Goal: Task Accomplishment & Management: Use online tool/utility

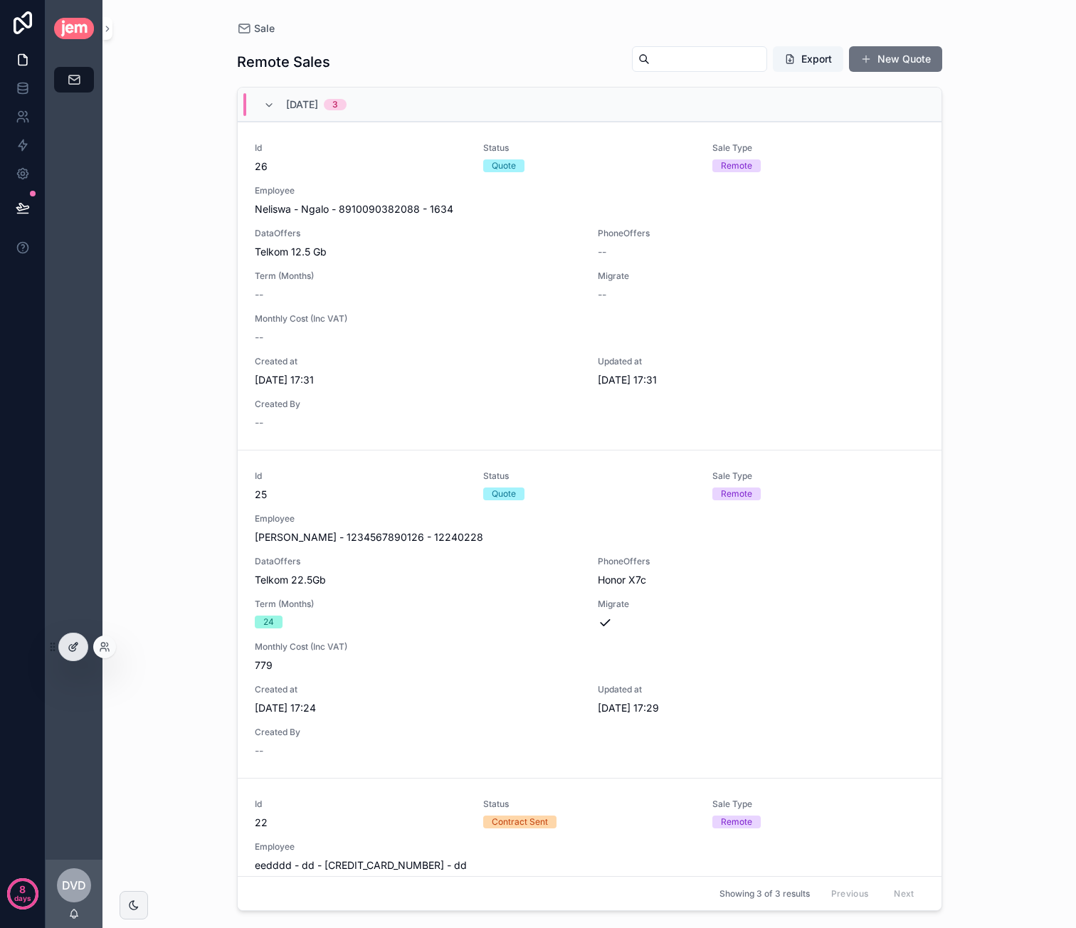
click at [71, 655] on div at bounding box center [73, 646] width 28 height 27
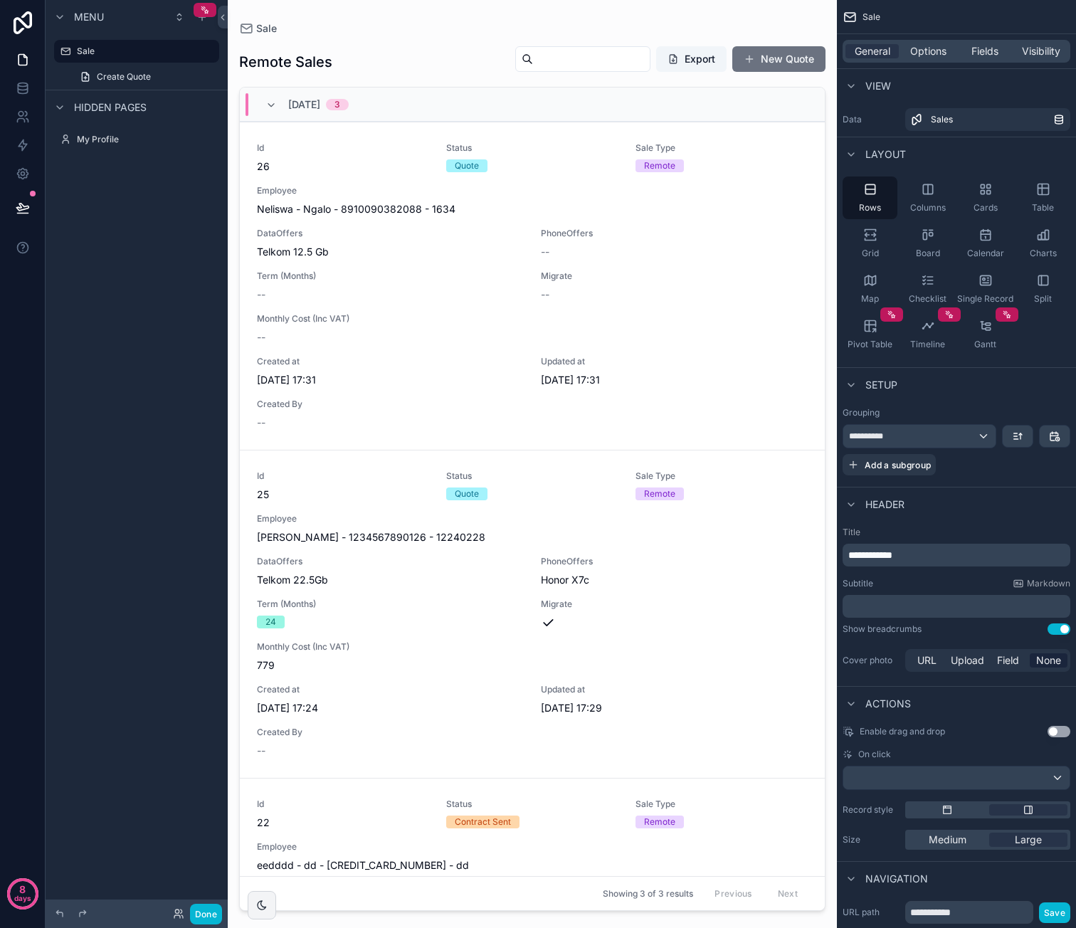
click at [748, 263] on div "scrollable content" at bounding box center [532, 455] width 609 height 911
click at [648, 261] on div "Id 26 Status Quote Sale Type Remote Employee Neliswa - Ngalo - 8910090382088 - …" at bounding box center [532, 286] width 551 height 288
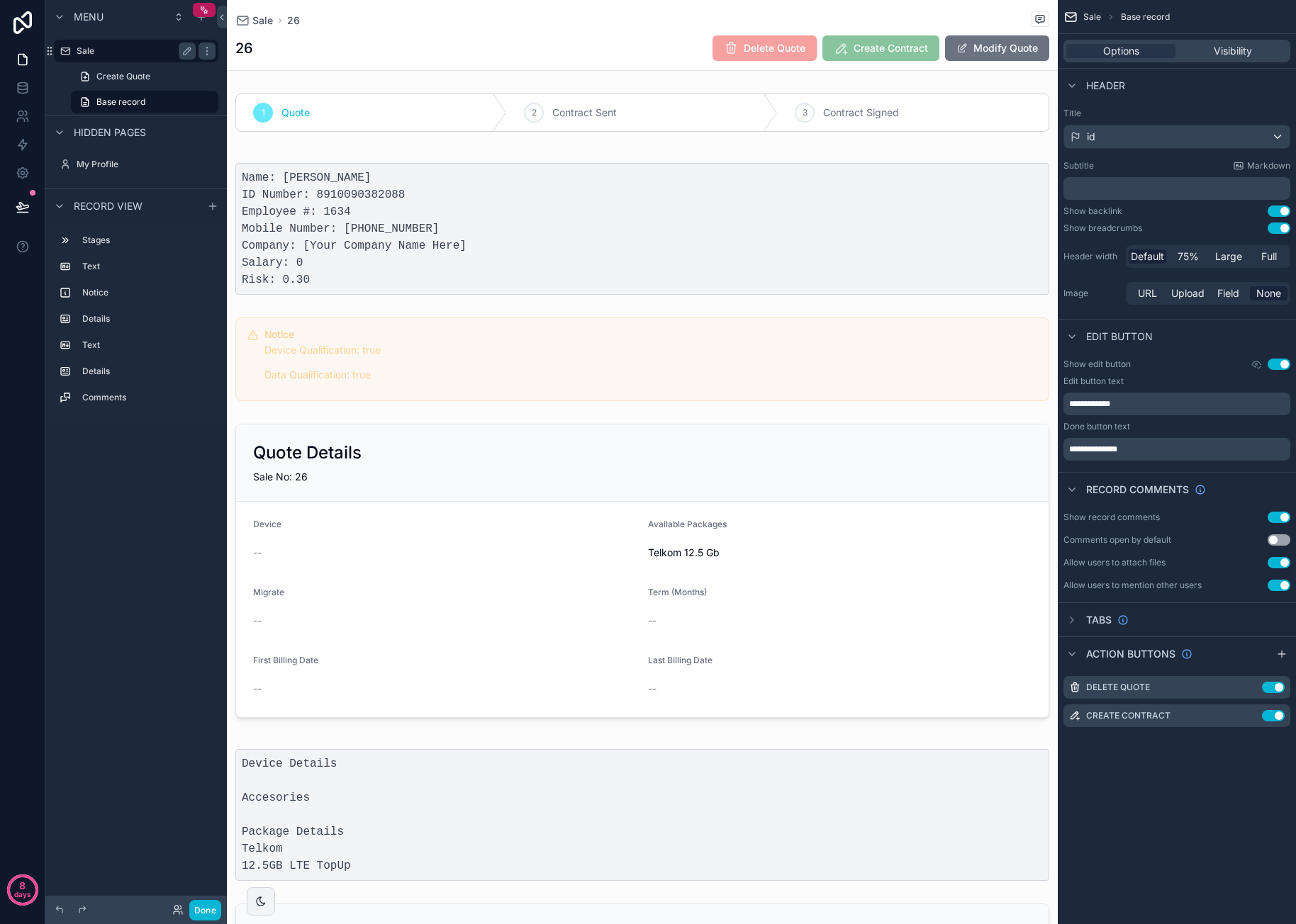
click at [140, 50] on label "Sale" at bounding box center [133, 51] width 114 height 11
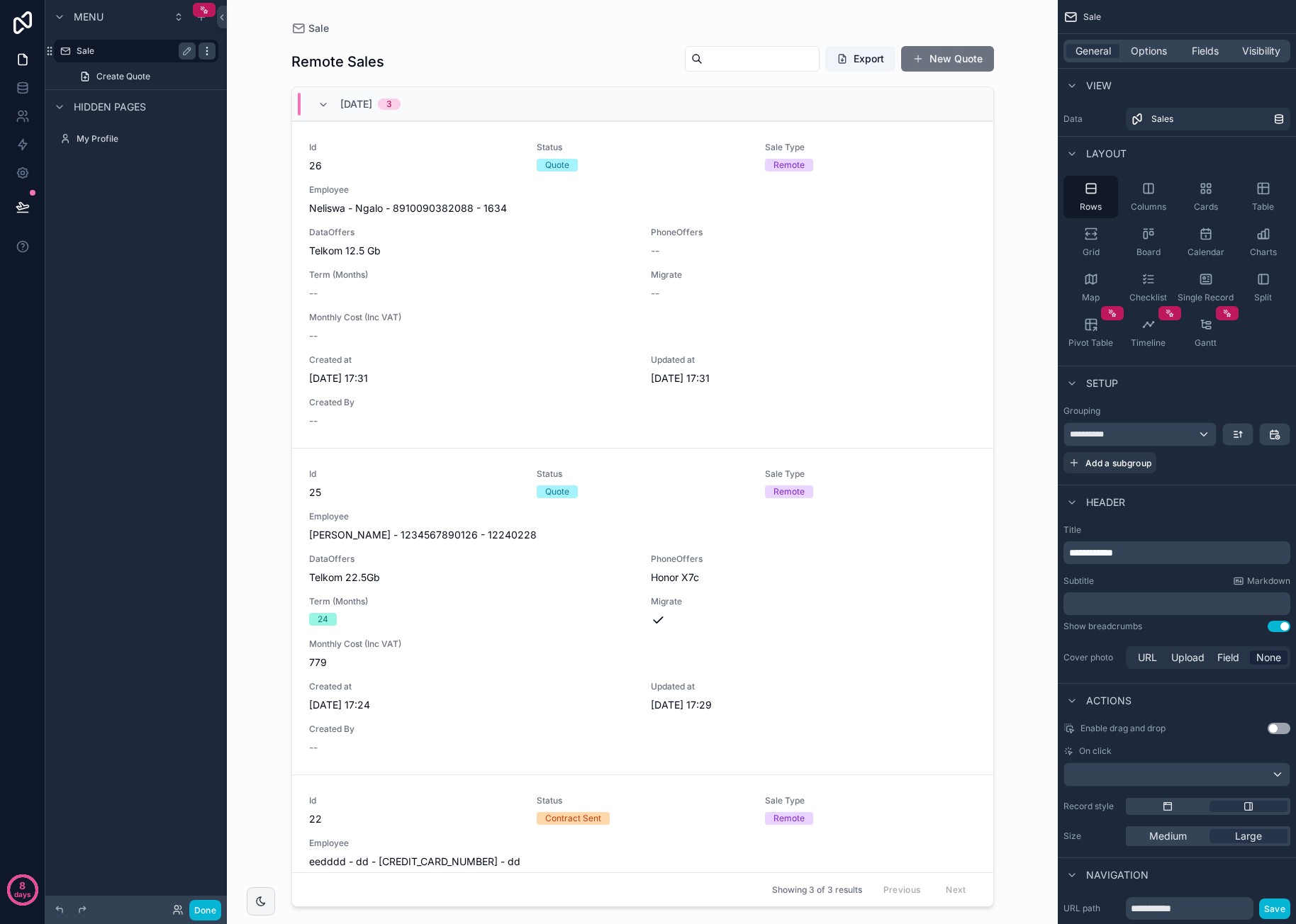
click at [203, 52] on icon "scrollable content" at bounding box center [206, 51] width 11 height 11
click at [259, 33] on span "Clone" at bounding box center [265, 31] width 26 height 14
click at [129, 78] on label "Sale (clone)" at bounding box center [133, 80] width 114 height 11
click at [183, 76] on icon "scrollable content" at bounding box center [186, 80] width 11 height 11
click at [335, 58] on div "scrollable content" at bounding box center [643, 453] width 725 height 907
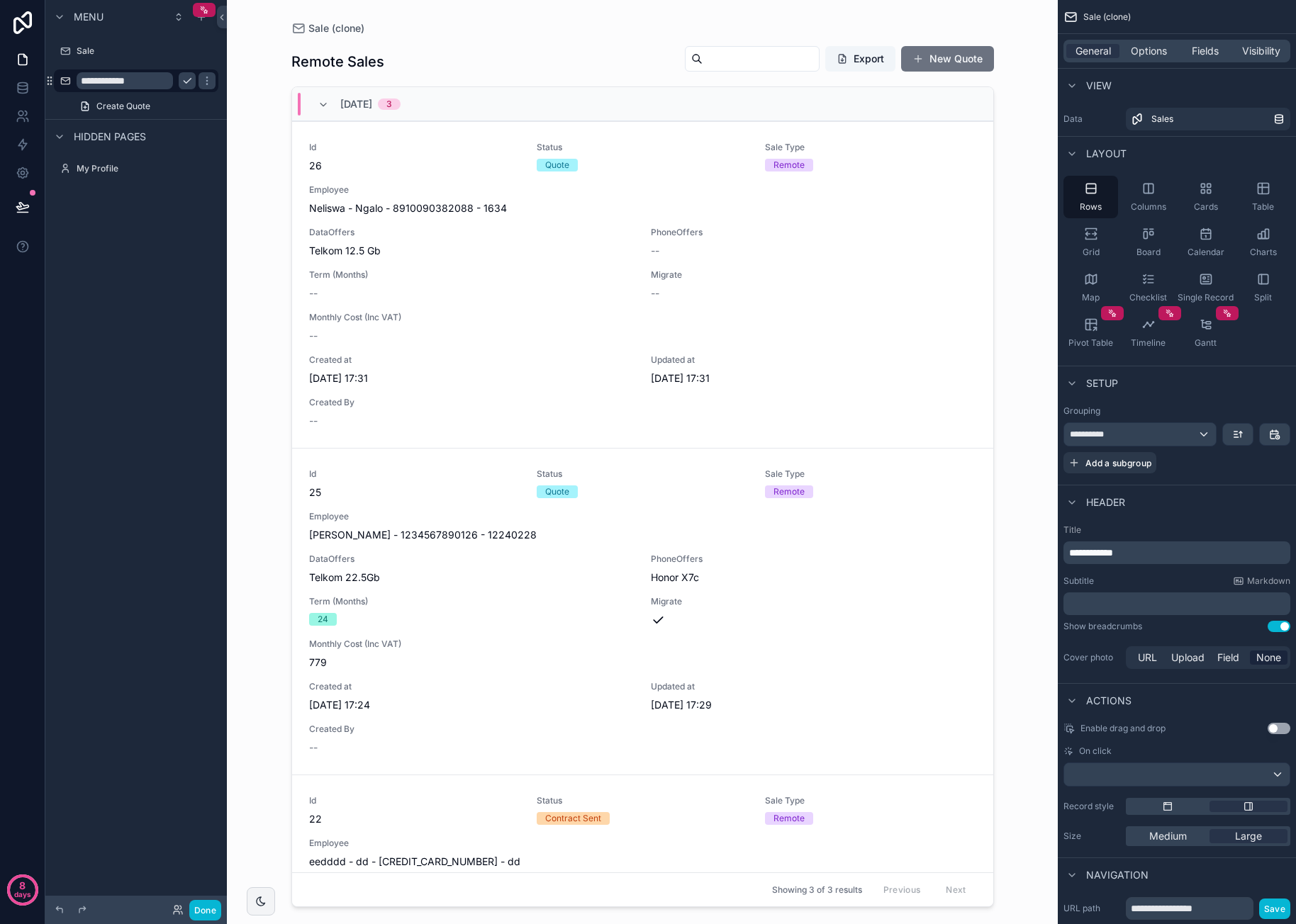
click at [378, 61] on h1 "Remote Sales" at bounding box center [337, 62] width 93 height 20
click at [469, 43] on div "Remote Sales Export New Quote 28/08/2025 3 Id 26 Status Quote Sale Type Remote …" at bounding box center [642, 470] width 702 height 873
click at [401, 21] on div "Sale (clone) Remote Sales Export New Quote 28/08/2025 3 Id 26 Status Quote Sale…" at bounding box center [643, 453] width 725 height 907
click at [358, 26] on span "Sale (clone)" at bounding box center [337, 28] width 56 height 14
click at [1071, 15] on span "Sale (clone)" at bounding box center [1107, 16] width 48 height 11
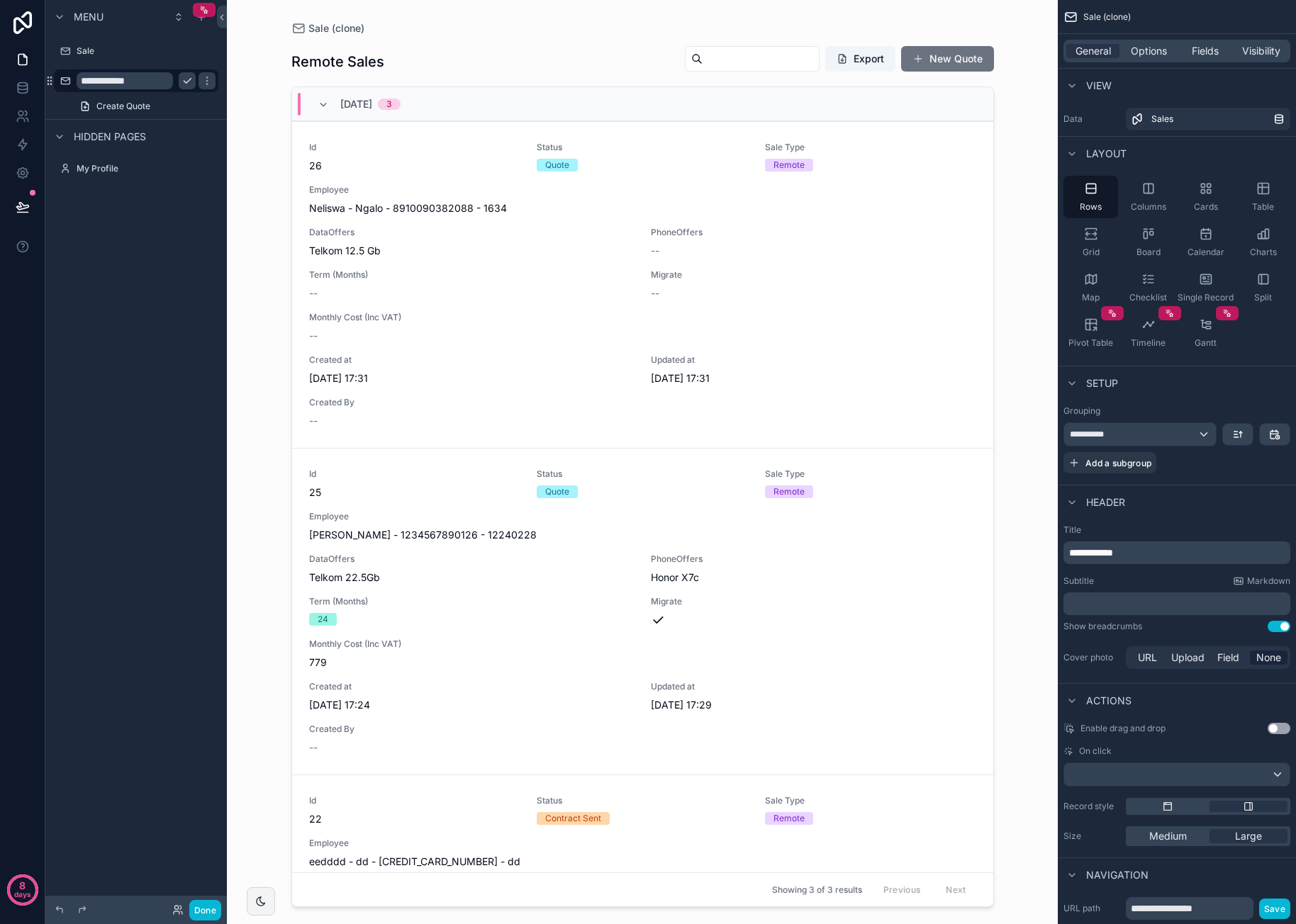
click at [1071, 552] on span "**********" at bounding box center [1091, 553] width 44 height 10
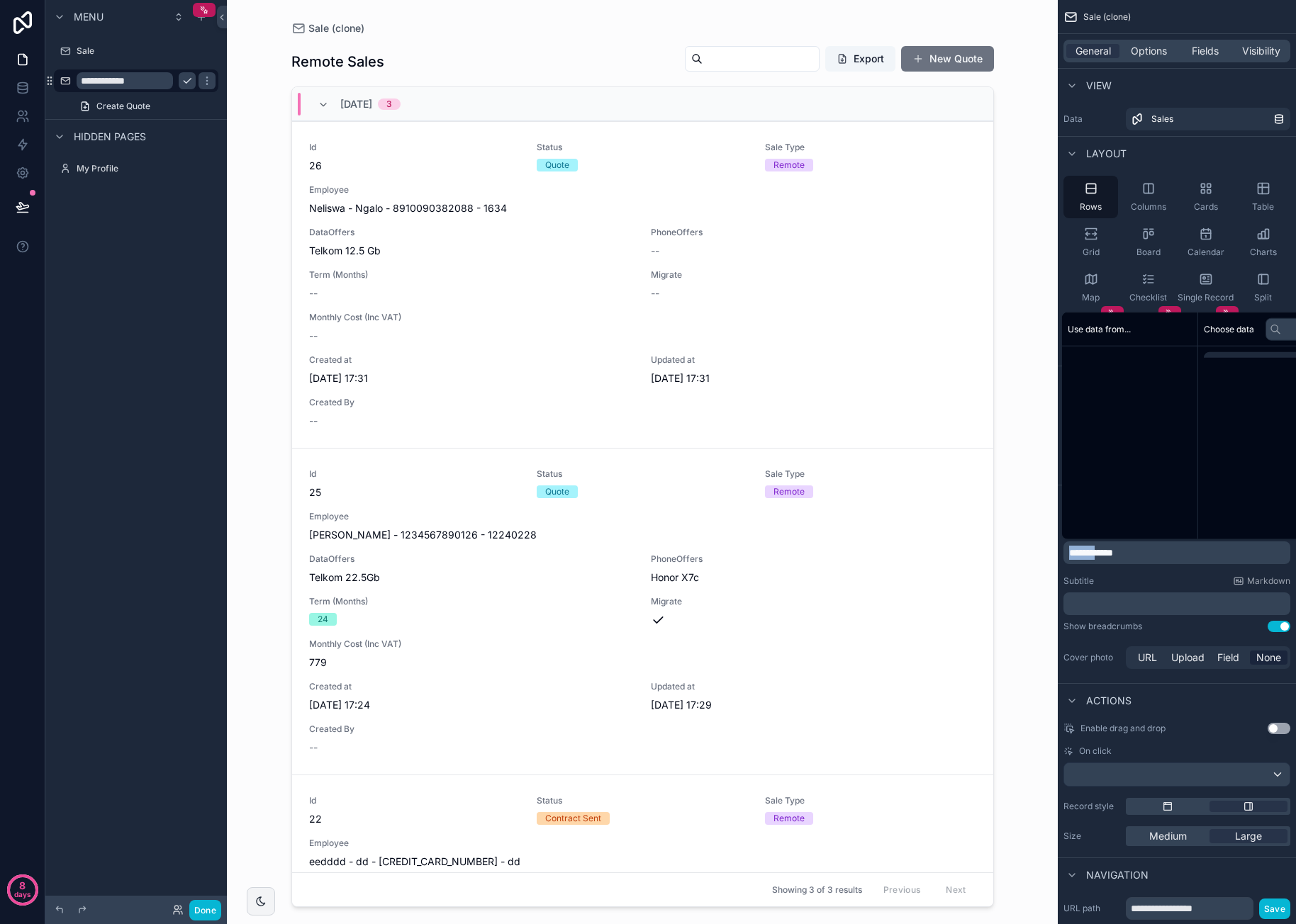
click at [1071, 552] on span "**********" at bounding box center [1091, 553] width 44 height 10
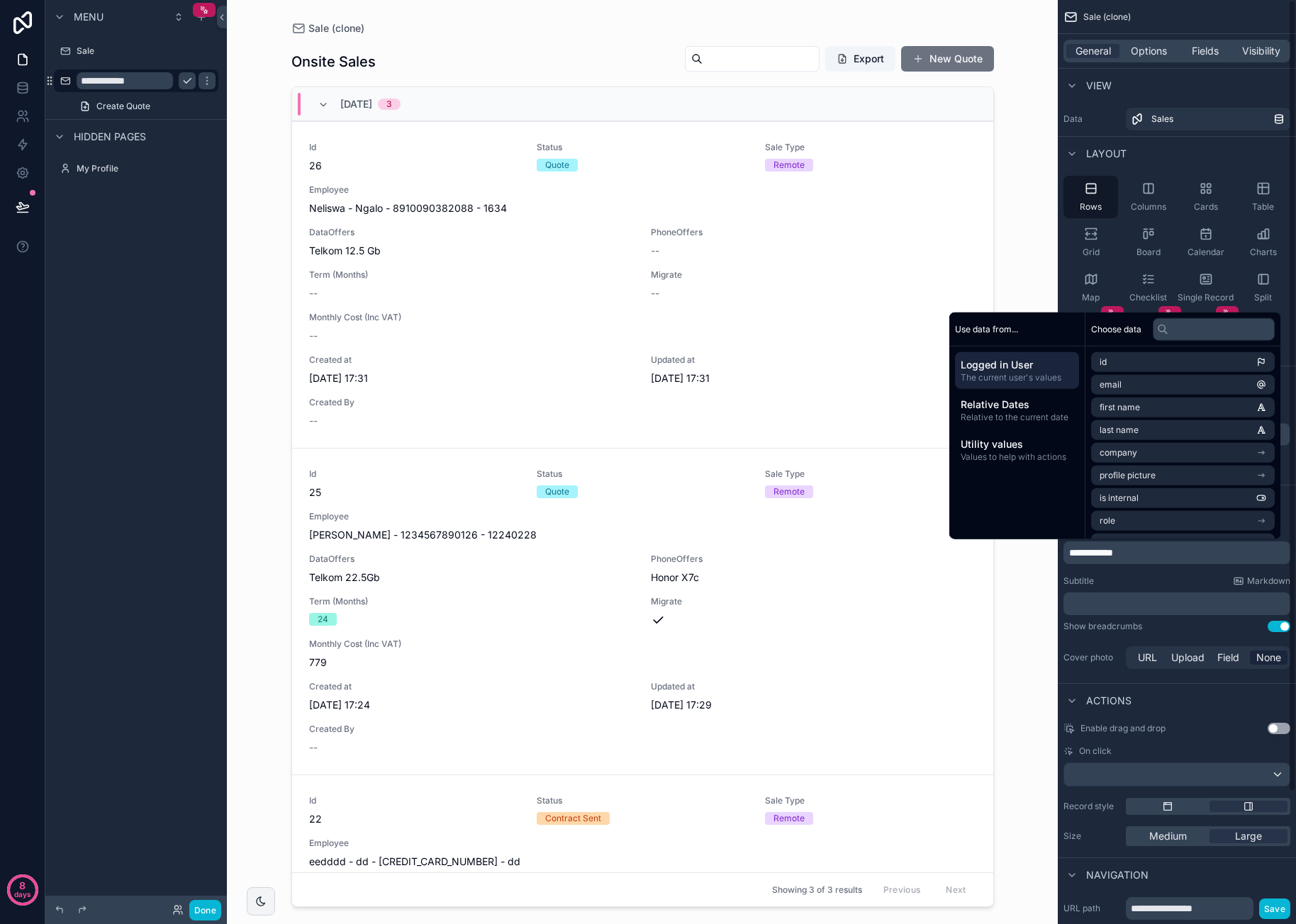
click at [1071, 577] on div "Subtitle Markdown" at bounding box center [1177, 580] width 227 height 11
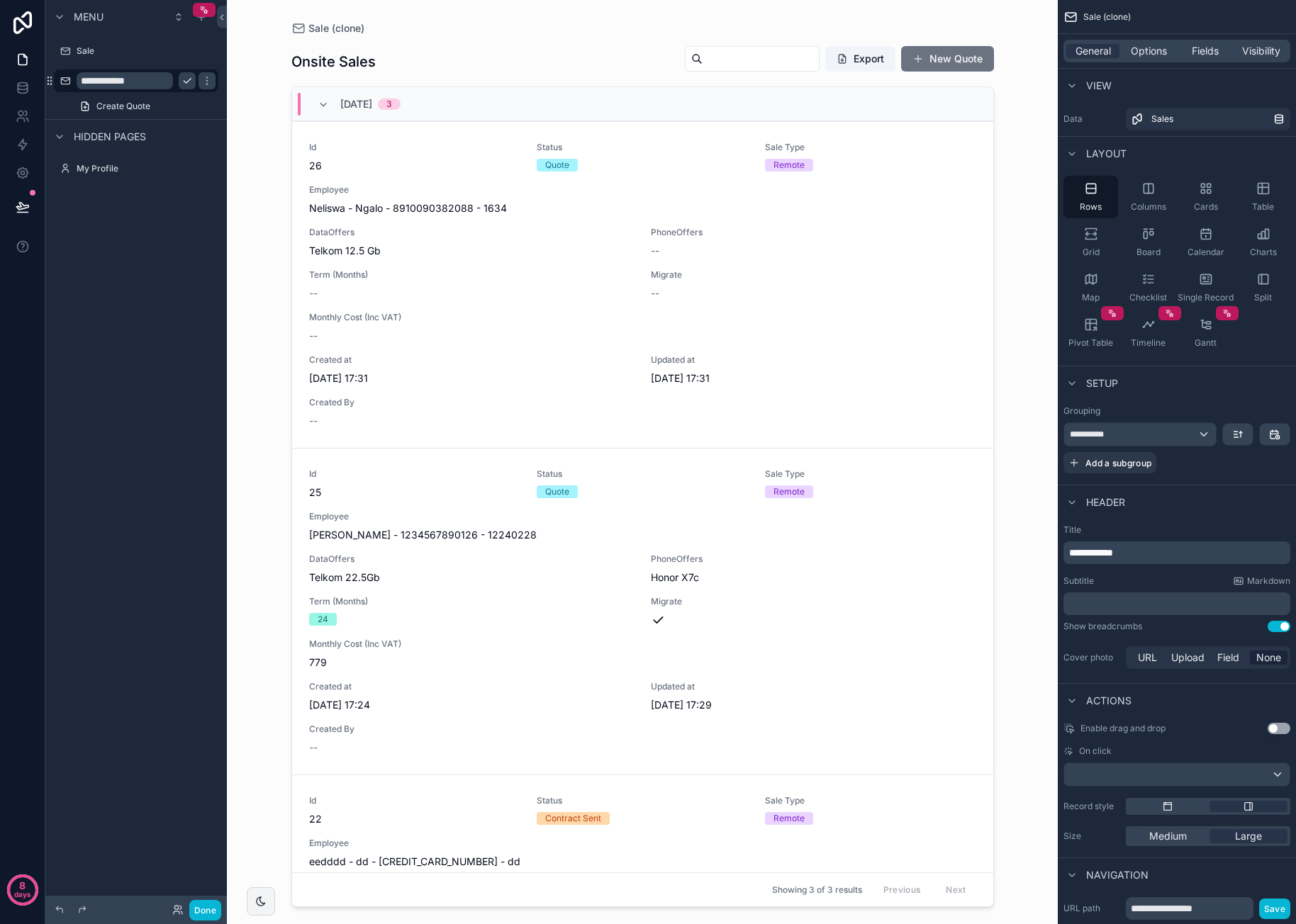
click at [127, 83] on input "**********" at bounding box center [125, 81] width 97 height 17
type input "**********"
click at [210, 82] on icon "scrollable content" at bounding box center [206, 80] width 11 height 11
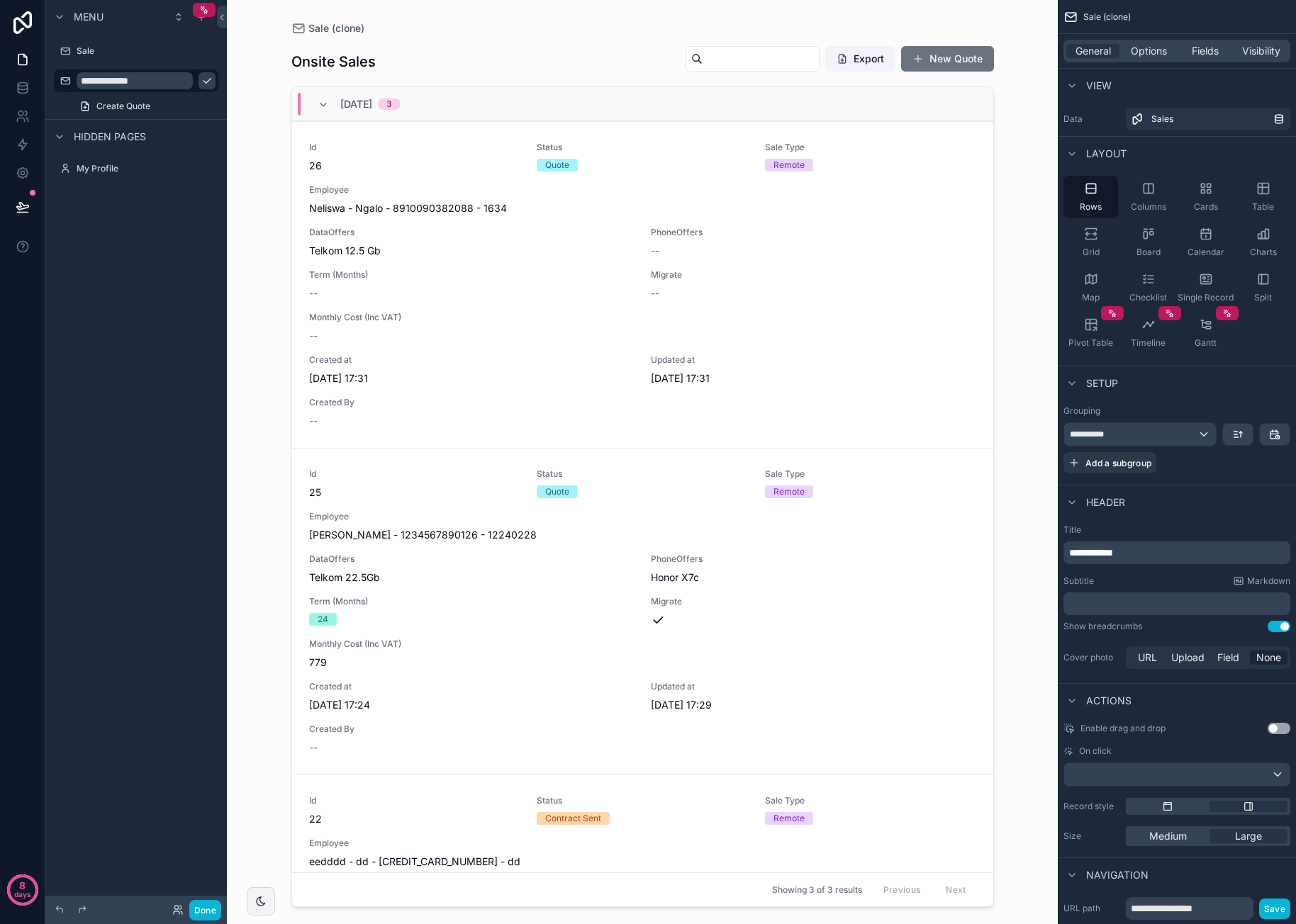
click at [198, 79] on button "scrollable content" at bounding box center [206, 81] width 17 height 17
click at [189, 51] on icon "scrollable content" at bounding box center [186, 51] width 7 height 7
click at [134, 50] on input "****" at bounding box center [125, 51] width 97 height 17
type input "**********"
click at [201, 51] on icon "scrollable content" at bounding box center [206, 51] width 11 height 11
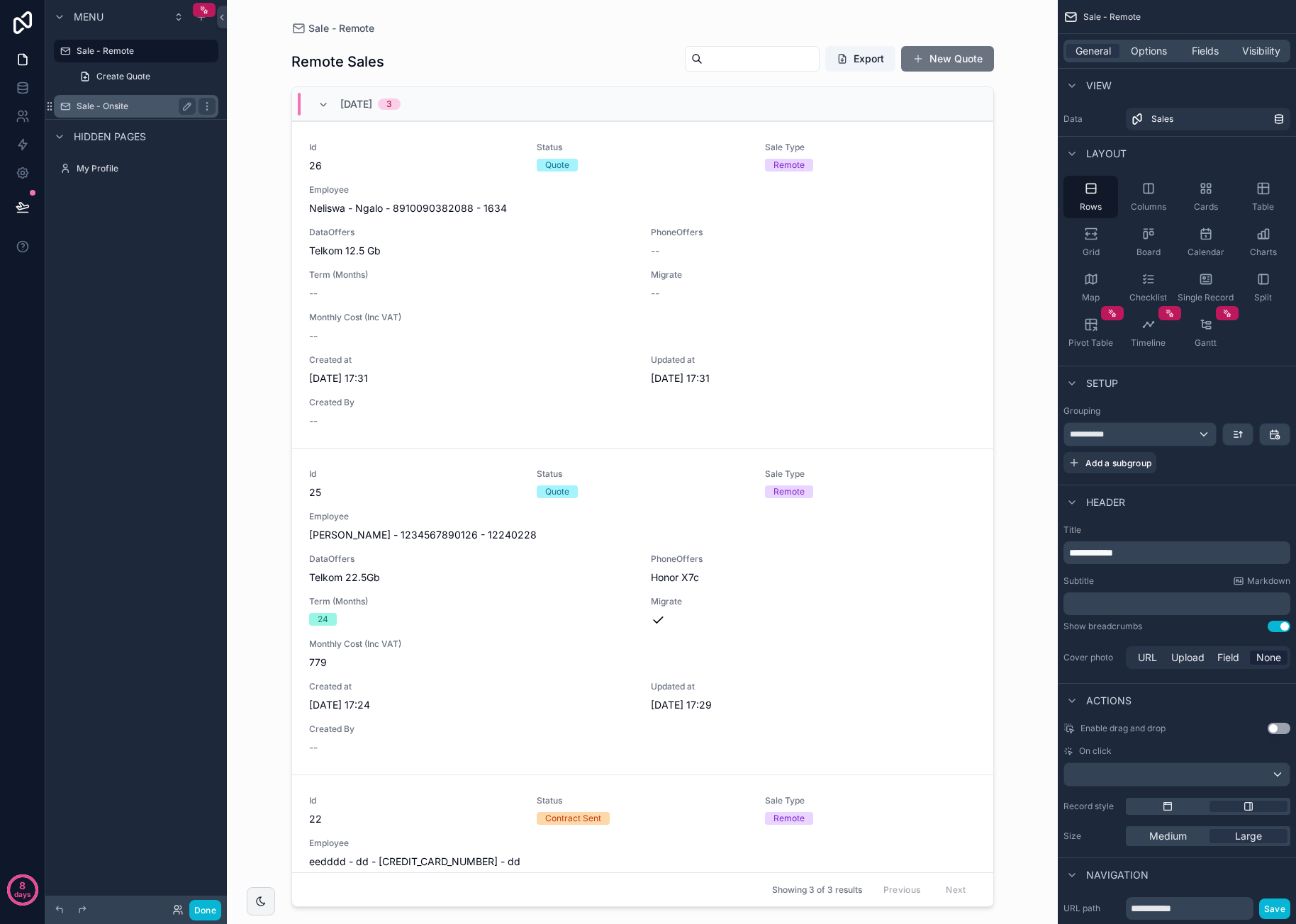
click at [157, 109] on label "Sale - Onsite" at bounding box center [133, 106] width 114 height 11
click at [141, 107] on span "Create Quote" at bounding box center [124, 106] width 54 height 11
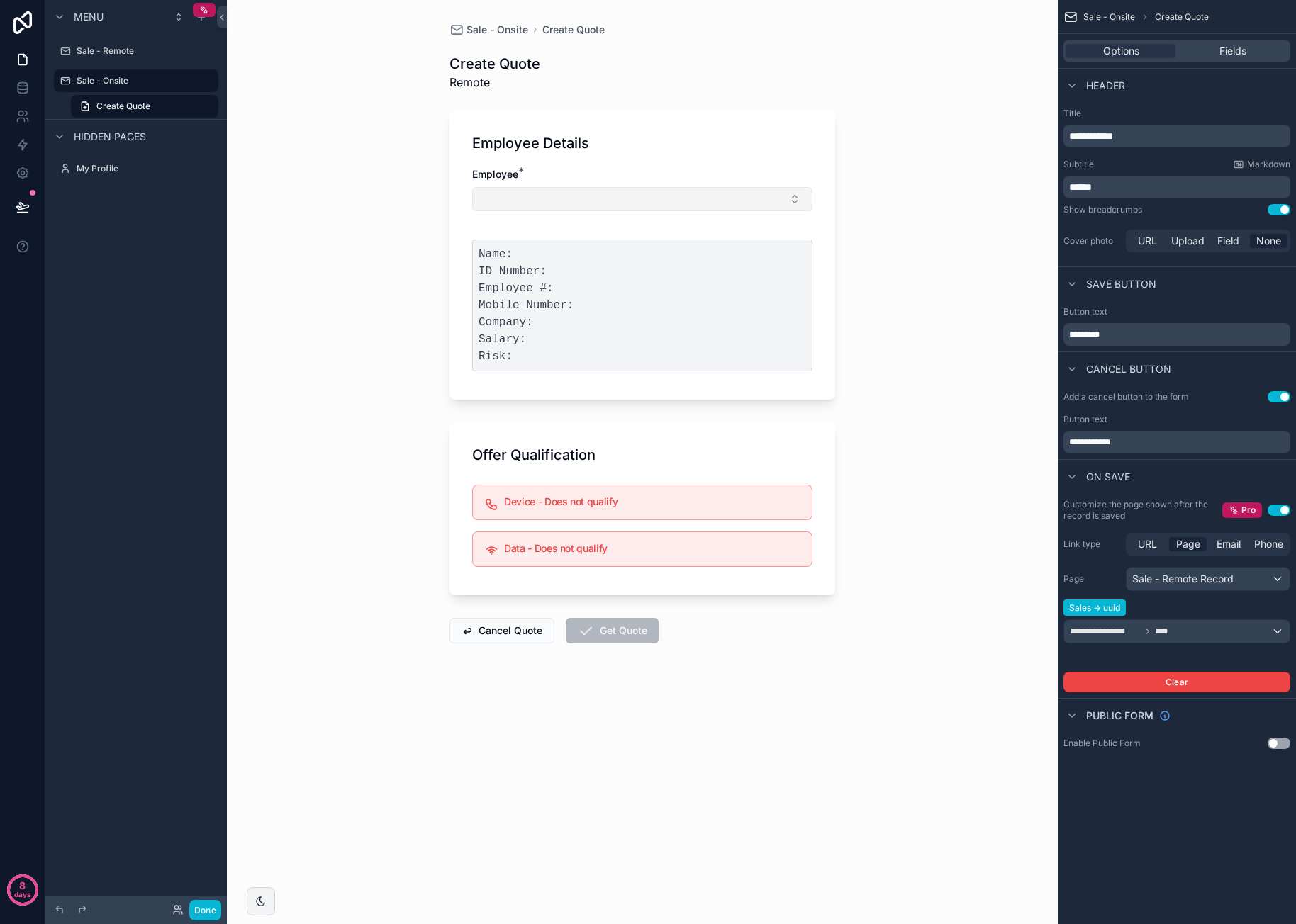
click at [545, 199] on button "Select Button" at bounding box center [643, 199] width 341 height 24
click at [425, 264] on div "Sale - Onsite Create Quote Create Quote Remote Employee Details Employee * Name…" at bounding box center [643, 462] width 831 height 924
click at [117, 49] on label "Sale - Remote" at bounding box center [133, 51] width 114 height 11
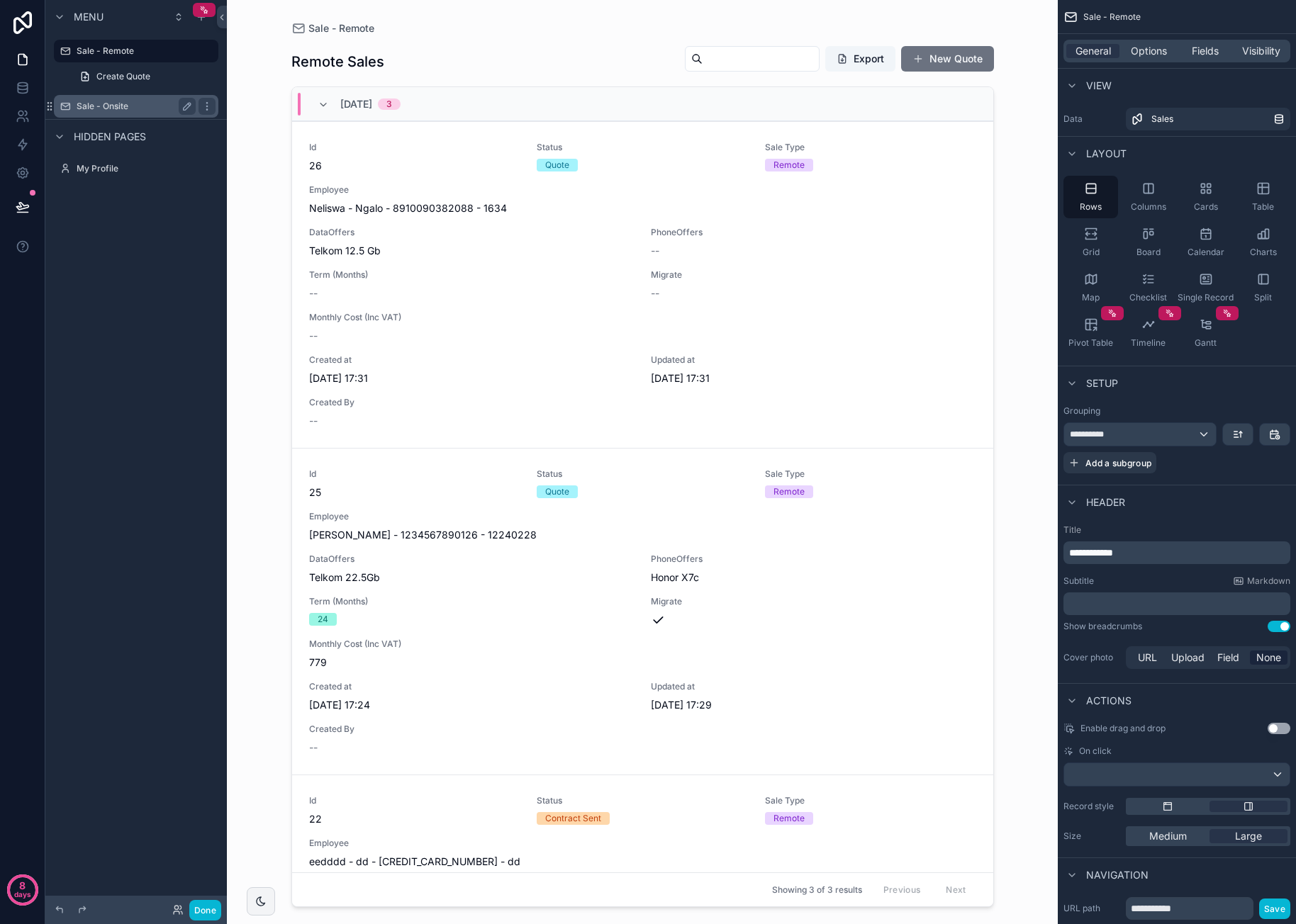
click at [150, 105] on label "Sale - Onsite" at bounding box center [133, 106] width 114 height 11
click at [793, 242] on div "PhoneOffers --" at bounding box center [813, 242] width 326 height 31
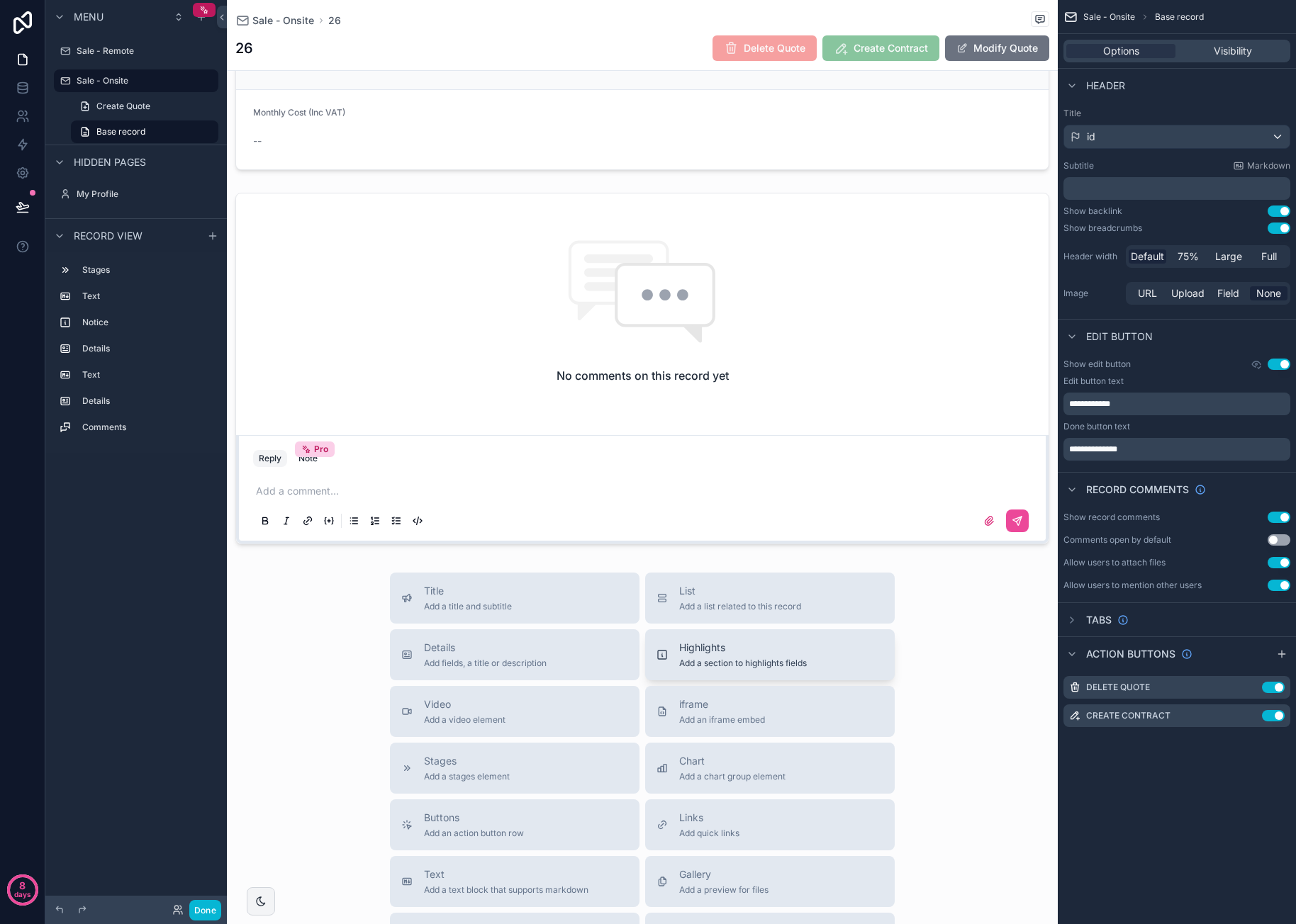
scroll to position [1134, 0]
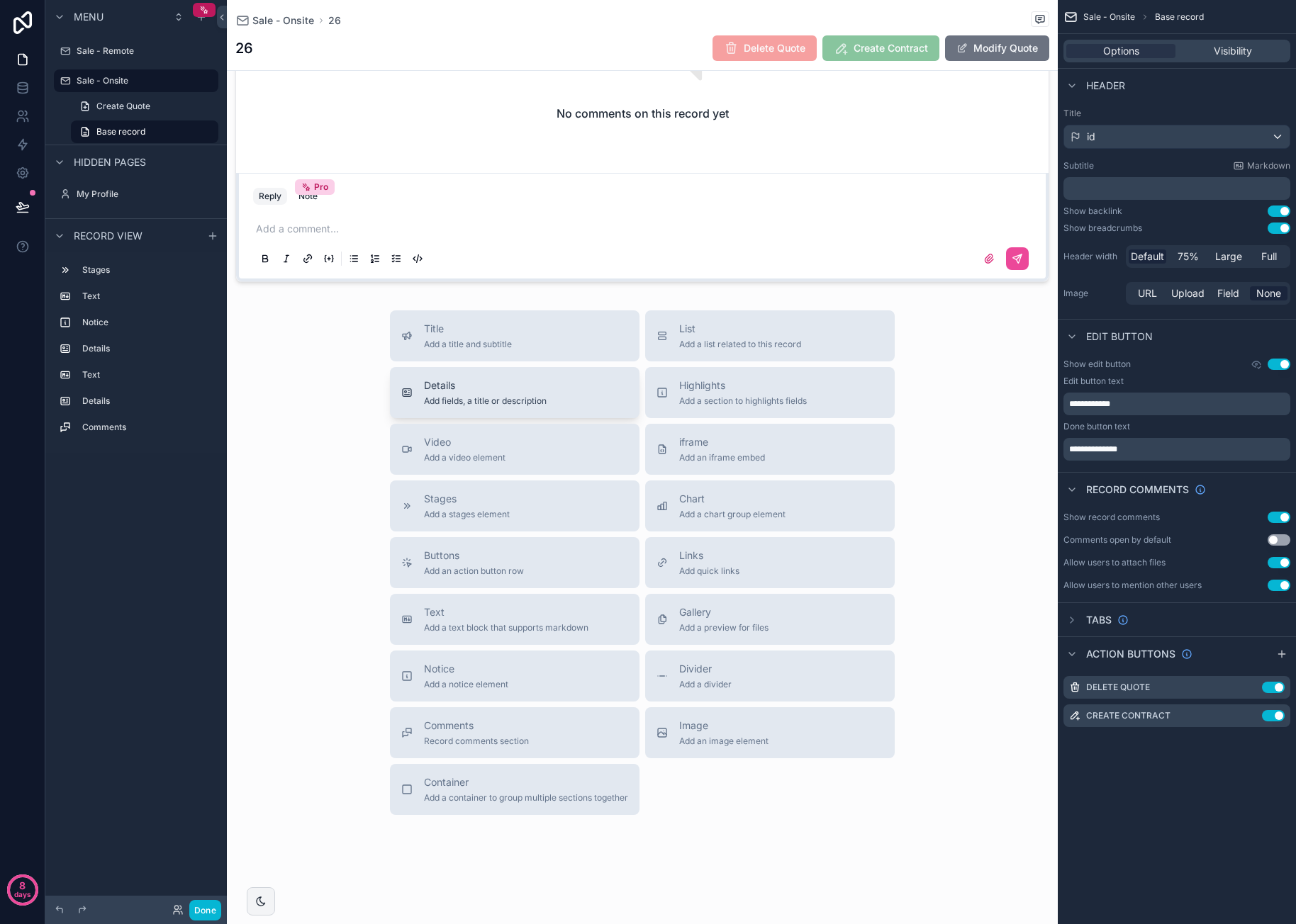
click at [530, 379] on span "Details" at bounding box center [485, 385] width 123 height 14
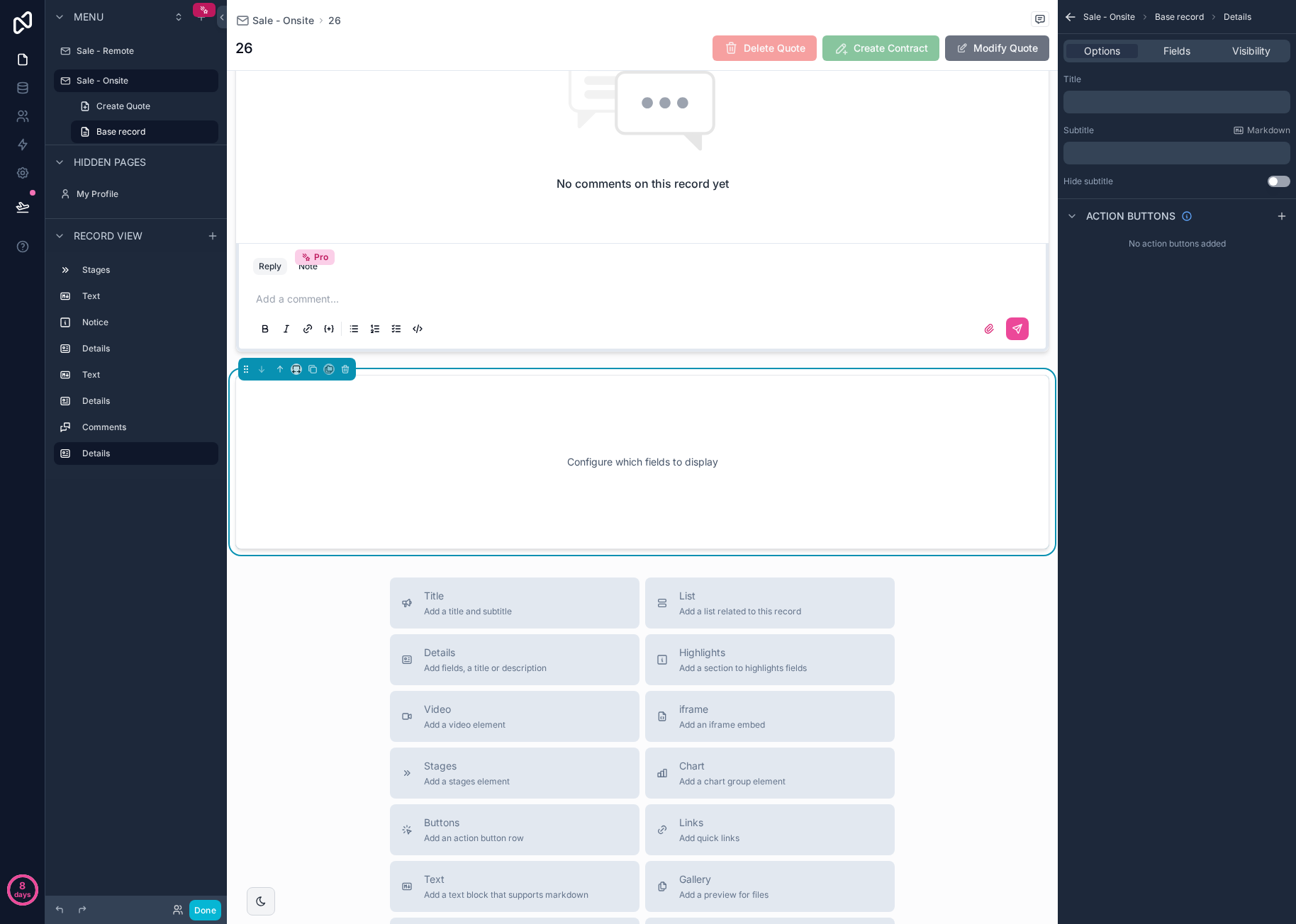
scroll to position [1059, 0]
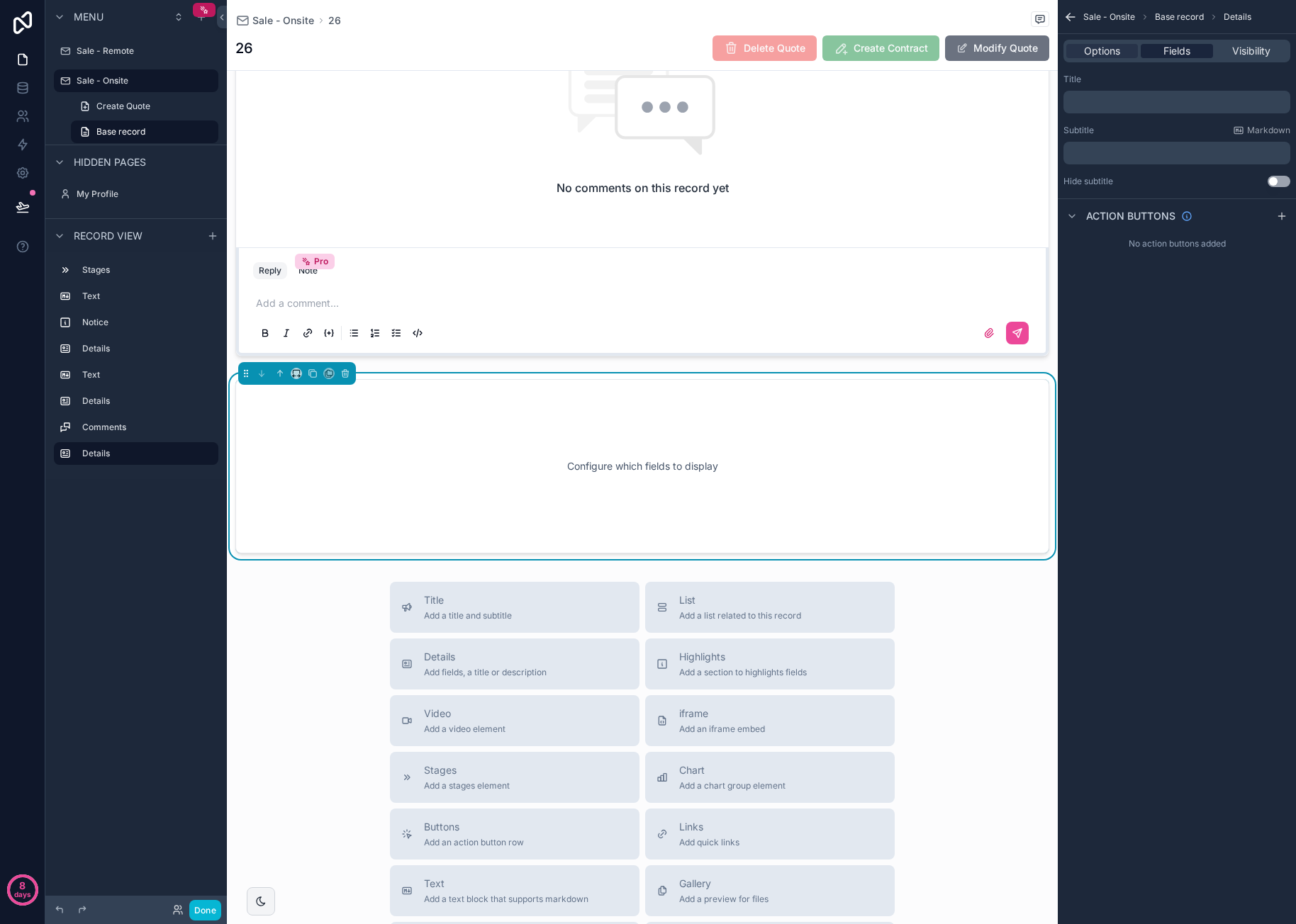
click at [1071, 48] on span "Fields" at bounding box center [1176, 51] width 27 height 14
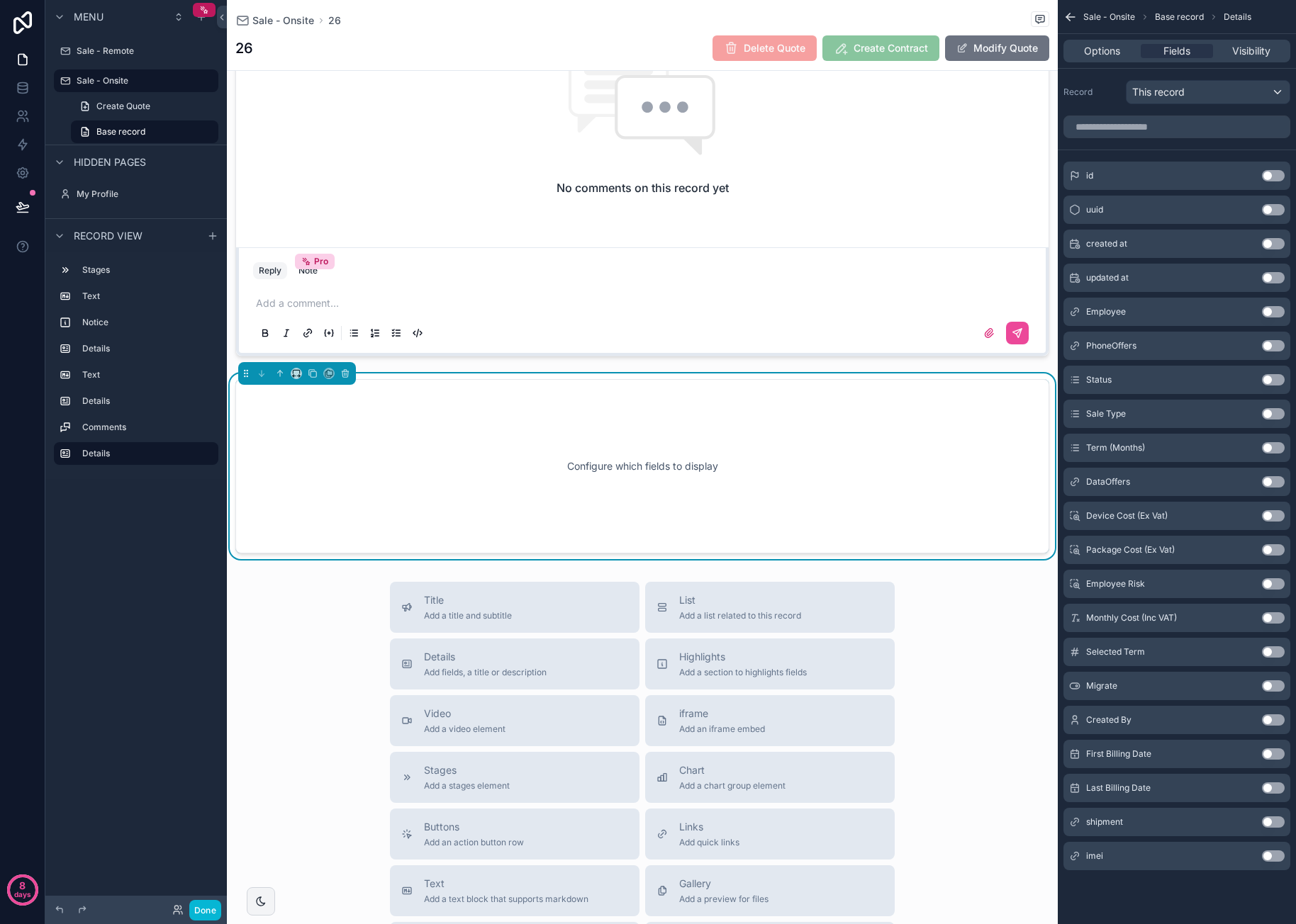
click at [1071, 851] on button "Use setting" at bounding box center [1273, 855] width 23 height 11
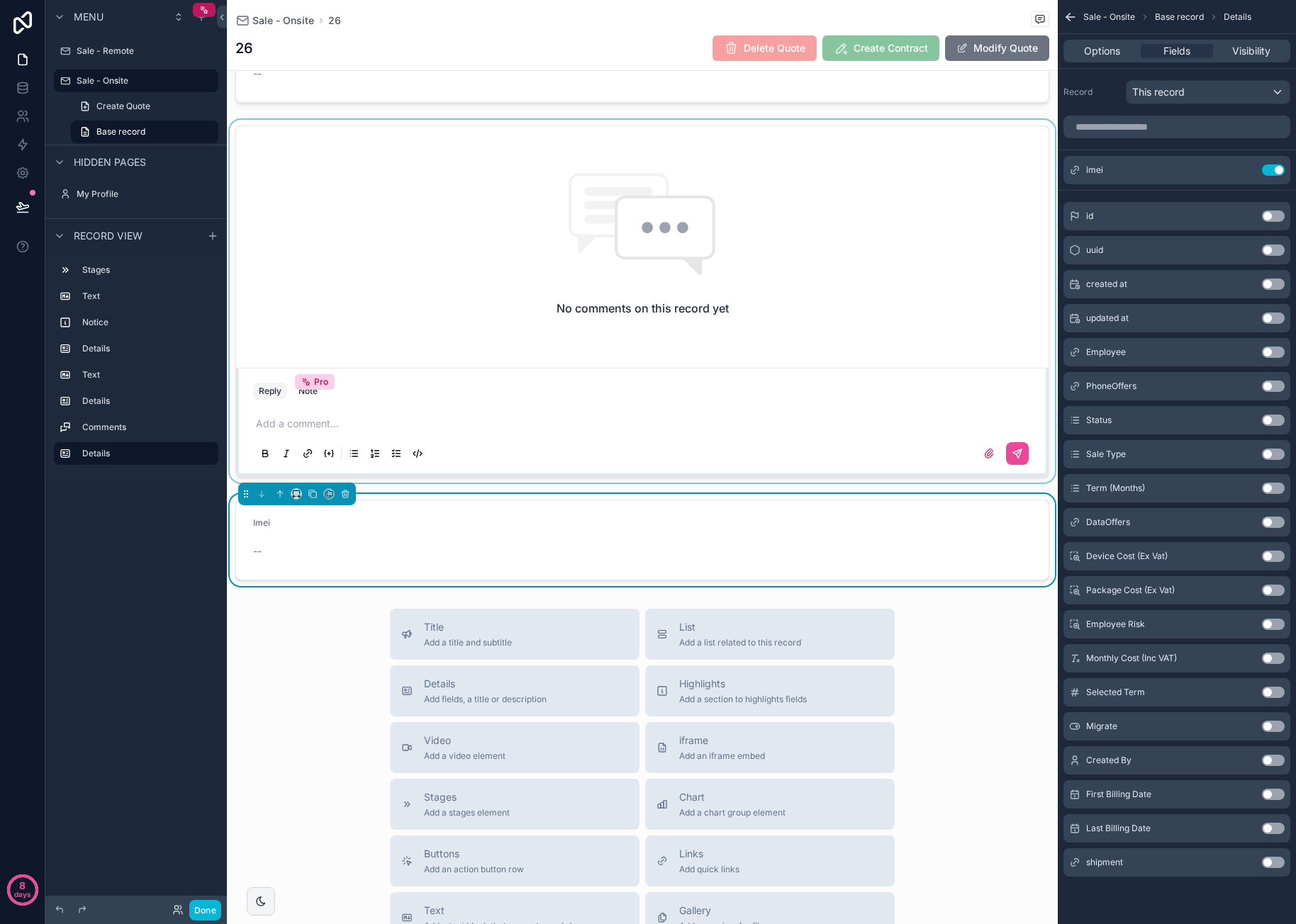
scroll to position [776, 0]
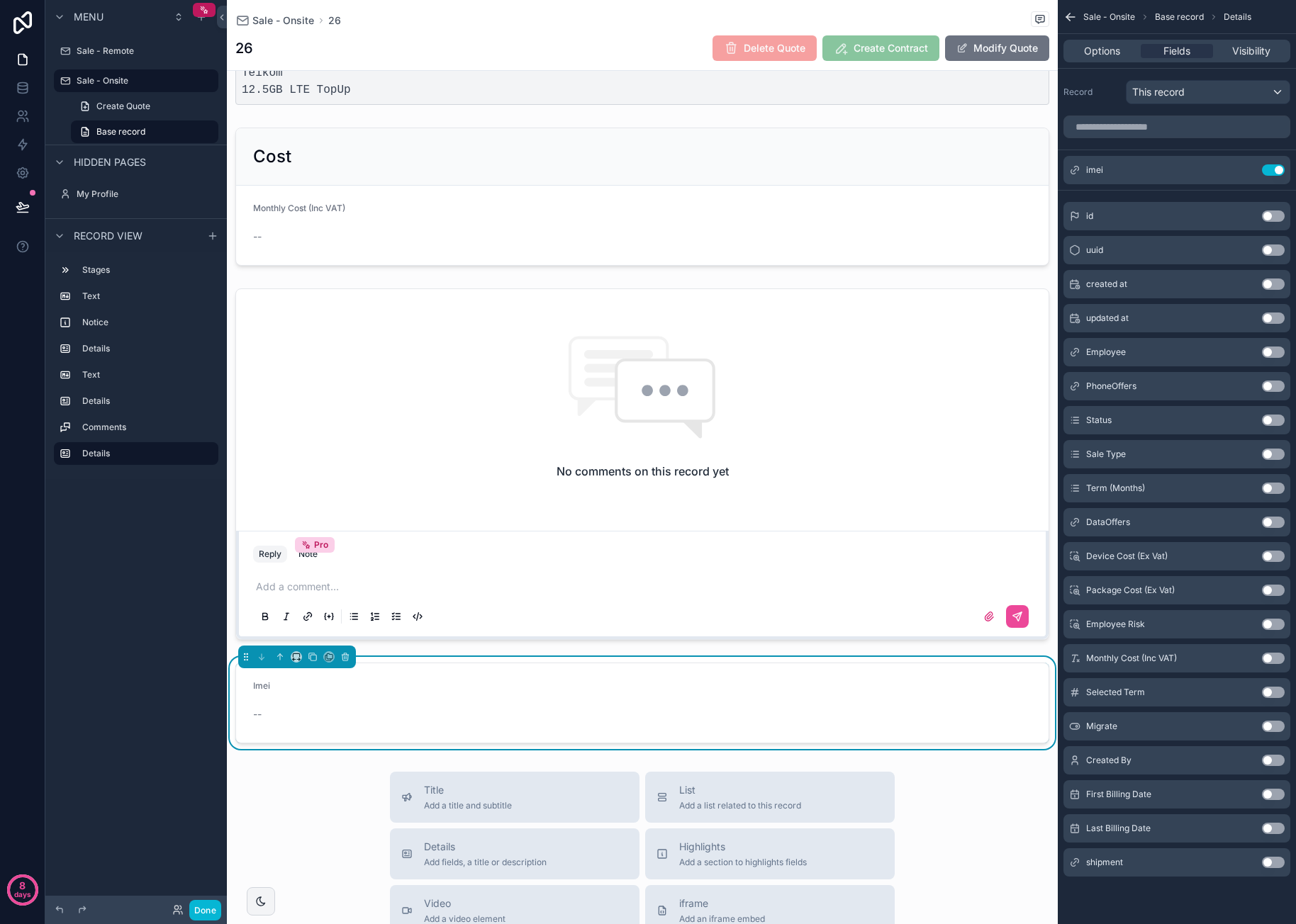
click at [442, 677] on form "Imei --" at bounding box center [643, 703] width 813 height 80
drag, startPoint x: 388, startPoint y: 660, endPoint x: 394, endPoint y: 484, distance: 176.1
click at [395, 482] on div "1 Quote 2 Contract Sent 3 Contract Signed Name: Neliswa Ngalo ID Number: 891009…" at bounding box center [643, 30] width 831 height 1437
click at [279, 652] on icon "scrollable content" at bounding box center [280, 657] width 10 height 10
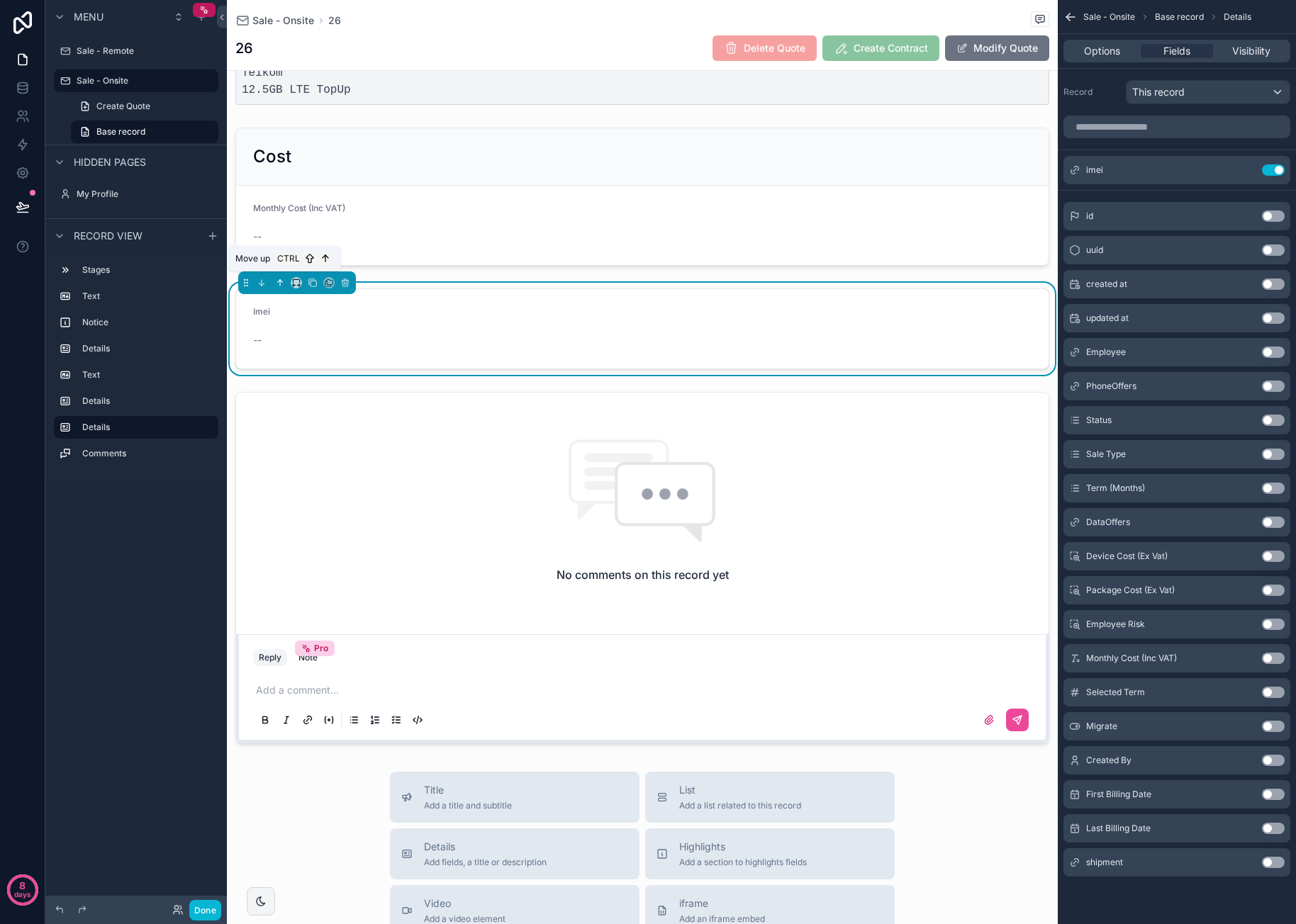
click at [282, 278] on icon "scrollable content" at bounding box center [280, 283] width 10 height 10
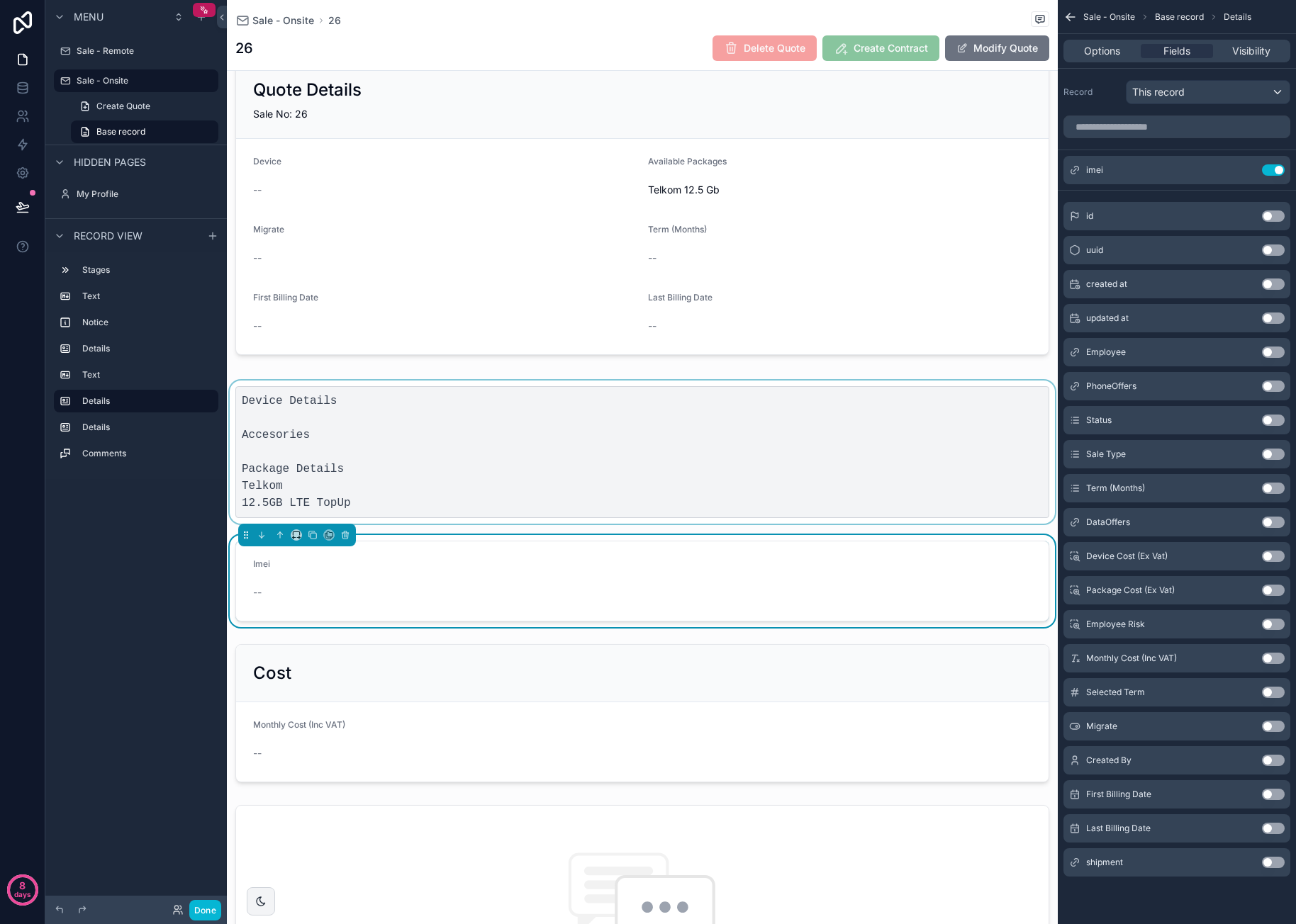
scroll to position [350, 0]
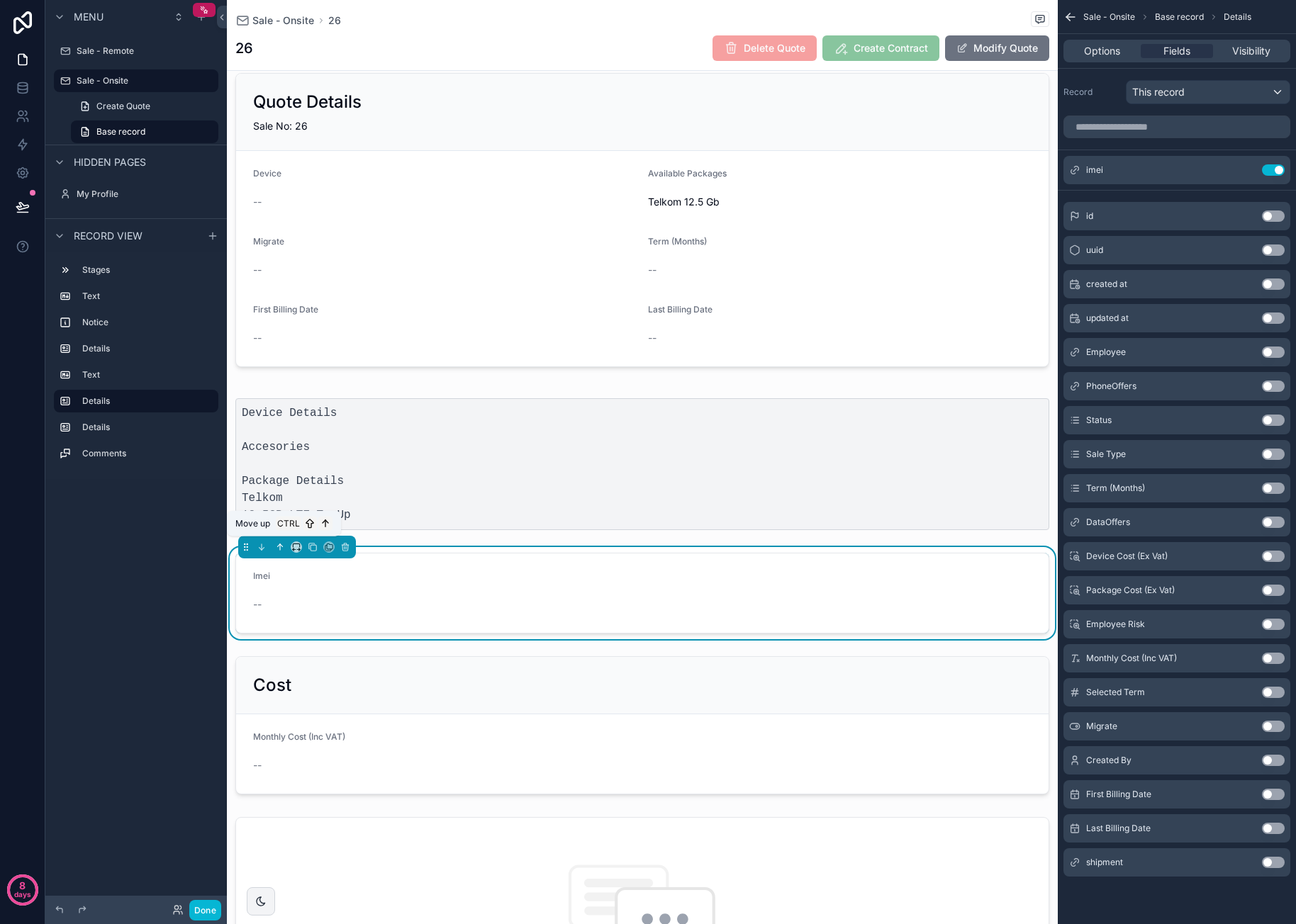
click at [282, 545] on icon "scrollable content" at bounding box center [280, 547] width 10 height 10
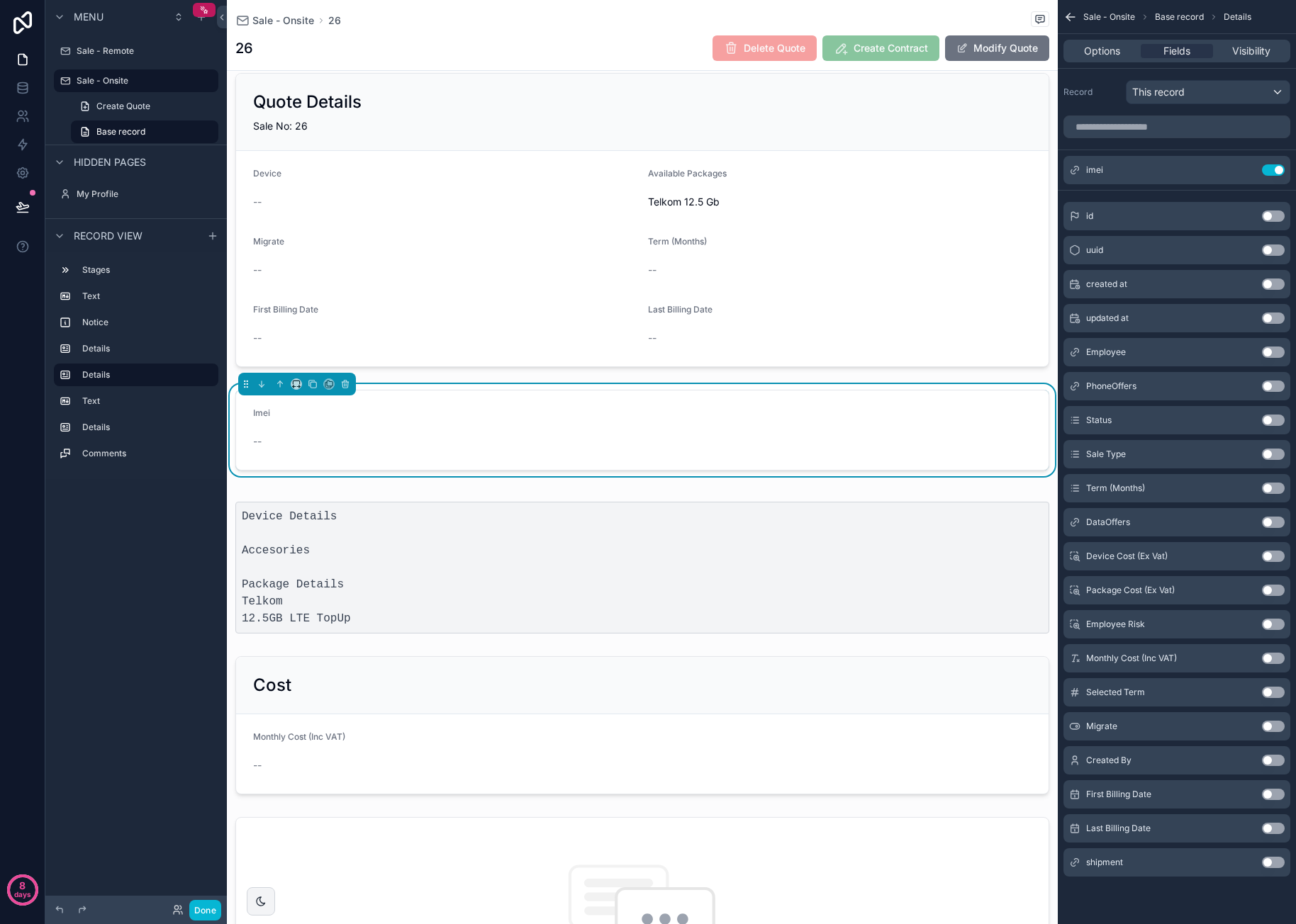
click at [355, 416] on div "Imei" at bounding box center [346, 415] width 186 height 17
click at [1071, 167] on icon "scrollable content" at bounding box center [1244, 169] width 11 height 11
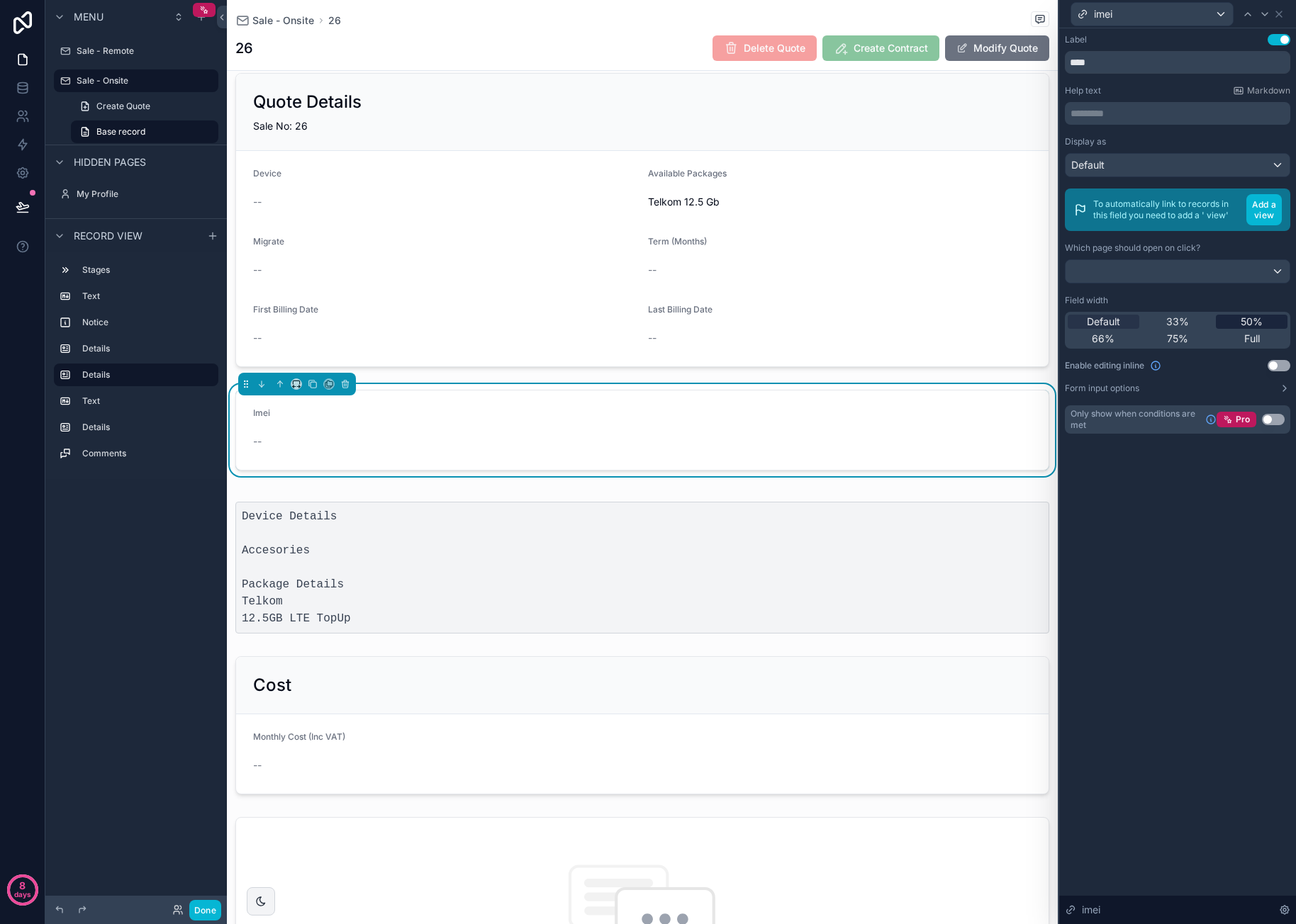
click at [1071, 318] on span "50%" at bounding box center [1251, 322] width 22 height 14
click at [1071, 65] on input "****" at bounding box center [1177, 62] width 225 height 23
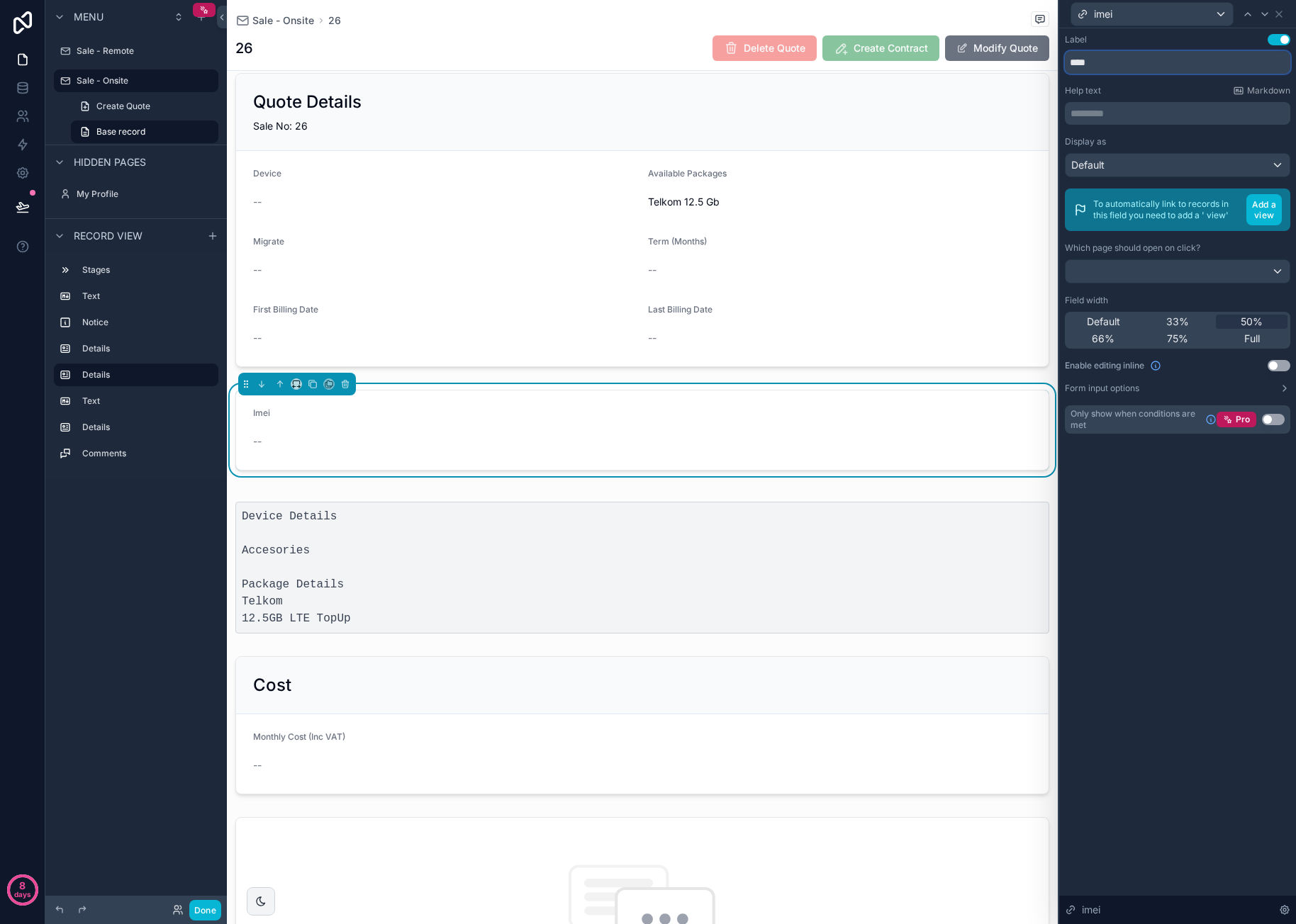
click at [1071, 65] on input "****" at bounding box center [1177, 62] width 225 height 23
type input "****"
click at [1071, 555] on div "Label Use setting **** Help text Markdown ********* ﻿ Display as Default To aut…" at bounding box center [1177, 476] width 237 height 896
click at [1071, 12] on div "imei" at bounding box center [1177, 14] width 225 height 28
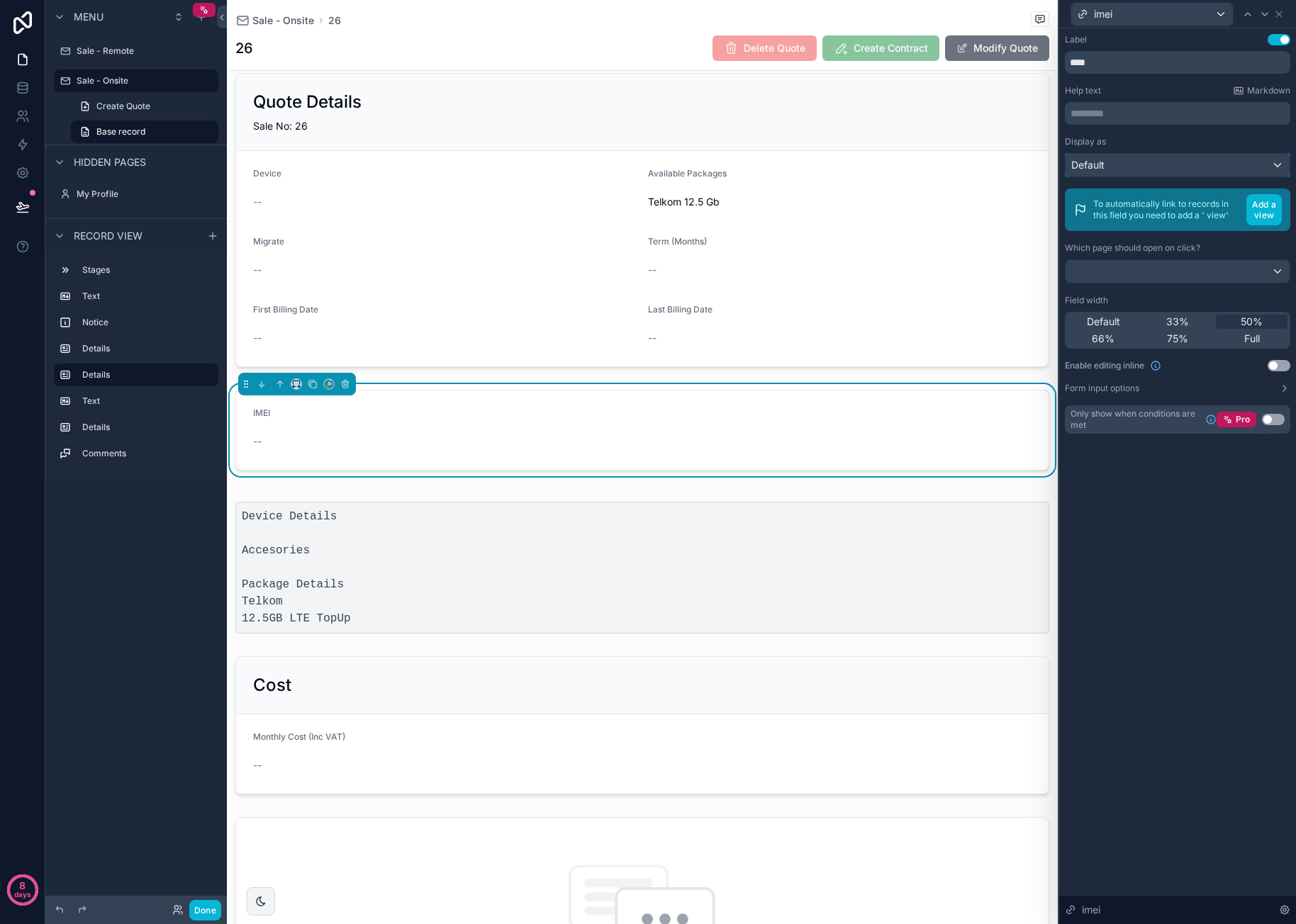
click at [1071, 153] on div "Default" at bounding box center [1177, 164] width 224 height 23
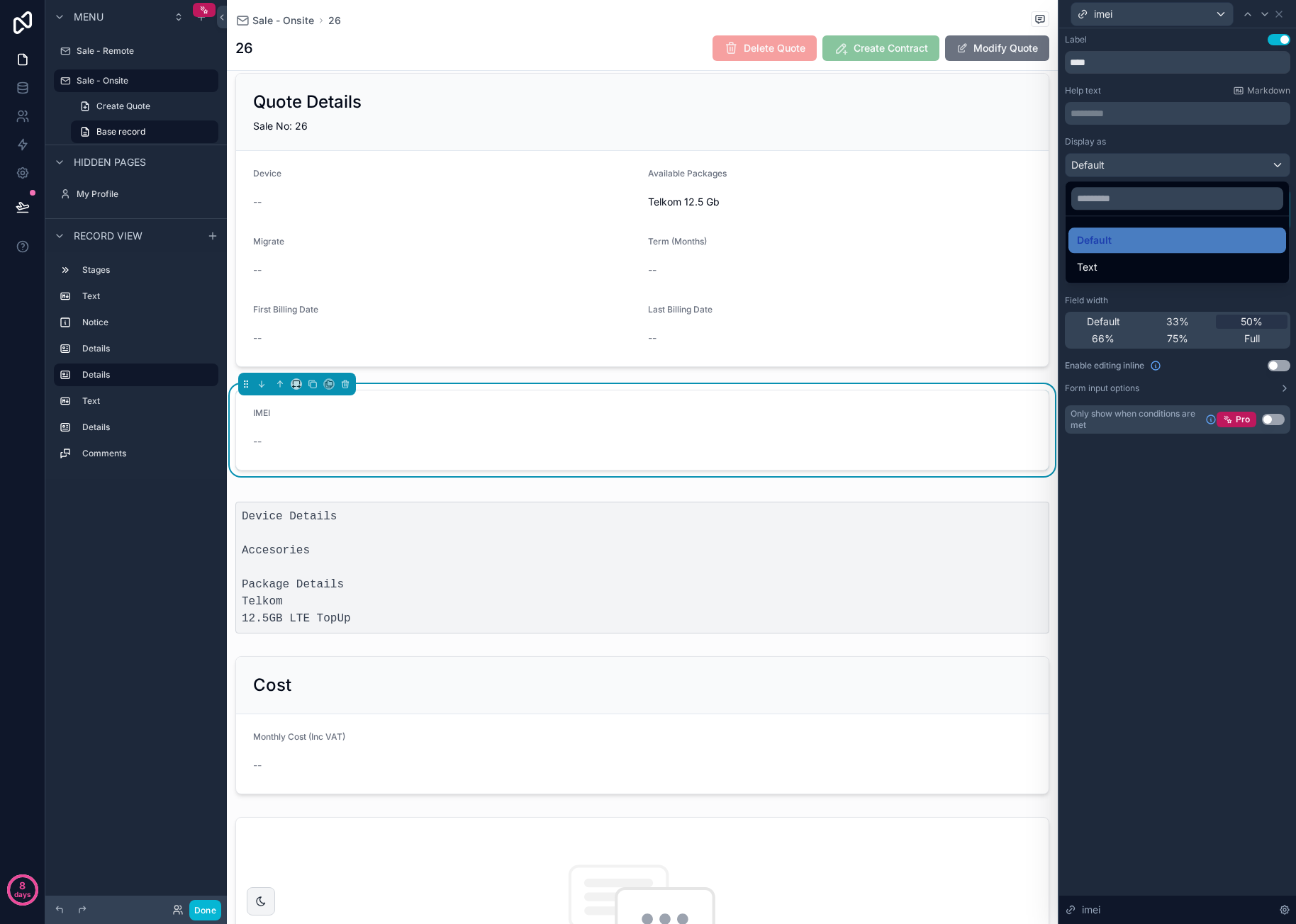
click at [1071, 159] on div at bounding box center [1177, 462] width 237 height 924
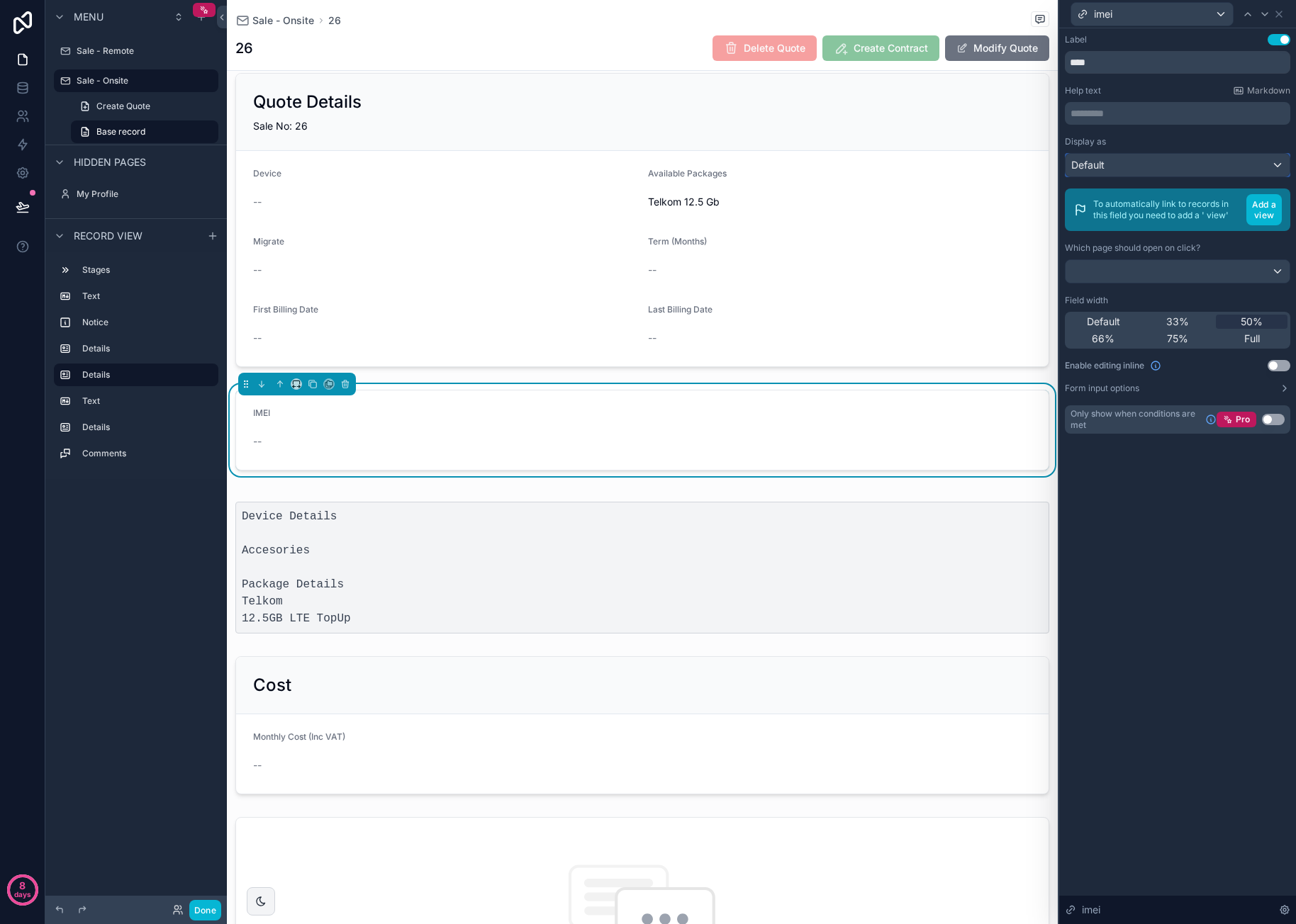
click at [1071, 163] on div "Default" at bounding box center [1177, 164] width 224 height 23
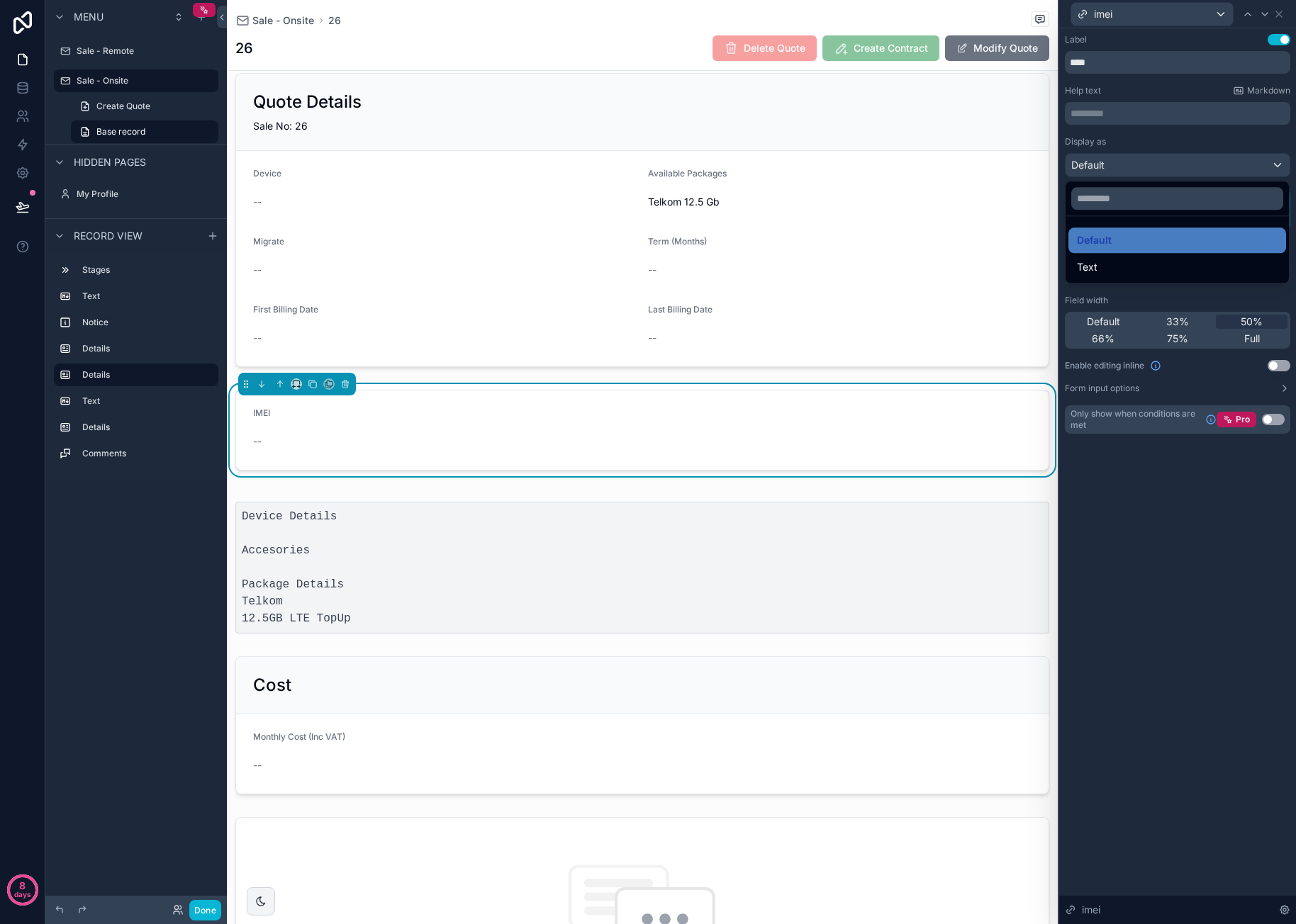
click at [1071, 155] on div at bounding box center [1177, 462] width 237 height 924
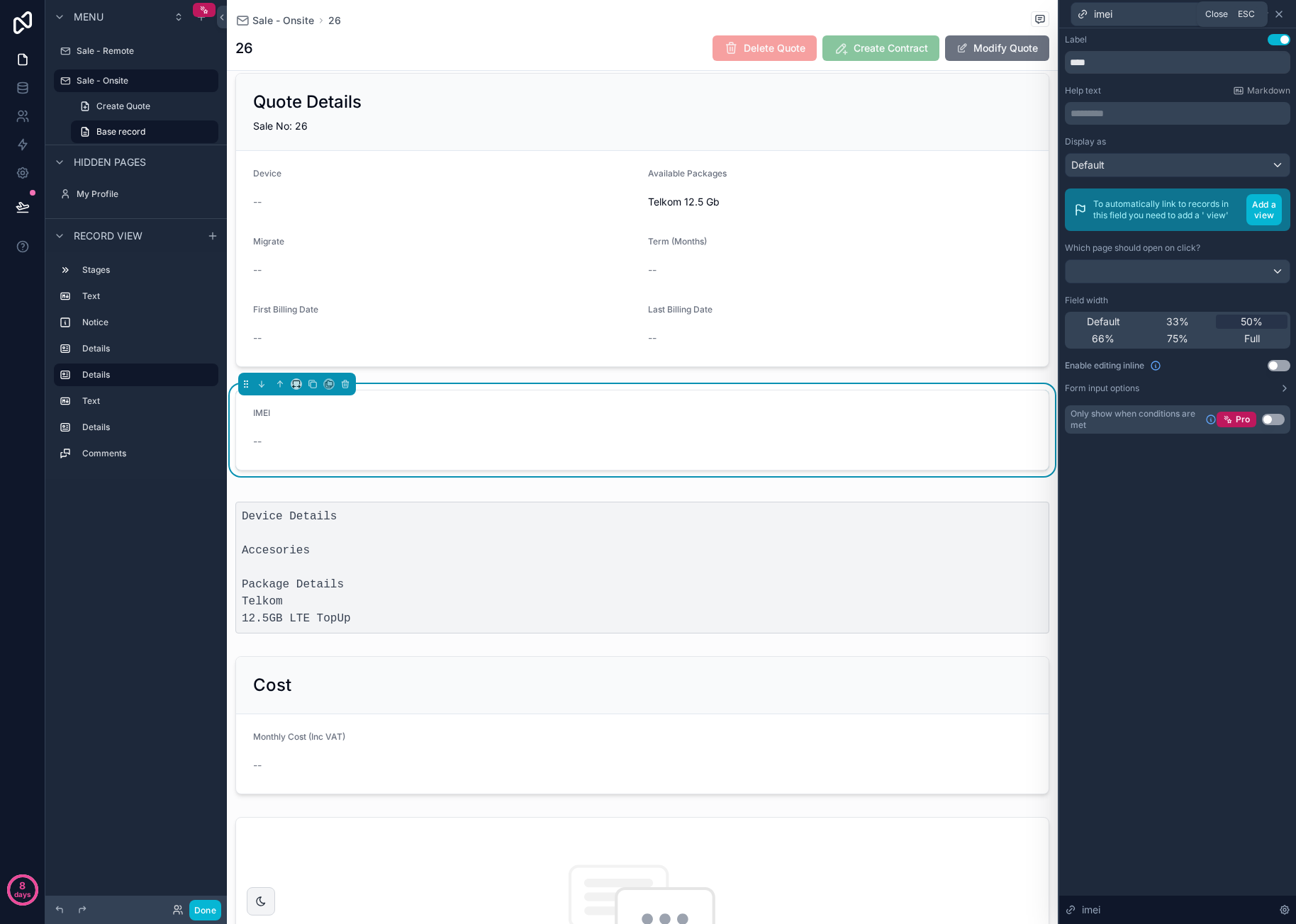
click at [1071, 15] on icon at bounding box center [1278, 14] width 11 height 11
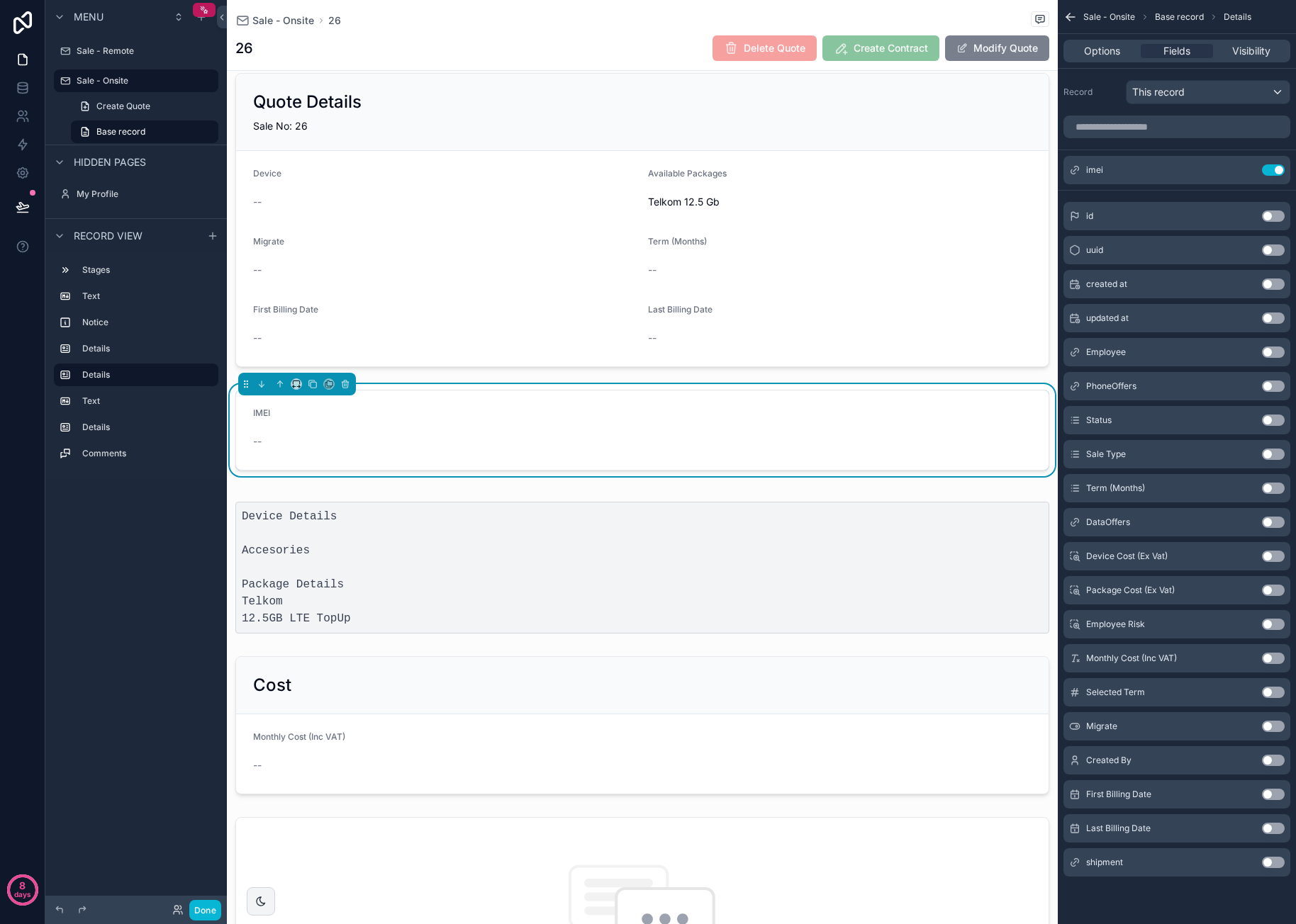
click at [968, 46] on button "Modify Quote" at bounding box center [997, 49] width 105 height 26
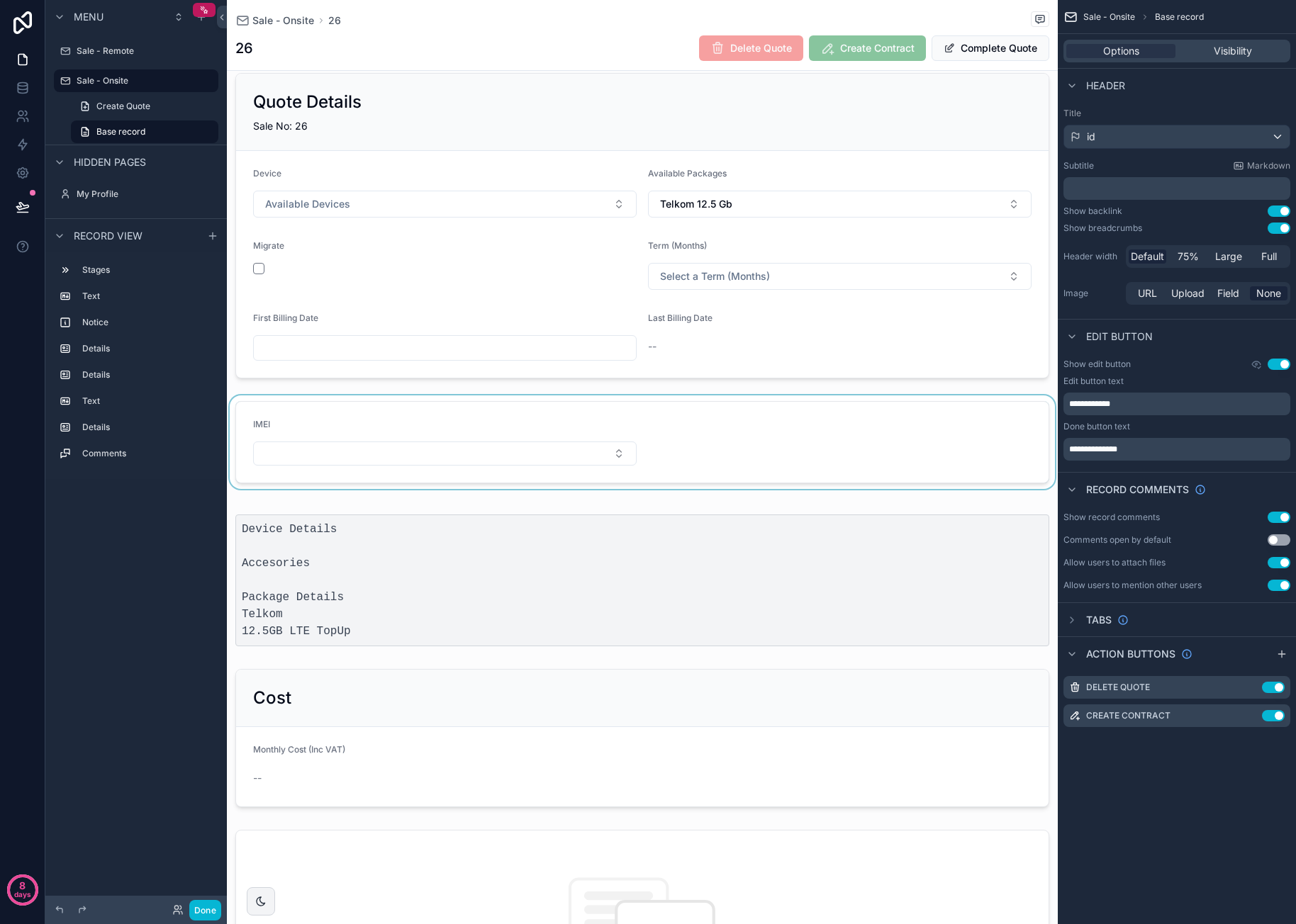
click at [337, 448] on div "scrollable content" at bounding box center [643, 442] width 831 height 94
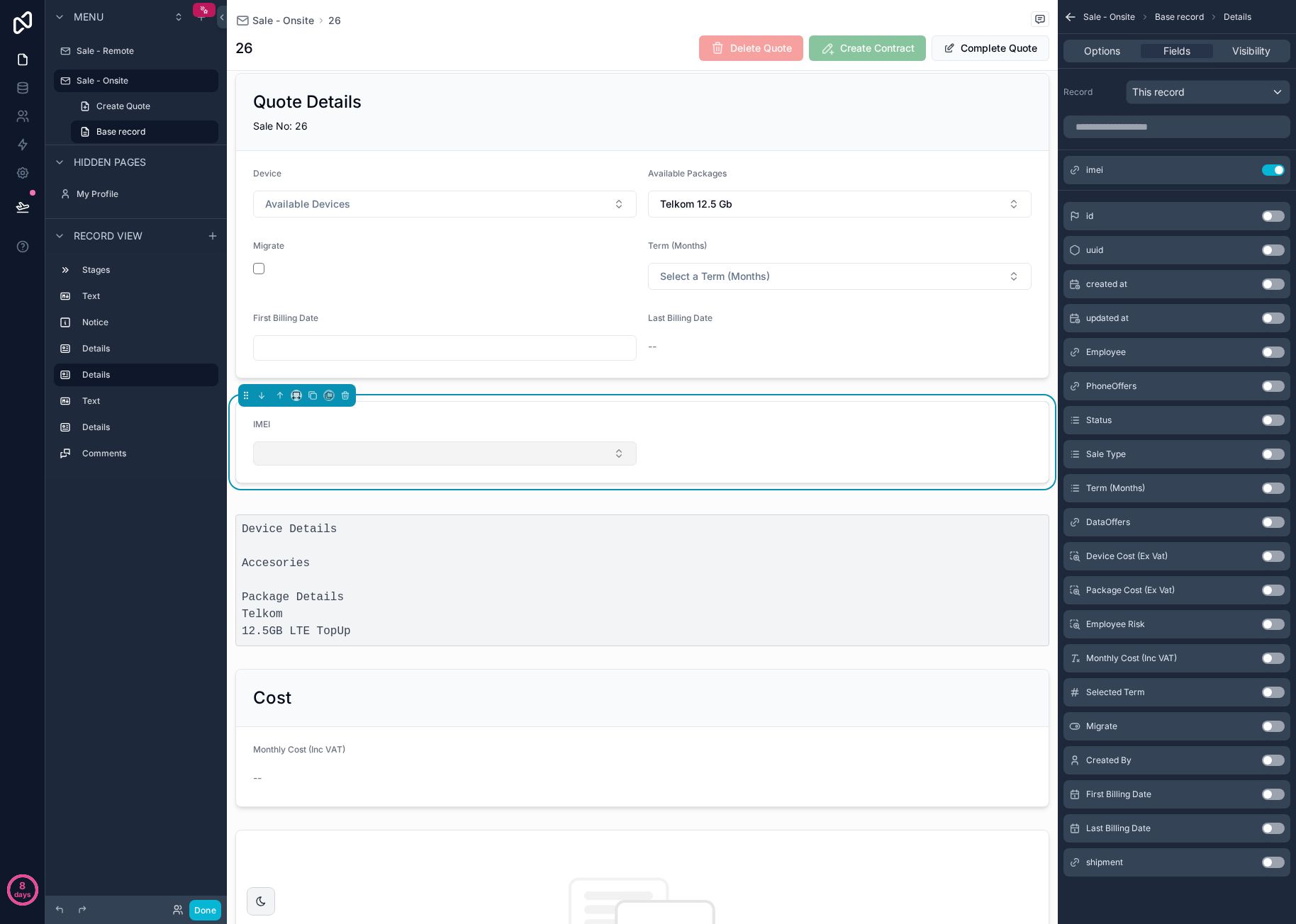
click at [348, 453] on button "Select Button" at bounding box center [444, 453] width 384 height 24
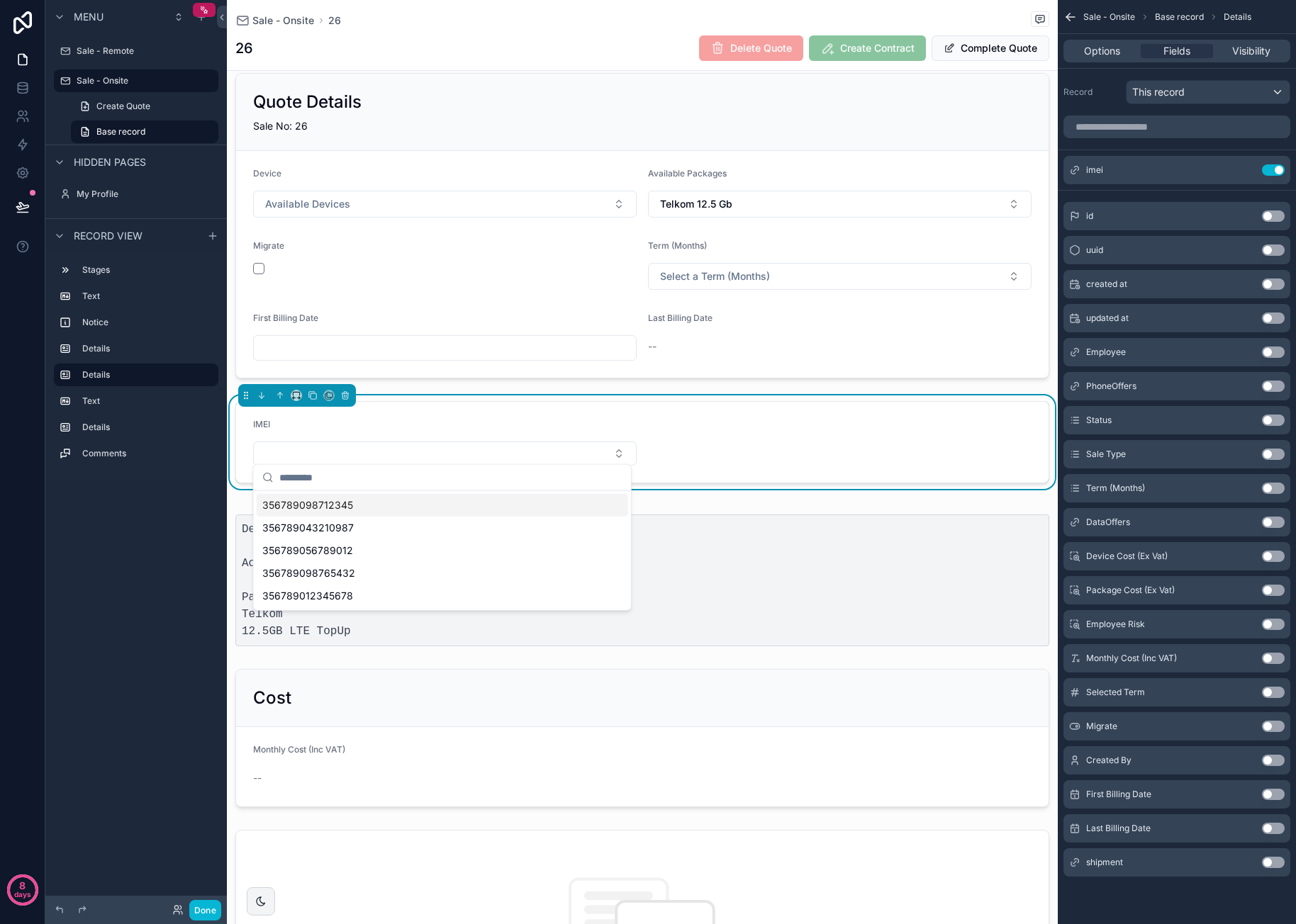
click at [678, 447] on form "IMEI" at bounding box center [643, 442] width 813 height 81
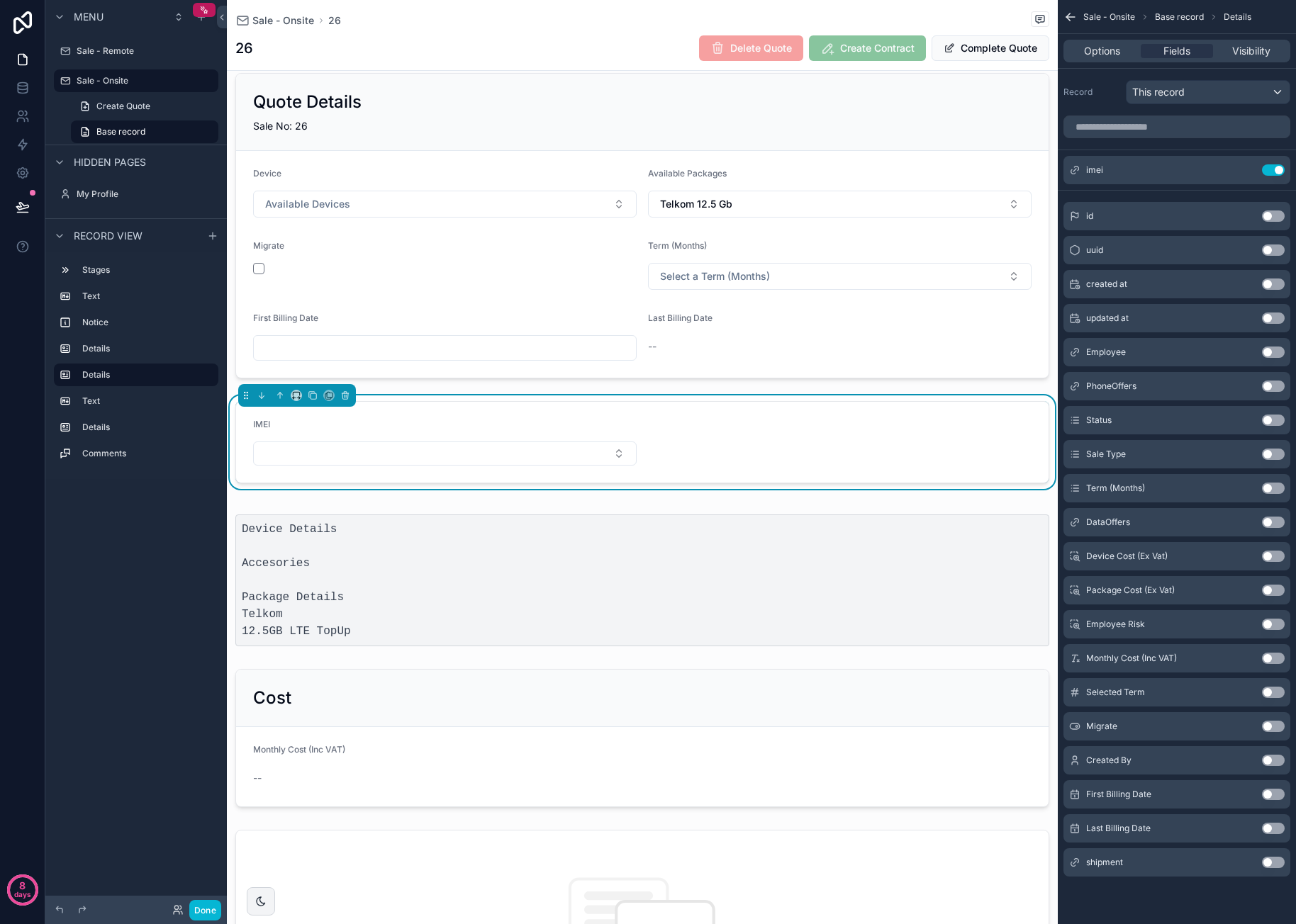
click at [825, 443] on form "IMEI" at bounding box center [643, 442] width 813 height 81
click at [569, 444] on button "Select Button" at bounding box center [444, 453] width 384 height 24
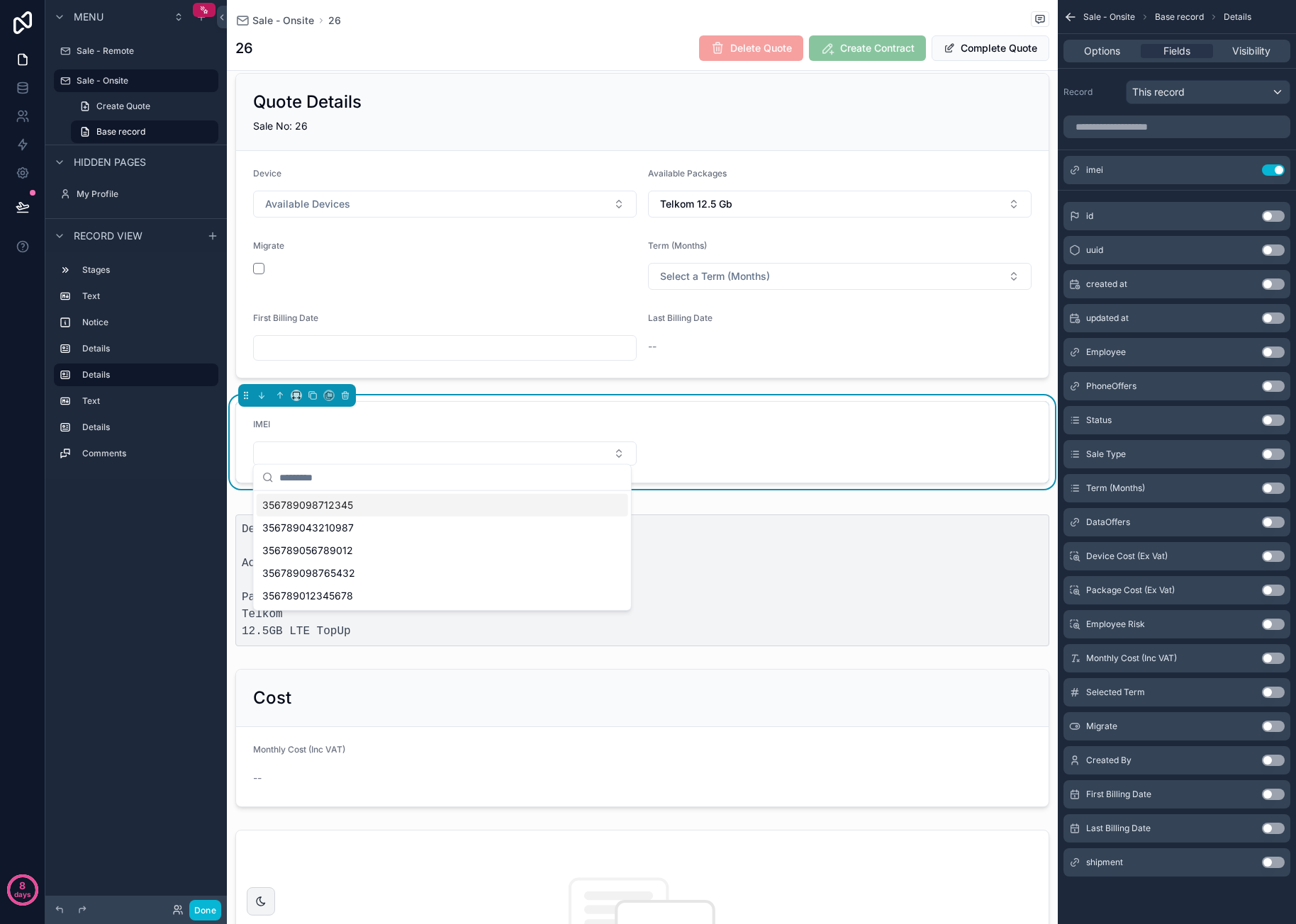
click at [748, 434] on form "IMEI" at bounding box center [643, 442] width 813 height 81
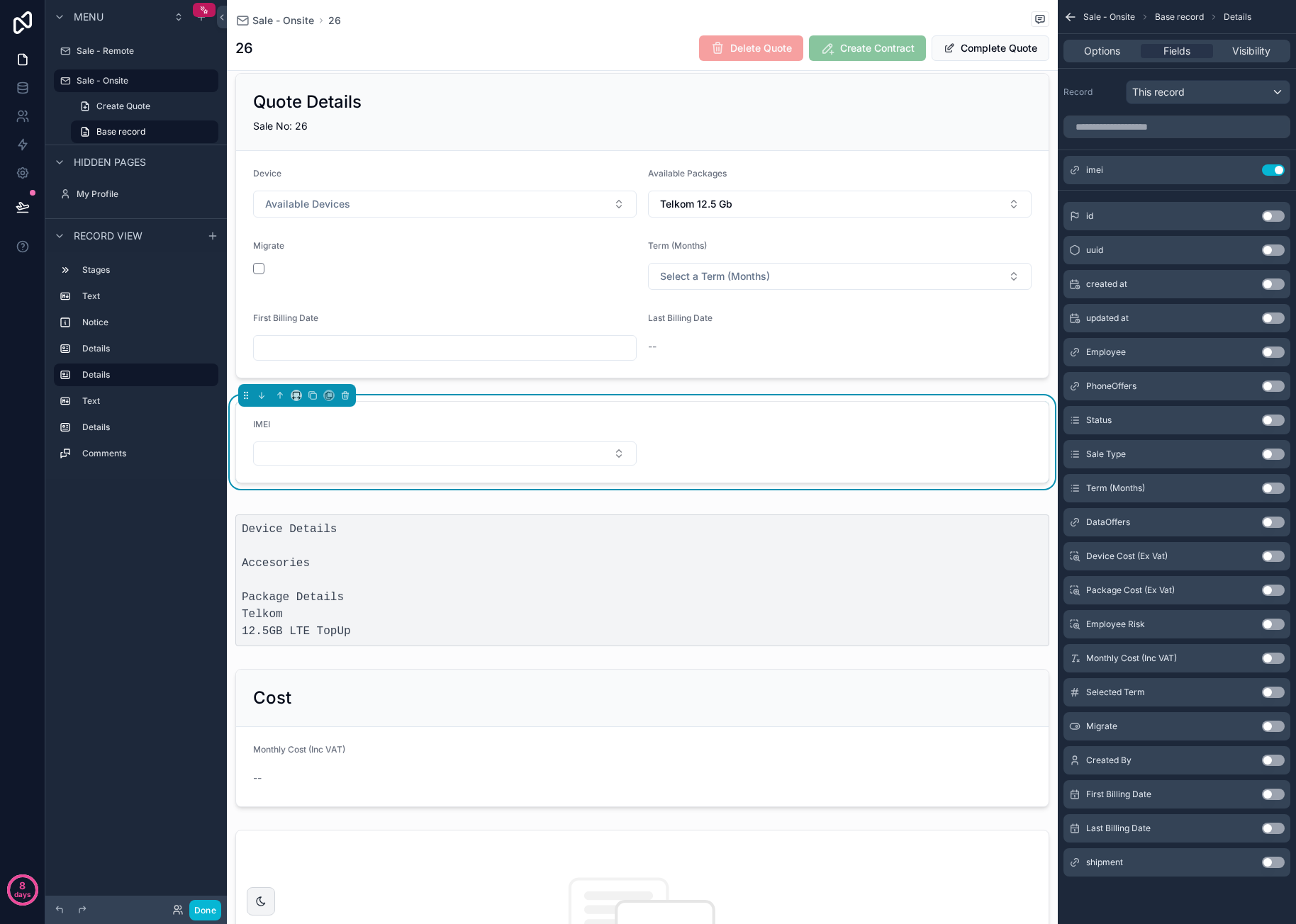
click at [608, 411] on form "IMEI" at bounding box center [643, 442] width 813 height 81
click at [1071, 166] on icon "scrollable content" at bounding box center [1244, 169] width 11 height 11
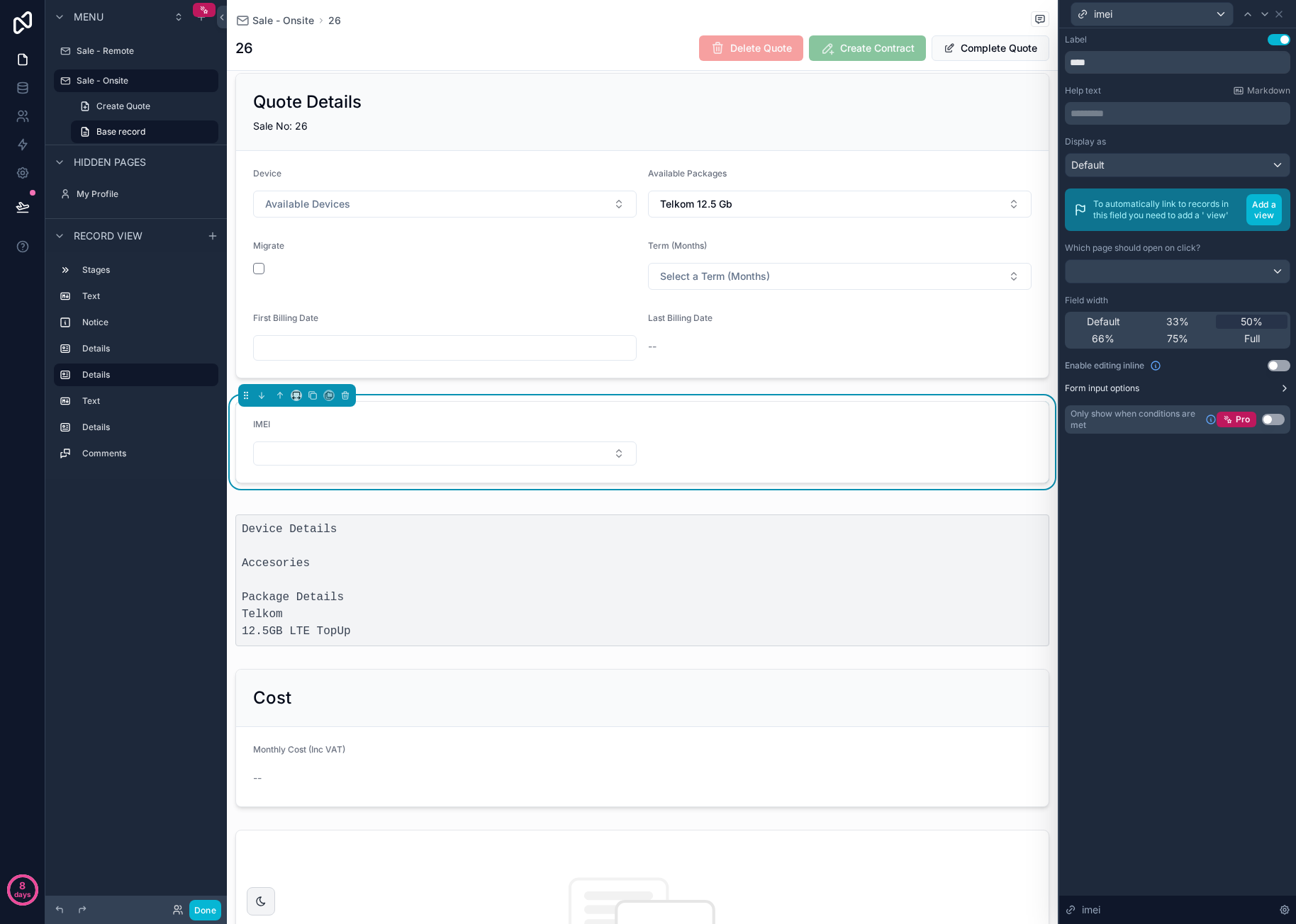
click at [1071, 386] on icon at bounding box center [1284, 387] width 11 height 11
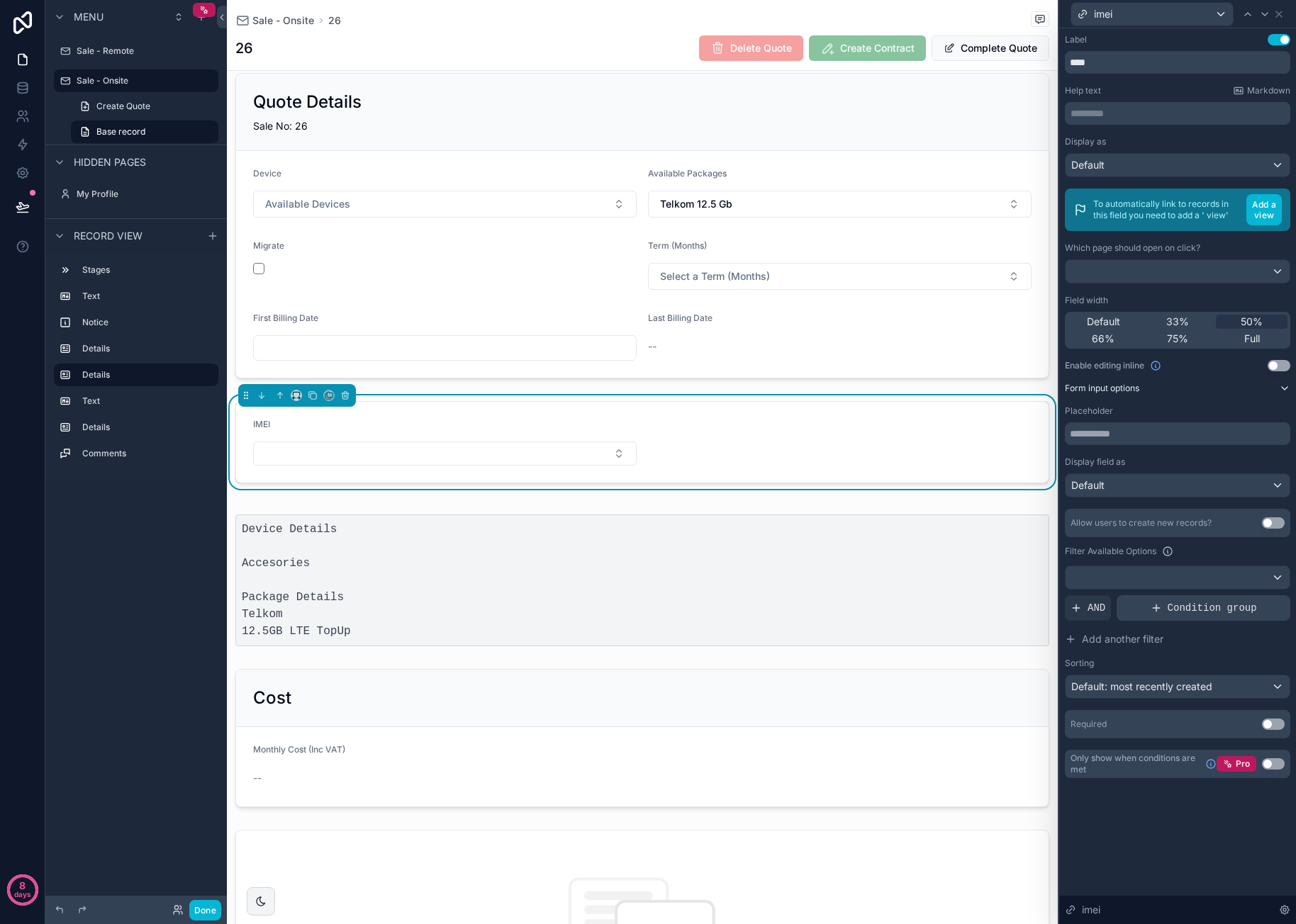
click at [1071, 601] on span "Condition group" at bounding box center [1212, 607] width 90 height 14
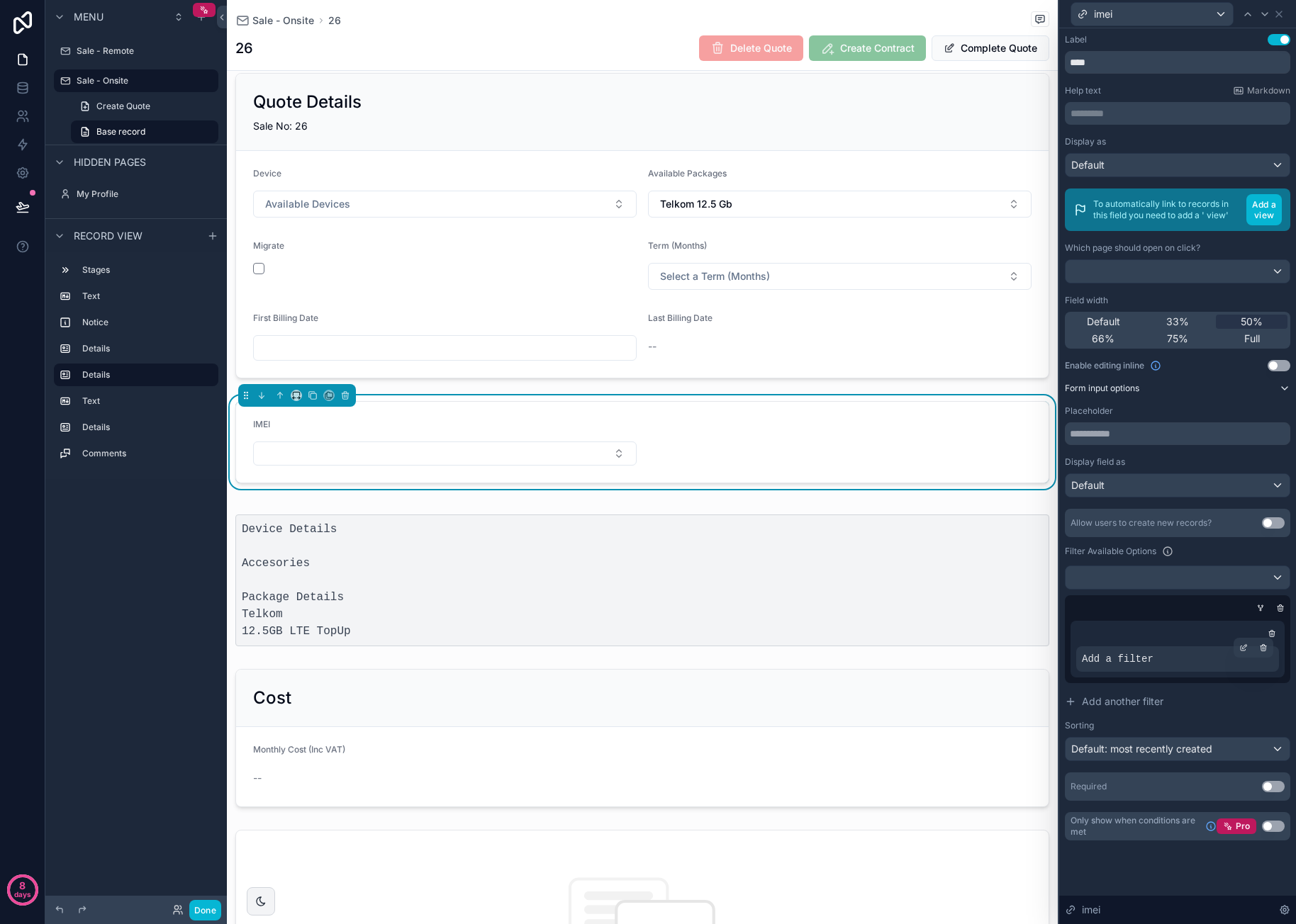
click at [1071, 656] on div "Add a filter" at bounding box center [1177, 659] width 203 height 26
click at [1071, 648] on div at bounding box center [1243, 648] width 20 height 20
click at [977, 640] on div "Select a field" at bounding box center [938, 635] width 85 height 23
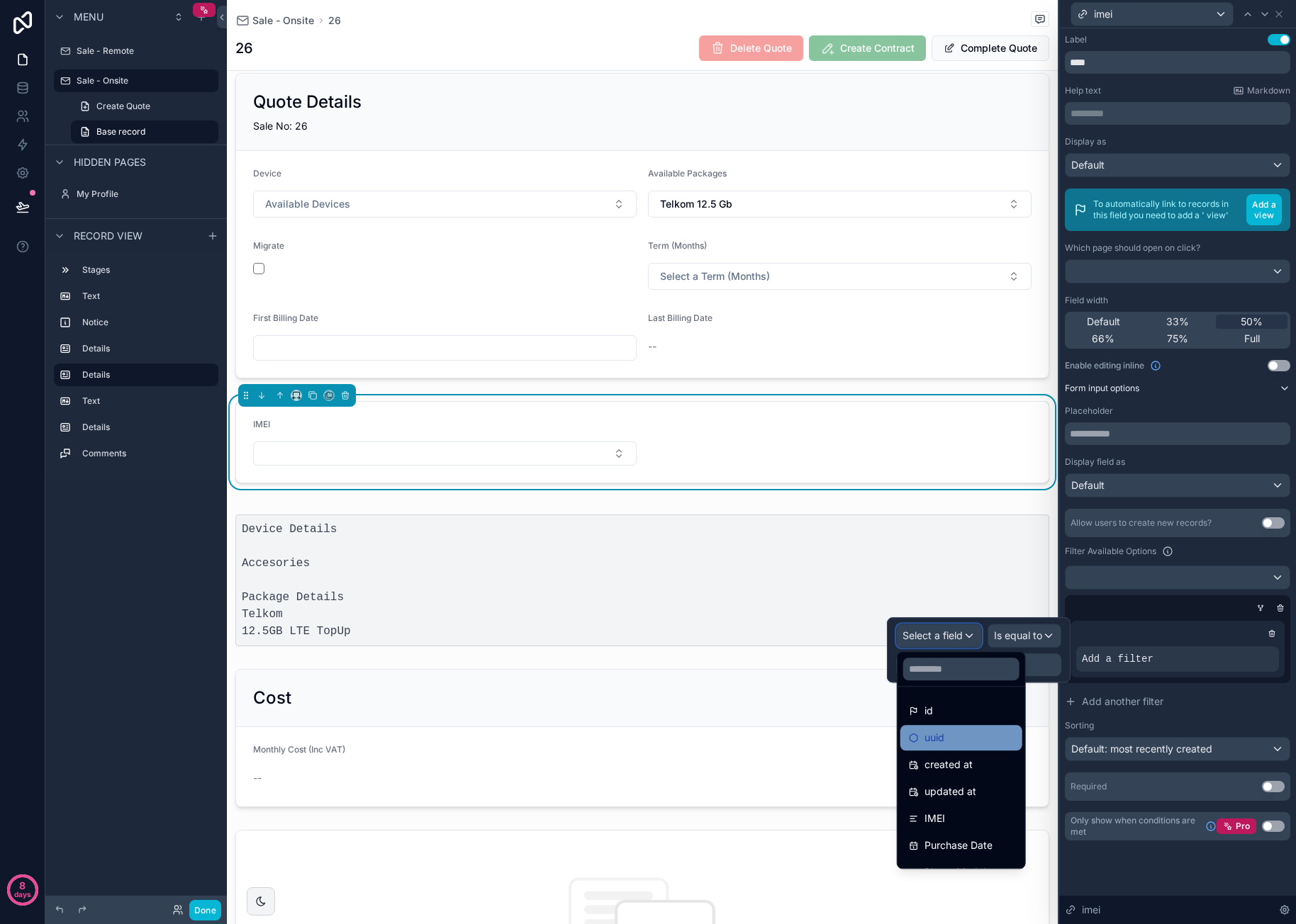
scroll to position [71, 0]
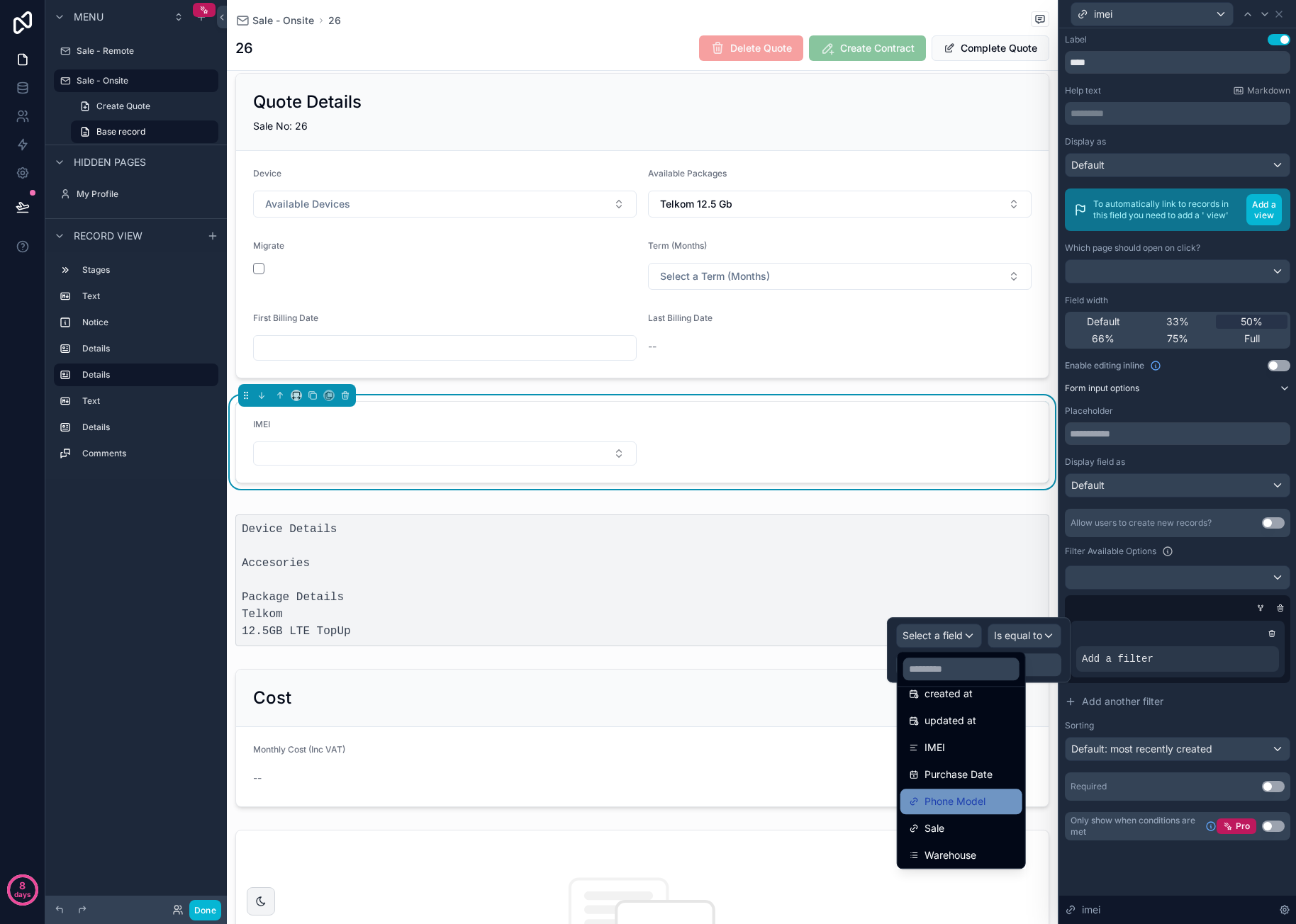
click at [985, 792] on div "Phone Model" at bounding box center [961, 802] width 122 height 26
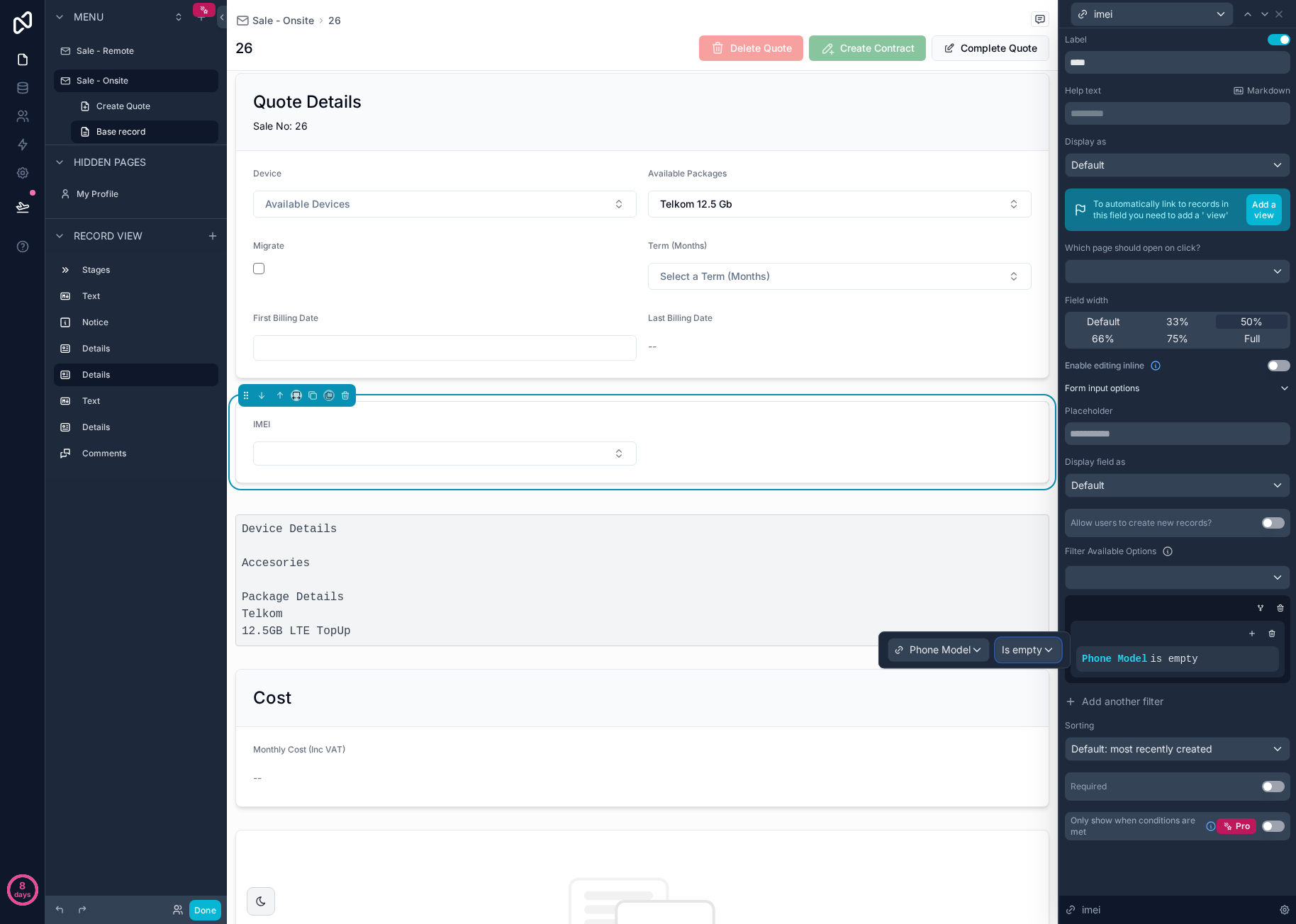
click at [1034, 650] on span "Is empty" at bounding box center [1022, 649] width 41 height 14
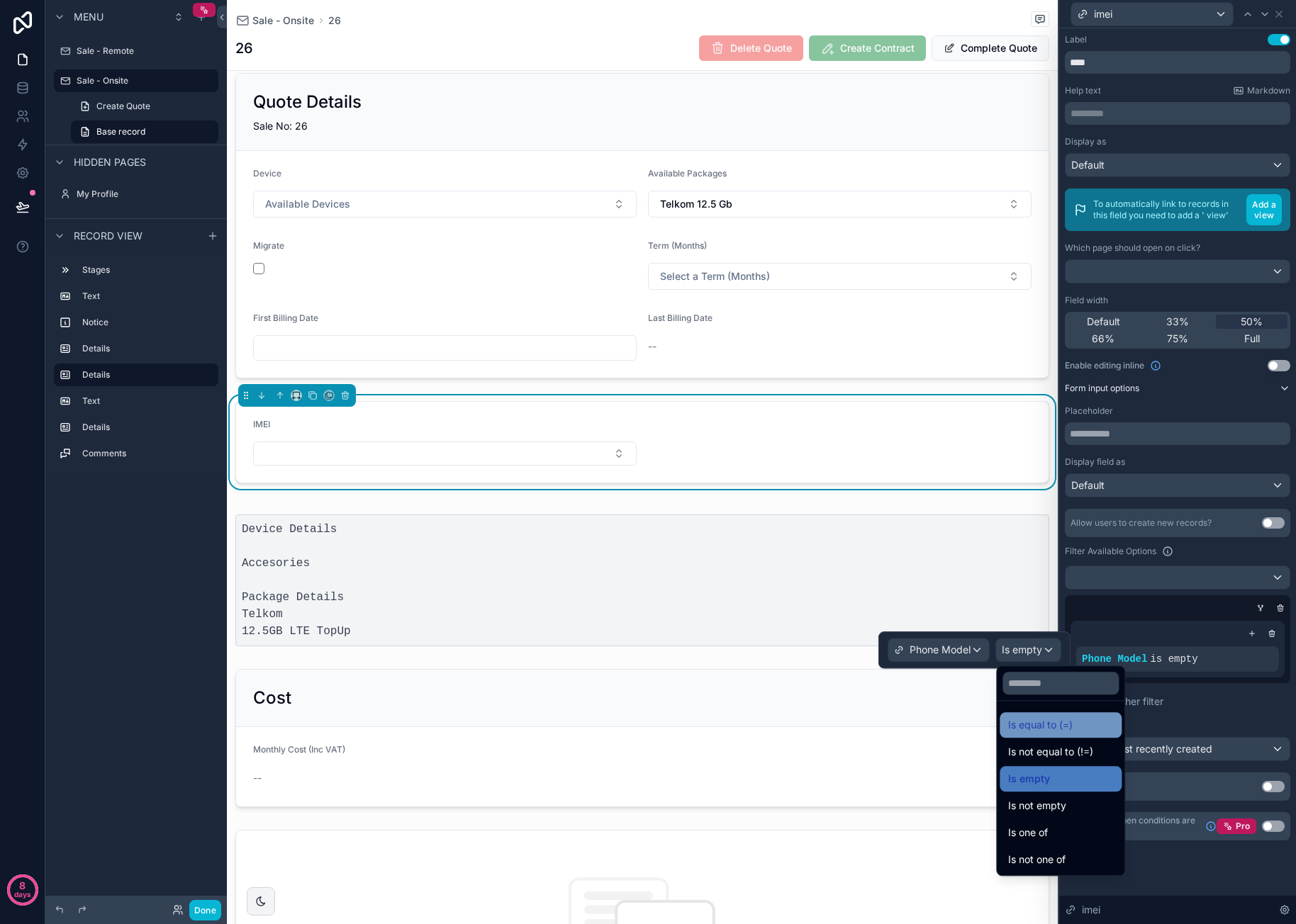
click at [1066, 721] on span "Is equal to (=)" at bounding box center [1040, 724] width 65 height 17
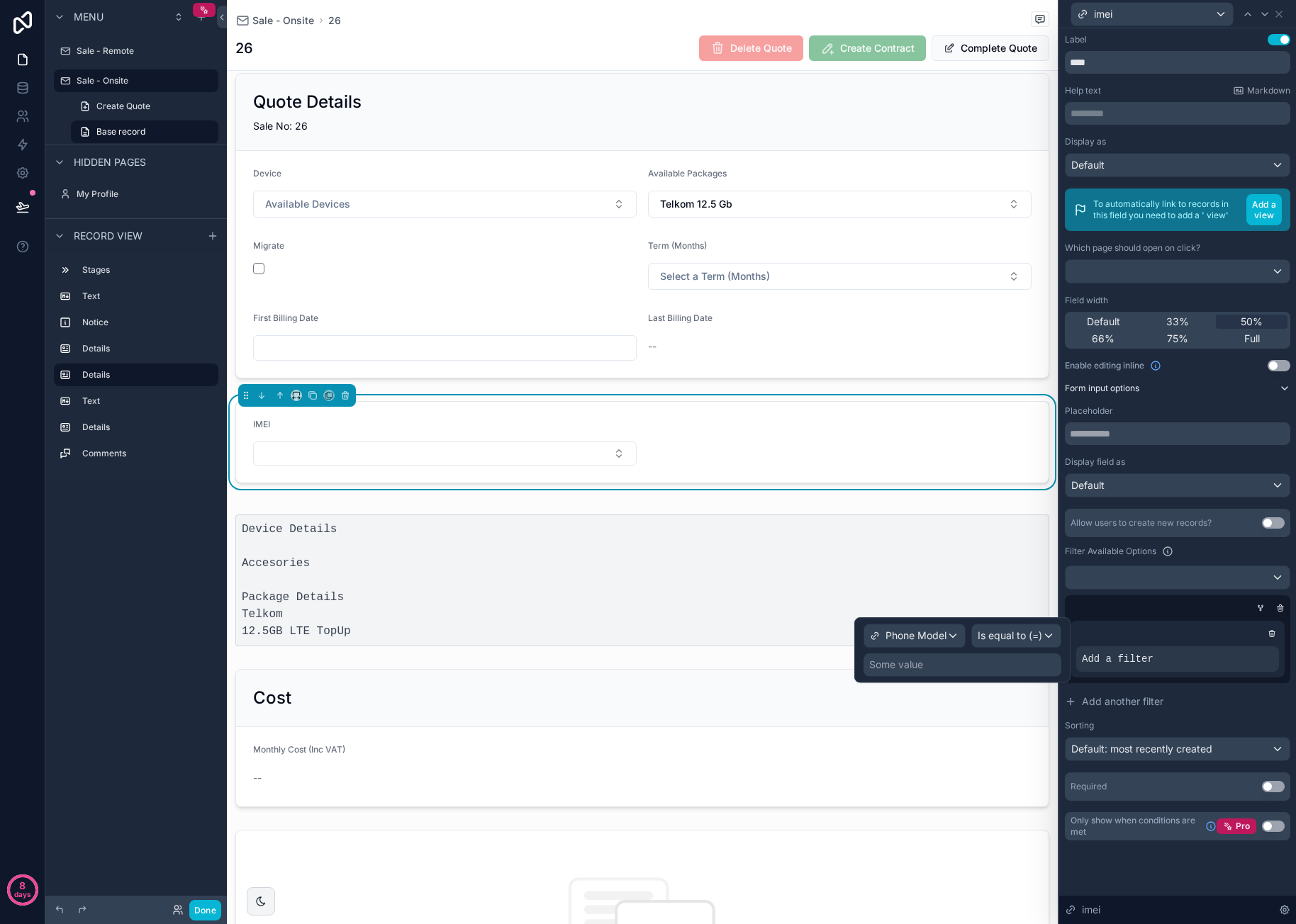
click at [999, 660] on div "Some value" at bounding box center [962, 664] width 198 height 23
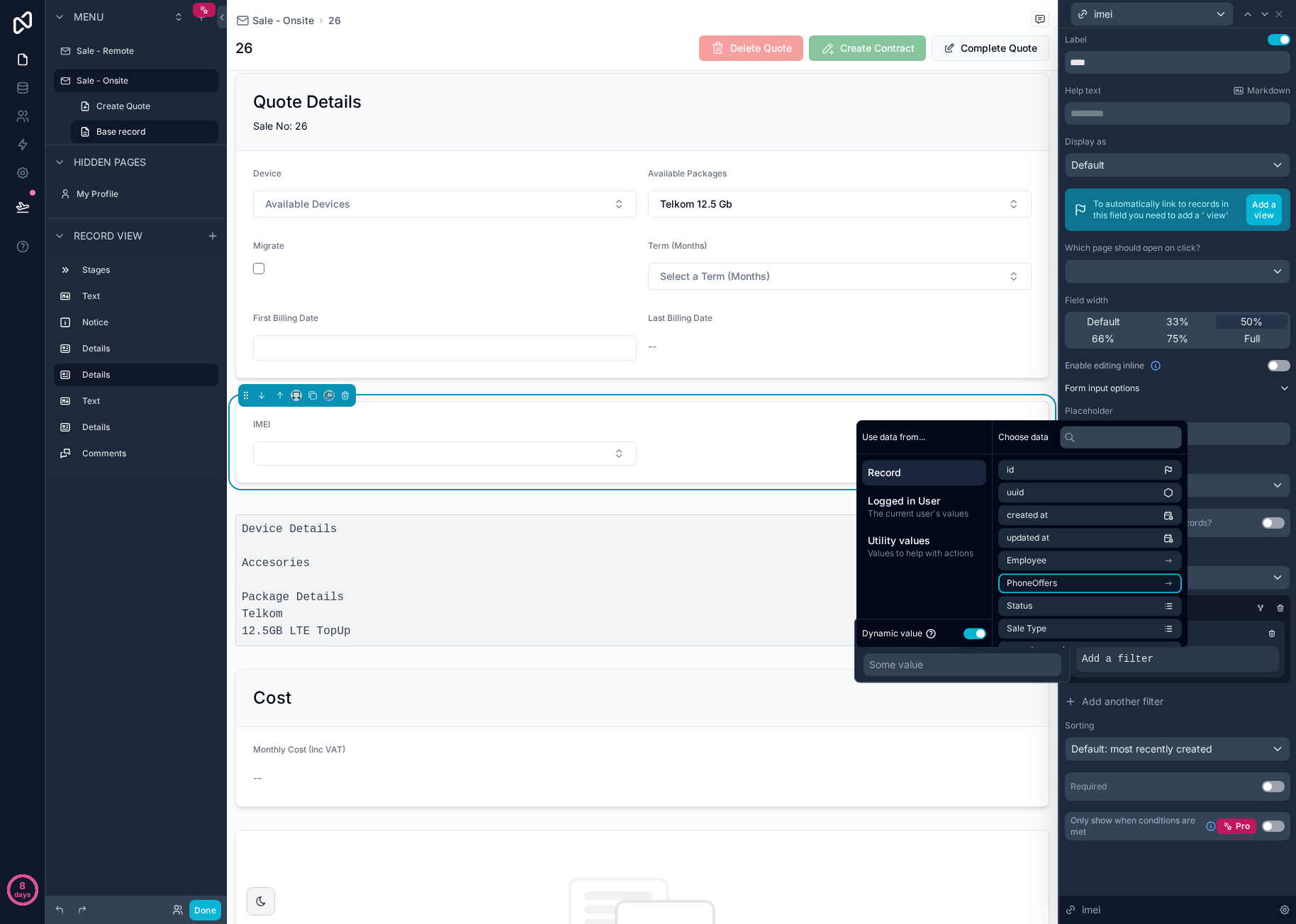
click at [1071, 586] on li "PhoneOffers" at bounding box center [1090, 583] width 183 height 20
drag, startPoint x: 1096, startPoint y: 578, endPoint x: 1105, endPoint y: 498, distance: 80.5
click at [1071, 498] on ul "id uuid created at updated at Name Description Price Ex VAT Extras Ex Vat Logis…" at bounding box center [1090, 721] width 183 height 473
click at [1071, 498] on li "id" at bounding box center [1090, 495] width 183 height 20
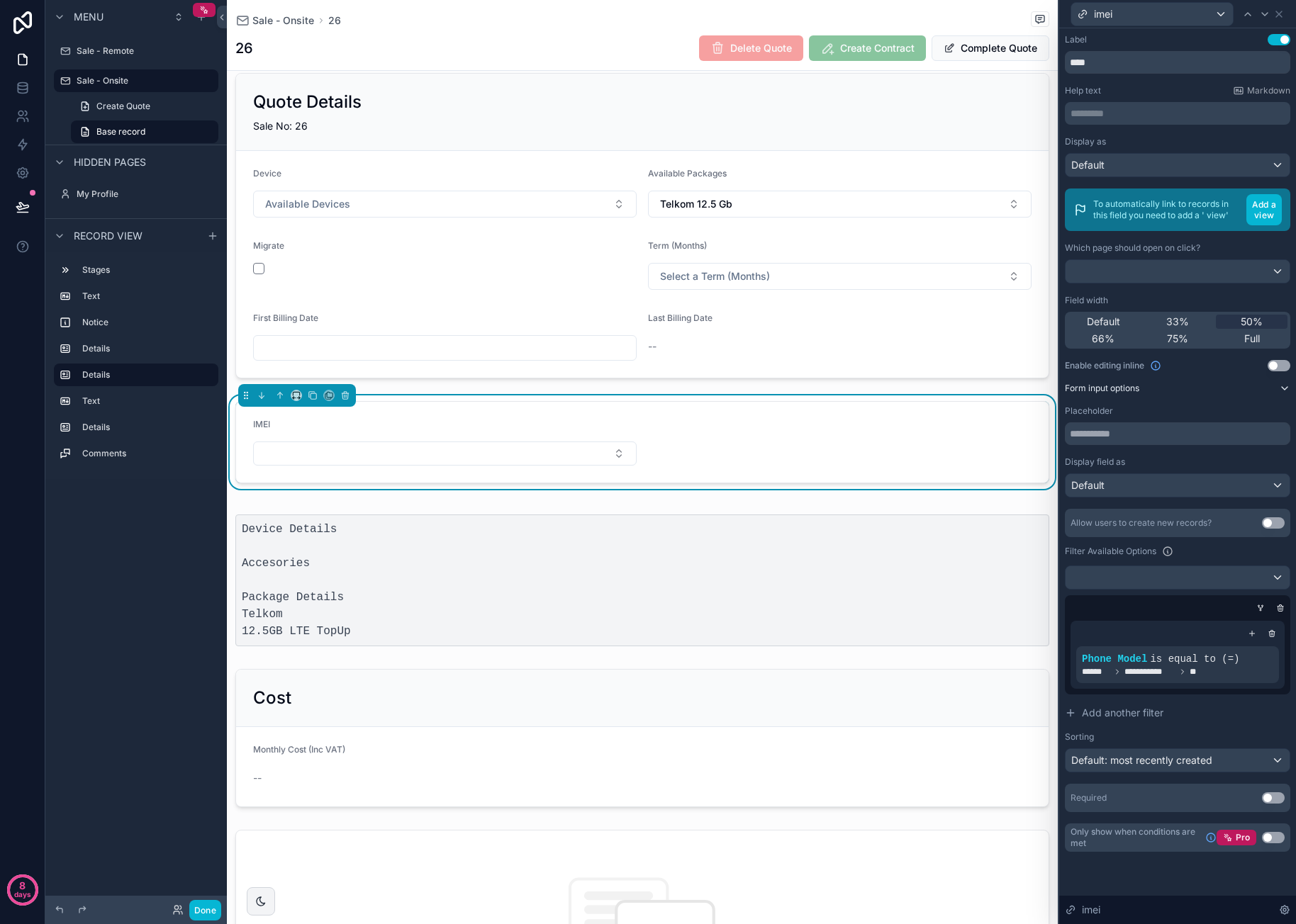
click at [800, 495] on div "1 Quote 2 Contract Sent 3 Contract Signed Name: Neliswa Ngalo ID Number: 891009…" at bounding box center [643, 462] width 831 height 1450
click at [370, 456] on button "Select Button" at bounding box center [444, 453] width 384 height 24
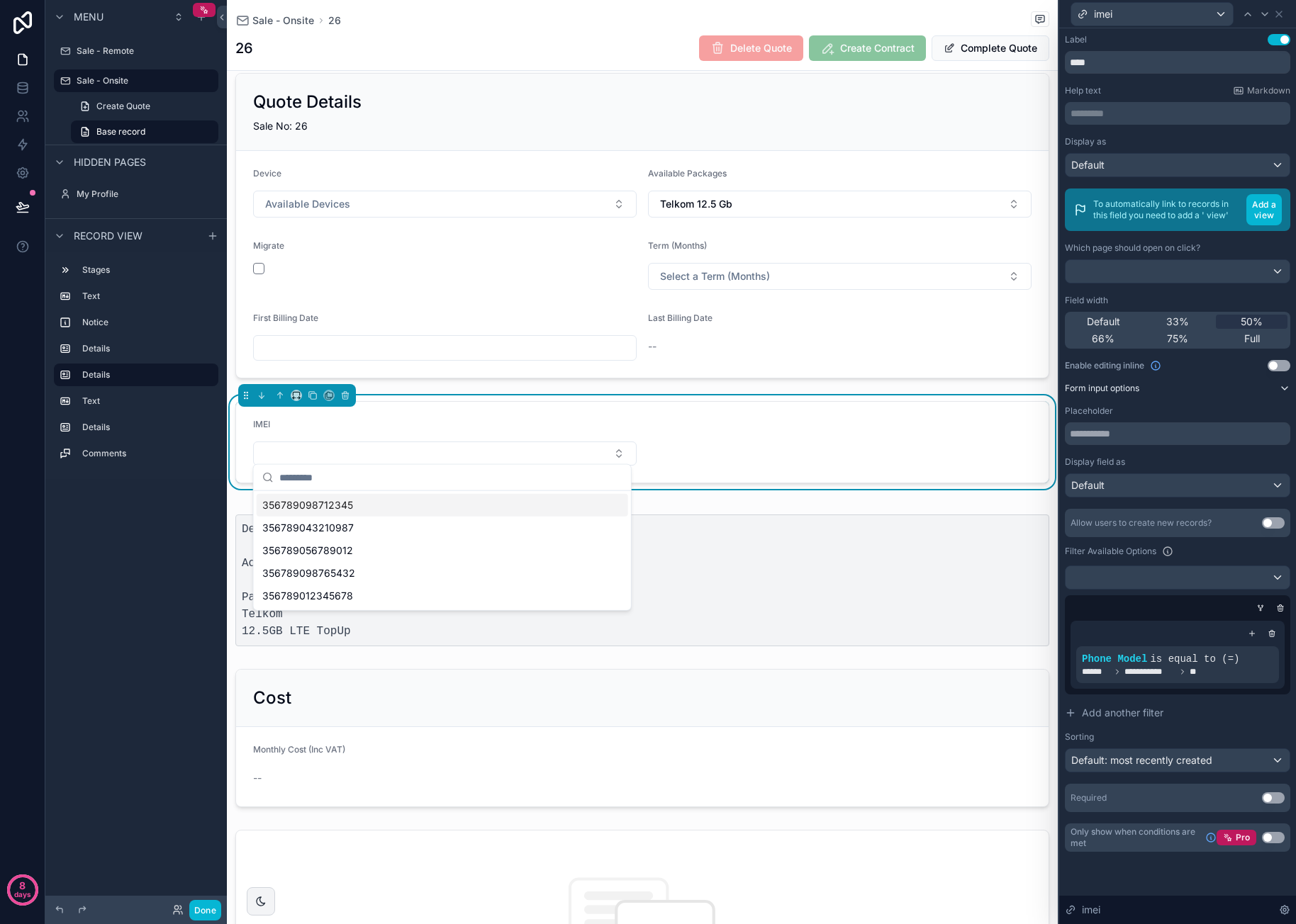
click at [483, 423] on div "IMEI" at bounding box center [444, 427] width 384 height 17
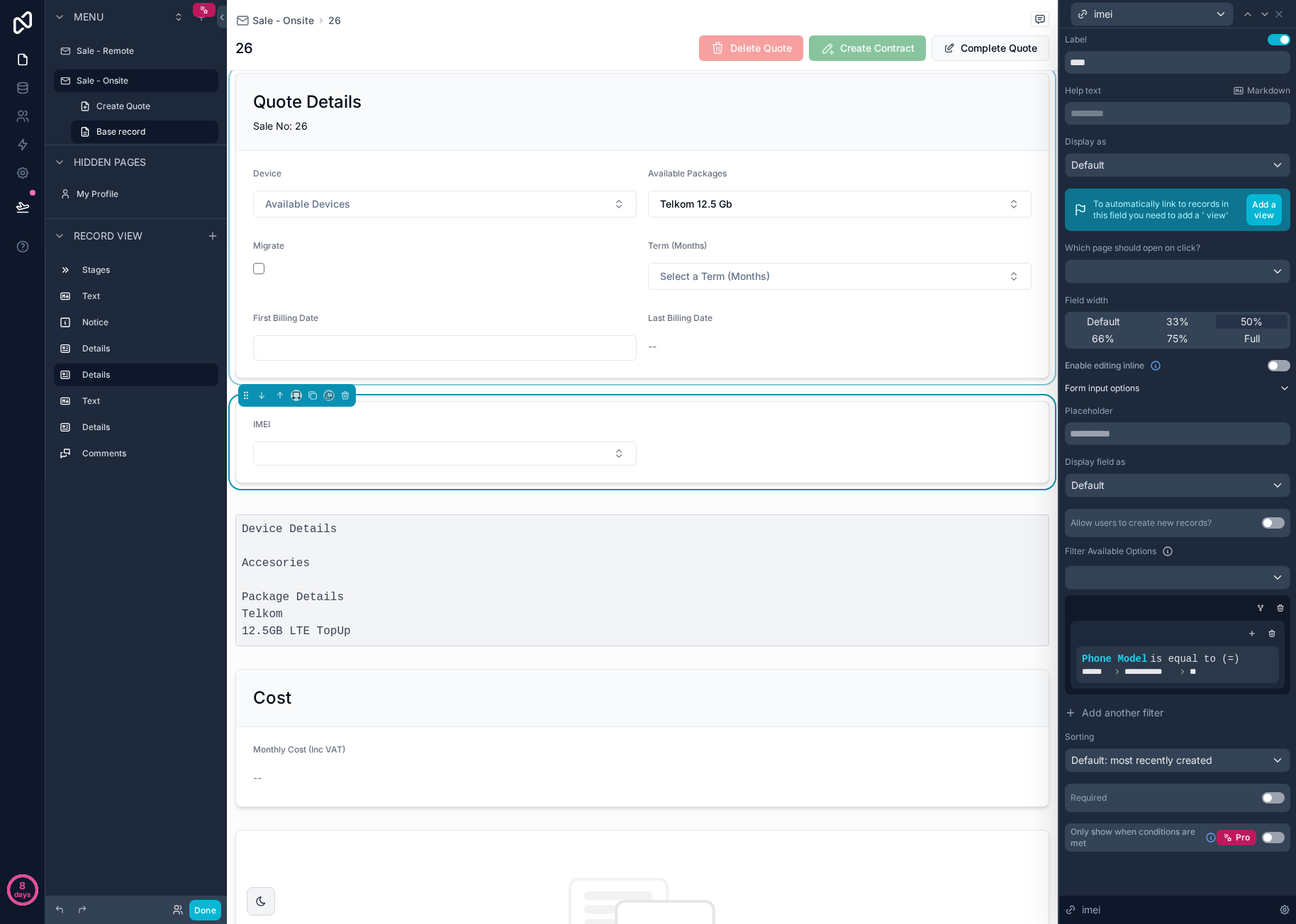
click at [481, 198] on div "scrollable content" at bounding box center [643, 226] width 831 height 317
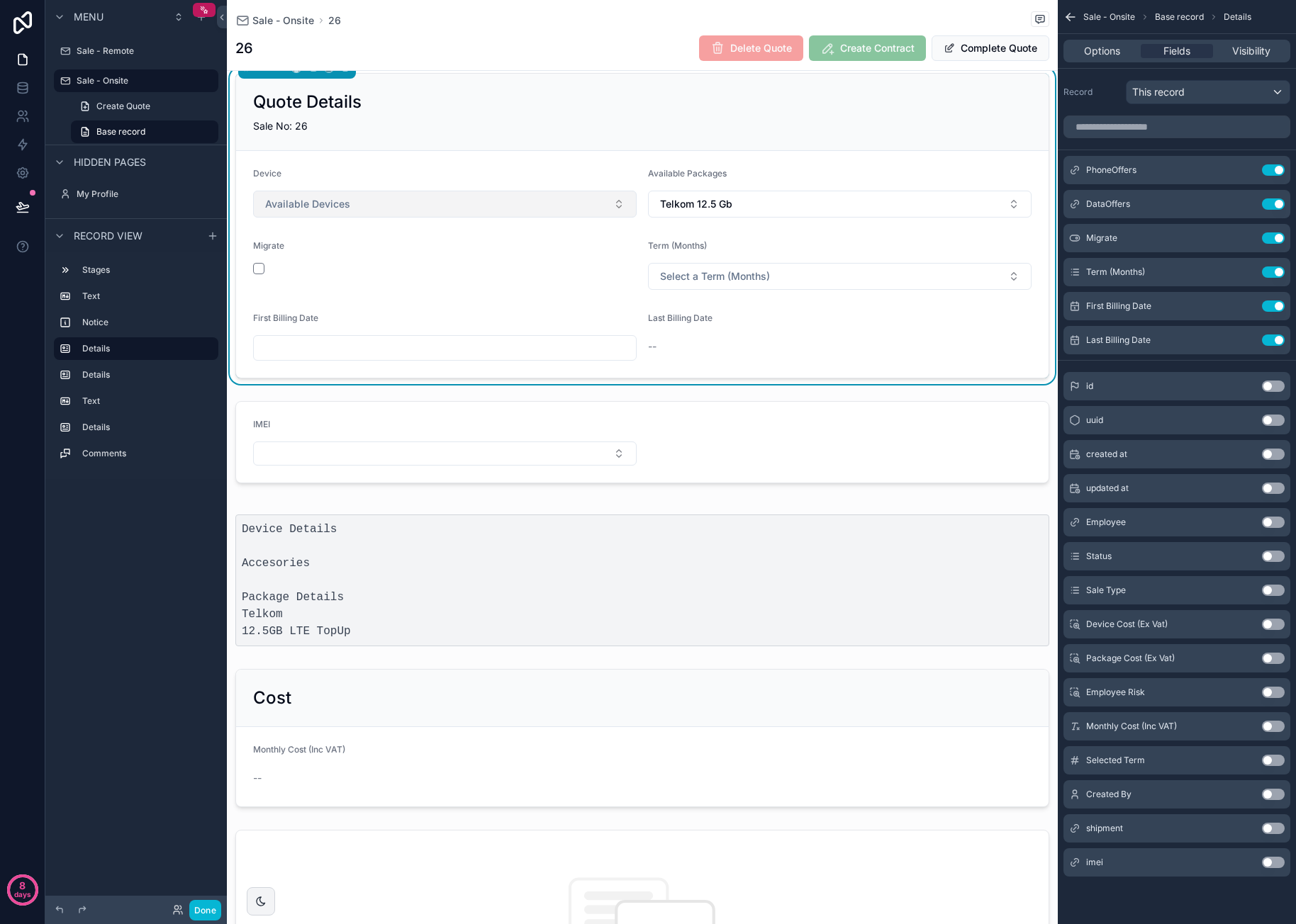
click at [478, 201] on button "Available Devices" at bounding box center [444, 203] width 384 height 27
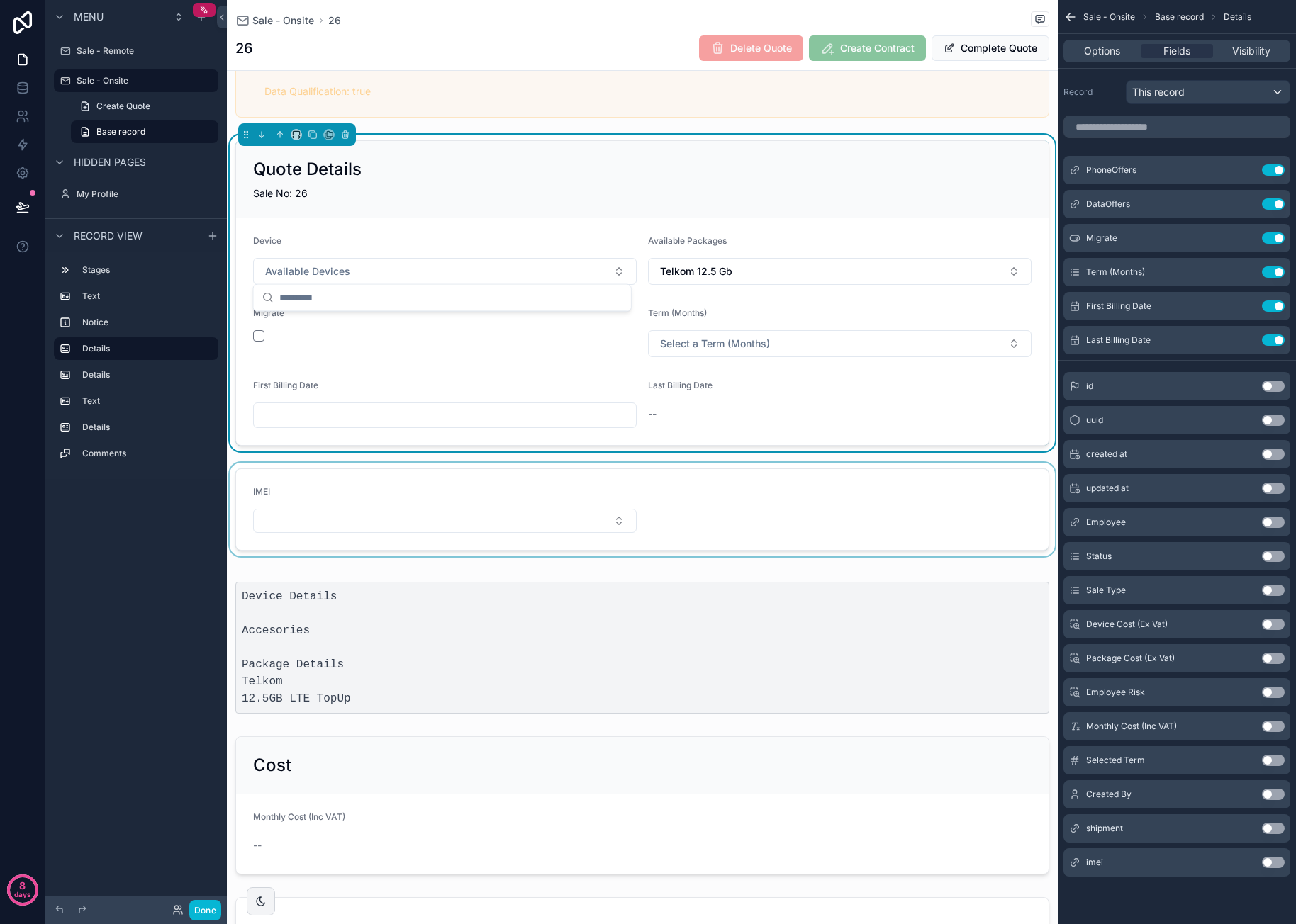
scroll to position [425, 0]
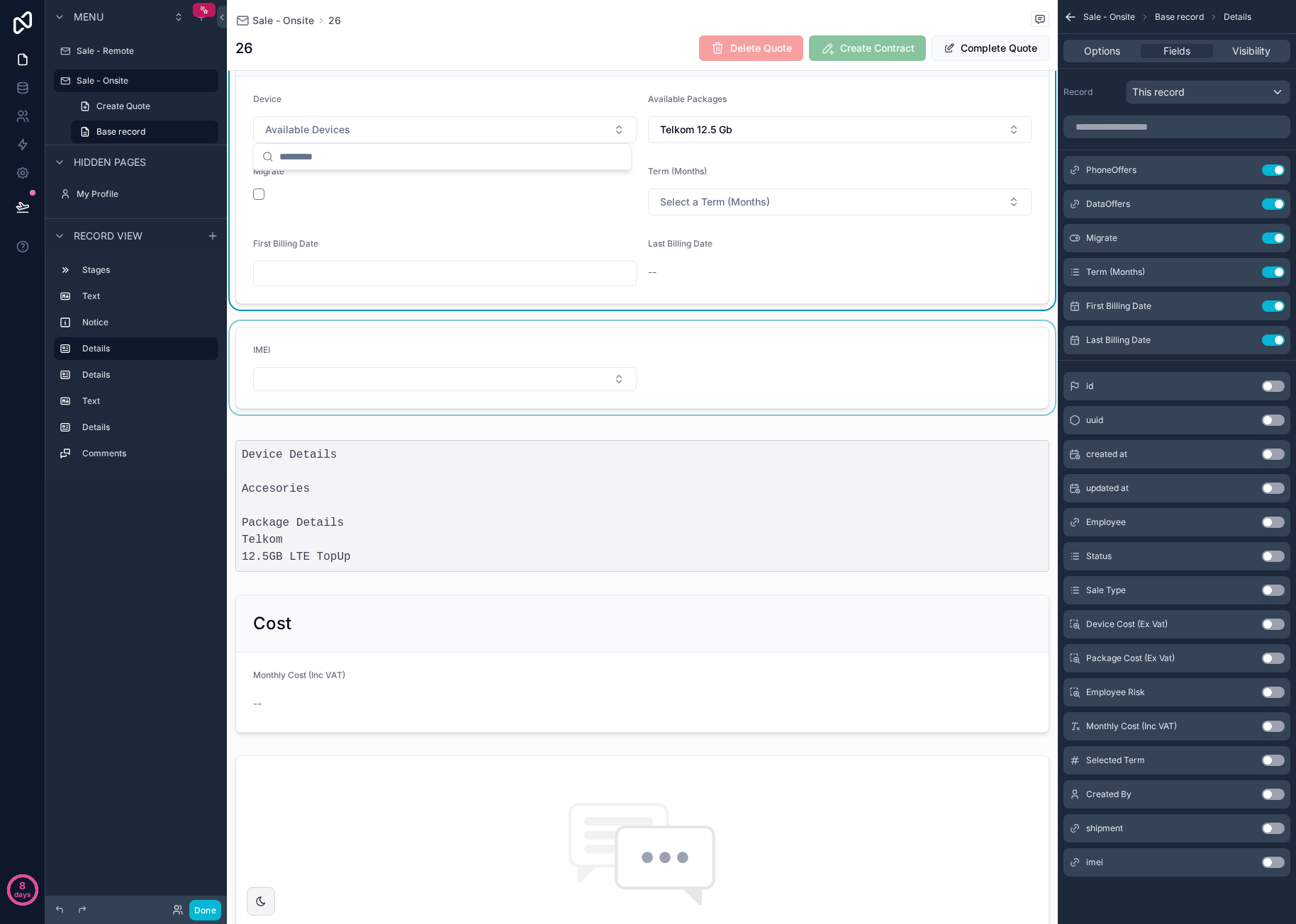
click at [585, 377] on div "scrollable content" at bounding box center [643, 367] width 831 height 94
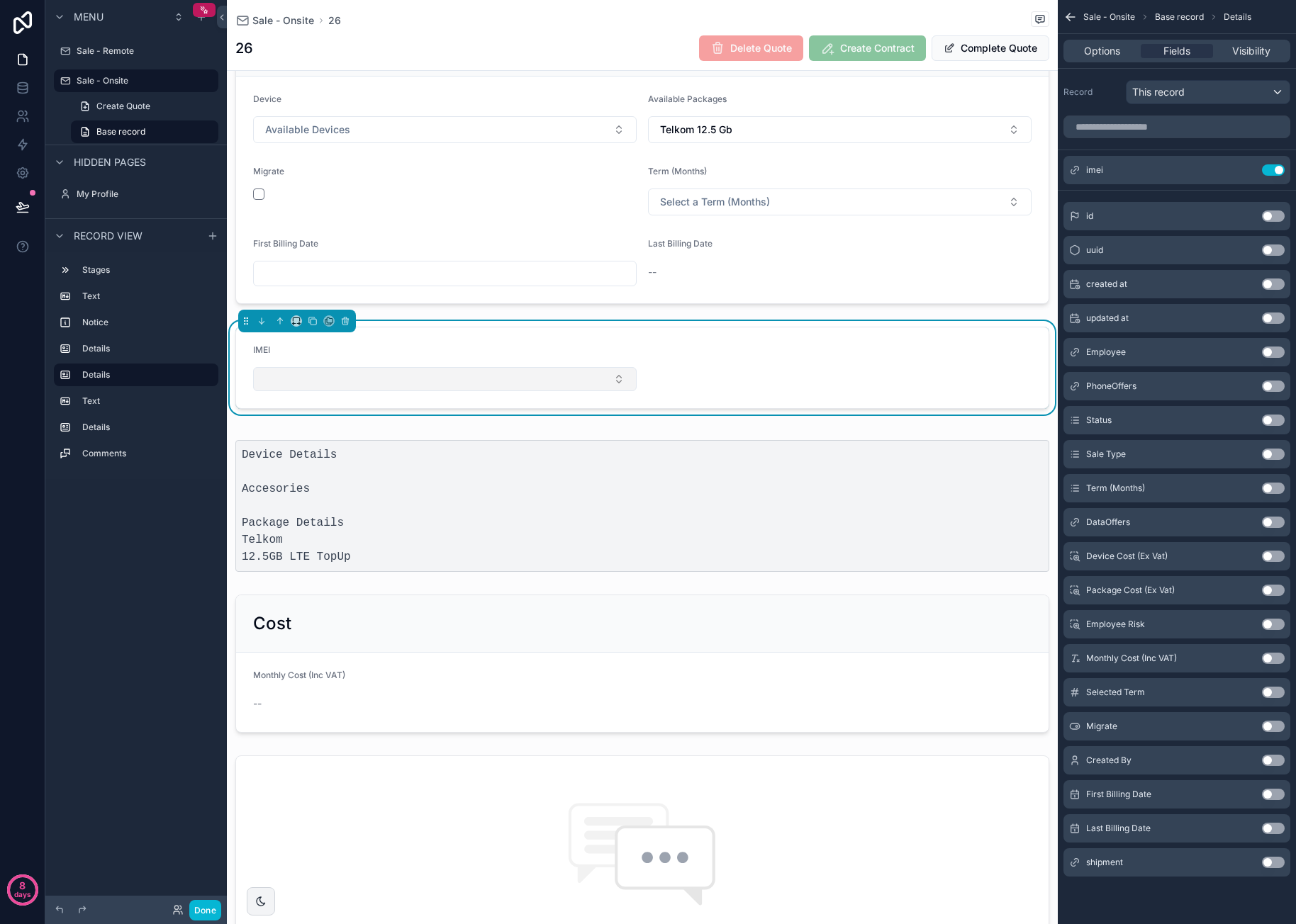
click at [573, 368] on button "Select Button" at bounding box center [444, 379] width 384 height 24
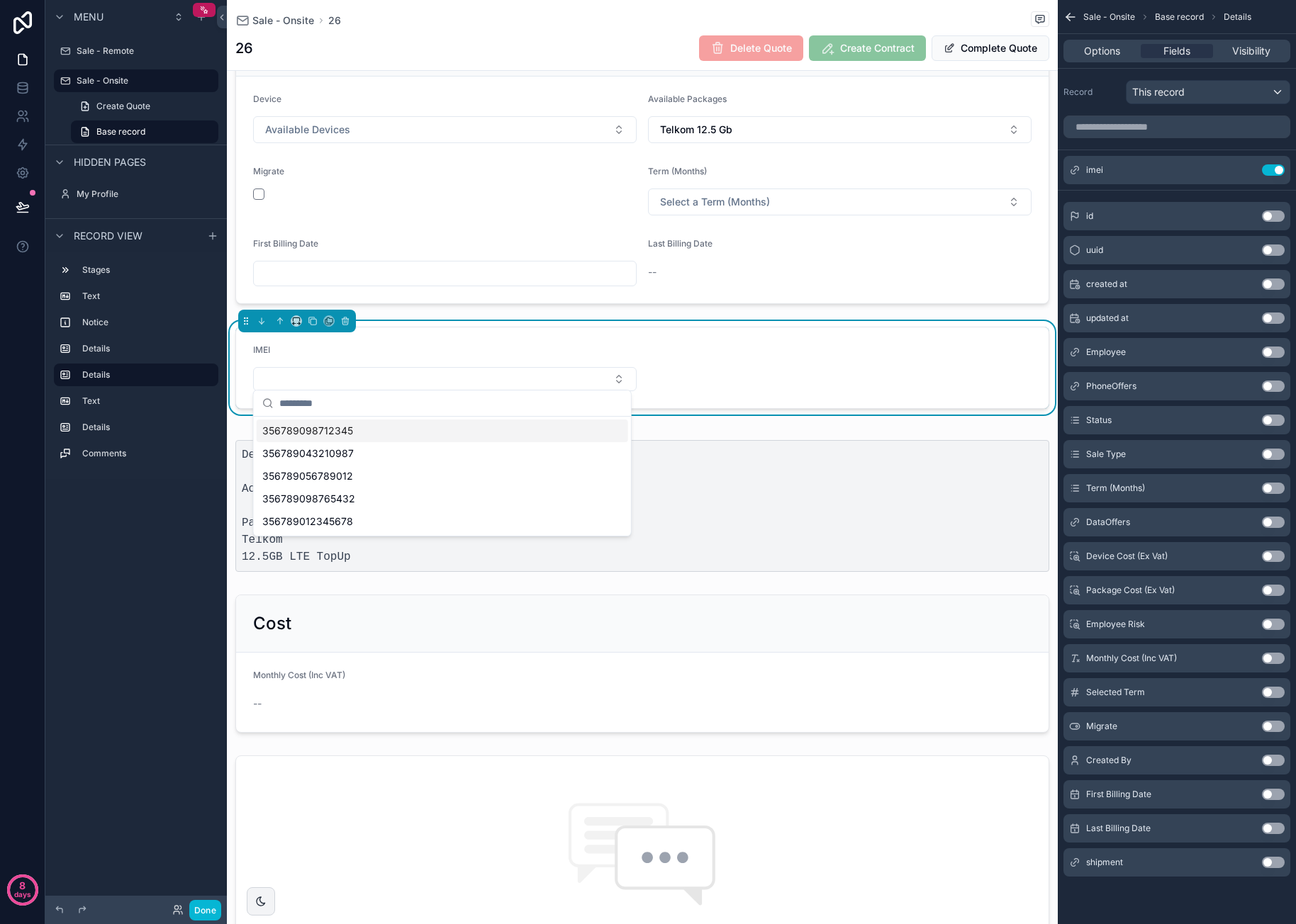
click at [831, 348] on form "IMEI" at bounding box center [643, 367] width 813 height 81
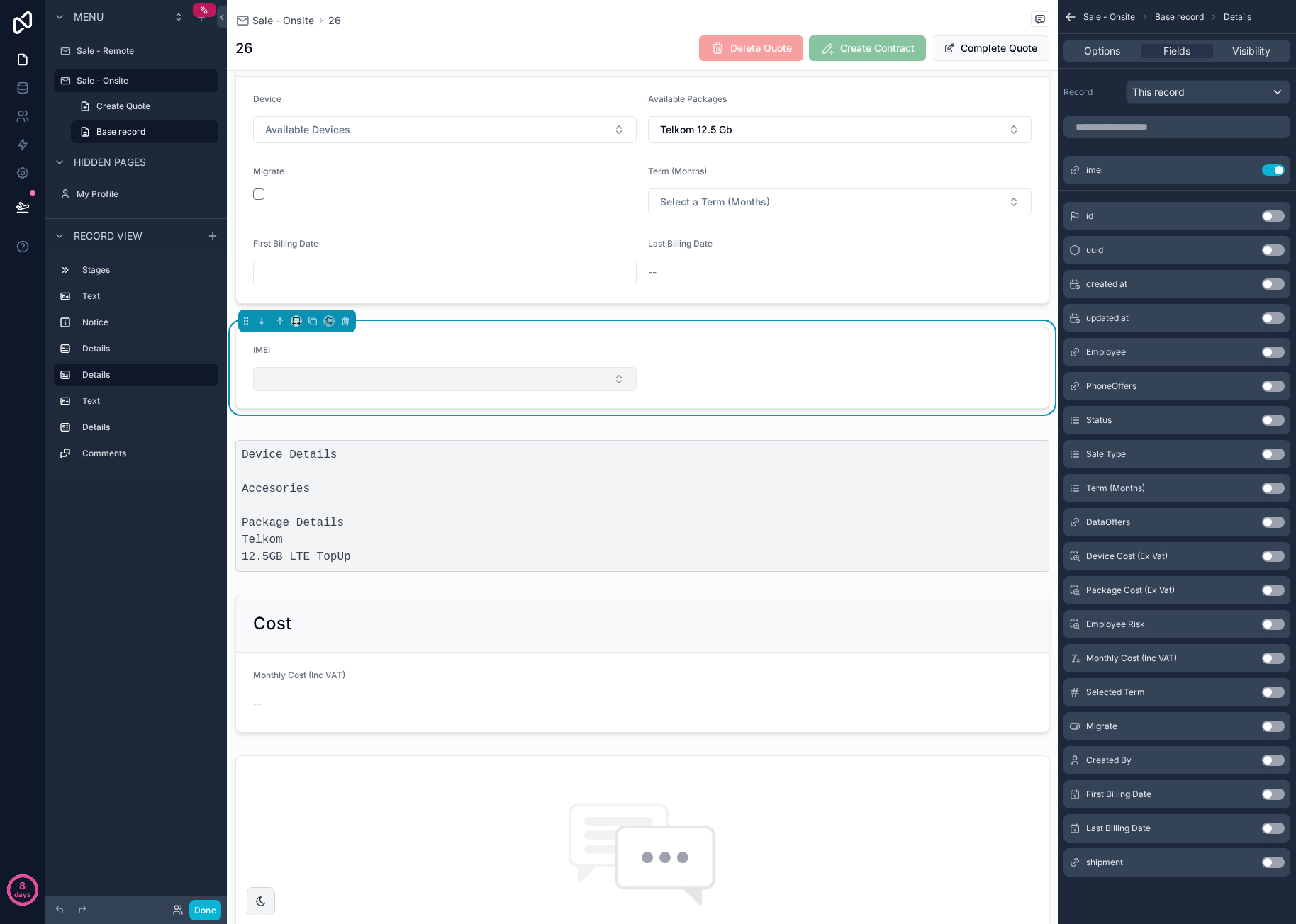
click at [577, 372] on button "Select Button" at bounding box center [444, 379] width 384 height 24
click at [1071, 168] on icon "scrollable content" at bounding box center [1244, 171] width 6 height 6
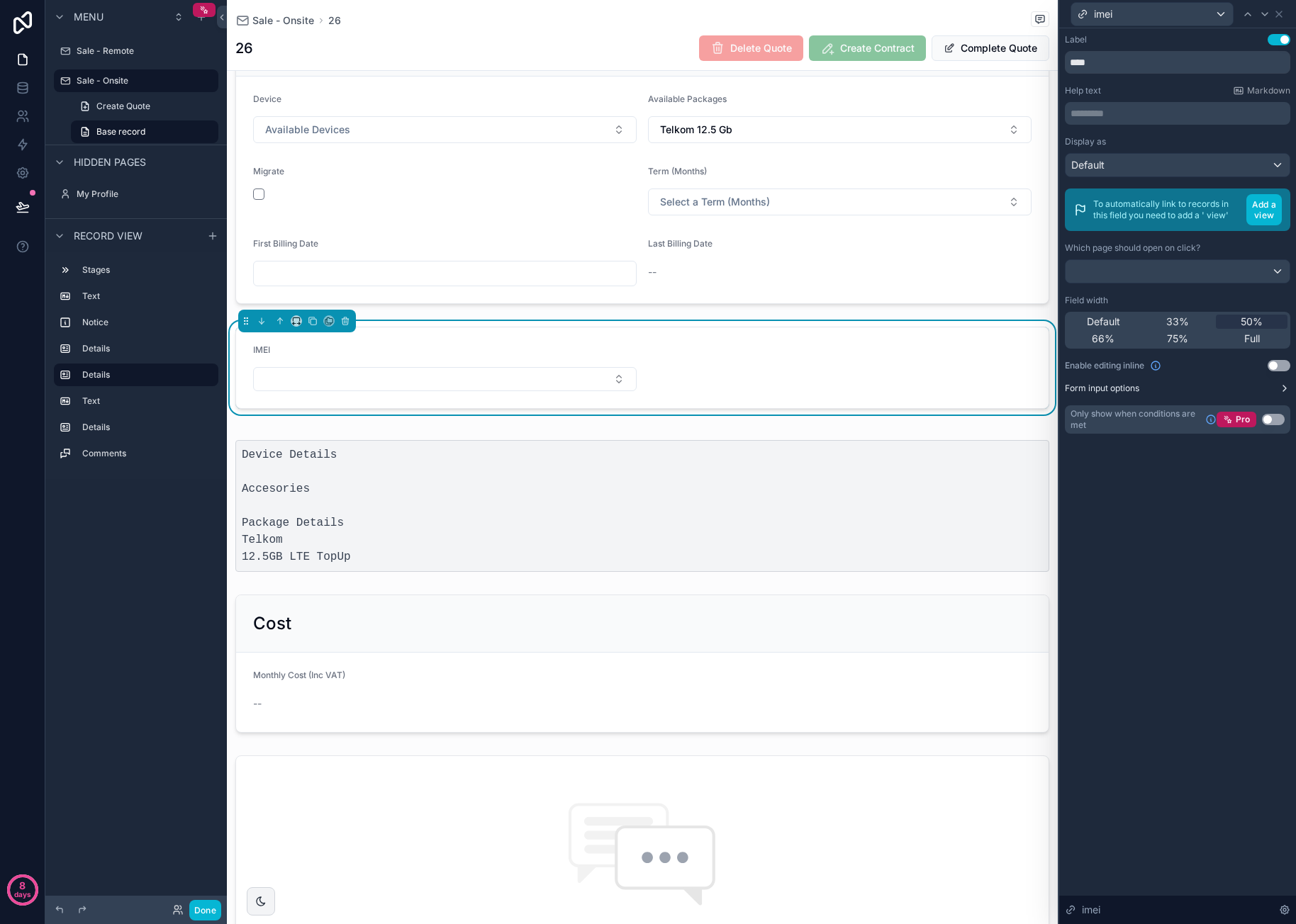
click at [1071, 387] on icon at bounding box center [1284, 387] width 11 height 11
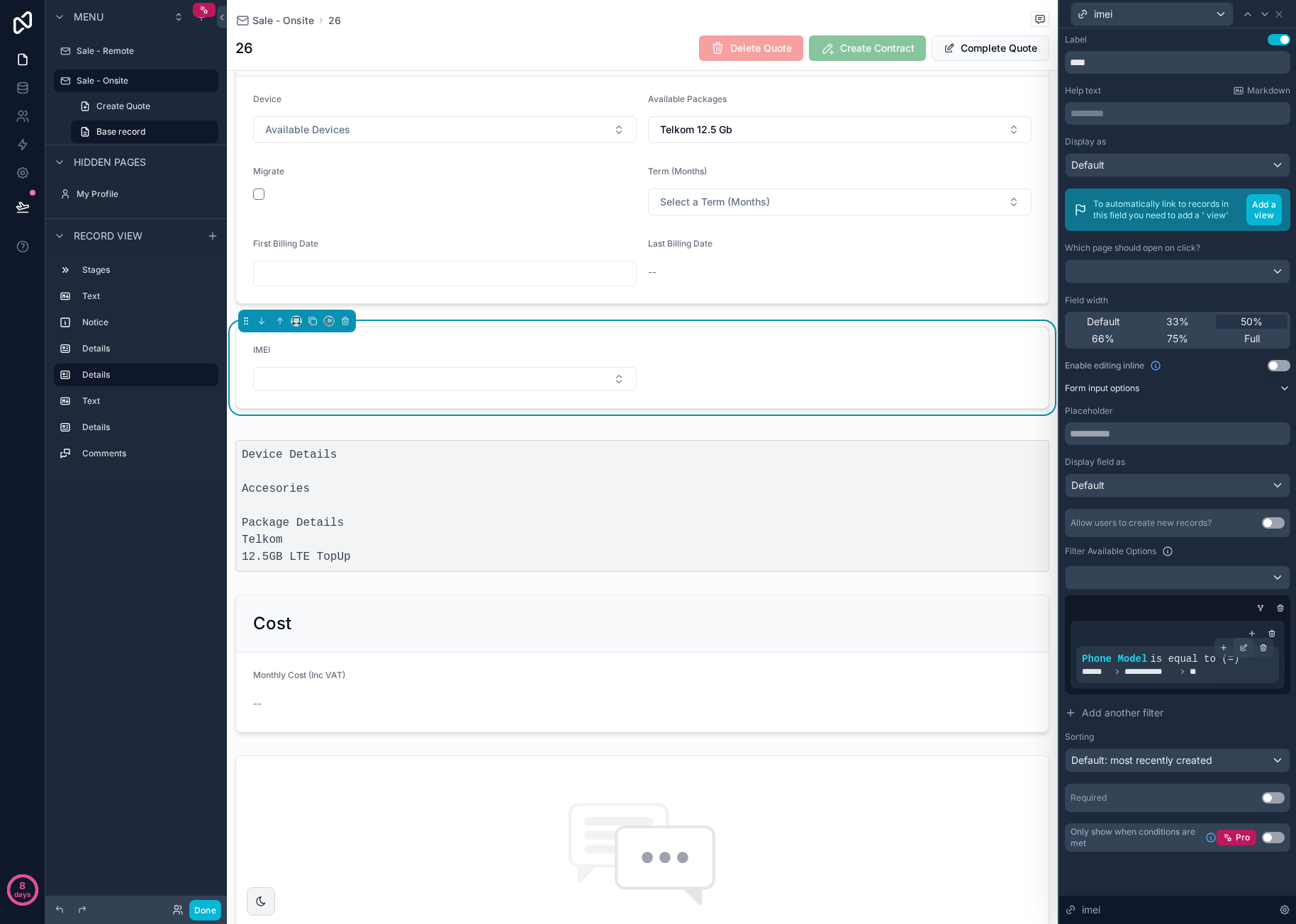
click at [1071, 647] on icon at bounding box center [1243, 647] width 9 height 9
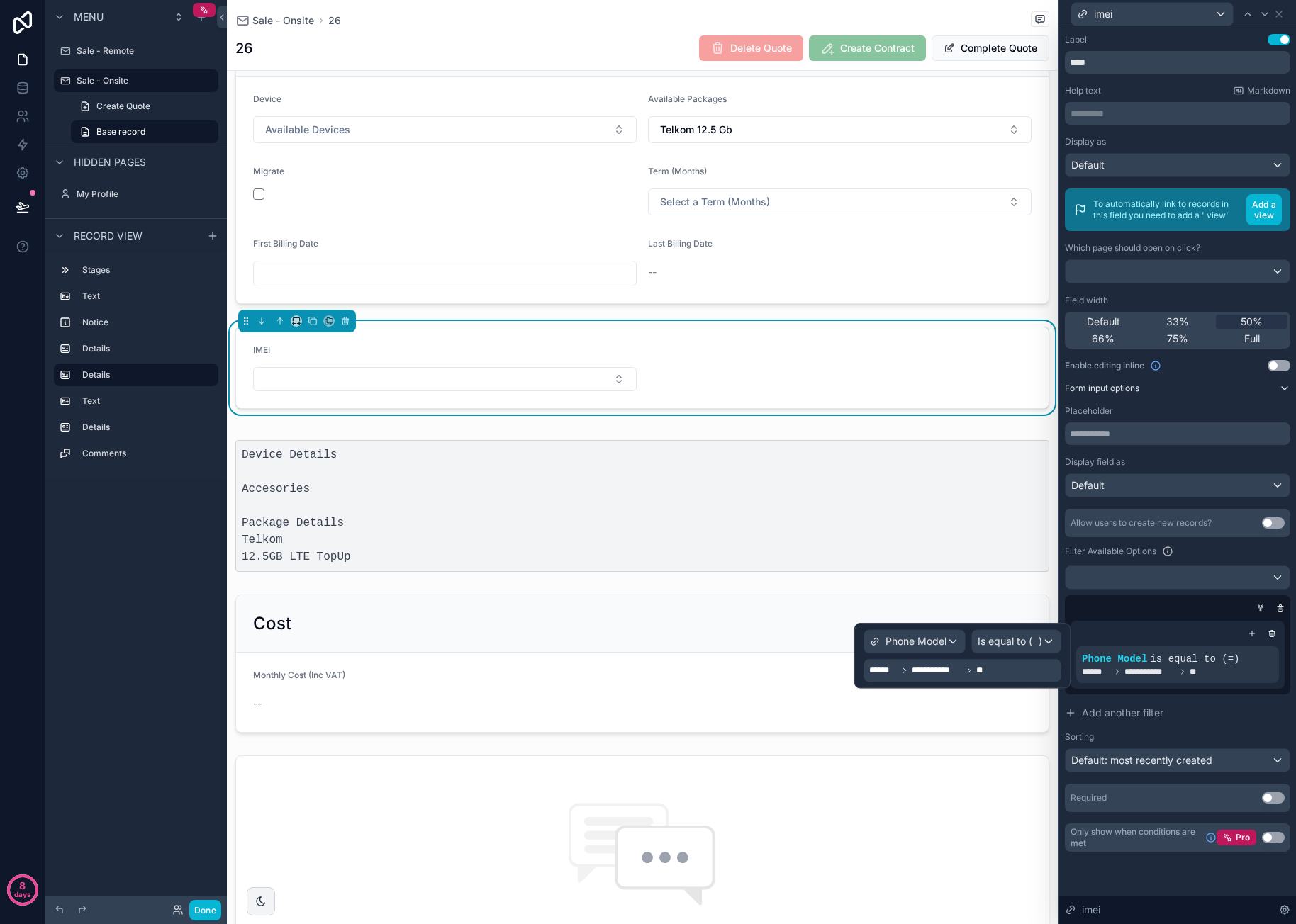
click at [965, 667] on icon at bounding box center [969, 670] width 9 height 9
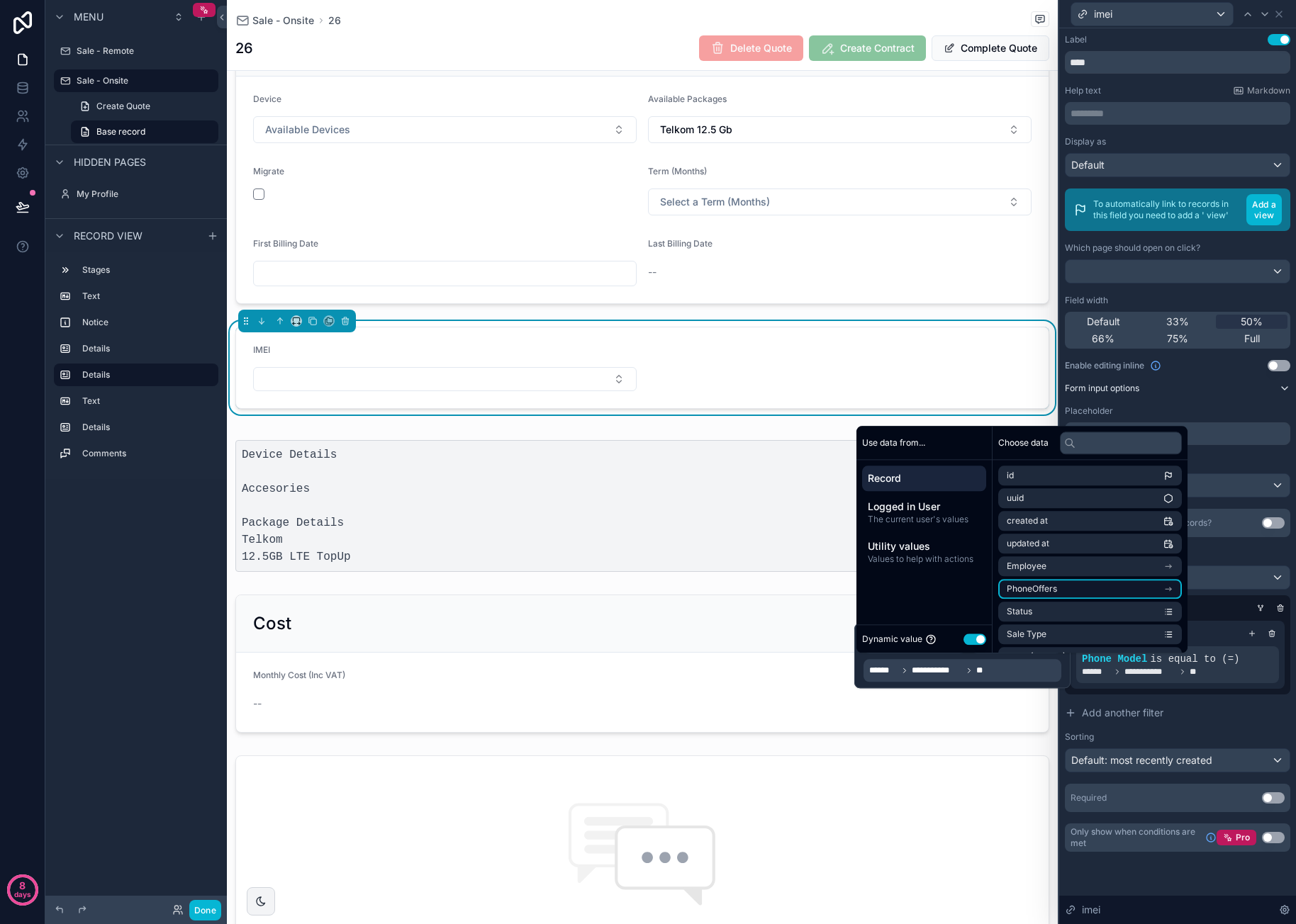
click at [1071, 586] on li "PhoneOffers" at bounding box center [1090, 588] width 183 height 20
click at [1071, 586] on li "Name" at bounding box center [1090, 591] width 183 height 20
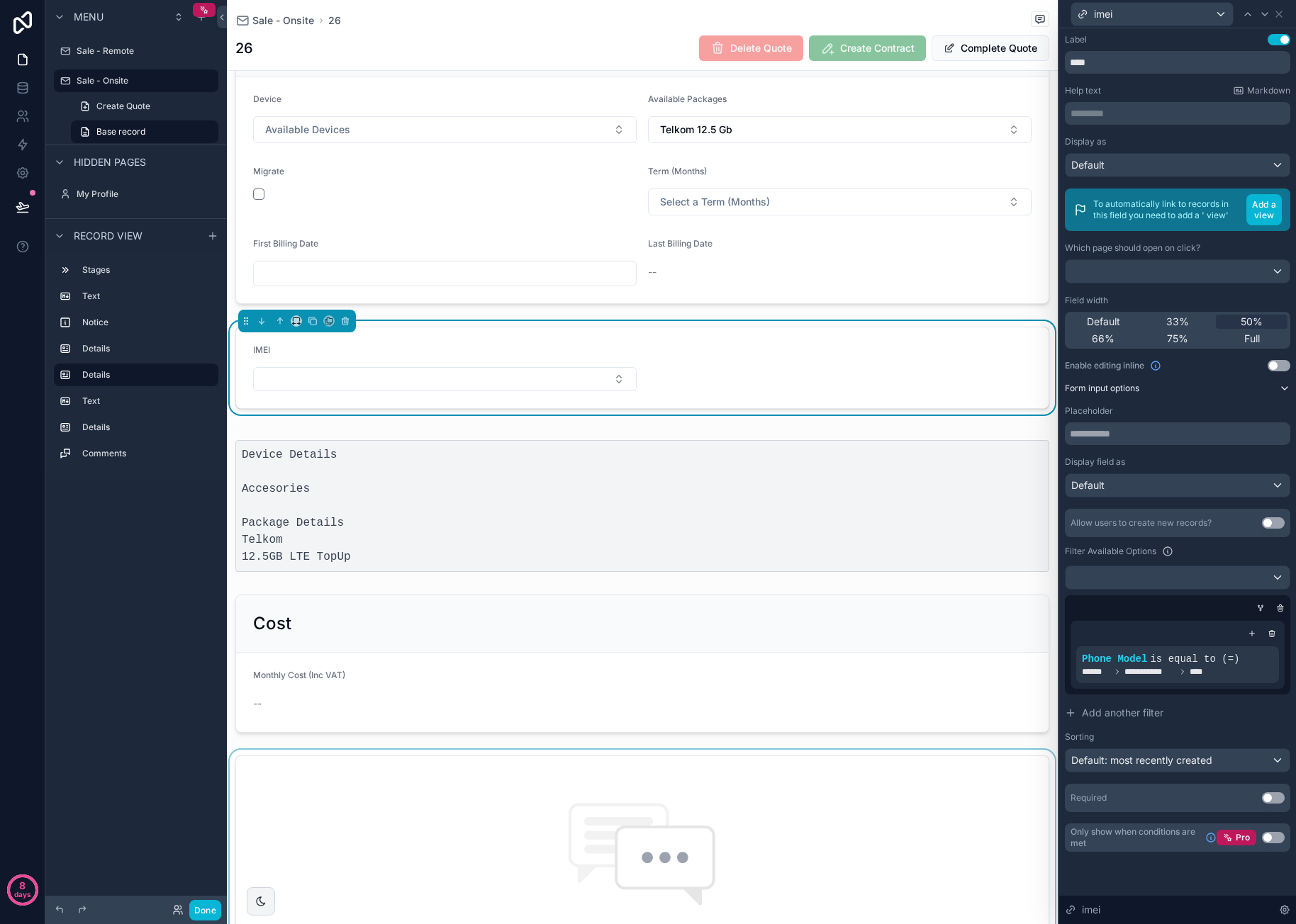
click at [1005, 810] on div "scrollable content" at bounding box center [643, 931] width 831 height 363
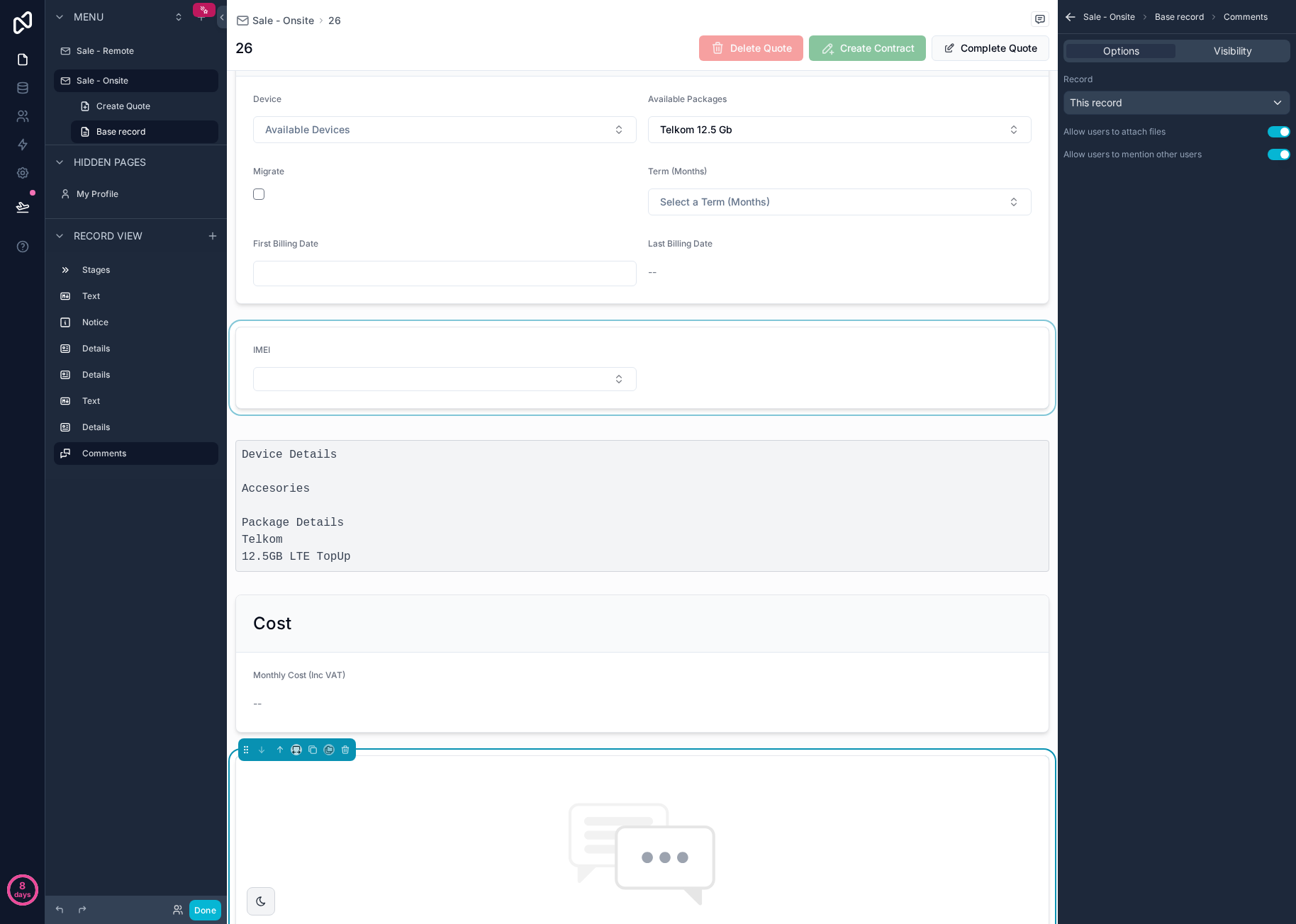
click at [537, 381] on div "scrollable content" at bounding box center [643, 367] width 831 height 94
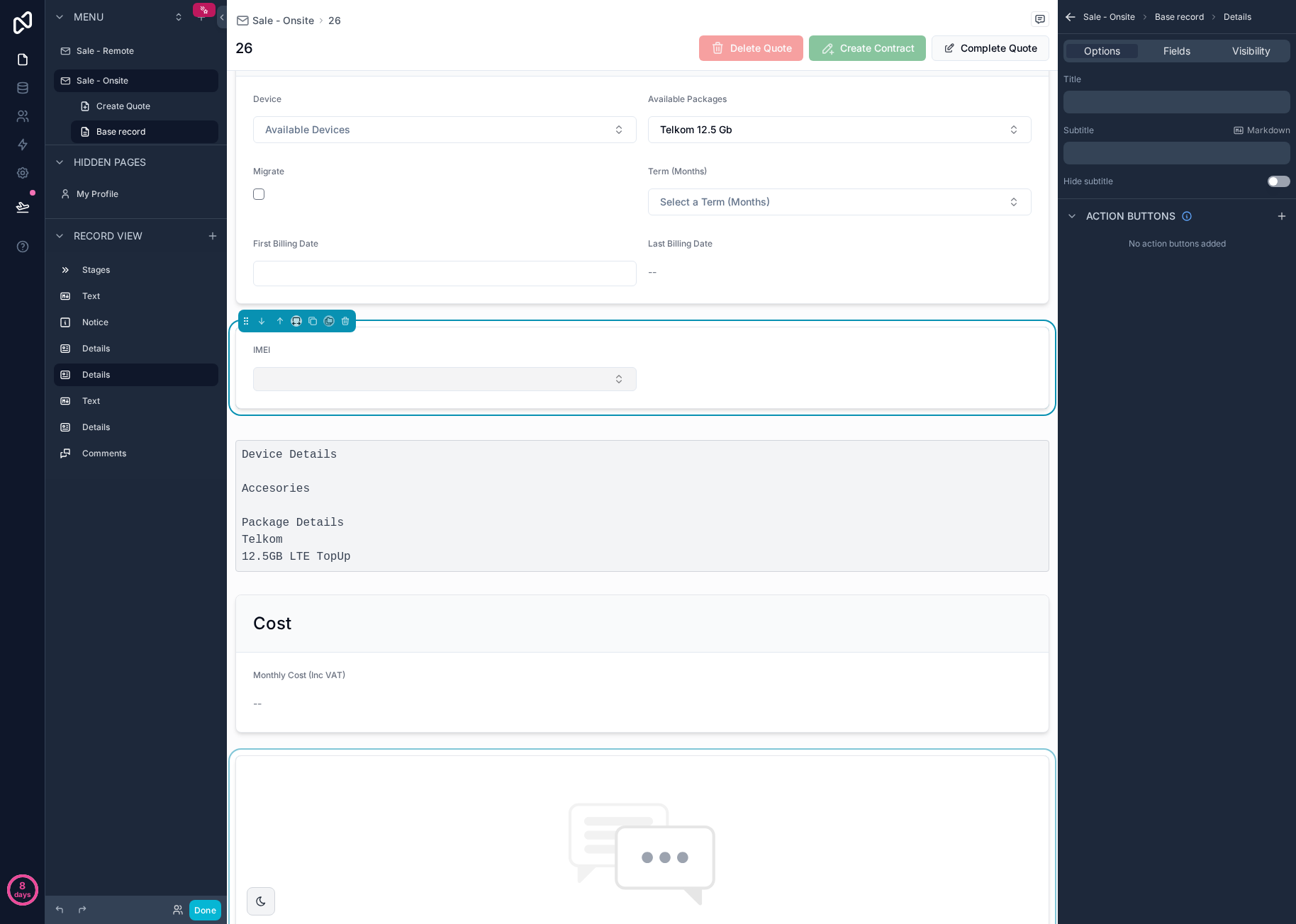
click at [537, 382] on button "Select Button" at bounding box center [444, 379] width 384 height 24
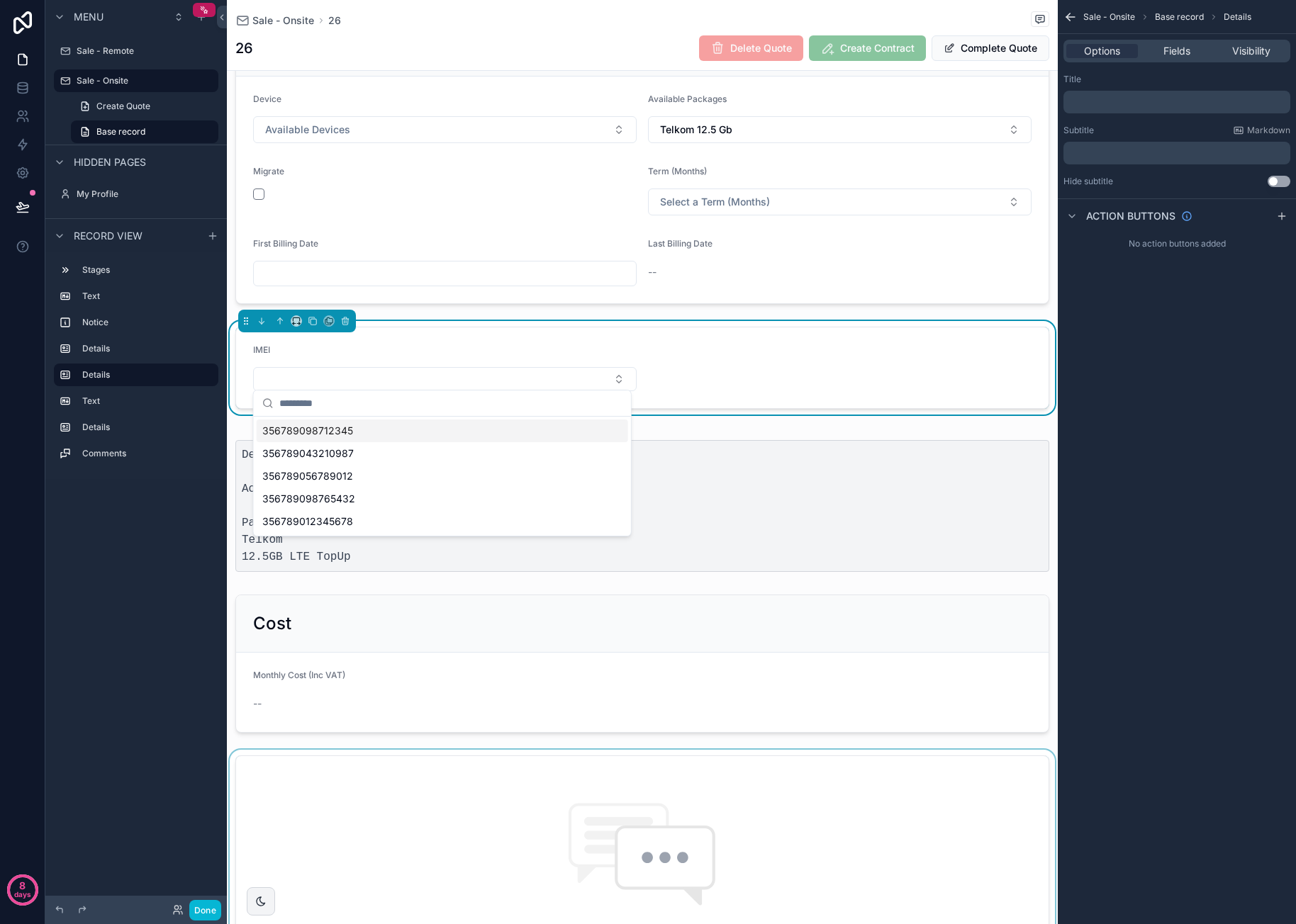
click at [459, 429] on div "356789098712345" at bounding box center [442, 430] width 372 height 23
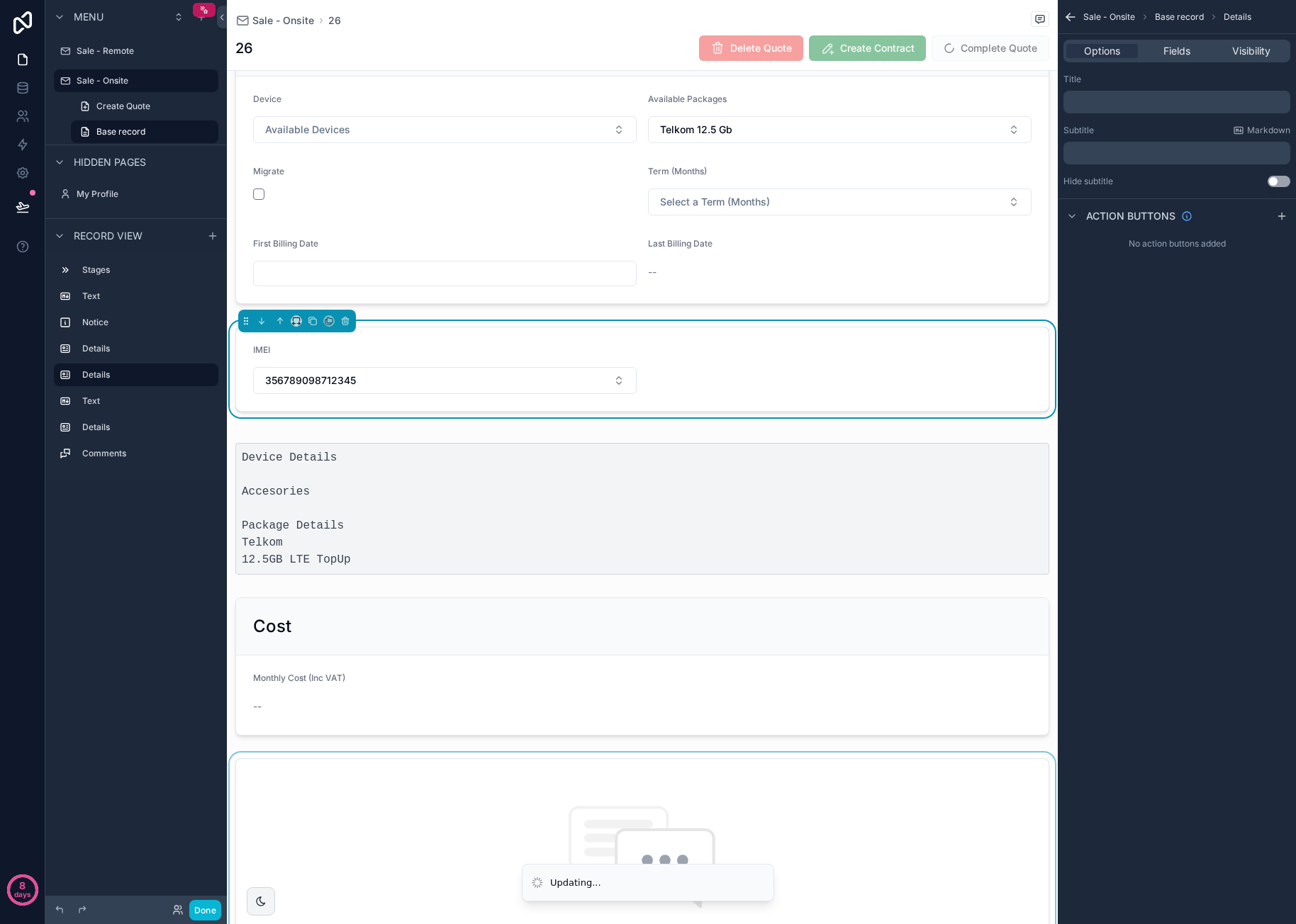
click at [710, 382] on form "IMEI 356789098712345" at bounding box center [643, 369] width 813 height 84
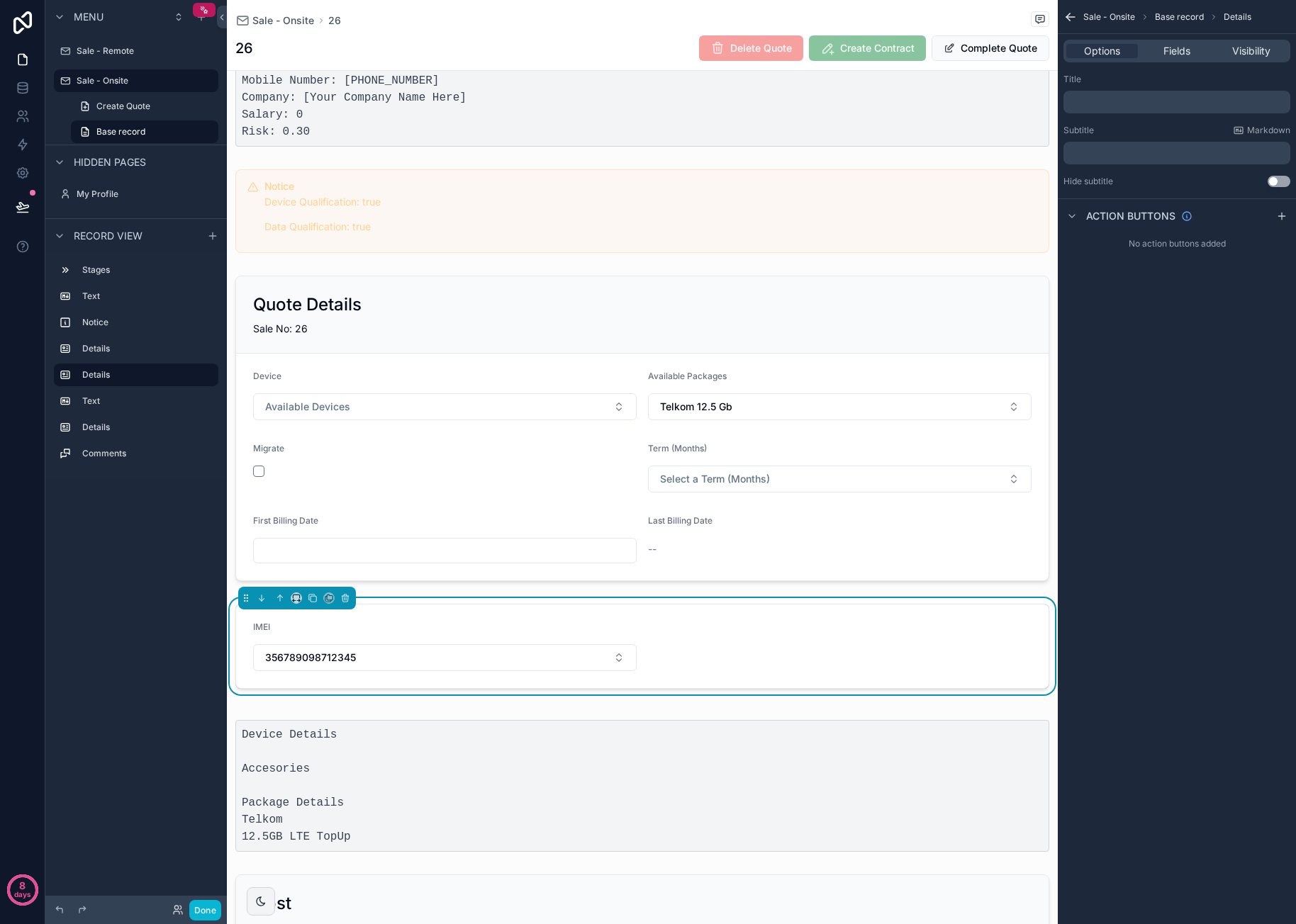
scroll to position [141, 0]
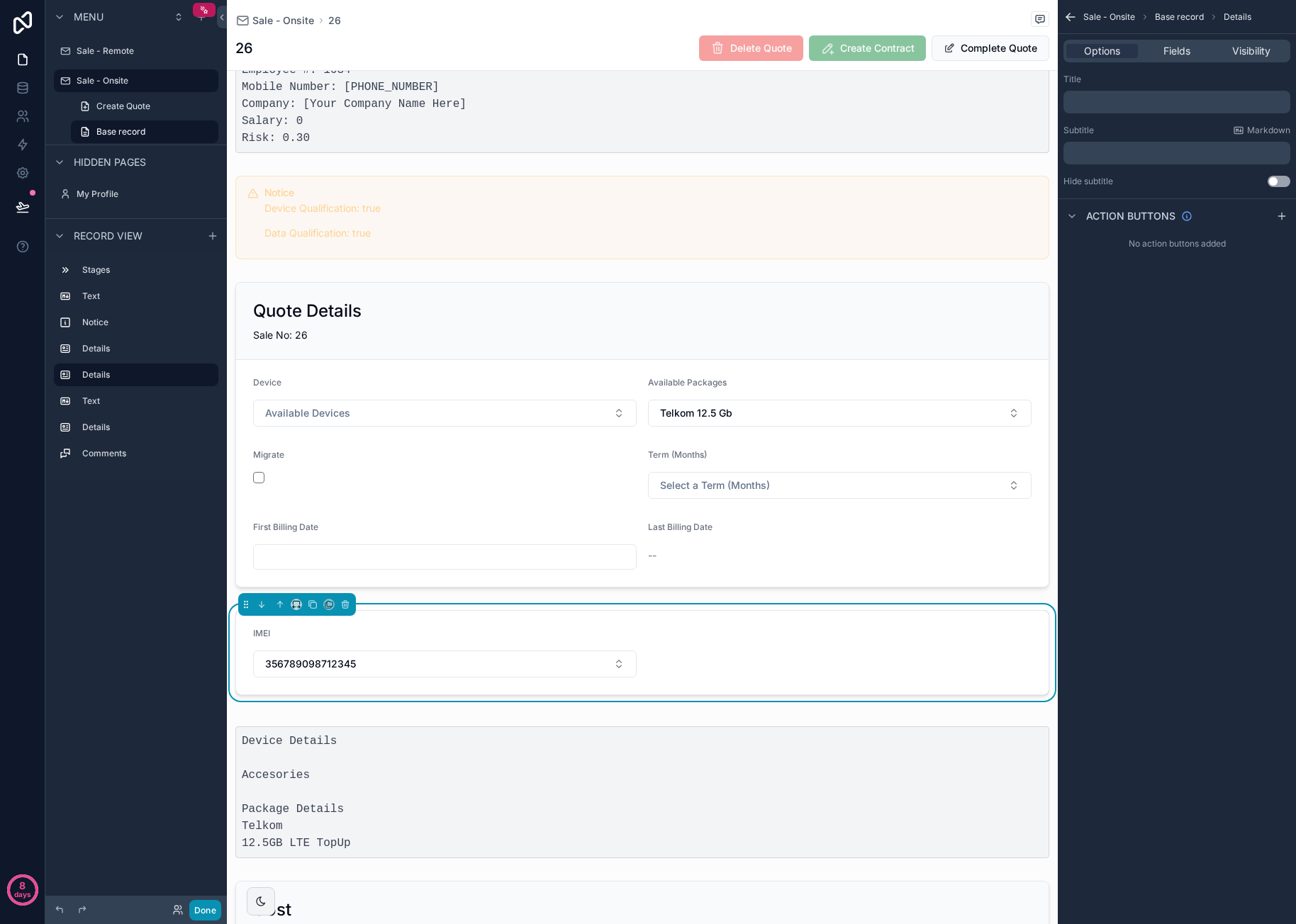
click at [207, 904] on button "Done" at bounding box center [205, 910] width 32 height 21
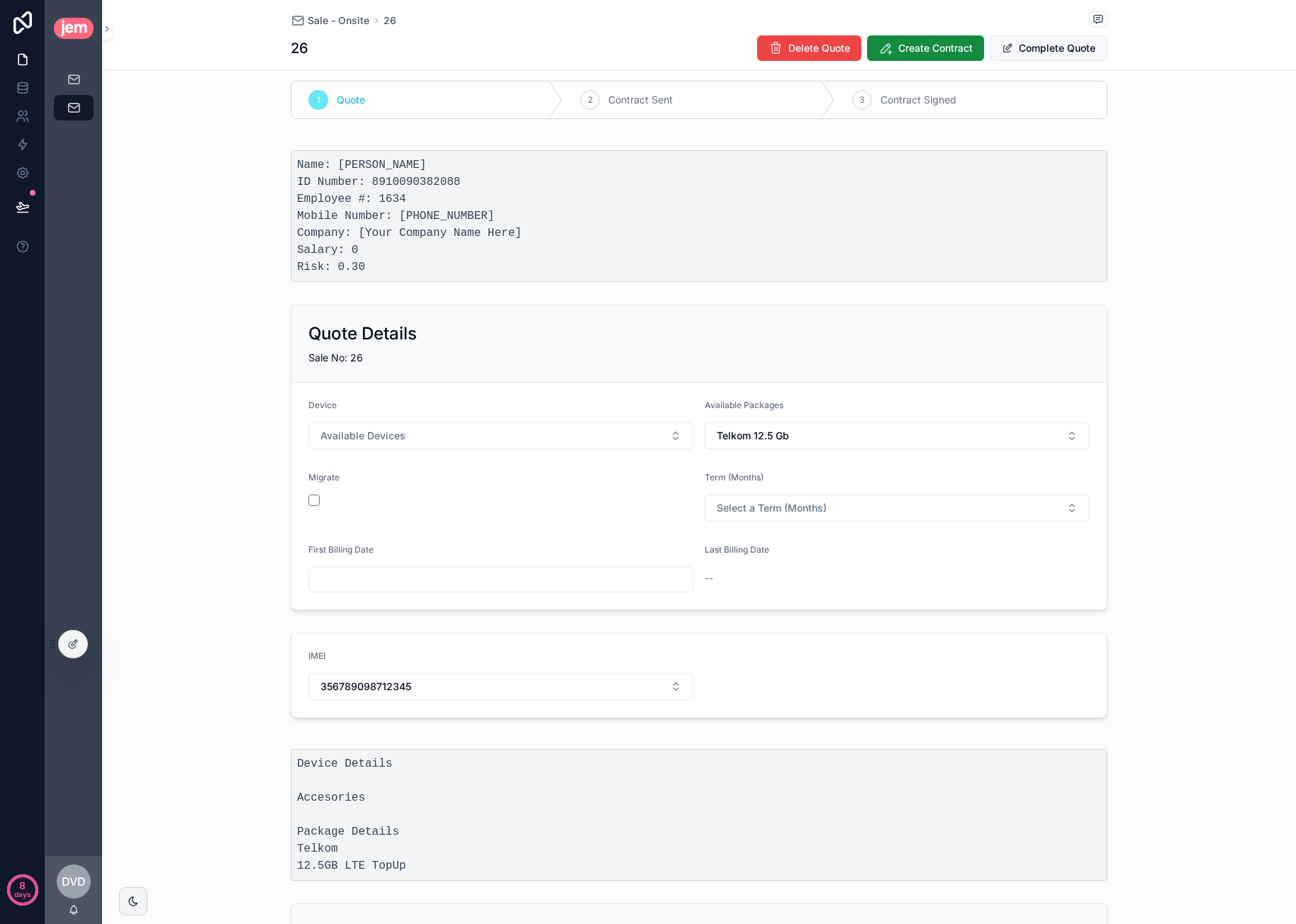
scroll to position [0, 0]
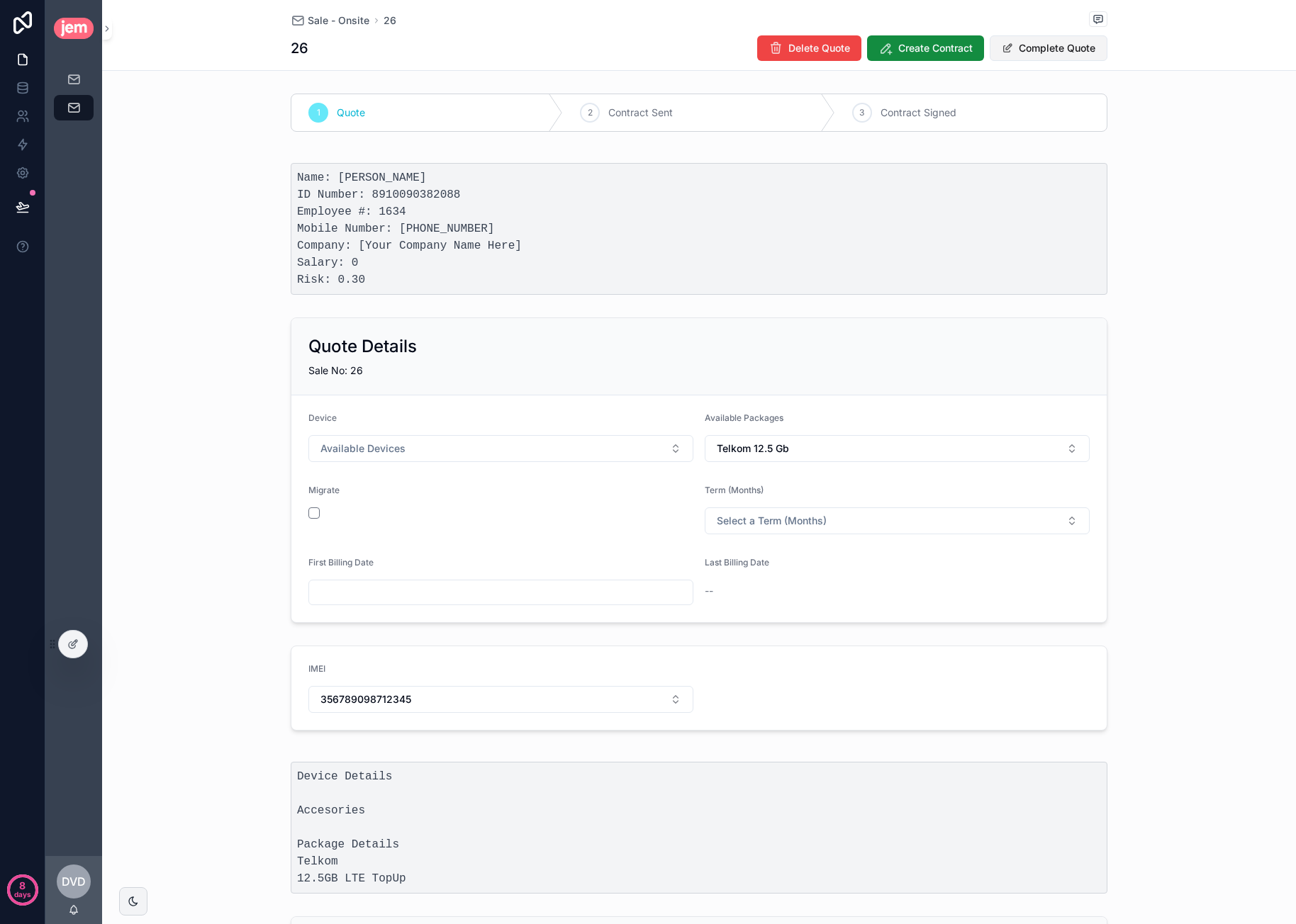
click at [1038, 45] on button "Complete Quote" at bounding box center [1048, 49] width 118 height 26
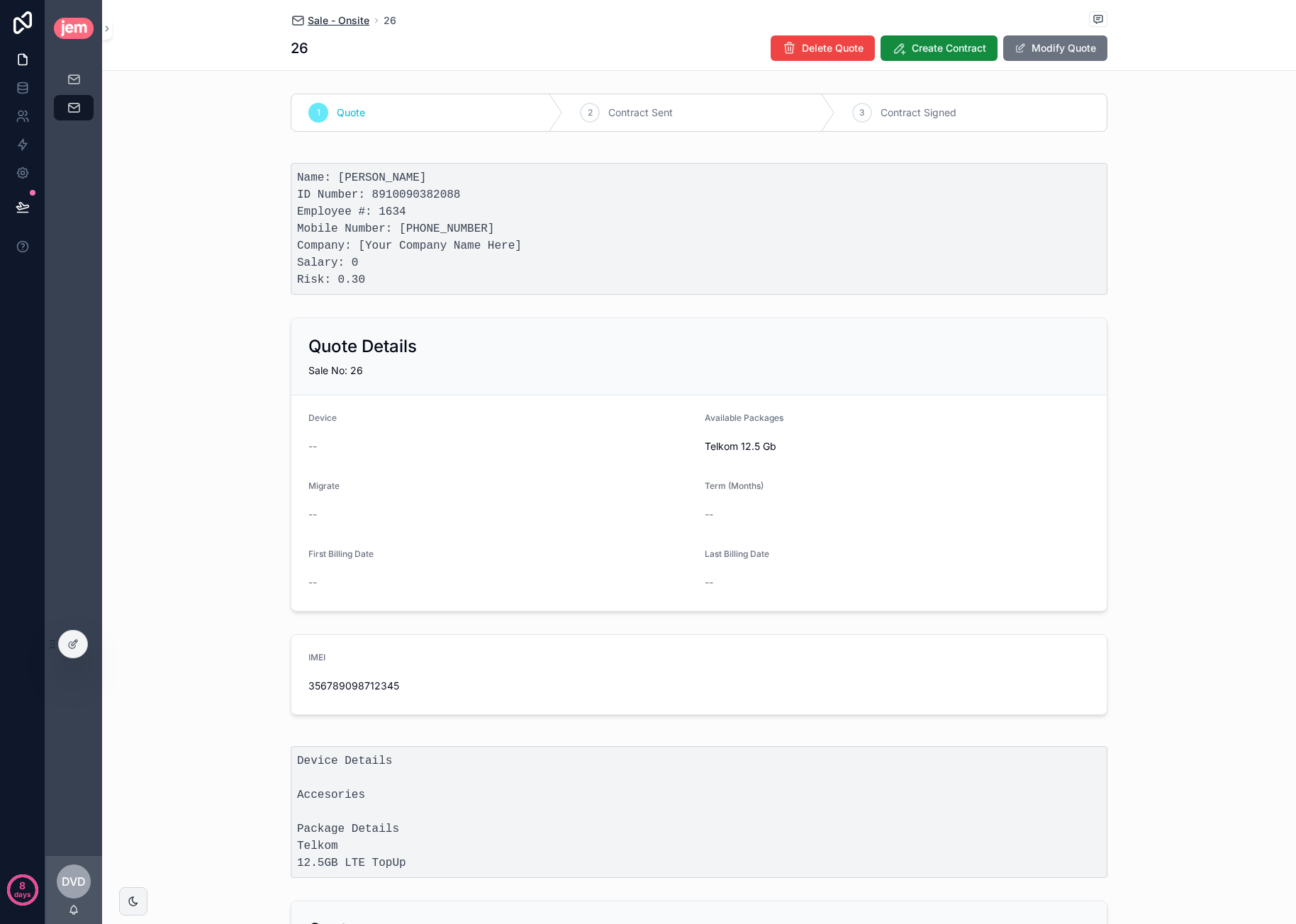
click at [352, 21] on span "Sale - Onsite" at bounding box center [339, 21] width 62 height 14
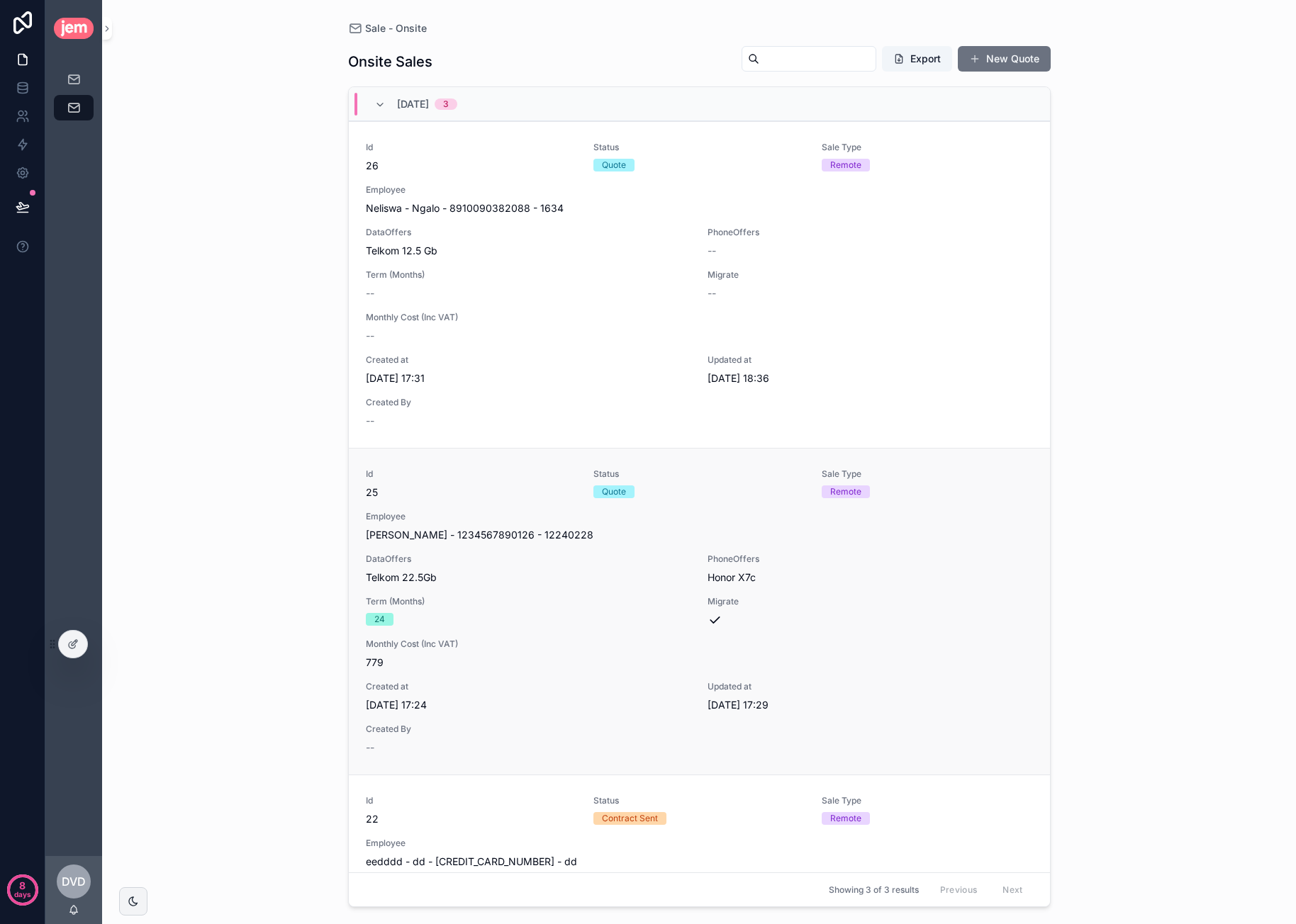
click at [575, 605] on span "Term (Months)" at bounding box center [528, 601] width 326 height 11
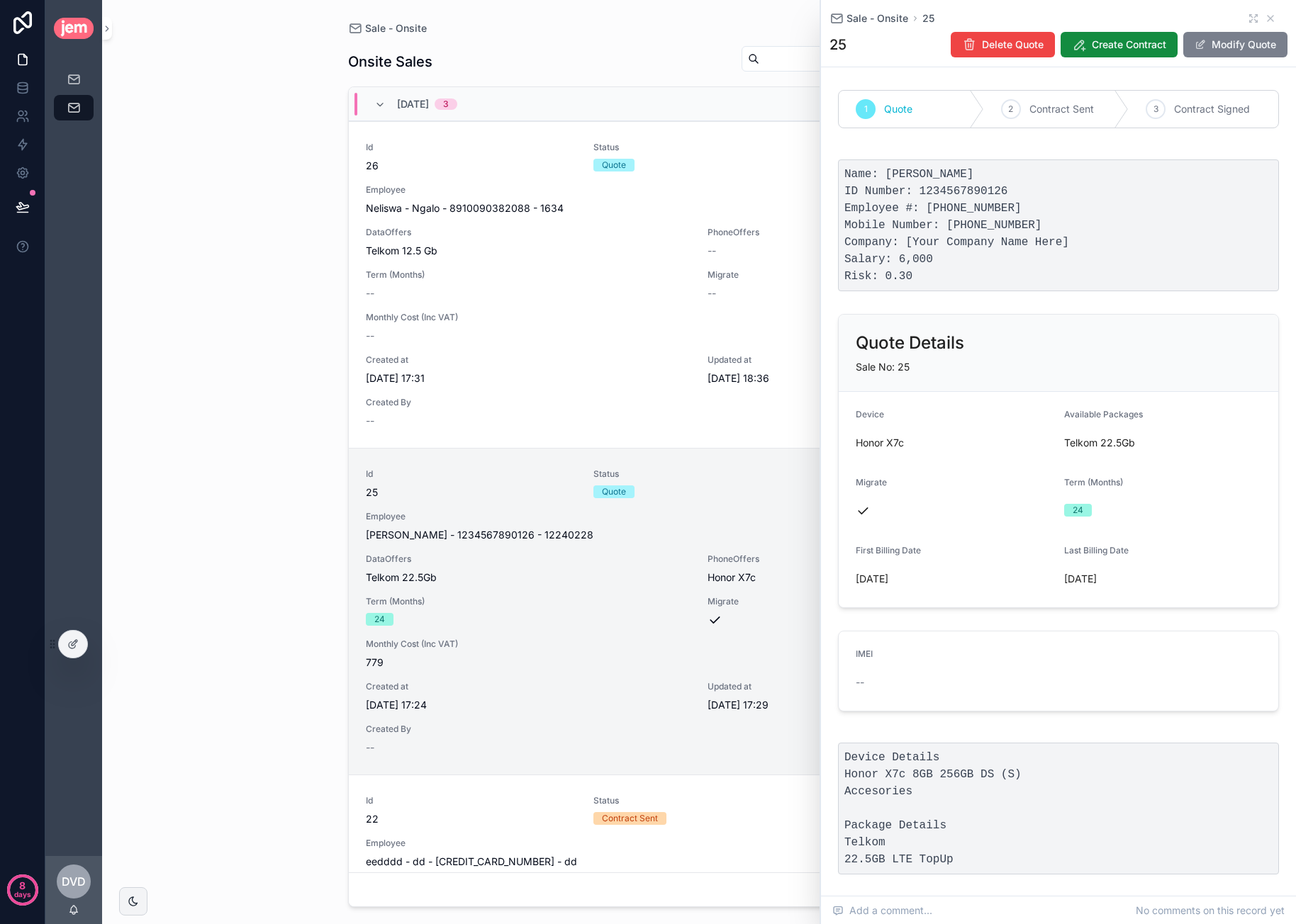
click at [1071, 46] on button "Modify Quote" at bounding box center [1235, 45] width 105 height 26
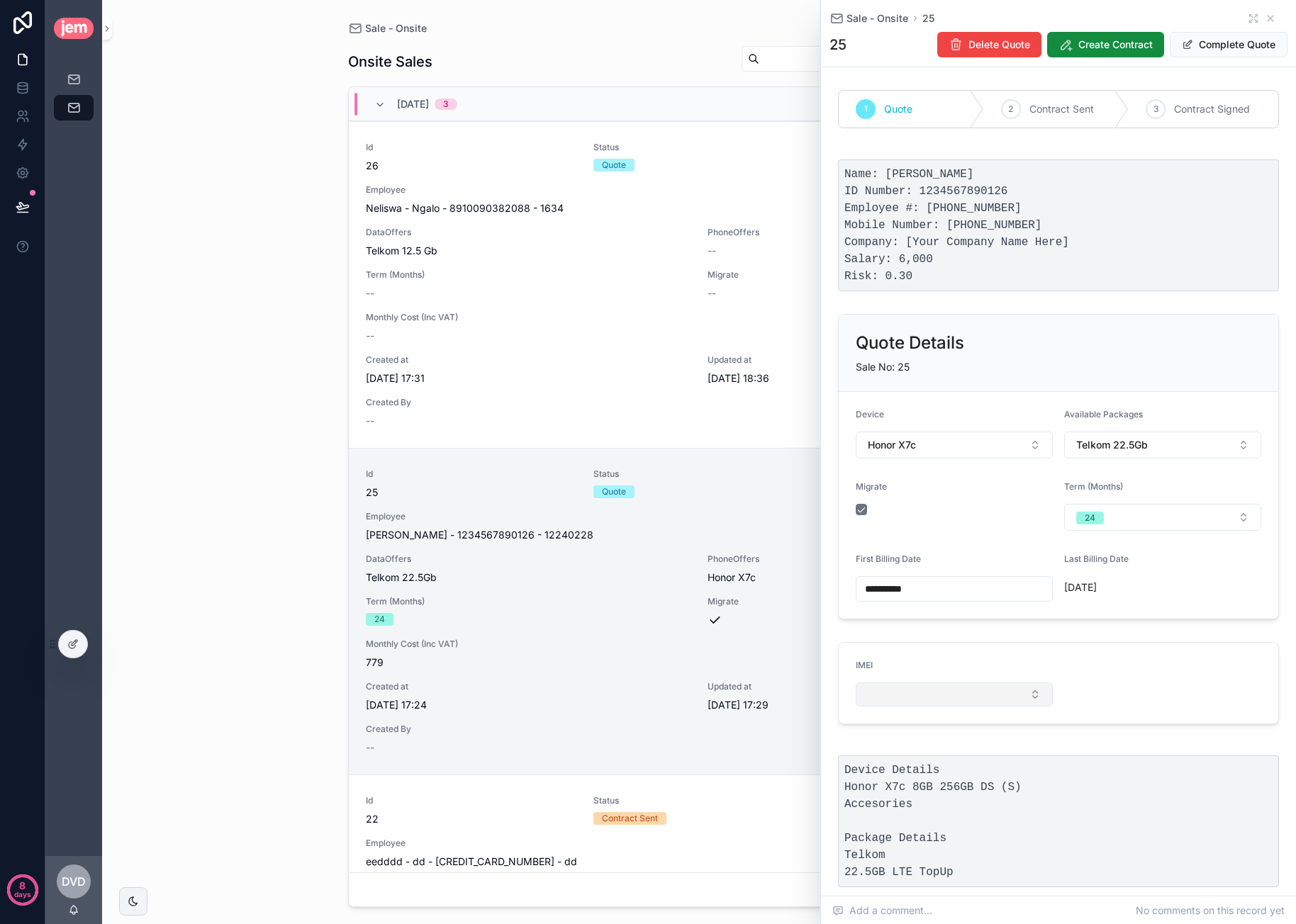
click at [961, 689] on button "Select Button" at bounding box center [954, 694] width 197 height 24
click at [962, 439] on button "Honor X7c" at bounding box center [954, 444] width 197 height 27
click at [930, 503] on div "None" at bounding box center [952, 500] width 185 height 23
click at [944, 448] on span "Available Devices" at bounding box center [909, 445] width 85 height 14
click at [969, 413] on div "Device" at bounding box center [954, 417] width 197 height 17
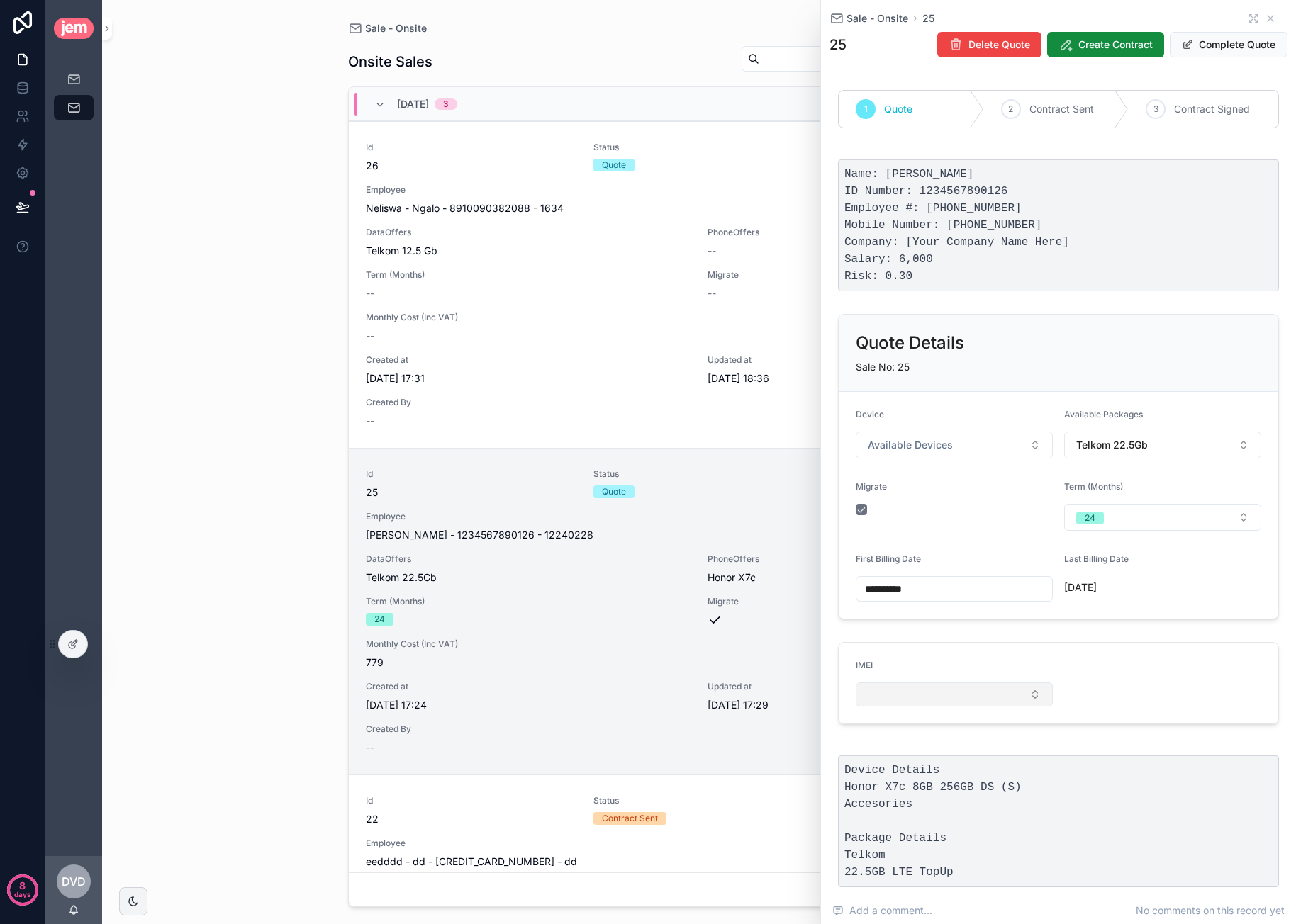
click at [956, 697] on button "Select Button" at bounding box center [954, 694] width 197 height 24
click at [1061, 668] on form "IMEI" at bounding box center [1058, 682] width 439 height 81
click at [986, 445] on button "Honor X7c" at bounding box center [954, 444] width 197 height 27
click at [957, 500] on div "None" at bounding box center [952, 500] width 185 height 23
click at [1071, 440] on span "Telkom 22.5Gb" at bounding box center [1112, 445] width 72 height 14
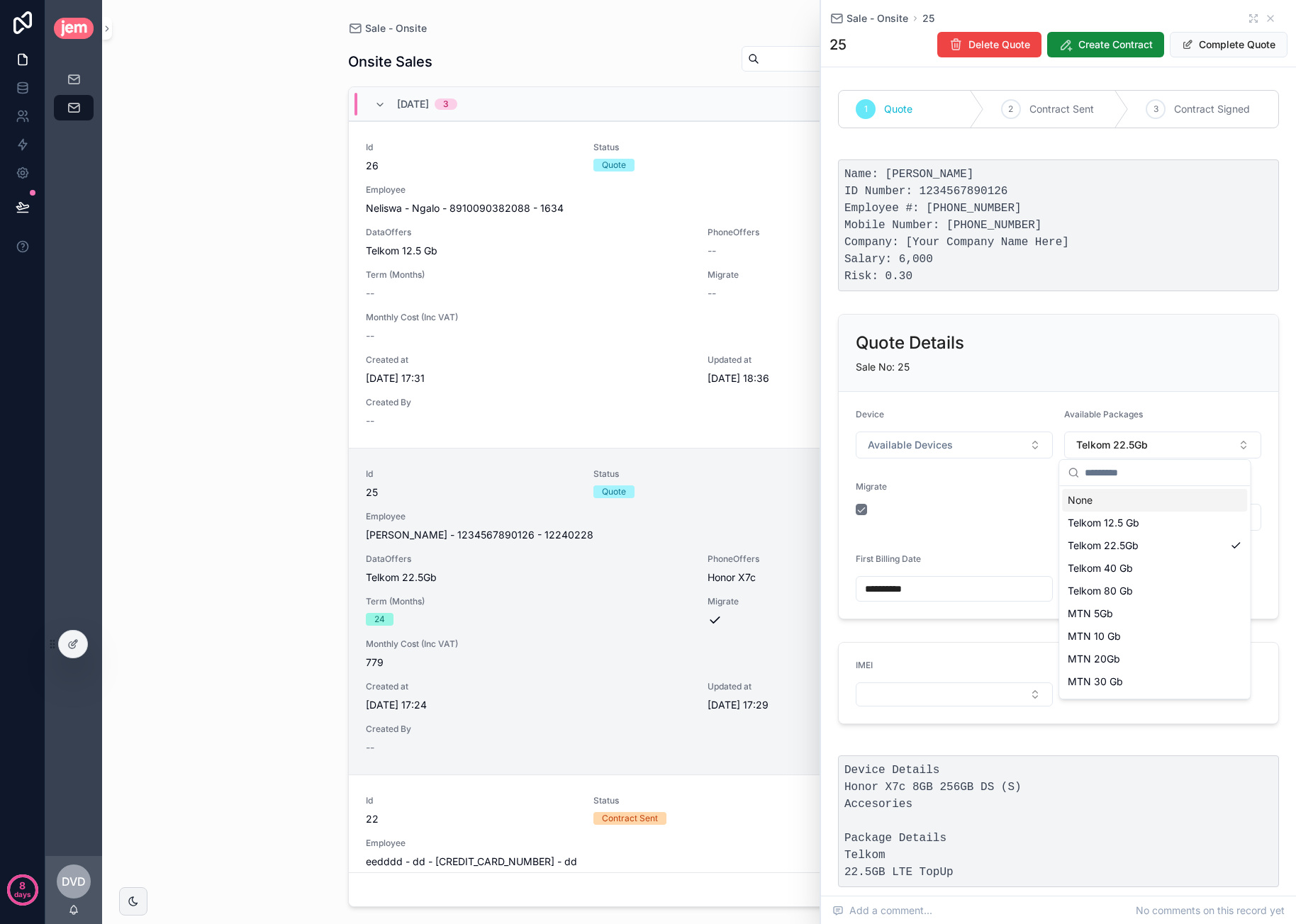
click at [1071, 494] on div "None" at bounding box center [1155, 500] width 185 height 23
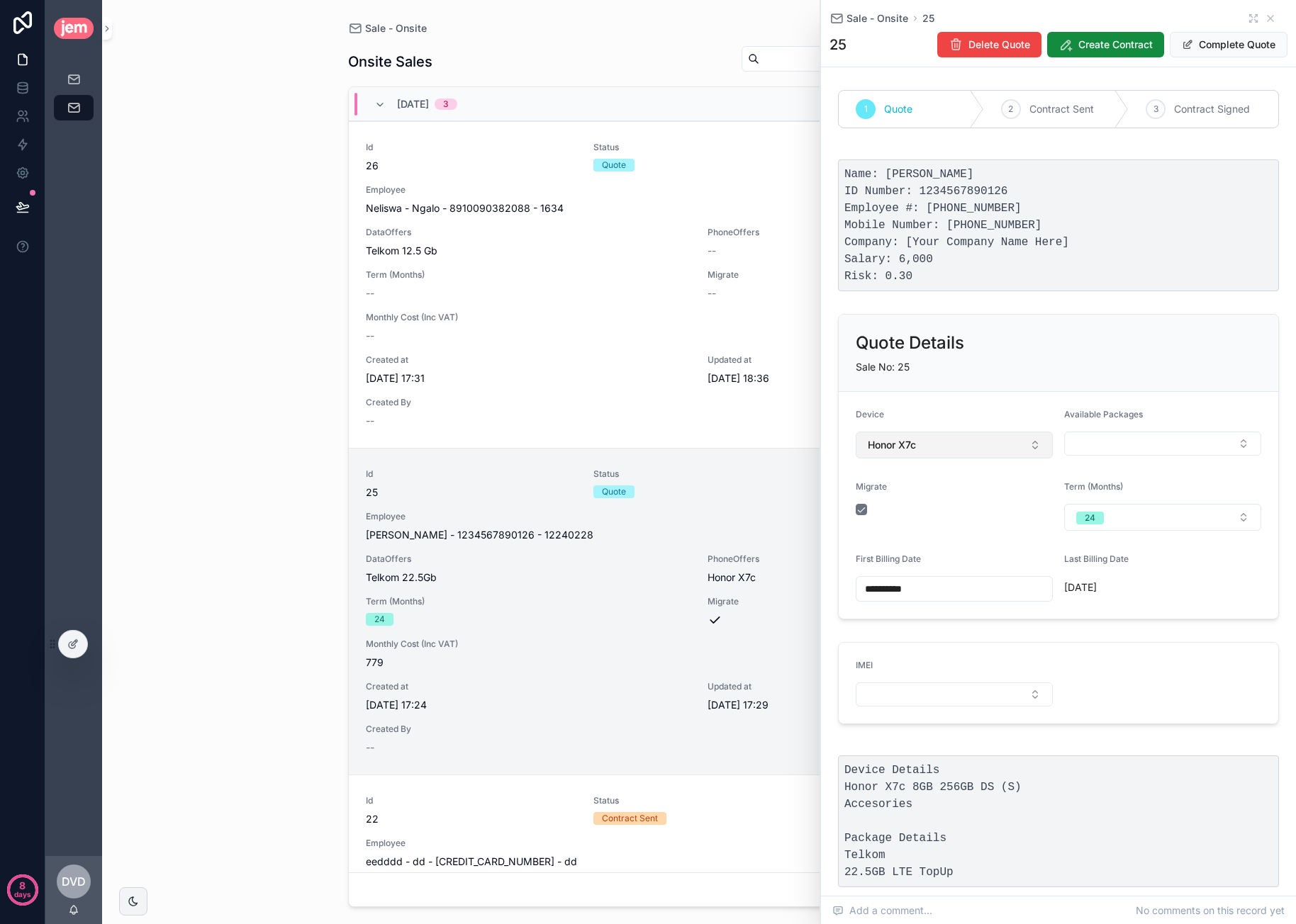
click at [967, 433] on button "Honor X7c" at bounding box center [954, 444] width 197 height 27
click at [928, 520] on div "Honor X7c" at bounding box center [952, 523] width 185 height 23
click at [928, 446] on span "Available Devices" at bounding box center [909, 445] width 85 height 14
click at [968, 413] on div "Device" at bounding box center [954, 417] width 197 height 17
click at [958, 439] on button "Available Devices" at bounding box center [954, 444] width 197 height 27
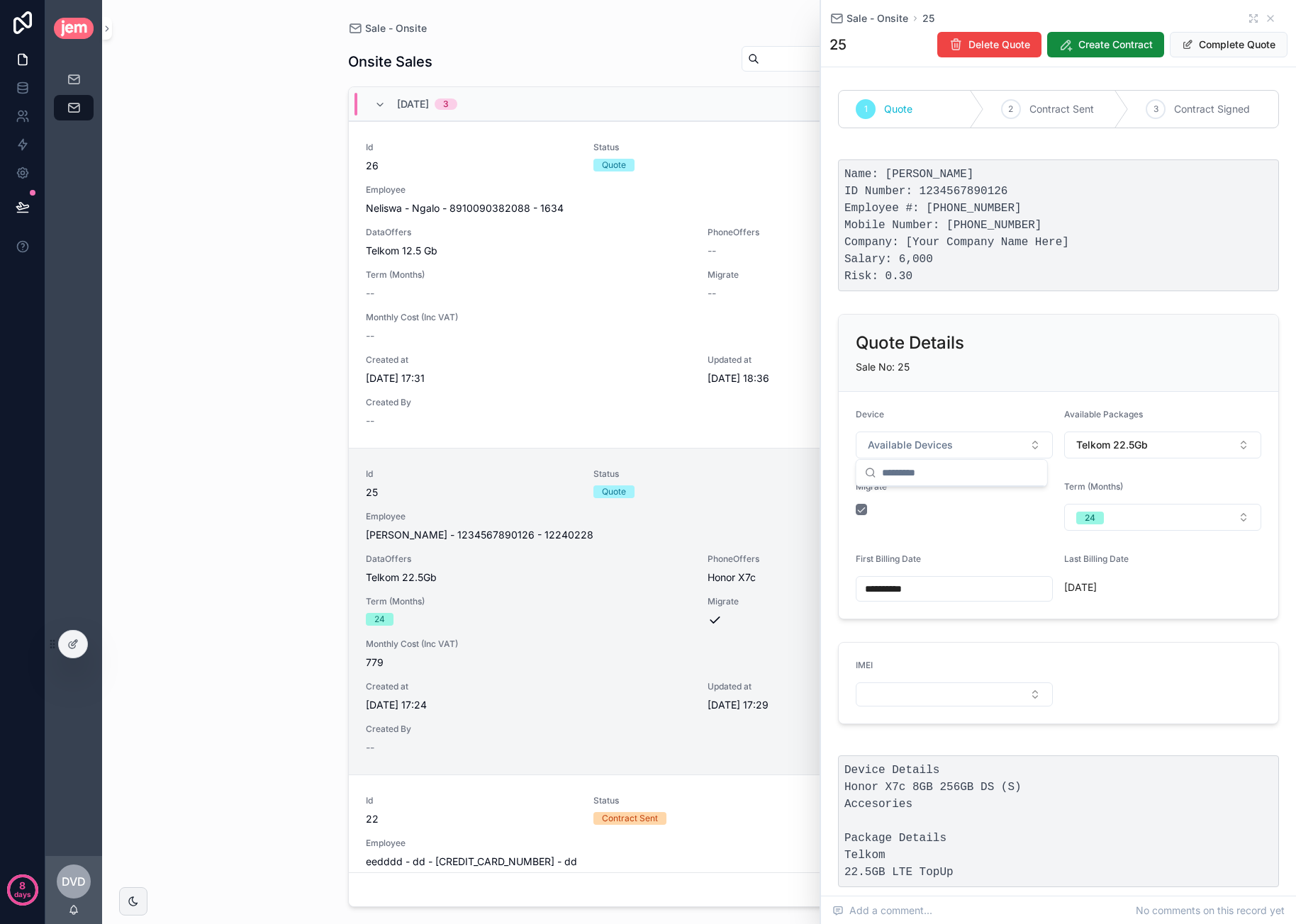
click at [954, 409] on div "Device" at bounding box center [954, 417] width 197 height 17
click at [994, 51] on span "Delete Quote" at bounding box center [999, 45] width 62 height 14
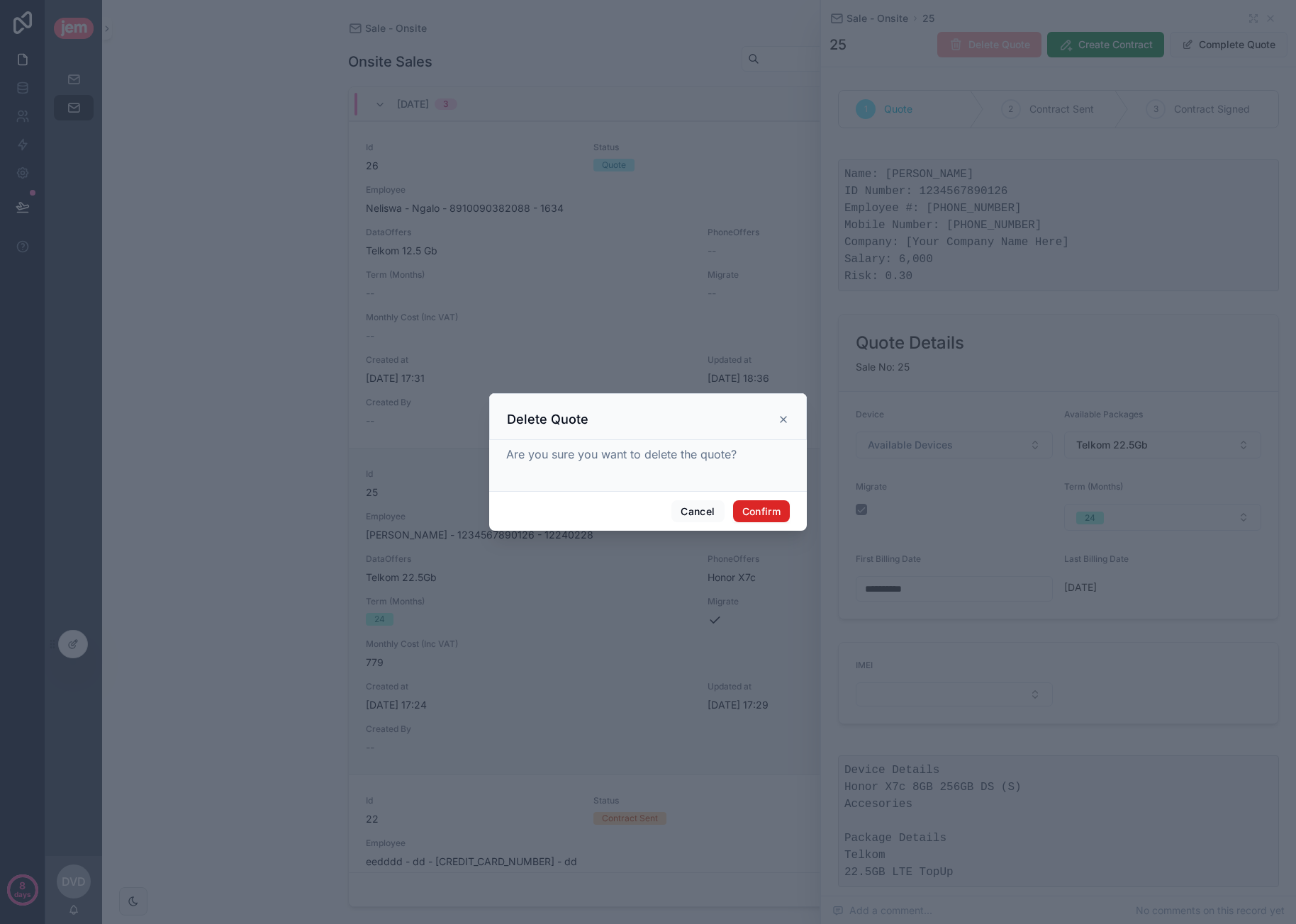
click at [789, 505] on button "Confirm" at bounding box center [761, 511] width 57 height 23
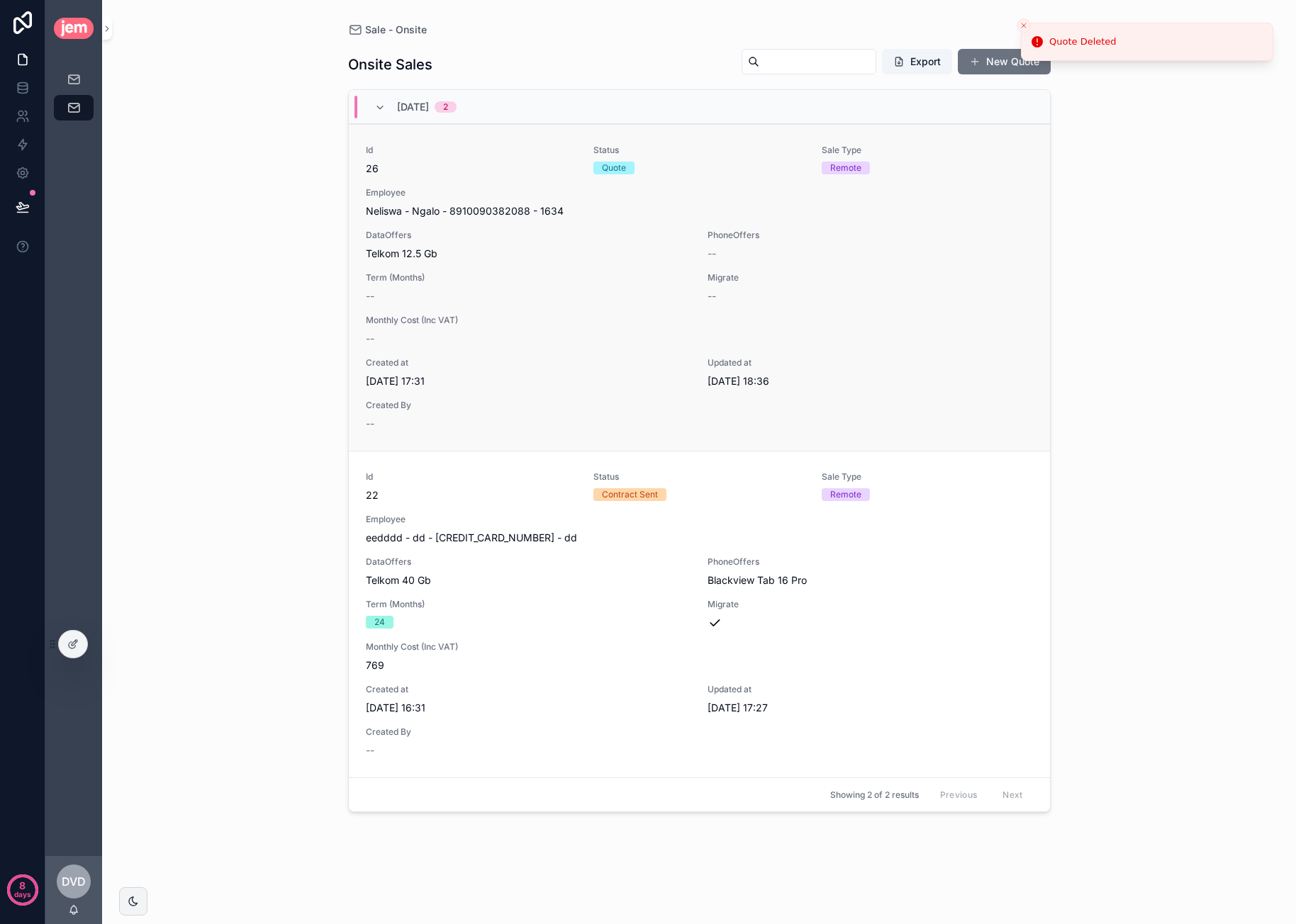
click at [882, 248] on div "--" at bounding box center [870, 254] width 326 height 14
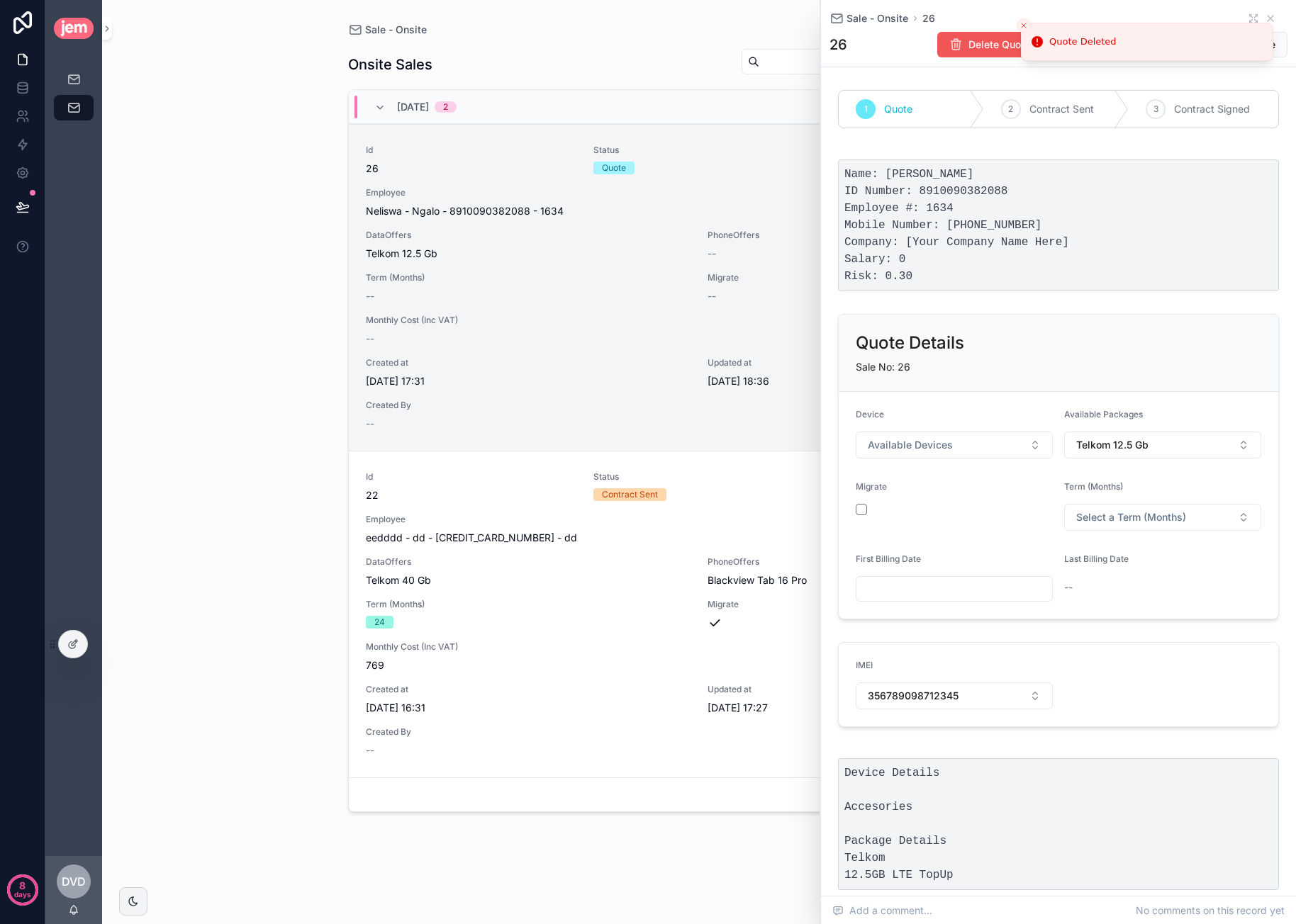
click at [968, 48] on span "Delete Quote" at bounding box center [999, 45] width 62 height 14
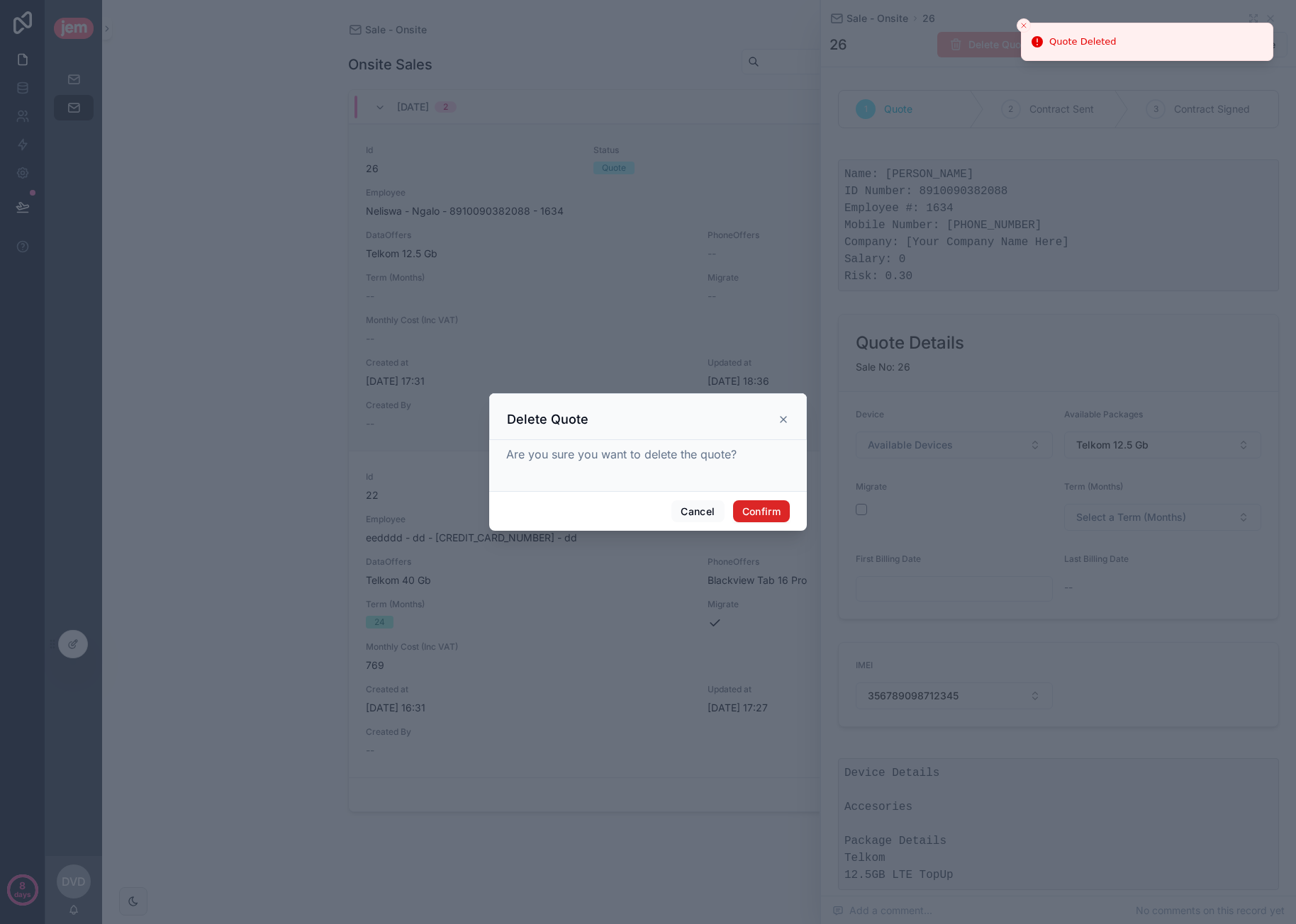
click at [744, 501] on button "Confirm" at bounding box center [761, 511] width 57 height 23
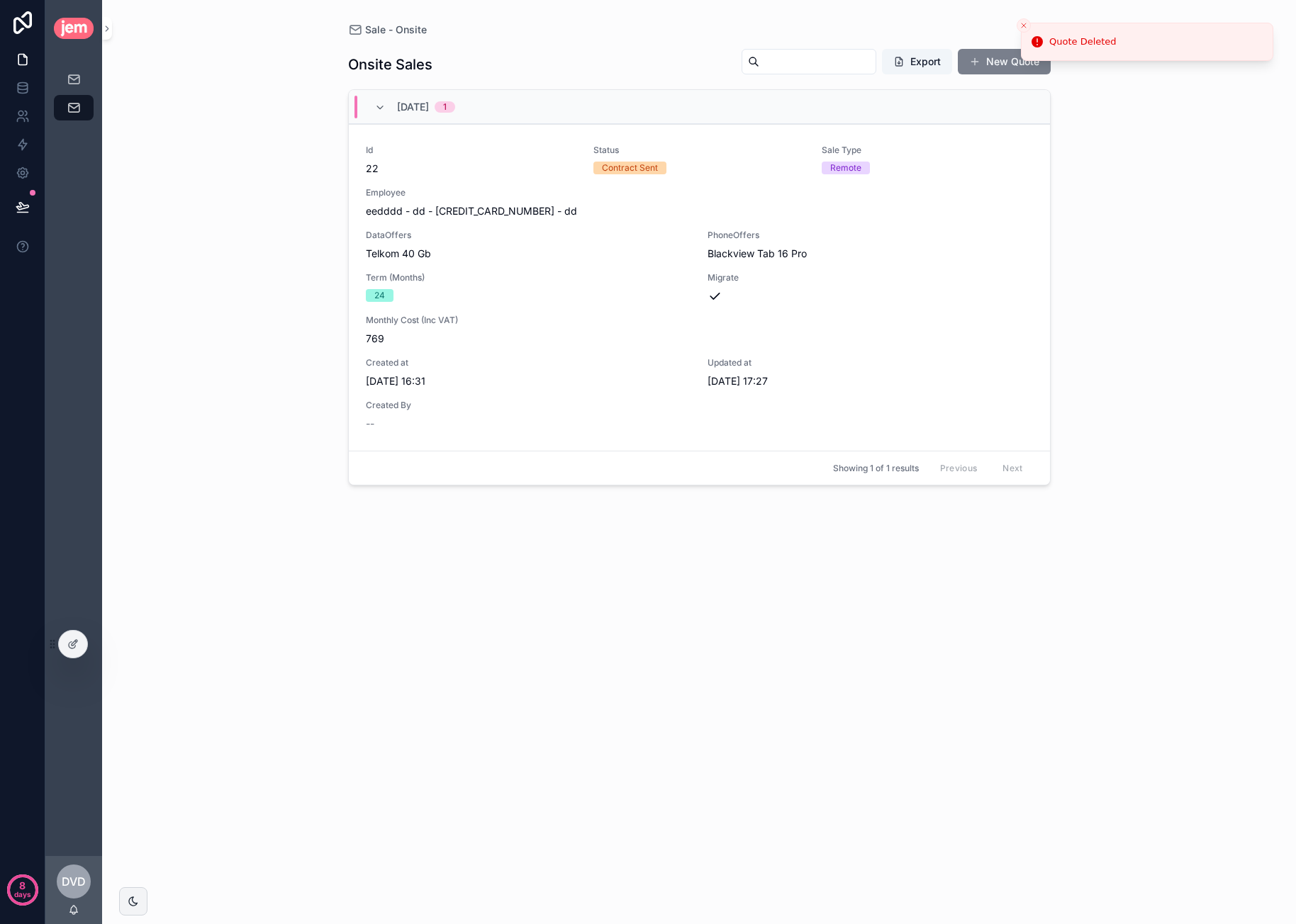
click at [982, 65] on button "New Quote" at bounding box center [1003, 62] width 93 height 26
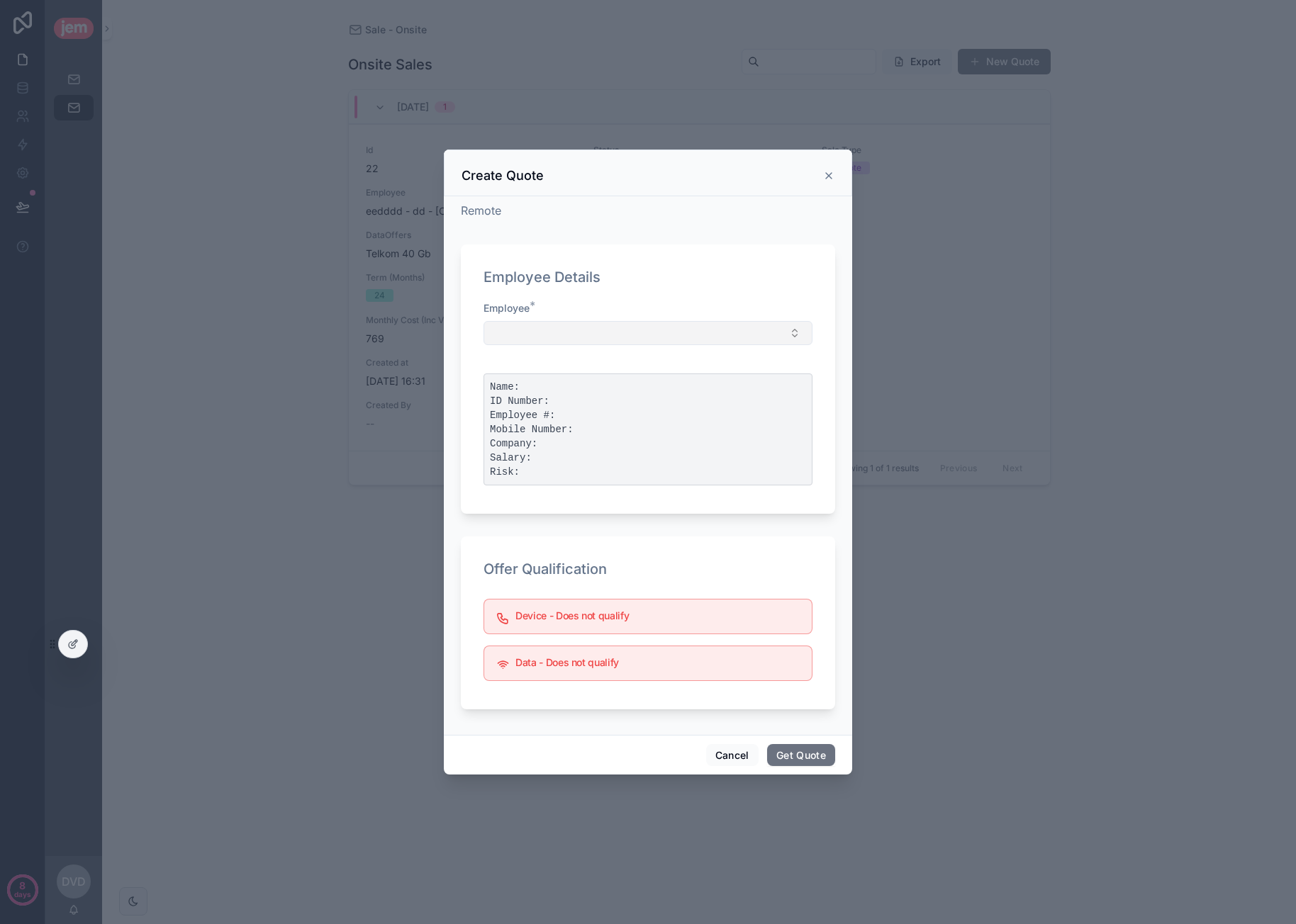
click at [601, 329] on button "Select Button" at bounding box center [648, 333] width 329 height 24
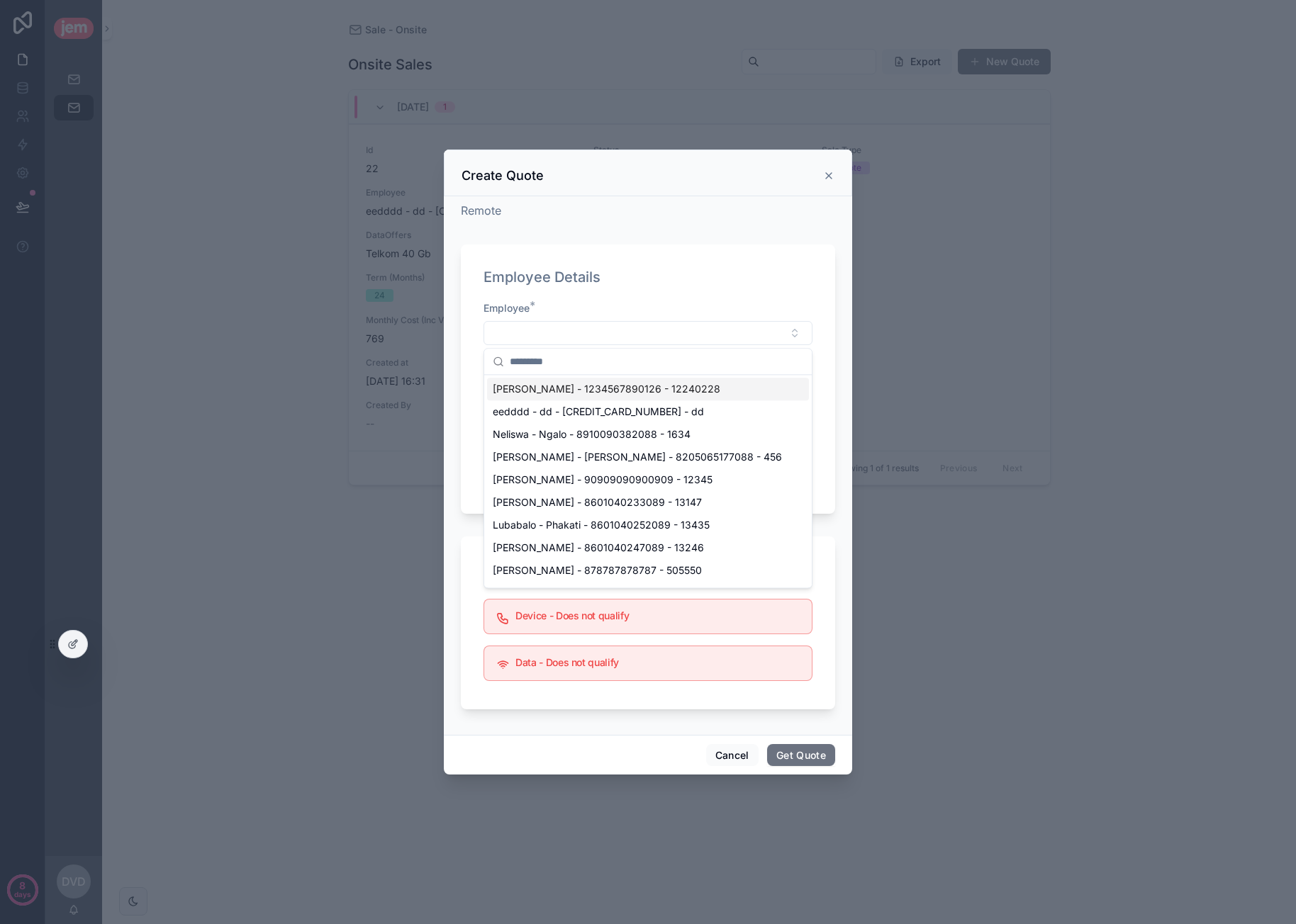
click at [600, 390] on span "Caroline - van der Merwe - 1234567890126 - 12240228" at bounding box center [607, 389] width 227 height 14
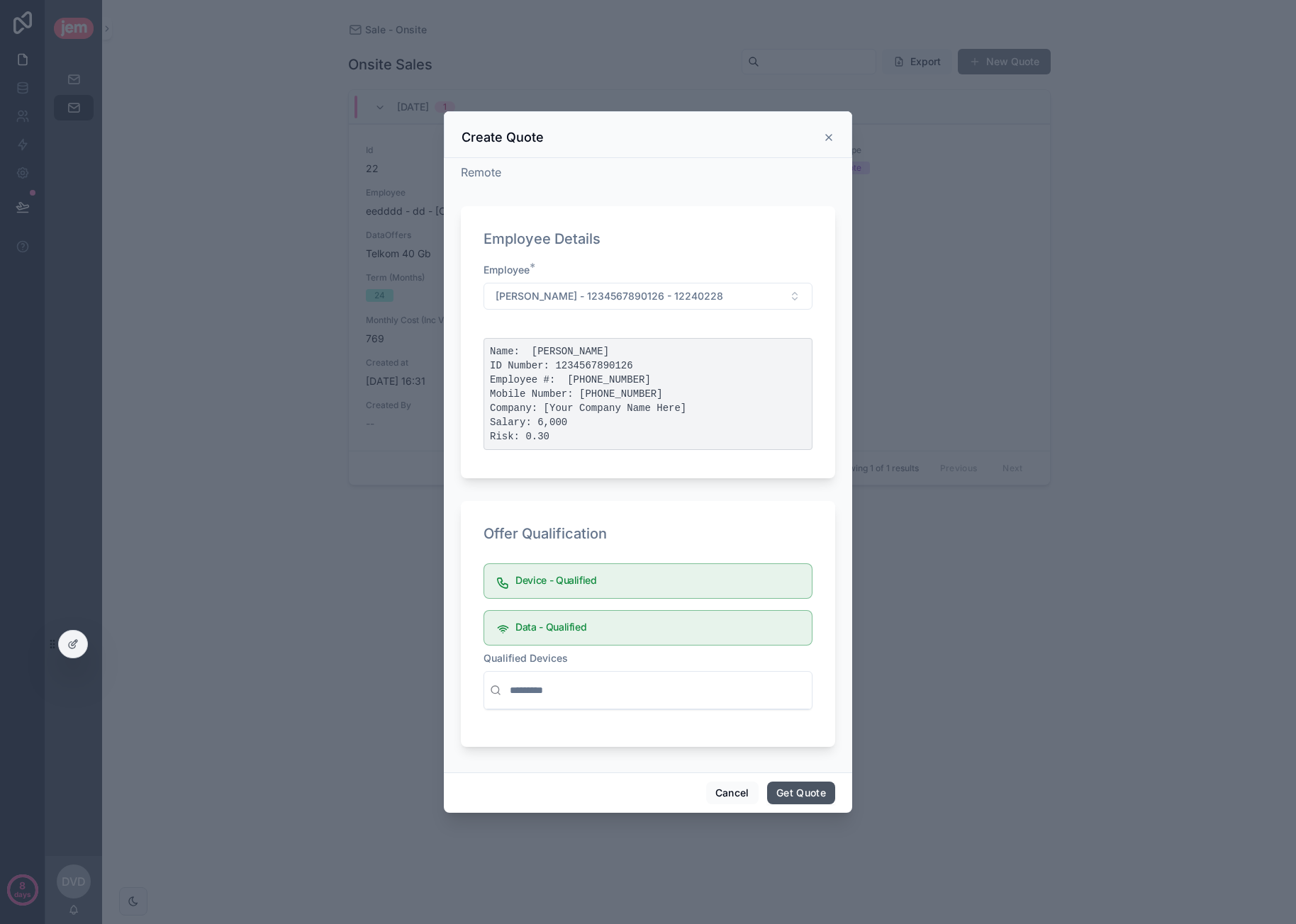
drag, startPoint x: 786, startPoint y: 786, endPoint x: 795, endPoint y: 778, distance: 12.0
click at [786, 787] on button "Get Quote" at bounding box center [801, 793] width 68 height 23
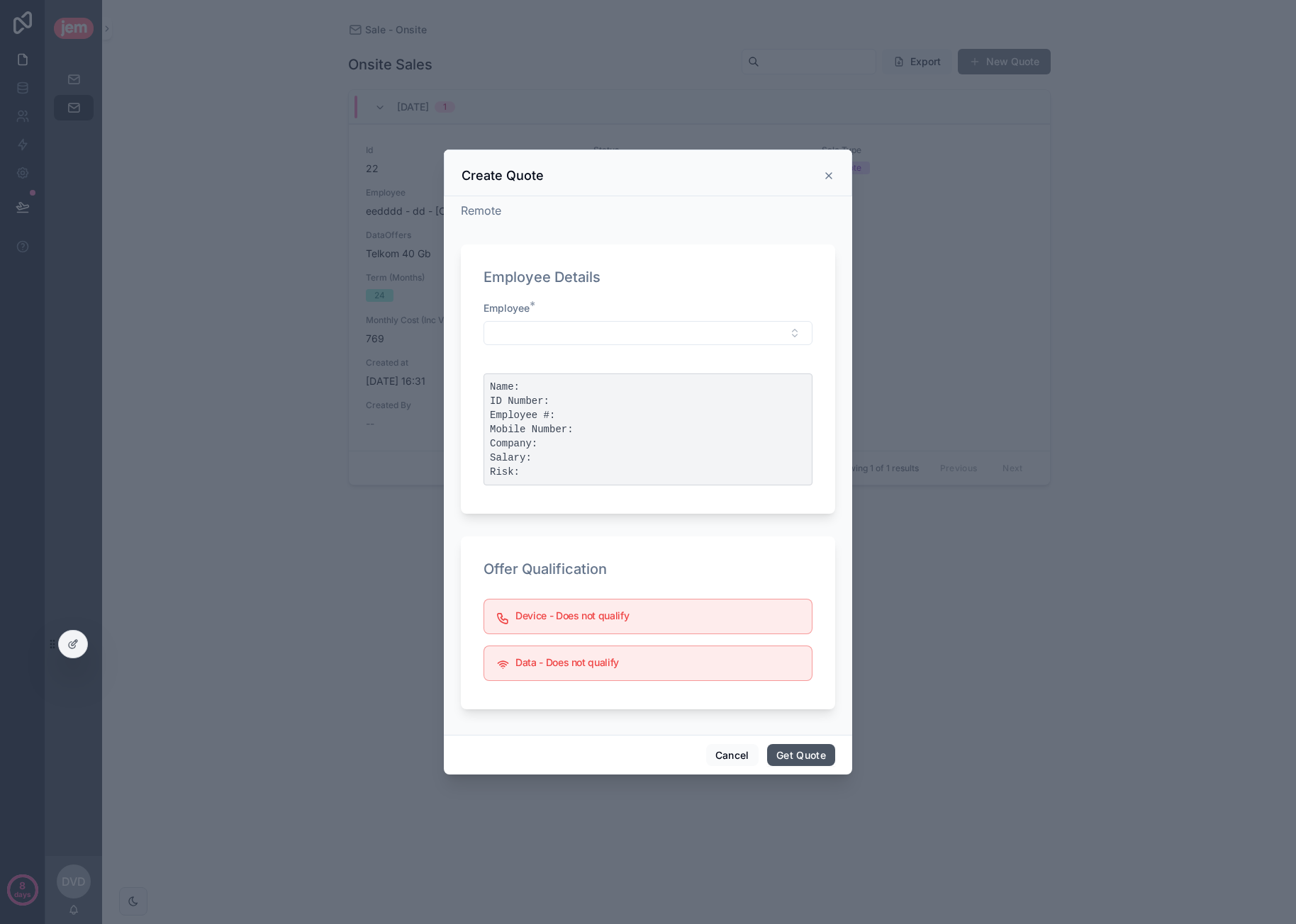
click at [800, 755] on button "Get Quote" at bounding box center [801, 755] width 68 height 23
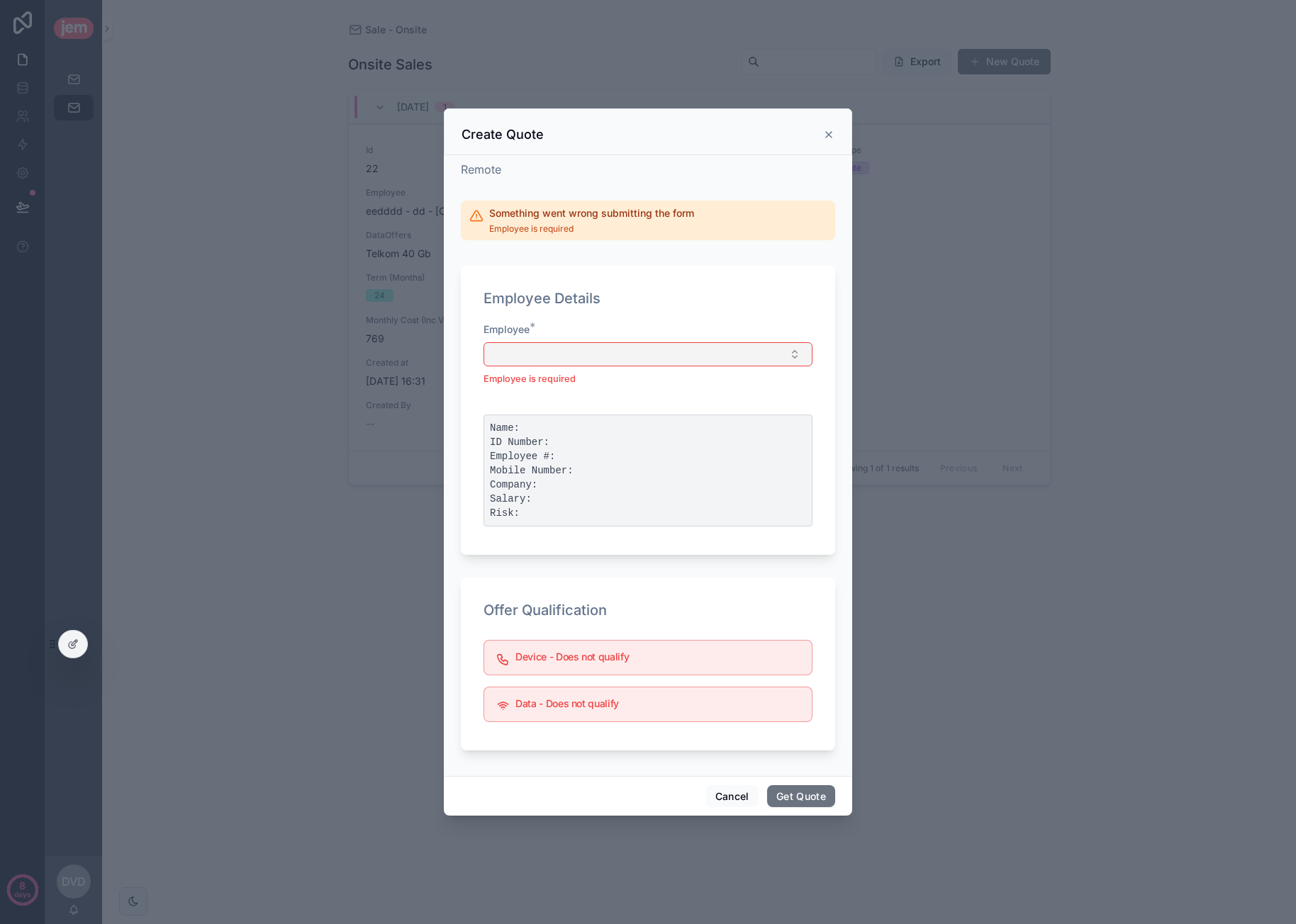
drag, startPoint x: 670, startPoint y: 337, endPoint x: 672, endPoint y: 350, distance: 13.2
click at [670, 338] on div "Employee * Employee is required" at bounding box center [648, 354] width 329 height 64
click at [672, 351] on button "Select Button" at bounding box center [648, 354] width 329 height 24
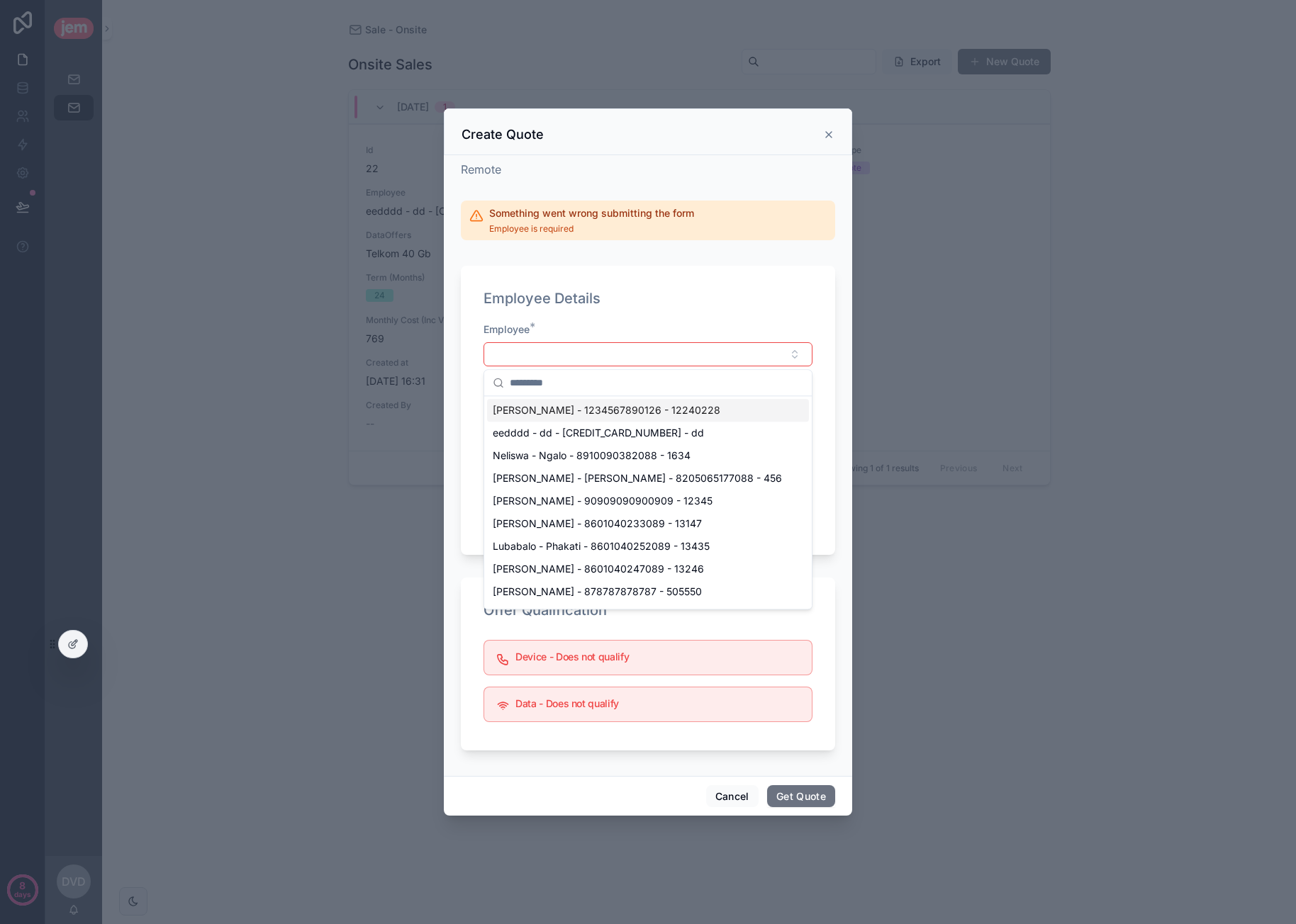
click at [631, 409] on span "Caroline - van der Merwe - 1234567890126 - 12240228" at bounding box center [607, 410] width 227 height 14
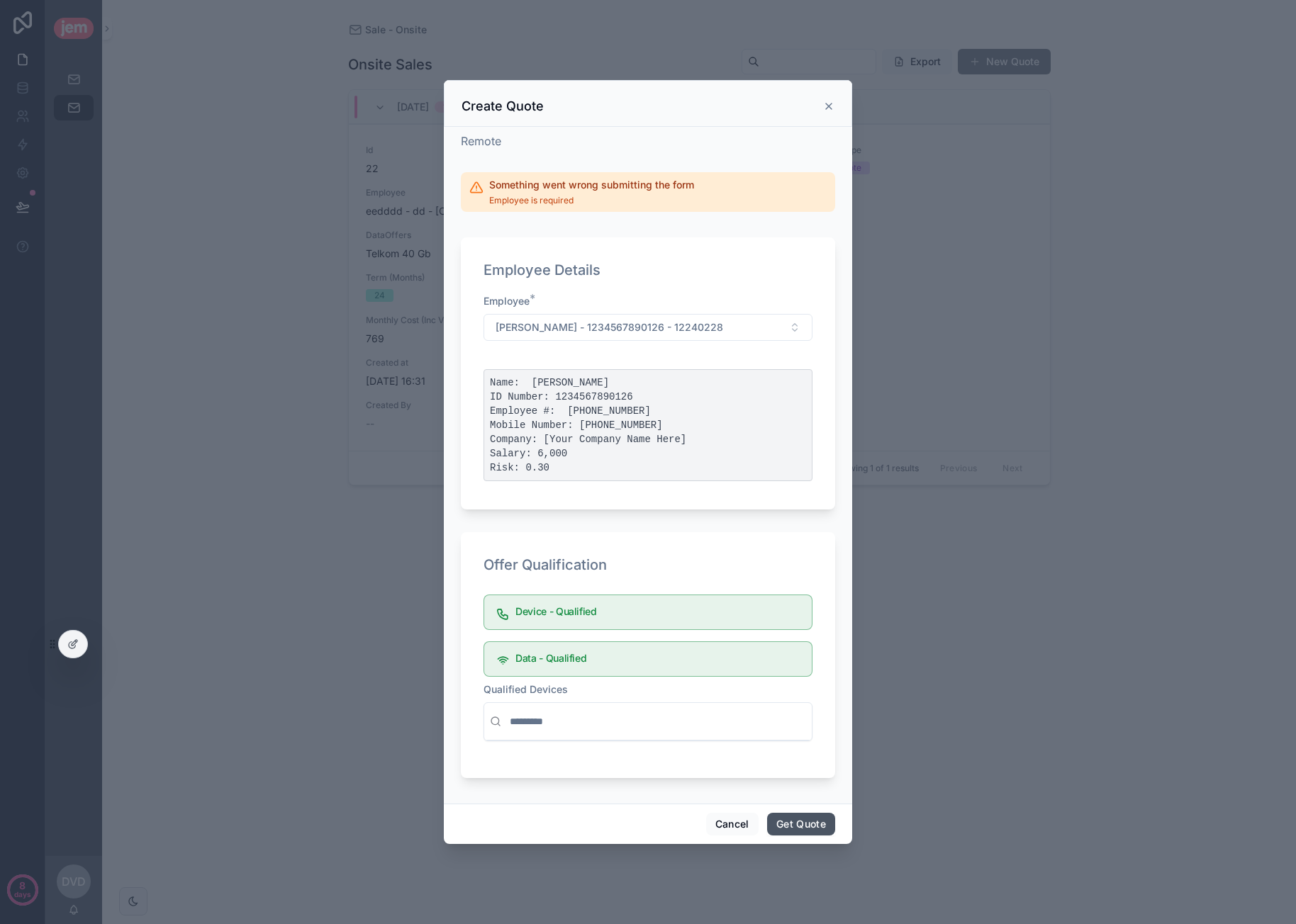
click at [793, 817] on button "Get Quote" at bounding box center [801, 823] width 68 height 23
click at [606, 722] on input "scrollable content" at bounding box center [656, 722] width 299 height 26
click at [597, 715] on input "scrollable content" at bounding box center [656, 722] width 299 height 26
click at [656, 674] on div "Data - Qualified" at bounding box center [648, 659] width 329 height 36
click at [830, 106] on icon "scrollable content" at bounding box center [828, 106] width 11 height 11
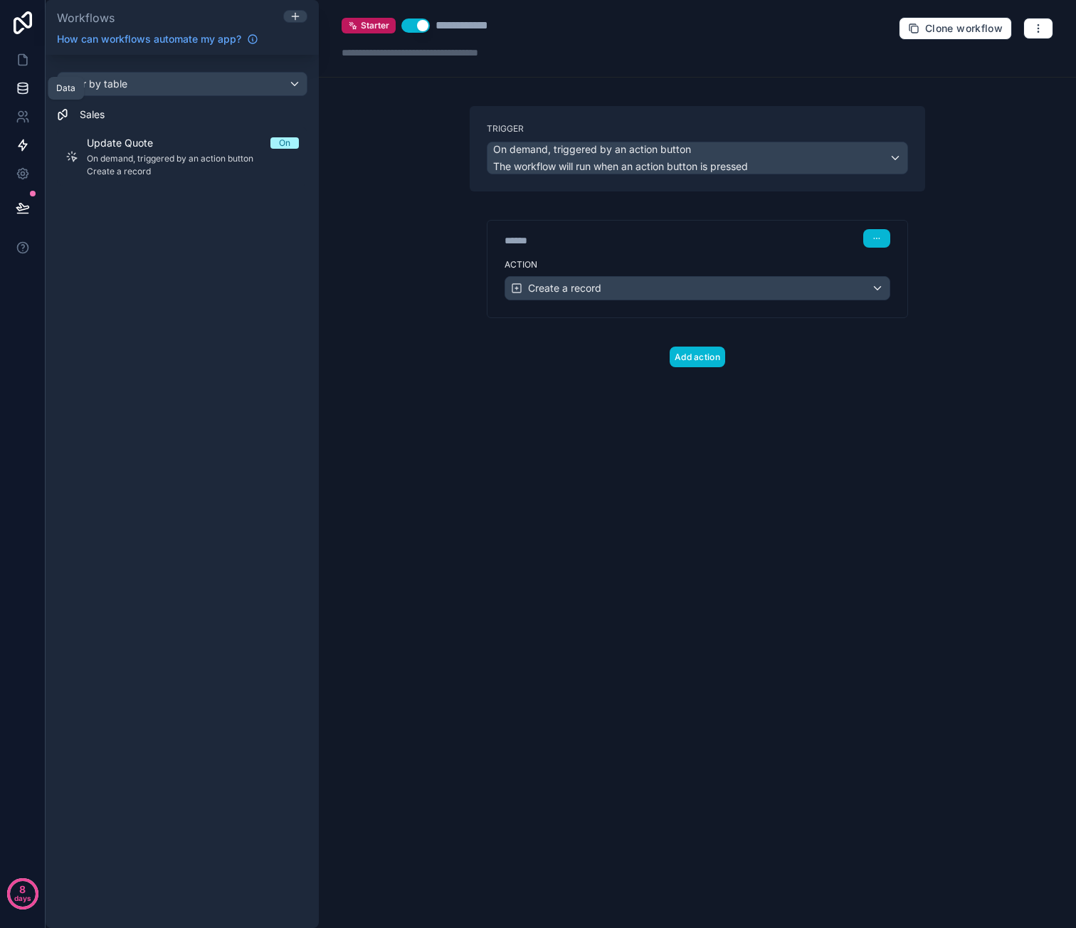
drag, startPoint x: 29, startPoint y: 90, endPoint x: 37, endPoint y: 90, distance: 7.8
click at [29, 90] on icon at bounding box center [23, 88] width 14 height 14
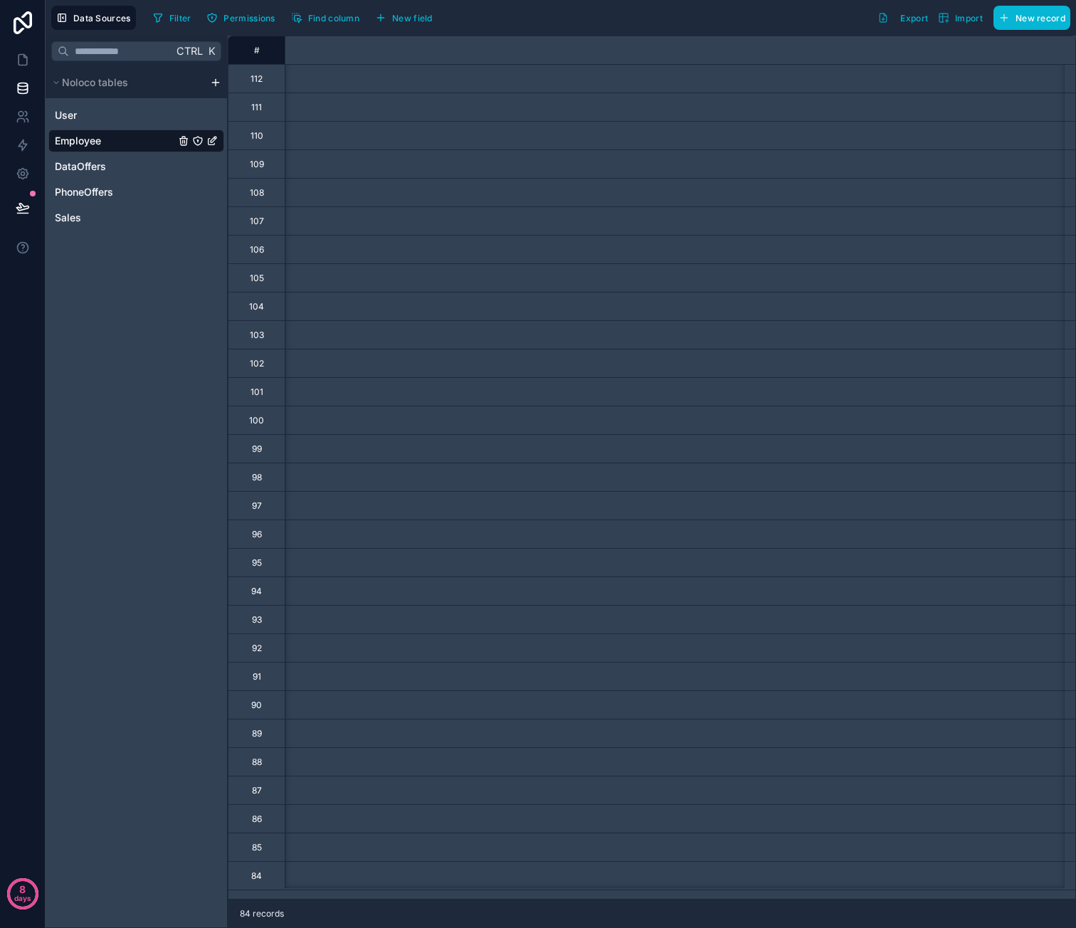
scroll to position [0, 1566]
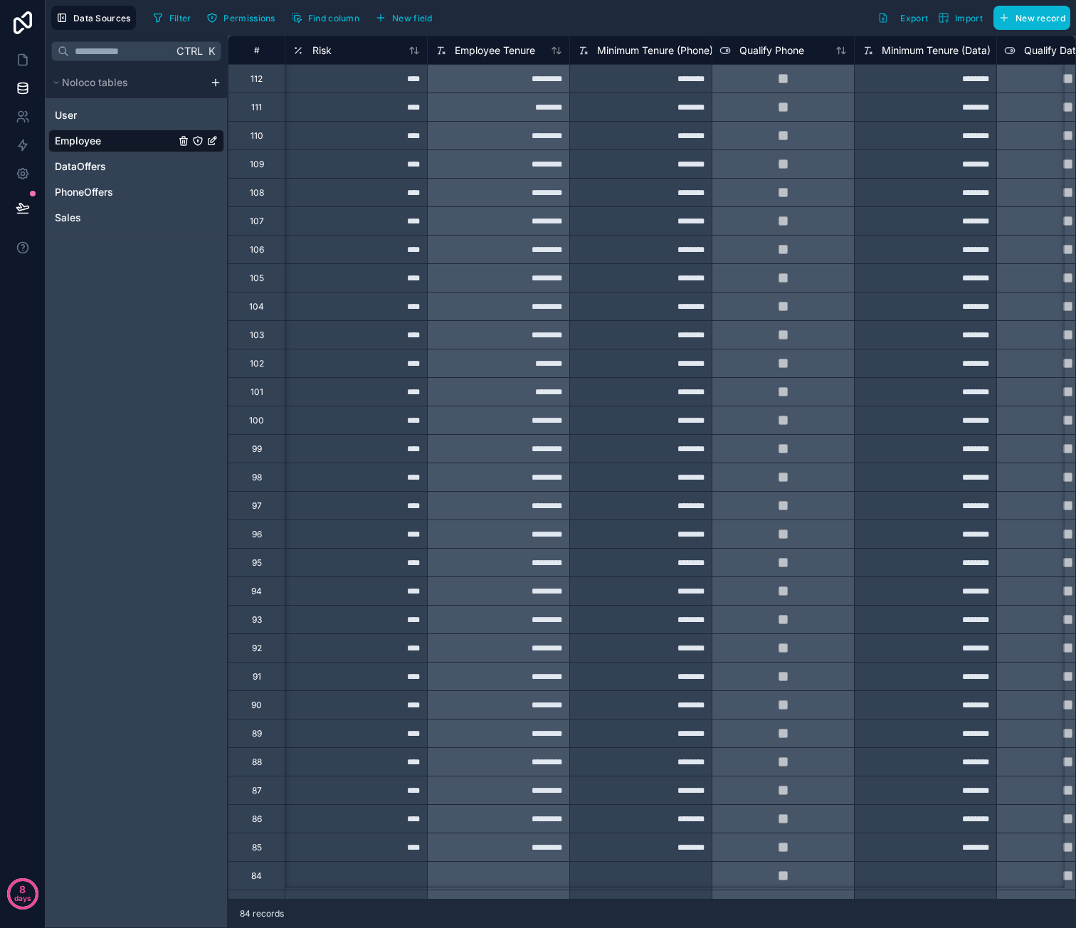
click at [152, 289] on div "Ctrl K Noloco tables User Employee DataOffers PhoneOffers Sales" at bounding box center [137, 482] width 182 height 892
click at [115, 194] on div "PhoneOffers" at bounding box center [136, 192] width 176 height 23
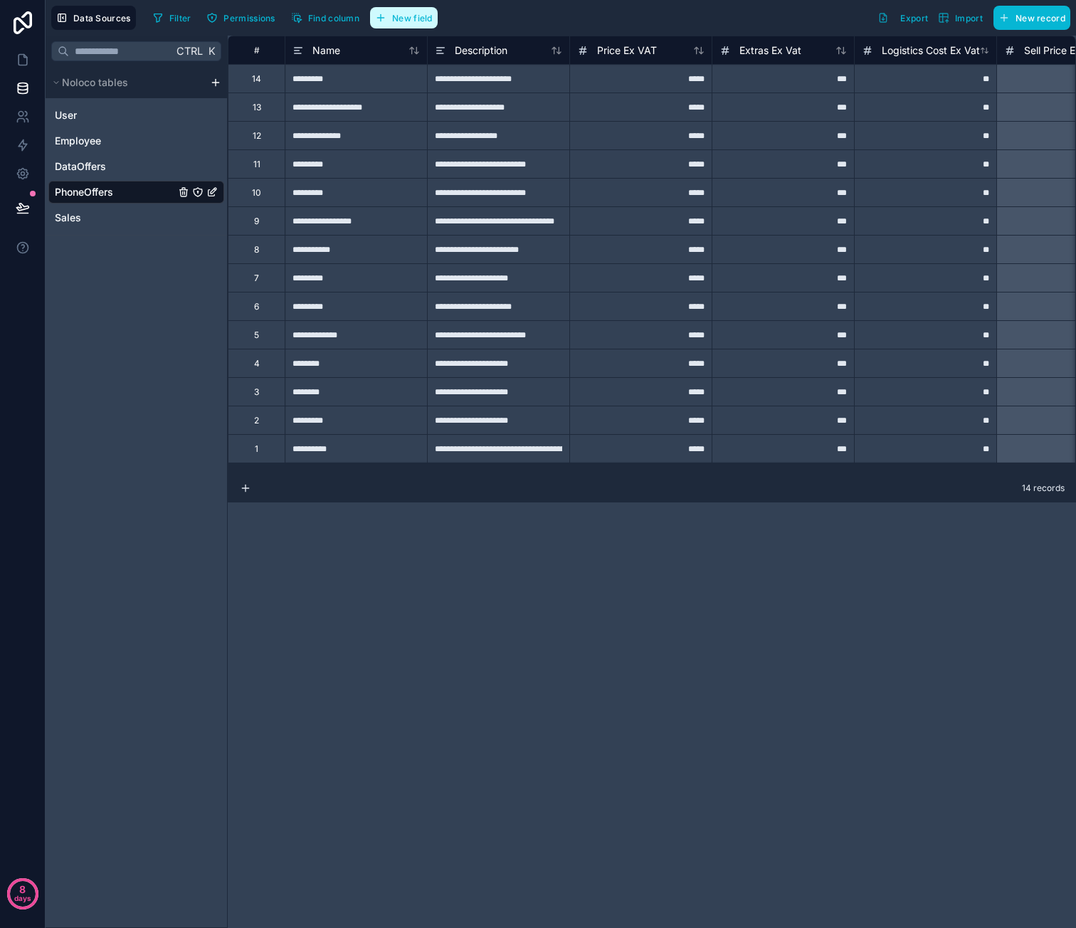
click at [434, 23] on button "New field" at bounding box center [404, 17] width 68 height 21
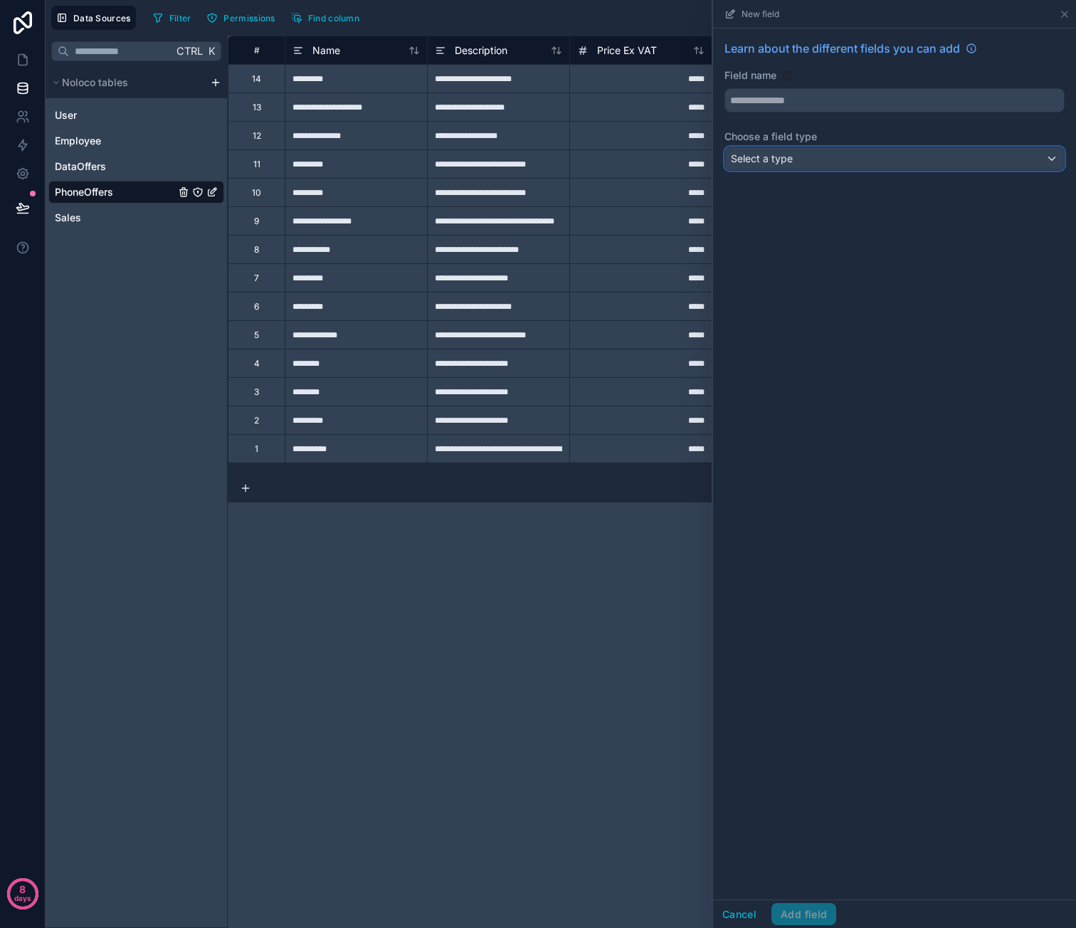
click at [801, 156] on div "Select a type" at bounding box center [894, 158] width 339 height 23
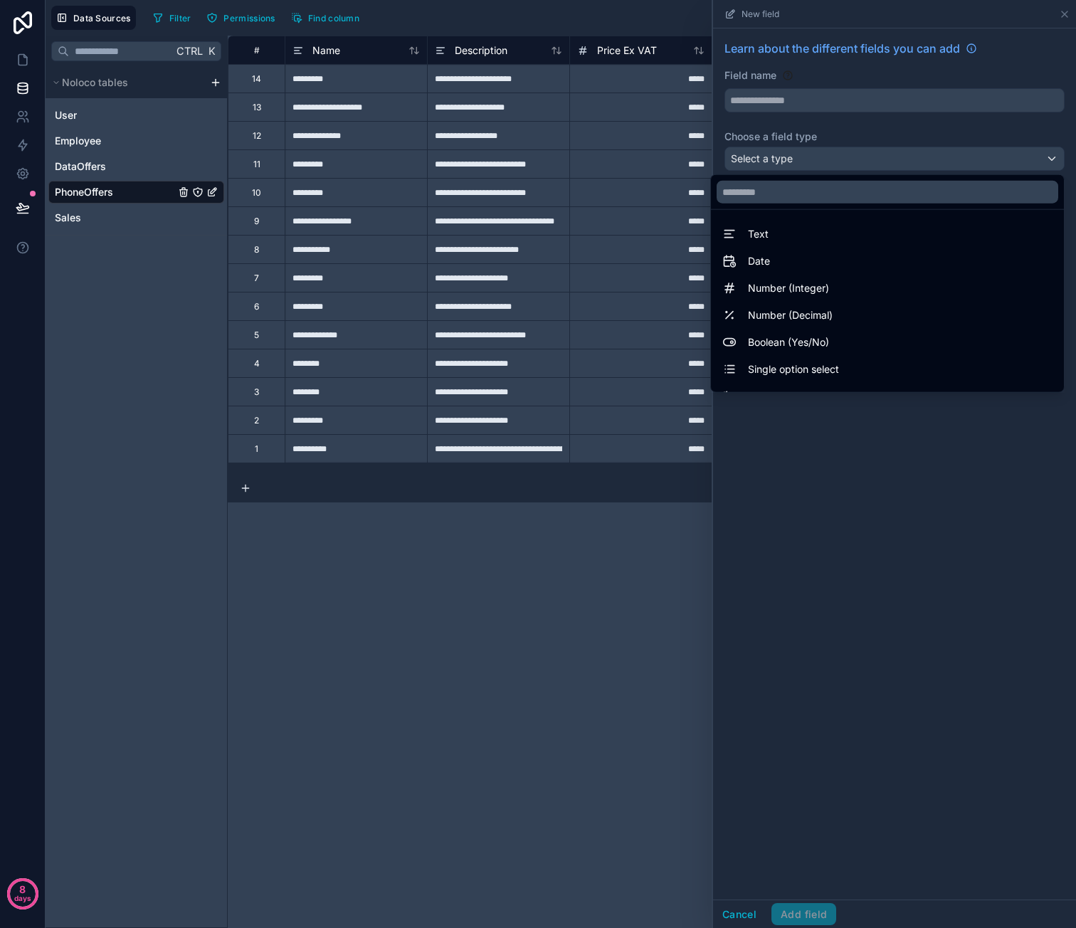
click at [864, 566] on div at bounding box center [894, 464] width 363 height 928
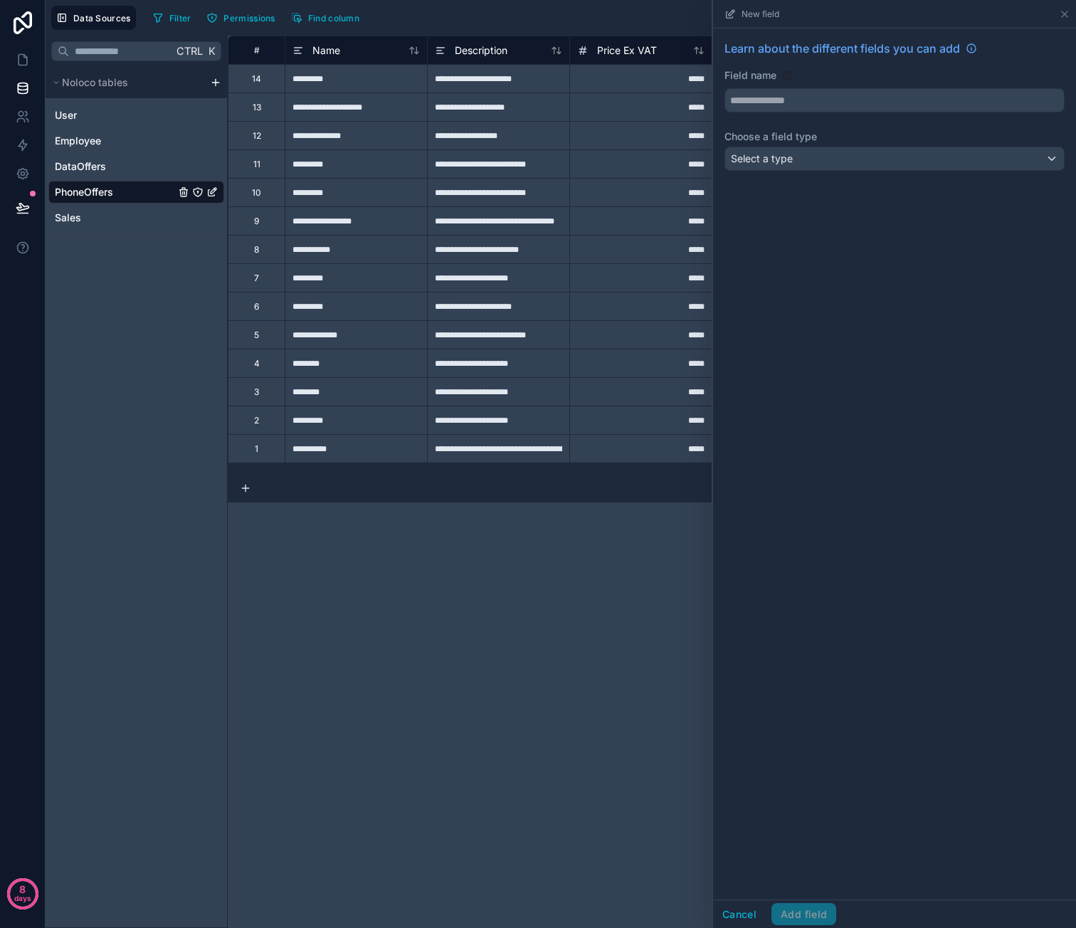
click at [534, 623] on div "**********" at bounding box center [652, 482] width 848 height 892
click at [1063, 10] on icon at bounding box center [1064, 14] width 11 height 11
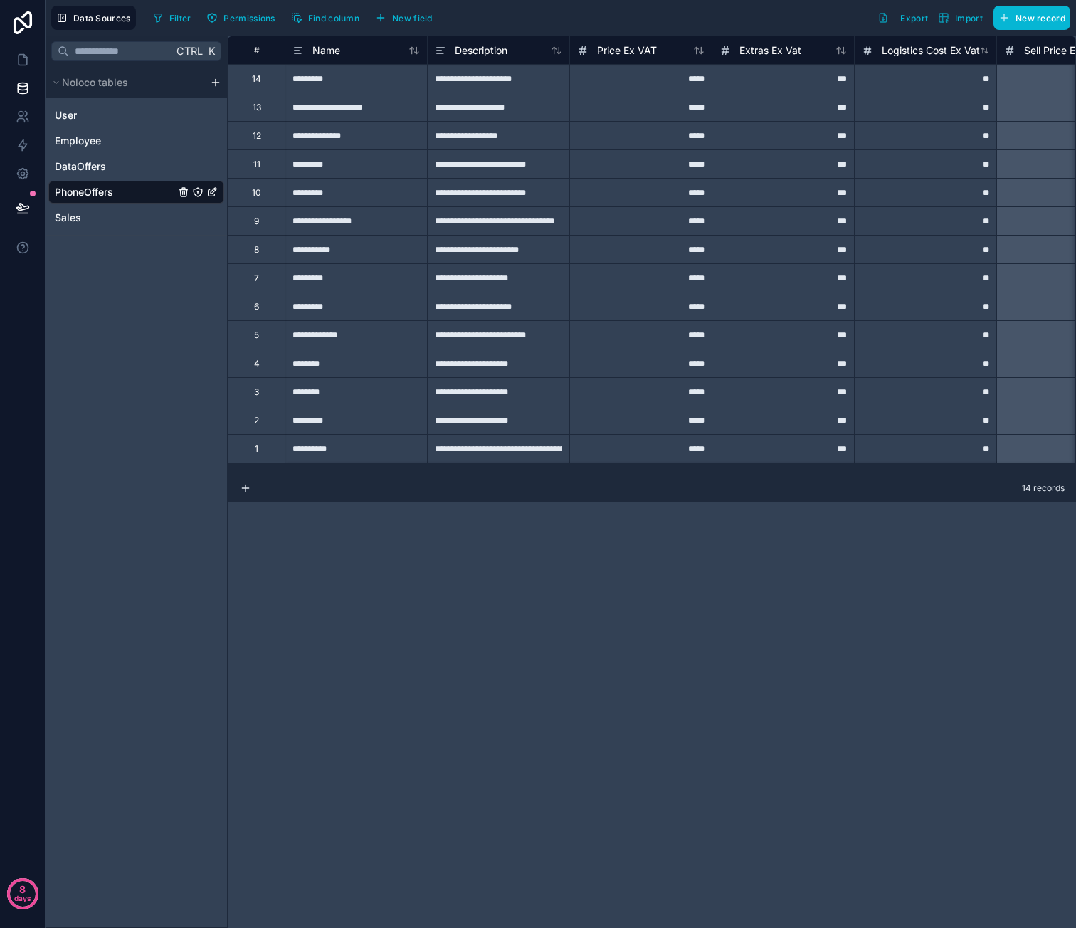
click at [156, 286] on div "Ctrl K Noloco tables User Employee DataOffers PhoneOffers Sales" at bounding box center [137, 482] width 182 height 892
click at [219, 81] on html "**********" at bounding box center [538, 464] width 1076 height 928
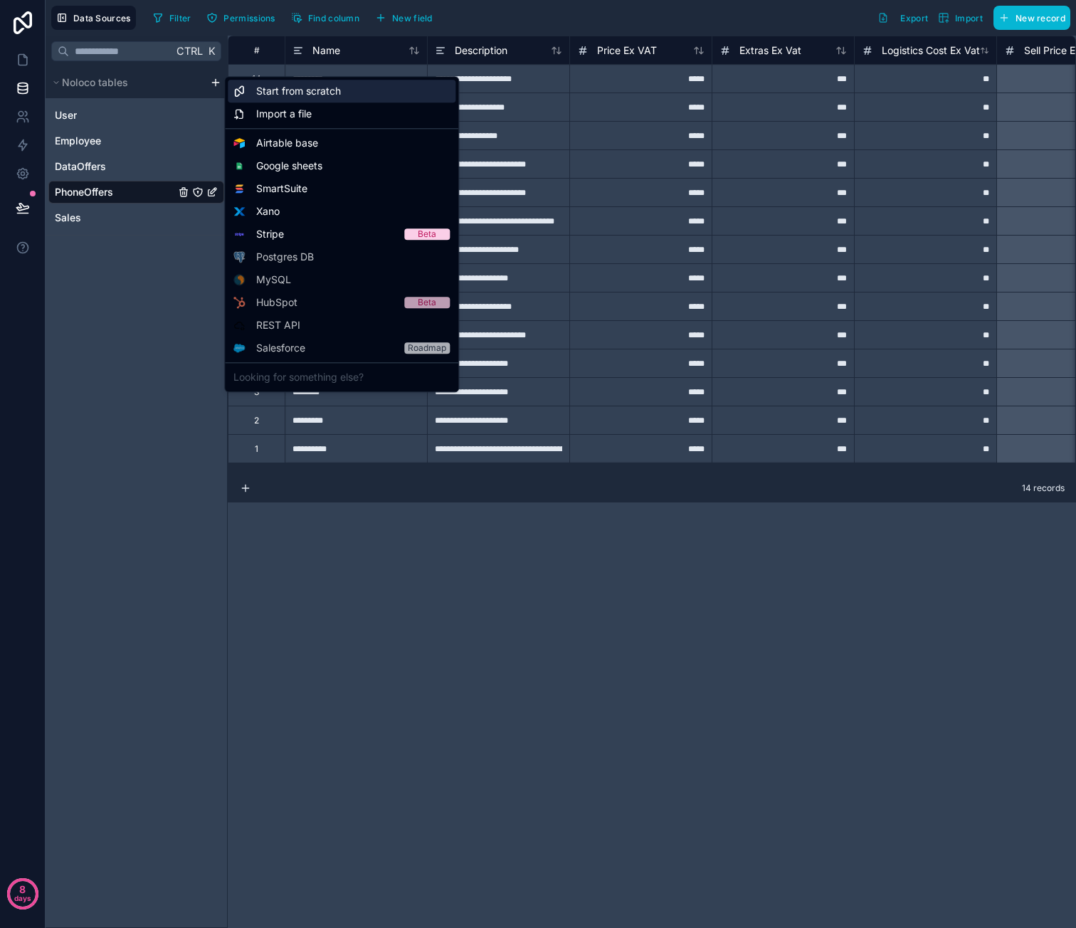
click at [297, 95] on span "Start from scratch" at bounding box center [298, 91] width 85 height 14
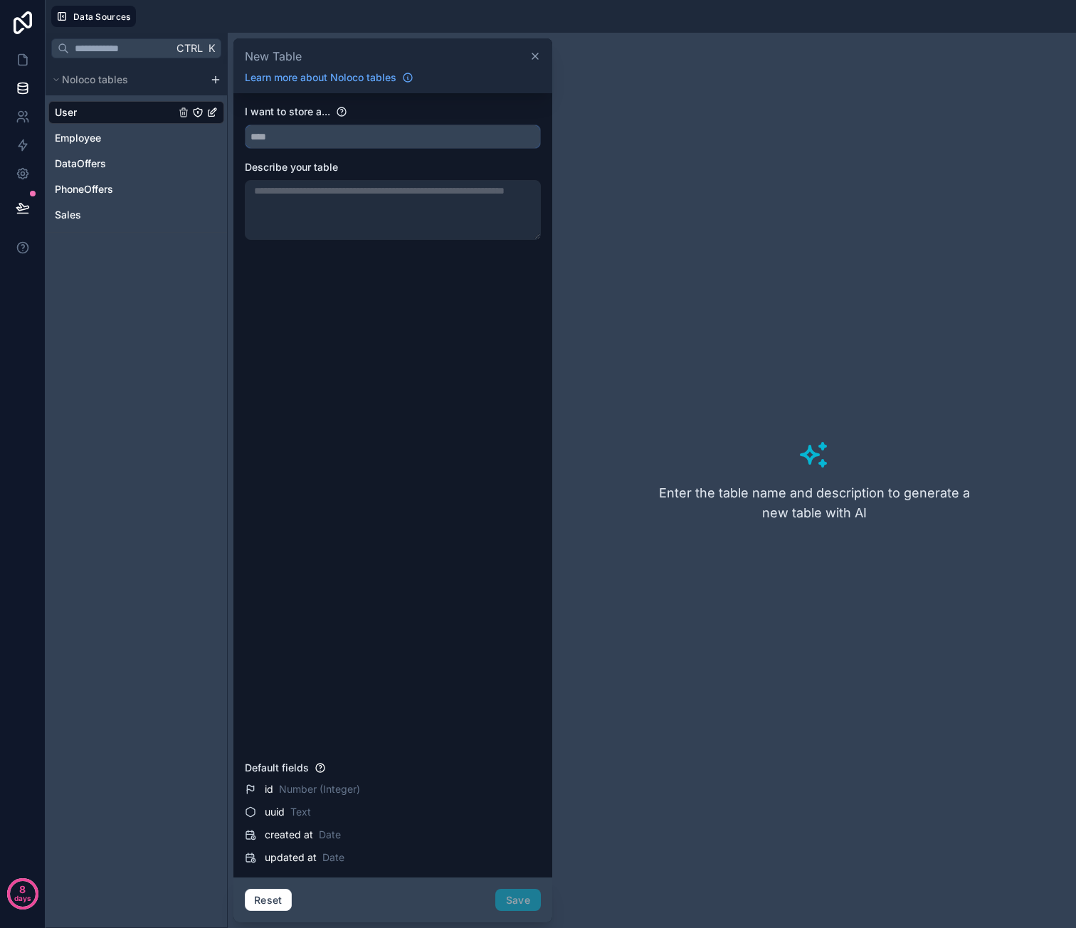
click at [380, 128] on input "text" at bounding box center [393, 136] width 295 height 23
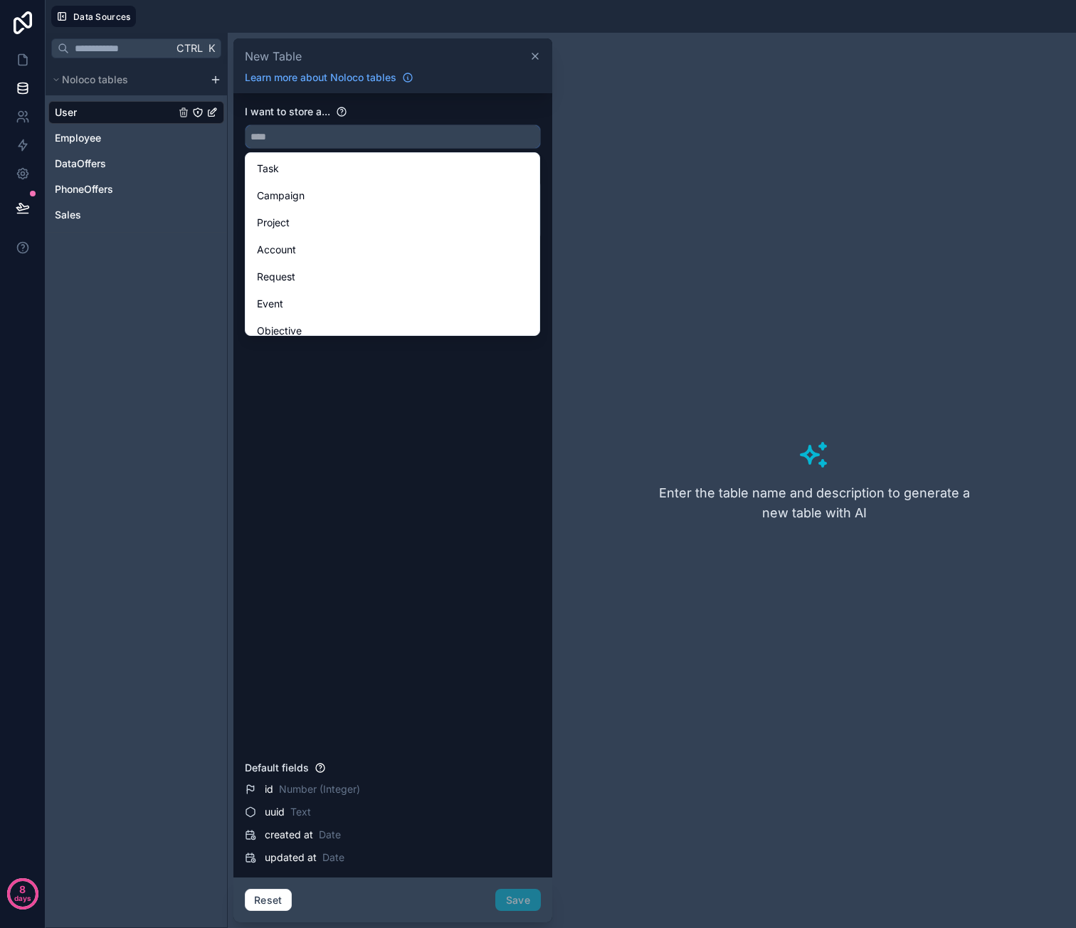
click at [370, 135] on input "text" at bounding box center [393, 136] width 295 height 23
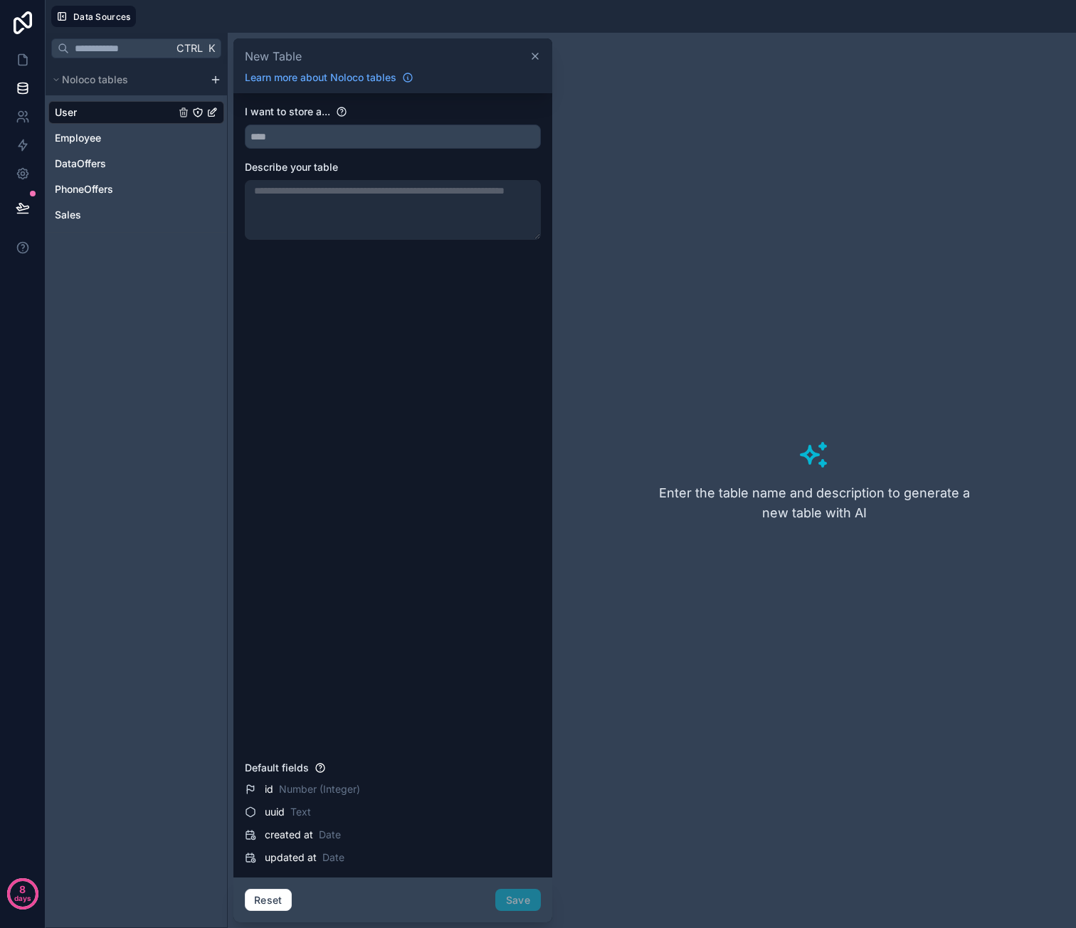
click at [420, 153] on div "I want to store a... Describe your table" at bounding box center [393, 430] width 296 height 650
click at [414, 144] on input "text" at bounding box center [393, 136] width 295 height 23
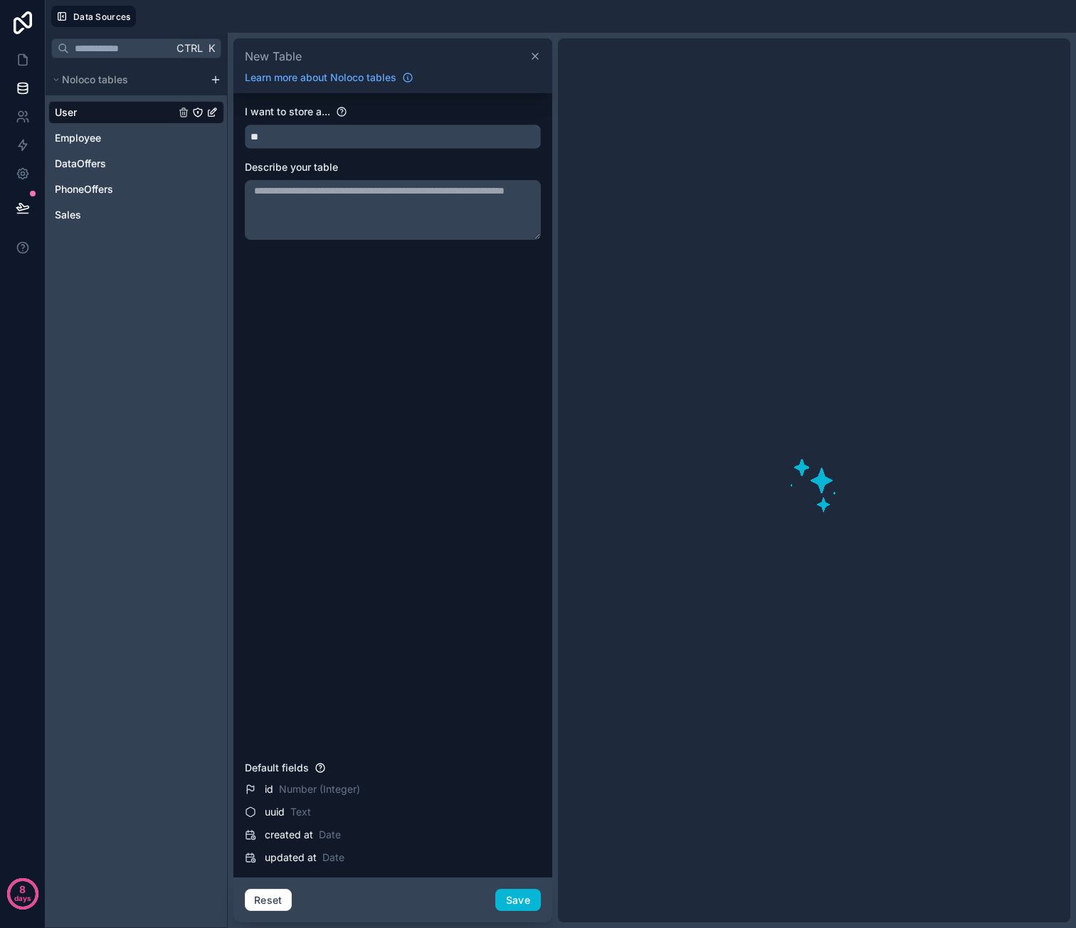
type input "*"
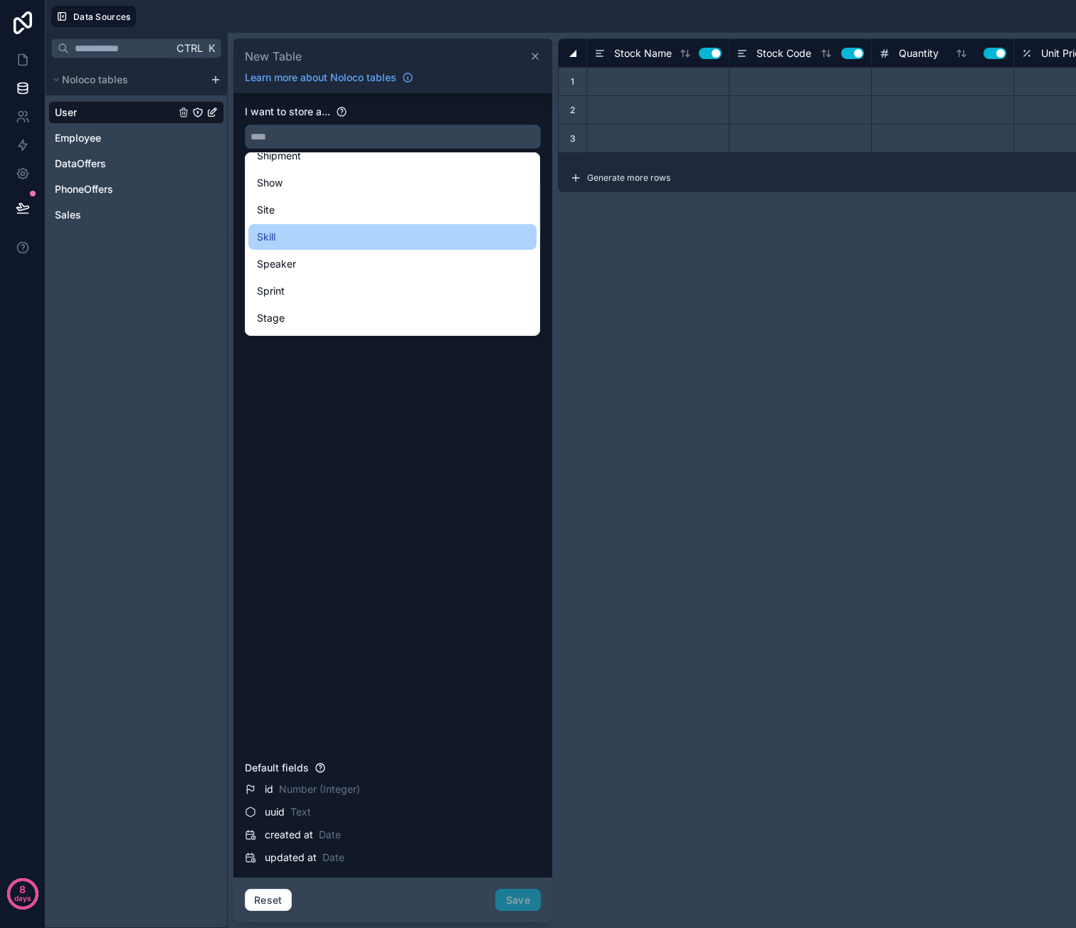
scroll to position [3701, 0]
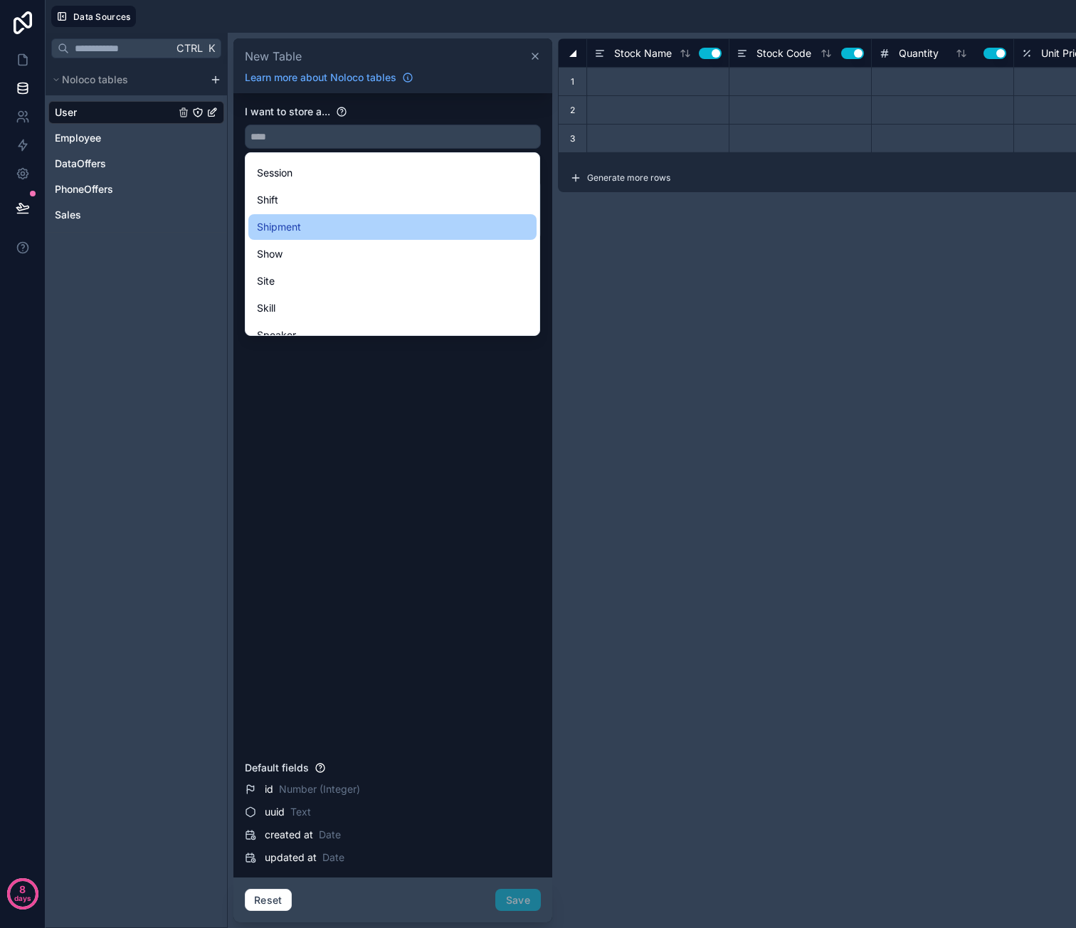
click at [379, 230] on div "Shipment" at bounding box center [392, 226] width 271 height 17
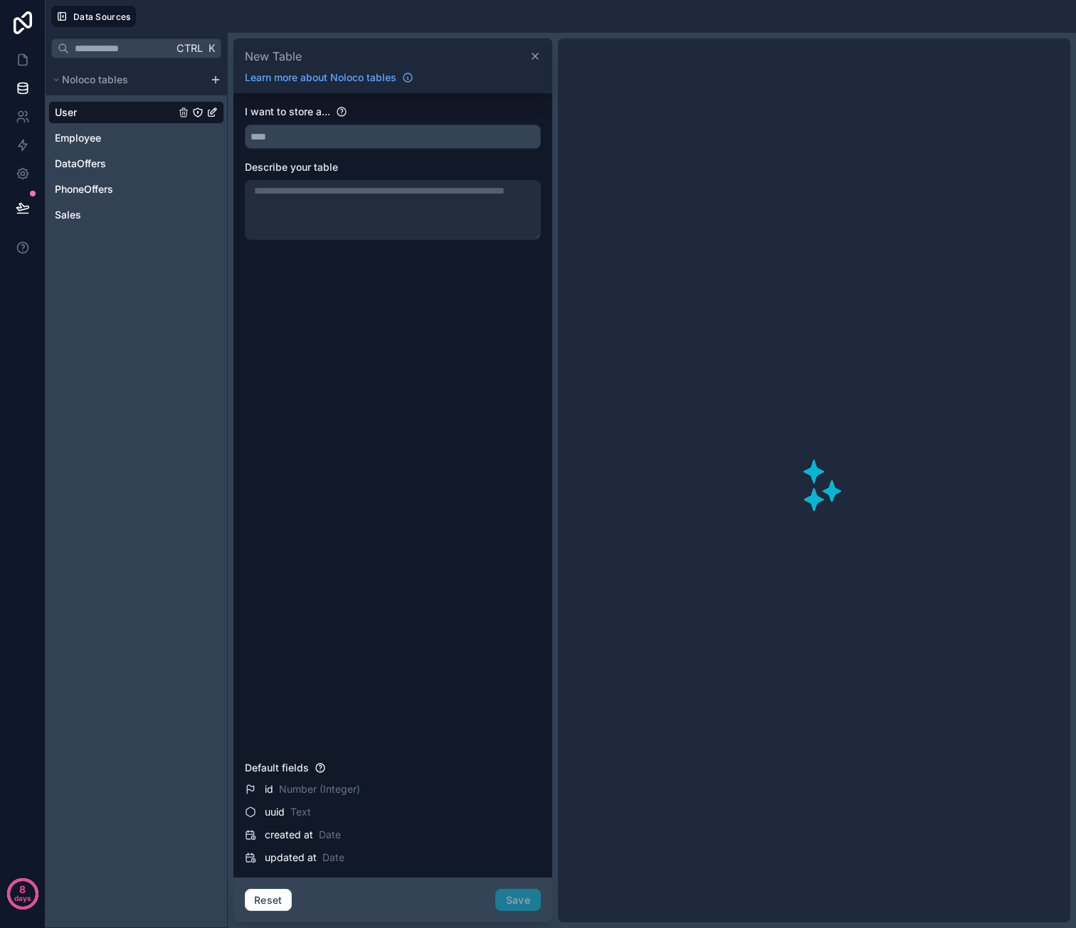
type input "********"
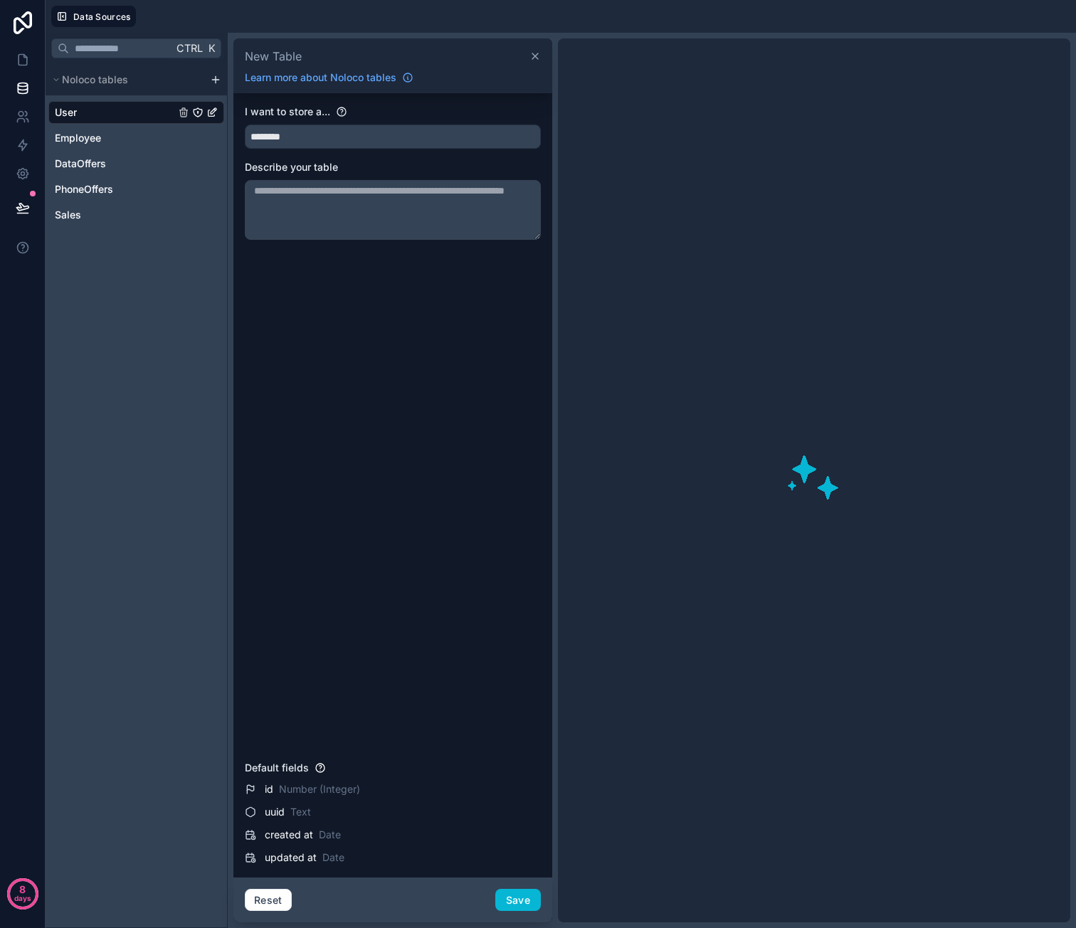
click at [361, 206] on textarea at bounding box center [393, 210] width 296 height 60
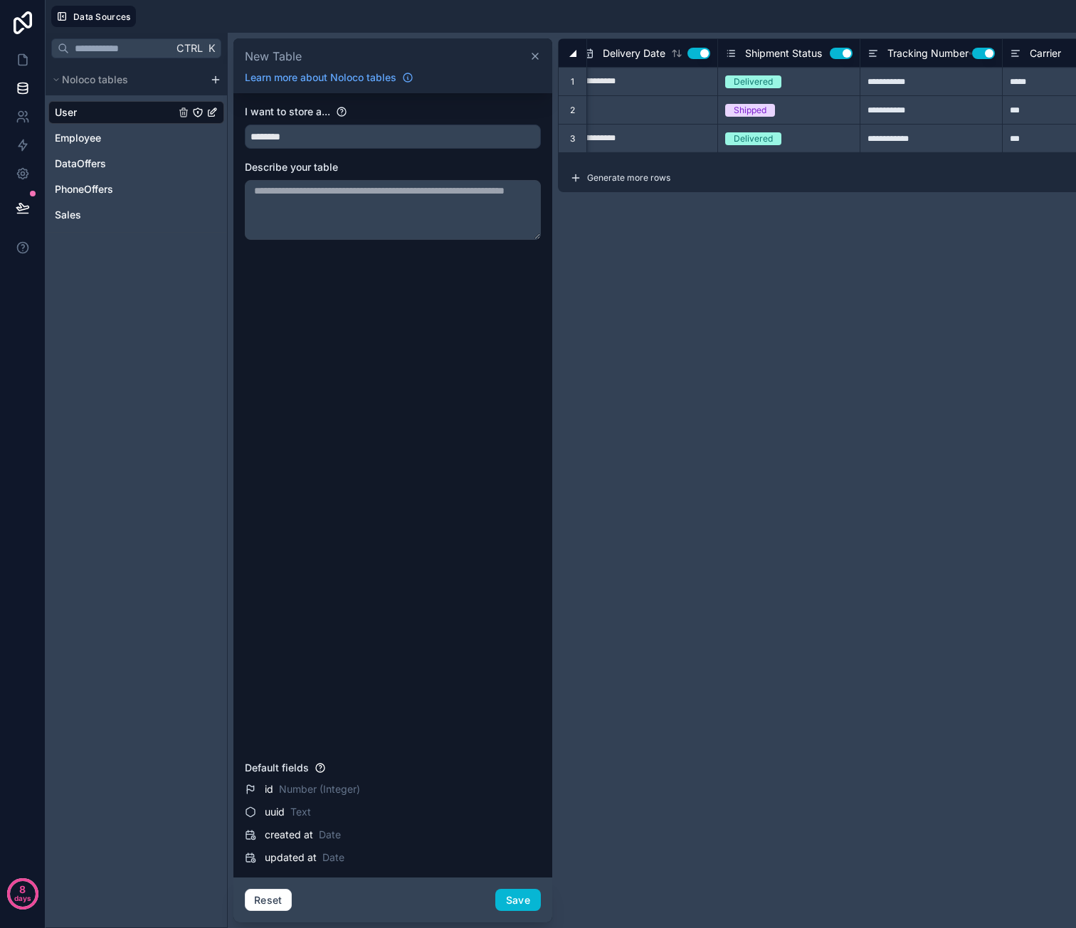
scroll to position [0, 0]
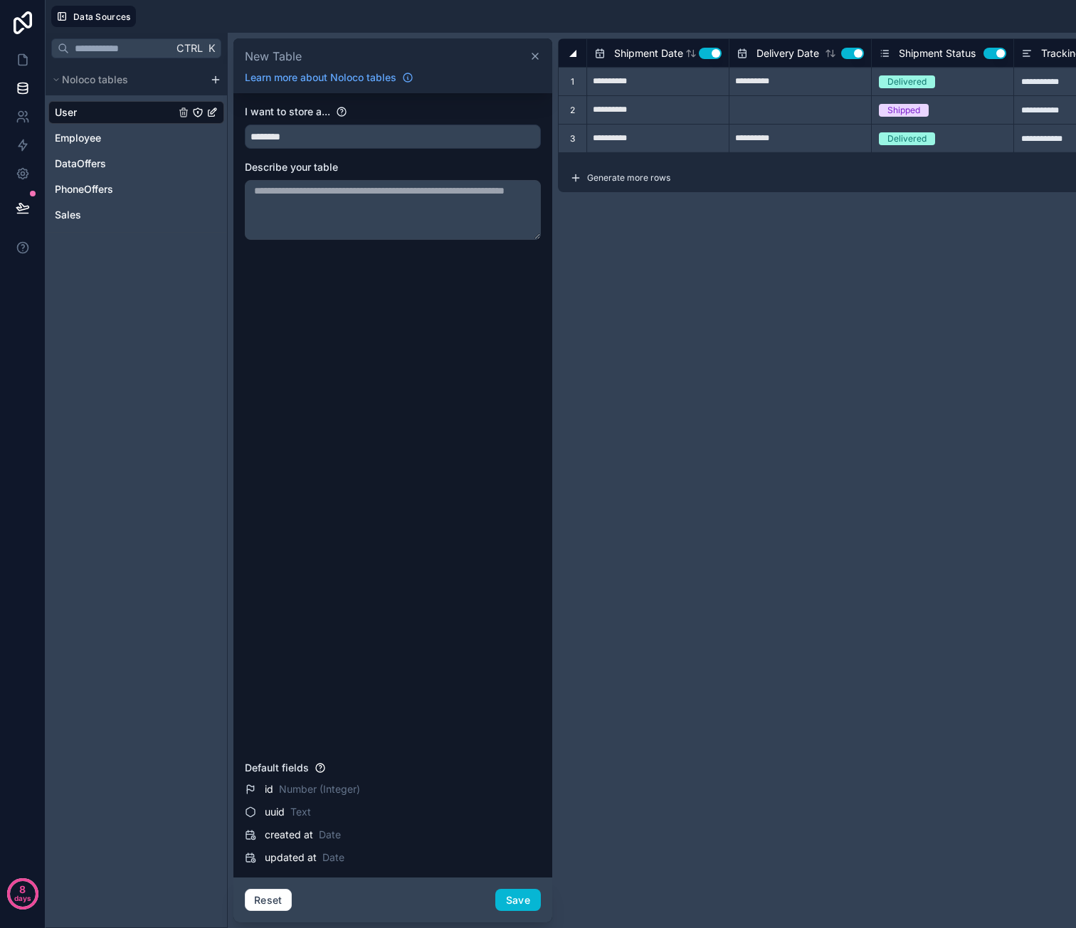
click at [537, 56] on icon at bounding box center [534, 56] width 11 height 11
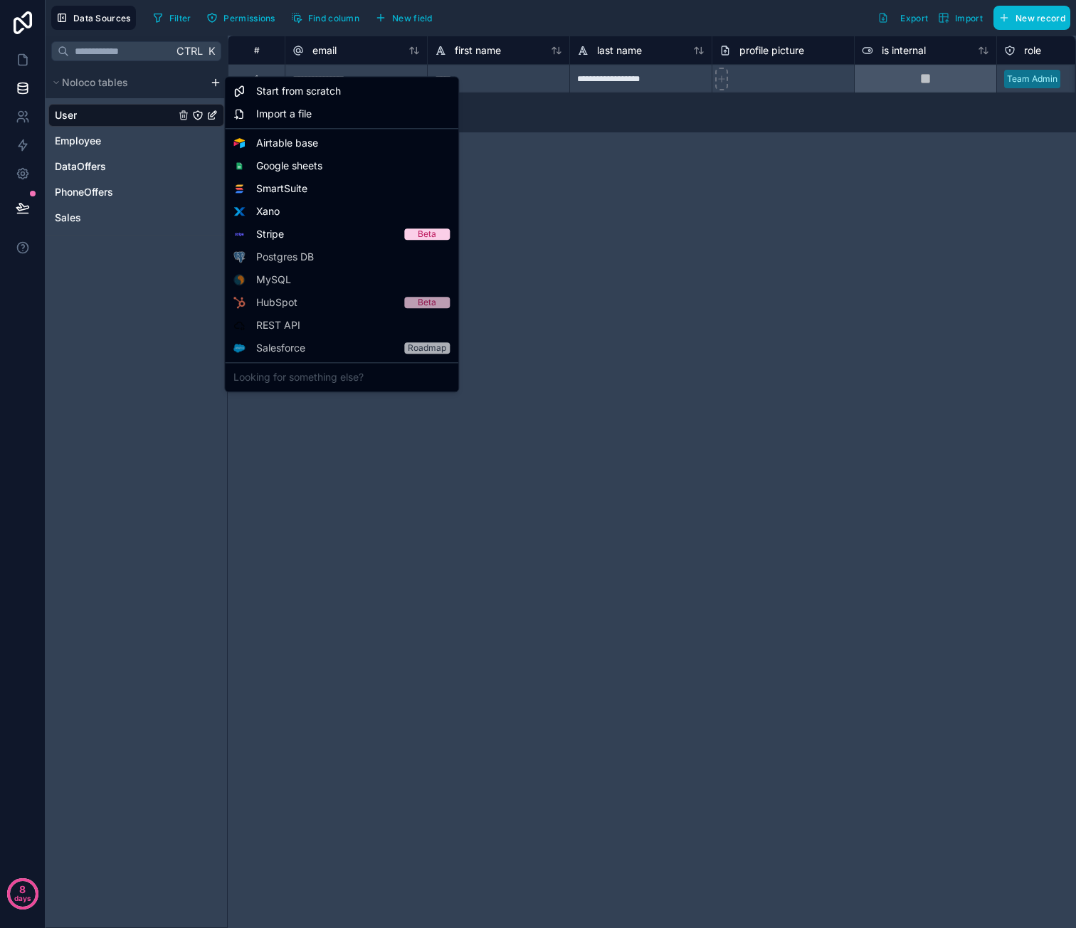
click at [213, 85] on html "**********" at bounding box center [538, 464] width 1076 height 928
click at [347, 93] on div "Start from scratch" at bounding box center [342, 91] width 228 height 23
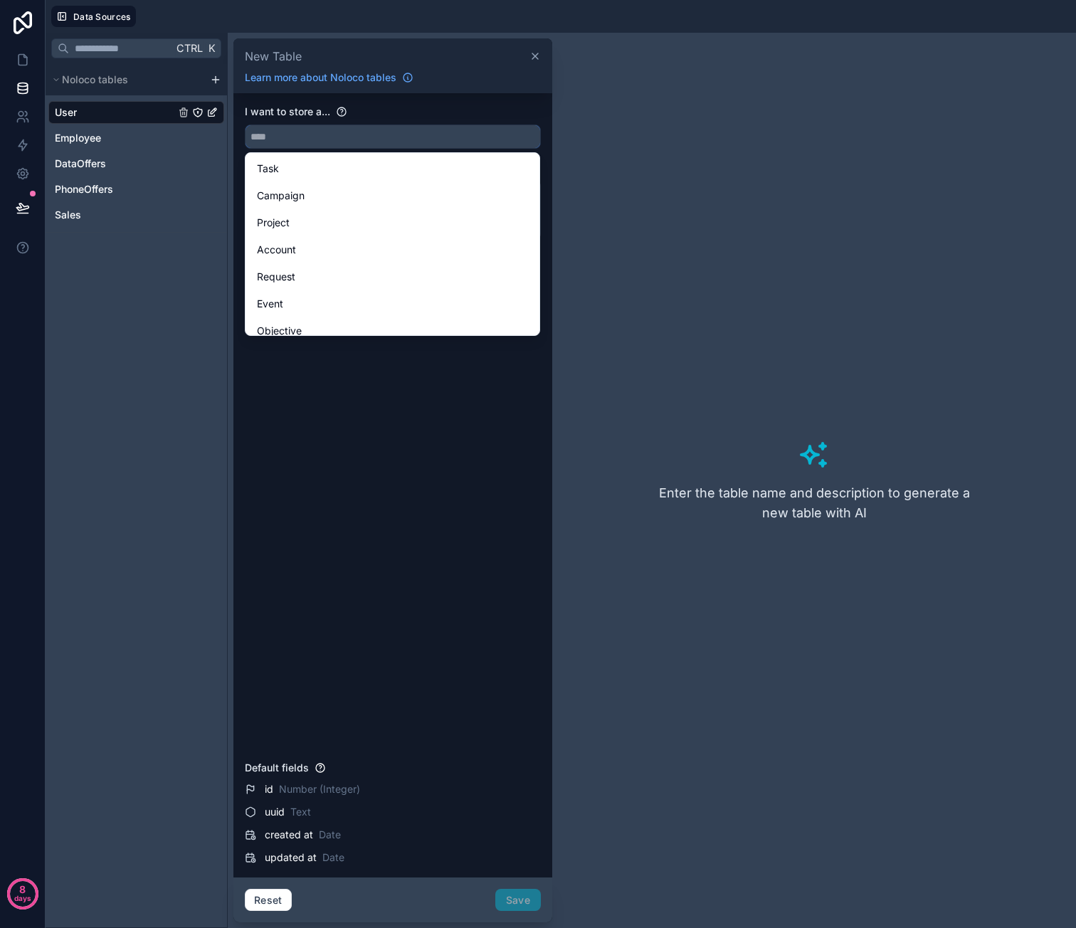
click at [350, 139] on input "text" at bounding box center [393, 136] width 295 height 23
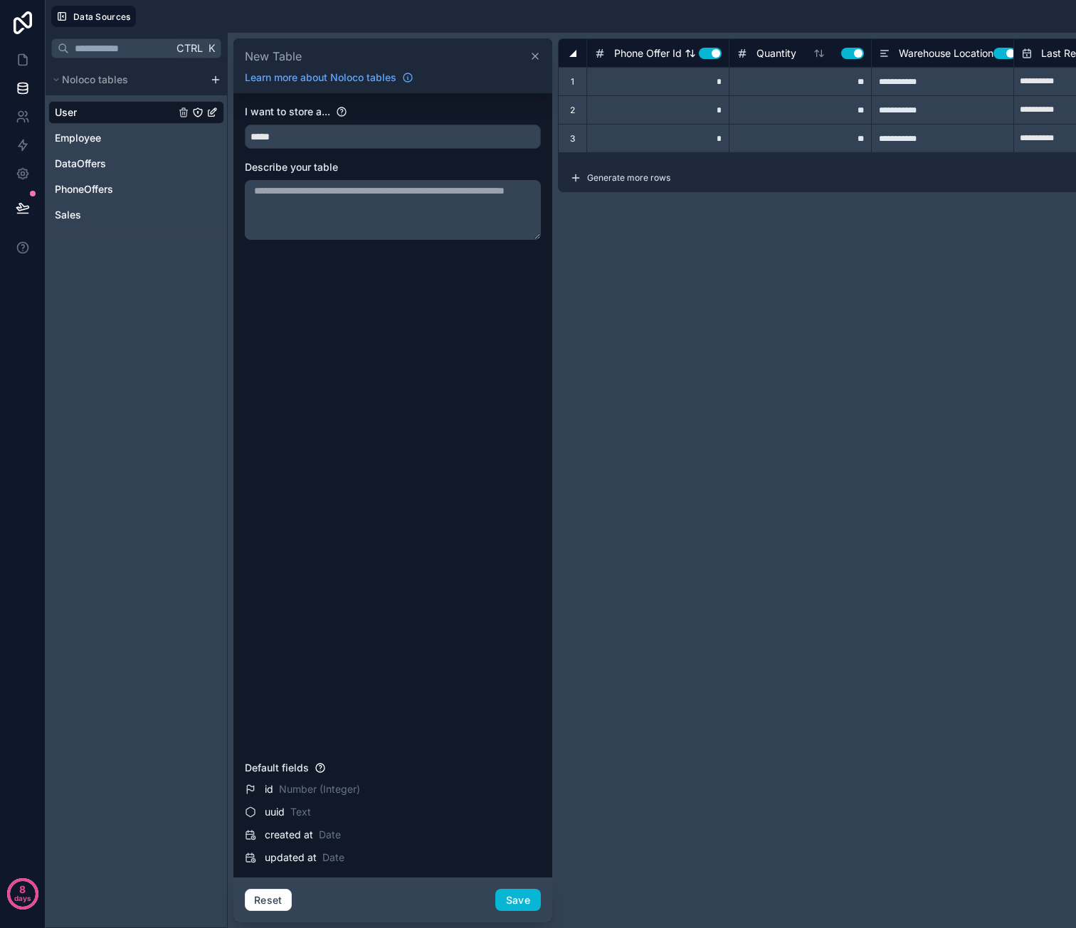
click at [717, 59] on div "Phone Offer Id Use setting" at bounding box center [657, 53] width 127 height 17
click at [715, 55] on button "Use setting" at bounding box center [710, 53] width 23 height 11
click at [857, 54] on button "Use setting" at bounding box center [852, 53] width 23 height 11
click at [1005, 51] on button "Use setting" at bounding box center [1004, 53] width 23 height 11
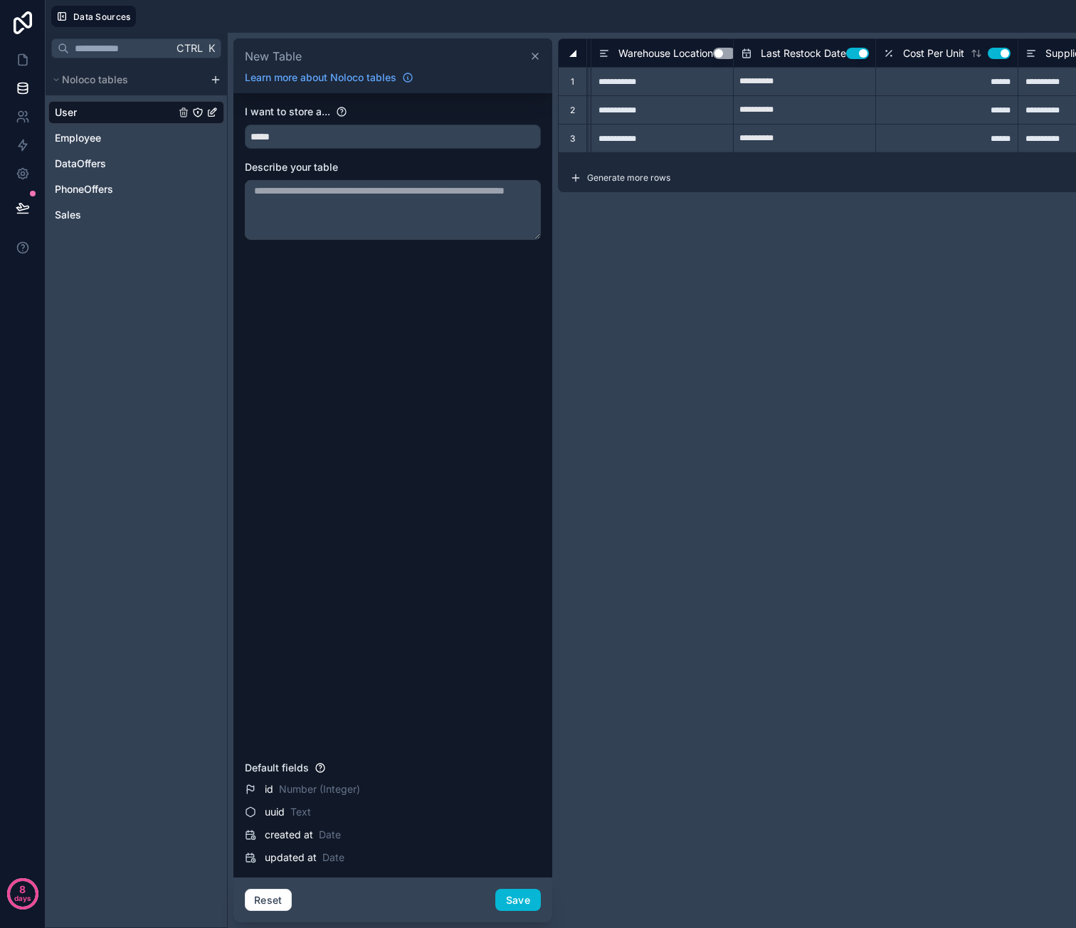
scroll to position [0, 292]
click at [841, 52] on button "Use setting" at bounding box center [846, 53] width 23 height 11
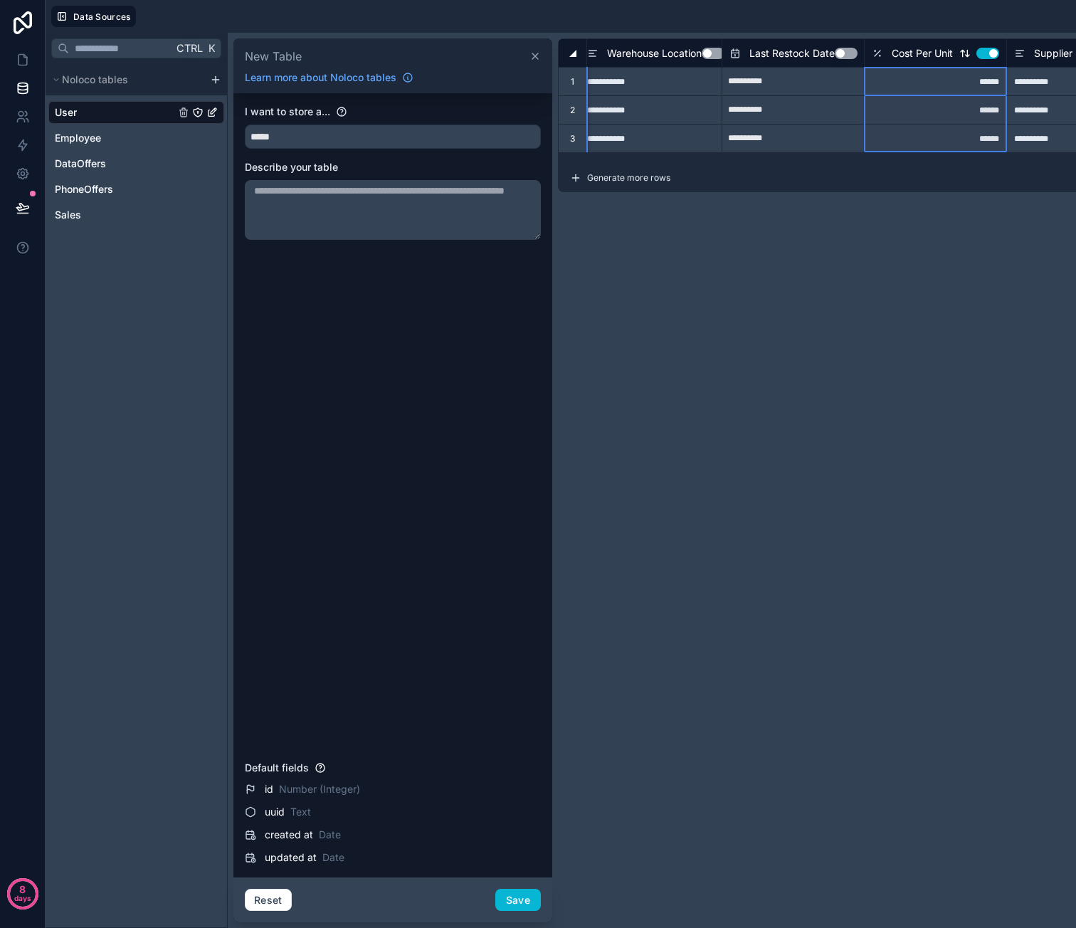
click at [979, 55] on button "Use setting" at bounding box center [987, 53] width 23 height 11
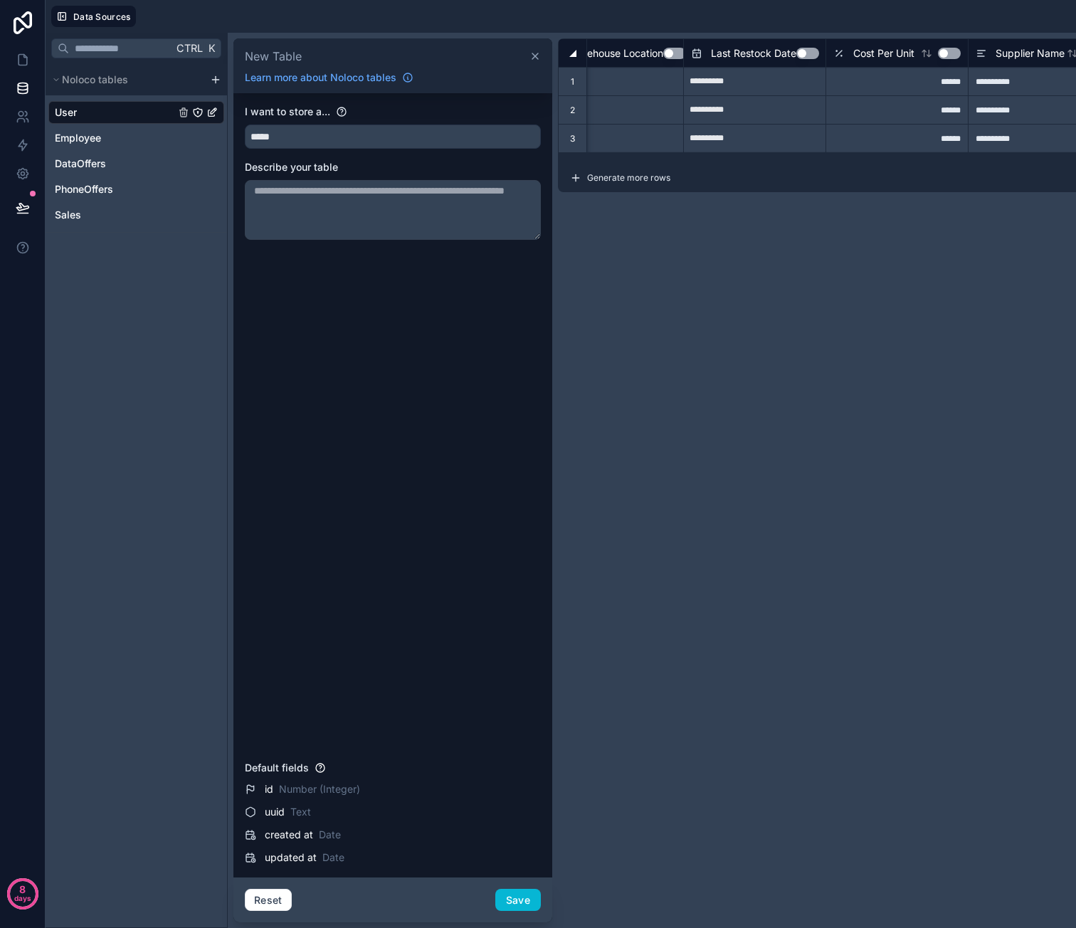
scroll to position [0, 0]
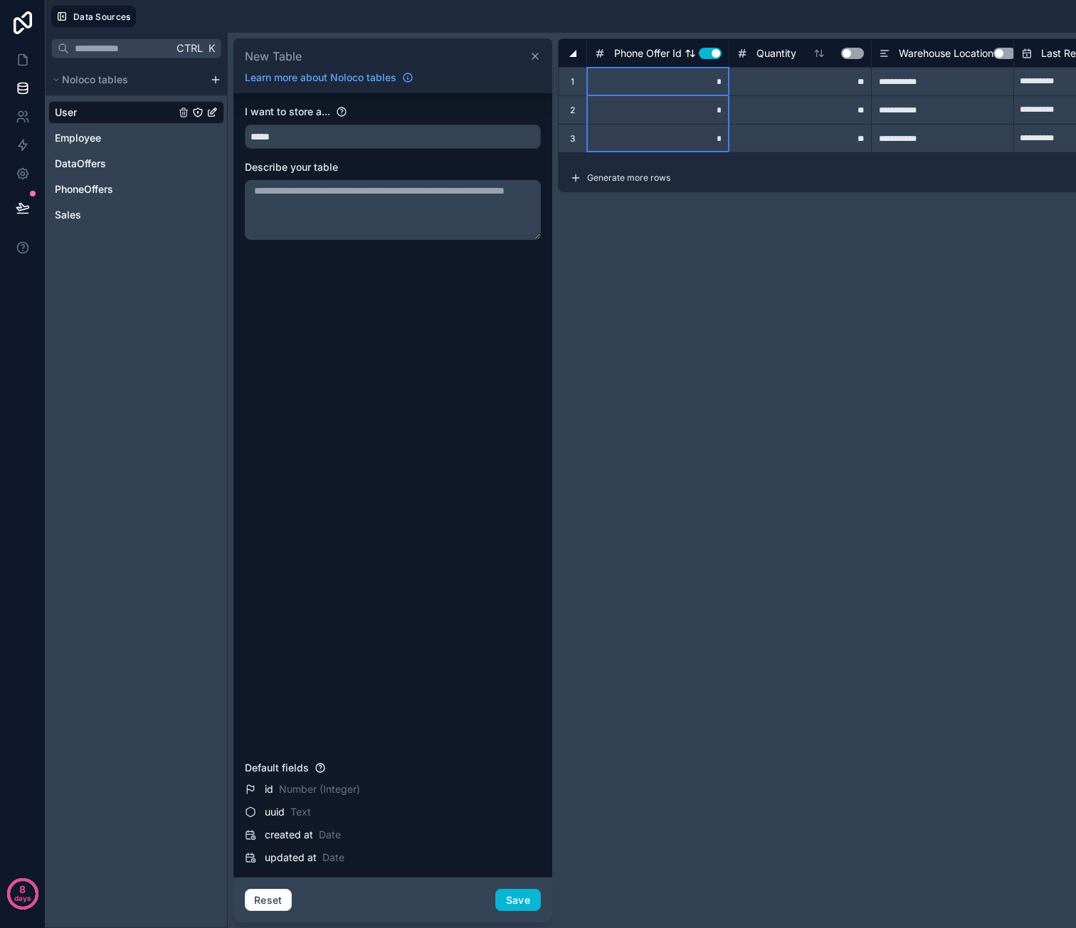
click at [711, 53] on button "Use setting" at bounding box center [710, 53] width 23 height 11
click at [331, 135] on input "*****" at bounding box center [393, 136] width 295 height 23
drag, startPoint x: 331, startPoint y: 134, endPoint x: 219, endPoint y: 129, distance: 111.8
click at [219, 129] on div "**********" at bounding box center [561, 480] width 1030 height 895
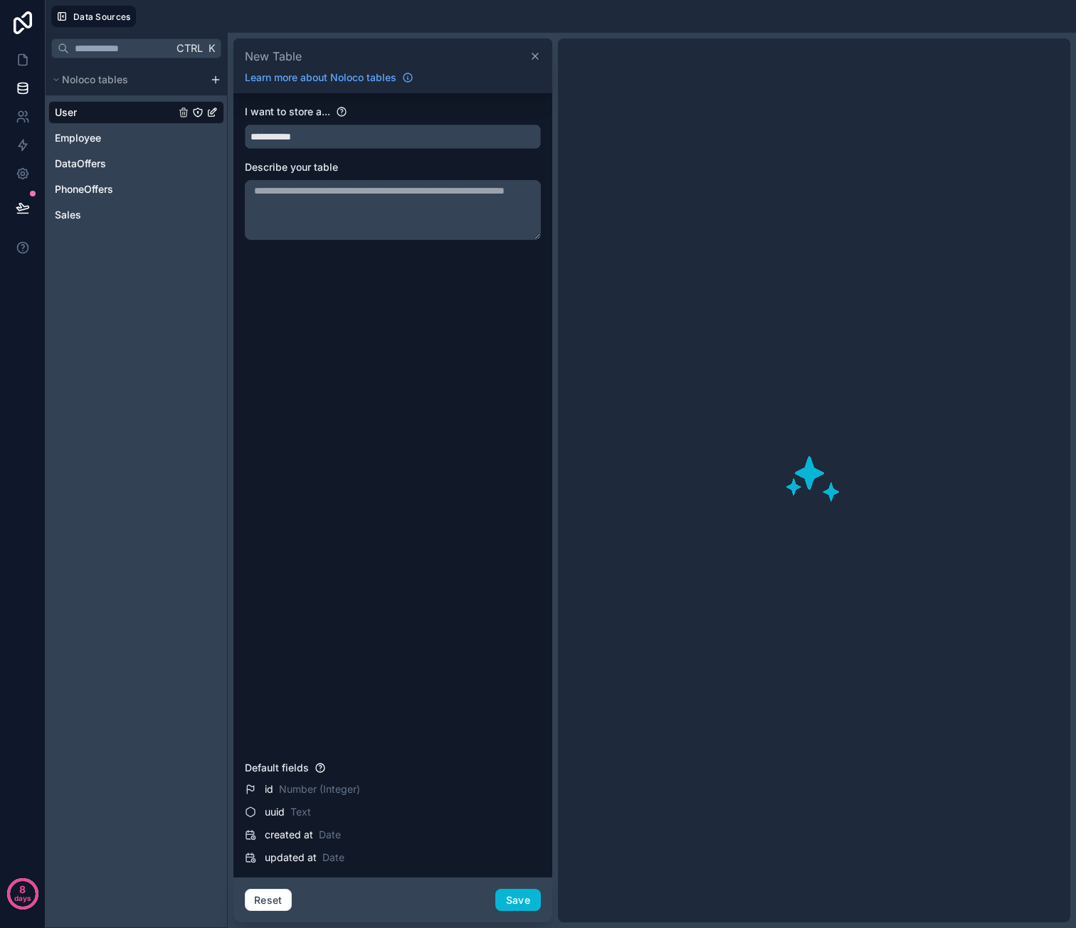
click at [245, 125] on button "**********" at bounding box center [393, 137] width 296 height 24
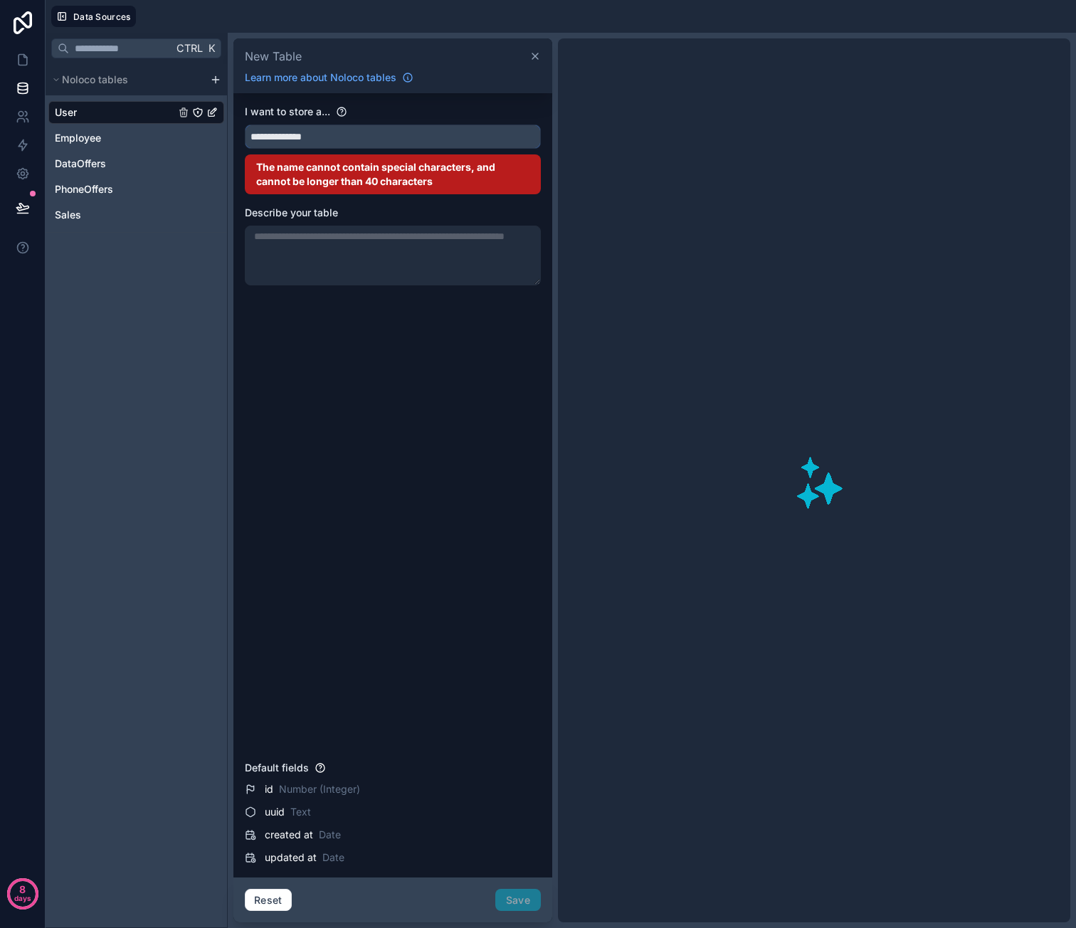
click at [245, 125] on button "**********" at bounding box center [393, 137] width 296 height 24
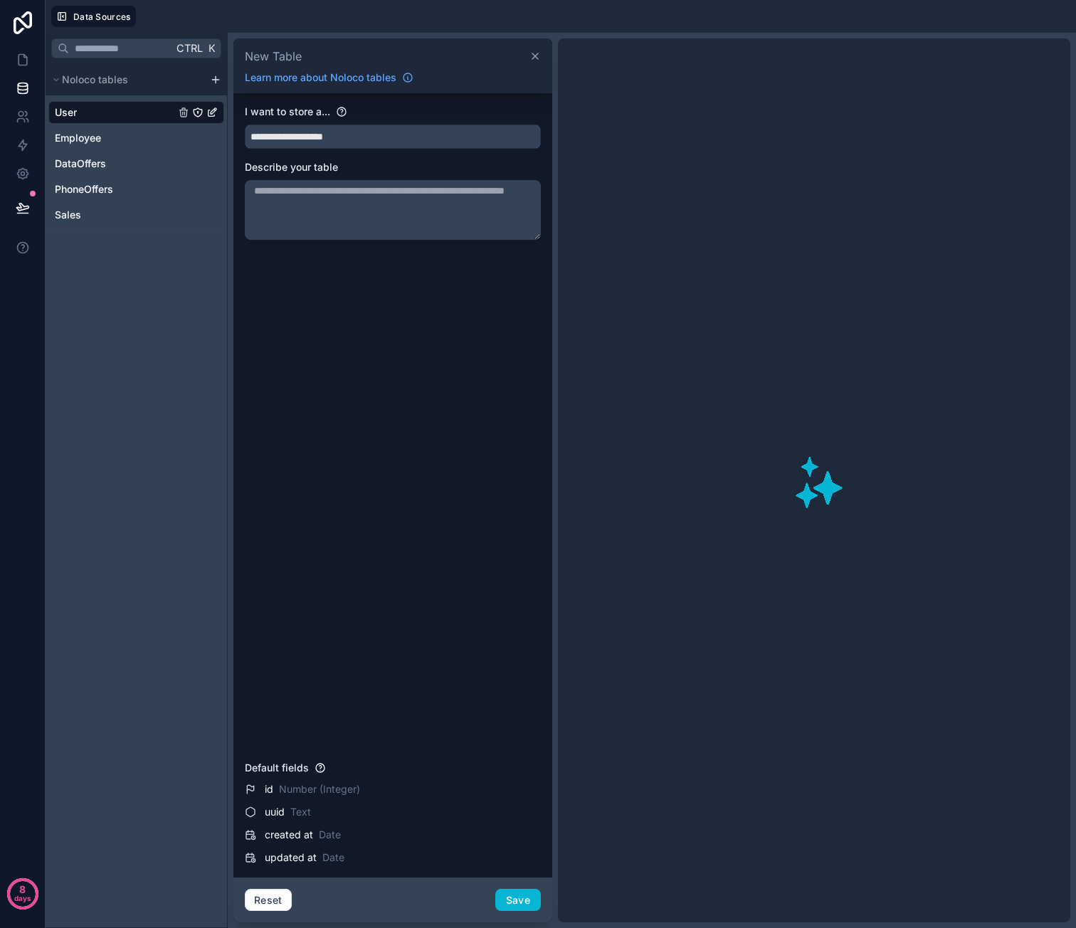
type input "**********"
click at [334, 186] on textarea at bounding box center [393, 210] width 296 height 60
type textarea "**********"
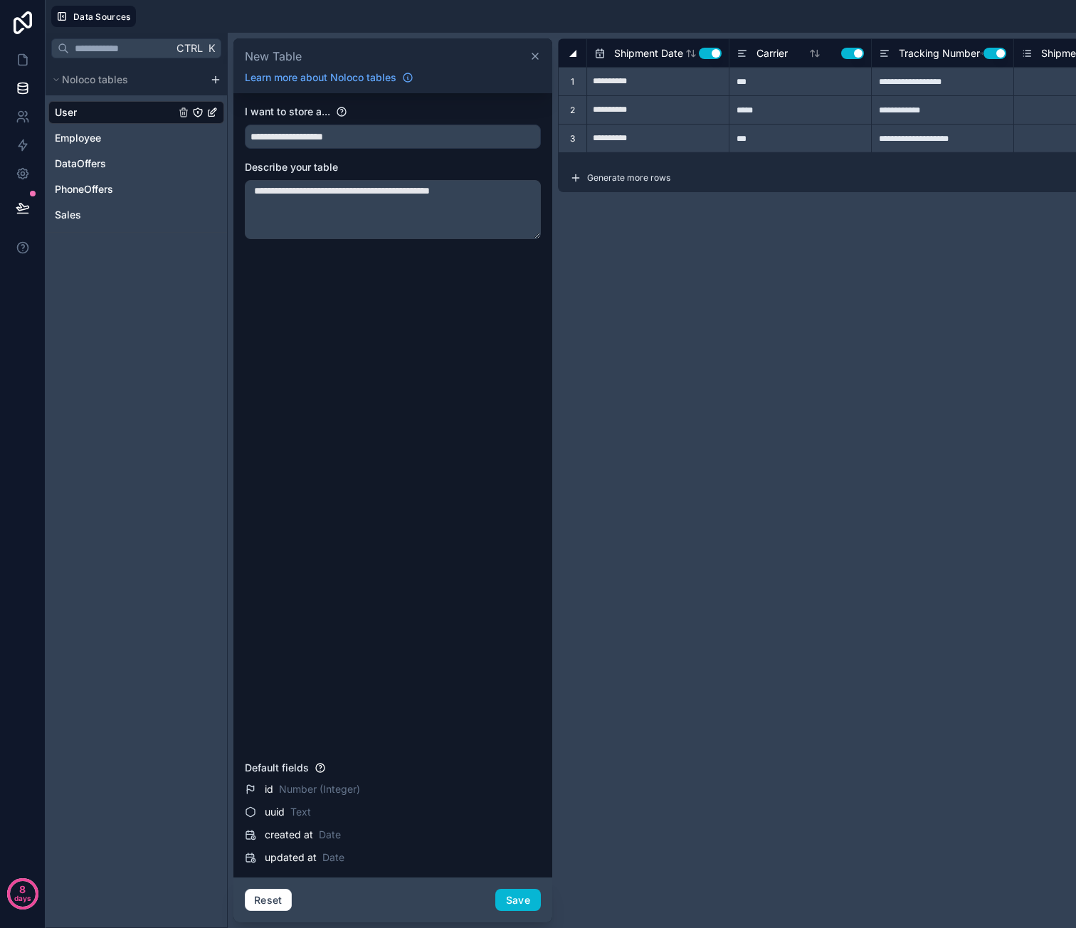
type input "**********"
type input "***"
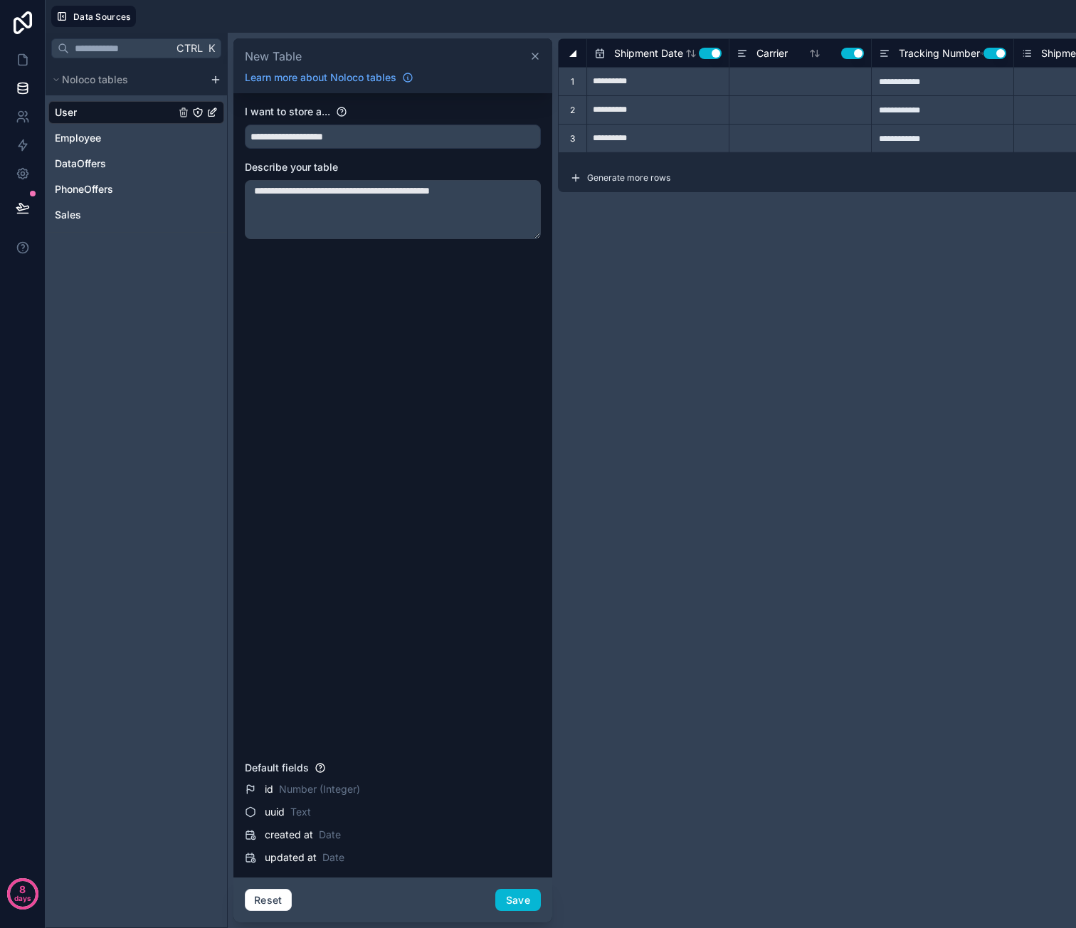
type input "**********"
type input "*****"
type input "**********"
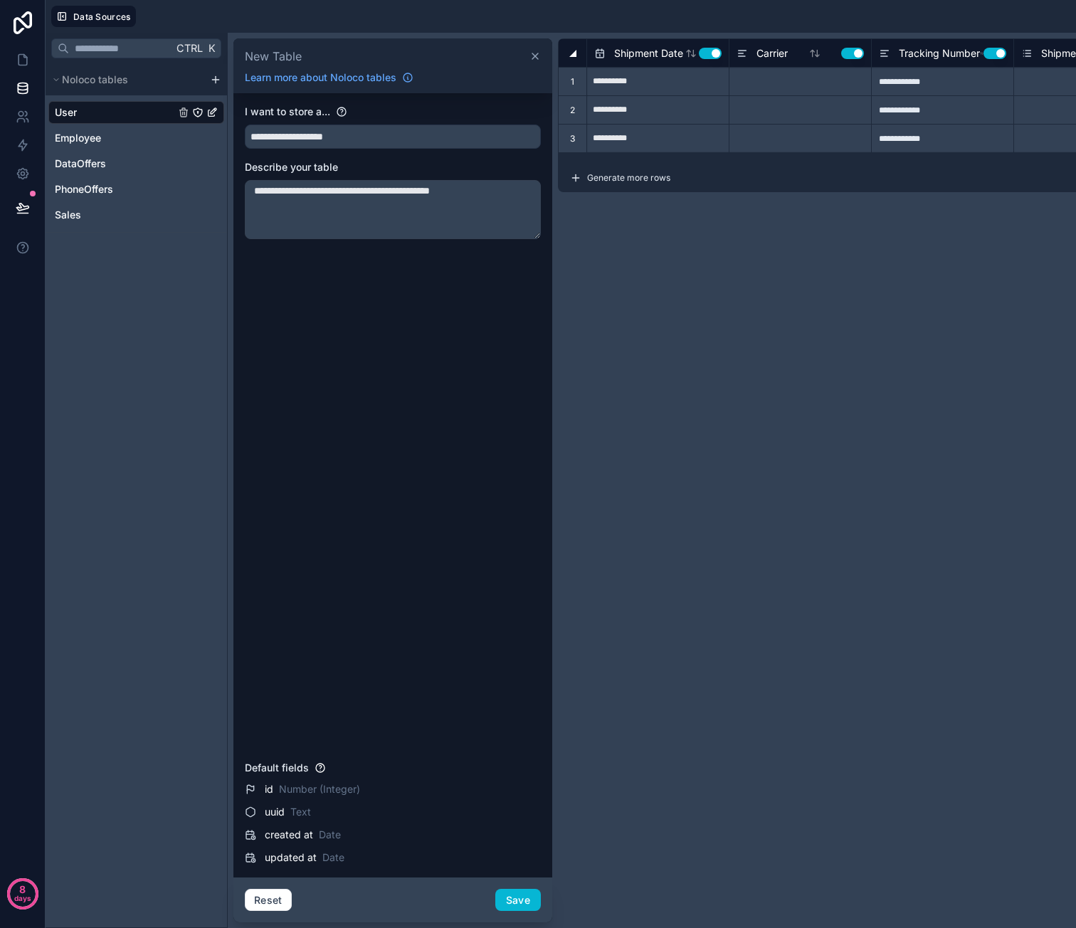
type input "***"
type input "**********"
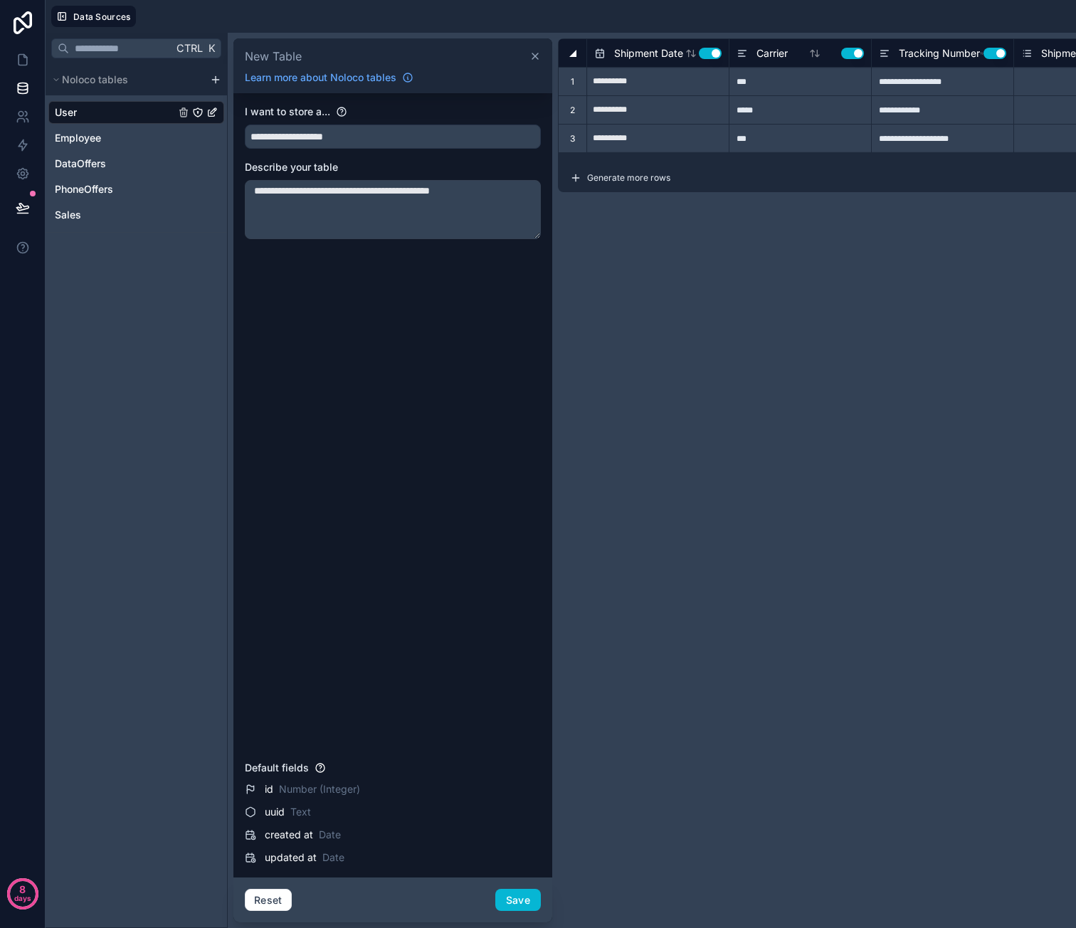
type input "**********"
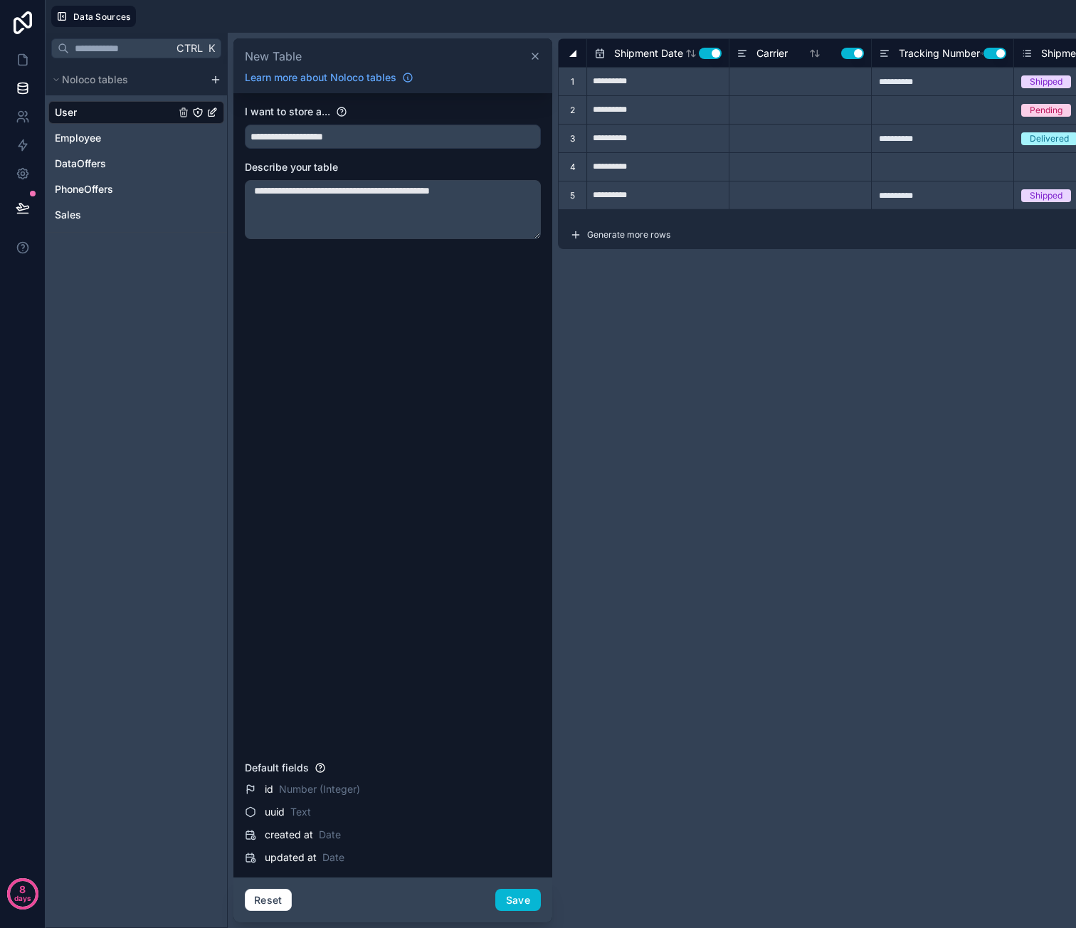
type input "***"
type input "**********"
type input "*****"
type input "**********"
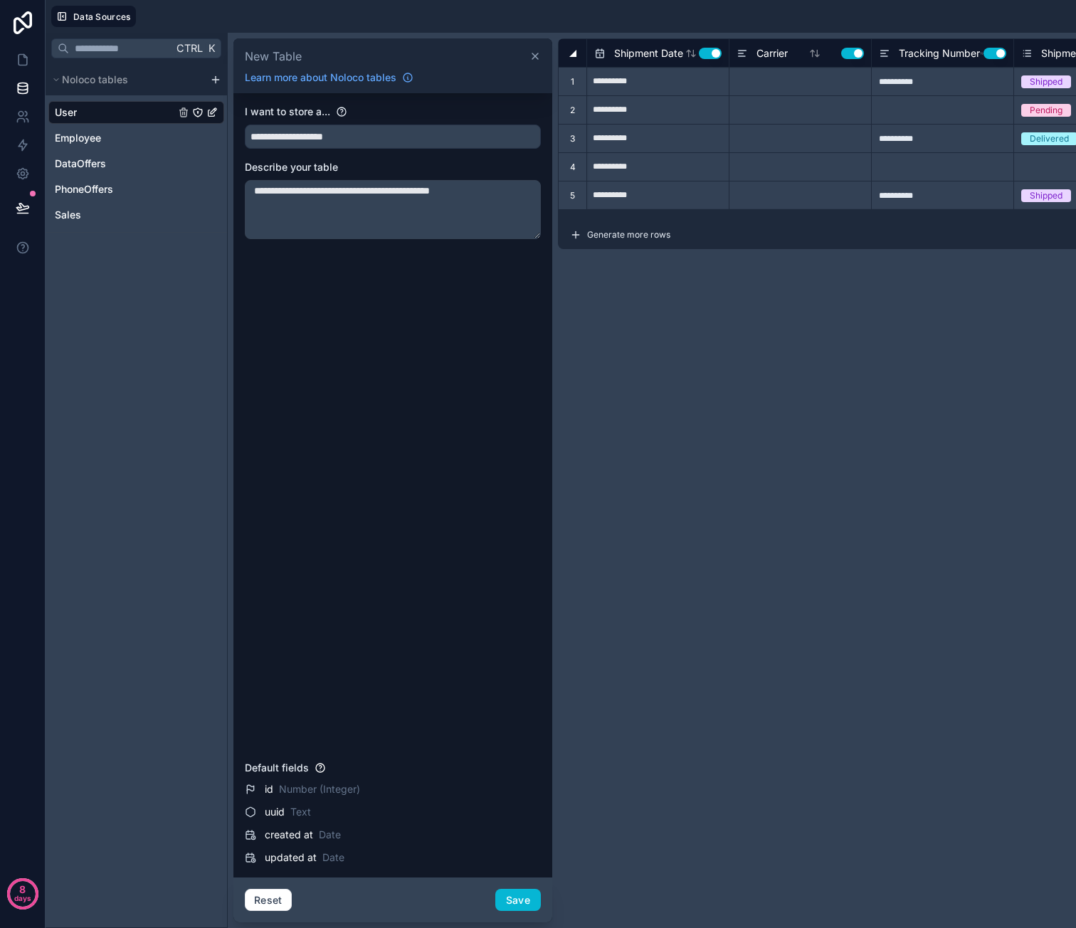
type input "***"
type input "**********"
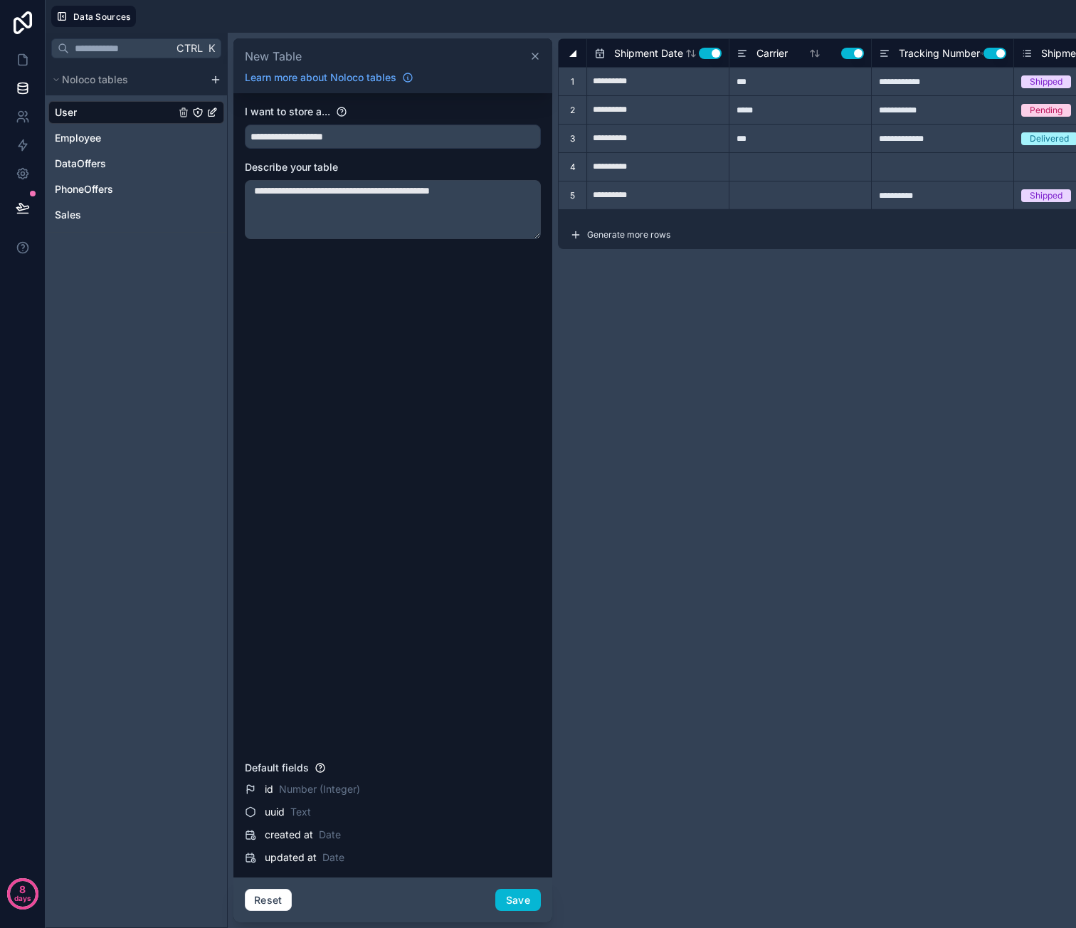
type input "**********"
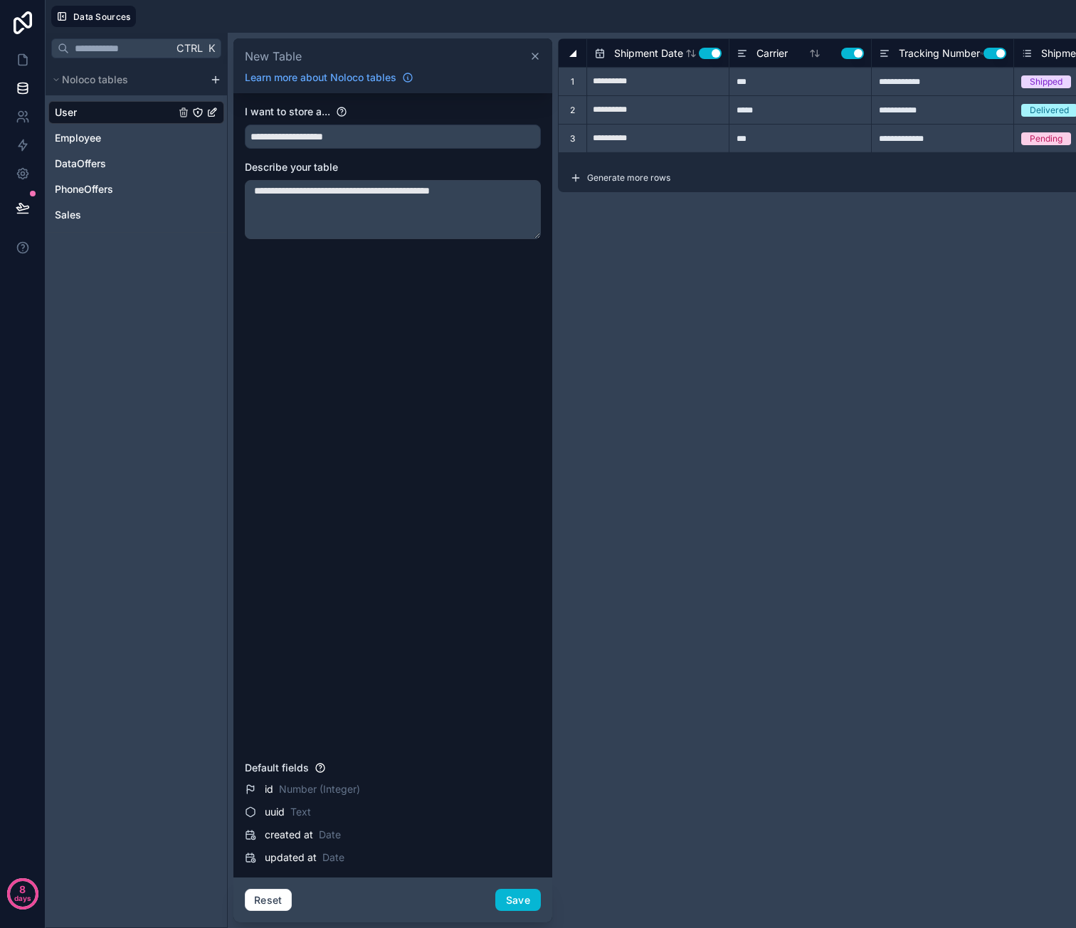
click at [508, 192] on textarea "**********" at bounding box center [393, 209] width 296 height 59
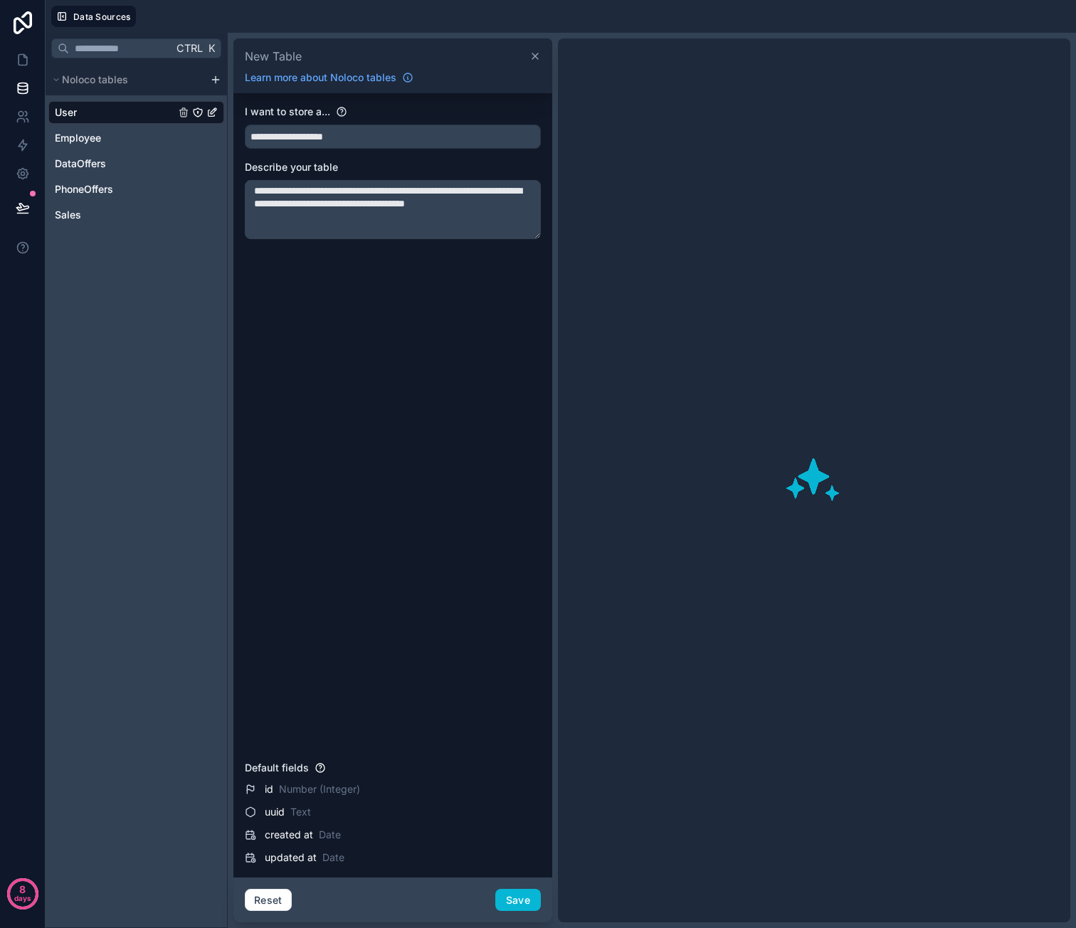
type textarea "**********"
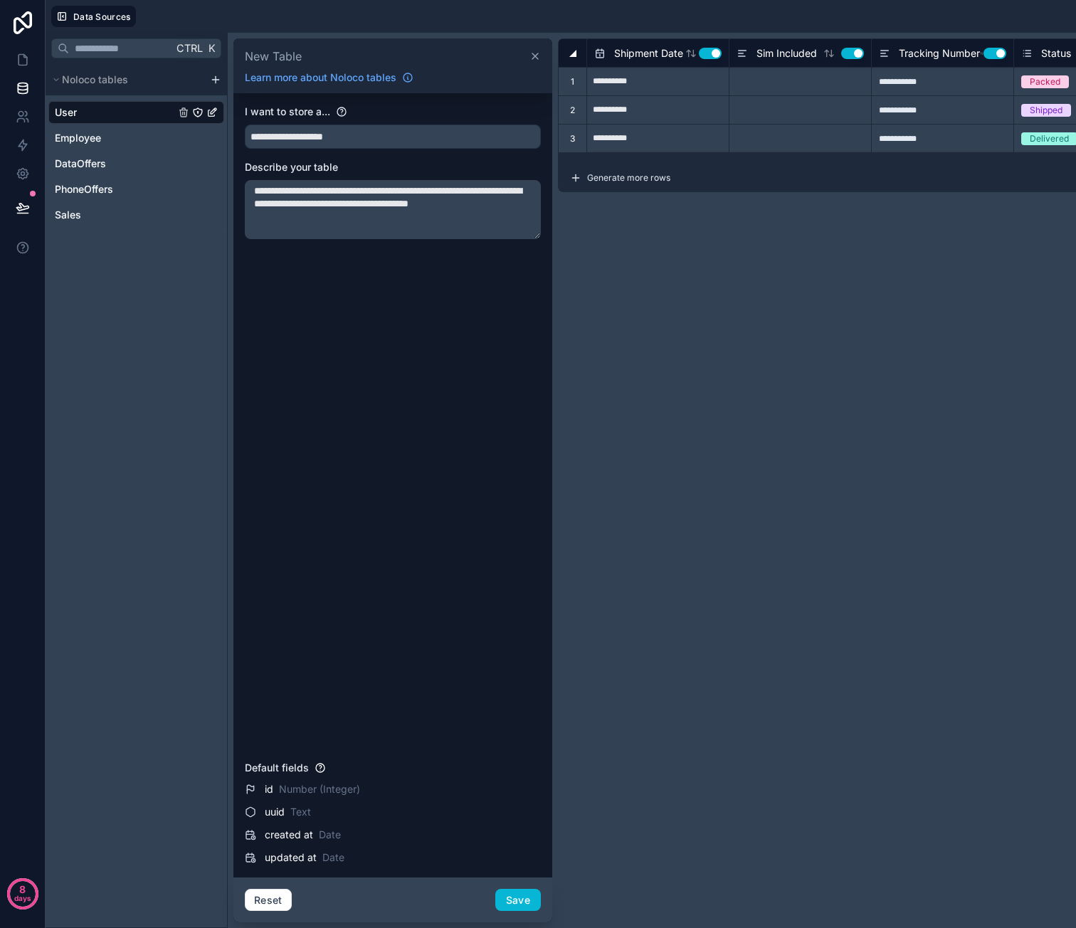
type input "**********"
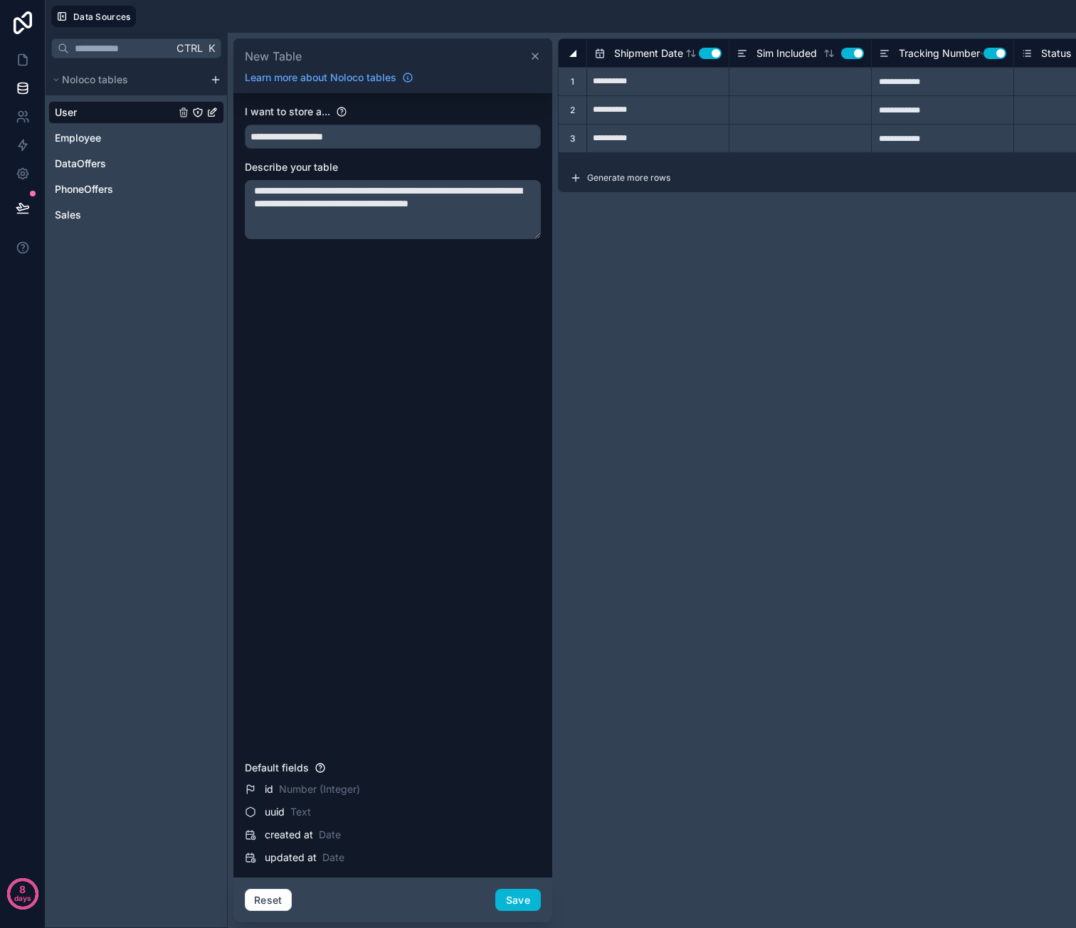
type input "**********"
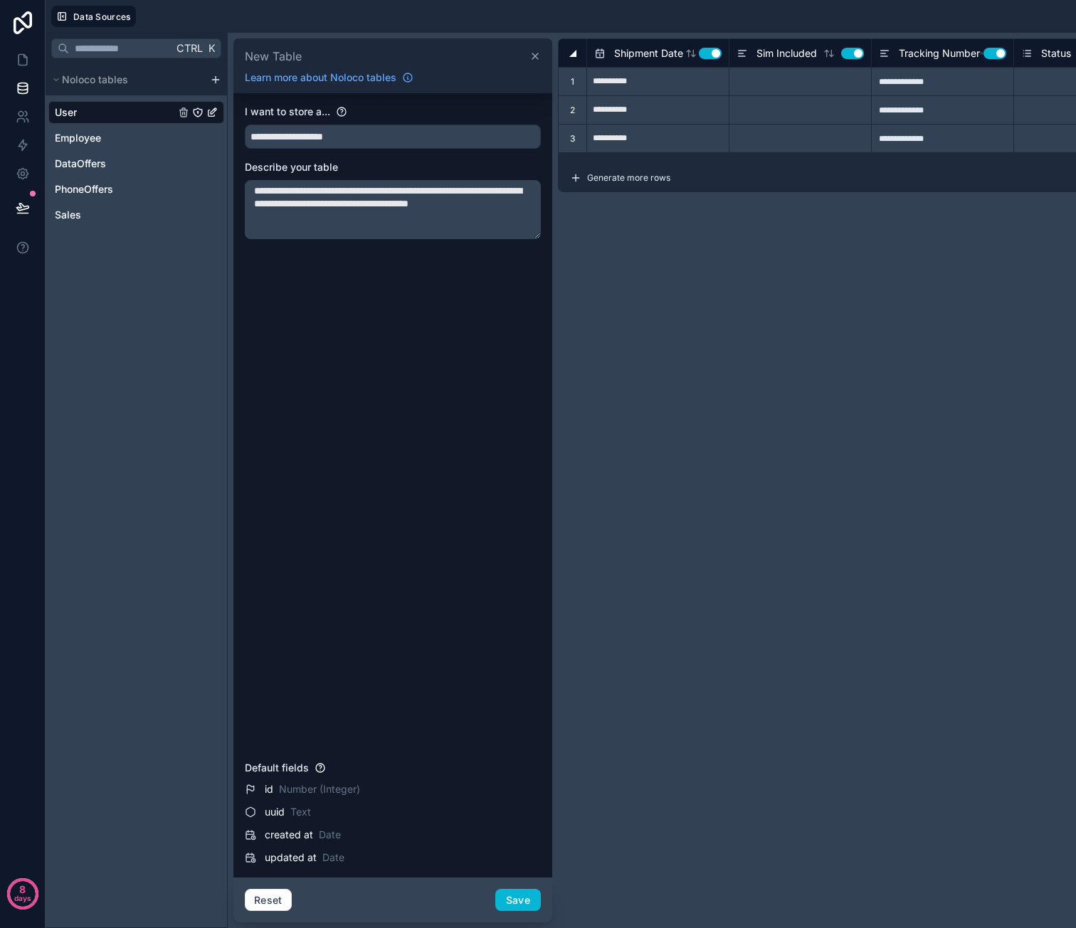
type input "**********"
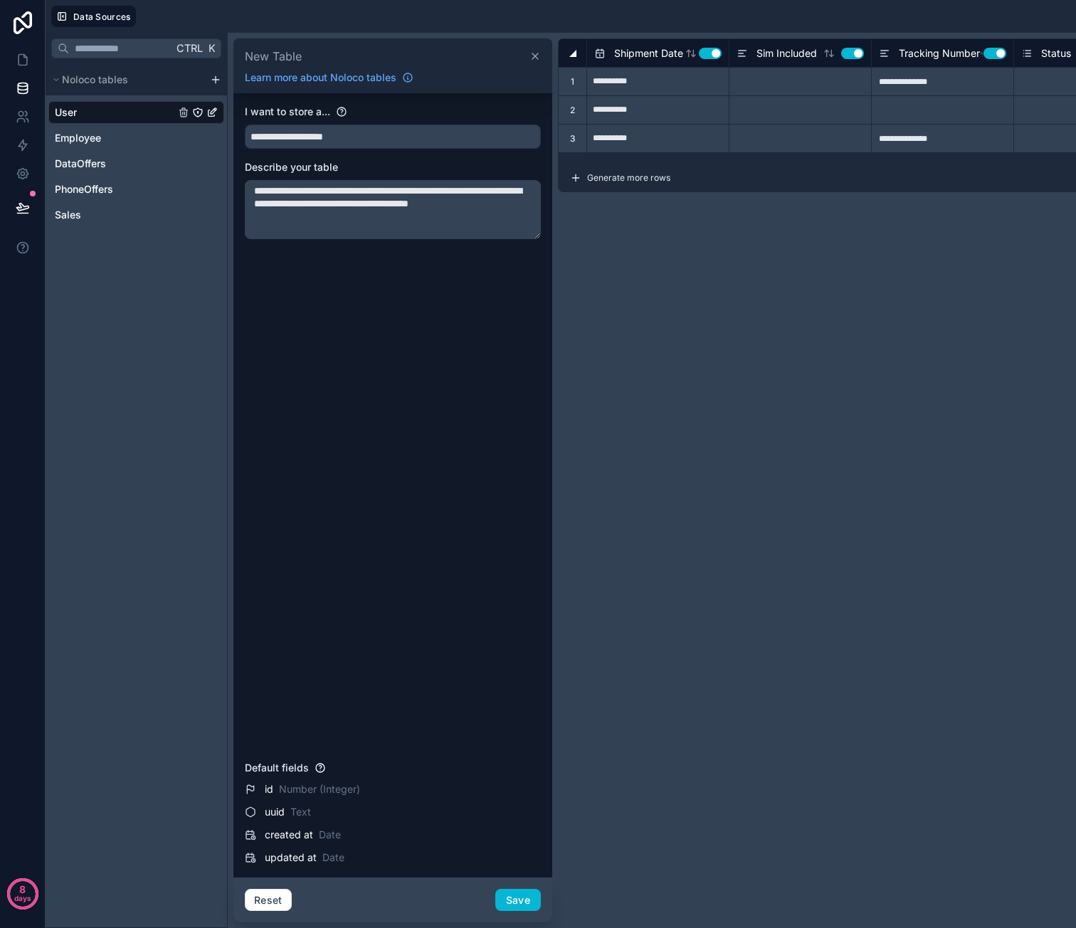
type input "**********"
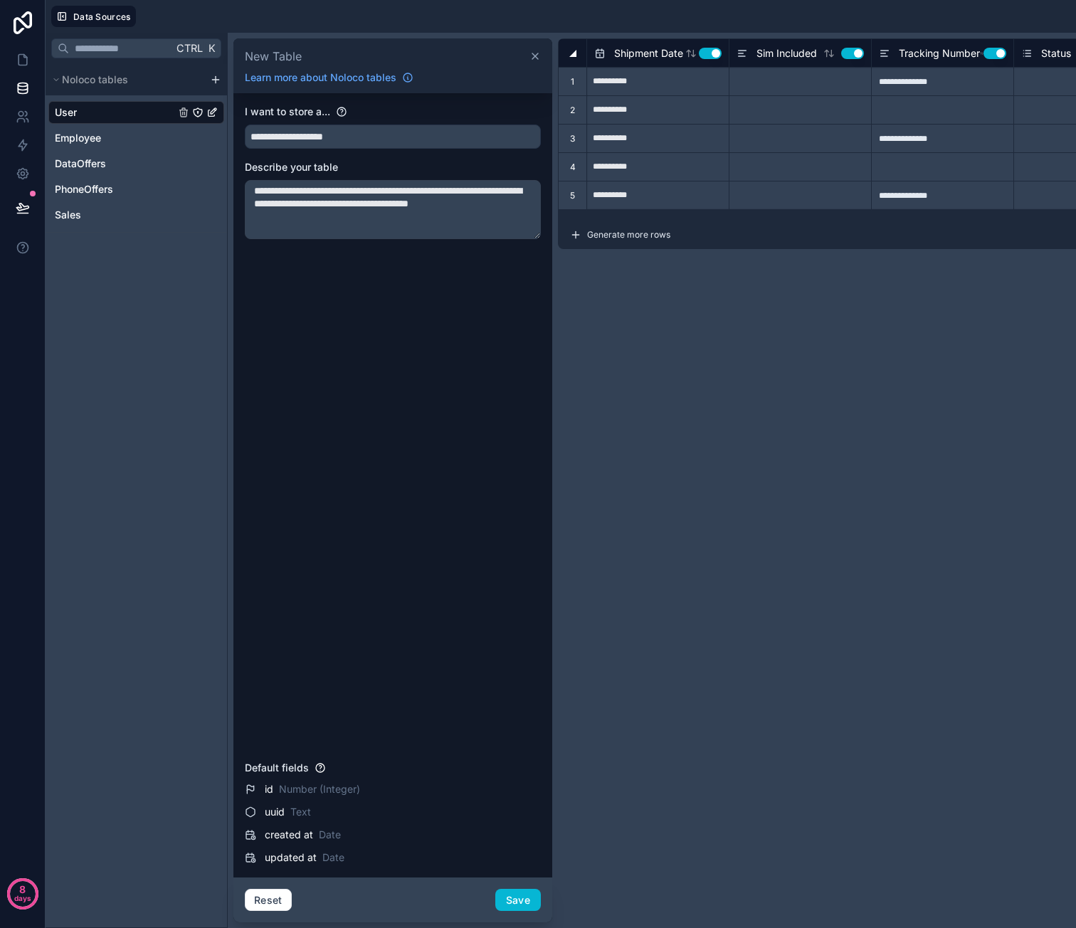
type input "**********"
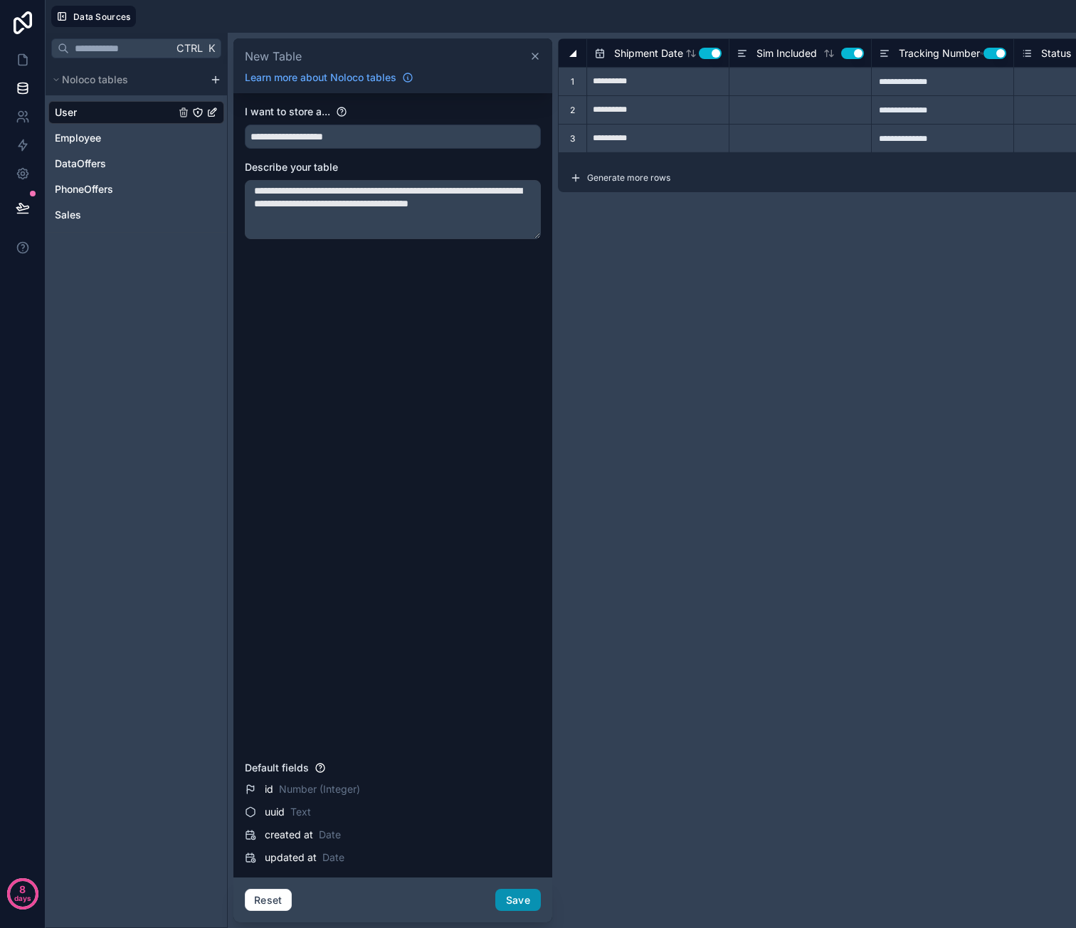
type textarea "**********"
click at [511, 901] on button "Save" at bounding box center [518, 900] width 46 height 23
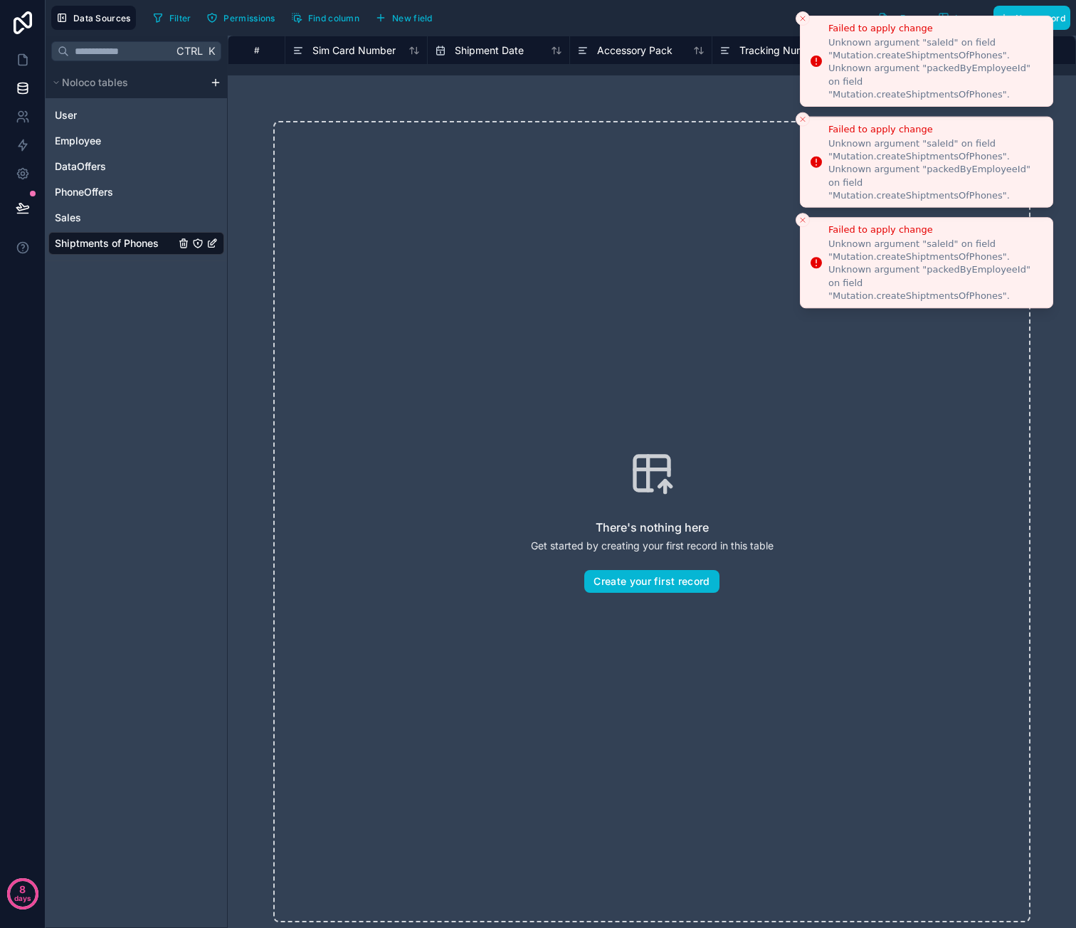
click at [806, 20] on icon "Close toast" at bounding box center [802, 18] width 9 height 9
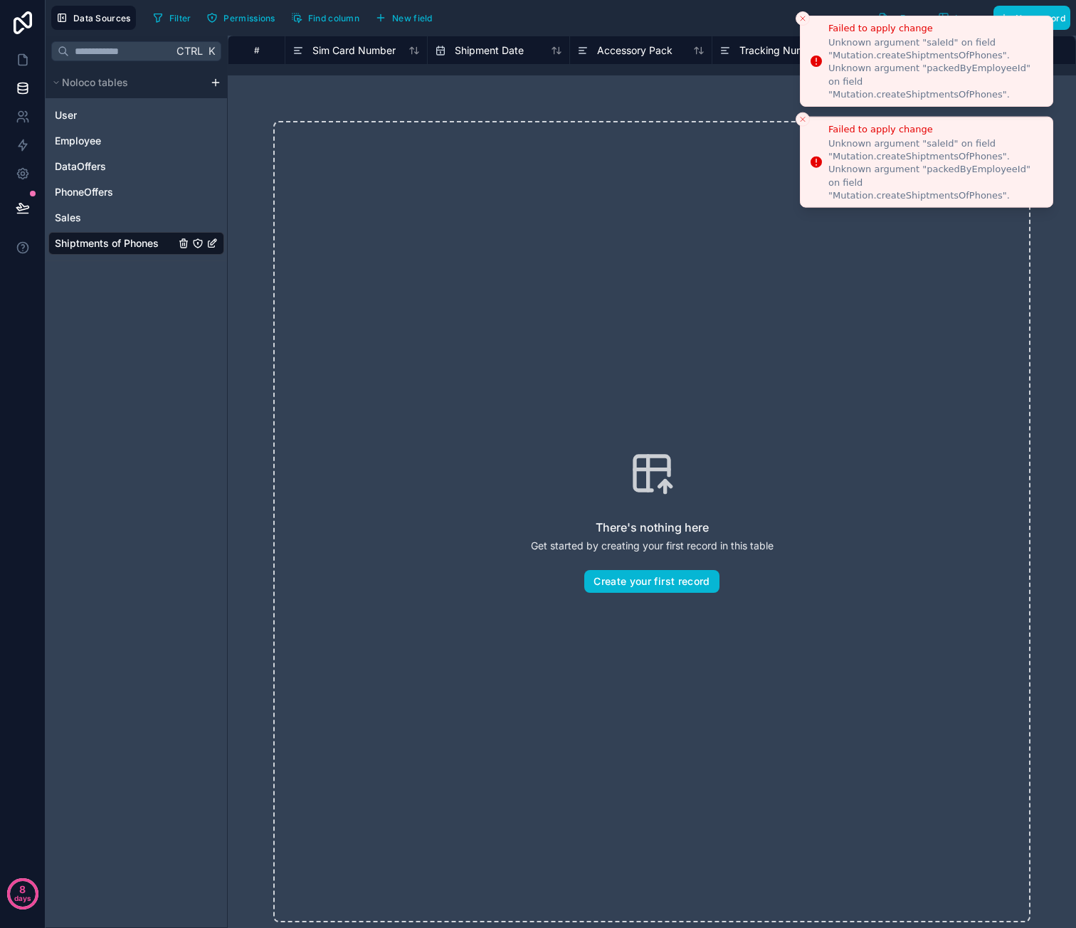
click at [806, 20] on icon "Close toast" at bounding box center [802, 18] width 9 height 9
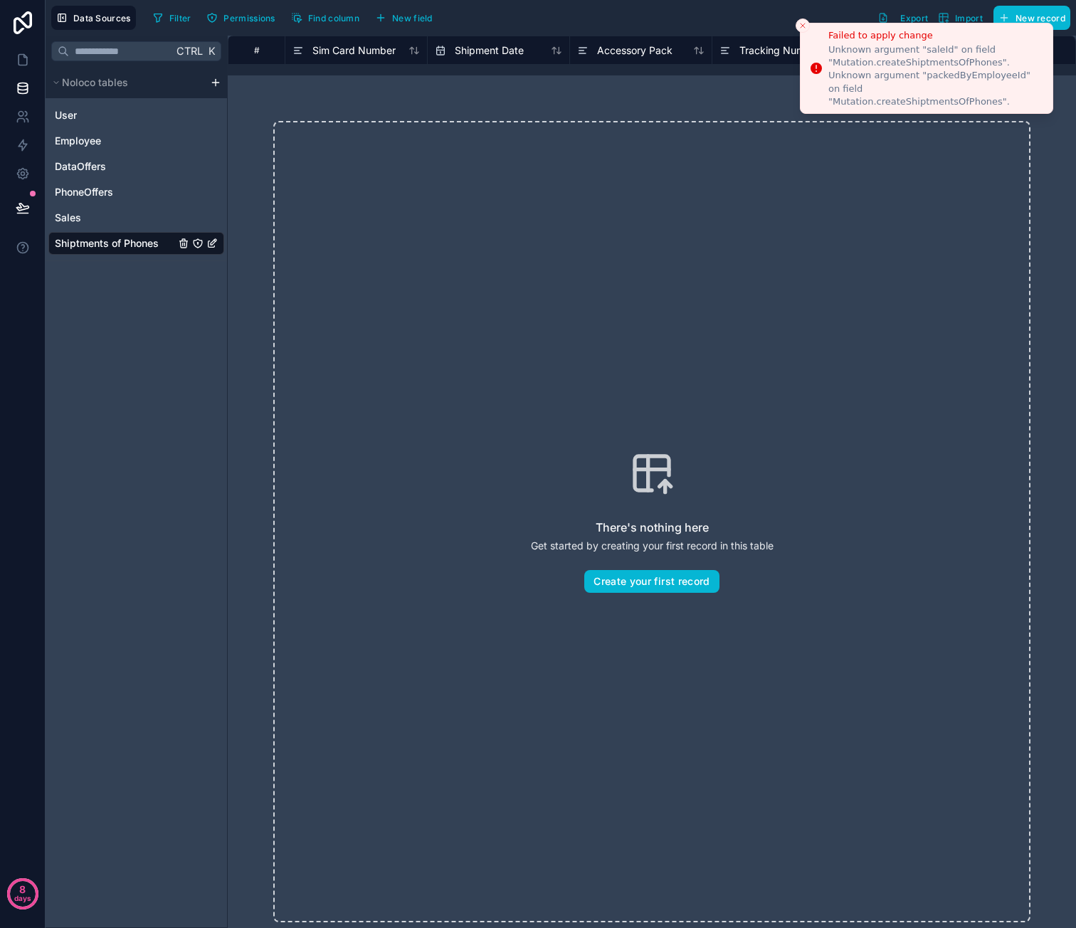
click at [806, 23] on icon "Close toast" at bounding box center [802, 25] width 9 height 9
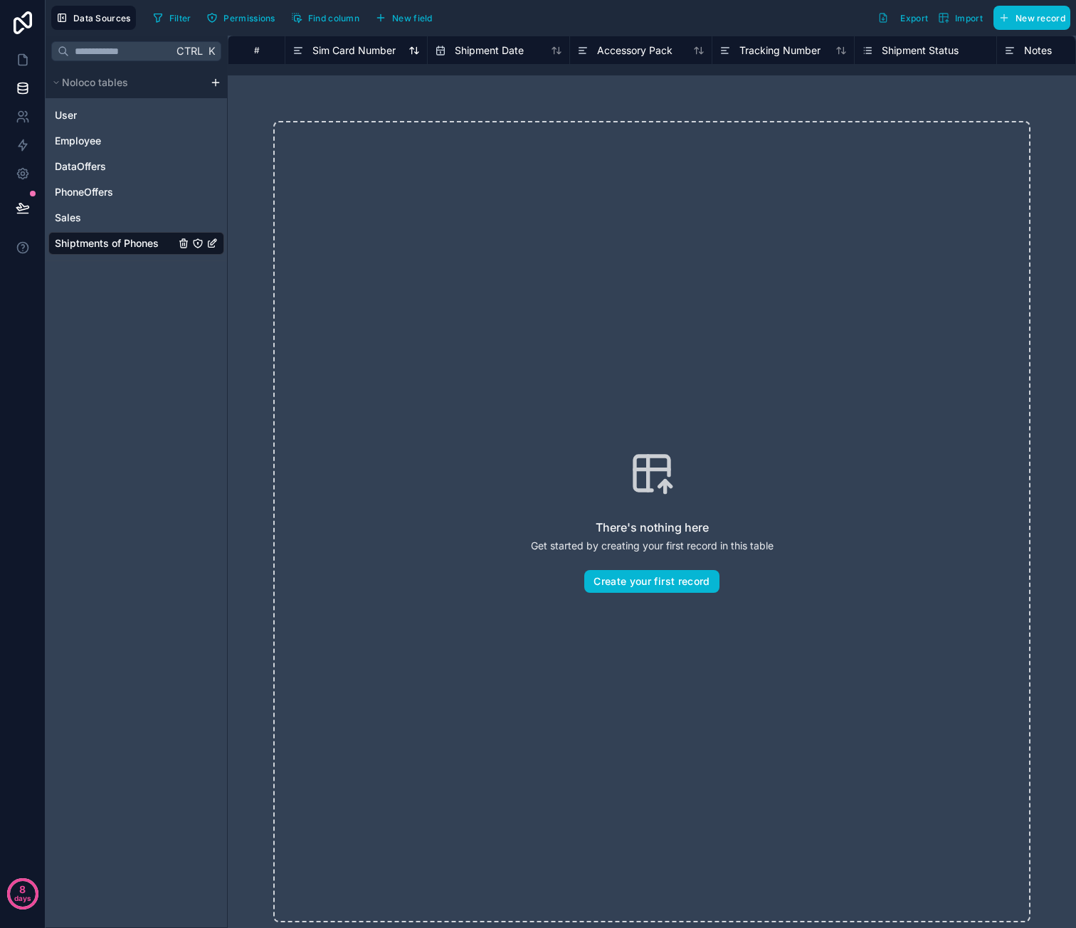
click at [370, 48] on span "Sim Card Number" at bounding box center [353, 50] width 83 height 14
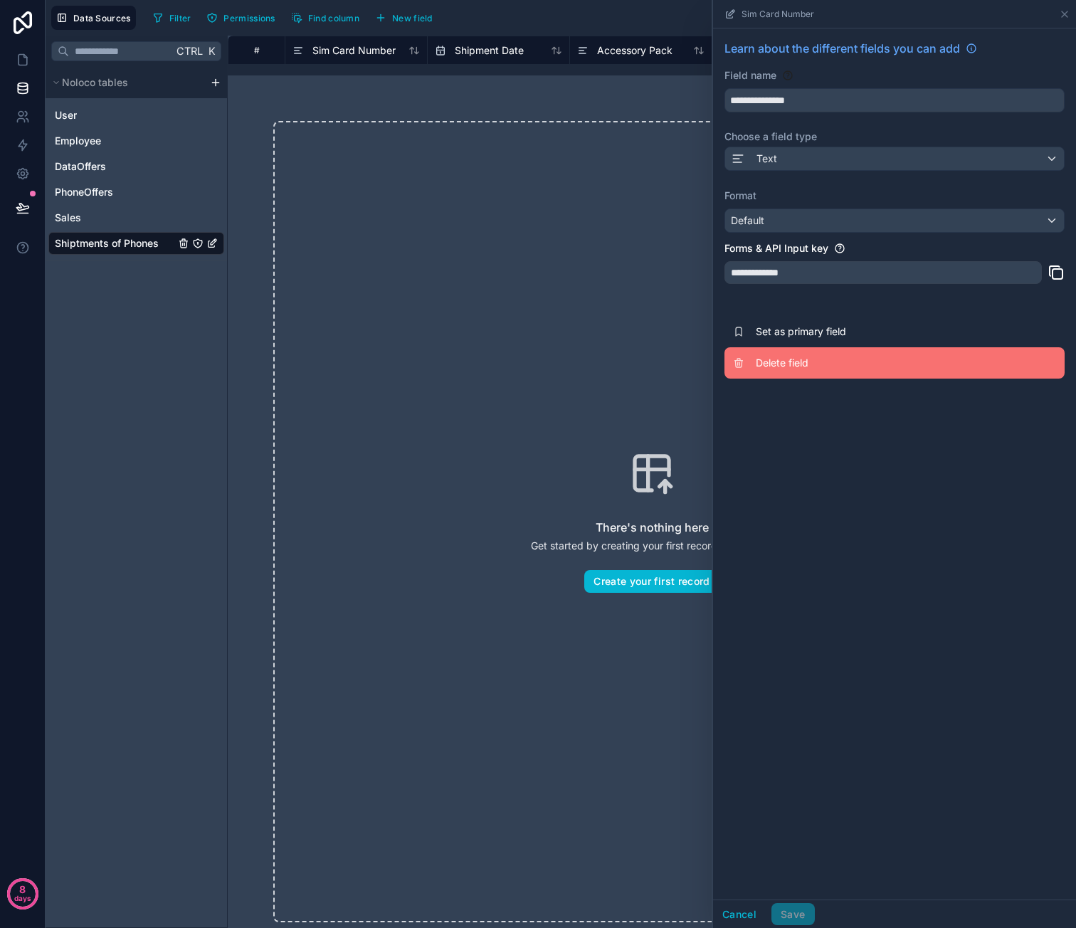
click at [779, 364] on span "Delete field" at bounding box center [858, 363] width 205 height 14
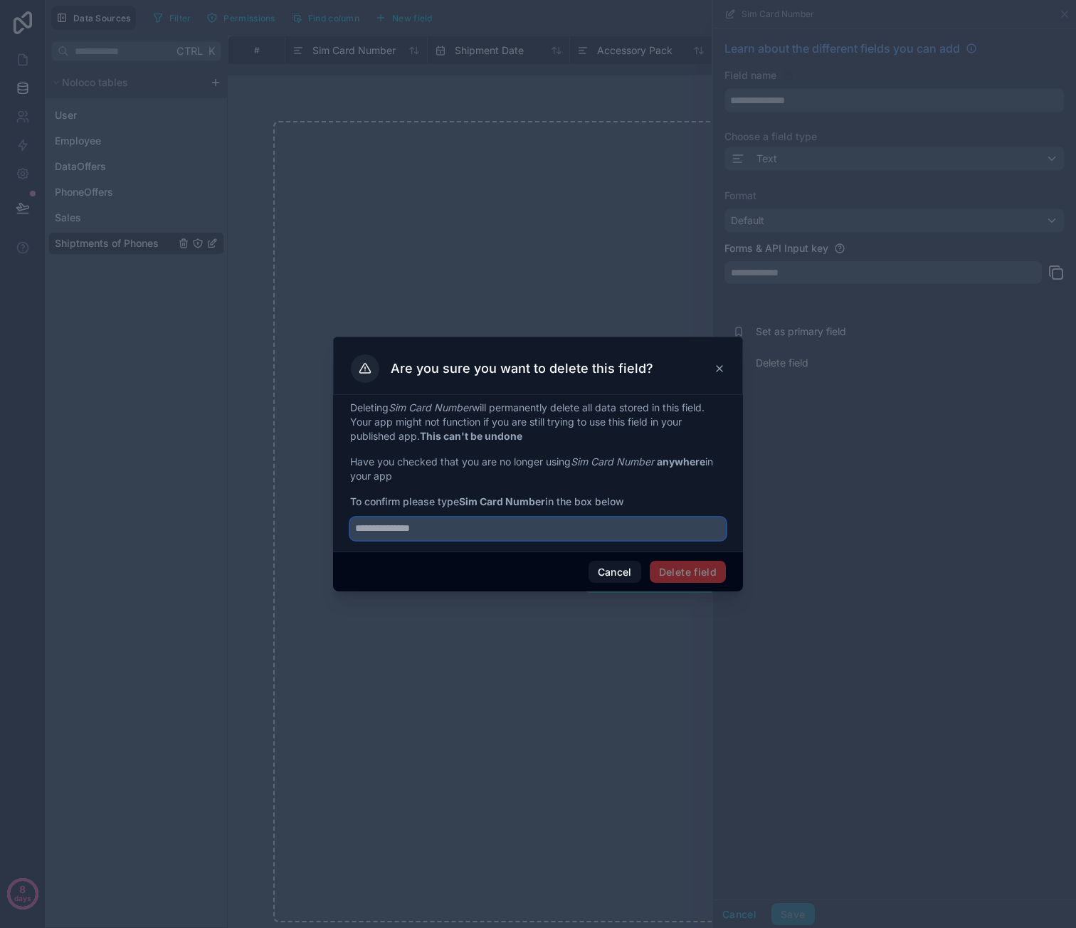
click at [492, 533] on input "text" at bounding box center [538, 528] width 376 height 23
click at [561, 527] on input "********" at bounding box center [538, 528] width 376 height 23
click at [531, 529] on input "********" at bounding box center [538, 528] width 376 height 23
type input "**********"
click at [675, 571] on button "Delete field" at bounding box center [688, 572] width 76 height 23
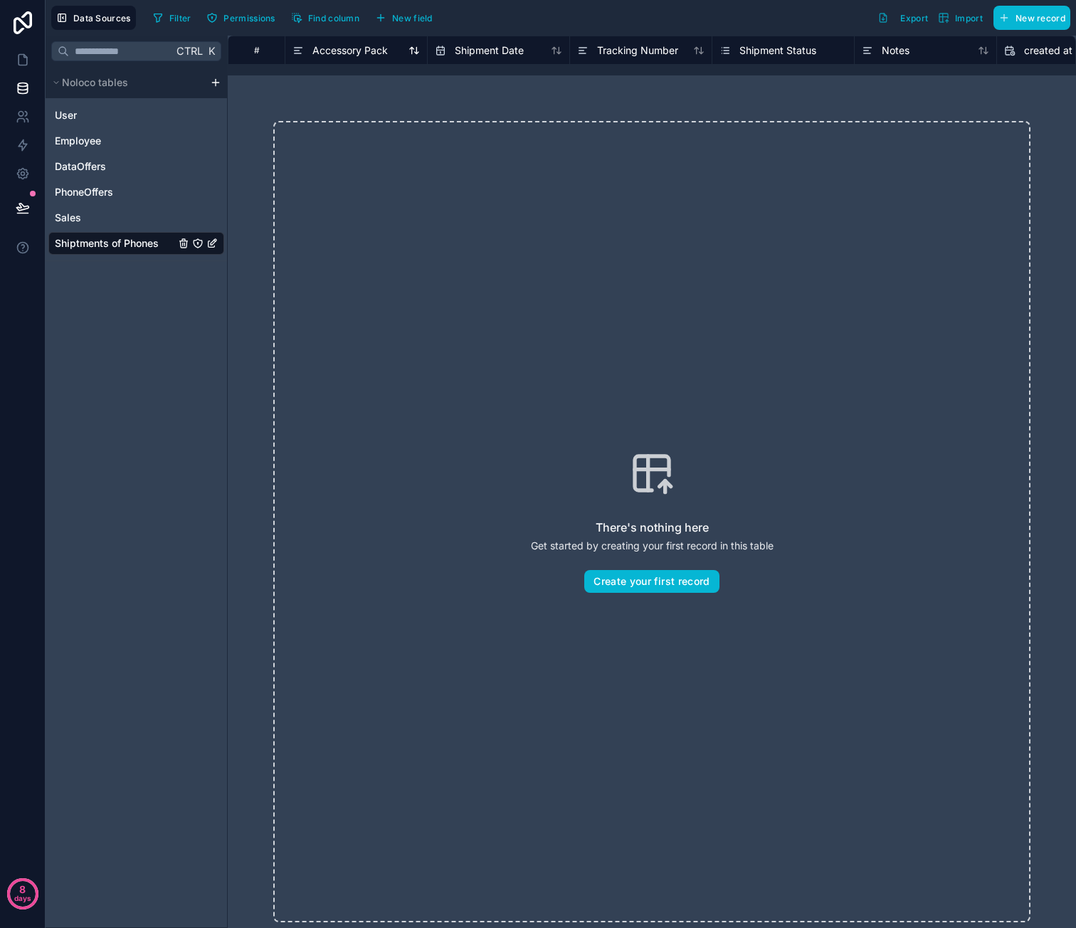
click at [363, 53] on span "Accessory Pack" at bounding box center [349, 50] width 75 height 14
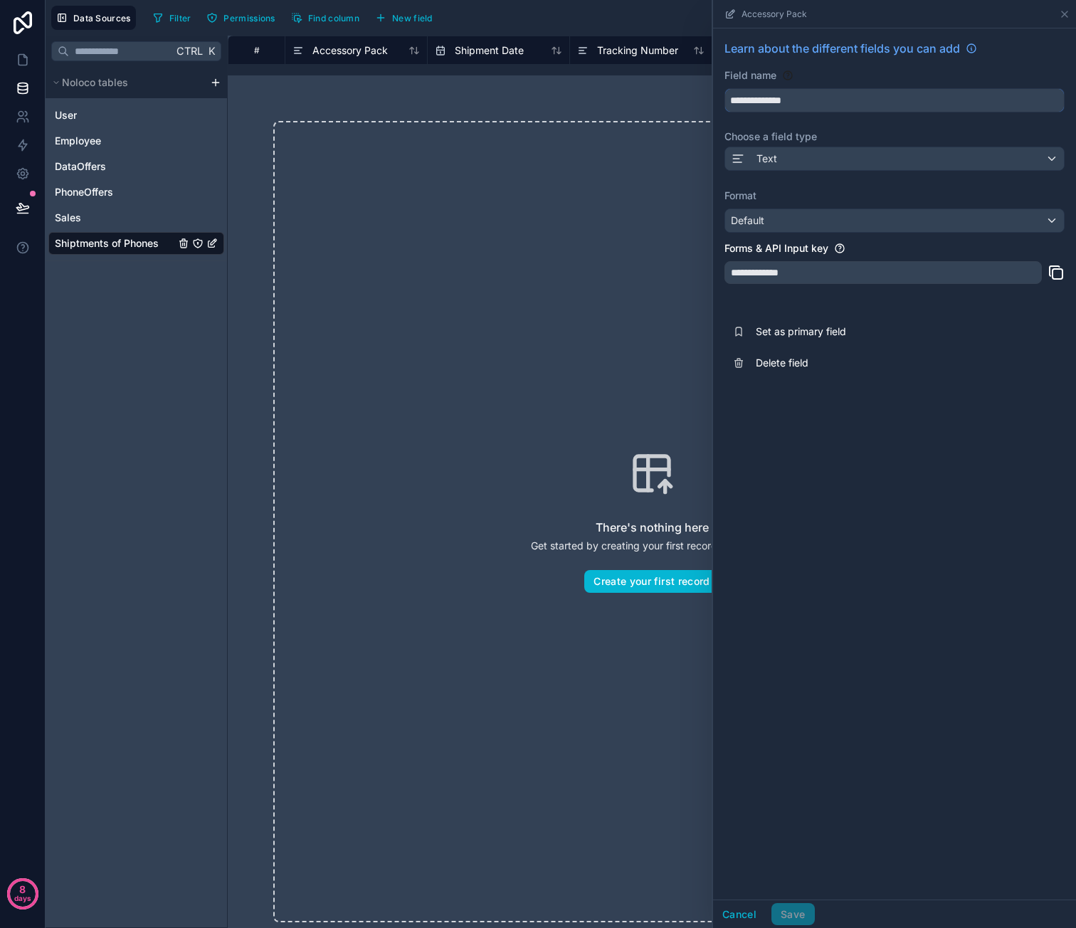
click at [838, 96] on input "**********" at bounding box center [894, 100] width 339 height 23
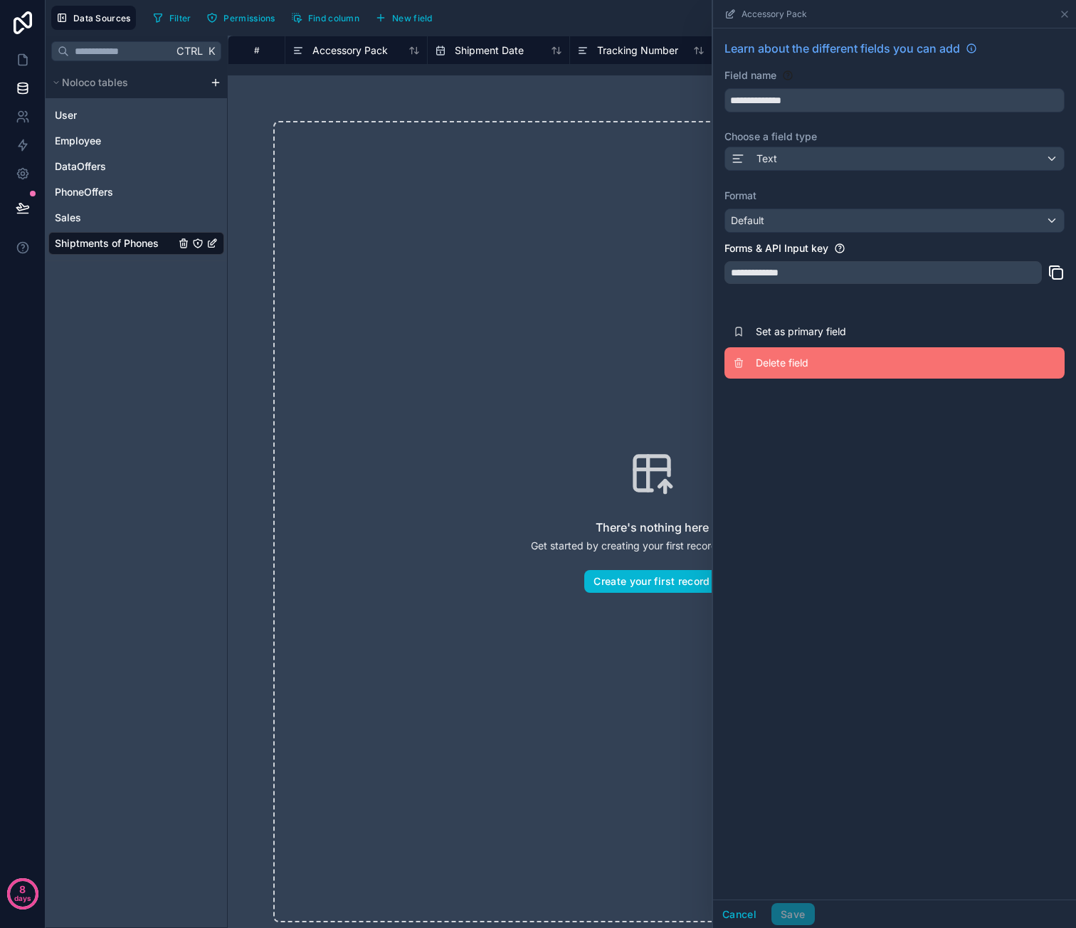
click at [796, 364] on span "Delete field" at bounding box center [858, 363] width 205 height 14
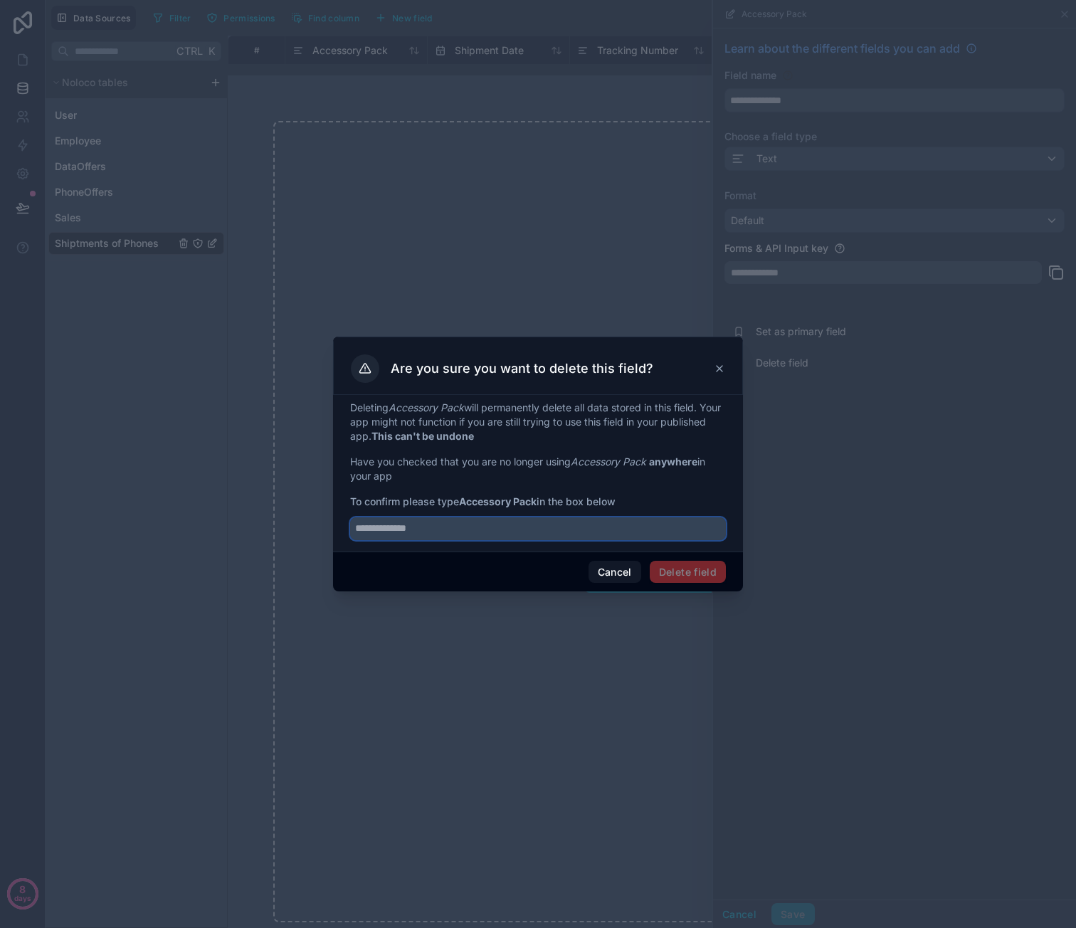
click at [561, 533] on input "text" at bounding box center [538, 528] width 376 height 23
click at [383, 530] on input "**********" at bounding box center [538, 528] width 376 height 23
type input "**********"
click at [705, 566] on button "Delete field" at bounding box center [688, 572] width 76 height 23
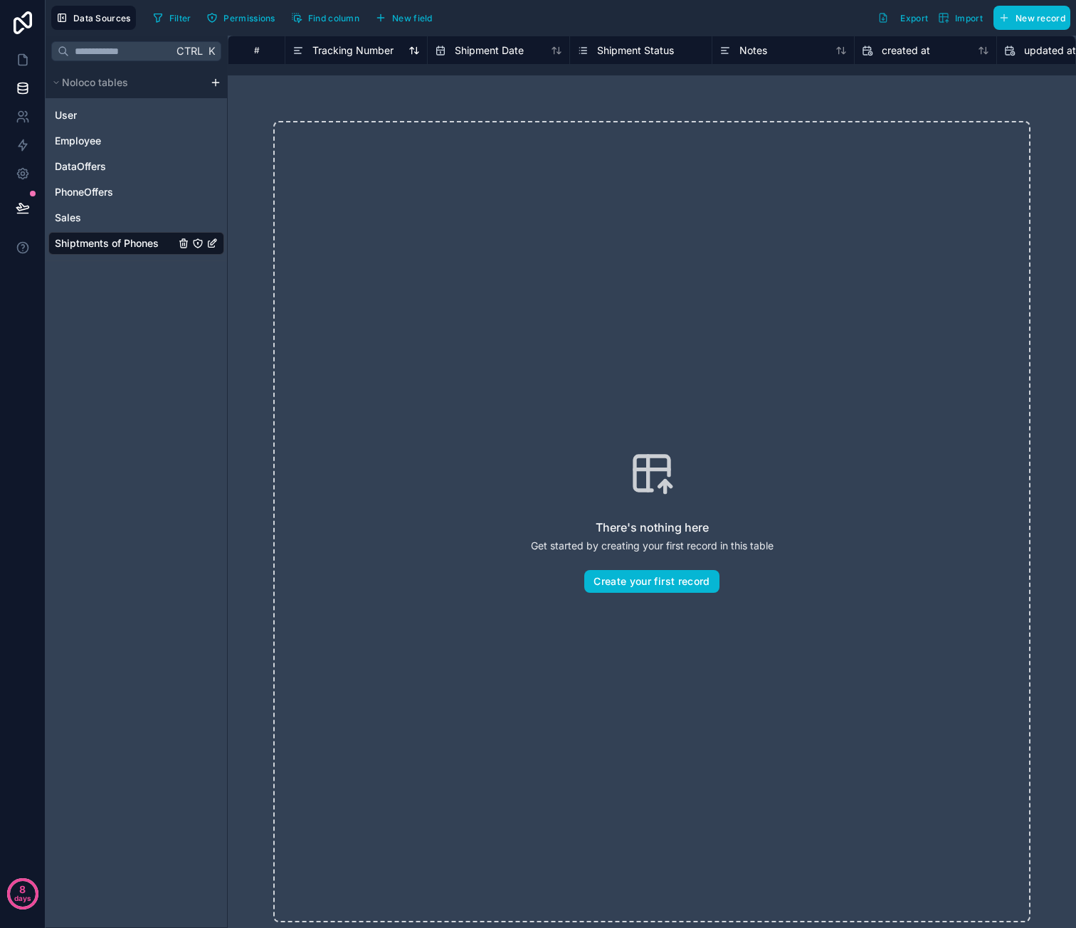
click at [362, 48] on span "Tracking Number" at bounding box center [352, 50] width 81 height 14
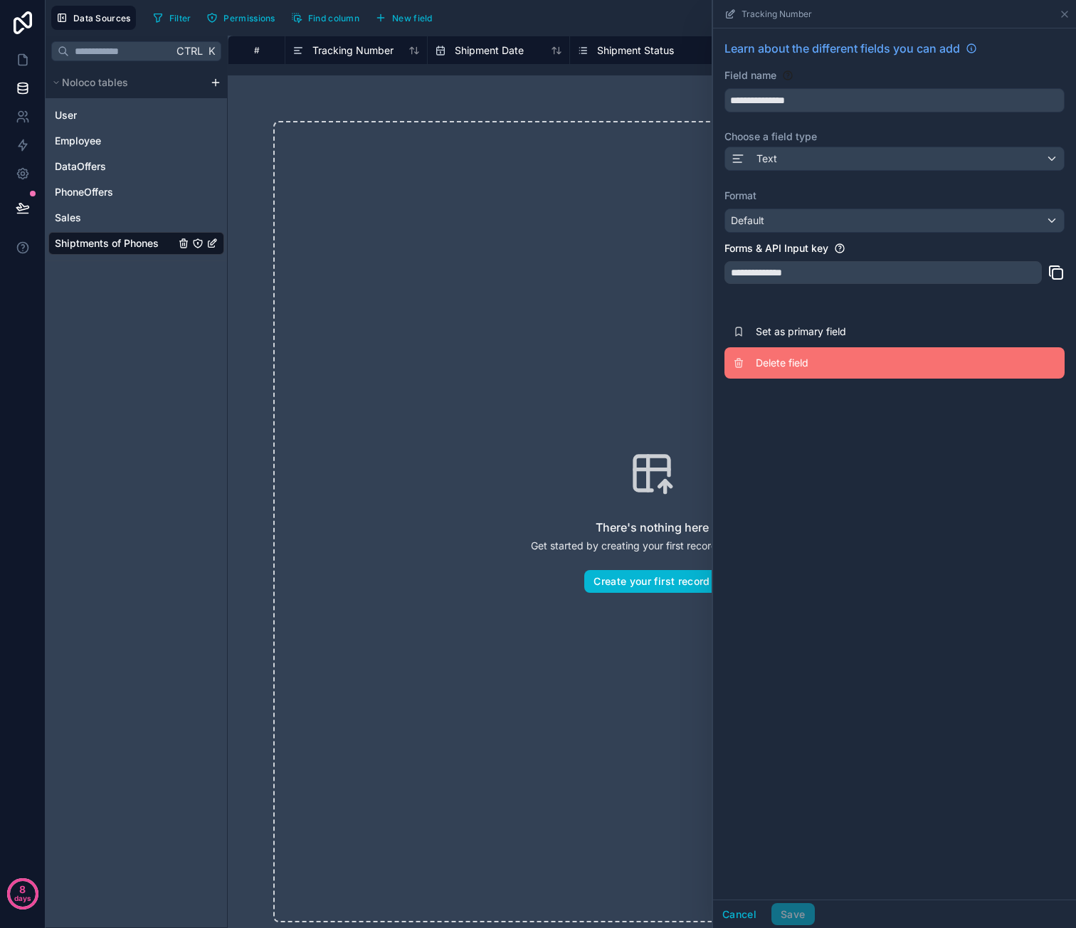
click at [816, 354] on button "Delete field" at bounding box center [894, 362] width 340 height 31
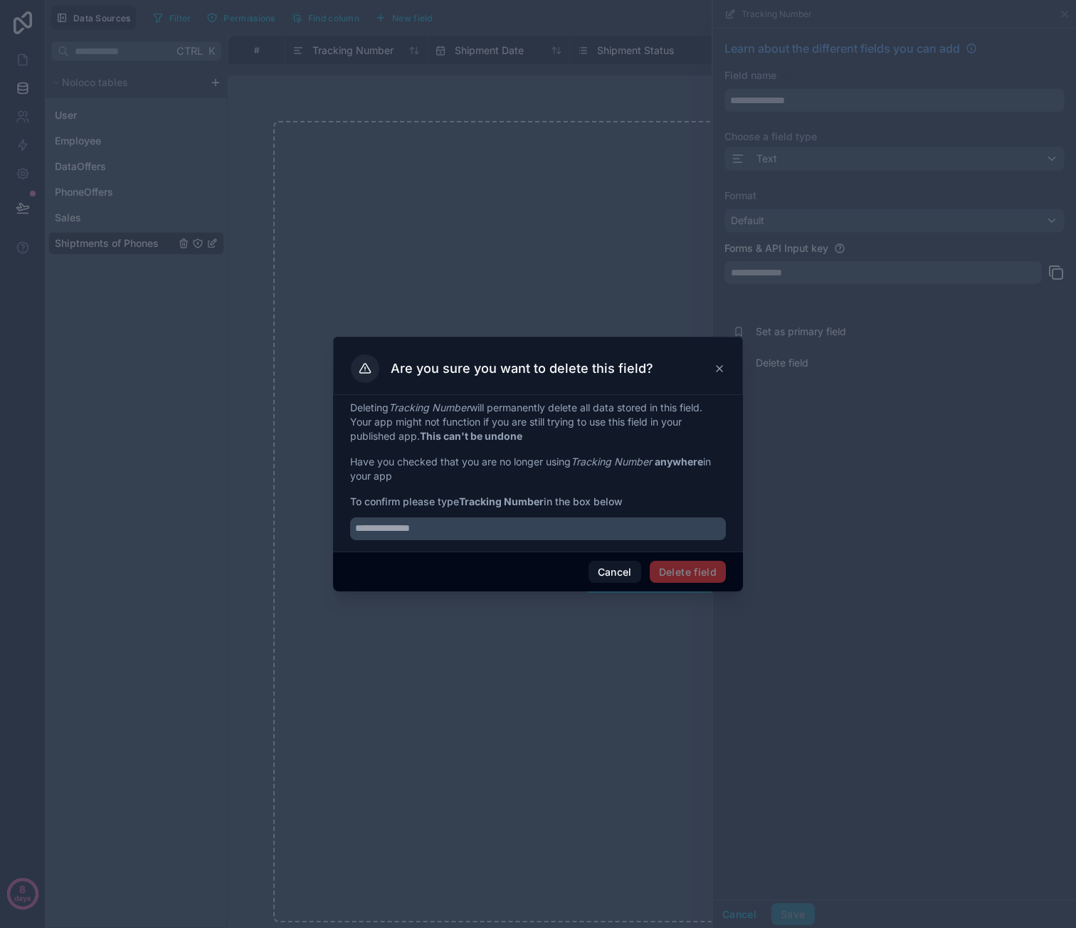
click at [520, 516] on div at bounding box center [538, 524] width 376 height 31
click at [515, 527] on input "text" at bounding box center [538, 528] width 376 height 23
type input "**********"
click at [702, 573] on button "Delete field" at bounding box center [688, 572] width 76 height 23
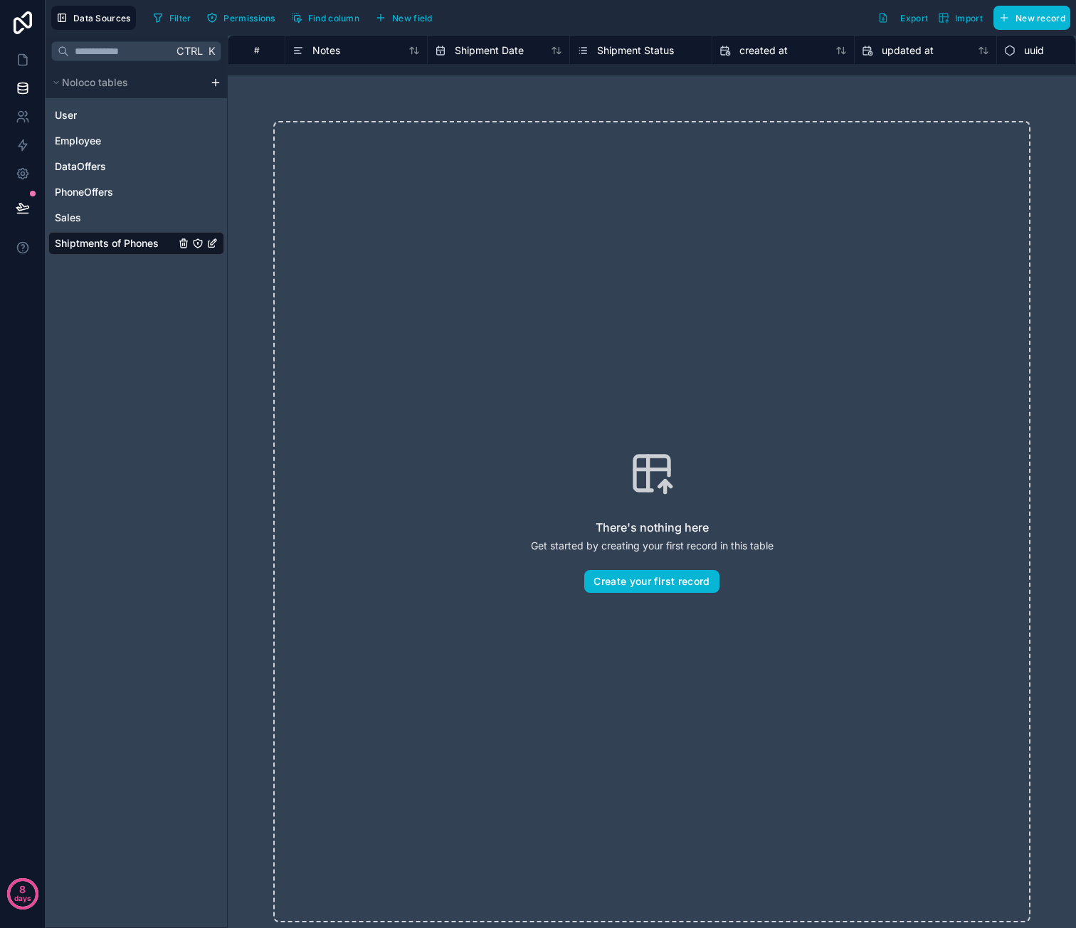
click at [626, 51] on span "Shipment Status" at bounding box center [635, 50] width 77 height 14
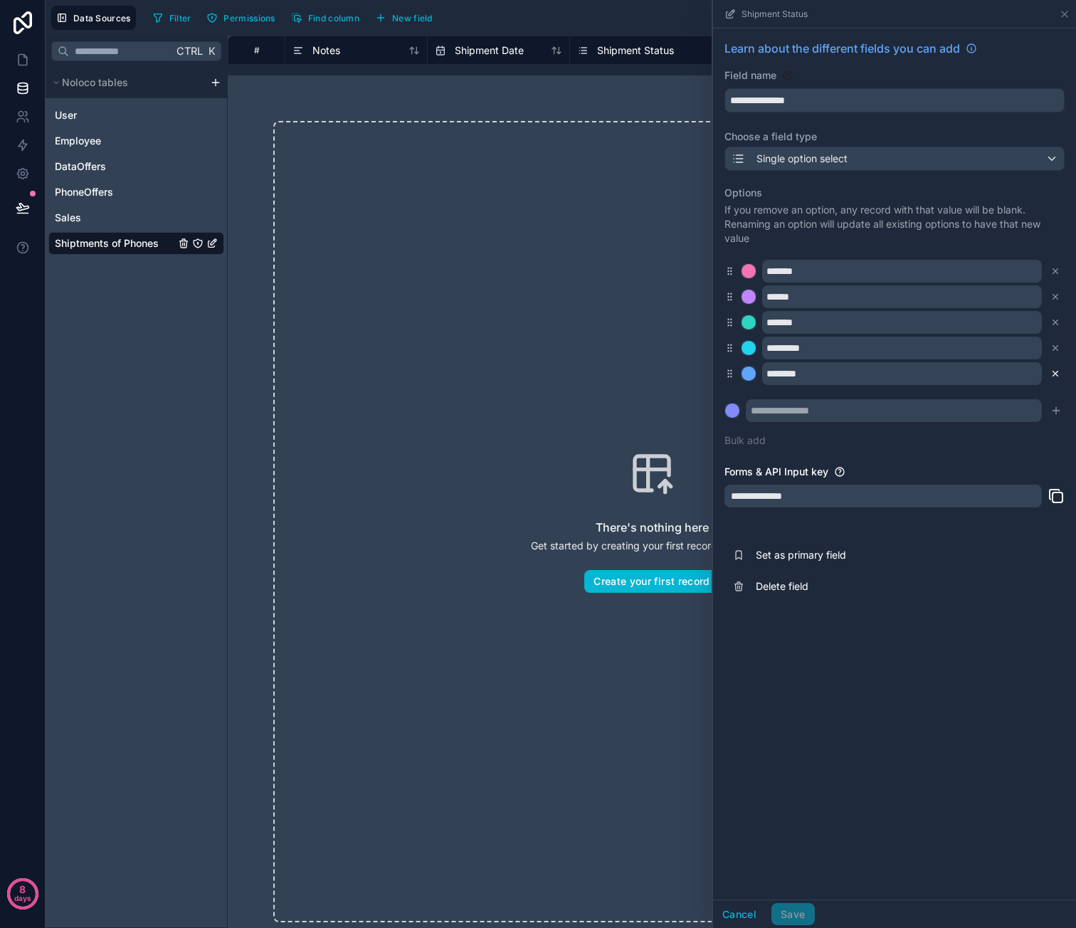
click at [1051, 378] on icon at bounding box center [1055, 374] width 10 height 10
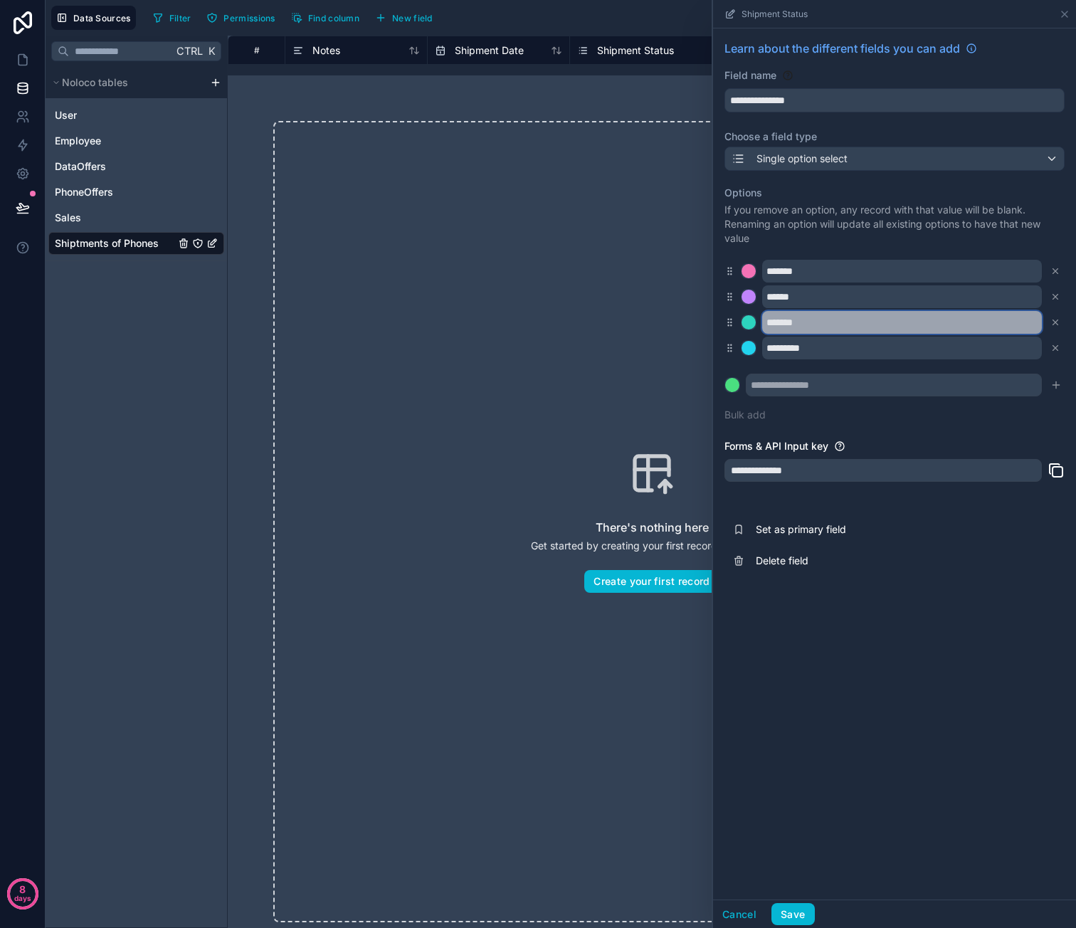
click at [822, 325] on input "*******" at bounding box center [902, 322] width 280 height 23
click at [794, 325] on input "*******" at bounding box center [902, 322] width 280 height 23
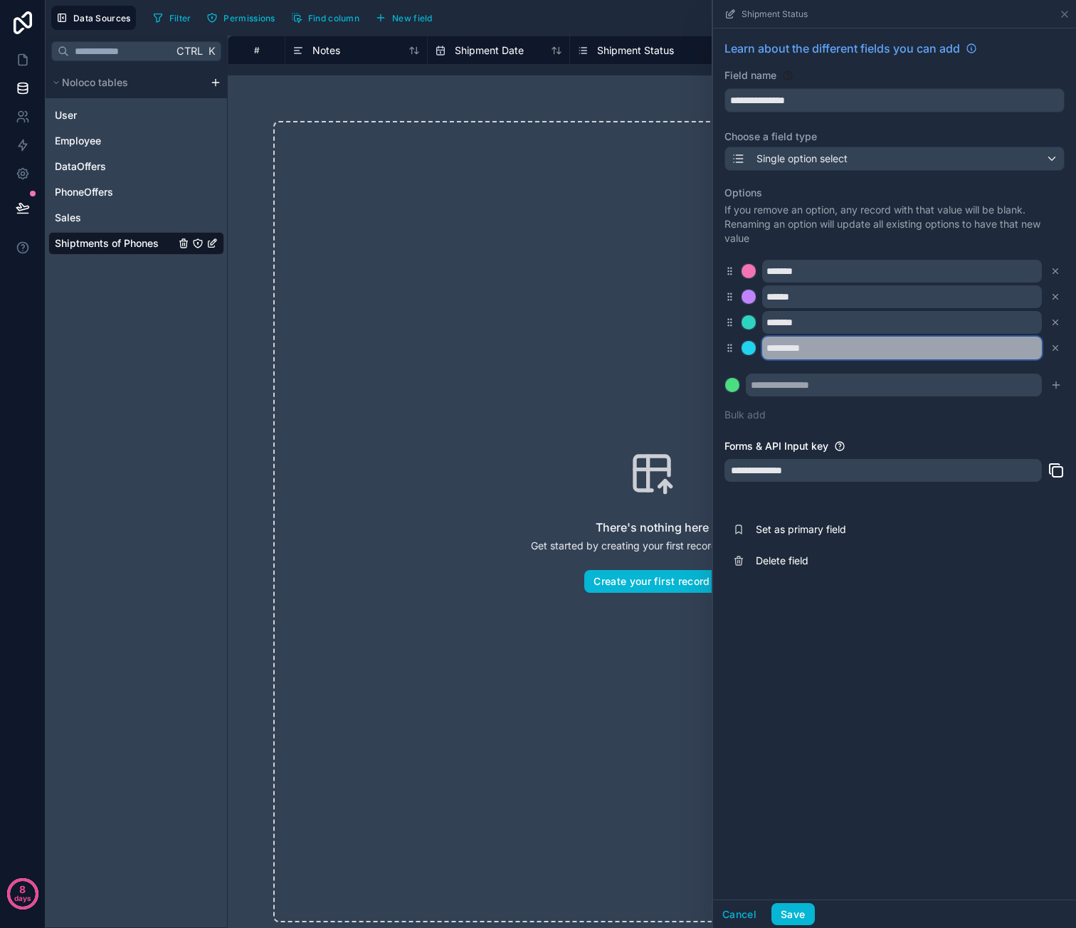
click at [846, 344] on input "*********" at bounding box center [902, 348] width 280 height 23
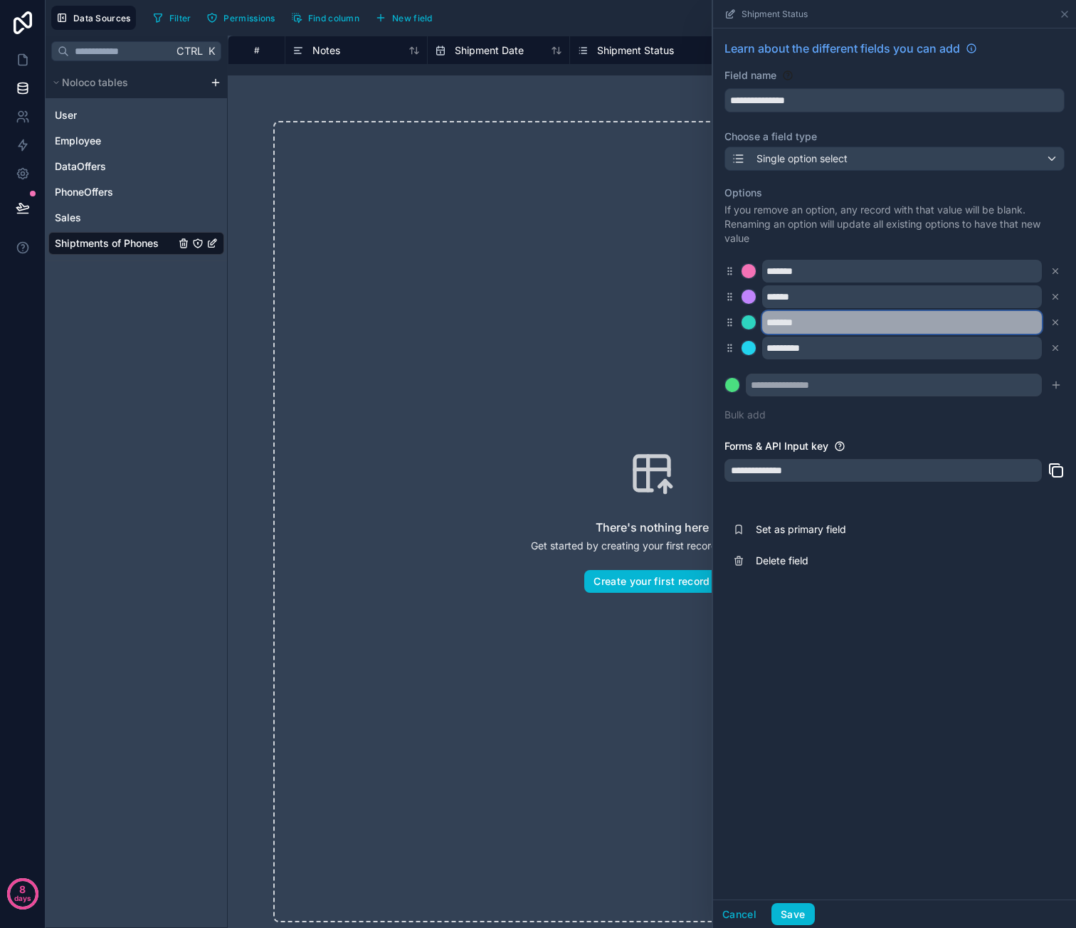
click at [796, 327] on input "*******" at bounding box center [902, 322] width 280 height 23
type input "*********"
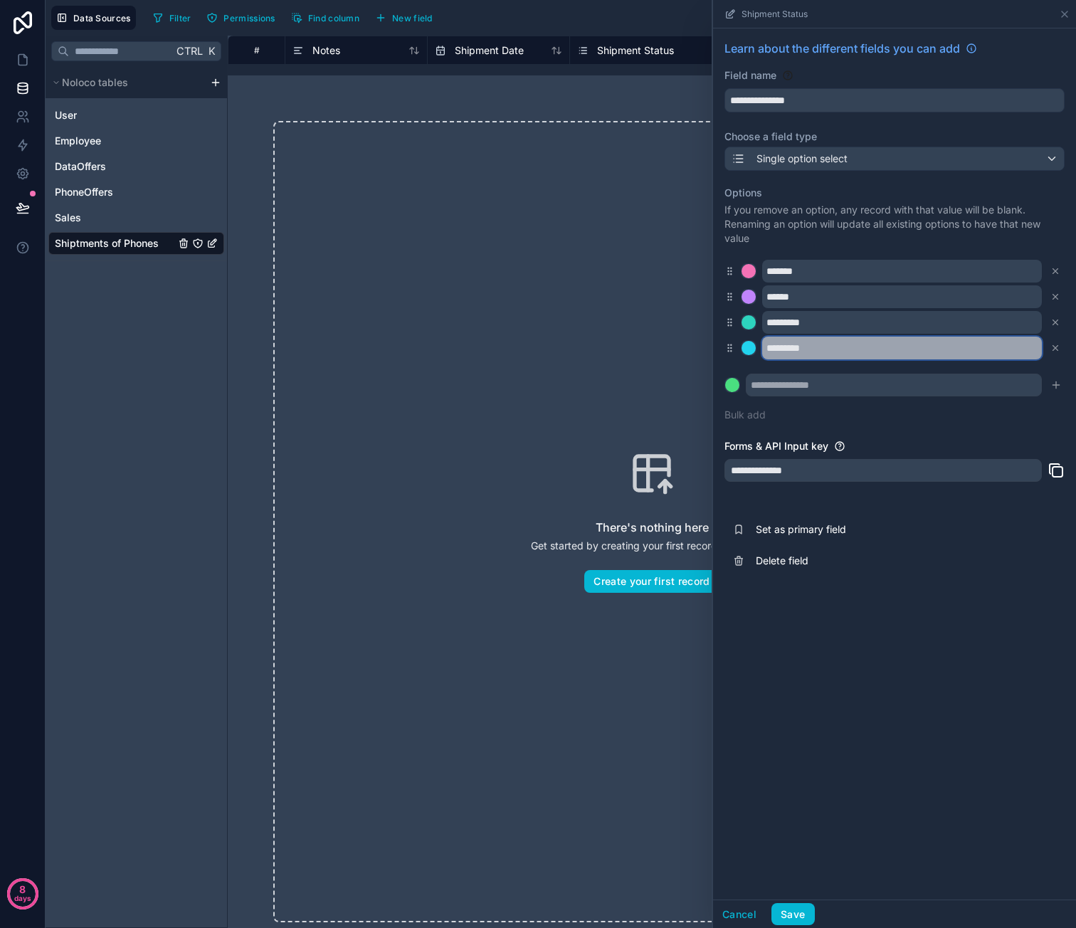
click at [833, 352] on input "*********" at bounding box center [902, 348] width 280 height 23
click at [806, 348] on input "*********" at bounding box center [902, 348] width 280 height 23
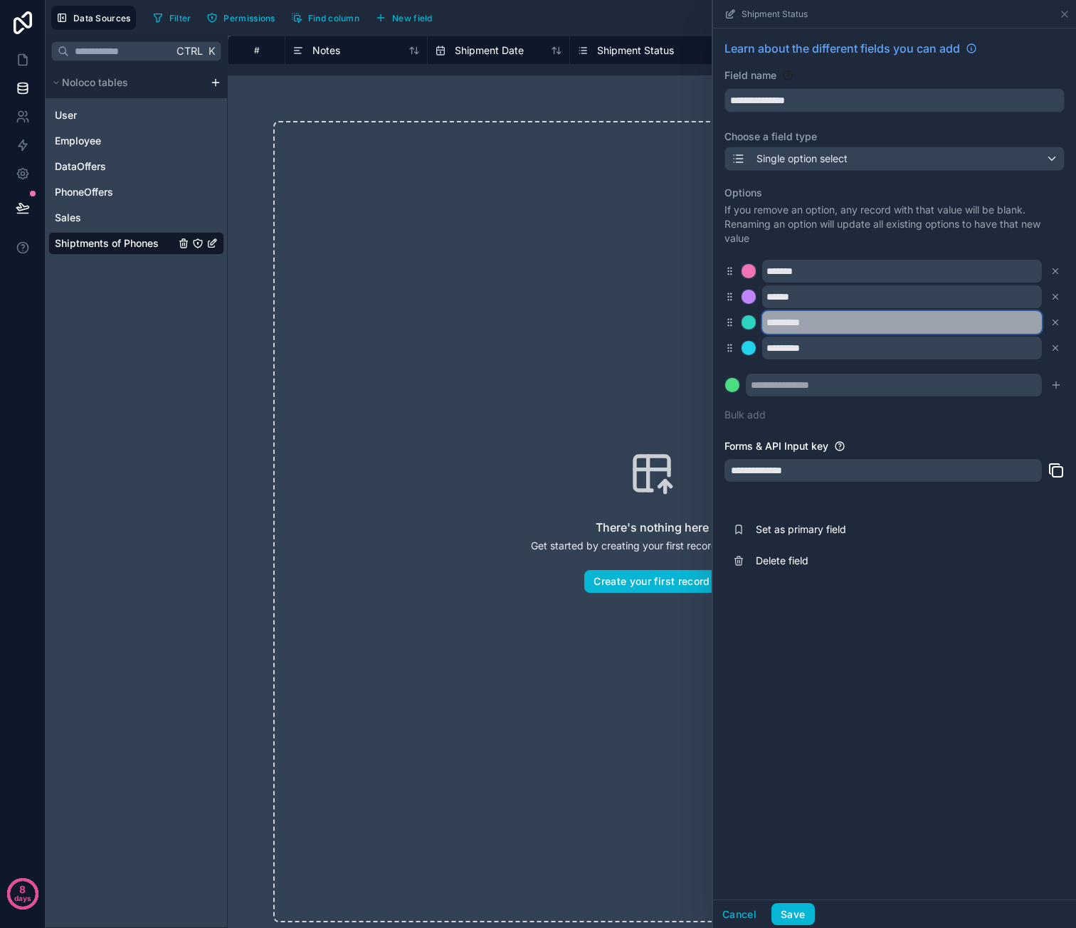
click at [855, 322] on input "*********" at bounding box center [902, 322] width 280 height 23
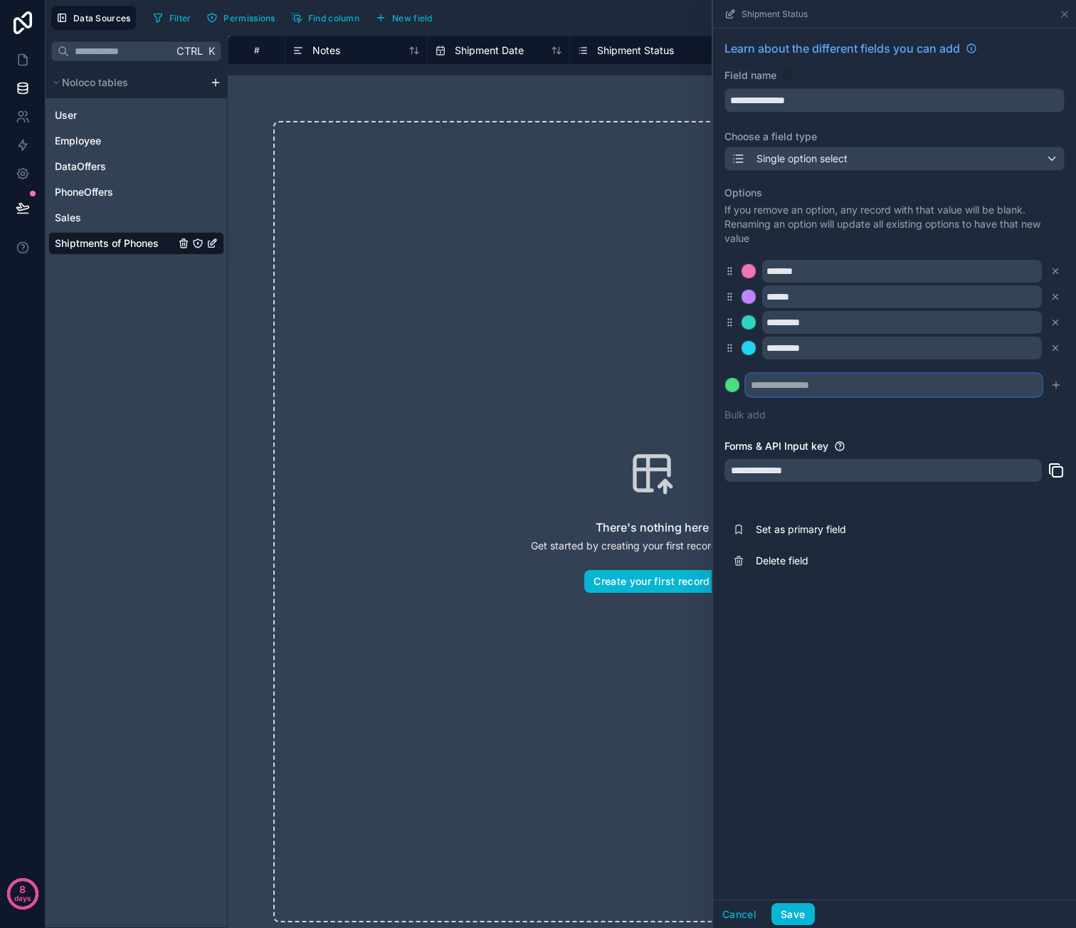
click at [821, 376] on input "text" at bounding box center [894, 385] width 296 height 23
type input "********"
click at [724, 377] on button at bounding box center [732, 385] width 16 height 16
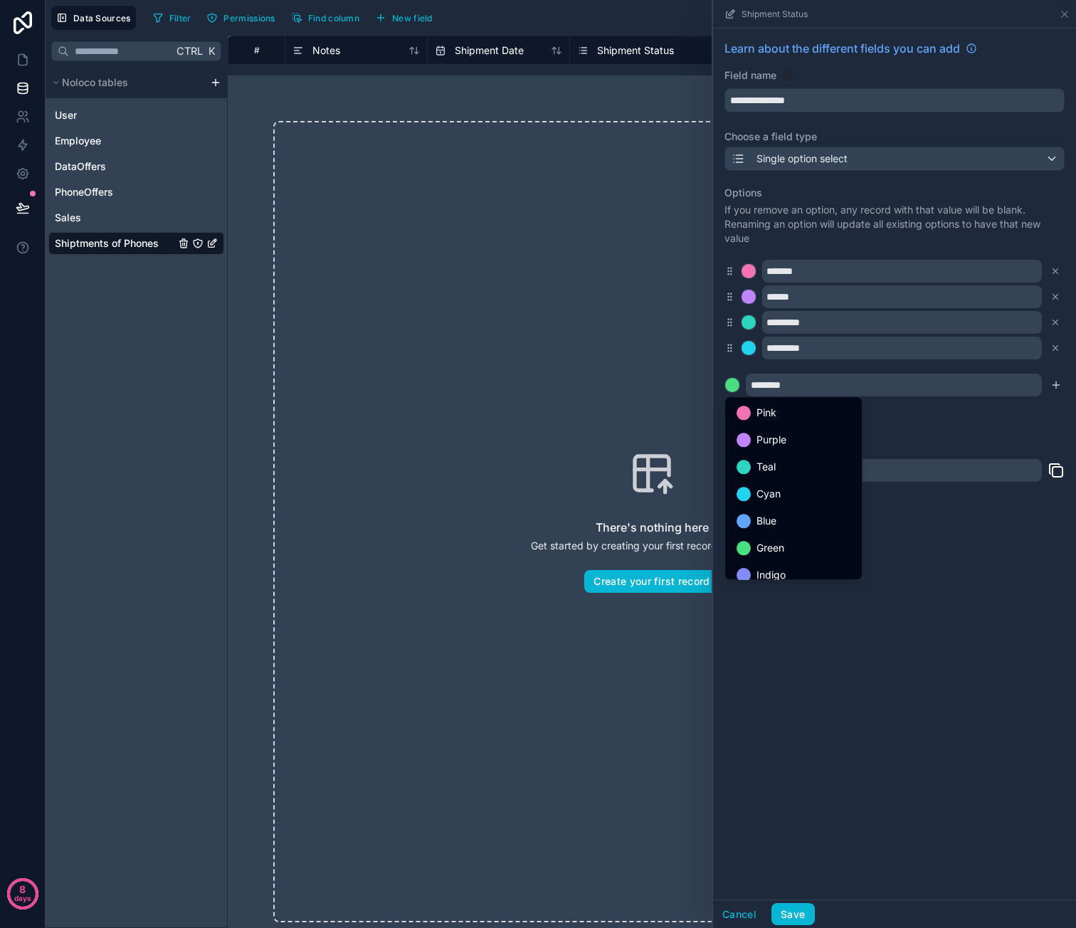
click at [927, 421] on div at bounding box center [894, 464] width 363 height 928
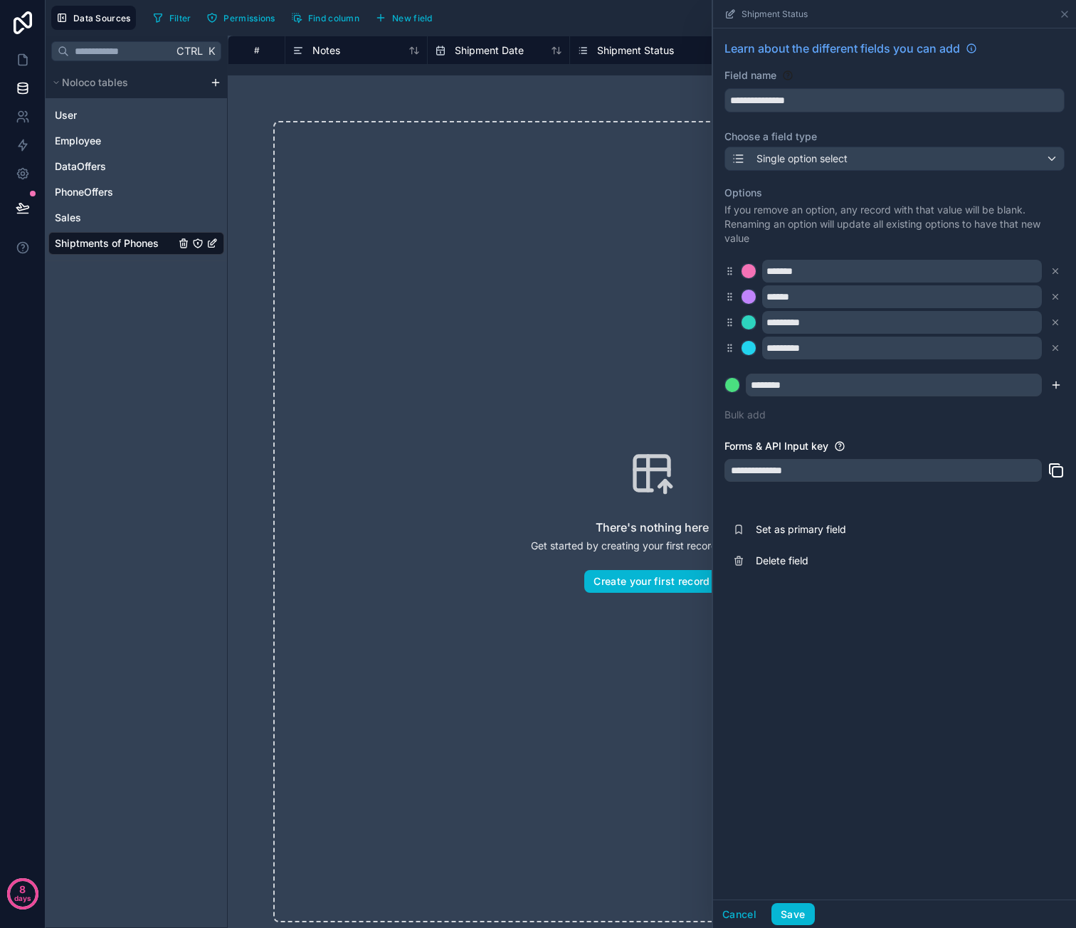
click at [1055, 386] on icon "submit" at bounding box center [1055, 384] width 11 height 11
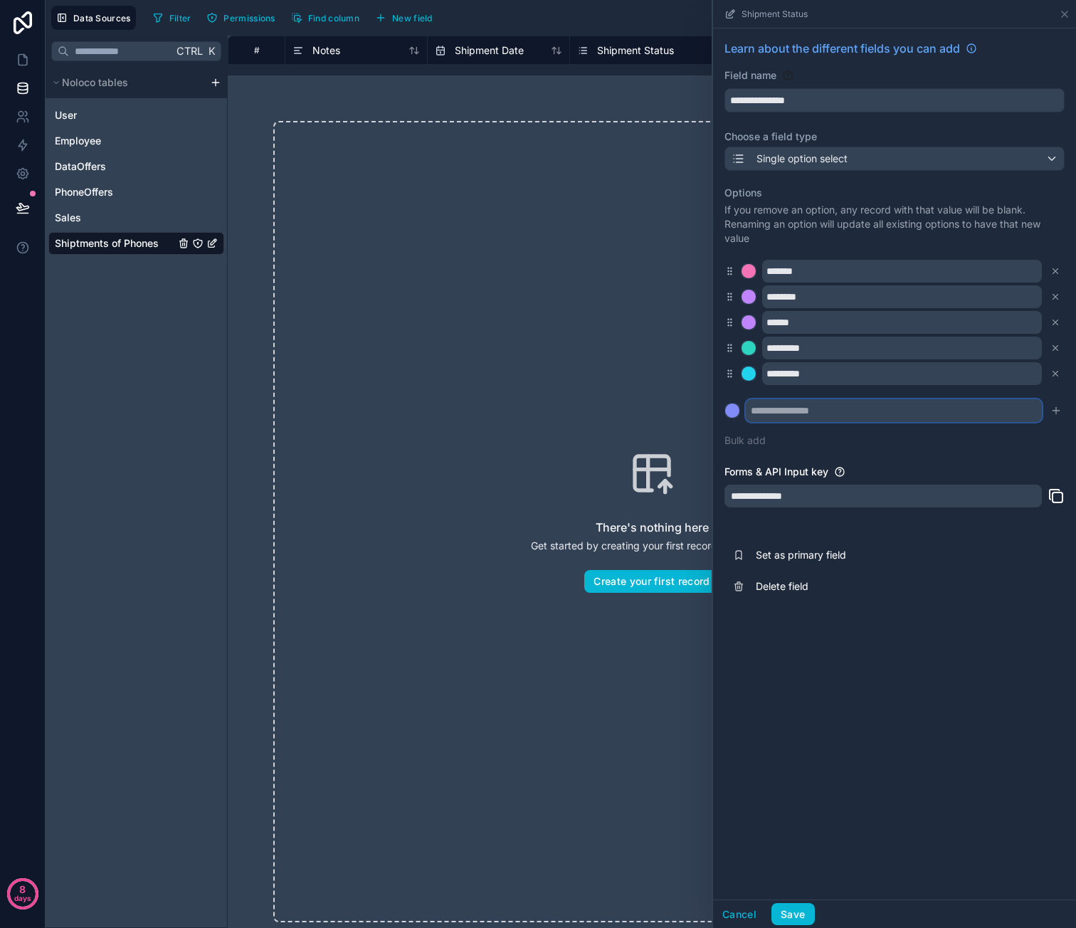
click at [832, 405] on input "text" at bounding box center [894, 410] width 296 height 23
type input "**********"
click at [724, 403] on button at bounding box center [732, 411] width 16 height 16
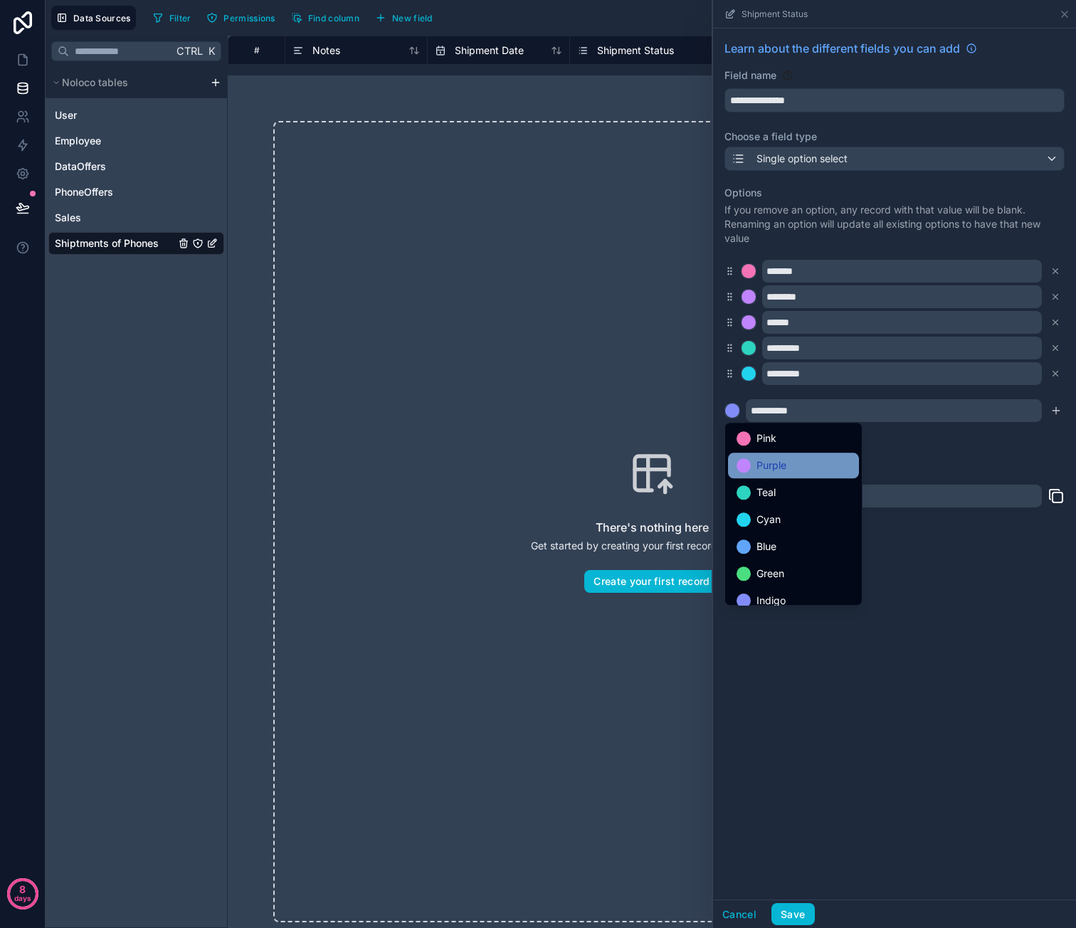
click at [837, 457] on div "Purple" at bounding box center [794, 465] width 114 height 17
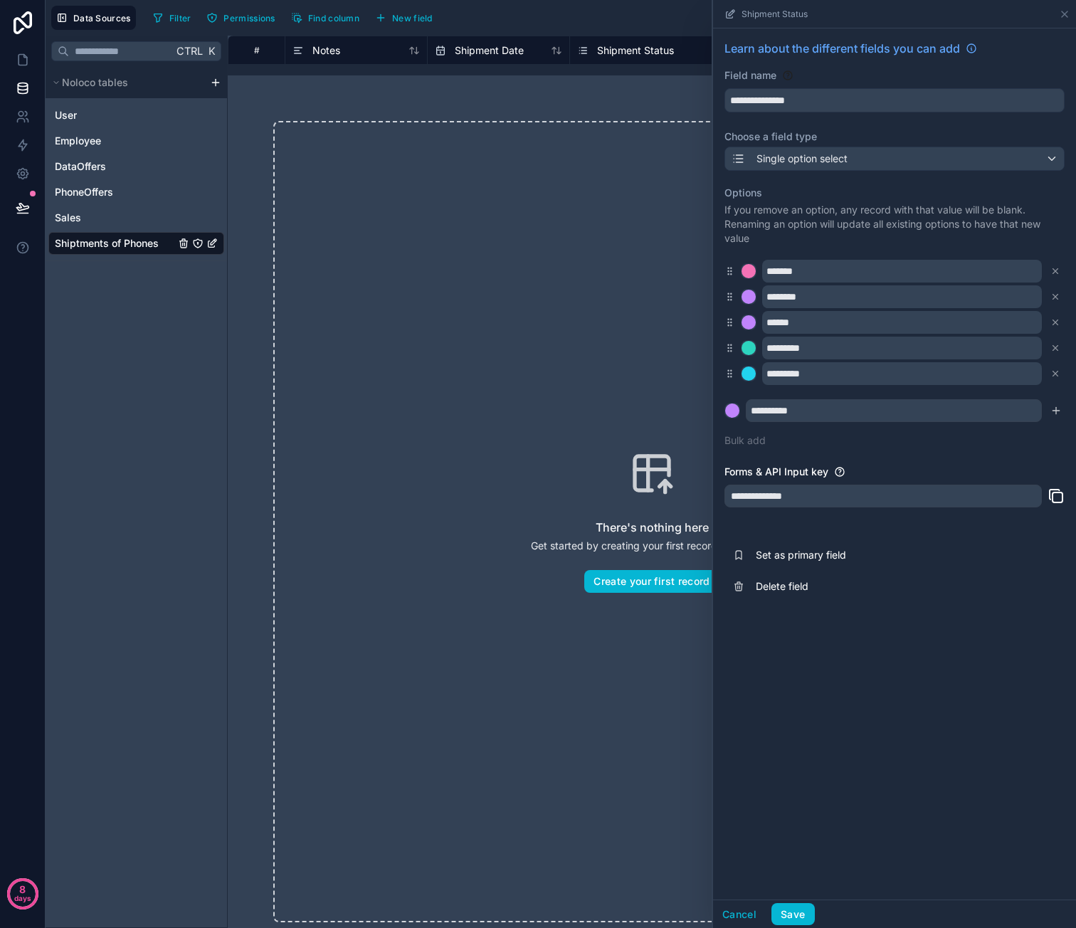
drag, startPoint x: 1060, startPoint y: 411, endPoint x: 1021, endPoint y: 413, distance: 39.2
click at [1059, 411] on icon "submit" at bounding box center [1055, 410] width 11 height 11
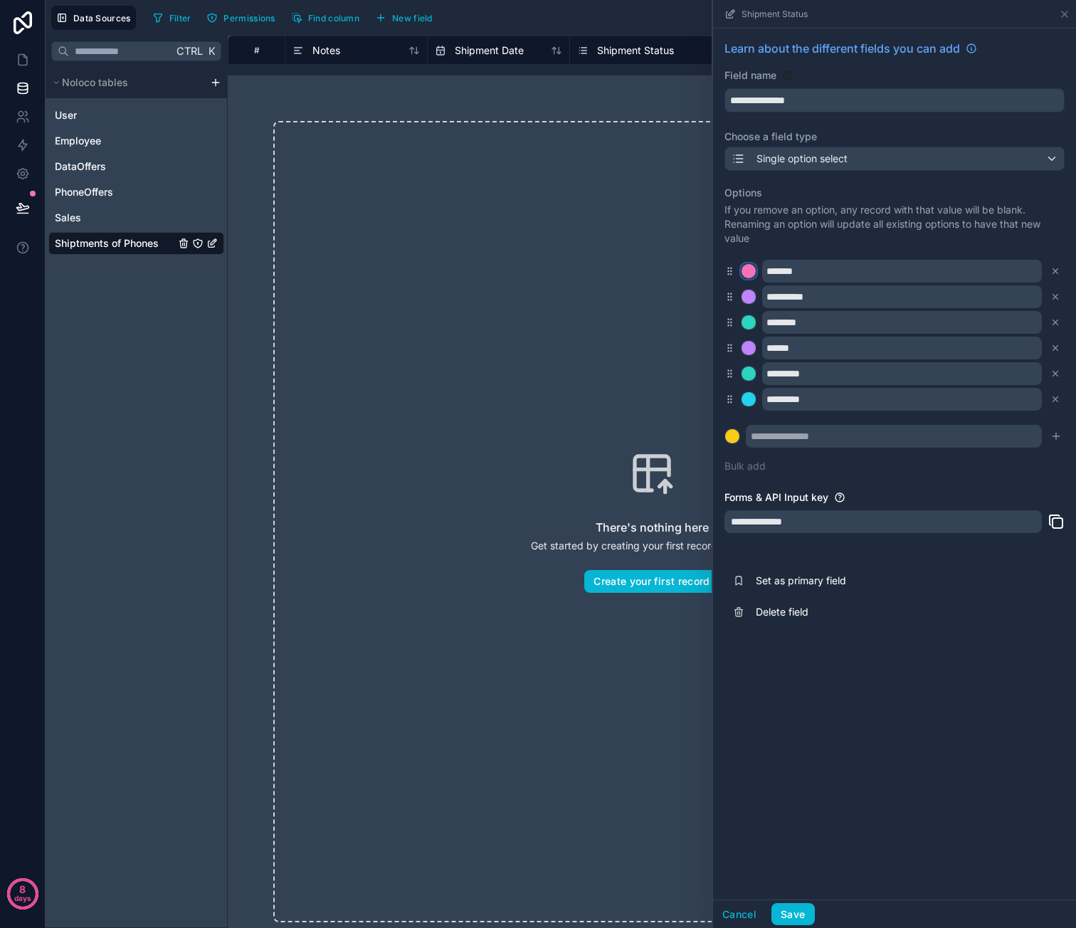
click at [744, 269] on div at bounding box center [749, 271] width 14 height 14
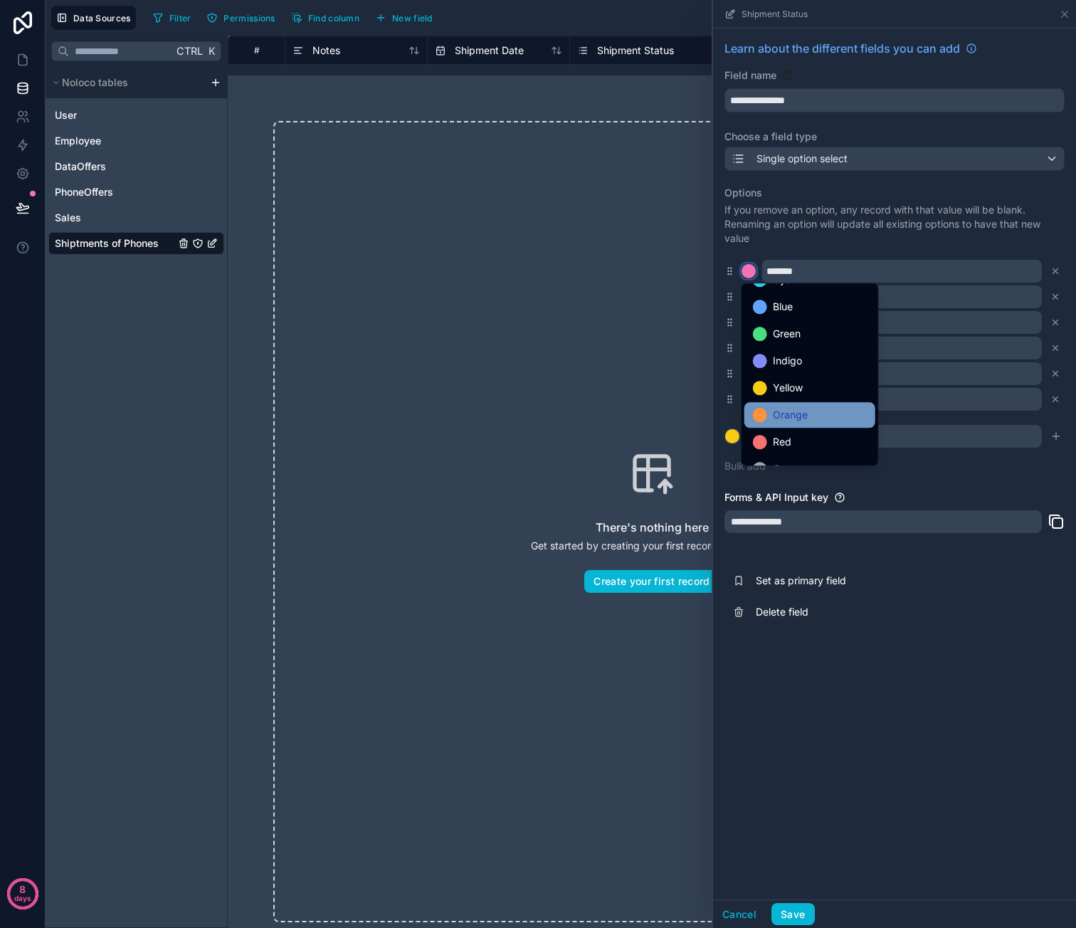
scroll to position [120, 0]
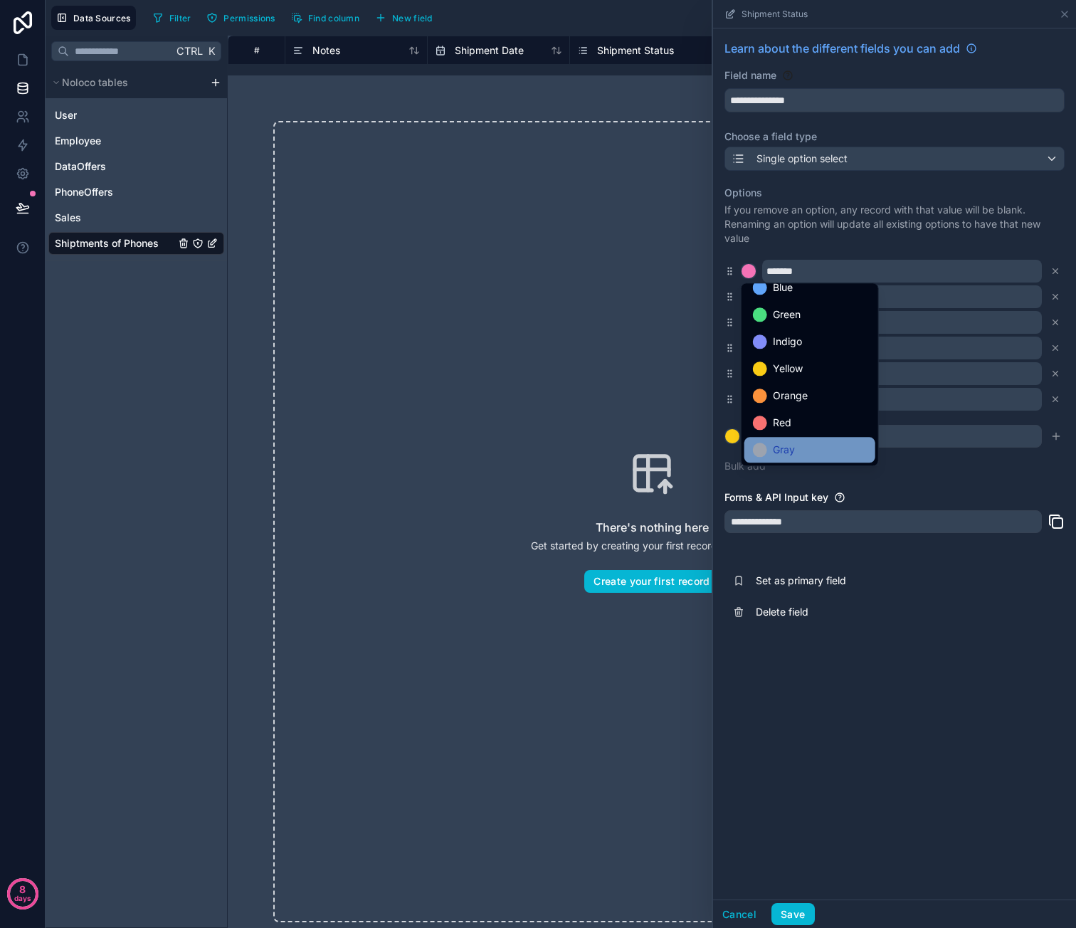
click at [810, 439] on div "Gray" at bounding box center [809, 450] width 131 height 26
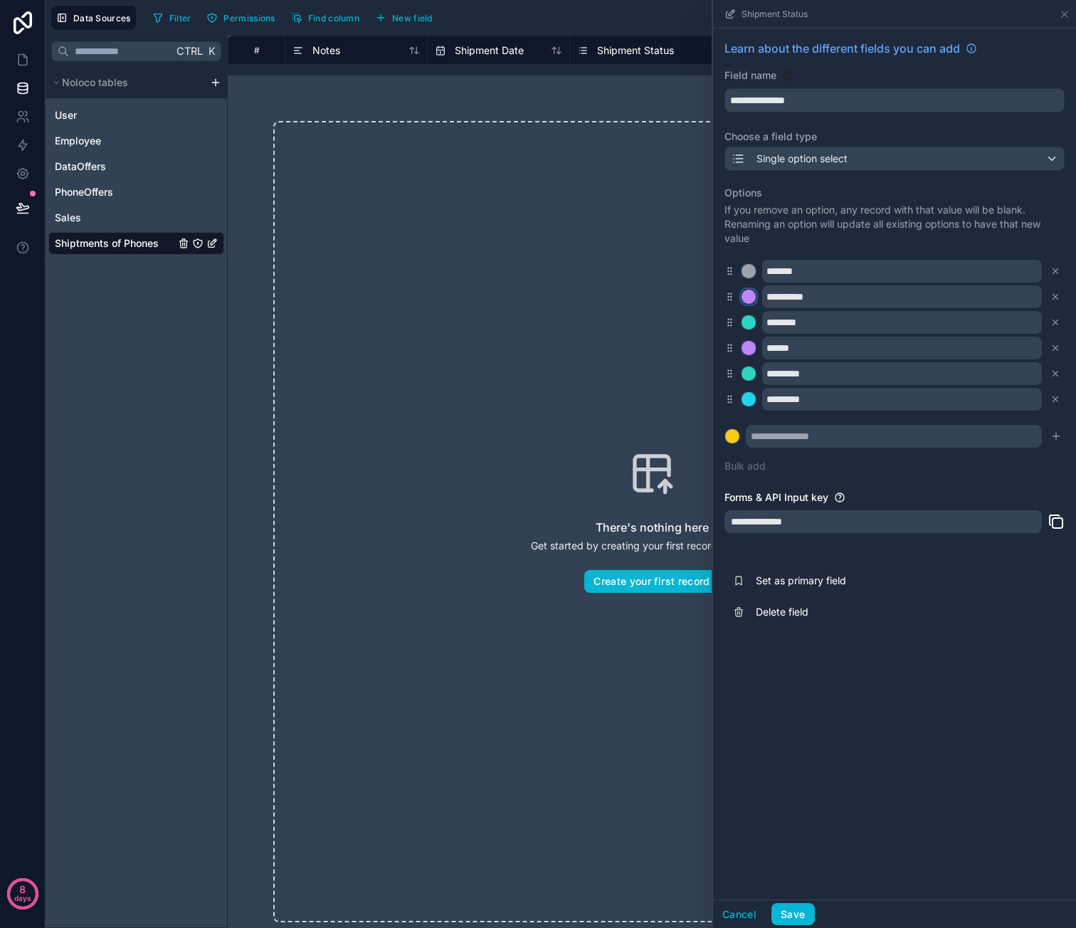
click at [750, 300] on div at bounding box center [749, 297] width 14 height 14
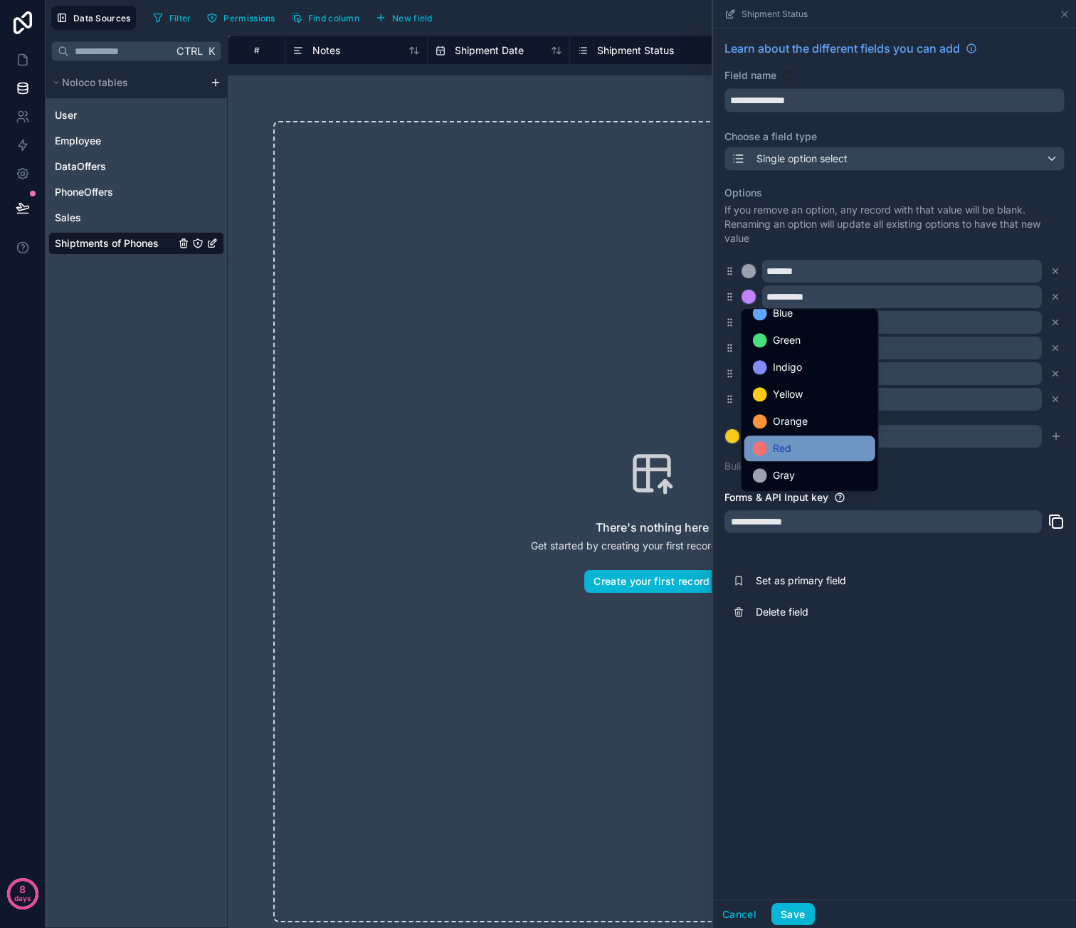
click at [809, 440] on div "Red" at bounding box center [810, 448] width 114 height 17
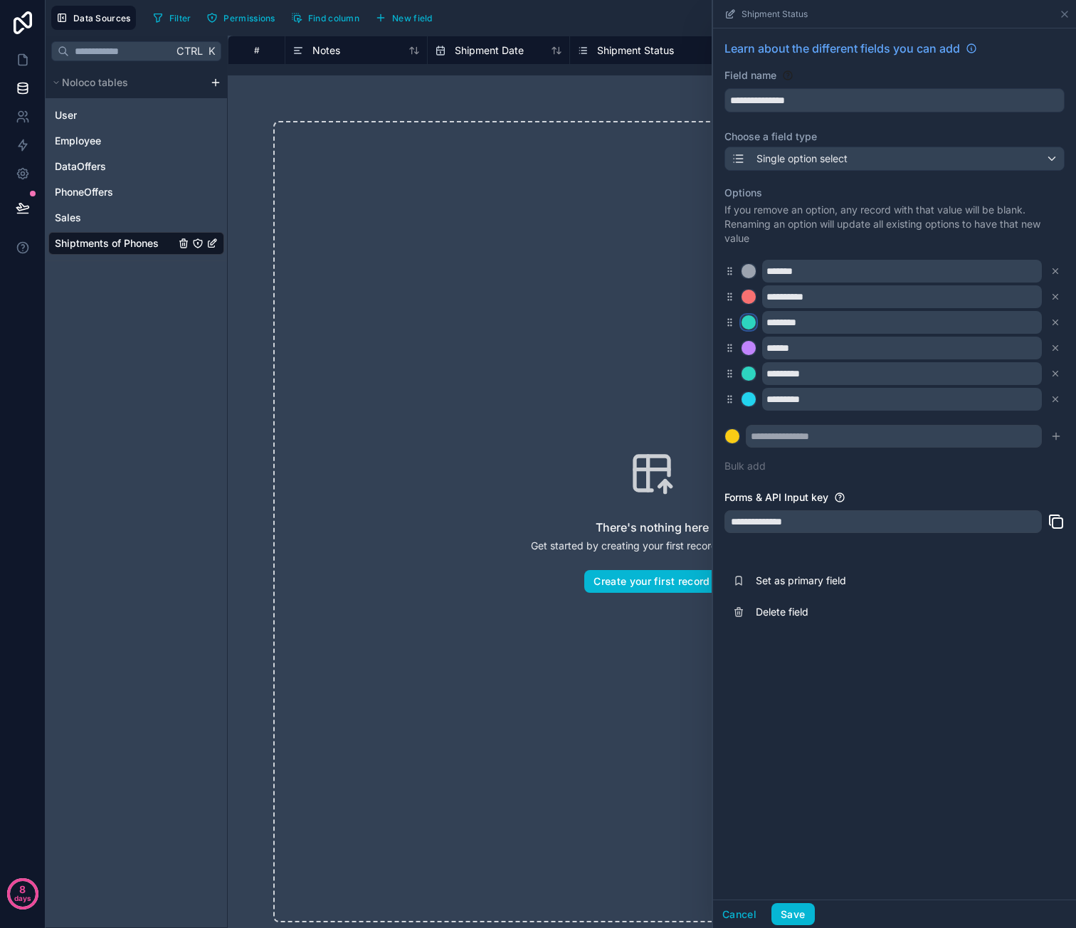
click at [753, 320] on div at bounding box center [749, 322] width 14 height 14
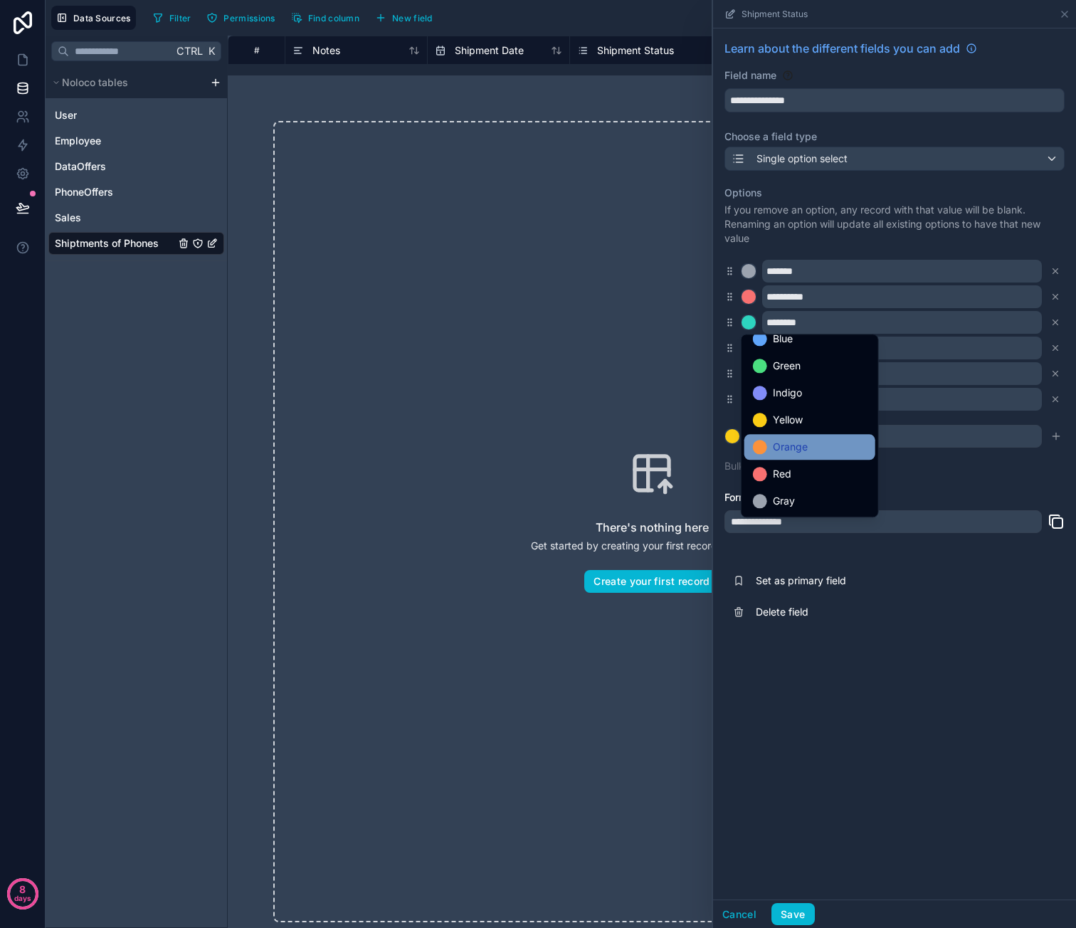
click at [810, 438] on div "Orange" at bounding box center [809, 447] width 131 height 26
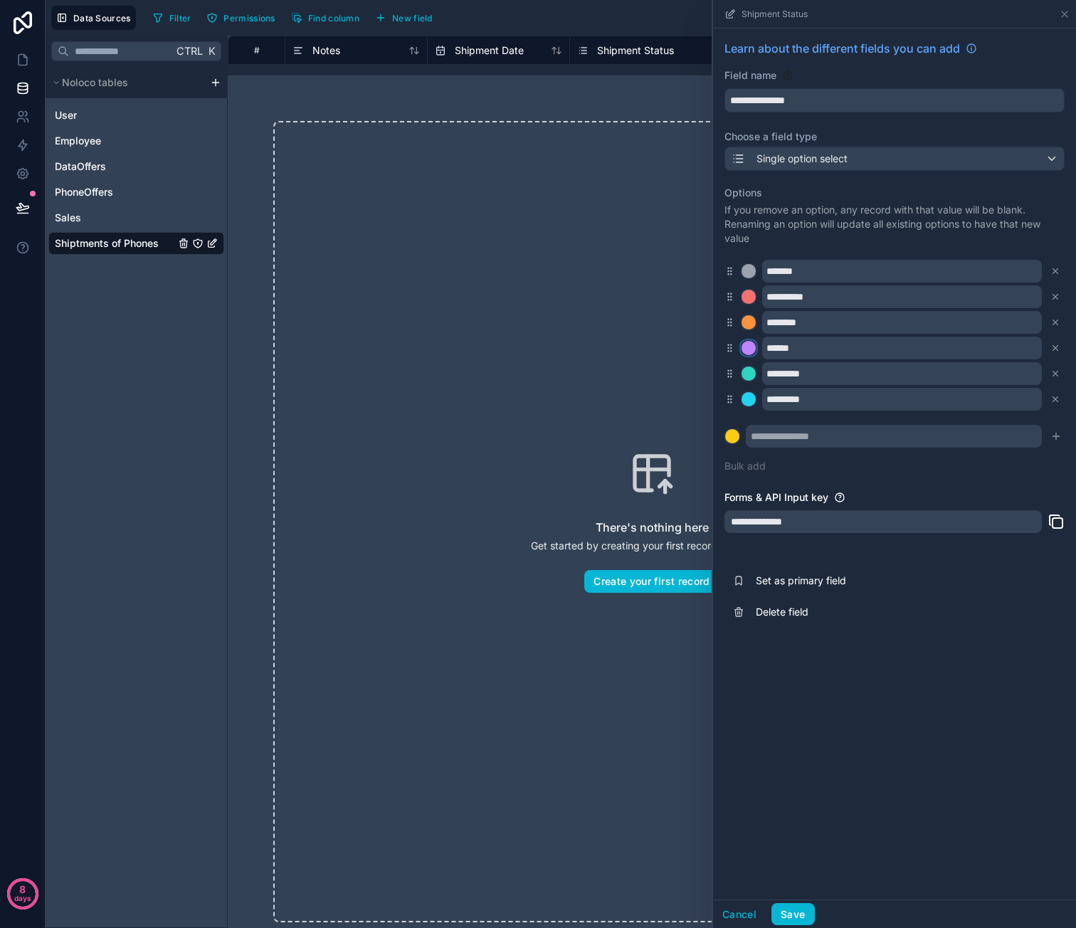
click at [742, 347] on div at bounding box center [749, 348] width 14 height 14
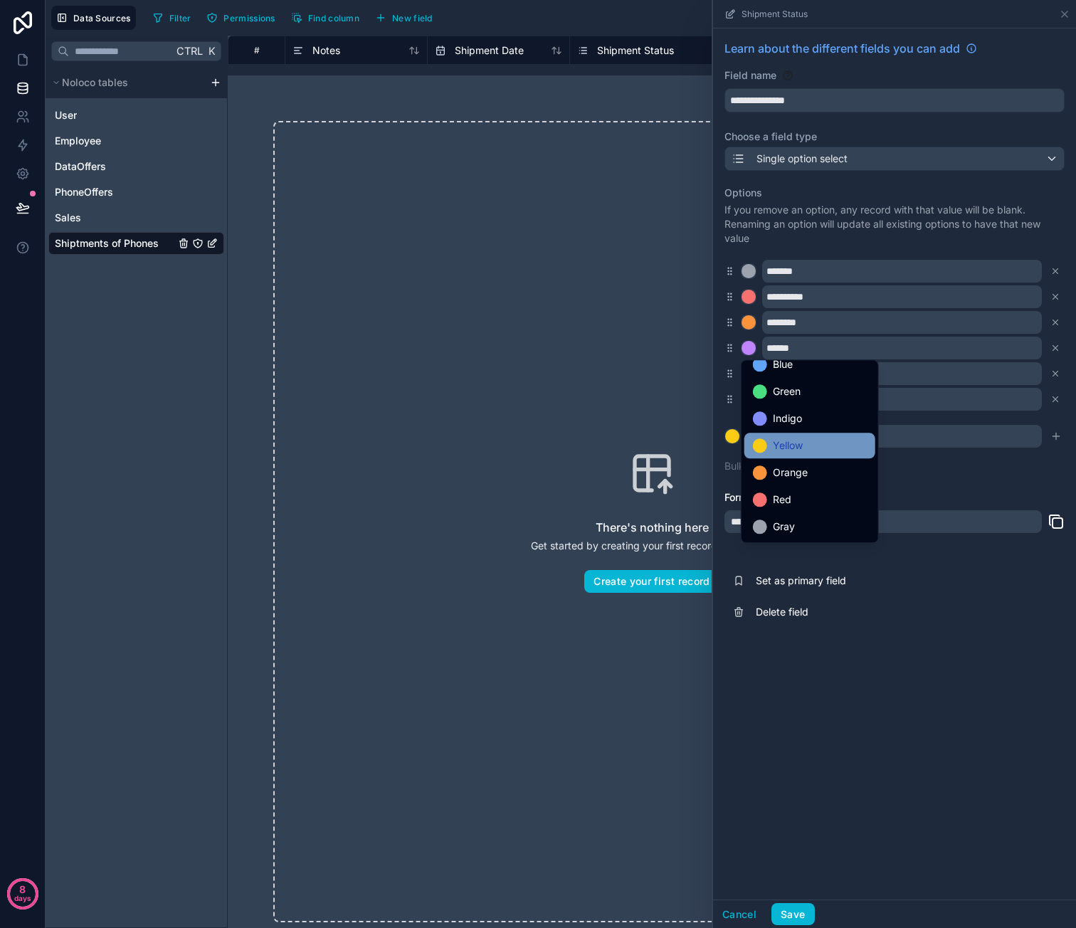
click at [810, 436] on div "Yellow" at bounding box center [809, 446] width 131 height 26
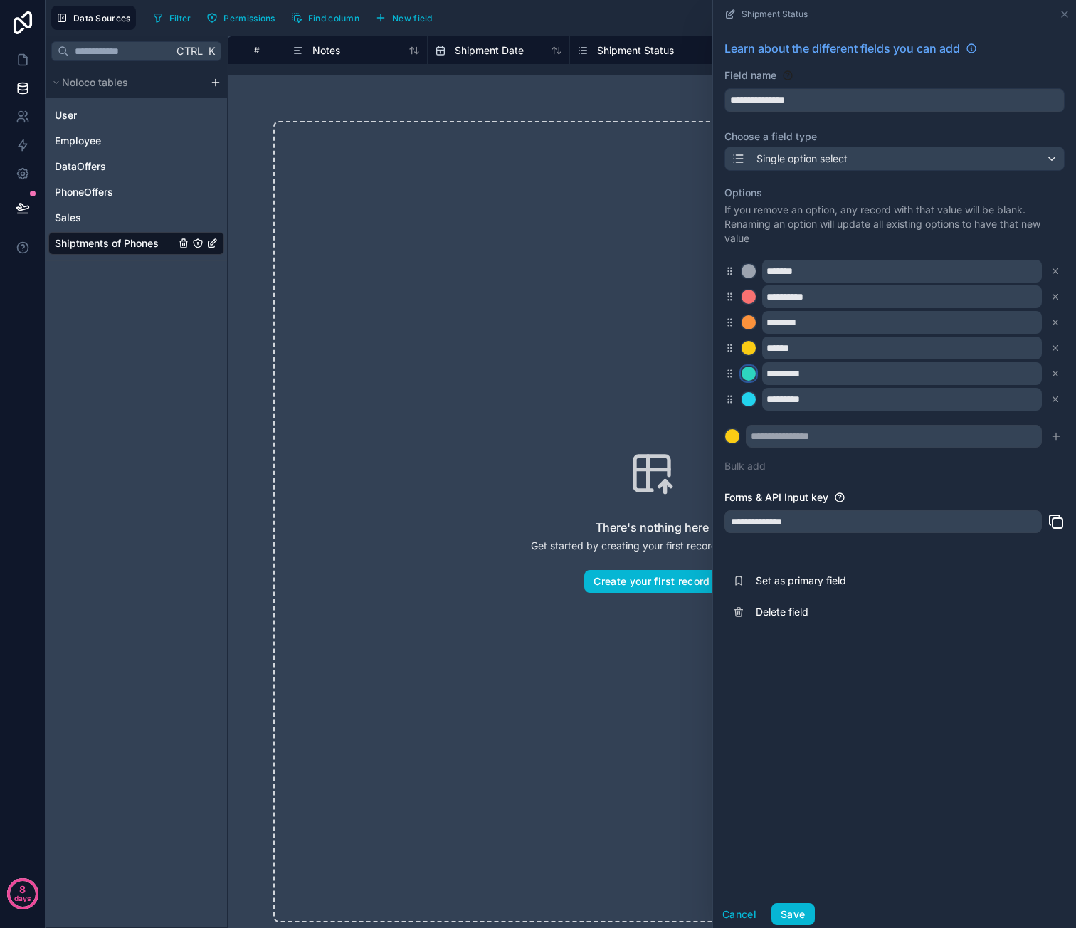
click at [749, 373] on div at bounding box center [749, 374] width 14 height 14
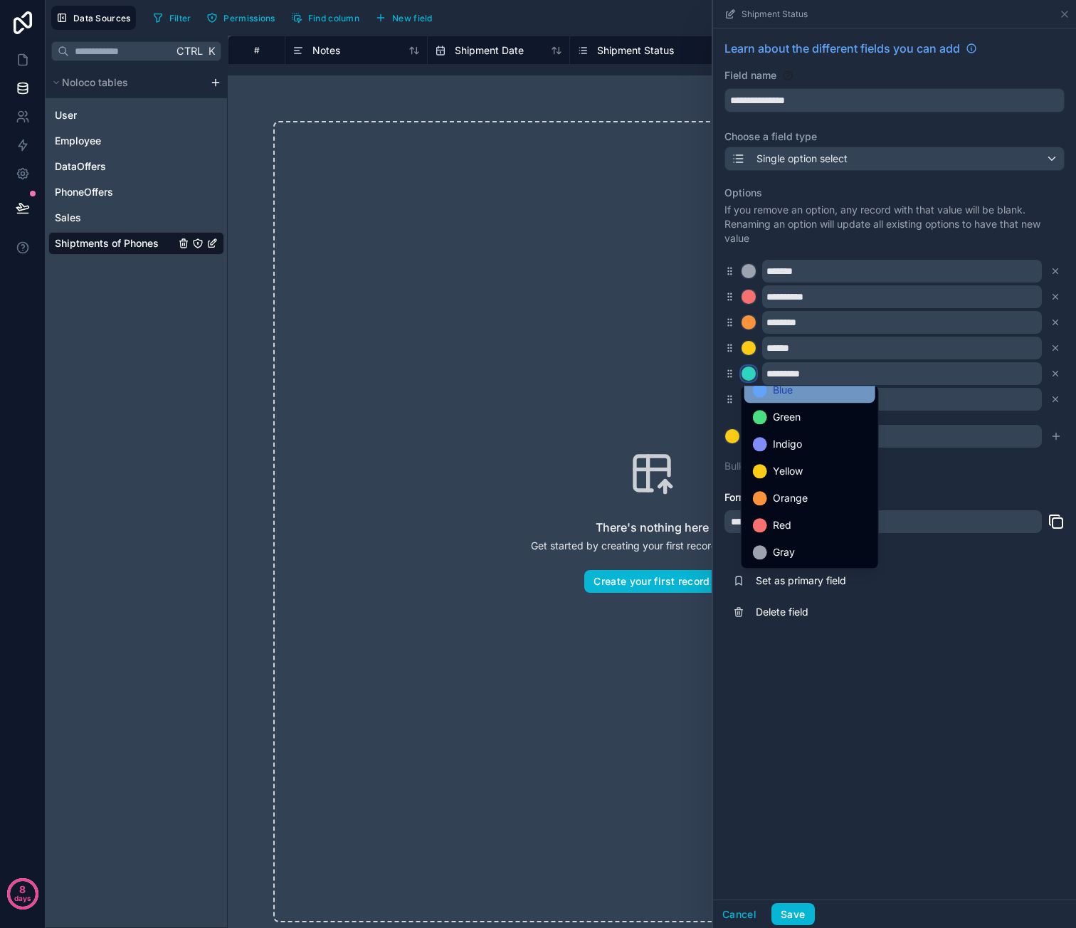
scroll to position [0, 0]
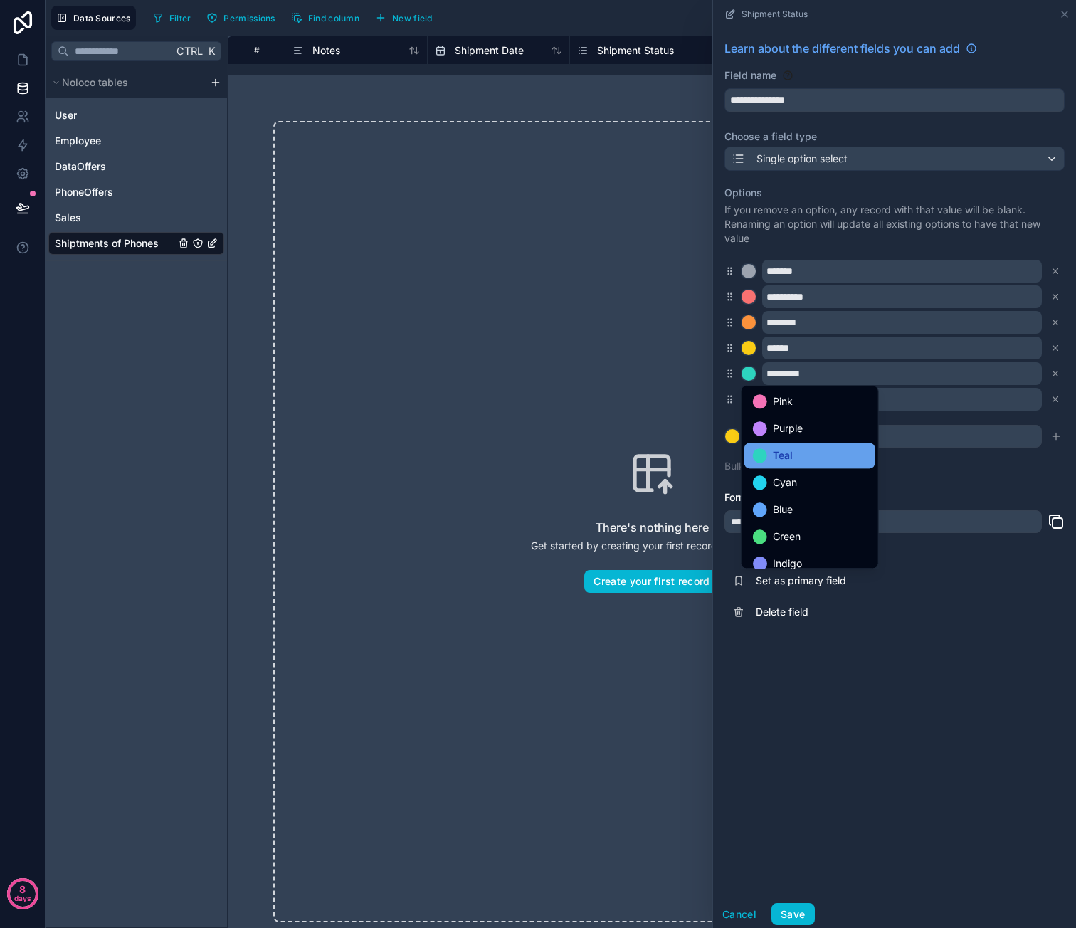
click at [813, 451] on div "Teal" at bounding box center [810, 455] width 114 height 17
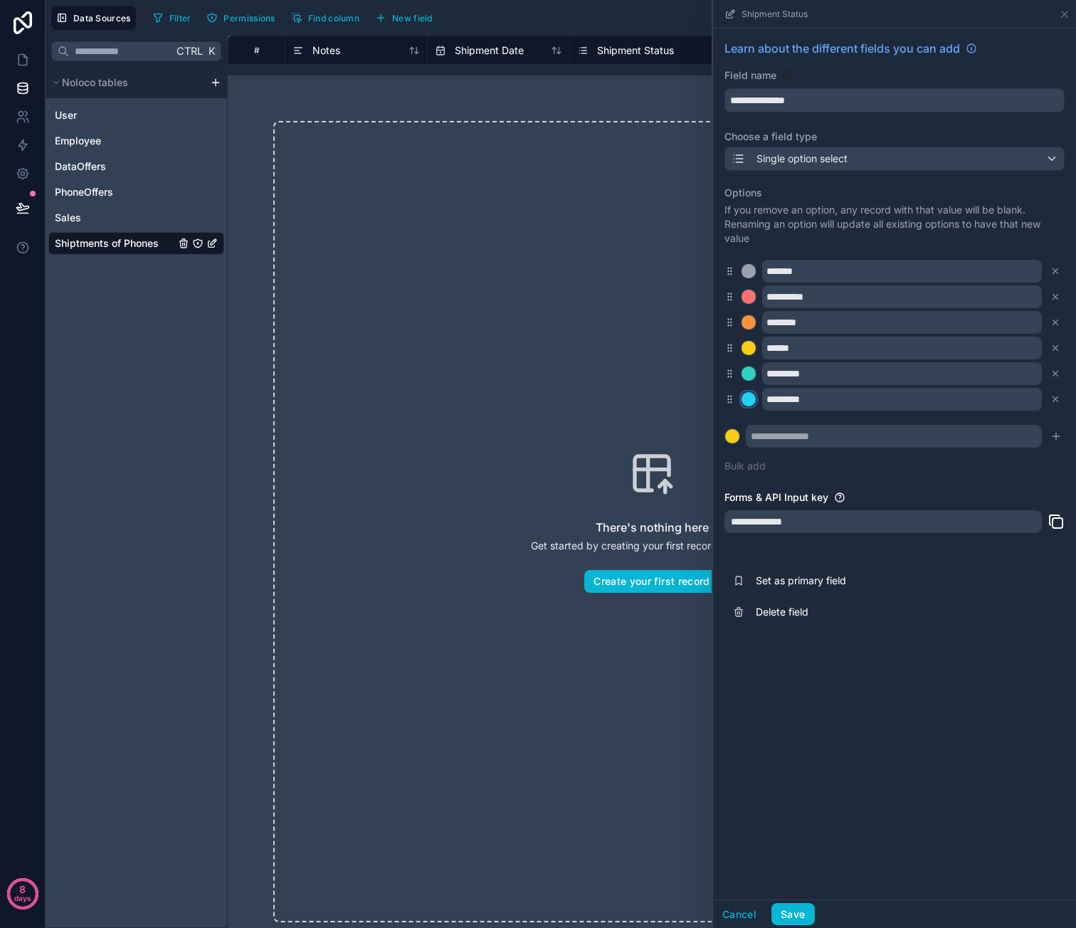
click at [747, 402] on div at bounding box center [749, 399] width 14 height 14
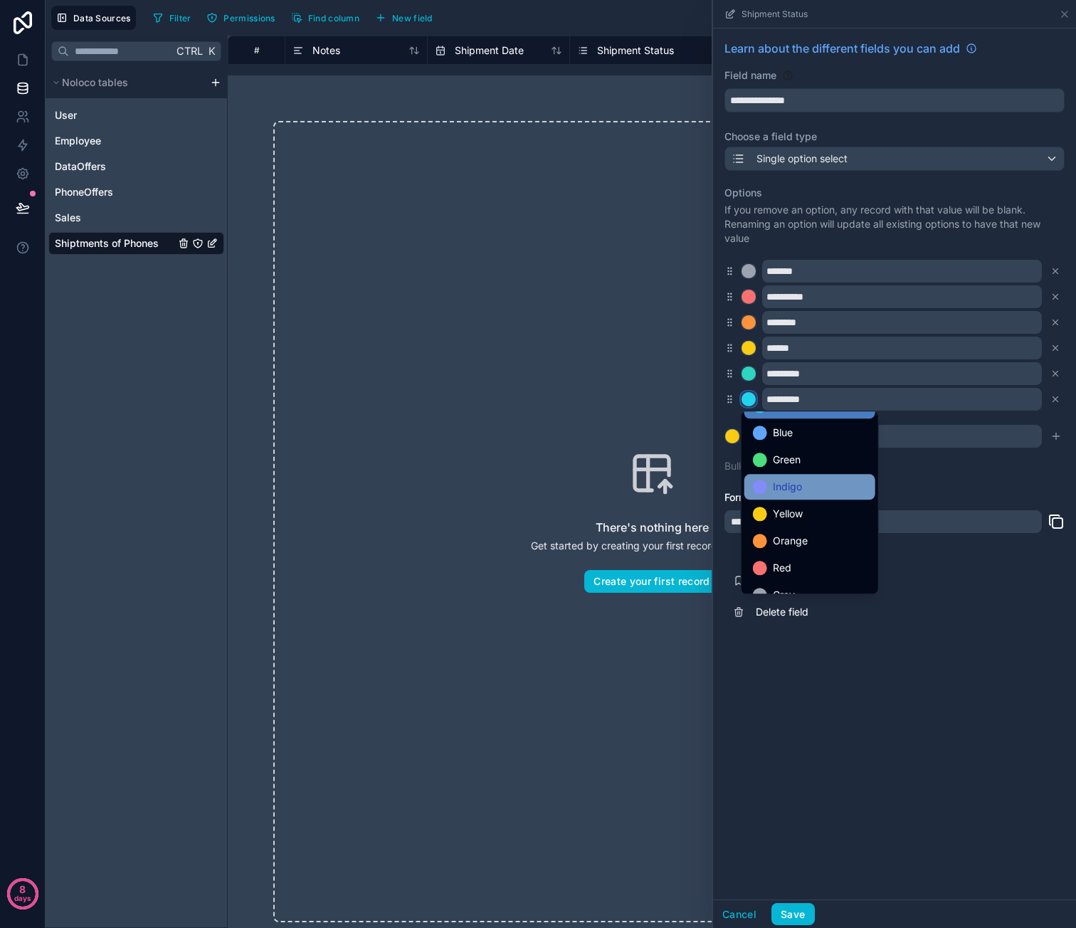
scroll to position [120, 0]
click at [803, 451] on div "Green" at bounding box center [809, 443] width 131 height 26
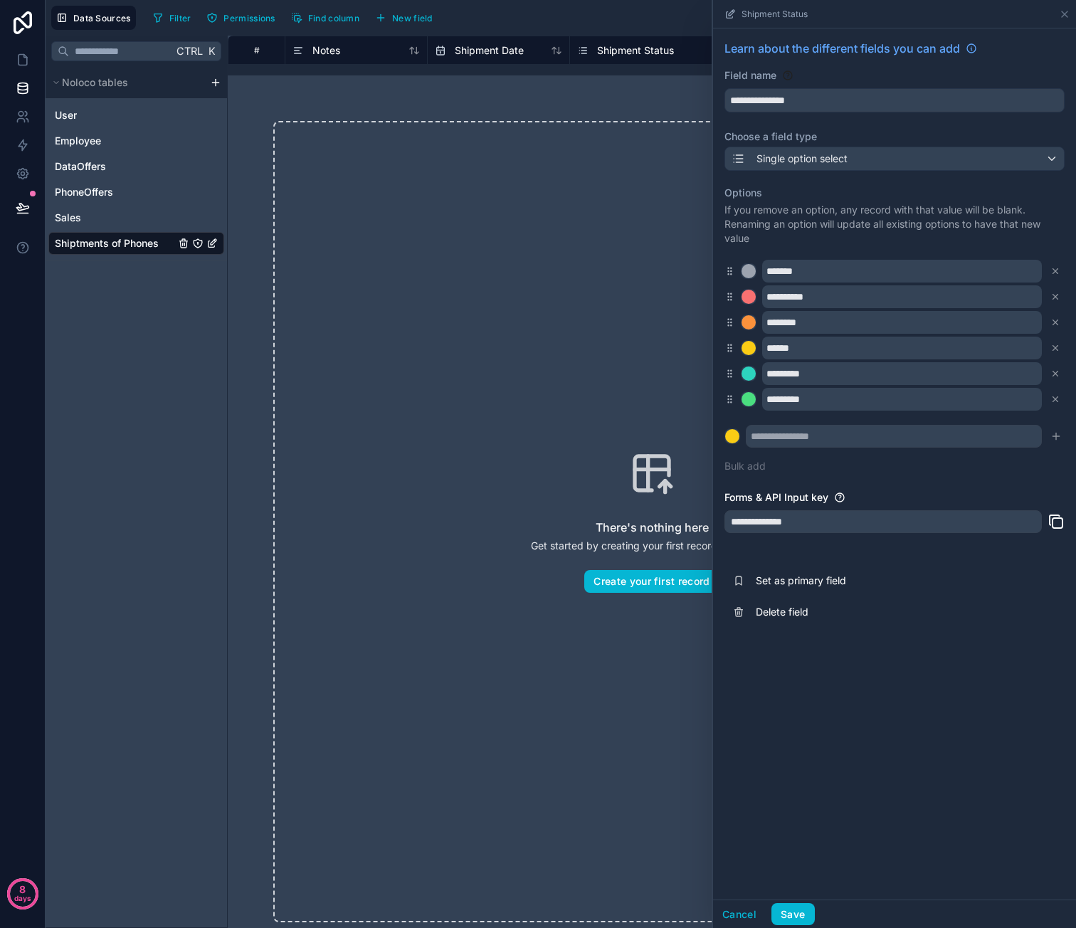
click at [952, 670] on div "**********" at bounding box center [894, 463] width 363 height 871
click at [789, 905] on button "Save" at bounding box center [792, 914] width 43 height 23
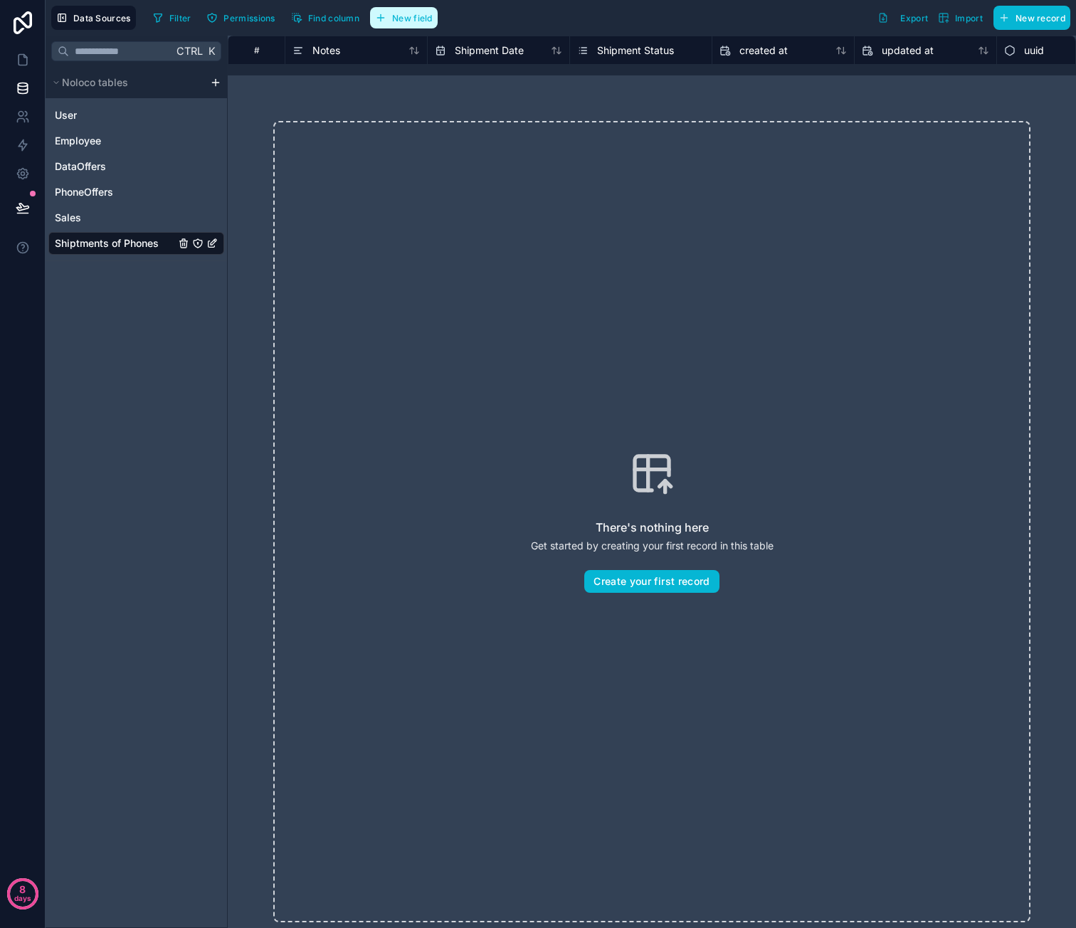
click at [423, 25] on button "New field" at bounding box center [404, 17] width 68 height 21
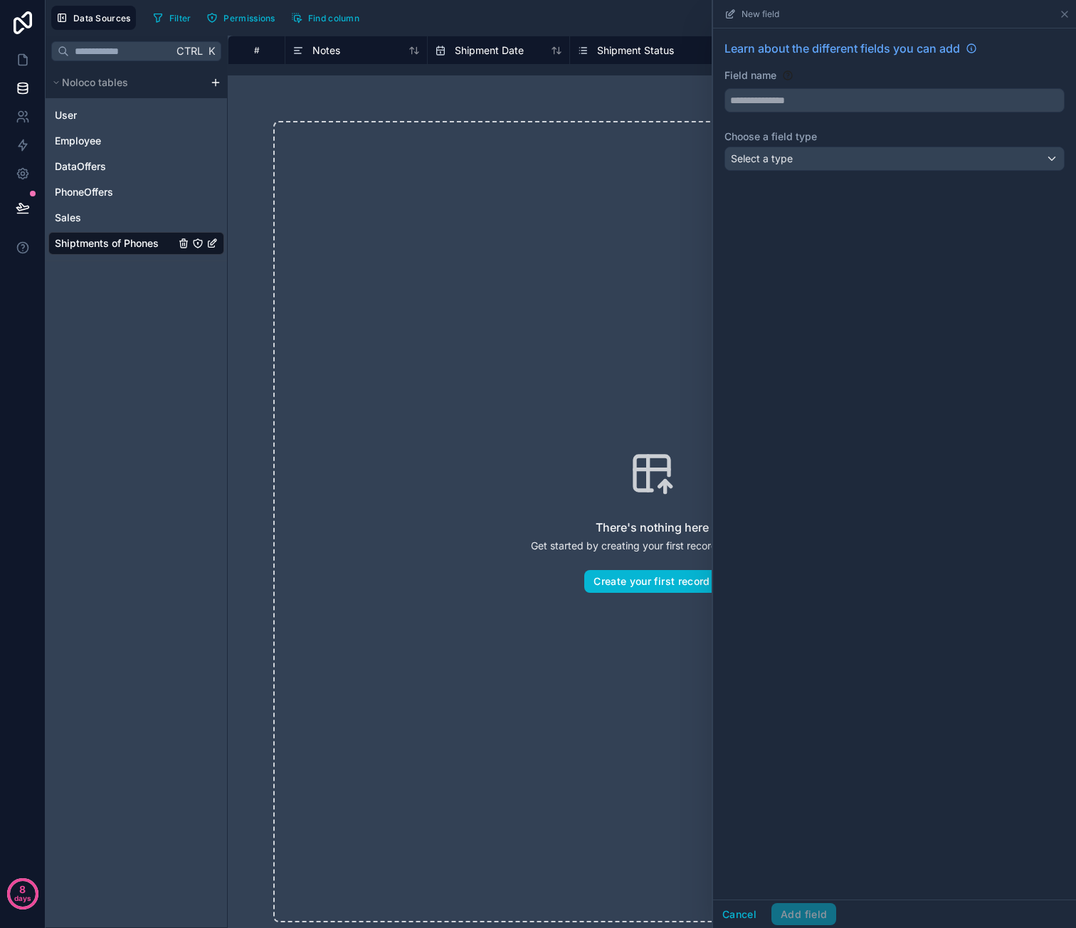
click at [836, 143] on div "Learn about the different fields you can add Field name Choose a field type Sel…" at bounding box center [894, 107] width 363 height 159
click at [838, 157] on div "Select a type" at bounding box center [894, 158] width 339 height 23
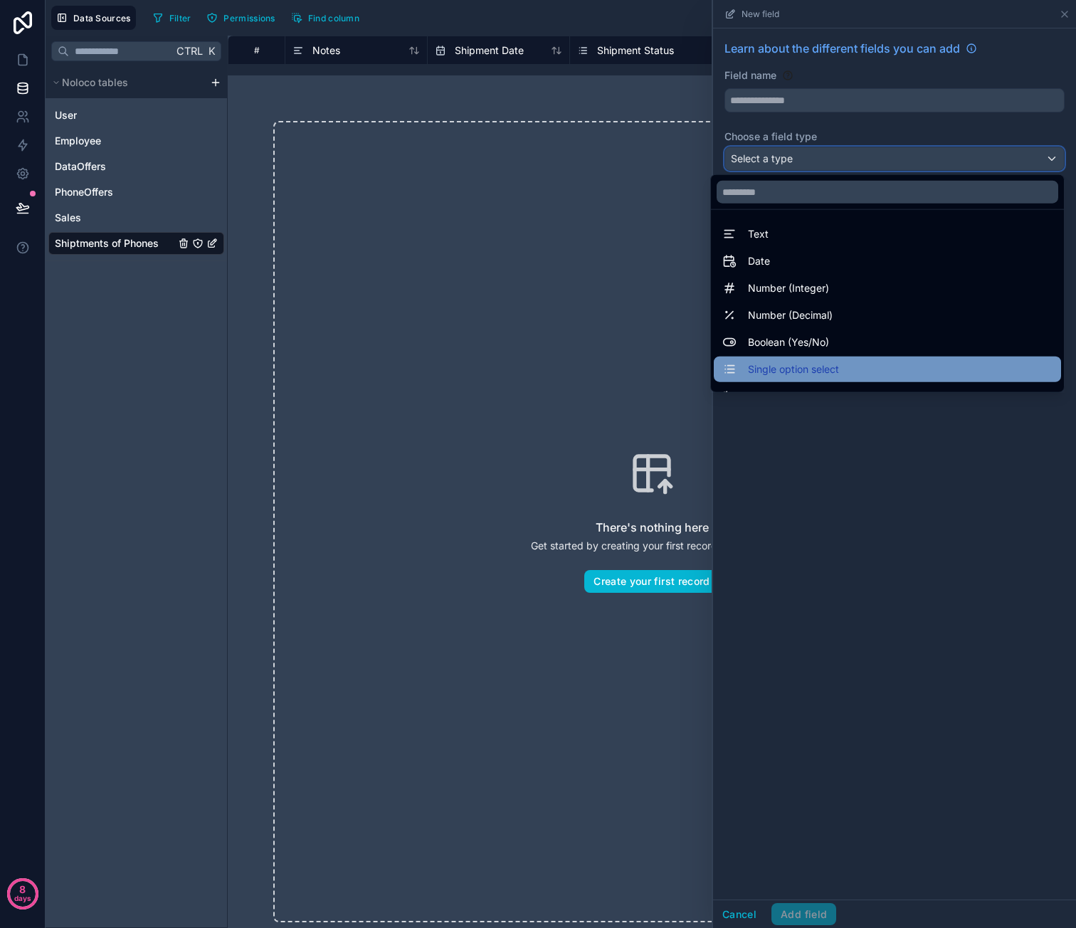
scroll to position [413, 0]
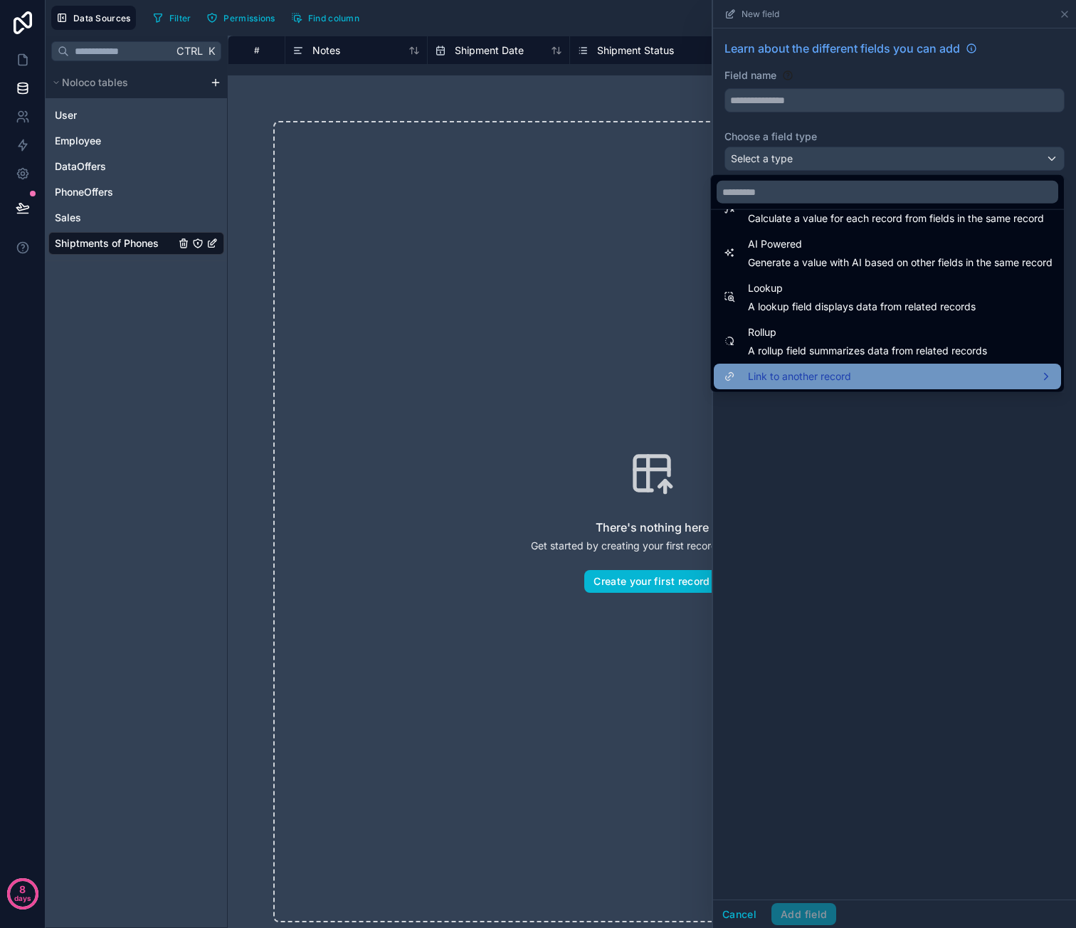
click at [865, 369] on div "Link to another record" at bounding box center [887, 376] width 330 height 17
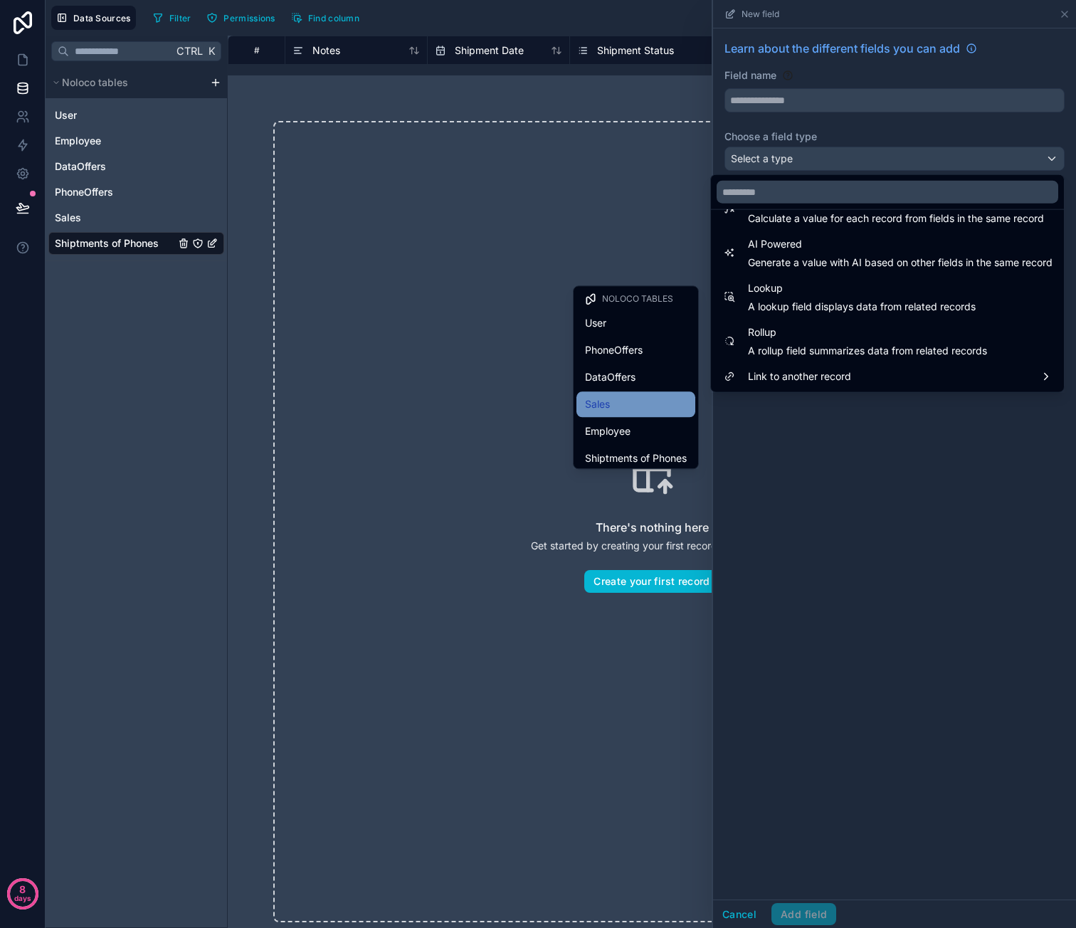
click at [641, 398] on div "Sales" at bounding box center [636, 404] width 102 height 17
type input "*****"
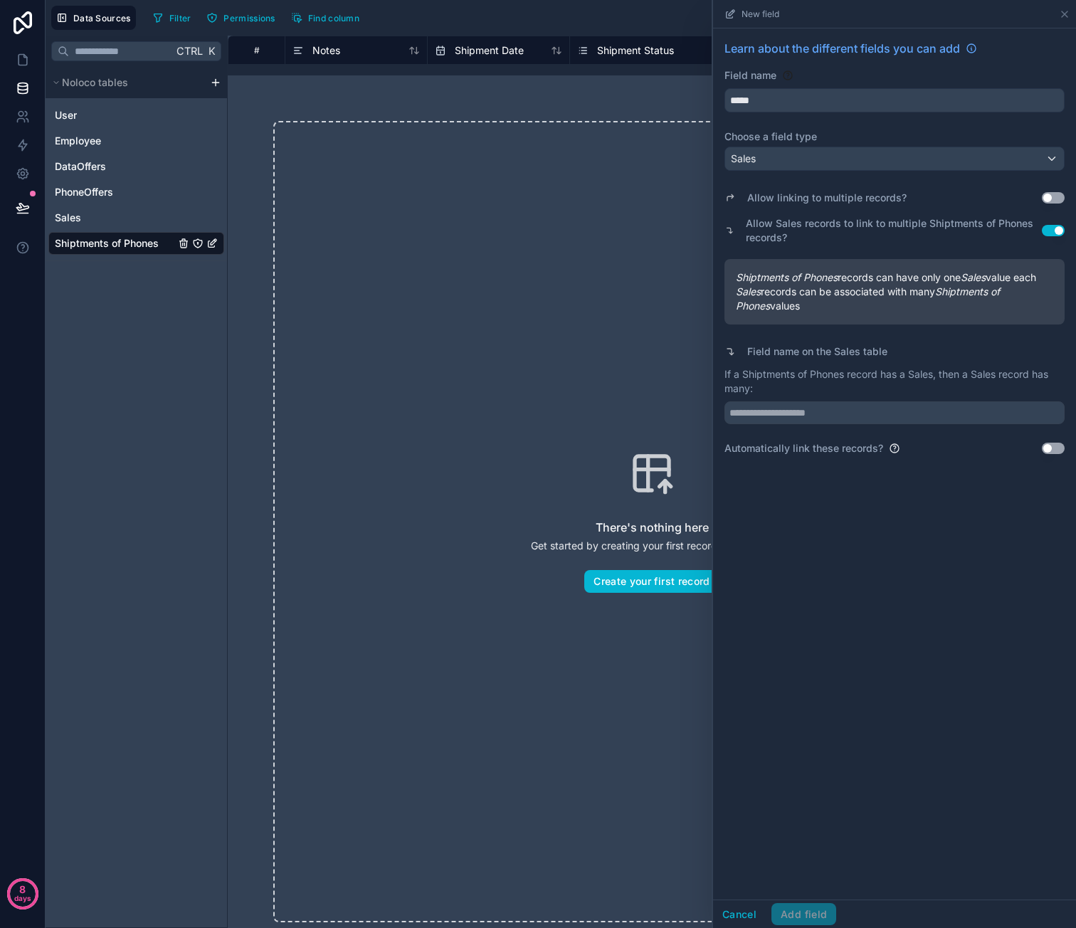
click at [1052, 230] on button "Use setting" at bounding box center [1053, 230] width 23 height 11
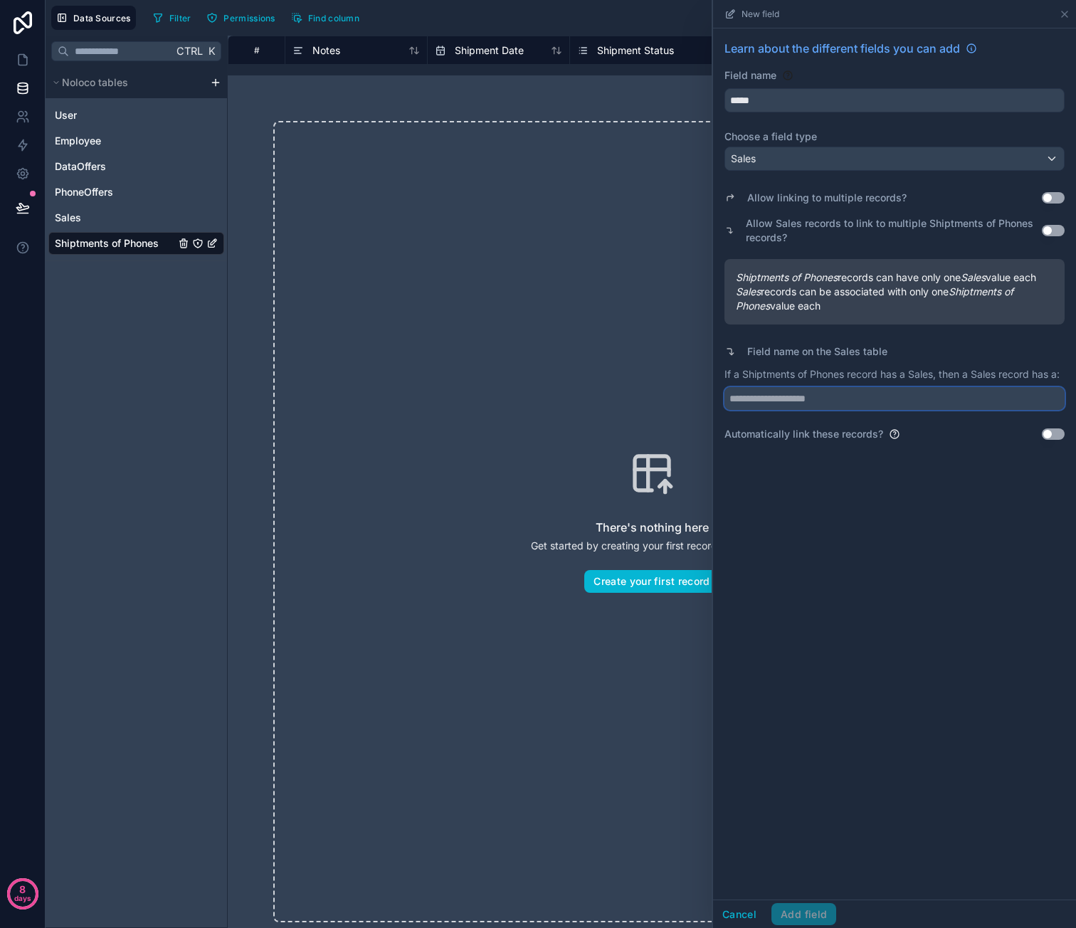
click at [945, 401] on input "text" at bounding box center [894, 398] width 340 height 23
type input "********"
click at [966, 497] on div "Learn about the different fields you can add Field name ***** Choose a field ty…" at bounding box center [894, 463] width 363 height 871
click at [978, 492] on div "Learn about the different fields you can add Field name ***** Choose a field ty…" at bounding box center [894, 463] width 363 height 871
click at [816, 907] on button "Add field" at bounding box center [803, 914] width 65 height 23
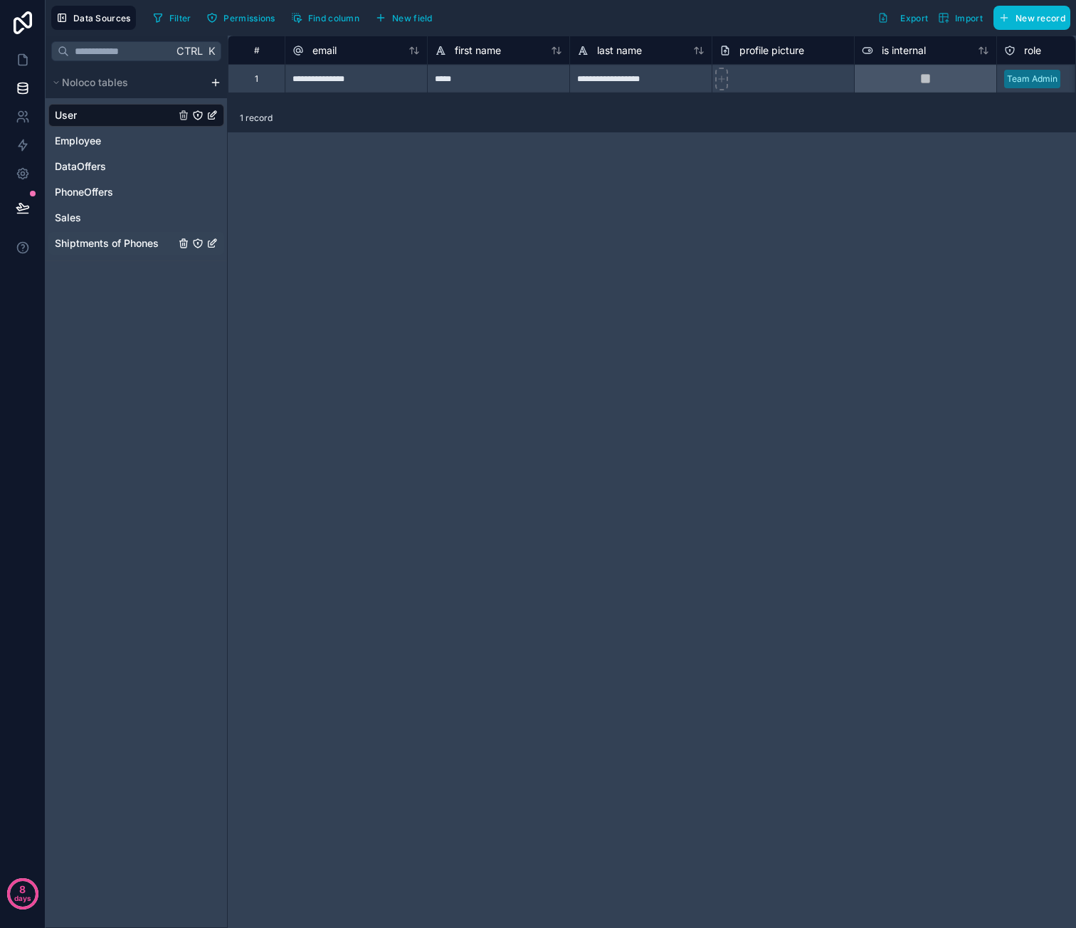
click at [214, 241] on icon "Shiptments of Phones" at bounding box center [211, 243] width 11 height 11
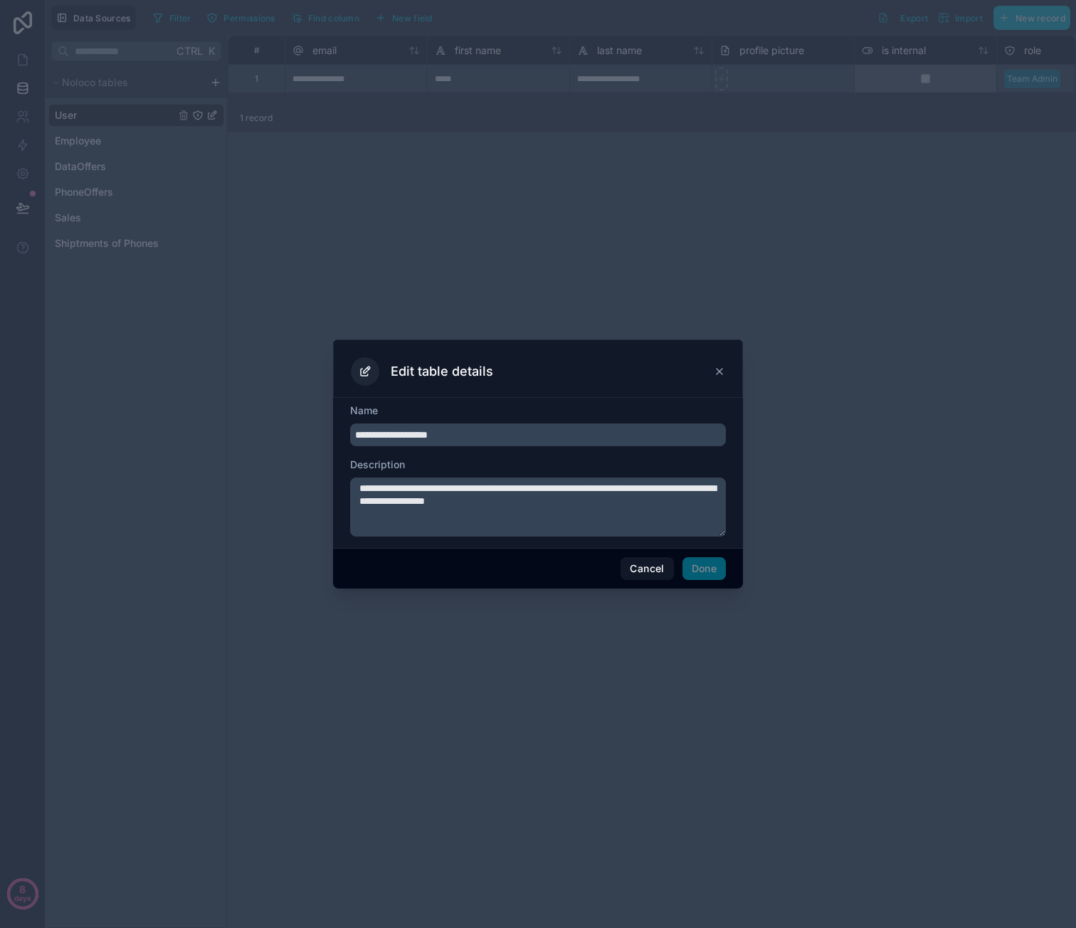
drag, startPoint x: 490, startPoint y: 438, endPoint x: 286, endPoint y: 427, distance: 203.8
click at [286, 427] on div "**********" at bounding box center [538, 464] width 1076 height 928
type input "*********"
click at [717, 561] on button "Done" at bounding box center [703, 568] width 43 height 23
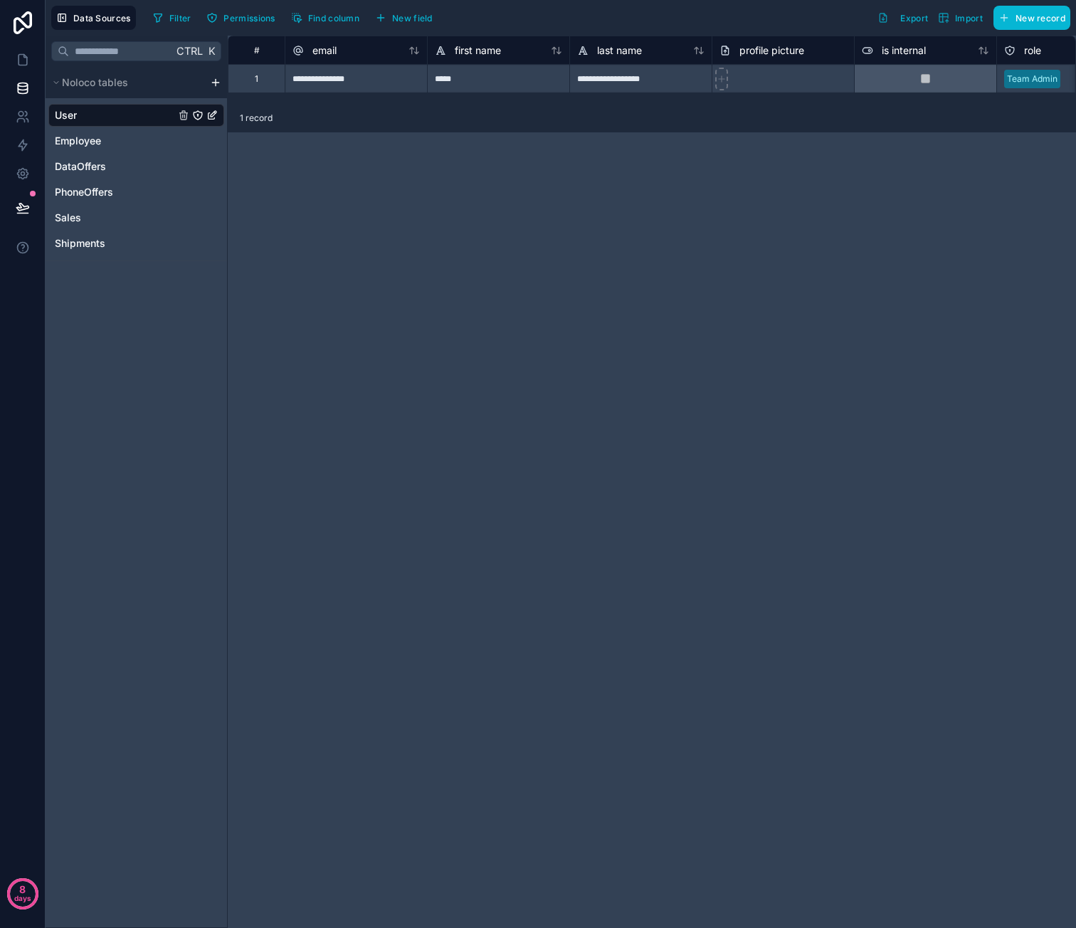
click at [214, 82] on html "**********" at bounding box center [538, 464] width 1076 height 928
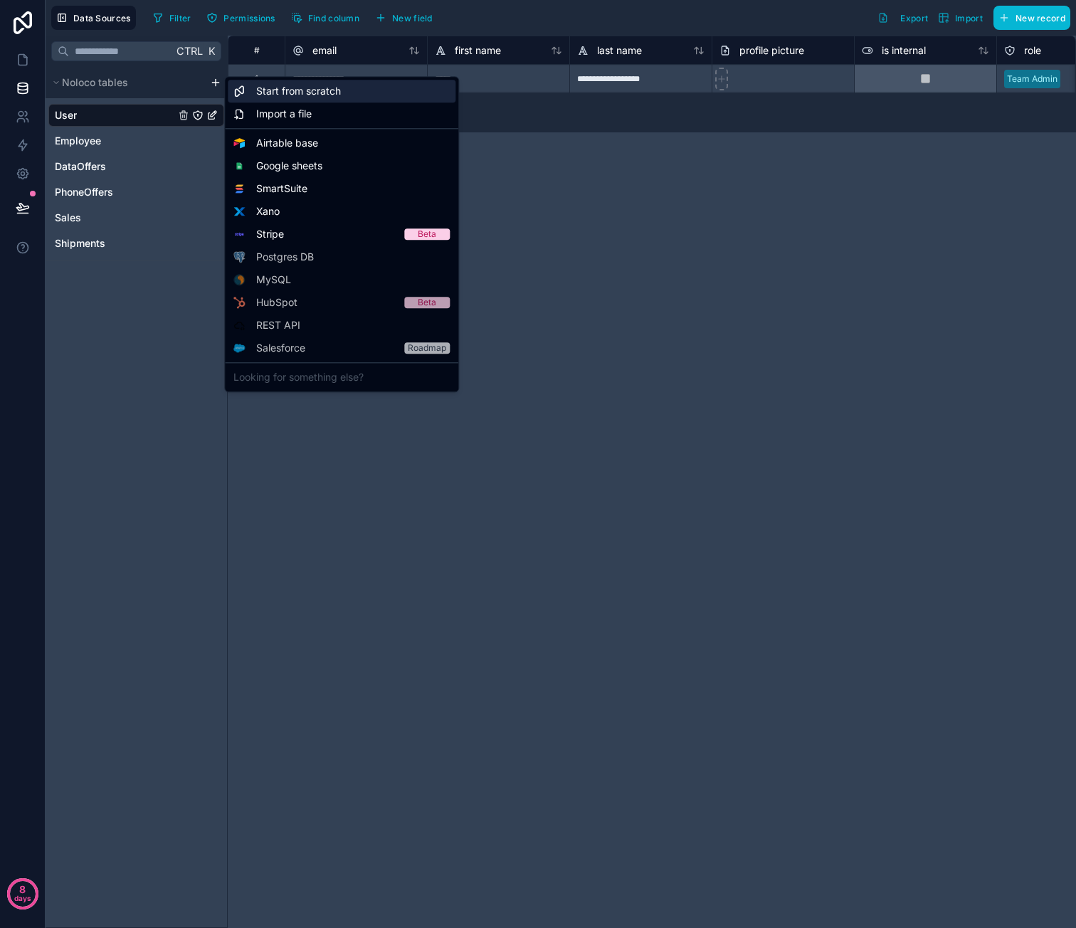
click at [333, 93] on span "Start from scratch" at bounding box center [298, 91] width 85 height 14
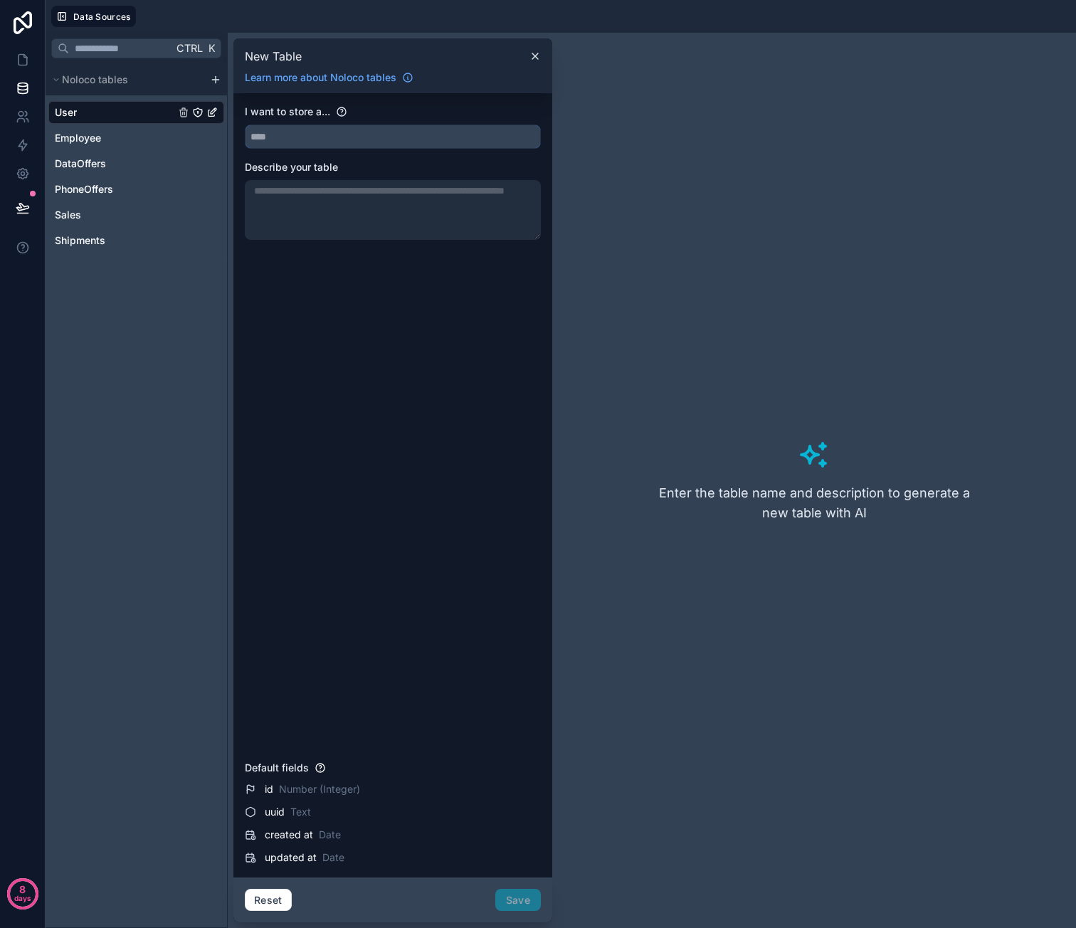
click at [352, 137] on input "text" at bounding box center [393, 136] width 295 height 23
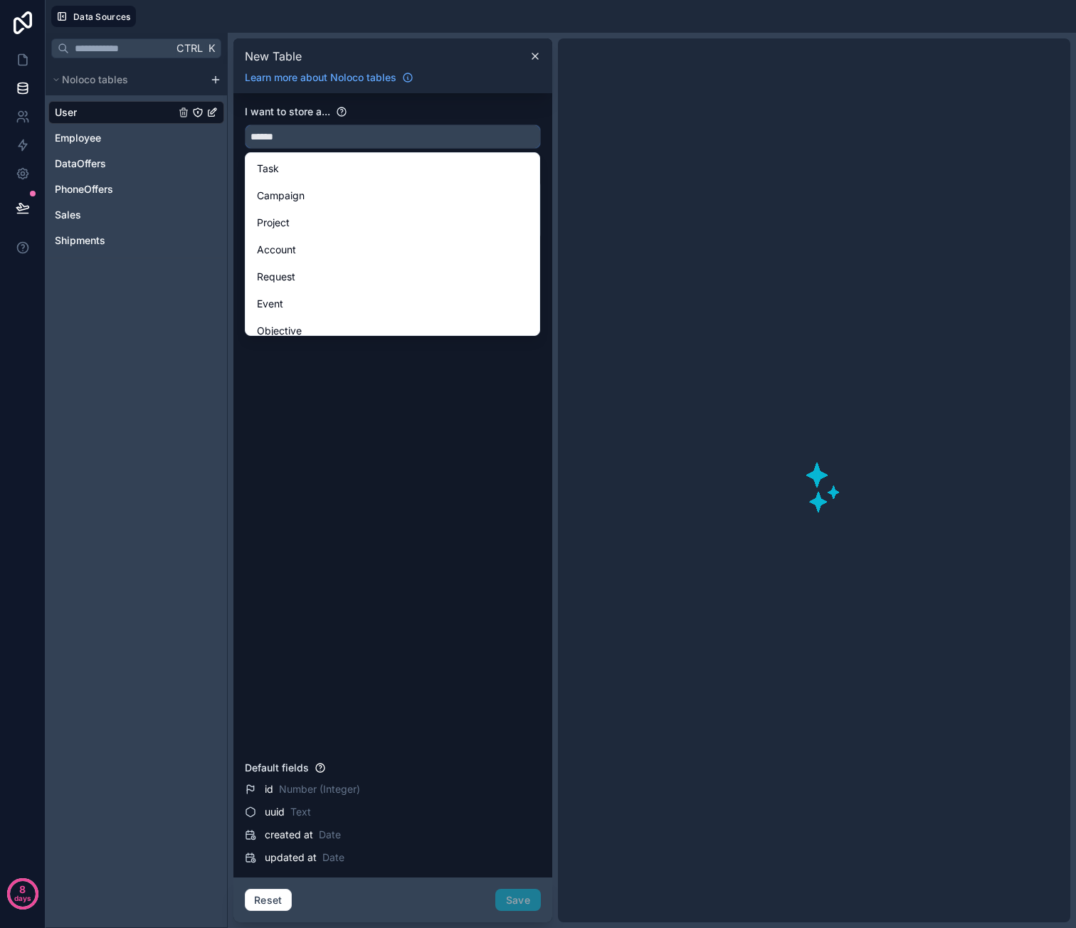
click at [245, 125] on button "*****" at bounding box center [393, 137] width 296 height 24
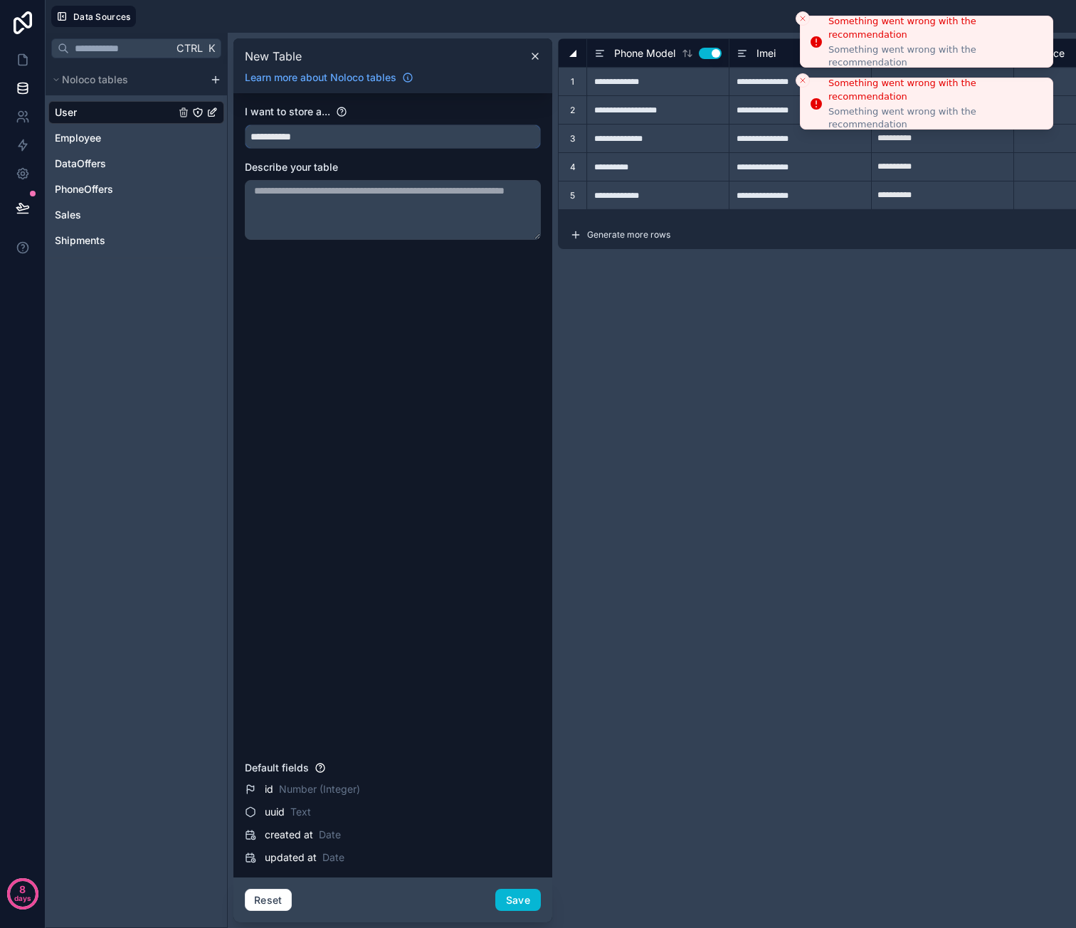
type input "**********"
click at [808, 15] on button "Close toast" at bounding box center [803, 18] width 14 height 14
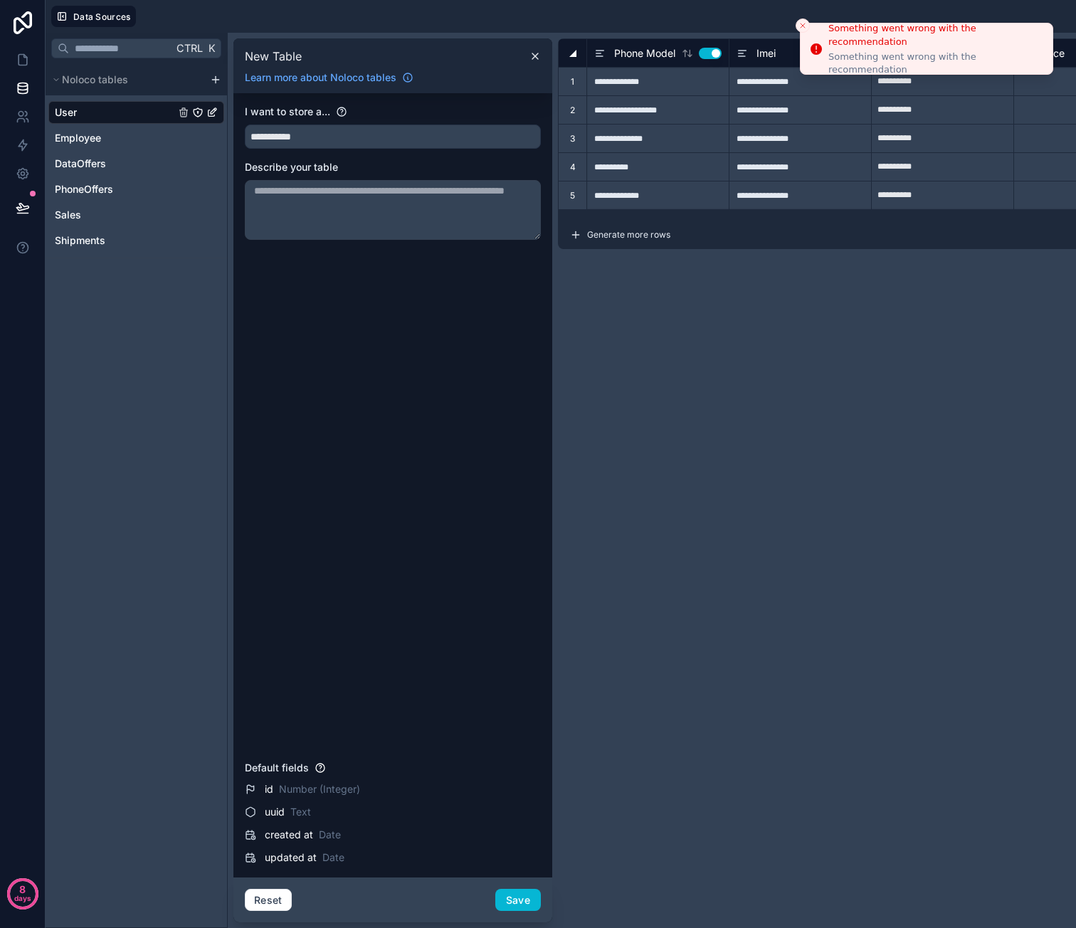
click at [804, 23] on line "Close toast" at bounding box center [803, 25] width 4 height 4
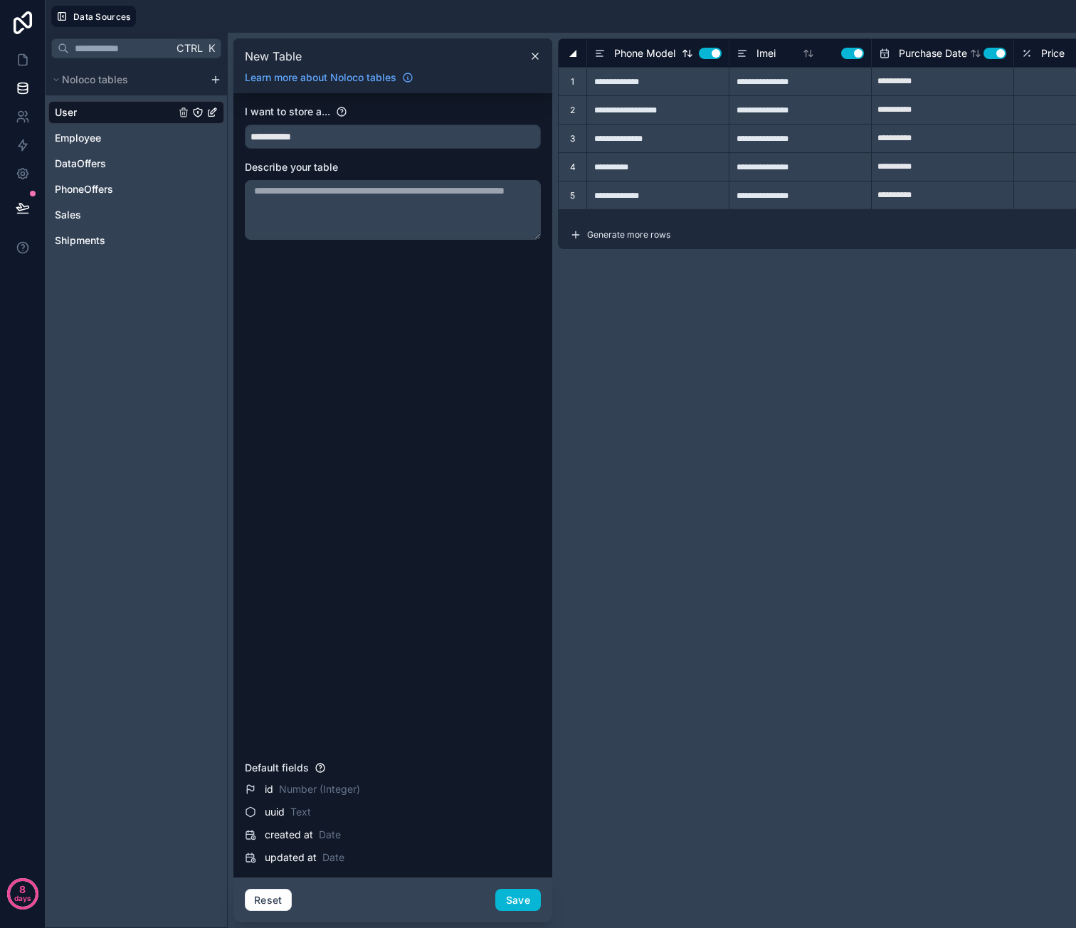
click at [637, 51] on span "Phone Model" at bounding box center [644, 53] width 61 height 14
click at [653, 51] on span "Phone Model" at bounding box center [644, 53] width 61 height 14
click at [707, 51] on button "Use setting" at bounding box center [710, 53] width 23 height 11
click at [719, 51] on button "Use setting" at bounding box center [710, 53] width 23 height 11
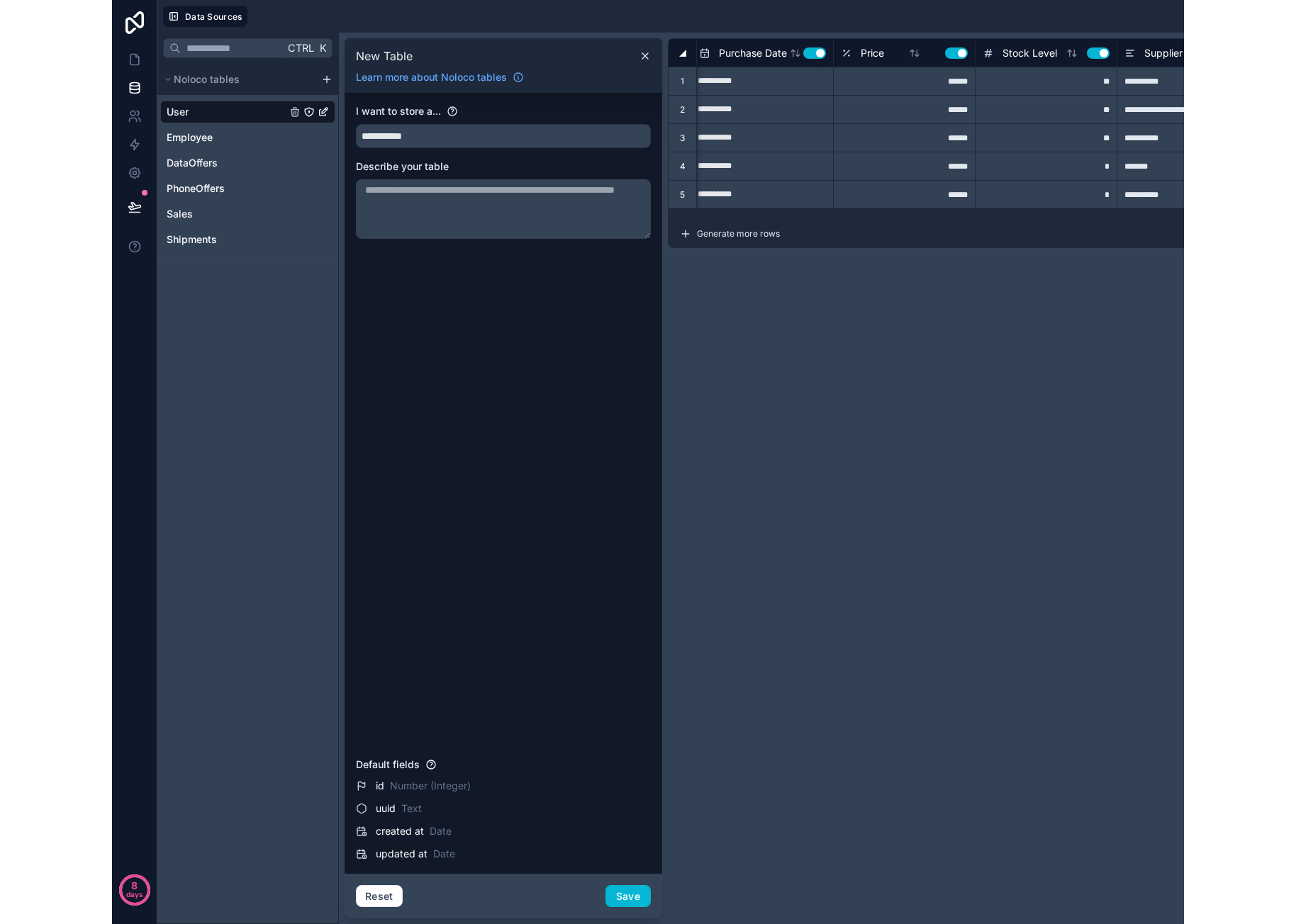
scroll to position [0, 329]
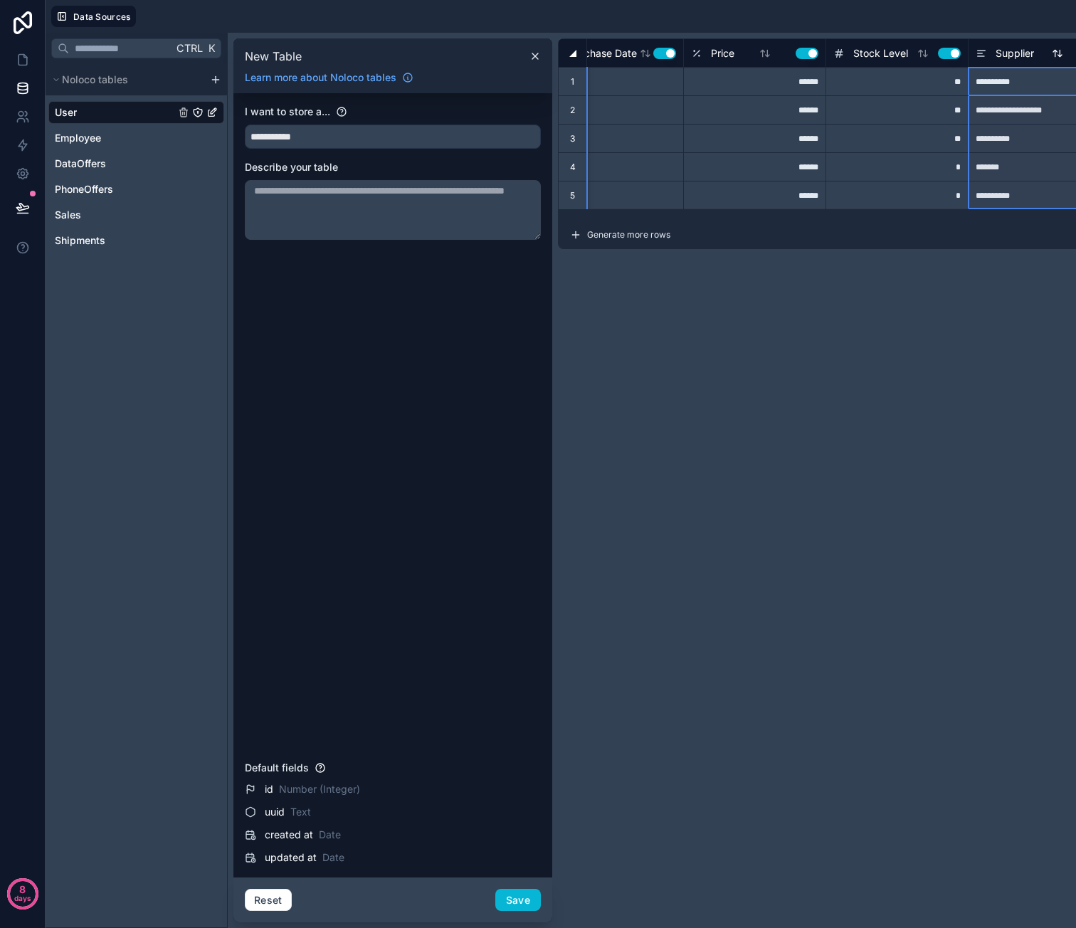
click at [1017, 50] on span "Supplier" at bounding box center [1015, 53] width 38 height 14
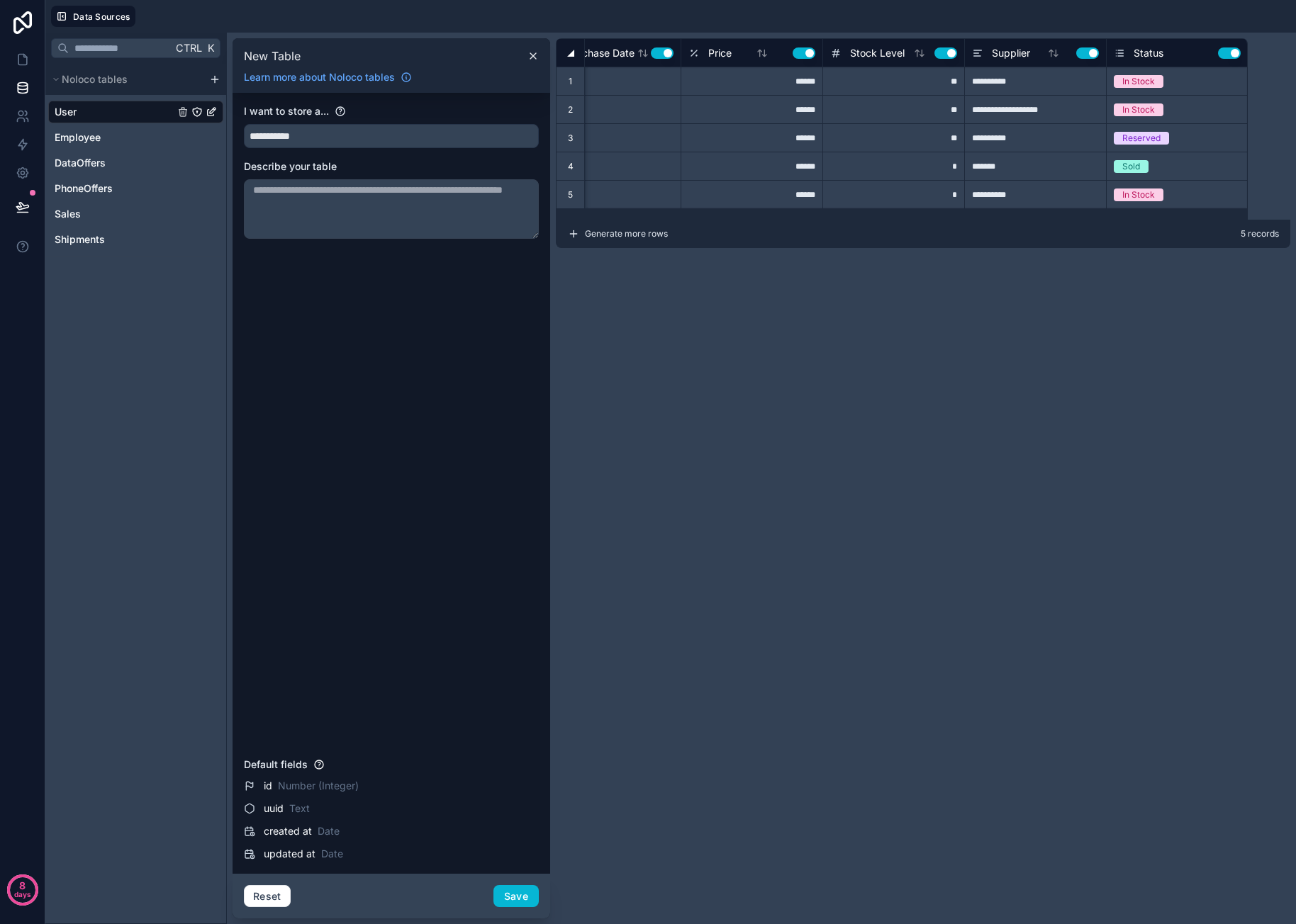
click at [1071, 53] on button "Use setting" at bounding box center [1229, 53] width 23 height 11
click at [1071, 52] on button "Use setting" at bounding box center [1087, 53] width 23 height 11
click at [940, 53] on button "Use setting" at bounding box center [945, 53] width 23 height 11
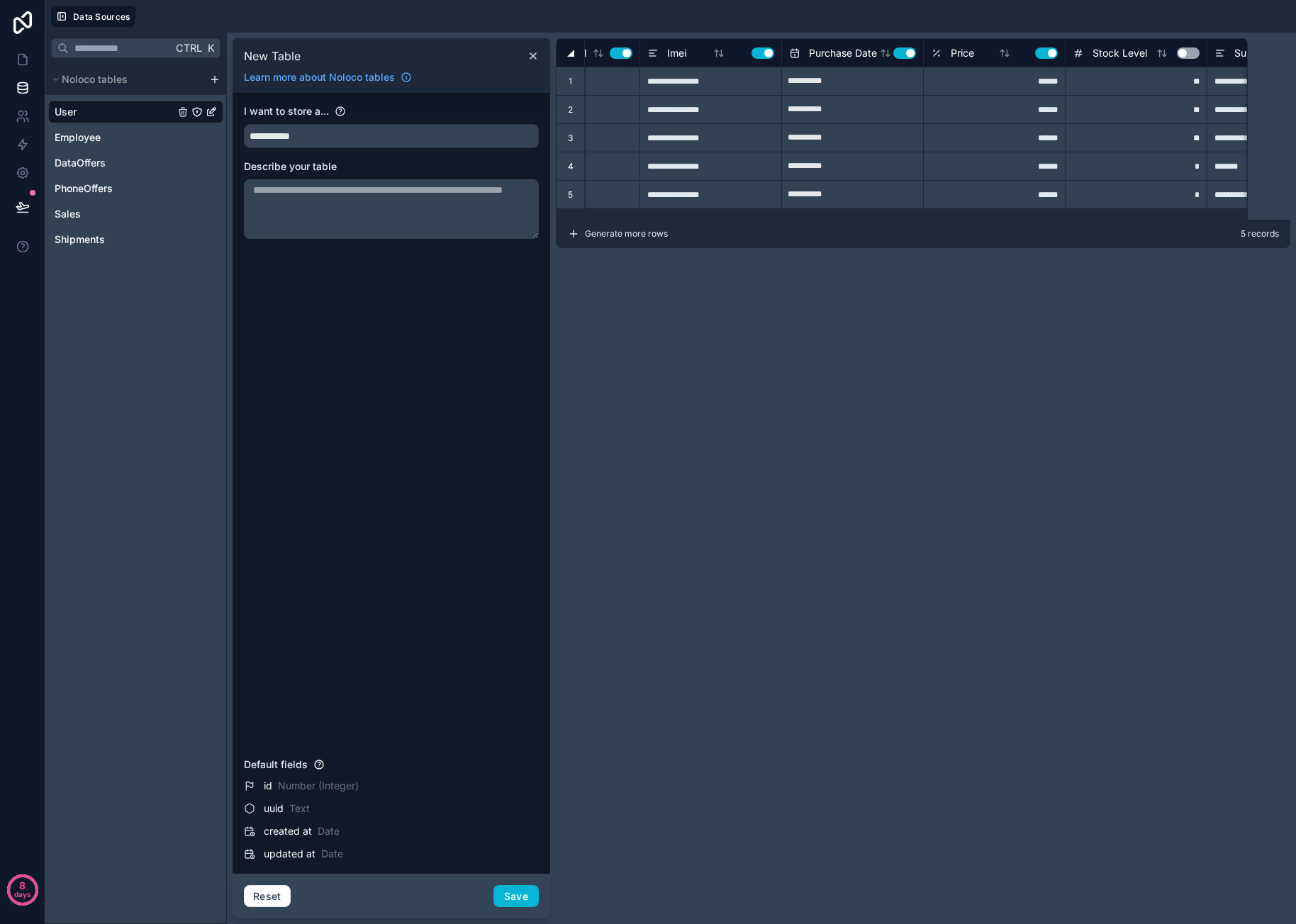
scroll to position [0, 54]
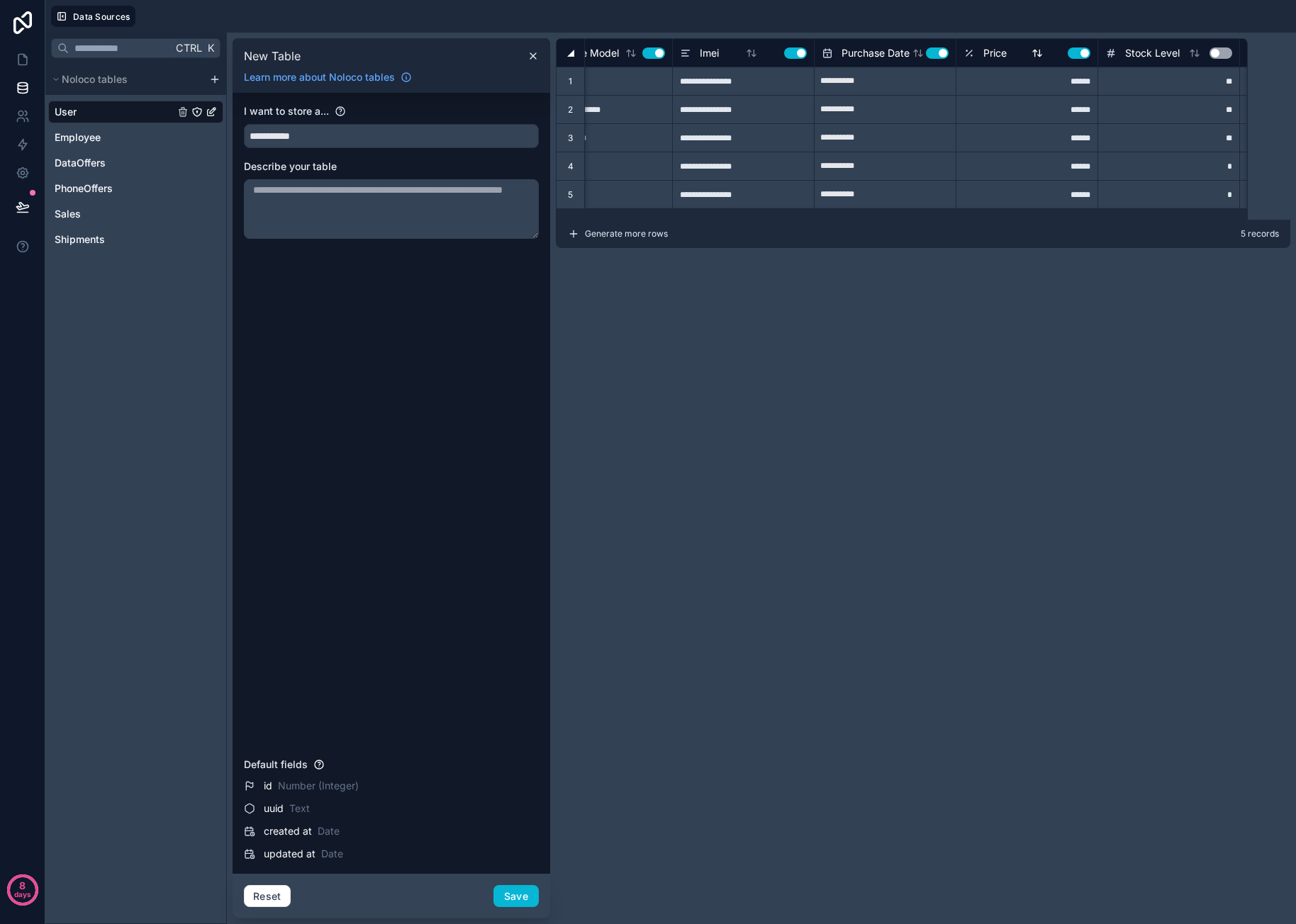
click at [1071, 55] on button "Use setting" at bounding box center [1079, 53] width 23 height 11
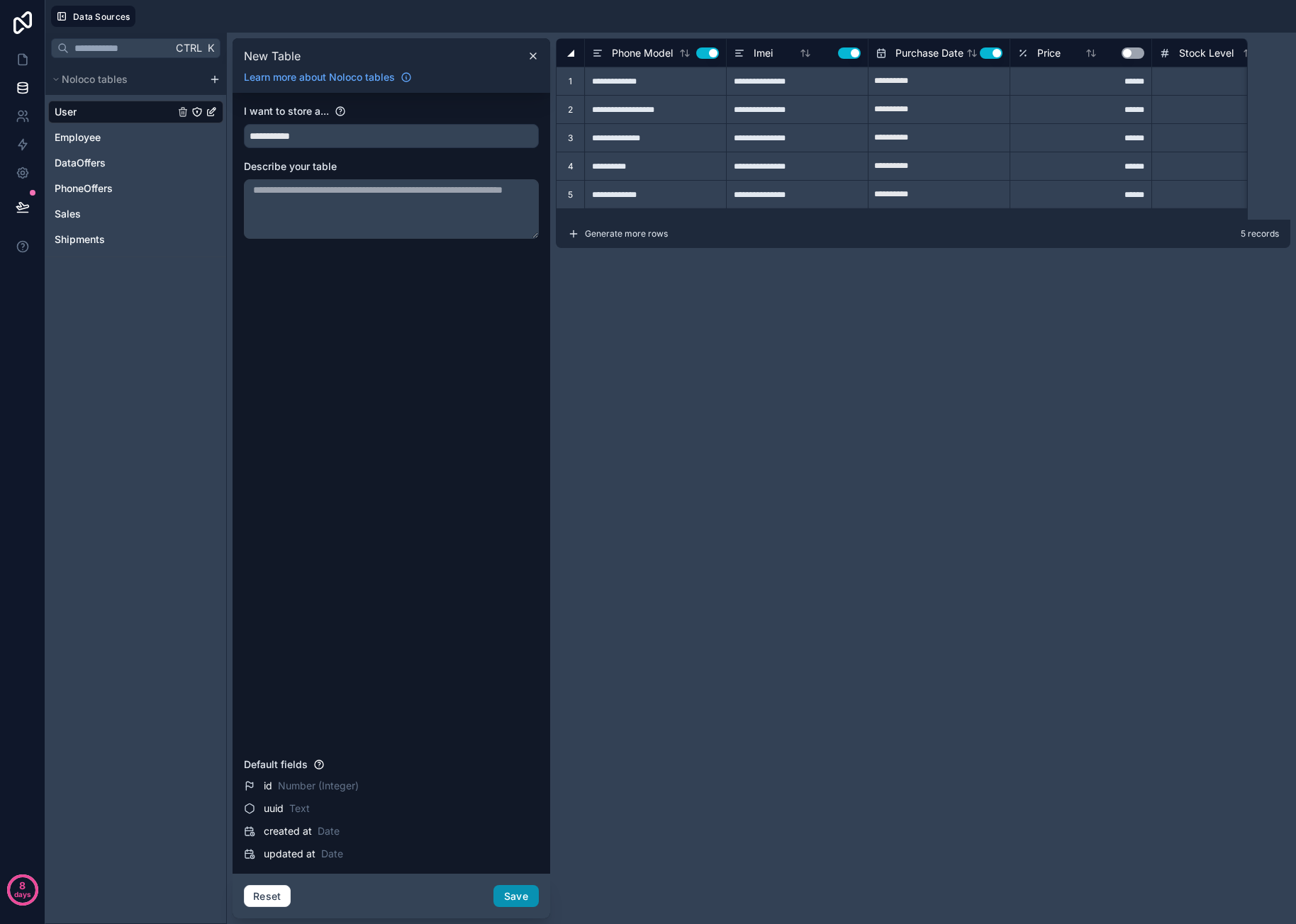
click at [505, 897] on button "Save" at bounding box center [516, 896] width 46 height 23
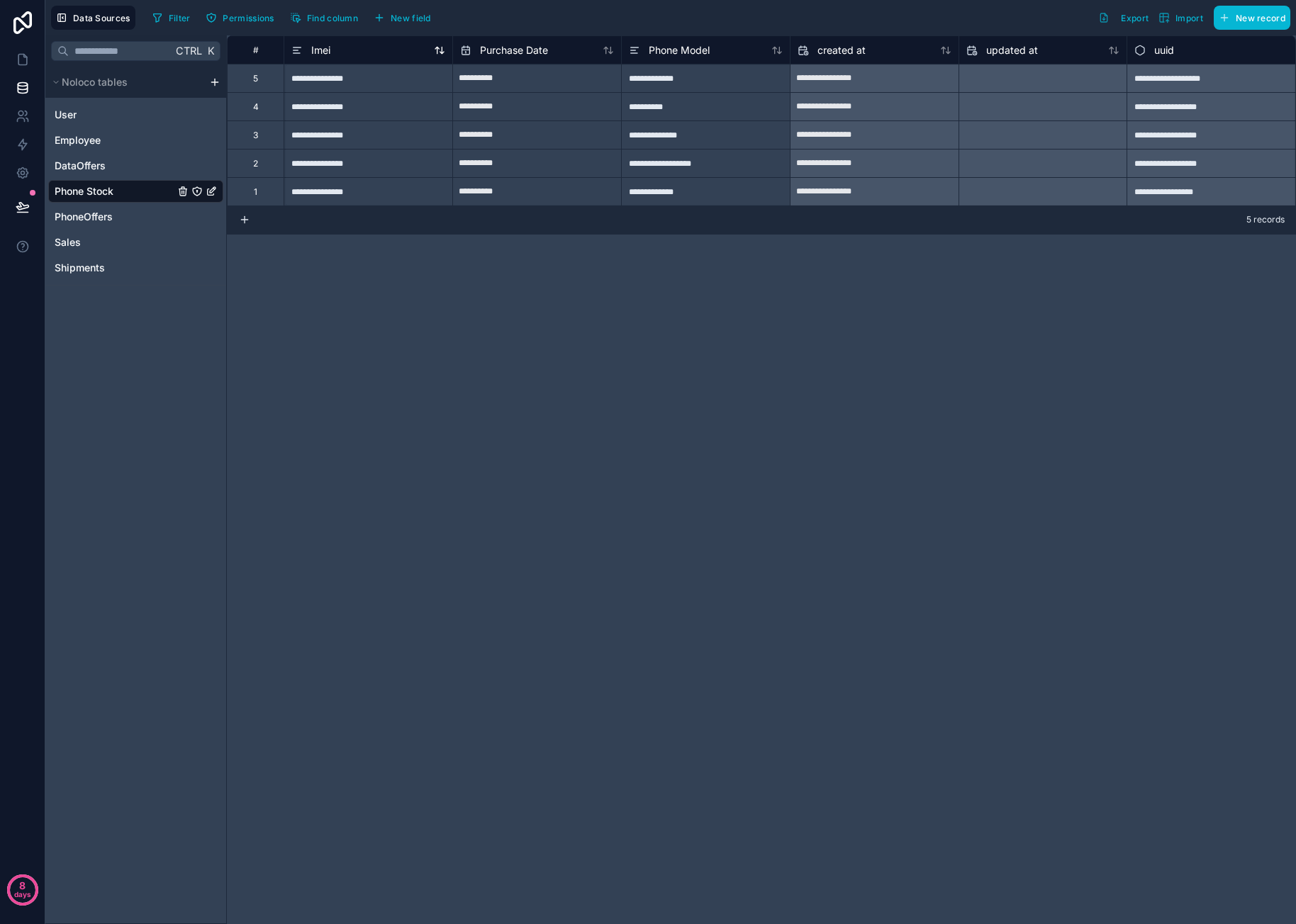
click at [326, 52] on span "Imei" at bounding box center [320, 50] width 19 height 14
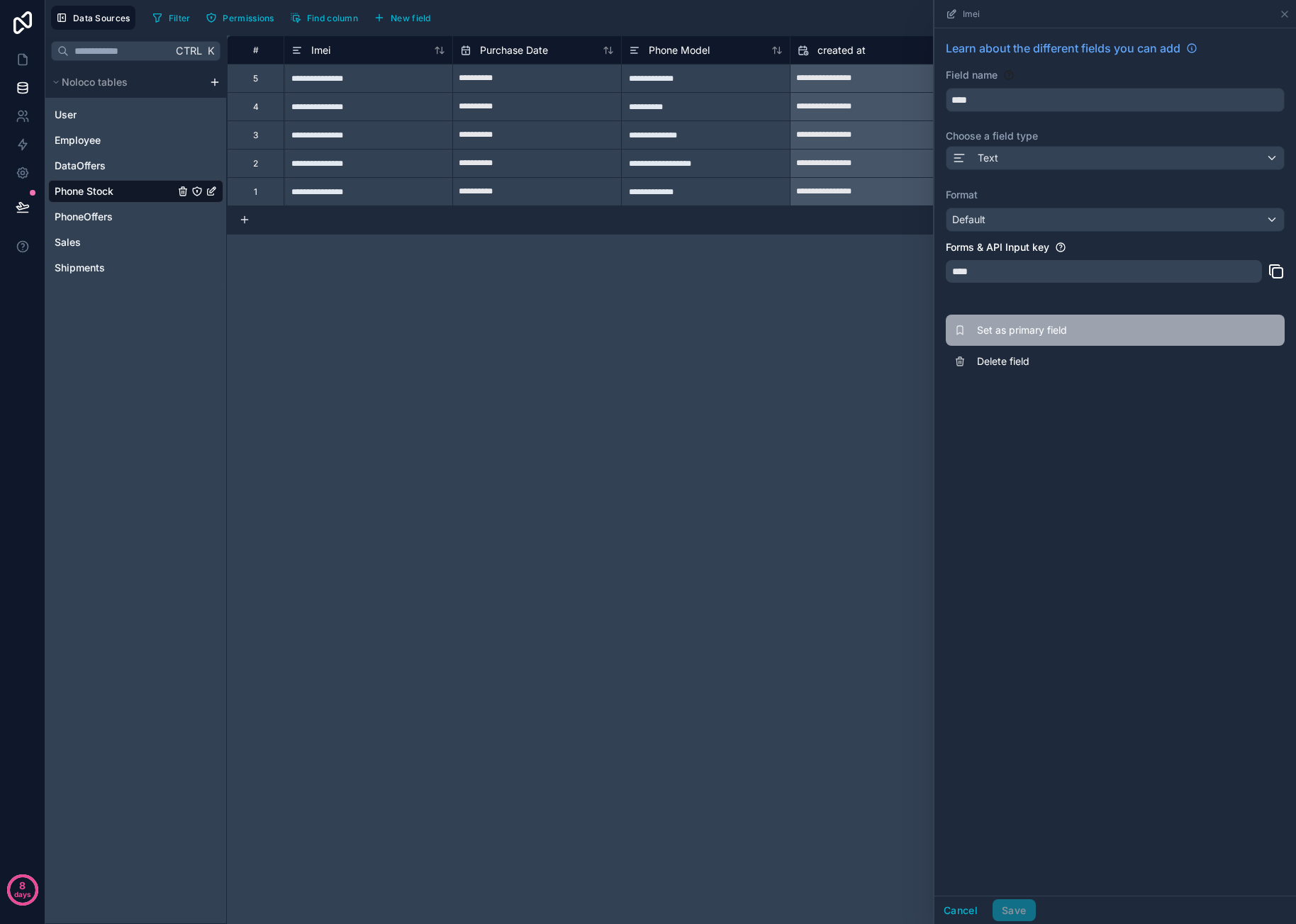
click at [1034, 326] on span "Set as primary field" at bounding box center [1079, 331] width 204 height 14
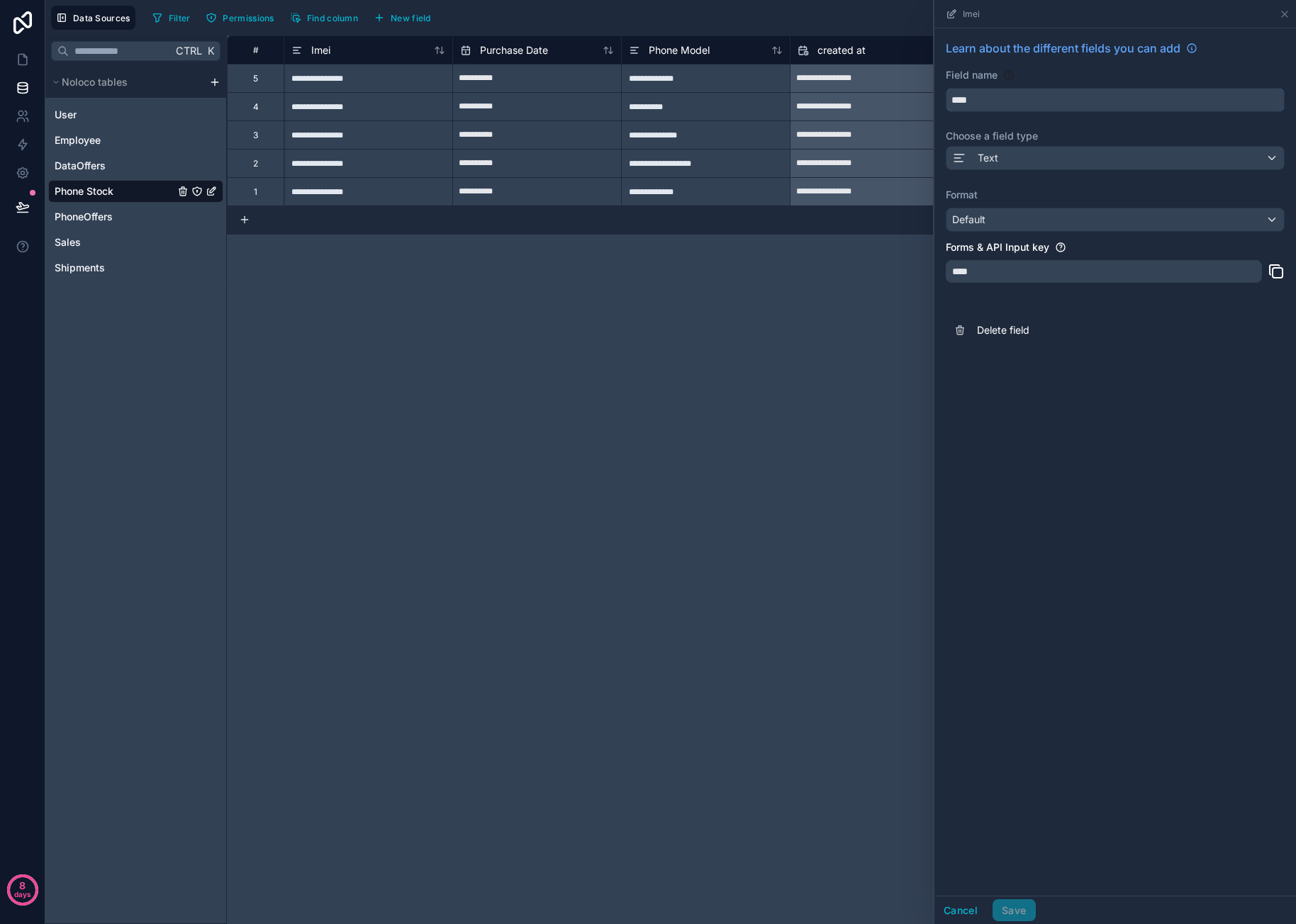
drag, startPoint x: 1024, startPoint y: 97, endPoint x: 950, endPoint y: 100, distance: 74.1
click at [950, 100] on input "****" at bounding box center [1115, 100] width 338 height 23
type input "****"
click at [1063, 151] on div "Text" at bounding box center [1115, 157] width 338 height 23
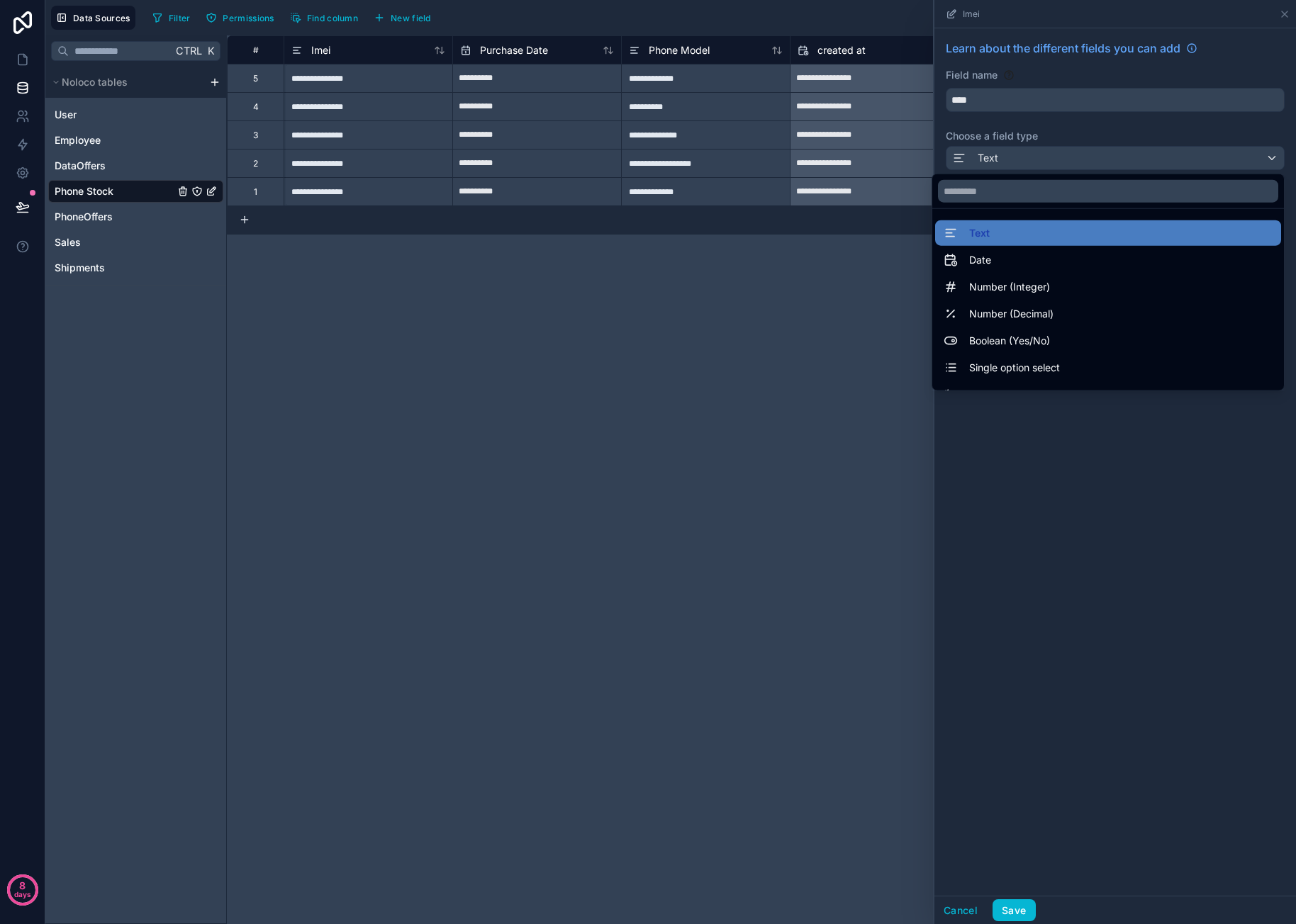
click at [1071, 487] on div at bounding box center [1115, 462] width 362 height 924
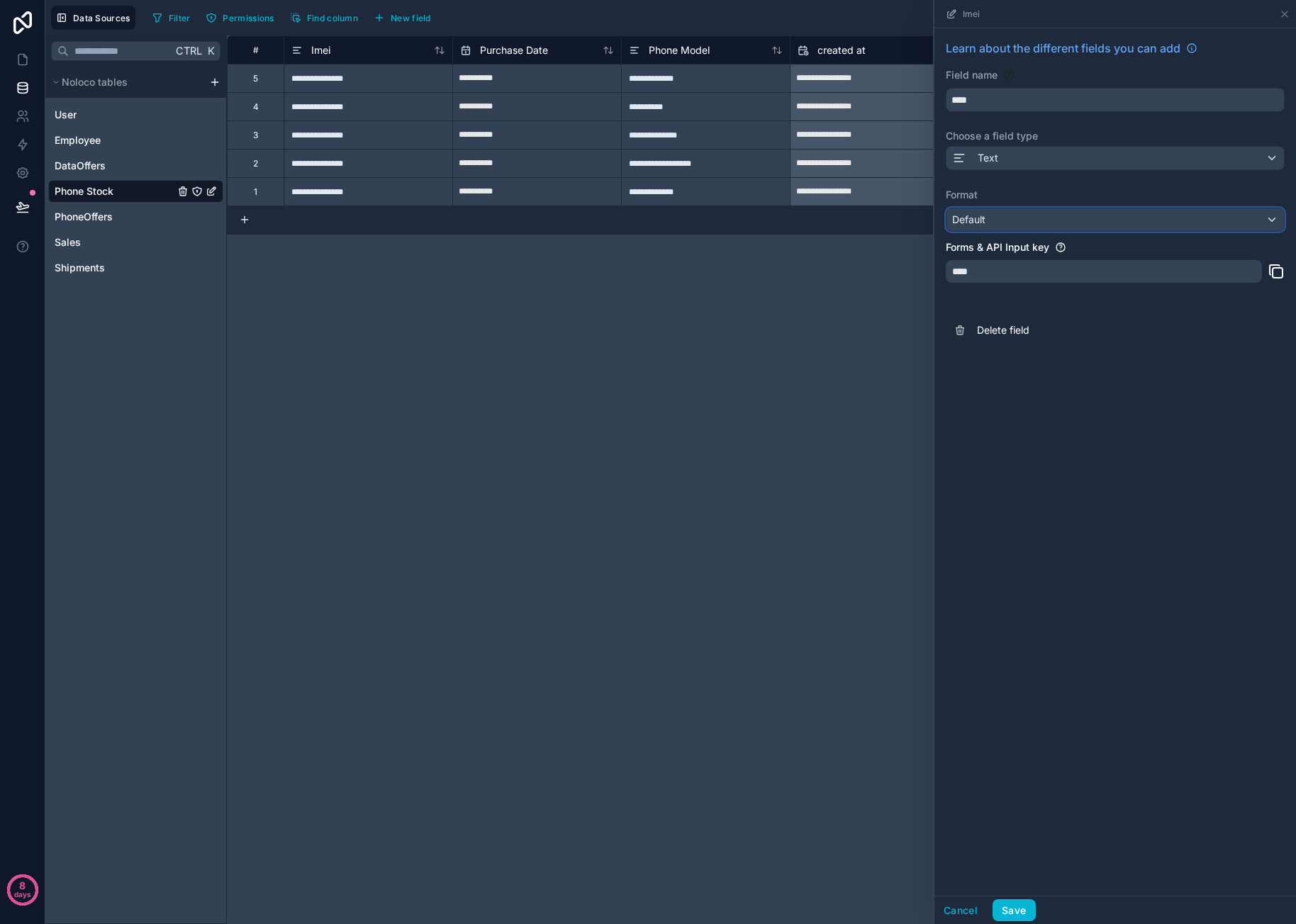
click at [1046, 218] on div "Default" at bounding box center [1115, 219] width 338 height 23
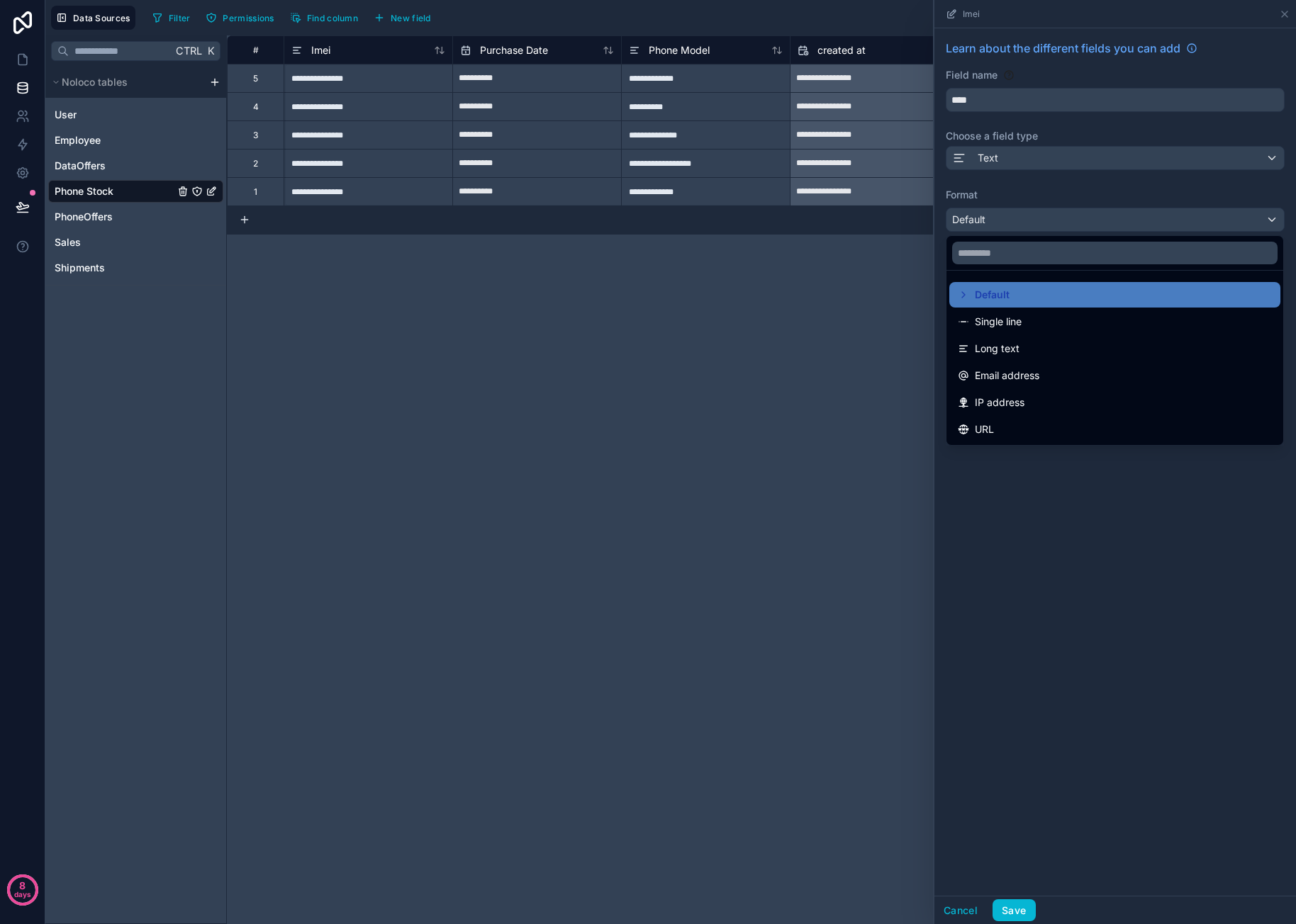
click at [1071, 596] on div at bounding box center [1115, 462] width 362 height 924
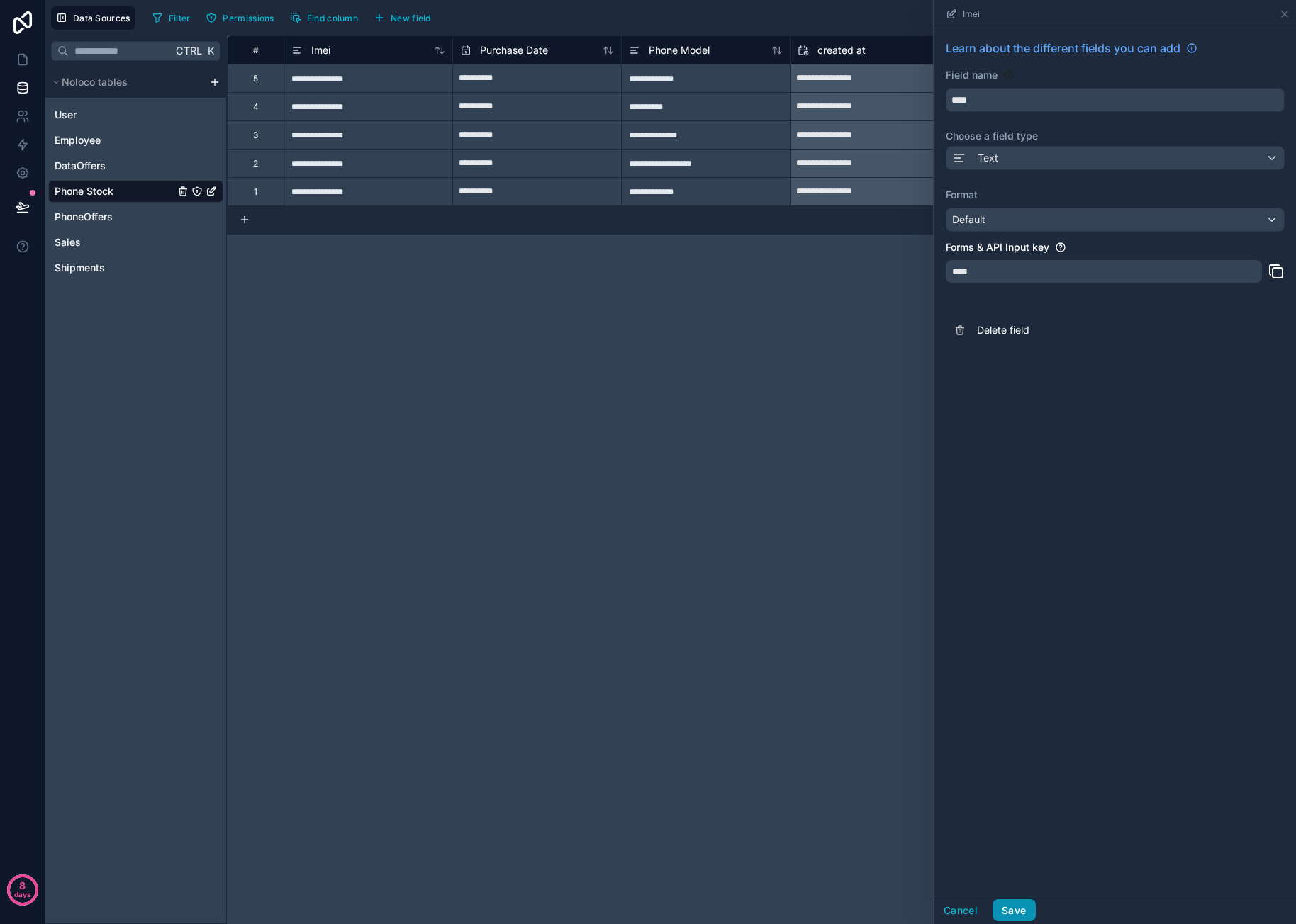
click at [1016, 909] on button "Save" at bounding box center [1013, 910] width 43 height 23
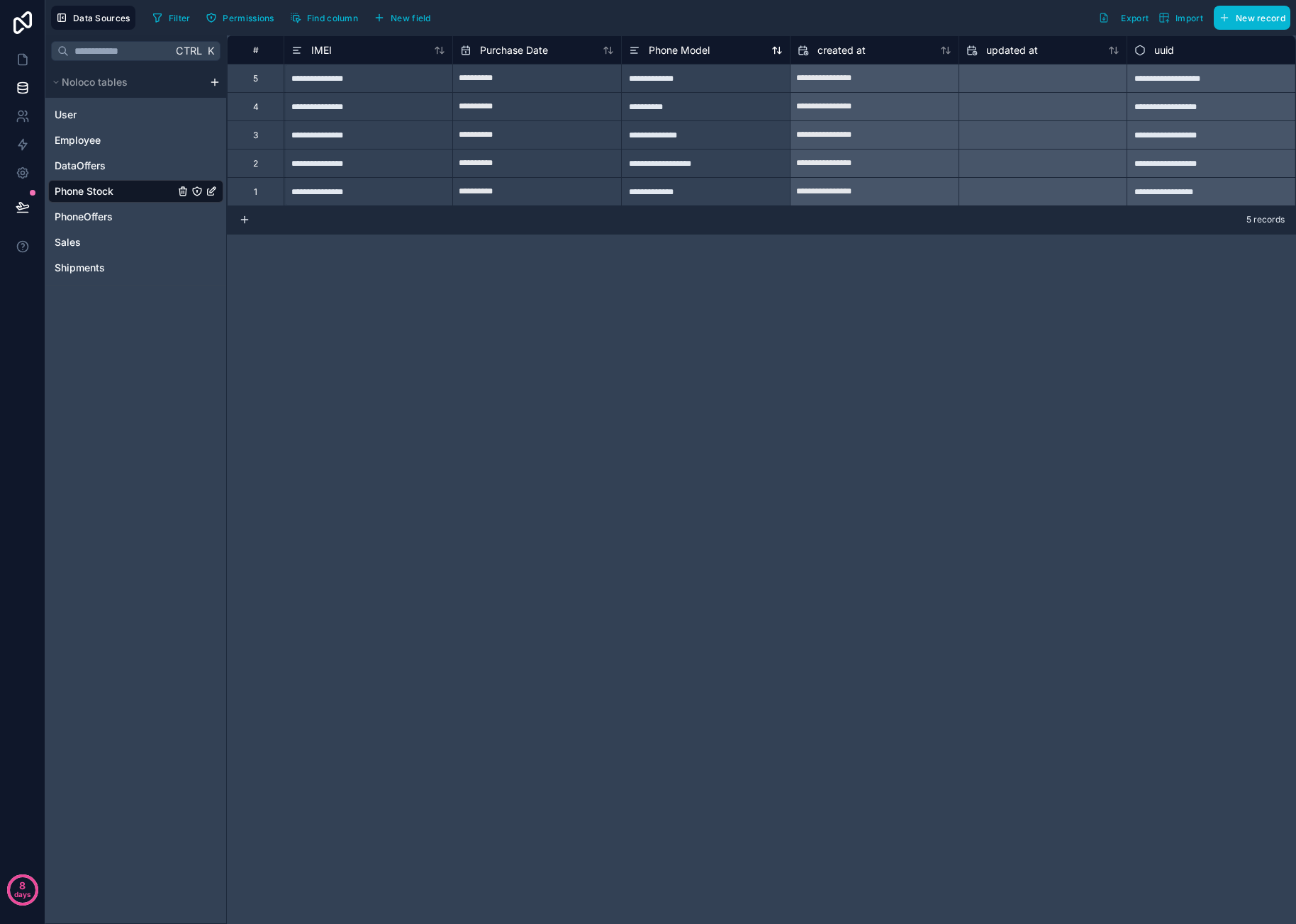
click at [686, 50] on span "Phone Model" at bounding box center [678, 50] width 61 height 14
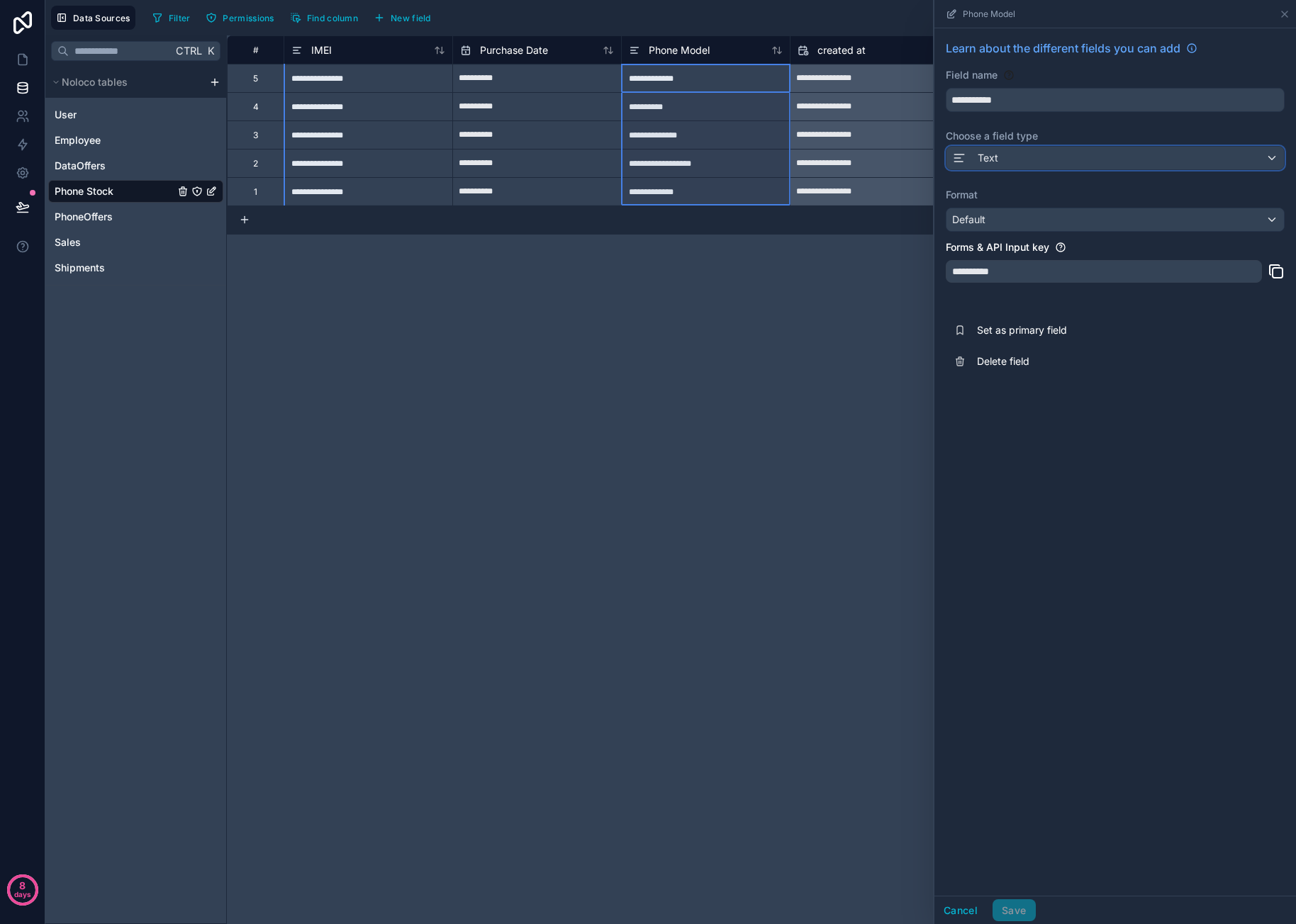
click at [1055, 158] on div "Text" at bounding box center [1115, 157] width 338 height 23
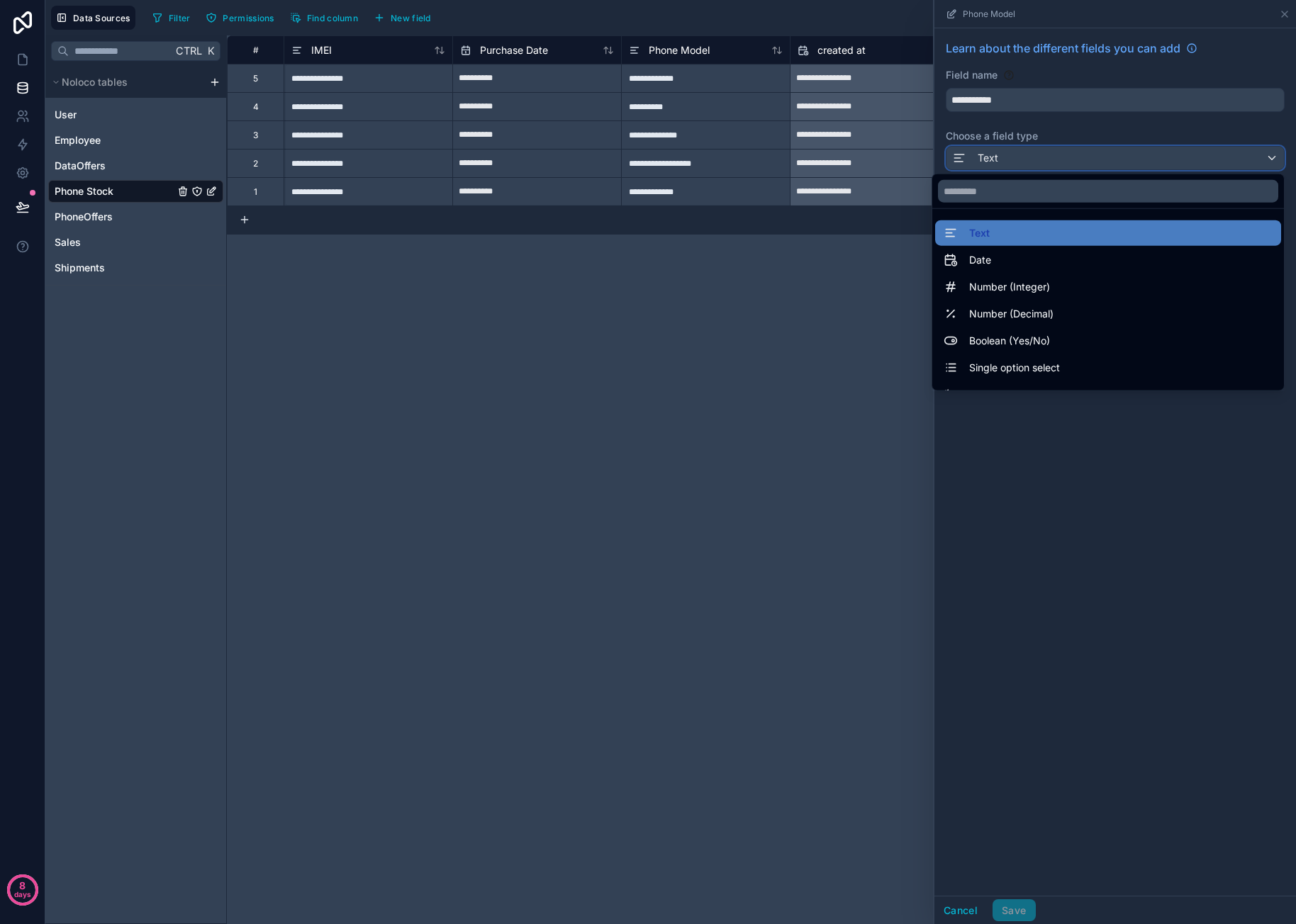
scroll to position [411, 0]
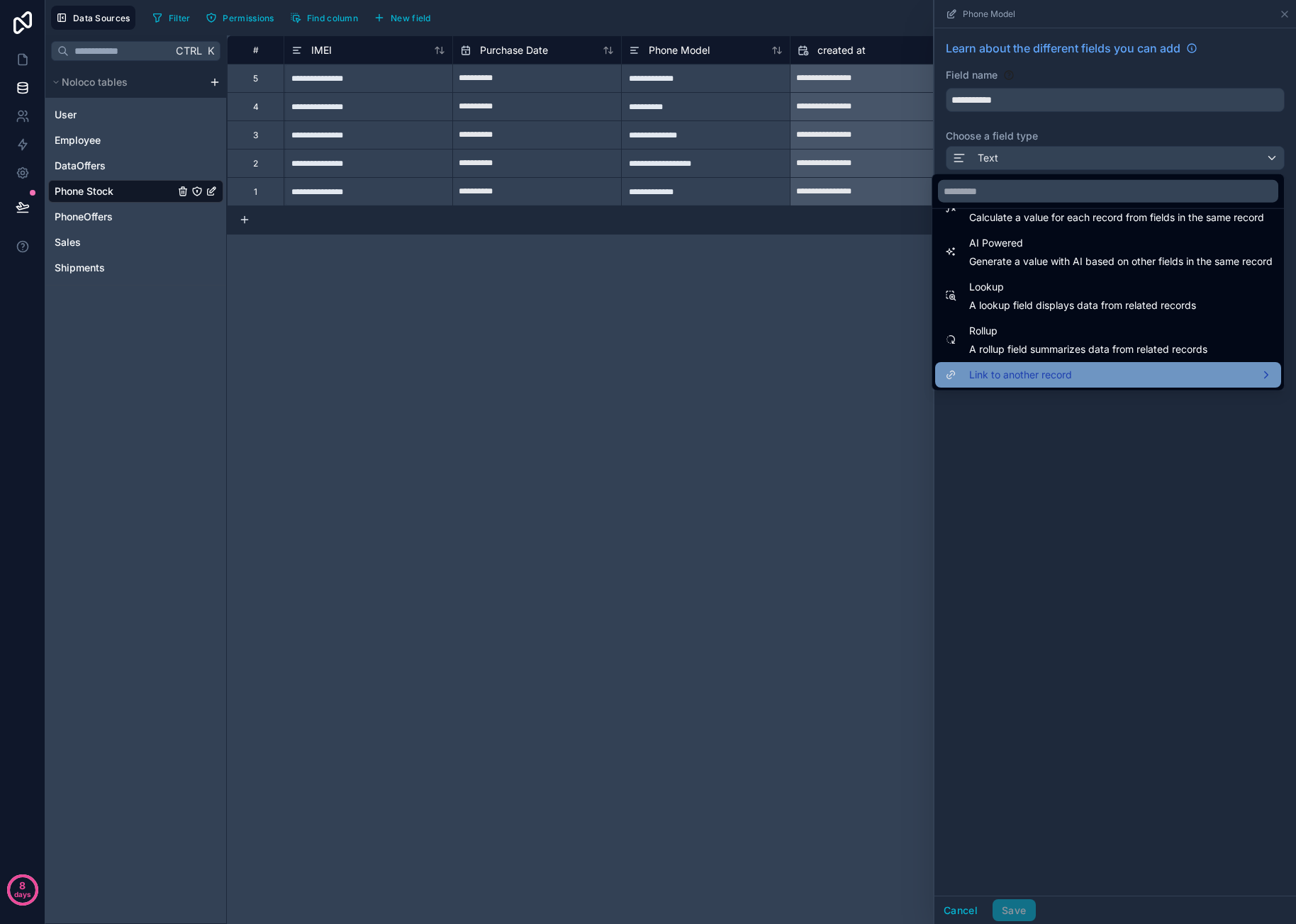
click at [1057, 369] on span "Link to another record" at bounding box center [1020, 374] width 103 height 17
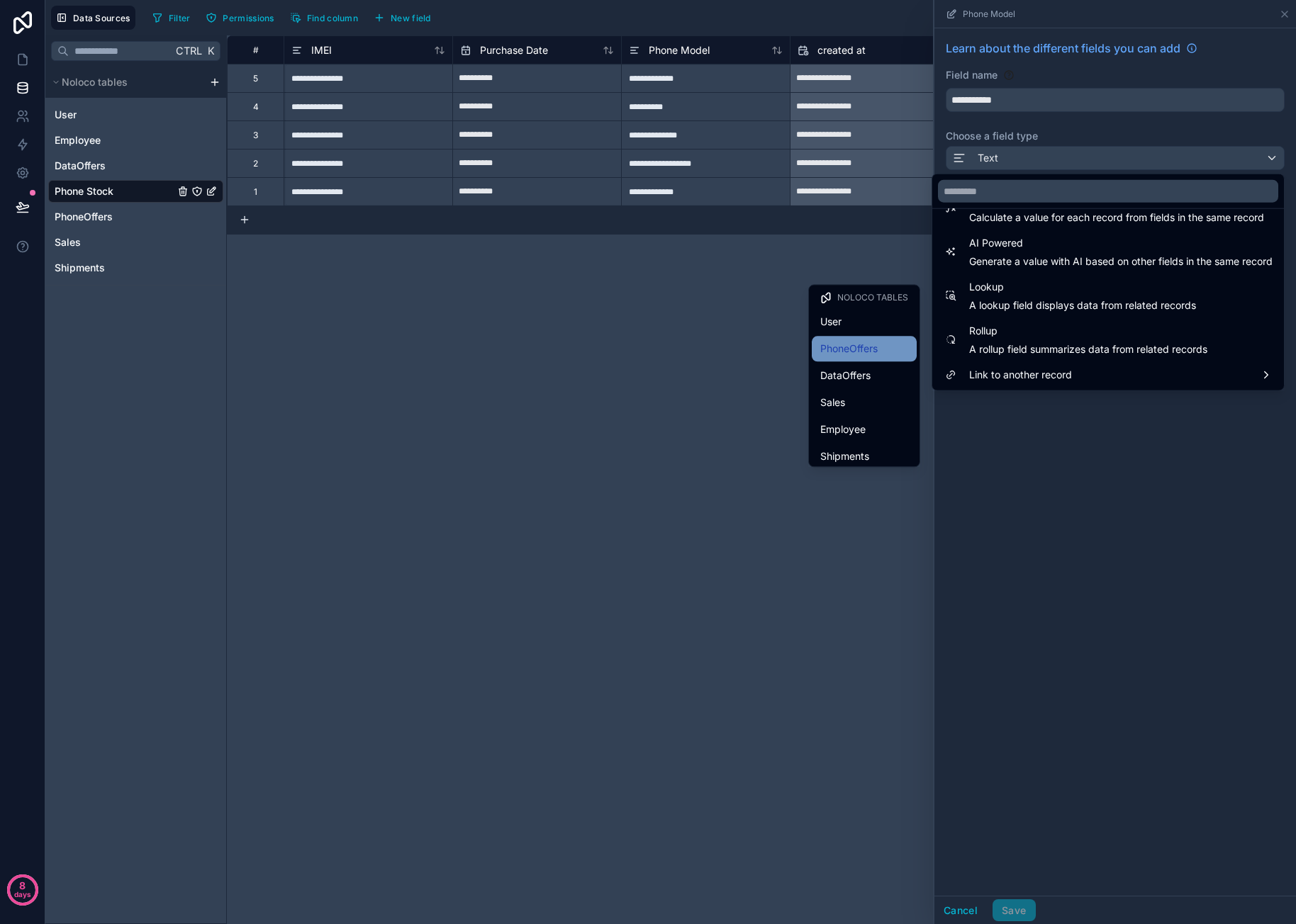
click at [857, 347] on span "PhoneOffers" at bounding box center [849, 348] width 58 height 17
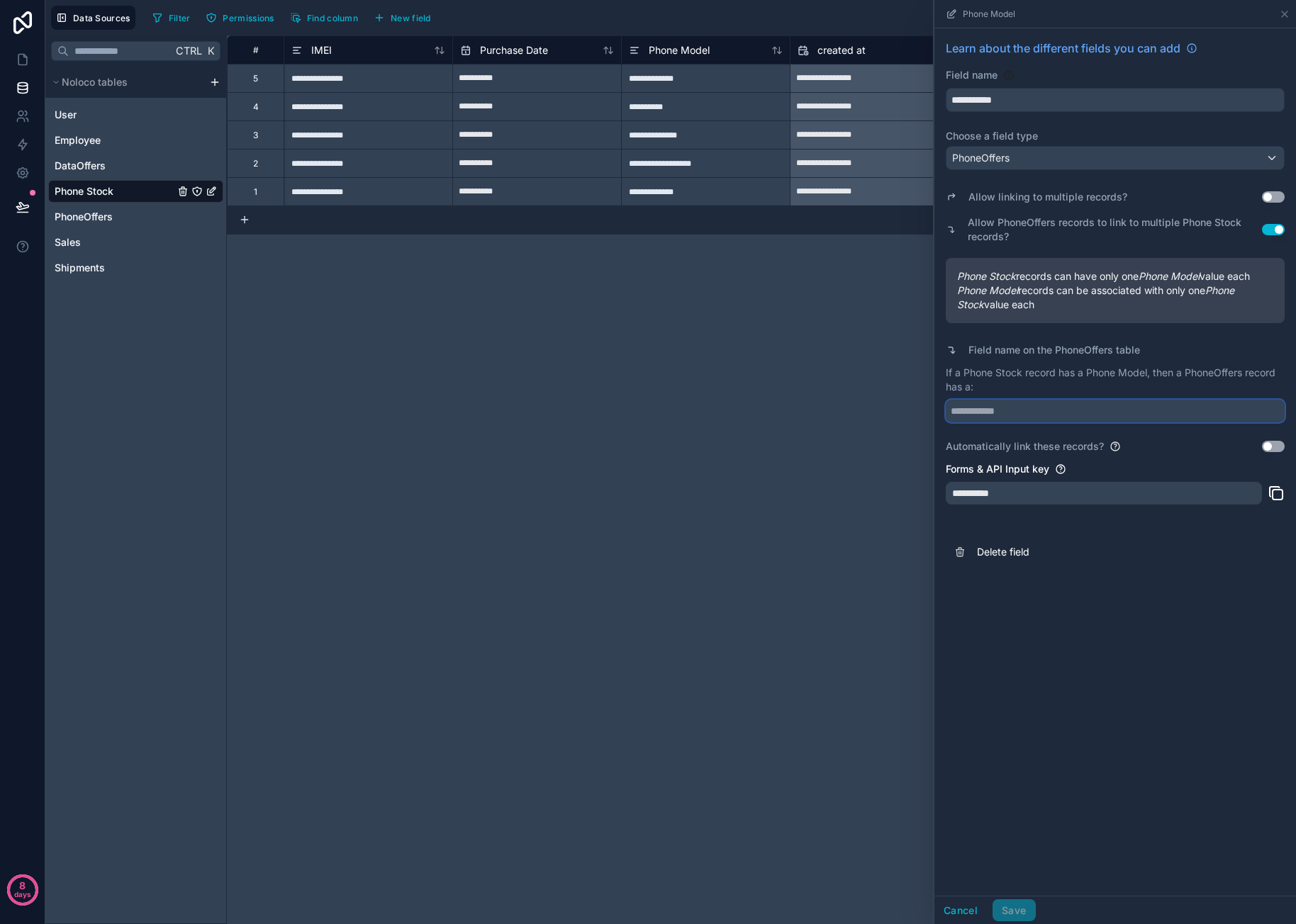
click at [1026, 409] on input "text" at bounding box center [1115, 410] width 339 height 23
type input "*****"
click at [1071, 612] on div "**********" at bounding box center [1115, 461] width 362 height 867
click at [1008, 908] on button "Save" at bounding box center [1013, 910] width 43 height 23
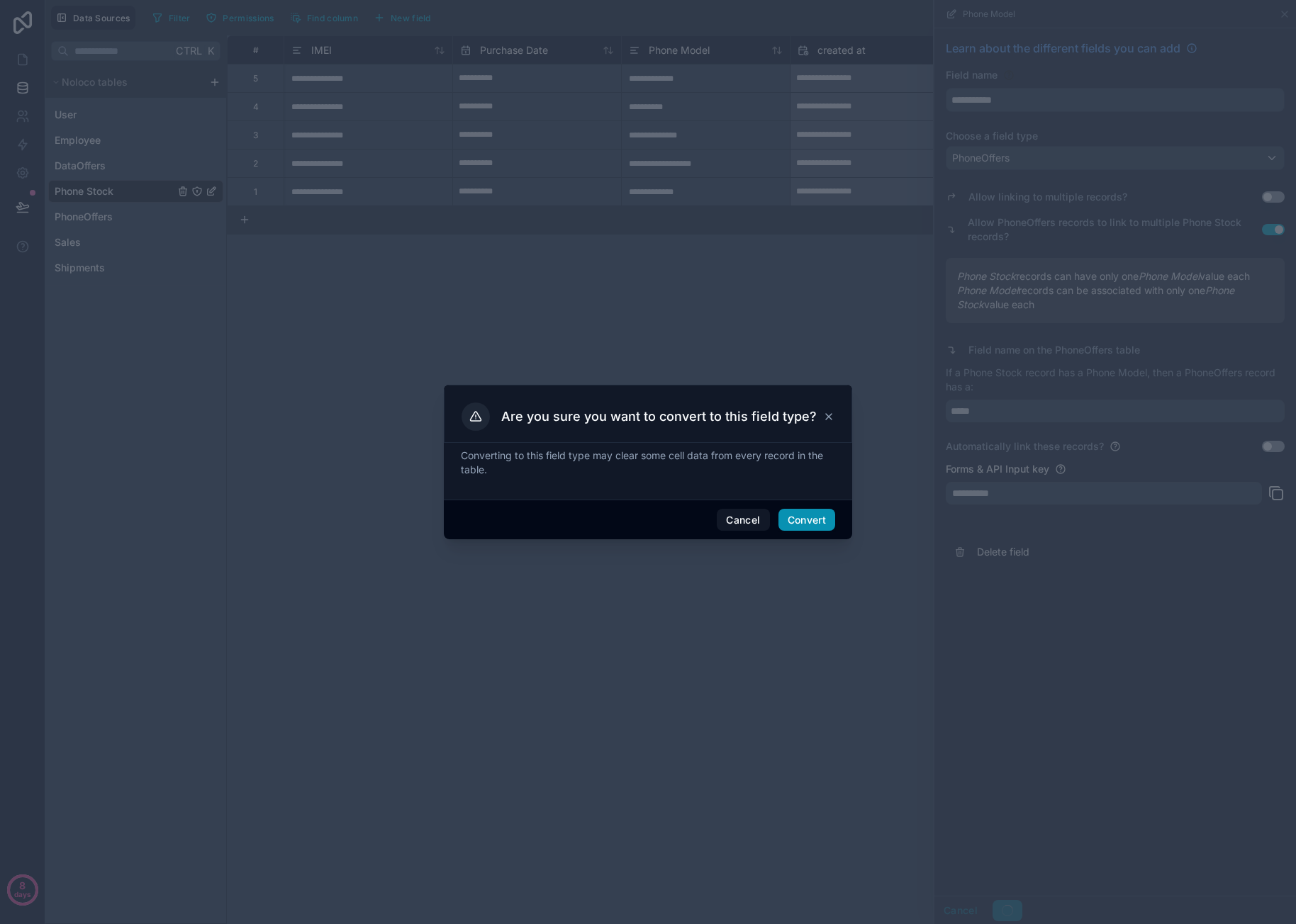
click at [811, 523] on button "Convert" at bounding box center [806, 520] width 57 height 23
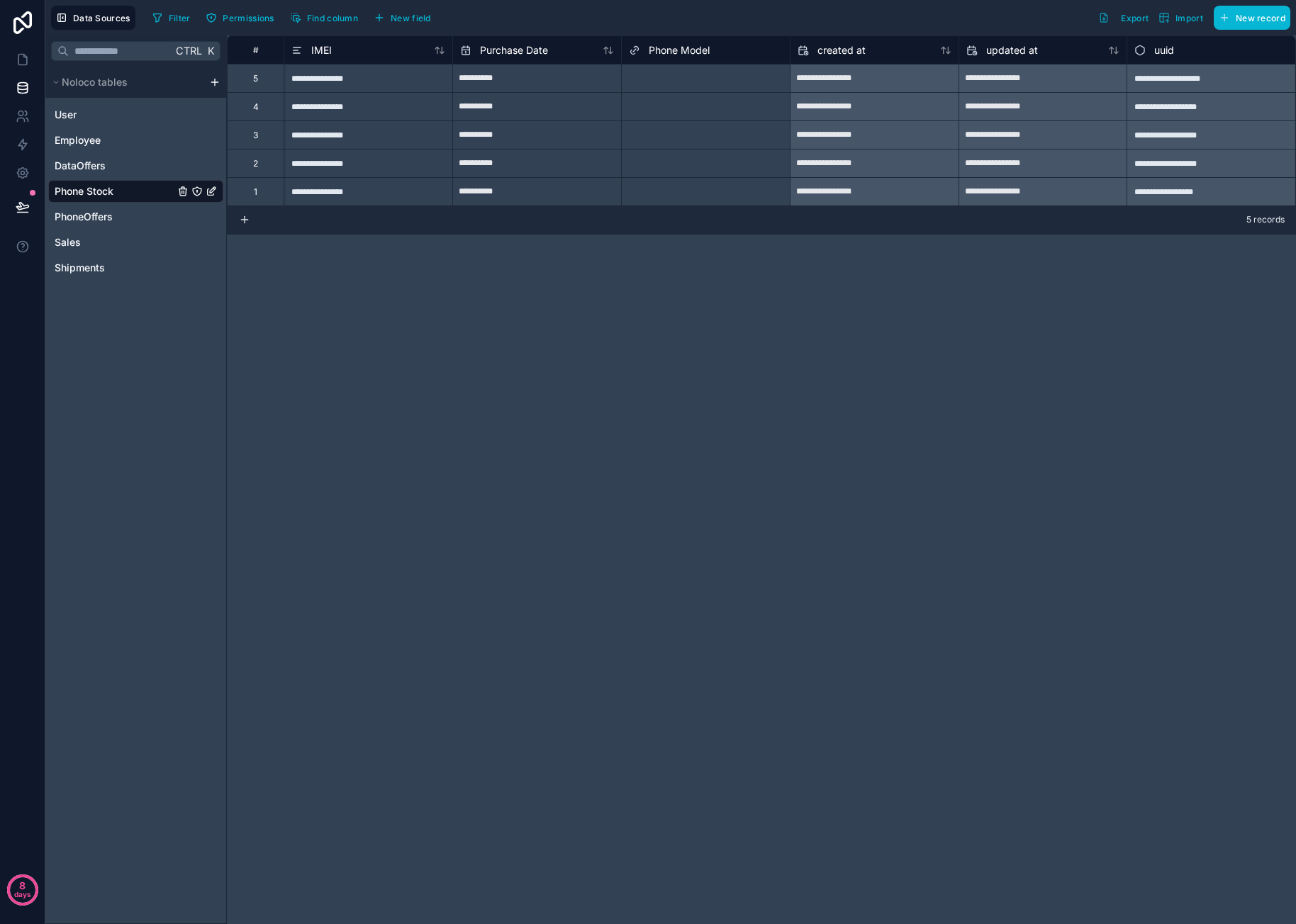
click at [700, 83] on div "Select a Phone Model" at bounding box center [705, 79] width 168 height 14
click at [691, 83] on div "Select a Phone Model" at bounding box center [672, 78] width 88 height 11
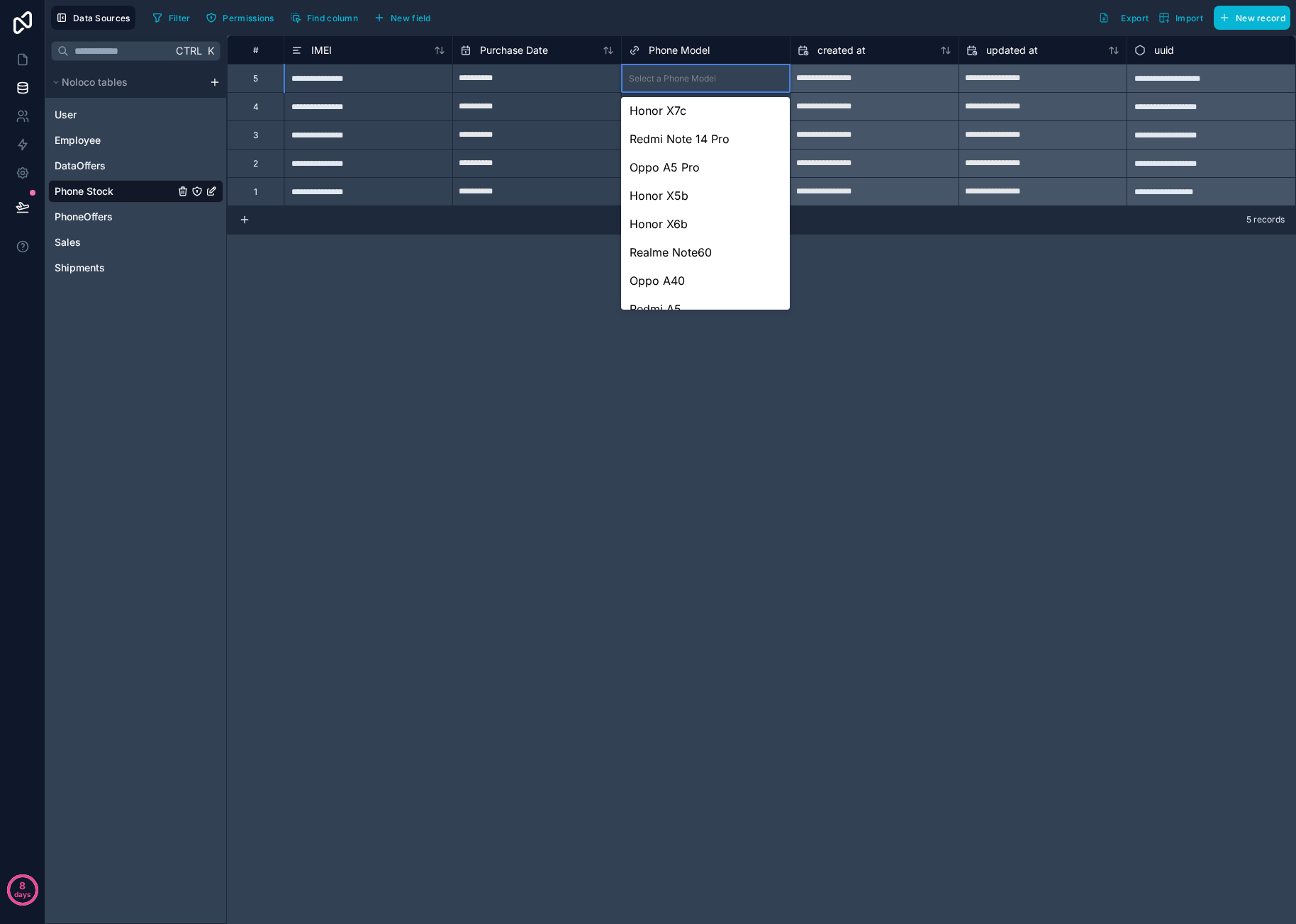
scroll to position [190, 0]
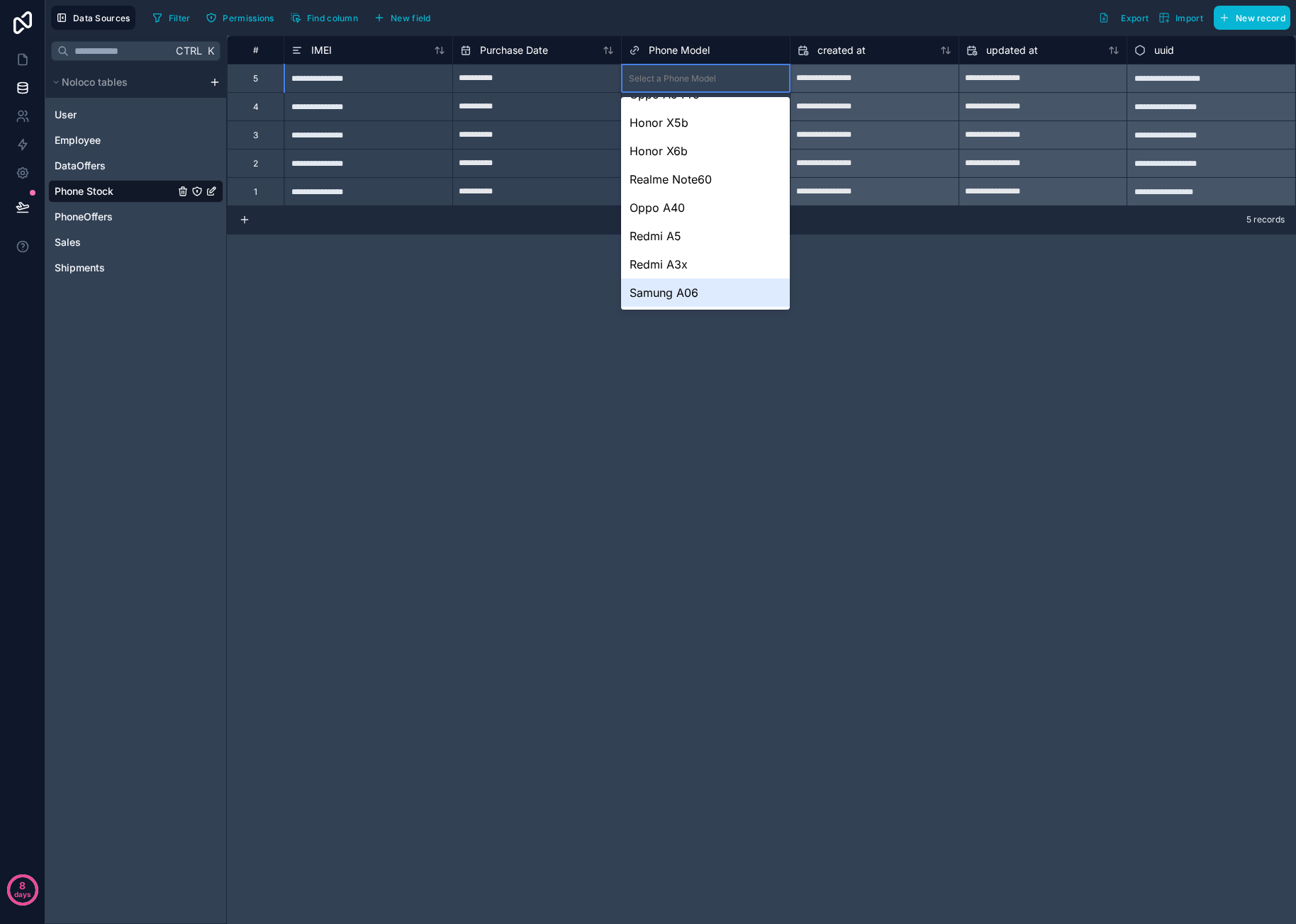
click at [700, 285] on div "Samung A06" at bounding box center [704, 293] width 168 height 28
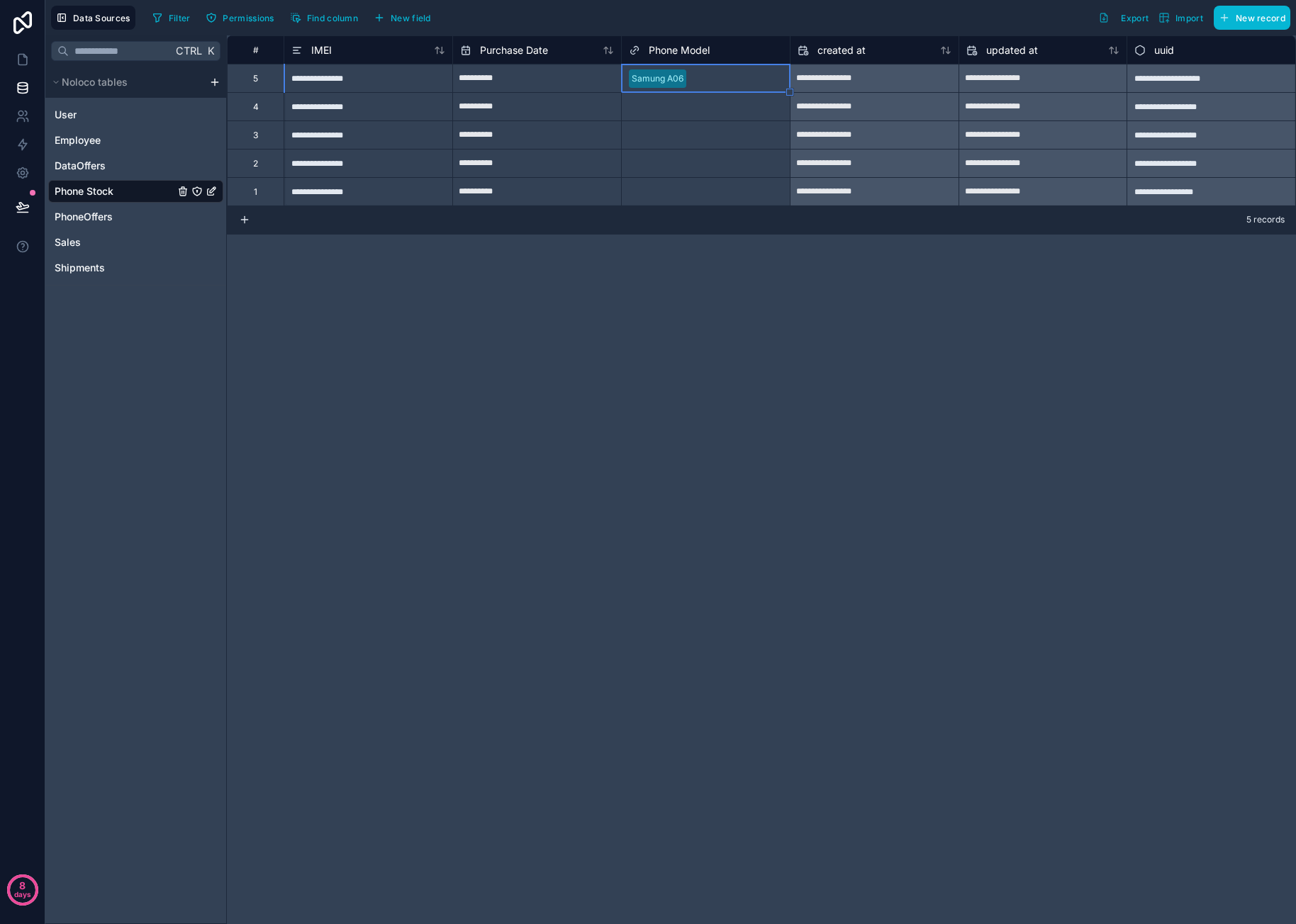
click at [687, 107] on div "Select a Phone Model" at bounding box center [672, 107] width 88 height 11
click at [677, 113] on div "Select a Phone Model" at bounding box center [705, 107] width 168 height 28
click at [684, 114] on div "Select a Phone Model" at bounding box center [705, 107] width 168 height 28
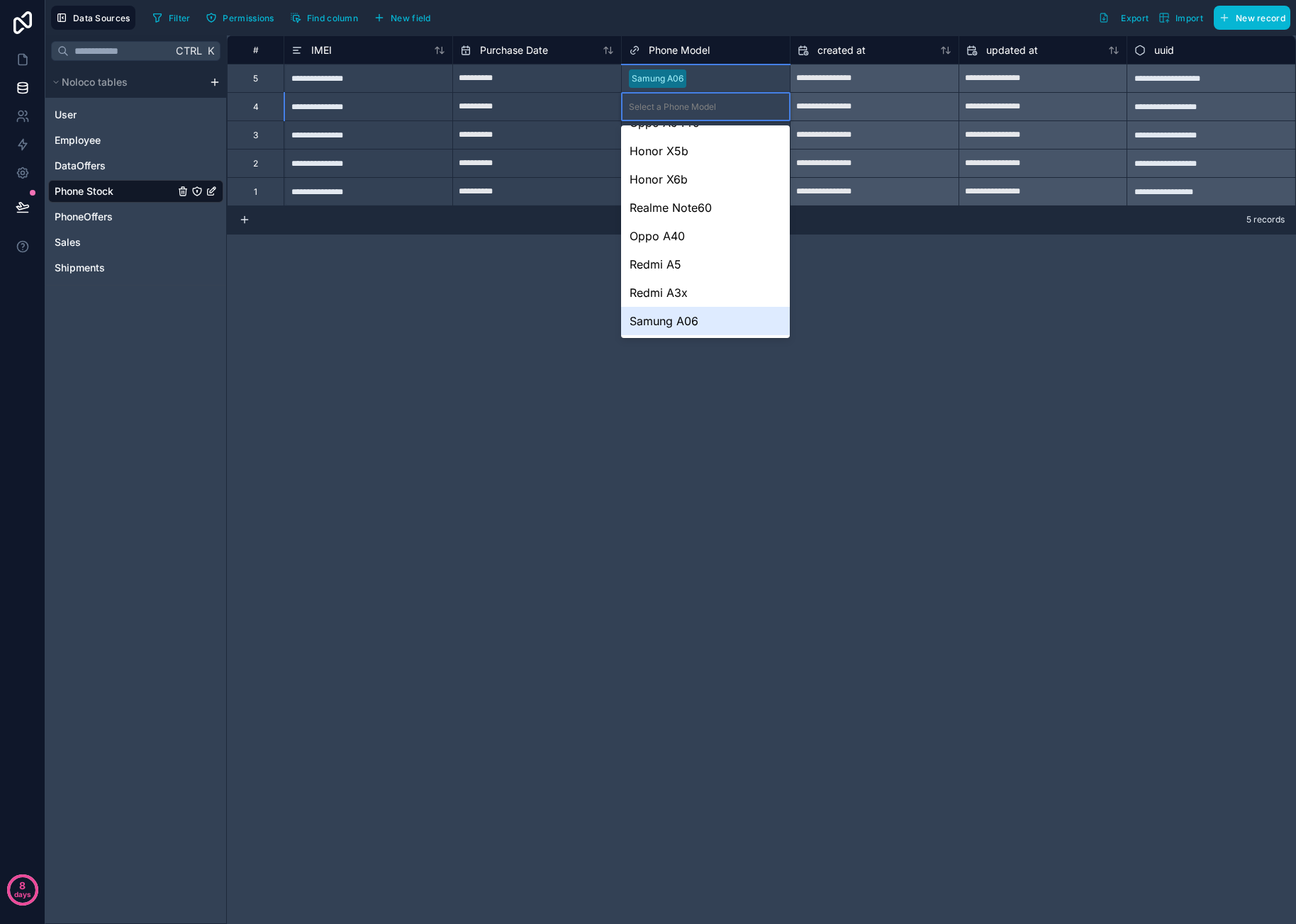
click at [704, 319] on div "Samung A06" at bounding box center [704, 321] width 168 height 28
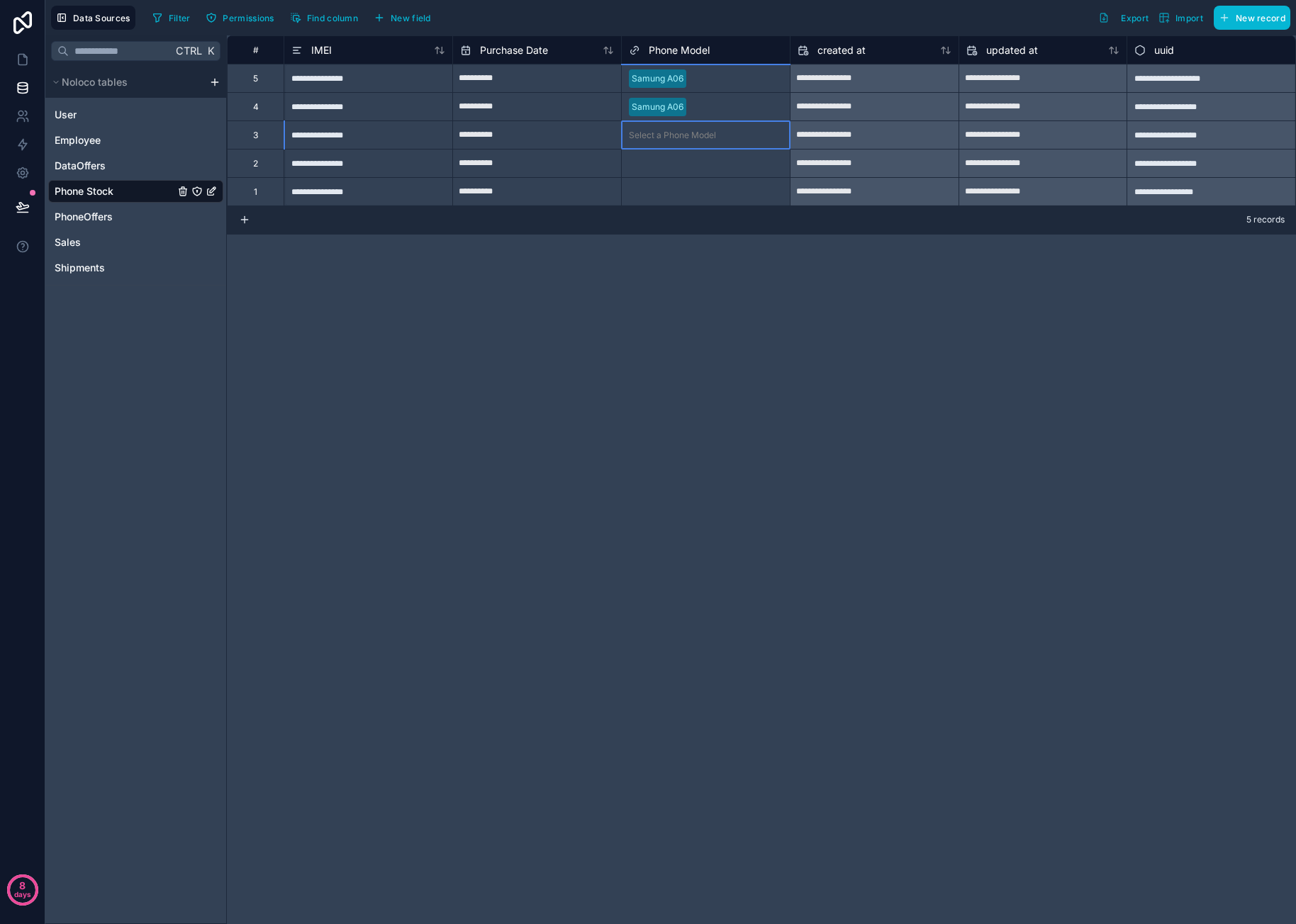
click at [686, 143] on div "Select a Phone Model" at bounding box center [705, 135] width 168 height 28
click at [673, 133] on div "Select a Phone Model" at bounding box center [672, 134] width 88 height 11
click at [689, 133] on div "Select a Phone Model" at bounding box center [672, 134] width 88 height 11
click at [691, 142] on div "Select a Phone Model" at bounding box center [705, 135] width 168 height 28
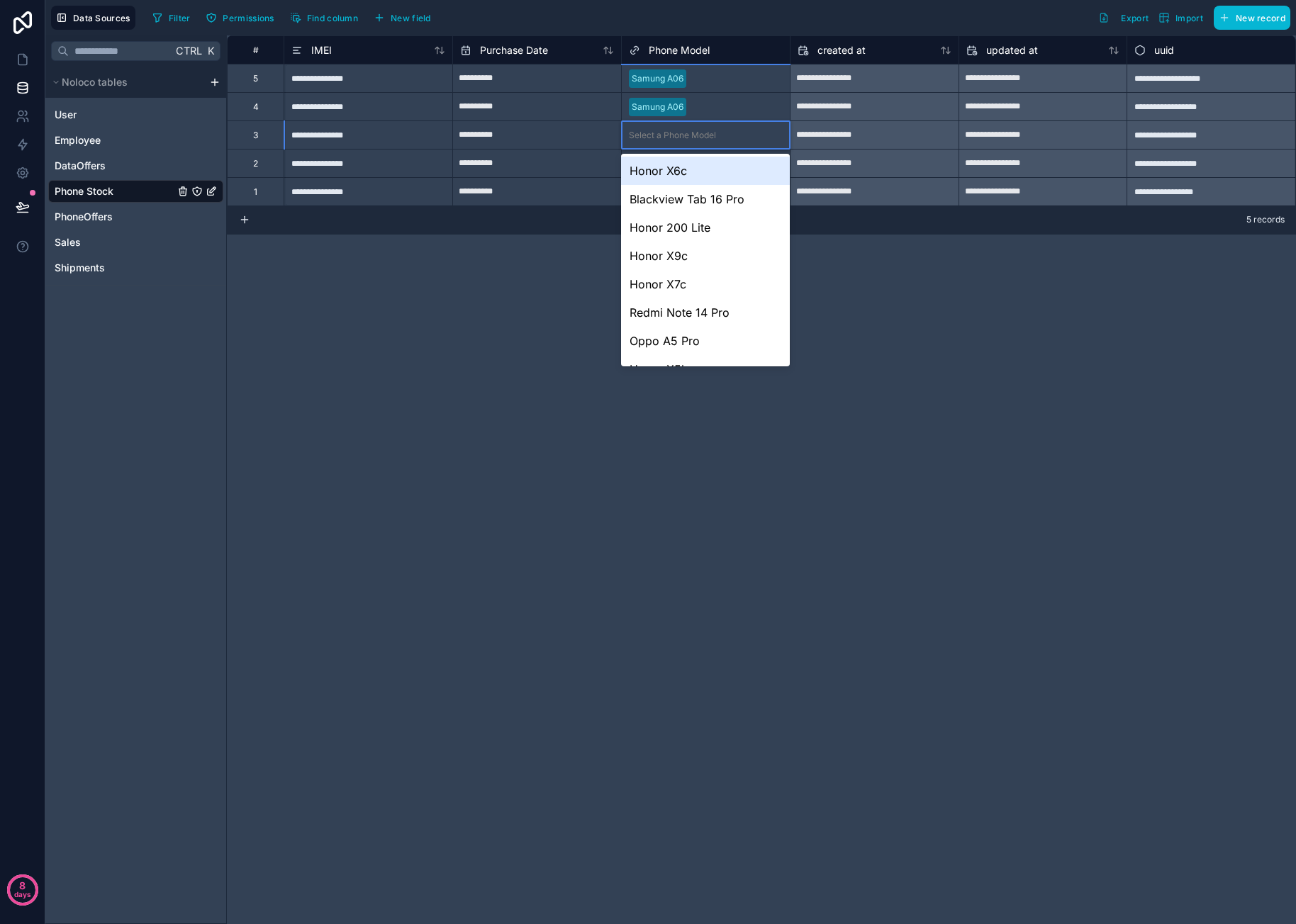
click at [692, 169] on div "Honor X6c" at bounding box center [704, 170] width 168 height 28
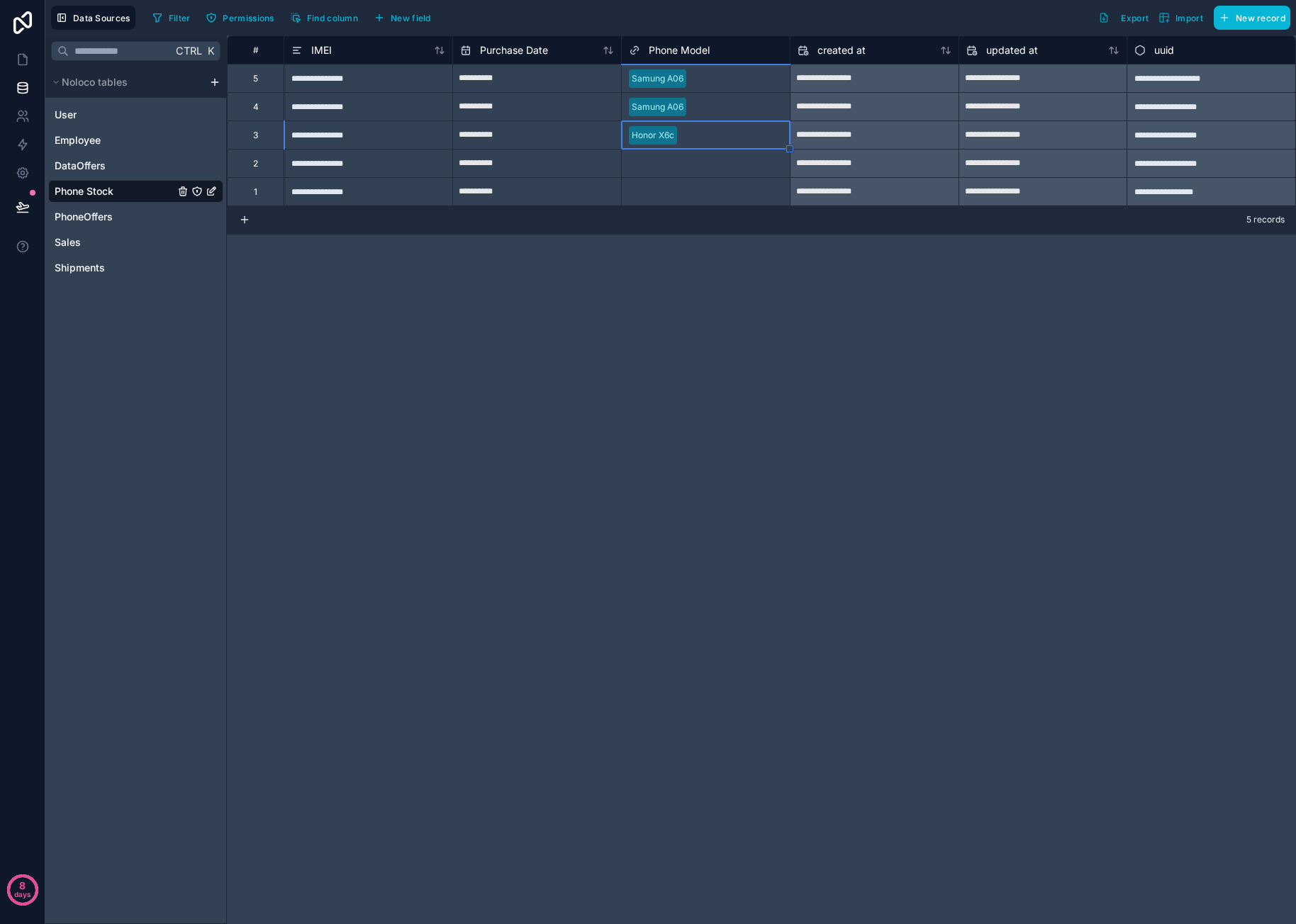
click at [679, 168] on div "Select a Phone Model" at bounding box center [705, 163] width 168 height 14
click at [660, 166] on div "Select a Phone Model" at bounding box center [672, 163] width 88 height 11
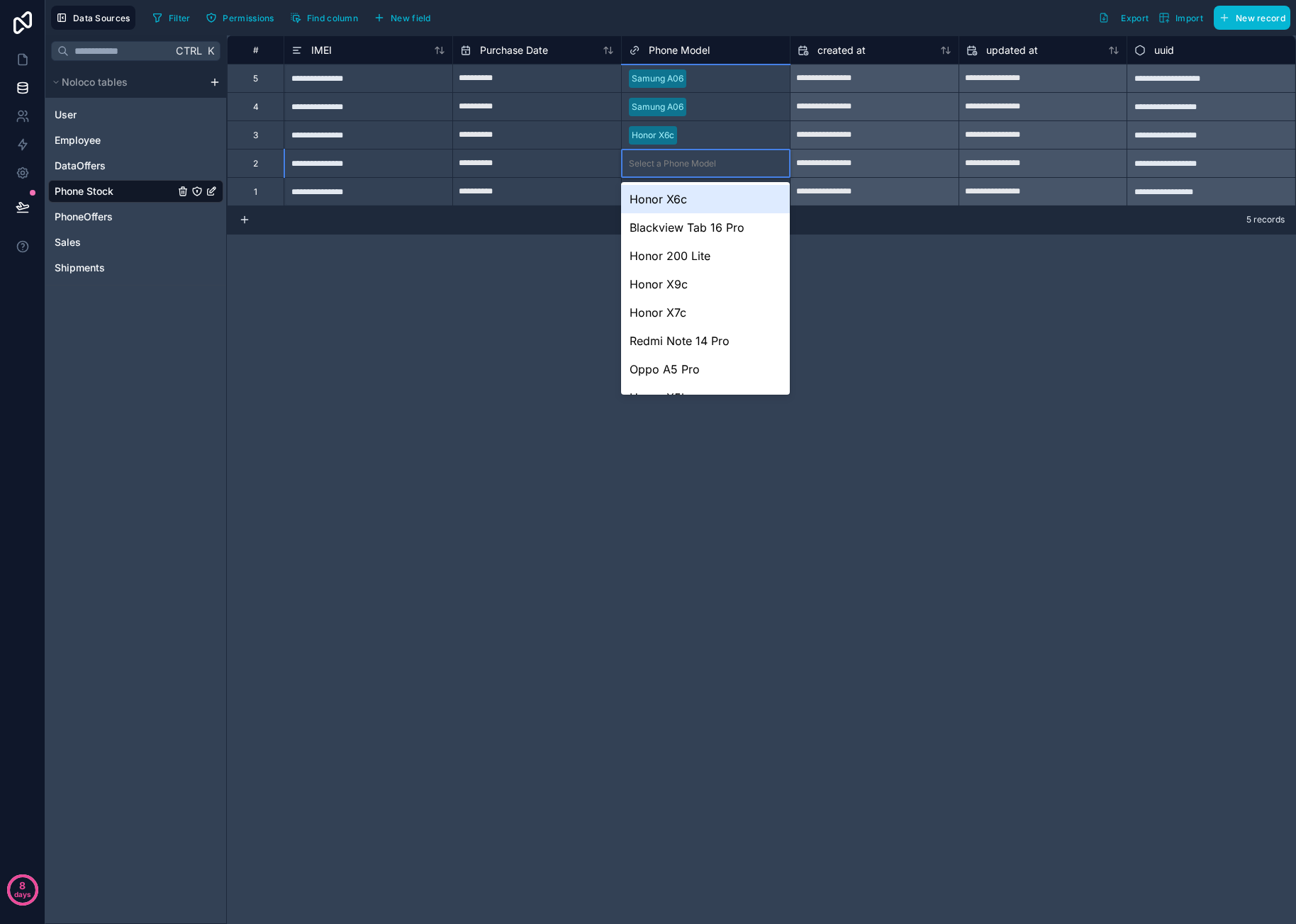
click at [661, 198] on div "Honor X6c" at bounding box center [704, 199] width 168 height 28
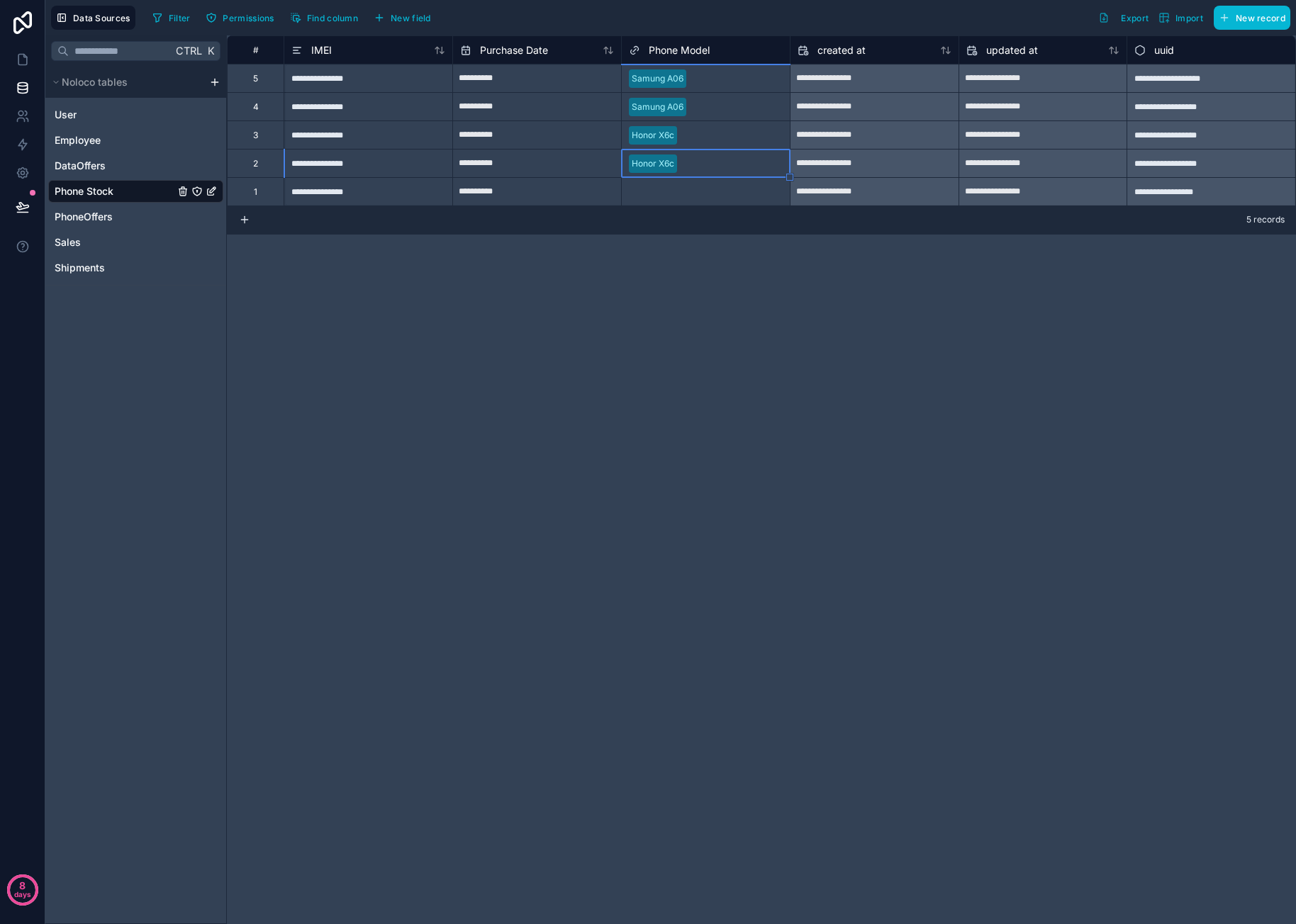
click at [667, 187] on div "Select a Phone Model" at bounding box center [672, 191] width 88 height 11
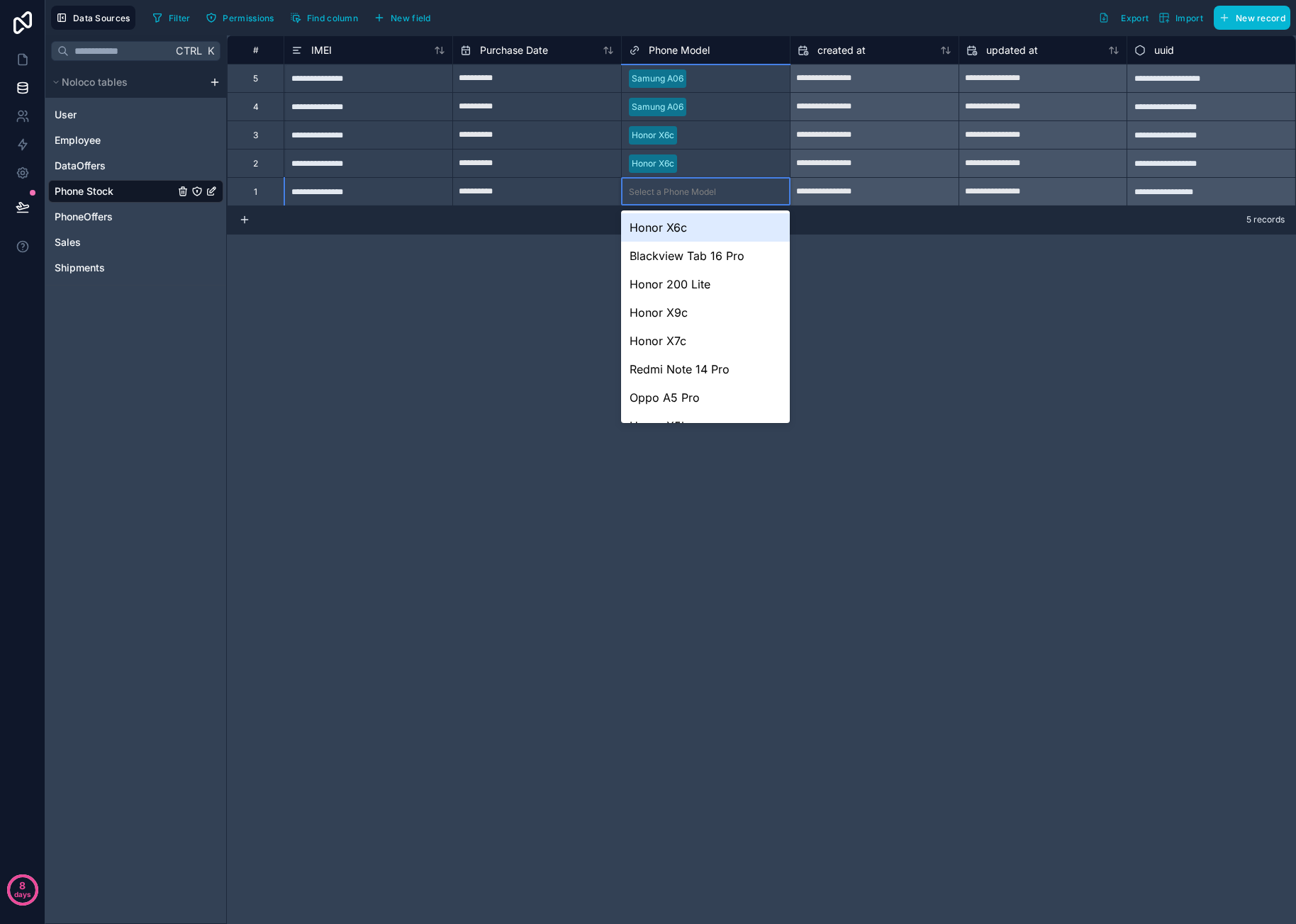
click at [679, 193] on div "Select a Phone Model" at bounding box center [672, 191] width 88 height 11
click at [697, 257] on div "Blackview Tab 16 Pro" at bounding box center [704, 256] width 168 height 28
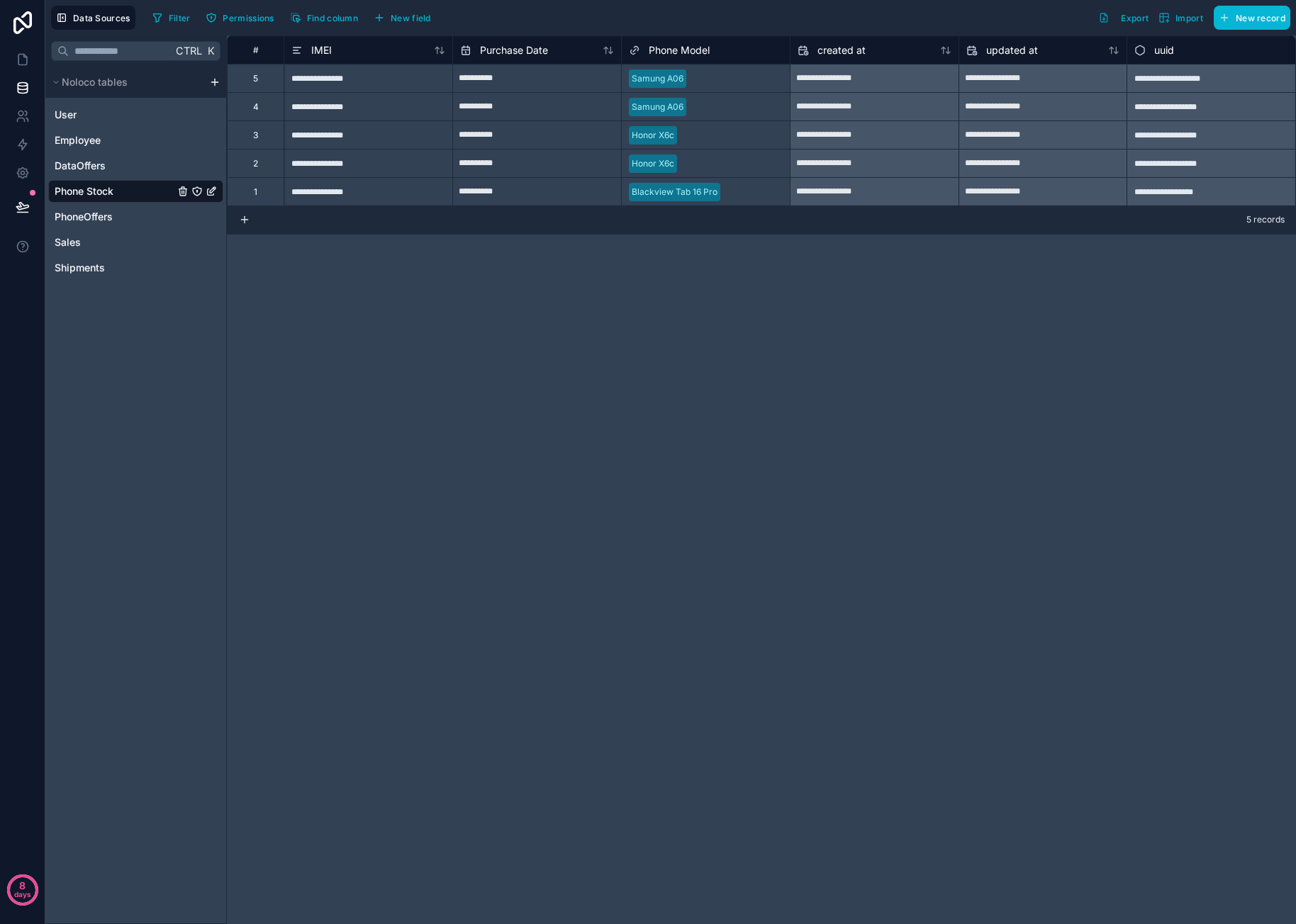
click at [835, 277] on div "**********" at bounding box center [761, 480] width 1069 height 888
click at [535, 370] on div "**********" at bounding box center [761, 480] width 1069 height 888
click at [431, 14] on button "New field" at bounding box center [402, 17] width 68 height 21
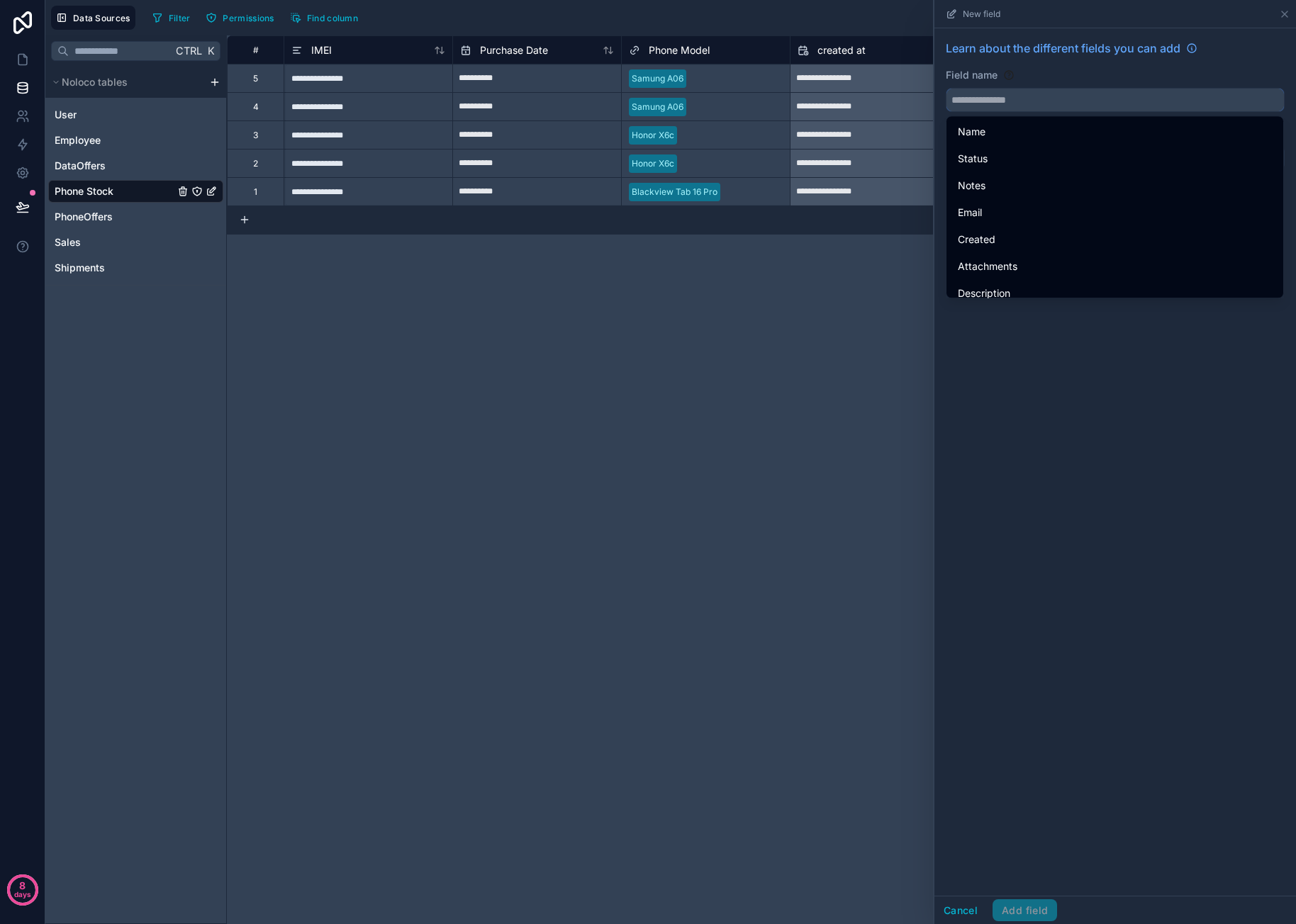
click at [1041, 100] on input "text" at bounding box center [1115, 100] width 338 height 23
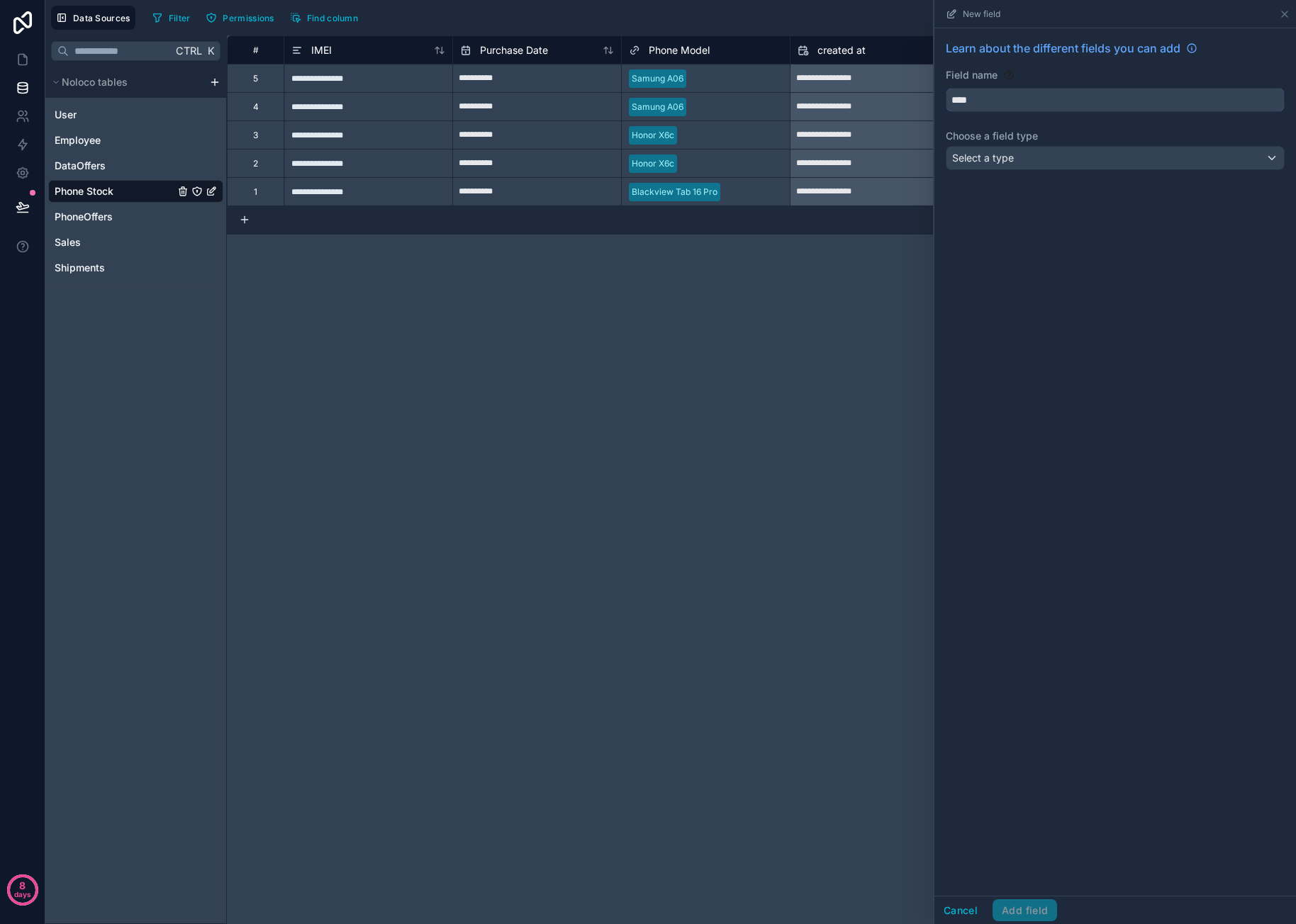
type input "****"
click at [1034, 148] on div "Select a type" at bounding box center [1115, 157] width 338 height 23
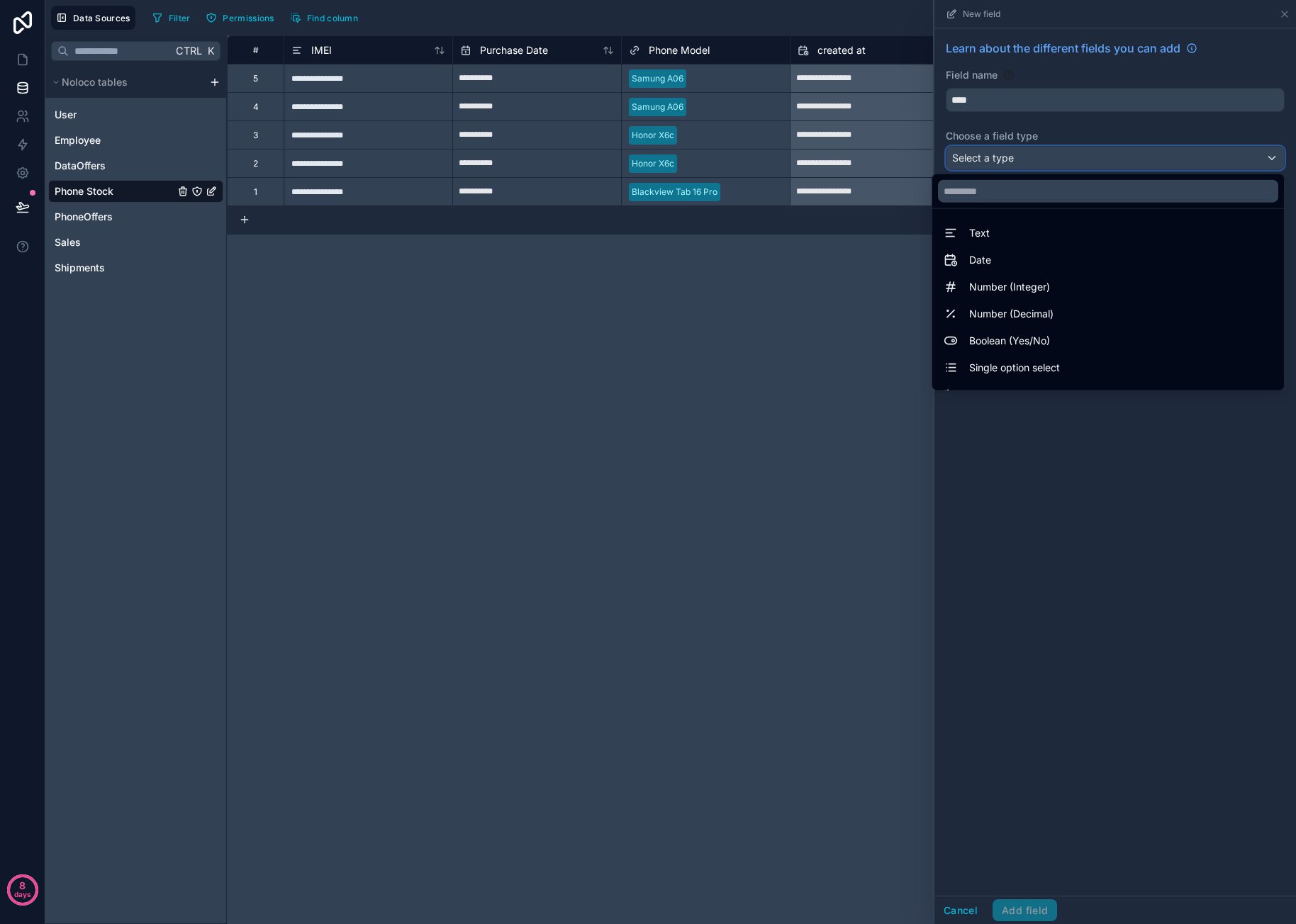
scroll to position [411, 0]
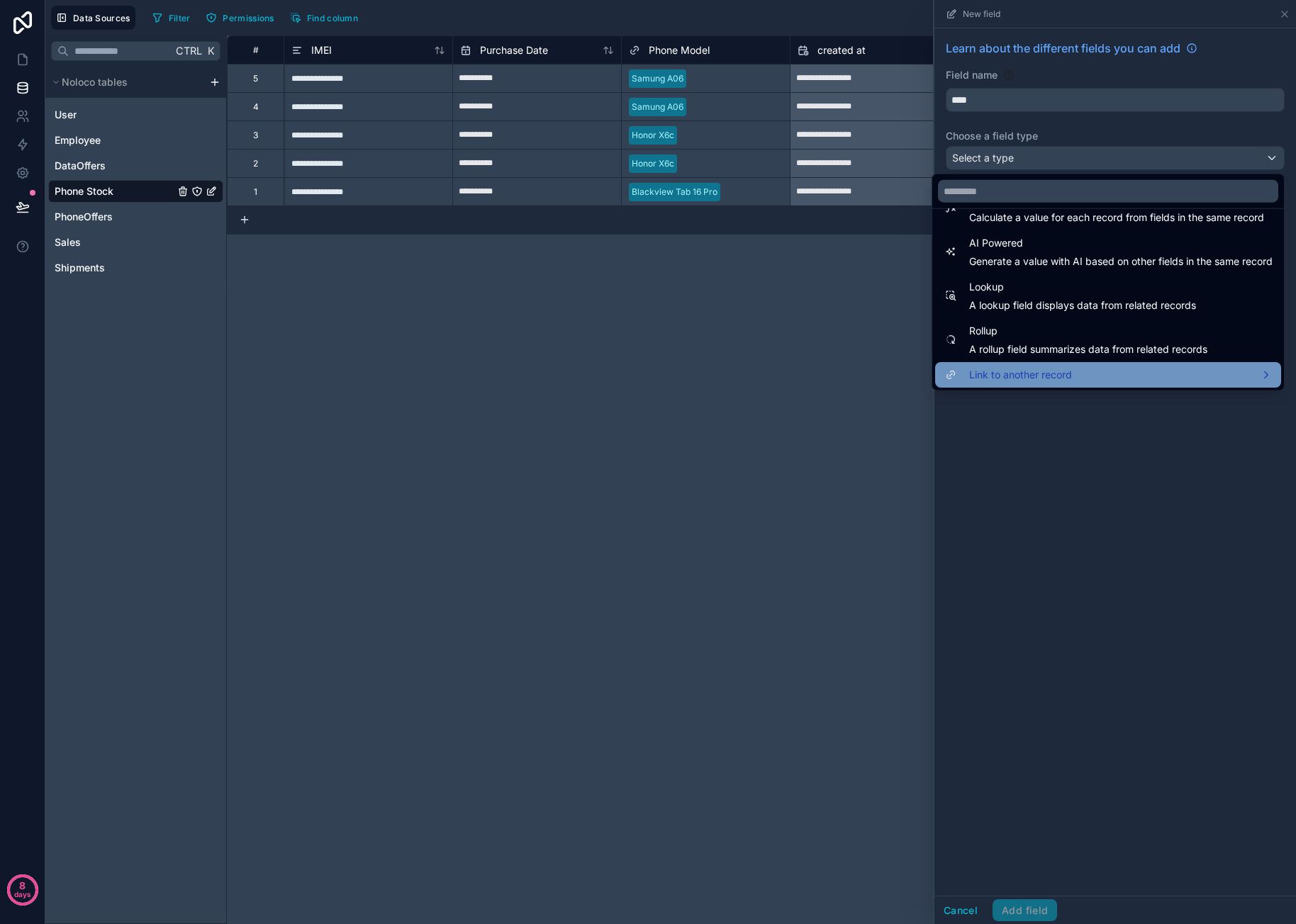
click at [1056, 366] on span "Link to another record" at bounding box center [1020, 374] width 103 height 17
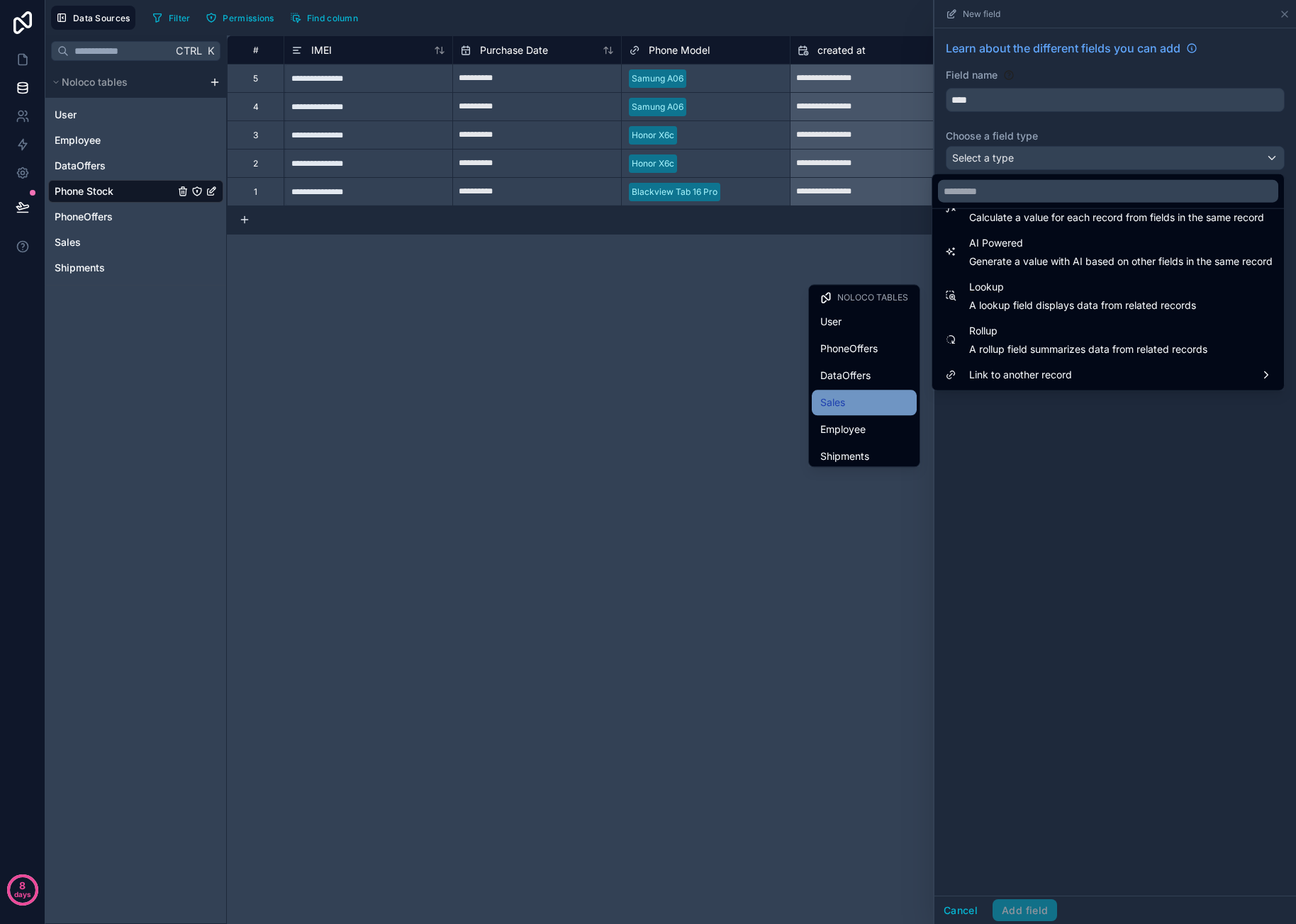
click at [847, 396] on div "Sales" at bounding box center [864, 402] width 88 height 17
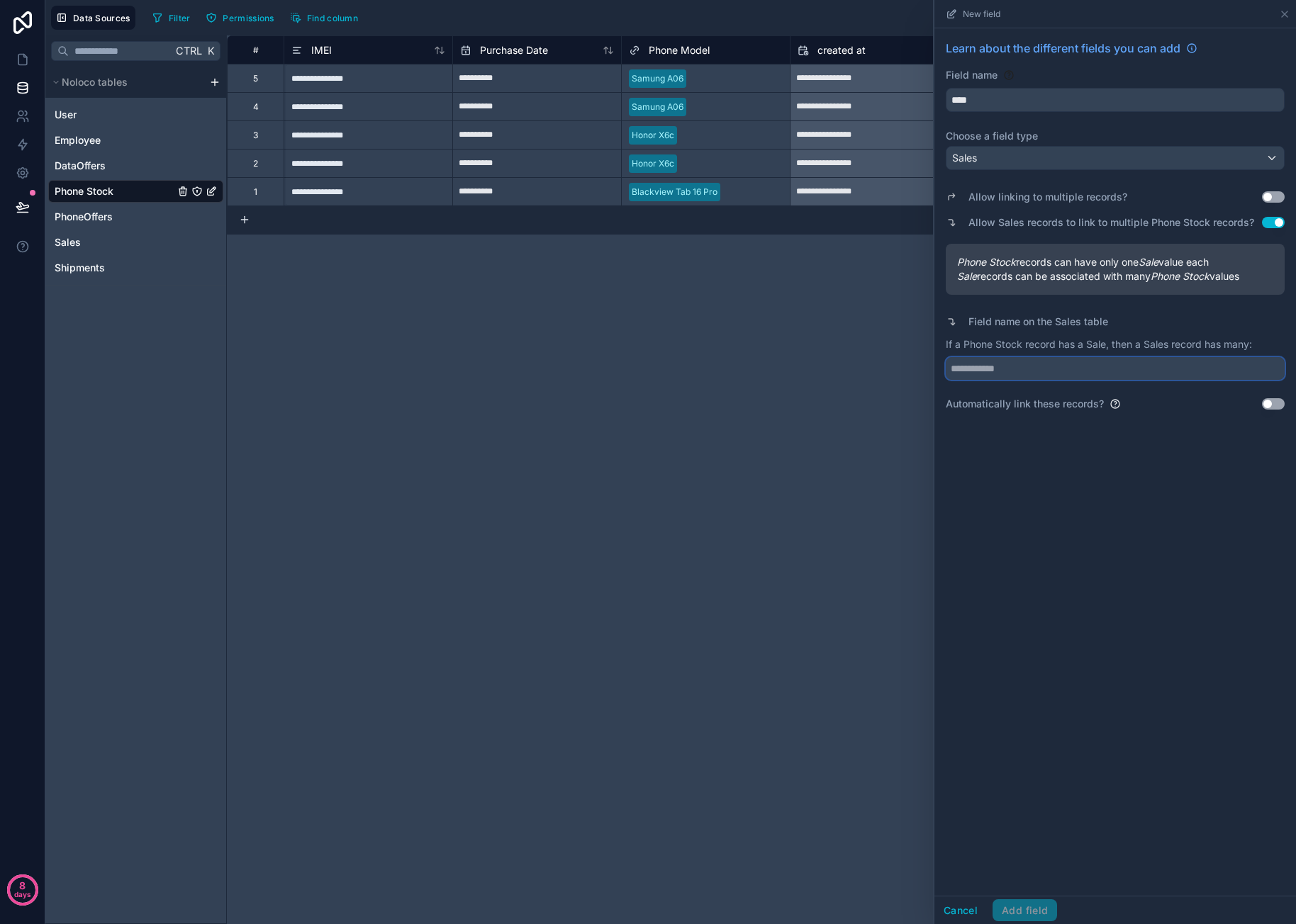
click at [1048, 360] on input "text" at bounding box center [1115, 368] width 339 height 23
click at [1071, 220] on button "Use setting" at bounding box center [1273, 222] width 23 height 11
click at [1071, 193] on button "Use setting" at bounding box center [1273, 196] width 23 height 11
click at [1071, 194] on button "Use setting" at bounding box center [1273, 196] width 23 height 11
click at [1038, 379] on input "text" at bounding box center [1115, 368] width 339 height 23
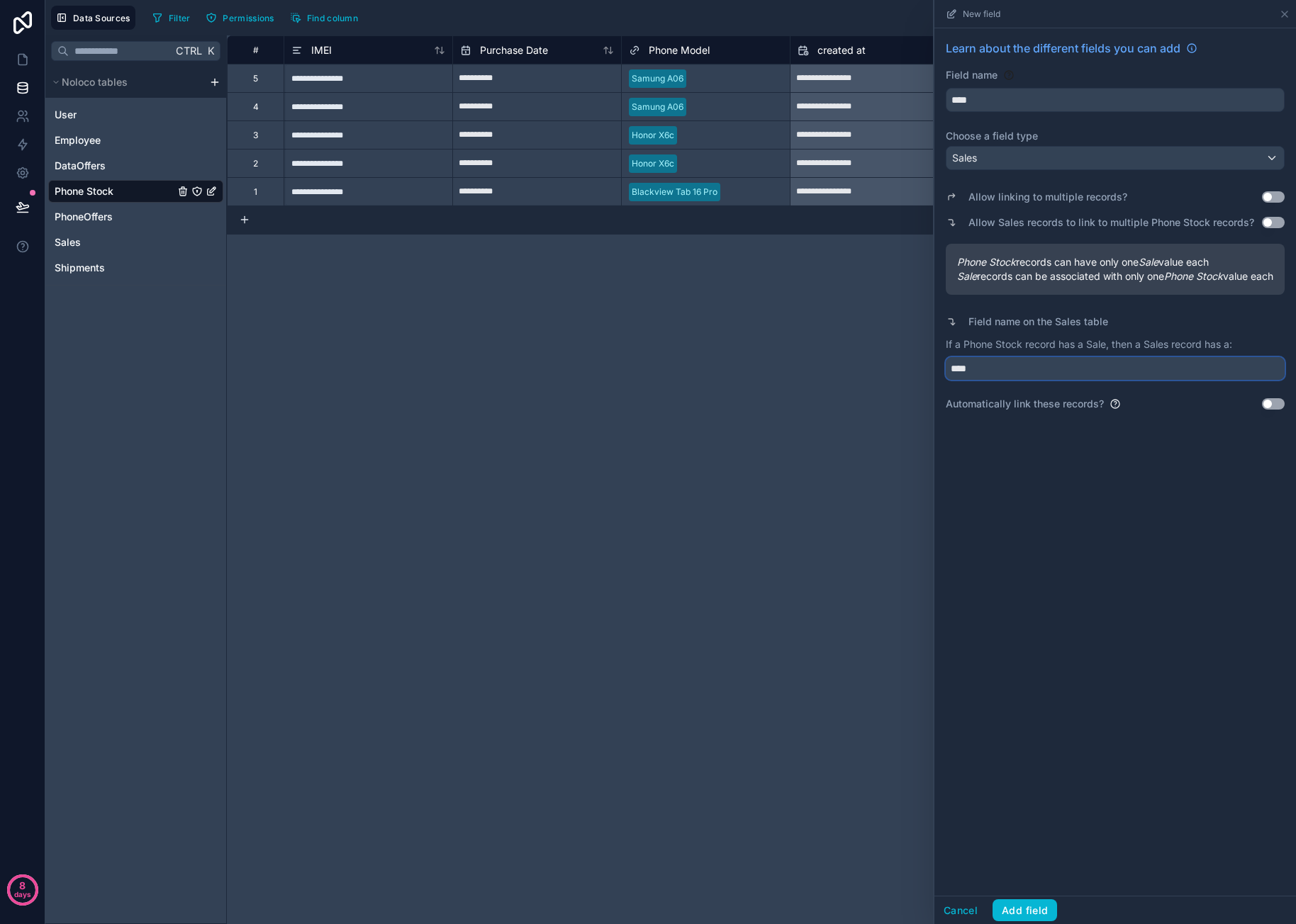
type input "****"
click at [1054, 466] on div "Learn about the different fields you can add Field name **** Choose a field typ…" at bounding box center [1115, 461] width 362 height 867
click at [1035, 903] on button "Add field" at bounding box center [1024, 910] width 65 height 23
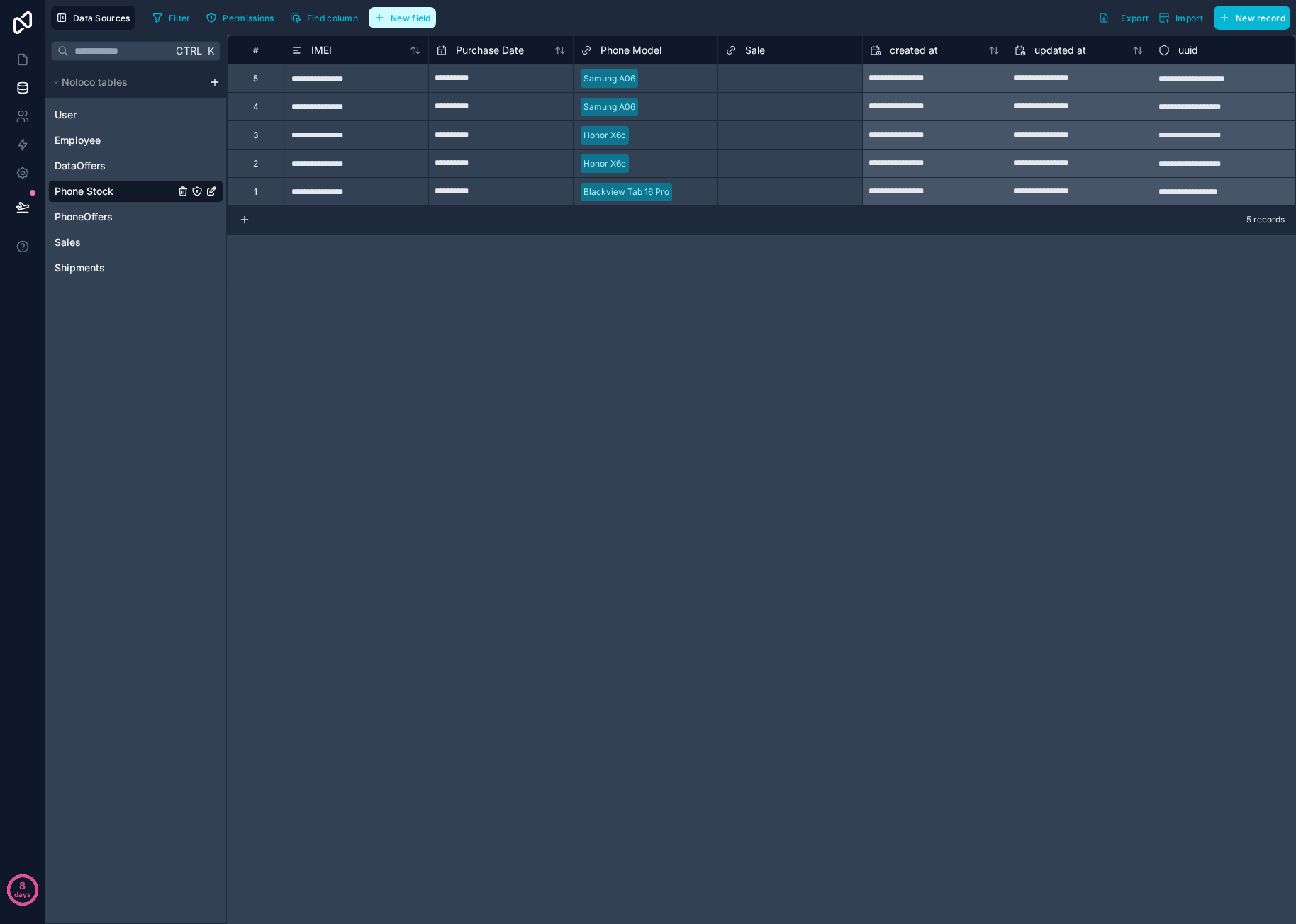
click at [421, 16] on span "New field" at bounding box center [410, 18] width 41 height 11
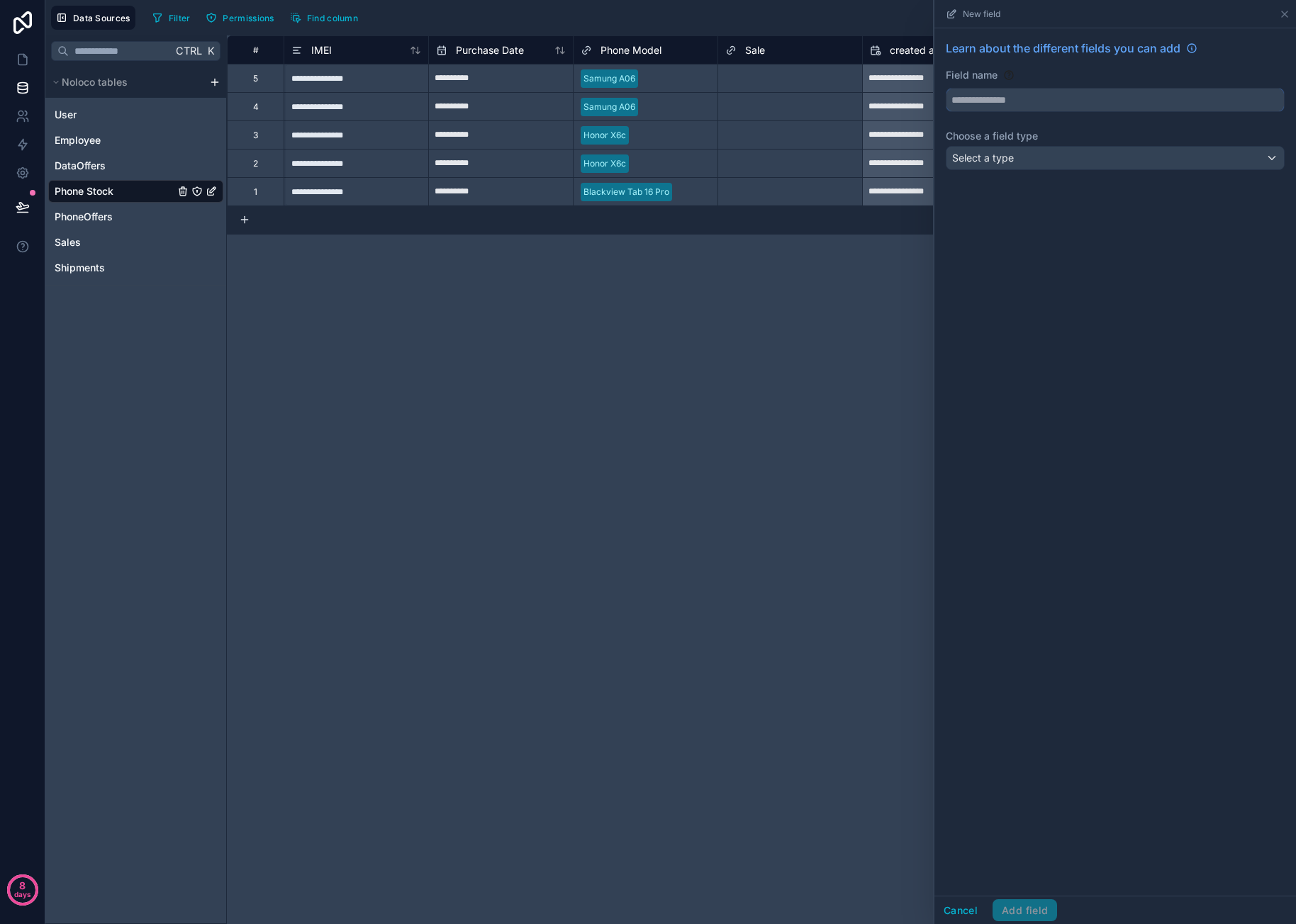
click at [996, 102] on input "text" at bounding box center [1115, 100] width 338 height 23
type input "*********"
click at [1039, 159] on div "Select a type" at bounding box center [1115, 157] width 338 height 23
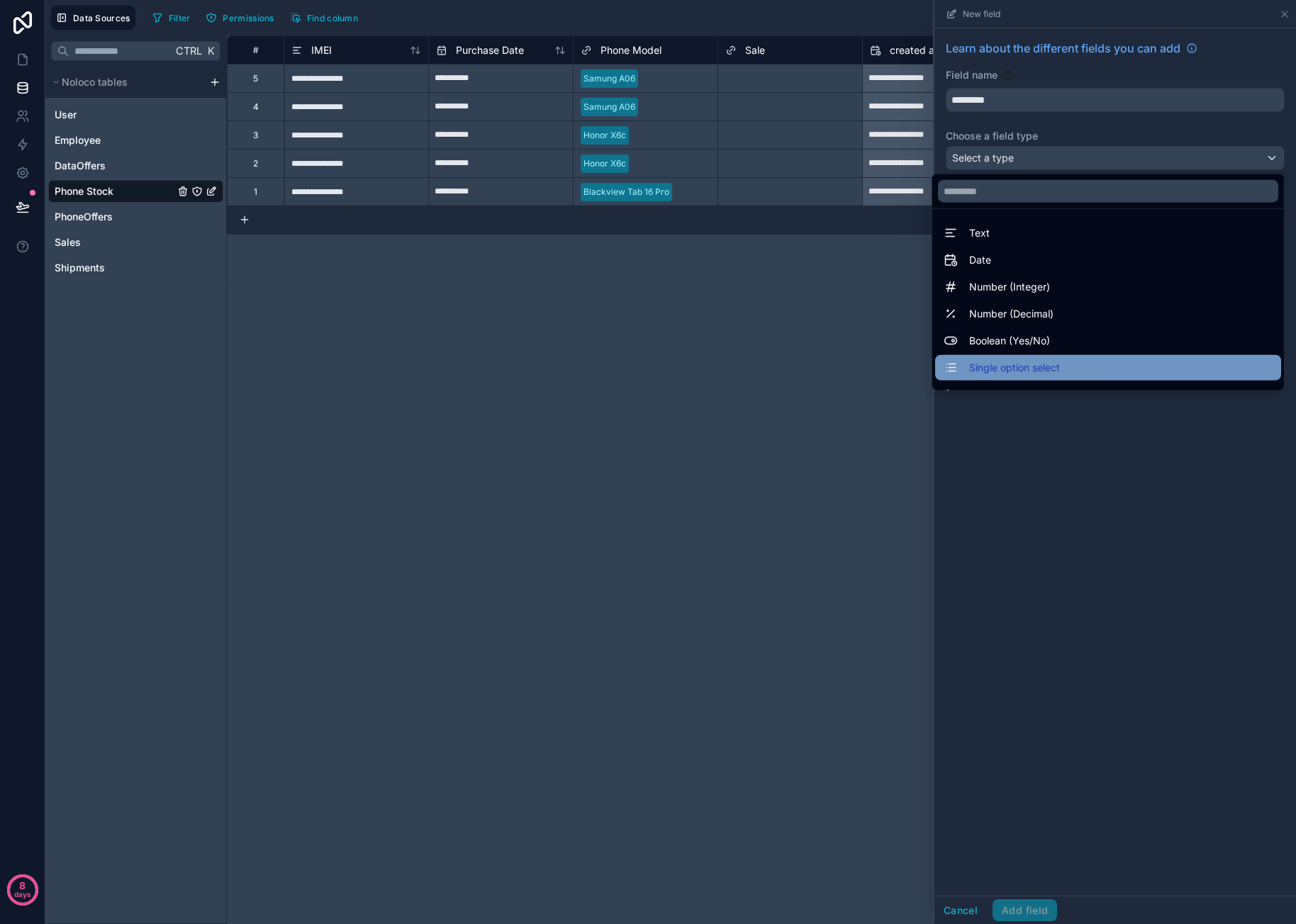
click at [1068, 362] on div "Single option select" at bounding box center [1108, 367] width 329 height 17
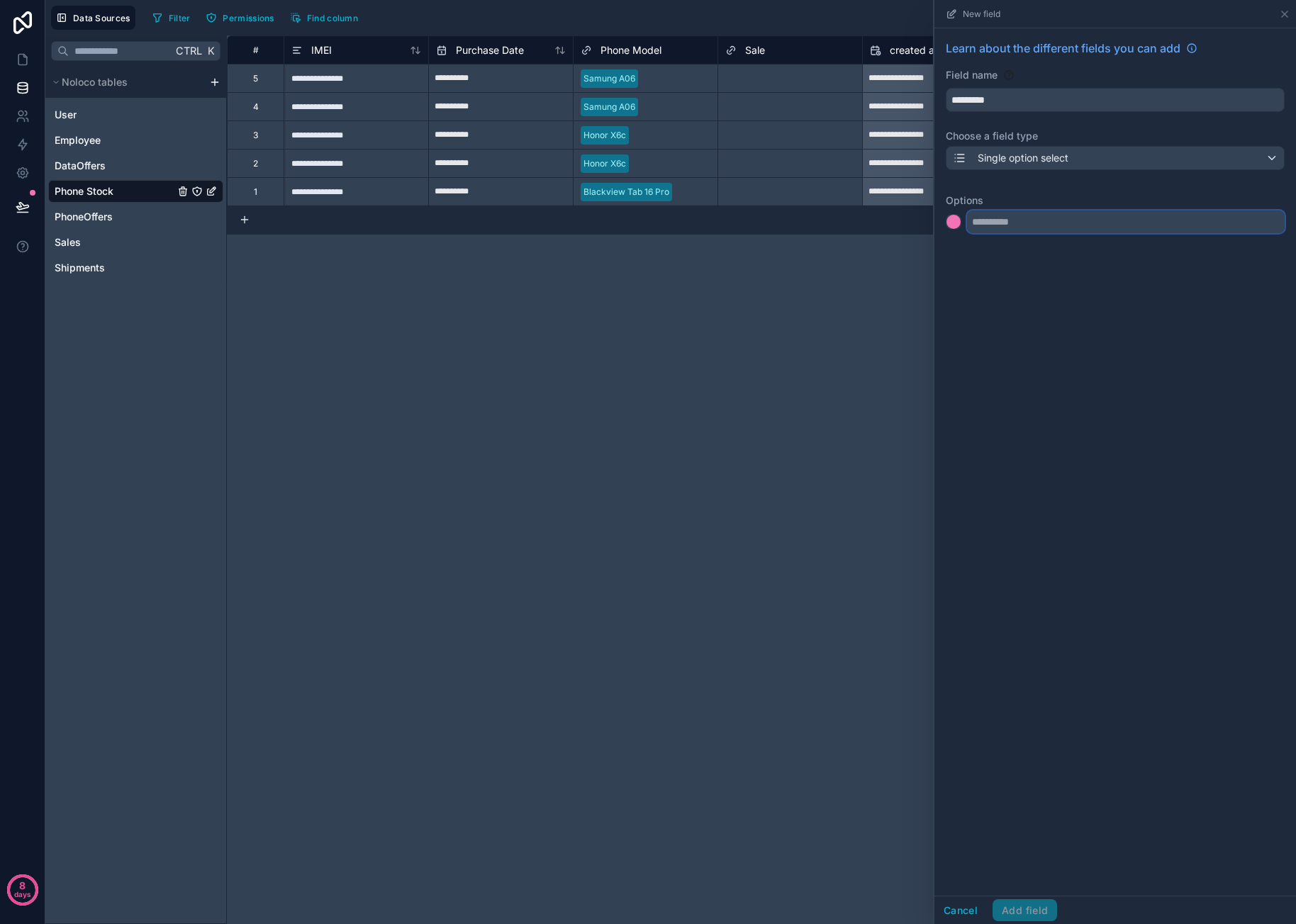
click at [1038, 222] on input "text" at bounding box center [1126, 221] width 318 height 23
type input "*"
click at [1032, 250] on input "text" at bounding box center [1126, 250] width 318 height 23
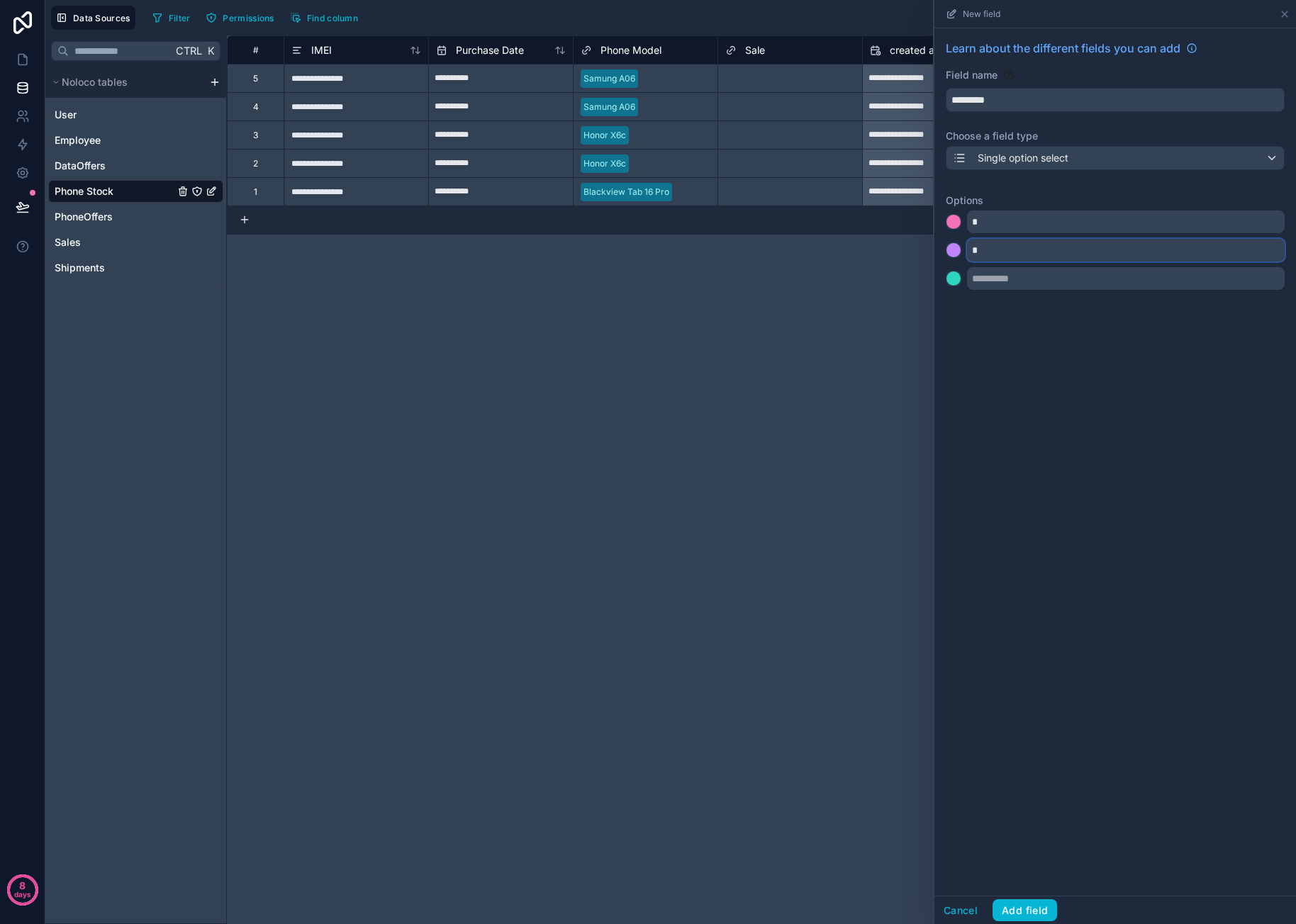
type input "*"
click at [1071, 545] on div "Learn about the different fields you can add Field name ********* Choose a fiel…" at bounding box center [1115, 461] width 362 height 867
click at [1039, 906] on button "Add field" at bounding box center [1024, 910] width 65 height 23
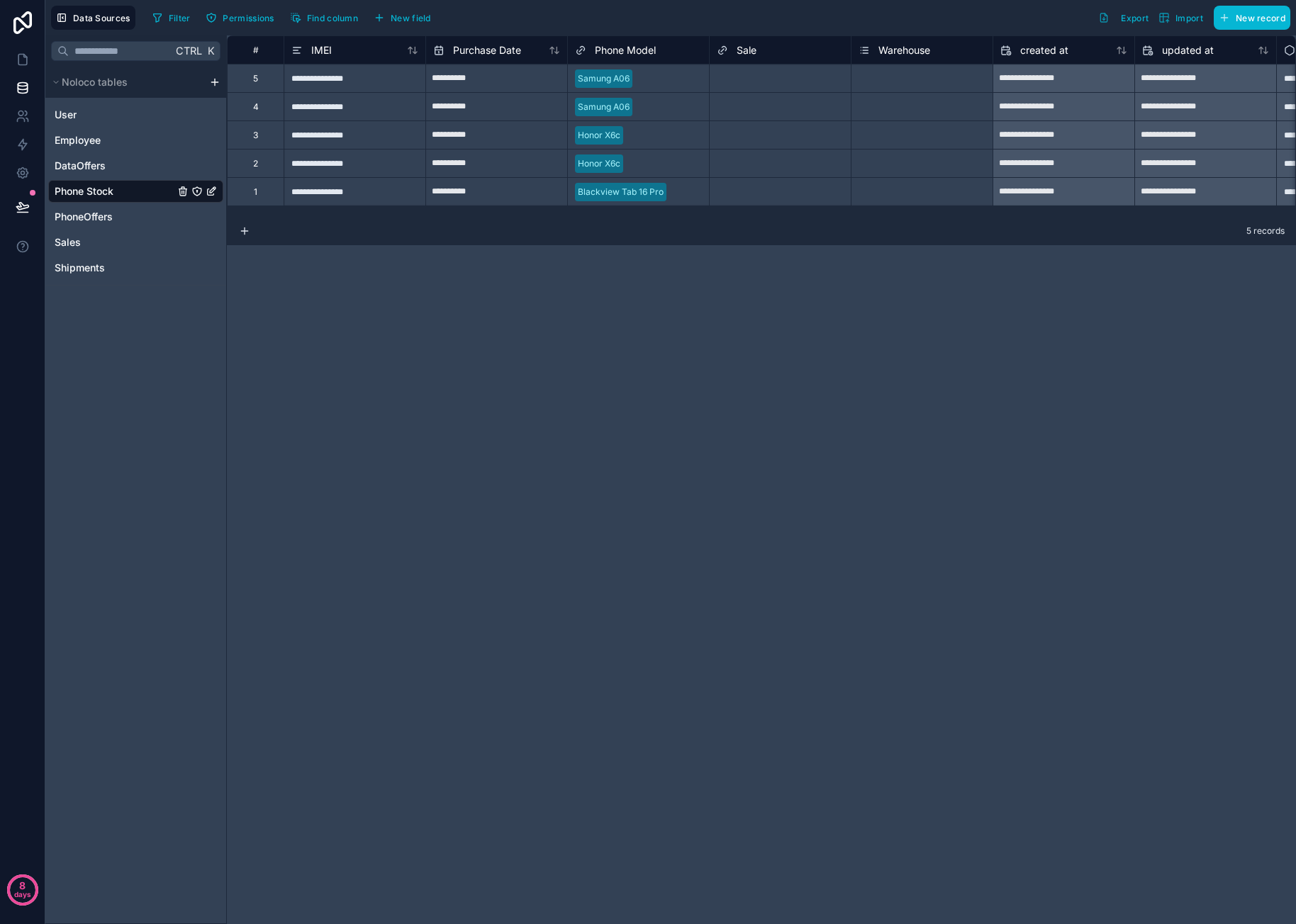
click at [1071, 339] on div "**********" at bounding box center [761, 480] width 1069 height 888
click at [938, 85] on div "Select a Warehouse" at bounding box center [922, 79] width 141 height 28
click at [920, 78] on div "Select a Warehouse" at bounding box center [899, 78] width 80 height 11
click at [877, 145] on div "1" at bounding box center [922, 142] width 141 height 28
click at [897, 99] on div "Select a Warehouse" at bounding box center [922, 107] width 141 height 28
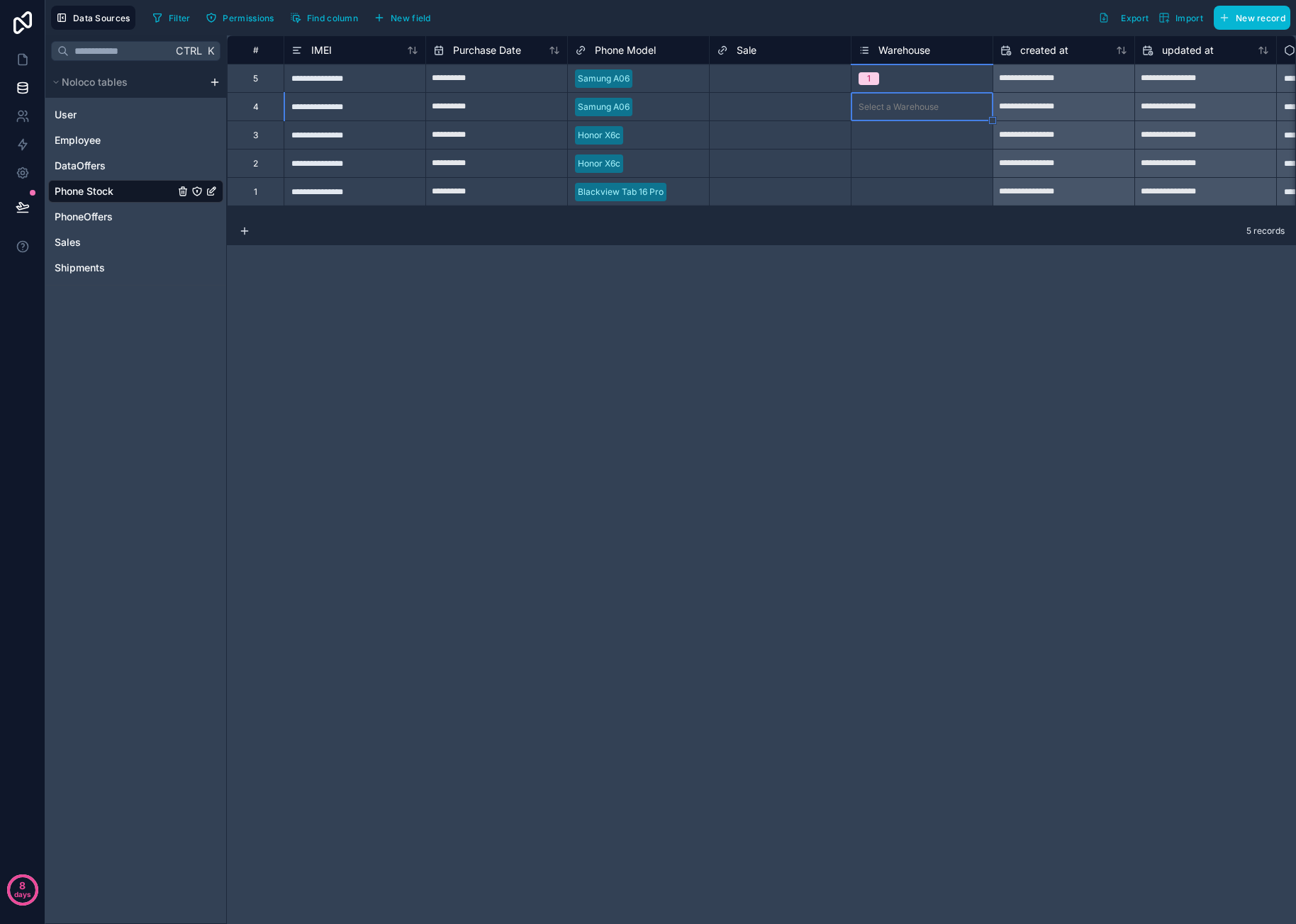
click at [898, 107] on div "Select a Warehouse" at bounding box center [899, 107] width 80 height 11
click at [874, 179] on div "1" at bounding box center [922, 170] width 141 height 28
click at [891, 141] on div "Select a Warehouse" at bounding box center [922, 135] width 141 height 28
click at [894, 135] on div "Select a Warehouse" at bounding box center [899, 134] width 80 height 11
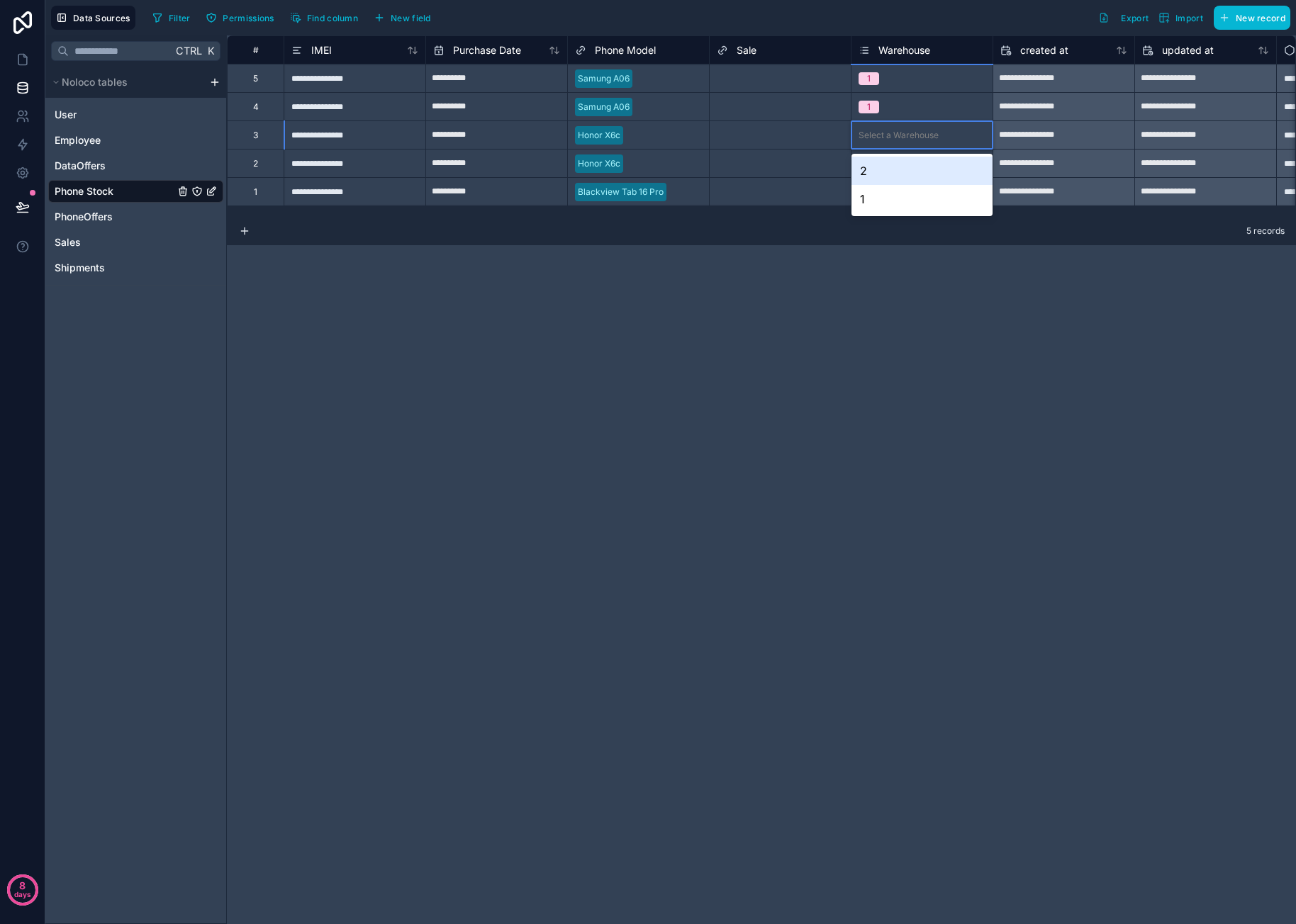
click at [888, 167] on div "2" at bounding box center [922, 170] width 141 height 28
click at [892, 163] on div "Select a Warehouse" at bounding box center [899, 163] width 80 height 11
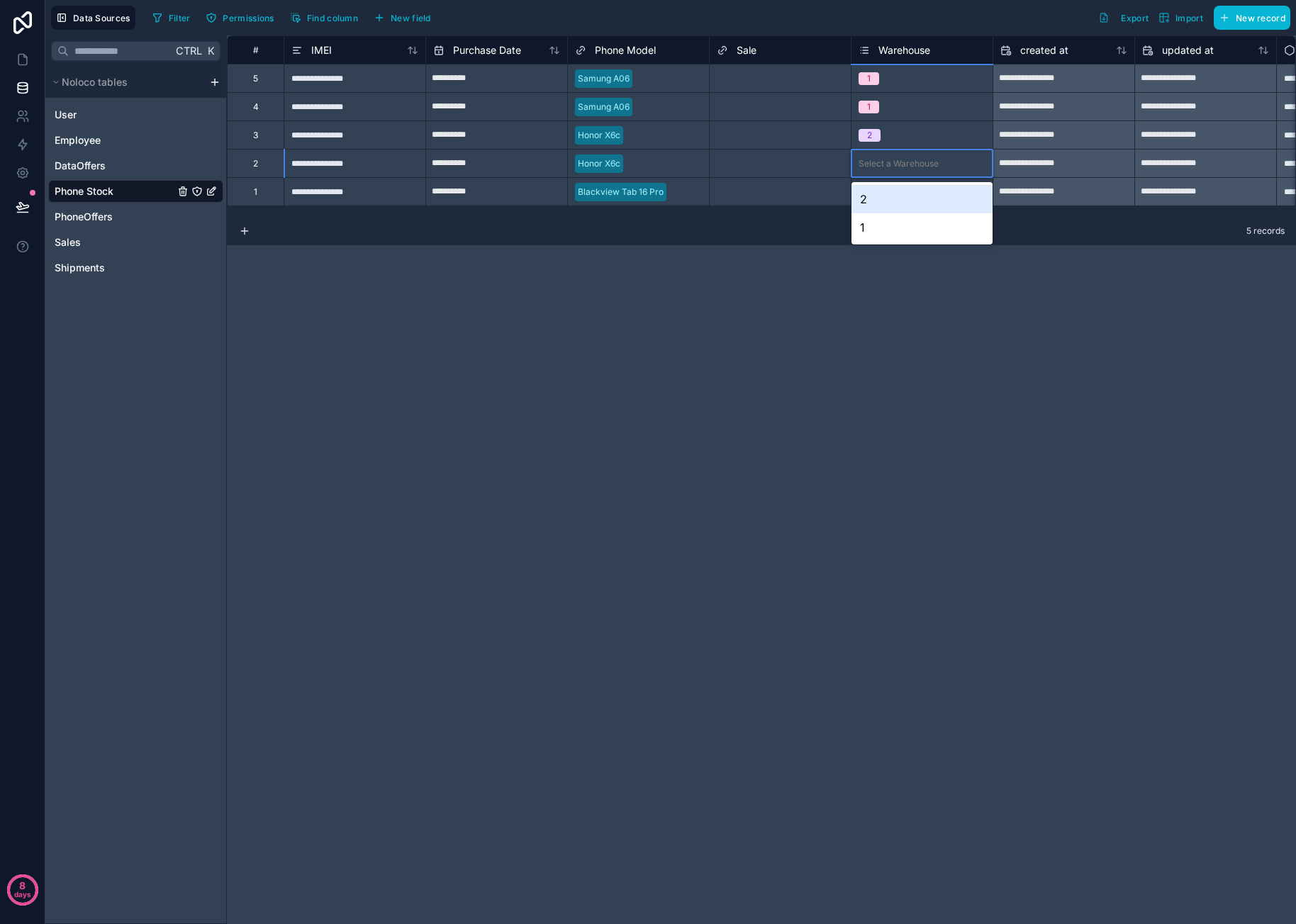
click at [888, 198] on div "2" at bounding box center [922, 199] width 141 height 28
click at [888, 203] on div "Select a Warehouse" at bounding box center [922, 192] width 141 height 28
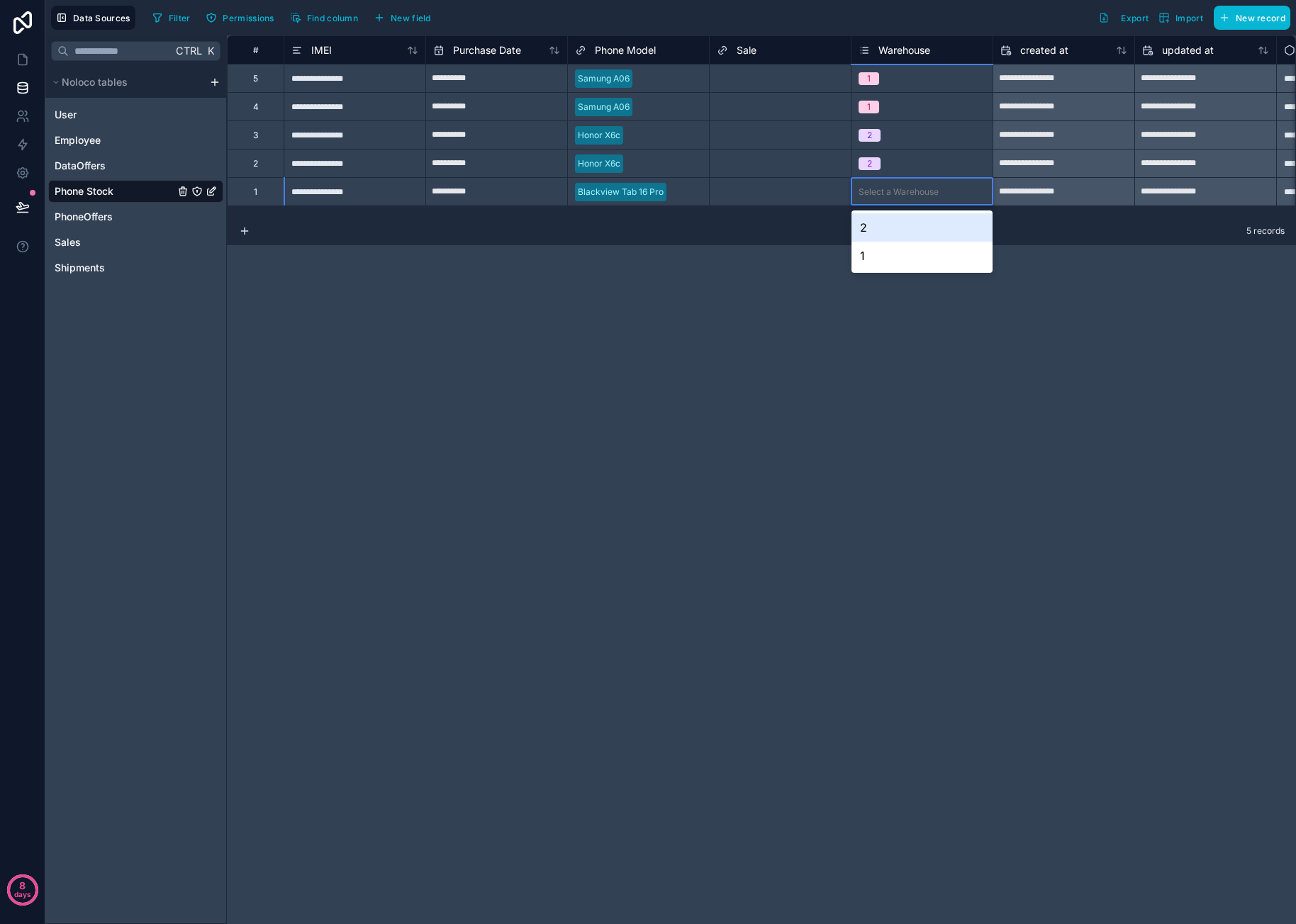
click at [890, 199] on div "Select a Warehouse" at bounding box center [922, 192] width 141 height 28
click at [894, 204] on div "Select a Warehouse" at bounding box center [922, 192] width 141 height 28
click at [874, 250] on div "1" at bounding box center [922, 256] width 141 height 28
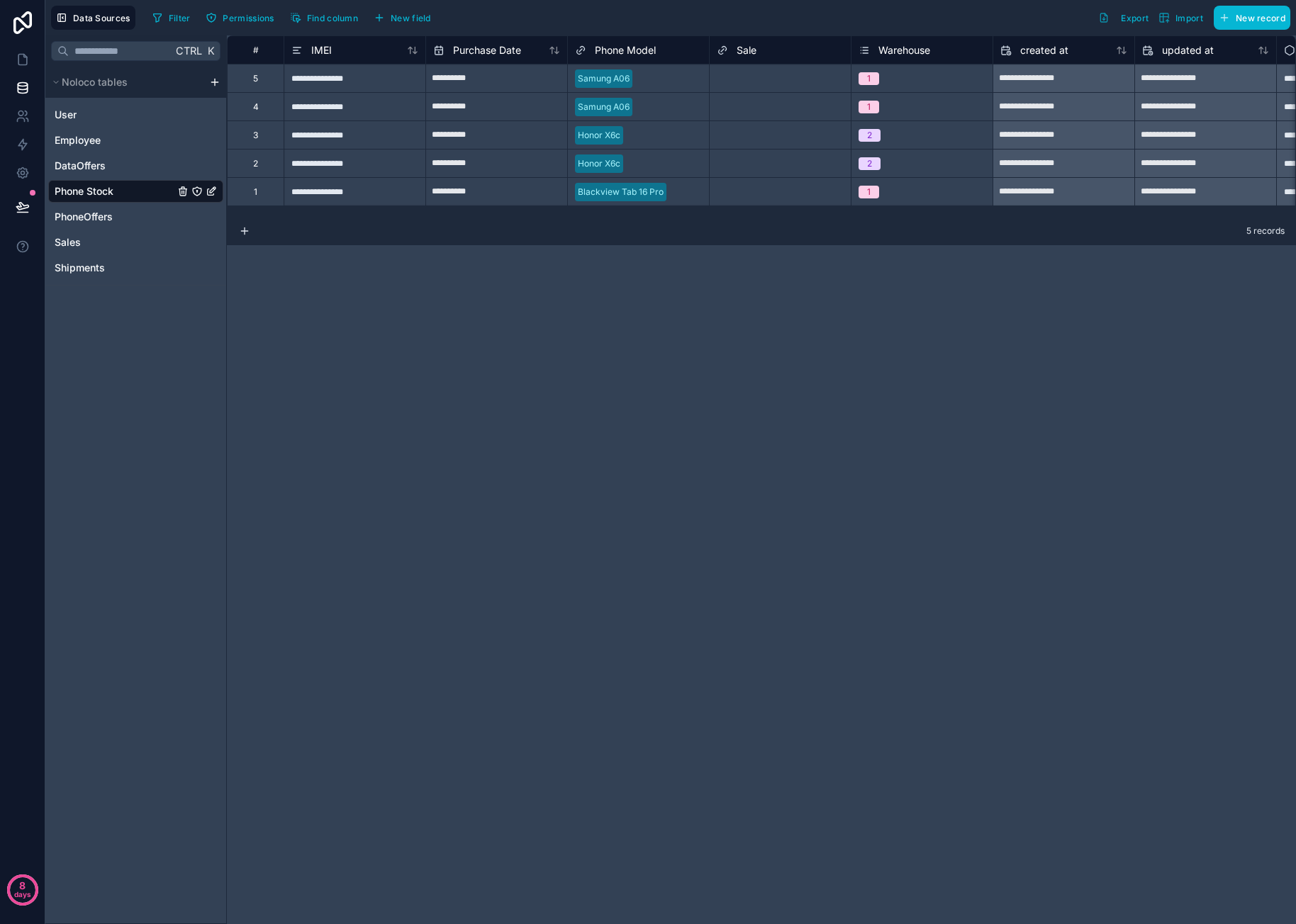
click at [872, 337] on div "**********" at bounding box center [761, 480] width 1069 height 888
click at [659, 355] on div "**********" at bounding box center [761, 480] width 1069 height 888
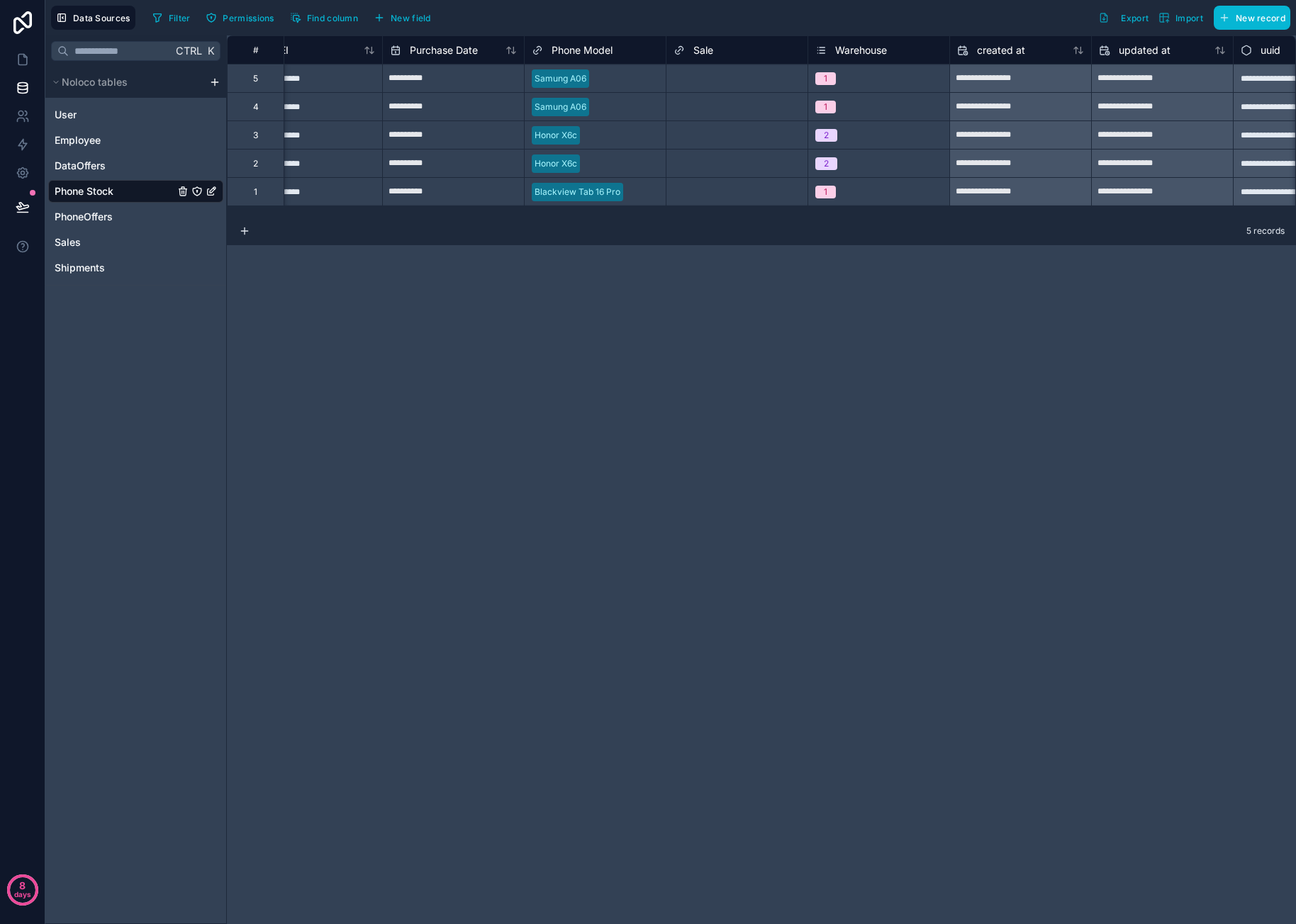
scroll to position [0, 20]
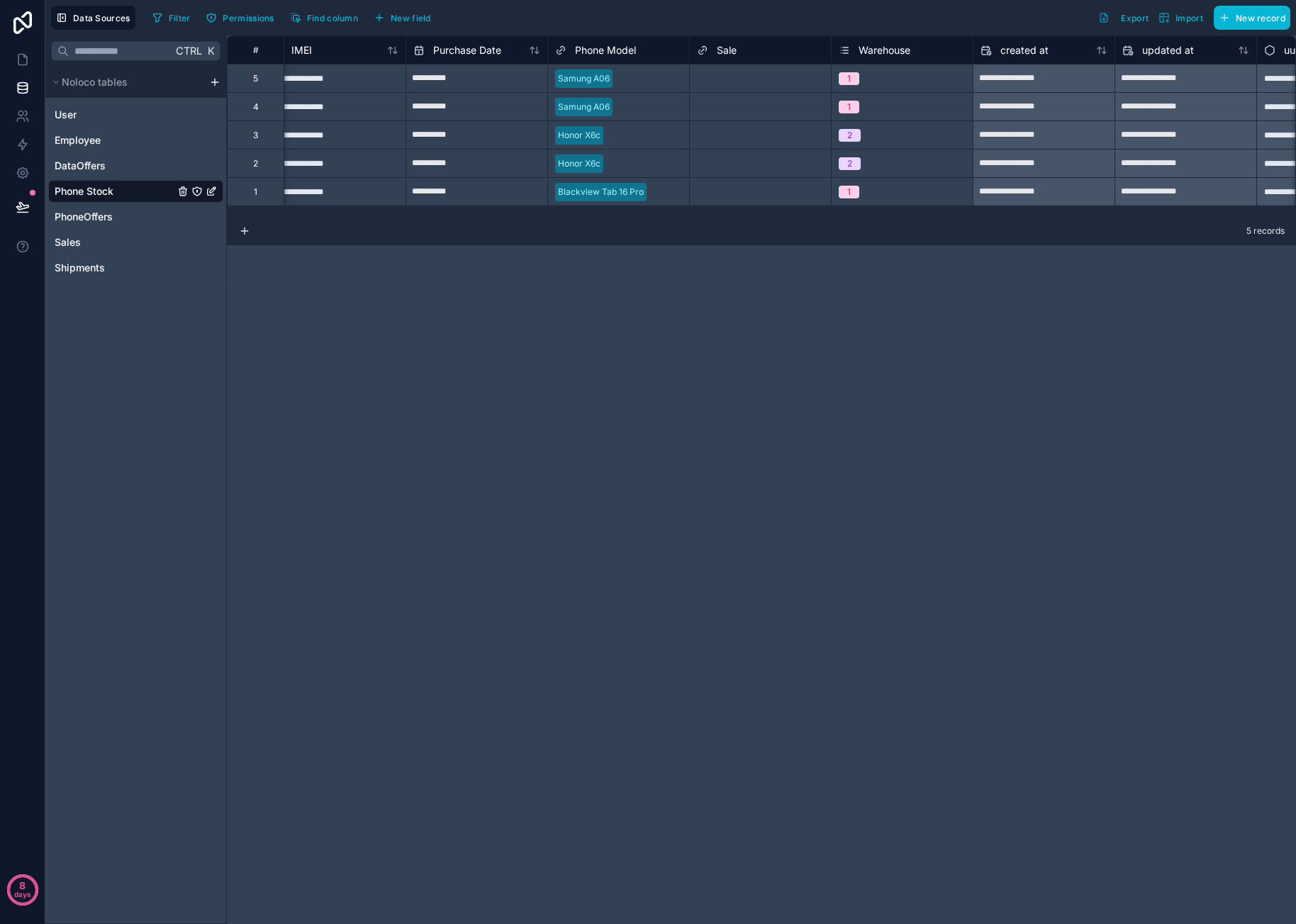
click at [619, 55] on span "Phone Model" at bounding box center [605, 50] width 61 height 14
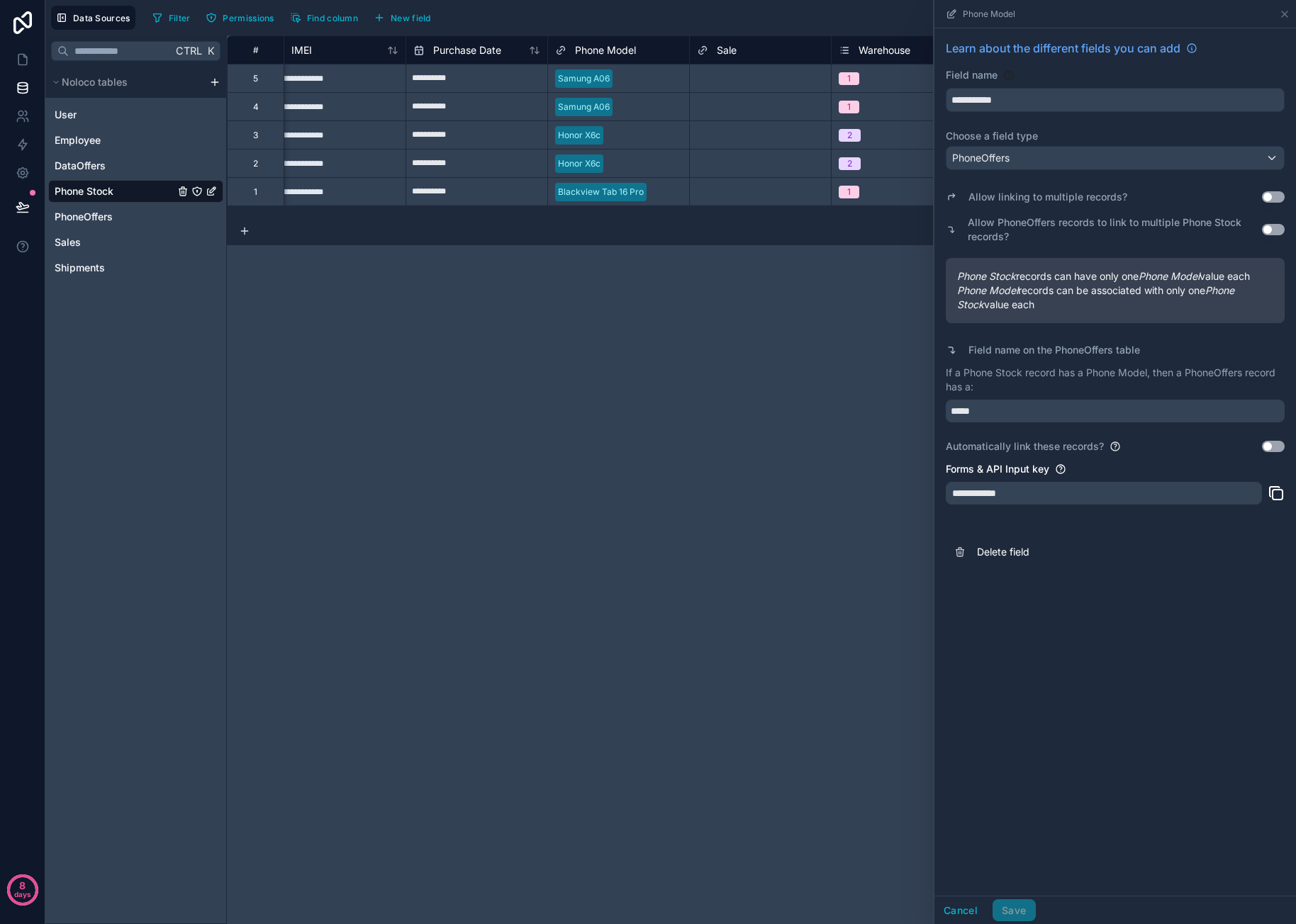
click at [1071, 230] on button "Use setting" at bounding box center [1273, 229] width 23 height 11
click at [1024, 909] on button "Save" at bounding box center [1013, 910] width 43 height 23
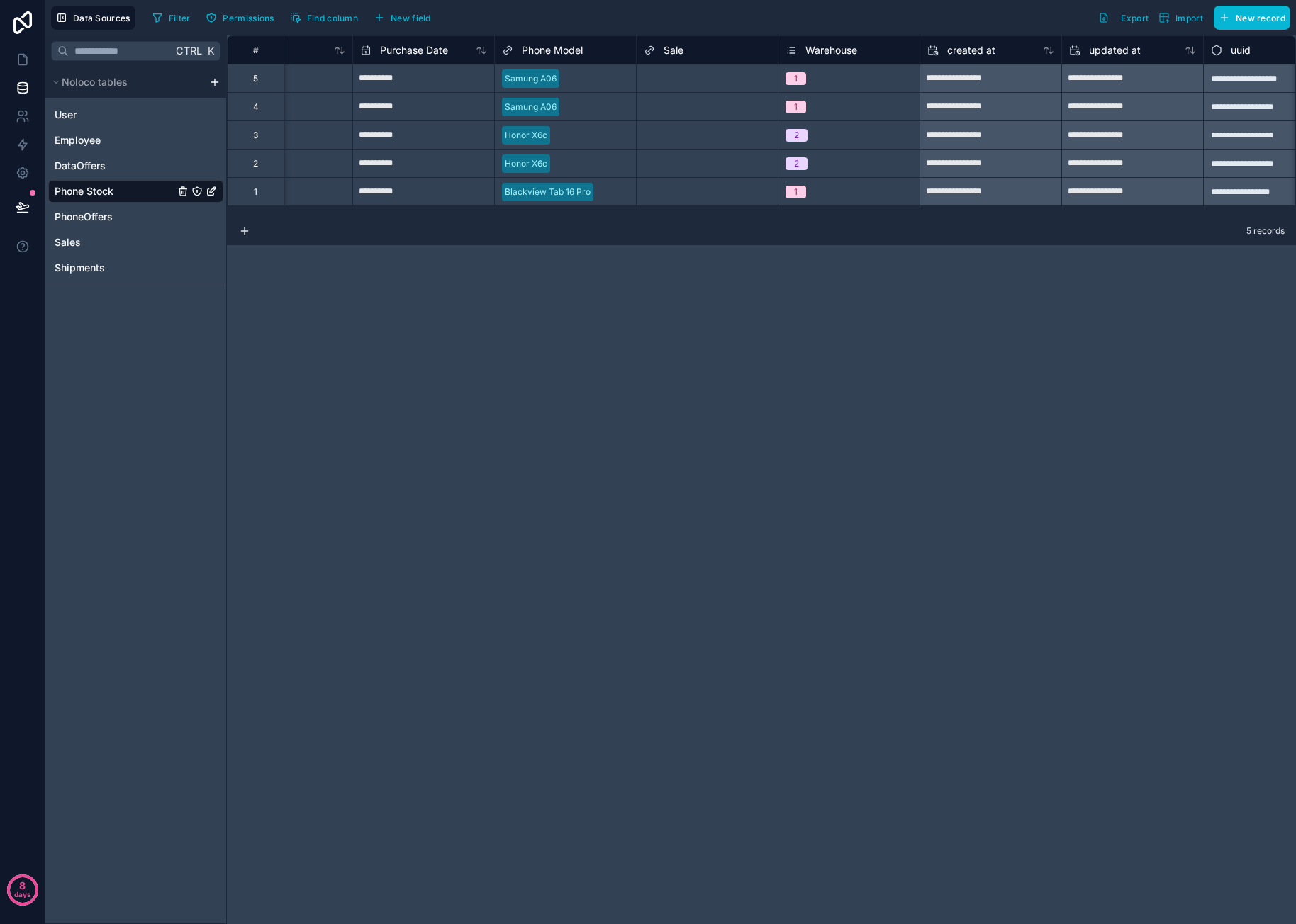
scroll to position [0, 122]
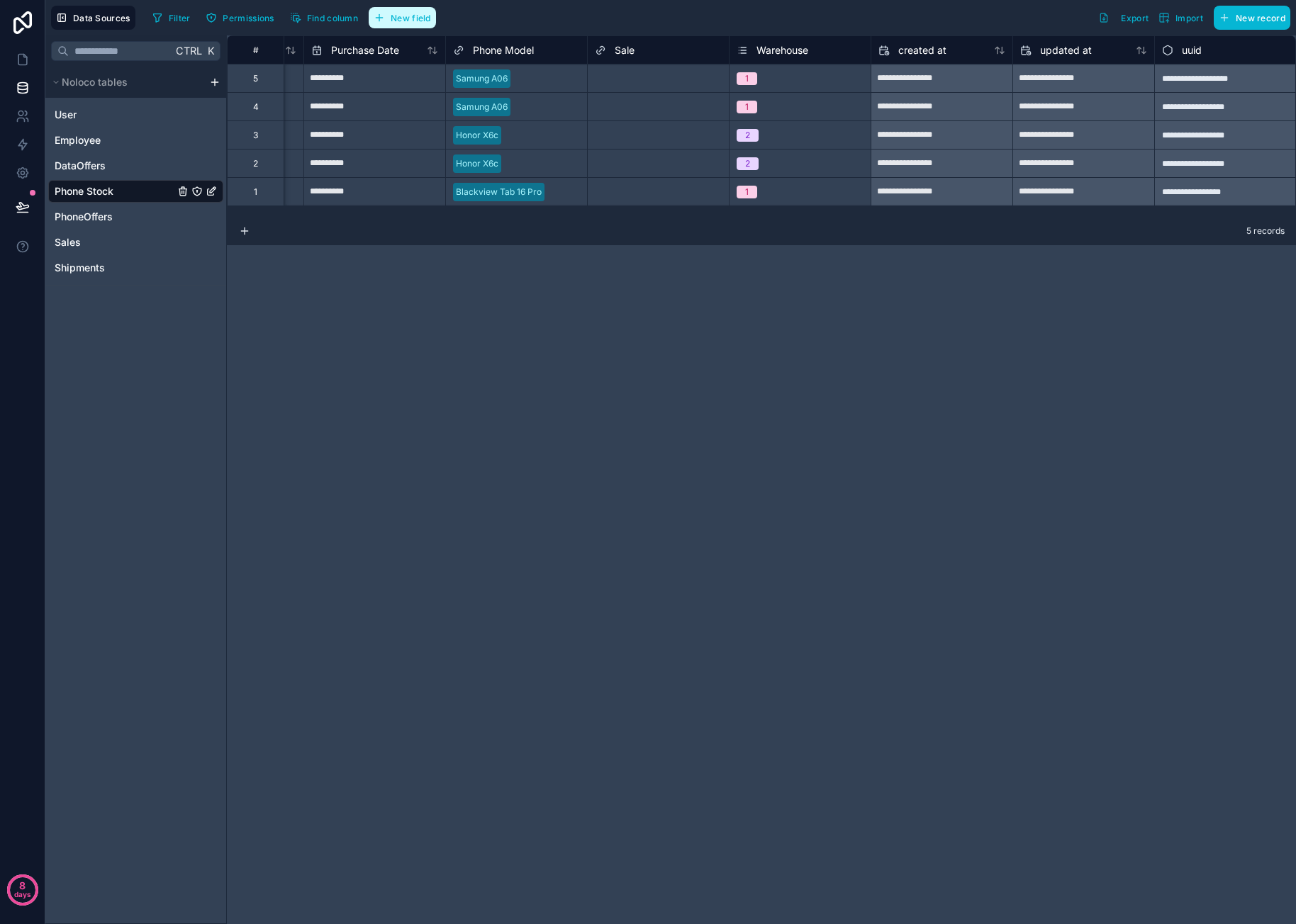
click at [404, 22] on span "New field" at bounding box center [410, 18] width 41 height 11
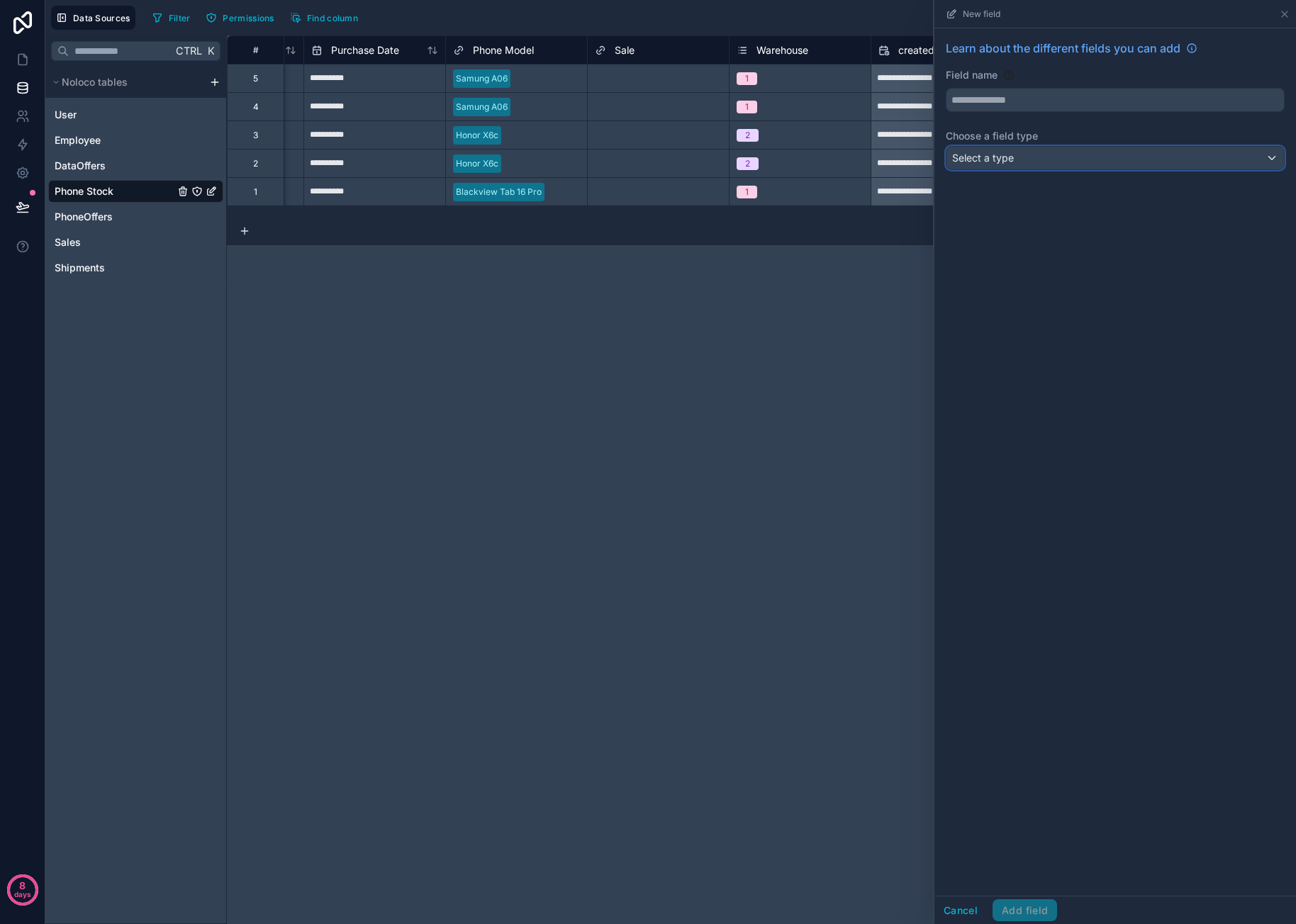
click at [1026, 155] on div "Select a type" at bounding box center [1115, 157] width 338 height 23
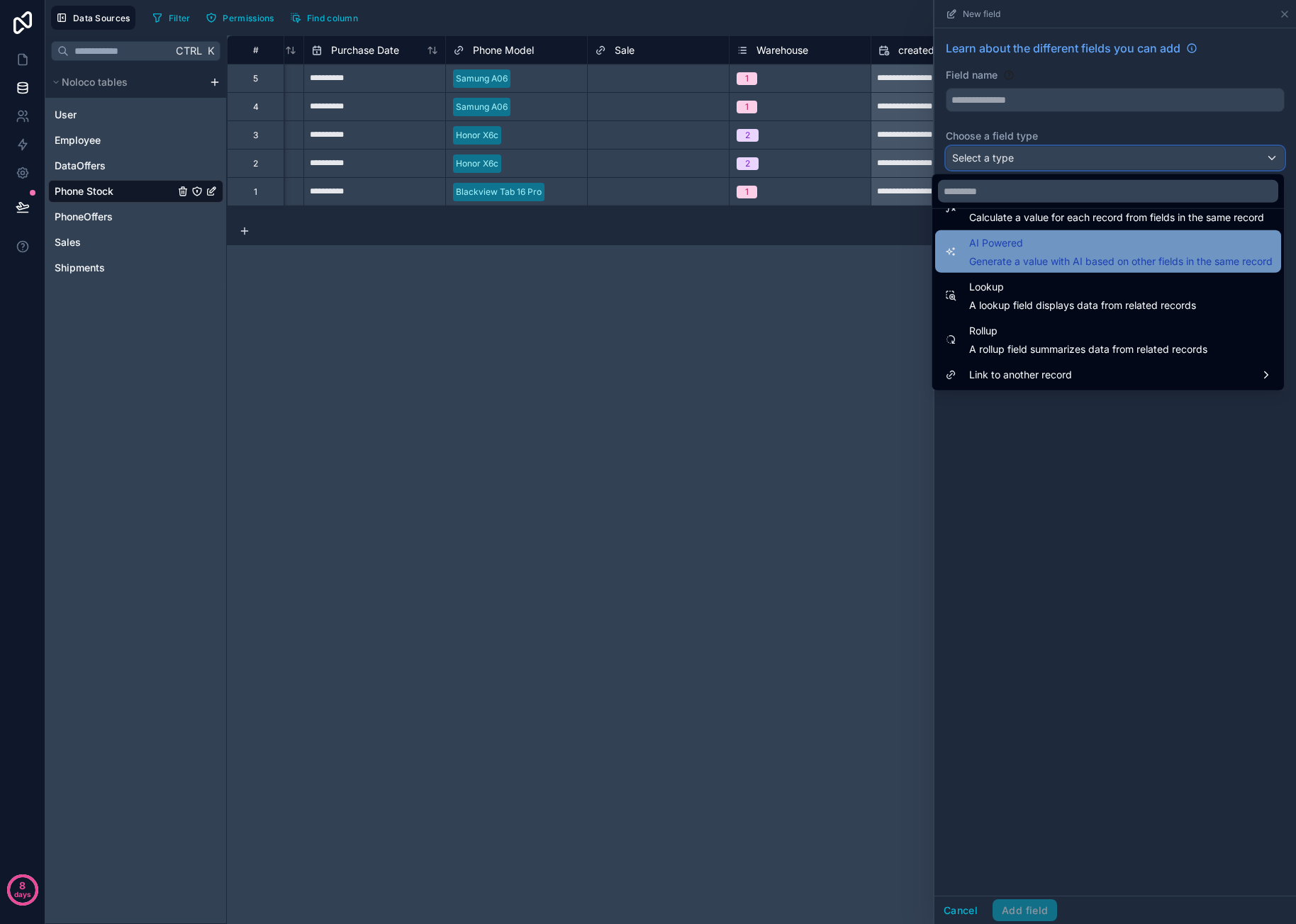
scroll to position [341, 0]
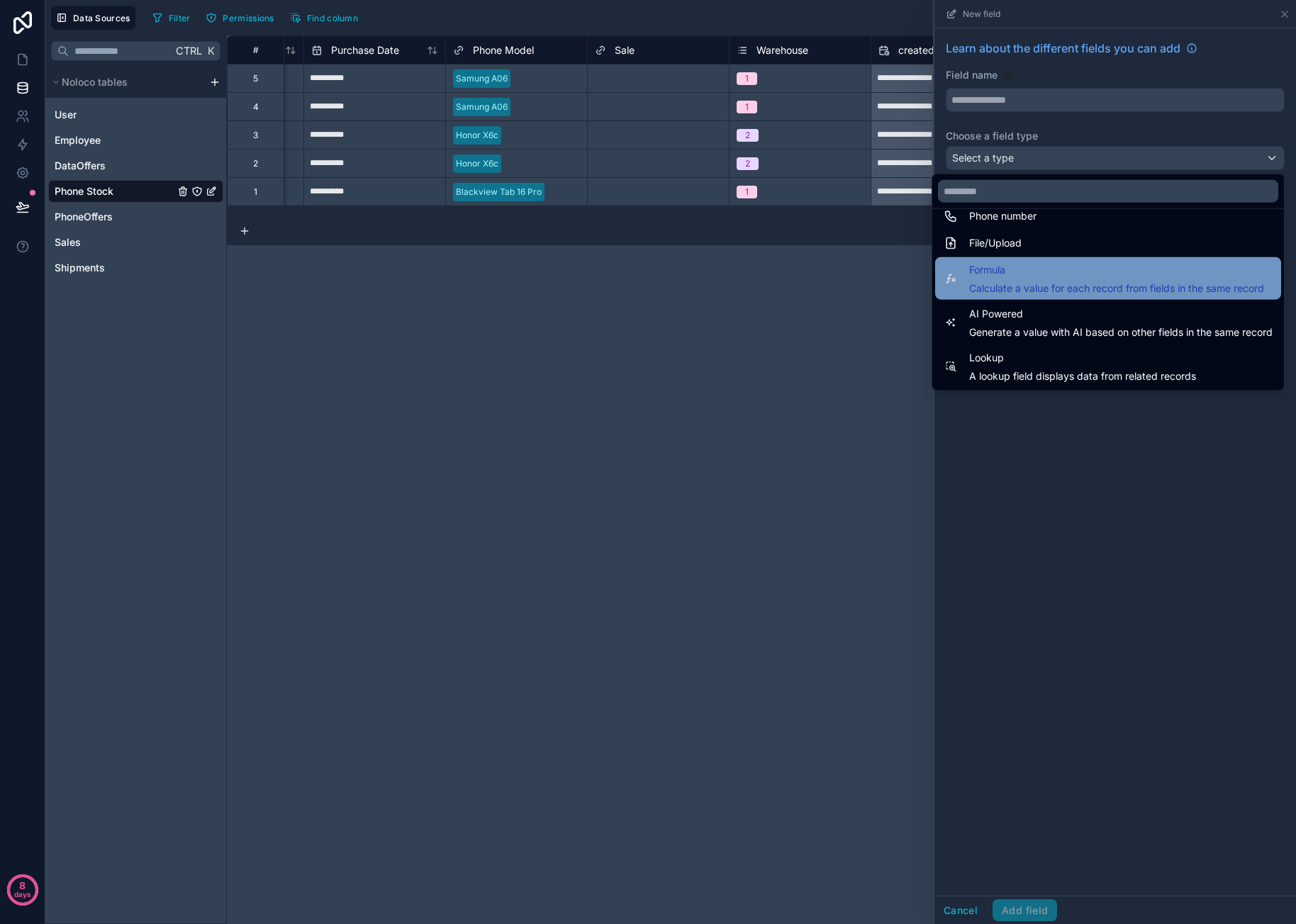
click at [1046, 272] on span "Formula" at bounding box center [1117, 270] width 295 height 17
type input "*******"
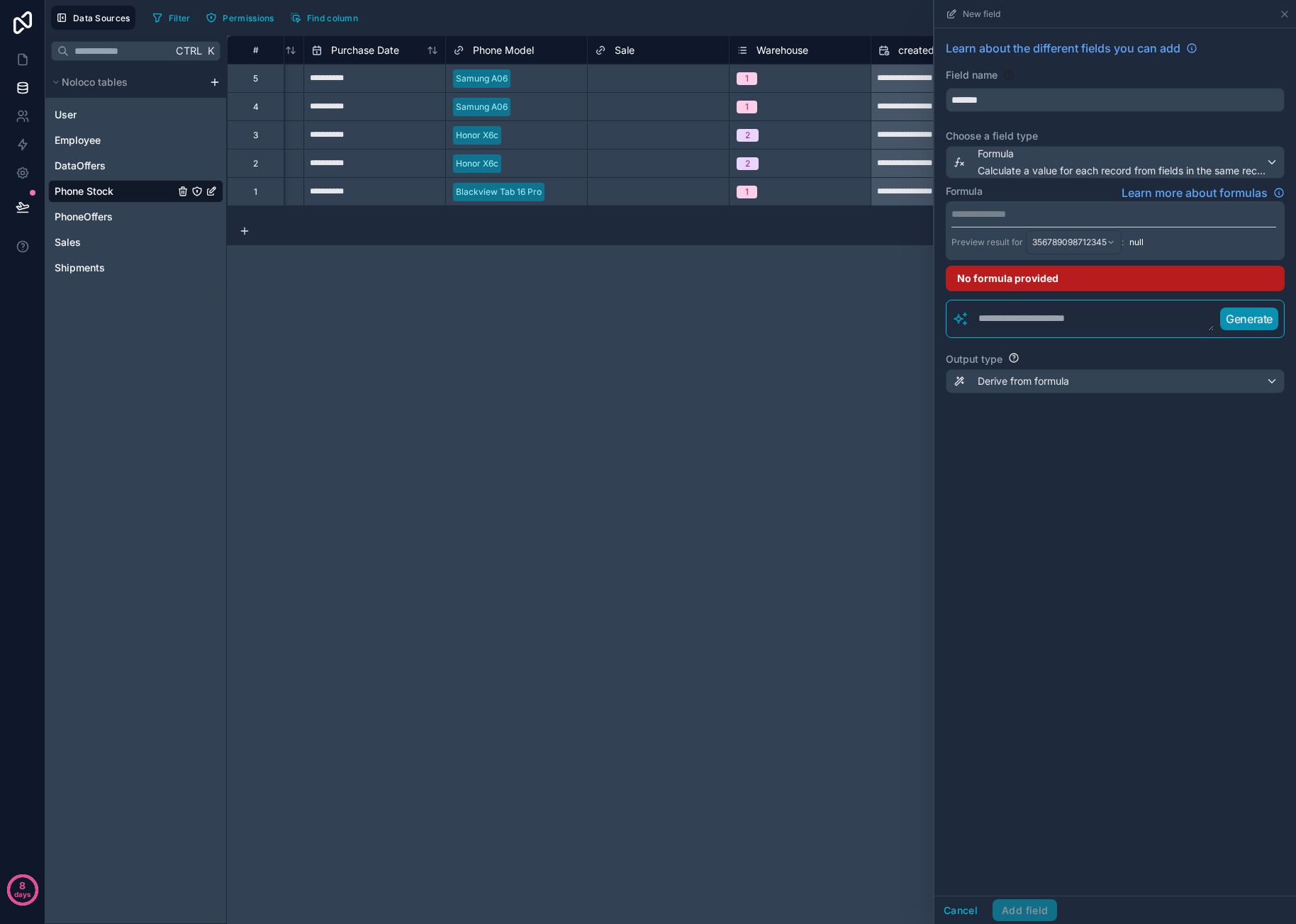
click at [1022, 213] on p "**********" at bounding box center [1114, 214] width 325 height 14
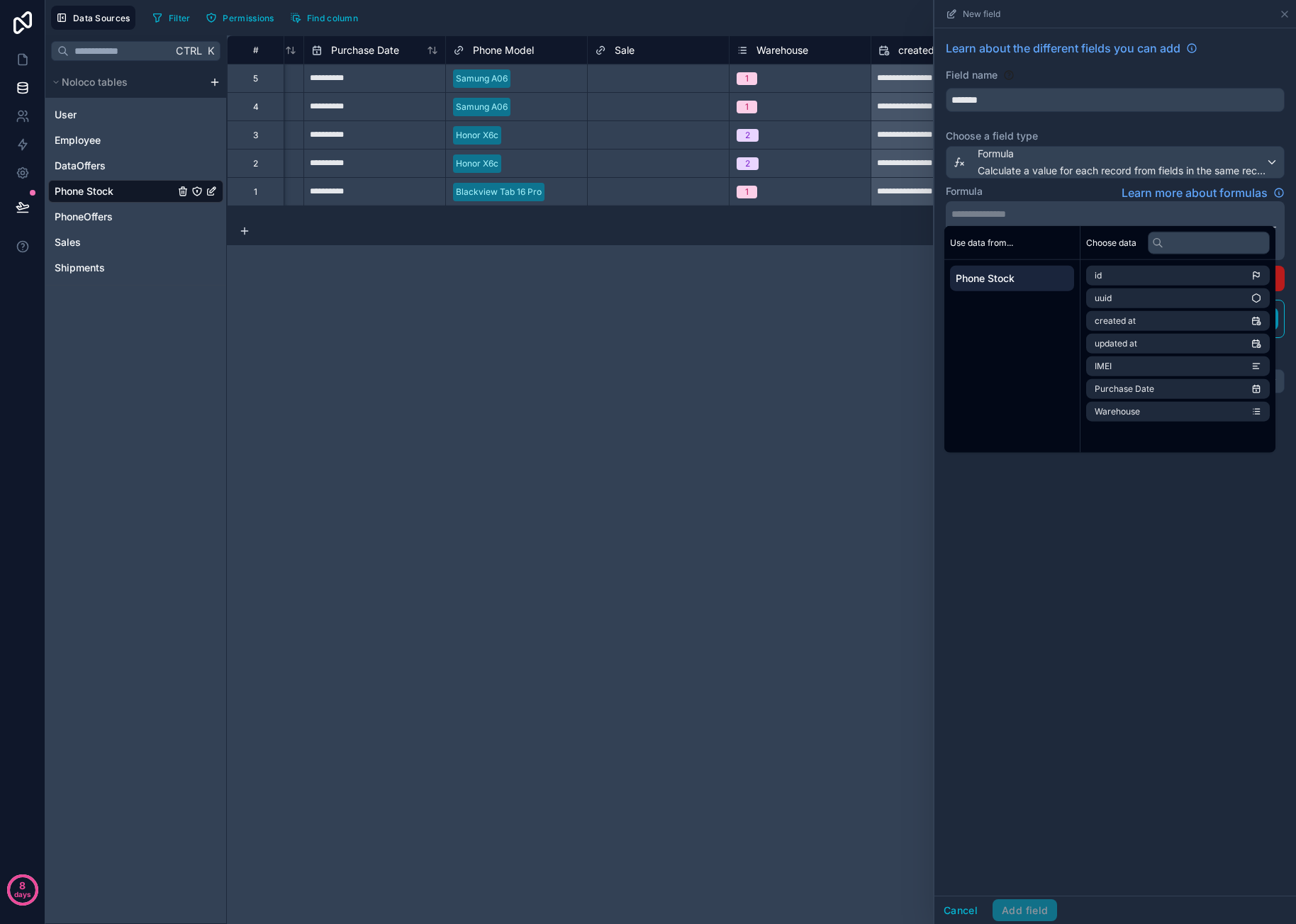
click at [813, 383] on div "**********" at bounding box center [761, 480] width 1069 height 888
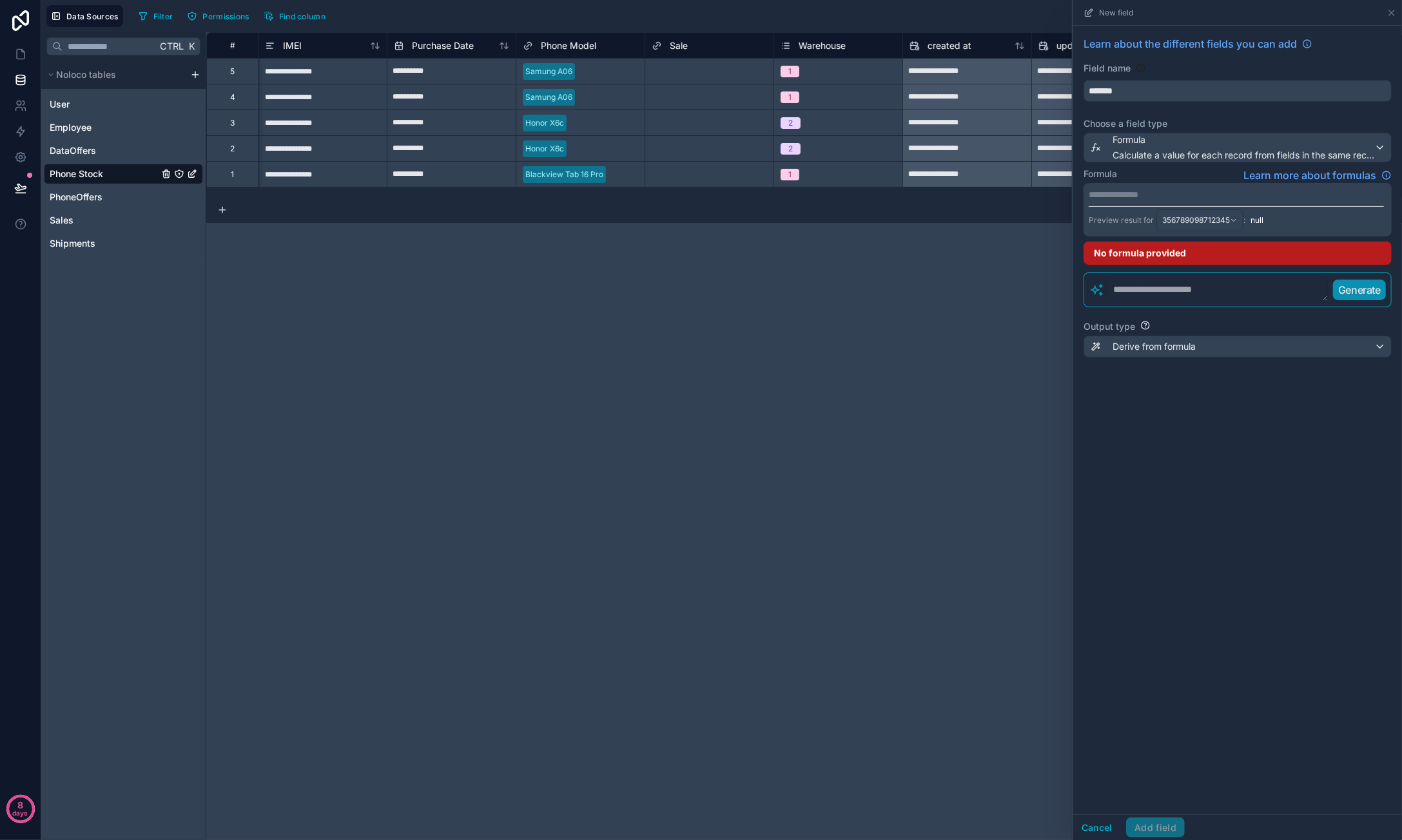
scroll to position [0, 0]
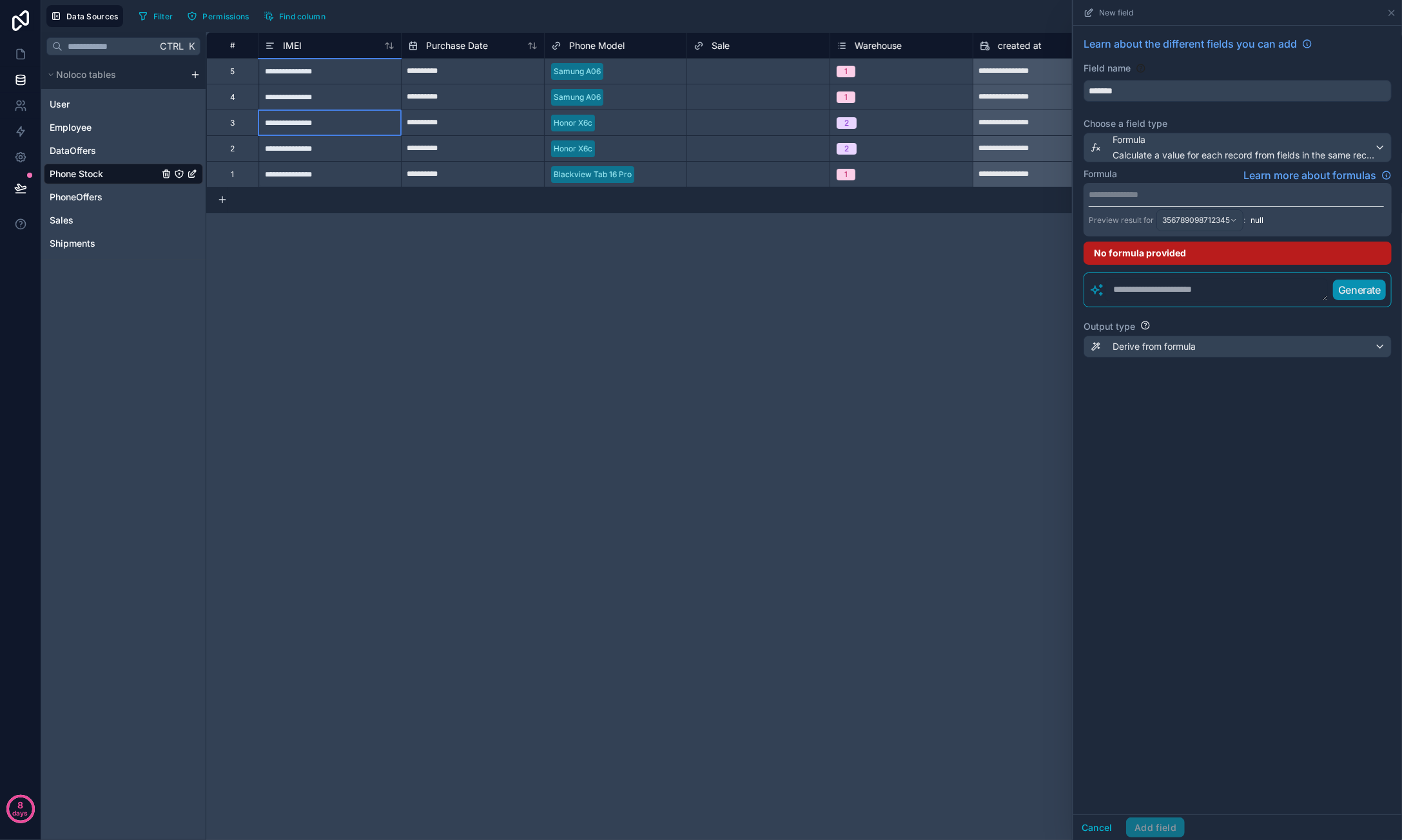
click at [331, 129] on div "**********" at bounding box center [330, 122] width 143 height 25
click at [340, 124] on div "**********" at bounding box center [330, 122] width 143 height 25
click at [340, 124] on input "**********" at bounding box center [329, 123] width 142 height 25
click at [405, 339] on div "**********" at bounding box center [804, 436] width 1196 height 807
click at [317, 119] on div "**********" at bounding box center [330, 122] width 143 height 25
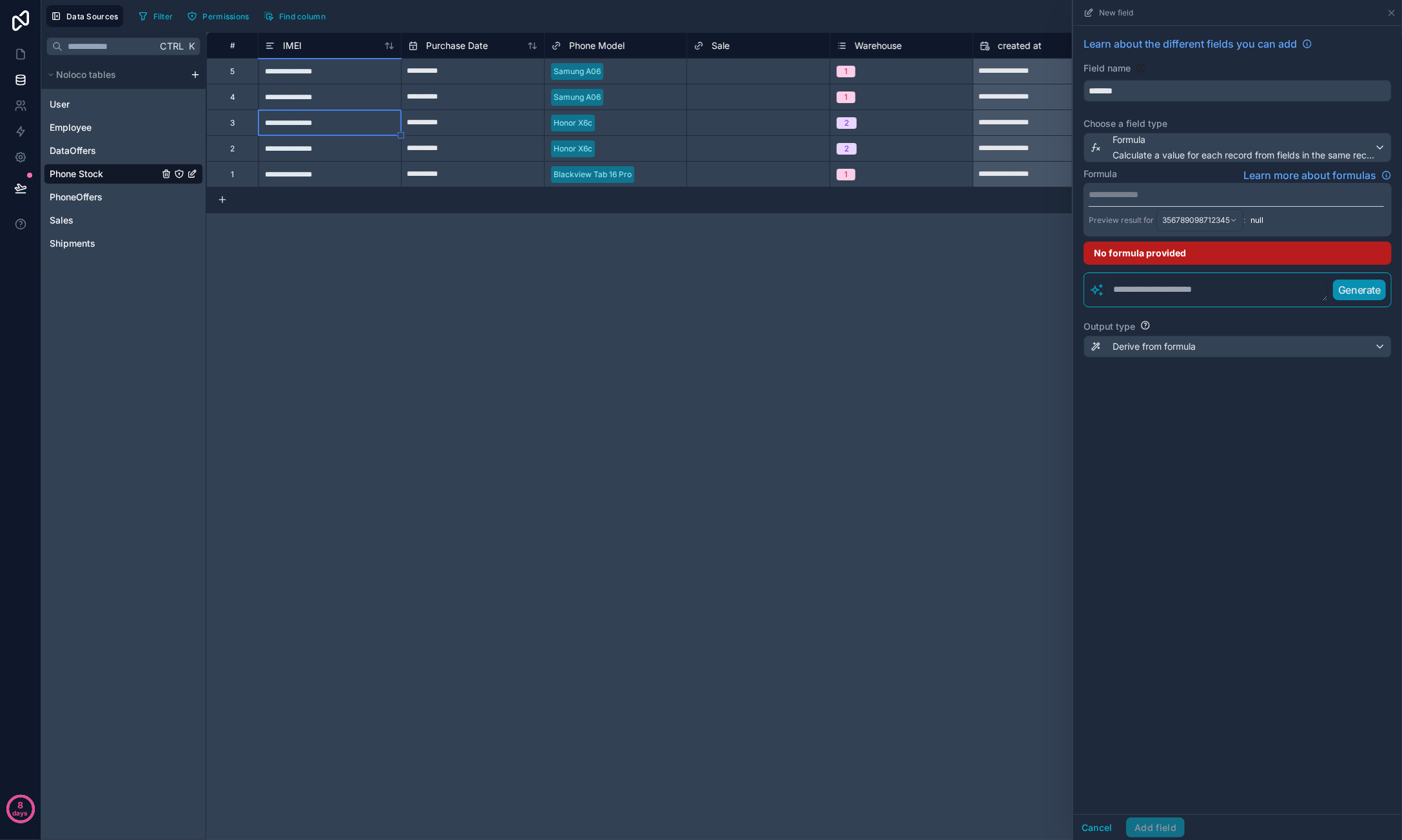
click at [320, 124] on div "**********" at bounding box center [330, 122] width 143 height 25
type input "**********"
click at [974, 707] on div "**********" at bounding box center [804, 436] width 1196 height 807
click at [974, 826] on button "Cancel" at bounding box center [1097, 827] width 48 height 21
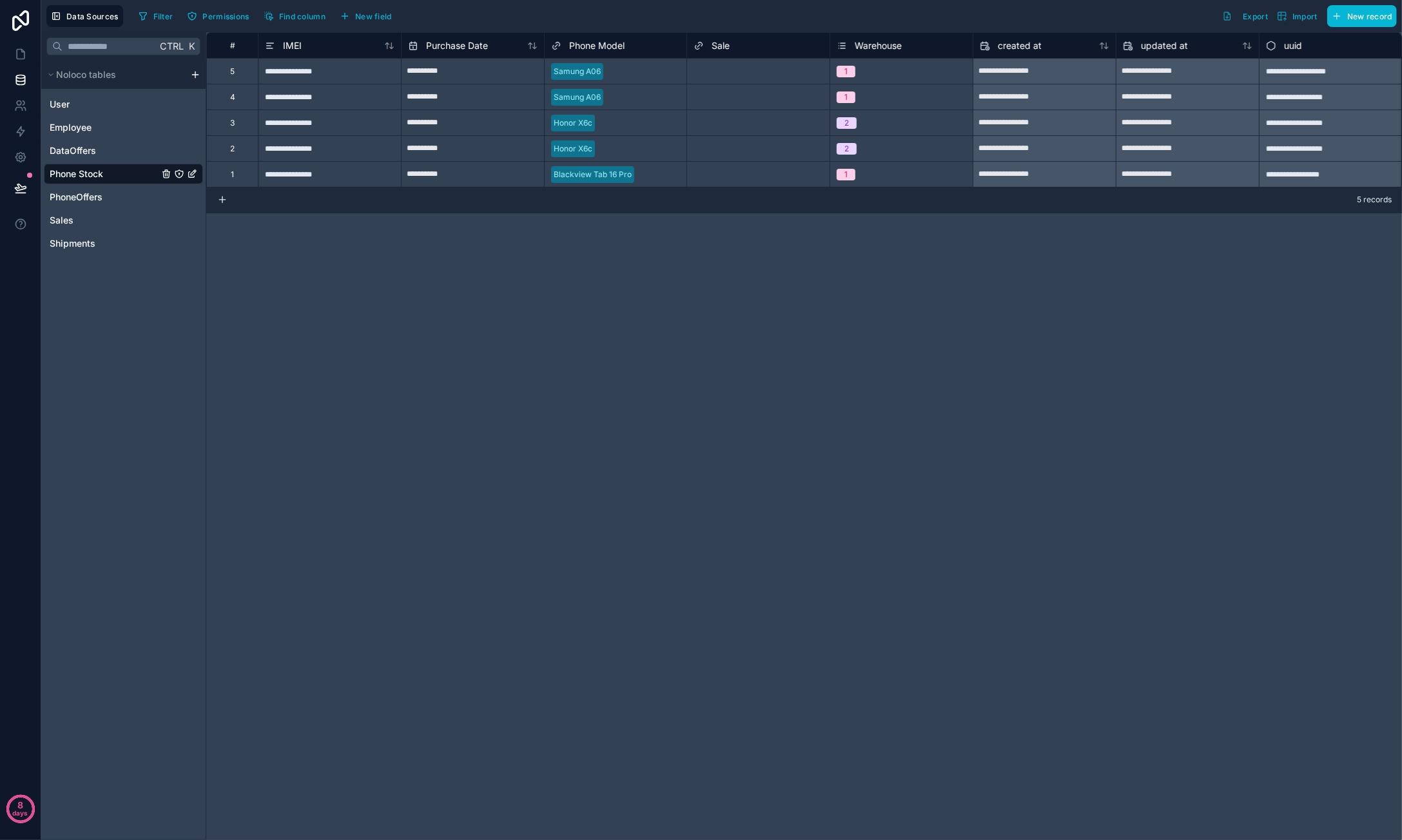
click at [614, 446] on div "**********" at bounding box center [804, 436] width 1196 height 807
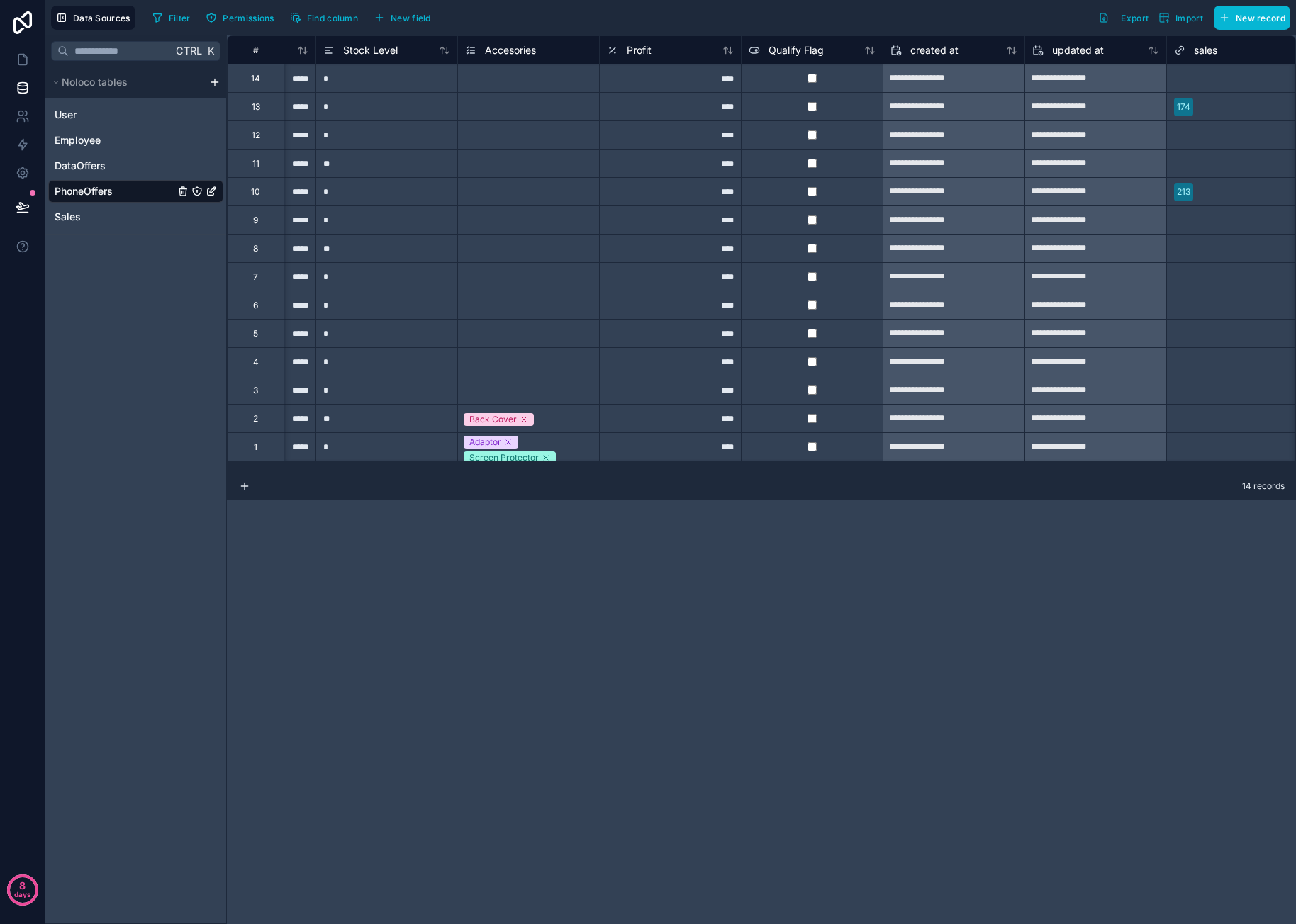
scroll to position [0, 1236]
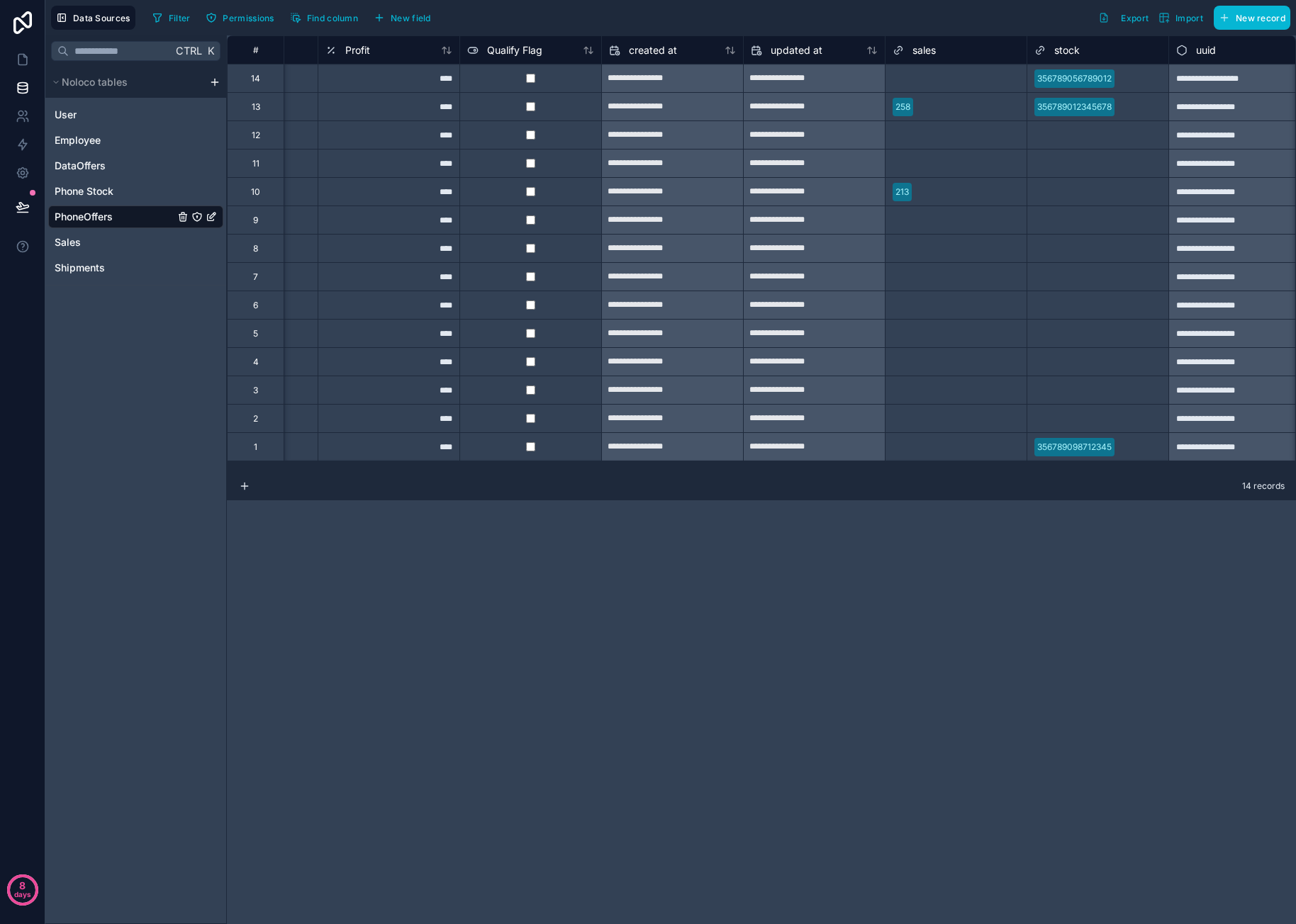
scroll to position [0, 1540]
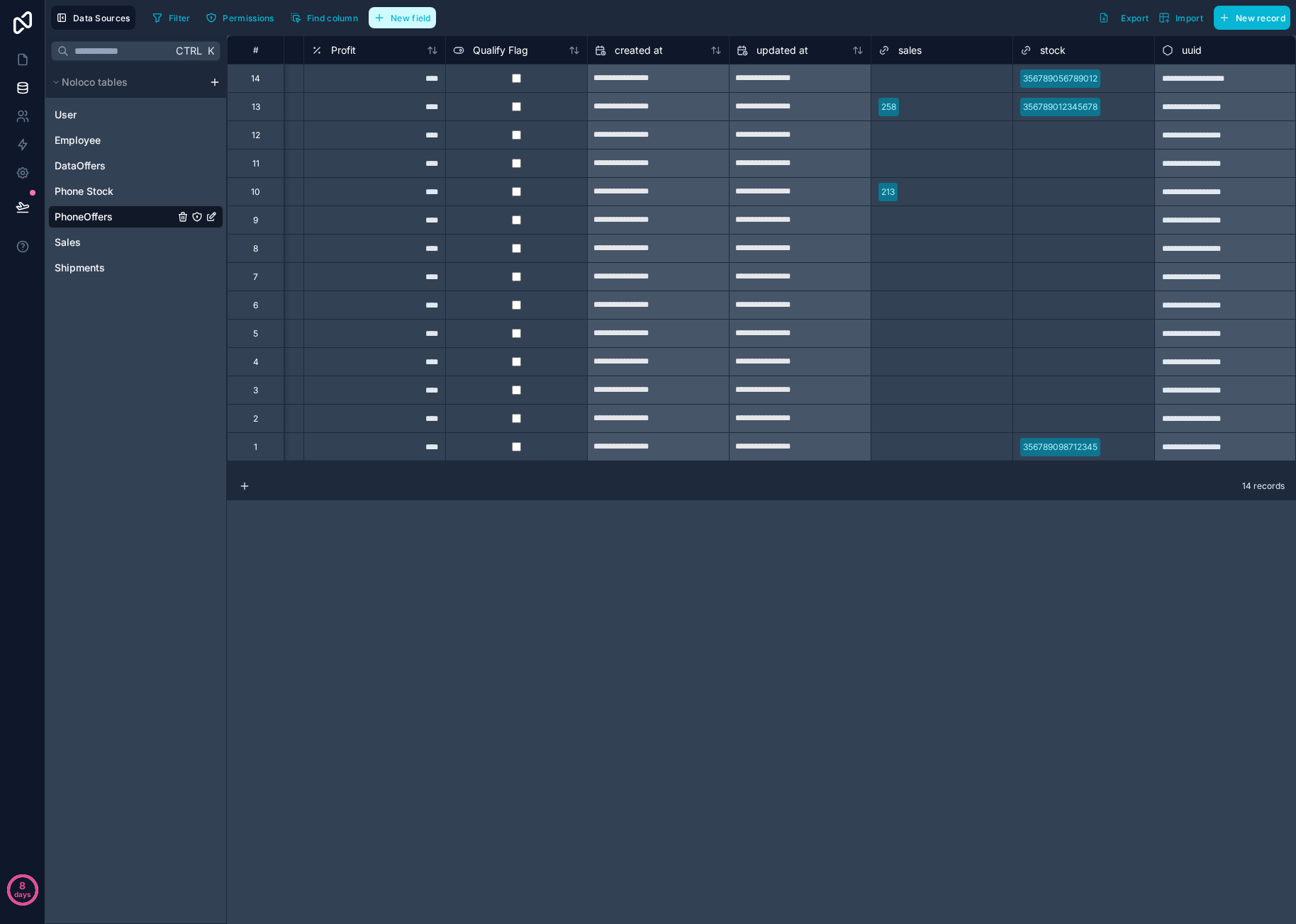
click at [385, 21] on button "New field" at bounding box center [402, 17] width 68 height 21
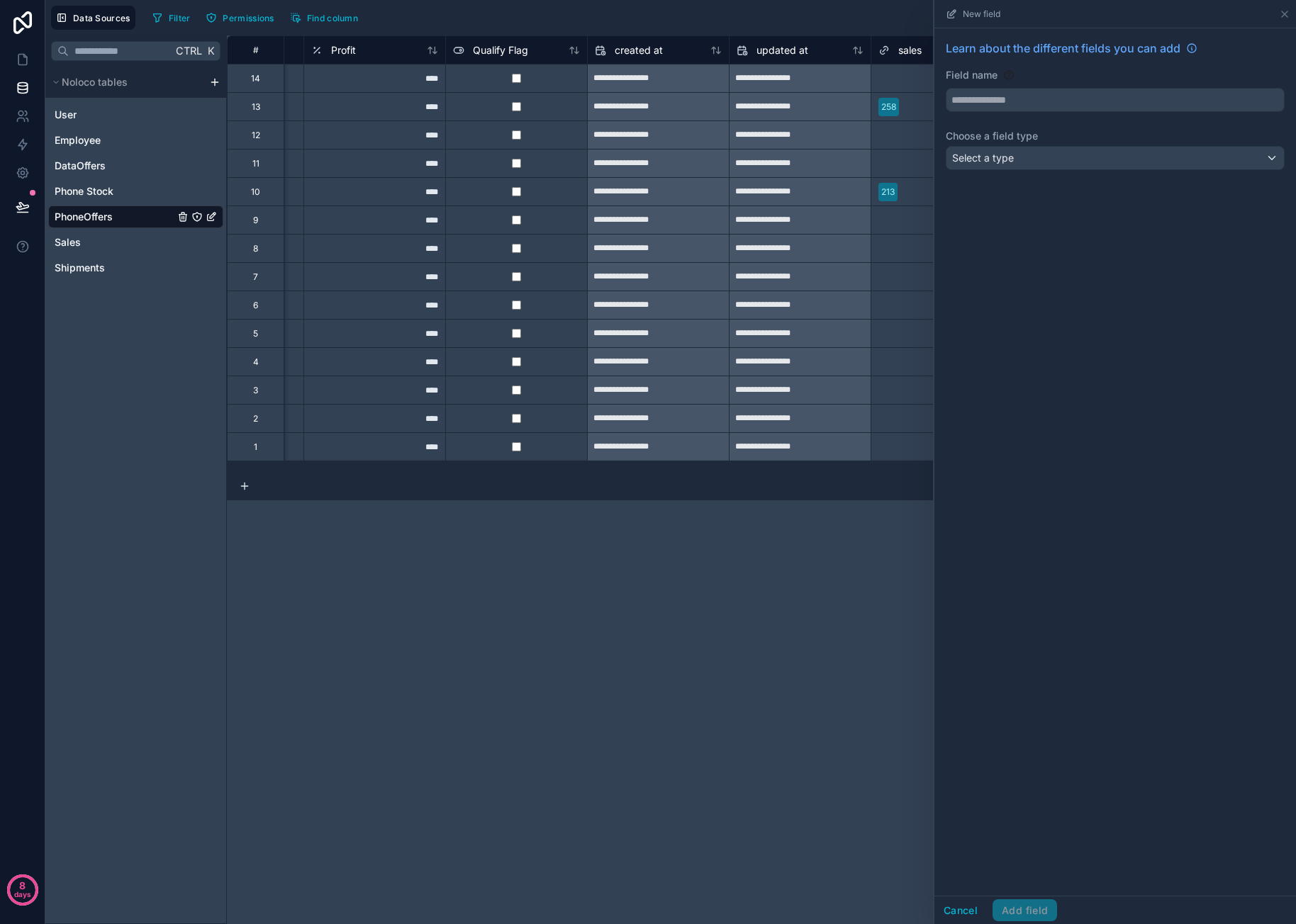
click at [1116, 143] on div "Learn about the different fields you can add Field name Choose a field type Sel…" at bounding box center [1115, 107] width 362 height 158
click at [1118, 148] on div "Select a type" at bounding box center [1115, 157] width 338 height 23
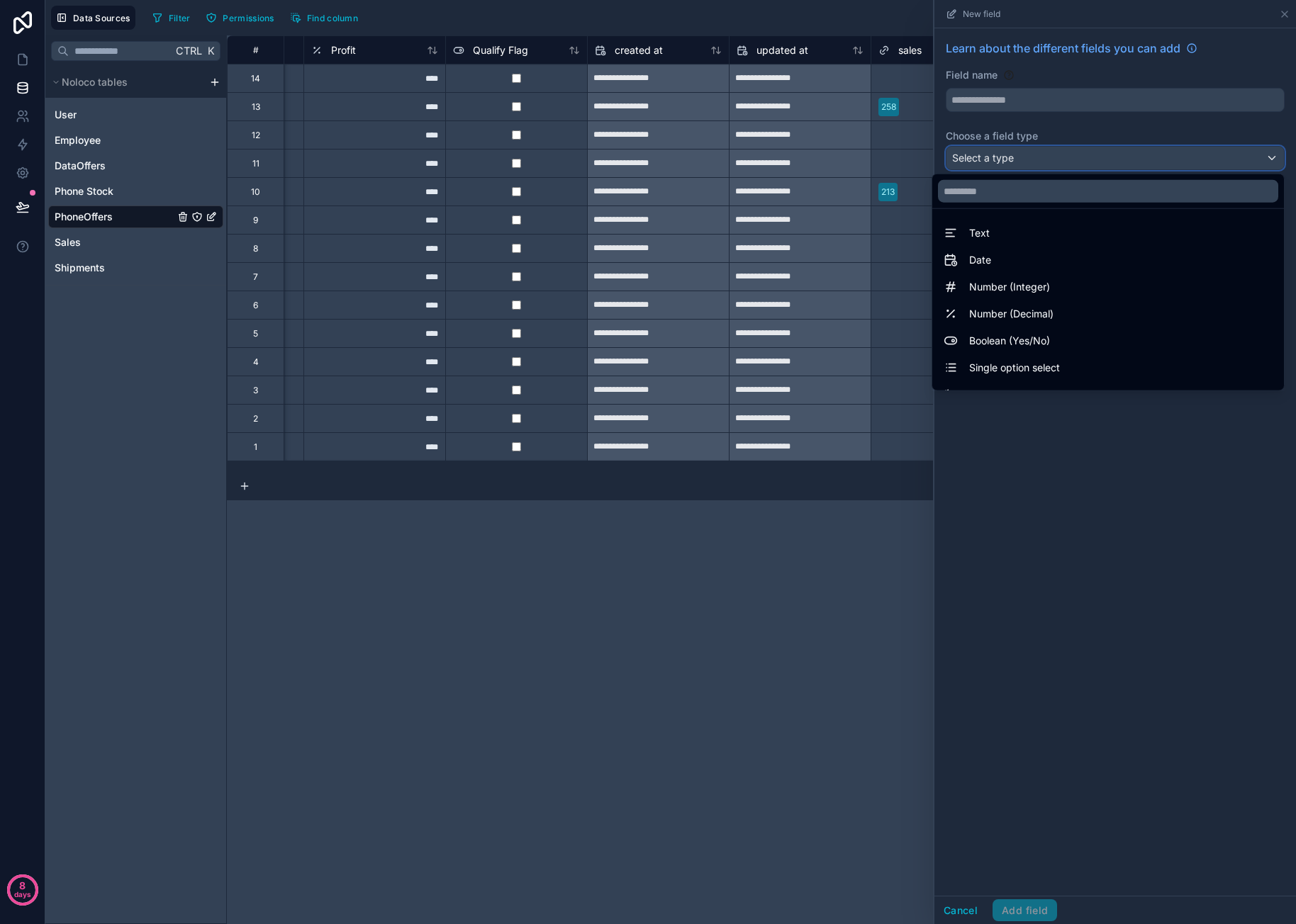
scroll to position [411, 0]
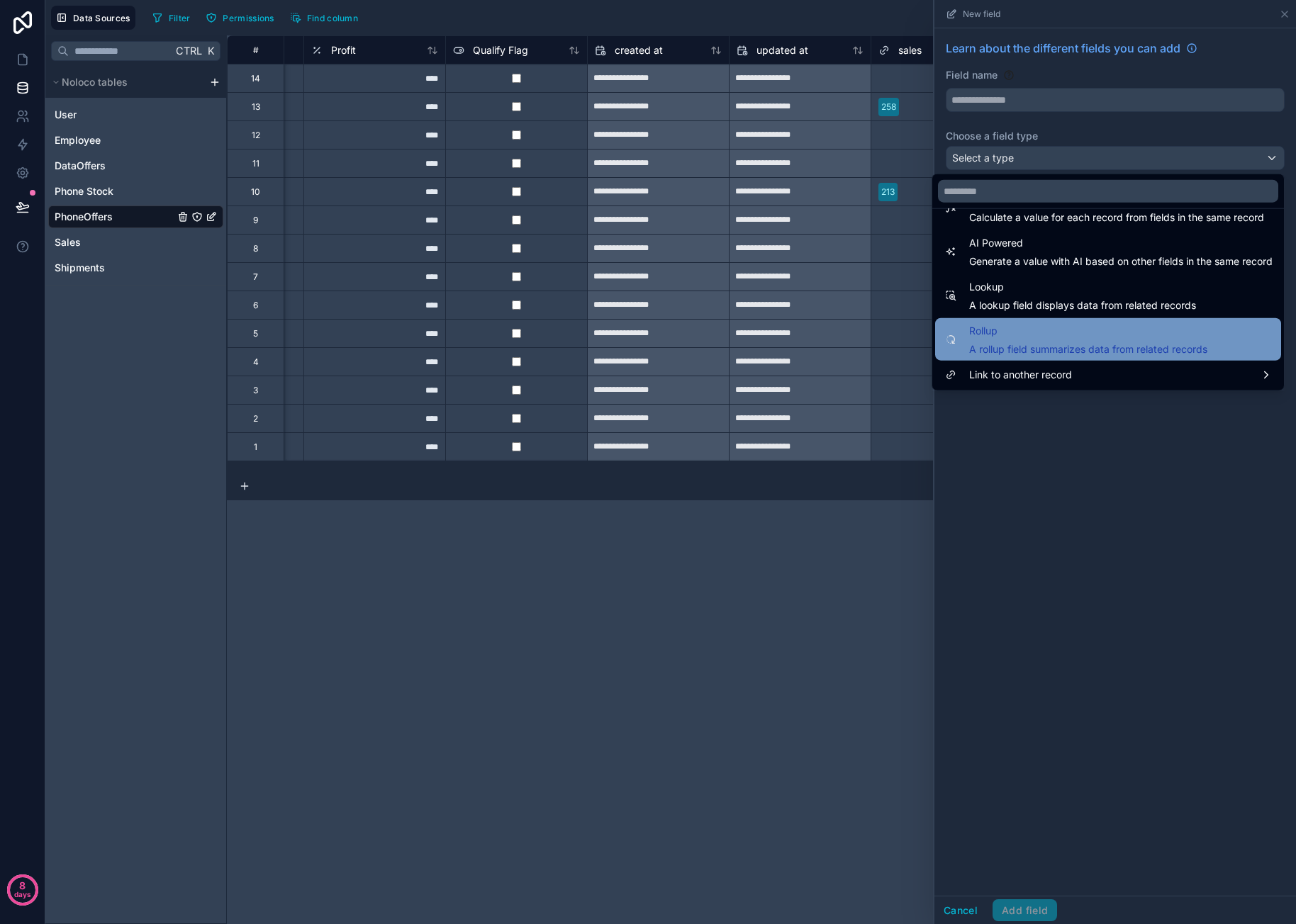
click at [1012, 344] on span "A rollup field summarizes data from related records" at bounding box center [1088, 349] width 238 height 14
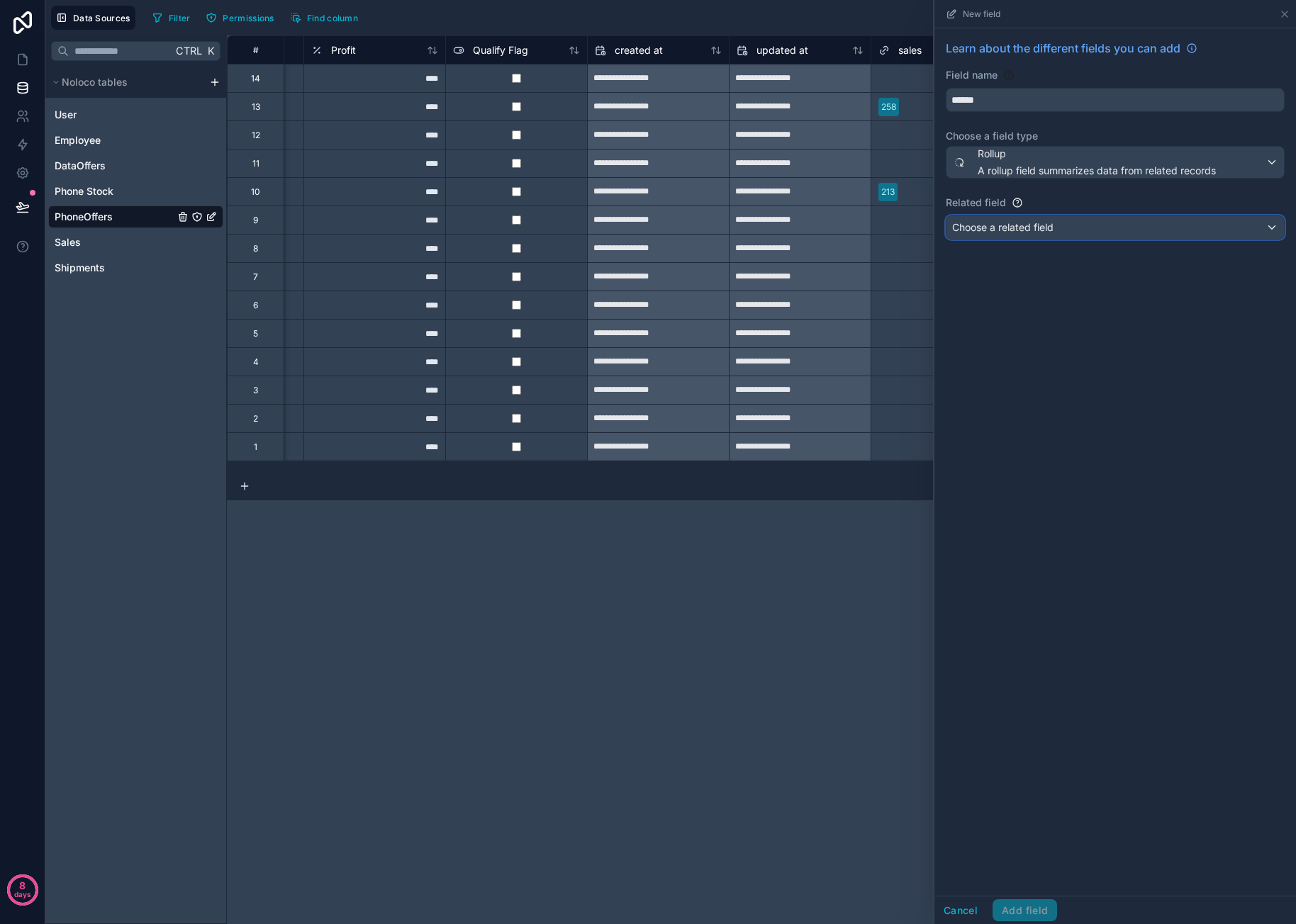
click at [1039, 232] on span "Choose a related field" at bounding box center [1003, 227] width 102 height 12
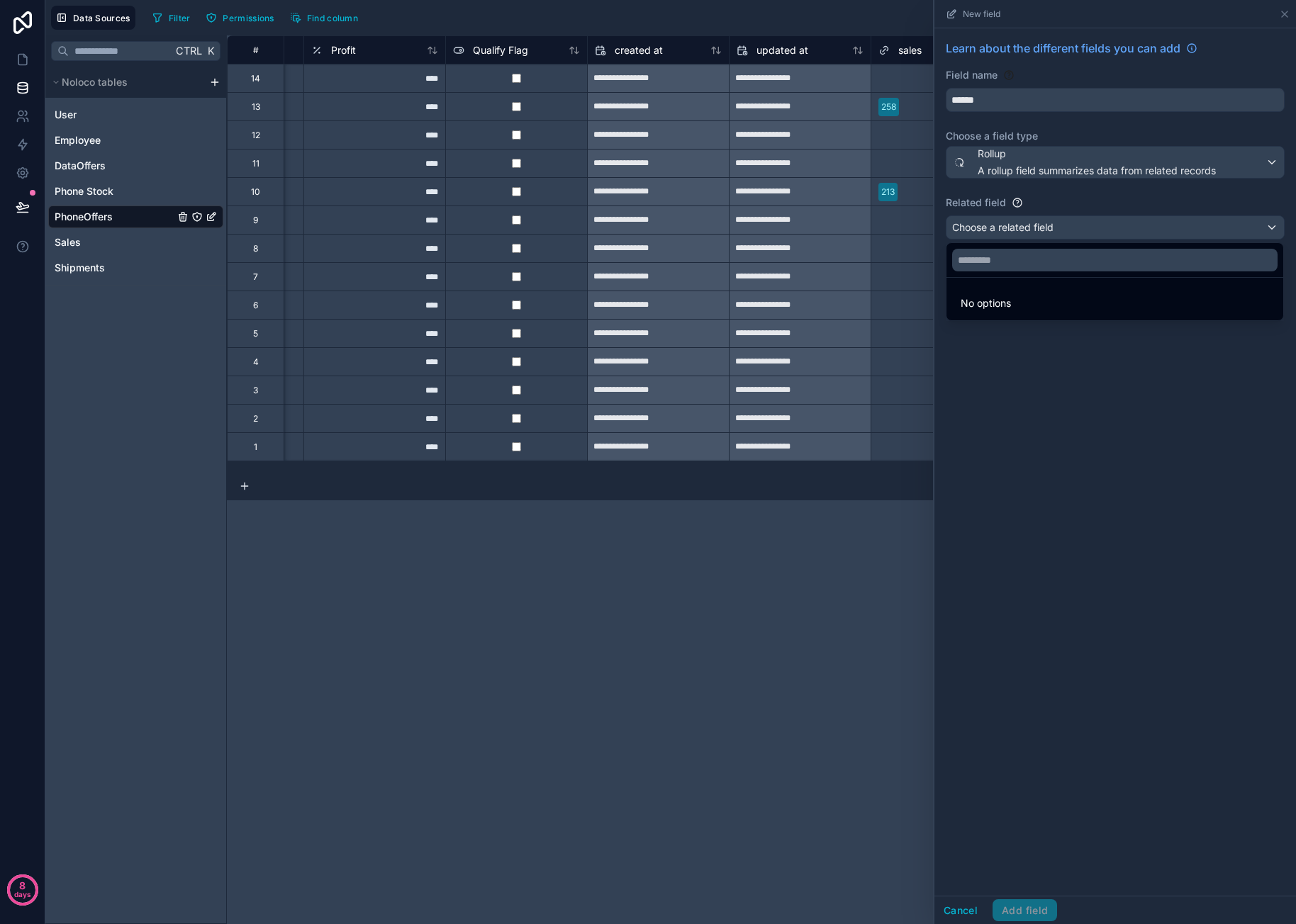
click at [1078, 374] on div at bounding box center [1115, 462] width 362 height 924
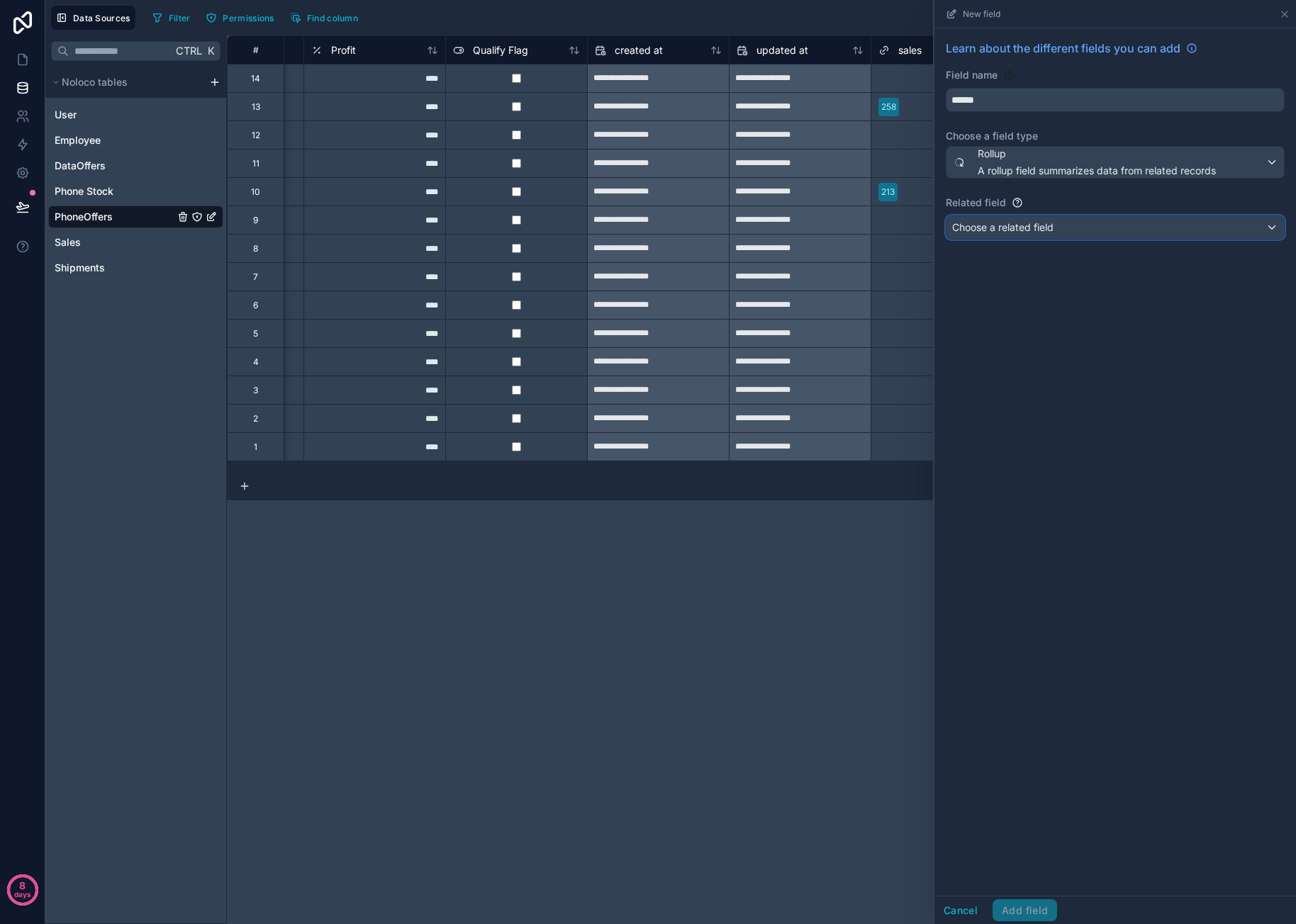
click at [1064, 232] on div "Choose a related field" at bounding box center [1115, 227] width 338 height 23
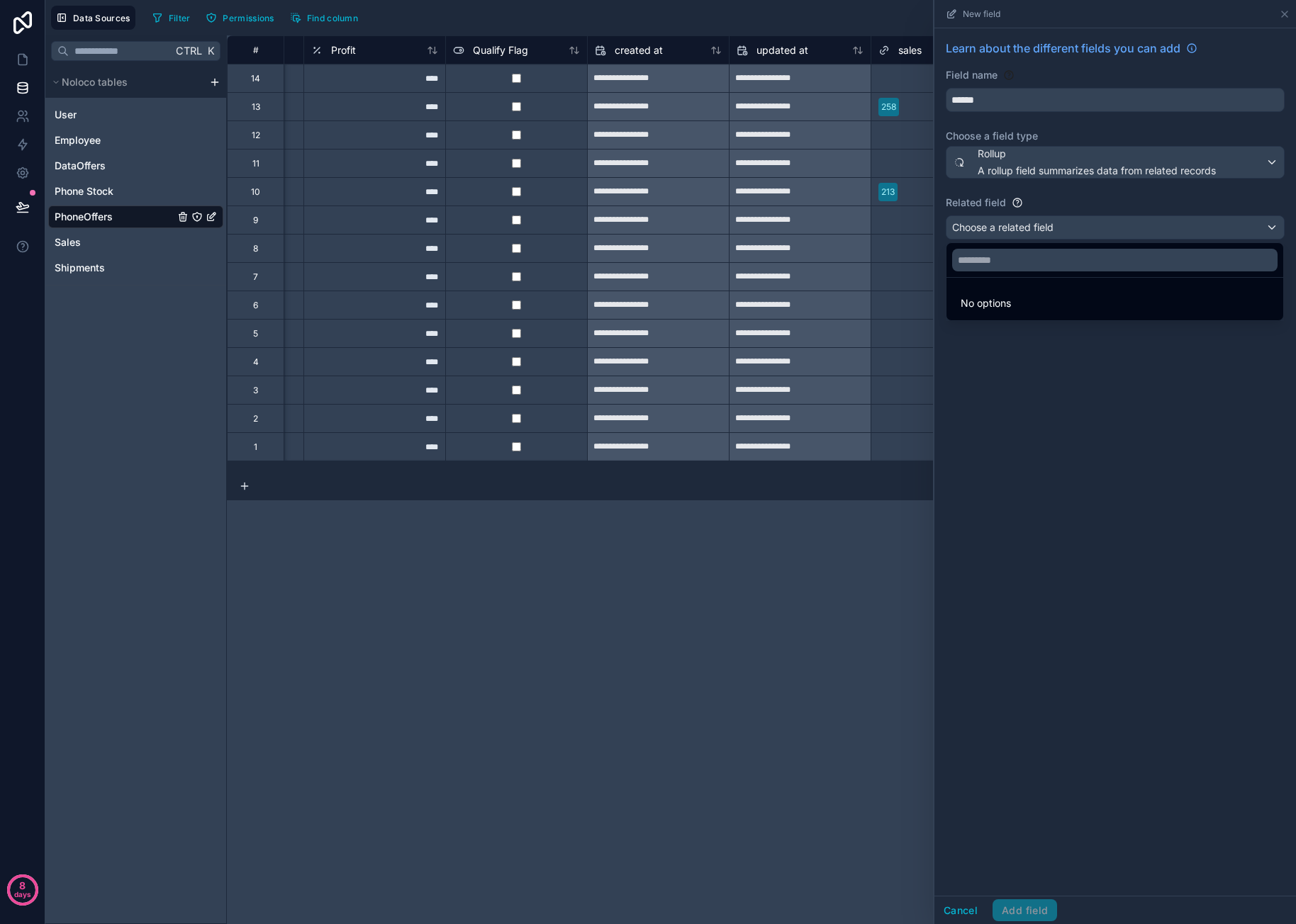
click at [1054, 350] on div at bounding box center [1115, 462] width 362 height 924
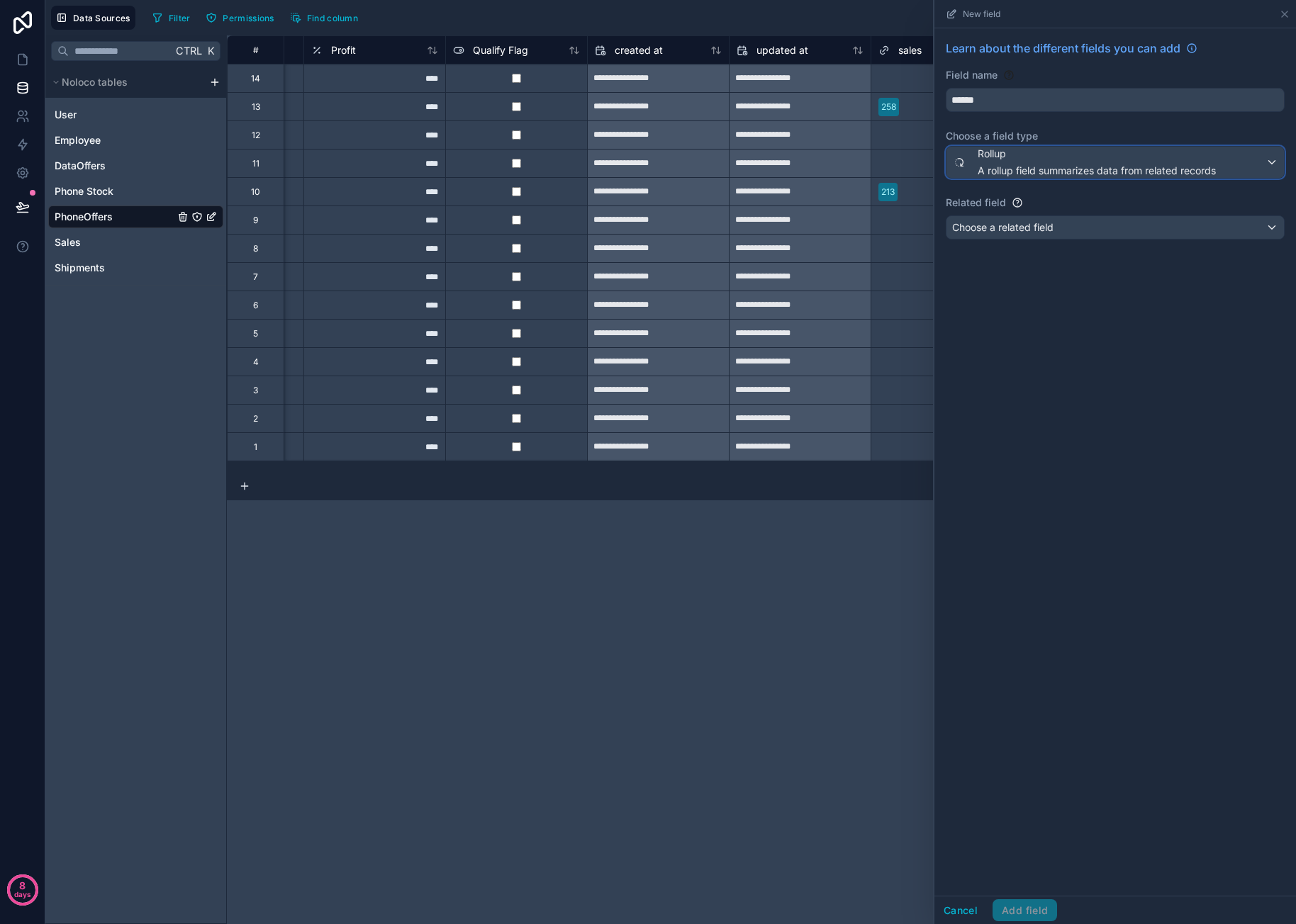
click at [1113, 159] on span "Rollup" at bounding box center [1096, 153] width 238 height 14
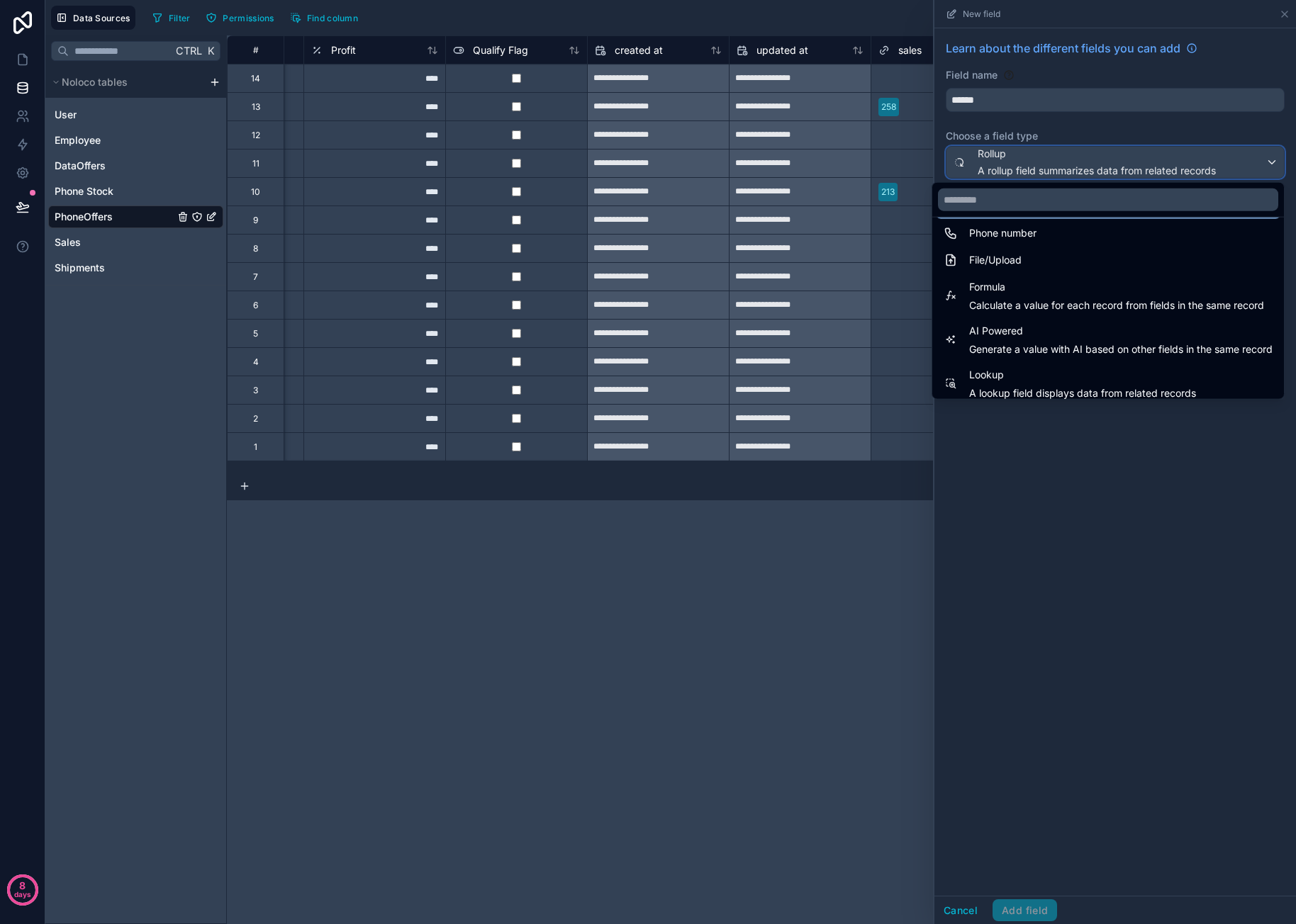
scroll to position [354, 0]
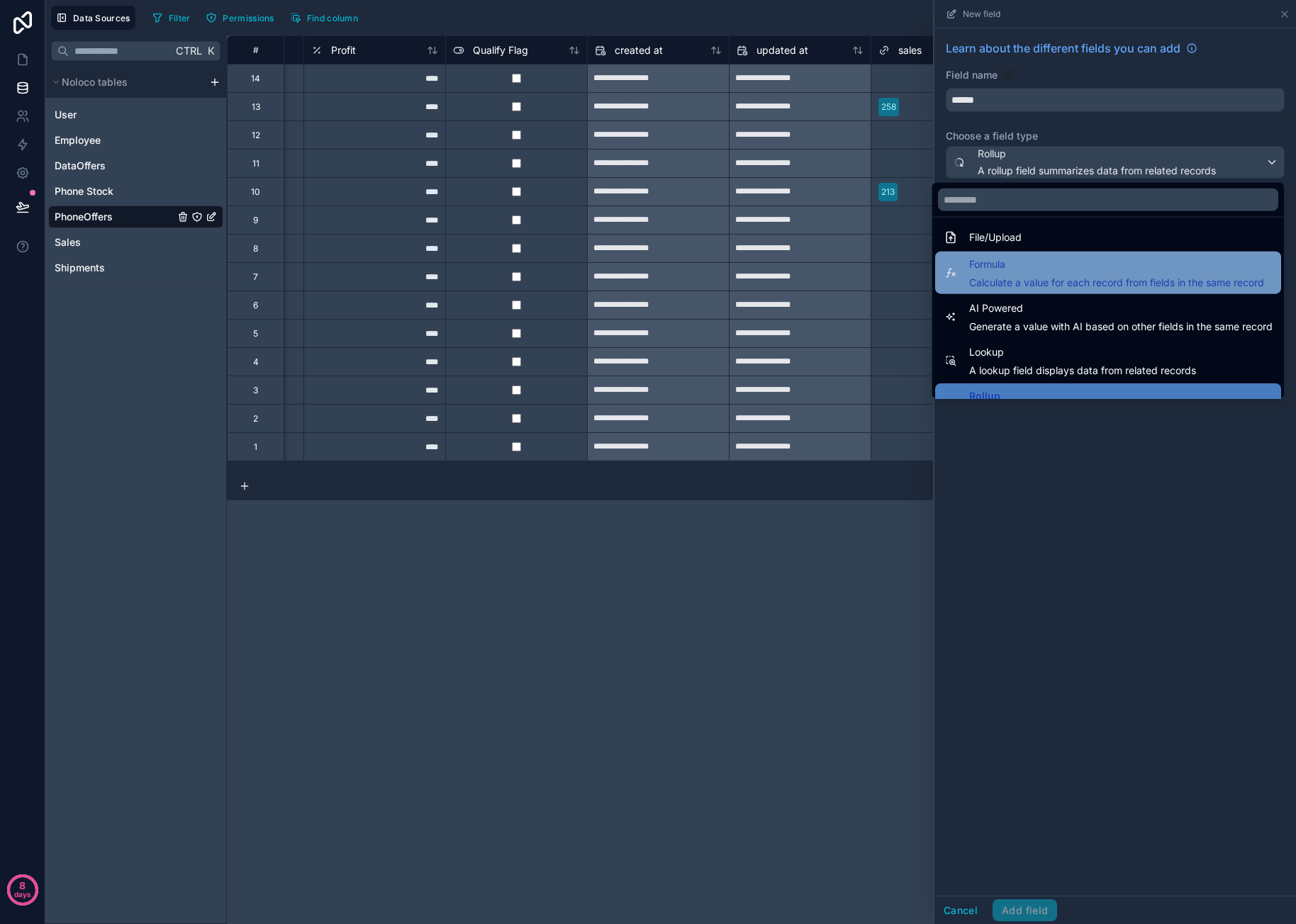
click at [1036, 262] on span "Formula" at bounding box center [1117, 264] width 295 height 17
type input "*******"
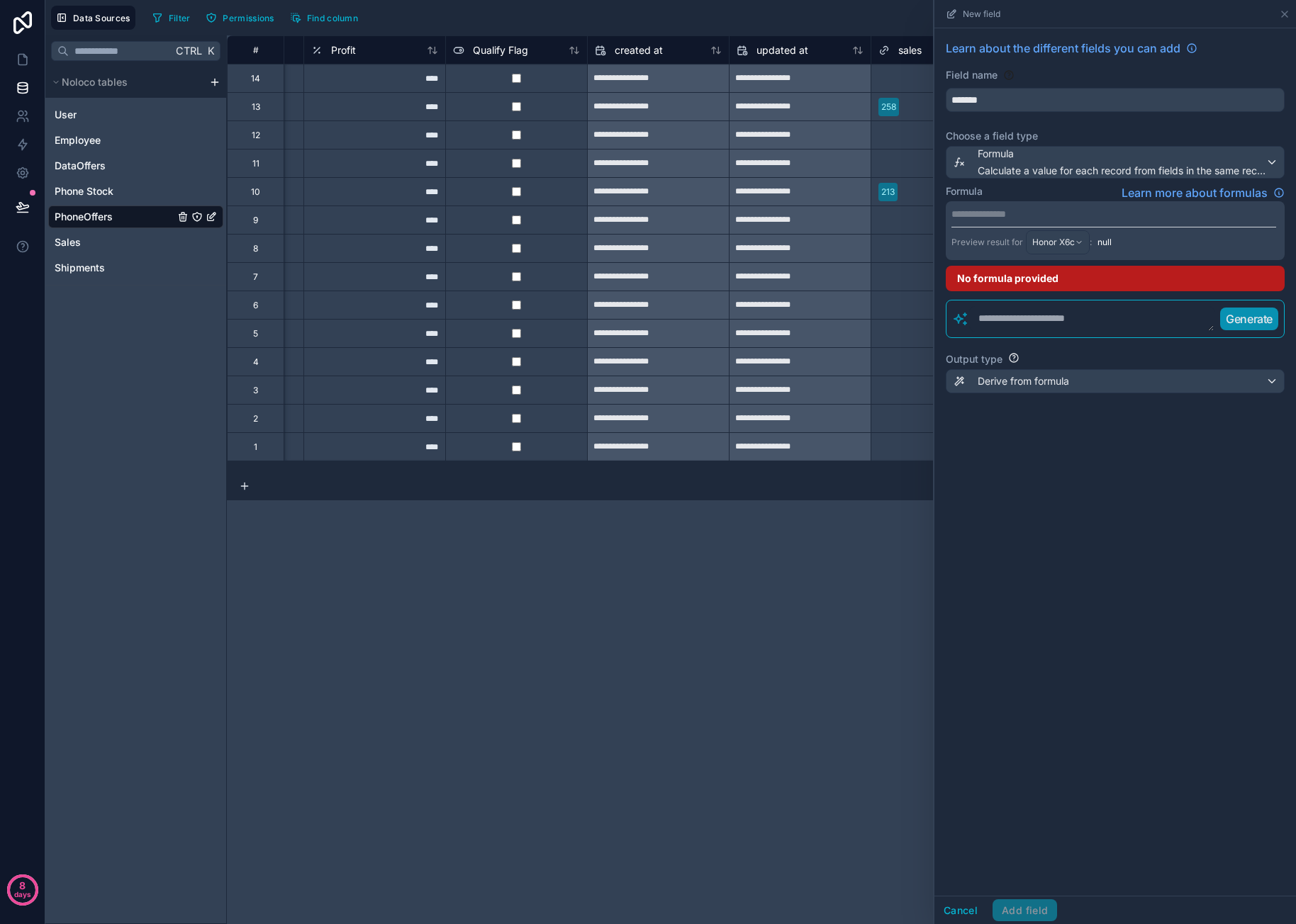
click at [1028, 208] on p "**********" at bounding box center [1114, 214] width 325 height 14
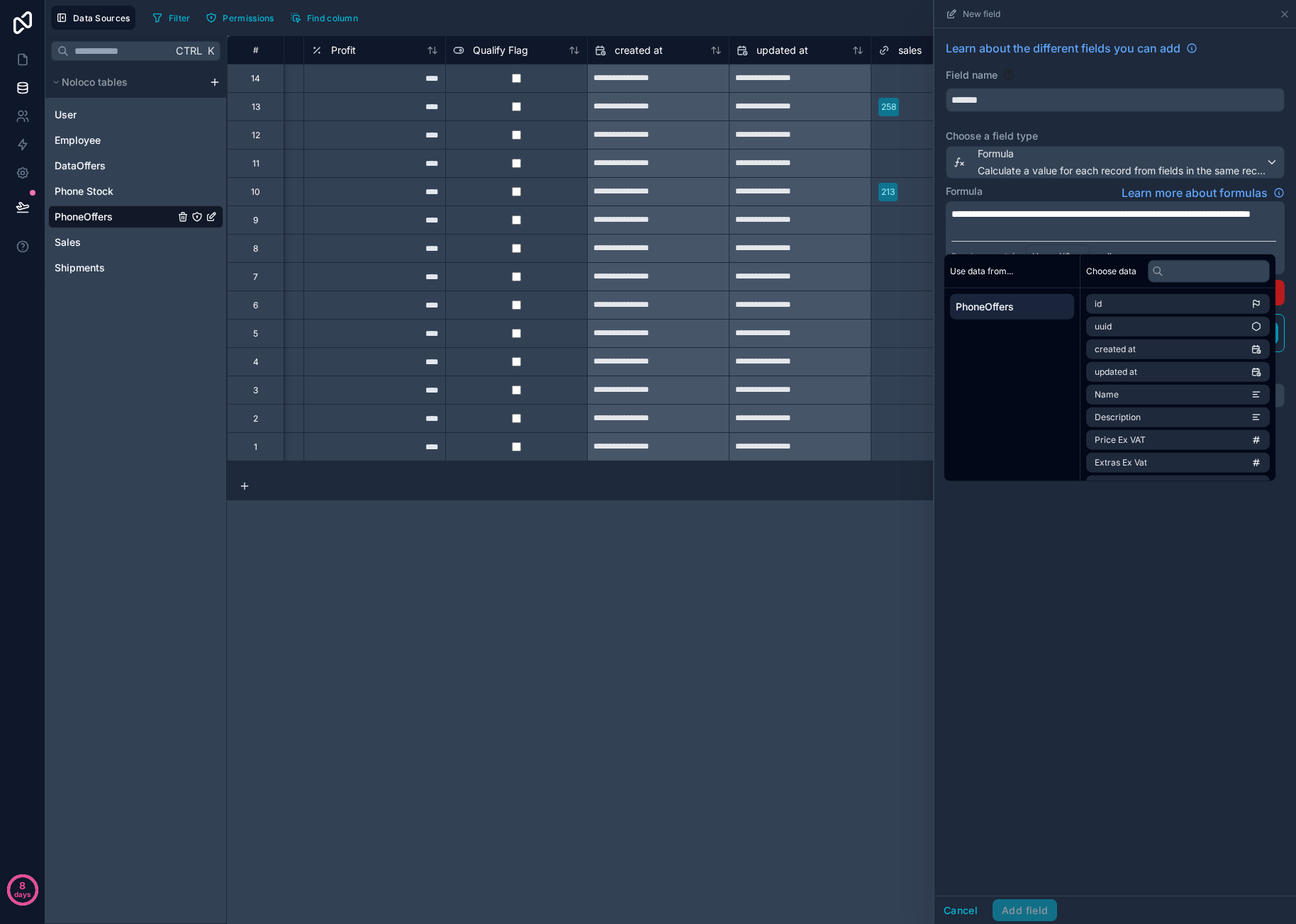
click at [1089, 235] on p "﻿" at bounding box center [1114, 228] width 325 height 14
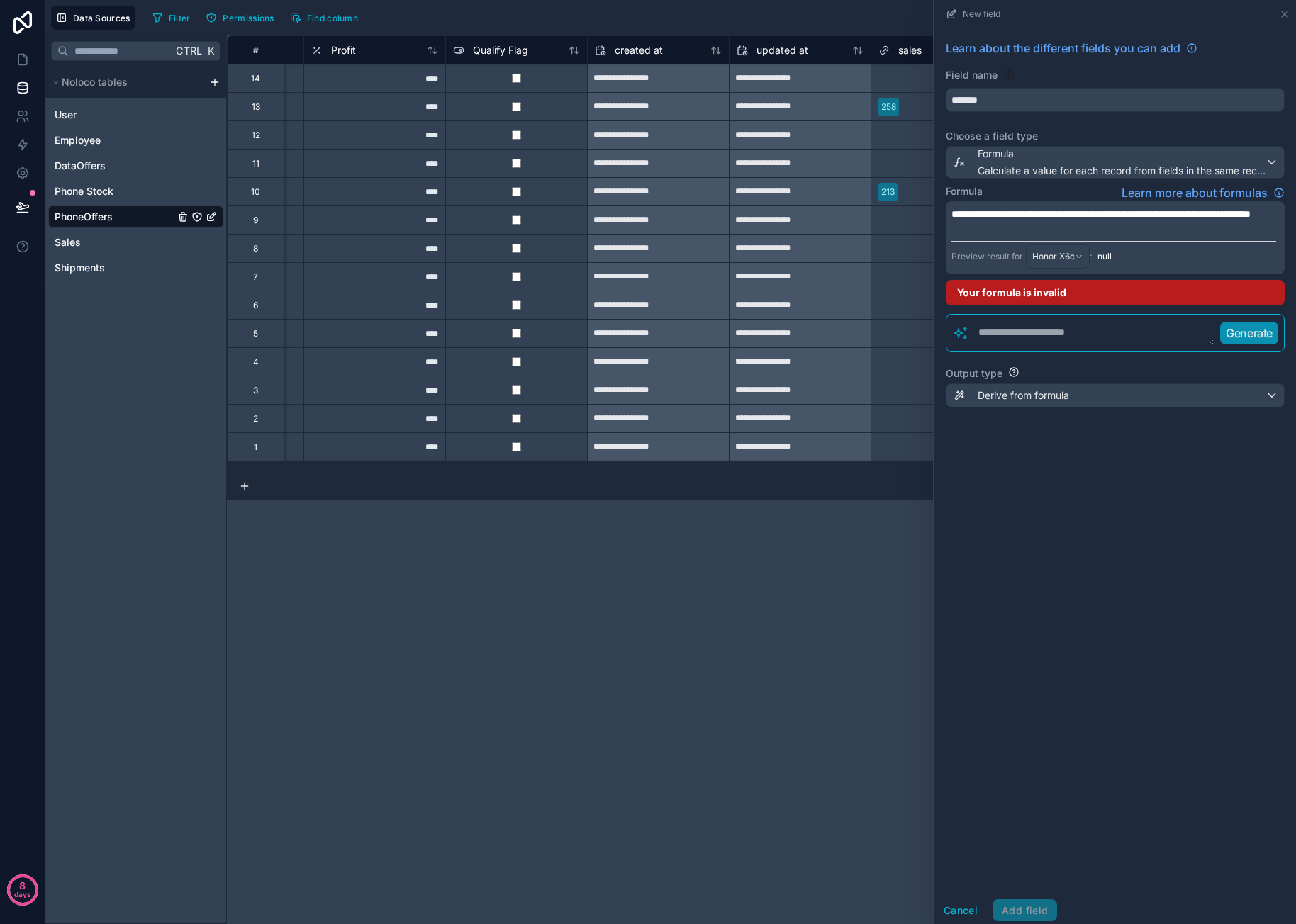
click at [1091, 221] on p "**********" at bounding box center [1114, 214] width 325 height 14
drag, startPoint x: 1087, startPoint y: 226, endPoint x: 948, endPoint y: 205, distance: 140.6
click at [948, 205] on div "**********" at bounding box center [1115, 237] width 339 height 73
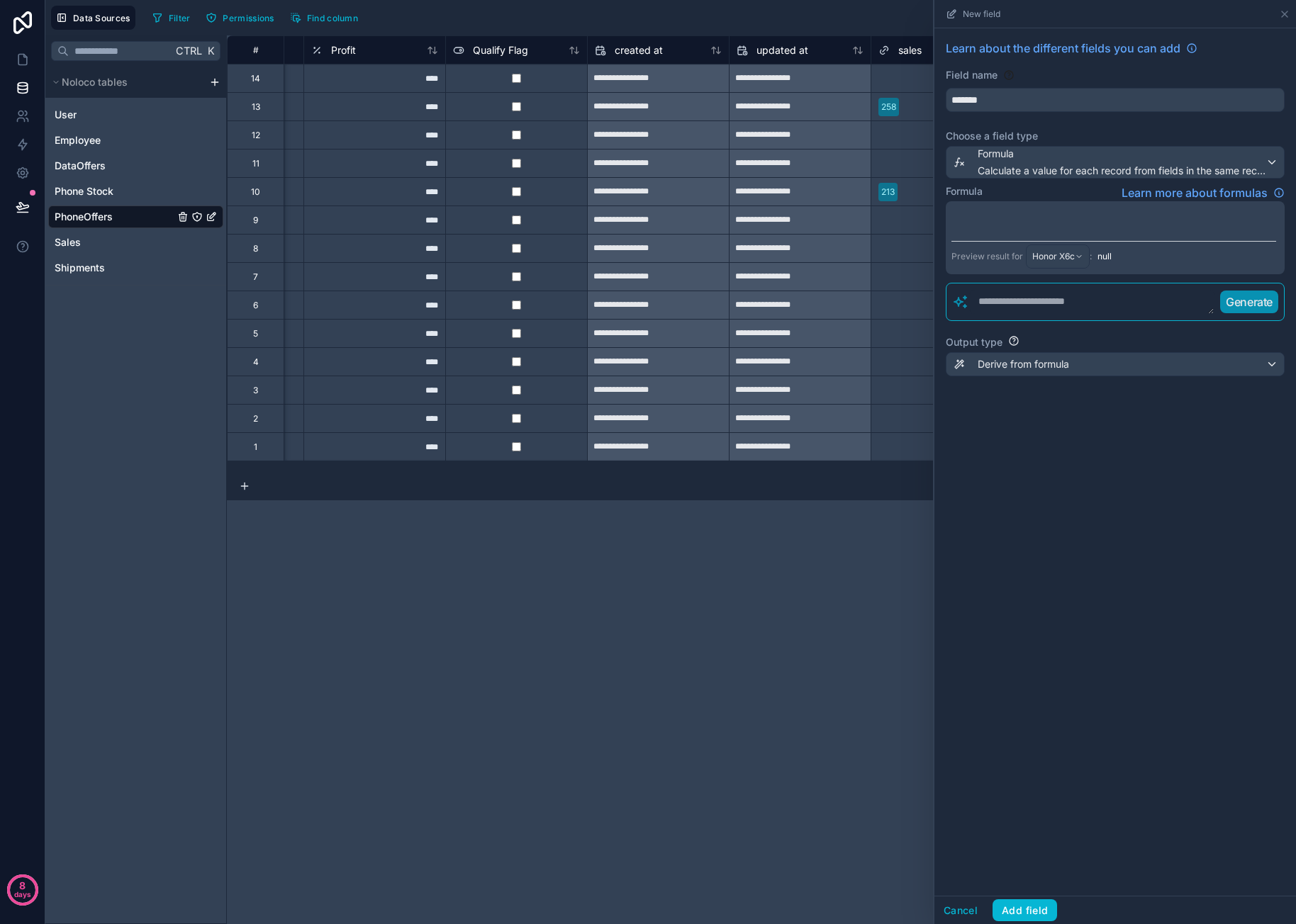
click at [1080, 296] on textarea at bounding box center [1092, 302] width 245 height 26
paste textarea "**********"
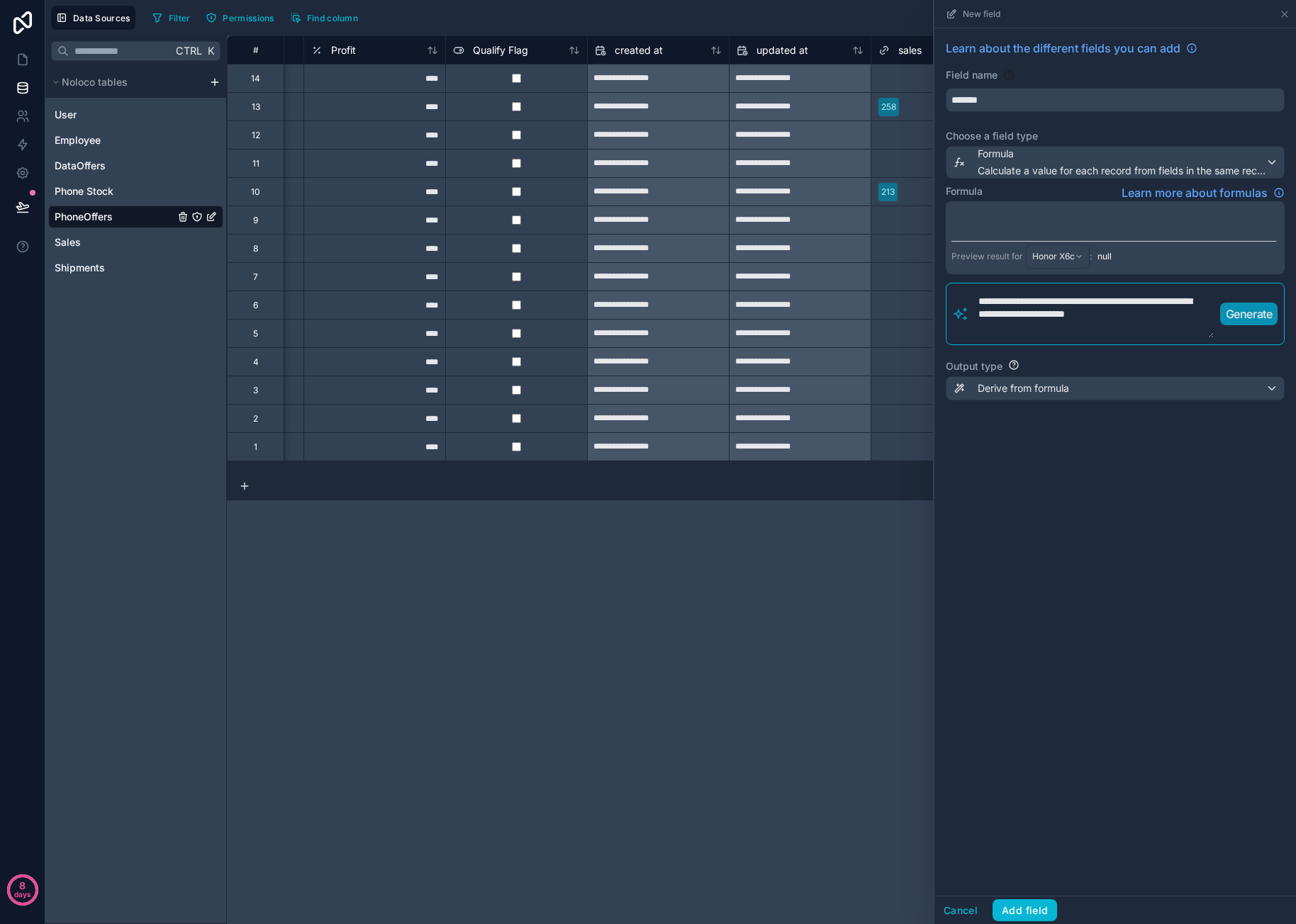
type textarea "**********"
click at [1257, 307] on p "Generate" at bounding box center [1248, 314] width 47 height 17
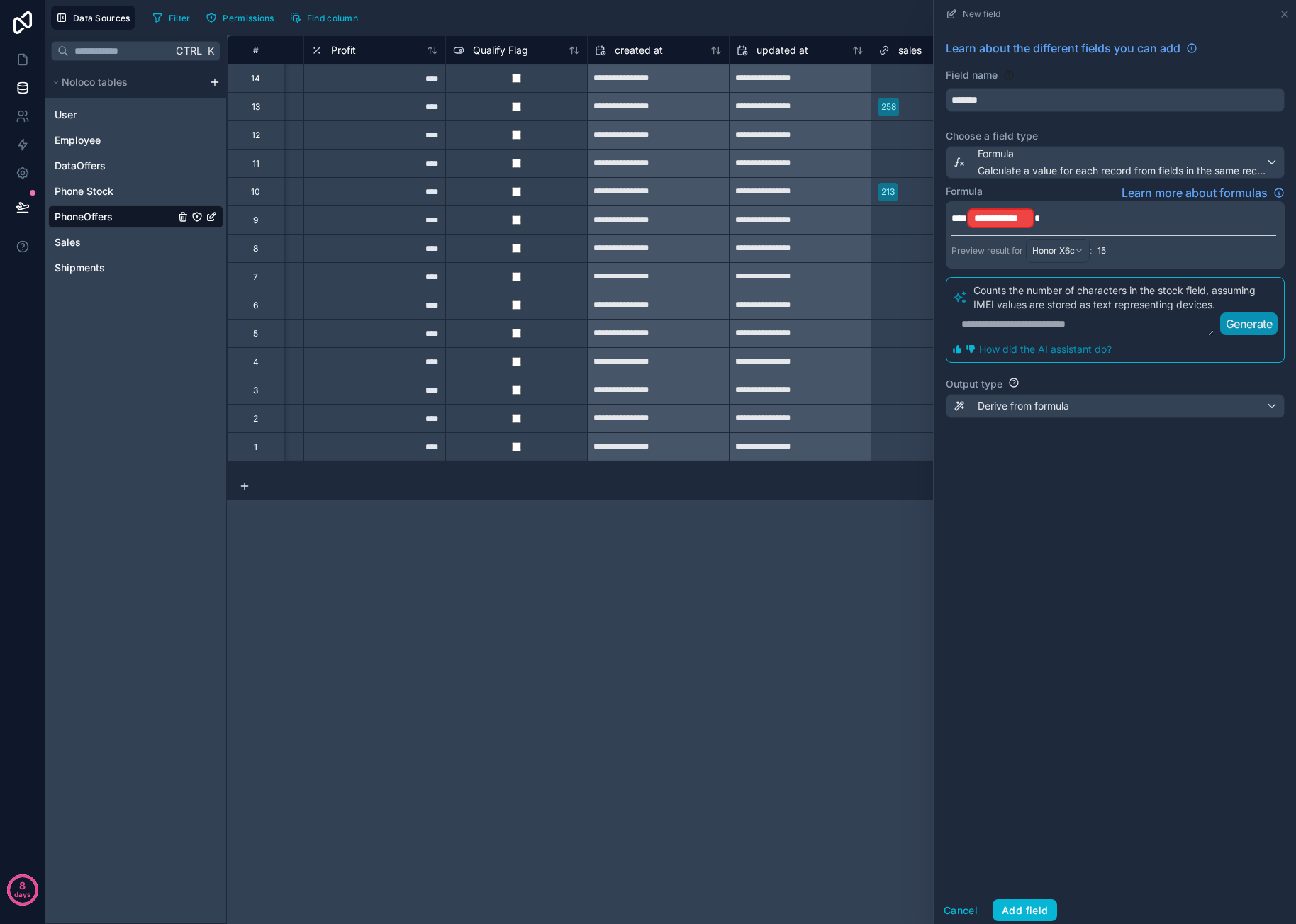
click at [1046, 216] on p "**********" at bounding box center [1114, 218] width 325 height 23
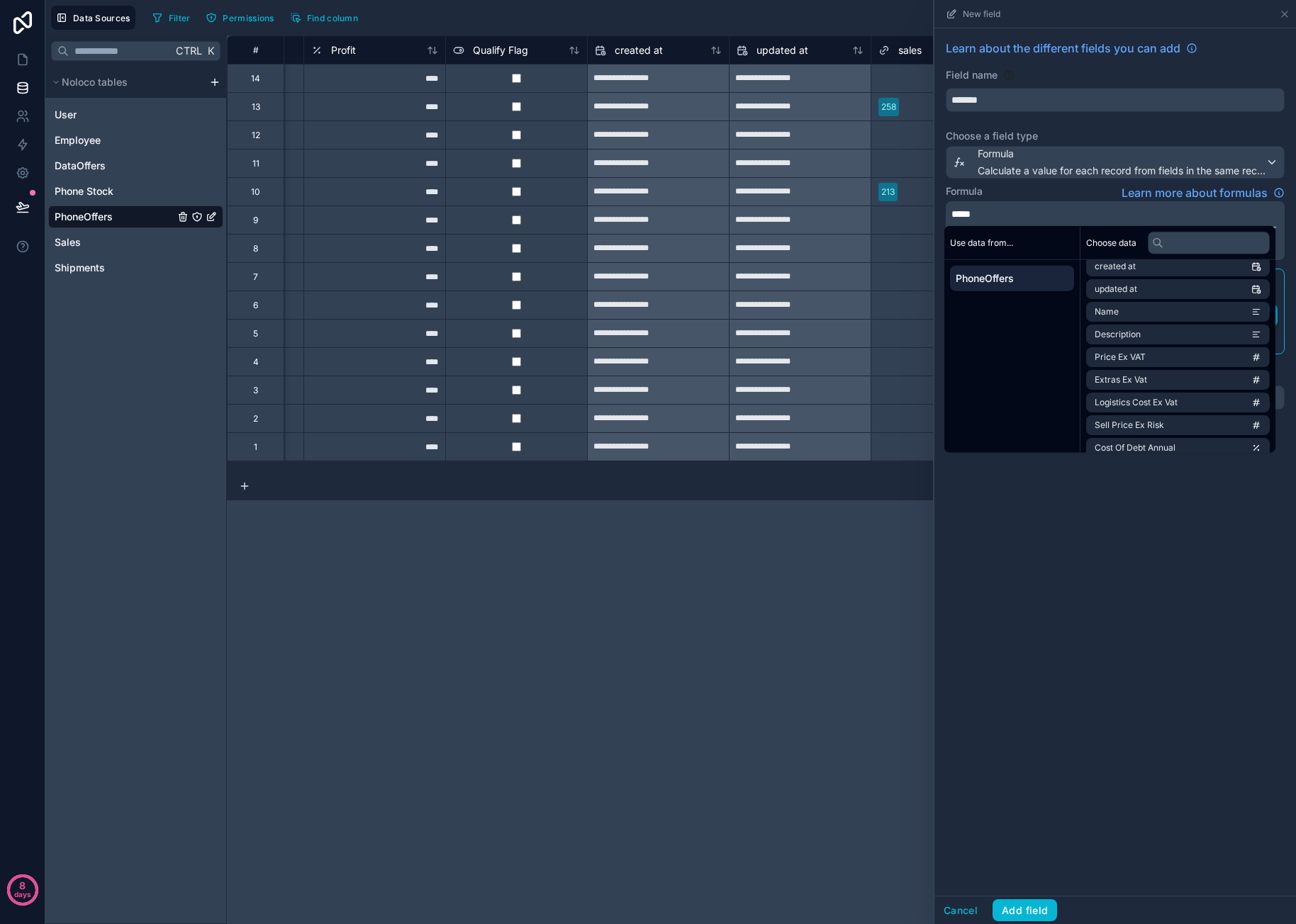
scroll to position [201, 0]
click at [1193, 247] on input "text" at bounding box center [1208, 242] width 122 height 23
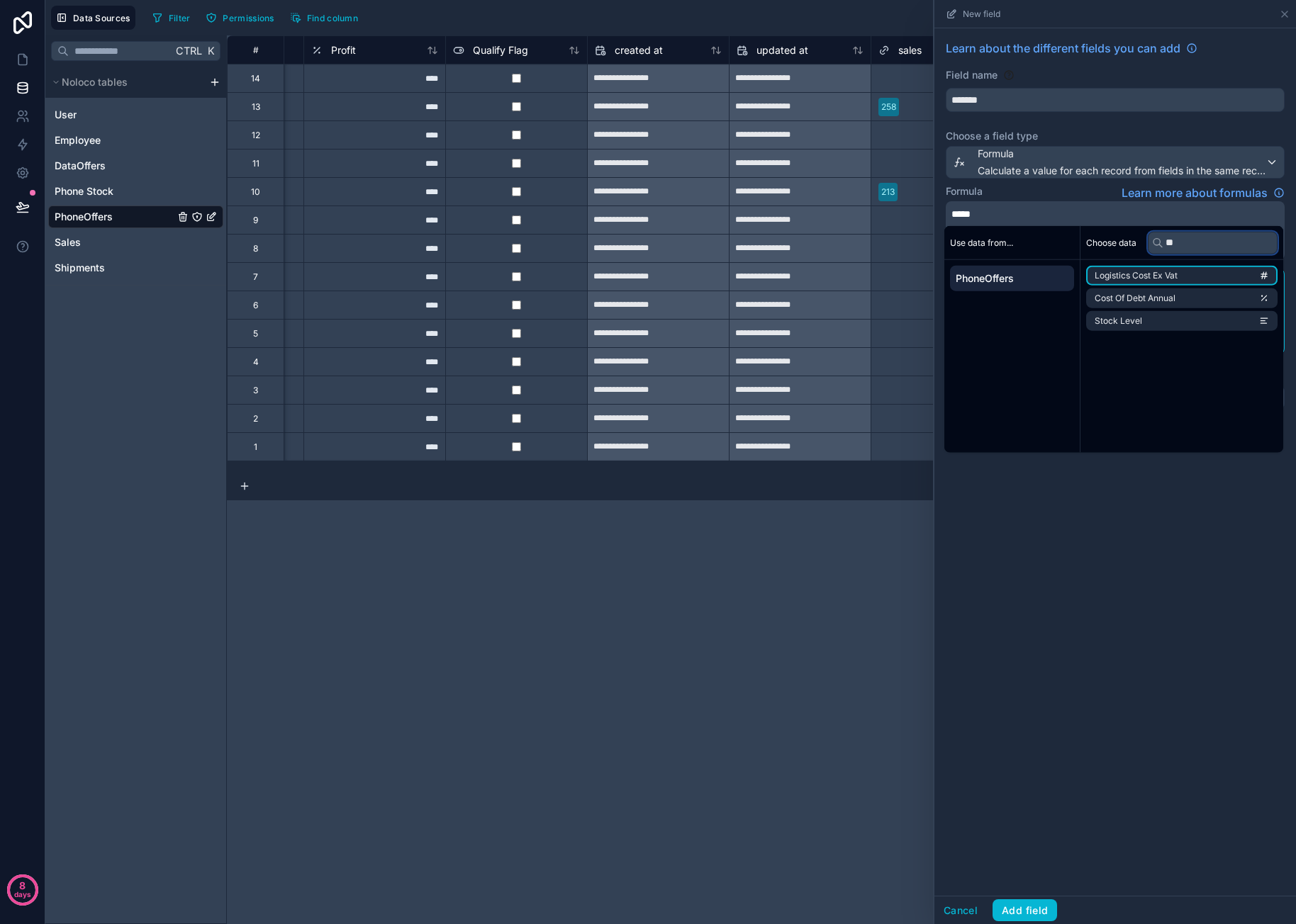
type input "*"
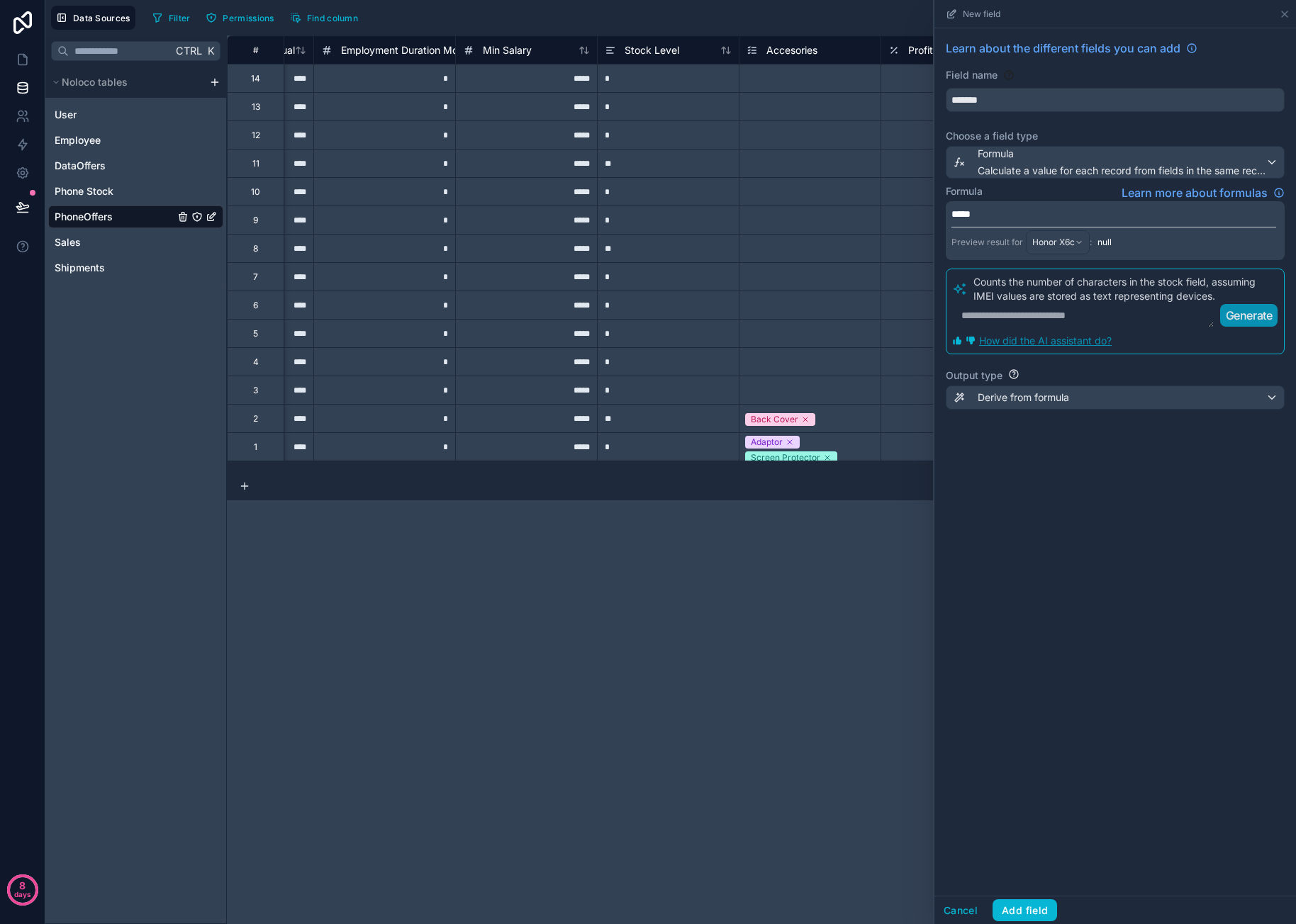
scroll to position [0, 1540]
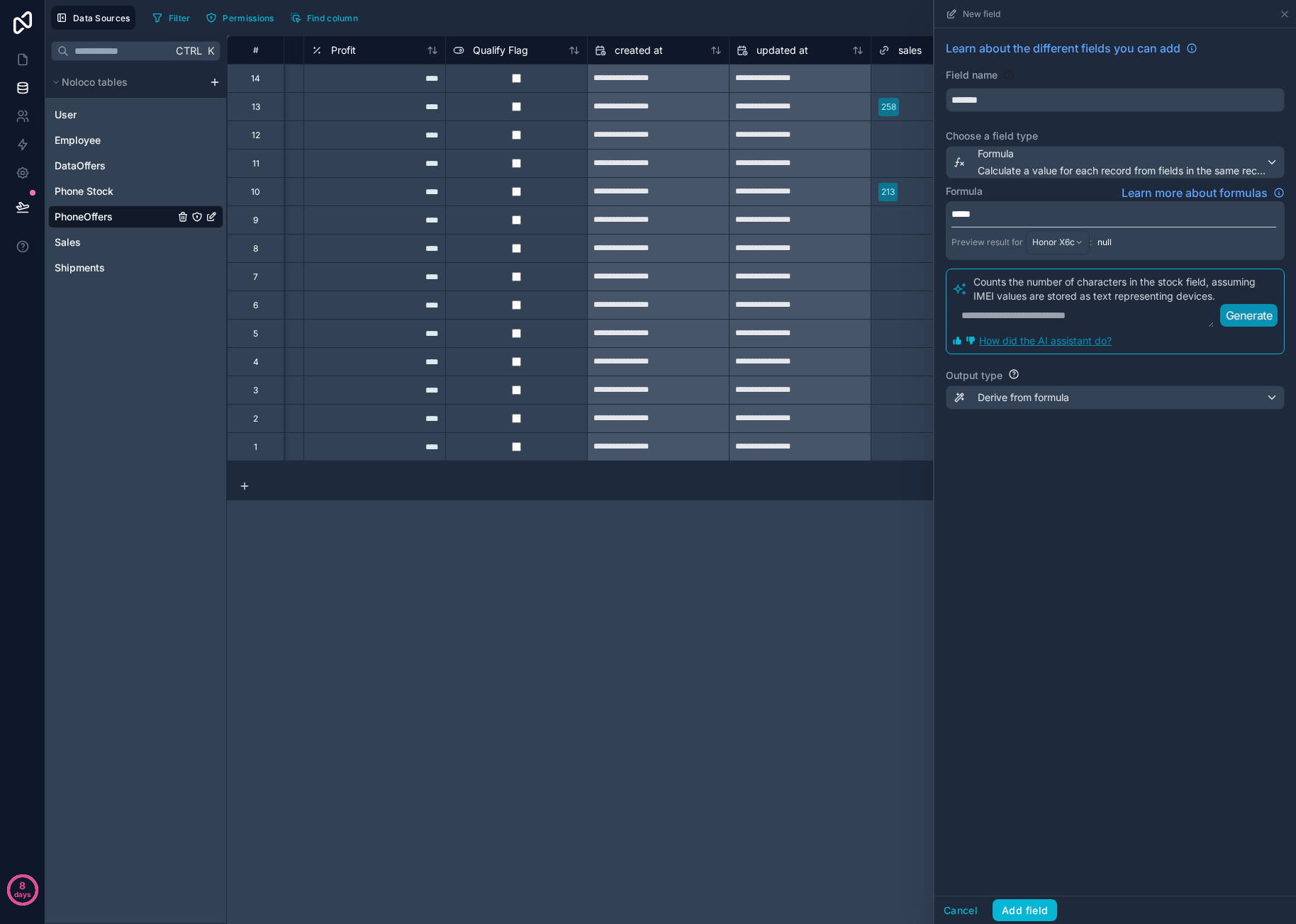
click at [999, 211] on p "*****" at bounding box center [1114, 214] width 325 height 14
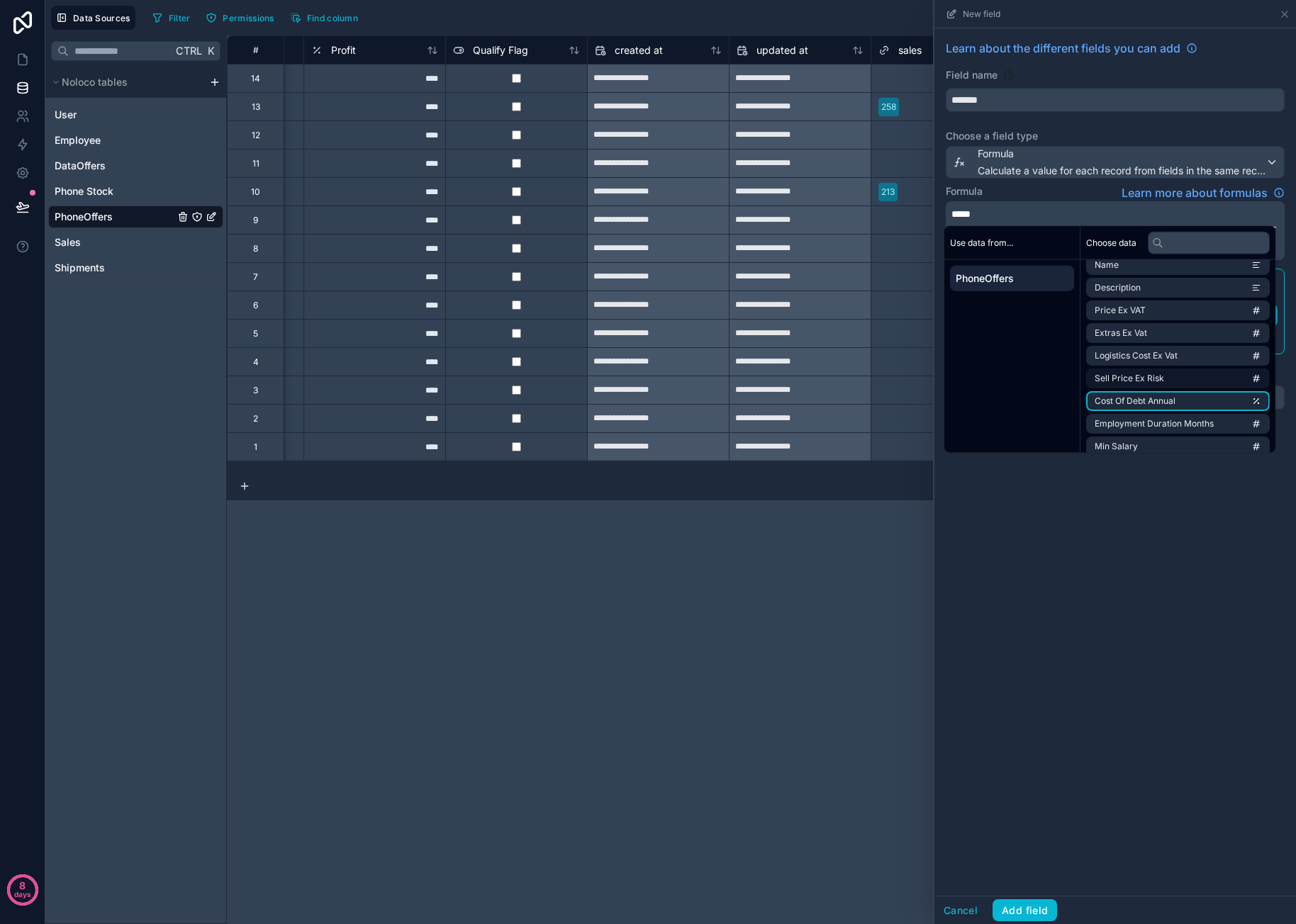
scroll to position [60, 0]
drag, startPoint x: 953, startPoint y: 904, endPoint x: 964, endPoint y: 896, distance: 13.6
click at [952, 902] on button "Cancel" at bounding box center [960, 910] width 53 height 23
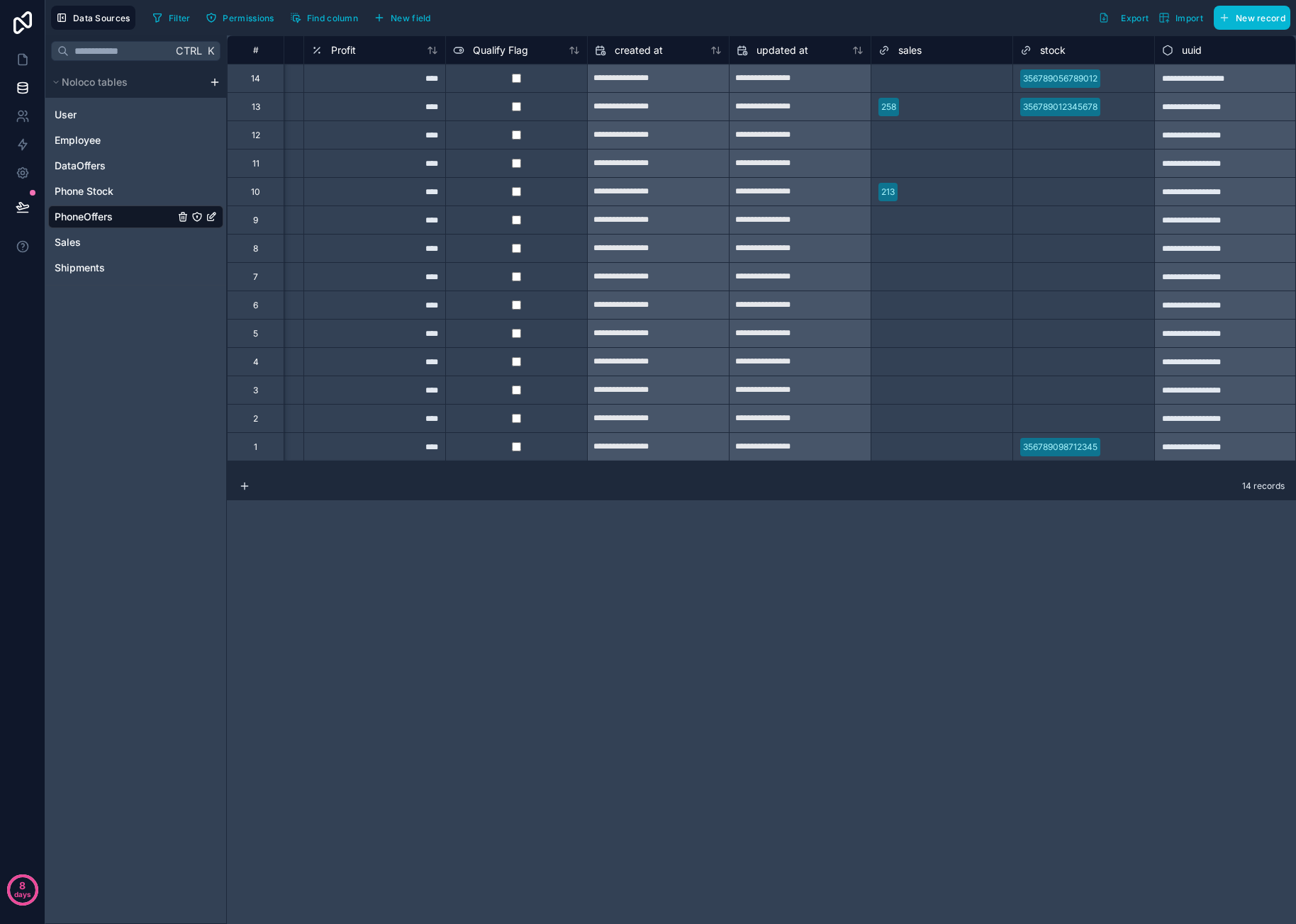
click at [1049, 45] on span "stock" at bounding box center [1053, 50] width 26 height 14
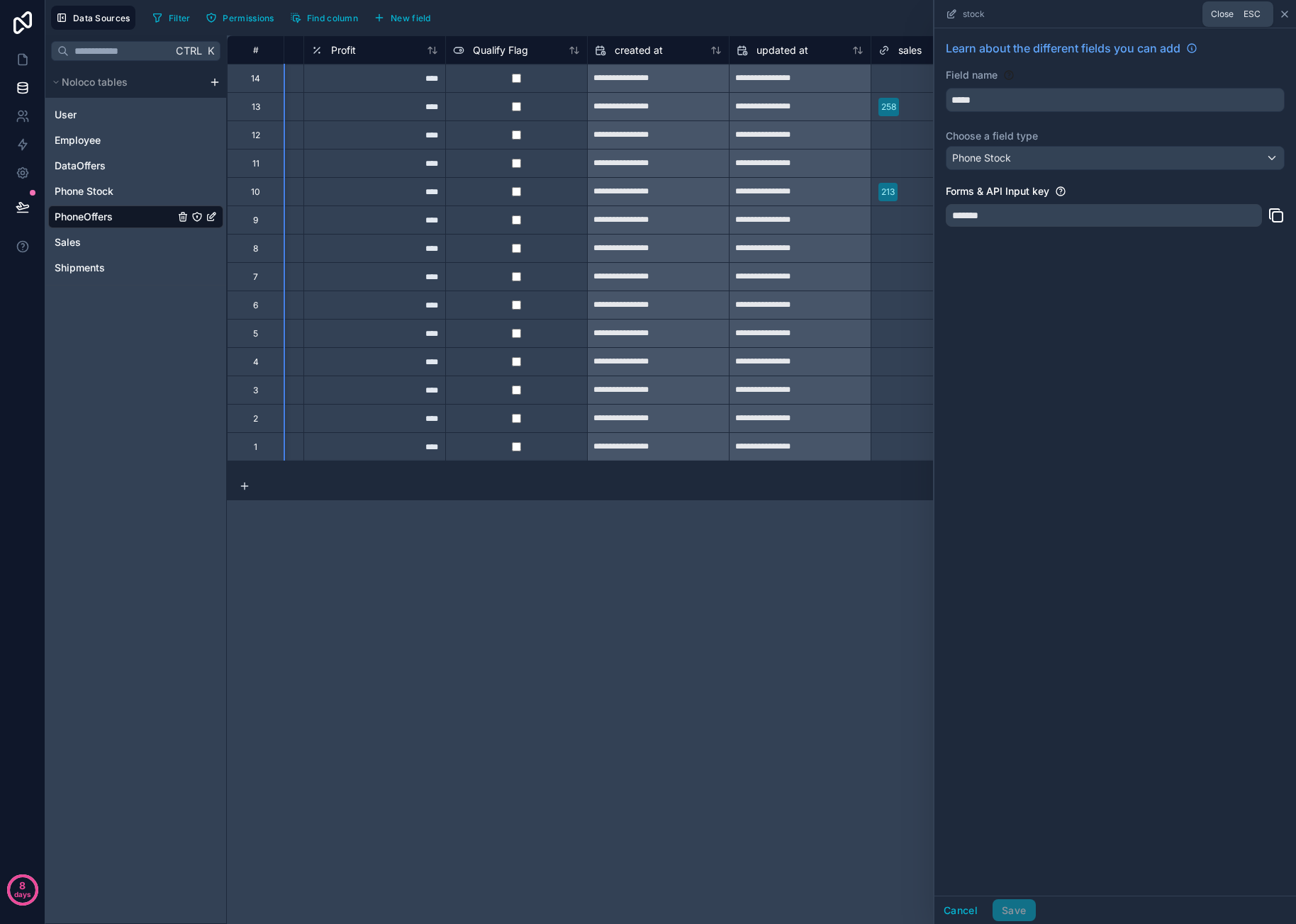
click at [1288, 16] on icon at bounding box center [1284, 14] width 11 height 11
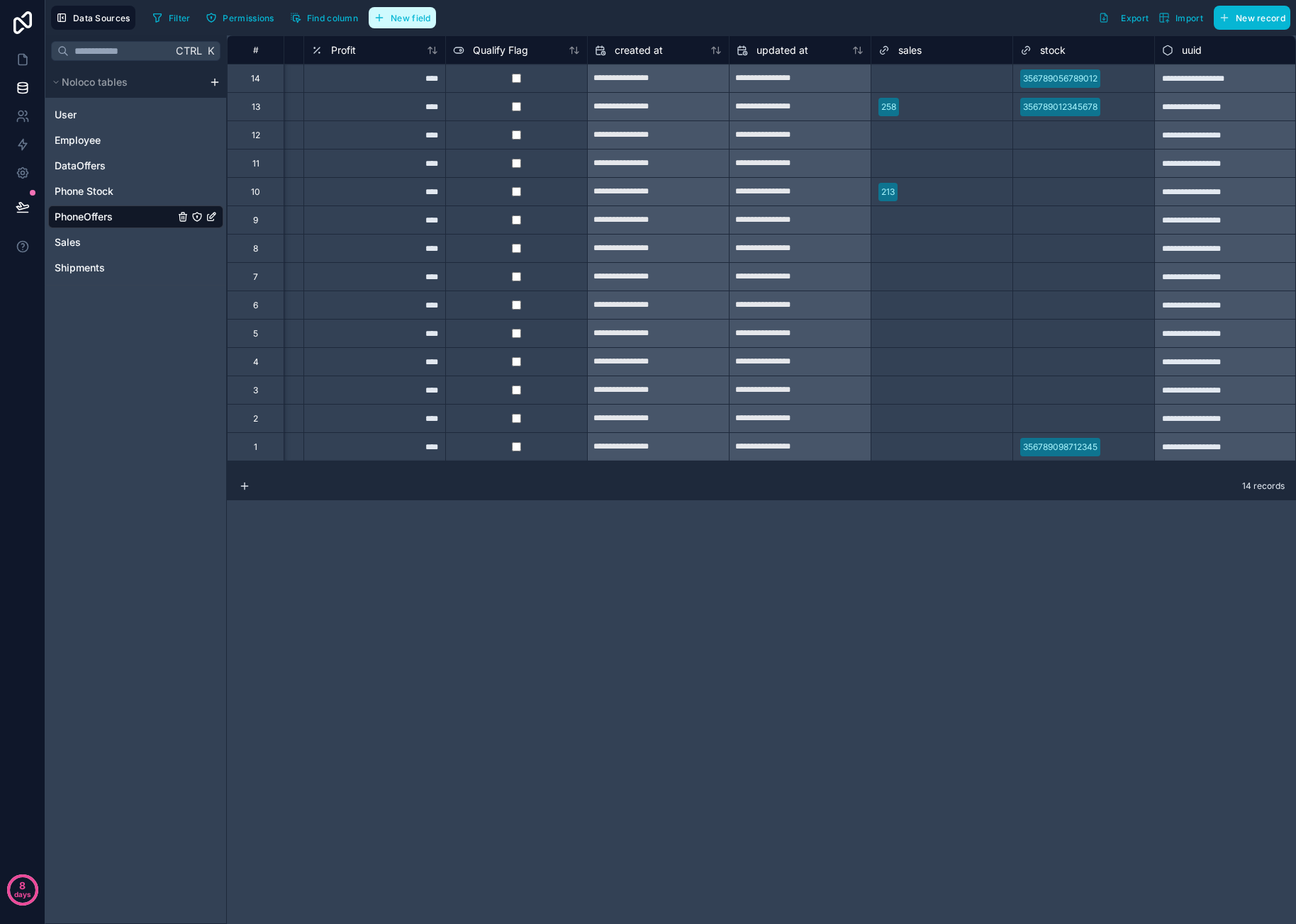
click at [402, 14] on span "New field" at bounding box center [410, 18] width 41 height 11
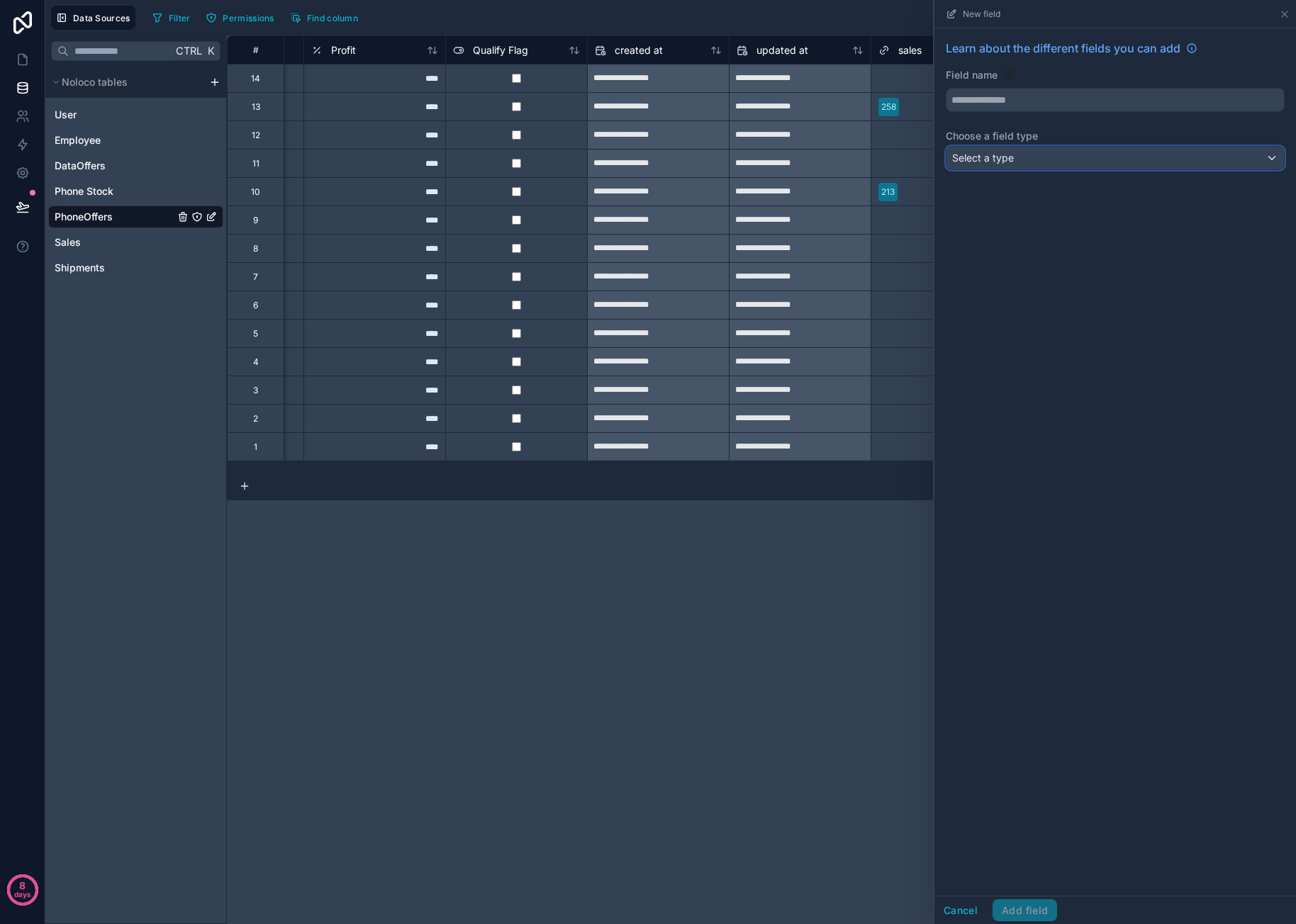
click at [1024, 146] on div "Select a type" at bounding box center [1115, 157] width 338 height 23
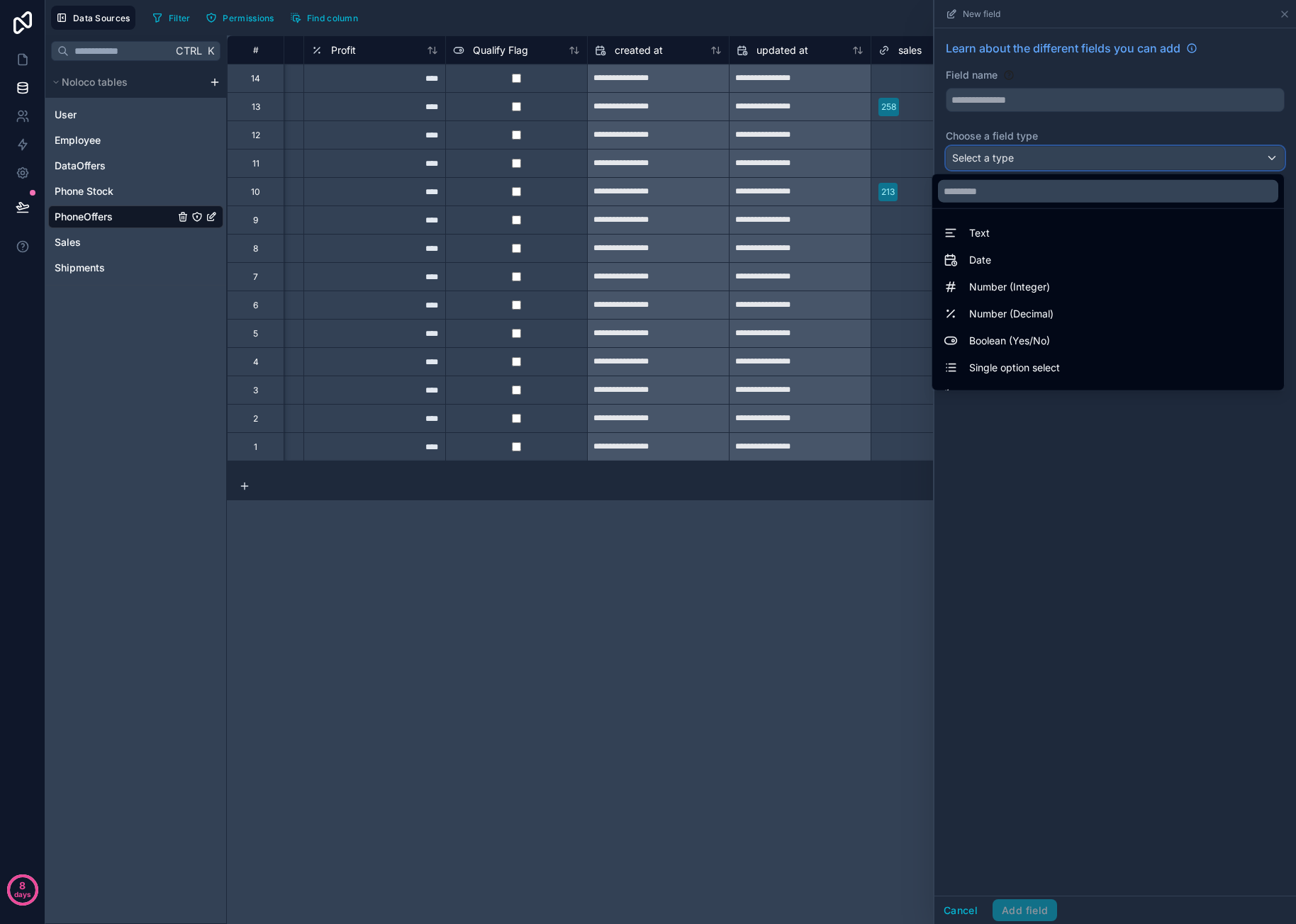
scroll to position [411, 0]
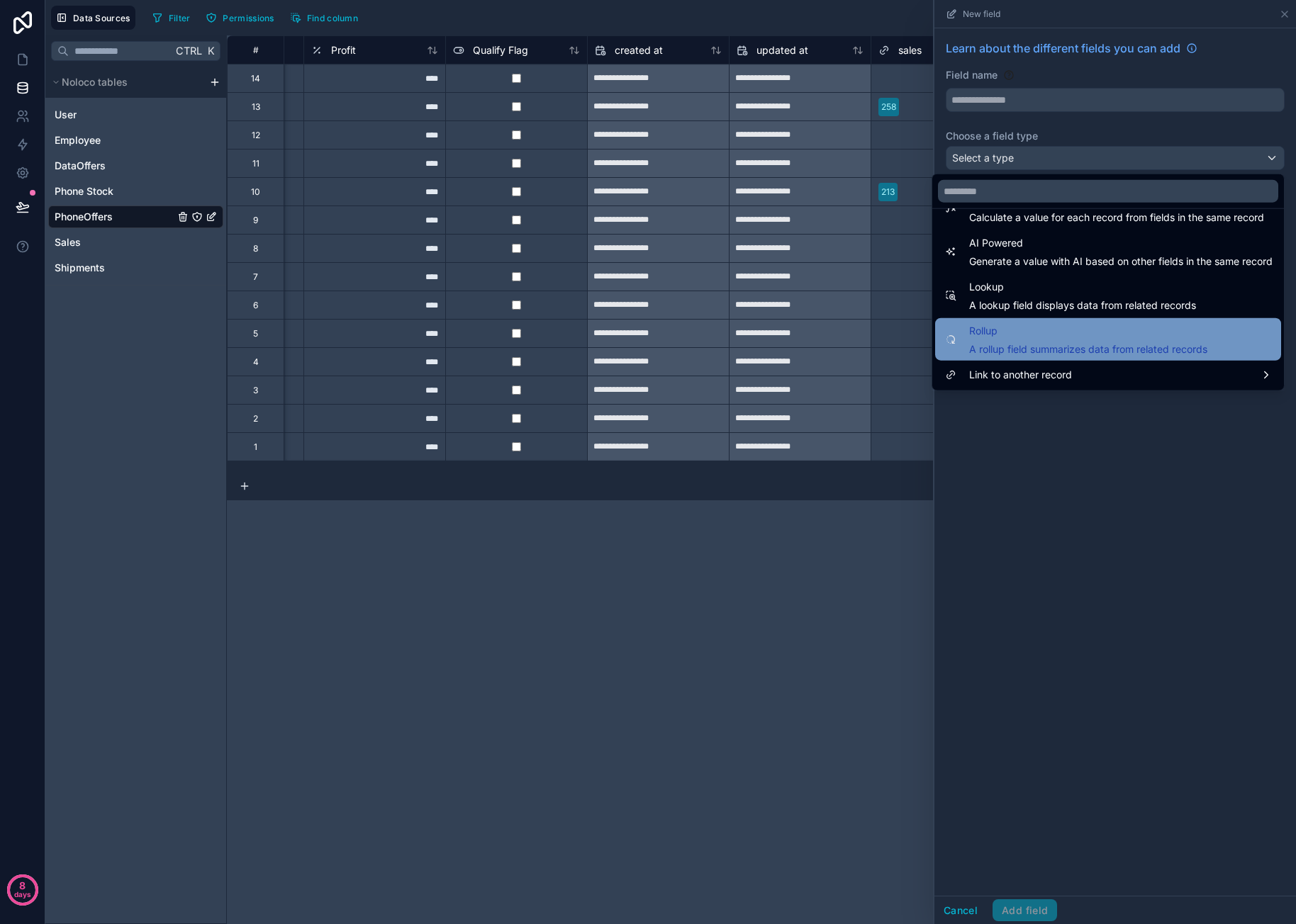
click at [1005, 349] on span "A rollup field summarizes data from related records" at bounding box center [1088, 349] width 238 height 14
type input "******"
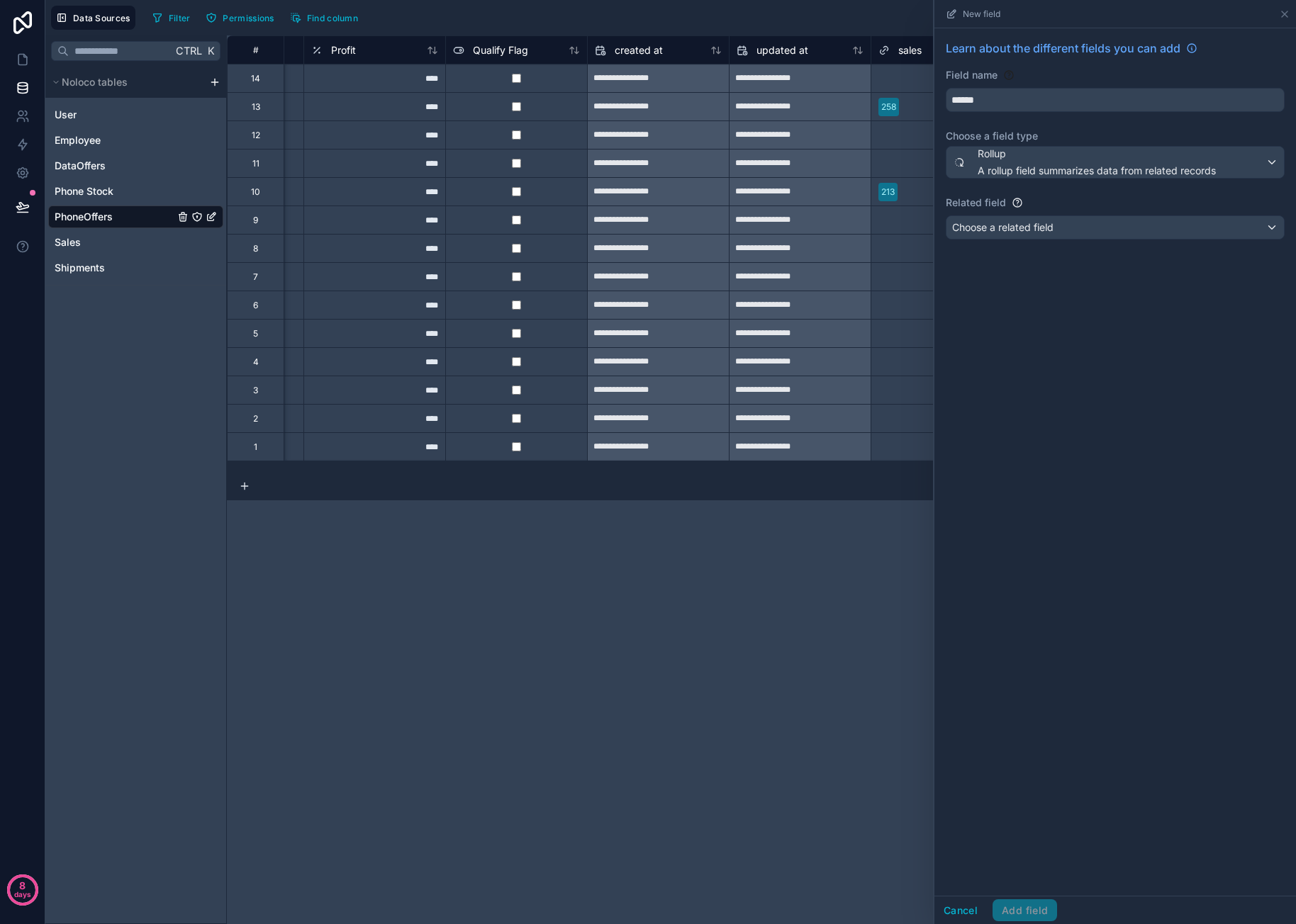
click at [1056, 324] on div "Learn about the different fields you can add Field name ****** Choose a field t…" at bounding box center [1115, 461] width 362 height 867
click at [1036, 171] on span "A rollup field summarizes data from related records" at bounding box center [1096, 170] width 238 height 14
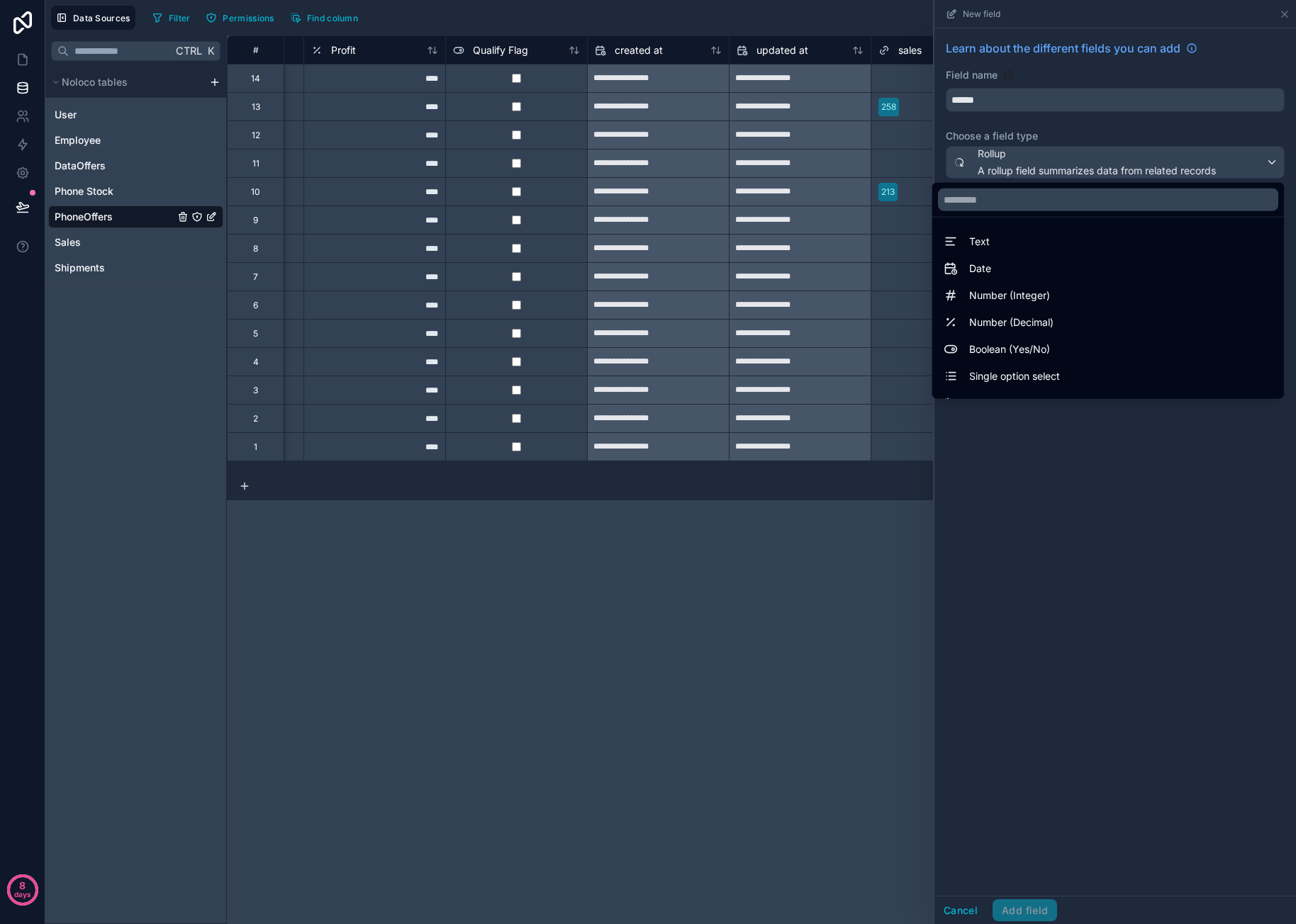
click at [1131, 451] on div at bounding box center [1115, 462] width 362 height 924
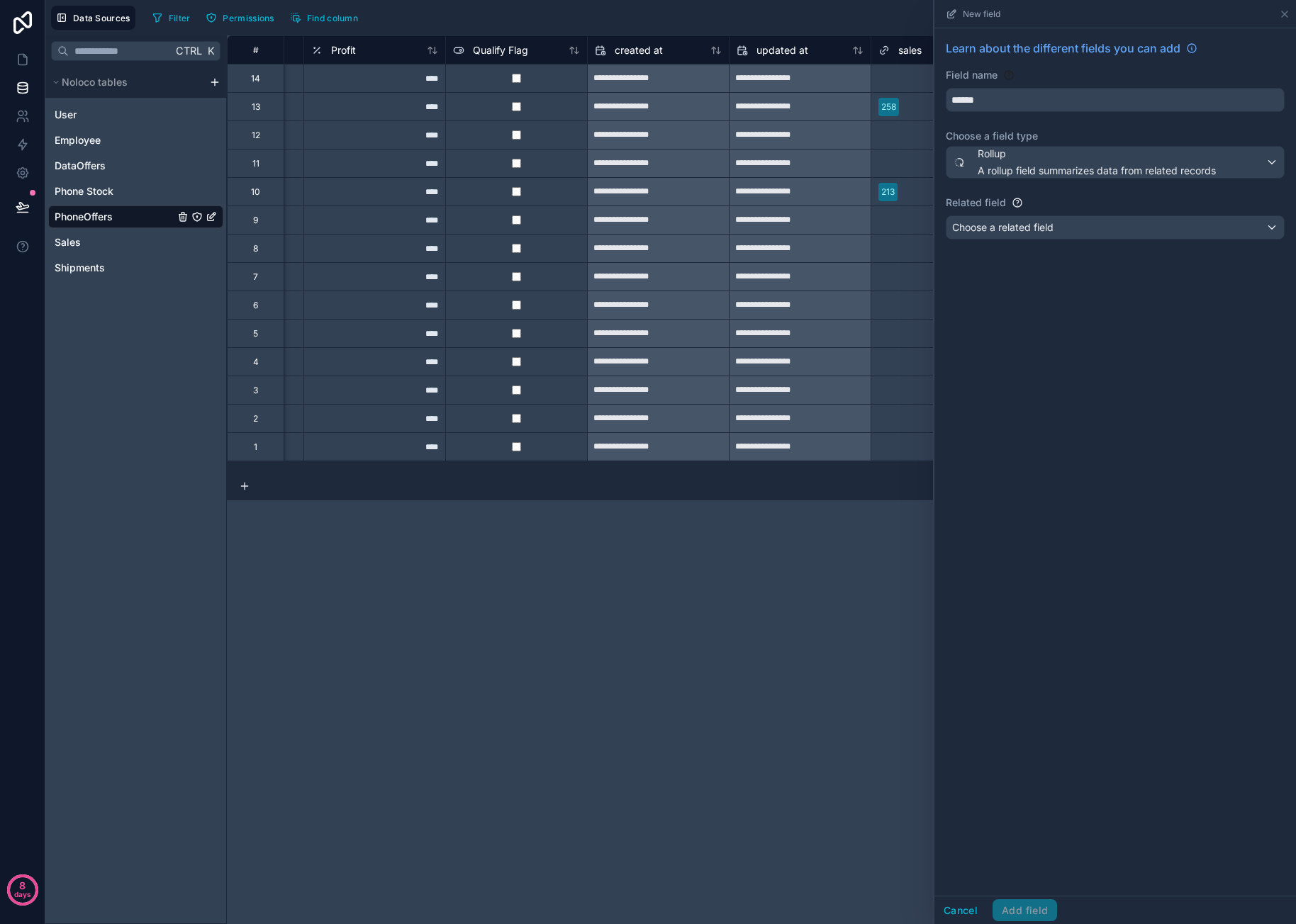
drag, startPoint x: 1065, startPoint y: 242, endPoint x: 1073, endPoint y: 231, distance: 13.6
click at [1065, 241] on div "Learn about the different fields you can add Field name ****** Choose a field t…" at bounding box center [1115, 141] width 362 height 228
click at [1073, 223] on div "Choose a related field" at bounding box center [1115, 227] width 338 height 23
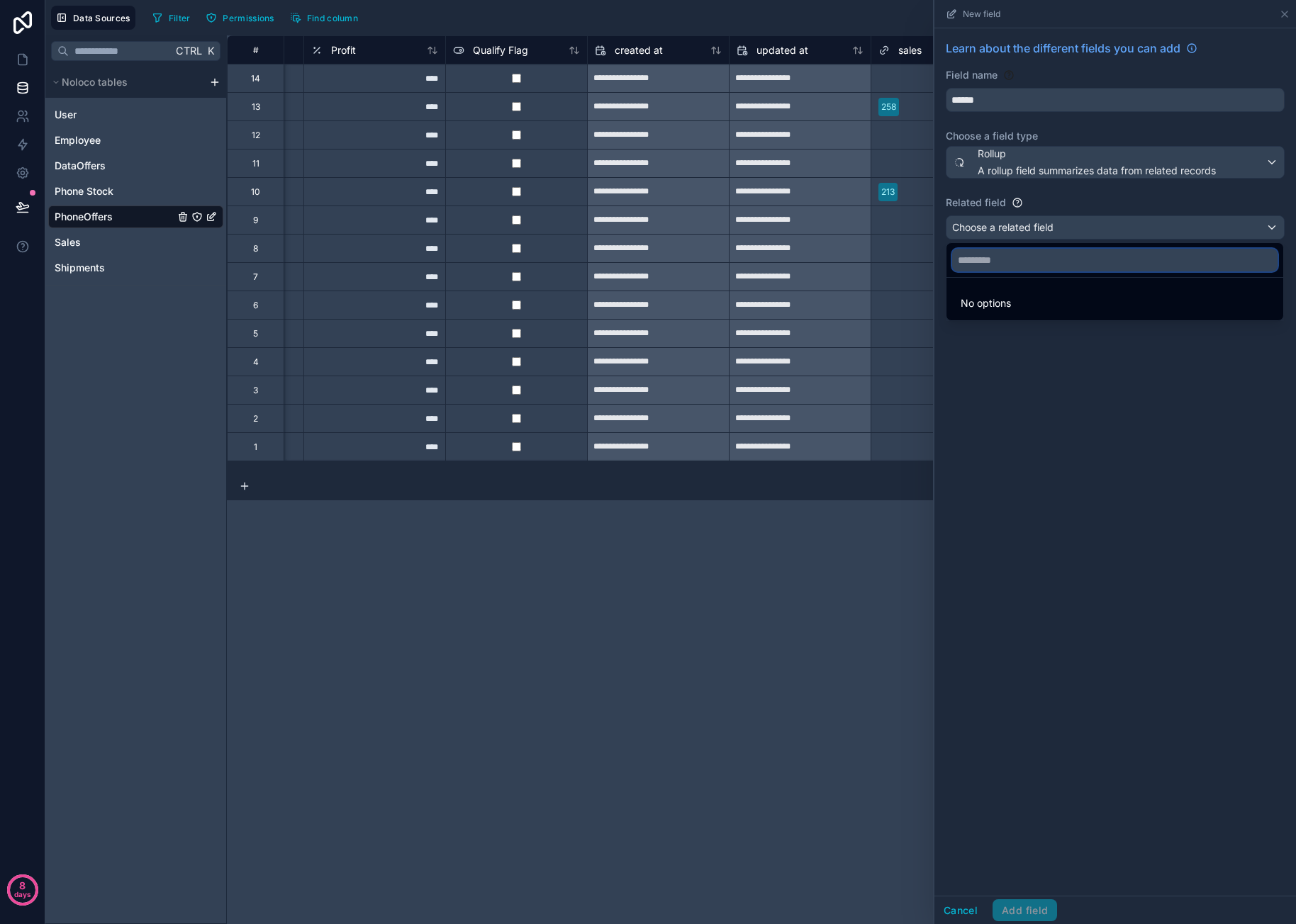
click at [1046, 265] on input "text" at bounding box center [1115, 260] width 326 height 23
click at [1005, 302] on span "No options" at bounding box center [985, 303] width 51 height 12
click at [1017, 267] on input "text" at bounding box center [1115, 260] width 326 height 23
type input "*"
click at [1025, 389] on div at bounding box center [1115, 462] width 362 height 924
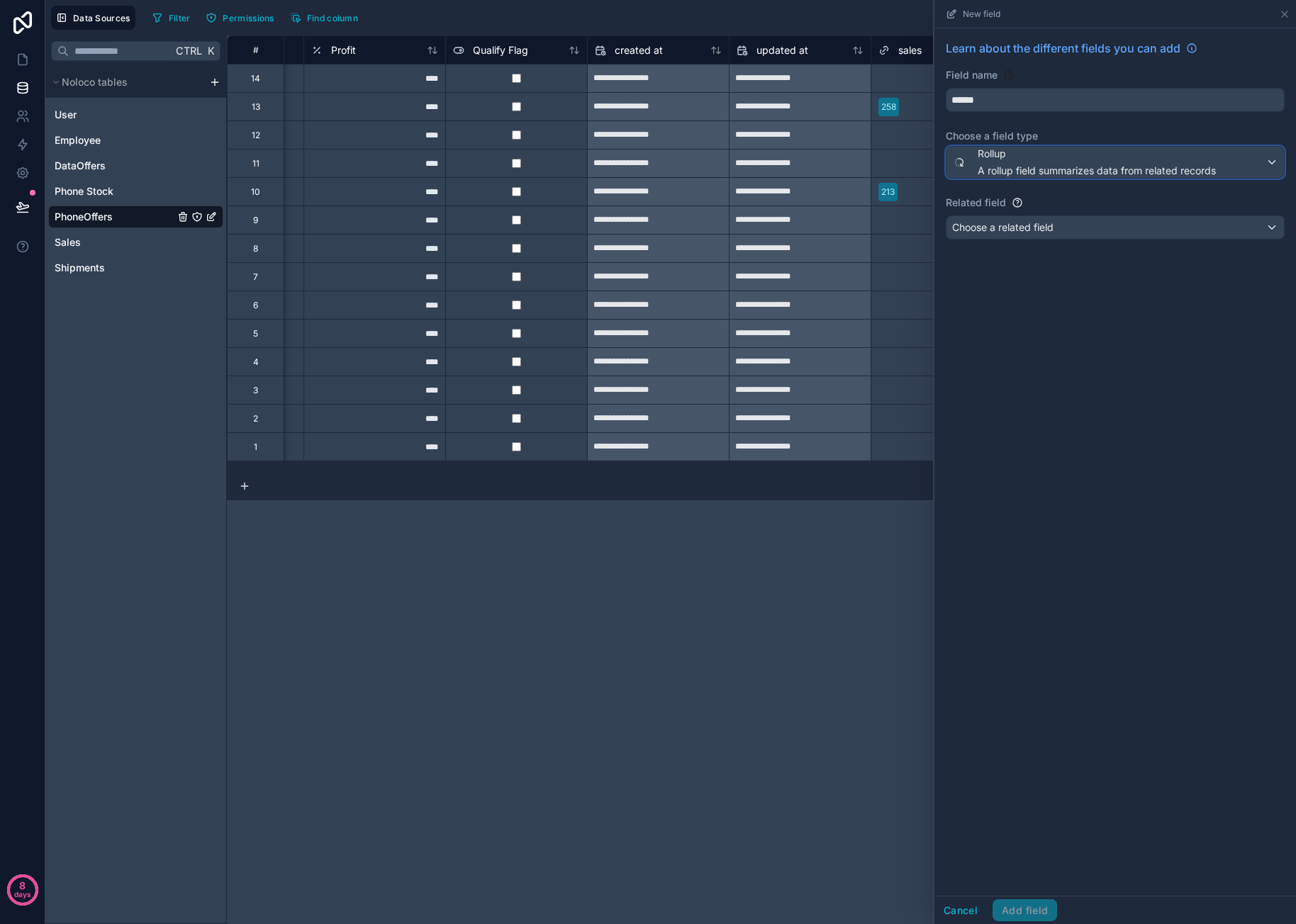
click at [1095, 166] on span "A rollup field summarizes data from related records" at bounding box center [1096, 170] width 238 height 14
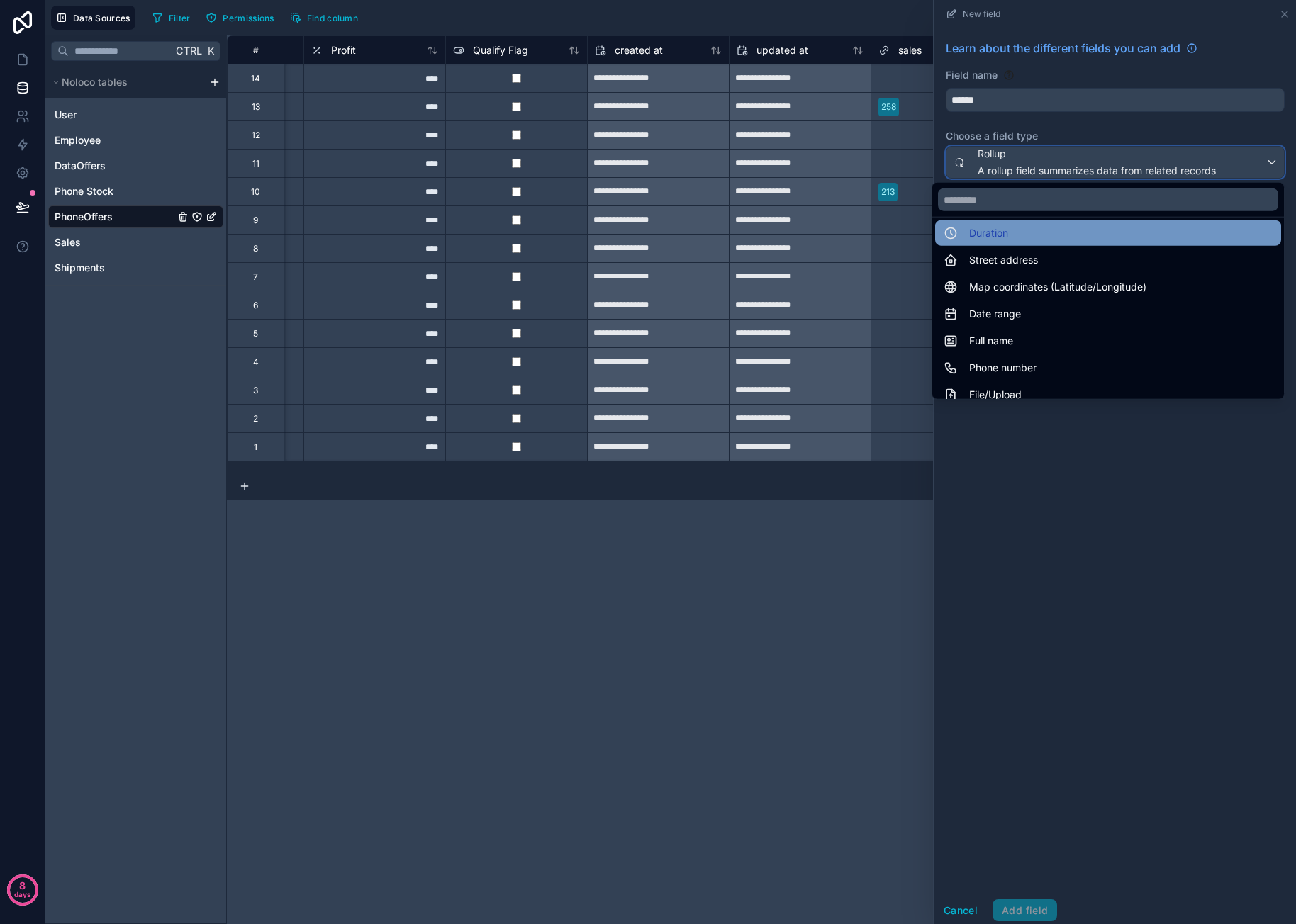
scroll to position [354, 0]
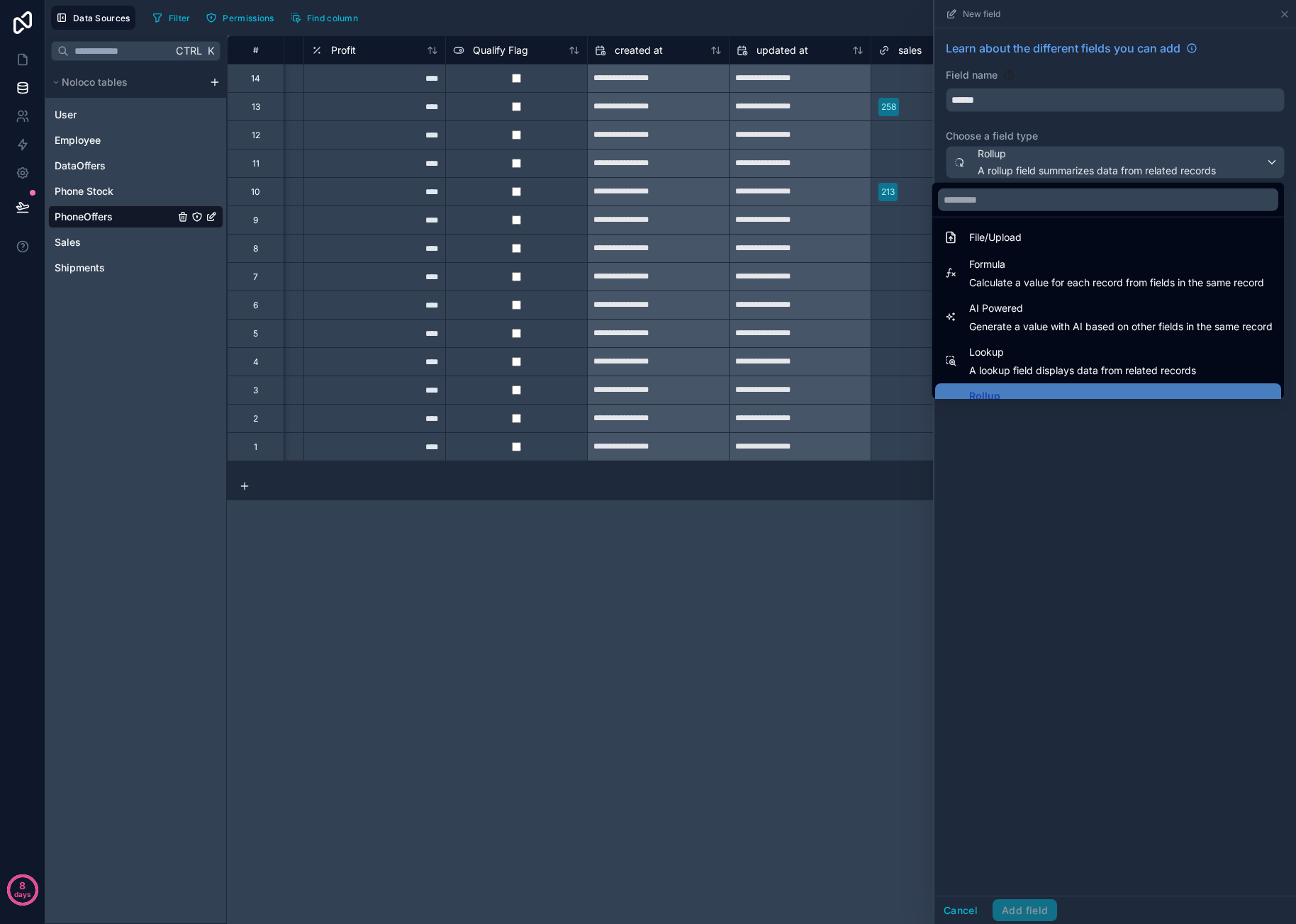
click at [785, 500] on div "**********" at bounding box center [761, 480] width 1069 height 888
click at [811, 536] on div "**********" at bounding box center [761, 480] width 1069 height 888
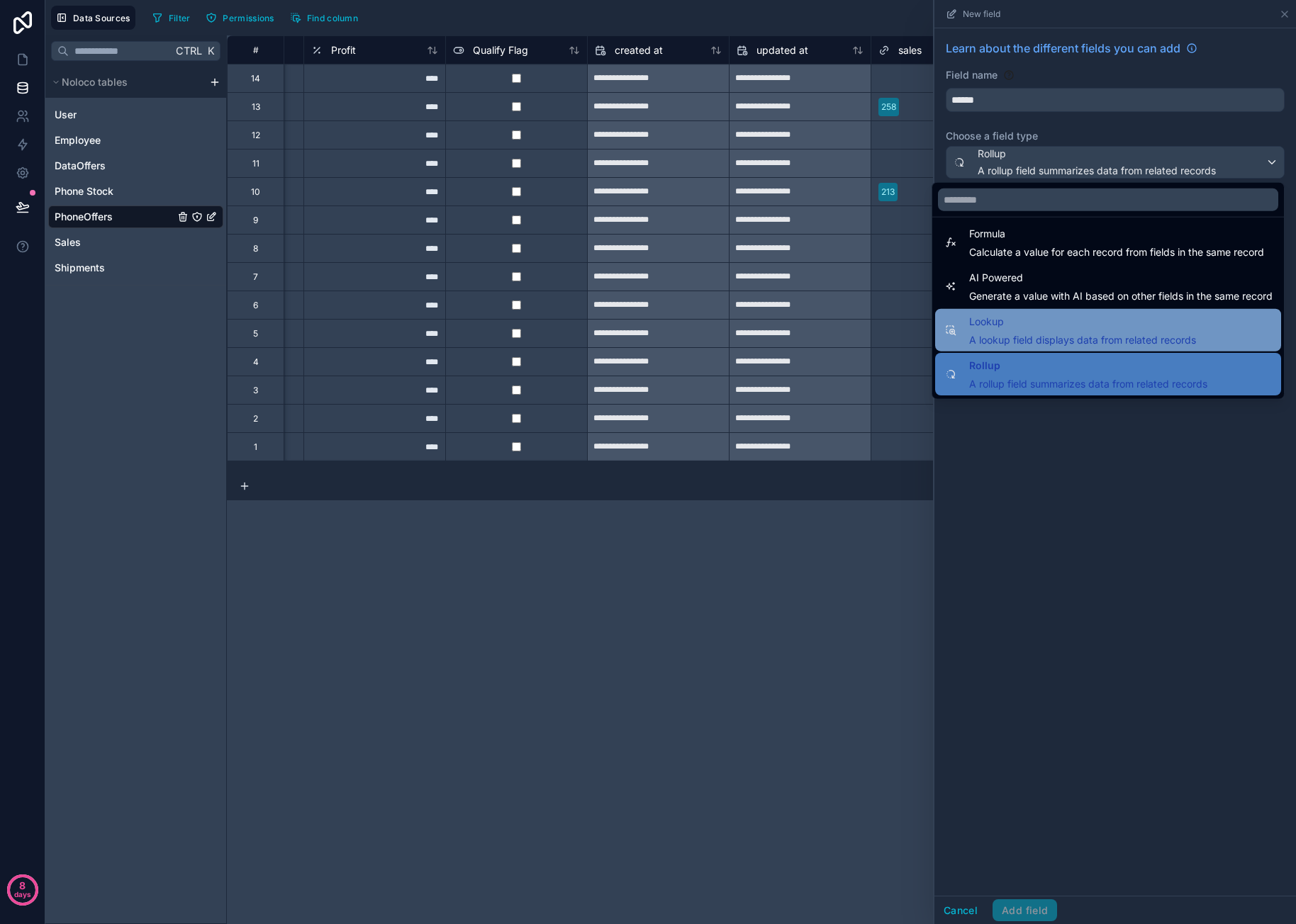
scroll to position [411, 0]
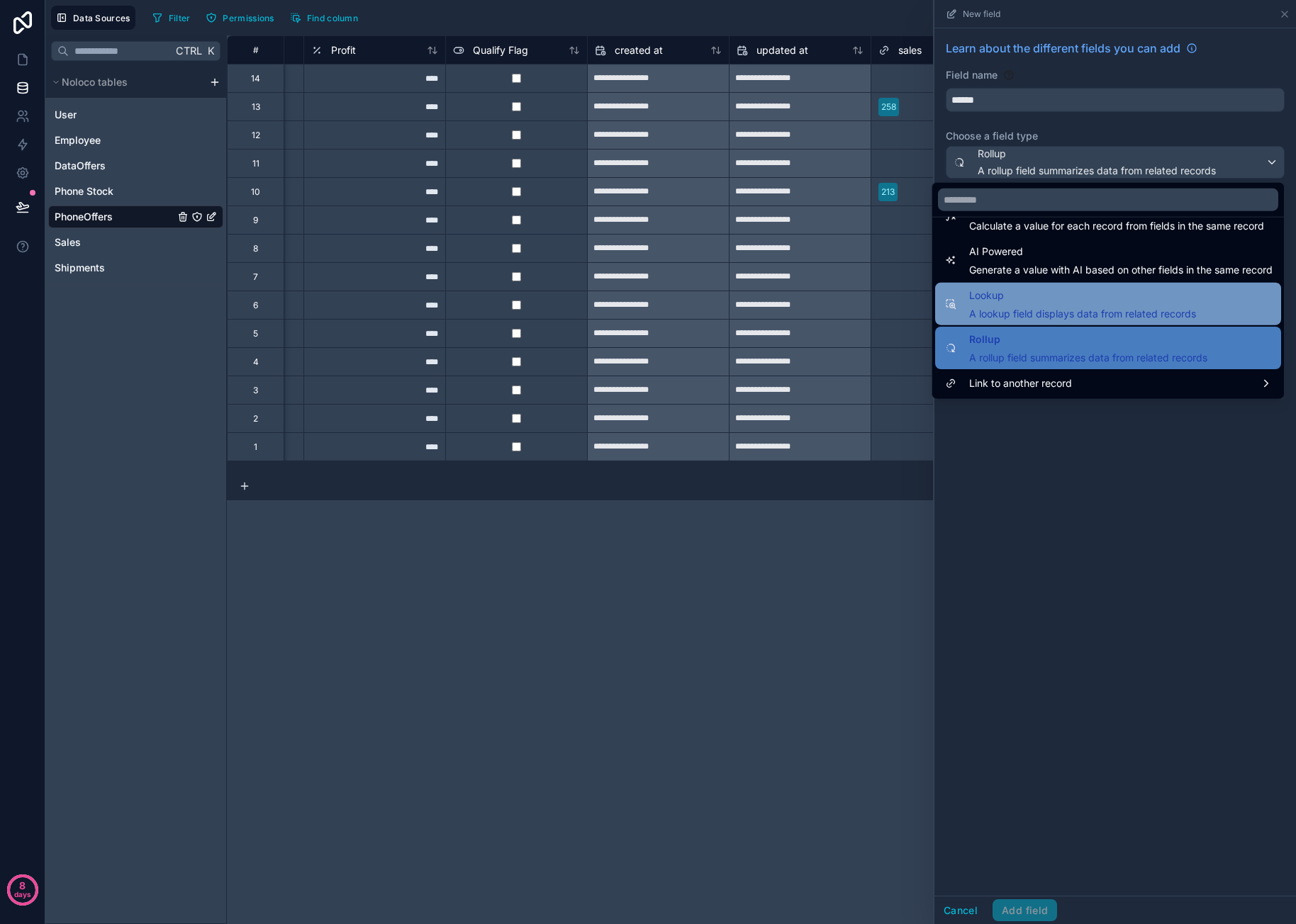
click at [1092, 315] on span "A lookup field displays data from related records" at bounding box center [1083, 314] width 227 height 14
type input "******"
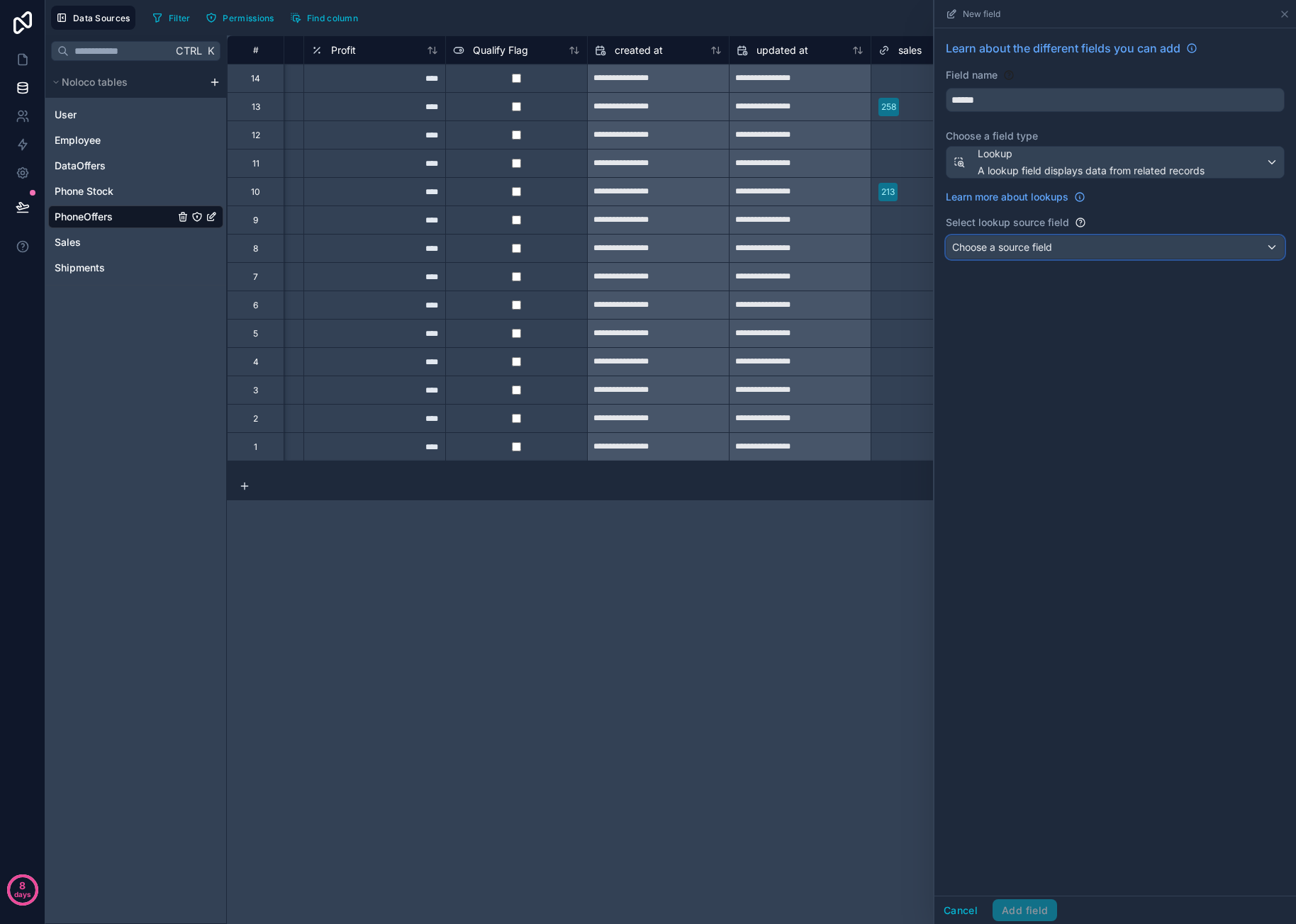
click at [1064, 236] on div "Choose a source field" at bounding box center [1115, 247] width 338 height 23
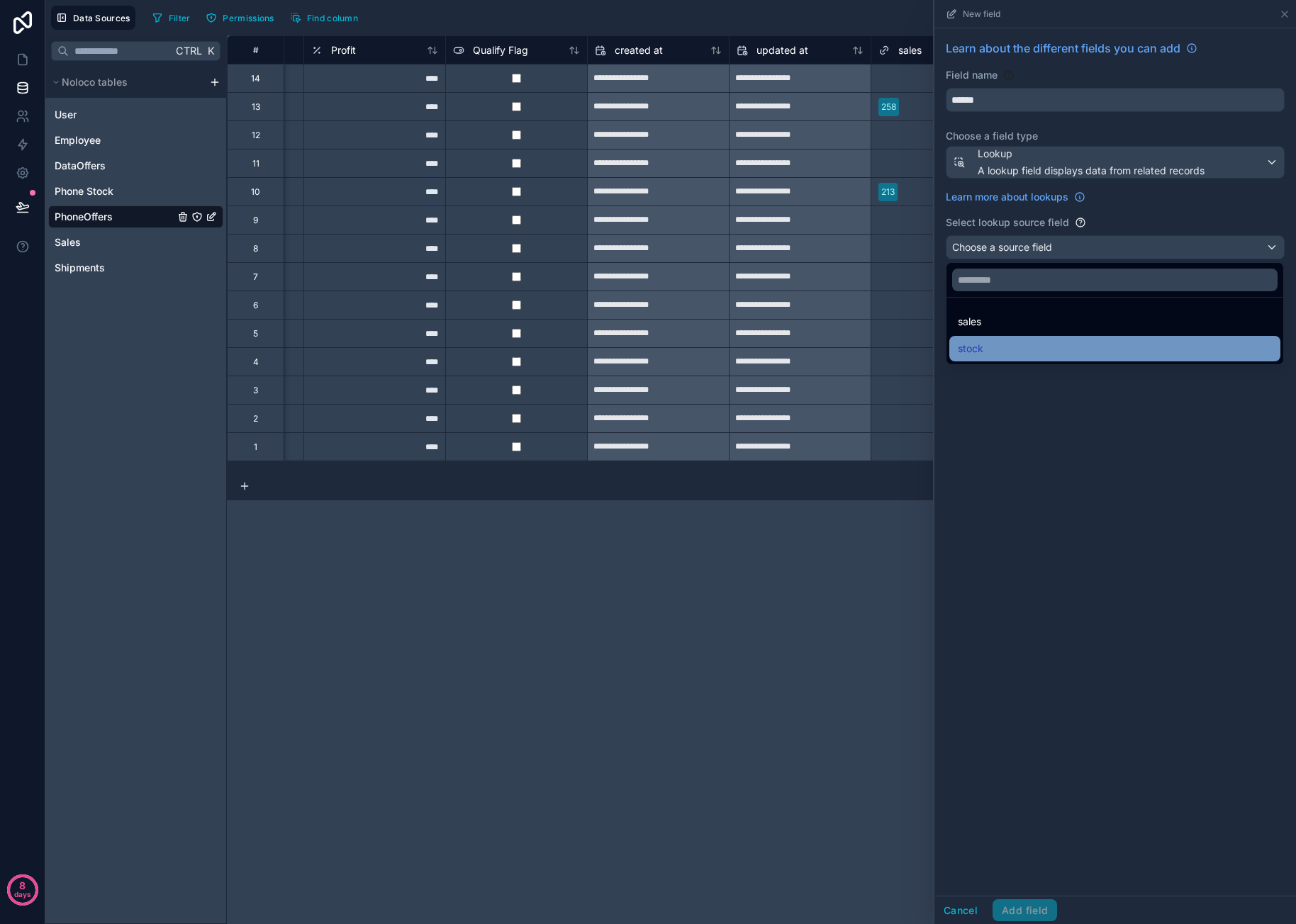
click at [1016, 343] on div "stock" at bounding box center [1114, 348] width 314 height 17
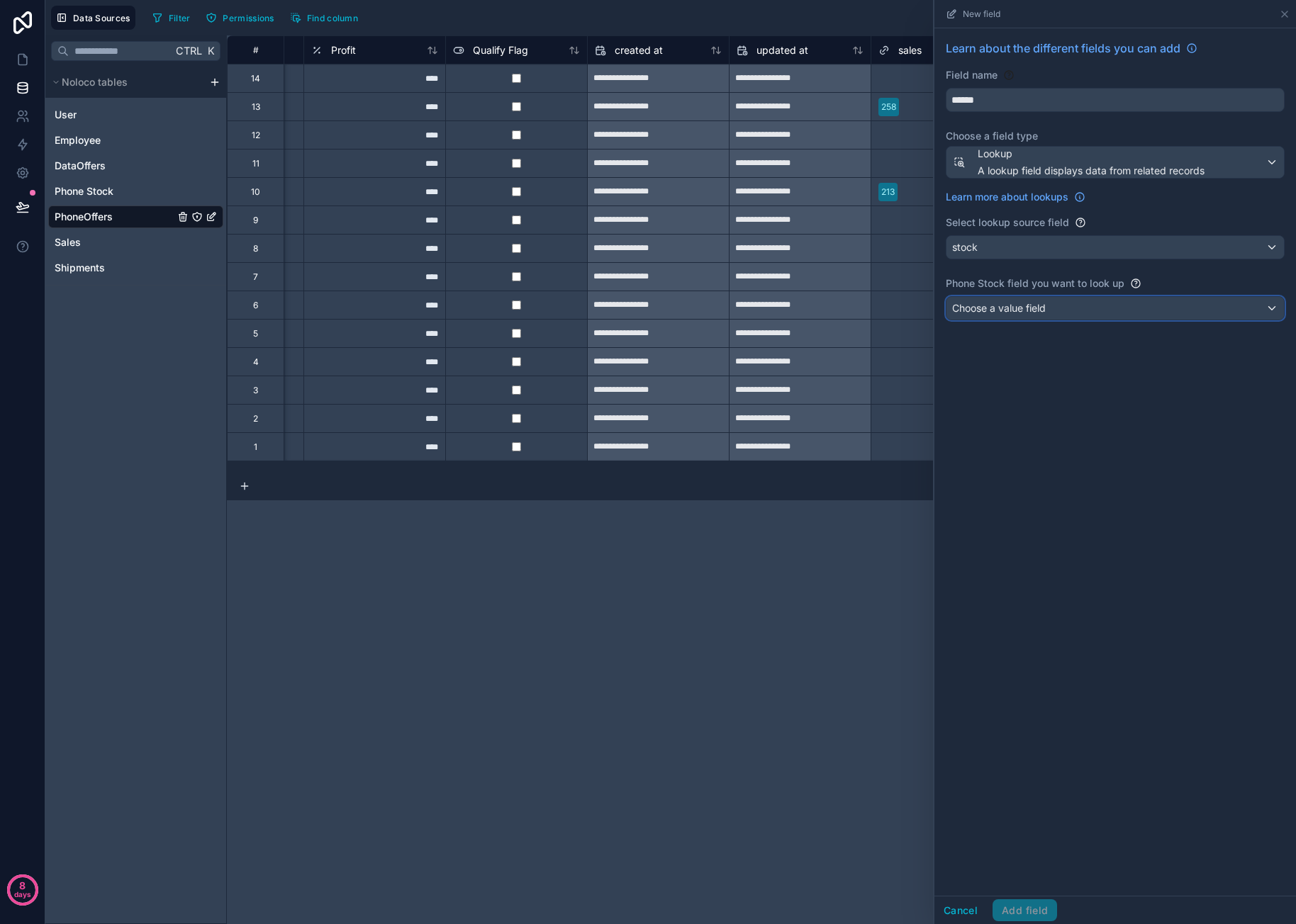
click at [1036, 303] on span "Choose a value field" at bounding box center [999, 308] width 94 height 12
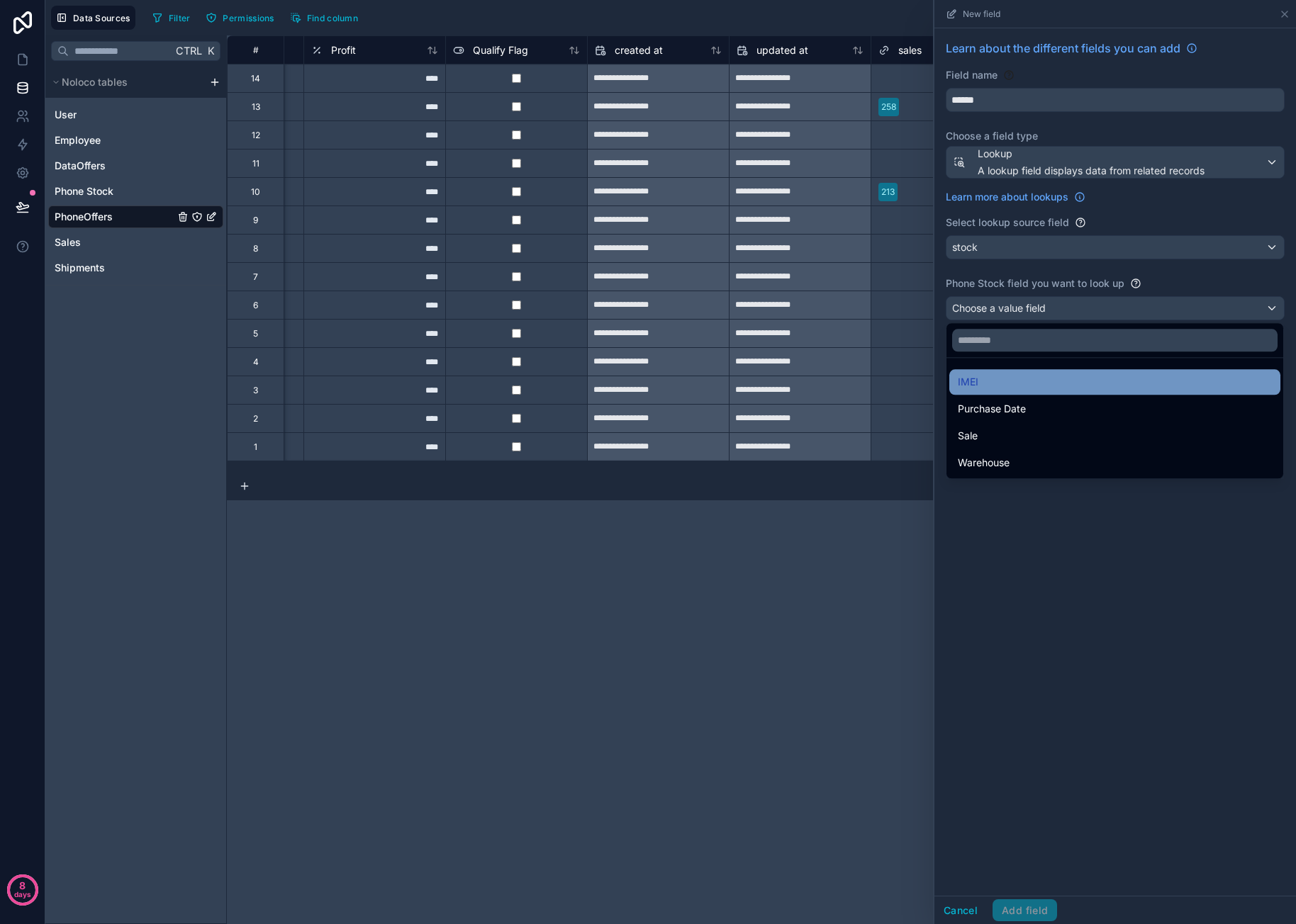
click at [1036, 378] on div "IMEI" at bounding box center [1114, 381] width 314 height 17
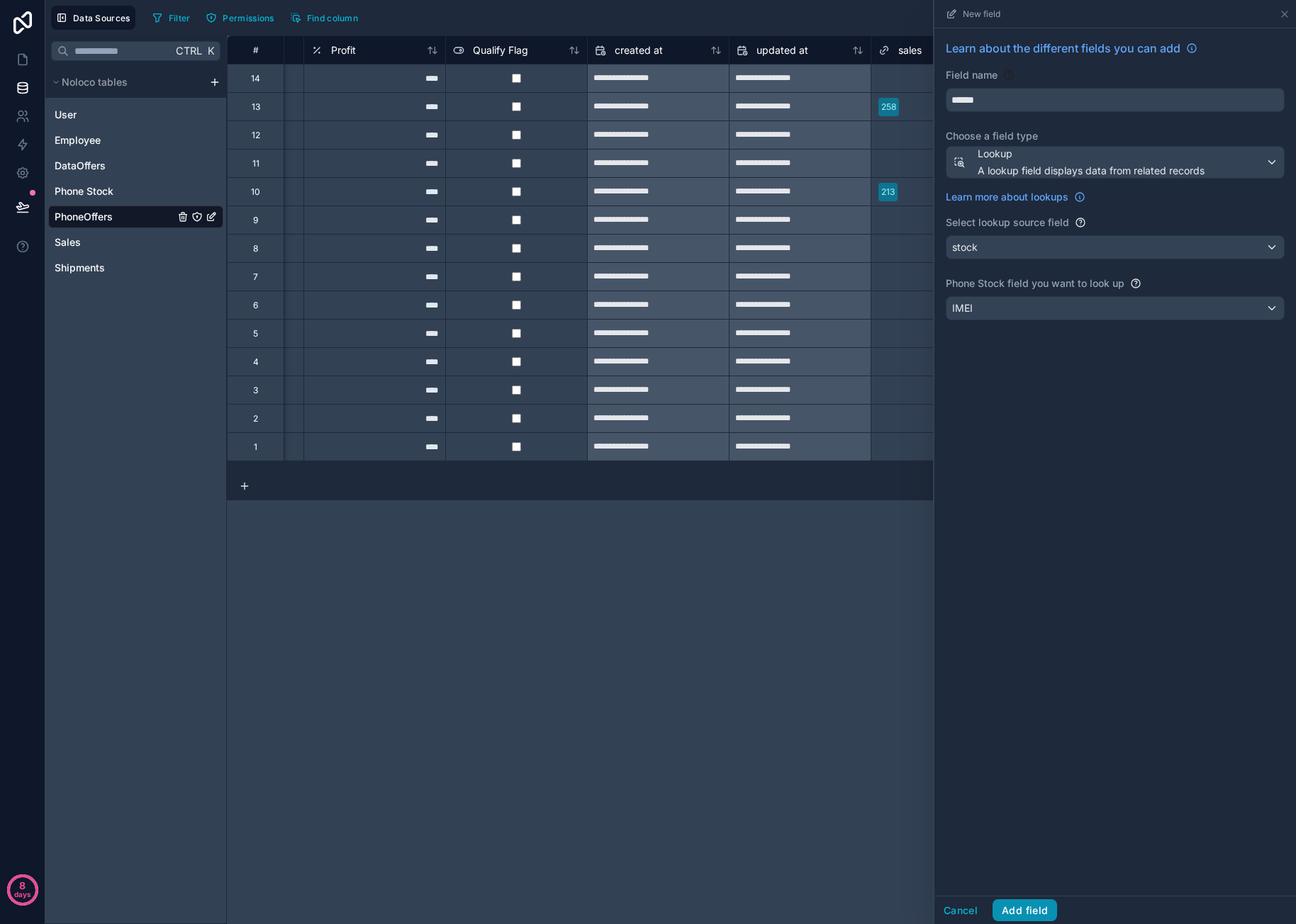
click at [1048, 906] on button "Add field" at bounding box center [1024, 910] width 65 height 23
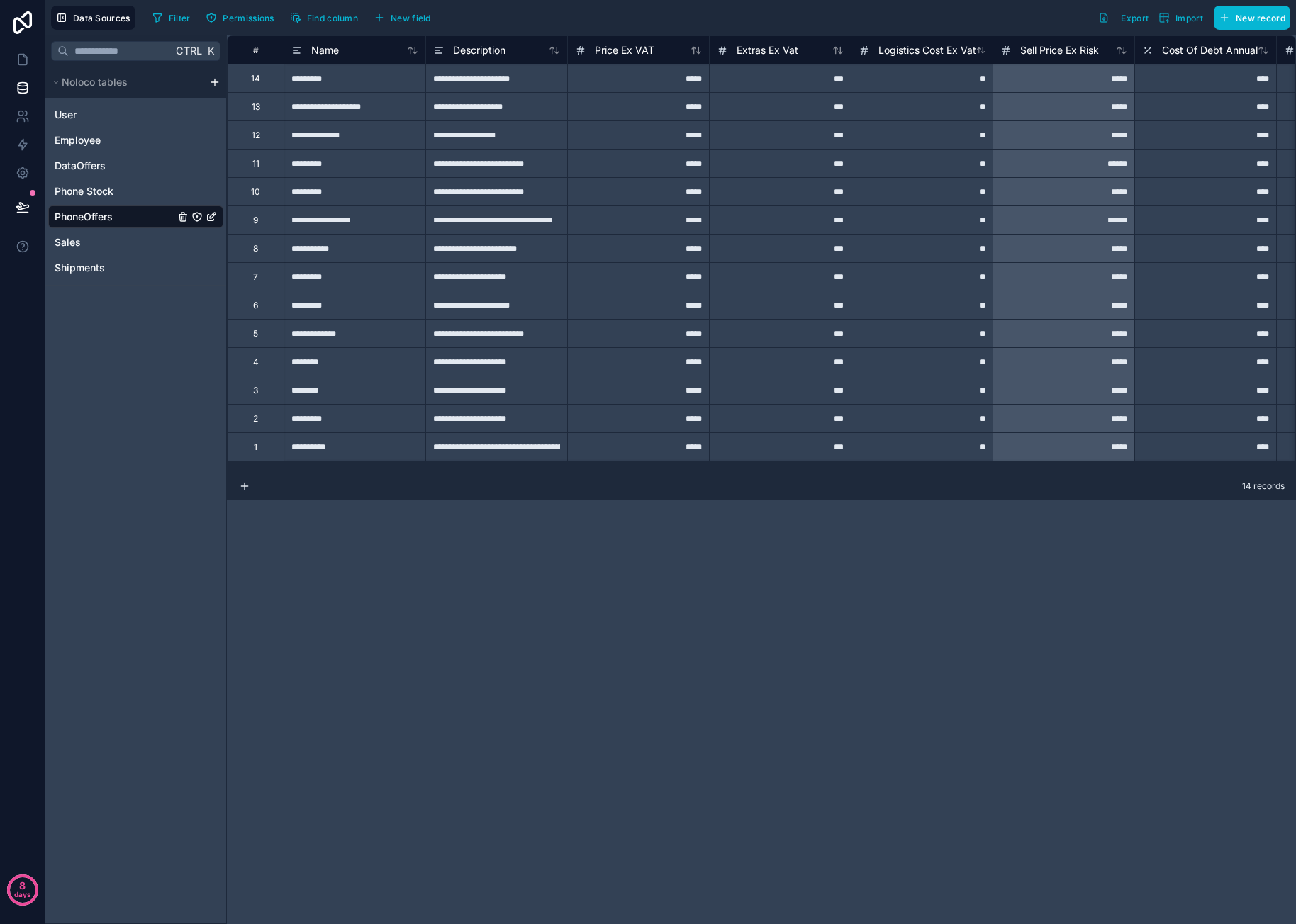
click at [609, 471] on div "**********" at bounding box center [761, 254] width 1069 height 436
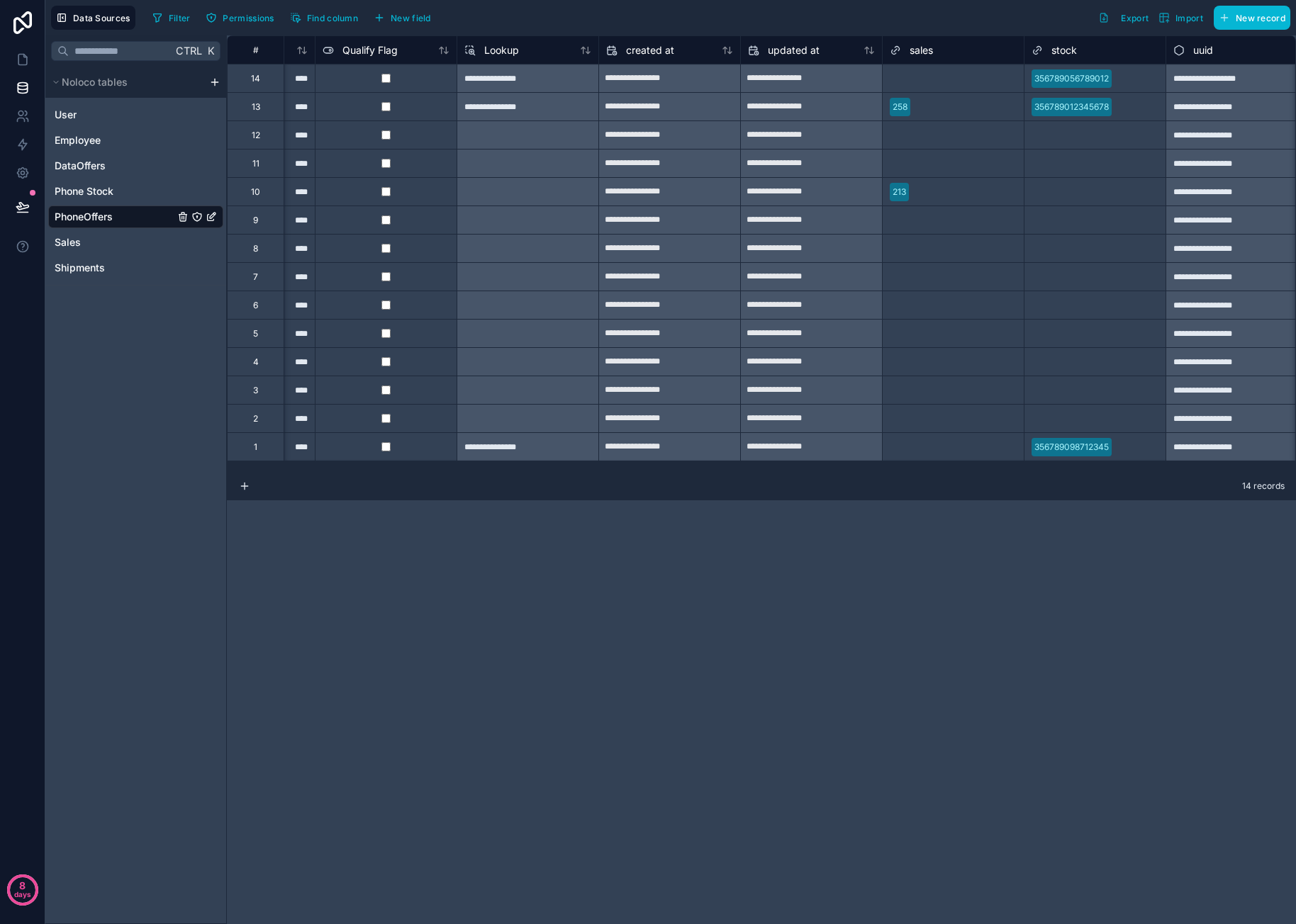
scroll to position [0, 1682]
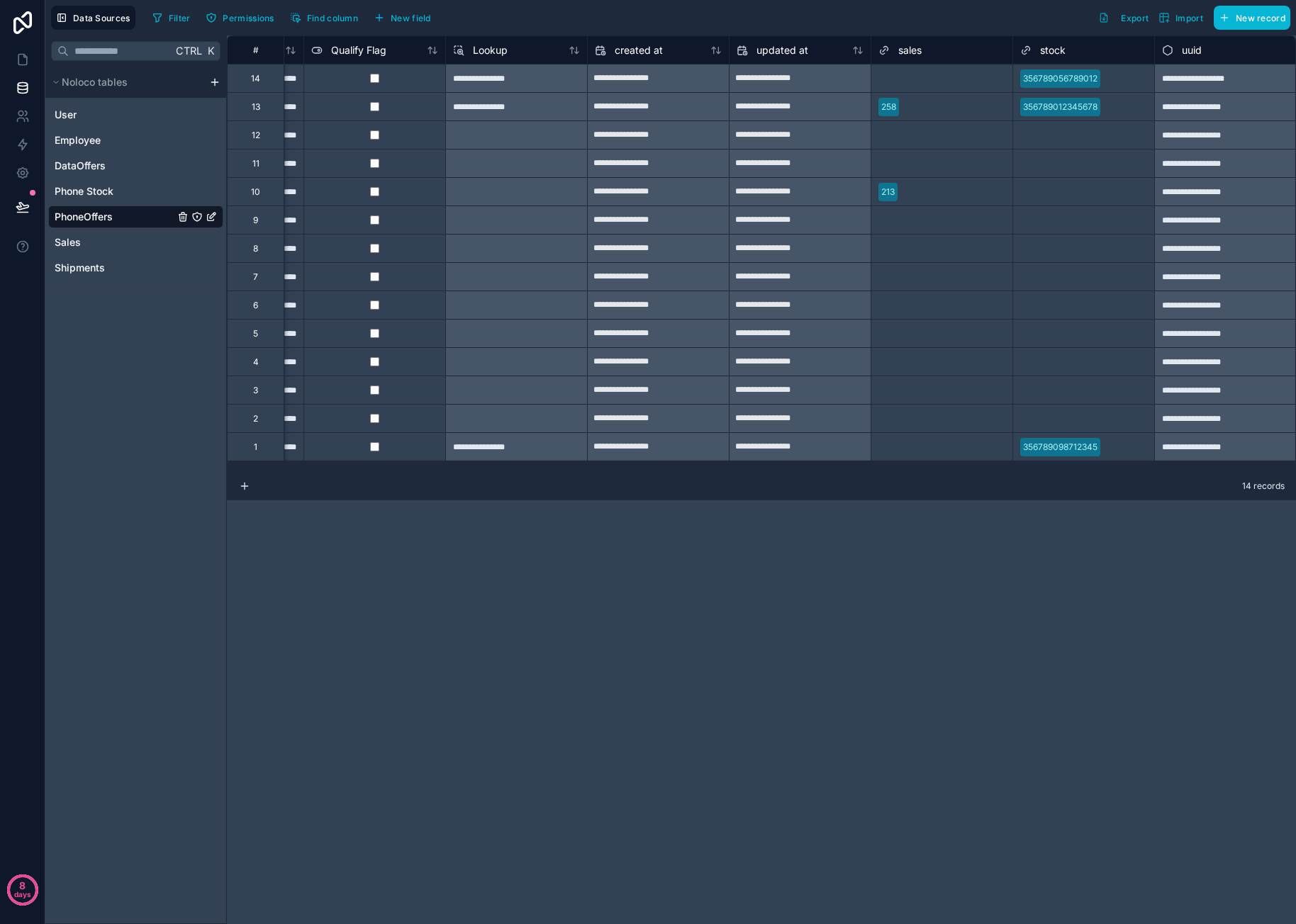
click at [1128, 79] on div "356789056789012" at bounding box center [1084, 78] width 141 height 21
click at [1120, 80] on div "356789056789012" at bounding box center [1084, 78] width 141 height 21
click at [892, 610] on div "**********" at bounding box center [761, 480] width 1069 height 888
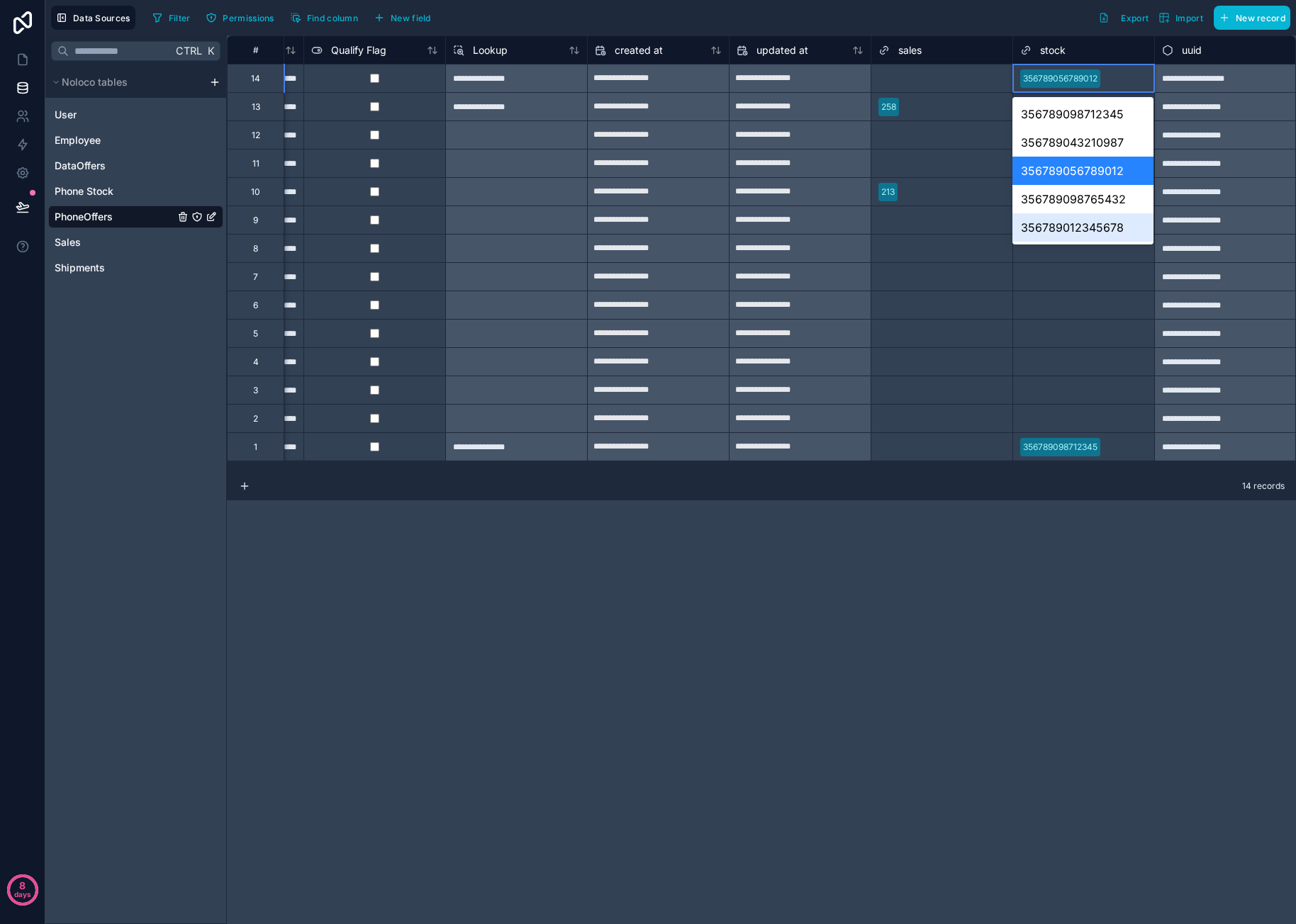
click at [1007, 525] on div "**********" at bounding box center [761, 480] width 1069 height 888
click at [1115, 78] on div "356789056789012" at bounding box center [1084, 78] width 141 height 21
click at [1050, 580] on div "**********" at bounding box center [761, 480] width 1069 height 888
click at [961, 544] on div "**********" at bounding box center [761, 480] width 1069 height 888
click at [1024, 24] on div "Filter Permissions Find column New field Export Import New record" at bounding box center [718, 18] width 1144 height 24
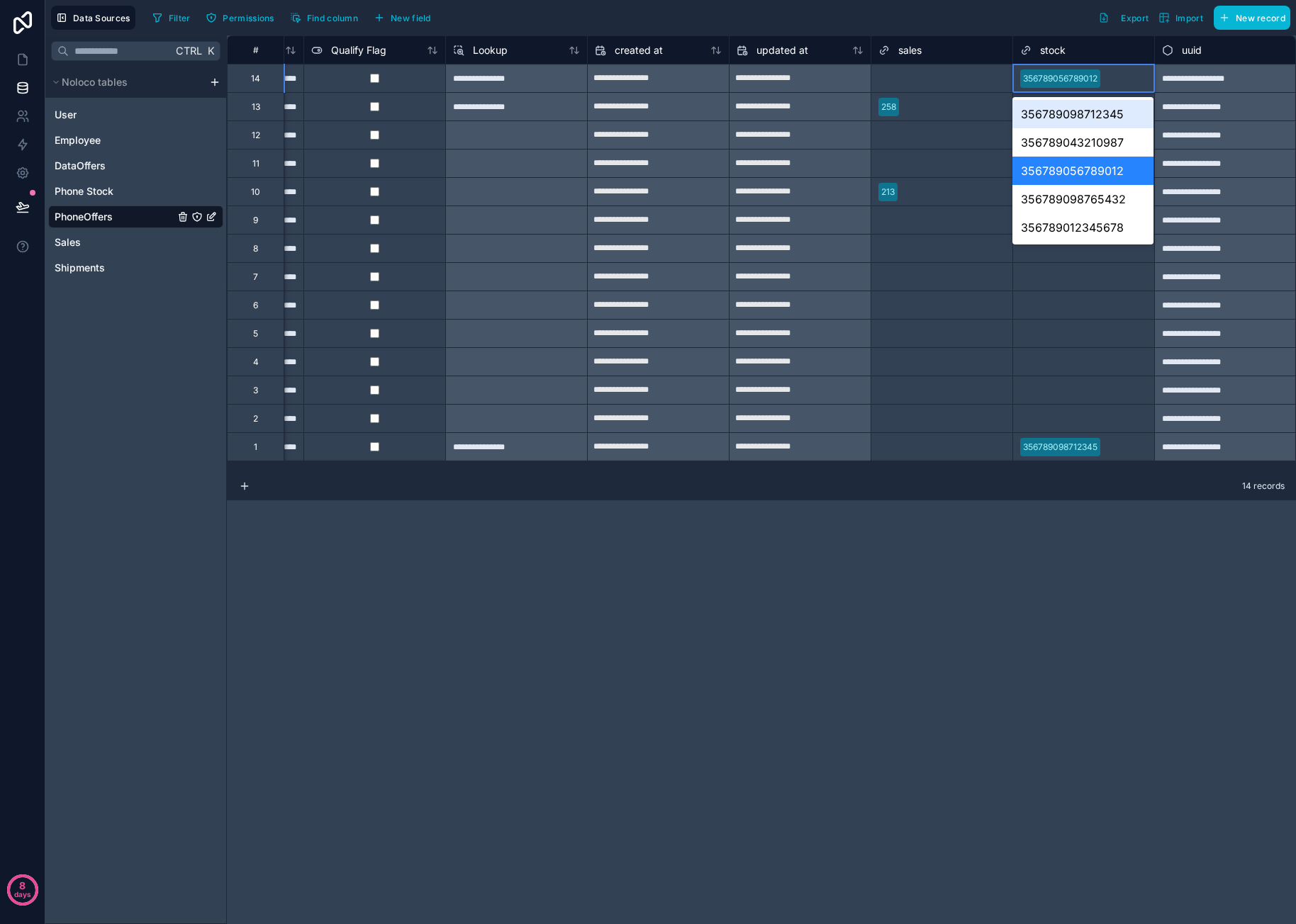
click at [1046, 43] on span "stock" at bounding box center [1053, 50] width 26 height 14
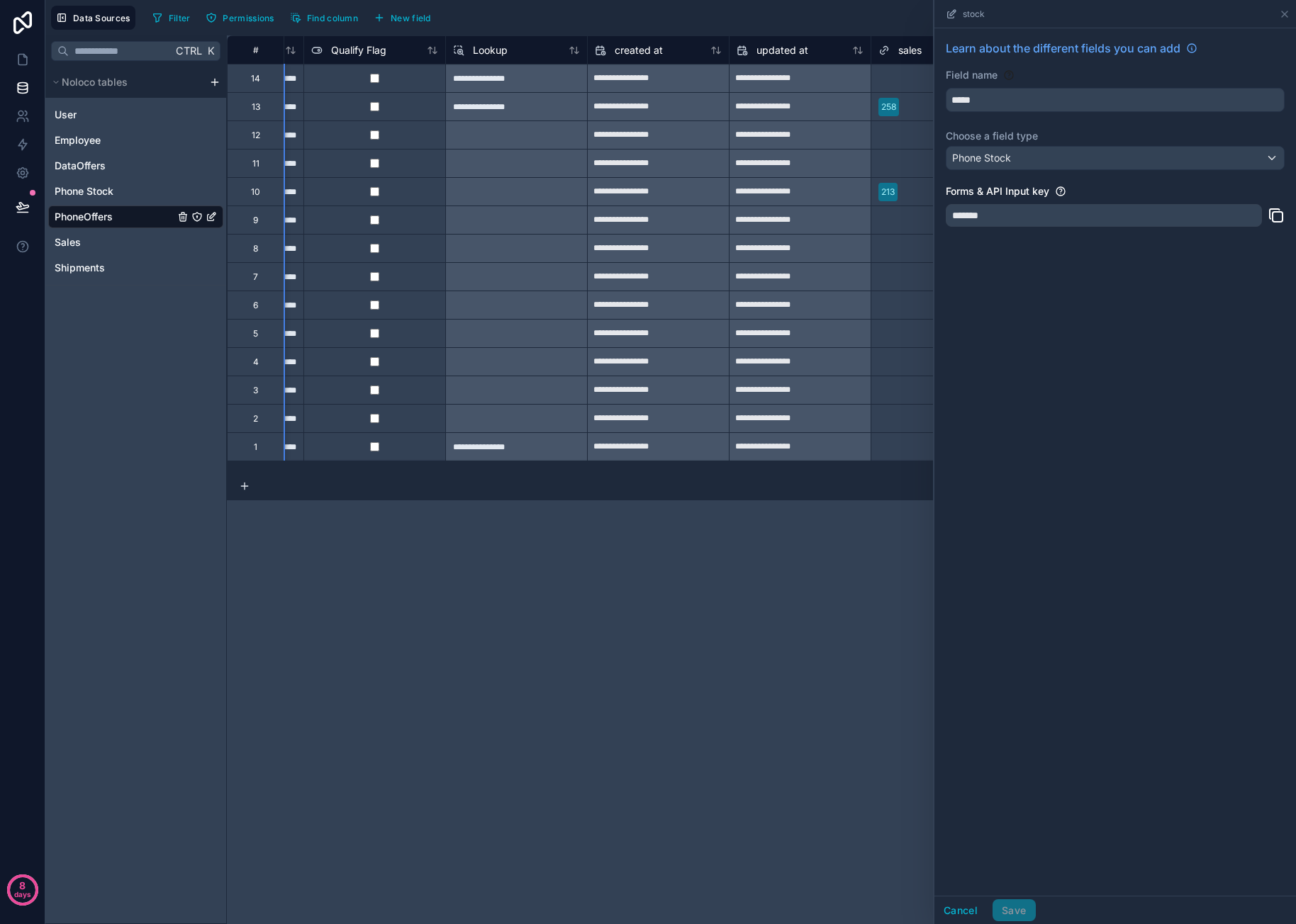
click at [810, 573] on div "**********" at bounding box center [761, 480] width 1069 height 888
click at [1282, 14] on icon at bounding box center [1284, 14] width 11 height 11
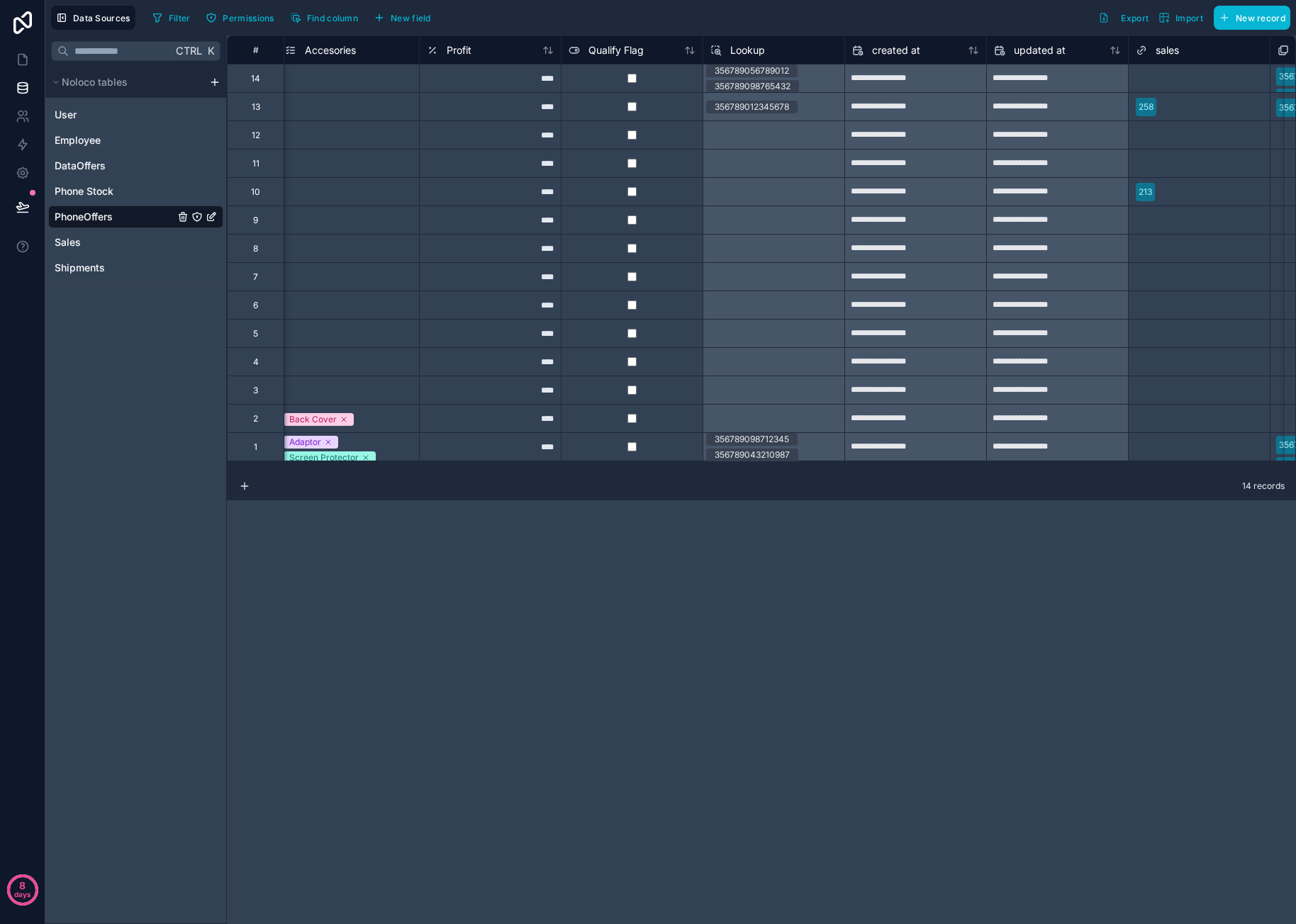
scroll to position [0, 1605]
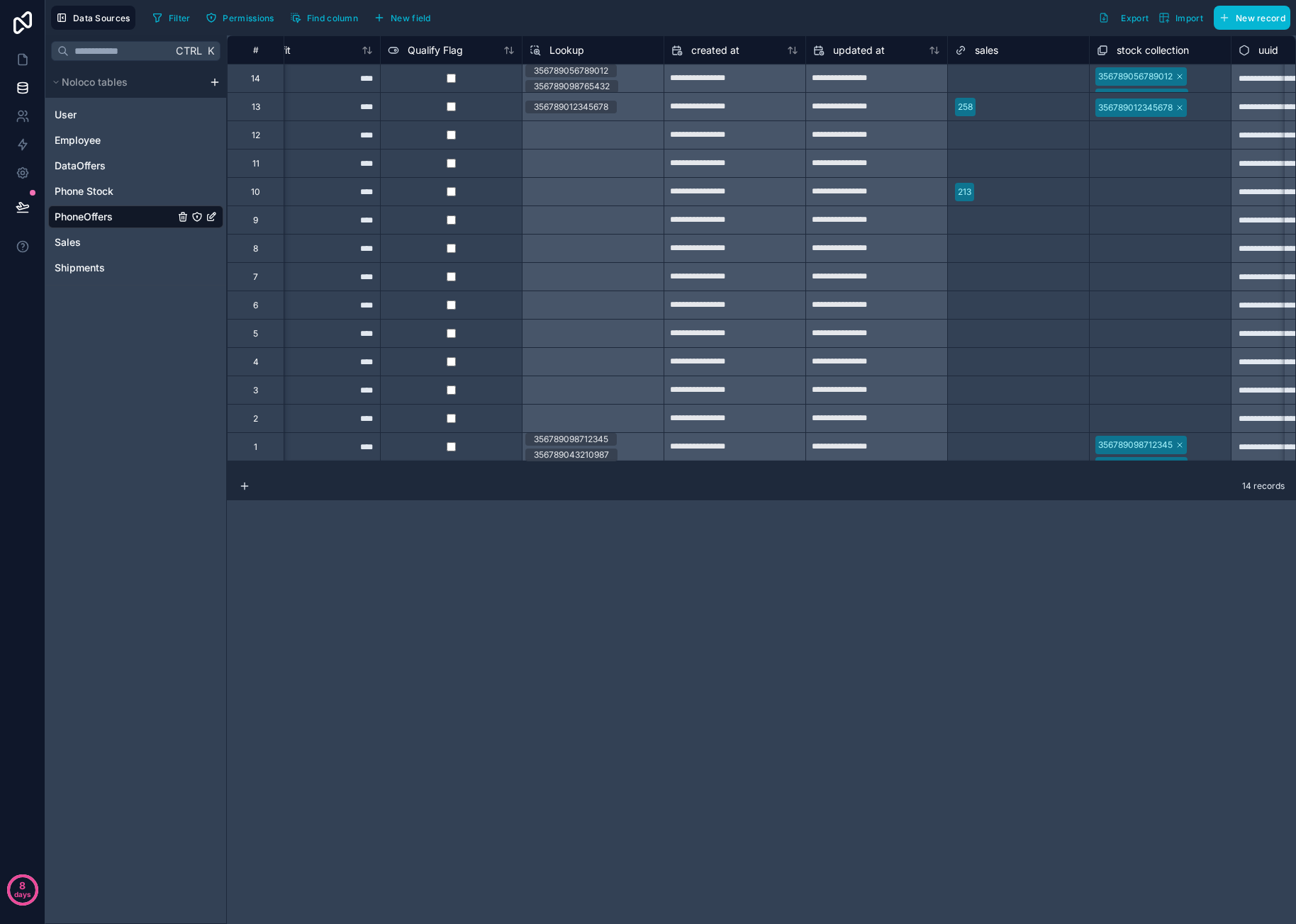
click at [569, 49] on span "Lookup" at bounding box center [567, 50] width 35 height 14
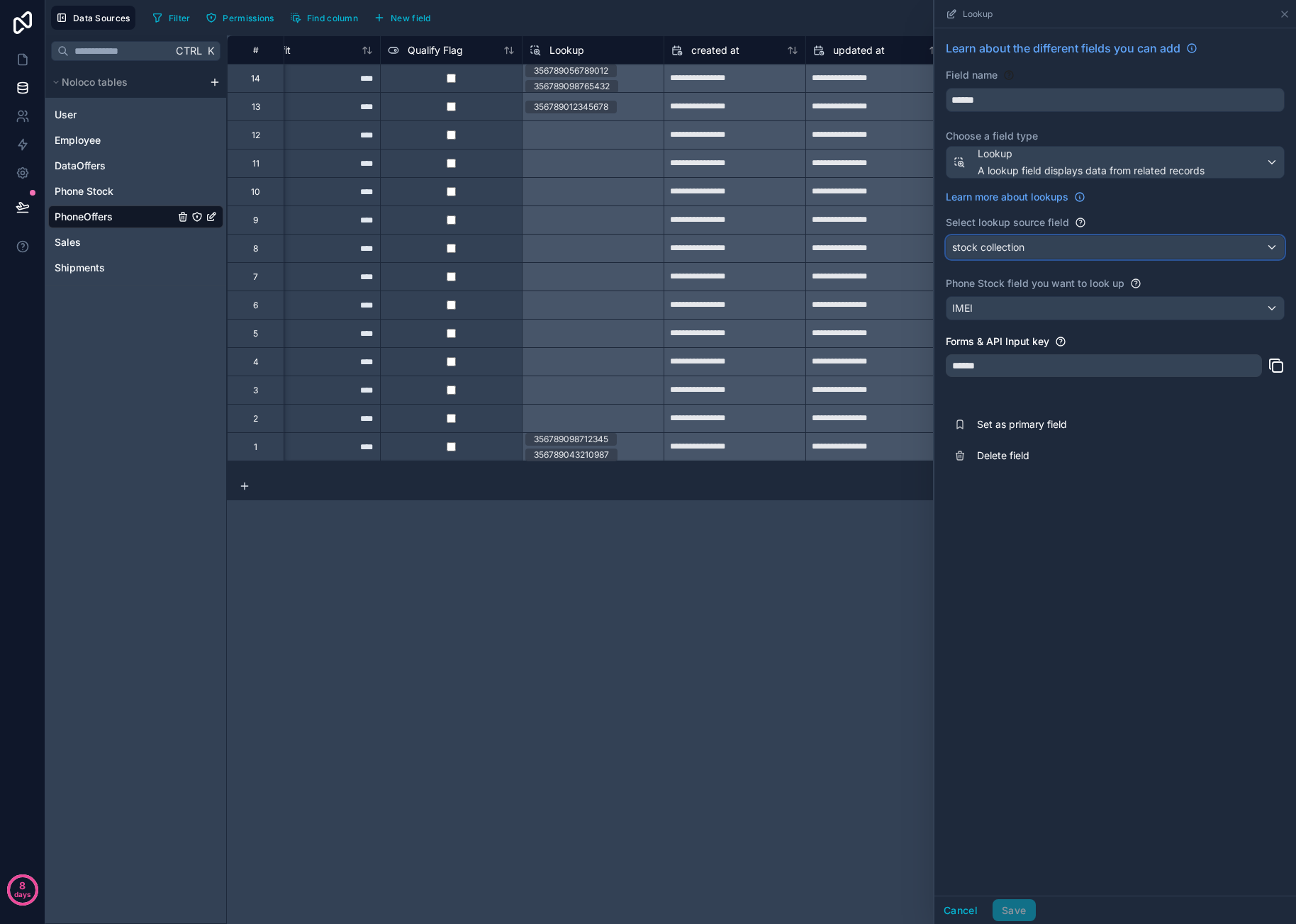
click at [1046, 249] on div "stock collection" at bounding box center [1115, 247] width 338 height 23
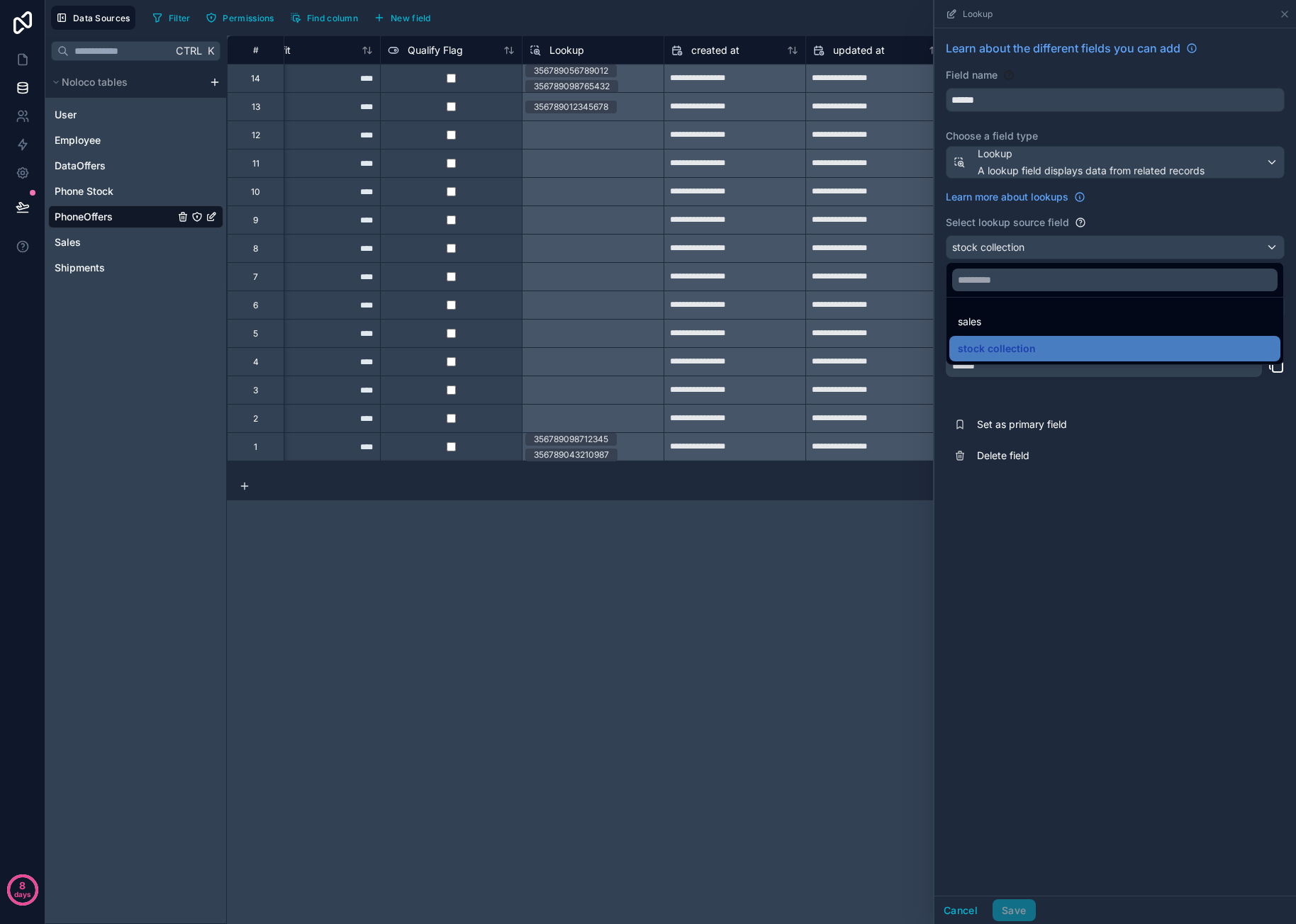
click at [1174, 520] on div at bounding box center [1115, 462] width 362 height 924
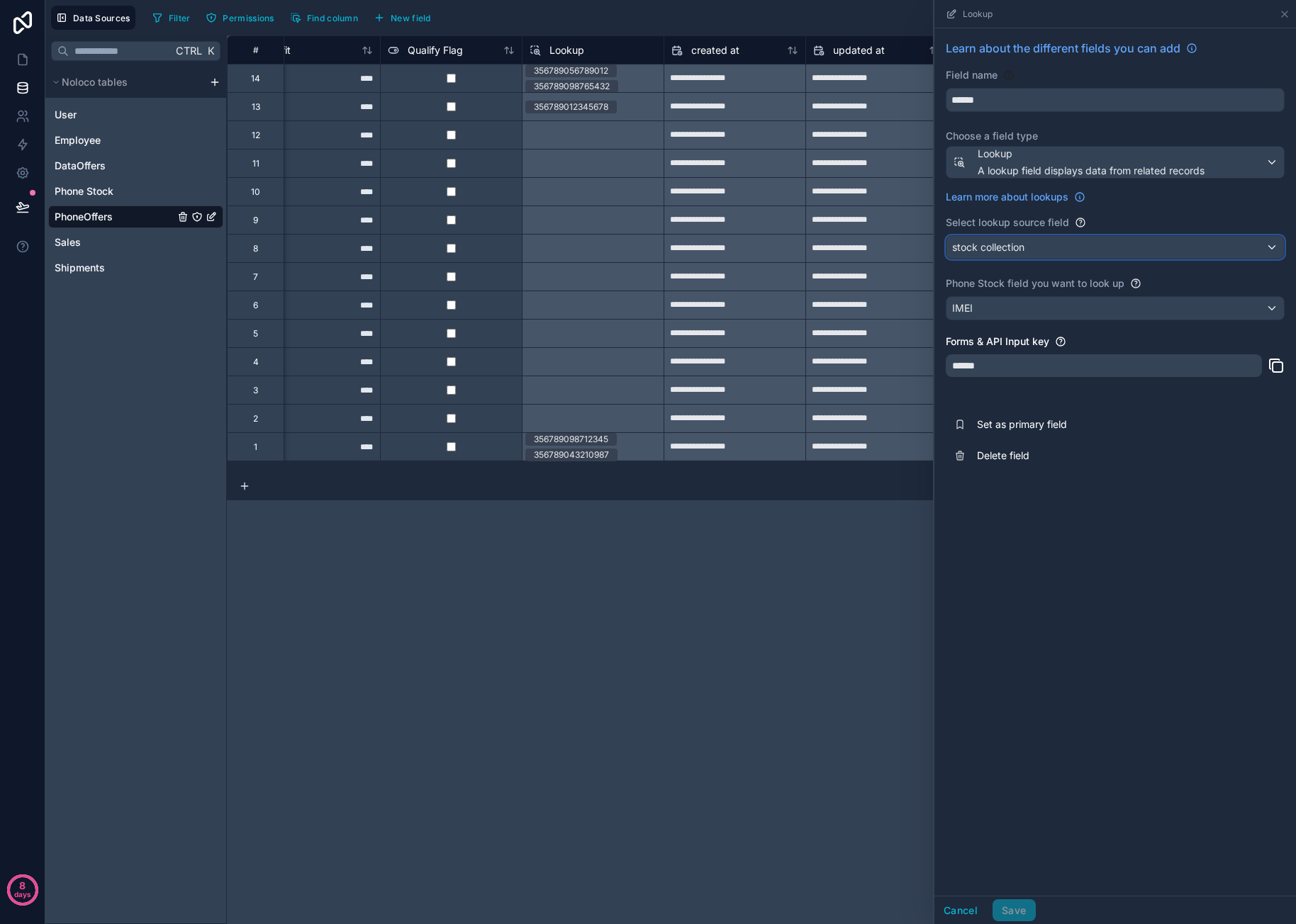
click at [1092, 243] on div "stock collection" at bounding box center [1115, 247] width 338 height 23
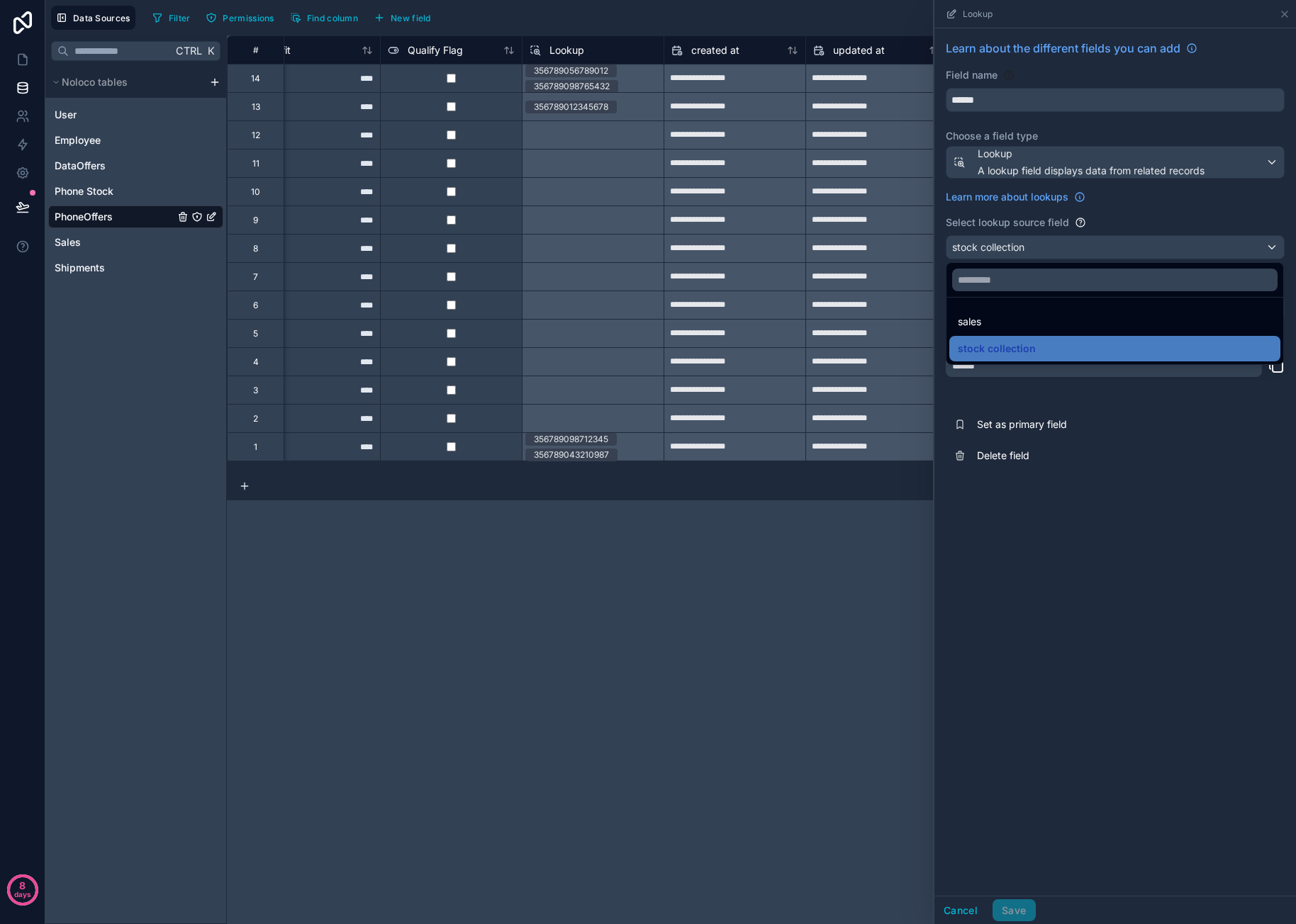
click at [1092, 244] on div at bounding box center [1115, 462] width 362 height 924
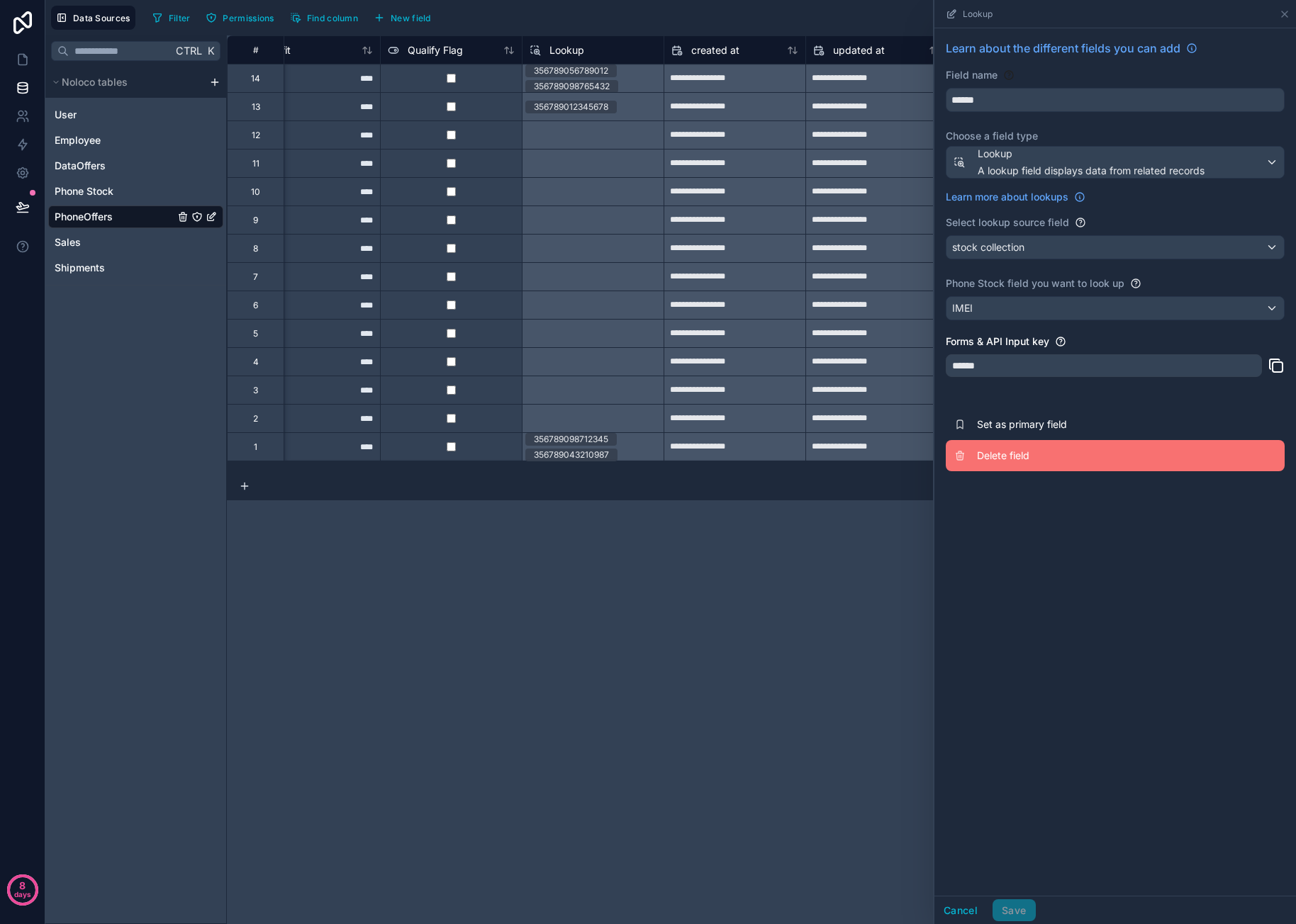
click at [987, 454] on span "Delete field" at bounding box center [1079, 455] width 204 height 14
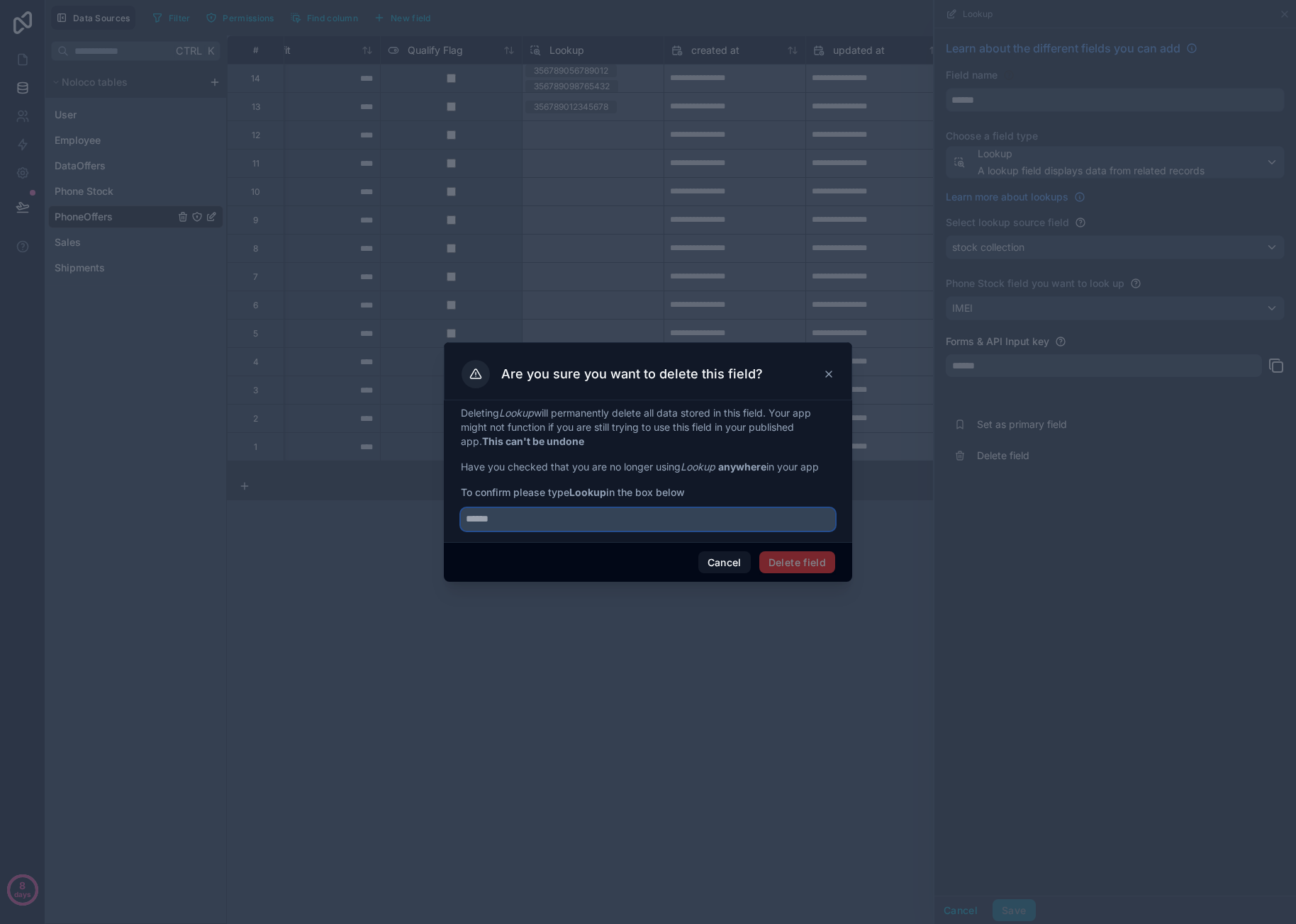
click at [589, 518] on input "text" at bounding box center [648, 519] width 375 height 23
type input "******"
click at [827, 567] on button "Delete field" at bounding box center [797, 563] width 76 height 23
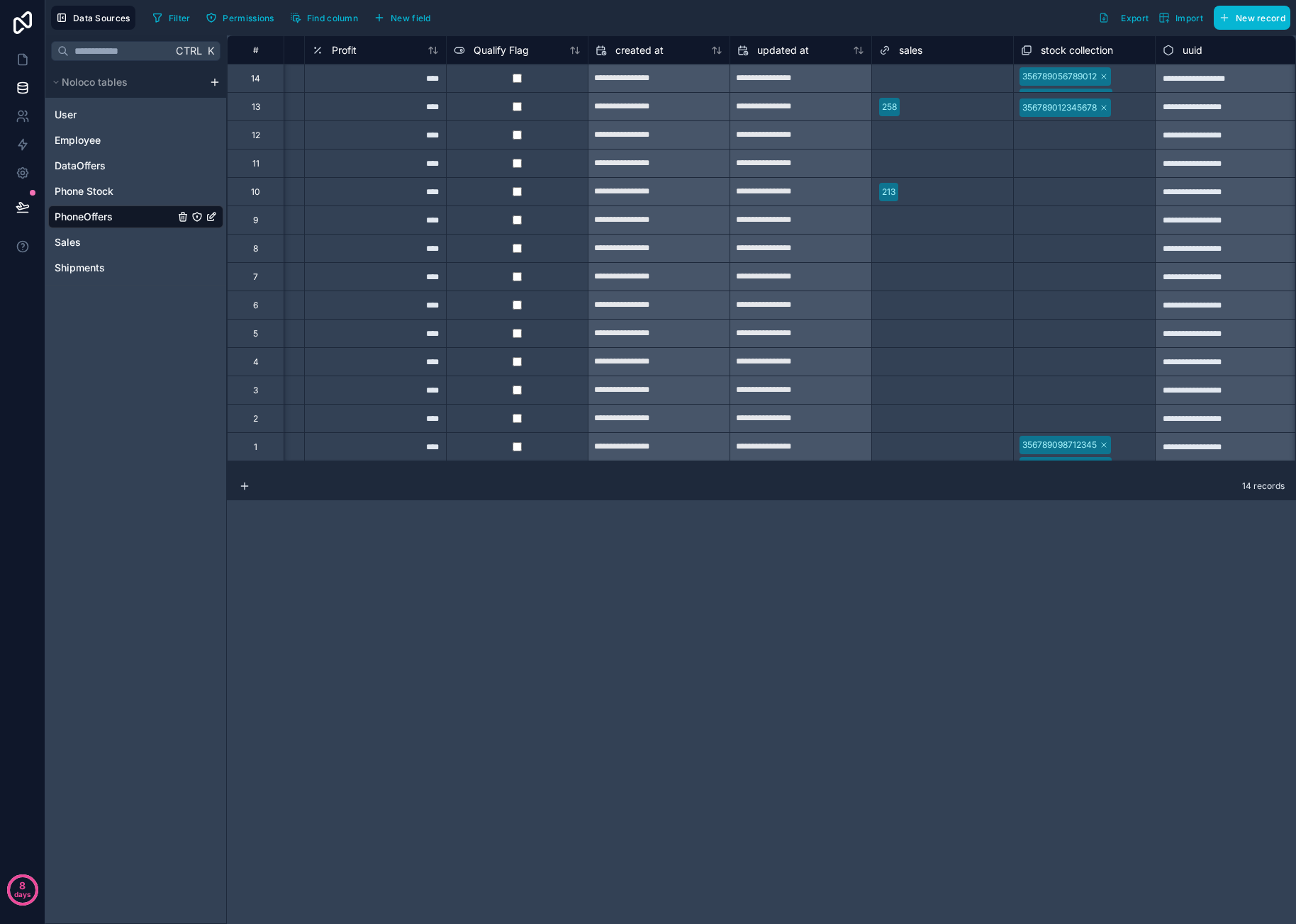
scroll to position [0, 1540]
click at [426, 19] on span "New field" at bounding box center [410, 18] width 41 height 11
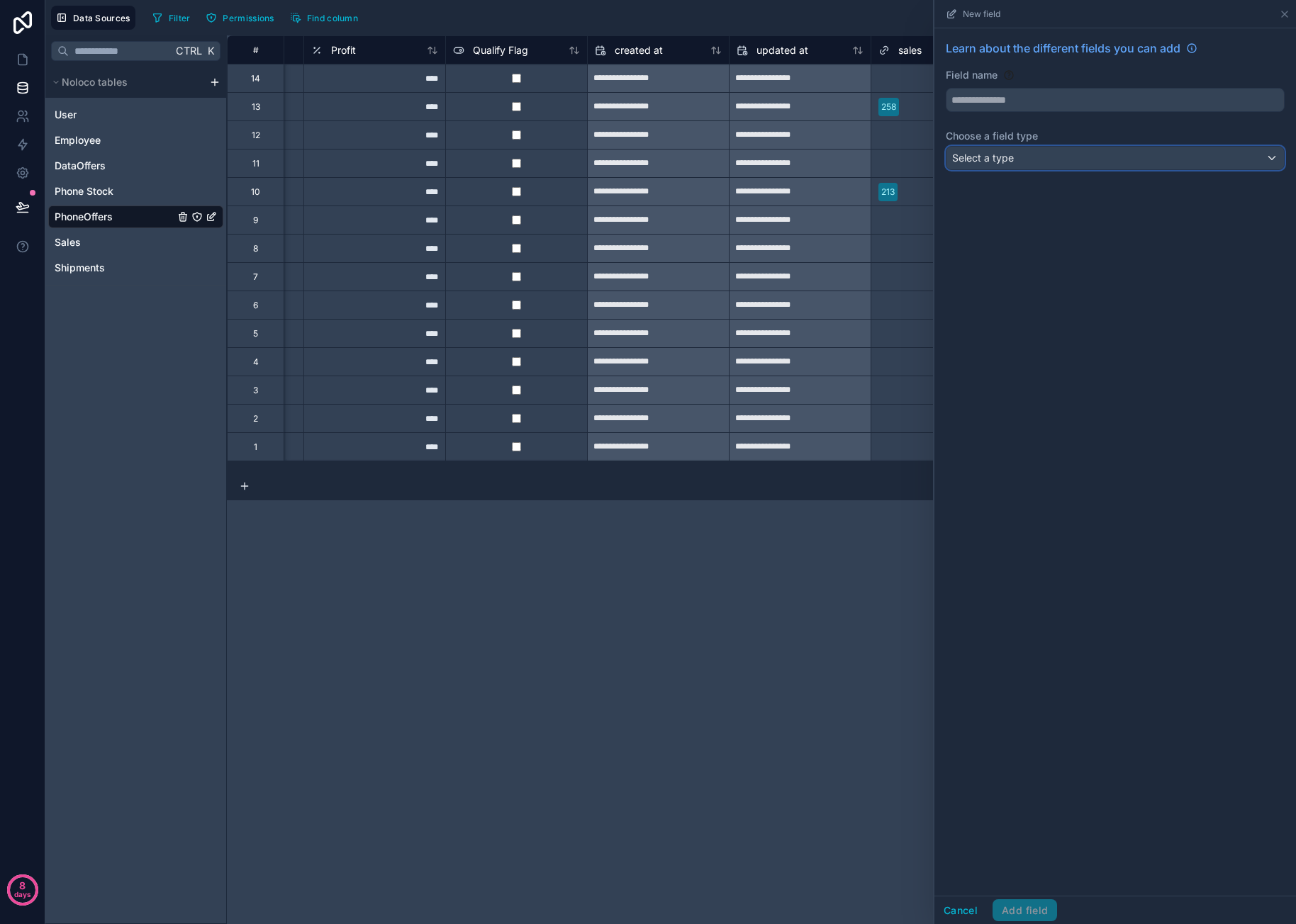
click at [1007, 158] on span "Select a type" at bounding box center [983, 157] width 62 height 12
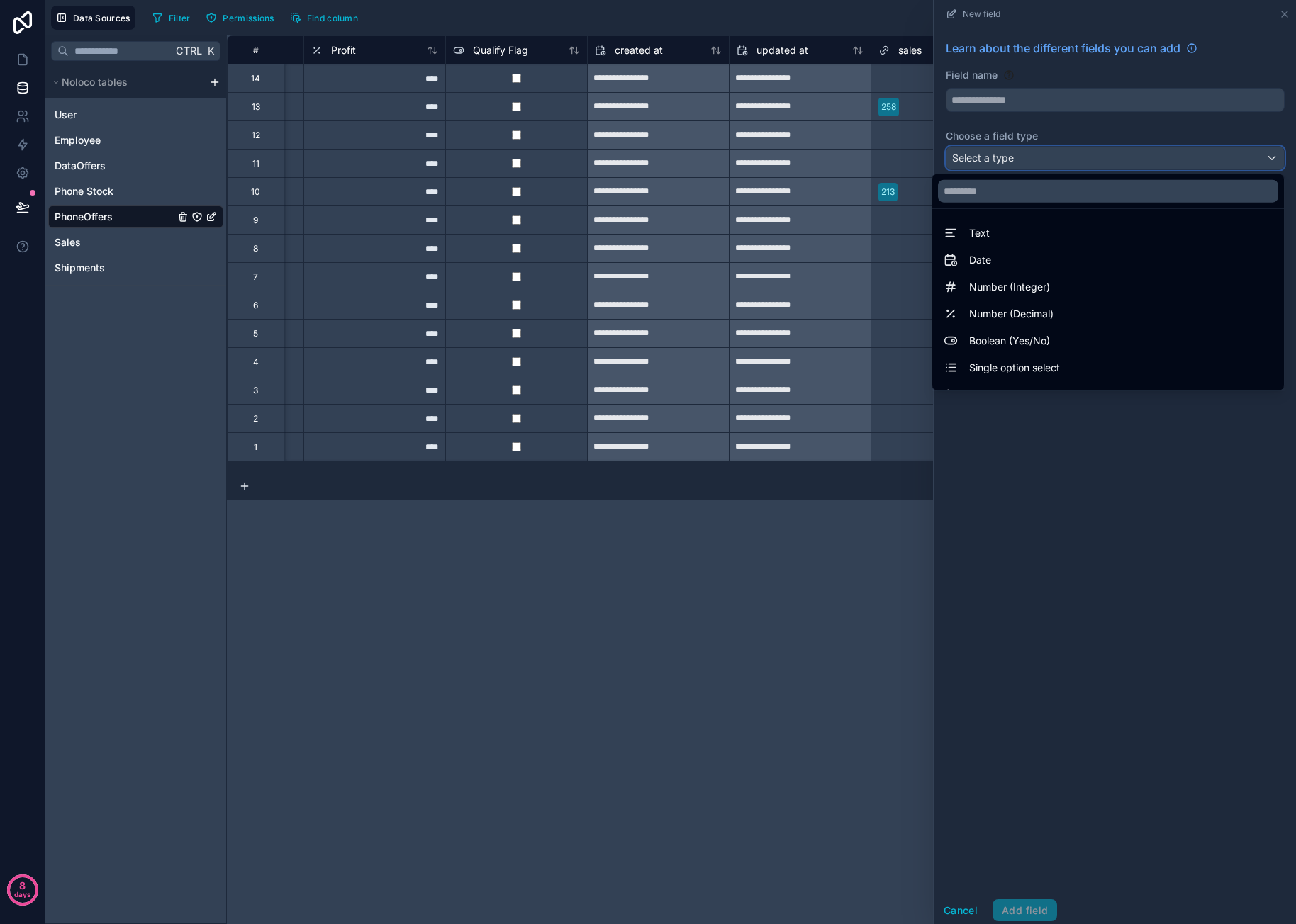
scroll to position [411, 0]
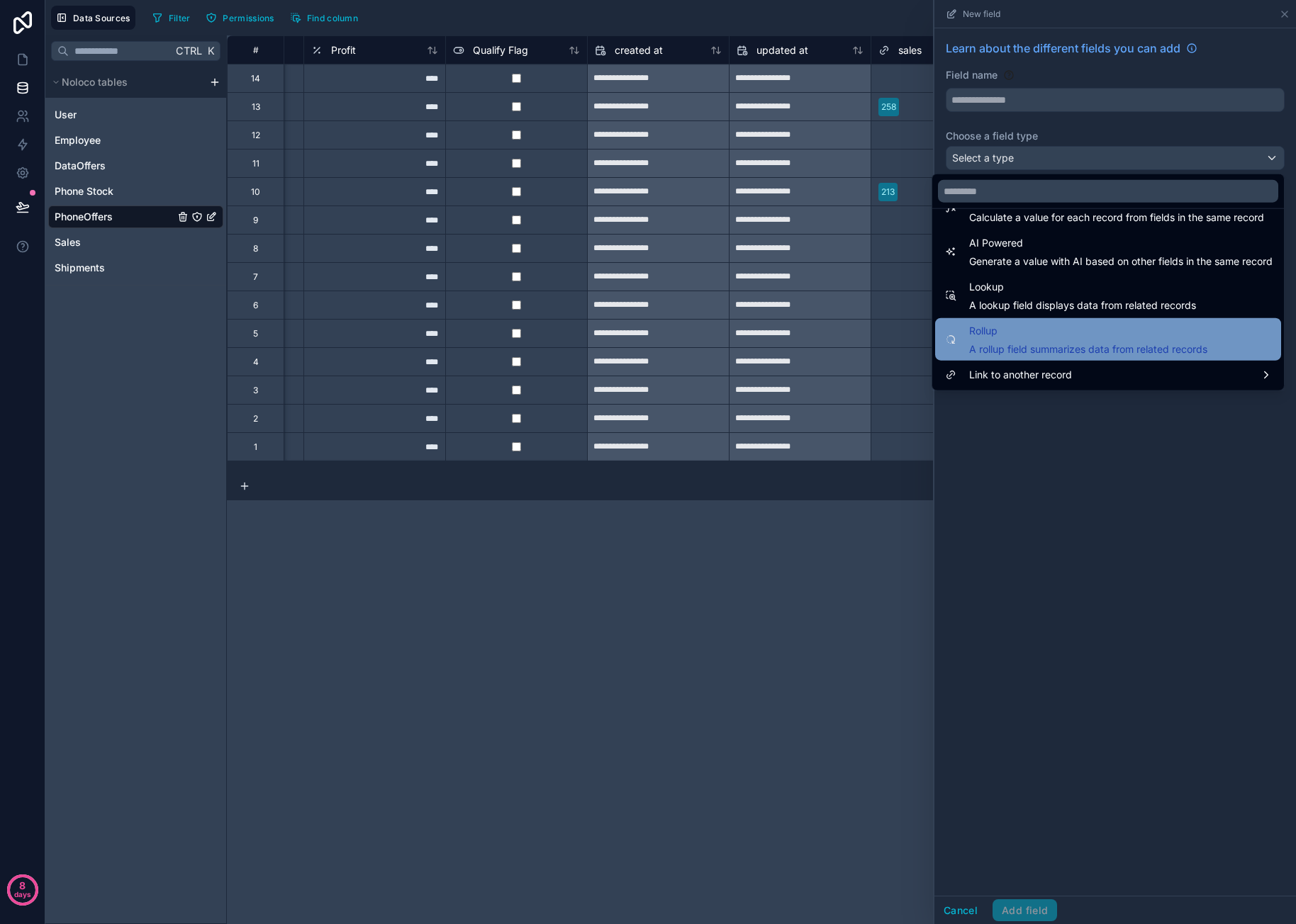
click at [1049, 333] on span "Rollup" at bounding box center [1088, 331] width 238 height 17
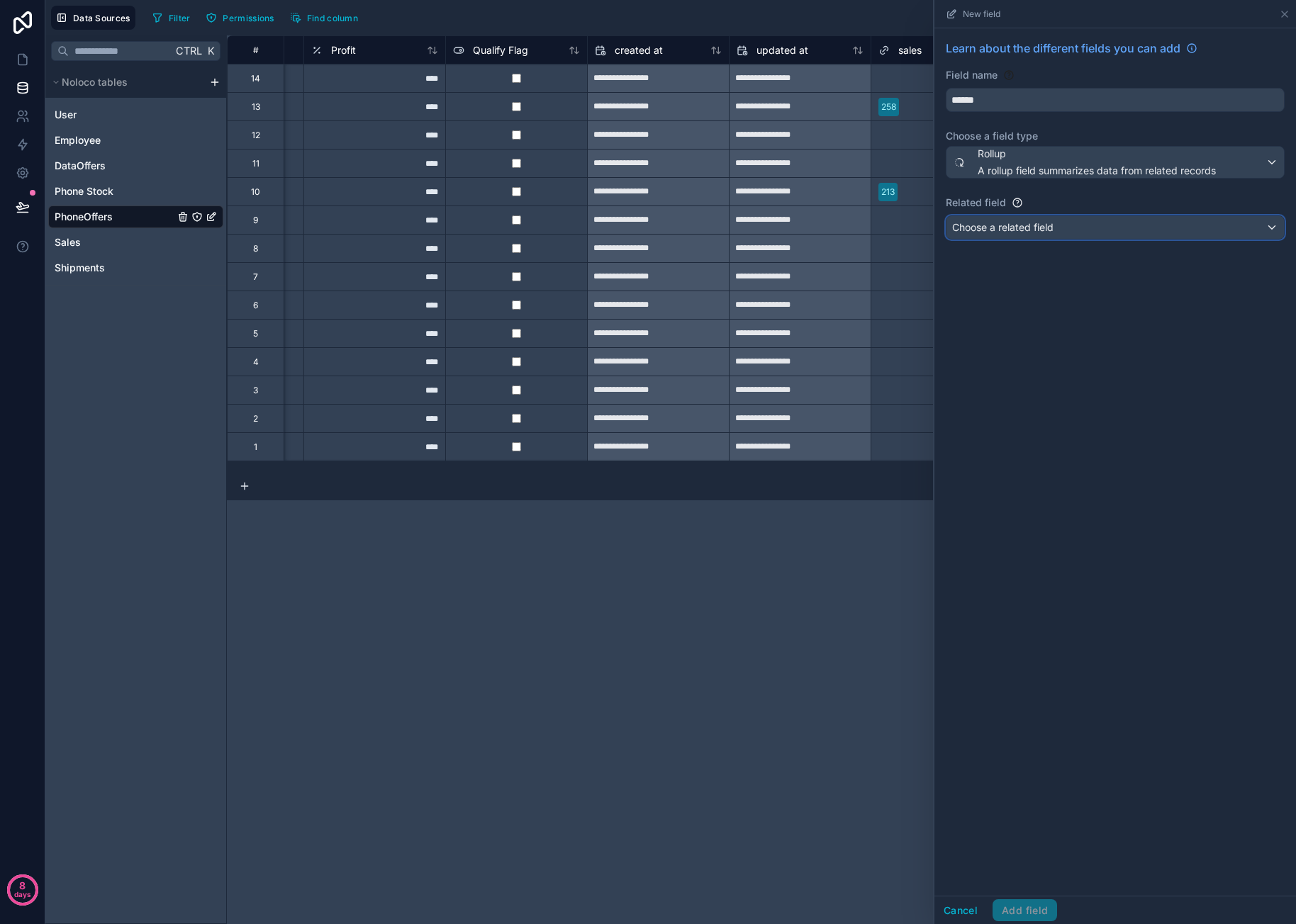
click at [1054, 216] on div "Choose a related field" at bounding box center [1115, 227] width 338 height 23
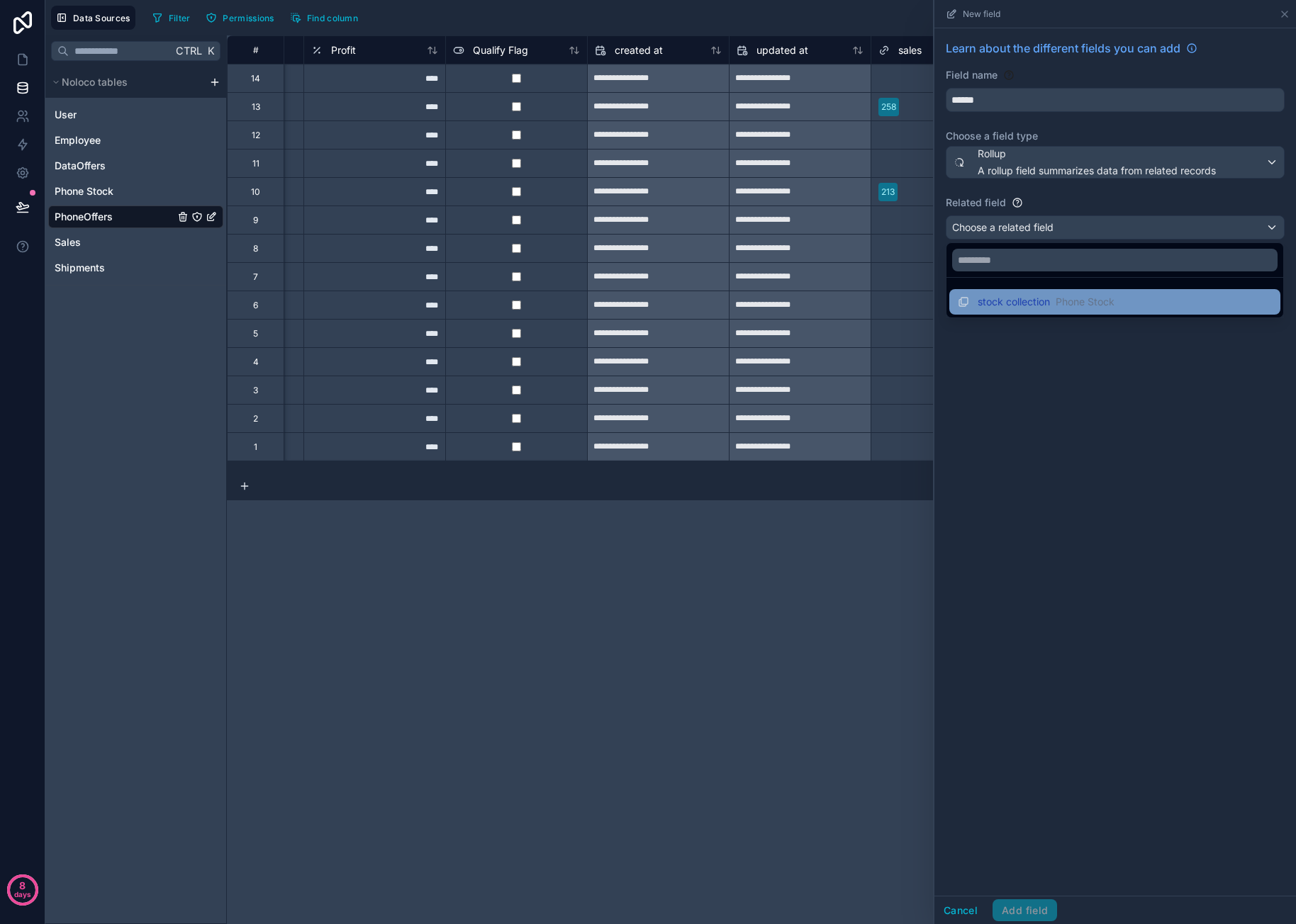
click at [1041, 304] on span "stock collection" at bounding box center [1013, 302] width 73 height 14
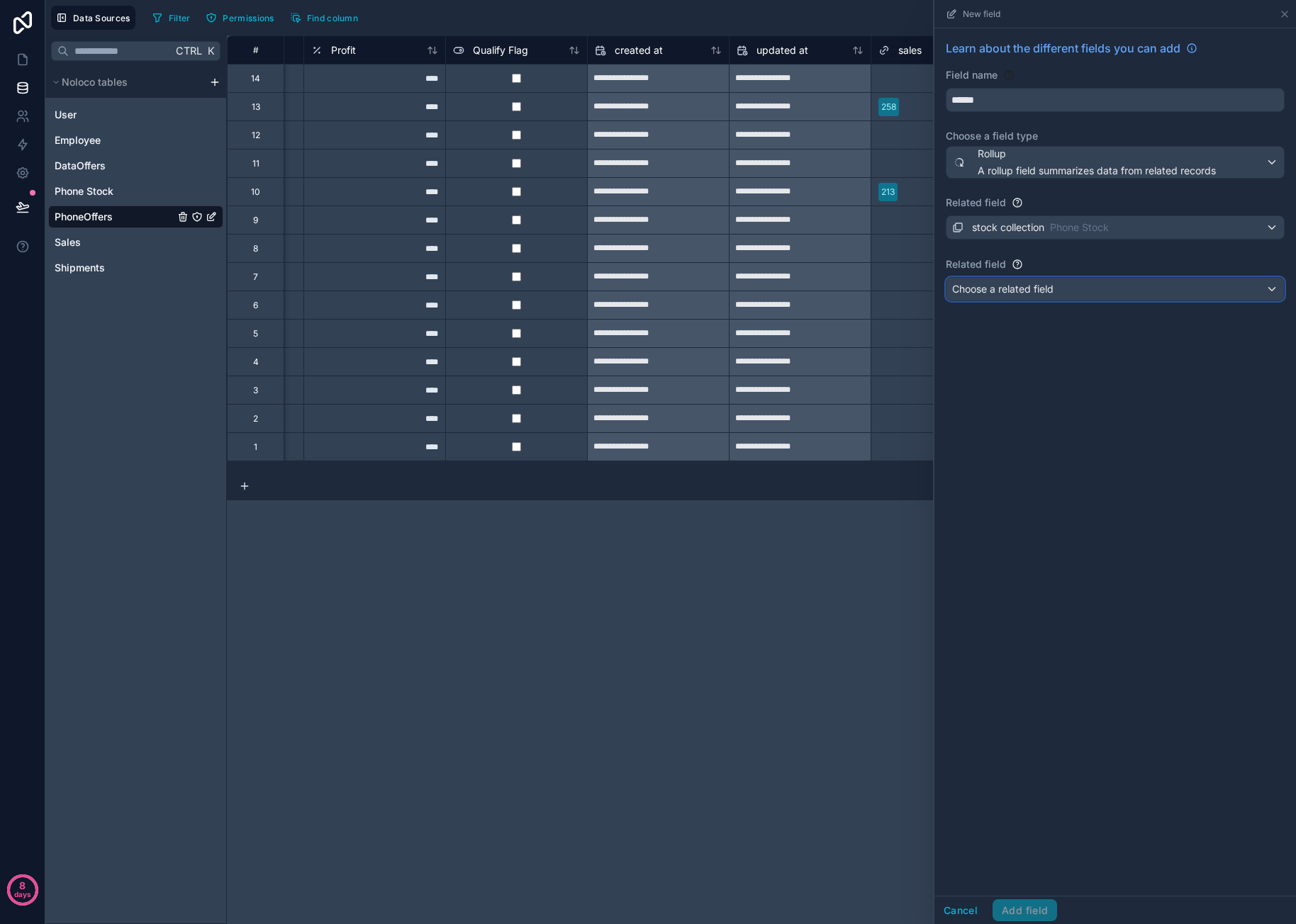
click at [1056, 284] on div "Choose a related field" at bounding box center [1115, 289] width 338 height 23
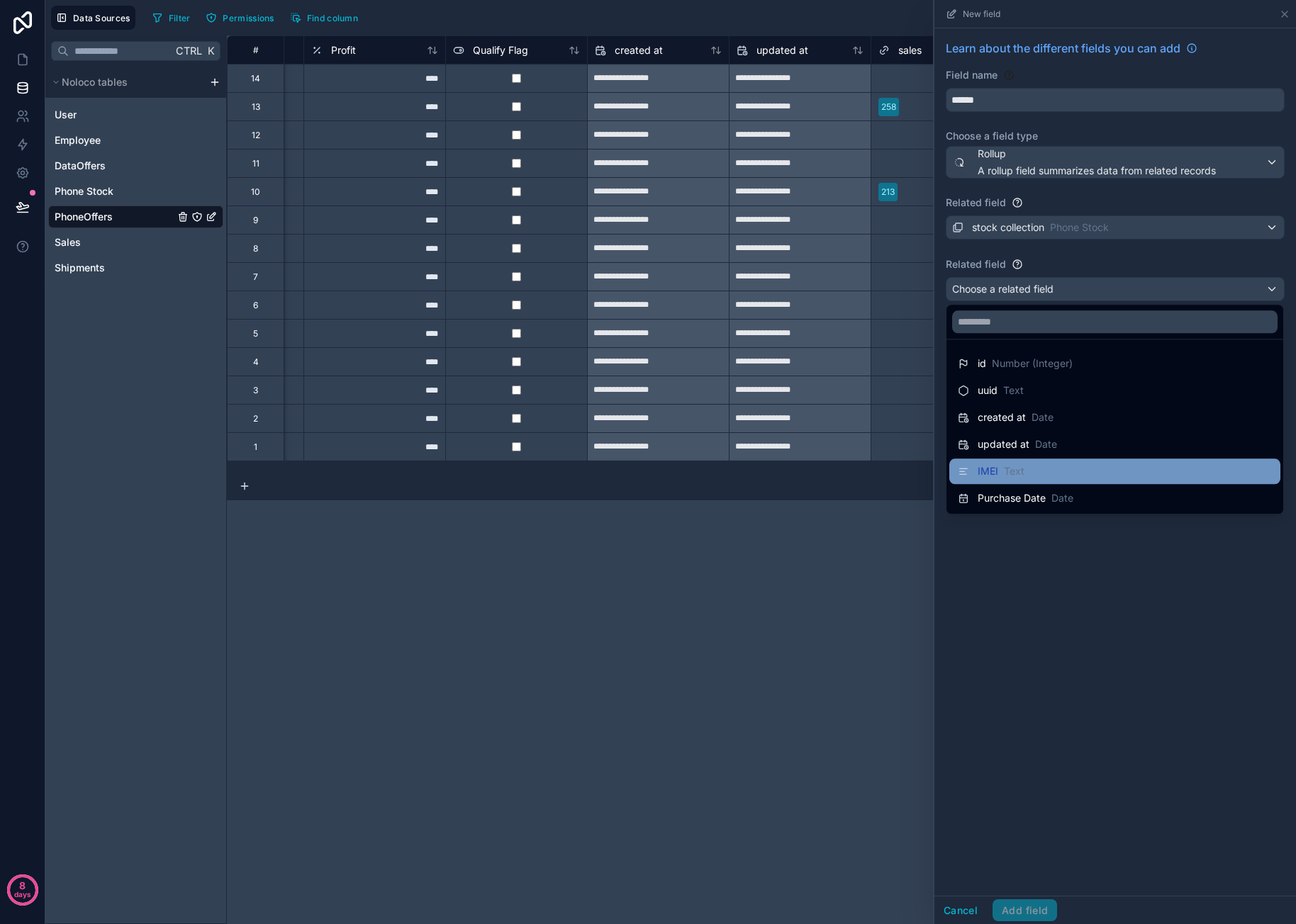
click at [1122, 467] on div "IMEI Text" at bounding box center [1114, 471] width 314 height 17
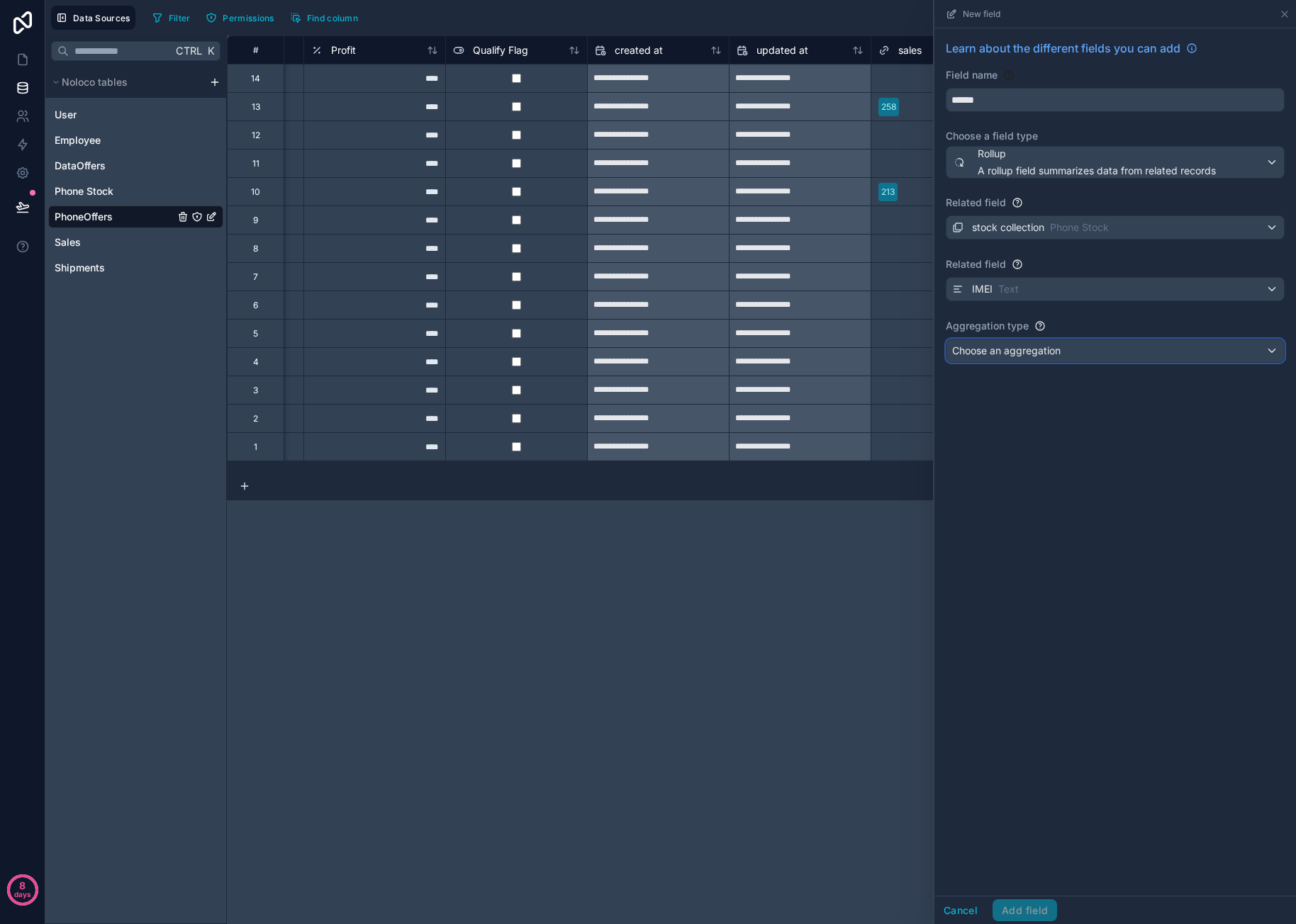
click at [1061, 354] on span "Choose an aggregation" at bounding box center [1006, 350] width 109 height 12
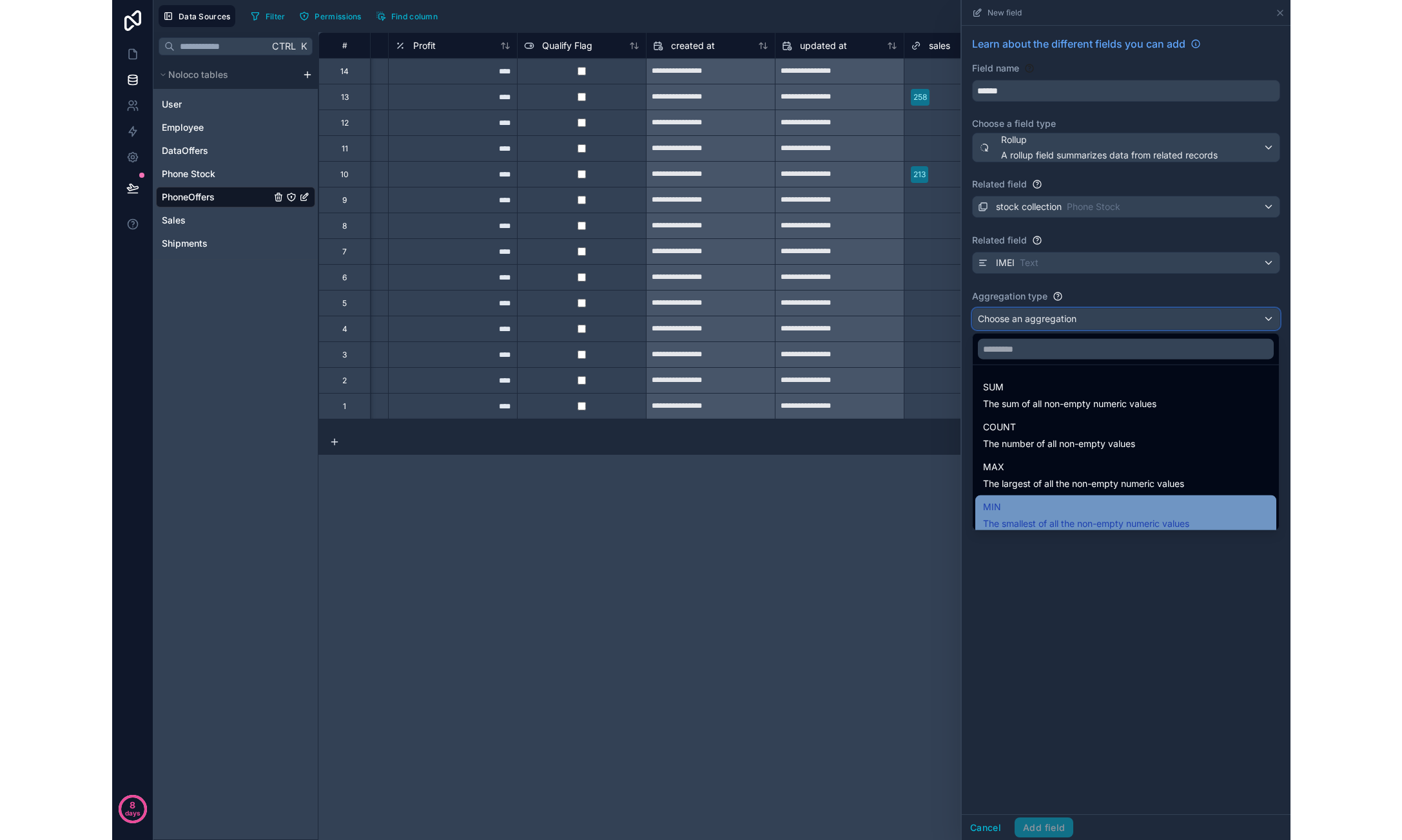
scroll to position [86, 0]
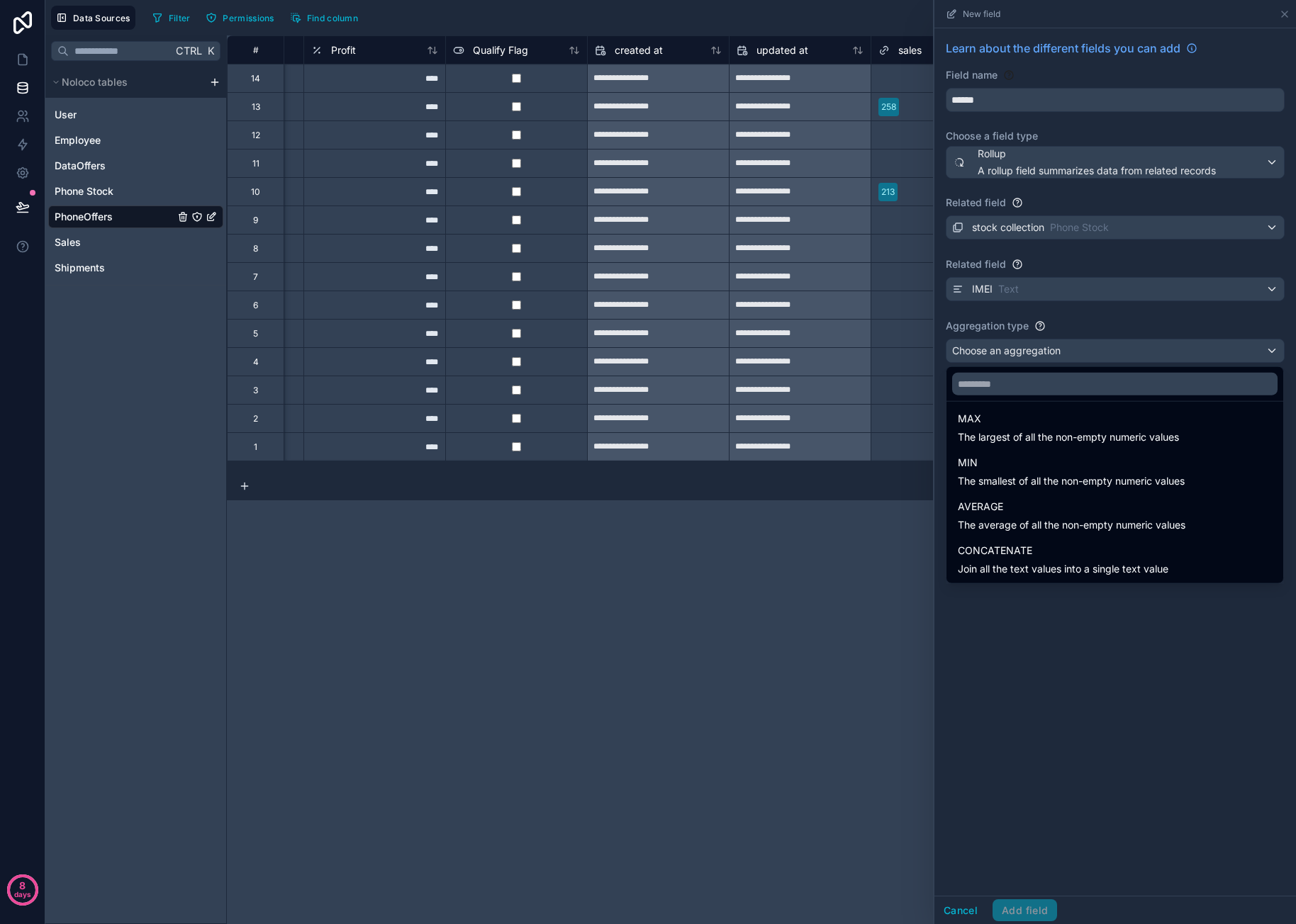
click at [885, 526] on div "**********" at bounding box center [761, 480] width 1069 height 888
click at [1286, 16] on div at bounding box center [1115, 462] width 362 height 924
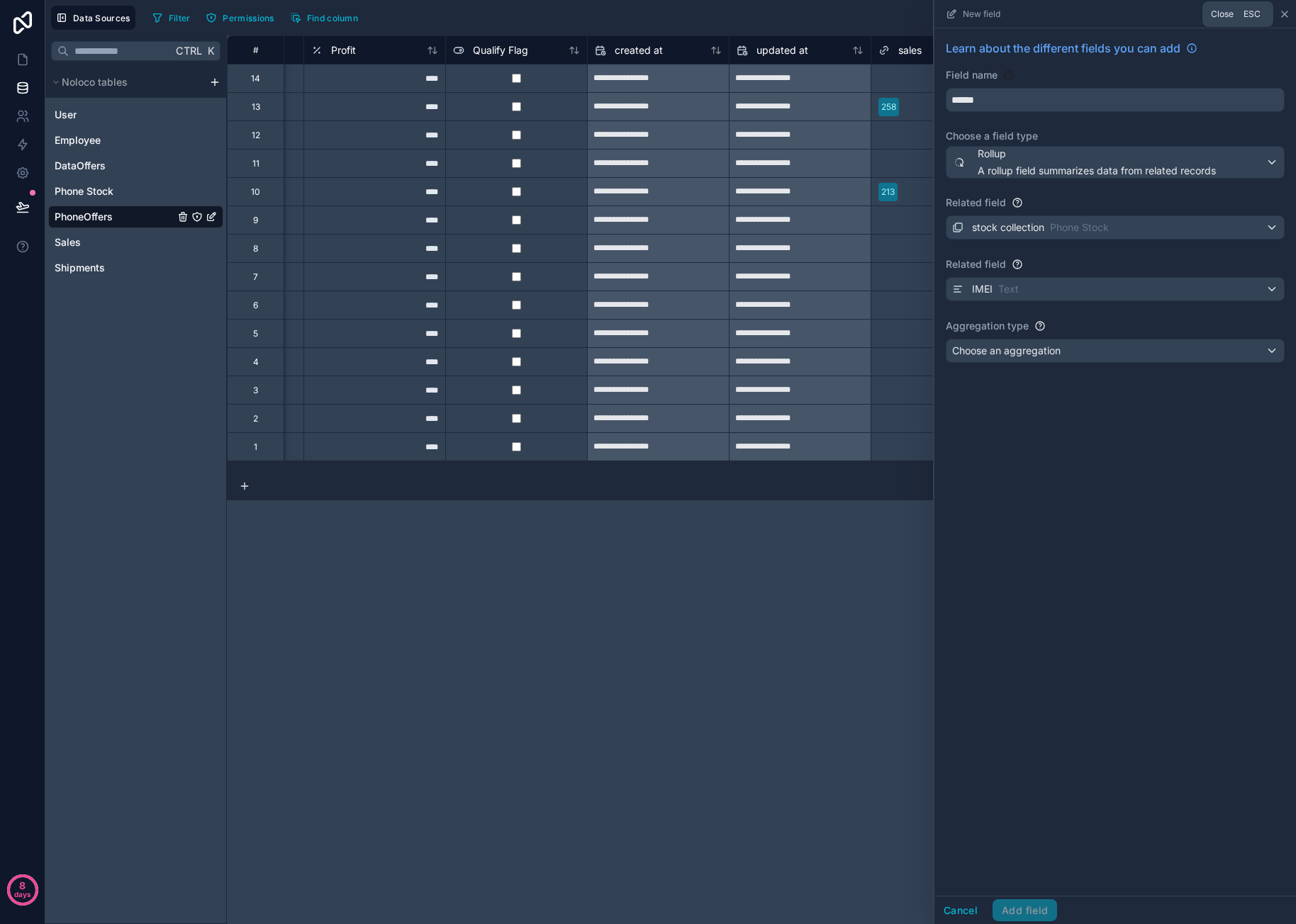
click at [1286, 16] on icon at bounding box center [1284, 14] width 11 height 11
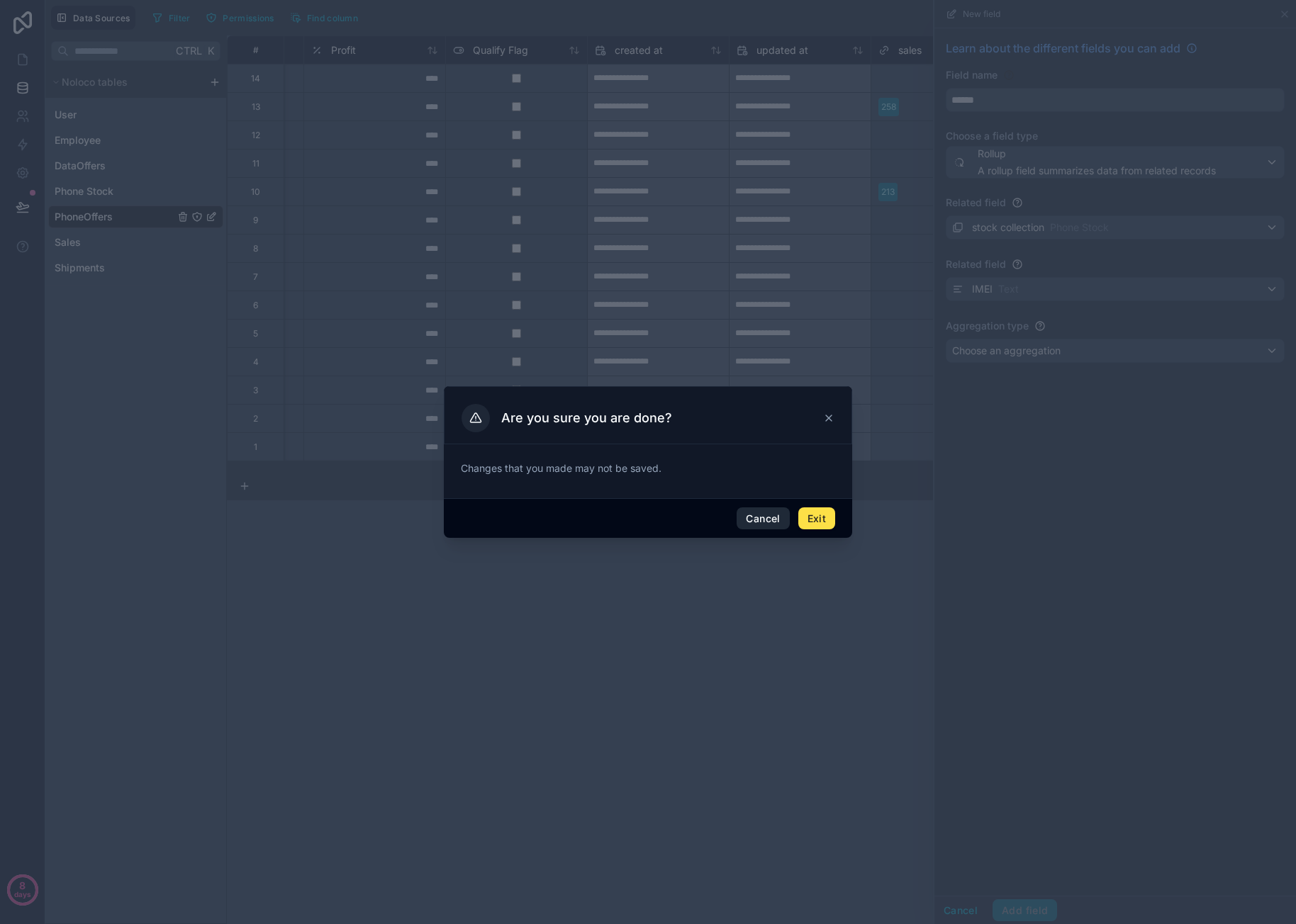
click at [788, 521] on button "Cancel" at bounding box center [762, 519] width 53 height 23
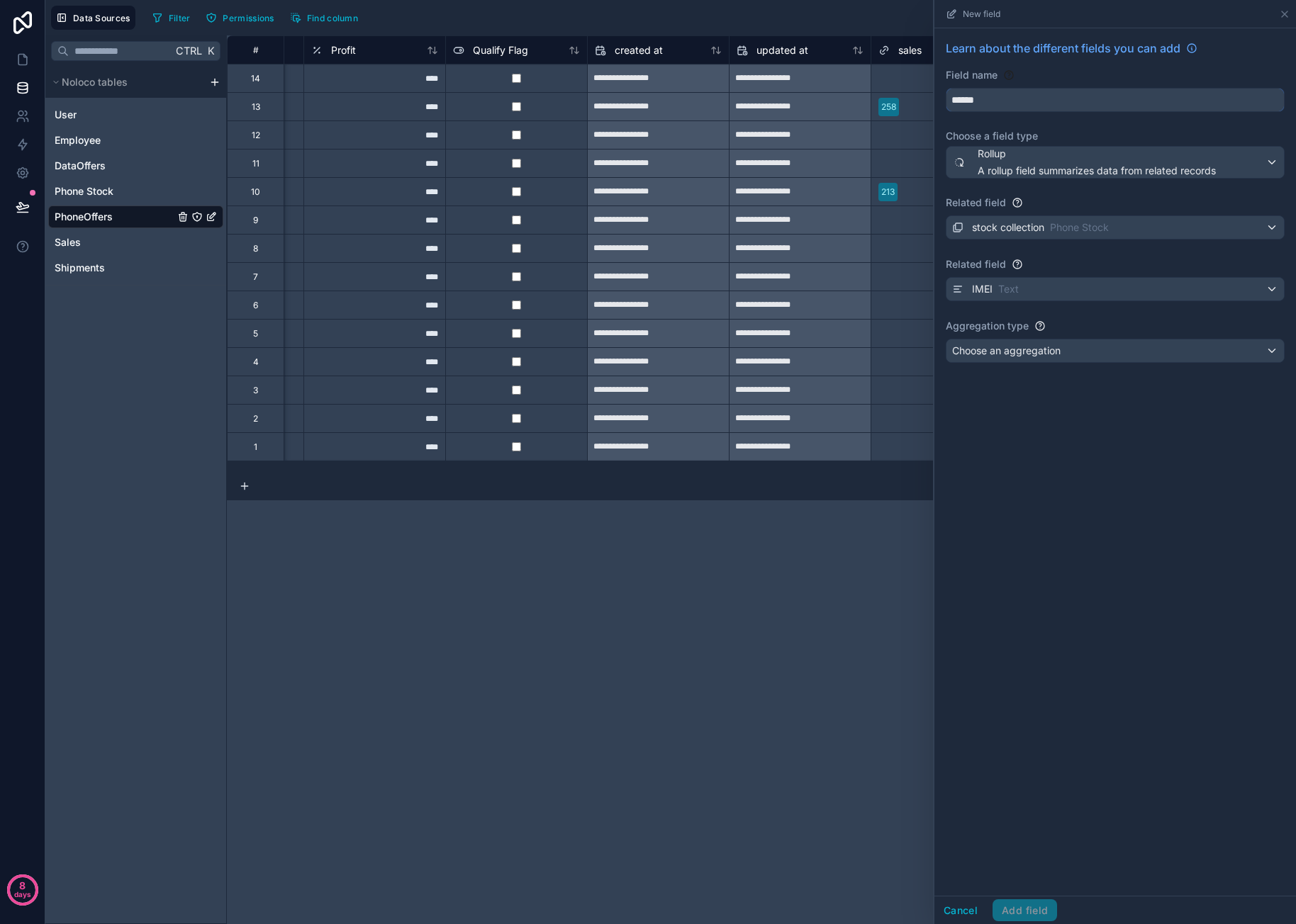
click at [1066, 97] on input "******" at bounding box center [1115, 100] width 338 height 23
click at [945, 88] on button "*****" at bounding box center [1115, 100] width 339 height 24
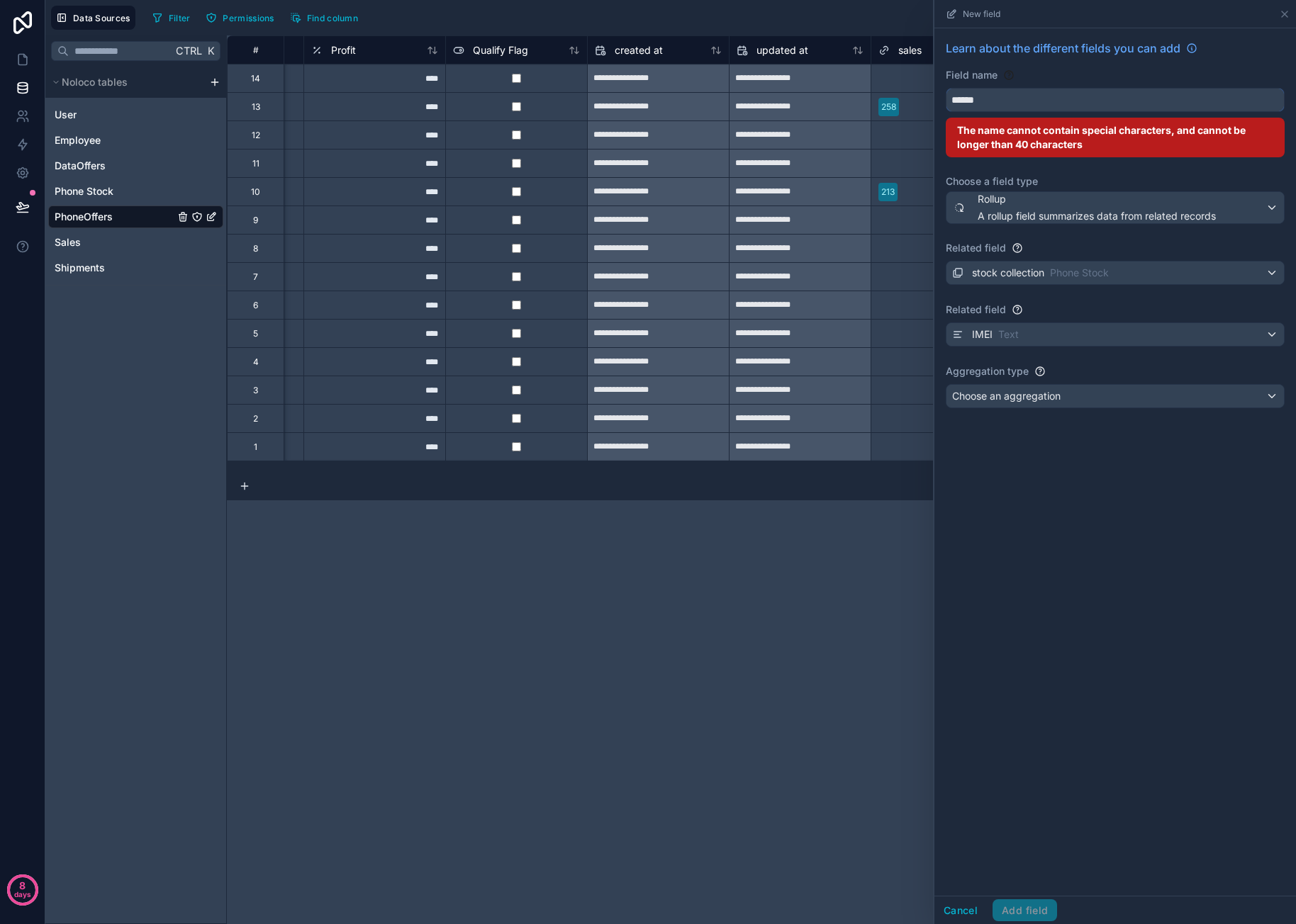
click at [1036, 93] on input "*****" at bounding box center [1115, 100] width 338 height 23
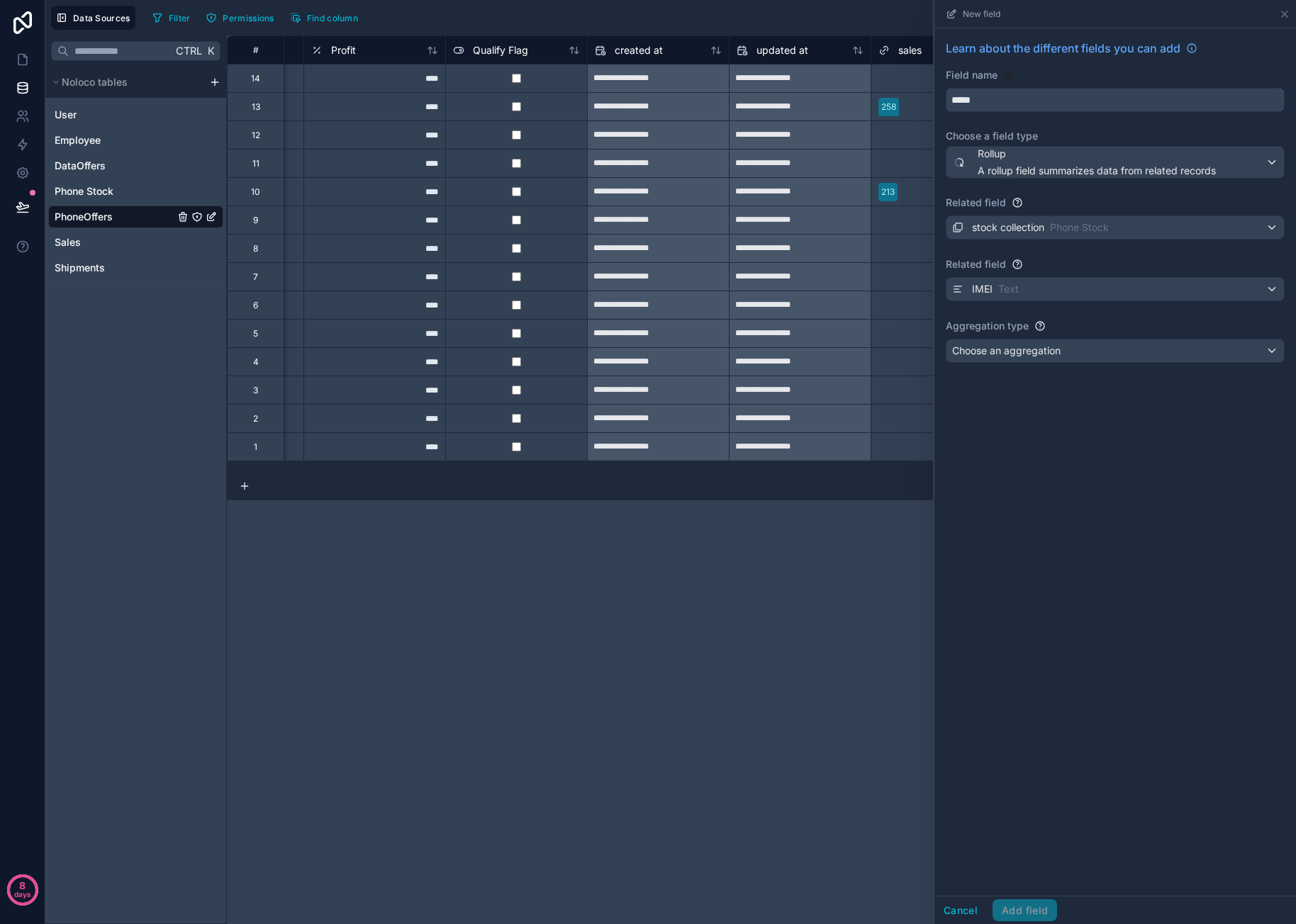
type input "*****"
click at [1073, 346] on div "Choose an aggregation" at bounding box center [1115, 350] width 338 height 23
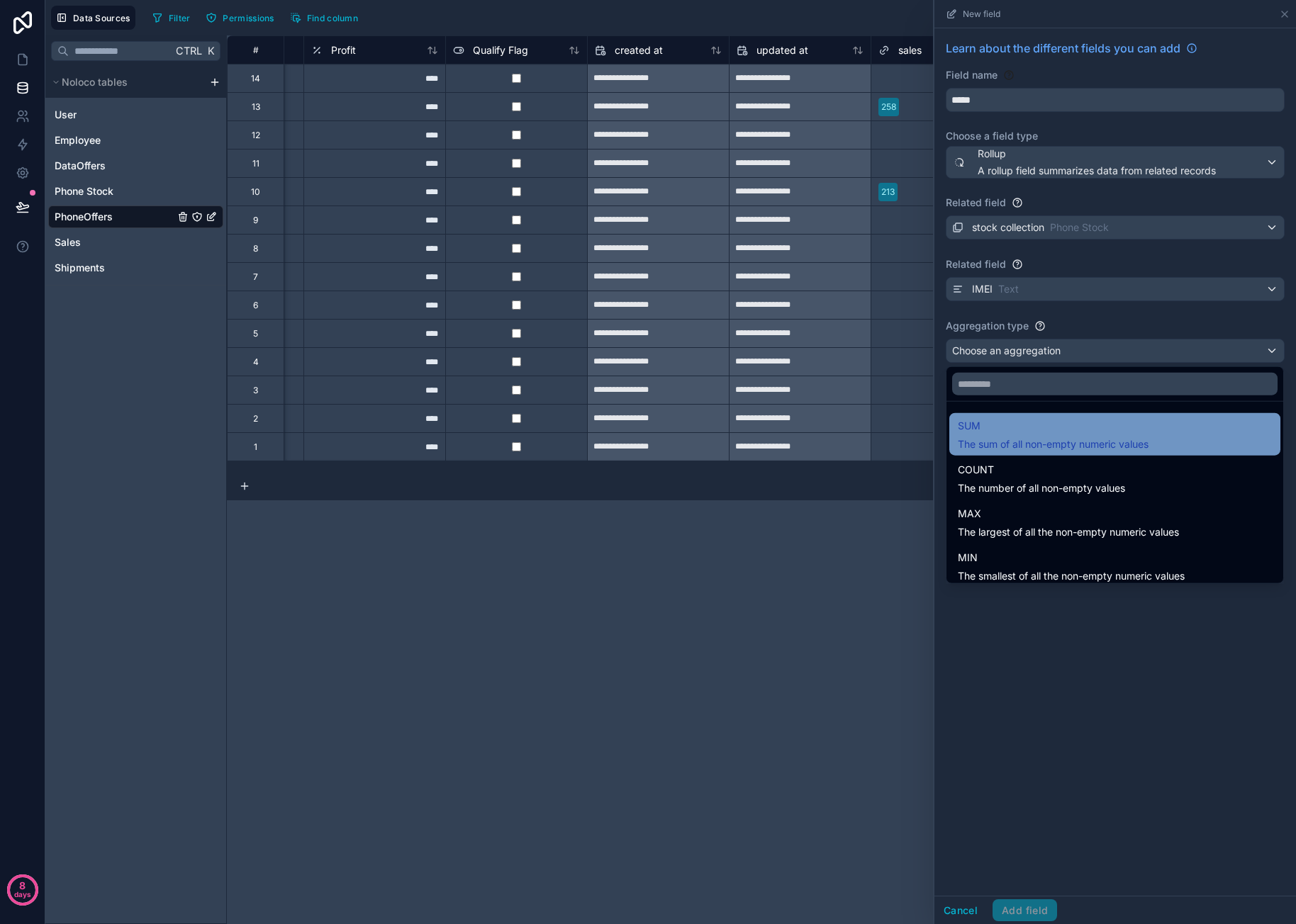
click at [1061, 443] on span "The sum of all non-empty numeric values" at bounding box center [1052, 444] width 190 height 14
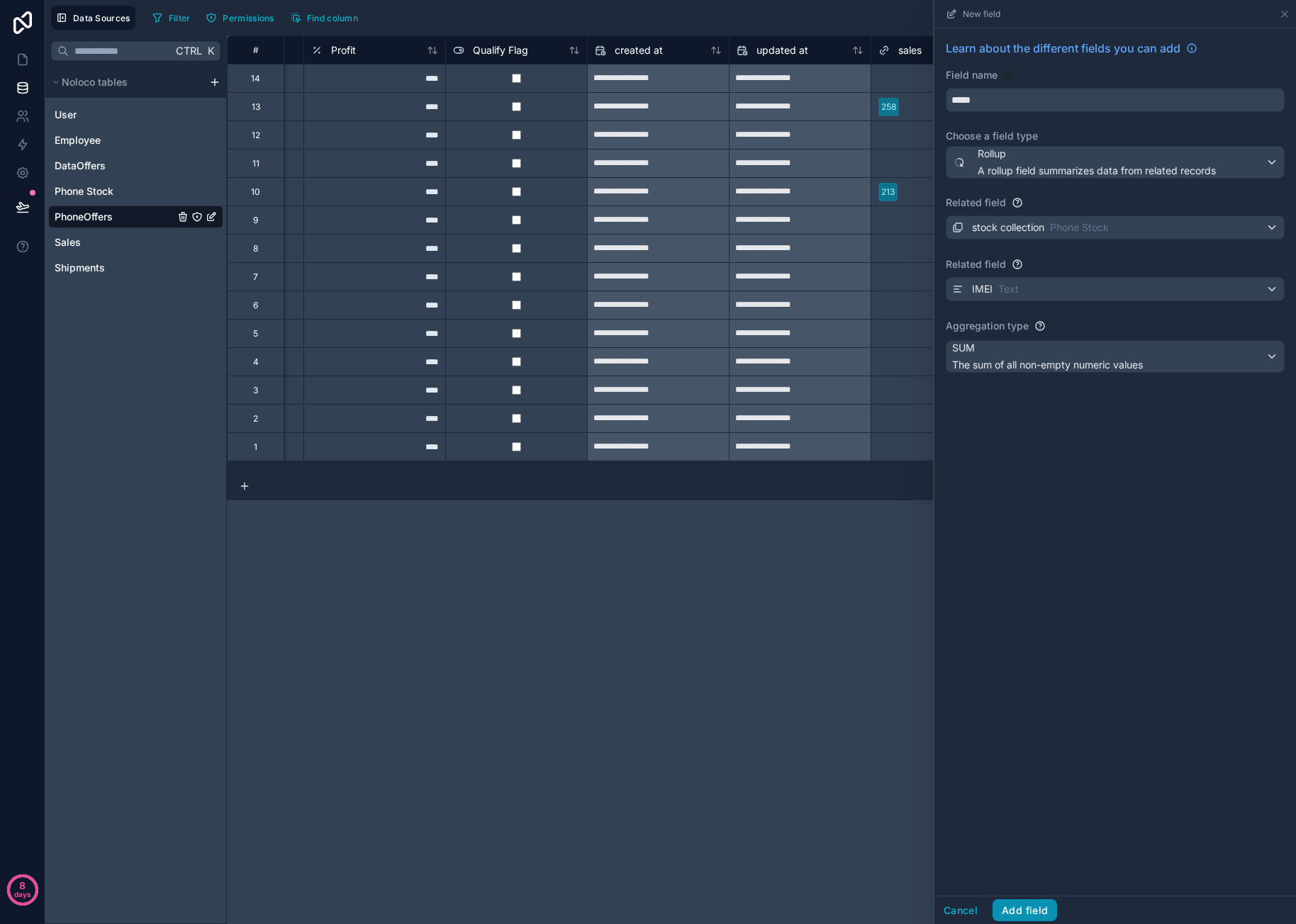
click at [1023, 913] on button "Add field" at bounding box center [1024, 910] width 65 height 23
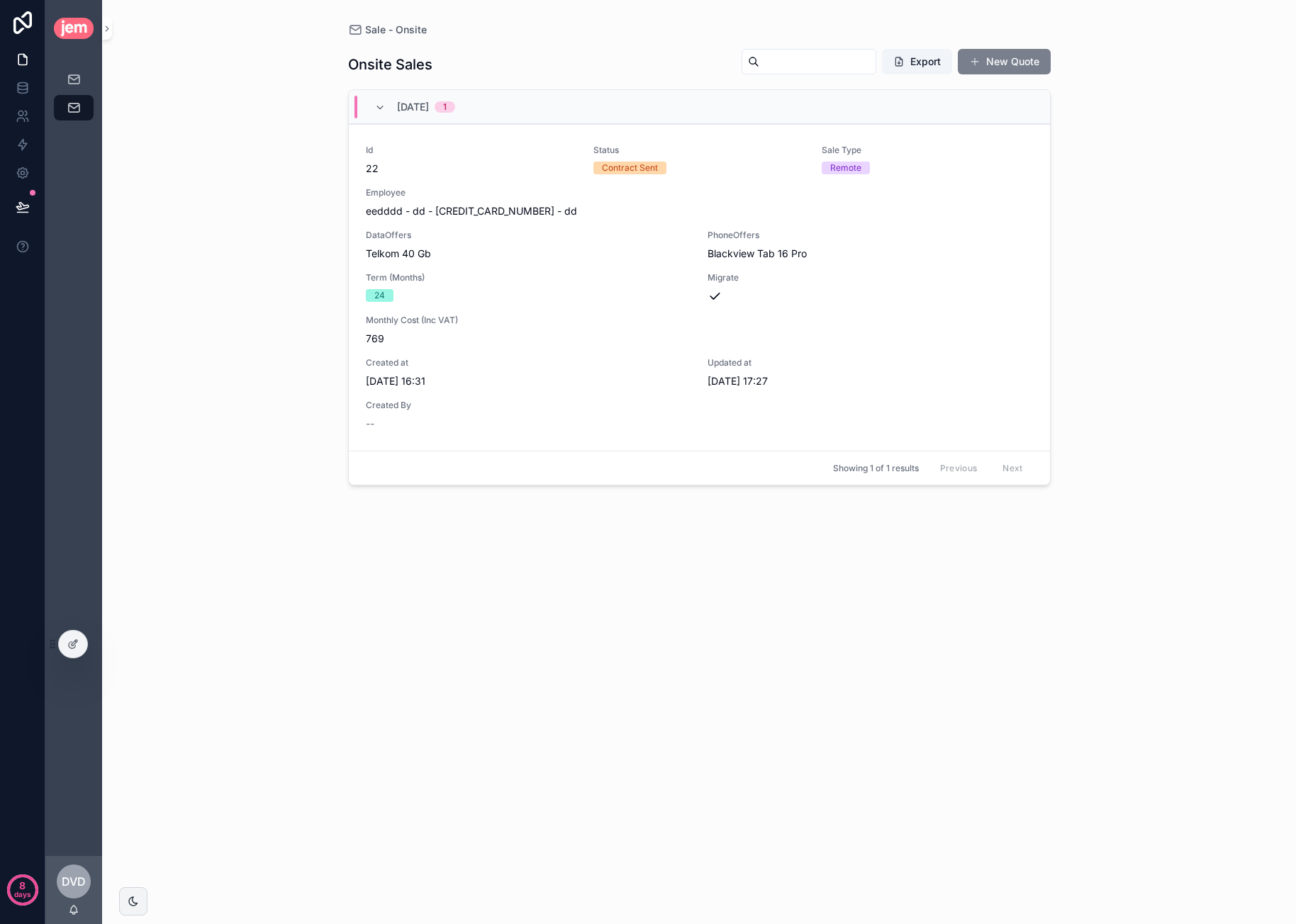
click at [992, 59] on button "New Quote" at bounding box center [1003, 62] width 93 height 26
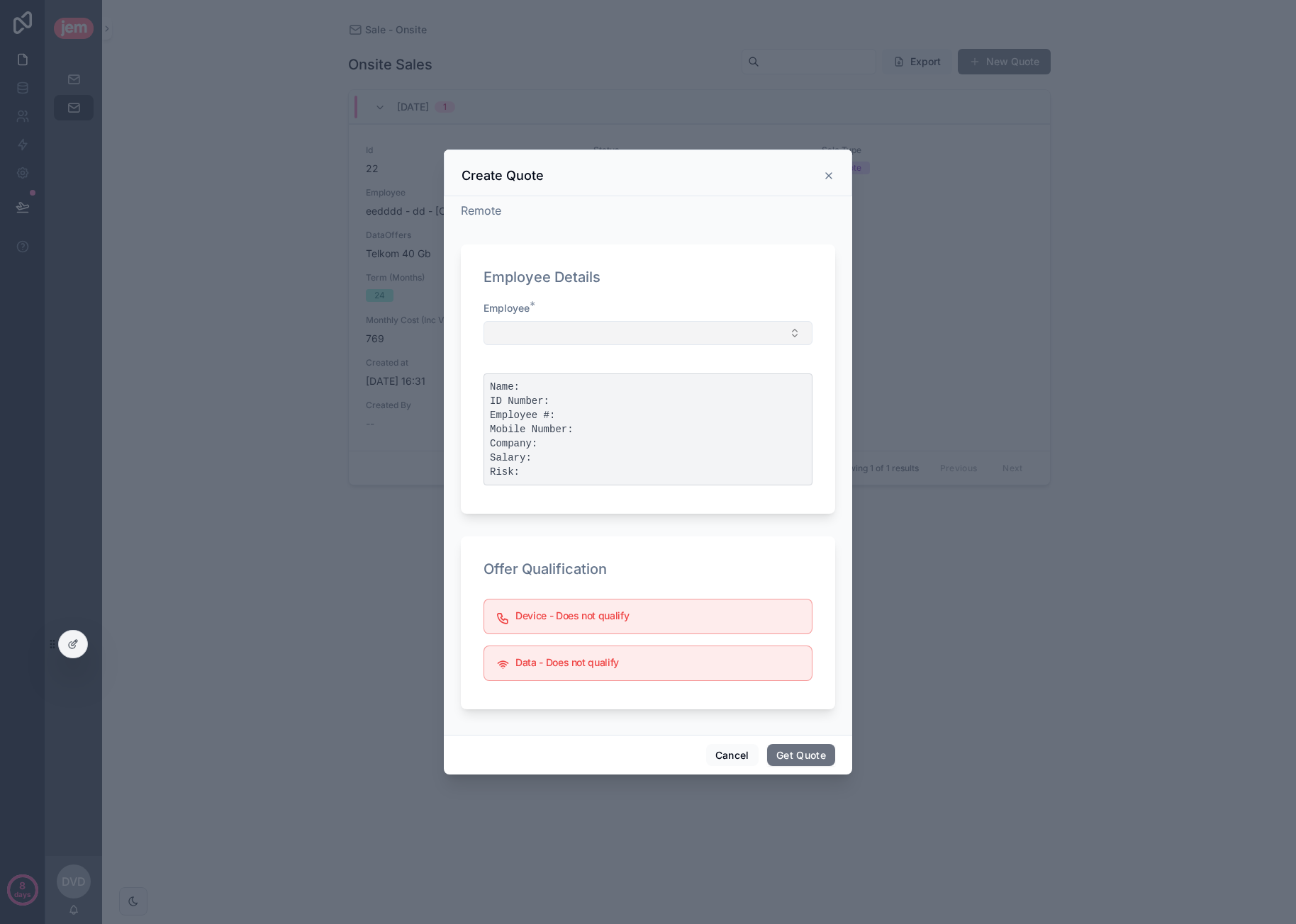
click at [613, 326] on button "Select Button" at bounding box center [648, 333] width 329 height 24
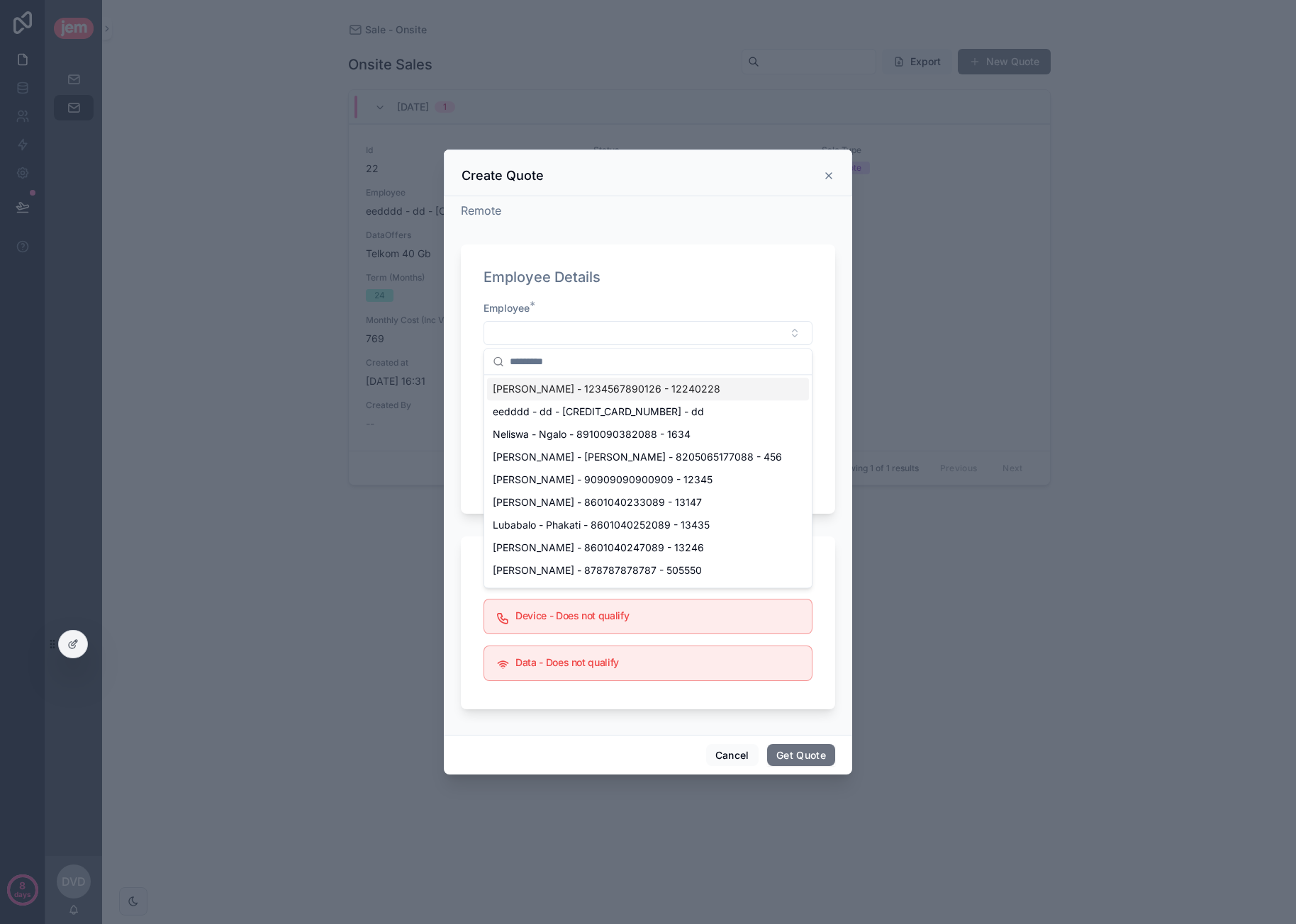
click at [564, 389] on span "[PERSON_NAME] - 1234567890126 - 12240228" at bounding box center [607, 389] width 227 height 14
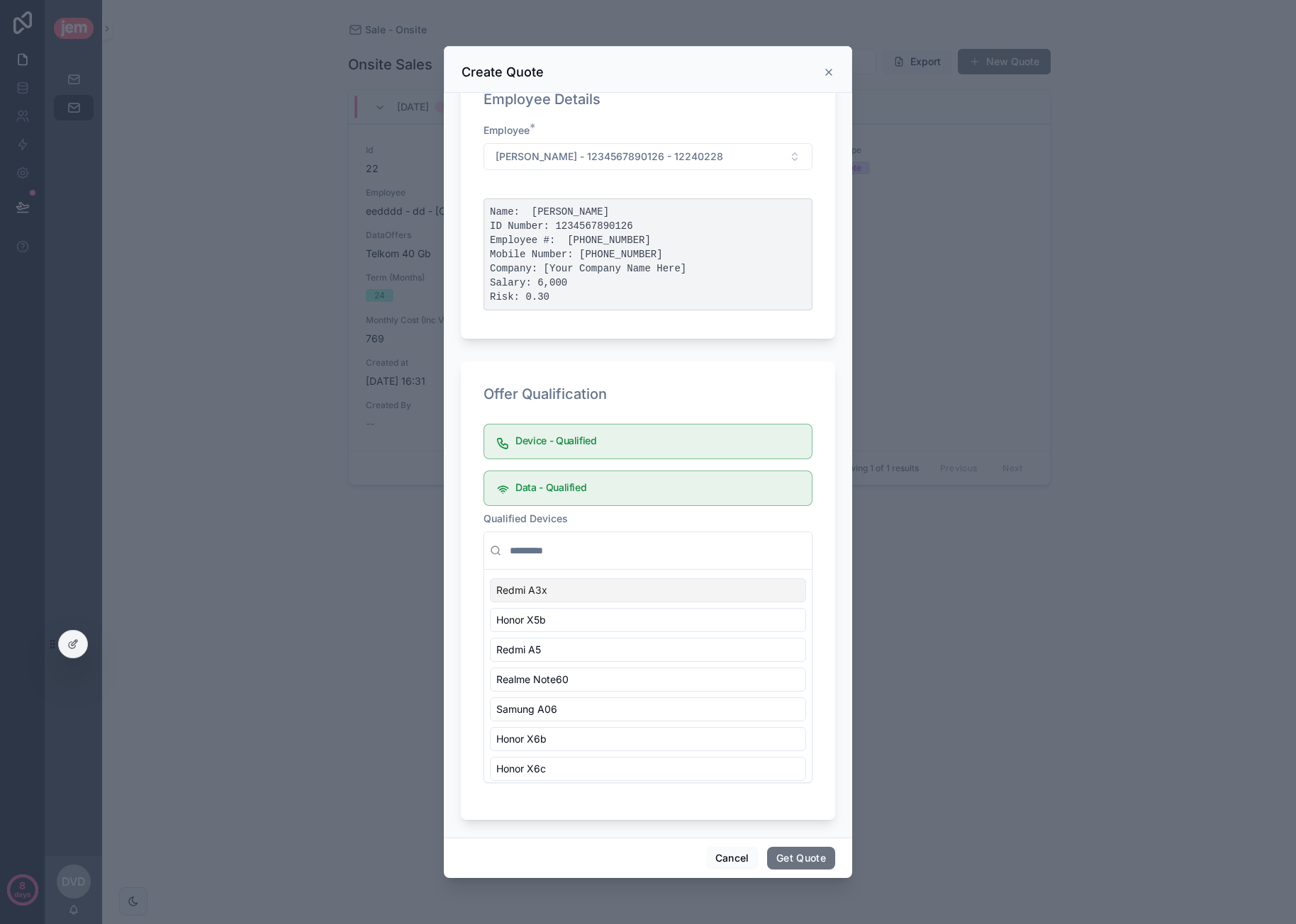
scroll to position [78, 0]
click at [817, 852] on button "Get Quote" at bounding box center [801, 857] width 68 height 23
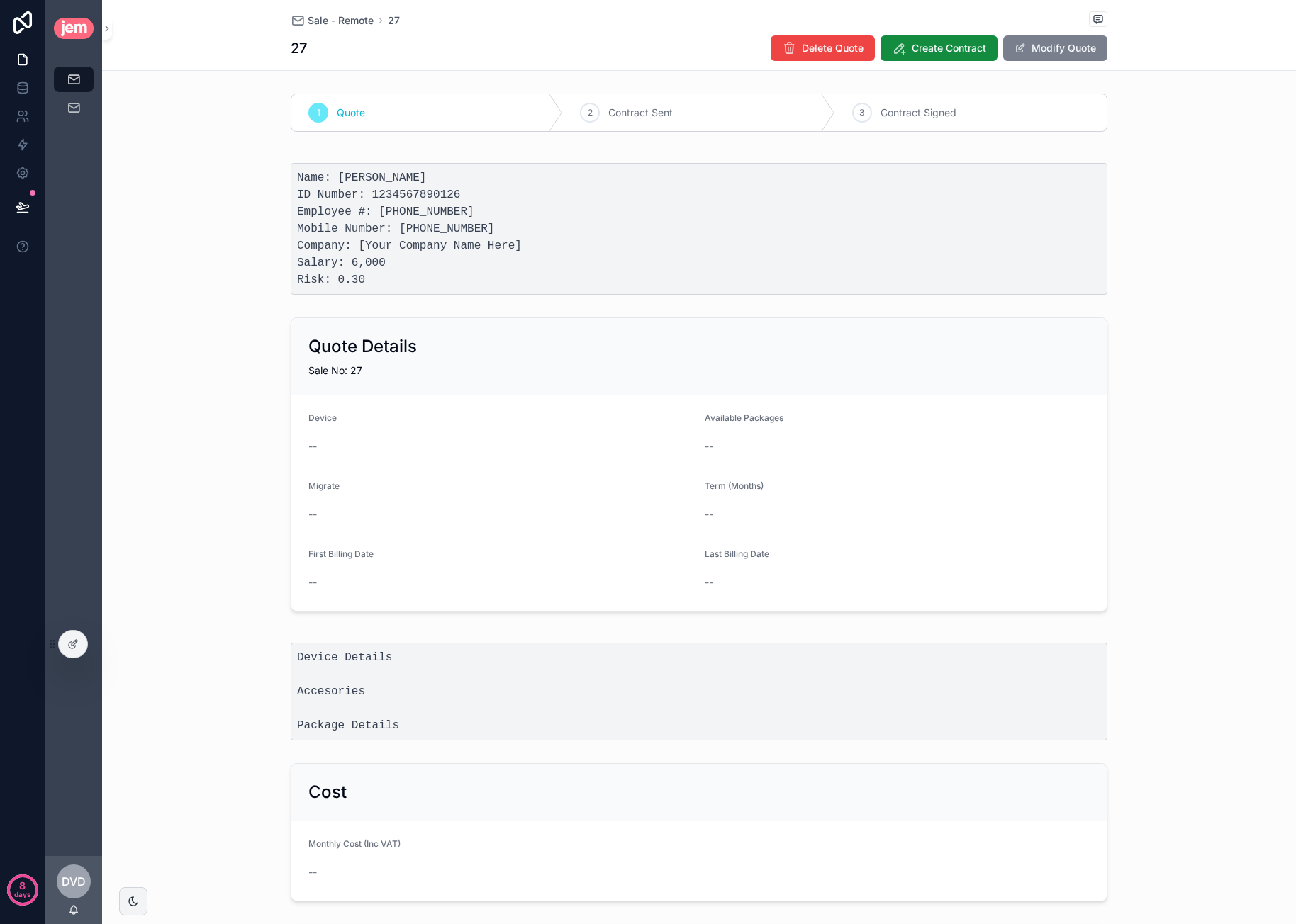
click at [1071, 49] on button "Modify Quote" at bounding box center [1055, 49] width 105 height 26
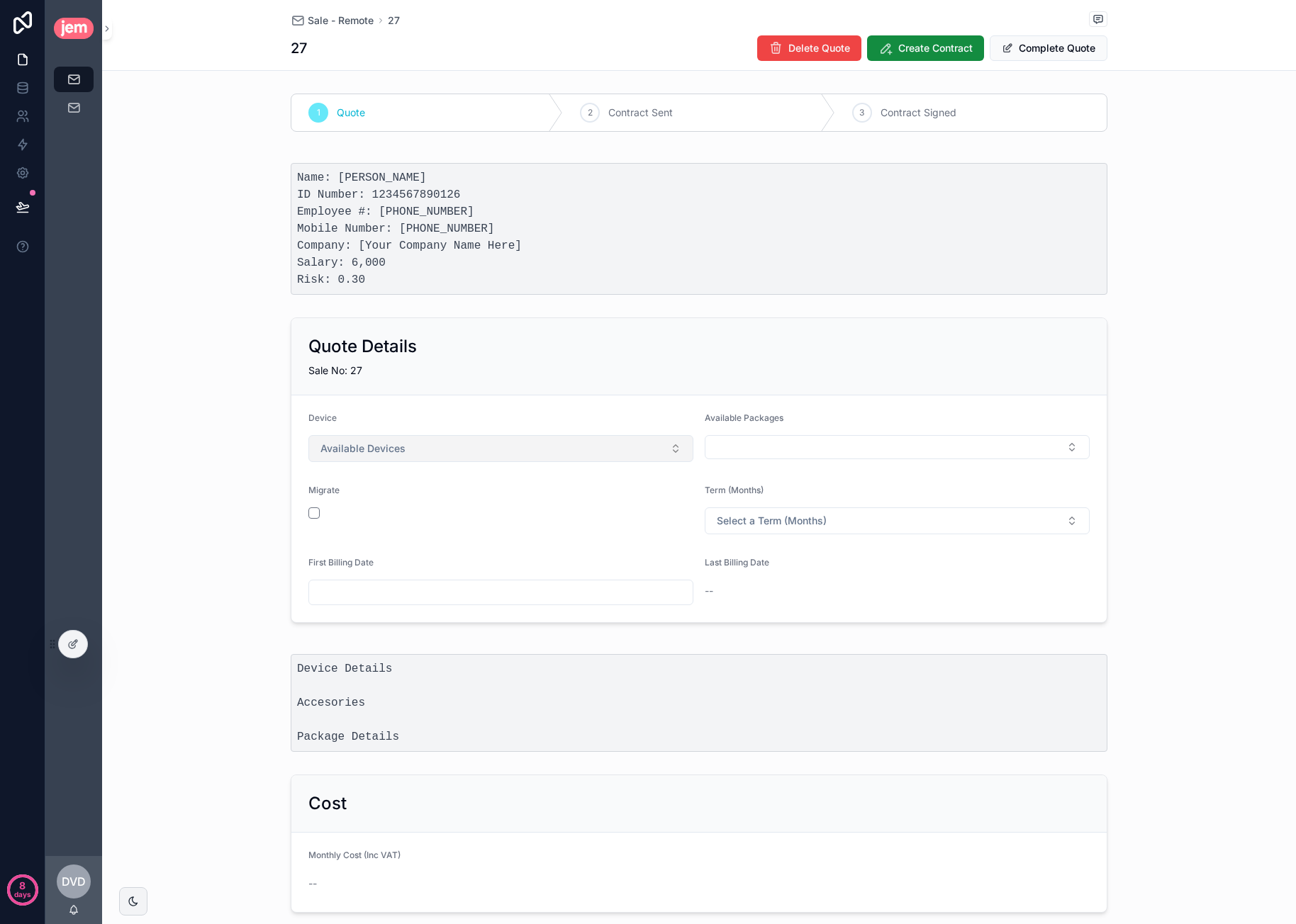
click at [453, 437] on button "Available Devices" at bounding box center [501, 448] width 385 height 27
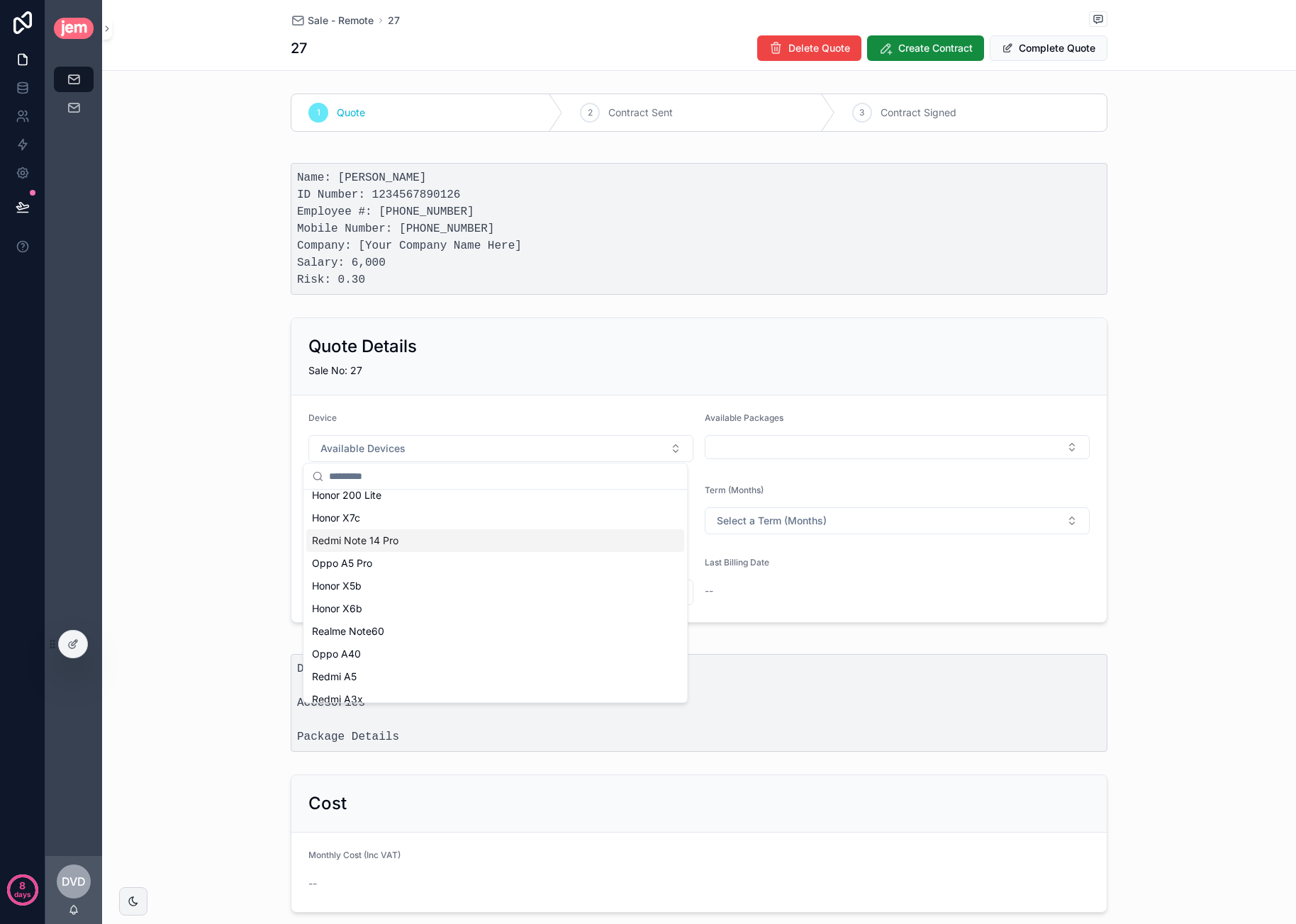
scroll to position [88, 0]
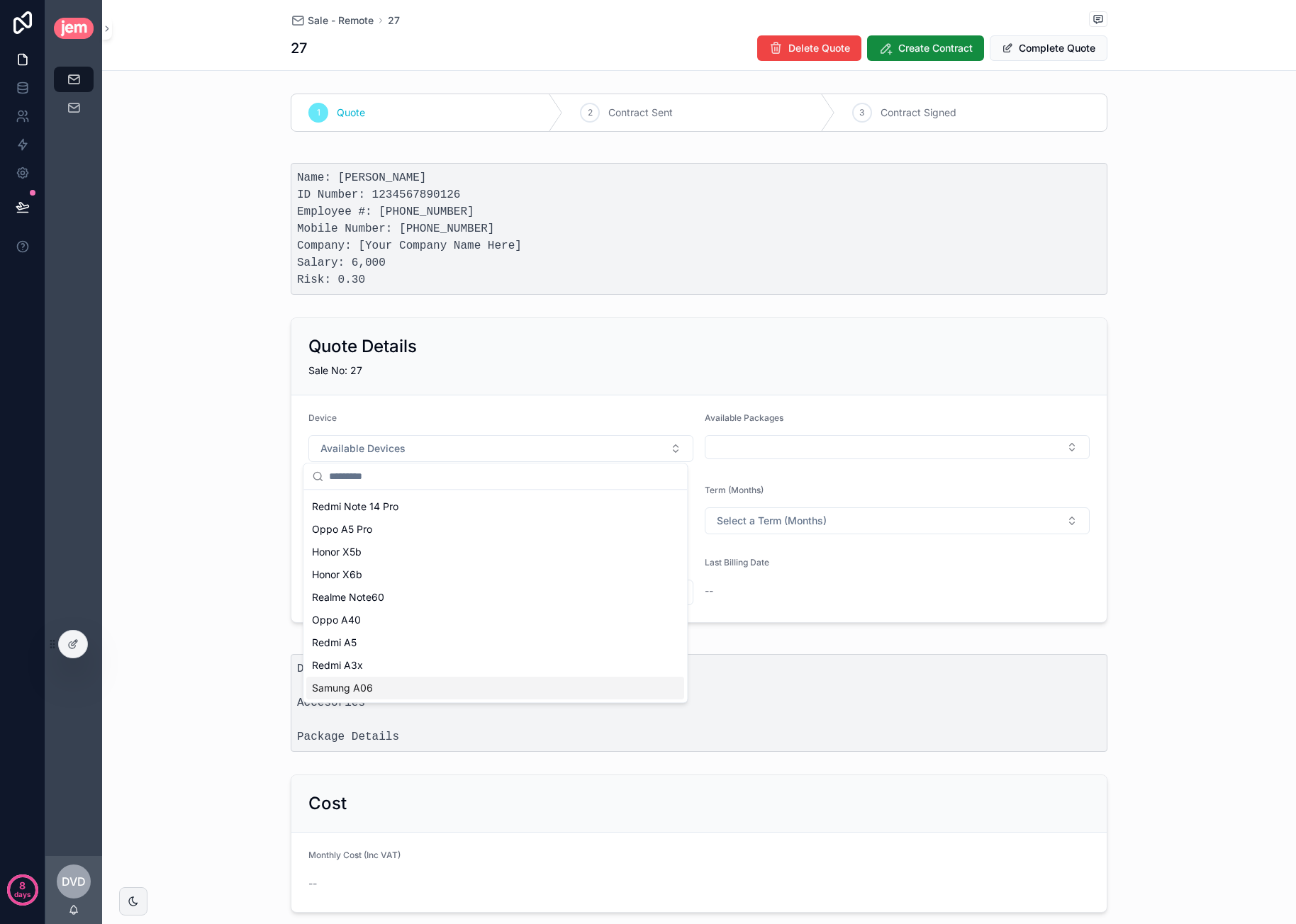
click at [402, 689] on div "Samung A06" at bounding box center [494, 688] width 378 height 23
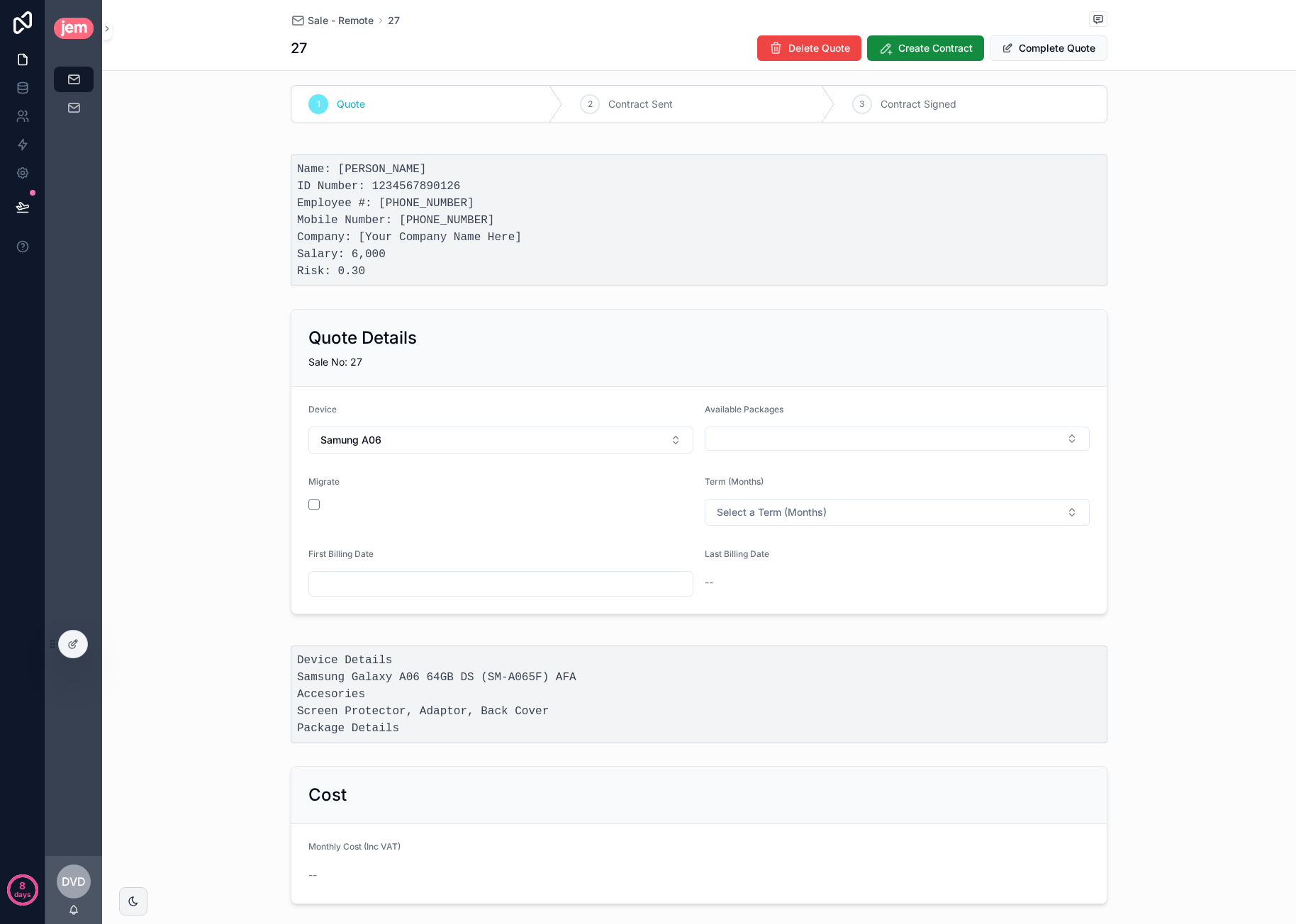
scroll to position [0, 0]
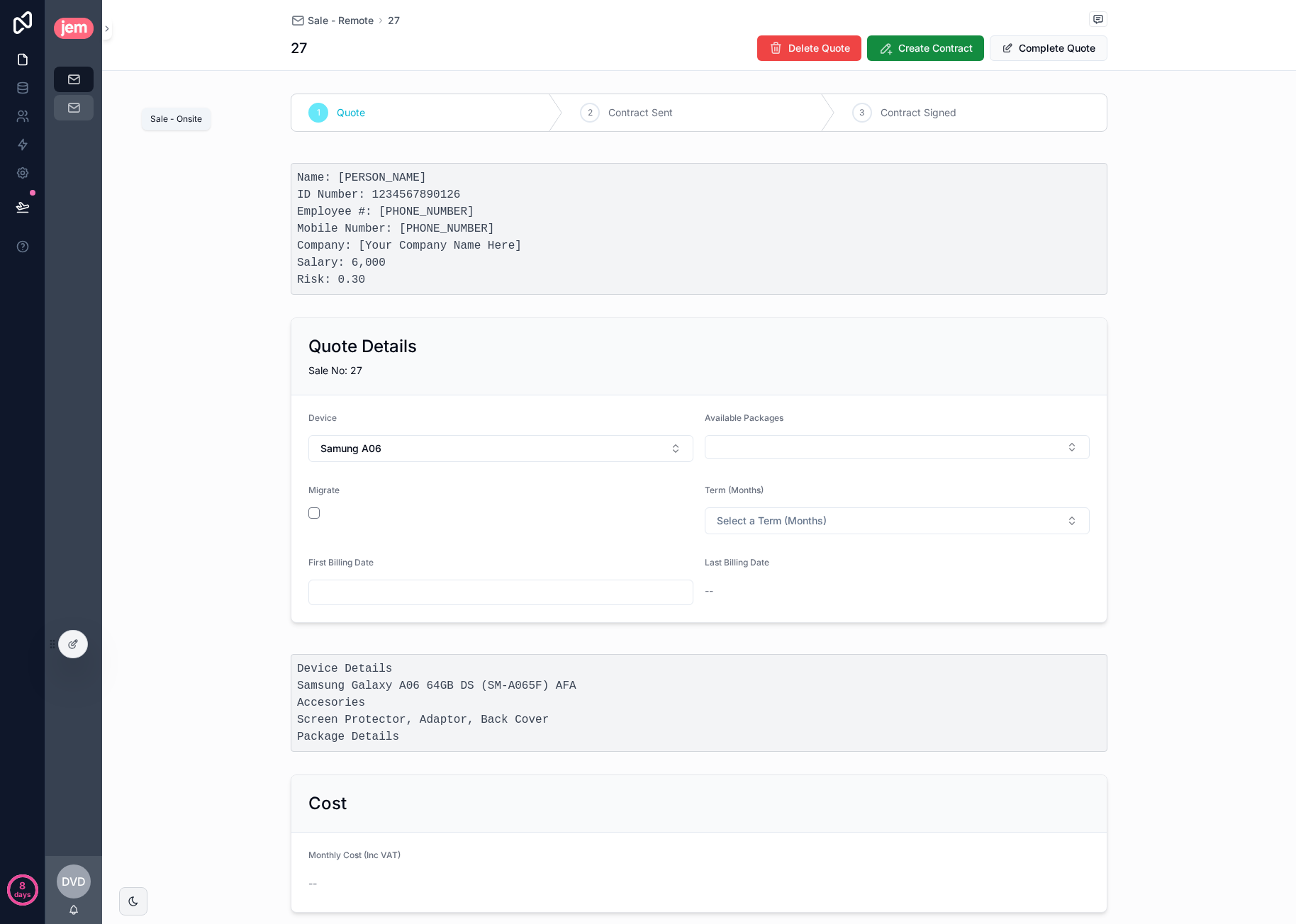
click at [75, 102] on icon "scrollable content" at bounding box center [74, 108] width 14 height 14
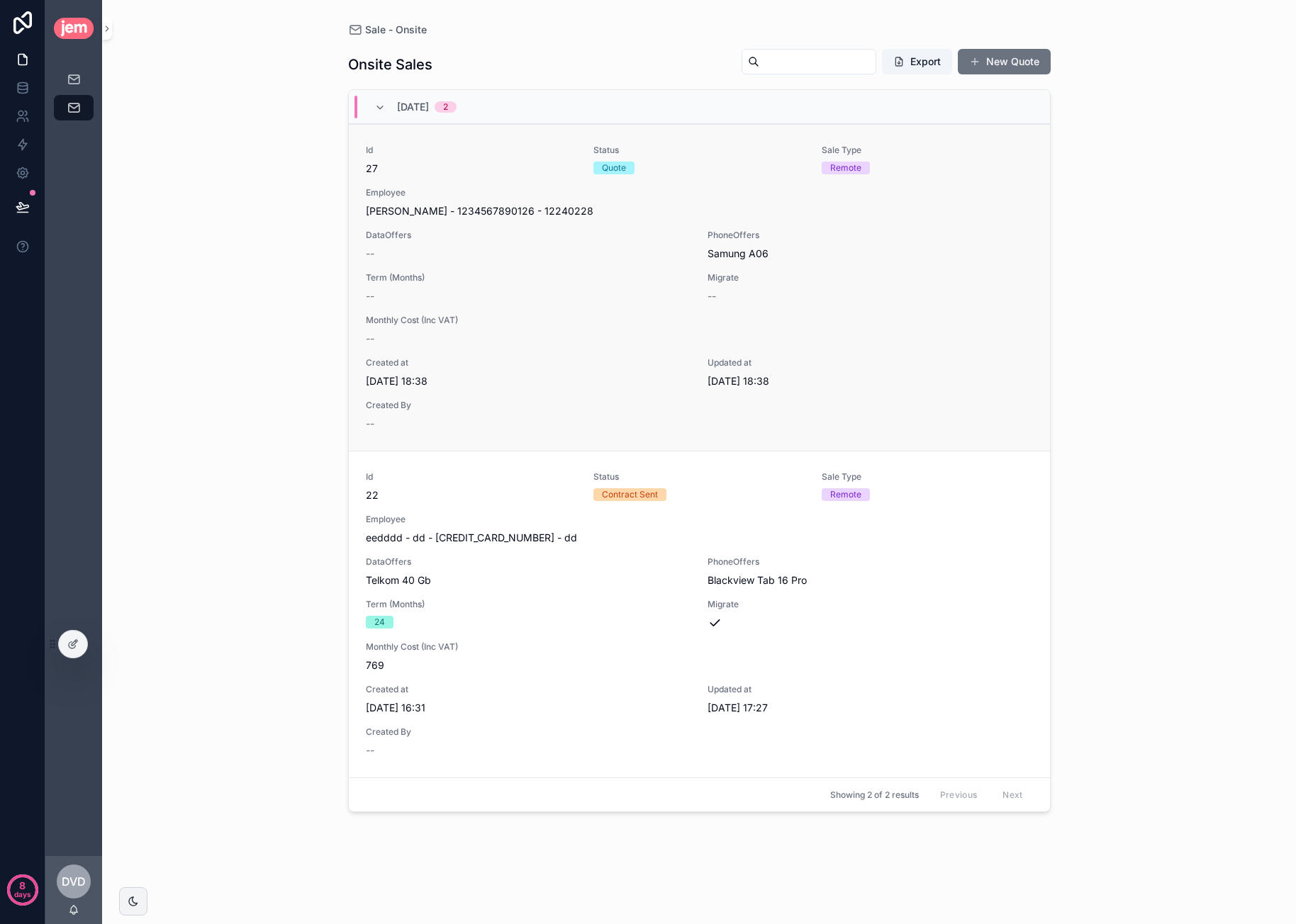
click at [788, 215] on div "[PERSON_NAME] - 1234567890126 - 12240228" at bounding box center [699, 211] width 667 height 14
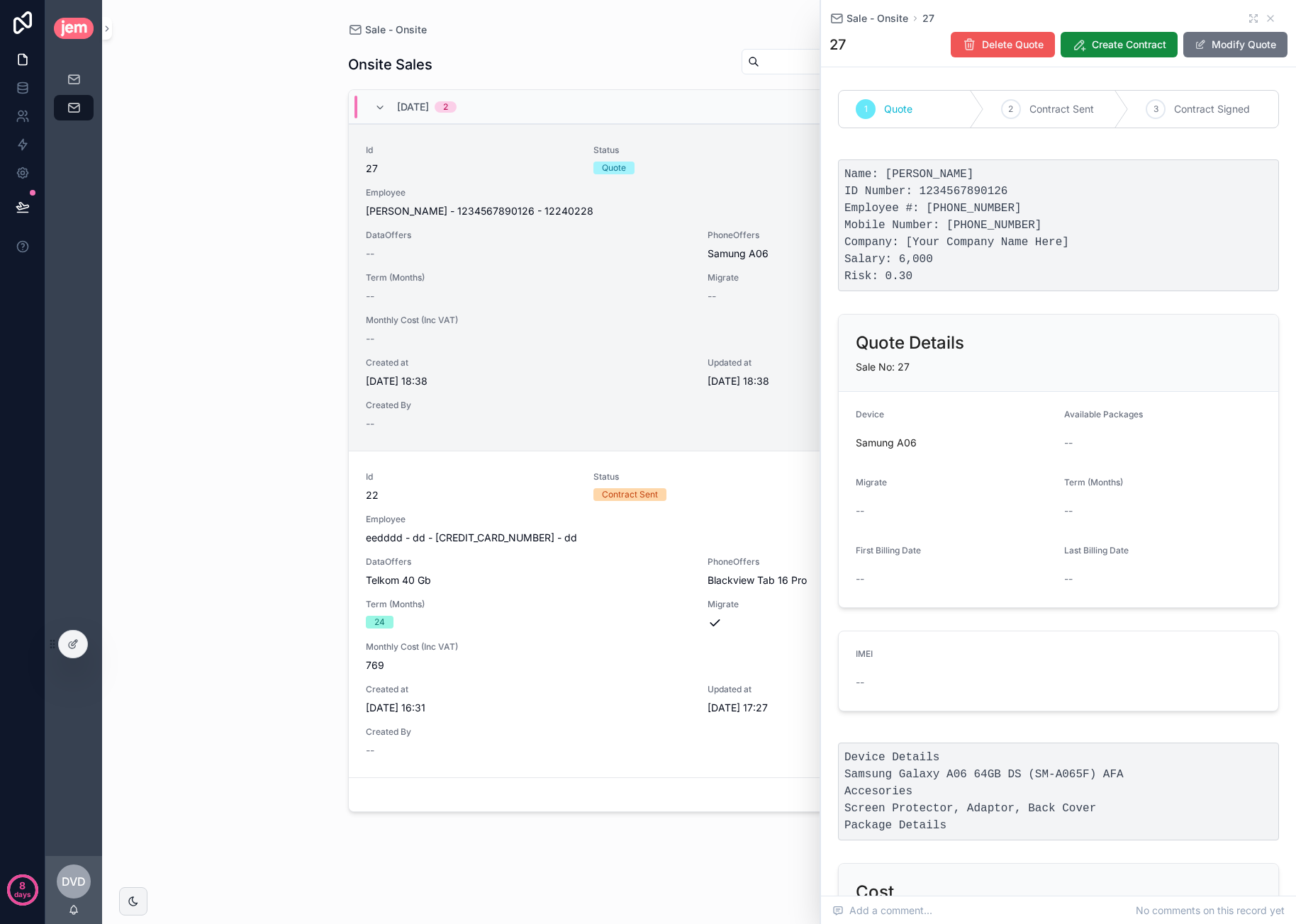
click at [989, 46] on span "Delete Quote" at bounding box center [1013, 45] width 62 height 14
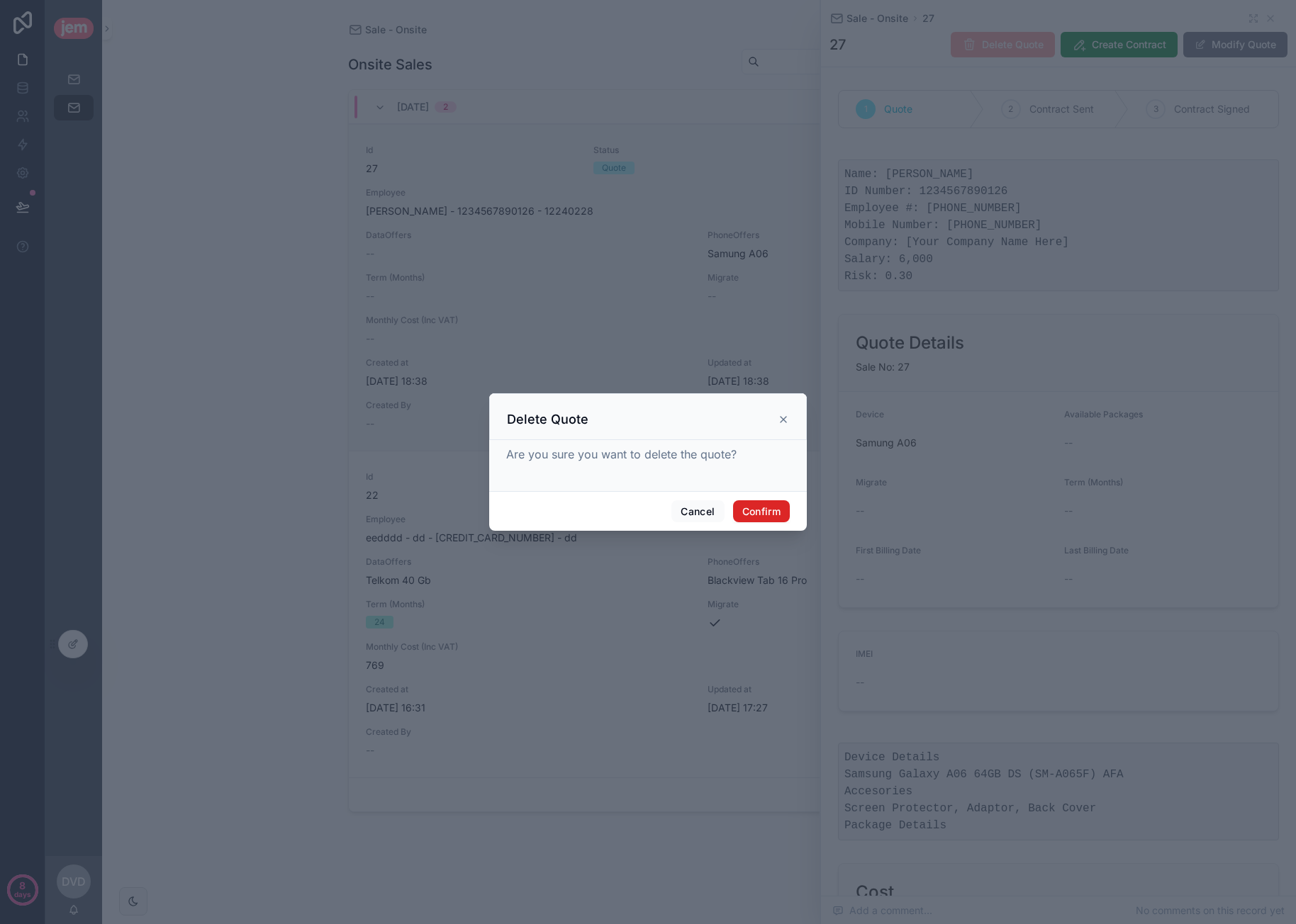
click at [760, 505] on button "Confirm" at bounding box center [761, 511] width 57 height 23
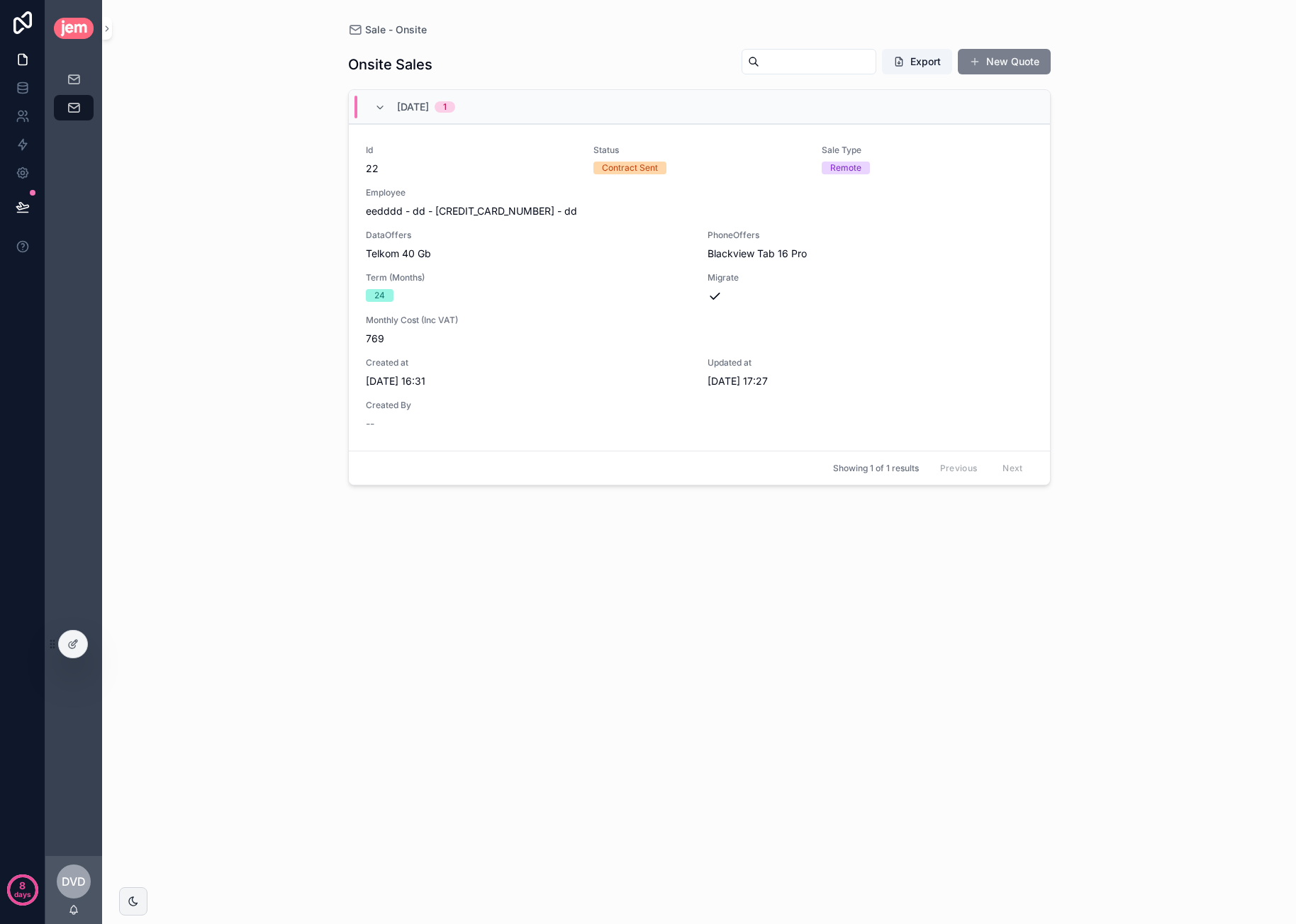
click at [992, 65] on button "New Quote" at bounding box center [1003, 62] width 93 height 26
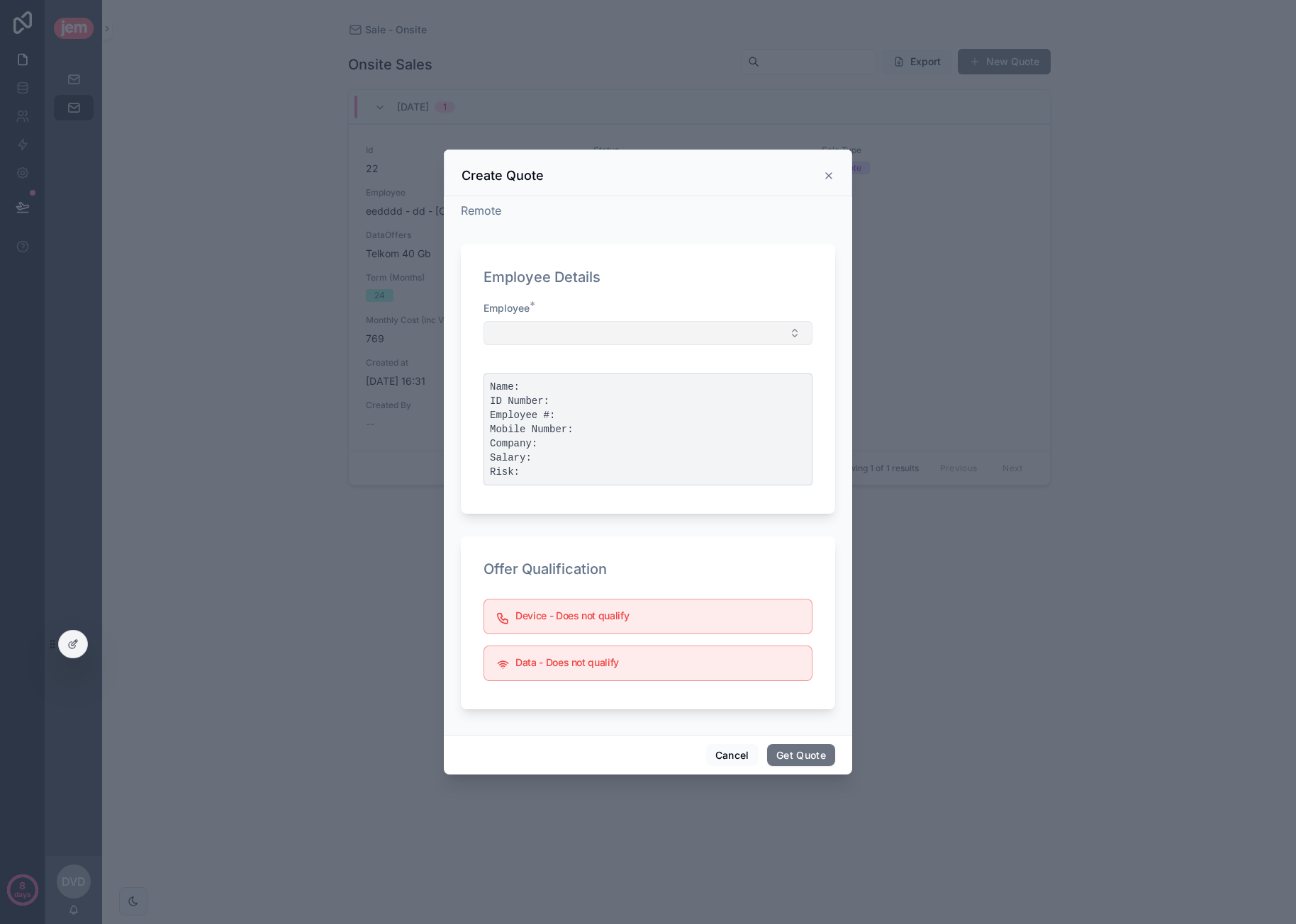
click at [668, 331] on button "Select Button" at bounding box center [648, 333] width 329 height 24
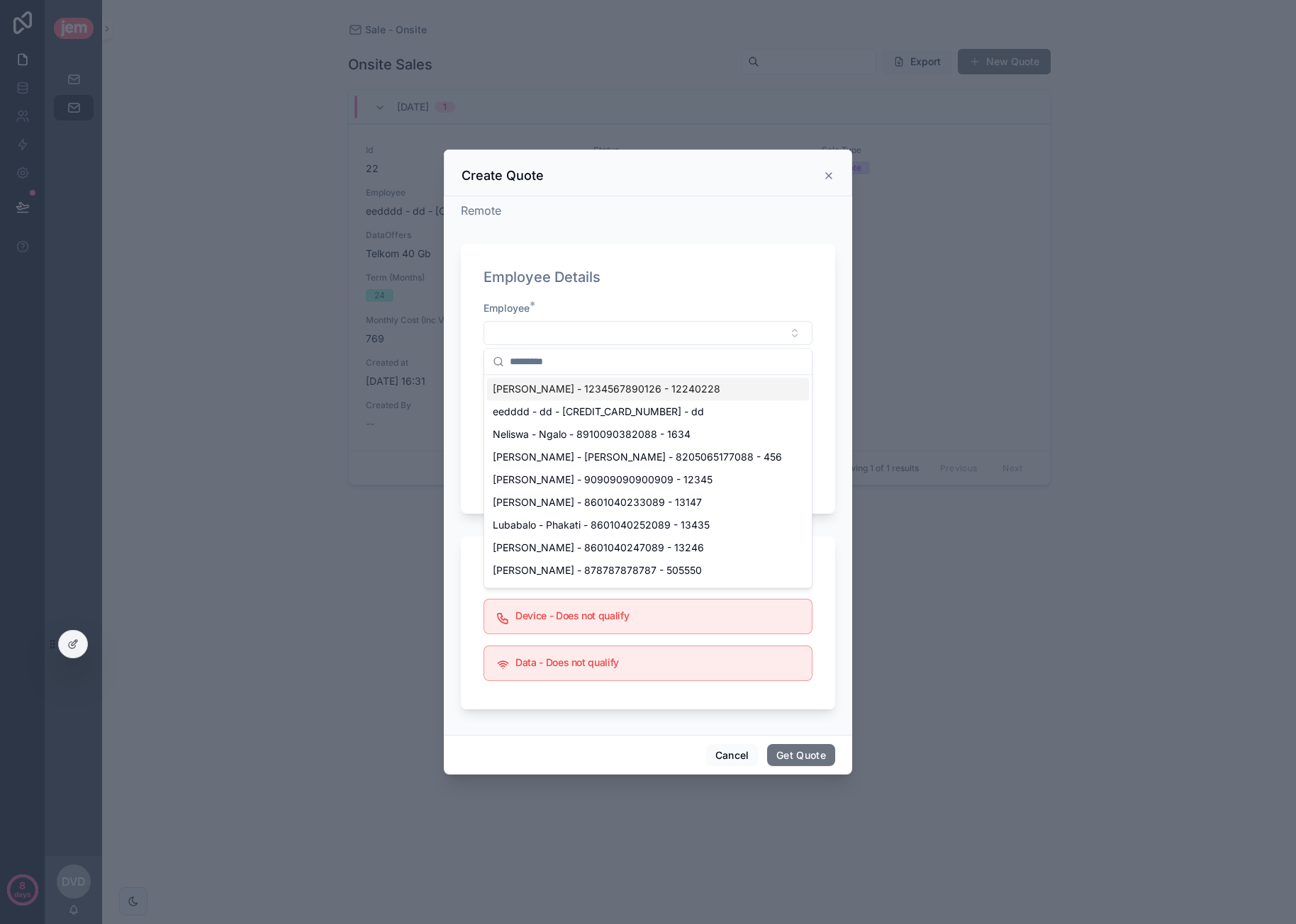
click at [606, 384] on span "[PERSON_NAME] - 1234567890126 - 12240228" at bounding box center [607, 389] width 227 height 14
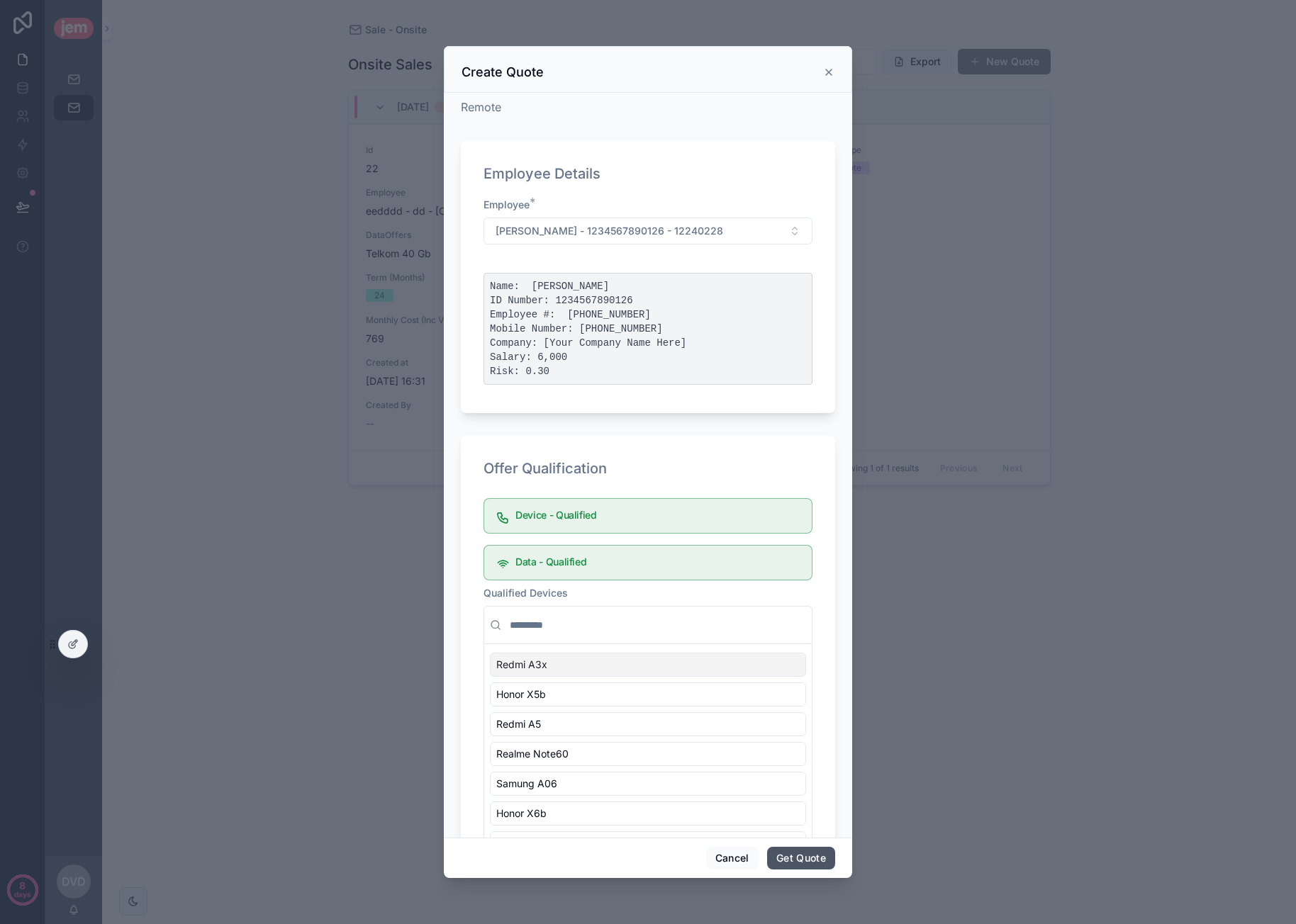
click at [818, 855] on button "Get Quote" at bounding box center [801, 857] width 68 height 23
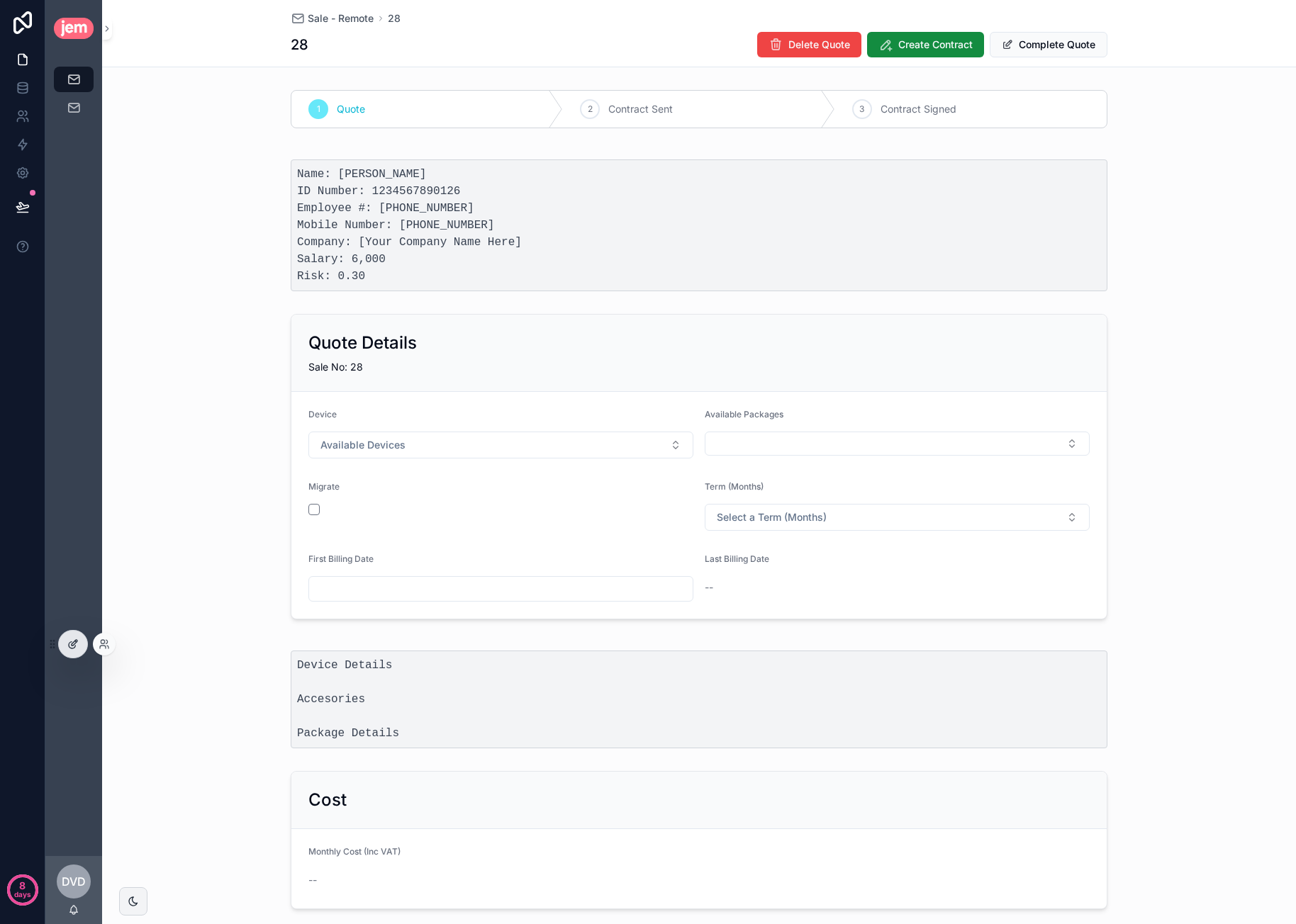
click at [74, 635] on div at bounding box center [73, 643] width 28 height 27
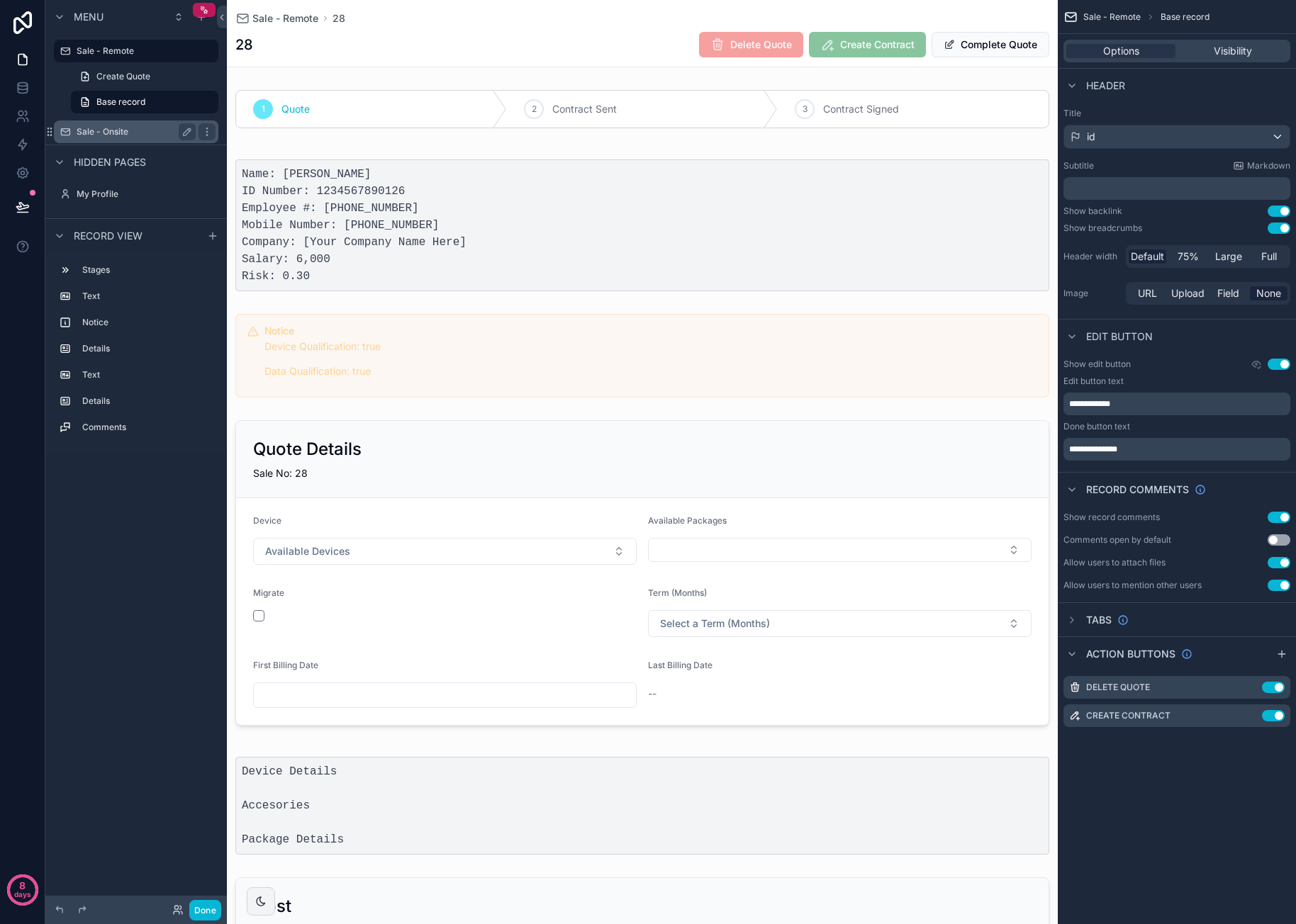
click at [139, 132] on label "Sale - Onsite" at bounding box center [133, 131] width 114 height 11
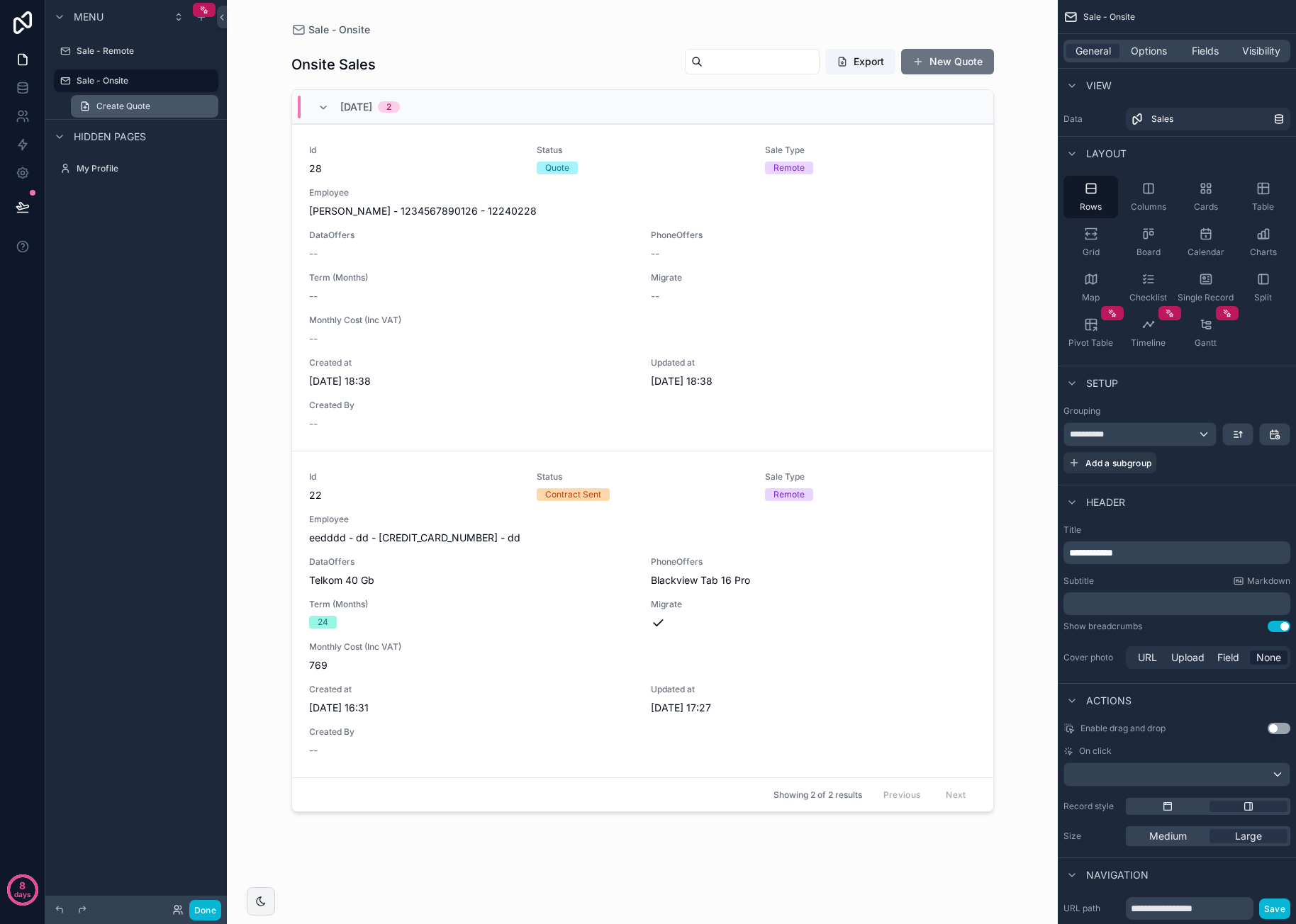
click at [140, 107] on span "Create Quote" at bounding box center [124, 106] width 54 height 11
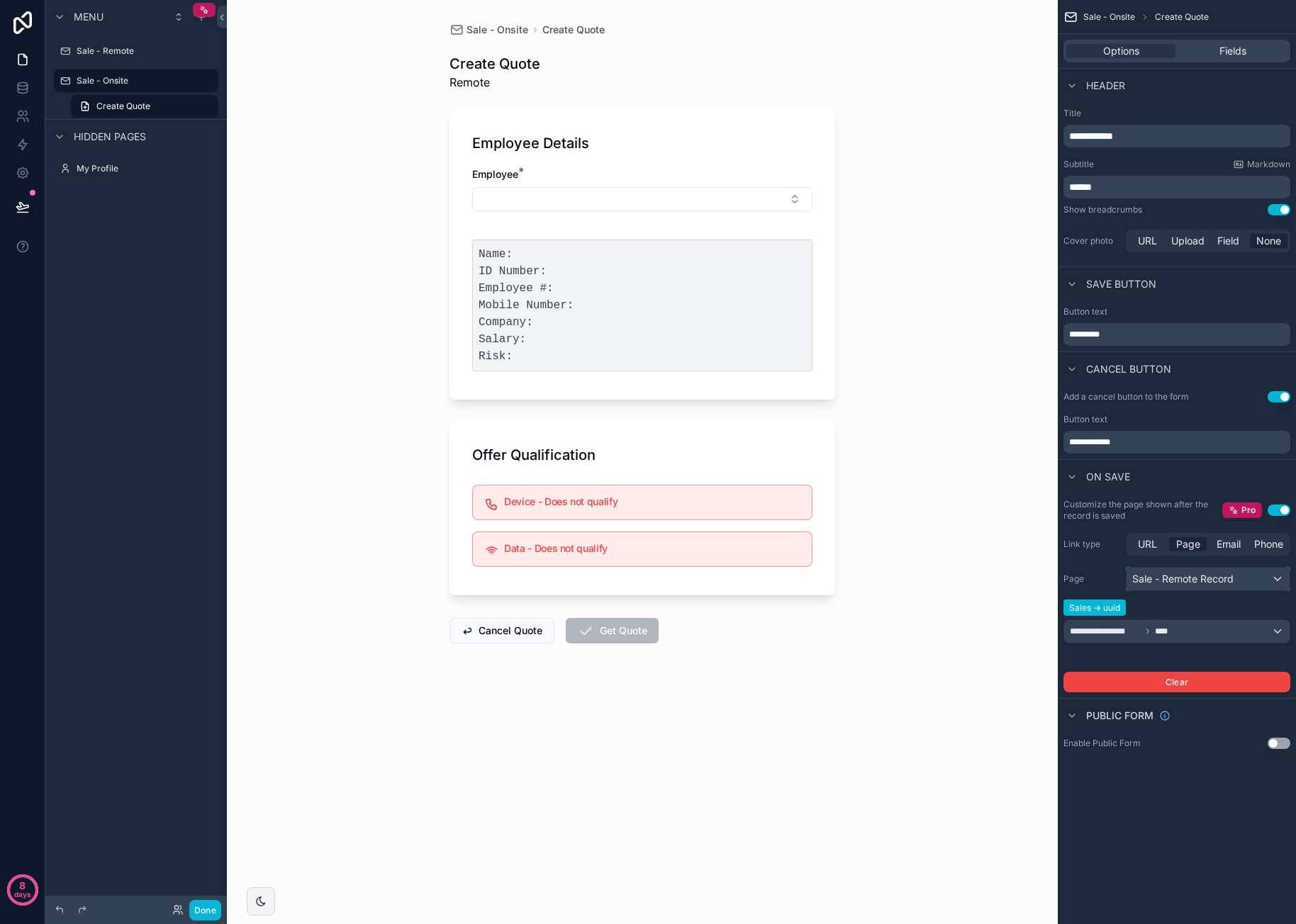
click at [1203, 581] on div "Sale - Remote Record" at bounding box center [1208, 578] width 163 height 23
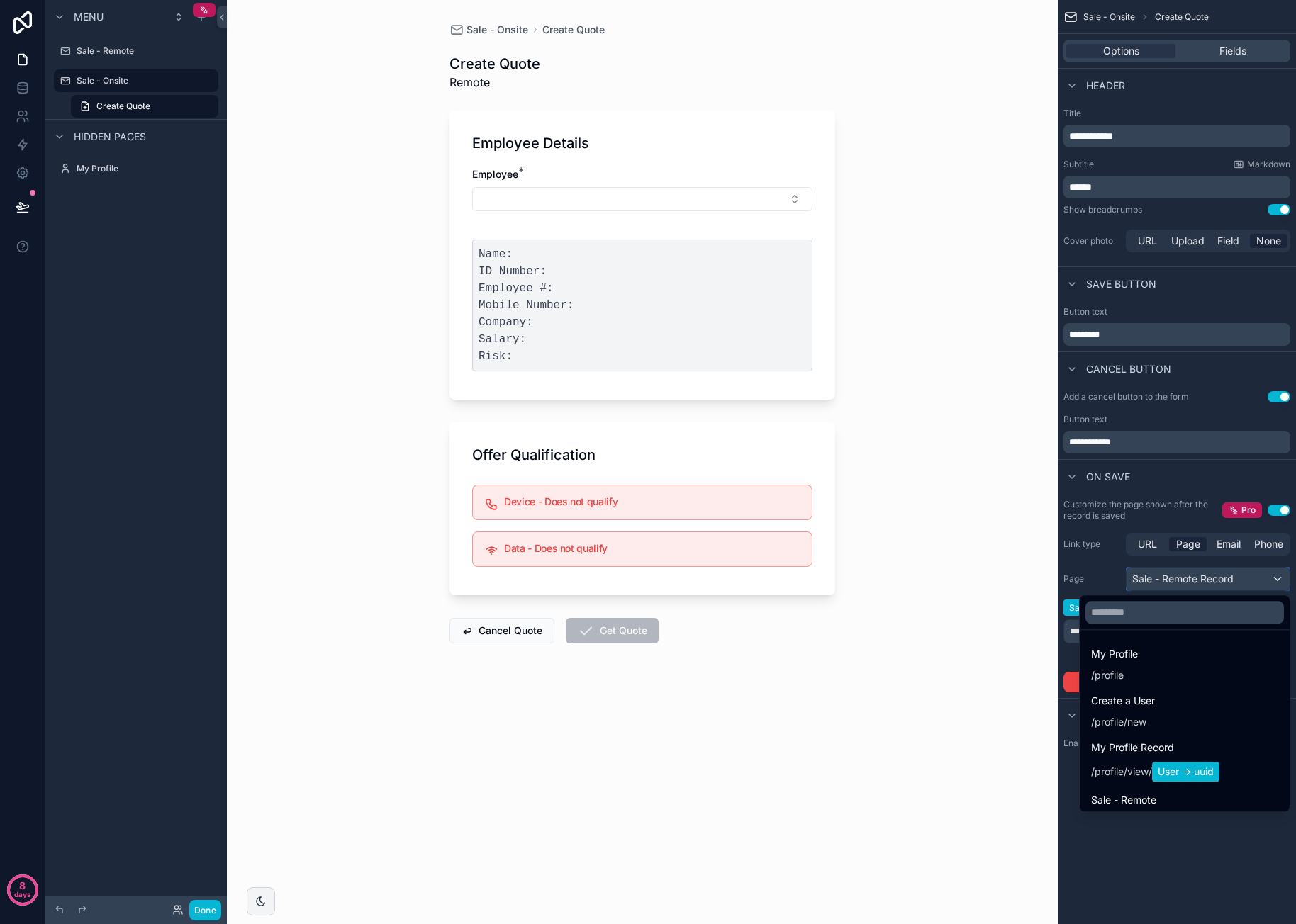
scroll to position [269, 0]
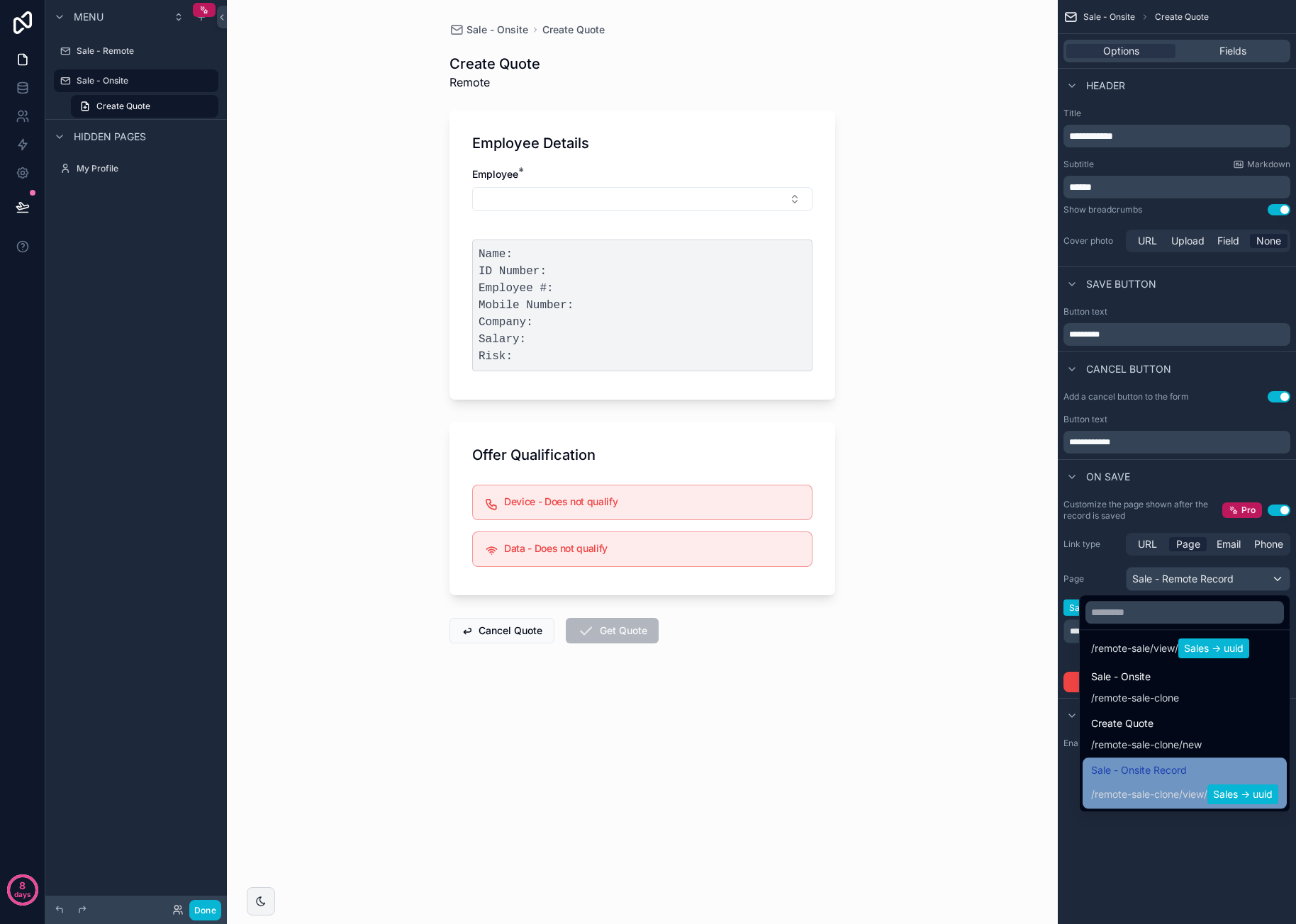
click at [1179, 767] on span "Sale - Onsite Record" at bounding box center [1184, 770] width 187 height 17
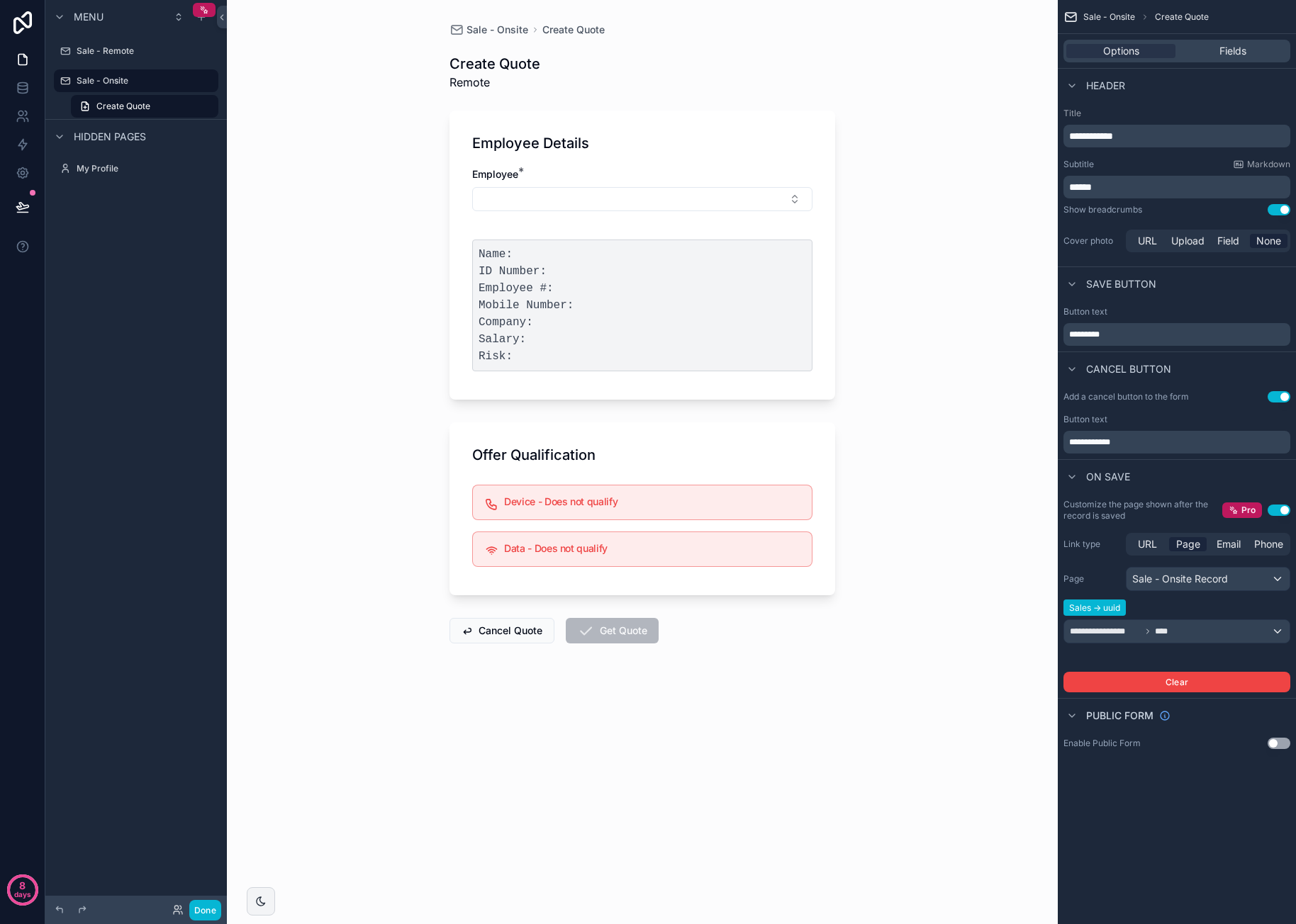
click at [818, 687] on form "Employee Details Employee * Name: ID Number: Employee #: Mobile Number: Company…" at bounding box center [642, 417] width 386 height 632
click at [205, 910] on button "Done" at bounding box center [205, 910] width 32 height 21
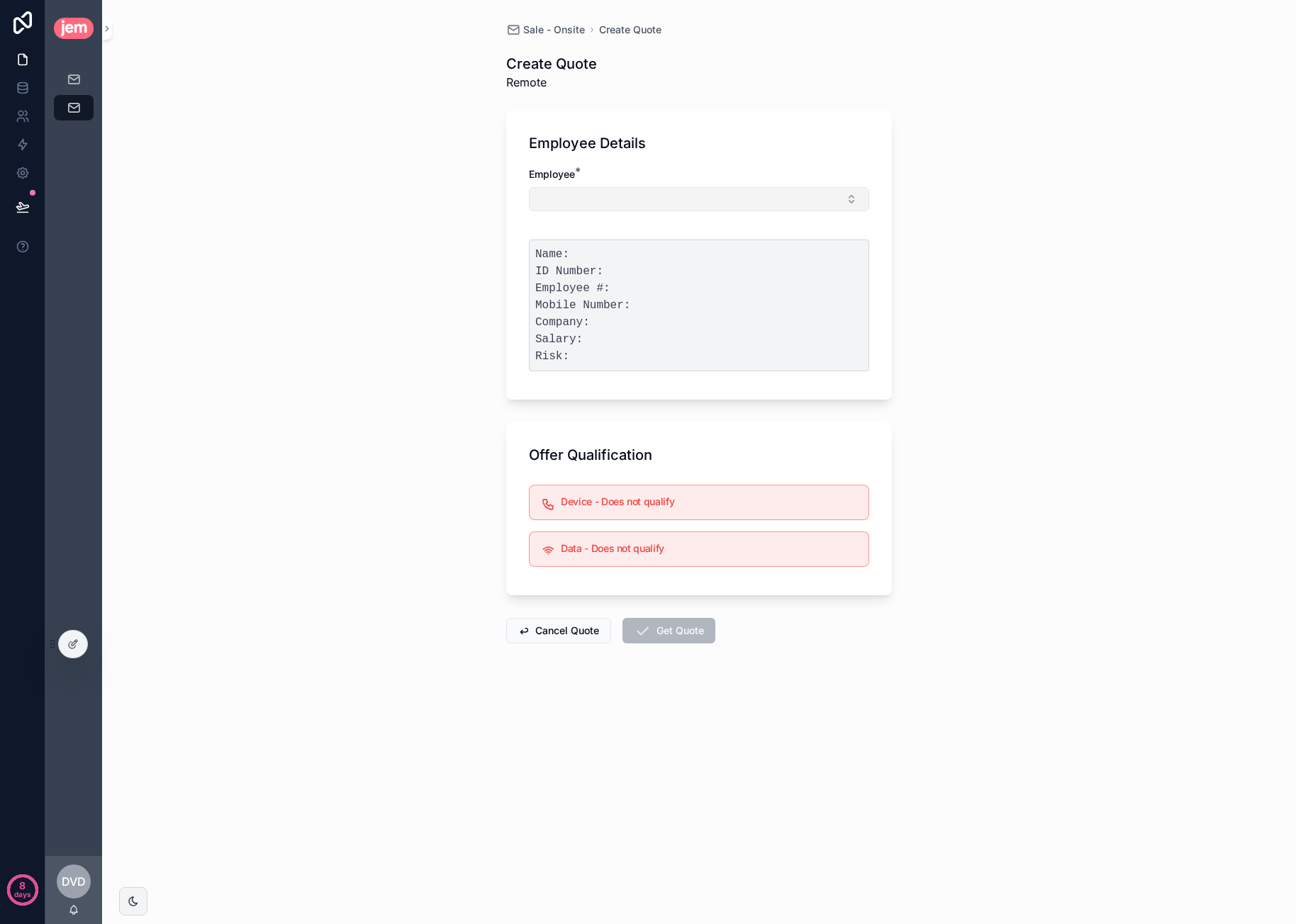
click at [662, 193] on button "Select Button" at bounding box center [699, 199] width 341 height 24
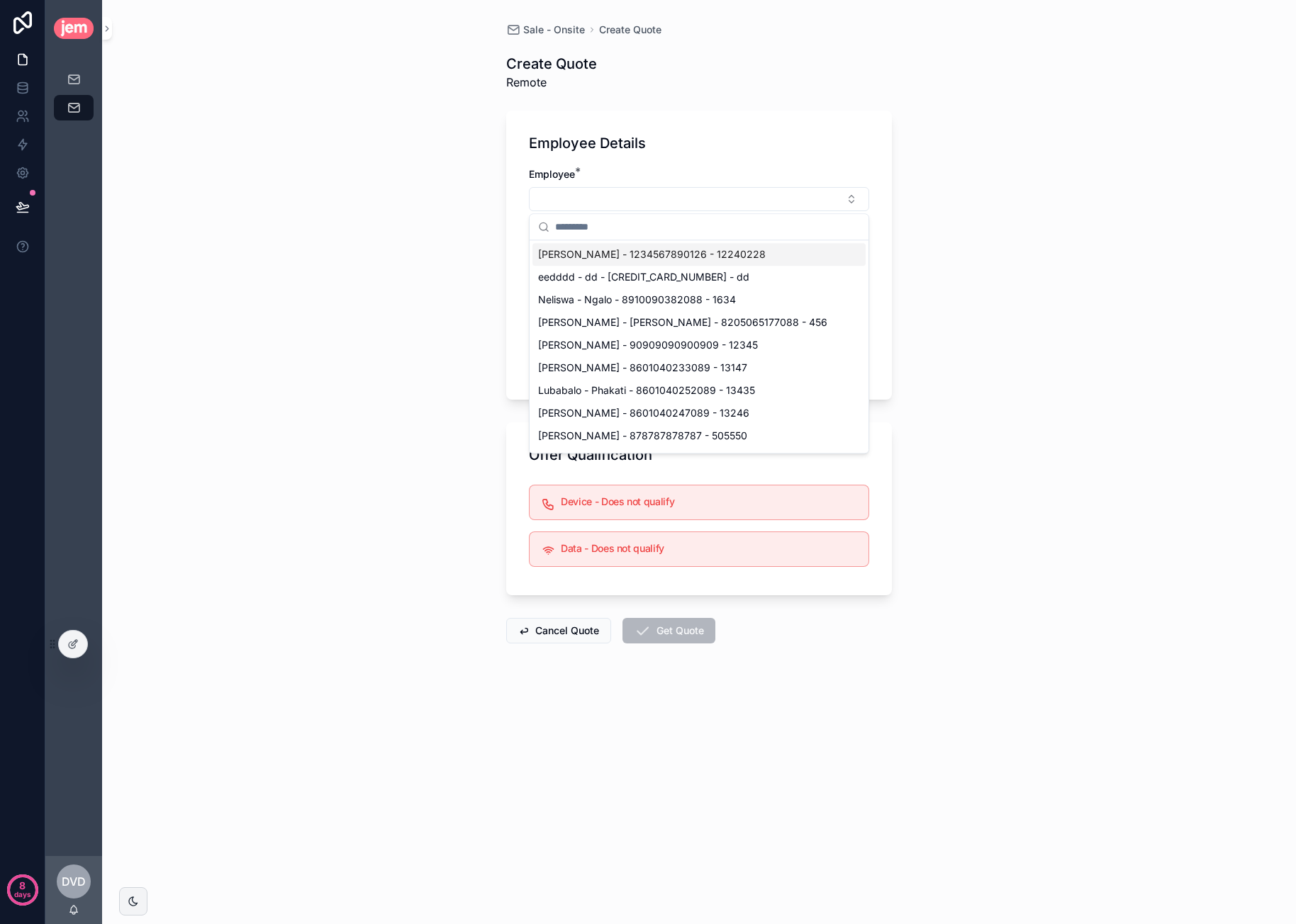
click at [640, 246] on div "[PERSON_NAME] - 1234567890126 - 12240228" at bounding box center [698, 254] width 333 height 23
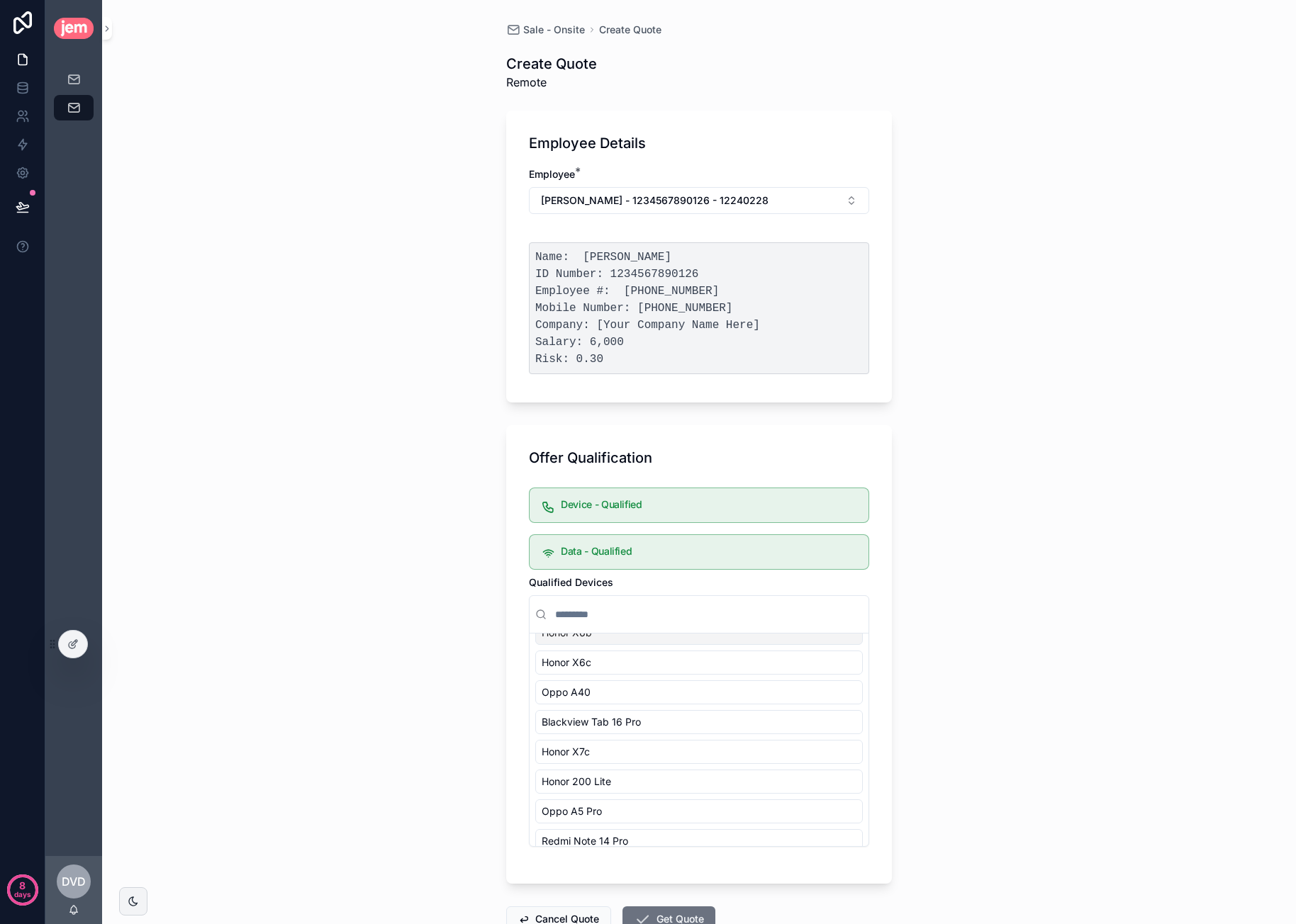
scroll to position [179, 0]
click at [675, 911] on button "Get Quote" at bounding box center [668, 919] width 93 height 26
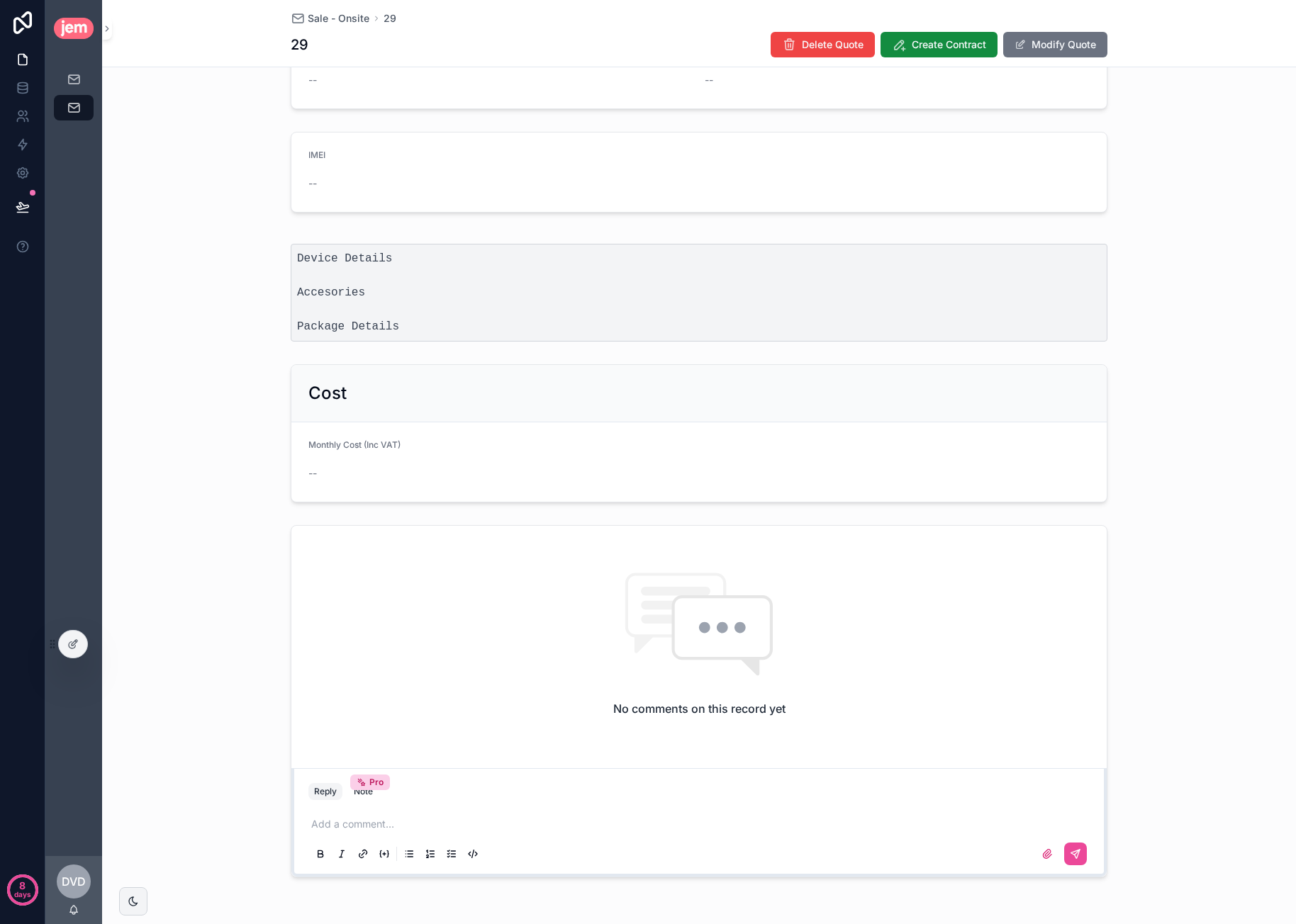
scroll to position [545, 0]
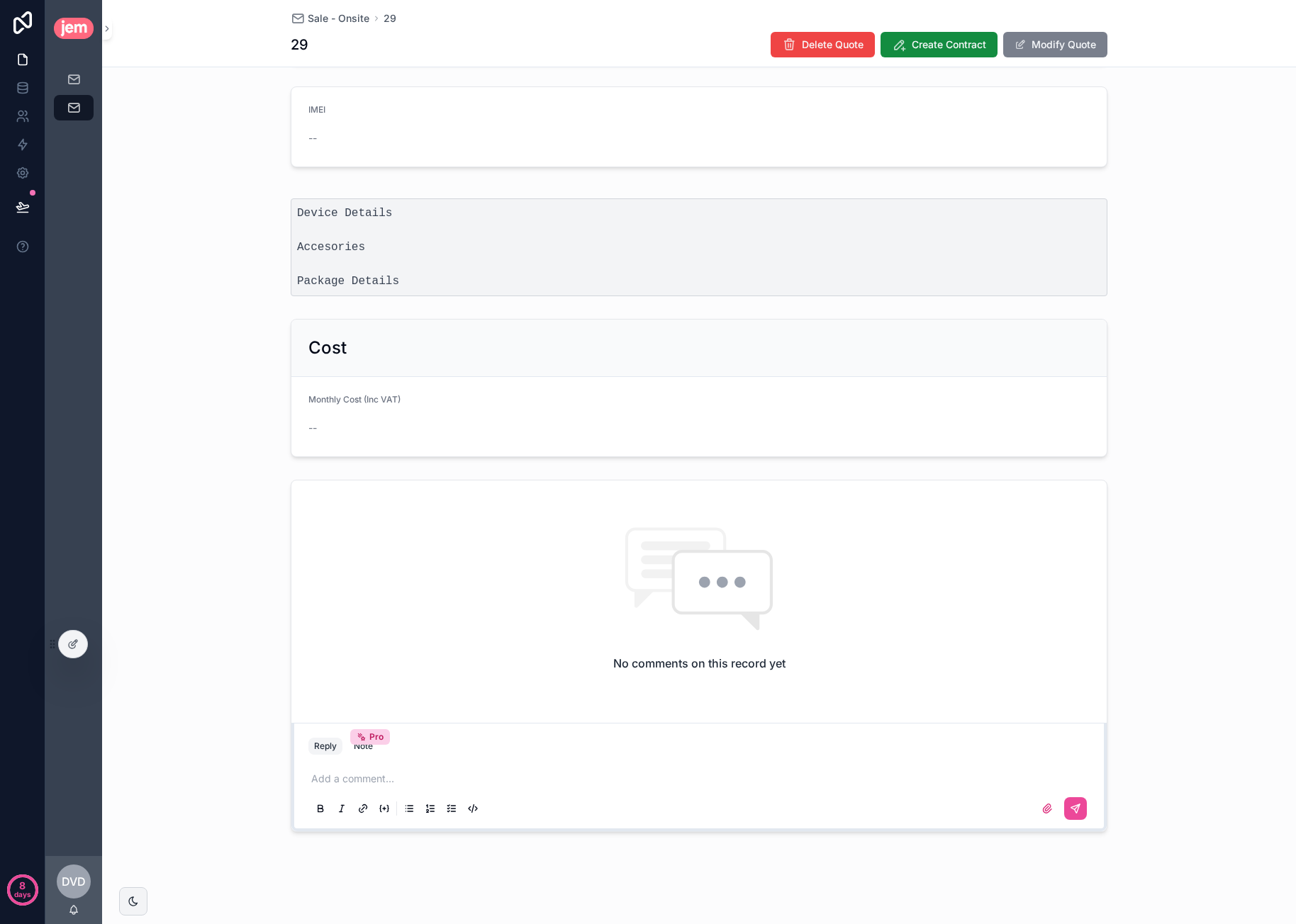
click at [1058, 50] on button "Modify Quote" at bounding box center [1055, 45] width 105 height 26
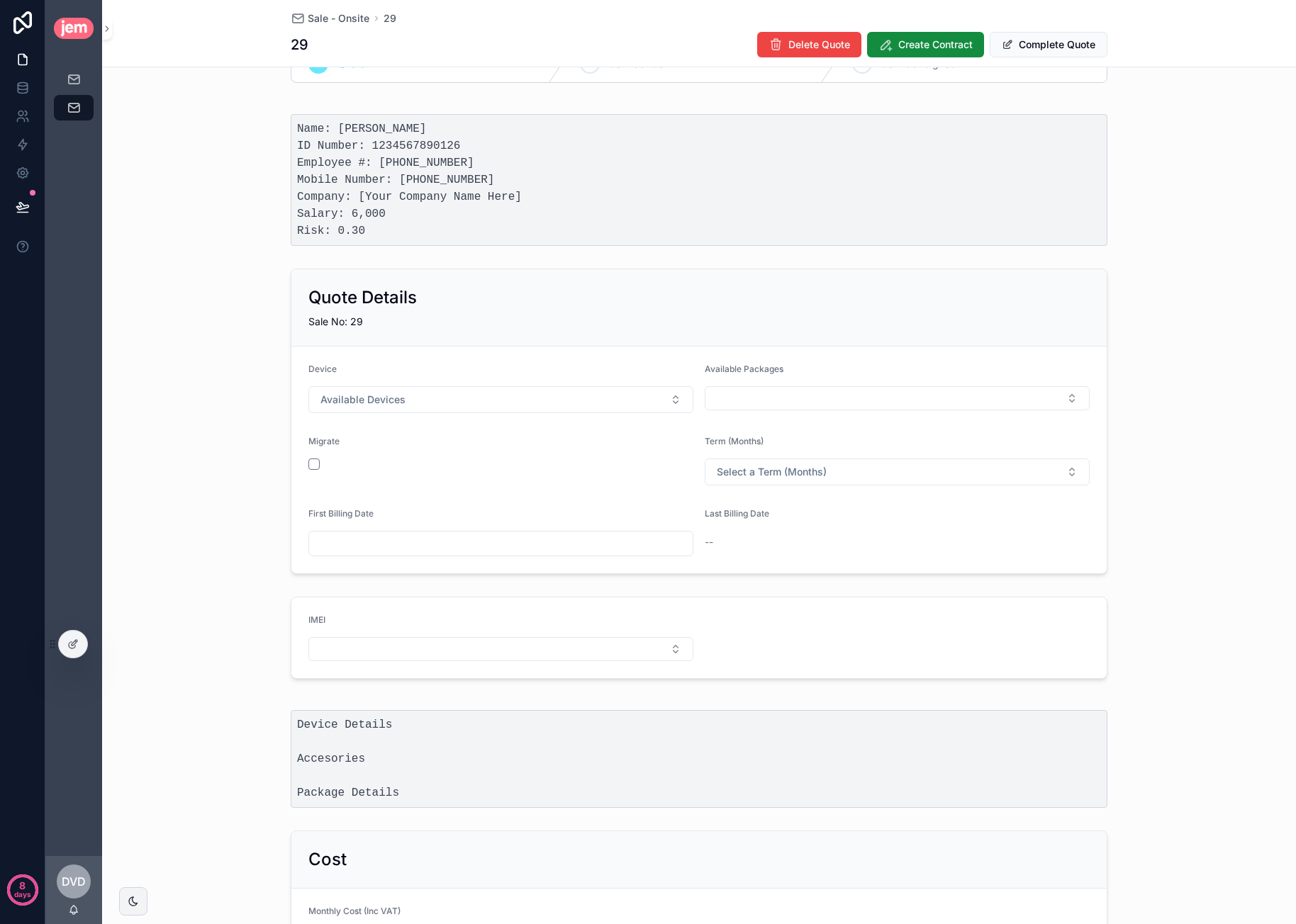
scroll to position [0, 0]
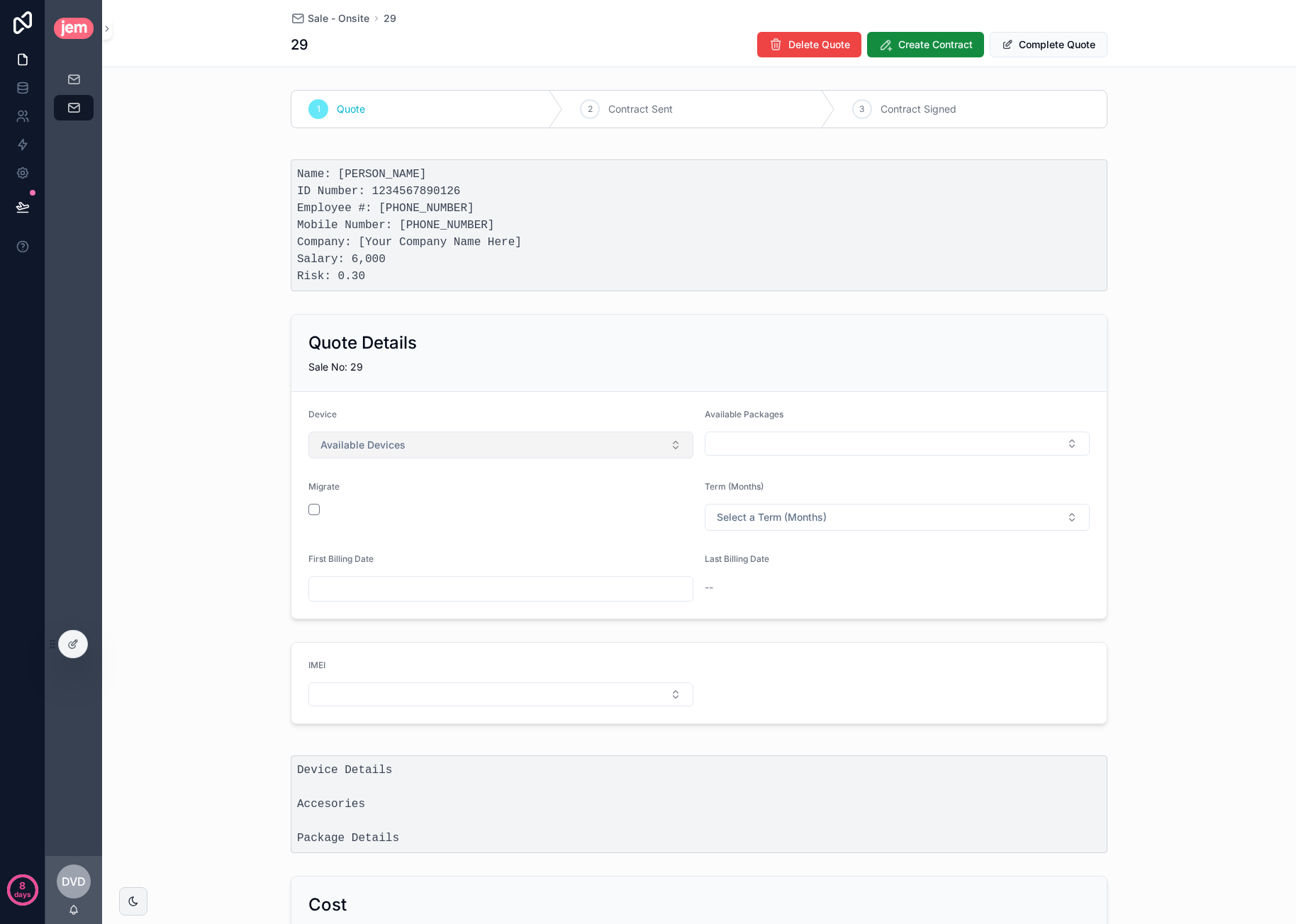
click at [408, 437] on button "Available Devices" at bounding box center [501, 444] width 385 height 27
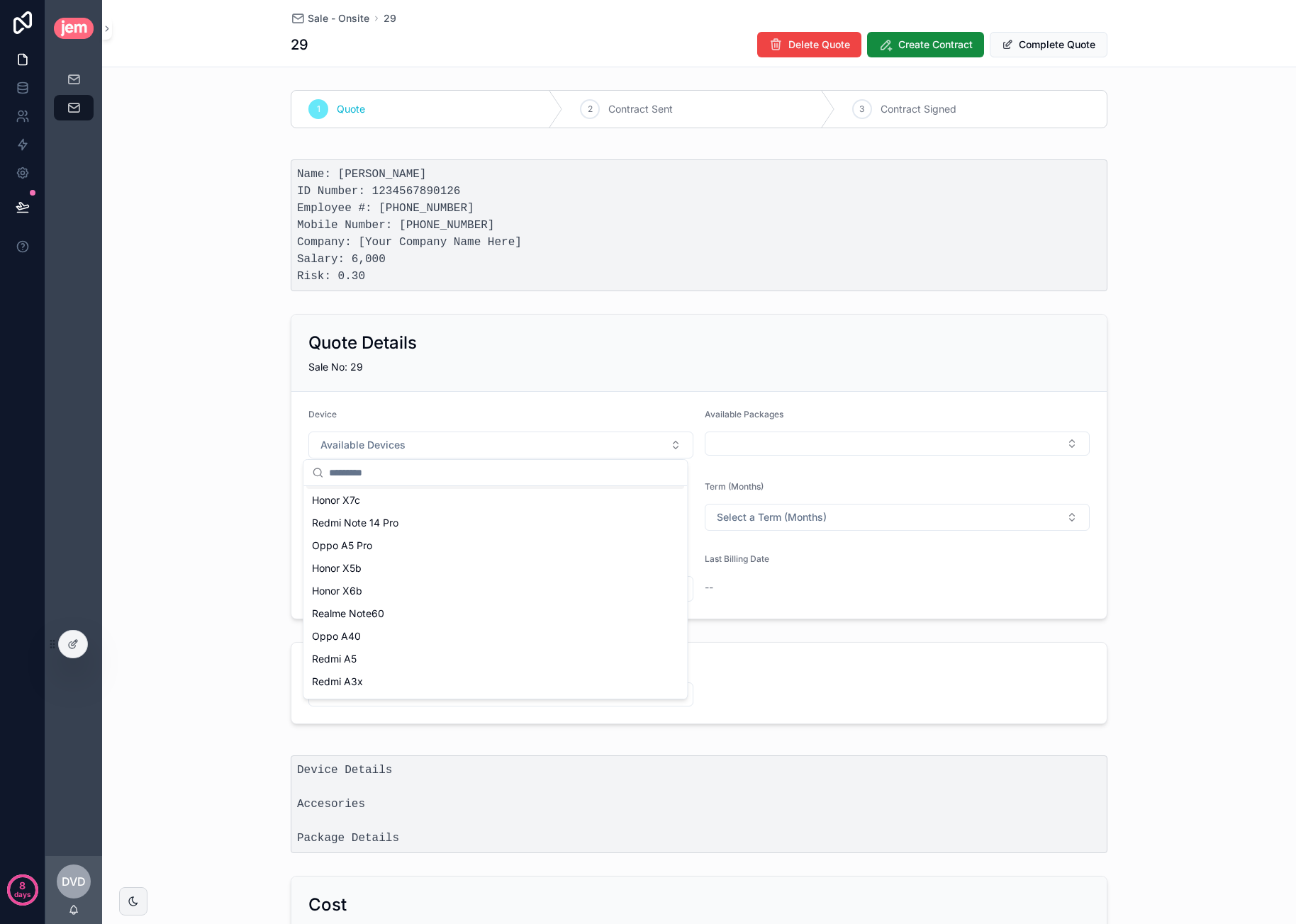
scroll to position [88, 0]
click at [462, 685] on div "Samung A06" at bounding box center [494, 684] width 378 height 23
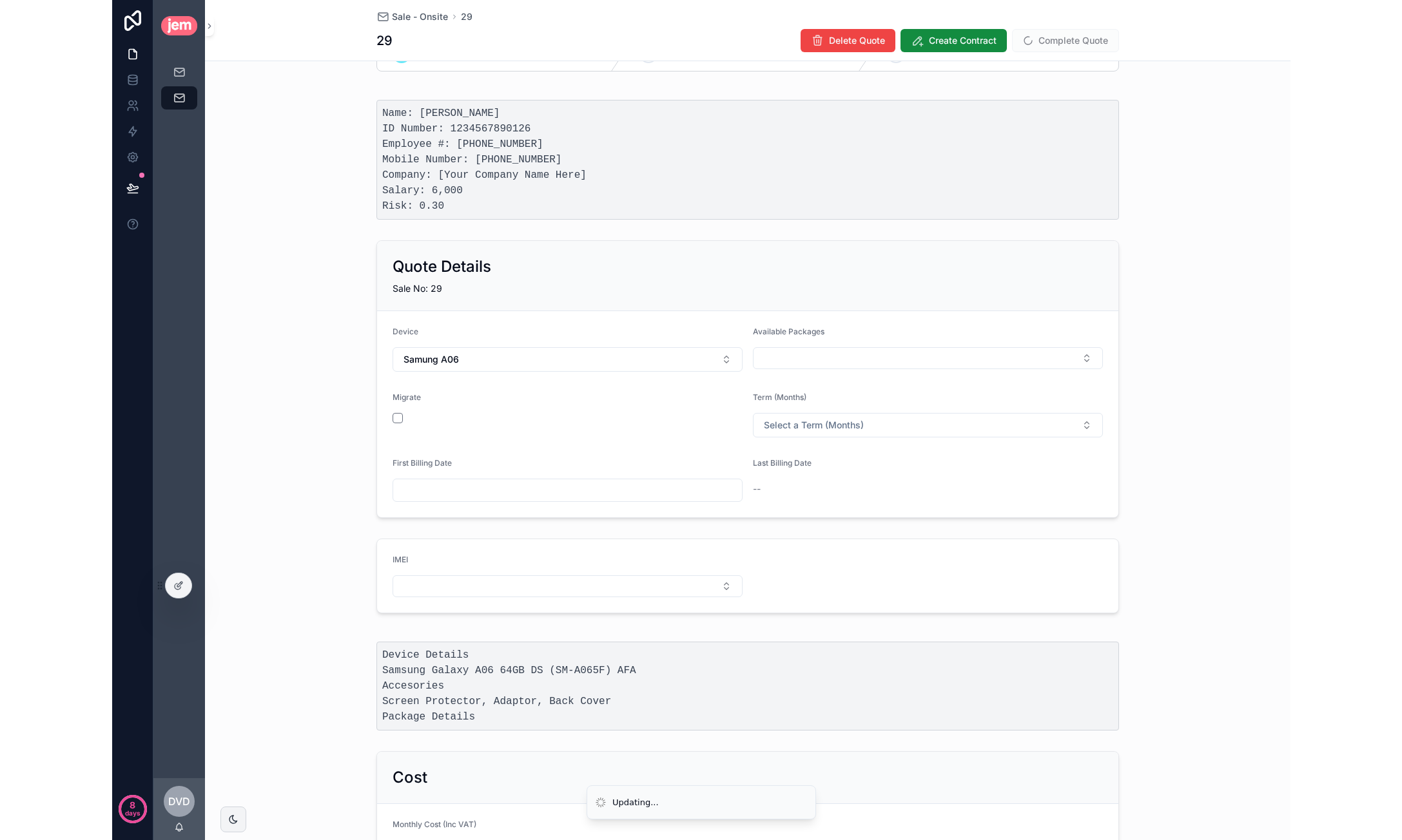
scroll to position [129, 0]
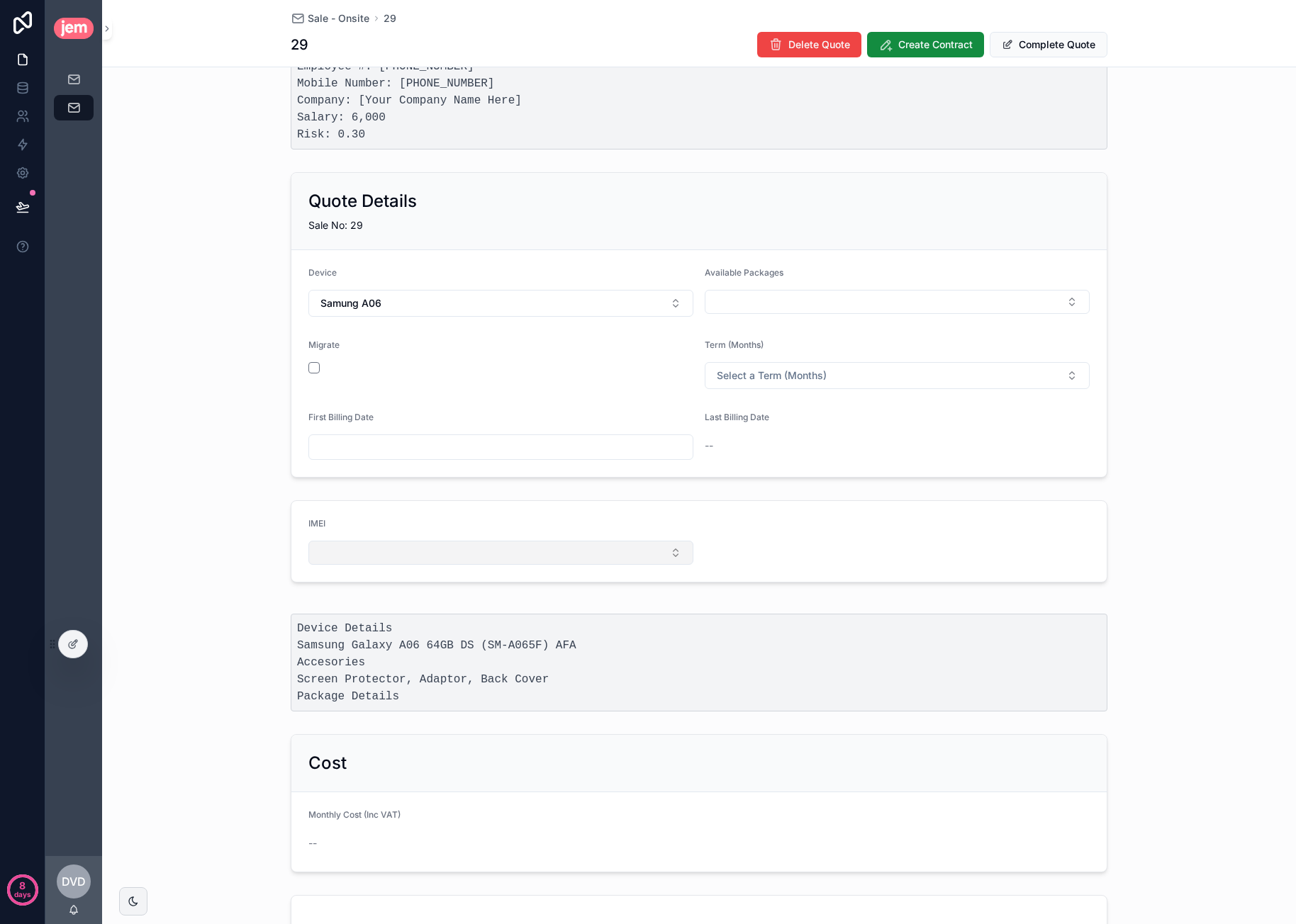
click at [467, 549] on button "Select Button" at bounding box center [501, 553] width 385 height 24
click at [626, 518] on div "IMEI" at bounding box center [501, 526] width 385 height 17
click at [601, 554] on button "Select Button" at bounding box center [501, 553] width 385 height 24
click at [599, 514] on form "IMEI" at bounding box center [698, 541] width 815 height 81
click at [473, 290] on button "Samung A06" at bounding box center [501, 303] width 385 height 27
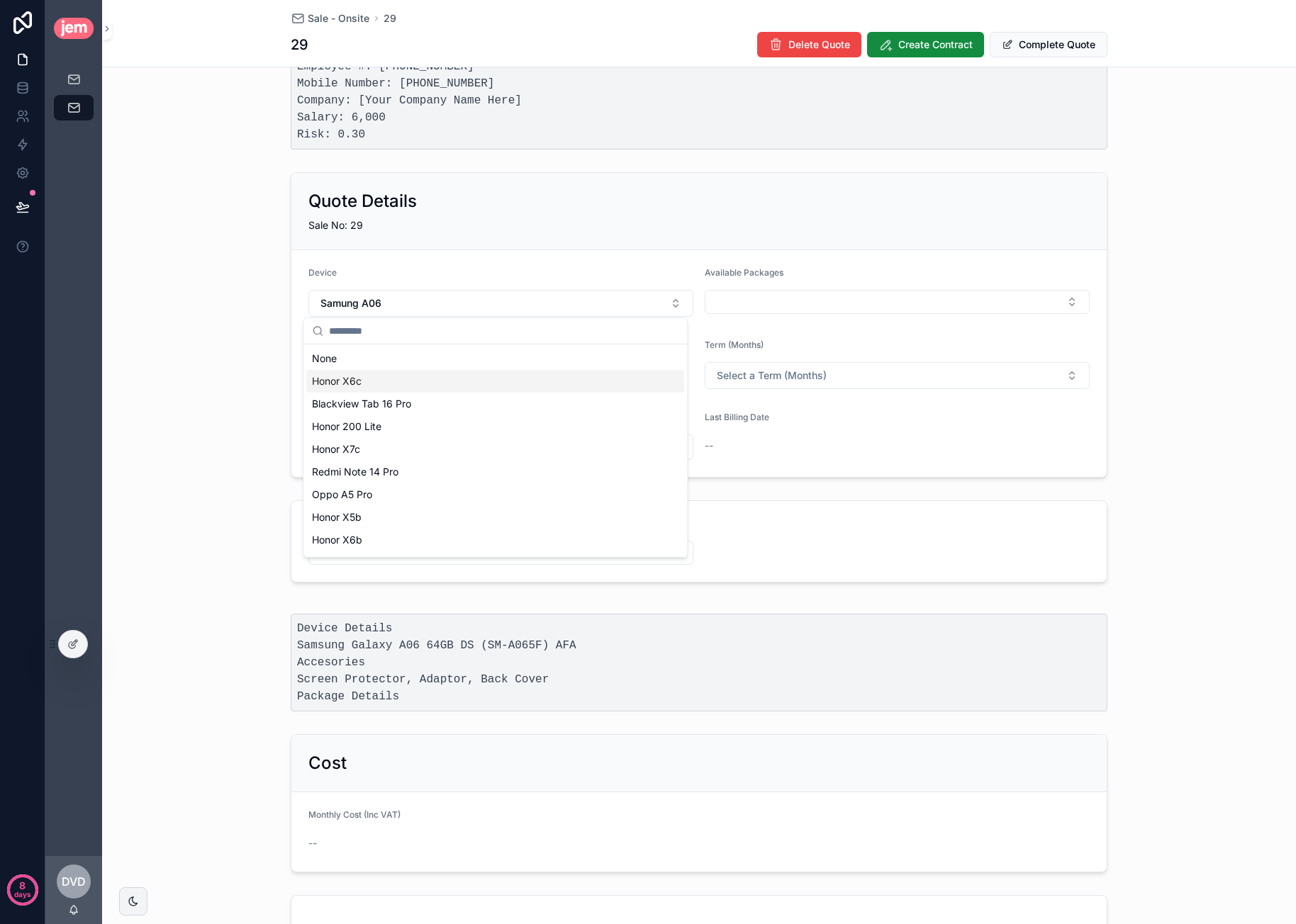
click at [380, 370] on div "Honor X6c" at bounding box center [494, 380] width 378 height 23
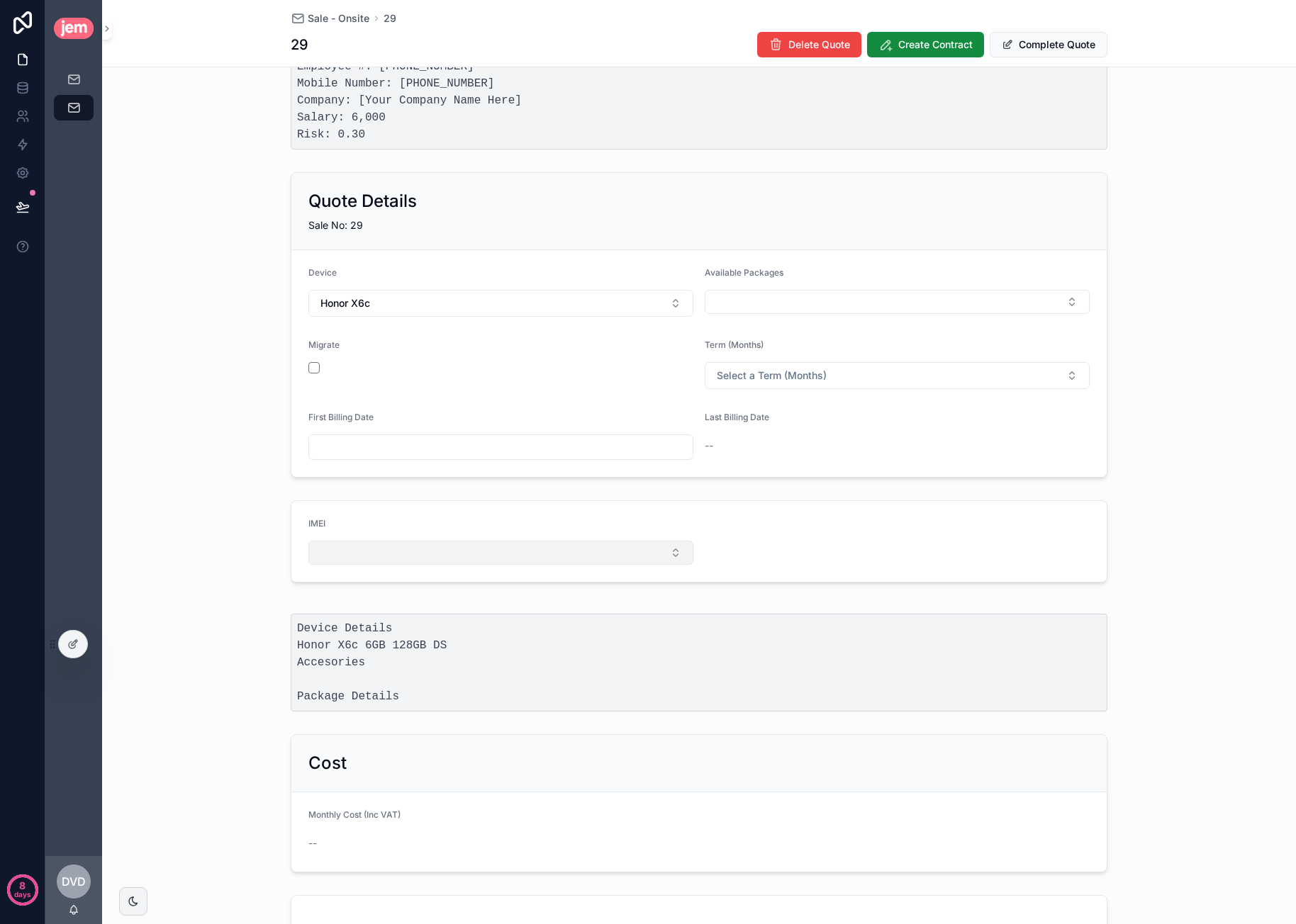
click at [429, 555] on button "Select Button" at bounding box center [501, 553] width 385 height 24
click at [465, 518] on div "IMEI" at bounding box center [501, 526] width 385 height 17
click at [83, 652] on div at bounding box center [73, 643] width 28 height 27
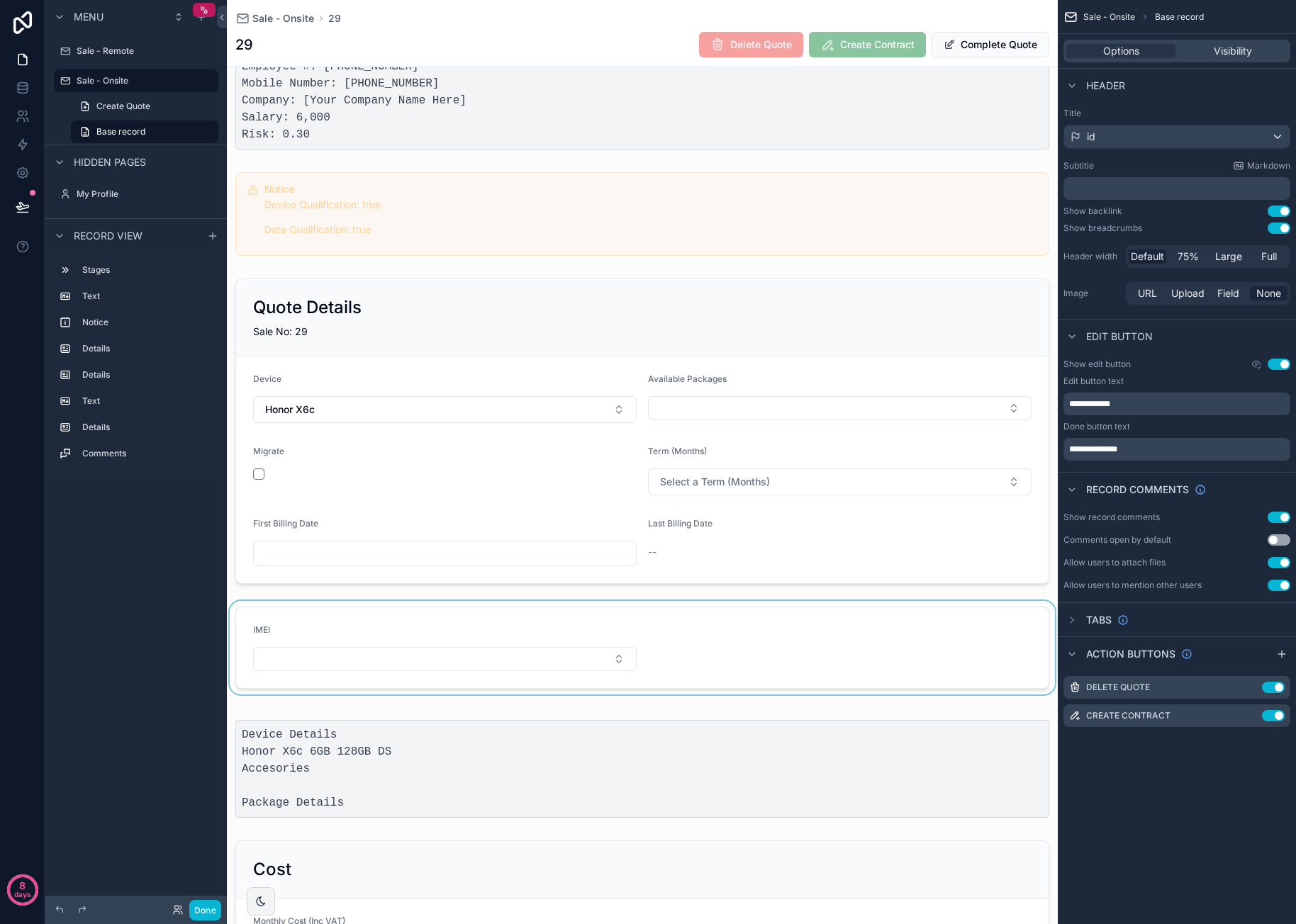
click at [374, 655] on div "scrollable content" at bounding box center [643, 647] width 831 height 94
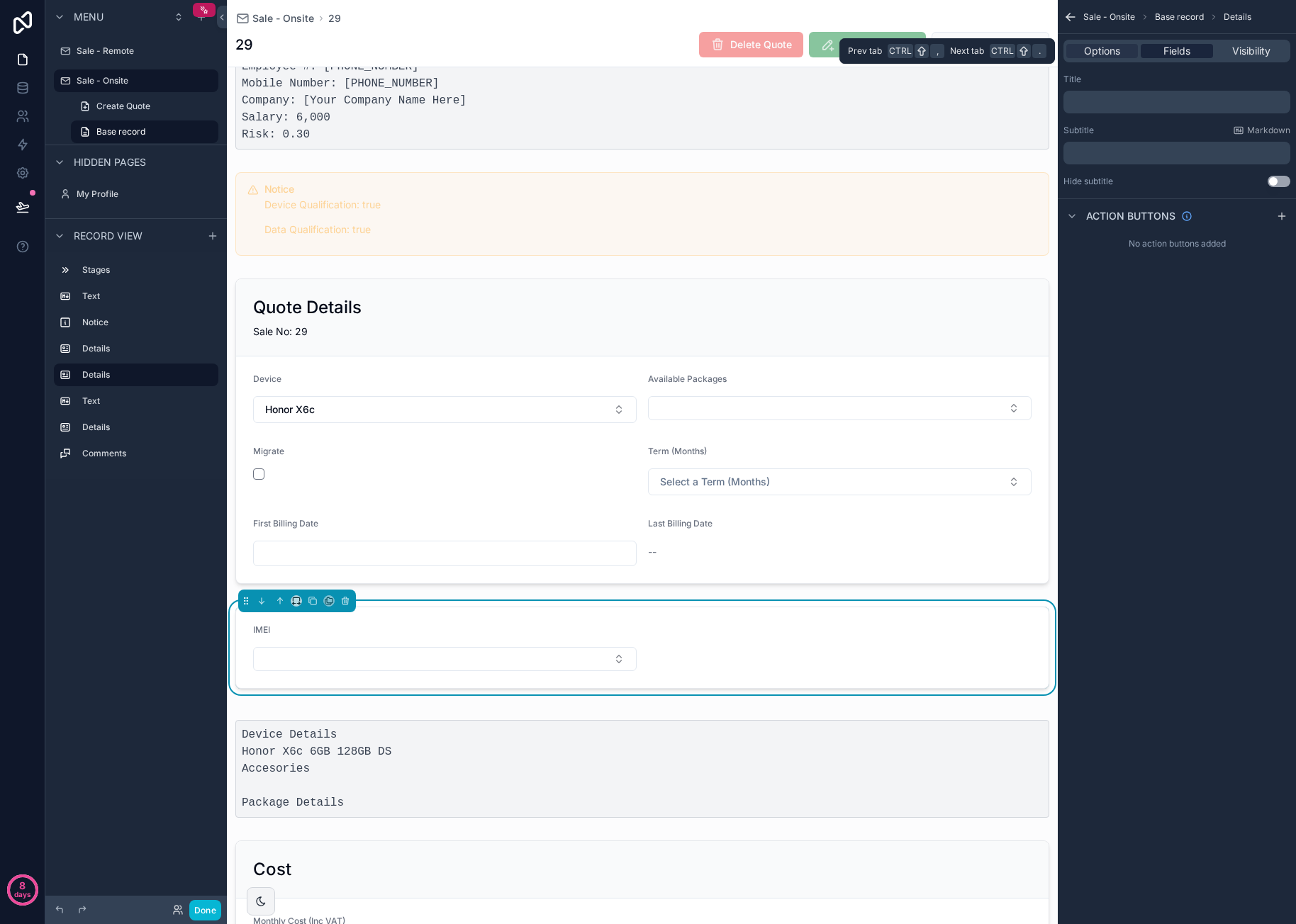
click at [1182, 48] on span "Fields" at bounding box center [1176, 51] width 27 height 14
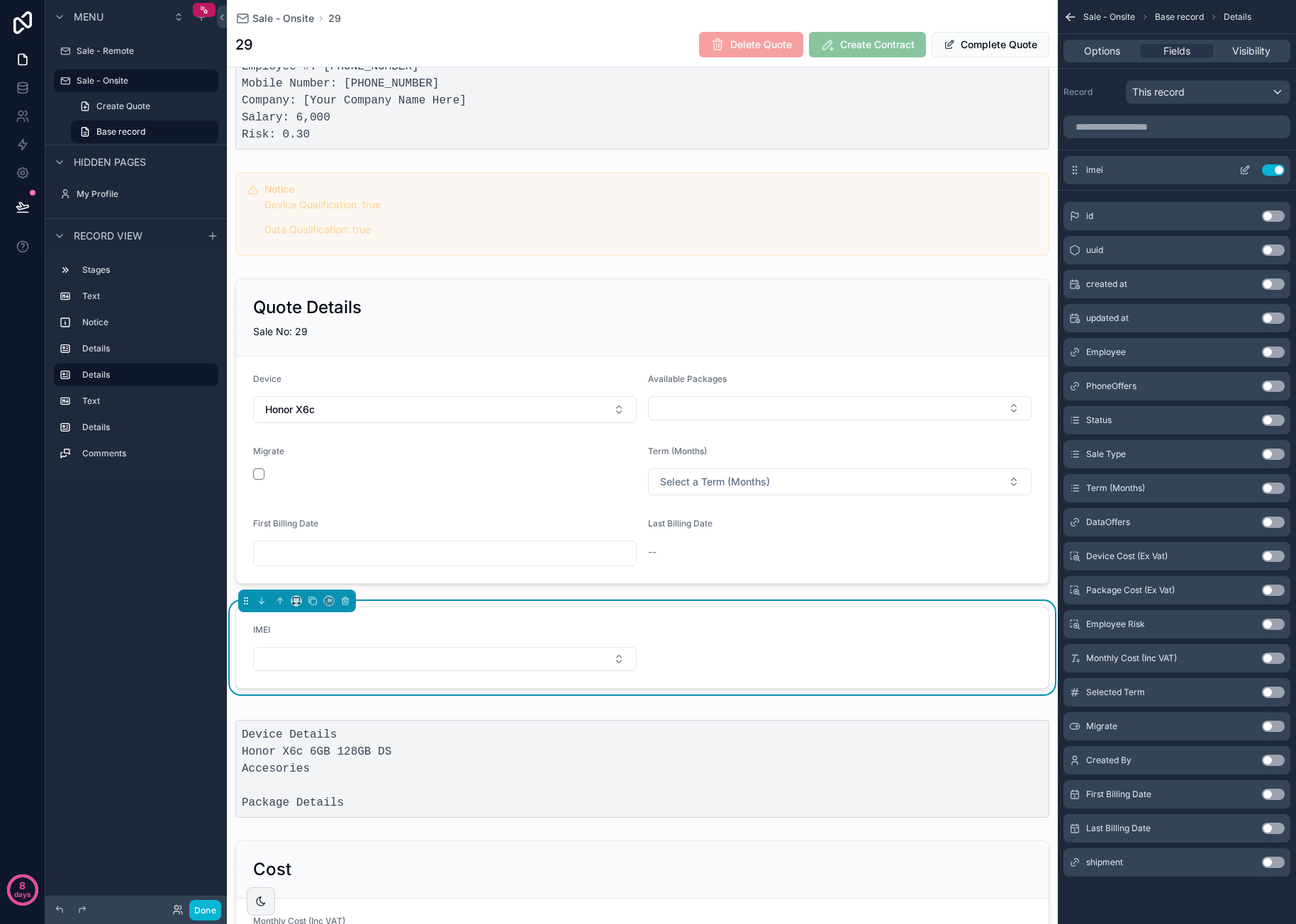
click at [1245, 171] on icon "scrollable content" at bounding box center [1246, 169] width 6 height 6
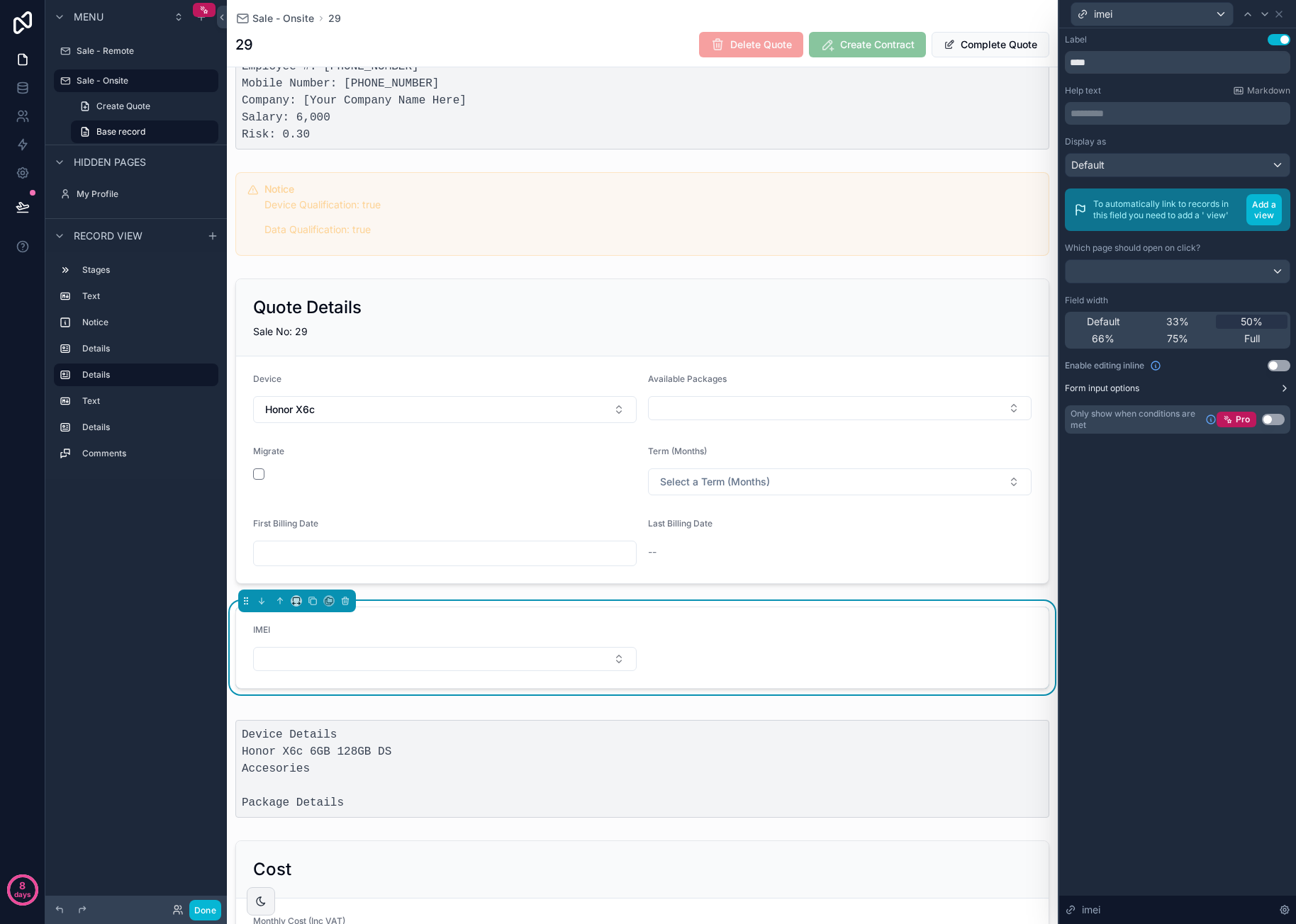
click at [1277, 386] on button "Form input options" at bounding box center [1177, 387] width 225 height 11
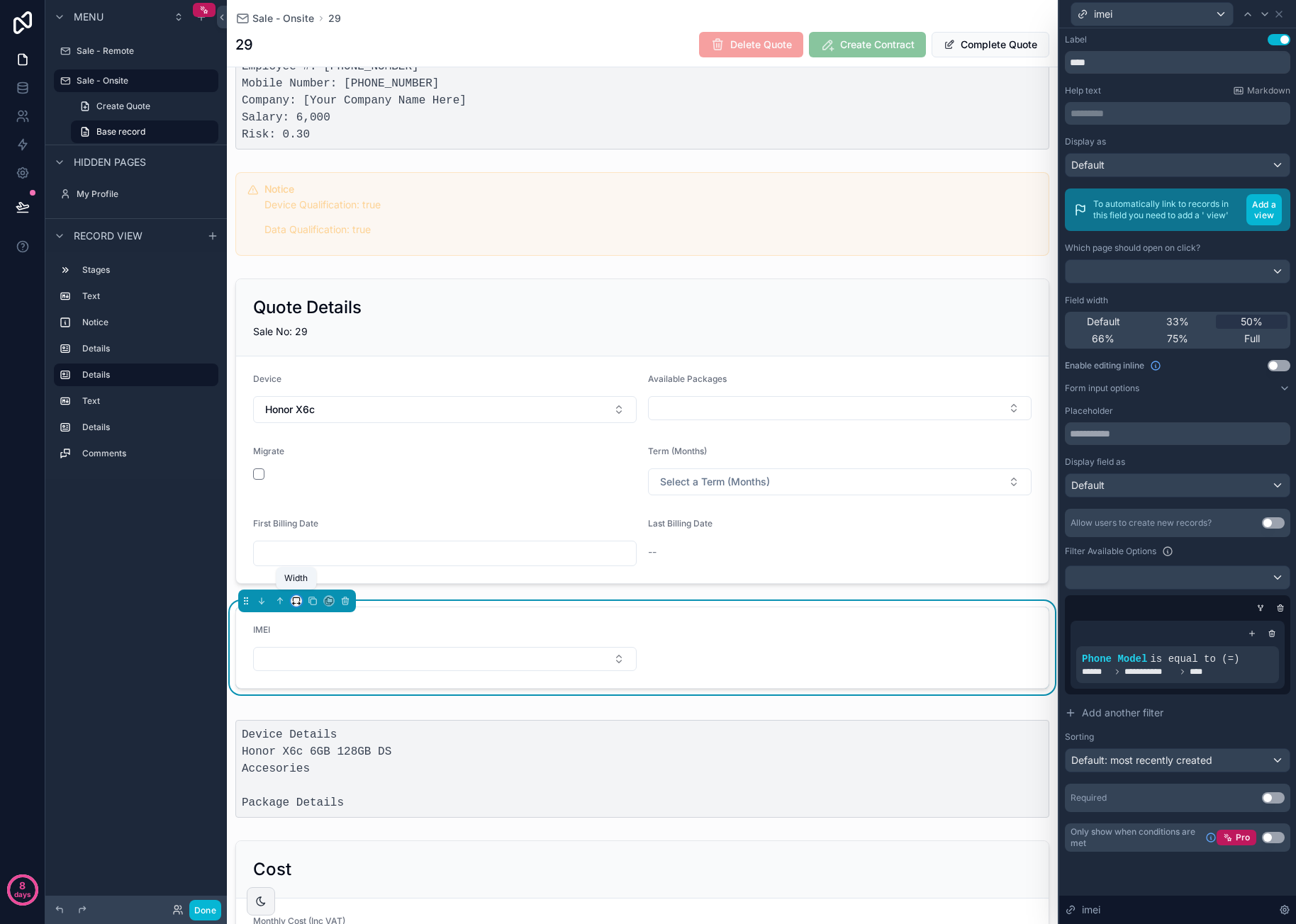
click at [299, 601] on icon "scrollable content" at bounding box center [299, 602] width 1 height 3
click at [312, 696] on span "50%" at bounding box center [314, 704] width 22 height 17
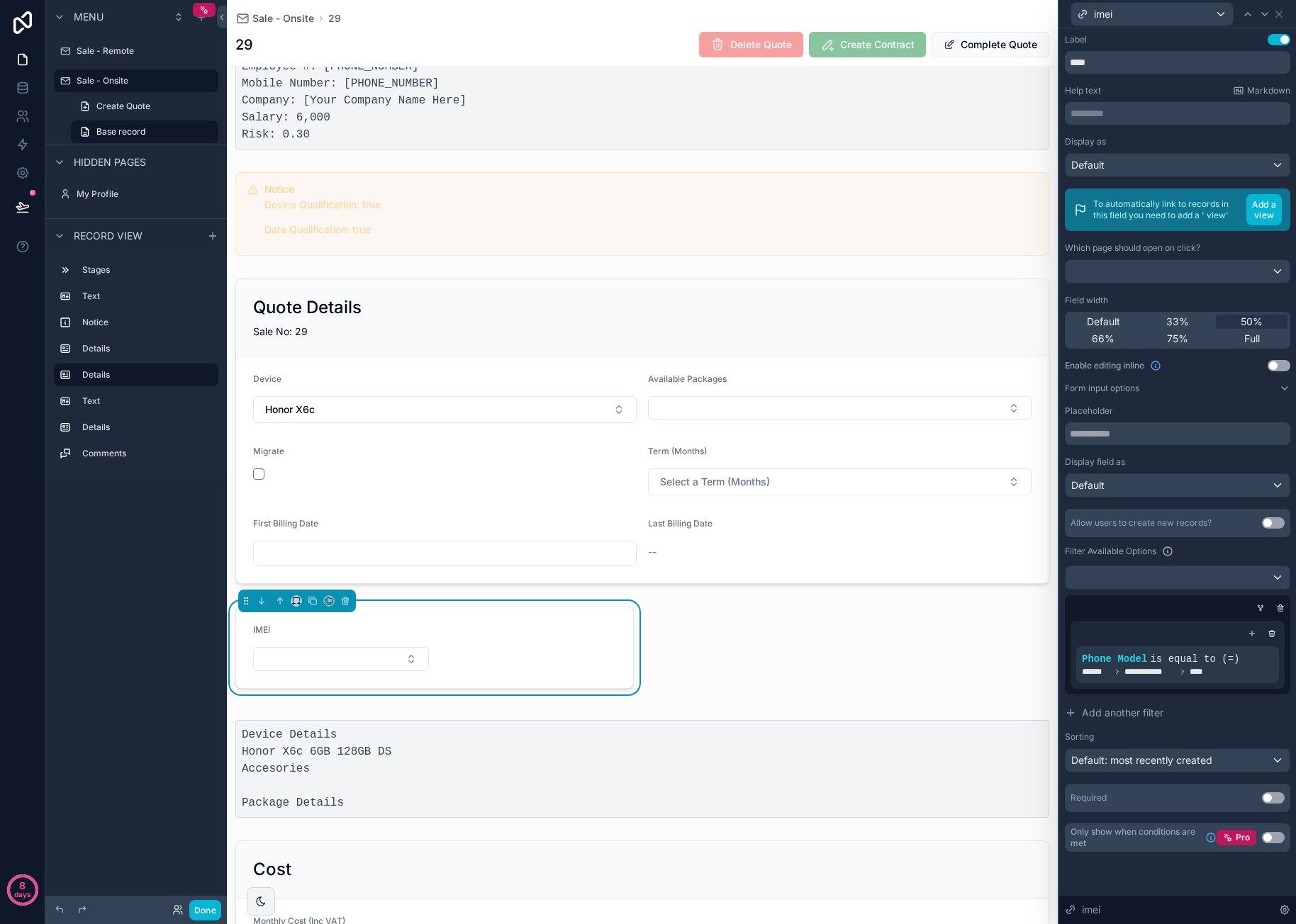
click at [436, 639] on form "IMEI" at bounding box center [434, 647] width 397 height 81
click at [1265, 334] on div "Full" at bounding box center [1252, 339] width 72 height 14
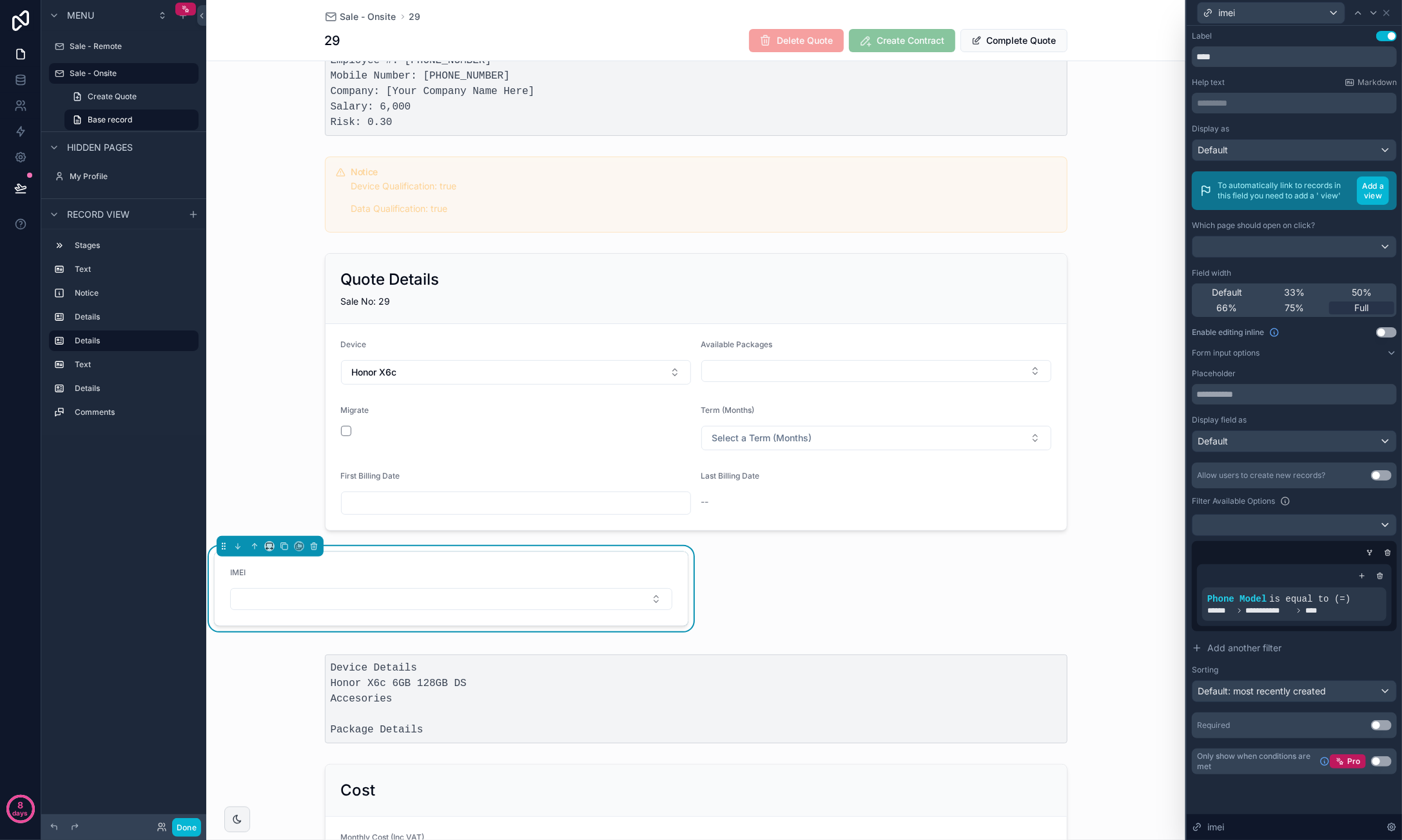
click at [896, 562] on div "1 Quote 2 Contract Sent 3 Contract Signed Name: Caroline van der Merwe ID Numbe…" at bounding box center [696, 591] width 979 height 1287
drag, startPoint x: 553, startPoint y: 558, endPoint x: 623, endPoint y: 558, distance: 70.0
click at [637, 558] on form "IMEI" at bounding box center [451, 588] width 473 height 73
click at [272, 547] on icon "scrollable content" at bounding box center [272, 548] width 1 height 3
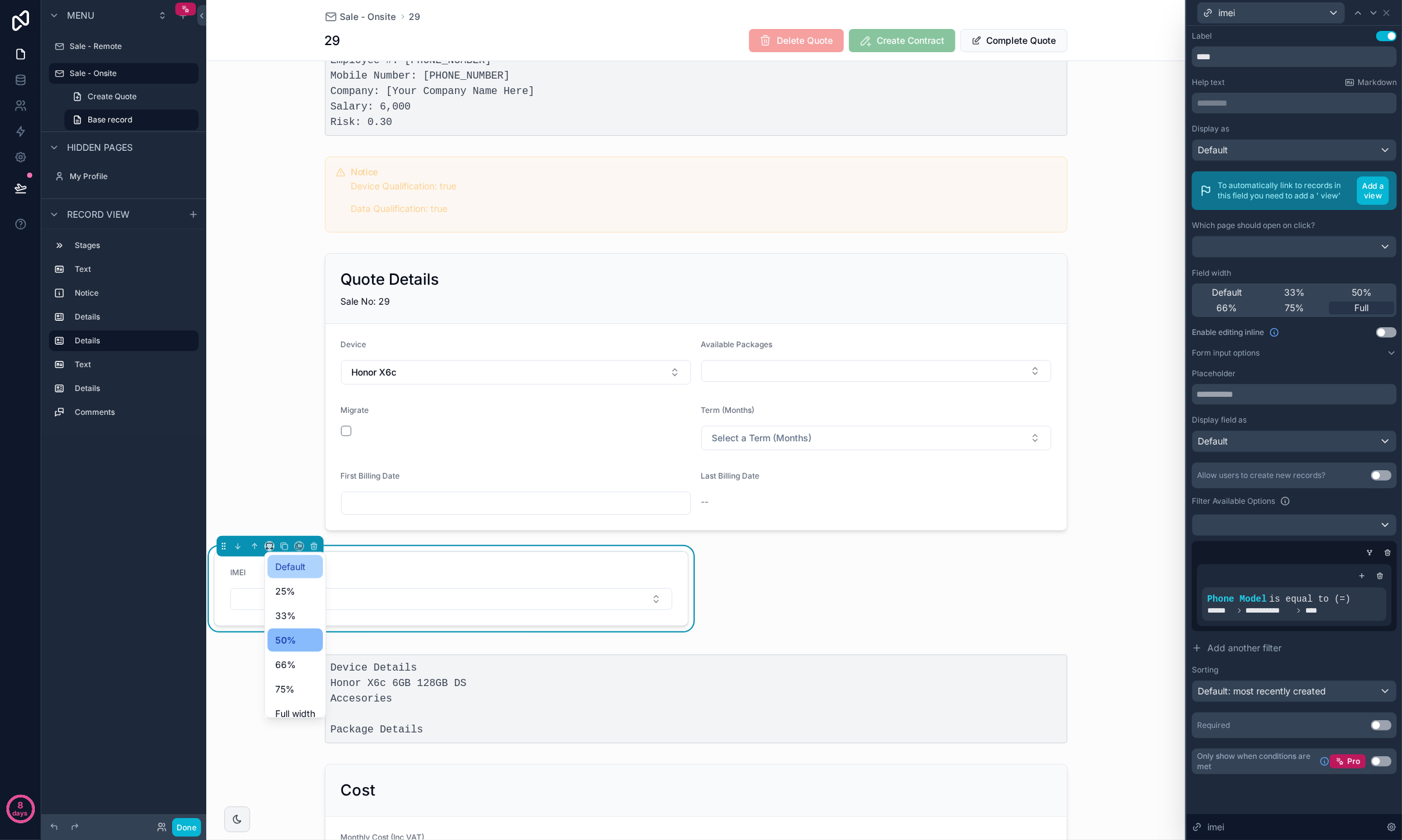
click at [299, 568] on span "Default" at bounding box center [290, 567] width 30 height 15
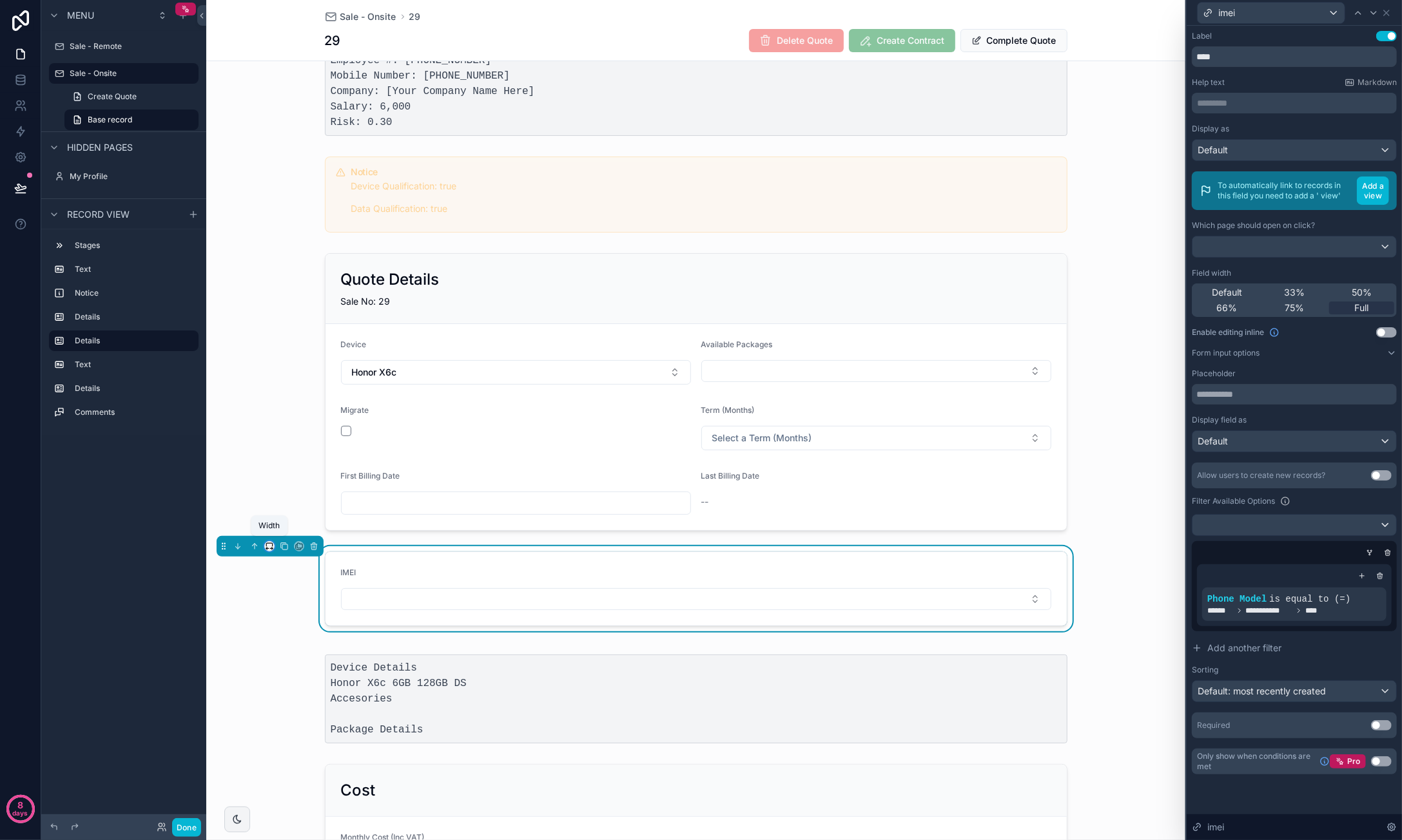
click at [271, 543] on icon "scrollable content" at bounding box center [269, 547] width 9 height 9
click at [293, 635] on span "50%" at bounding box center [285, 640] width 20 height 15
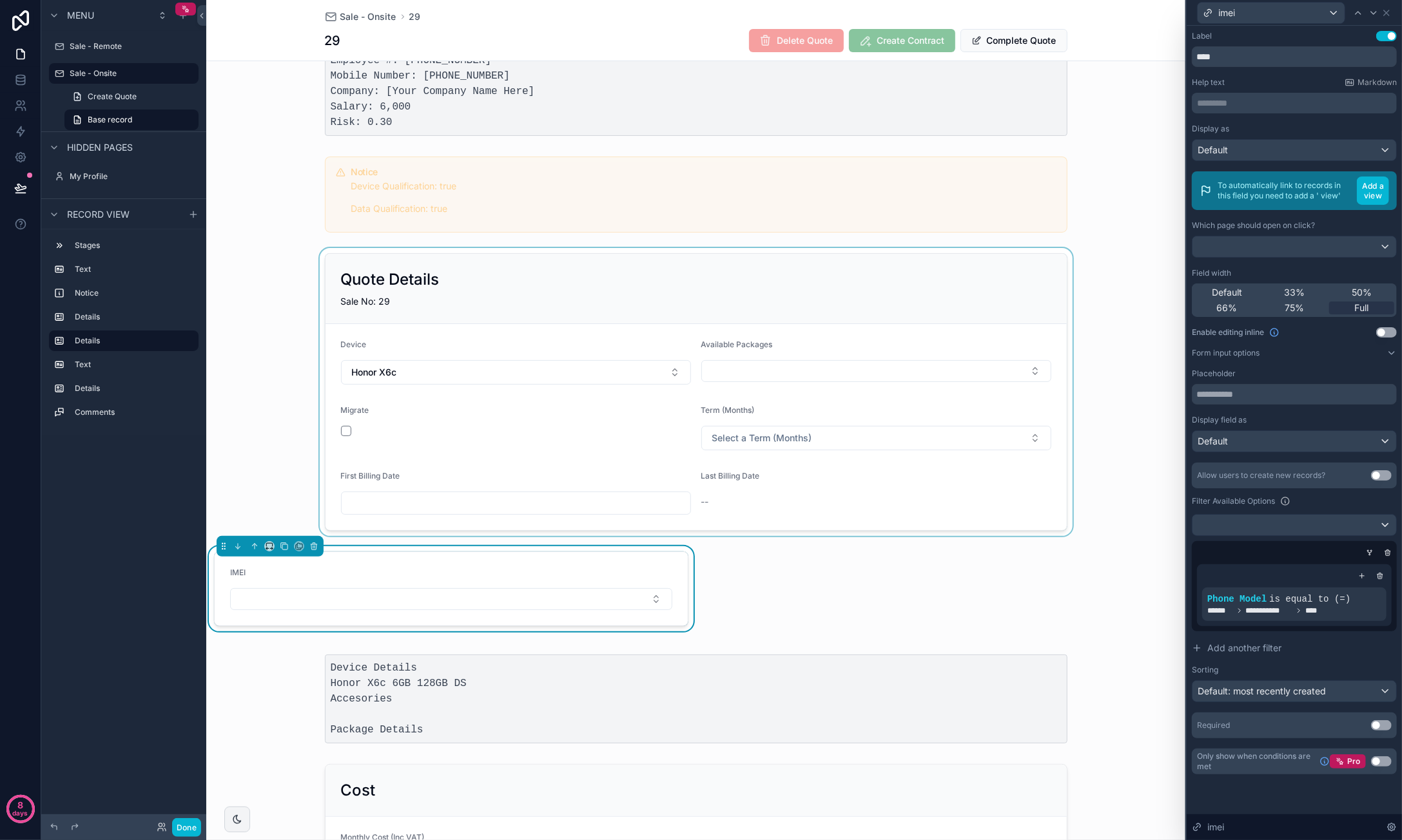
click at [653, 276] on div "scrollable content" at bounding box center [696, 392] width 979 height 288
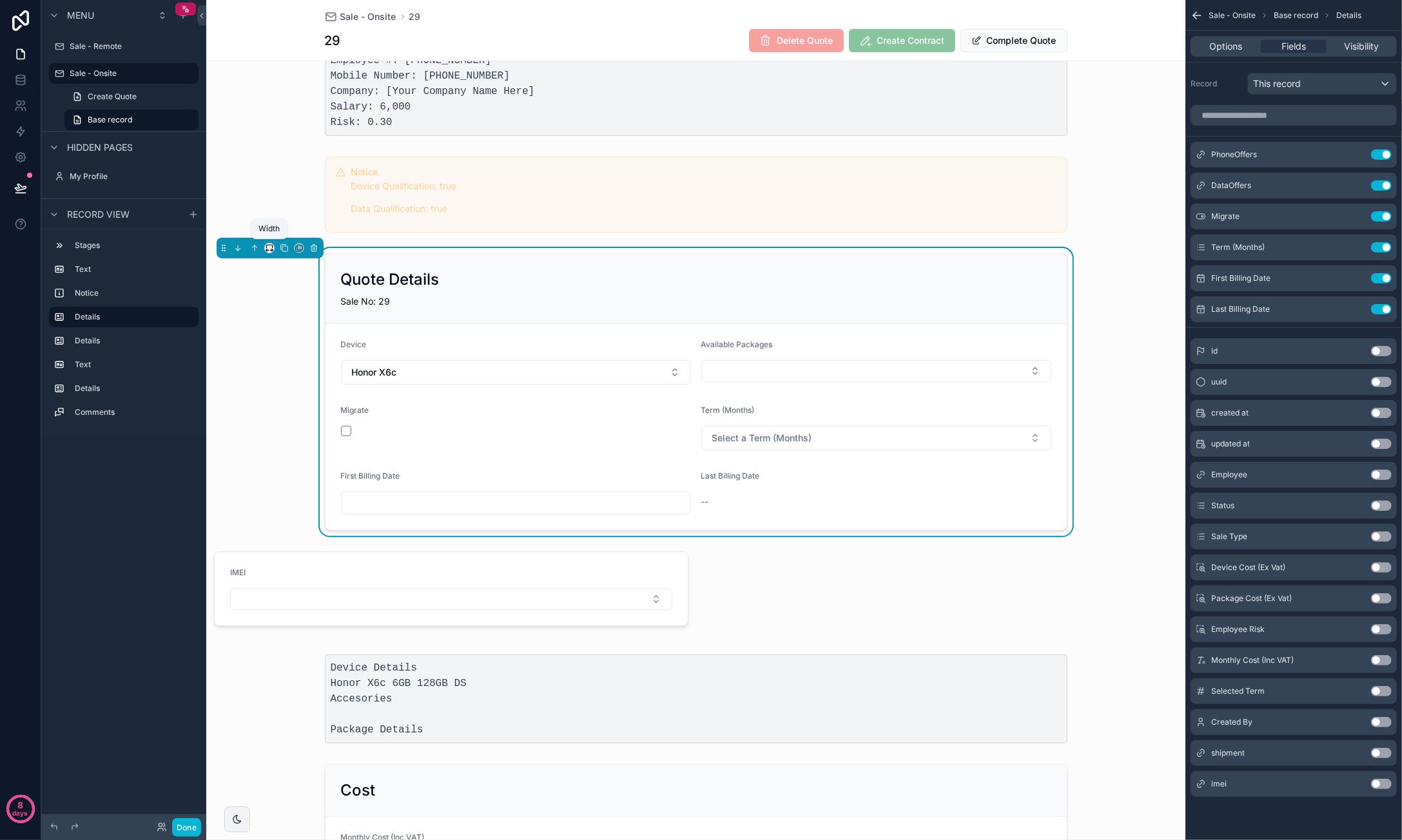
click at [267, 245] on icon "scrollable content" at bounding box center [269, 248] width 9 height 9
click at [292, 337] on span "50%" at bounding box center [285, 343] width 20 height 15
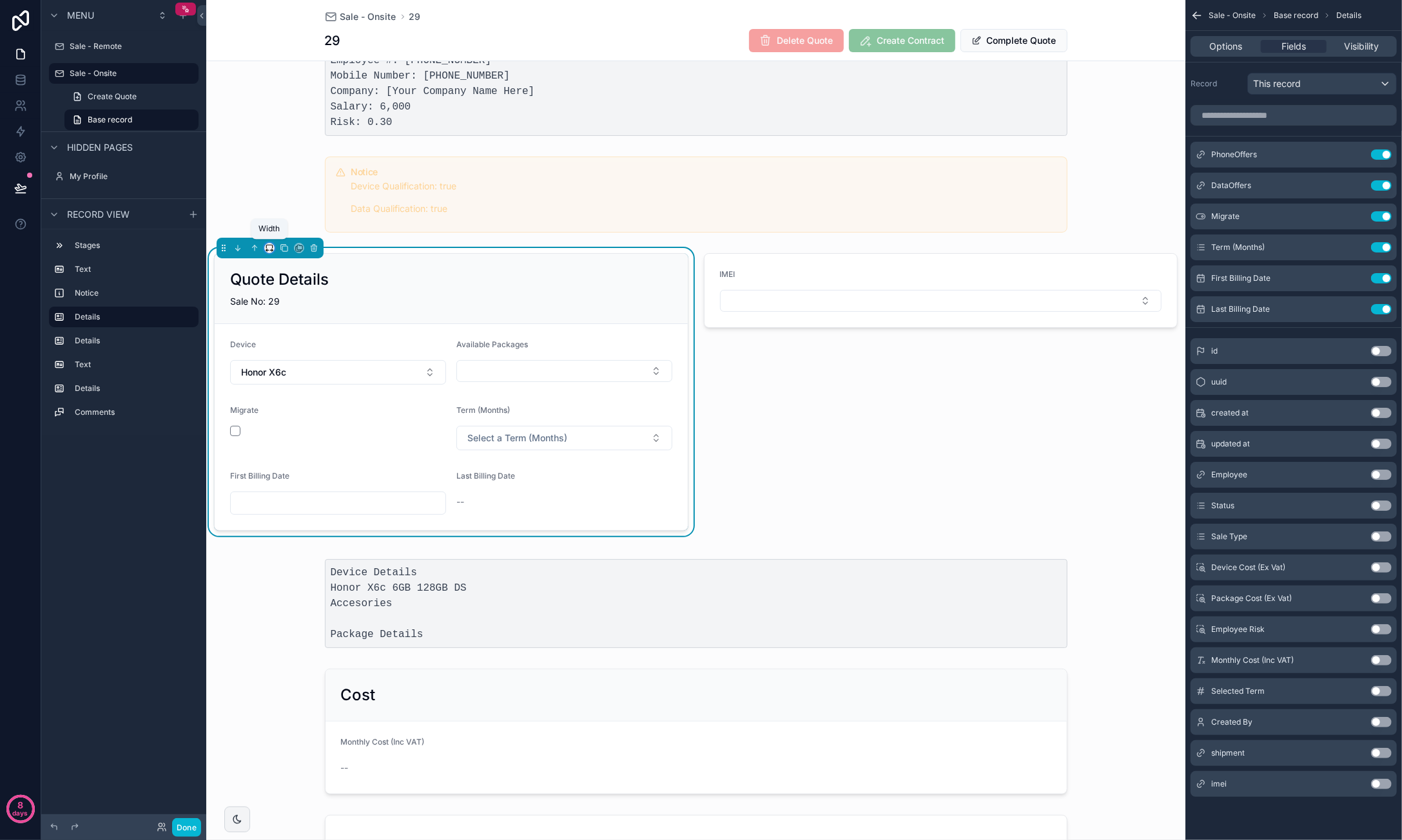
click at [272, 245] on icon "scrollable content" at bounding box center [269, 246] width 5 height 4
click at [304, 276] on span "Default" at bounding box center [290, 270] width 30 height 15
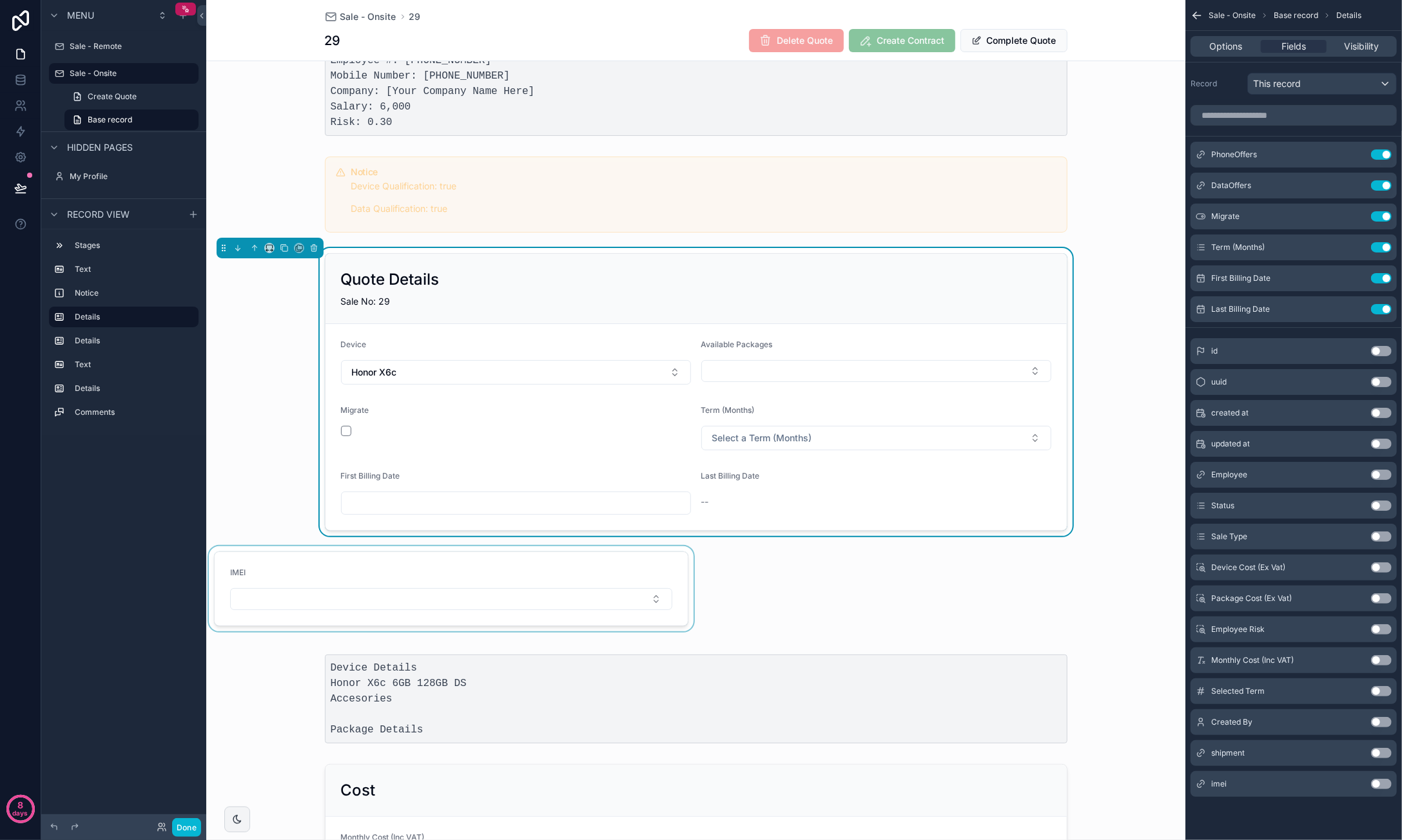
click at [400, 555] on div "scrollable content" at bounding box center [451, 588] width 490 height 85
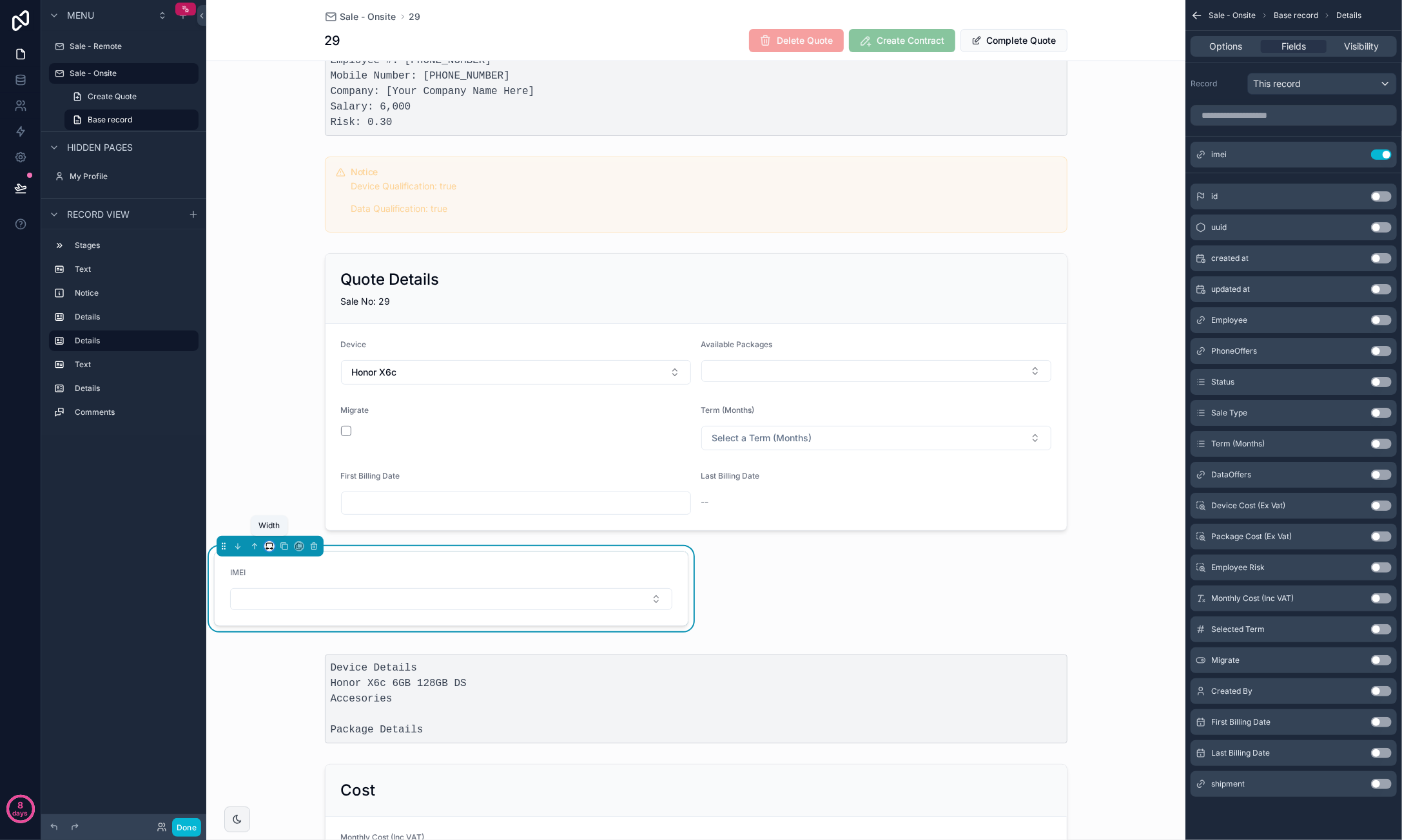
click at [272, 543] on icon "scrollable content" at bounding box center [269, 545] width 5 height 4
click at [307, 560] on div "Default" at bounding box center [295, 567] width 40 height 15
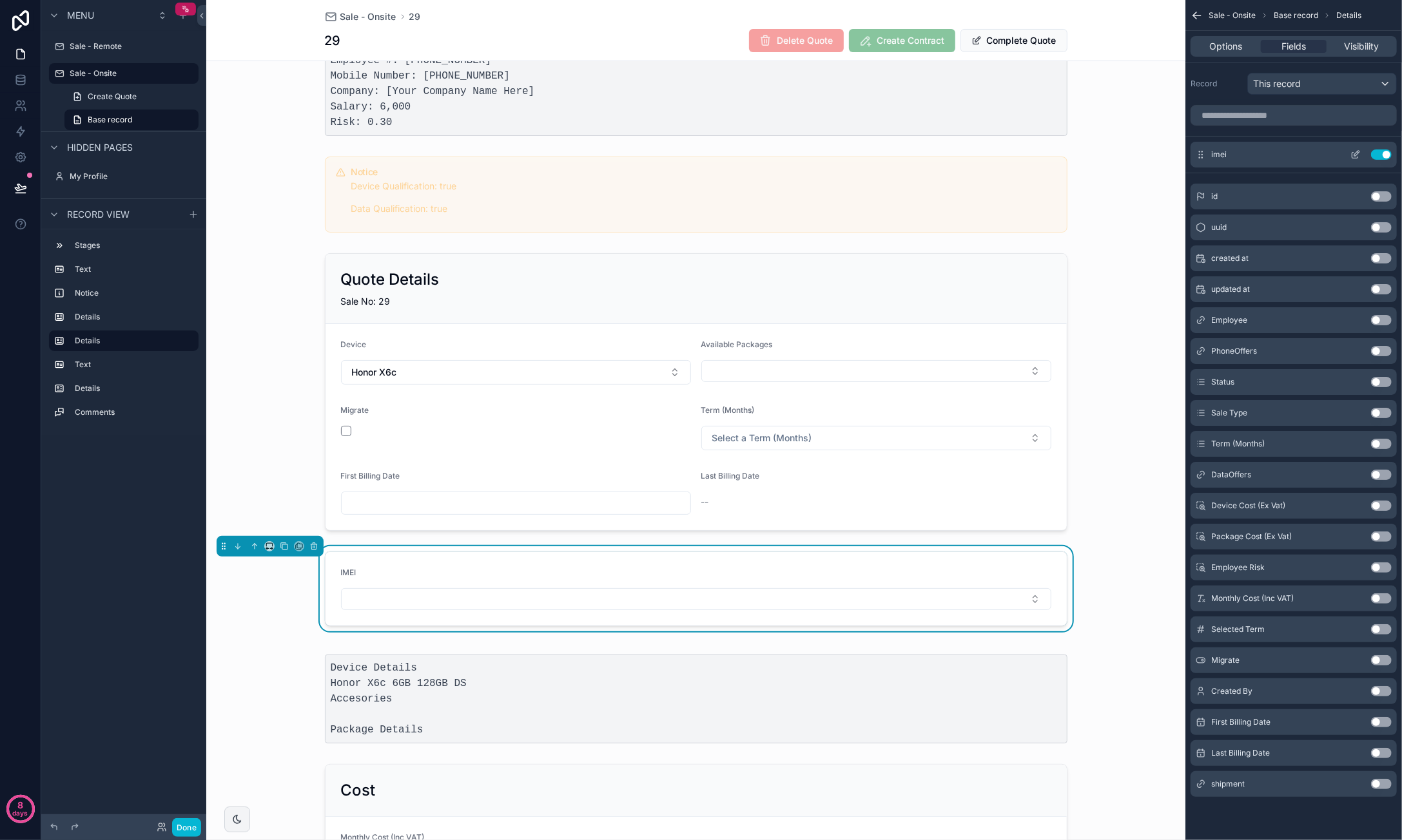
click at [1177, 157] on icon "scrollable content" at bounding box center [1355, 156] width 5 height 5
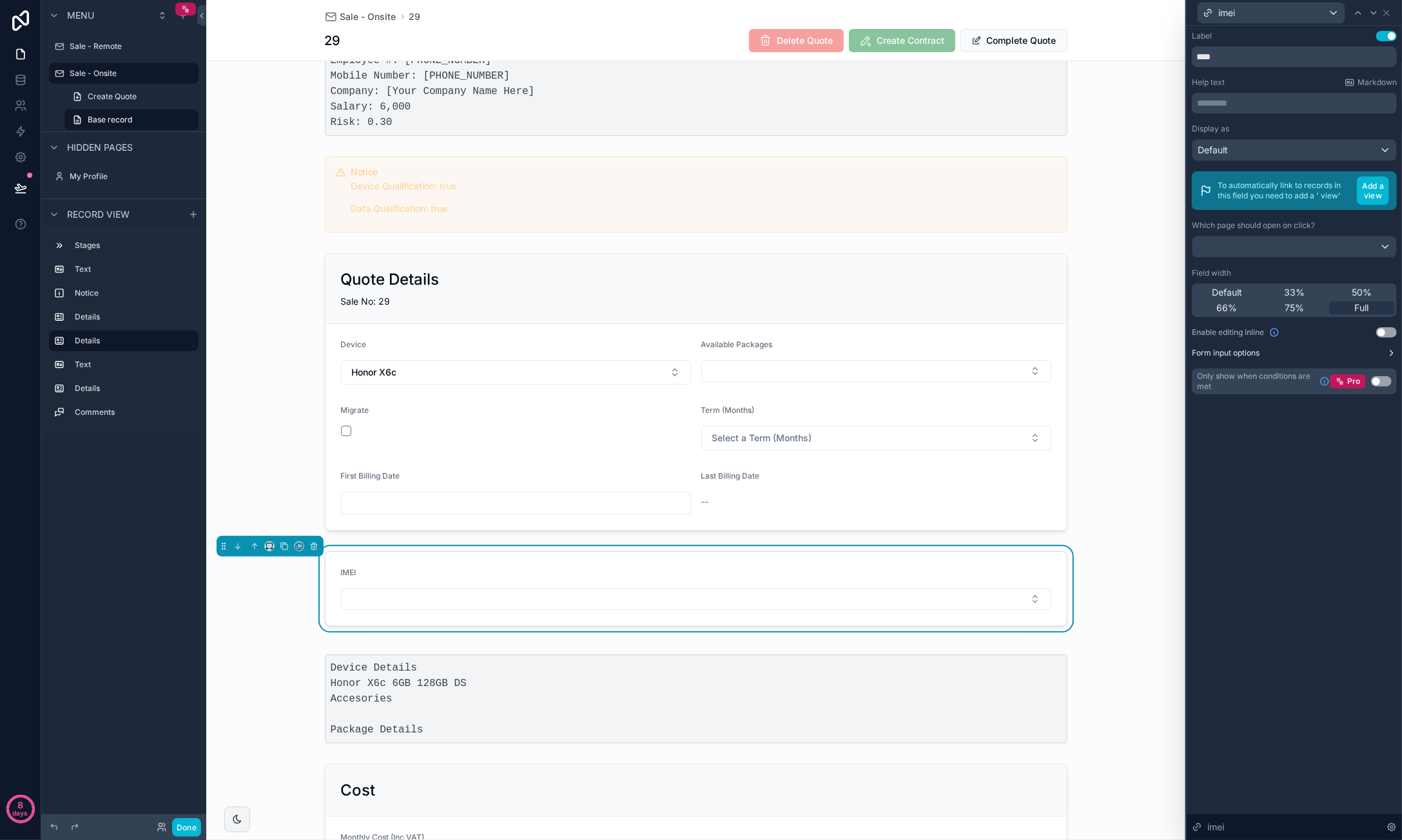
click at [1177, 352] on icon at bounding box center [1391, 352] width 10 height 10
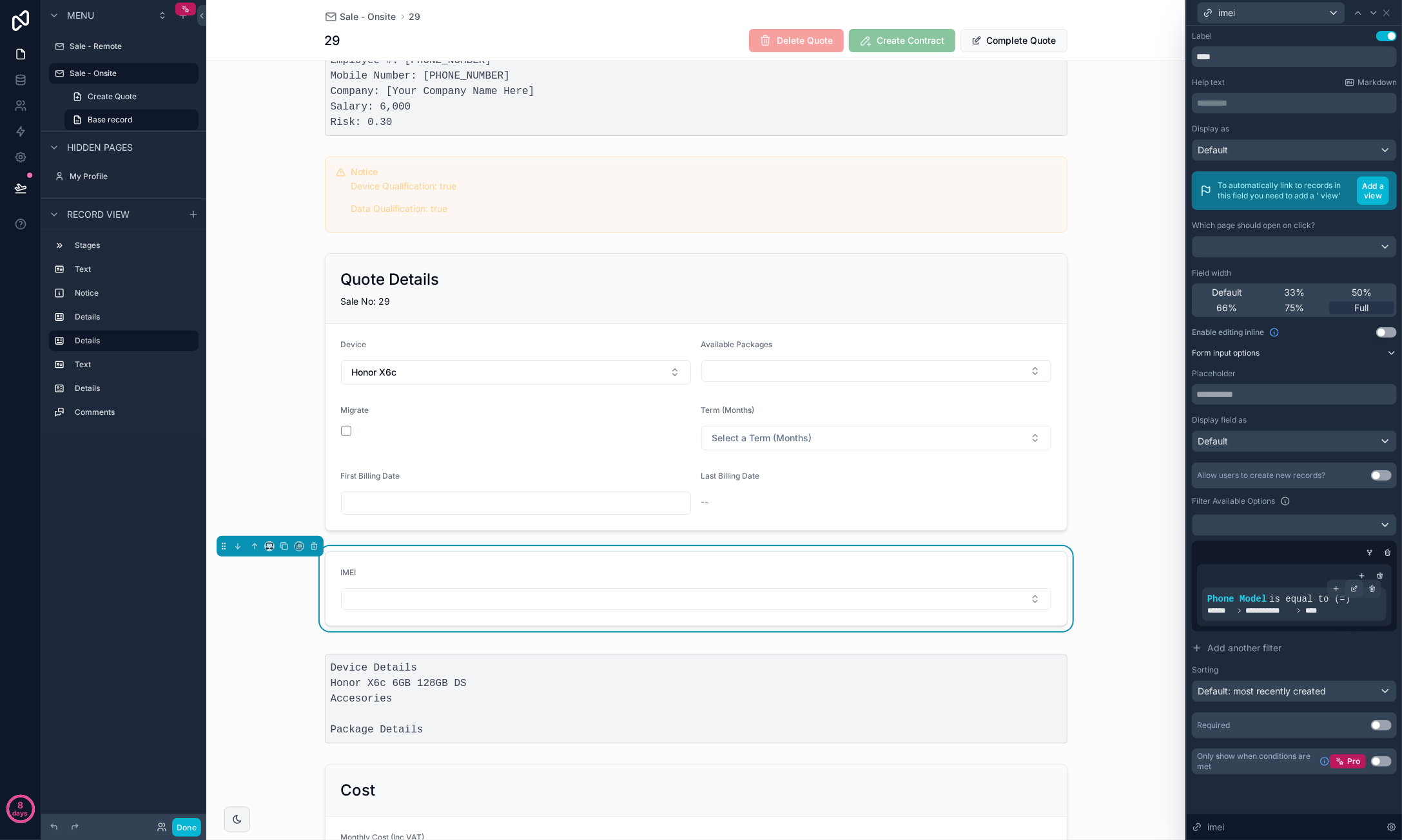
click at [1177, 588] on icon at bounding box center [1353, 589] width 5 height 5
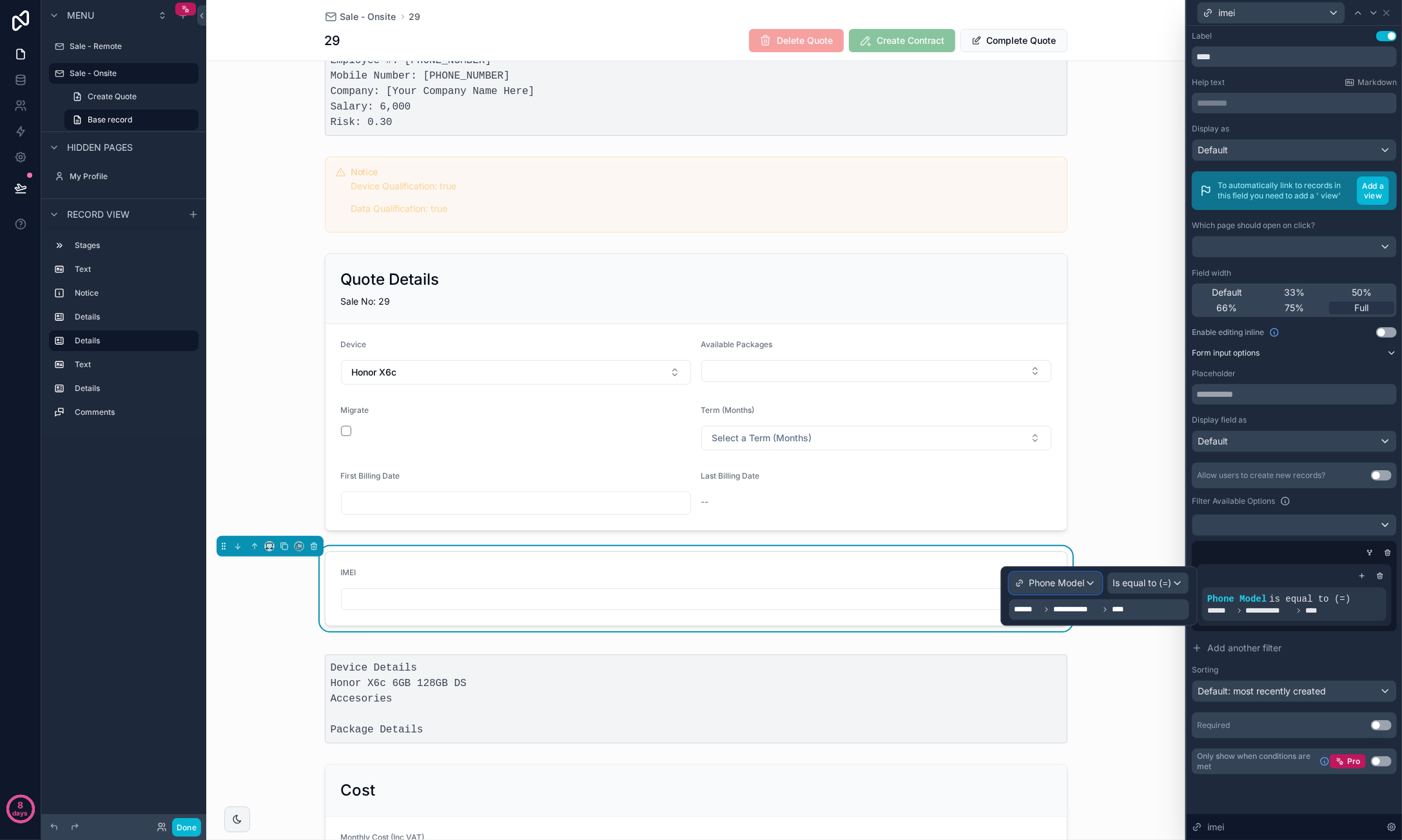
click at [1080, 584] on span "Phone Model" at bounding box center [1057, 583] width 55 height 13
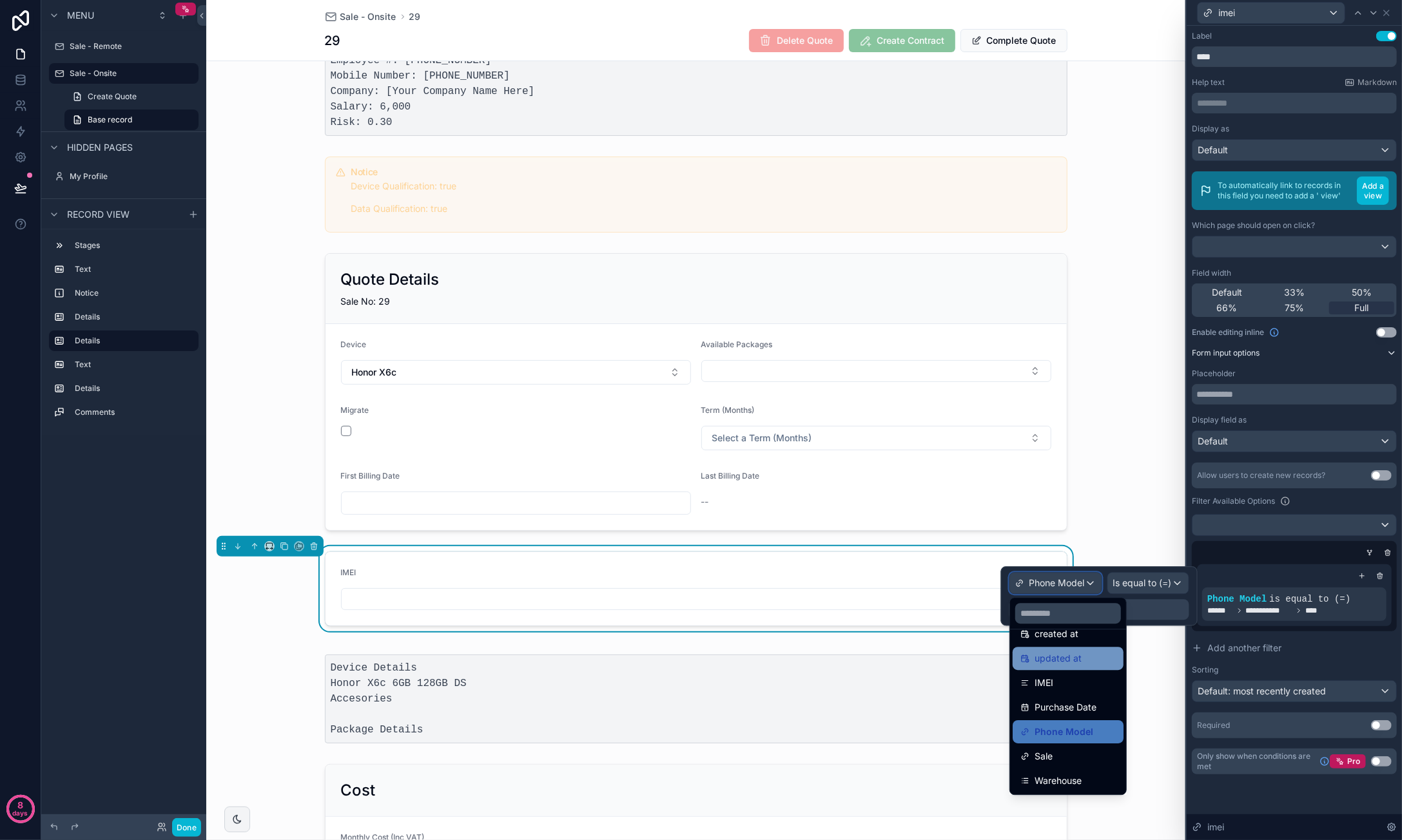
scroll to position [67, 0]
click at [1097, 729] on div "Phone Model" at bounding box center [1068, 730] width 95 height 15
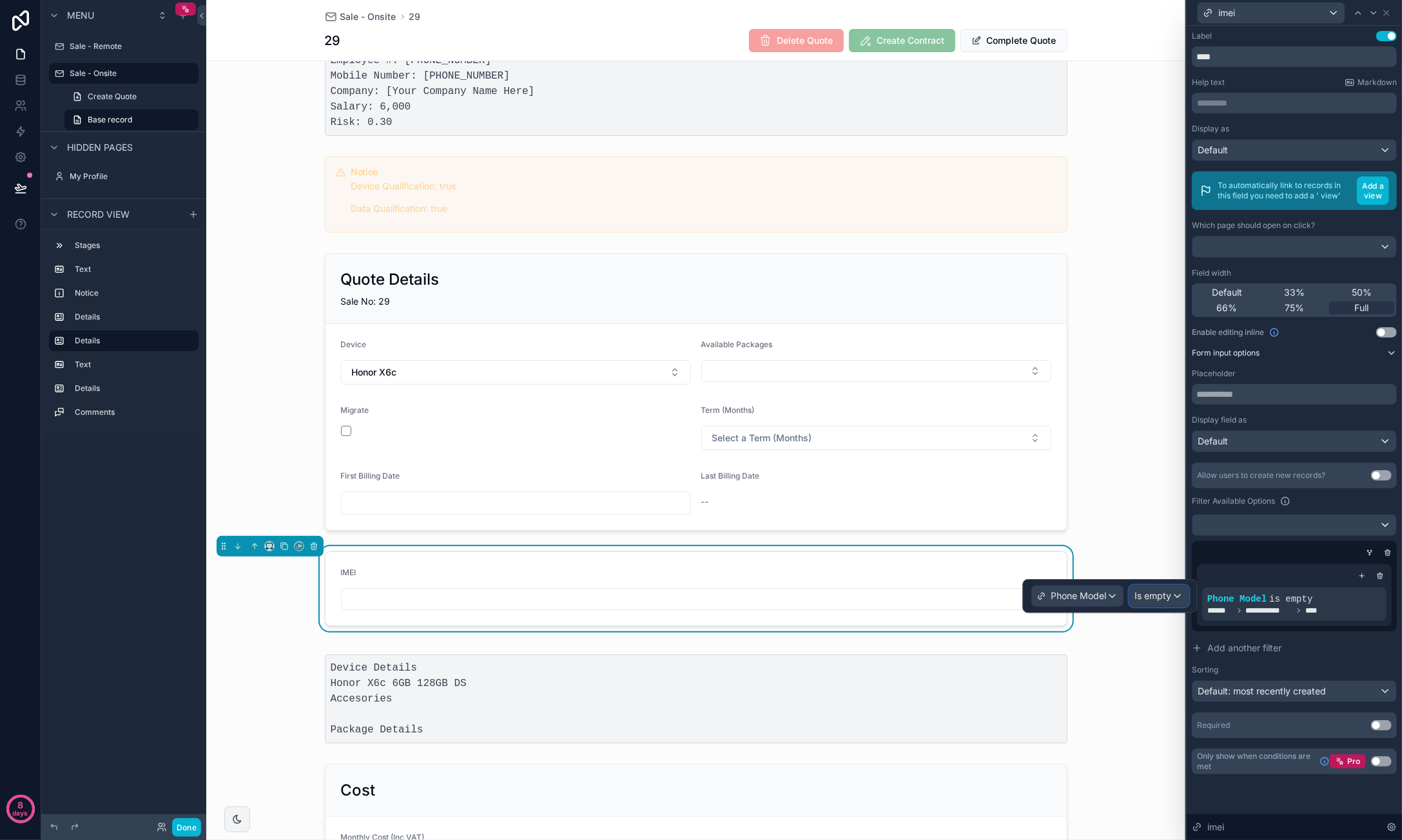
click at [1153, 596] on span "Is empty" at bounding box center [1153, 596] width 37 height 13
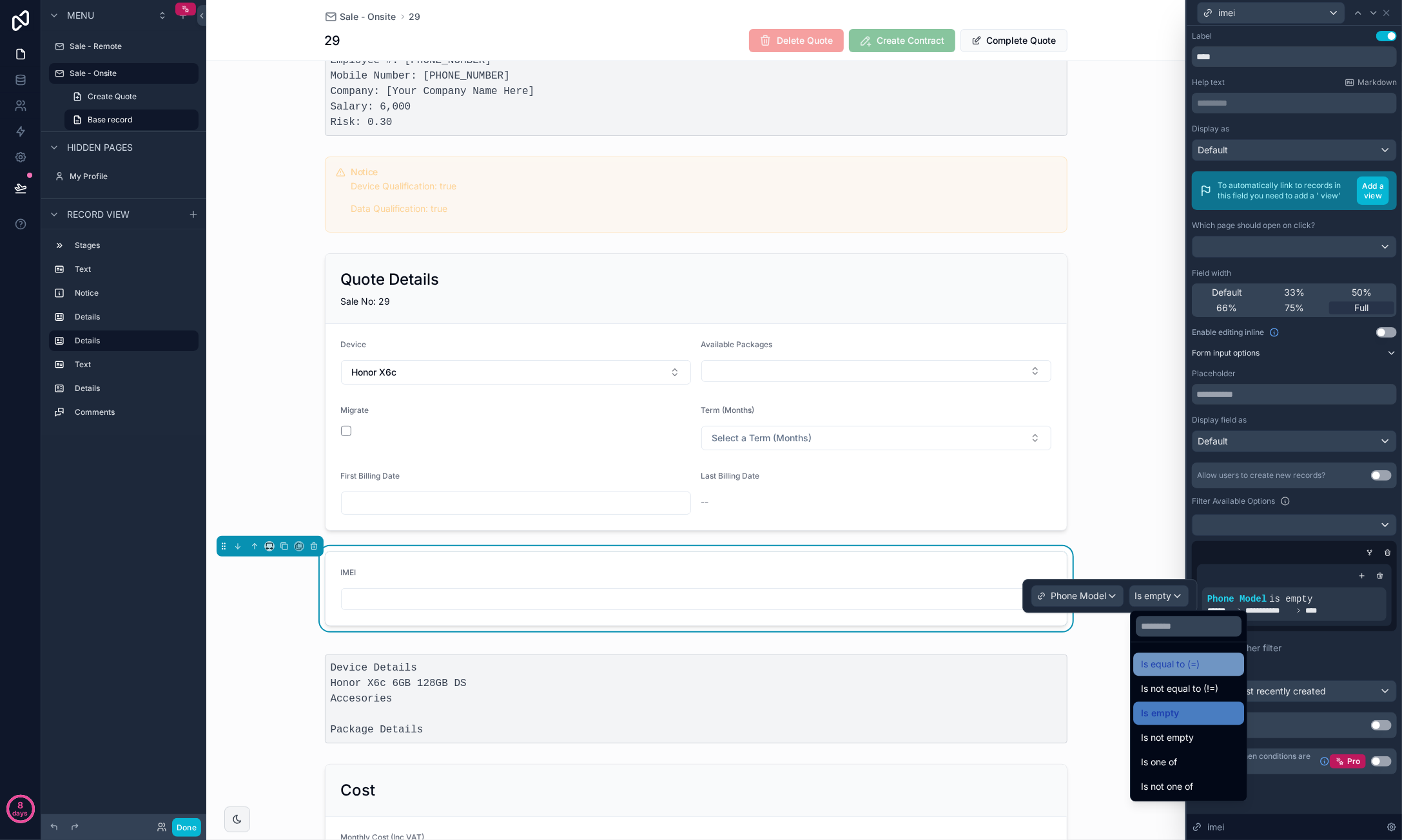
click at [1177, 667] on div "Is equal to (=)" at bounding box center [1188, 663] width 95 height 15
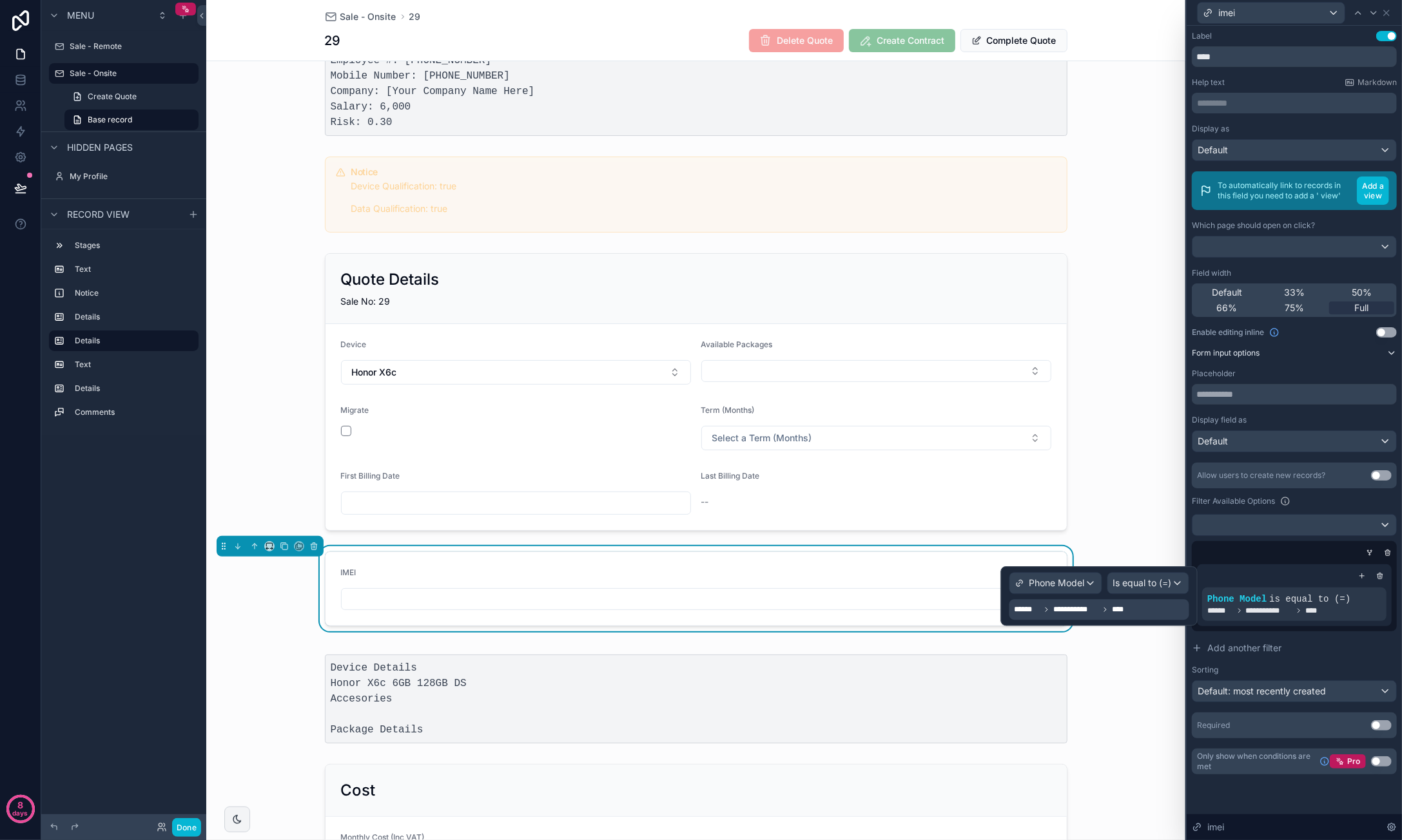
click at [1132, 610] on span "****" at bounding box center [1122, 609] width 21 height 10
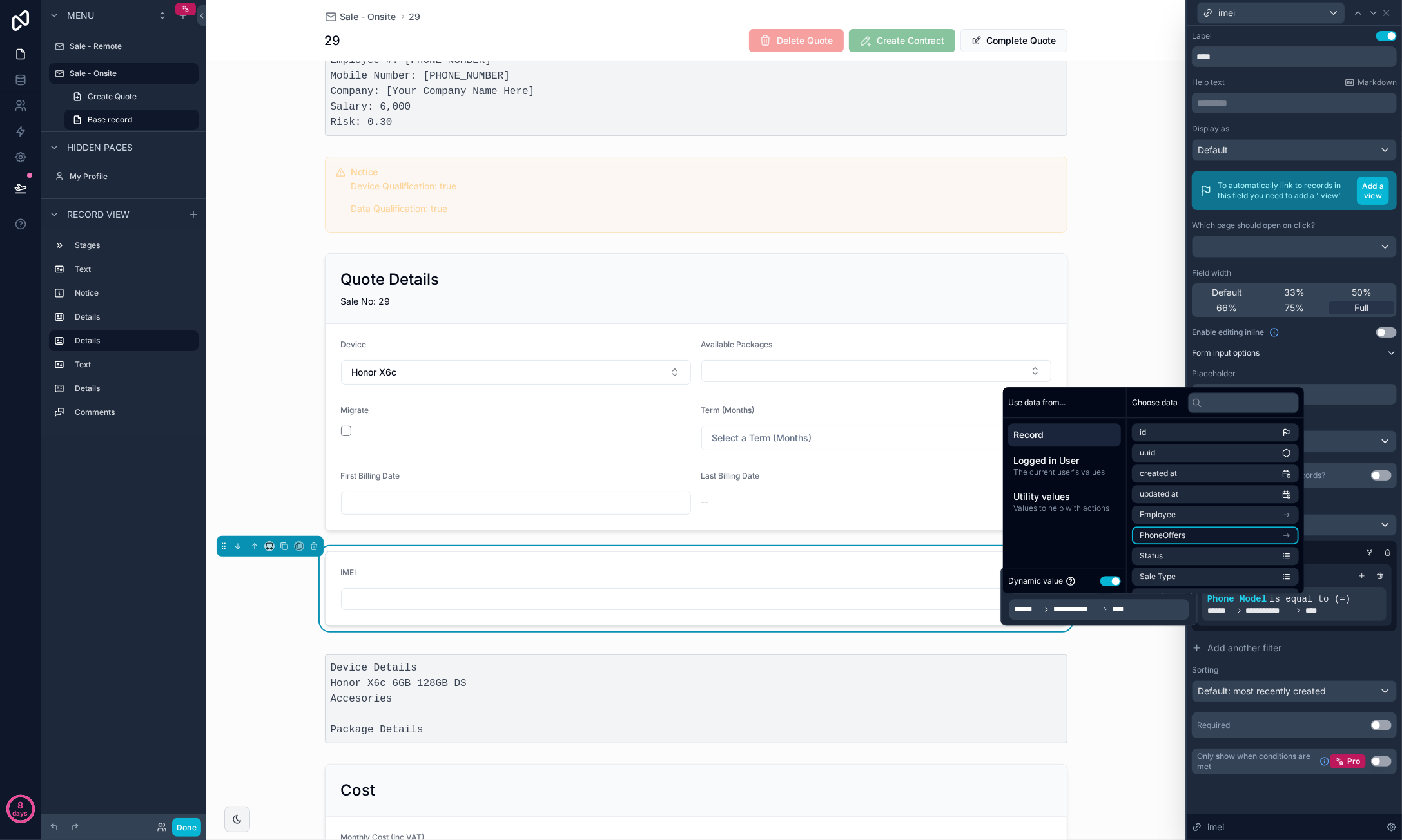
click at [1177, 537] on li "PhoneOffers" at bounding box center [1215, 535] width 167 height 18
click at [1177, 450] on li "id" at bounding box center [1215, 455] width 167 height 18
click at [401, 583] on div "IMEI" at bounding box center [696, 588] width 710 height 43
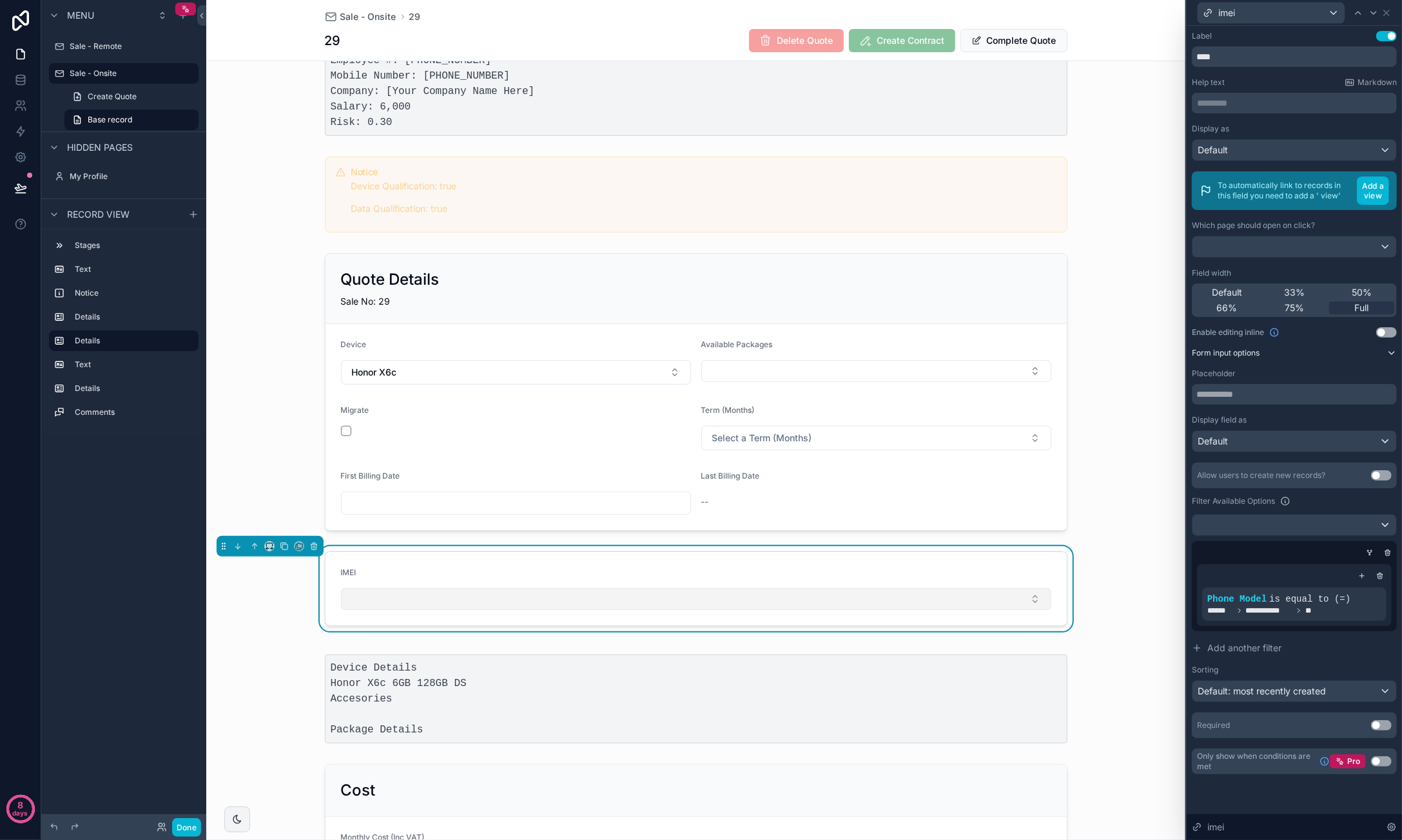
click at [405, 588] on button "Select Button" at bounding box center [696, 599] width 710 height 22
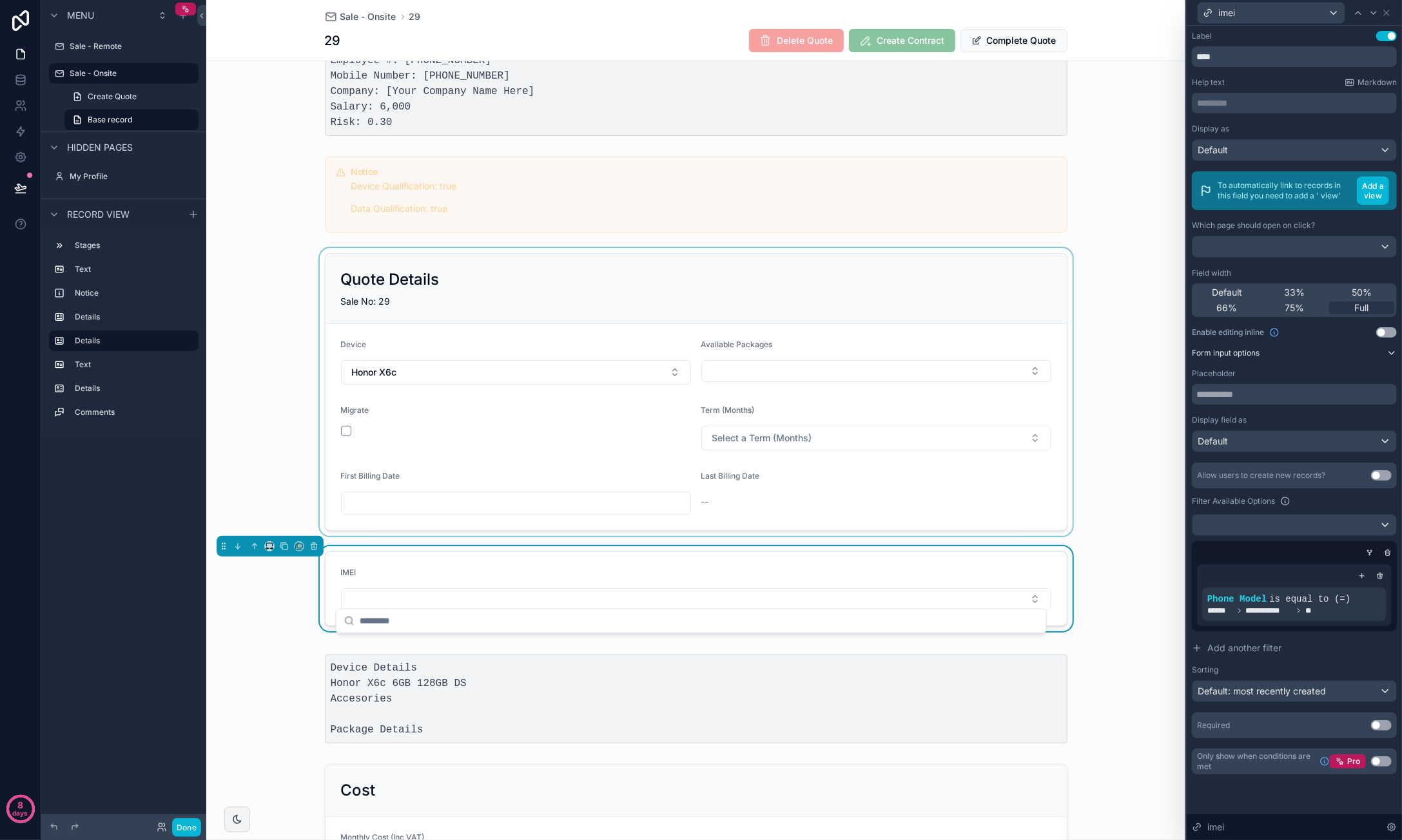
click at [438, 377] on div "scrollable content" at bounding box center [696, 392] width 979 height 288
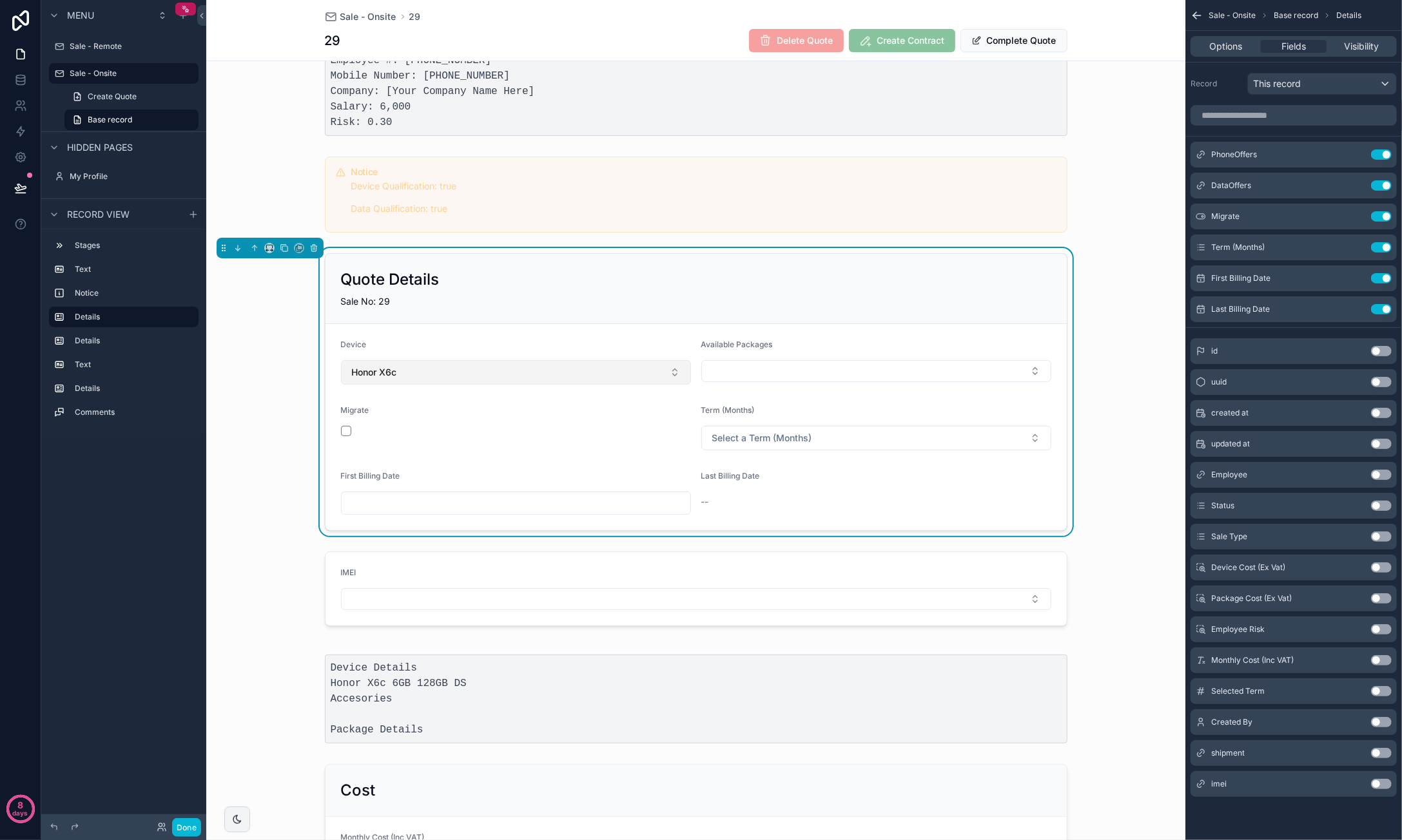
click at [438, 374] on button "Honor X6c" at bounding box center [515, 372] width 350 height 24
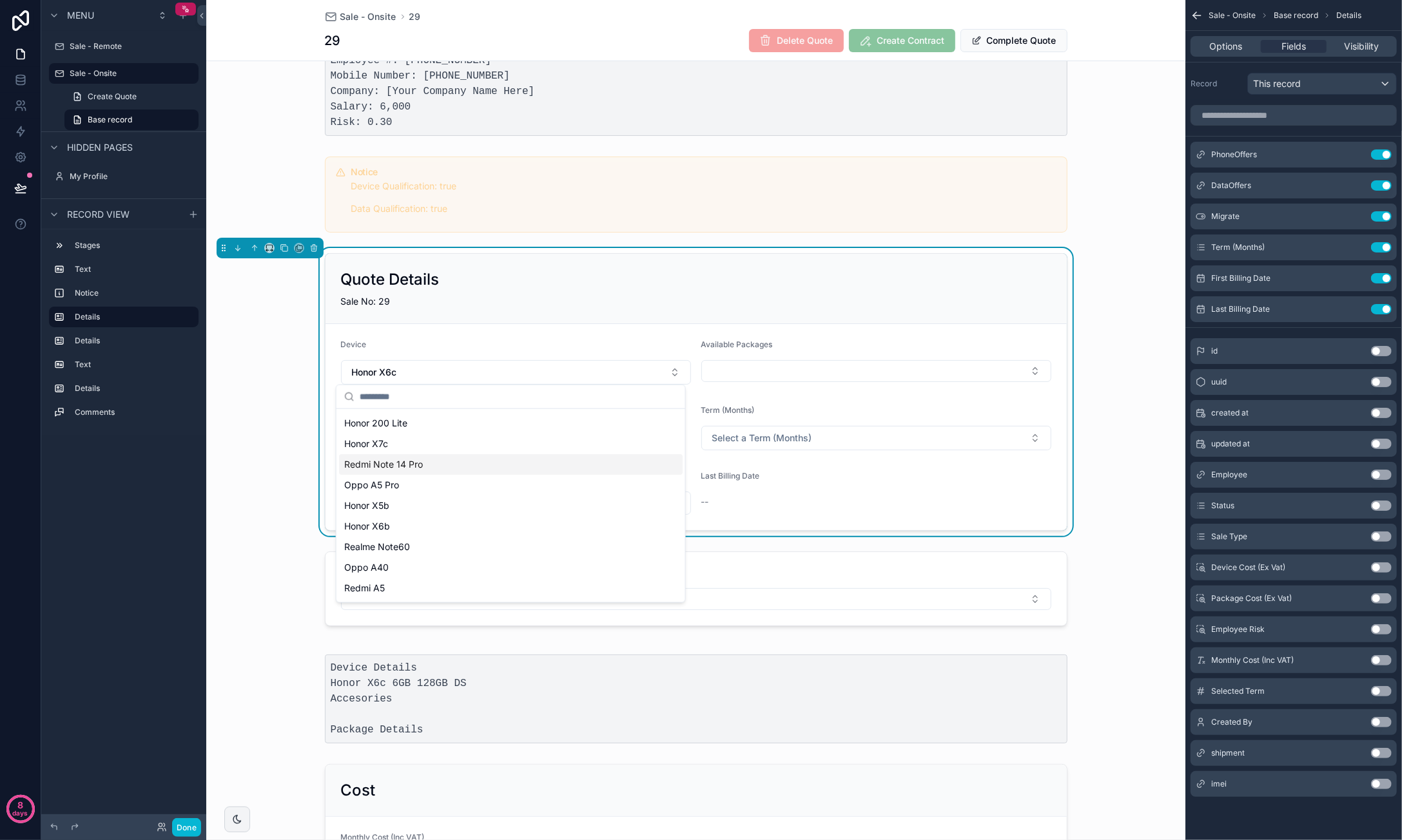
scroll to position [100, 0]
click at [435, 586] on div "Samung A06" at bounding box center [510, 589] width 343 height 21
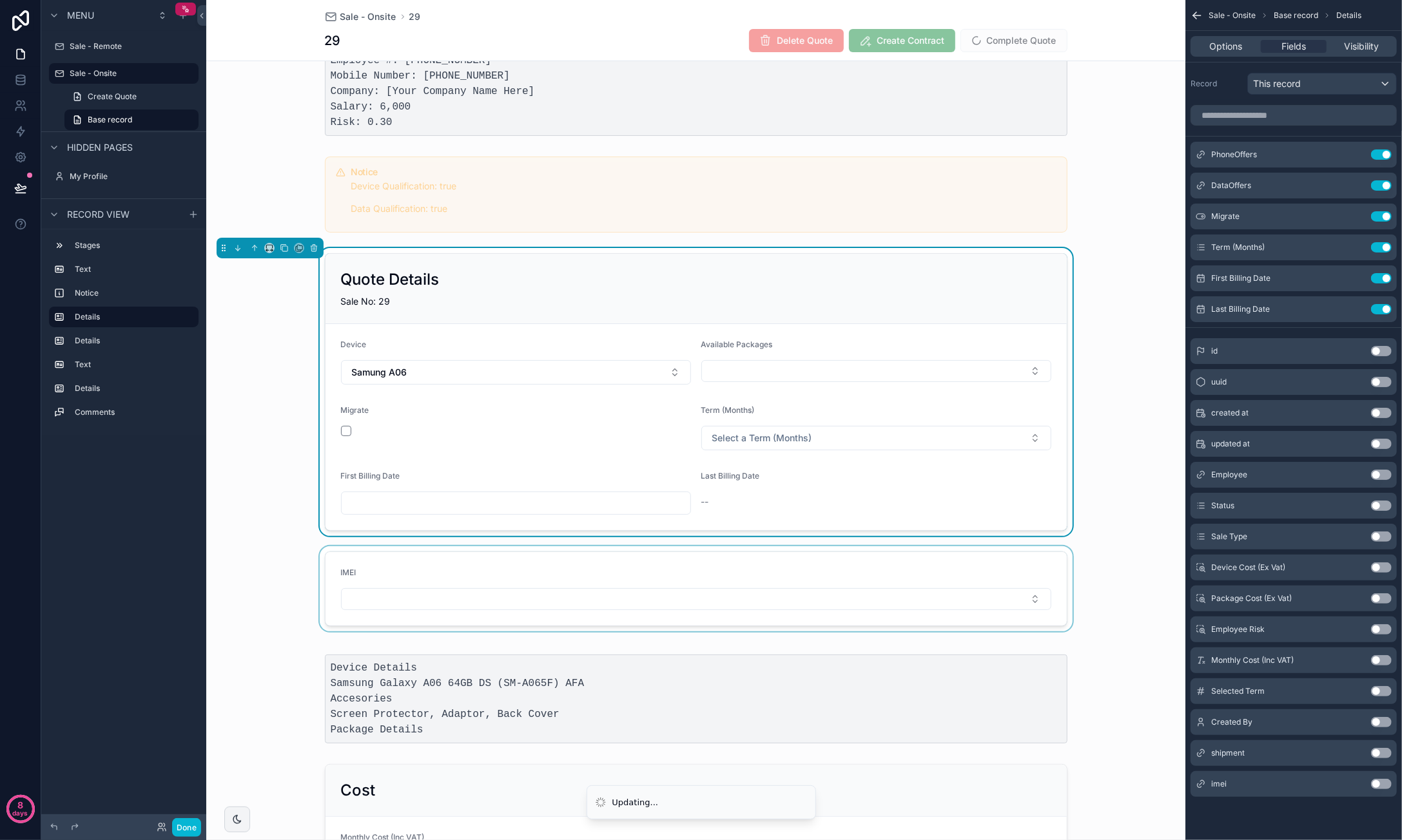
click at [438, 597] on div "scrollable content" at bounding box center [696, 588] width 979 height 85
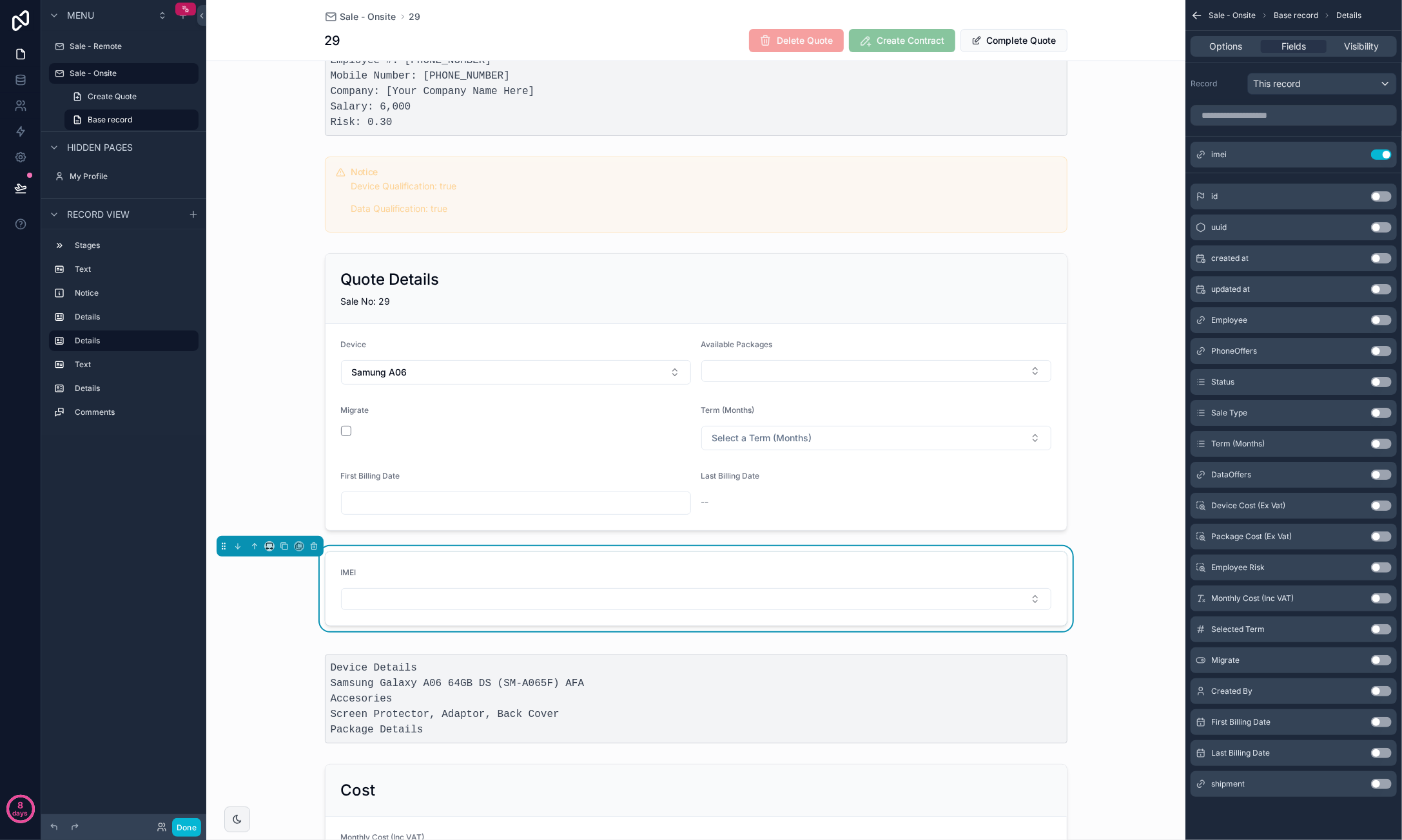
click at [438, 597] on button "Select Button" at bounding box center [696, 599] width 710 height 22
click at [269, 598] on div "IMEI" at bounding box center [696, 588] width 979 height 85
click at [410, 589] on button "Select Button" at bounding box center [696, 599] width 710 height 22
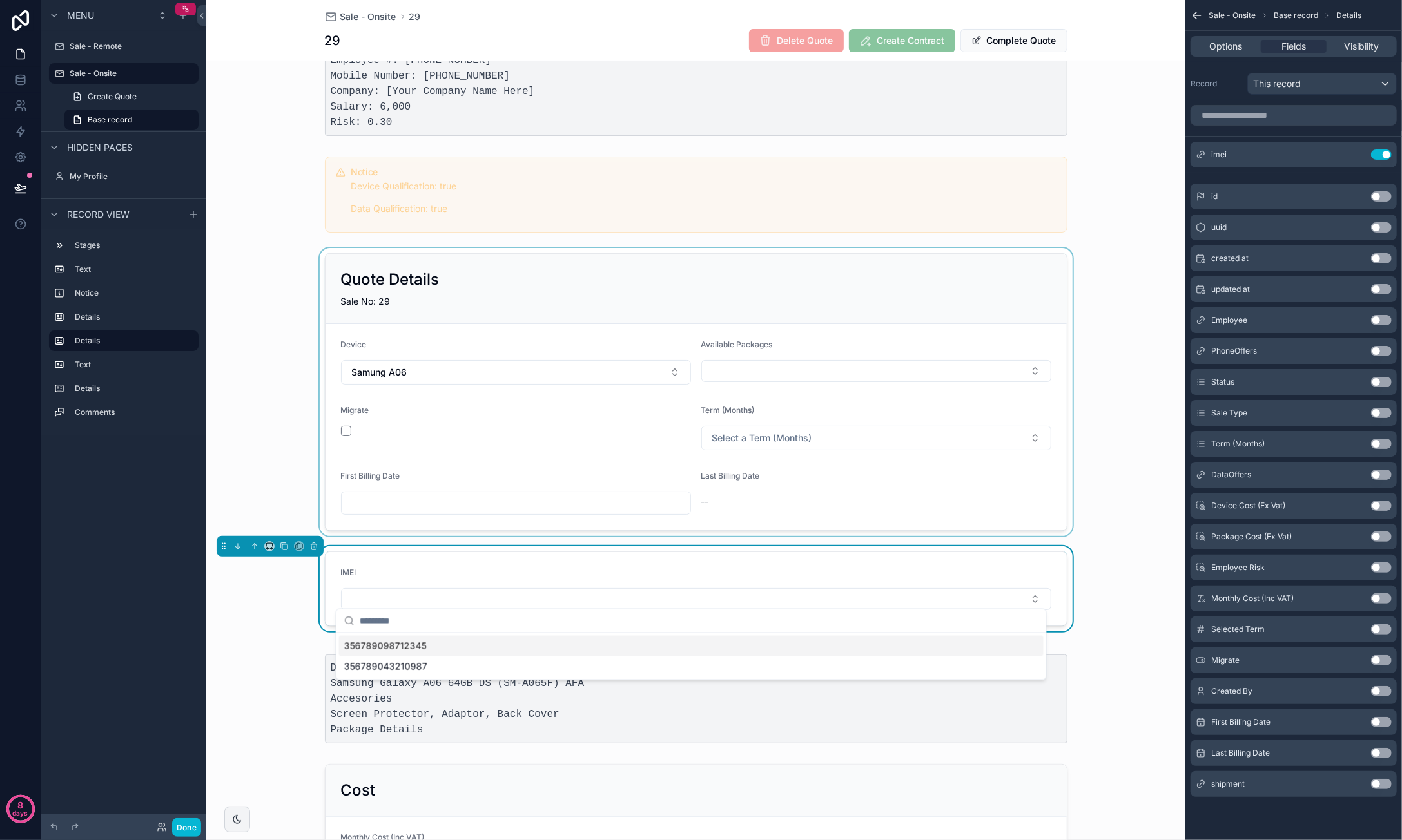
click at [277, 457] on div "scrollable content" at bounding box center [696, 392] width 979 height 288
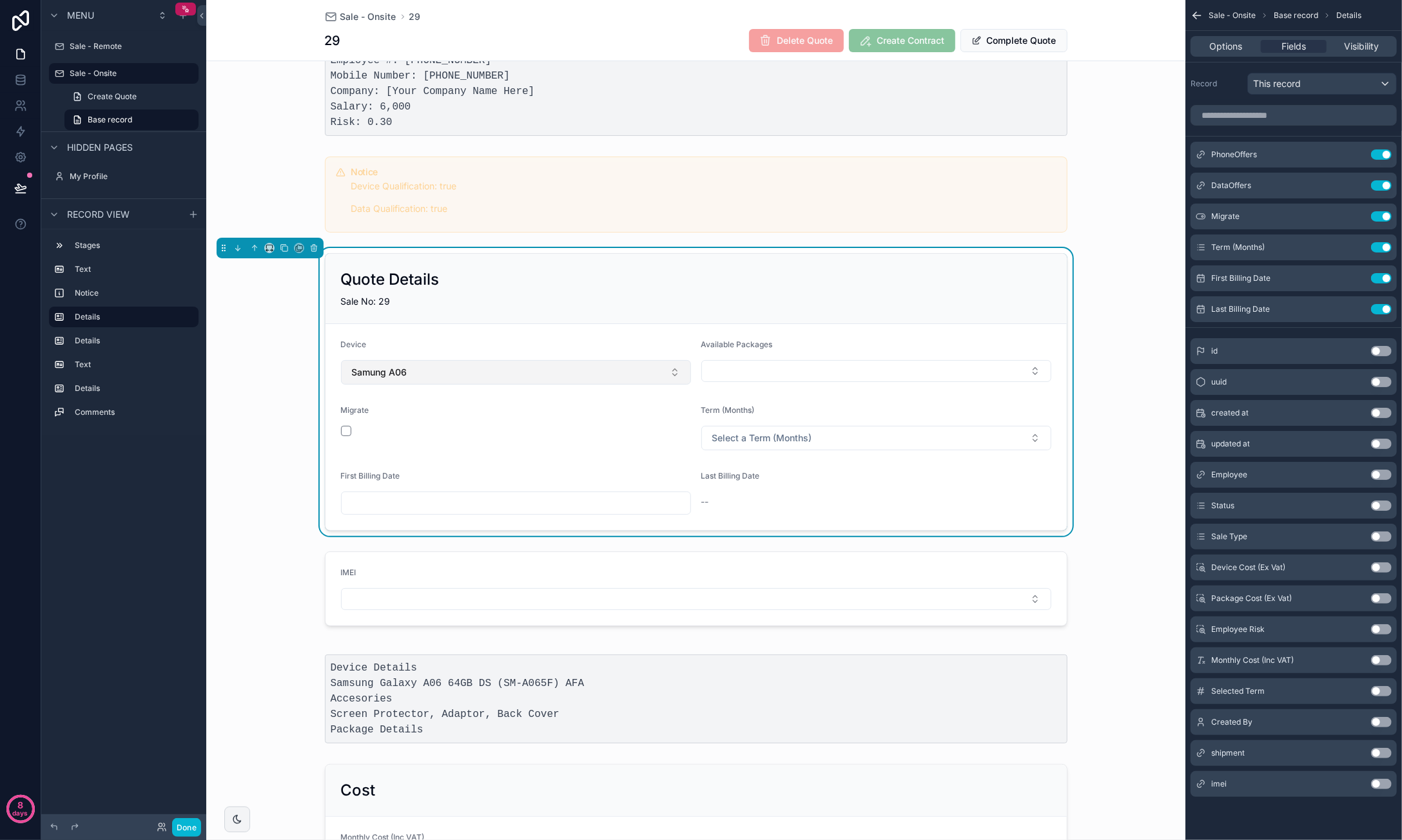
click at [430, 378] on button "Samung A06" at bounding box center [515, 372] width 350 height 24
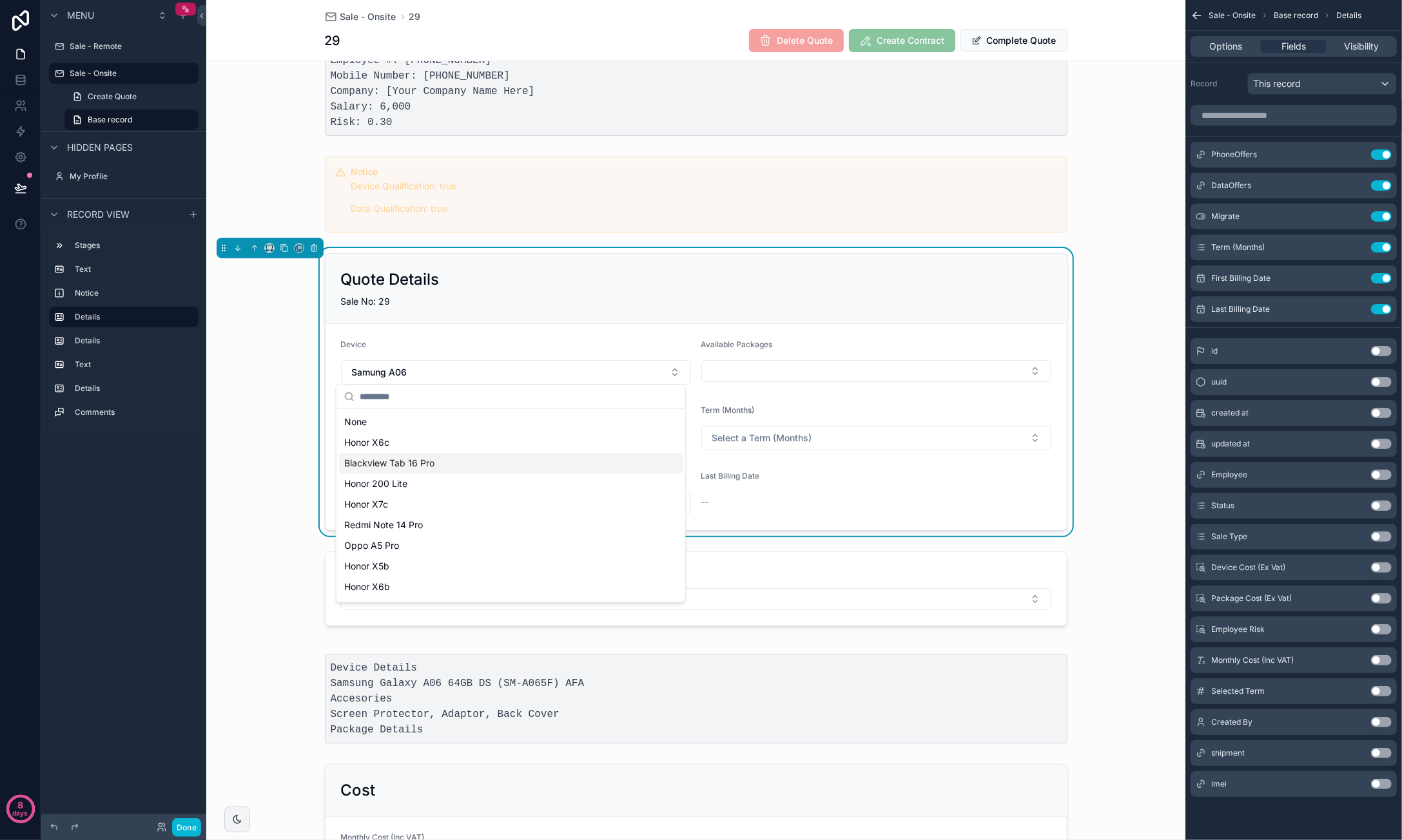
click at [405, 463] on span "Blackview Tab 16 Pro" at bounding box center [389, 463] width 91 height 13
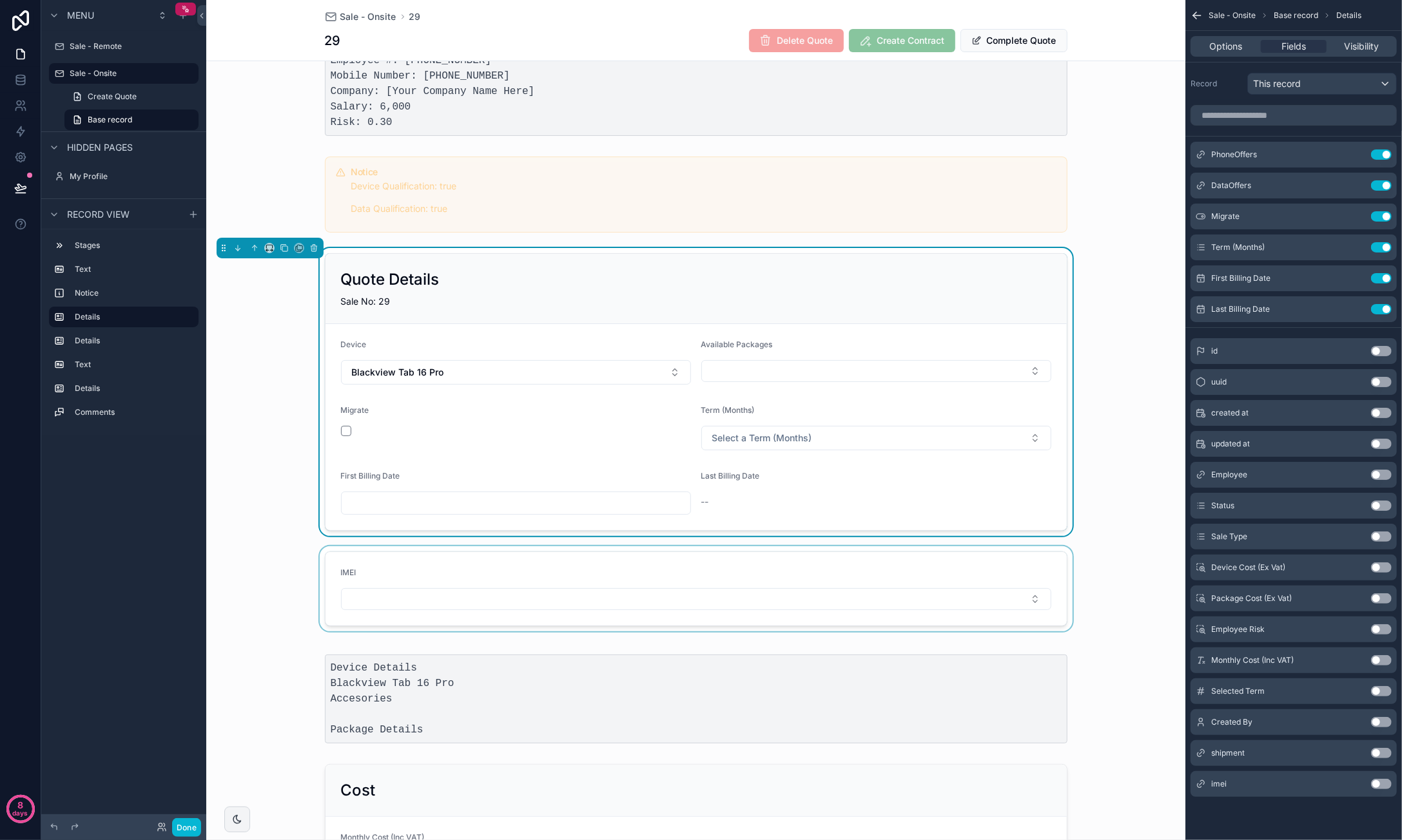
click at [479, 599] on div "scrollable content" at bounding box center [696, 588] width 979 height 85
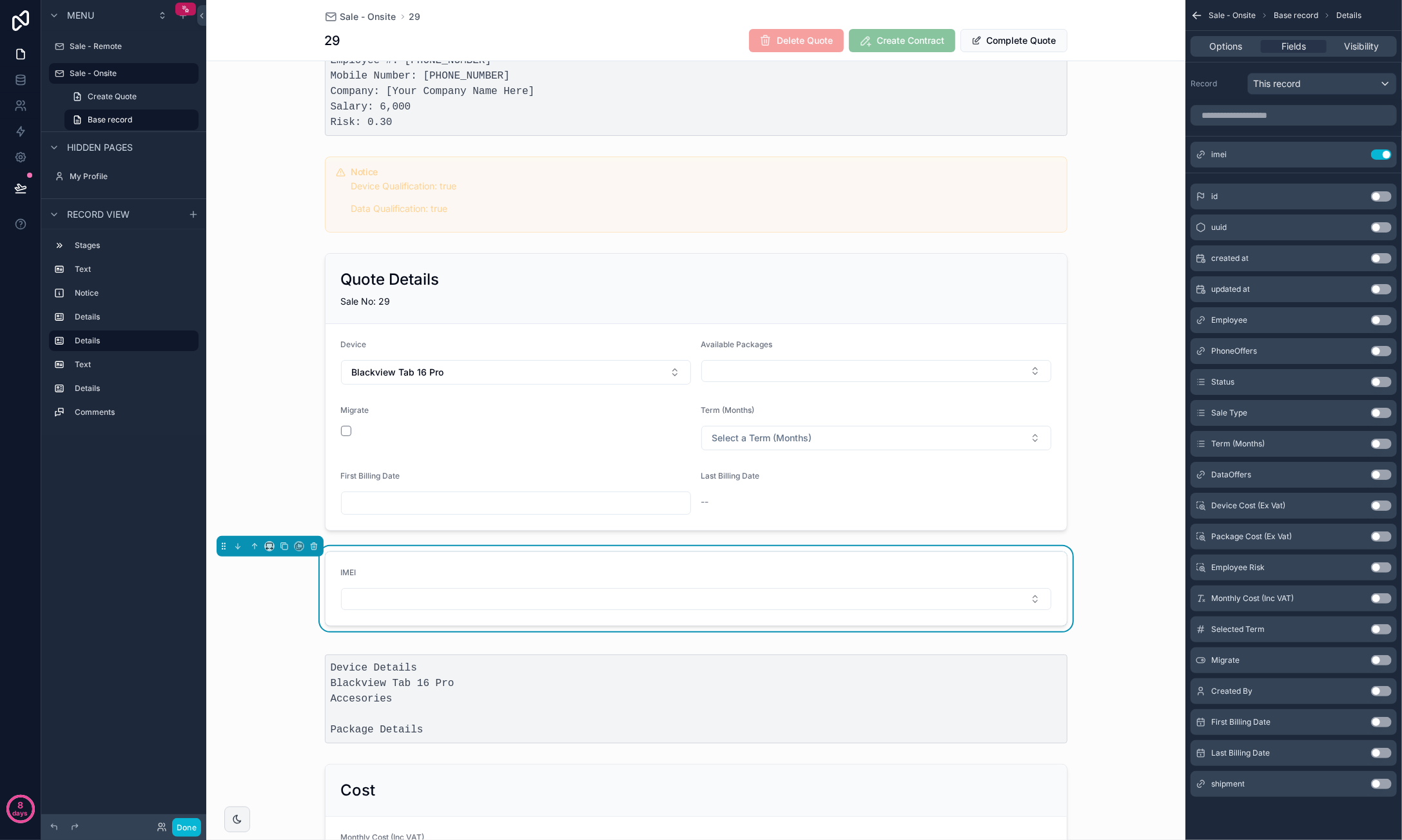
click at [479, 599] on button "Select Button" at bounding box center [696, 599] width 710 height 22
click at [442, 369] on div "scrollable content" at bounding box center [696, 392] width 979 height 288
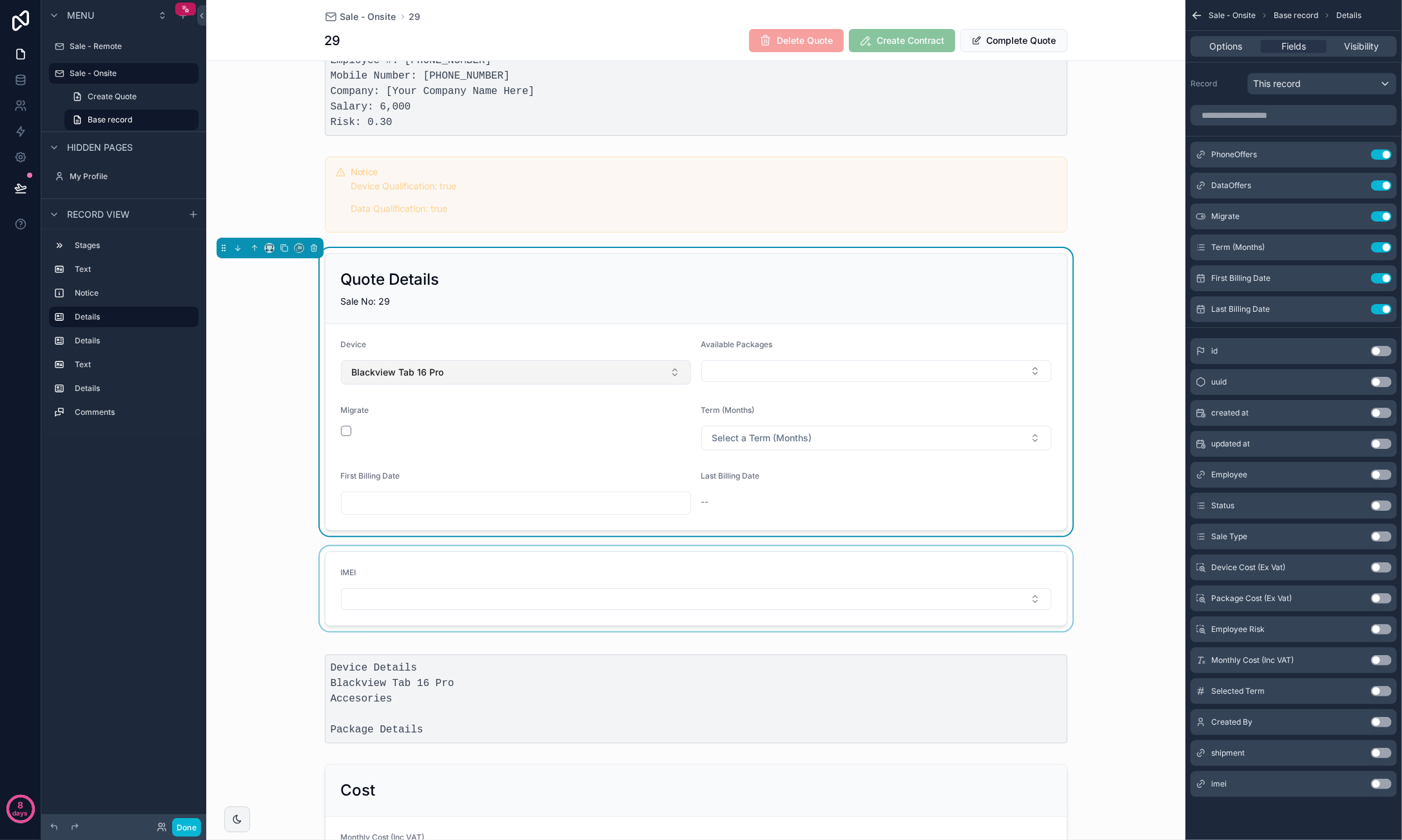
click at [447, 370] on button "Blackview Tab 16 Pro" at bounding box center [515, 372] width 350 height 24
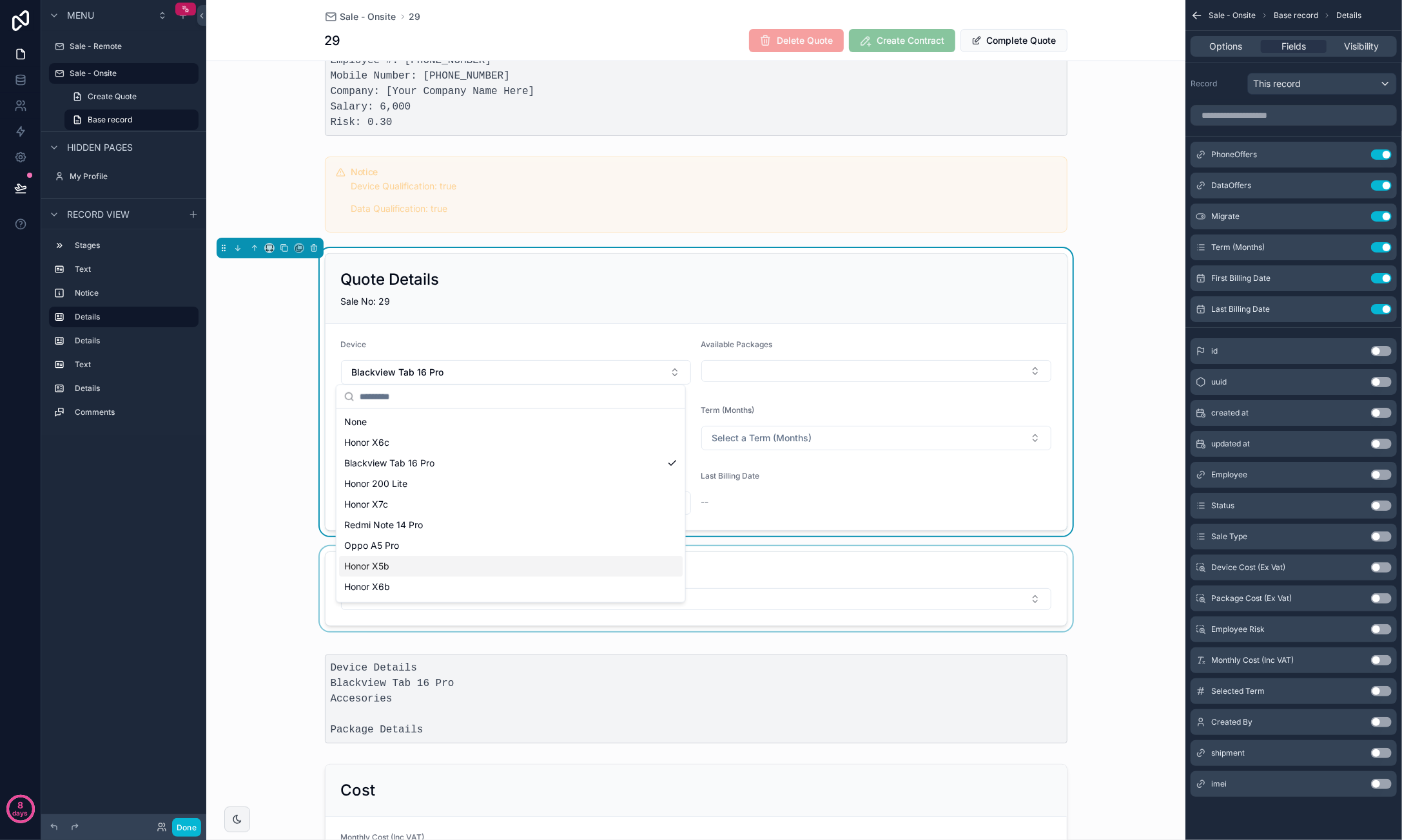
click at [428, 569] on div "Honor X5b" at bounding box center [510, 566] width 343 height 21
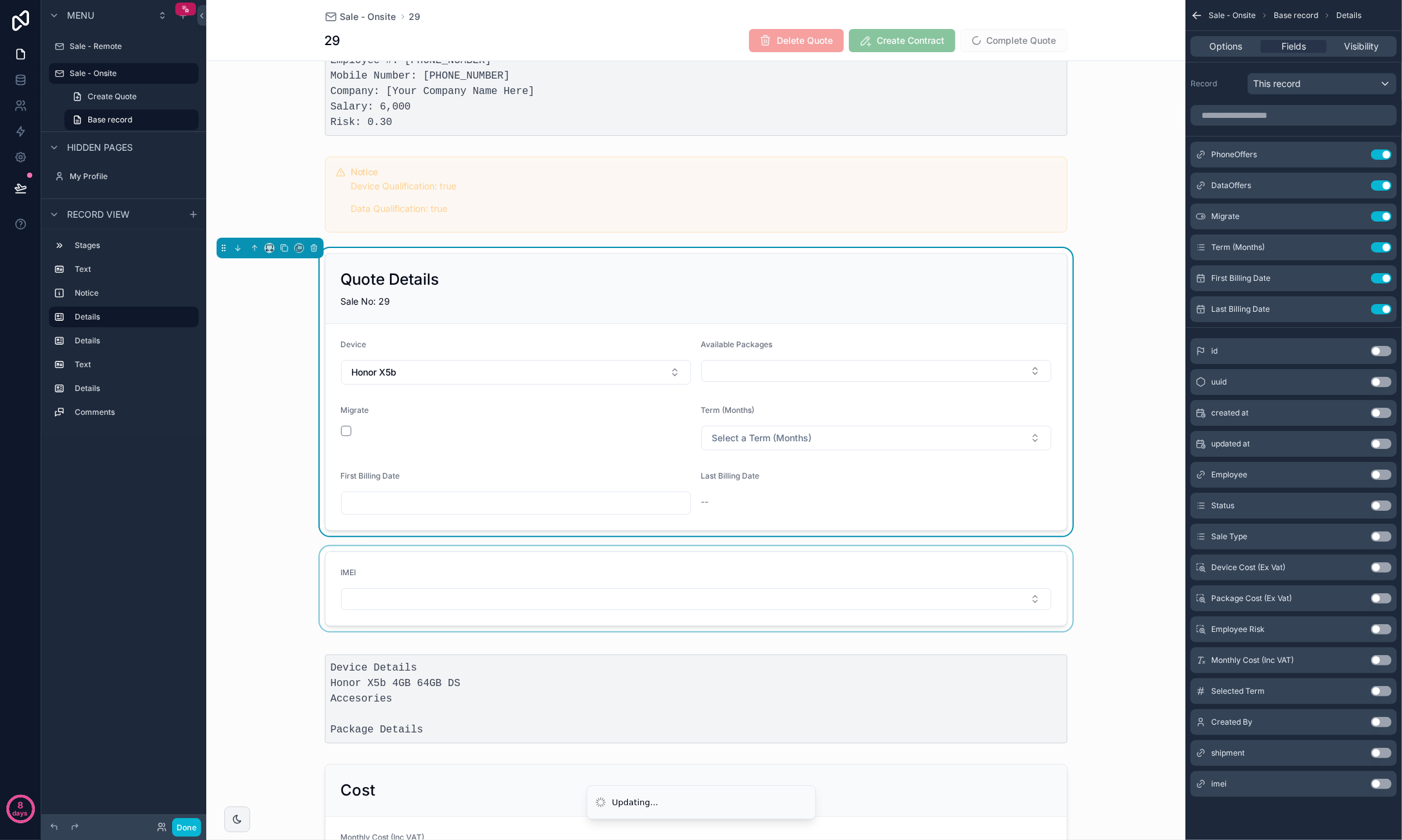
click at [299, 589] on div "scrollable content" at bounding box center [696, 588] width 979 height 85
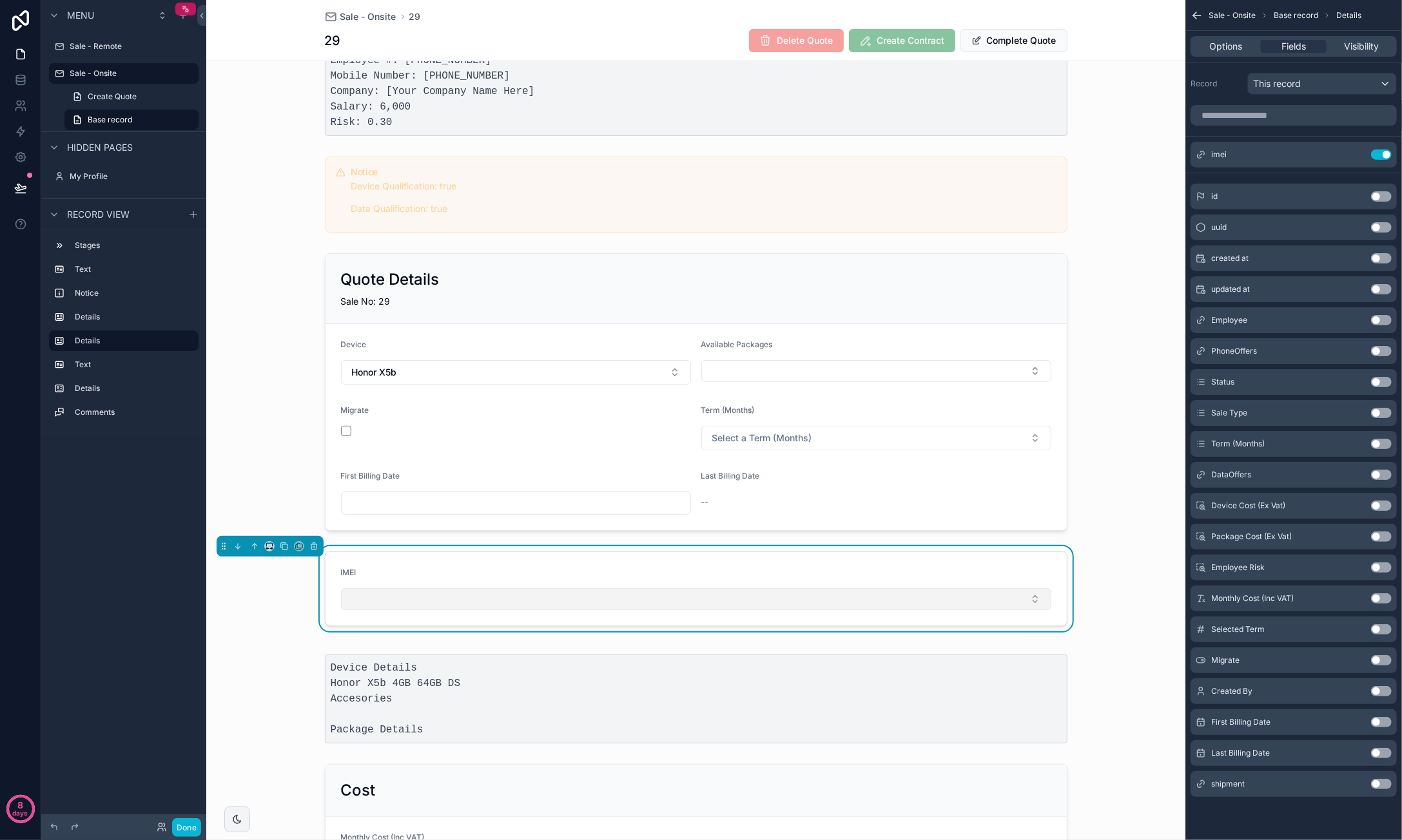
click at [428, 593] on button "Select Button" at bounding box center [696, 599] width 710 height 22
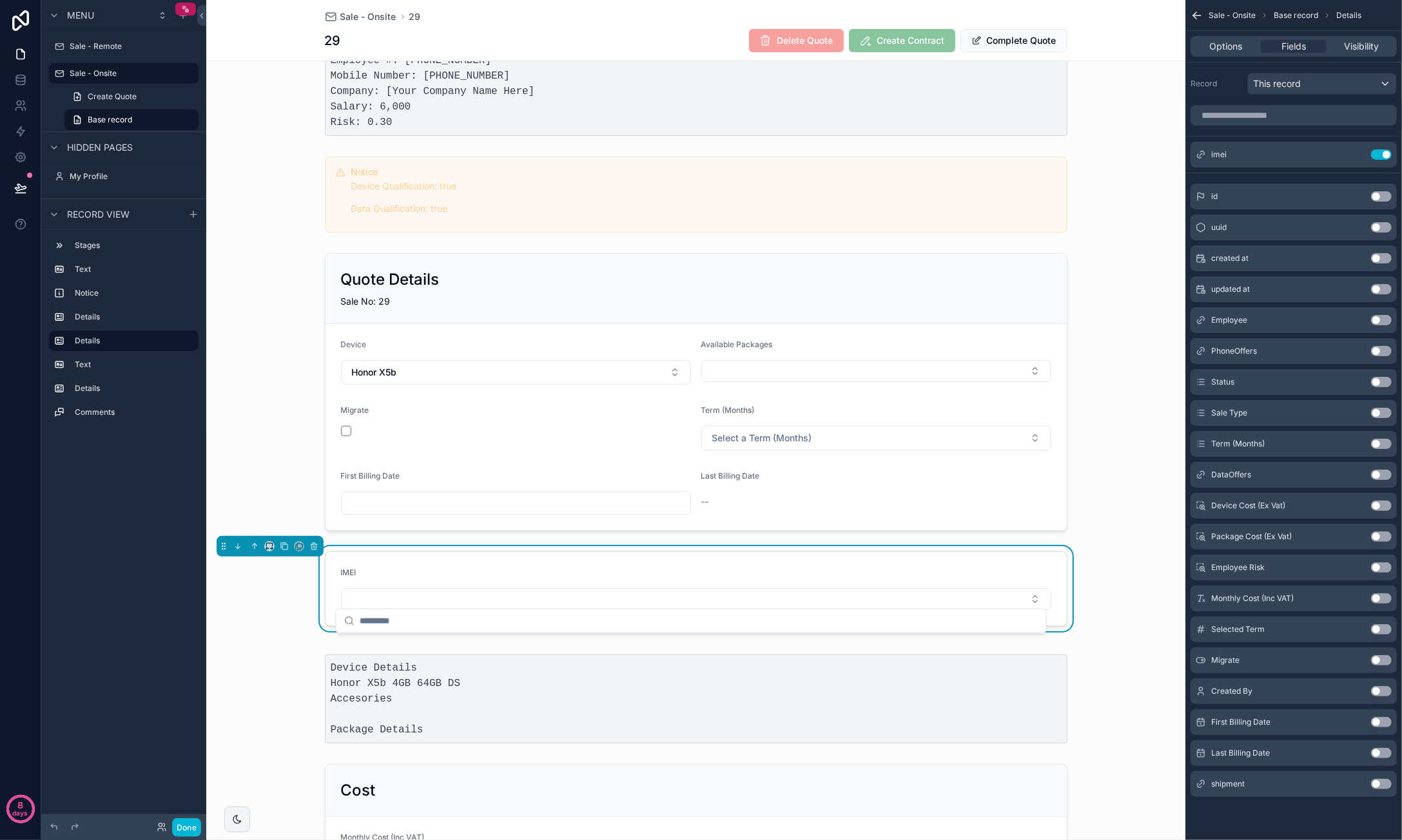
click at [408, 562] on form "IMEI" at bounding box center [696, 588] width 741 height 73
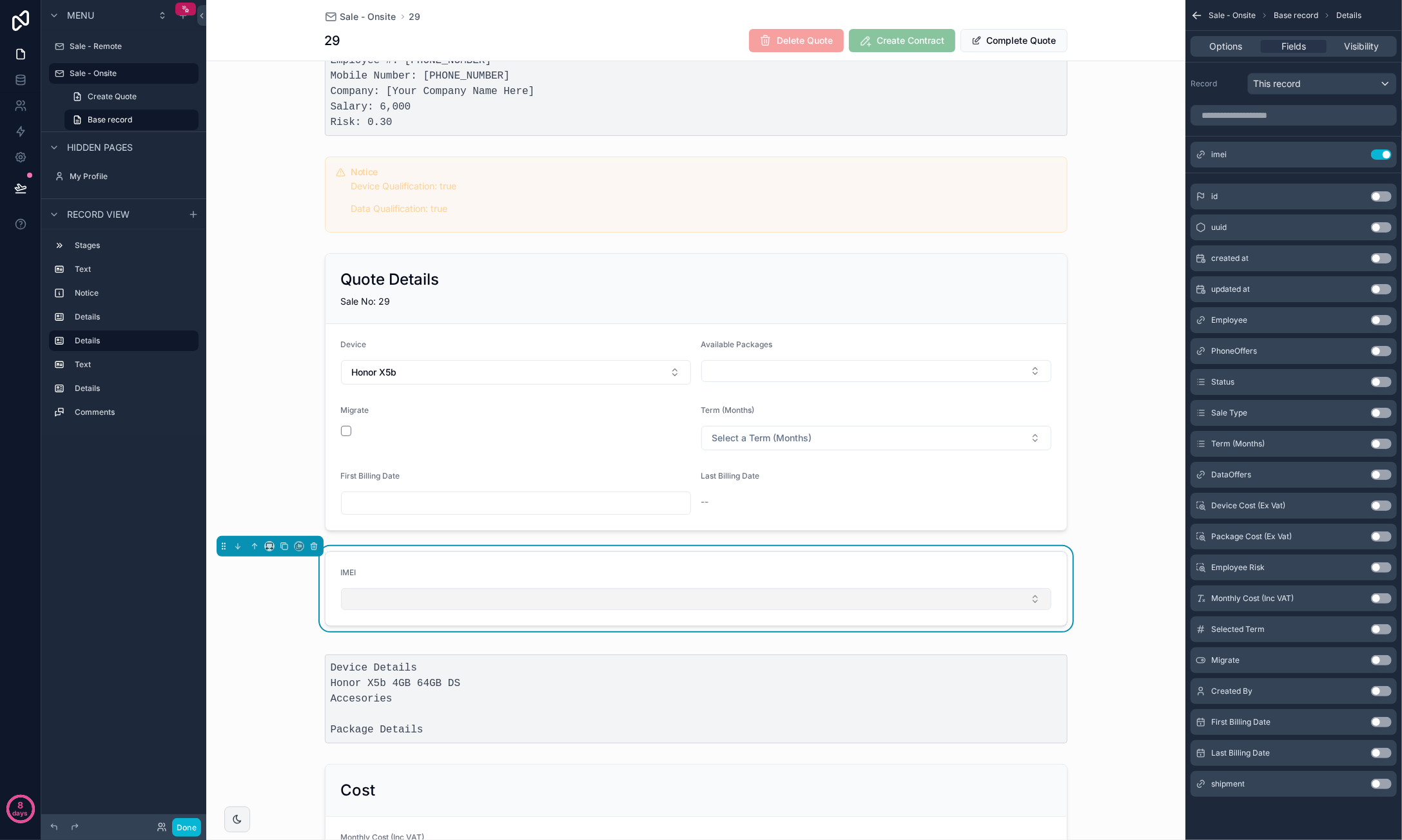
click at [406, 598] on button "Select Button" at bounding box center [696, 599] width 710 height 22
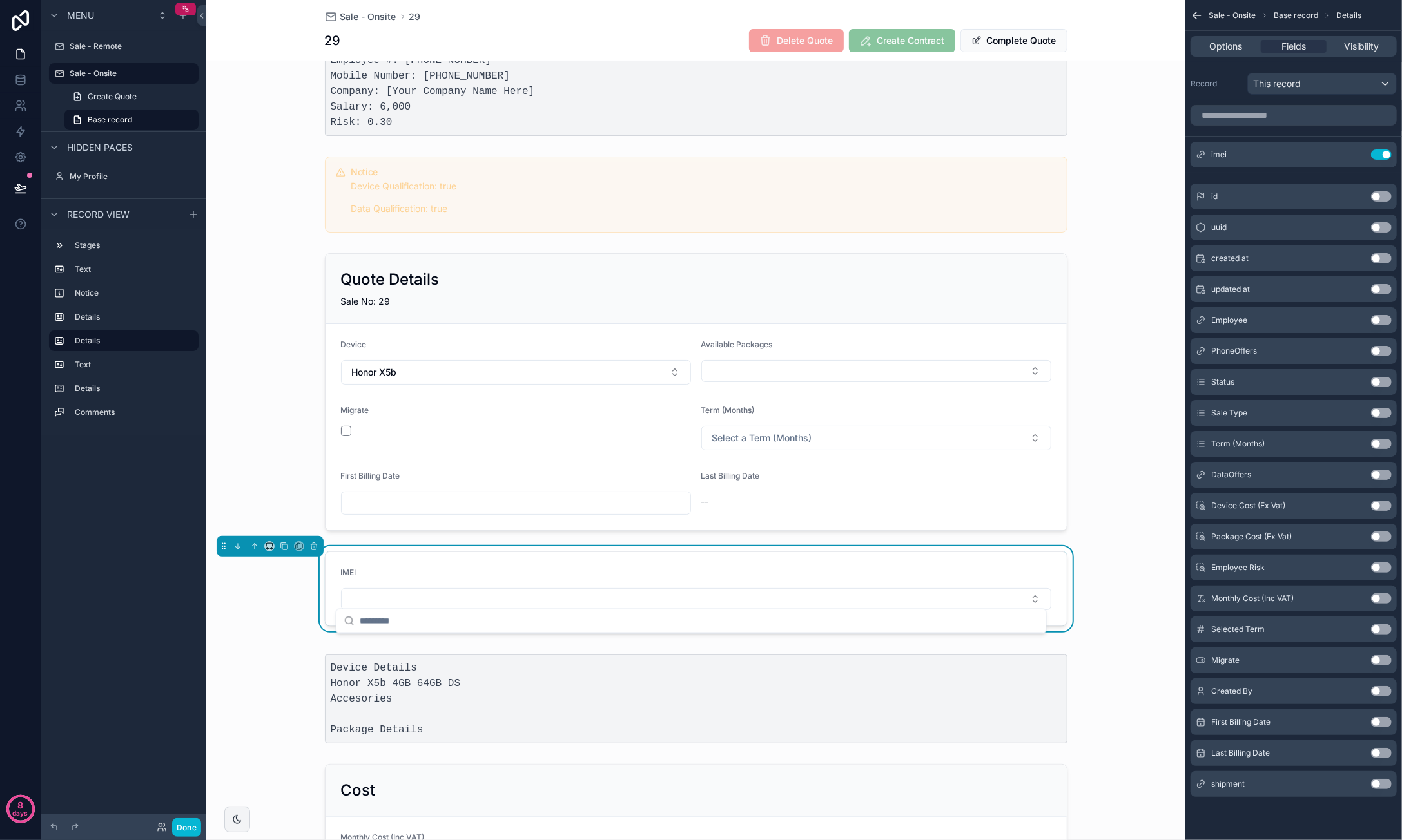
click at [292, 591] on div "IMEI" at bounding box center [696, 588] width 979 height 85
click at [1097, 262] on div "scrollable content" at bounding box center [696, 392] width 979 height 288
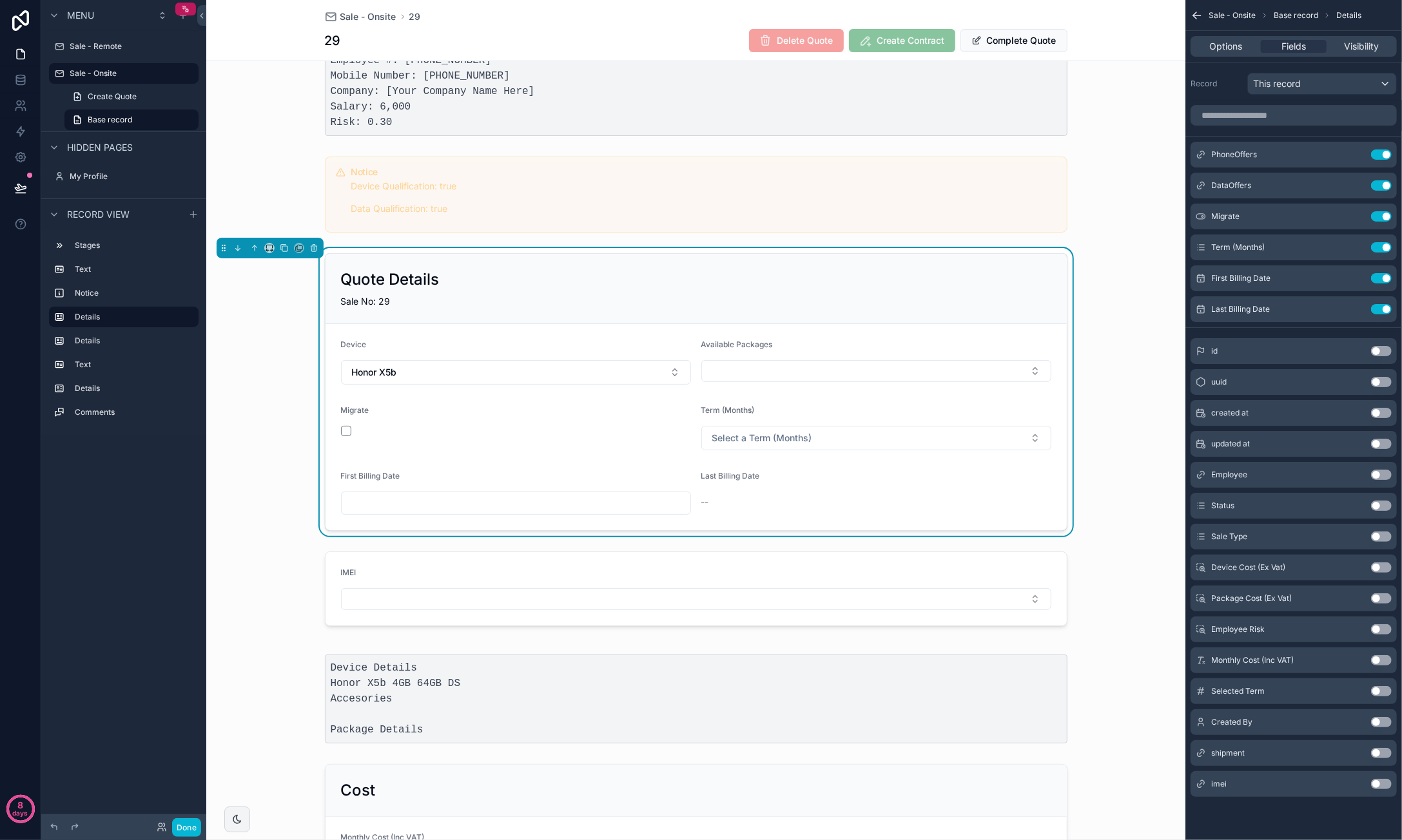
click at [1152, 286] on div "Quote Details Sale No: 29 Device Honor X5b Available Packages Migrate Term (Mon…" at bounding box center [696, 392] width 979 height 288
click at [1177, 14] on span "Sale - Onsite" at bounding box center [1232, 14] width 47 height 10
drag, startPoint x: 1127, startPoint y: 189, endPoint x: 1132, endPoint y: 195, distance: 7.8
click at [1127, 187] on div "scrollable content" at bounding box center [696, 194] width 979 height 86
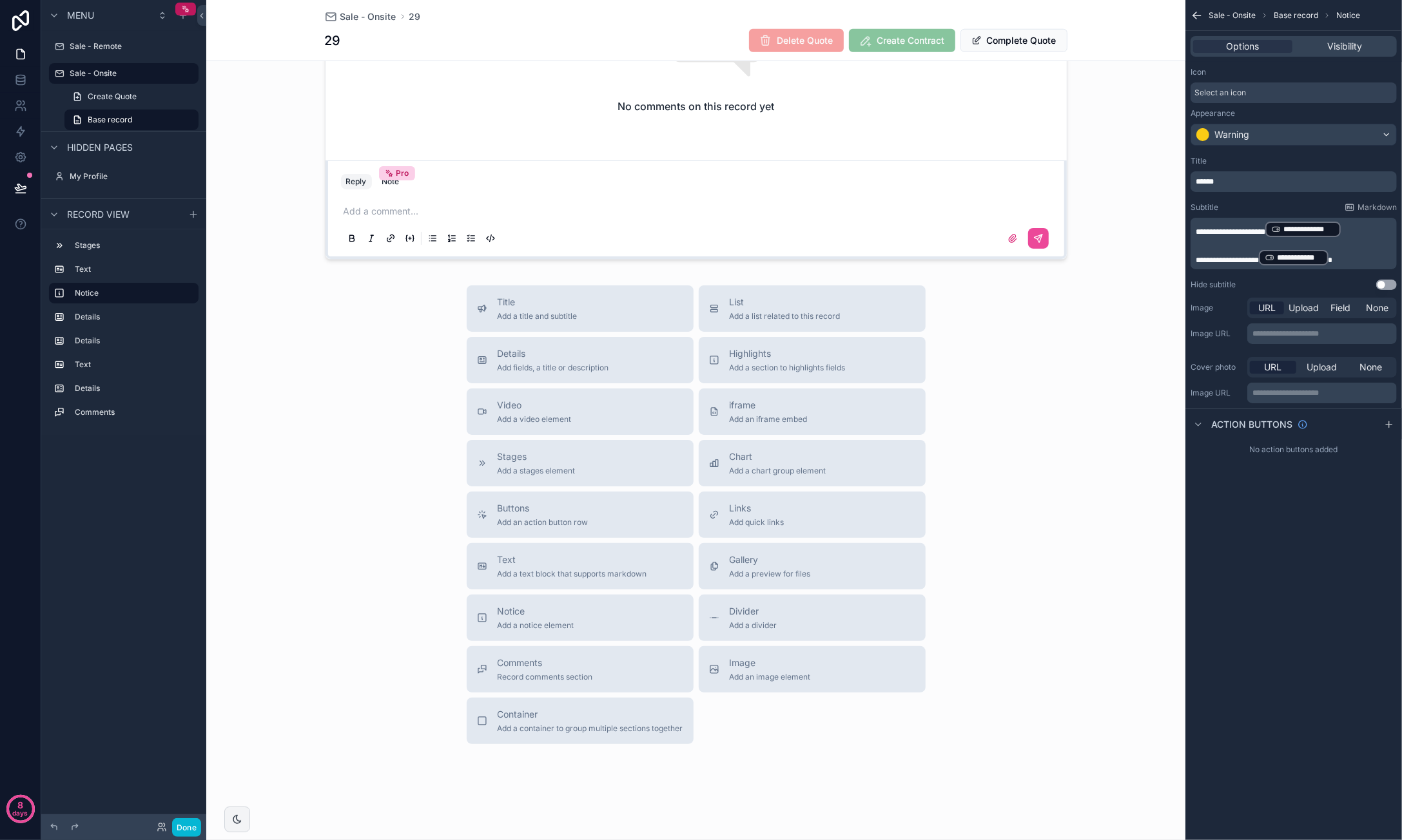
scroll to position [1101, 0]
click at [611, 454] on div "Stages Add a stages element" at bounding box center [581, 462] width 206 height 25
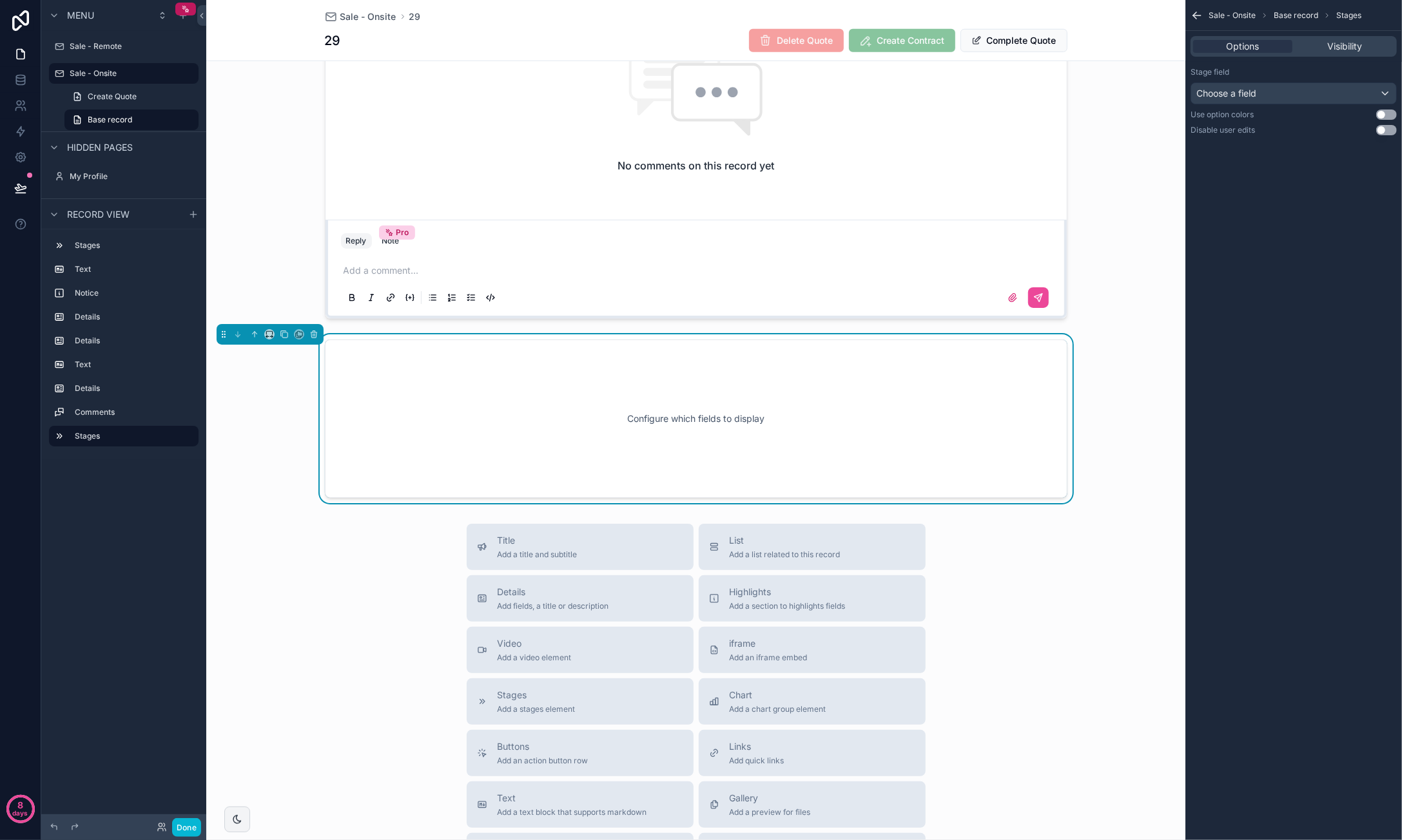
scroll to position [1033, 0]
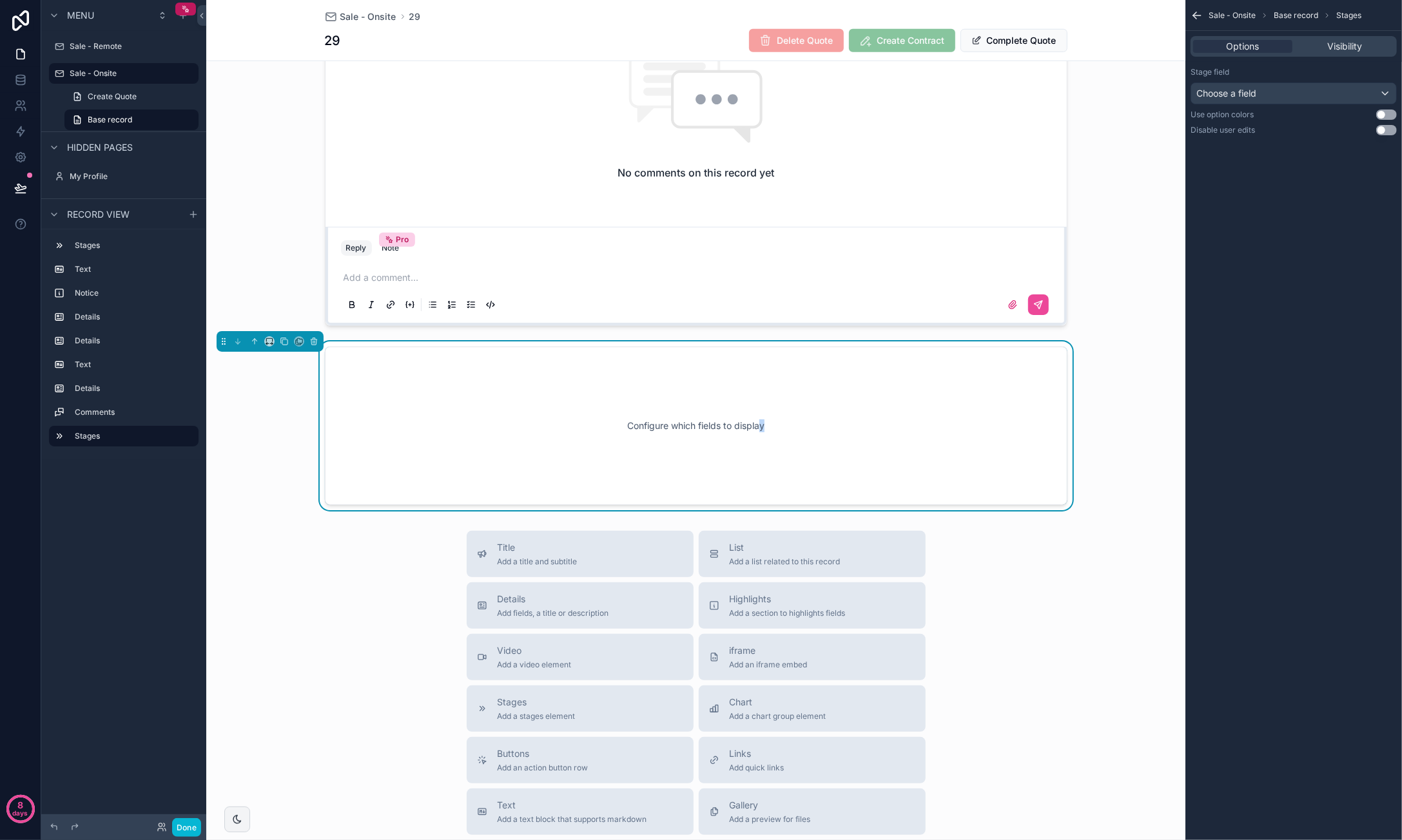
click at [759, 421] on div "Configure which fields to display" at bounding box center [696, 425] width 700 height 116
click at [319, 336] on button "scrollable content" at bounding box center [314, 341] width 14 height 14
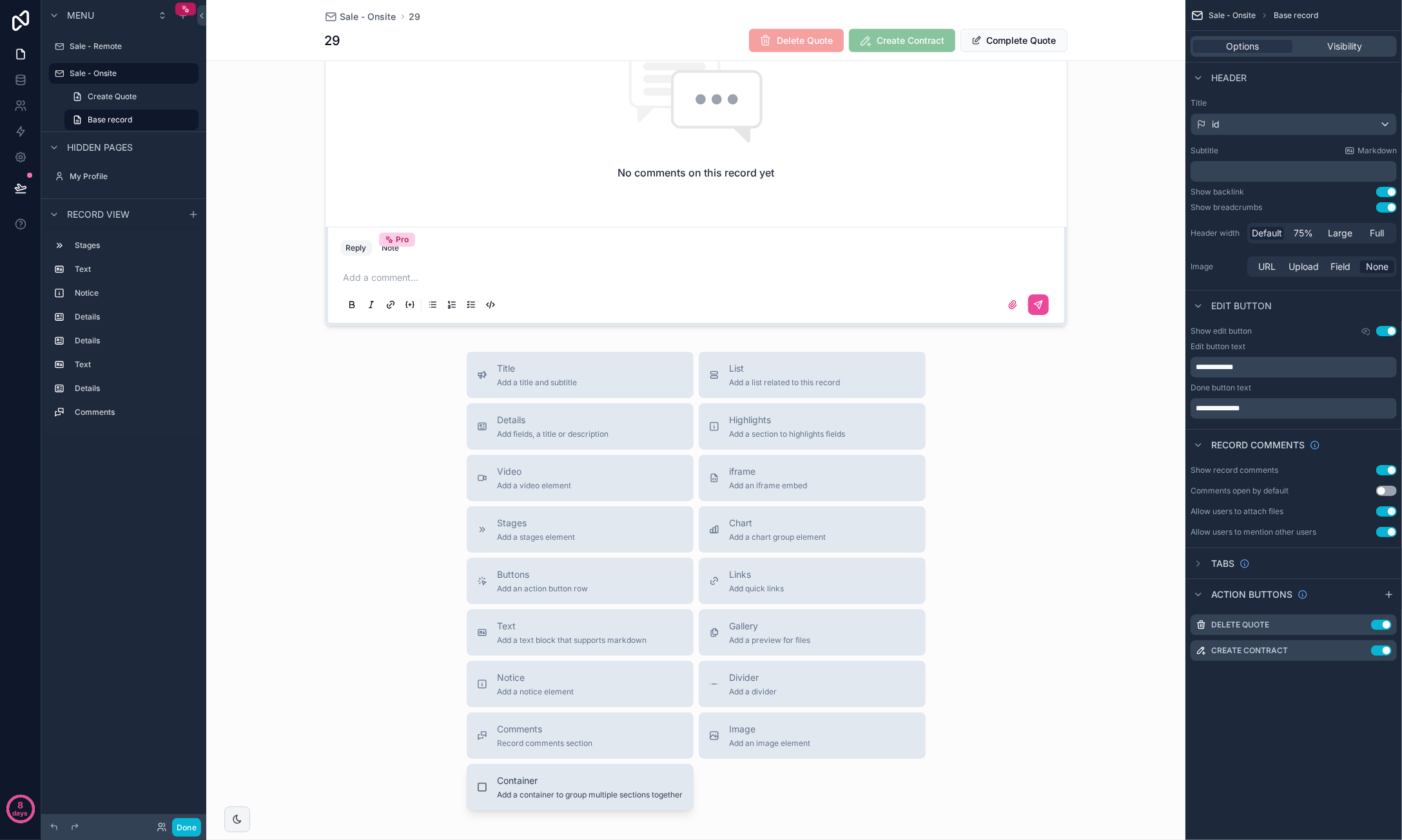
click at [593, 765] on button "Container Add a container to group multiple sections together" at bounding box center [580, 787] width 227 height 46
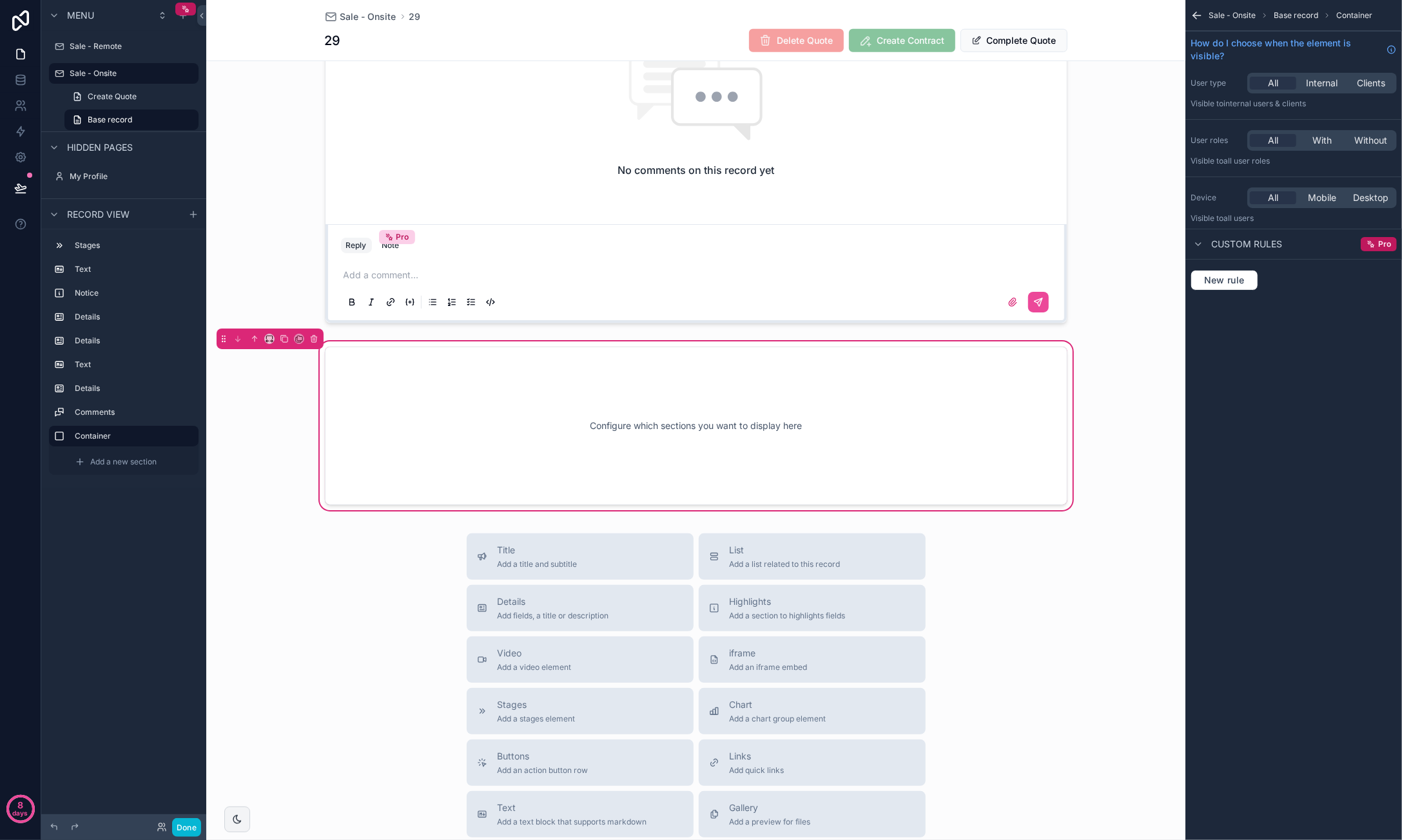
scroll to position [970, 0]
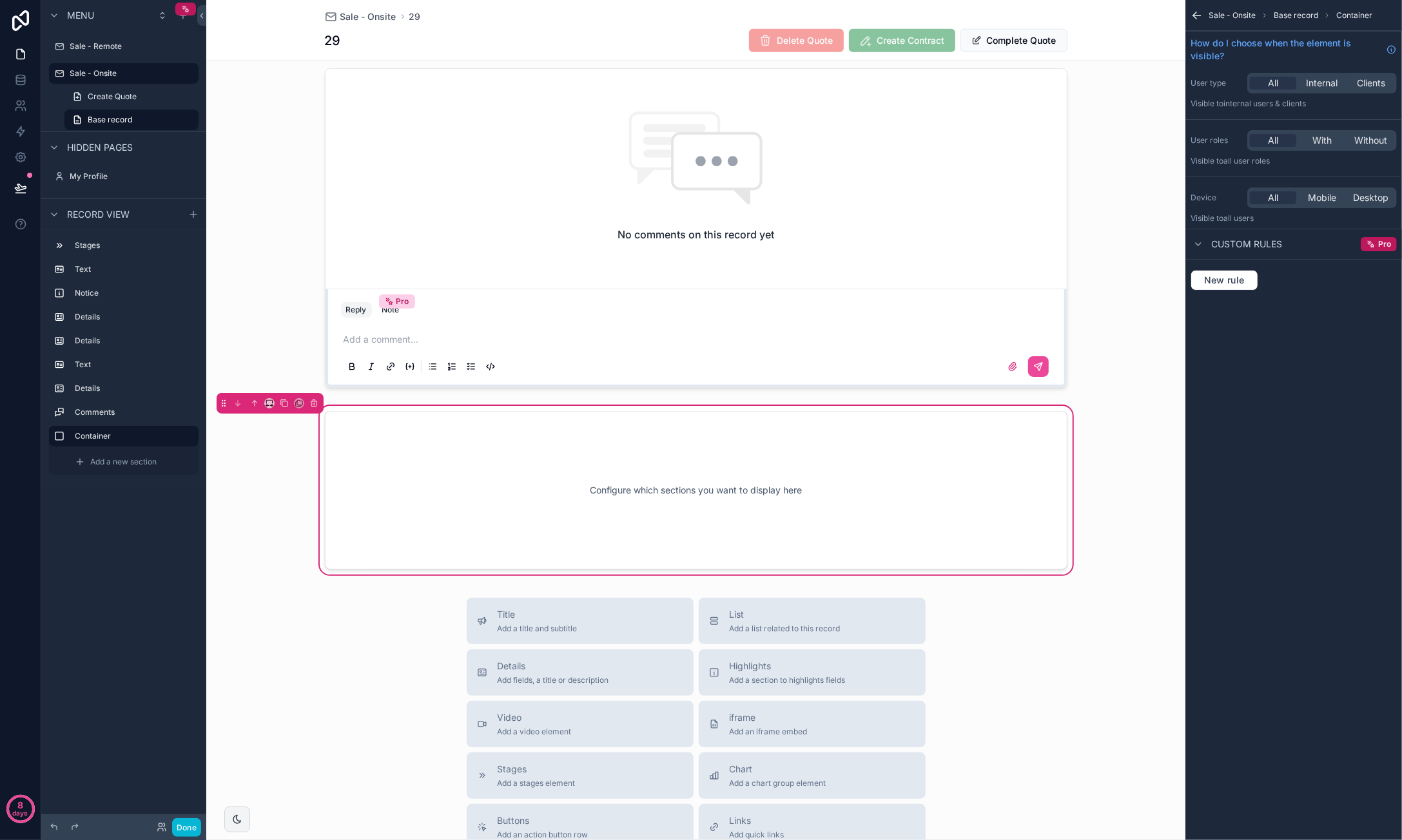
click at [762, 509] on div "Configure which sections you want to display here" at bounding box center [696, 491] width 700 height 116
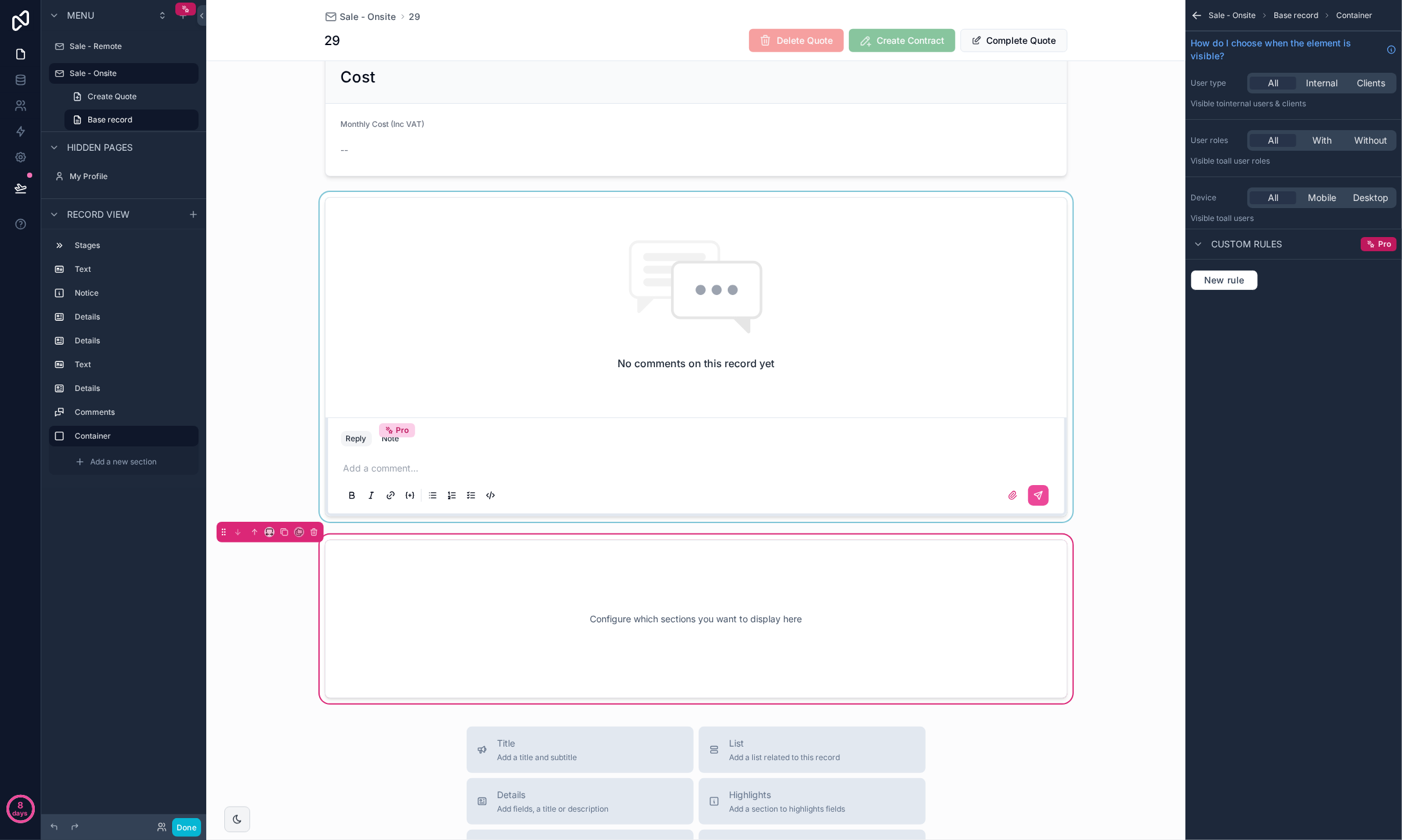
scroll to position [778, 0]
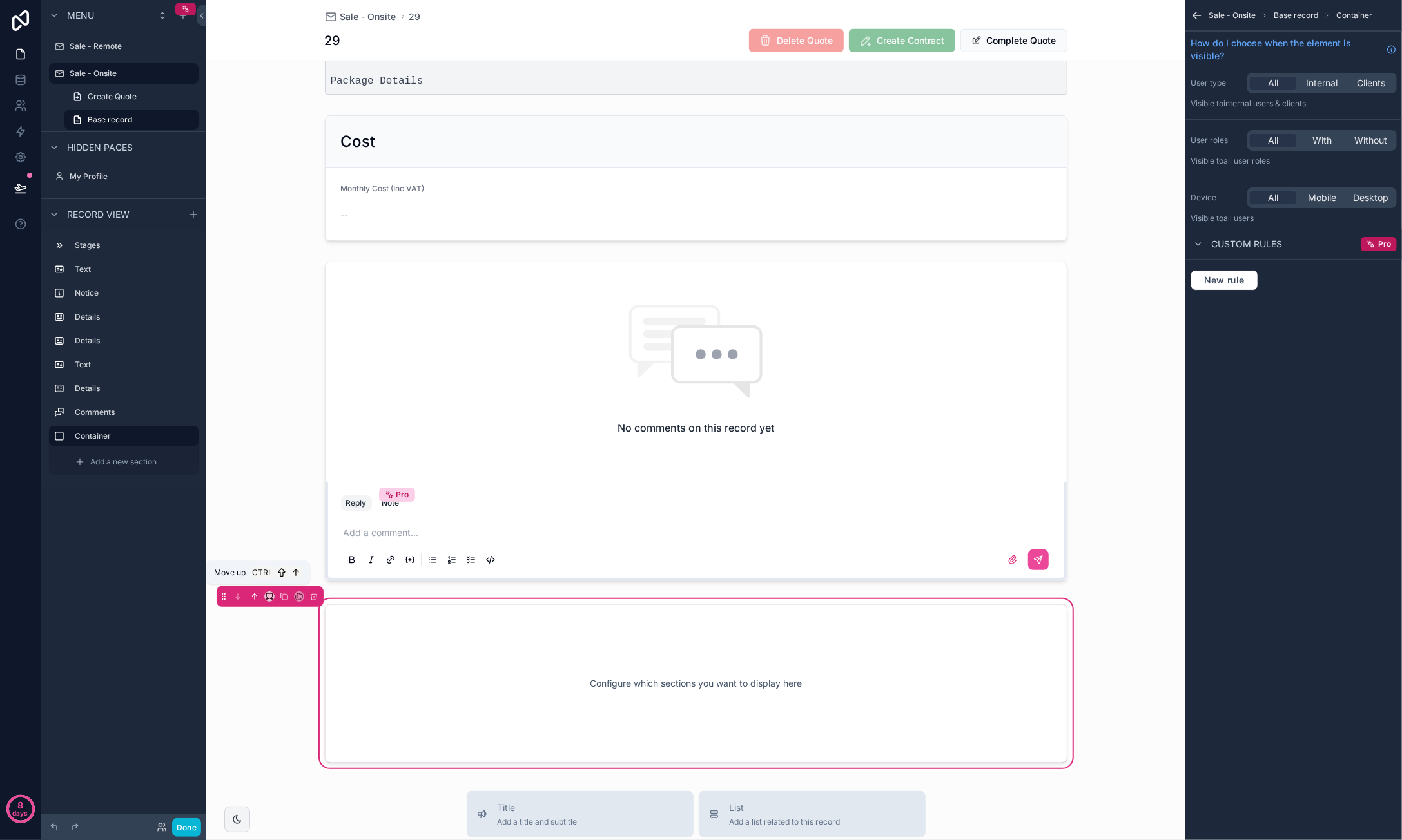
click at [257, 592] on icon "scrollable content" at bounding box center [254, 597] width 9 height 9
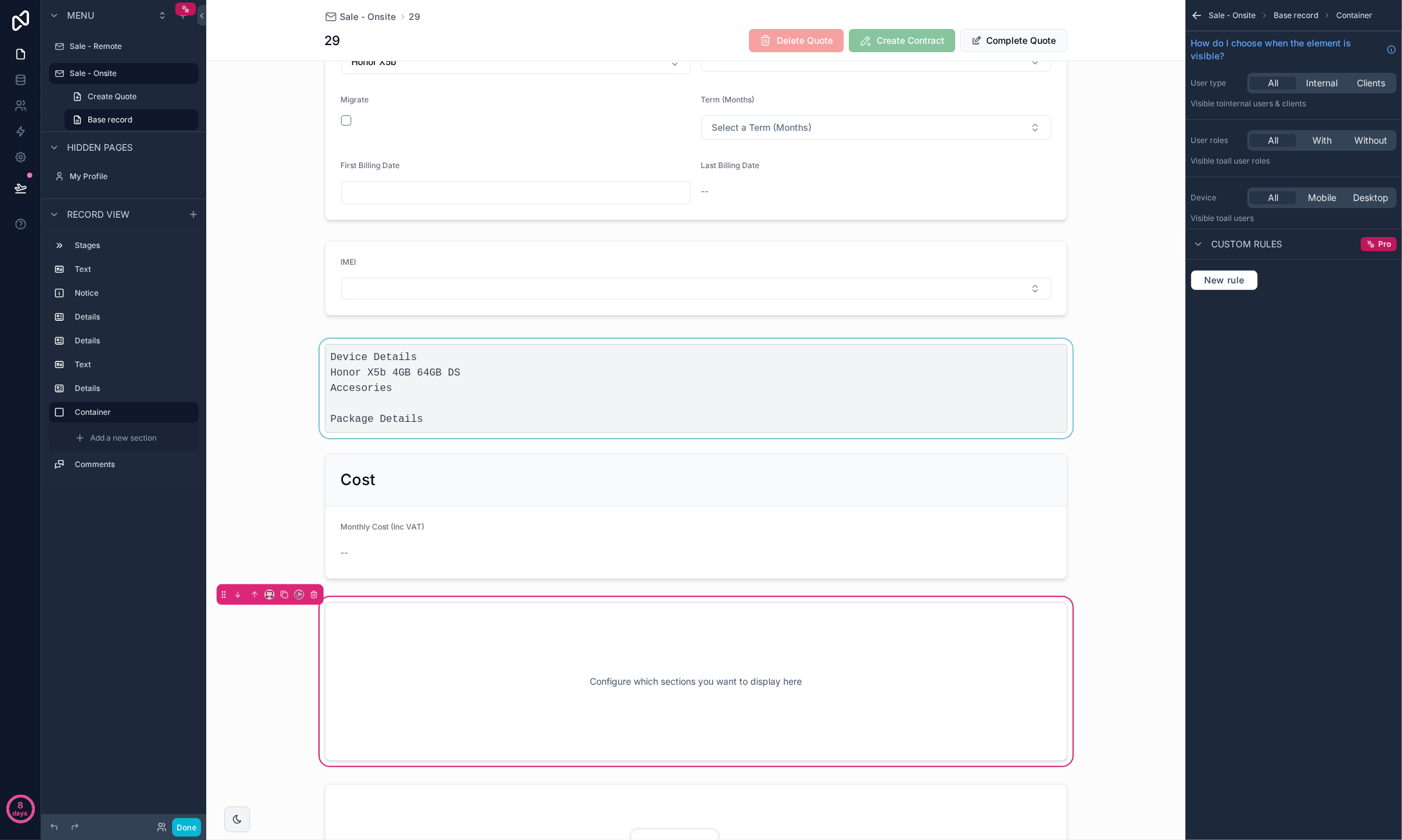
scroll to position [391, 0]
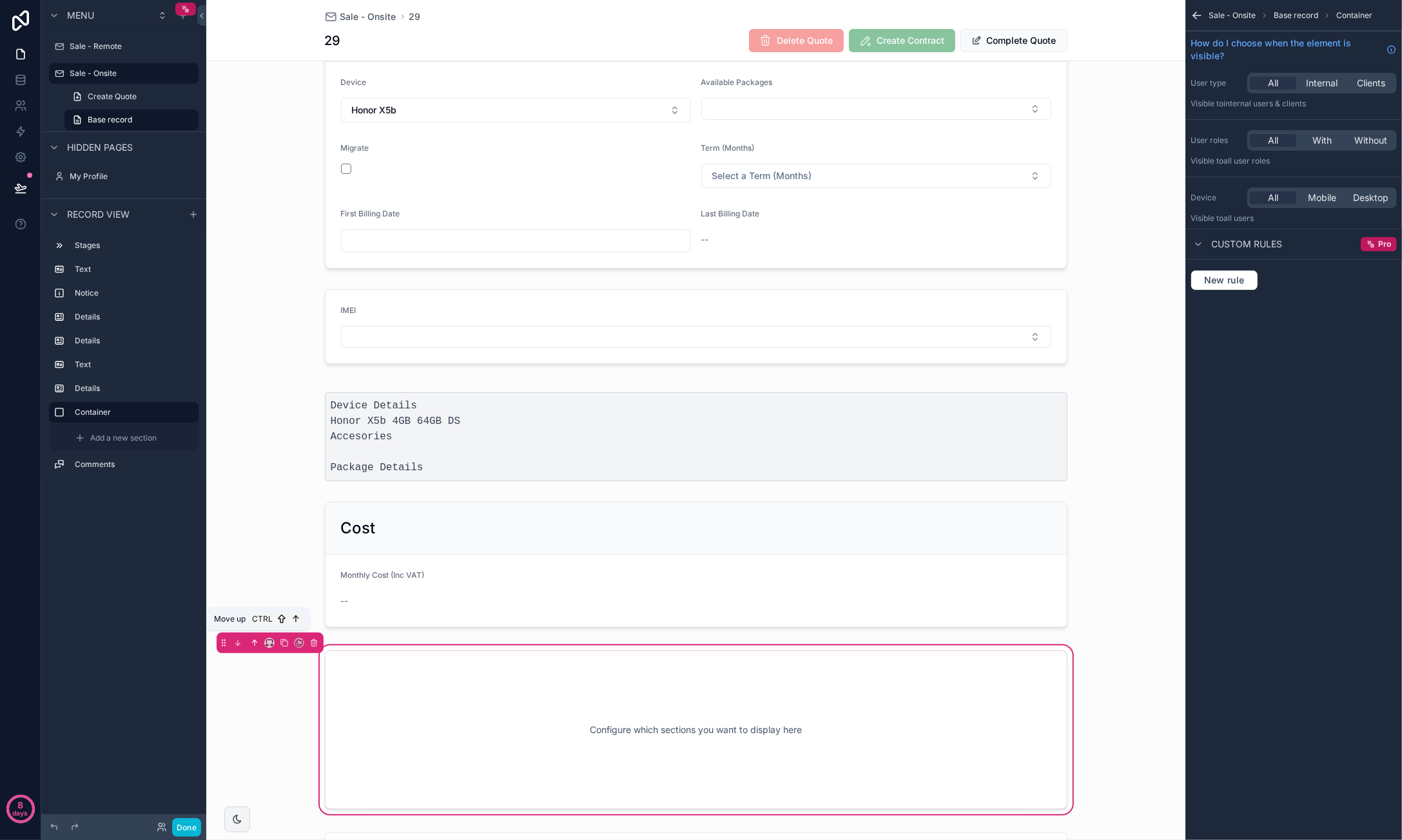
click at [256, 642] on icon "scrollable content" at bounding box center [254, 643] width 9 height 9
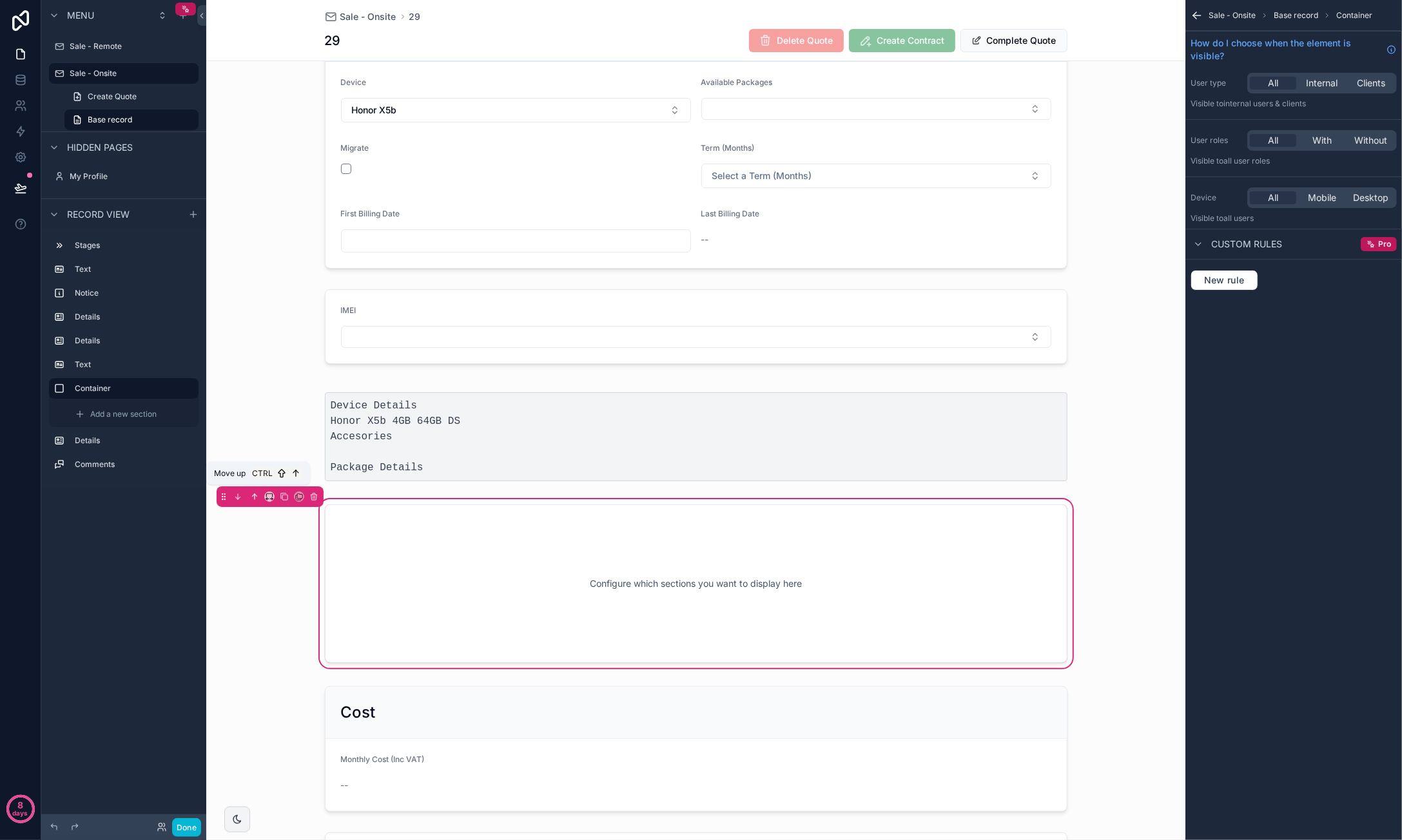
click at [255, 492] on icon "scrollable content" at bounding box center [254, 497] width 9 height 9
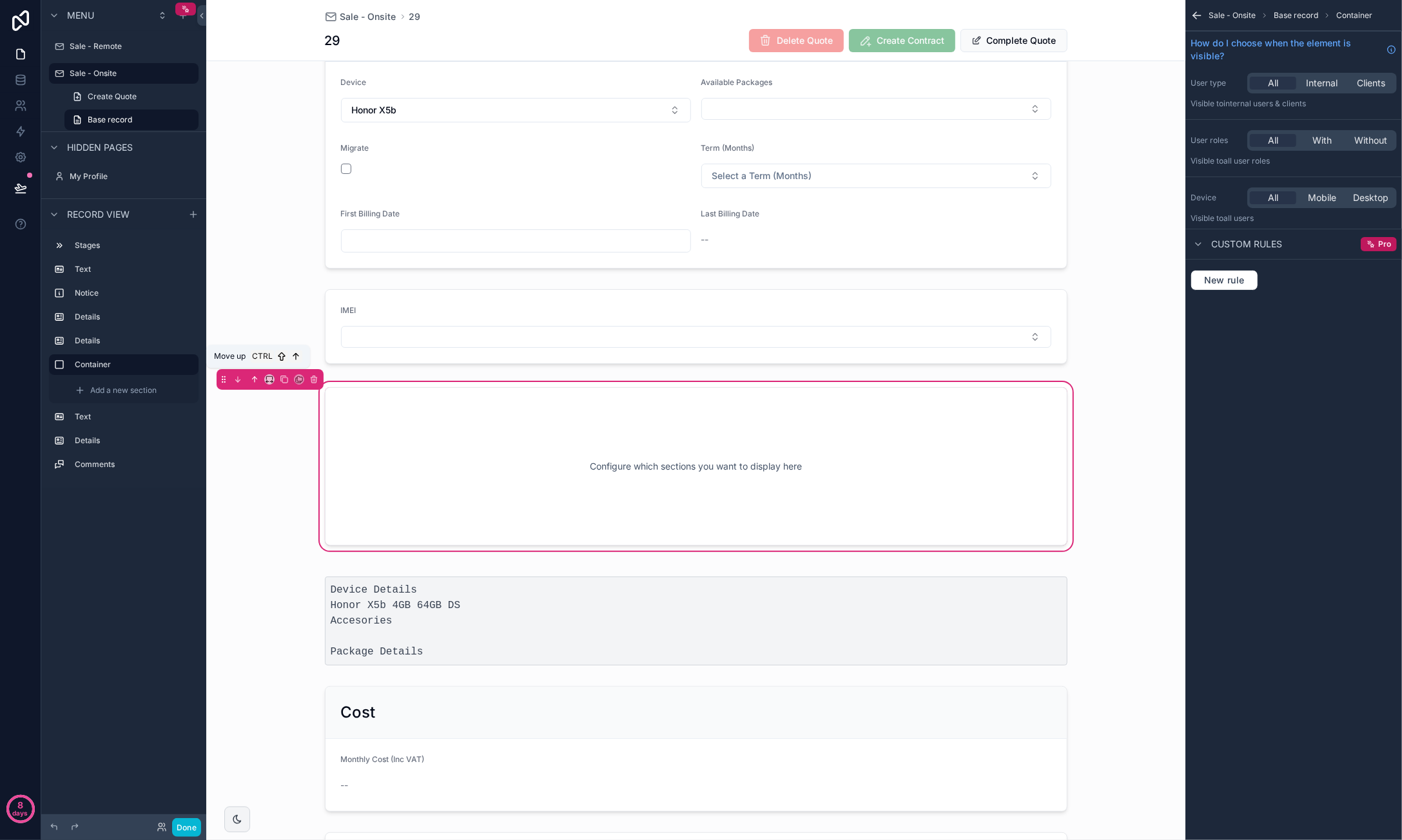
click at [255, 377] on icon "scrollable content" at bounding box center [254, 379] width 9 height 9
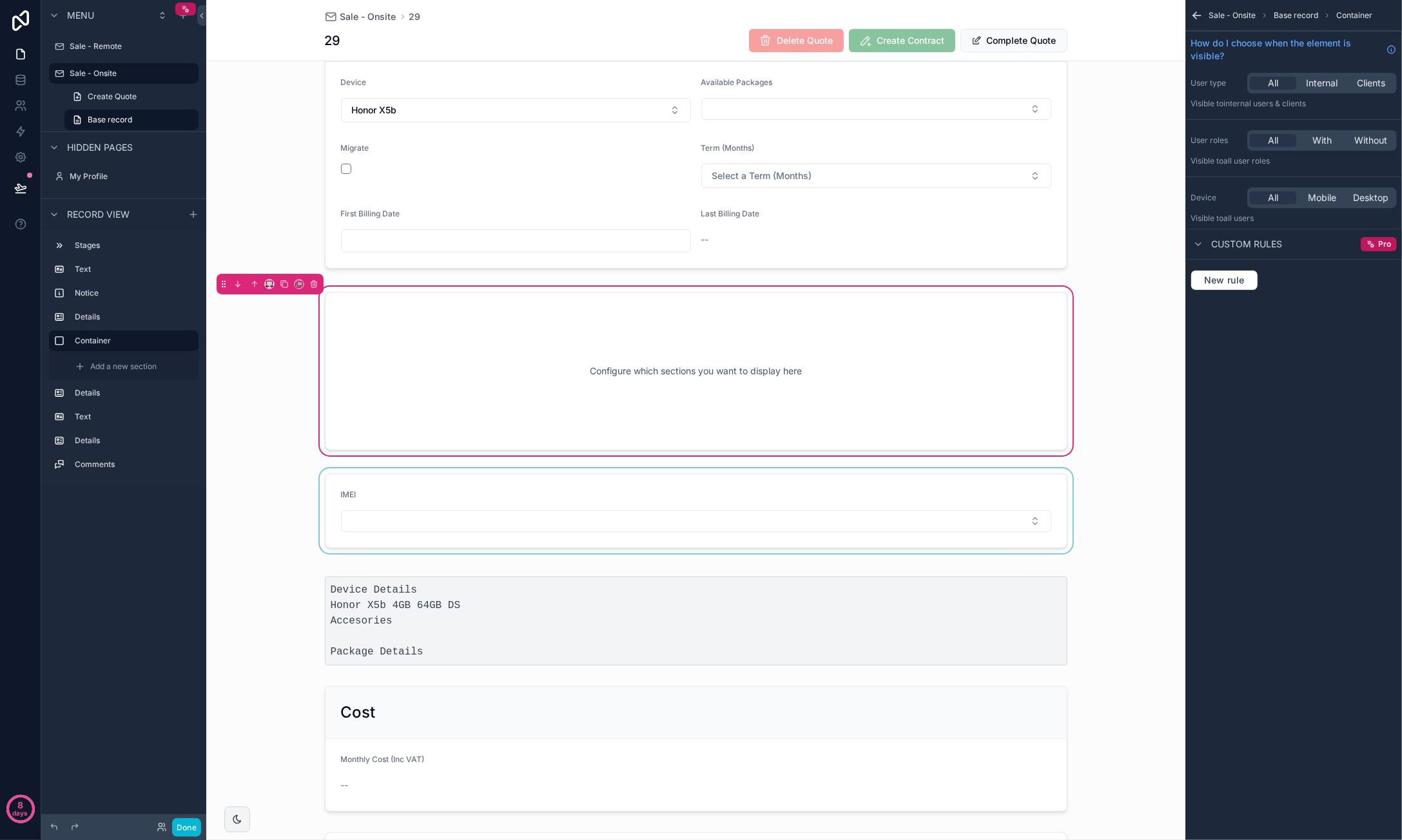
click at [374, 480] on div "scrollable content" at bounding box center [696, 511] width 979 height 85
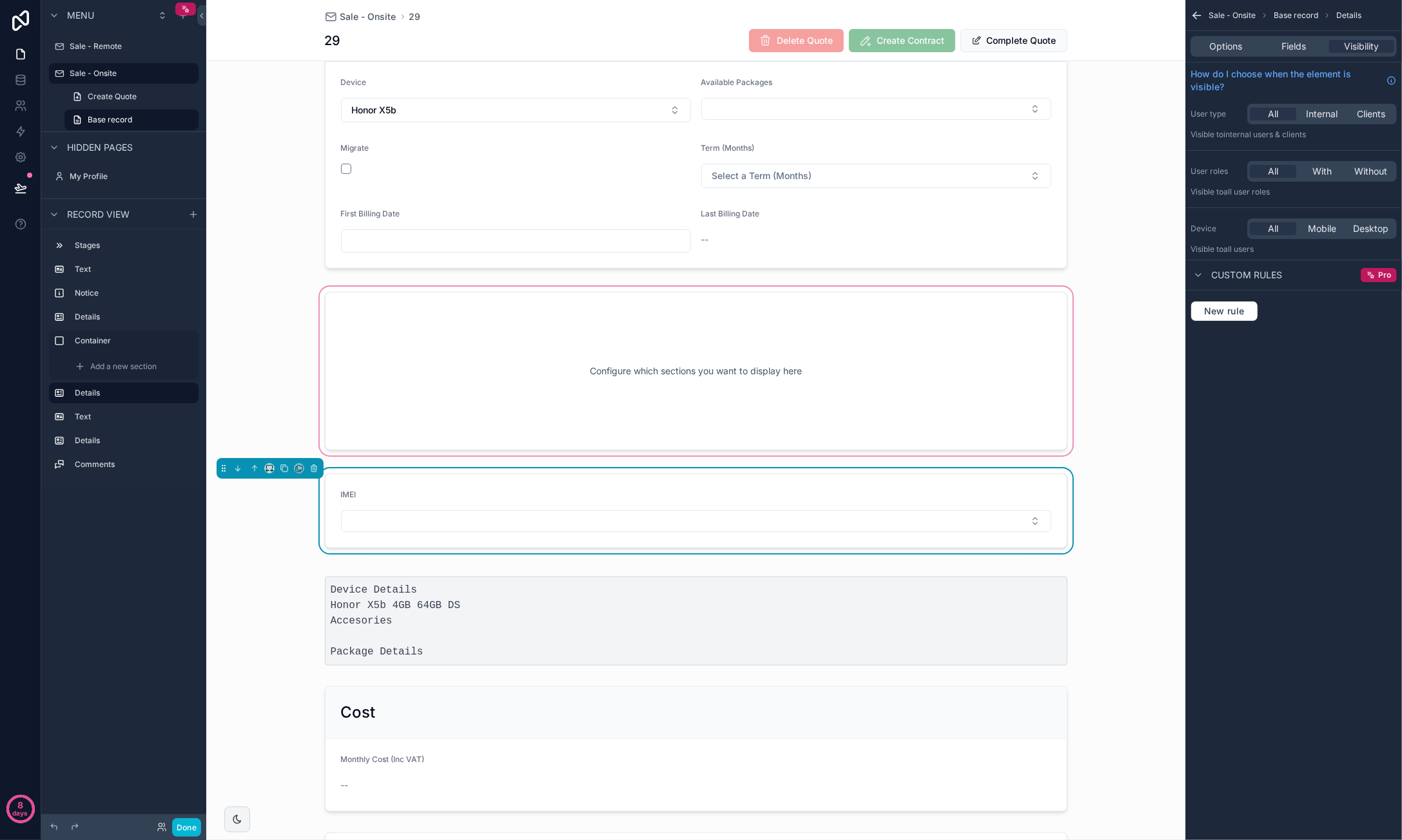
click at [735, 368] on div "scrollable content" at bounding box center [696, 371] width 979 height 174
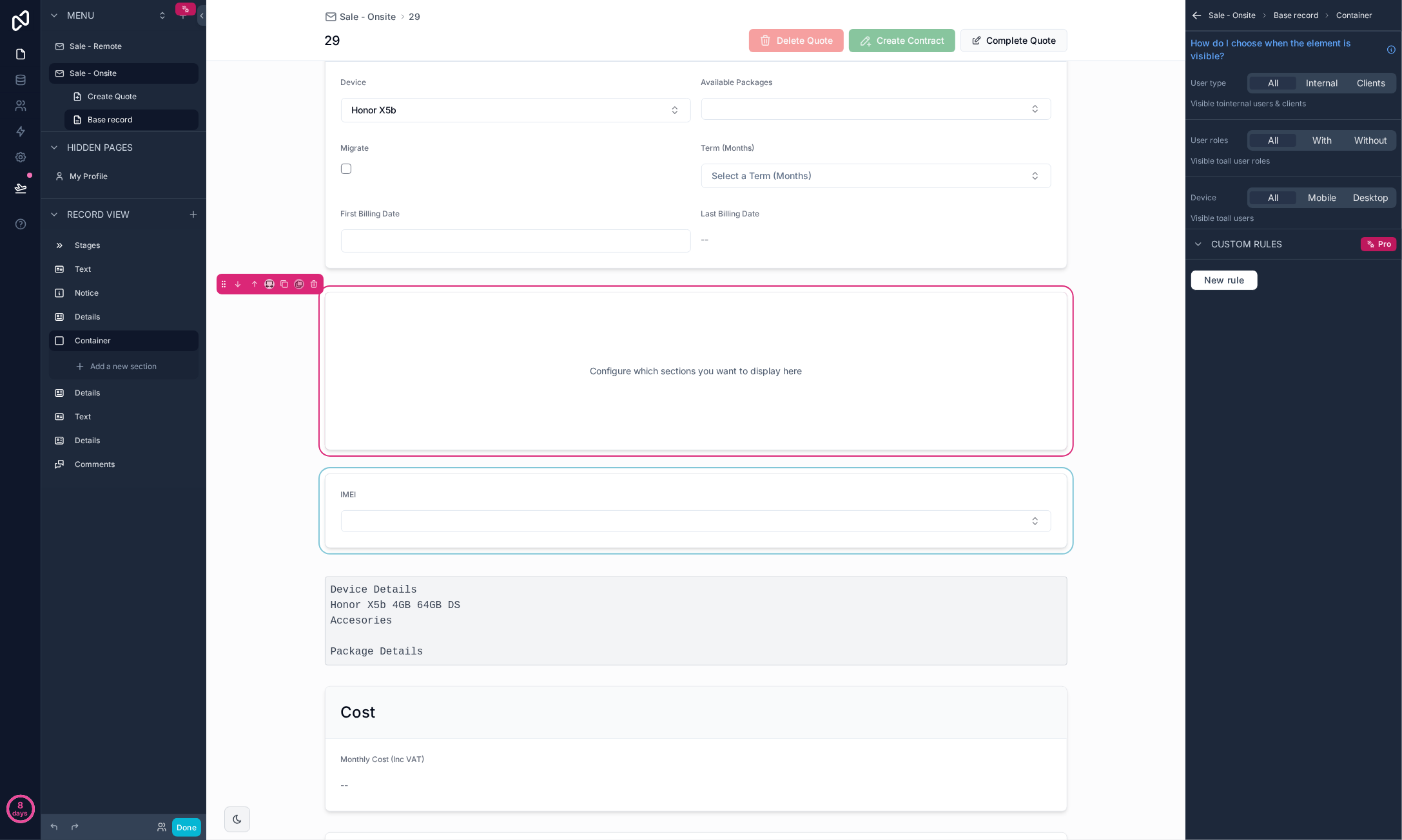
click at [470, 490] on div "scrollable content" at bounding box center [696, 511] width 979 height 85
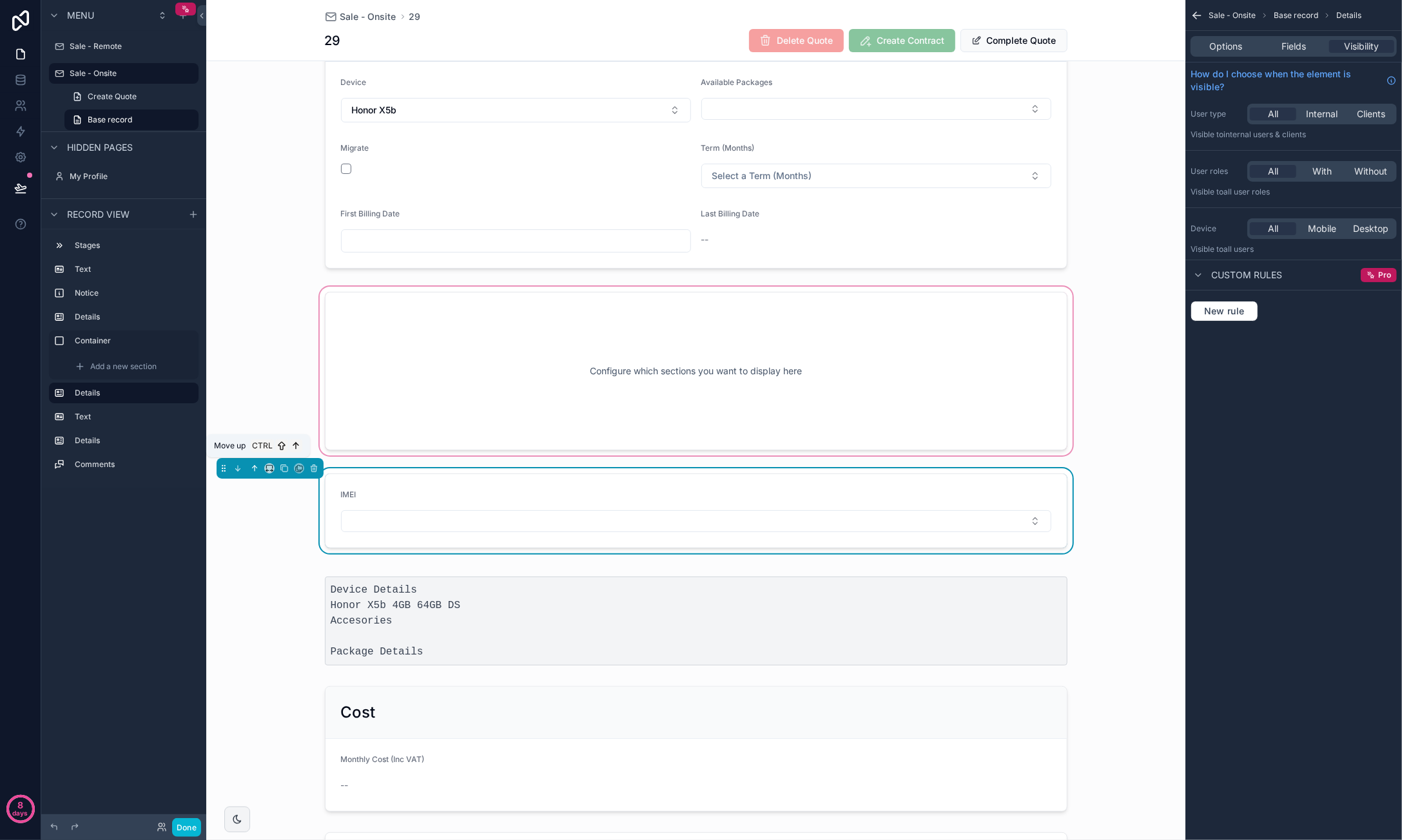
click at [256, 465] on icon "scrollable content" at bounding box center [255, 466] width 3 height 3
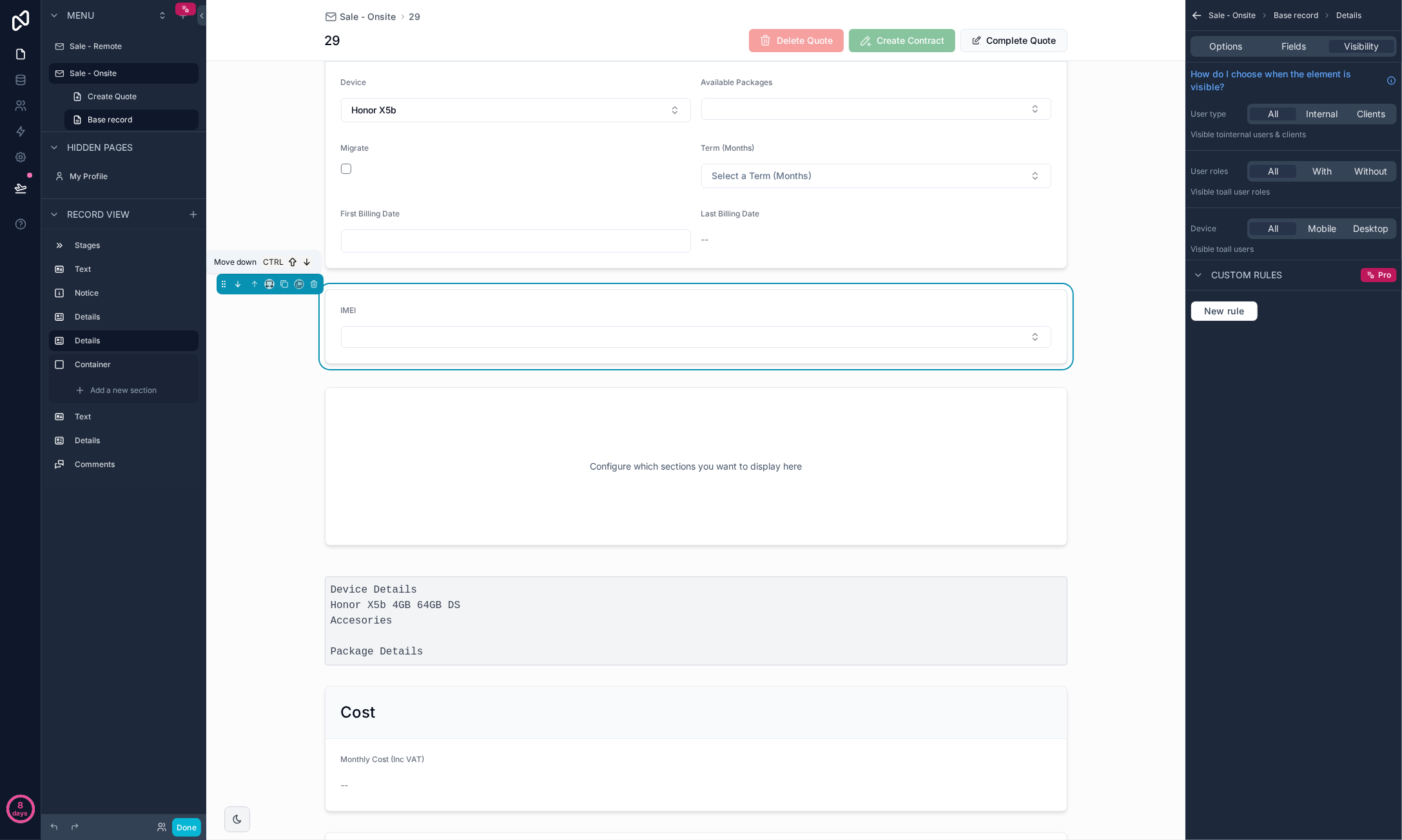
click at [240, 282] on icon "scrollable content" at bounding box center [238, 284] width 9 height 9
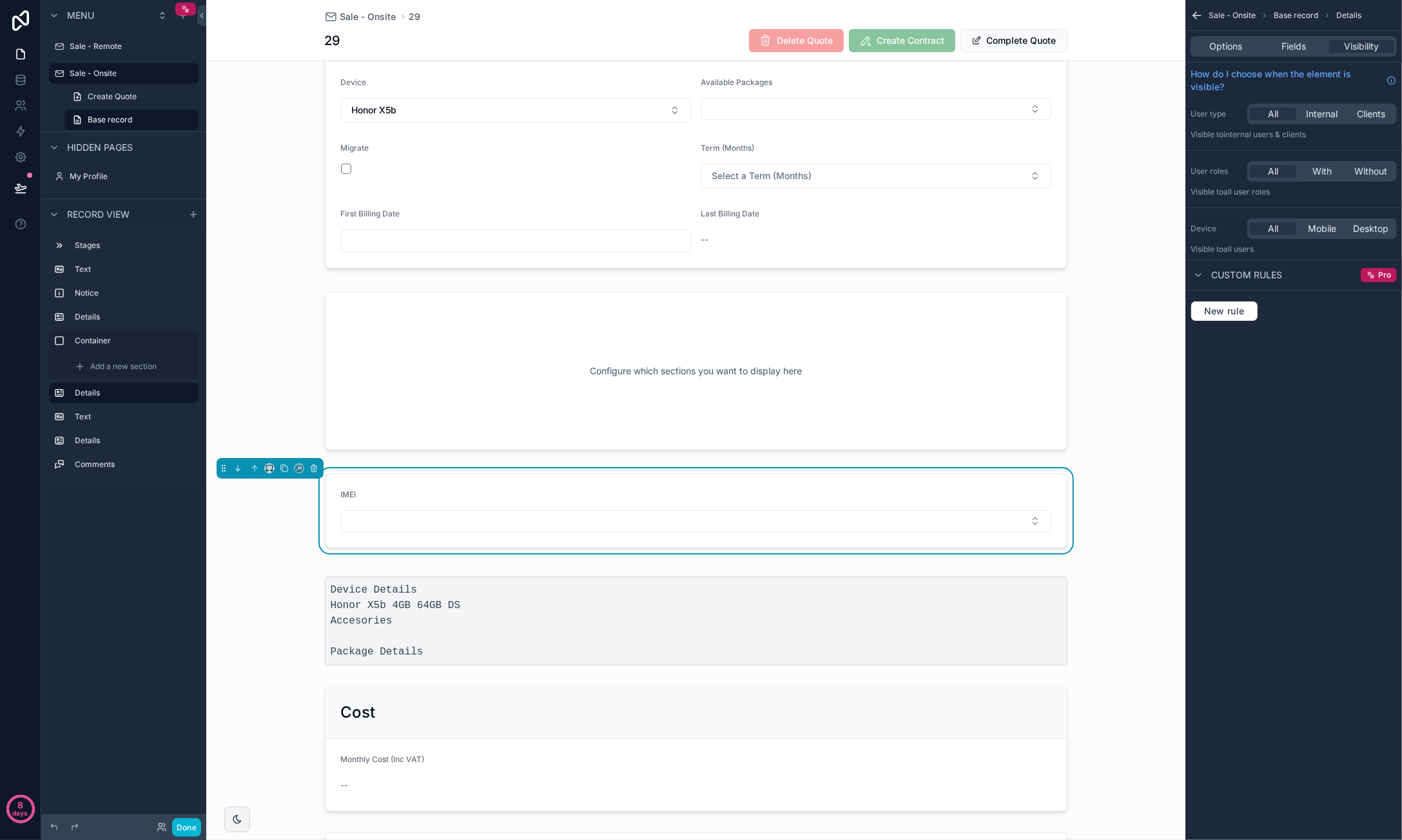
click at [385, 474] on form "IMEI" at bounding box center [696, 511] width 741 height 73
drag, startPoint x: 397, startPoint y: 488, endPoint x: 560, endPoint y: 436, distance: 171.1
click at [509, 447] on div "1 Quote 2 Contract Sent 3 Contract Signed Name: Caroline van der Merwe ID Numbe…" at bounding box center [696, 421] width 979 height 1471
click at [634, 367] on div "scrollable content" at bounding box center [696, 371] width 979 height 174
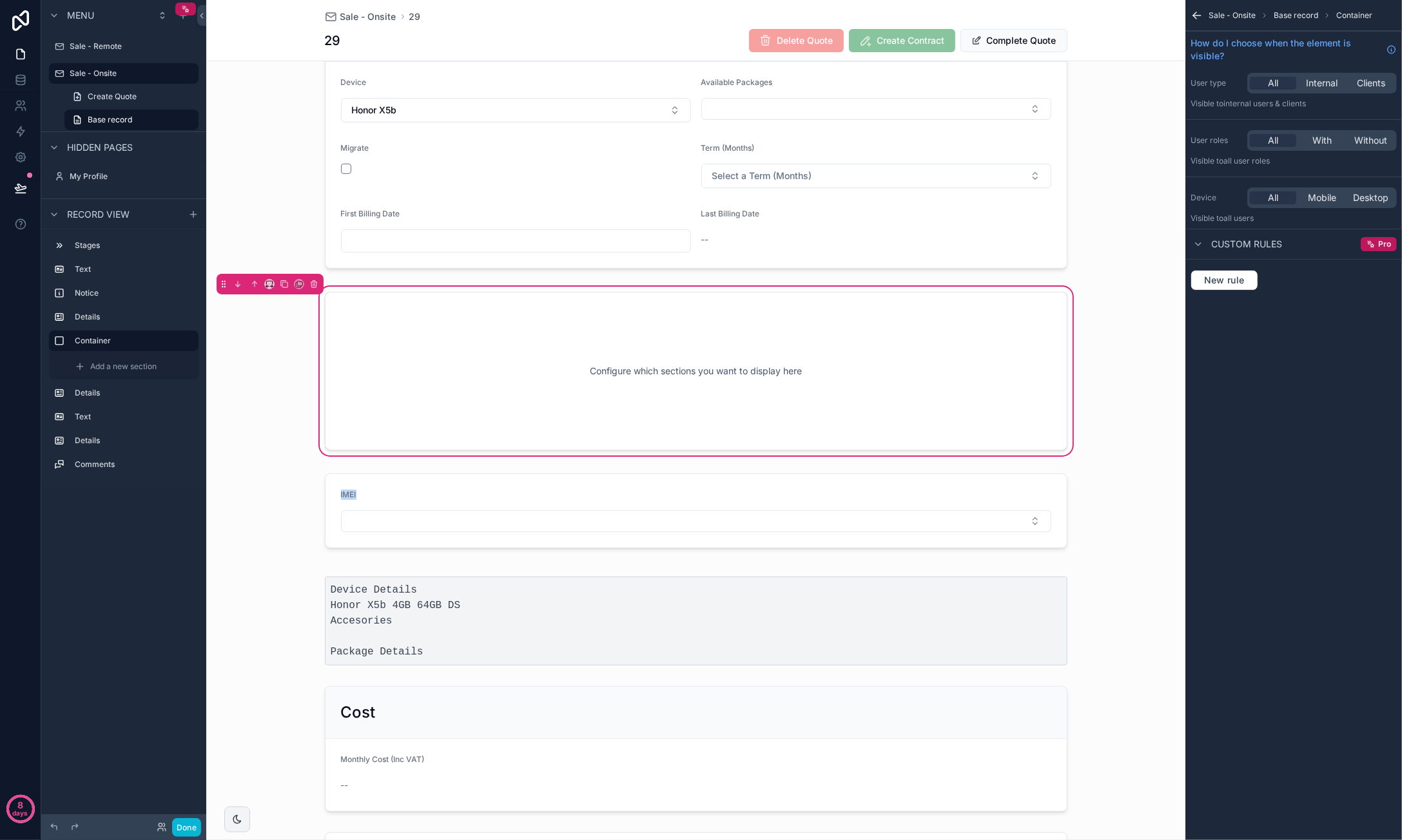
click at [639, 368] on div "Configure which sections you want to display here" at bounding box center [696, 371] width 700 height 116
click at [597, 492] on div "scrollable content" at bounding box center [696, 511] width 979 height 85
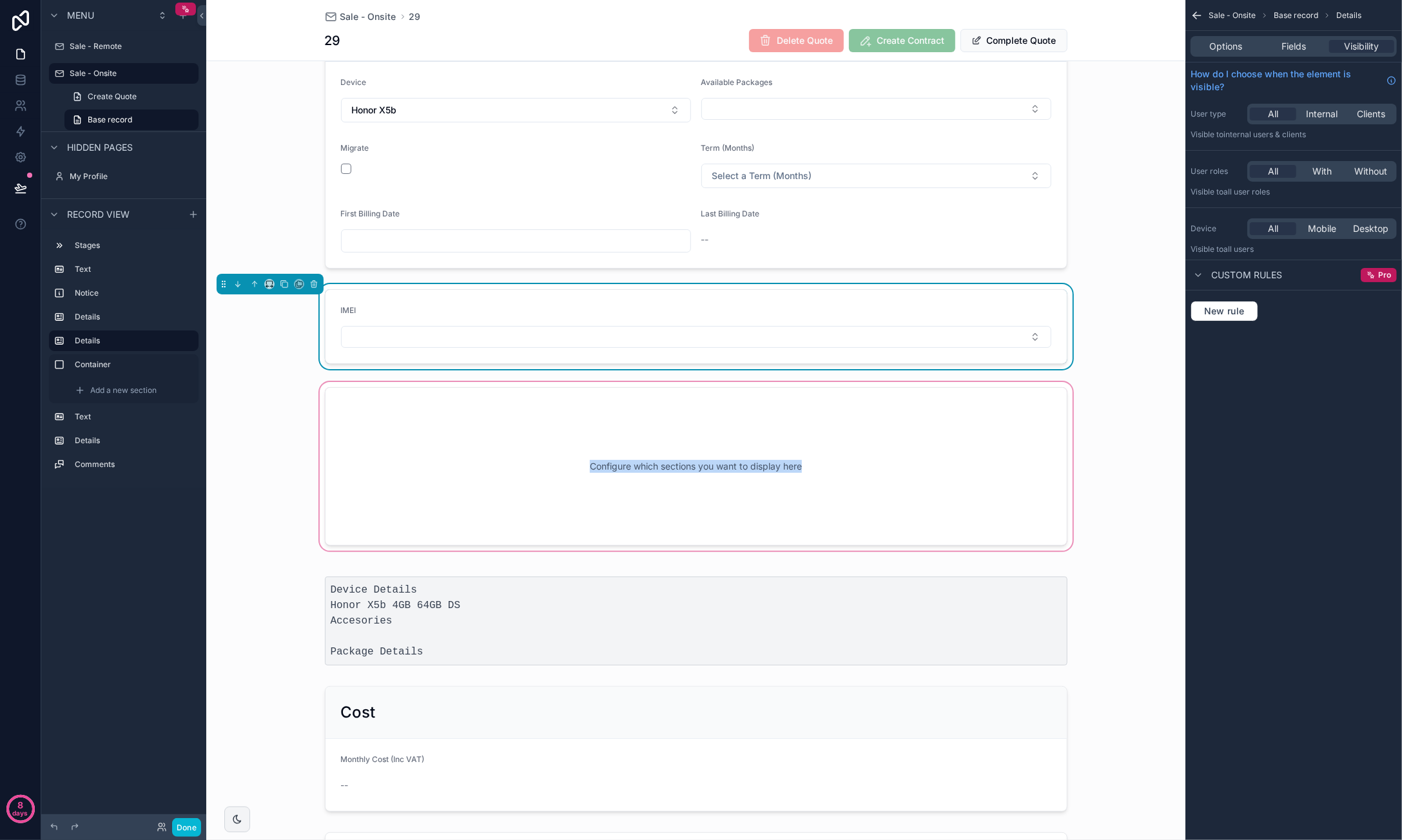
drag, startPoint x: 565, startPoint y: 301, endPoint x: 567, endPoint y: 410, distance: 109.0
click at [582, 448] on div "1 Quote 2 Contract Sent 3 Contract Signed Name: Caroline van der Merwe ID Numbe…" at bounding box center [696, 421] width 979 height 1471
click at [723, 297] on form "IMEI" at bounding box center [696, 326] width 741 height 73
drag, startPoint x: 636, startPoint y: 299, endPoint x: 634, endPoint y: 411, distance: 112.0
click at [634, 411] on div "1 Quote 2 Contract Sent 3 Contract Signed Name: Caroline van der Merwe ID Numbe…" at bounding box center [696, 421] width 979 height 1471
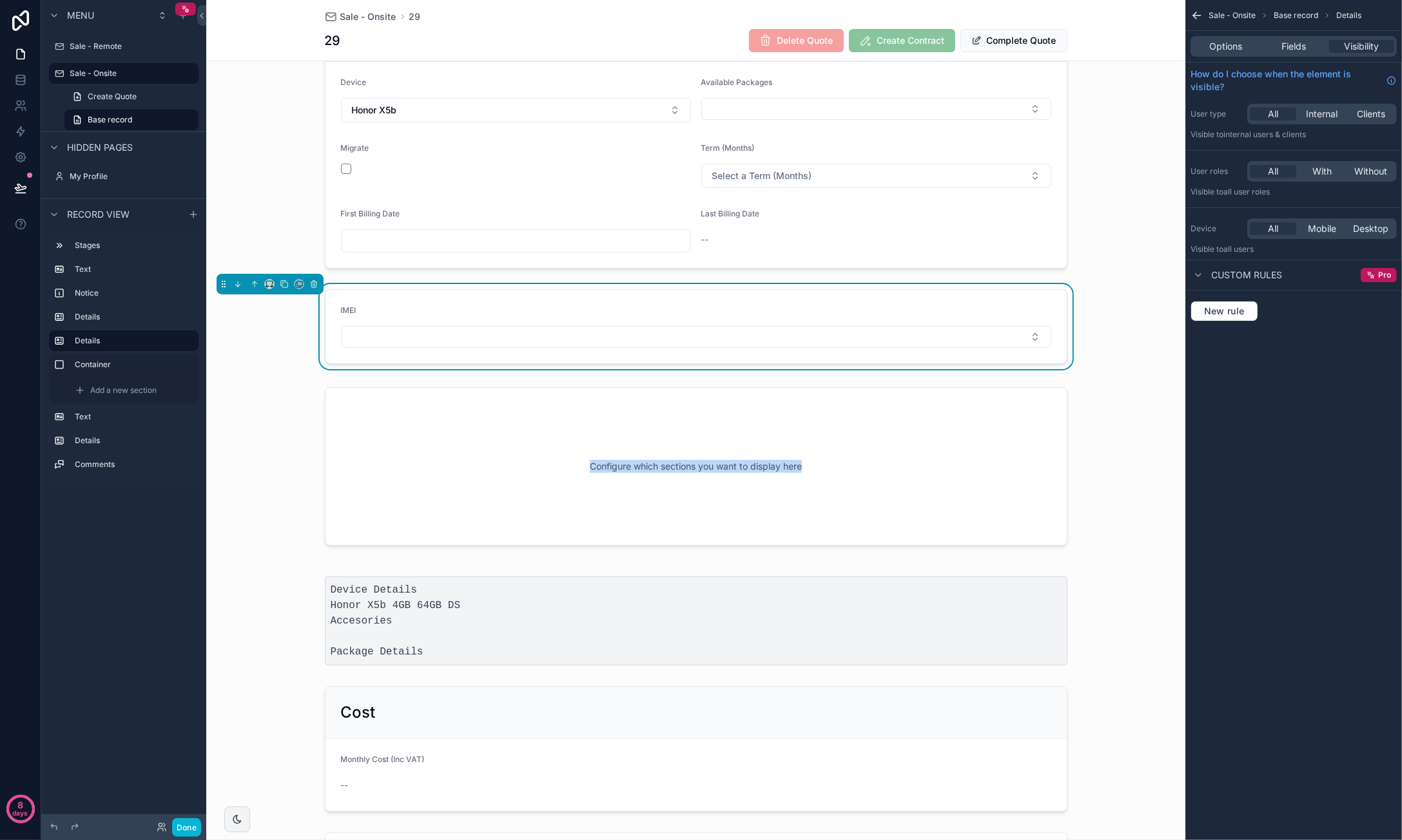
click at [493, 305] on div "IMEI" at bounding box center [696, 312] width 710 height 15
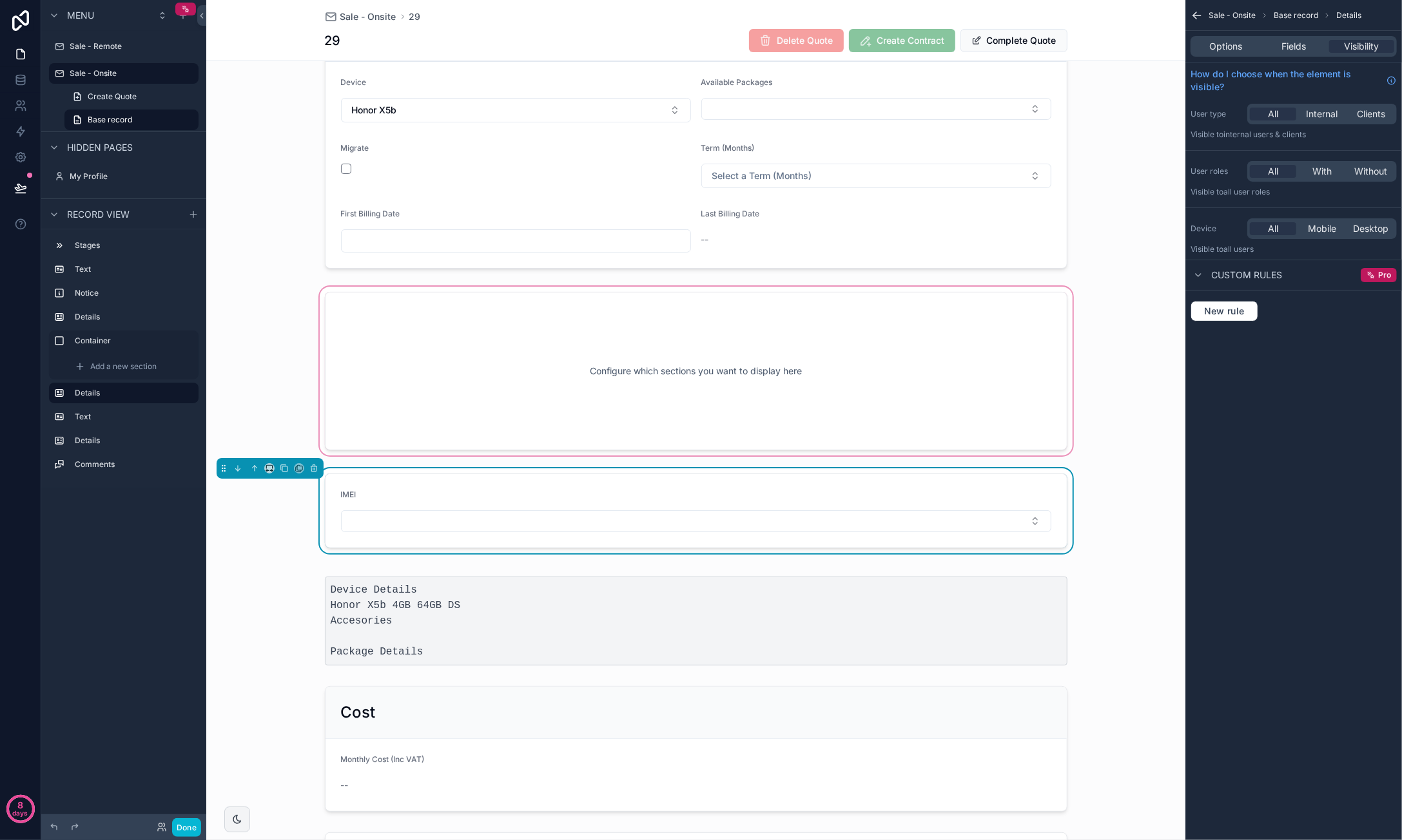
click at [518, 372] on div "scrollable content" at bounding box center [696, 371] width 979 height 174
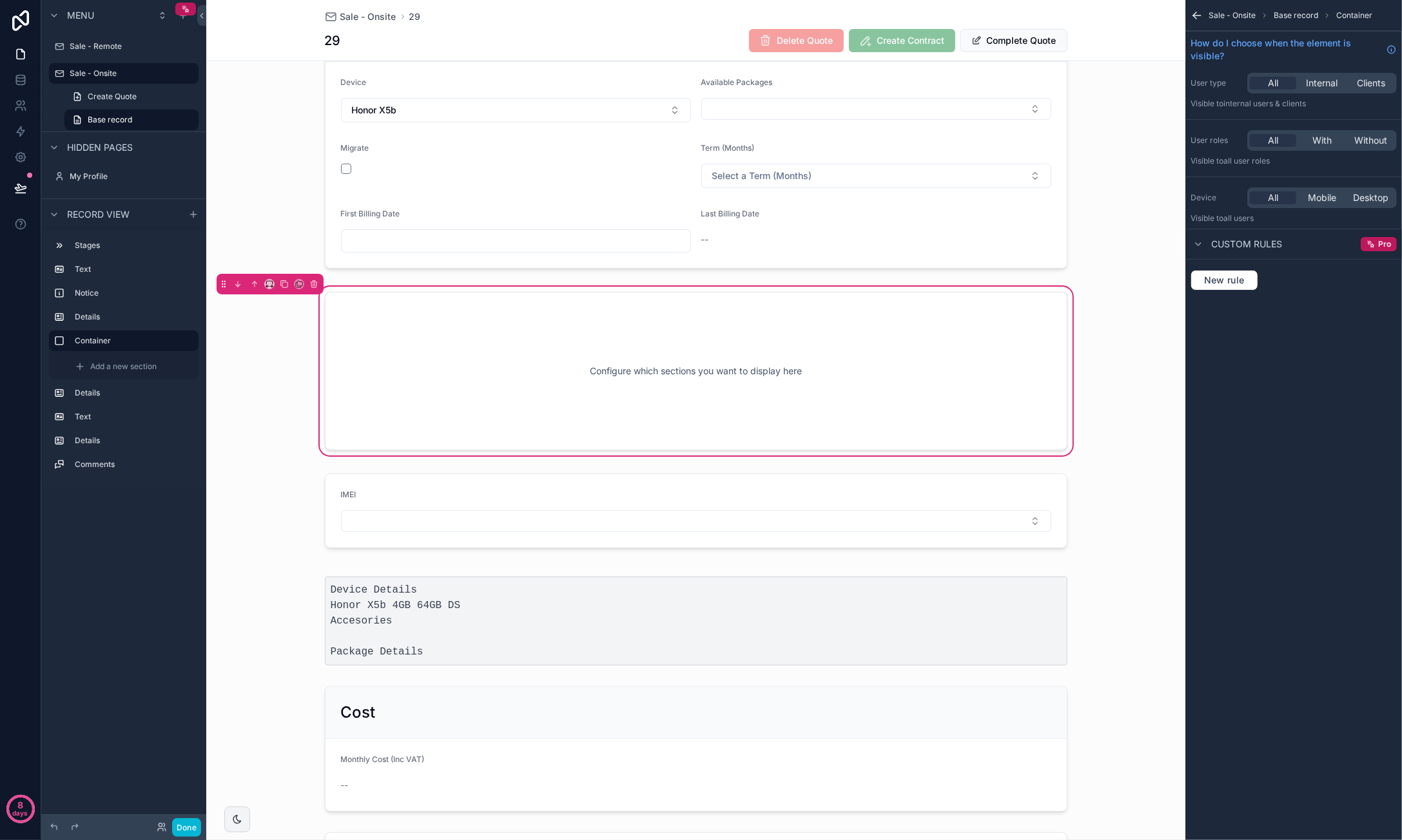
click at [811, 385] on div "Configure which sections you want to display here" at bounding box center [696, 371] width 700 height 116
click at [1177, 249] on div "scrollable content" at bounding box center [1197, 243] width 15 height 15
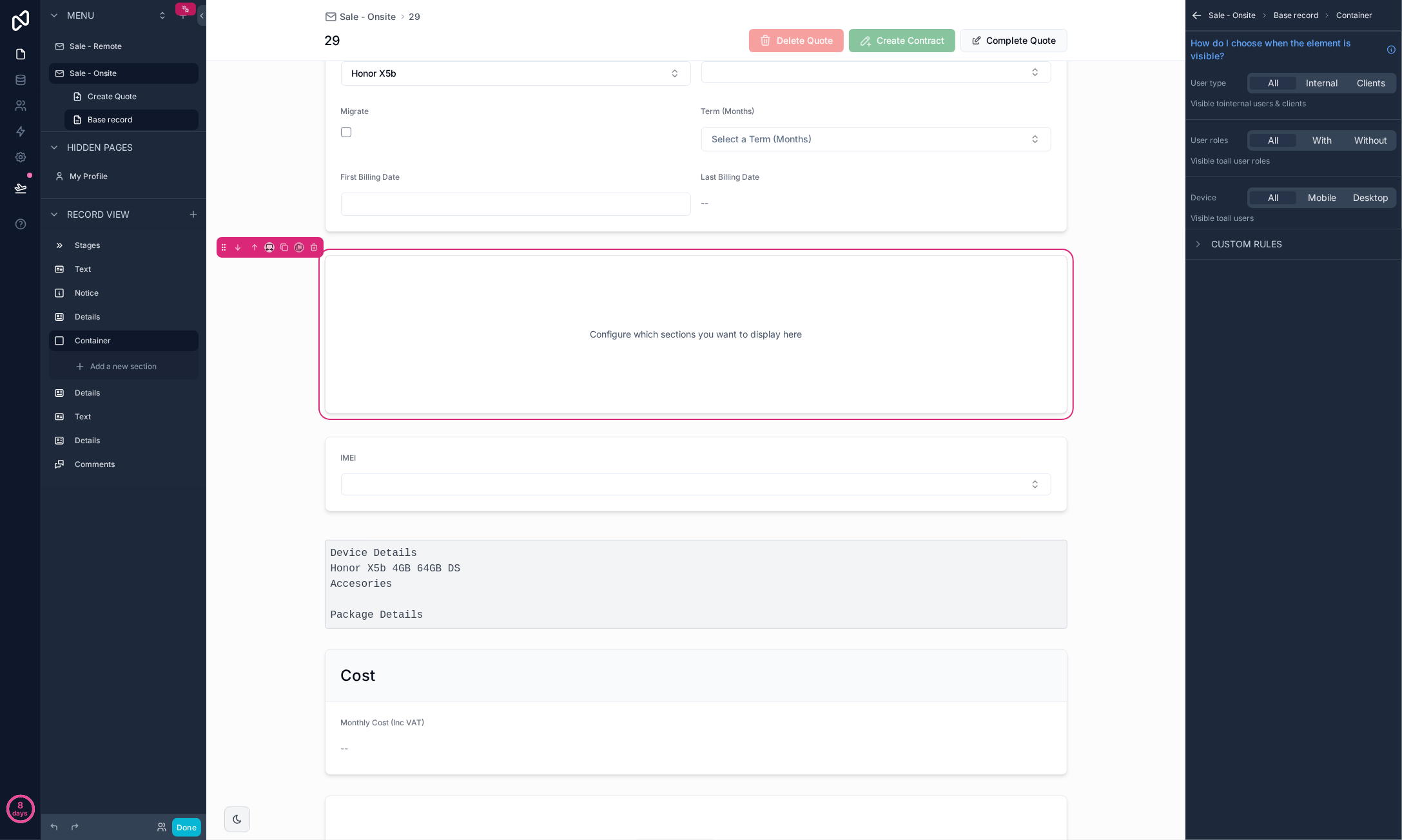
scroll to position [455, 0]
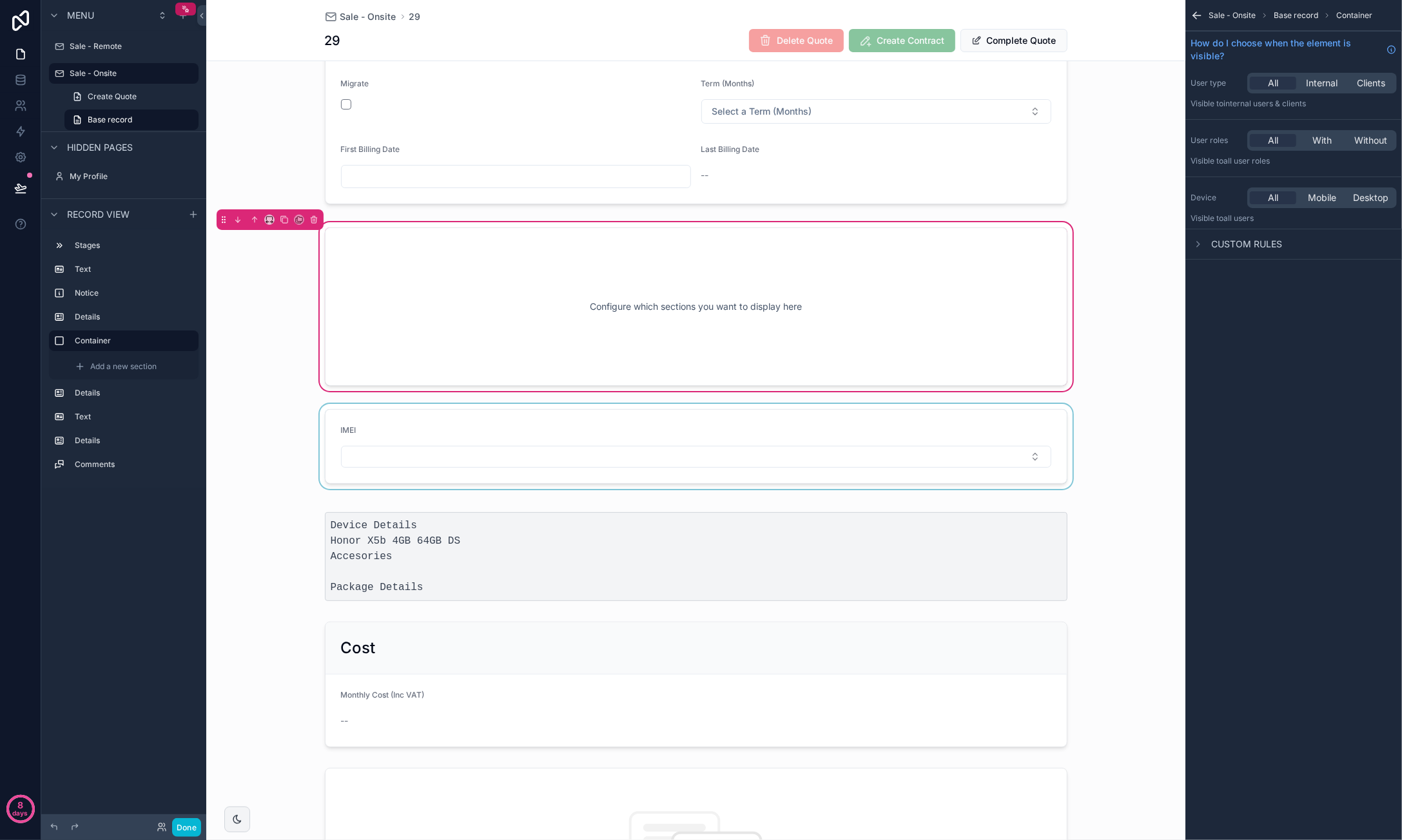
click at [806, 418] on div "scrollable content" at bounding box center [696, 446] width 979 height 85
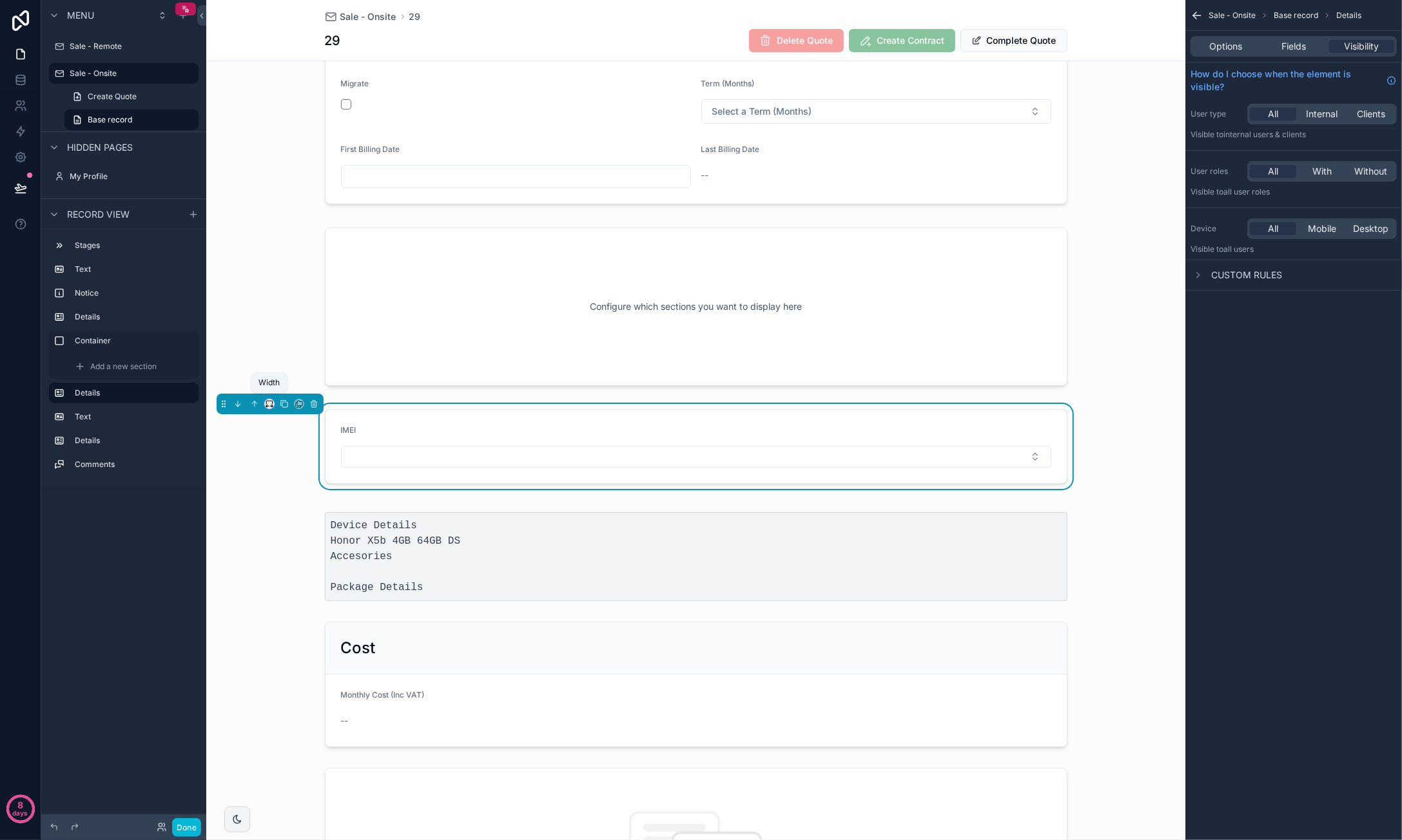
click at [271, 406] on icon "scrollable content" at bounding box center [271, 406] width 3 height 0
click at [283, 448] on span "25%" at bounding box center [285, 448] width 20 height 15
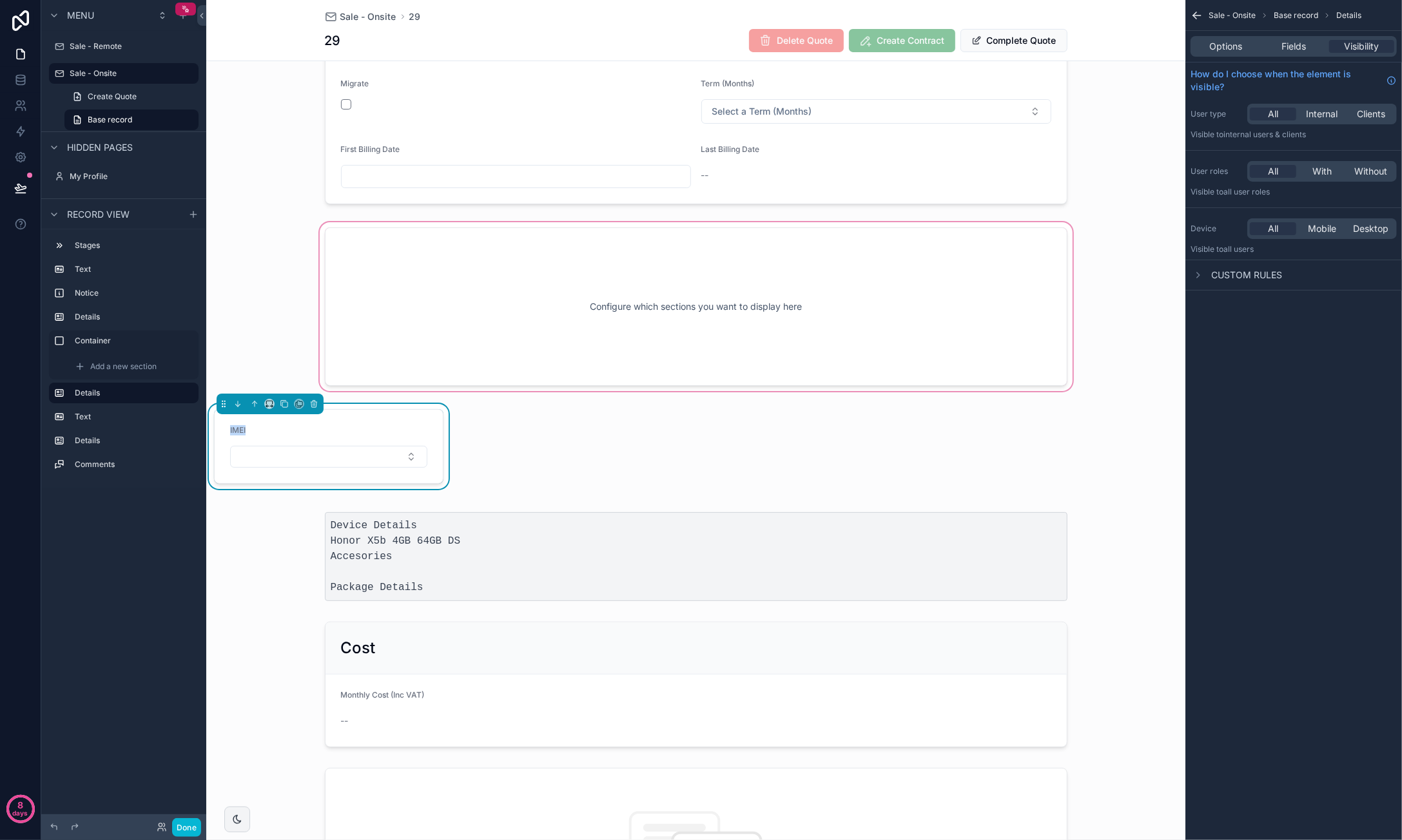
drag, startPoint x: 367, startPoint y: 420, endPoint x: 495, endPoint y: 336, distance: 153.1
click at [495, 336] on div "1 Quote 2 Contract Sent 3 Contract Signed Name: Caroline van der Merwe ID Numbe…" at bounding box center [696, 357] width 979 height 1471
click at [319, 412] on form "IMEI" at bounding box center [329, 446] width 228 height 73
drag, startPoint x: 332, startPoint y: 411, endPoint x: 406, endPoint y: 403, distance: 74.4
click at [430, 394] on div "1 Quote 2 Contract Sent 3 Contract Signed Name: Caroline van der Merwe ID Numbe…" at bounding box center [696, 357] width 979 height 1471
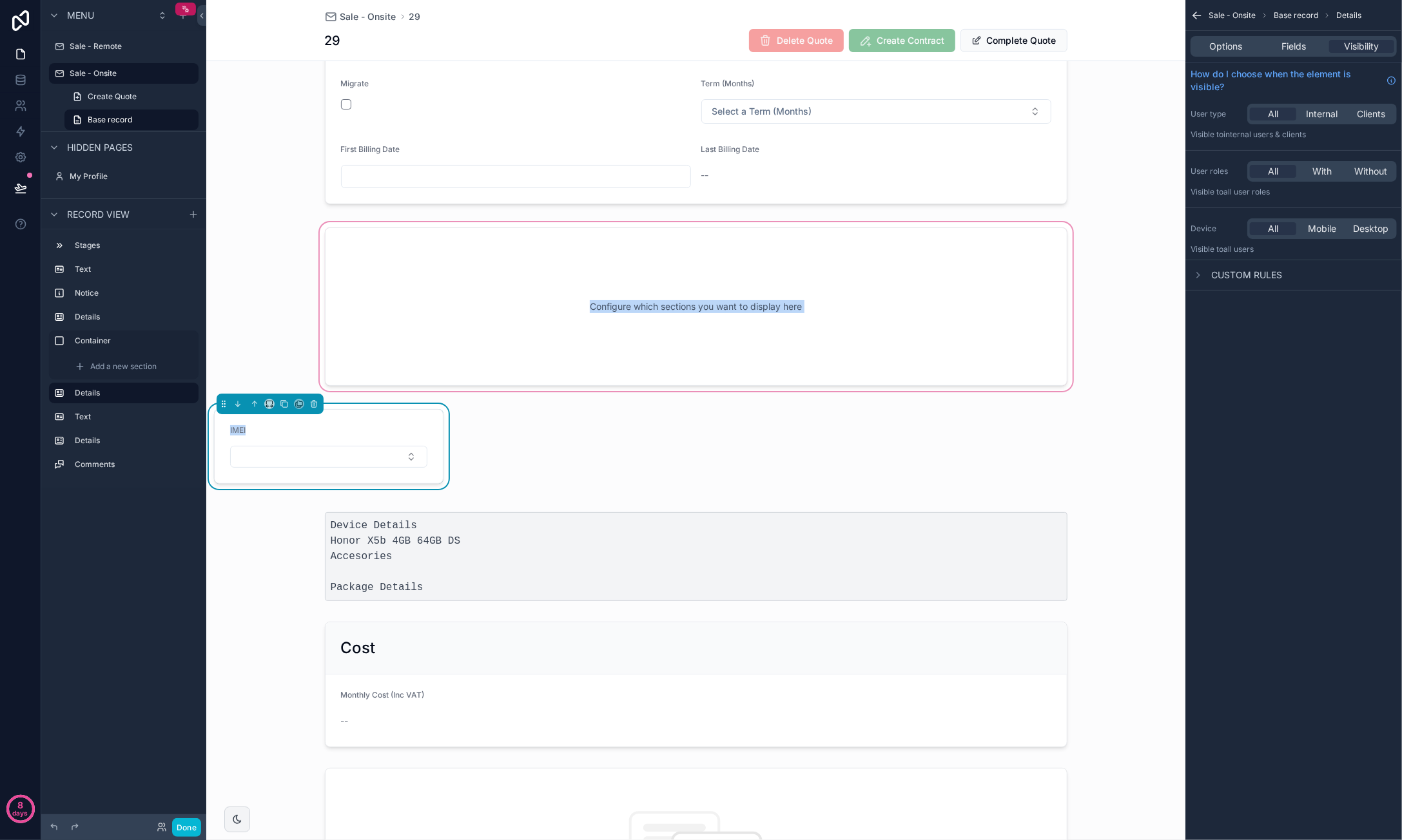
click at [390, 321] on div "scrollable content" at bounding box center [696, 307] width 979 height 174
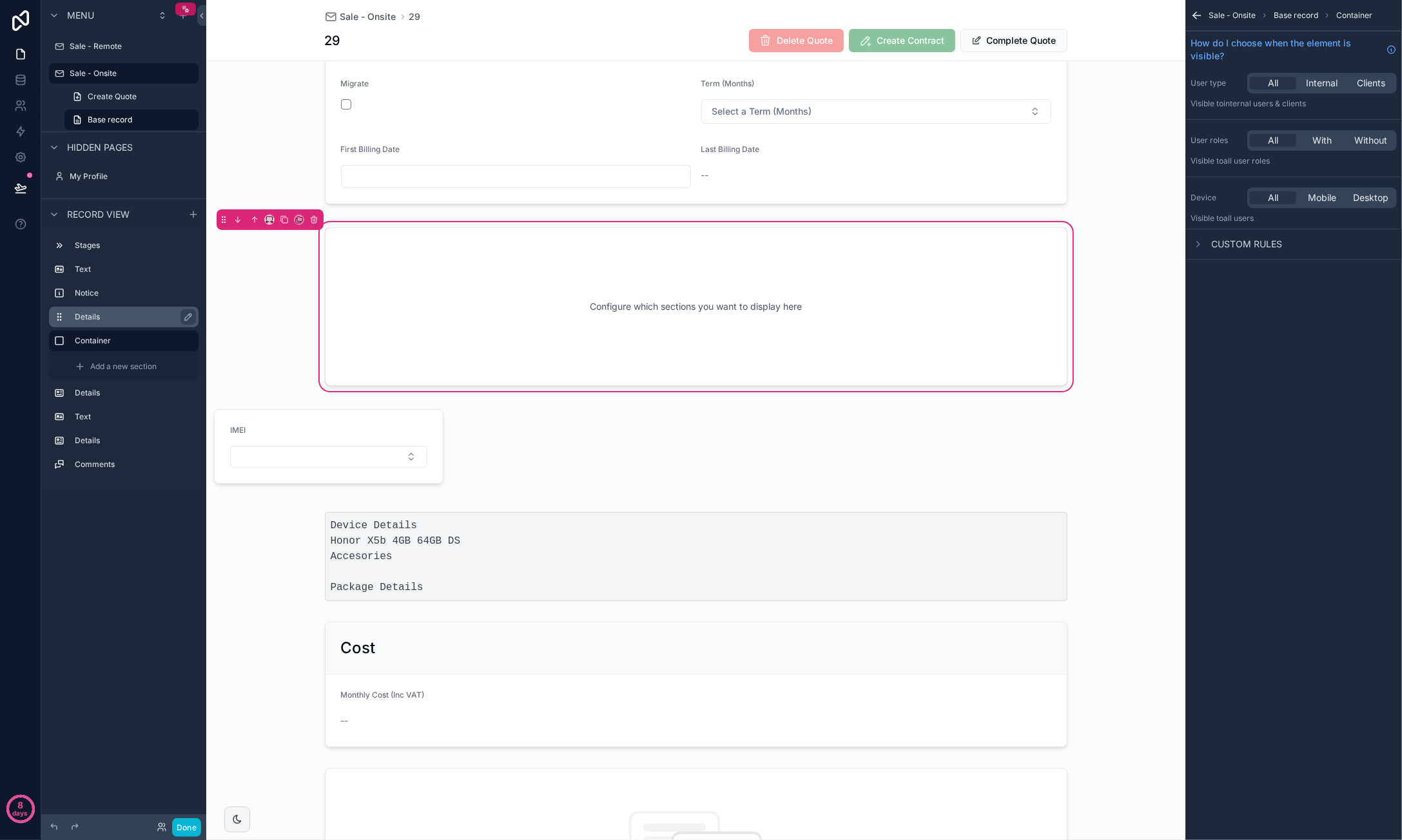
click at [129, 315] on label "Details" at bounding box center [131, 316] width 113 height 10
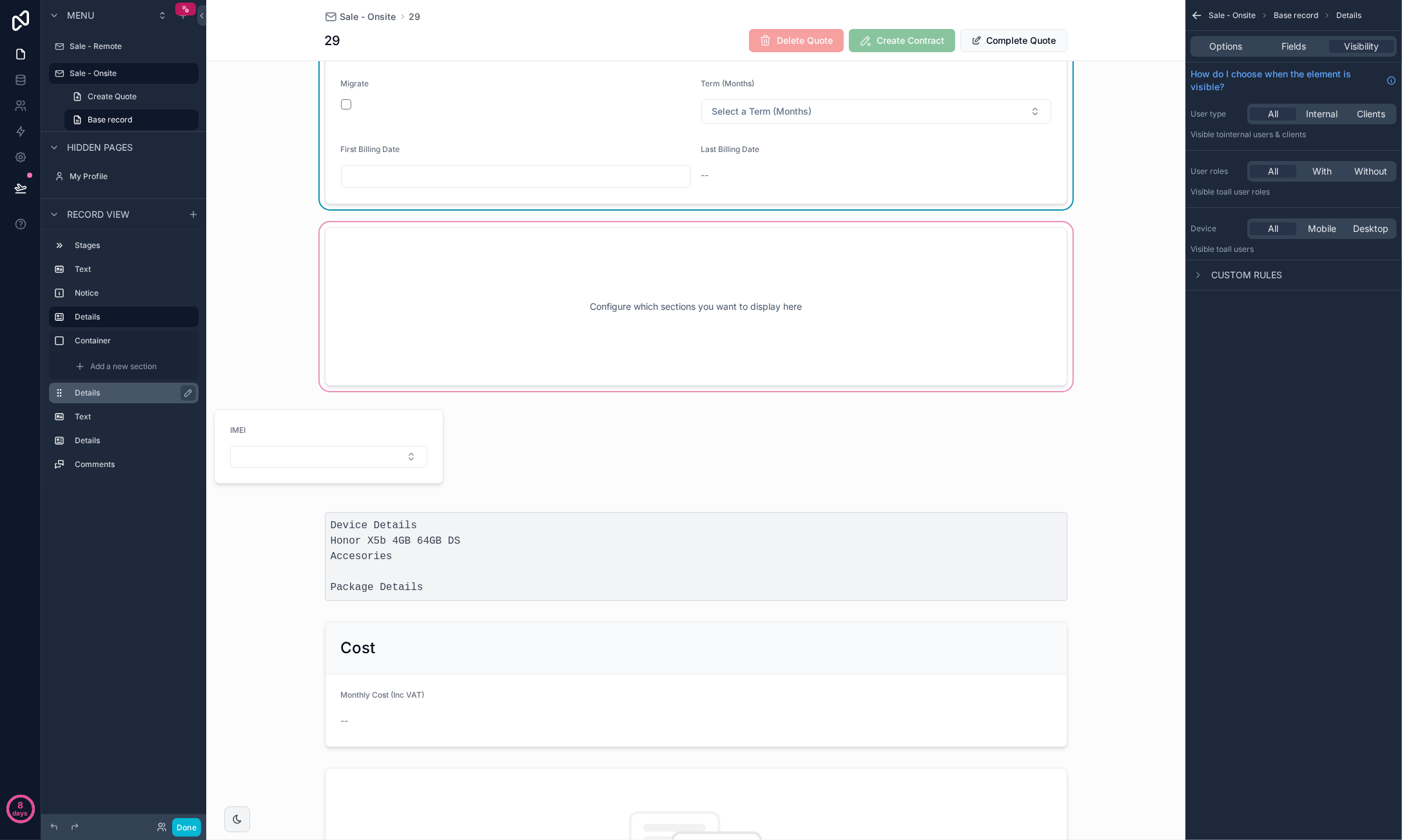
click at [100, 386] on div "Details" at bounding box center [134, 393] width 119 height 15
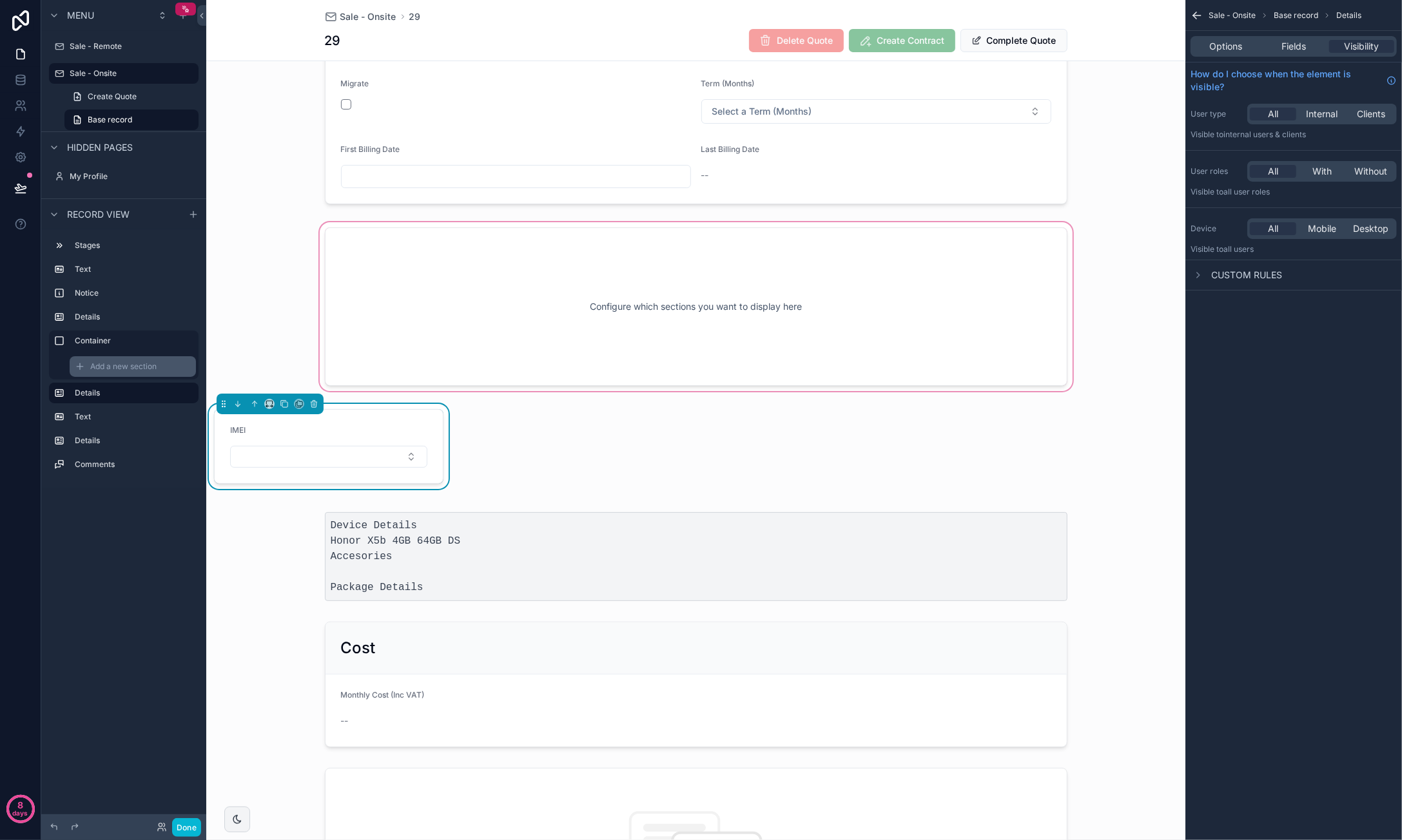
click at [119, 365] on span "Add a new section" at bounding box center [123, 366] width 66 height 10
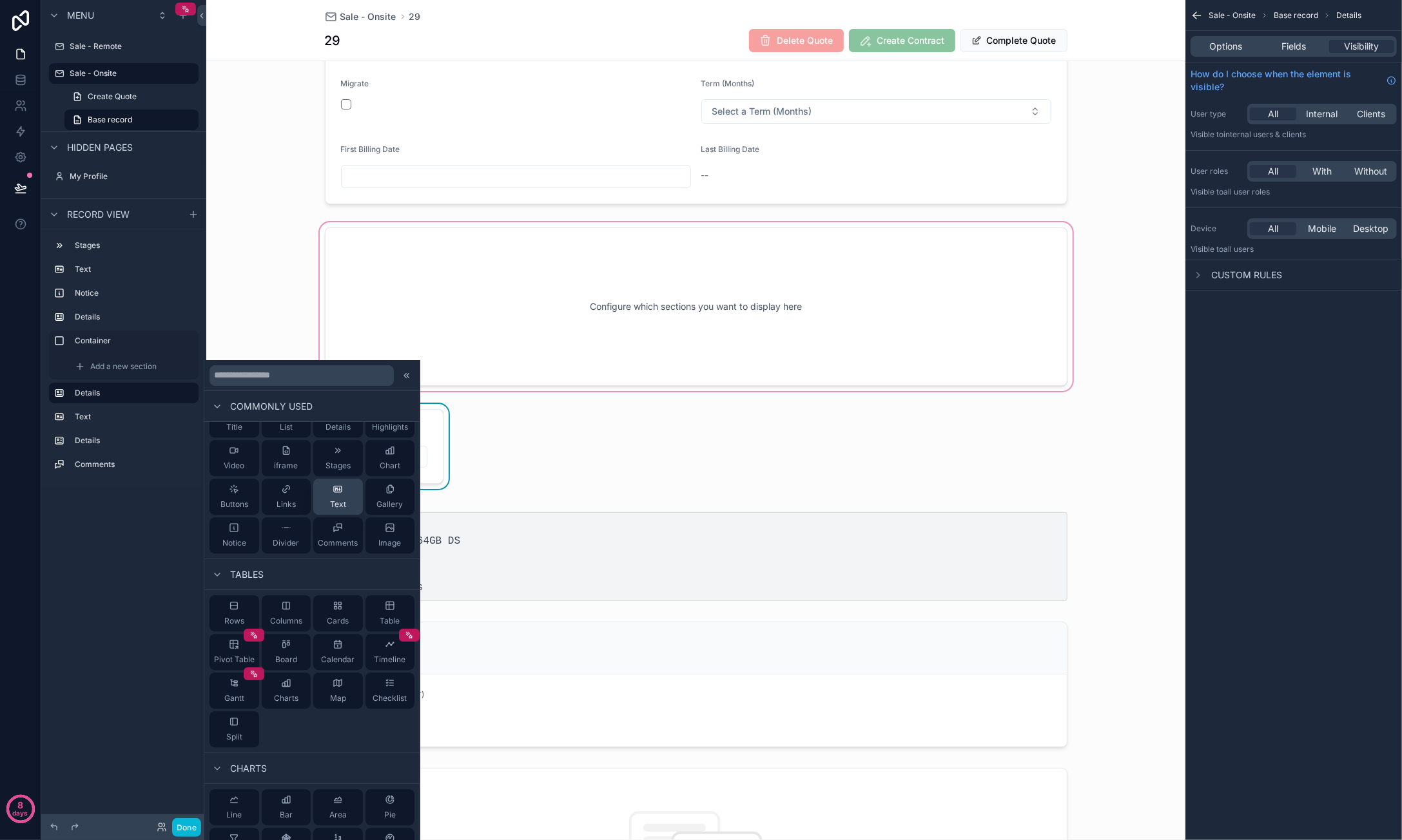
scroll to position [0, 0]
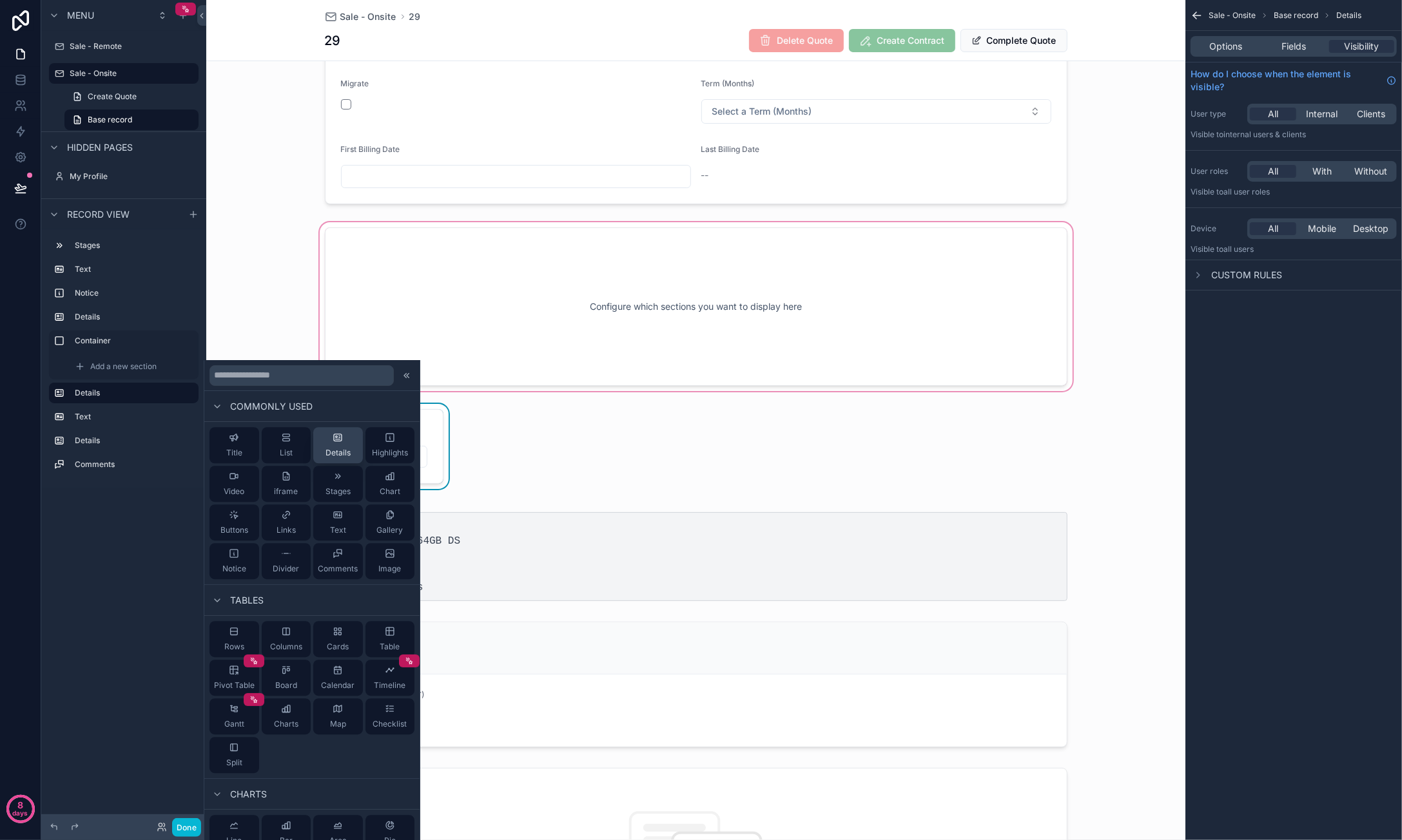
click at [342, 442] on div "Details" at bounding box center [338, 445] width 25 height 25
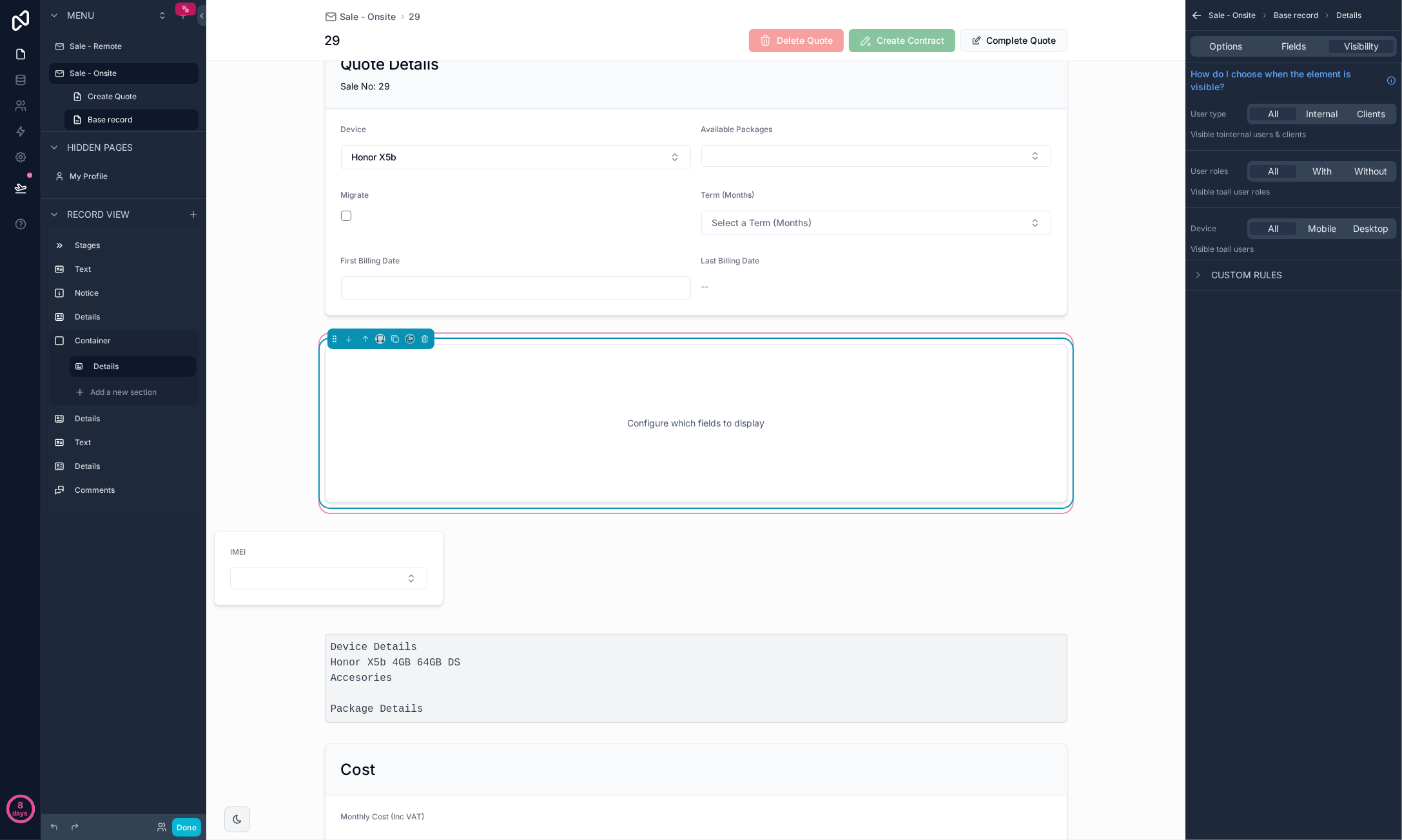
scroll to position [343, 0]
click at [376, 335] on icon "scrollable content" at bounding box center [380, 339] width 9 height 9
click at [417, 425] on div "50%" at bounding box center [401, 433] width 40 height 15
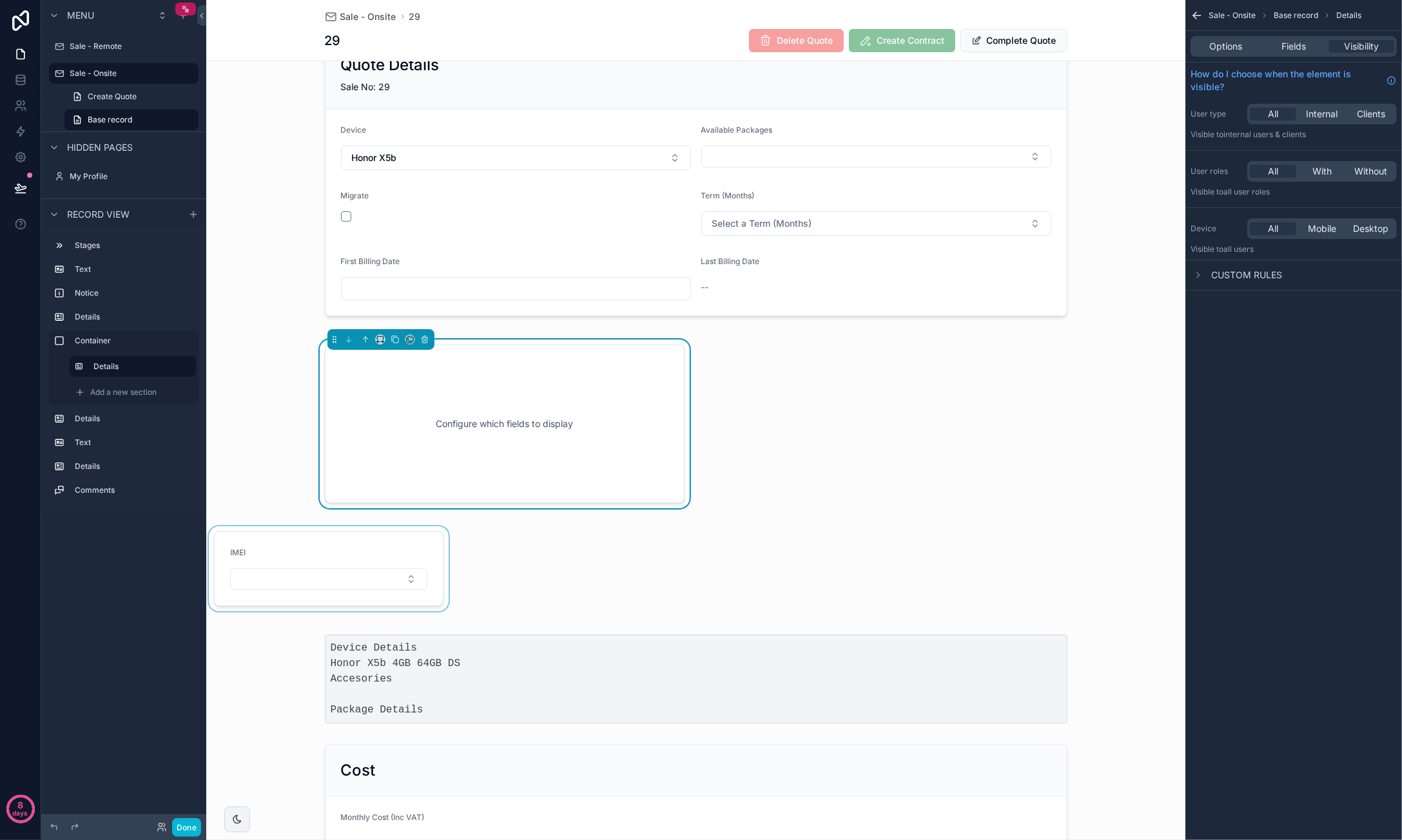
click at [396, 539] on div "scrollable content" at bounding box center [329, 568] width 245 height 85
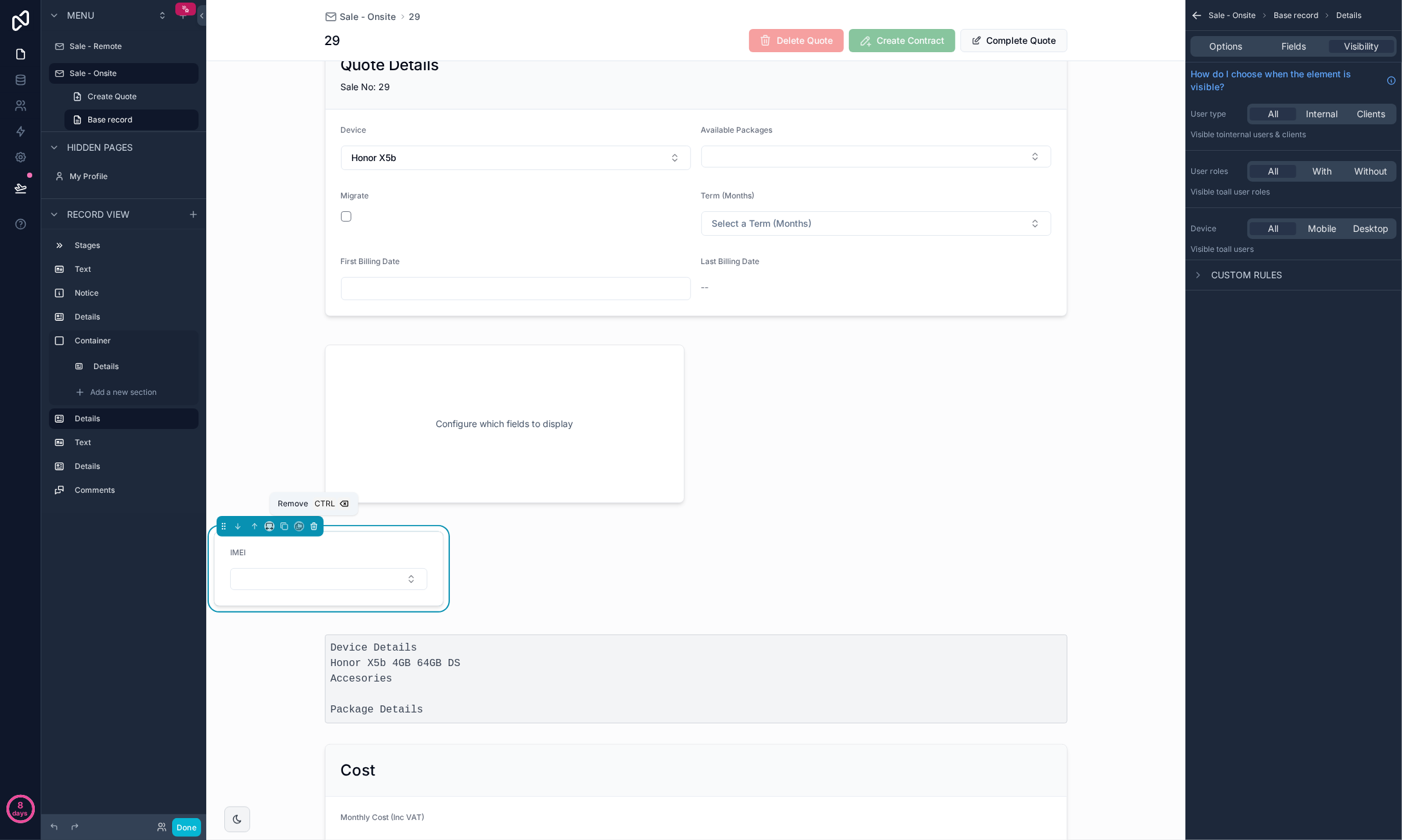
click at [316, 522] on icon "scrollable content" at bounding box center [314, 526] width 9 height 9
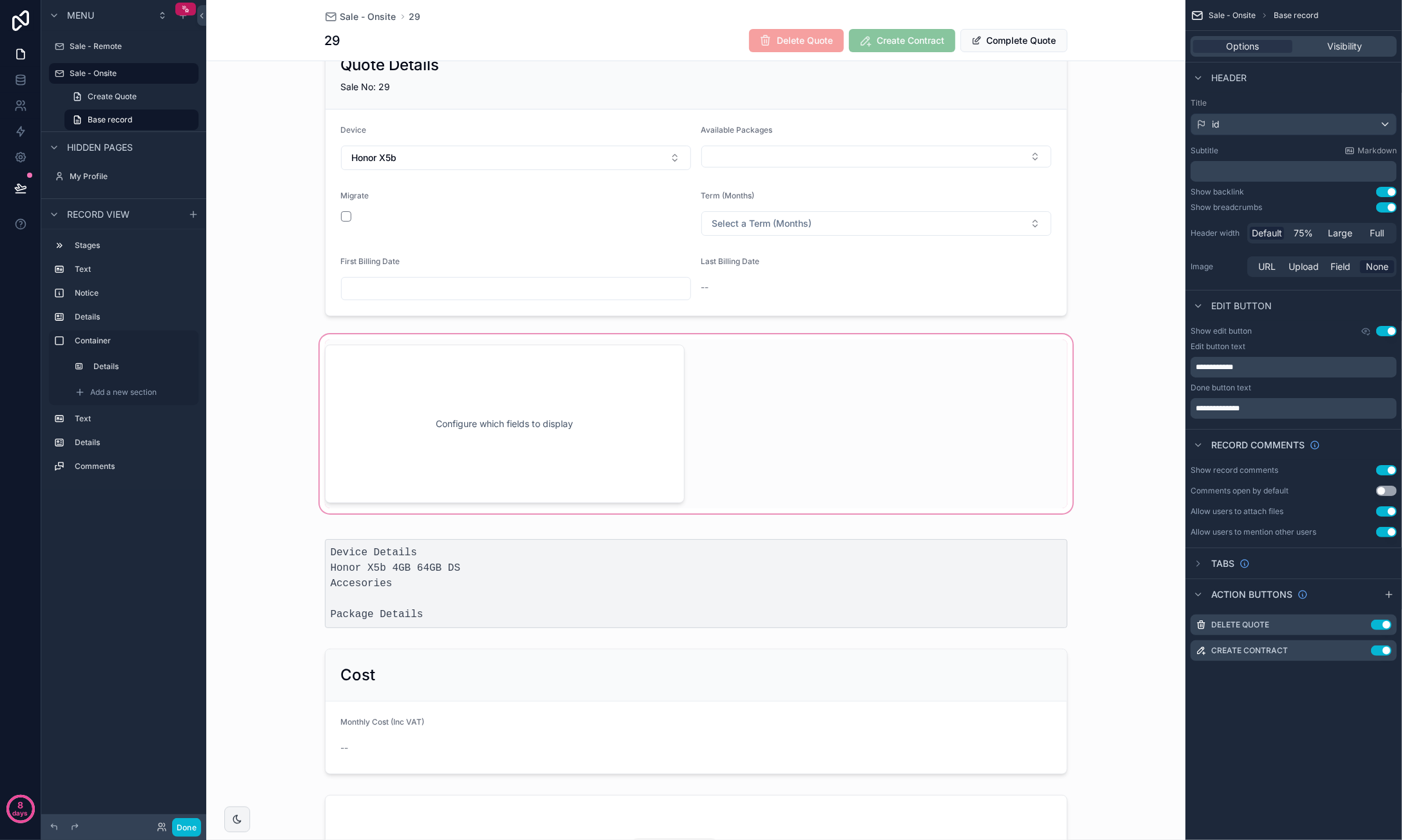
click at [462, 434] on div "scrollable content" at bounding box center [696, 425] width 979 height 185
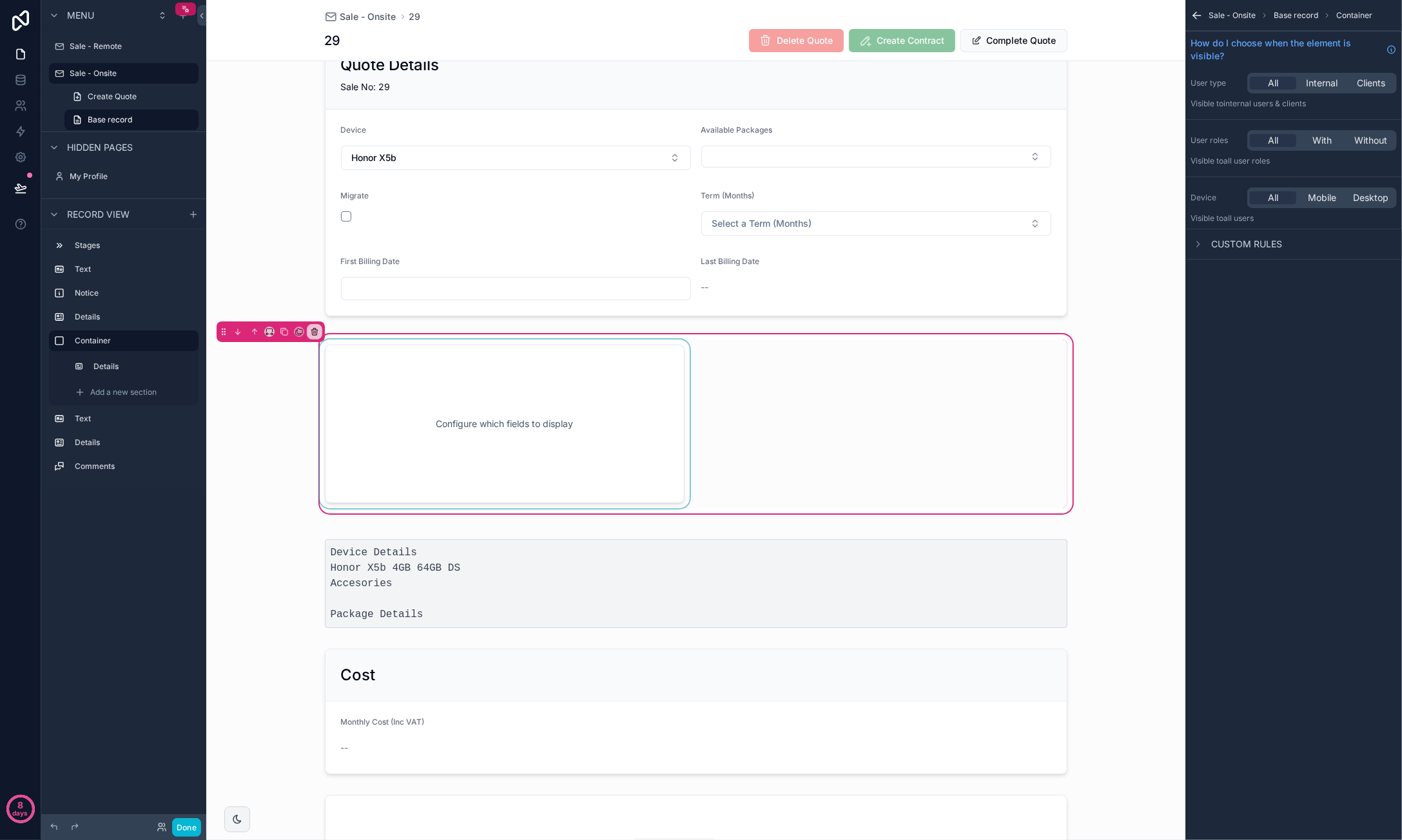
click at [408, 413] on div "scrollable content" at bounding box center [504, 424] width 375 height 168
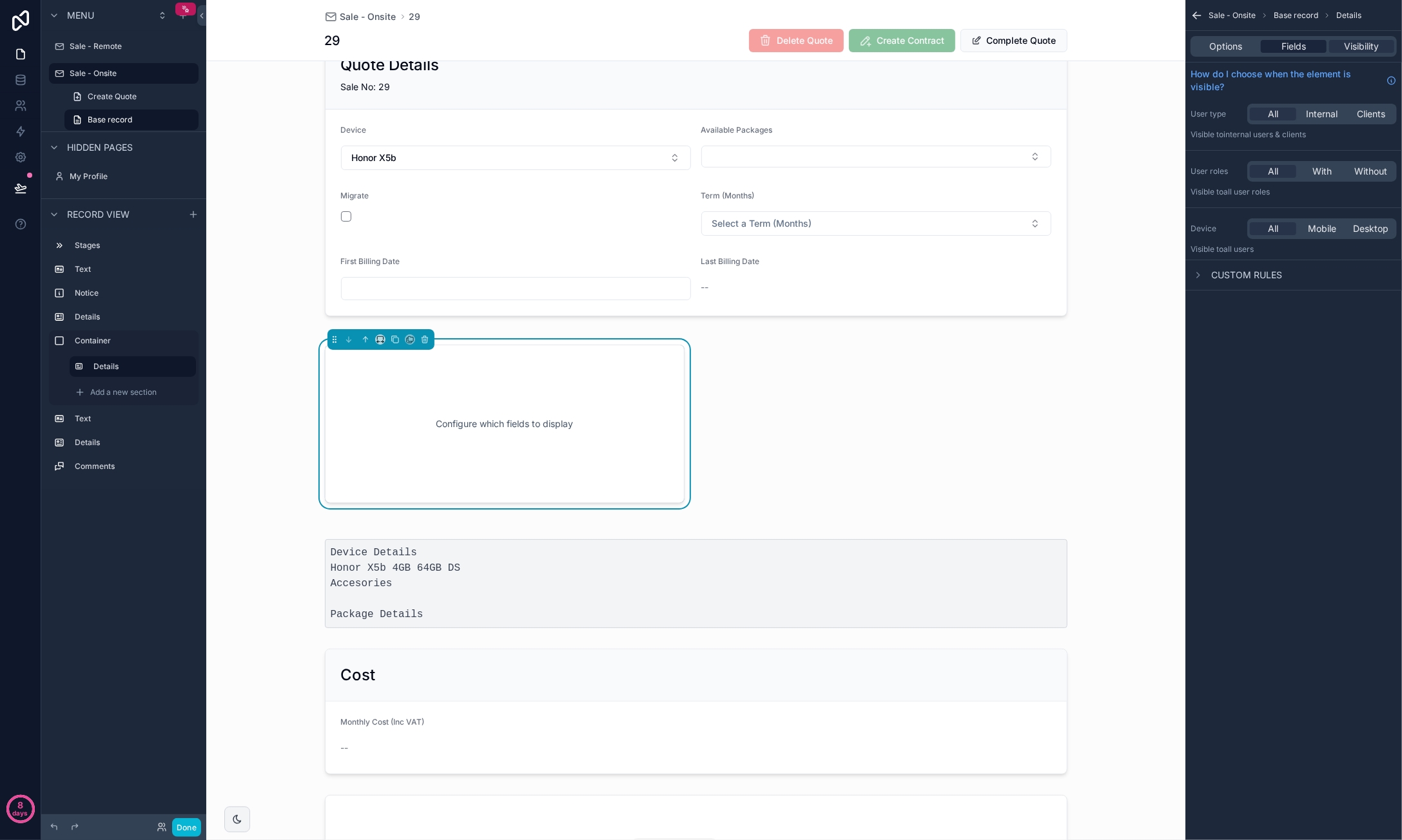
click at [1177, 44] on span "Fields" at bounding box center [1293, 46] width 24 height 13
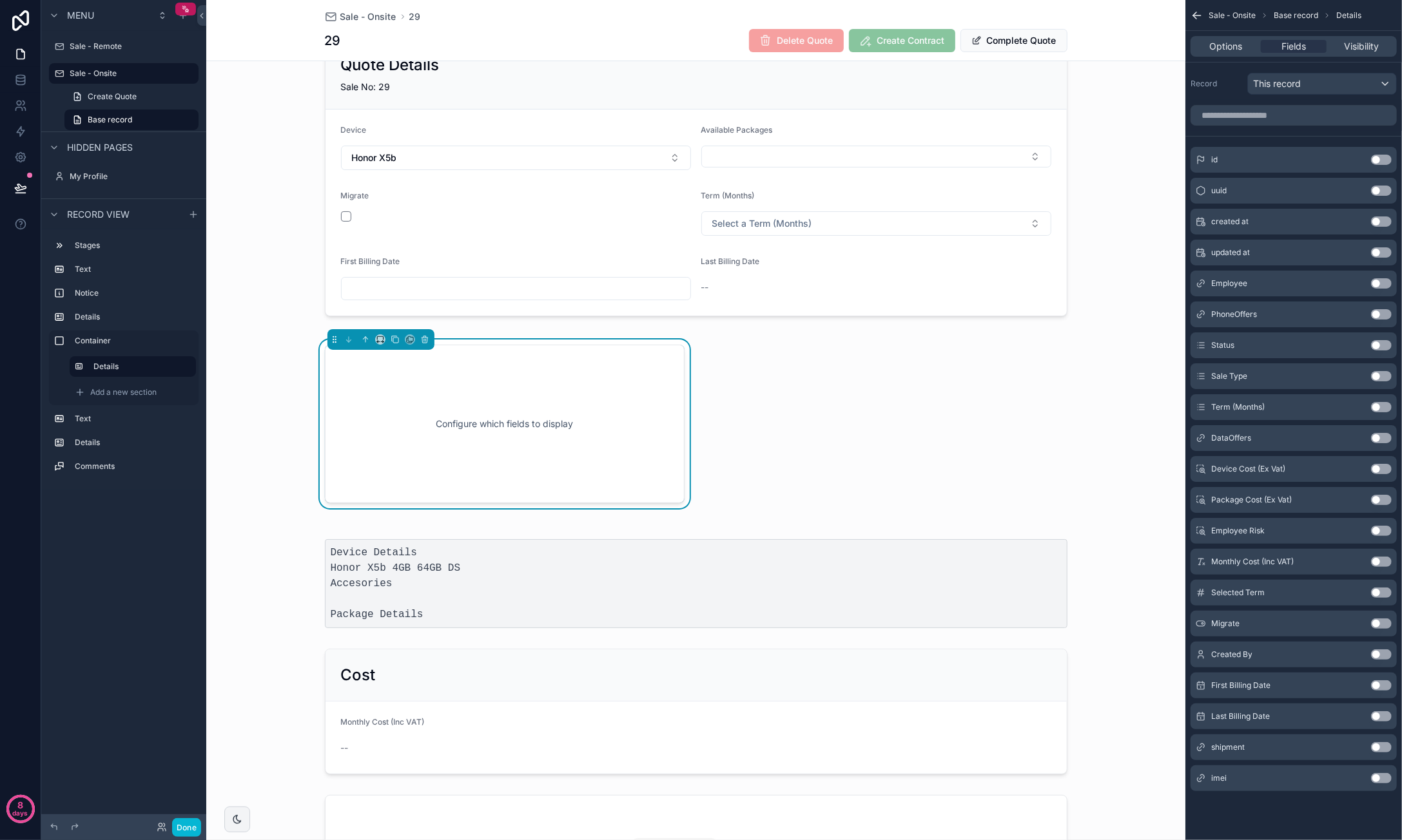
click at [1177, 778] on button "Use setting" at bounding box center [1381, 778] width 21 height 10
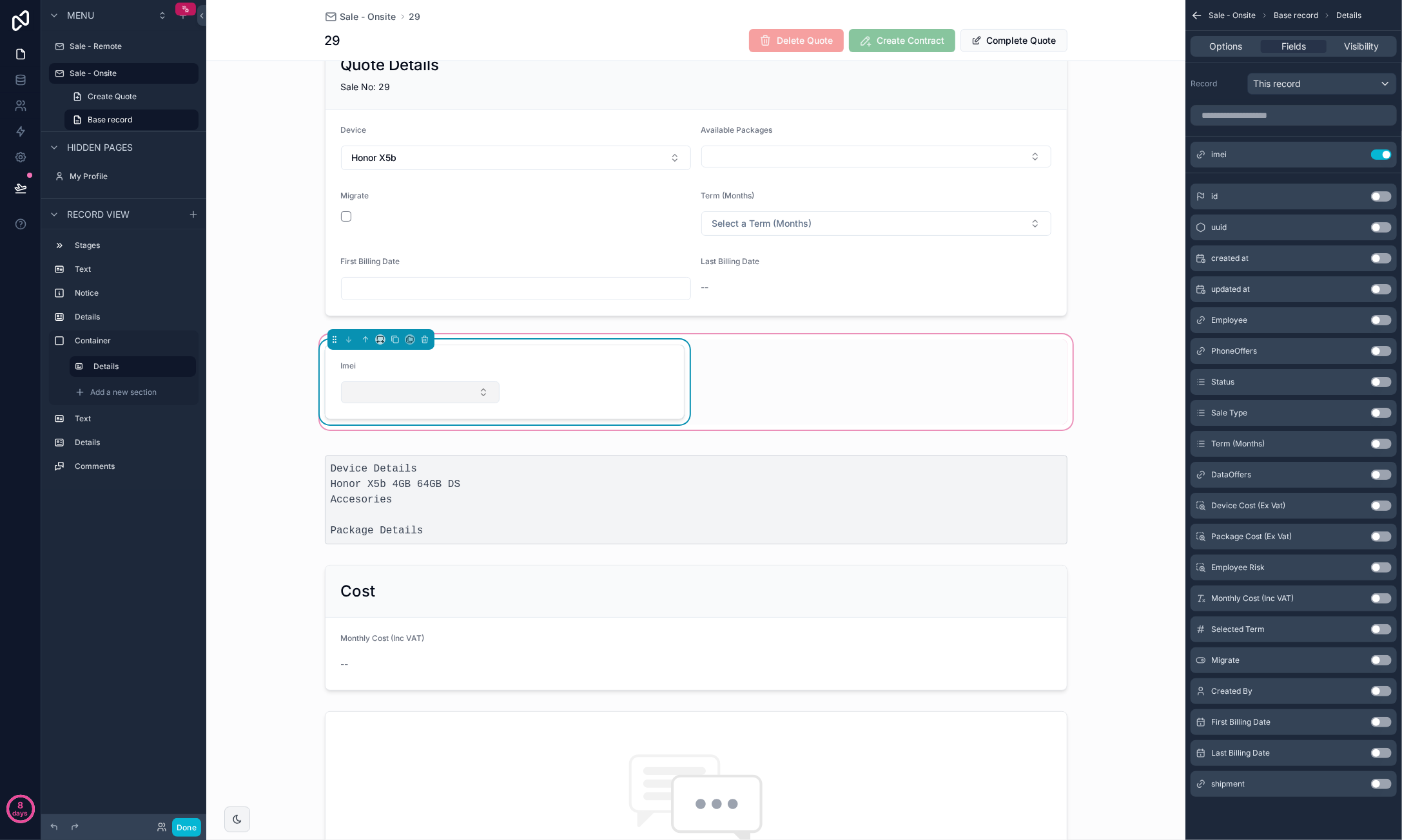
click at [402, 390] on button "Select Button" at bounding box center [419, 392] width 158 height 22
click at [561, 368] on form "Imei" at bounding box center [504, 381] width 359 height 73
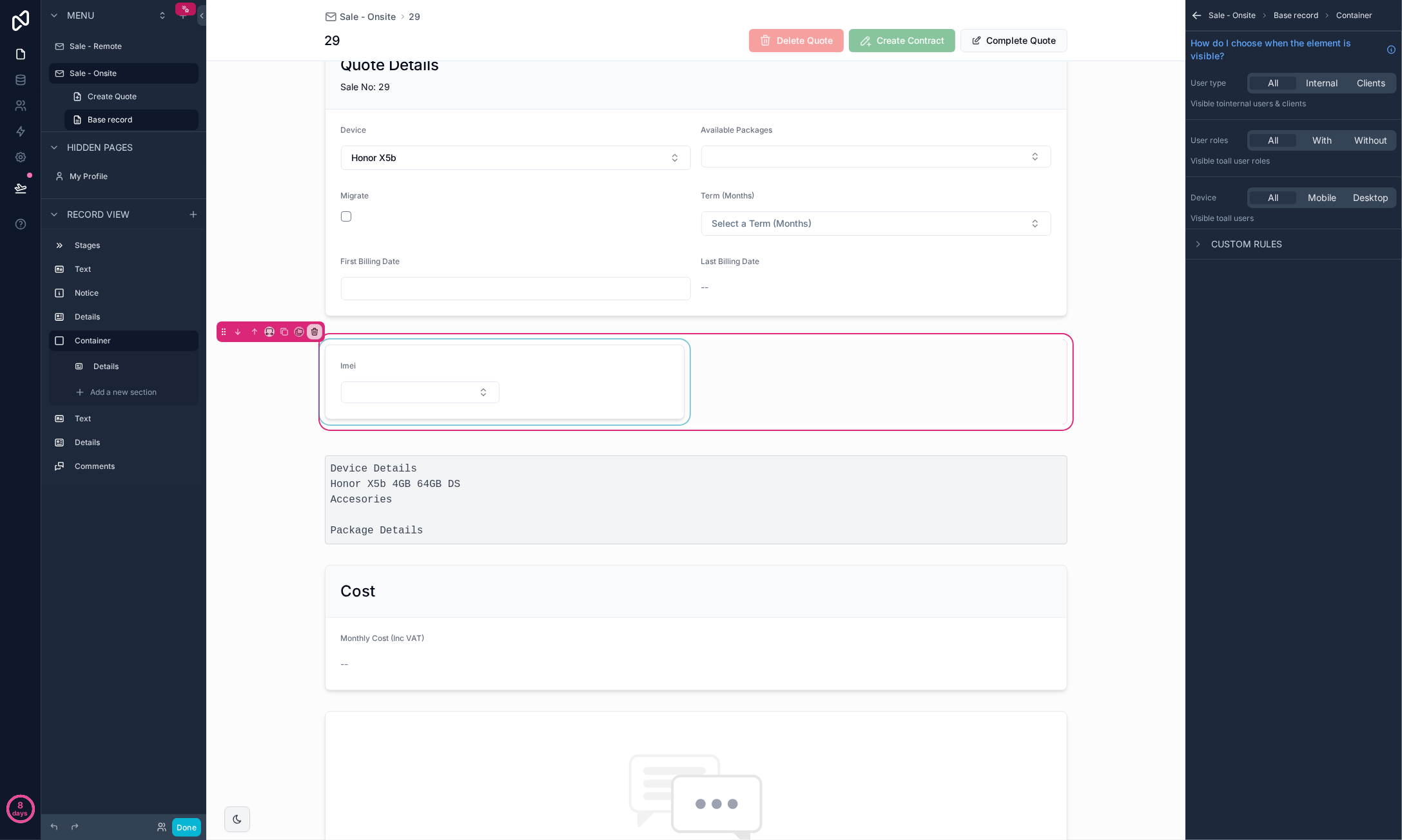
click at [524, 381] on div "scrollable content" at bounding box center [504, 382] width 375 height 85
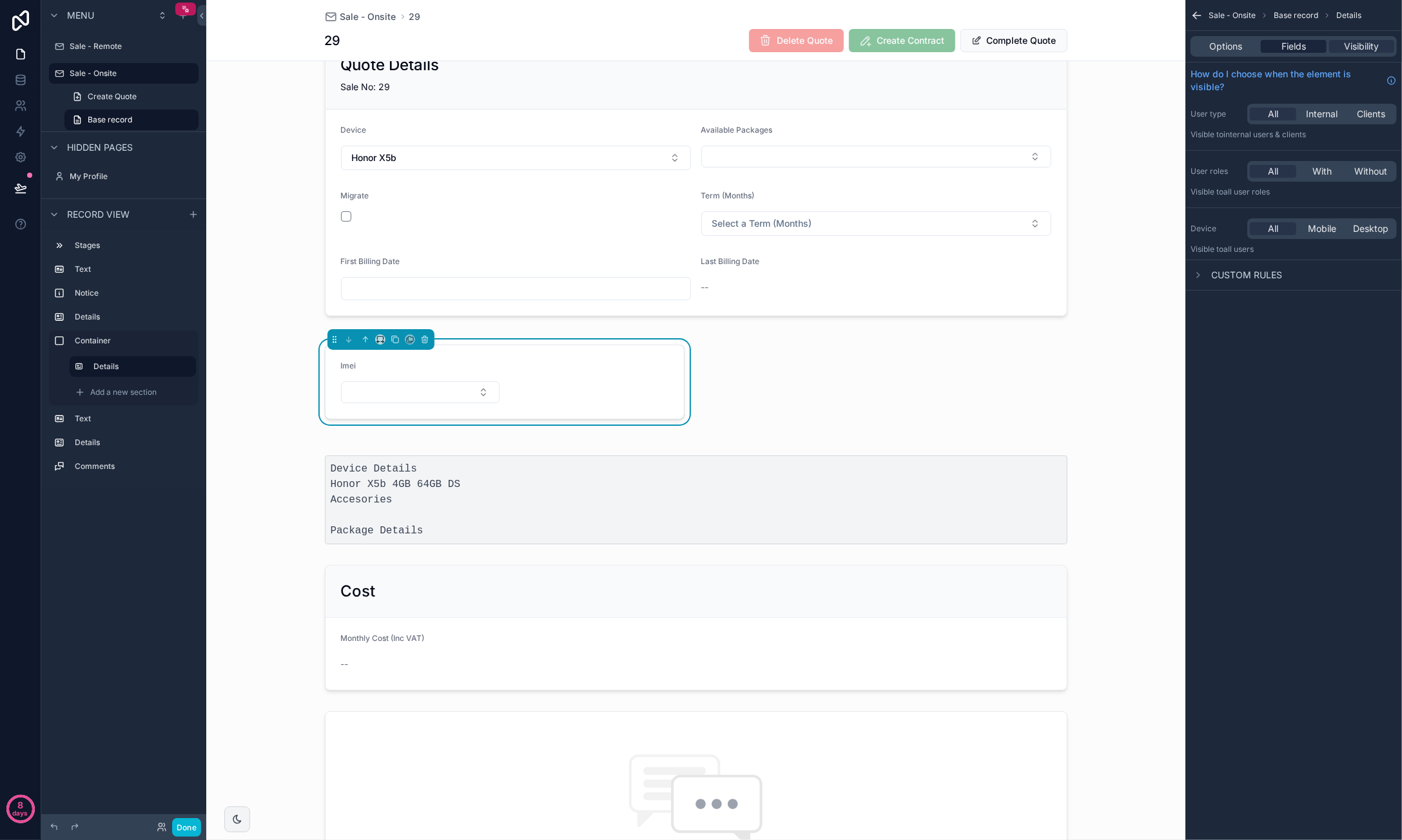
click at [1177, 42] on span "Fields" at bounding box center [1293, 46] width 24 height 13
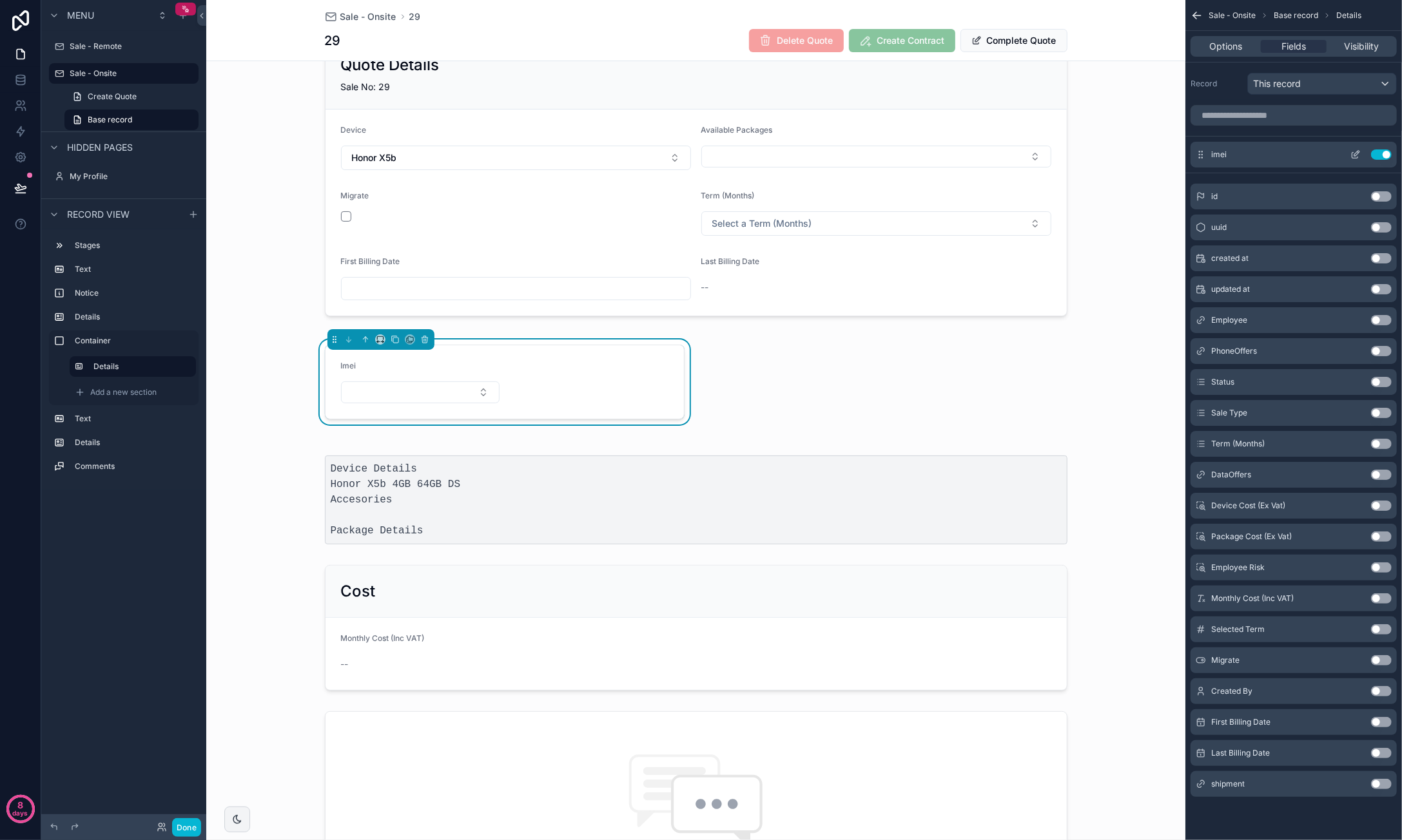
click at [1177, 157] on icon "scrollable content" at bounding box center [1355, 156] width 5 height 5
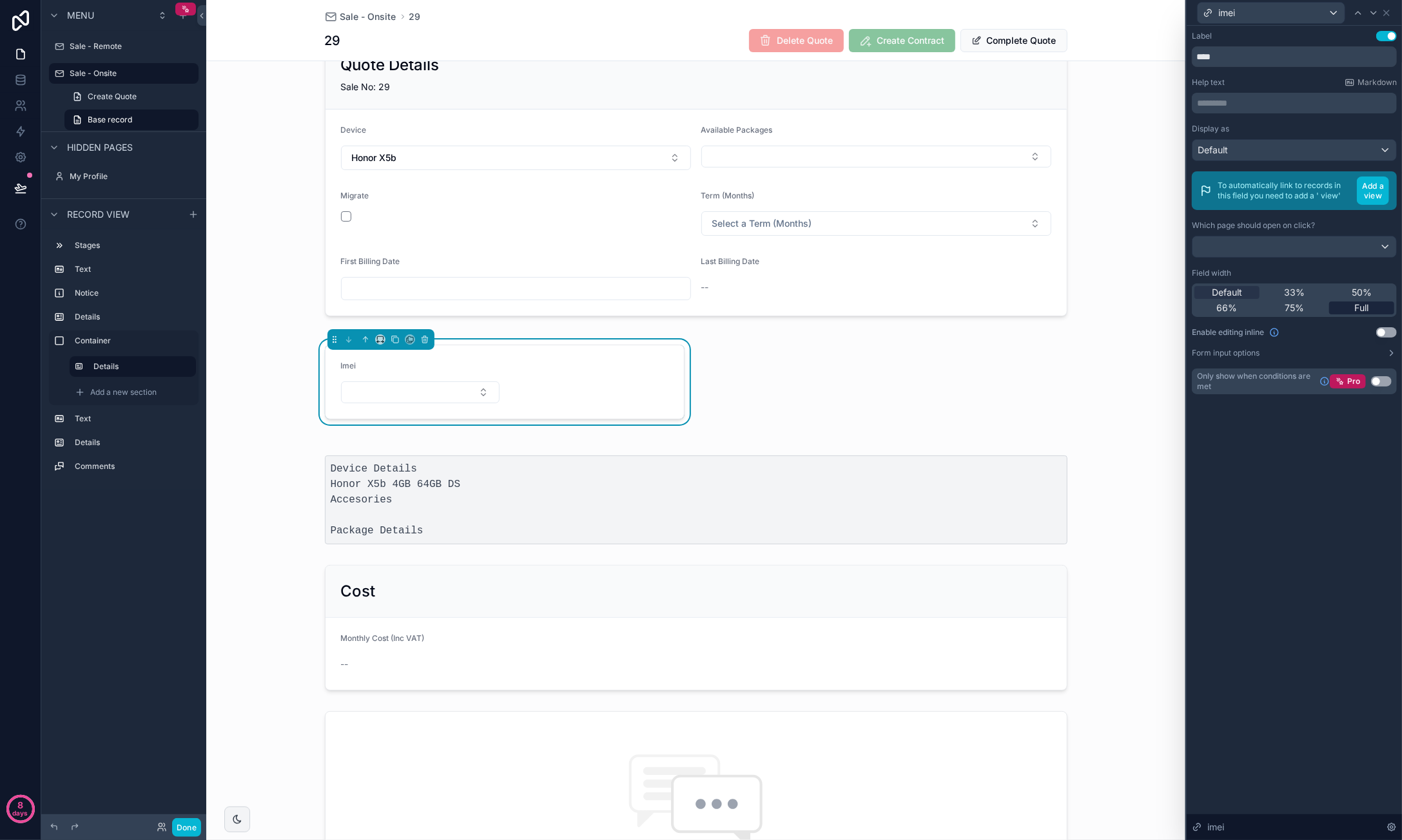
click at [1177, 307] on span "Full" at bounding box center [1362, 308] width 14 height 13
click at [1177, 60] on input "****" at bounding box center [1294, 56] width 205 height 21
type input "****"
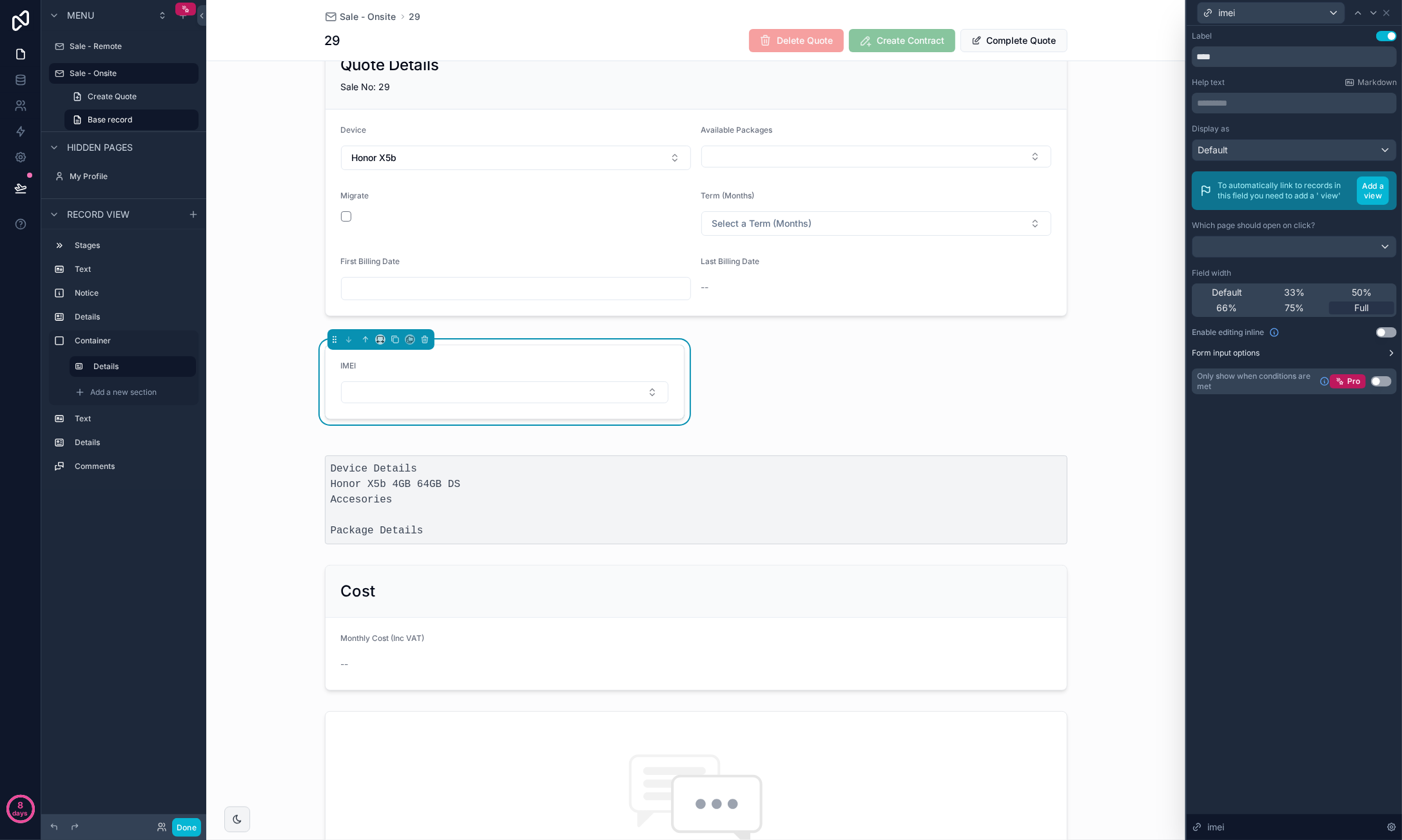
click at [1177, 352] on icon at bounding box center [1391, 352] width 10 height 10
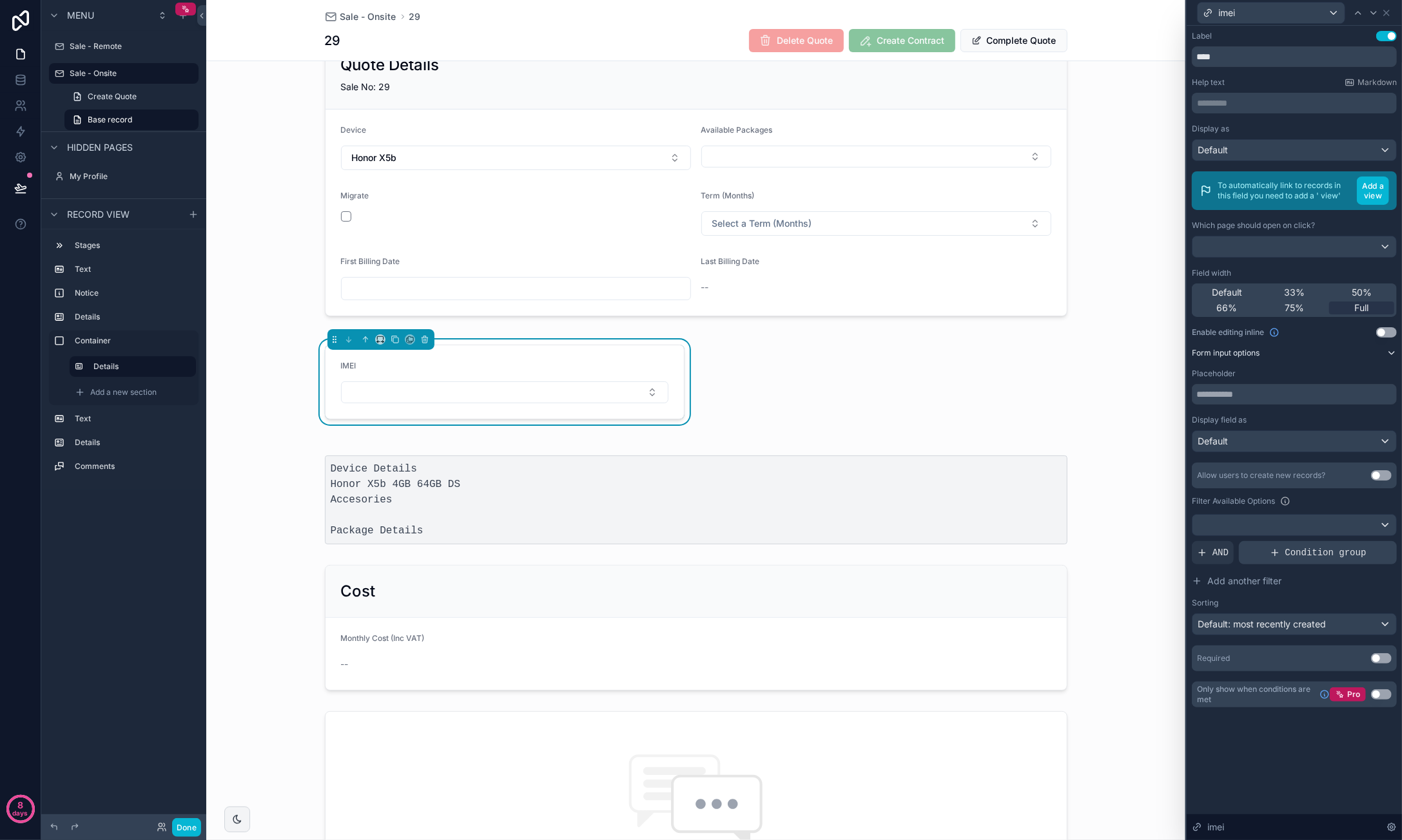
click at [1177, 549] on span "Condition group" at bounding box center [1326, 552] width 82 height 13
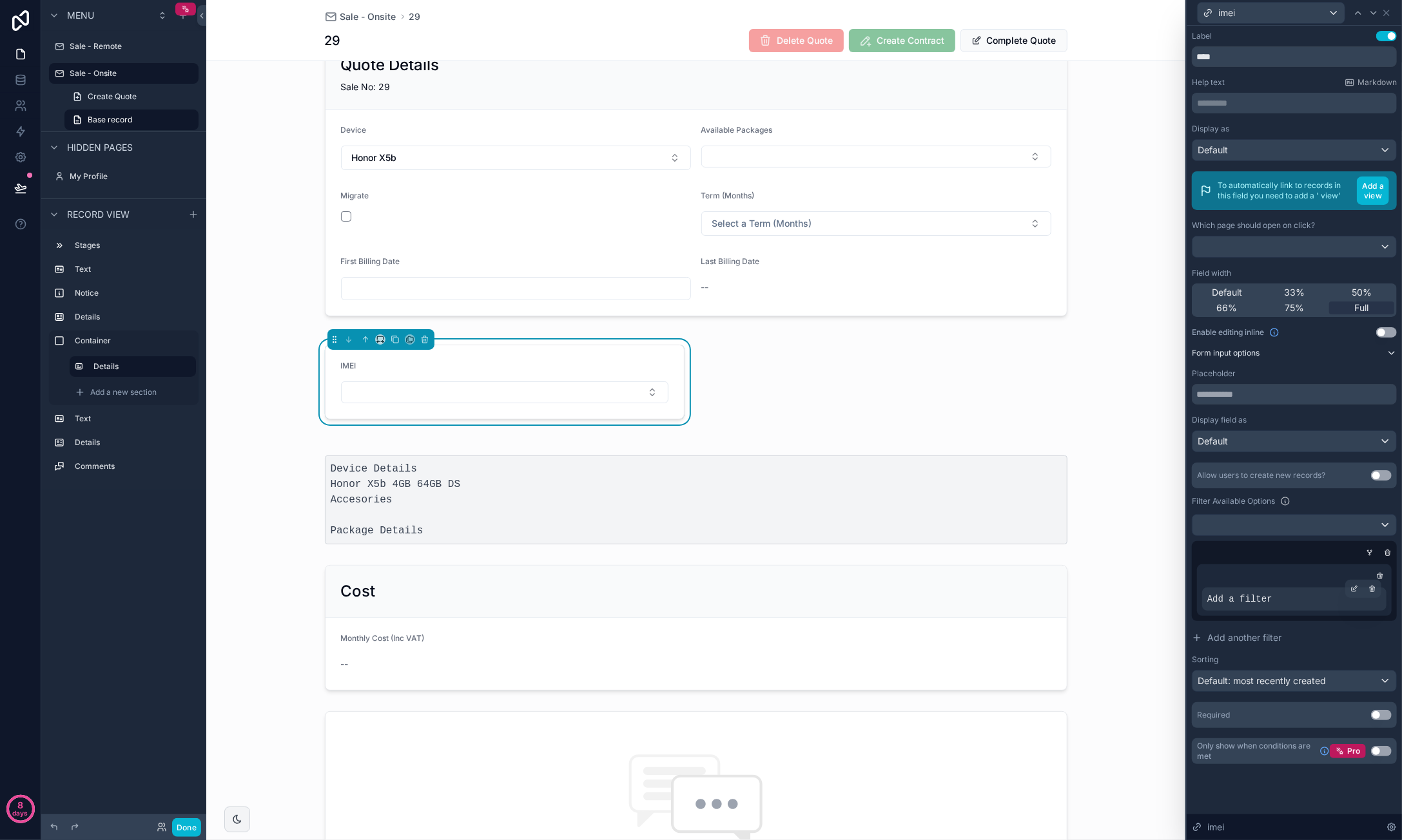
click at [1177, 597] on div "Add a filter" at bounding box center [1294, 599] width 185 height 24
click at [1177, 585] on icon at bounding box center [1354, 588] width 8 height 8
click at [1092, 576] on span "Select a field" at bounding box center [1072, 578] width 54 height 11
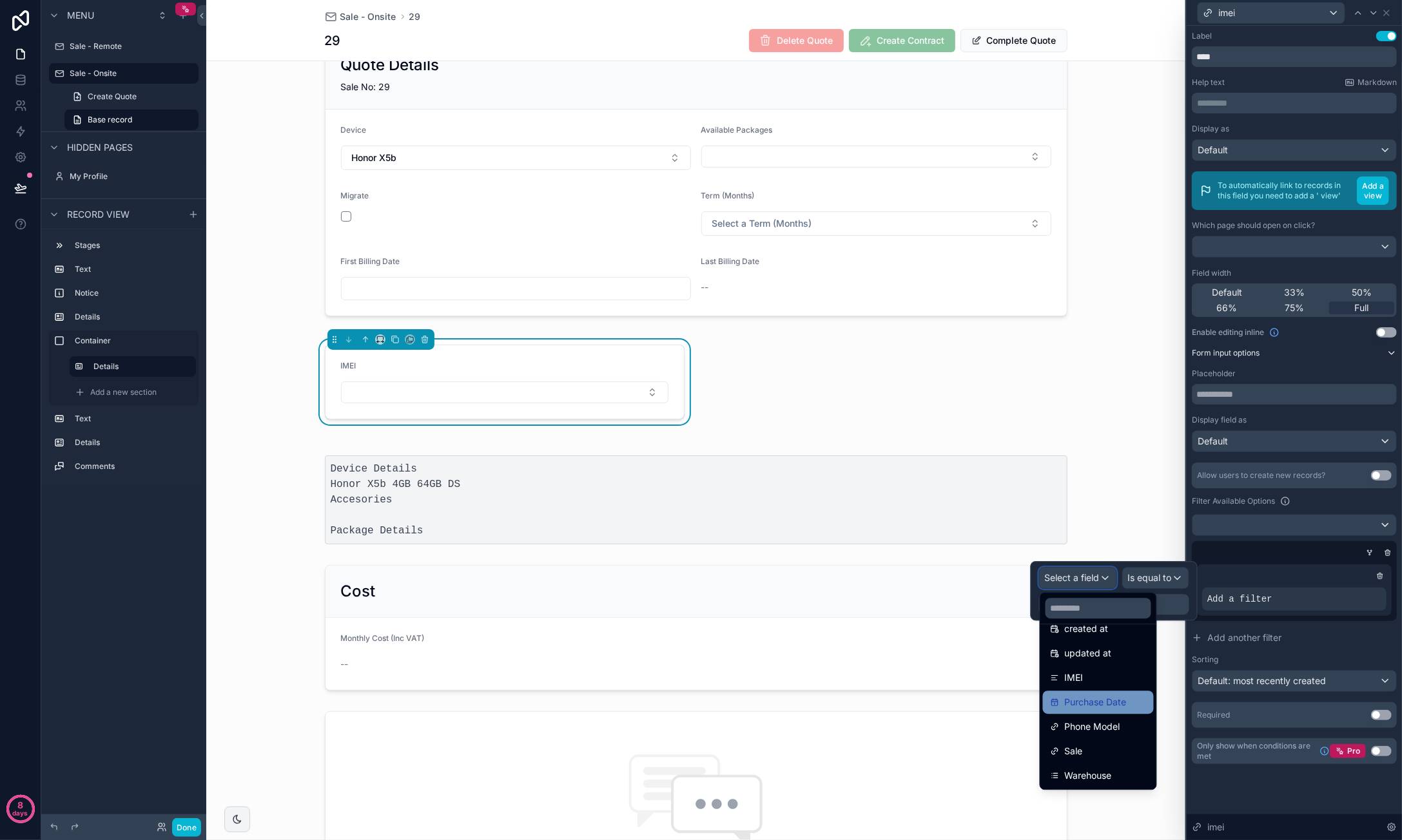
scroll to position [67, 0]
click at [1136, 722] on div "Phone Model" at bounding box center [1098, 726] width 95 height 15
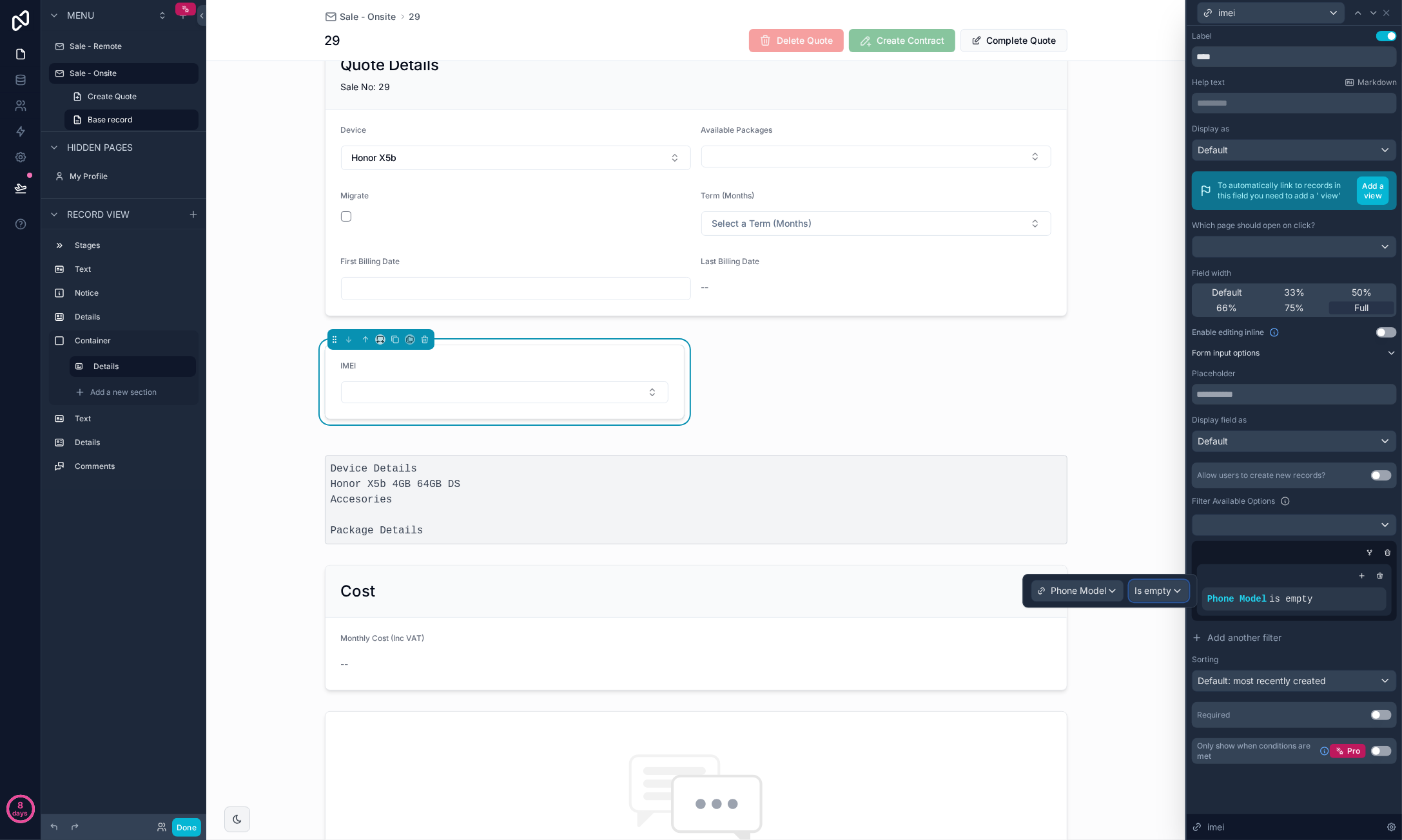
click at [1157, 591] on span "Is empty" at bounding box center [1153, 590] width 37 height 13
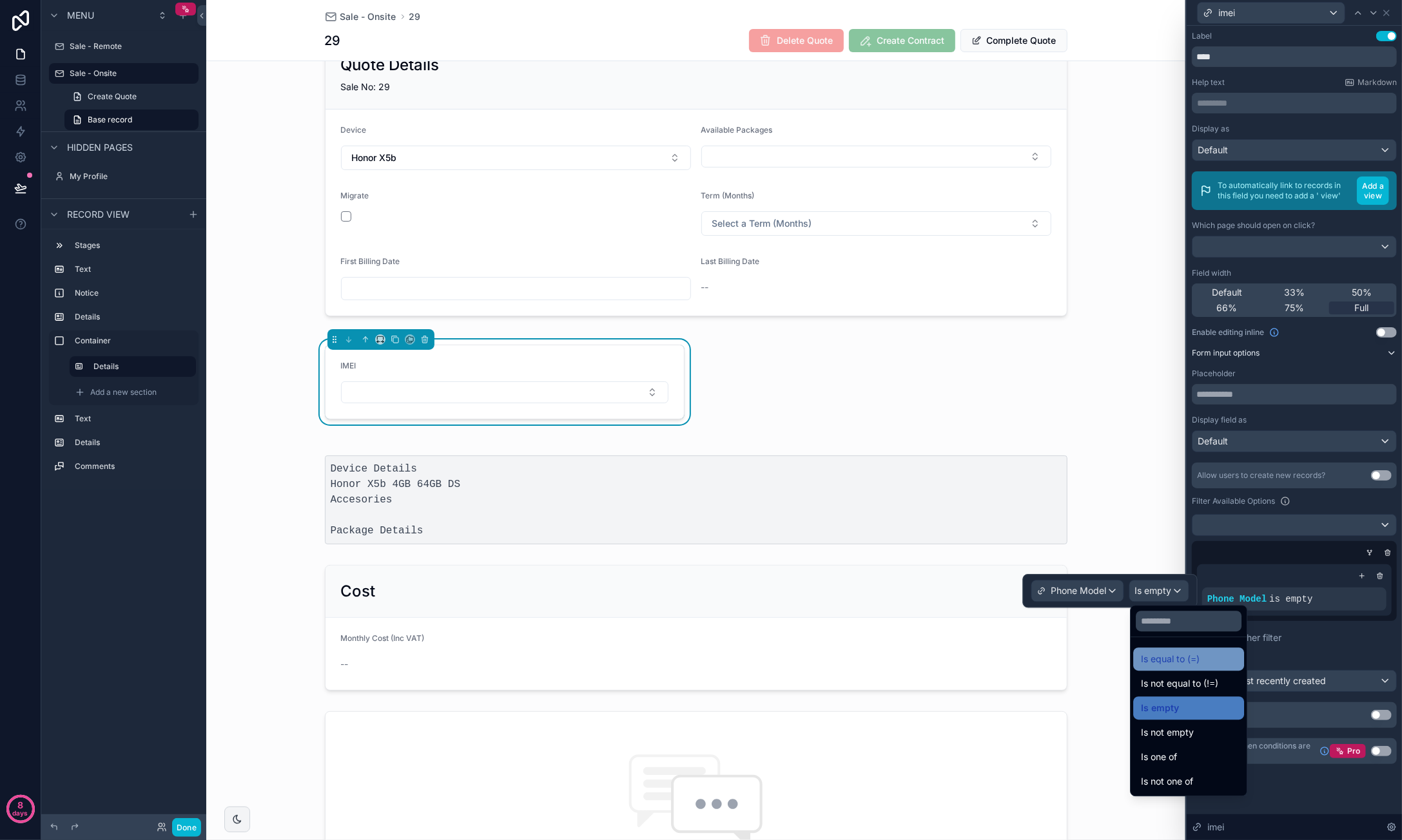
click at [1177, 658] on span "Is equal to (=)" at bounding box center [1170, 658] width 59 height 15
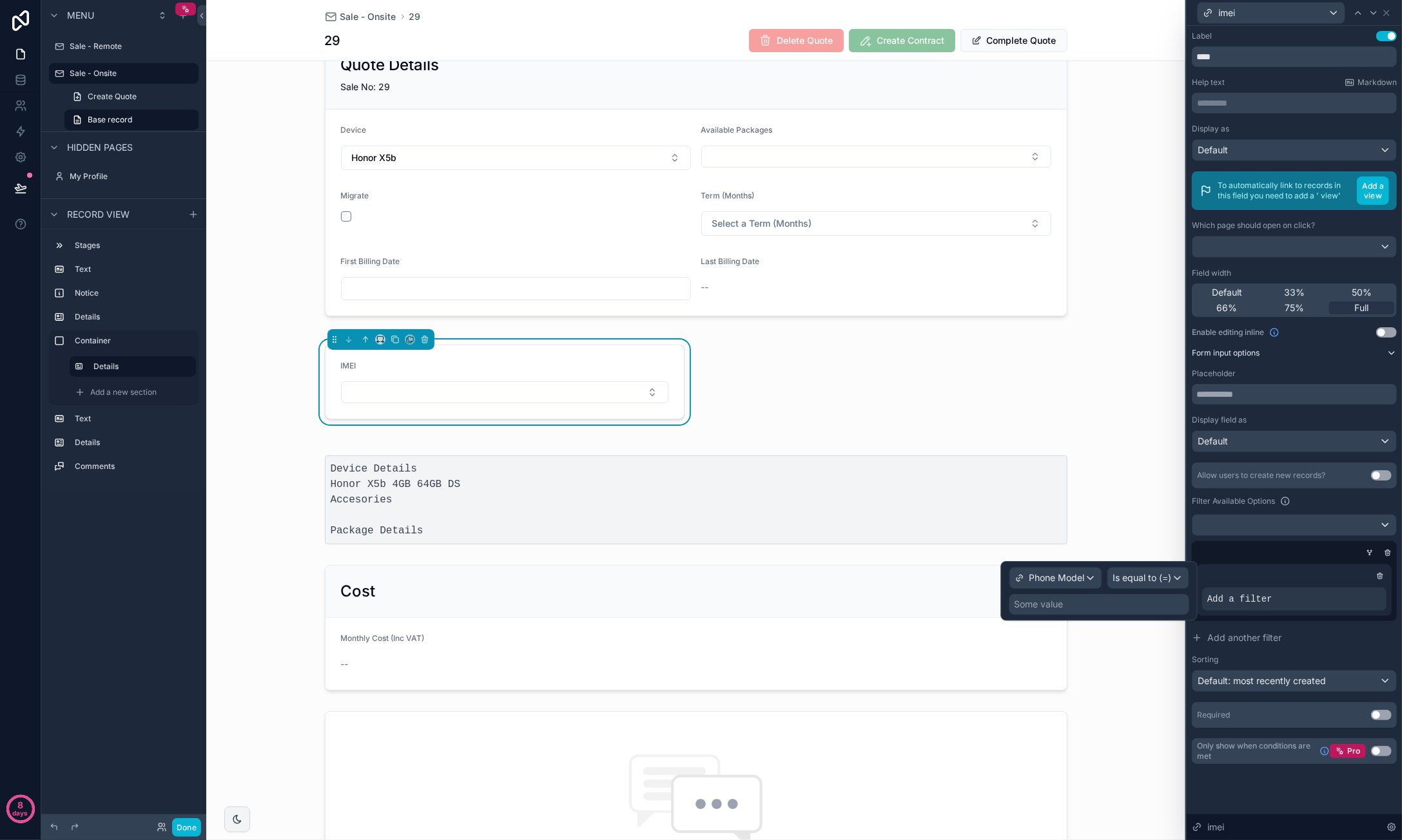
click at [1092, 605] on div "Some value" at bounding box center [1099, 604] width 180 height 21
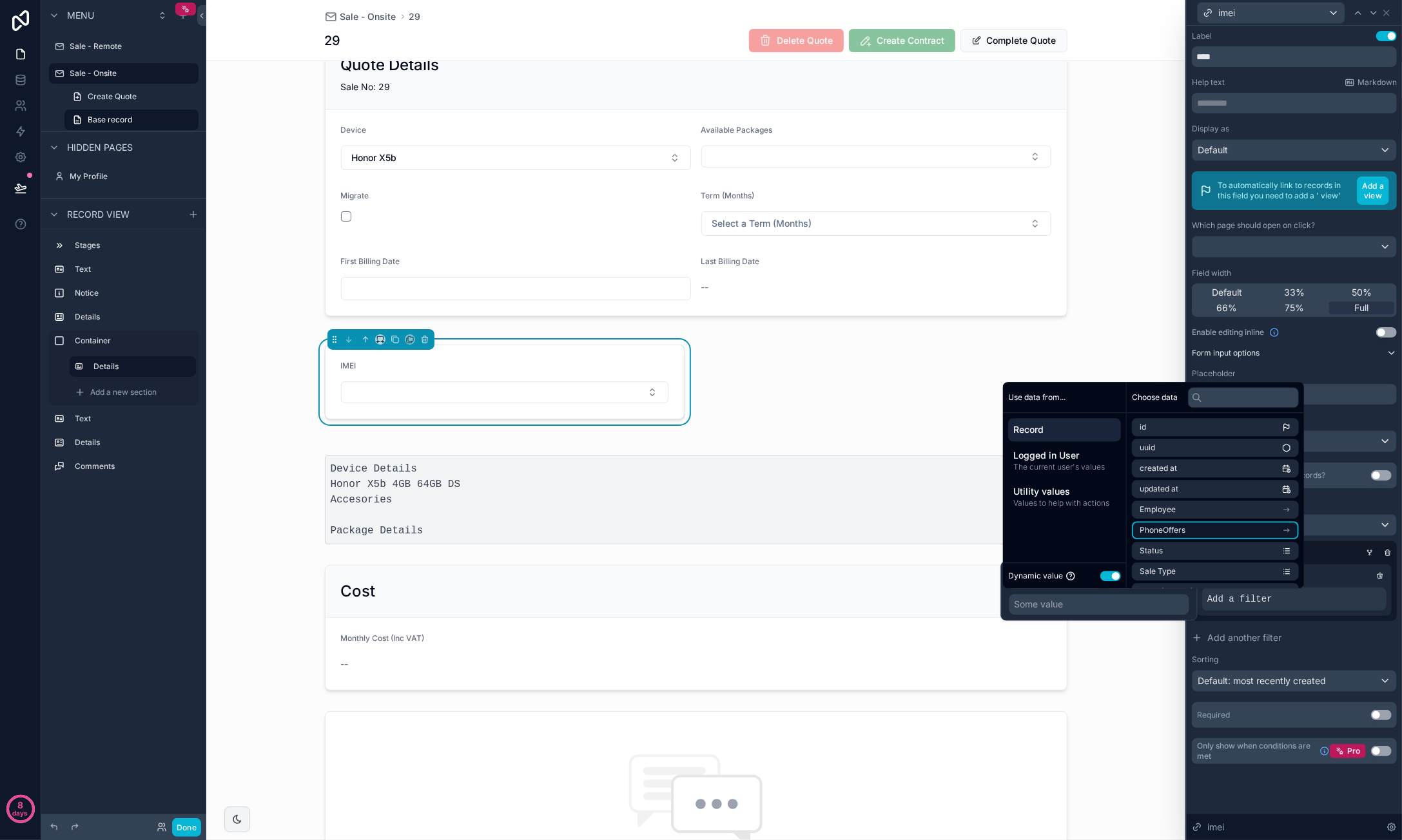
click at [1177, 529] on li "PhoneOffers" at bounding box center [1215, 530] width 167 height 18
click at [1177, 444] on li "id" at bounding box center [1215, 450] width 167 height 18
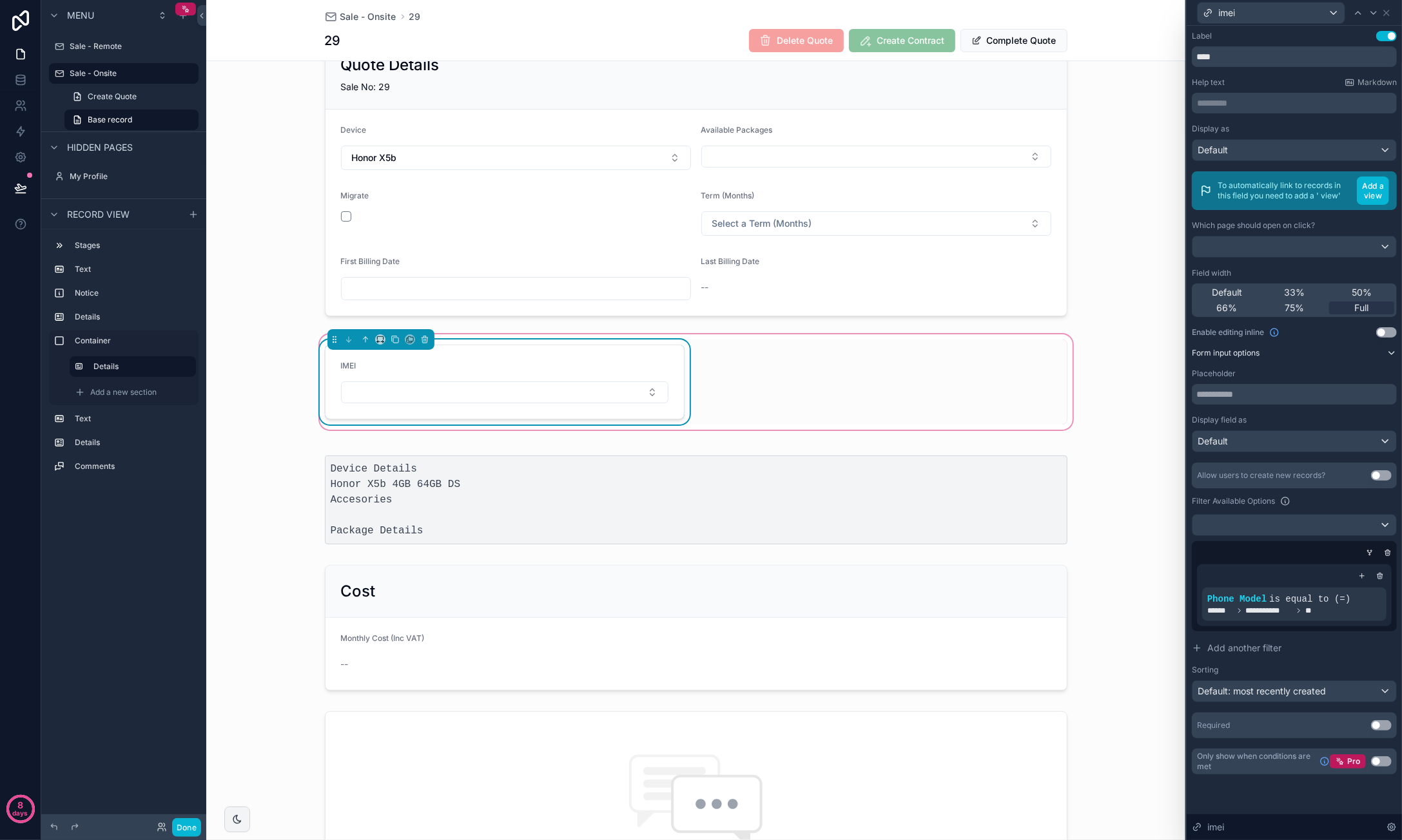
click at [925, 368] on div "IMEI" at bounding box center [696, 382] width 758 height 85
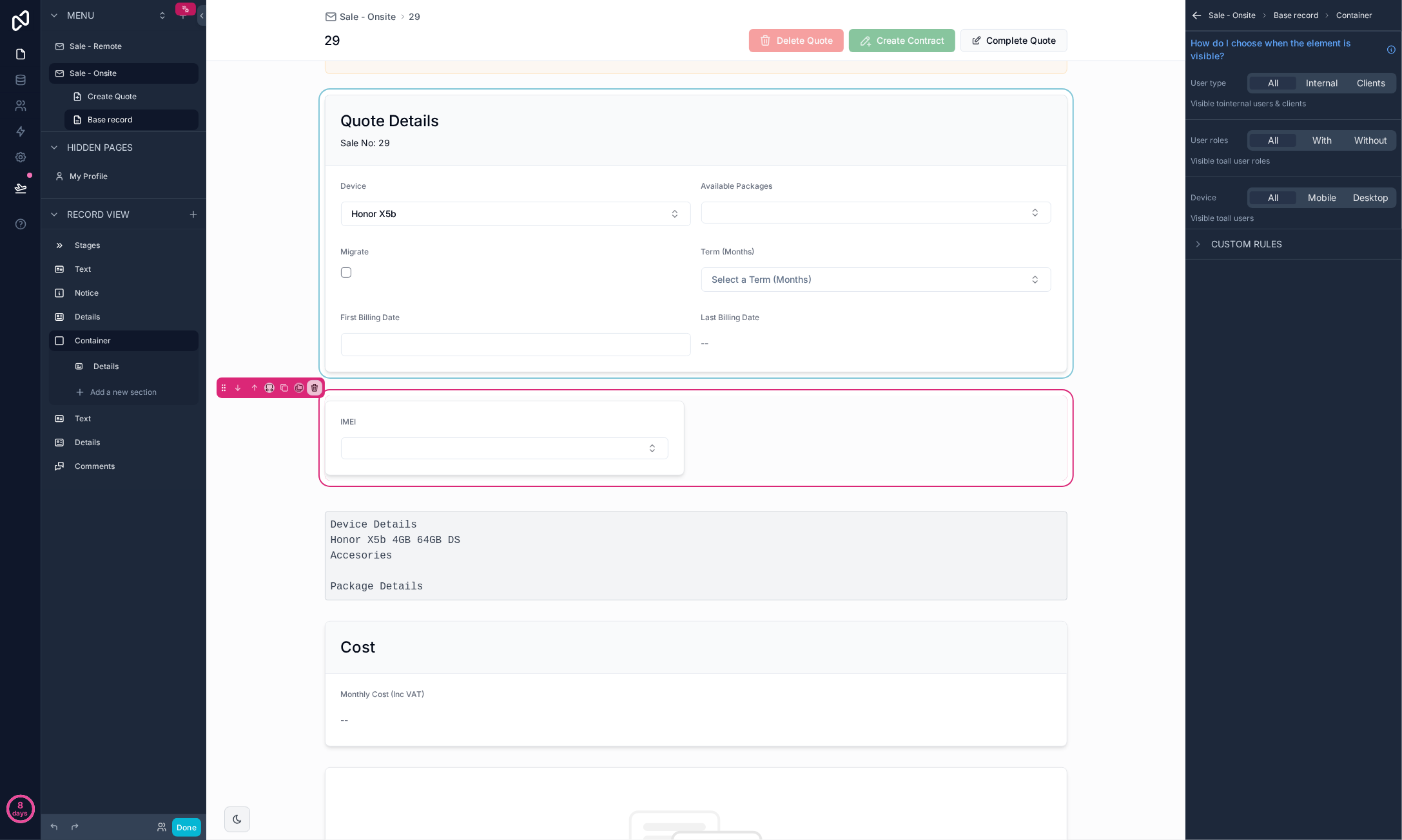
scroll to position [150, 0]
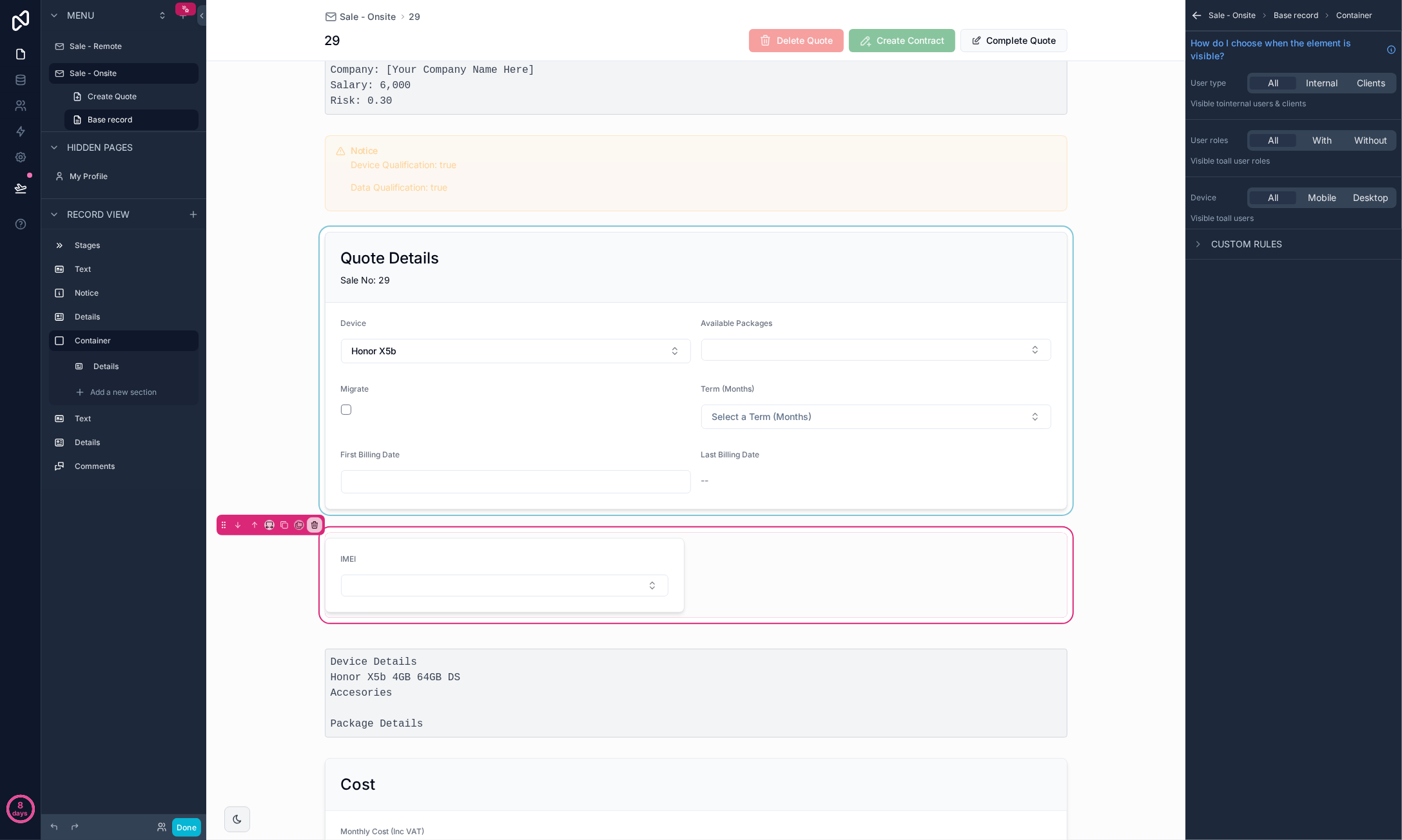
click at [463, 350] on div "scrollable content" at bounding box center [696, 371] width 979 height 288
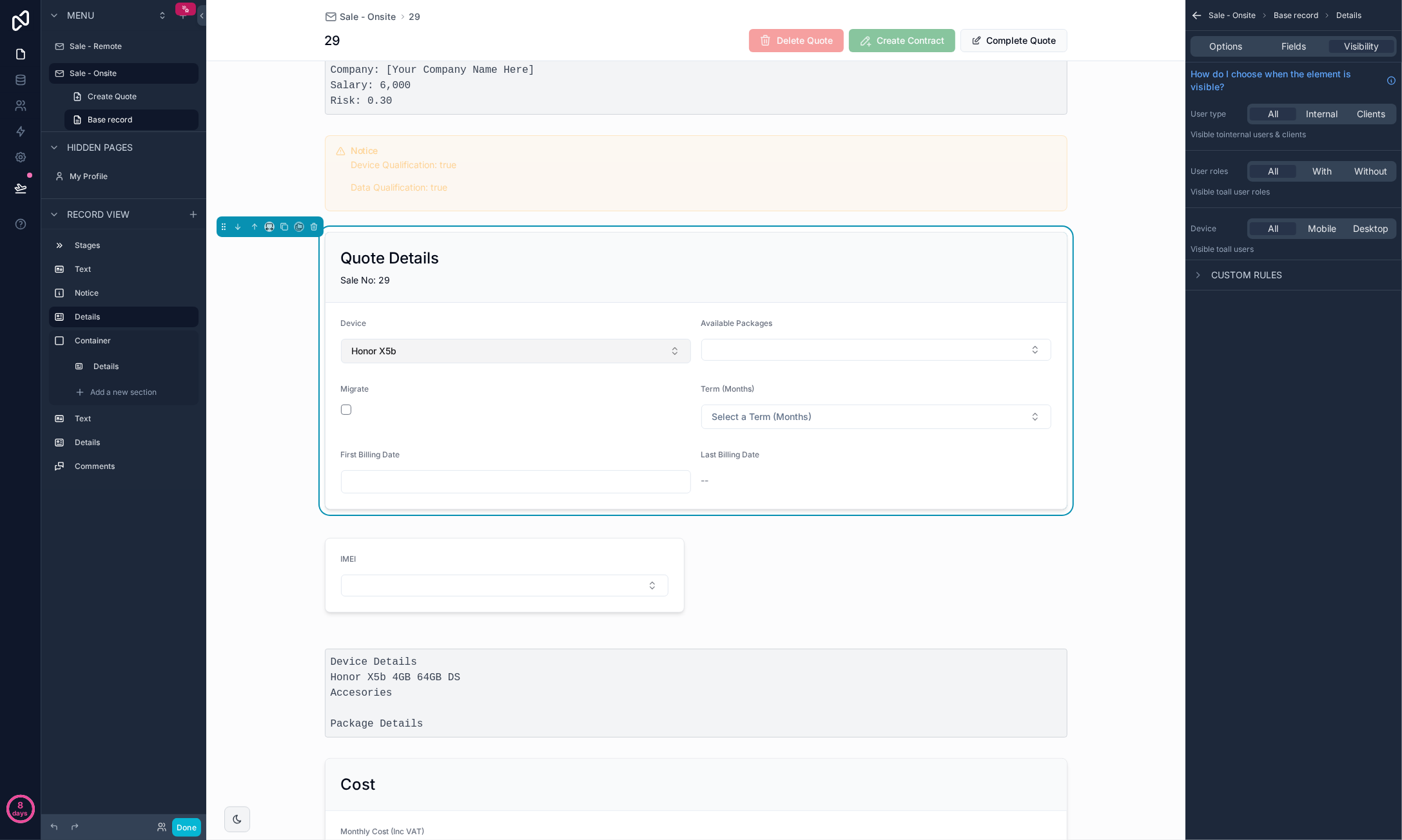
click at [465, 348] on button "Honor X5b" at bounding box center [515, 350] width 350 height 24
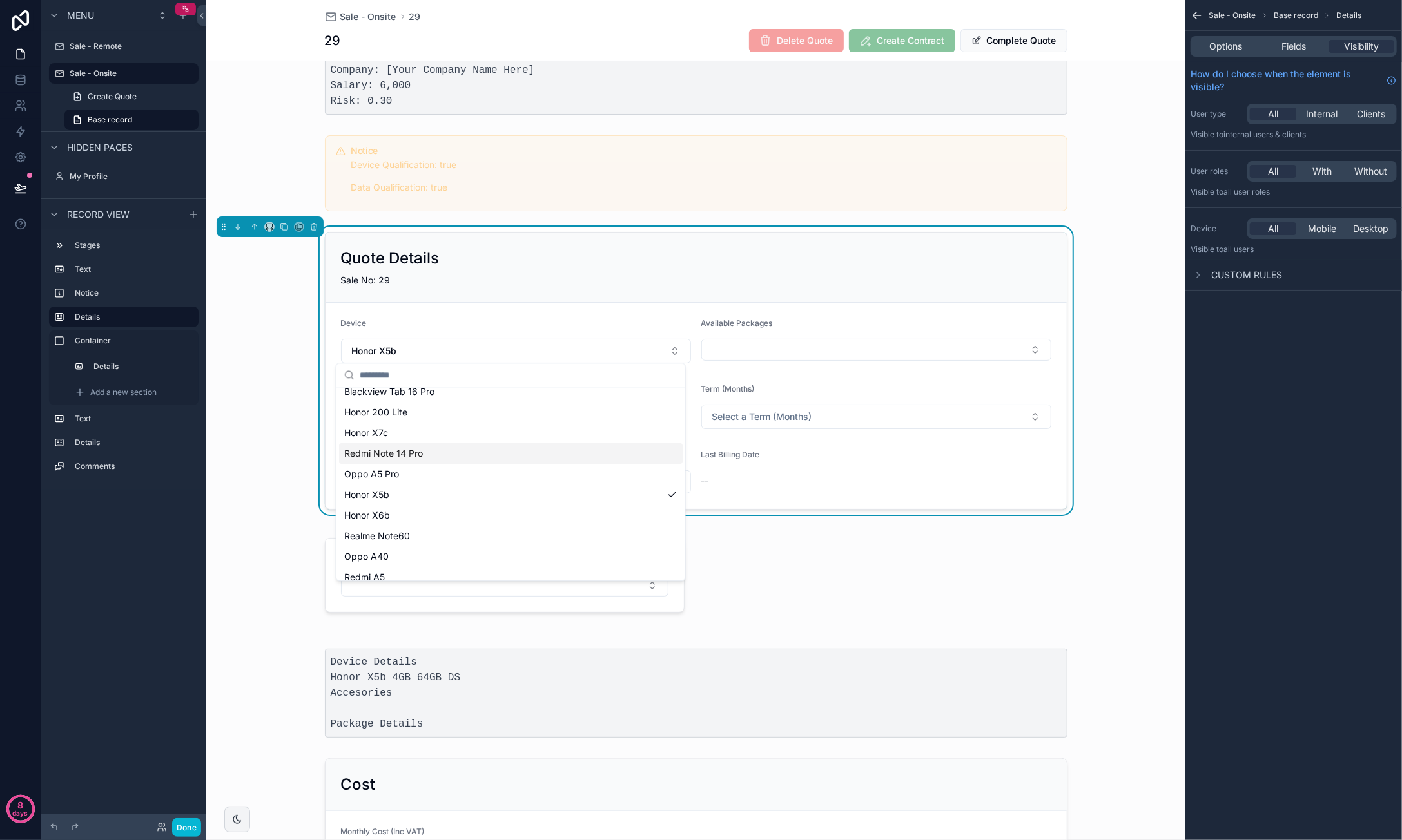
scroll to position [100, 0]
click at [444, 573] on div "Samung A06" at bounding box center [510, 568] width 343 height 21
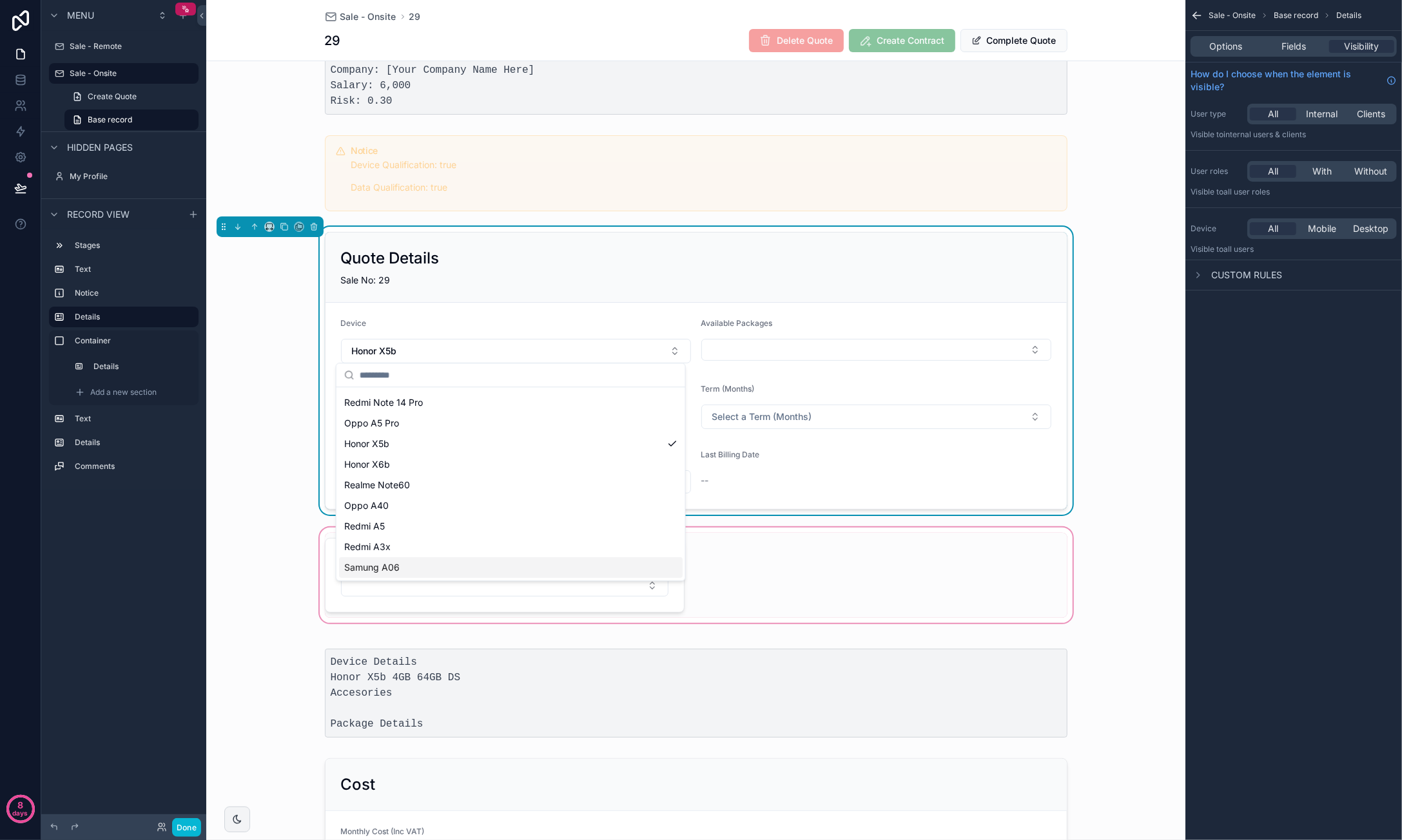
scroll to position [0, 0]
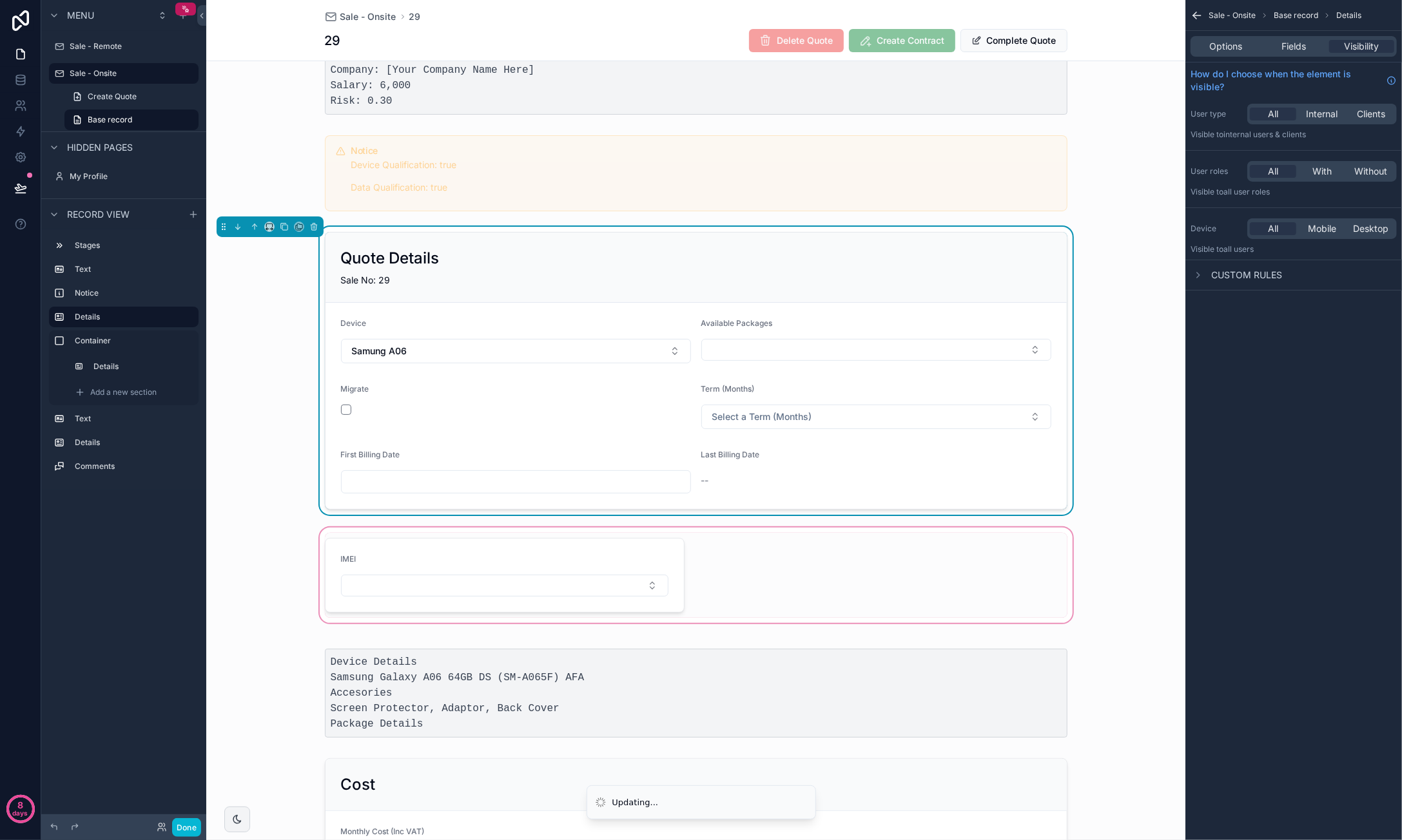
click at [509, 580] on div "scrollable content" at bounding box center [696, 575] width 979 height 100
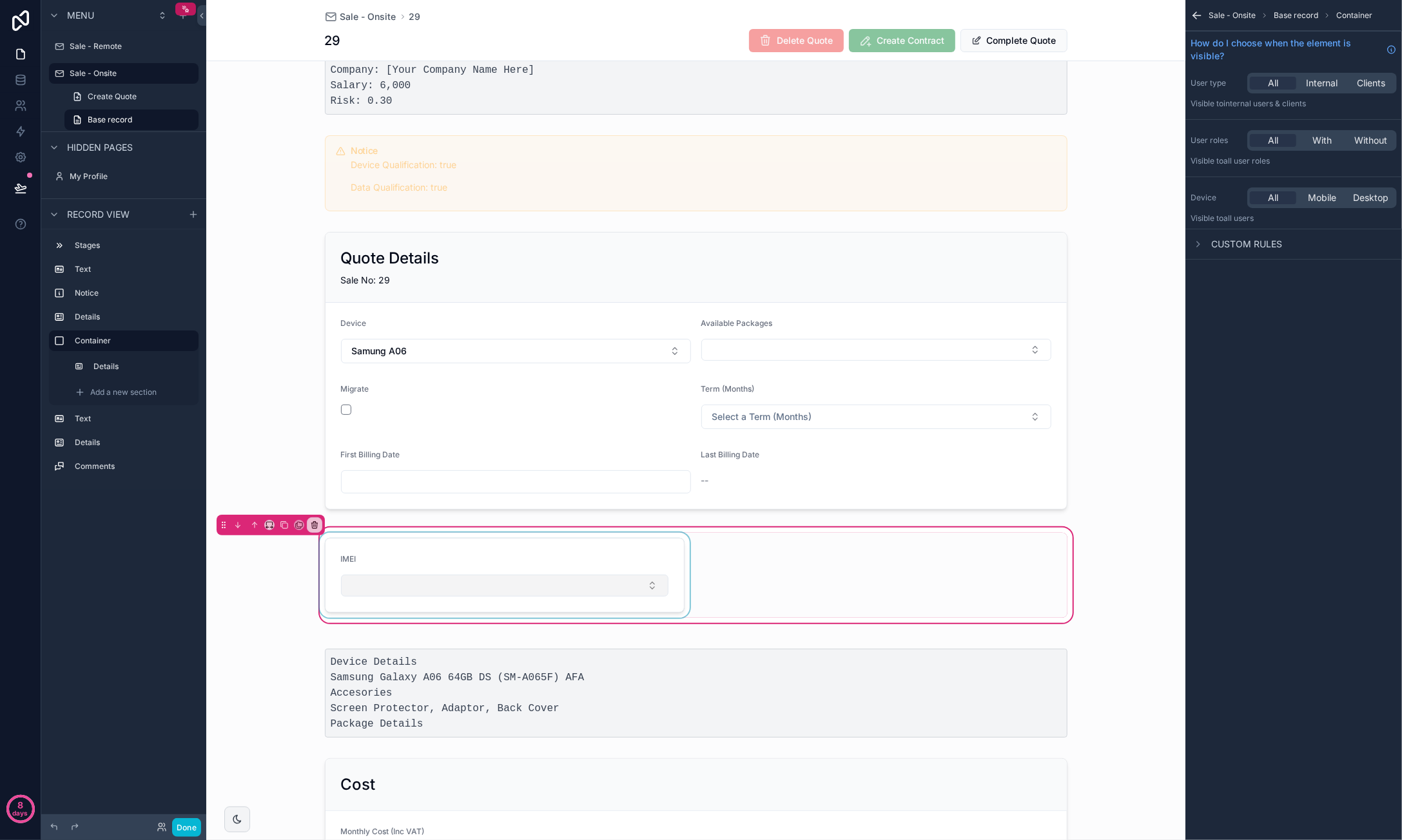
click at [520, 580] on div "scrollable content" at bounding box center [504, 576] width 375 height 85
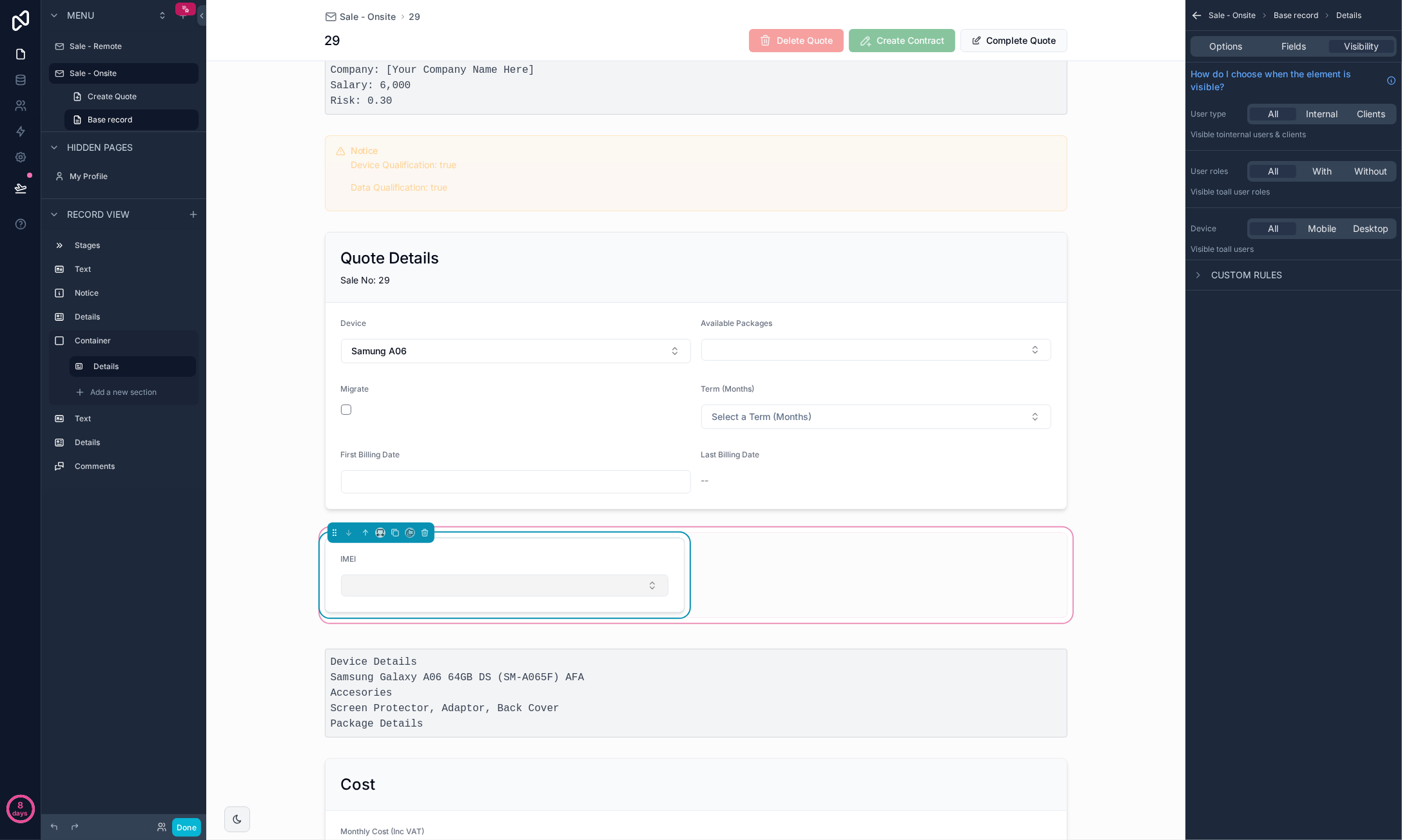
click at [517, 583] on button "Select Button" at bounding box center [504, 586] width 328 height 22
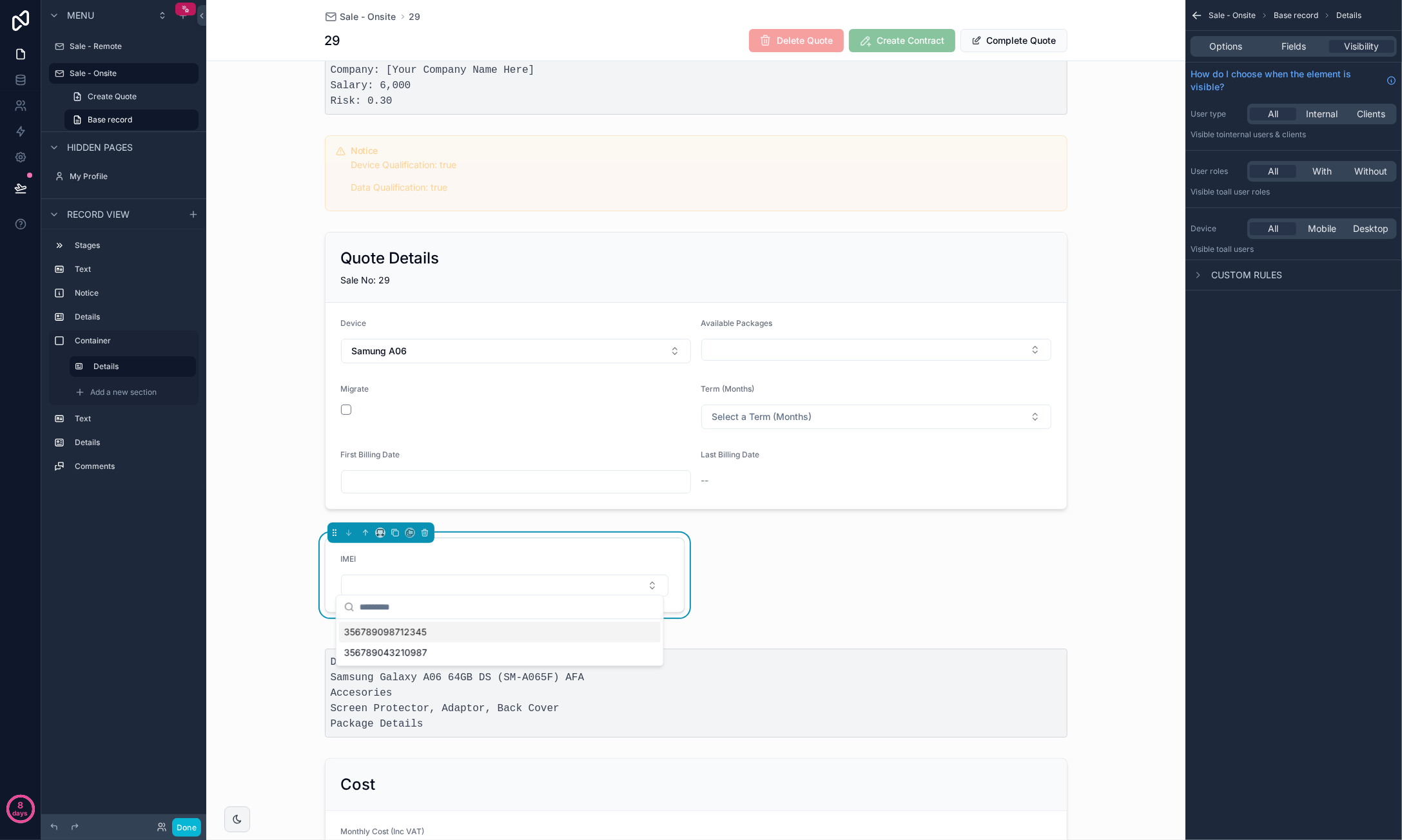
click at [465, 635] on div "356789098712345" at bounding box center [499, 632] width 322 height 21
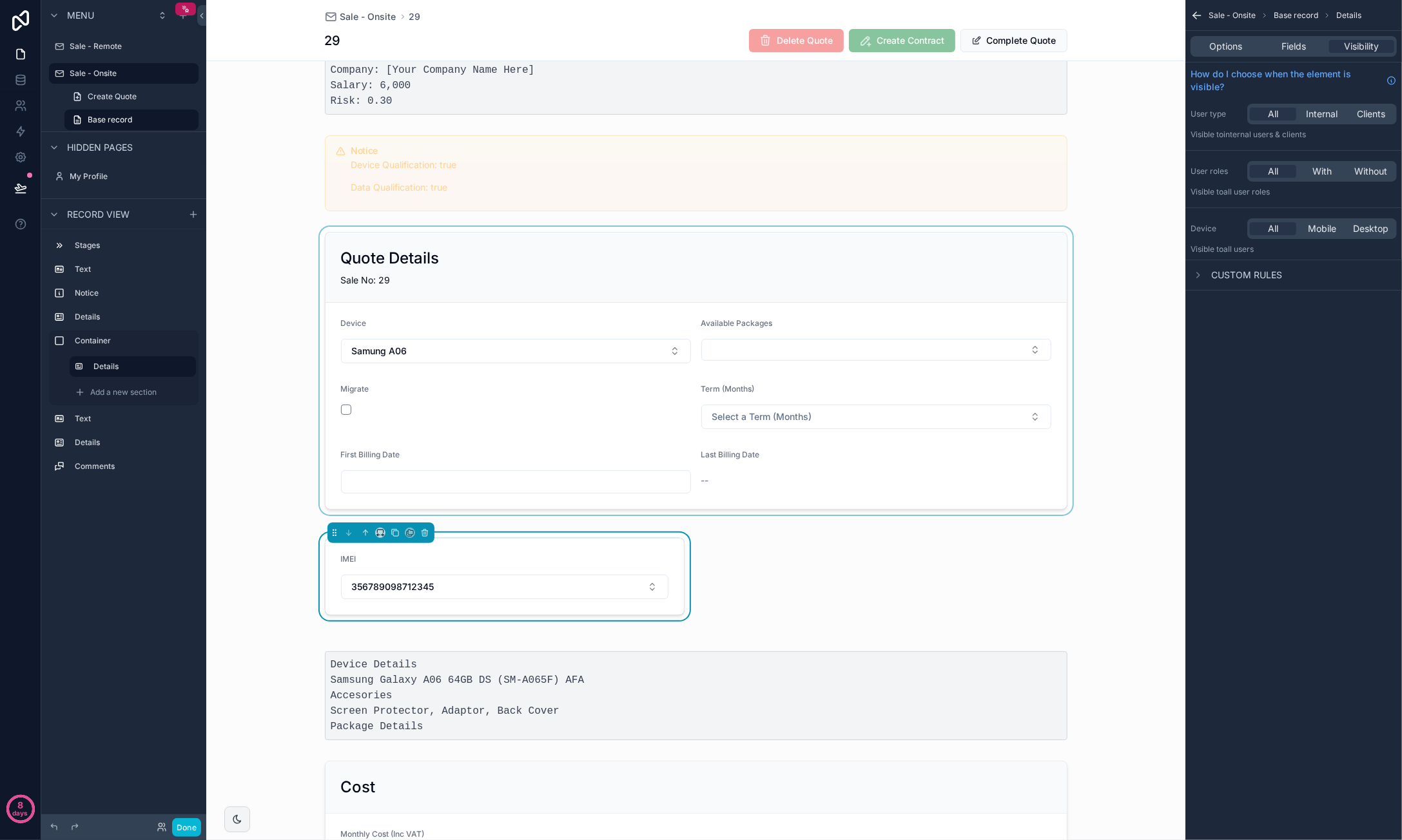
click at [247, 404] on div "scrollable content" at bounding box center [696, 371] width 979 height 288
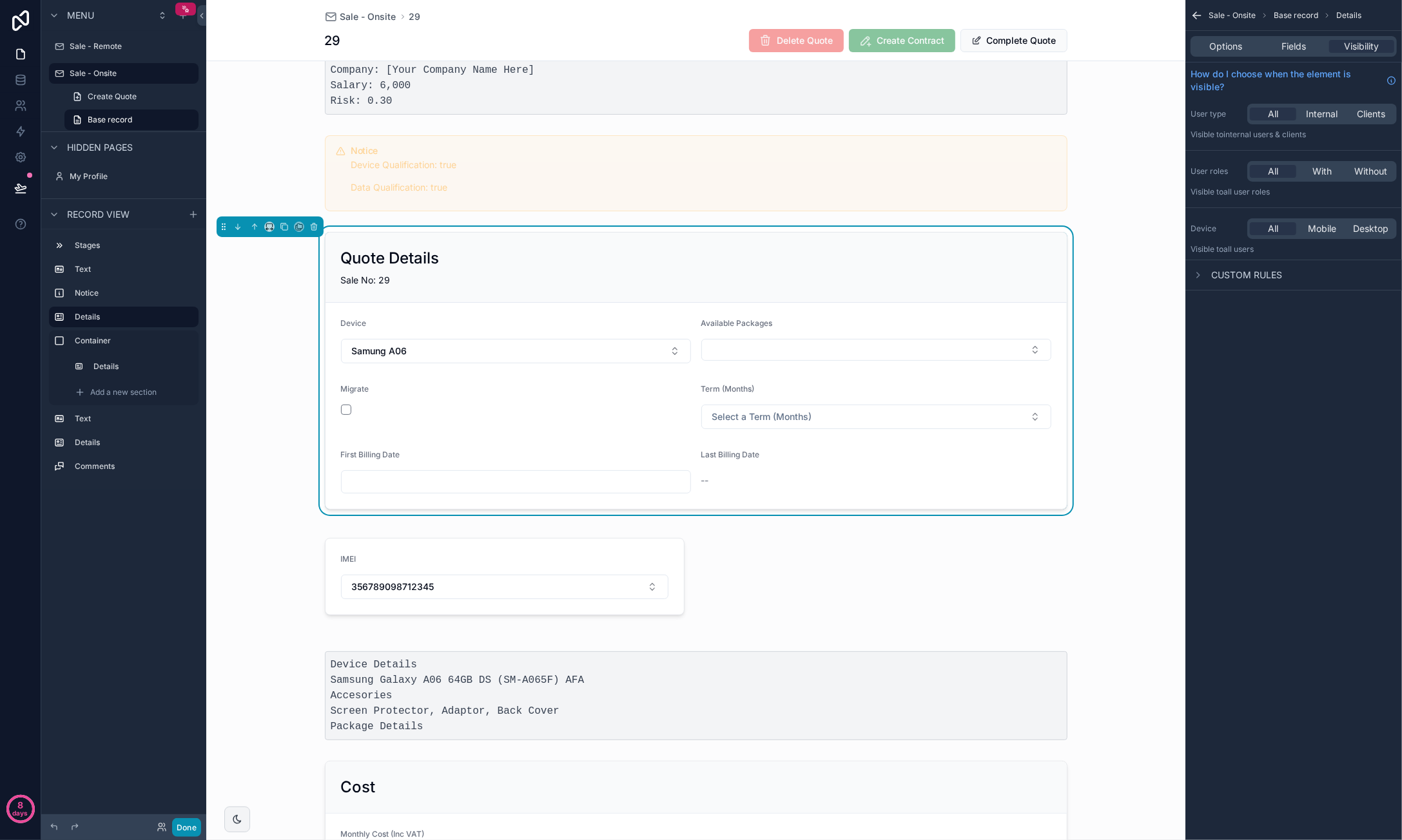
click at [194, 830] on button "Done" at bounding box center [187, 827] width 29 height 19
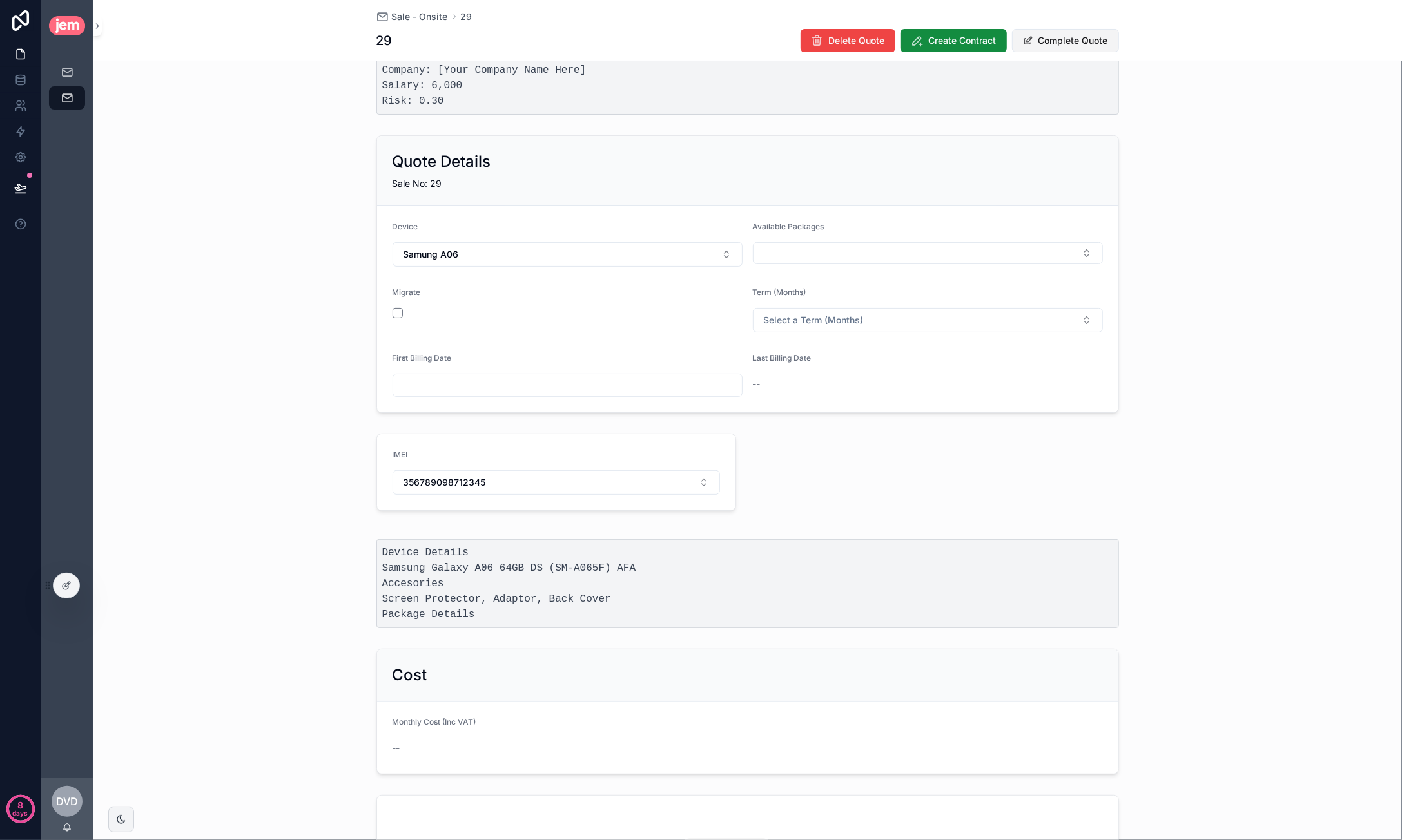
click at [1075, 43] on button "Complete Quote" at bounding box center [1065, 41] width 107 height 24
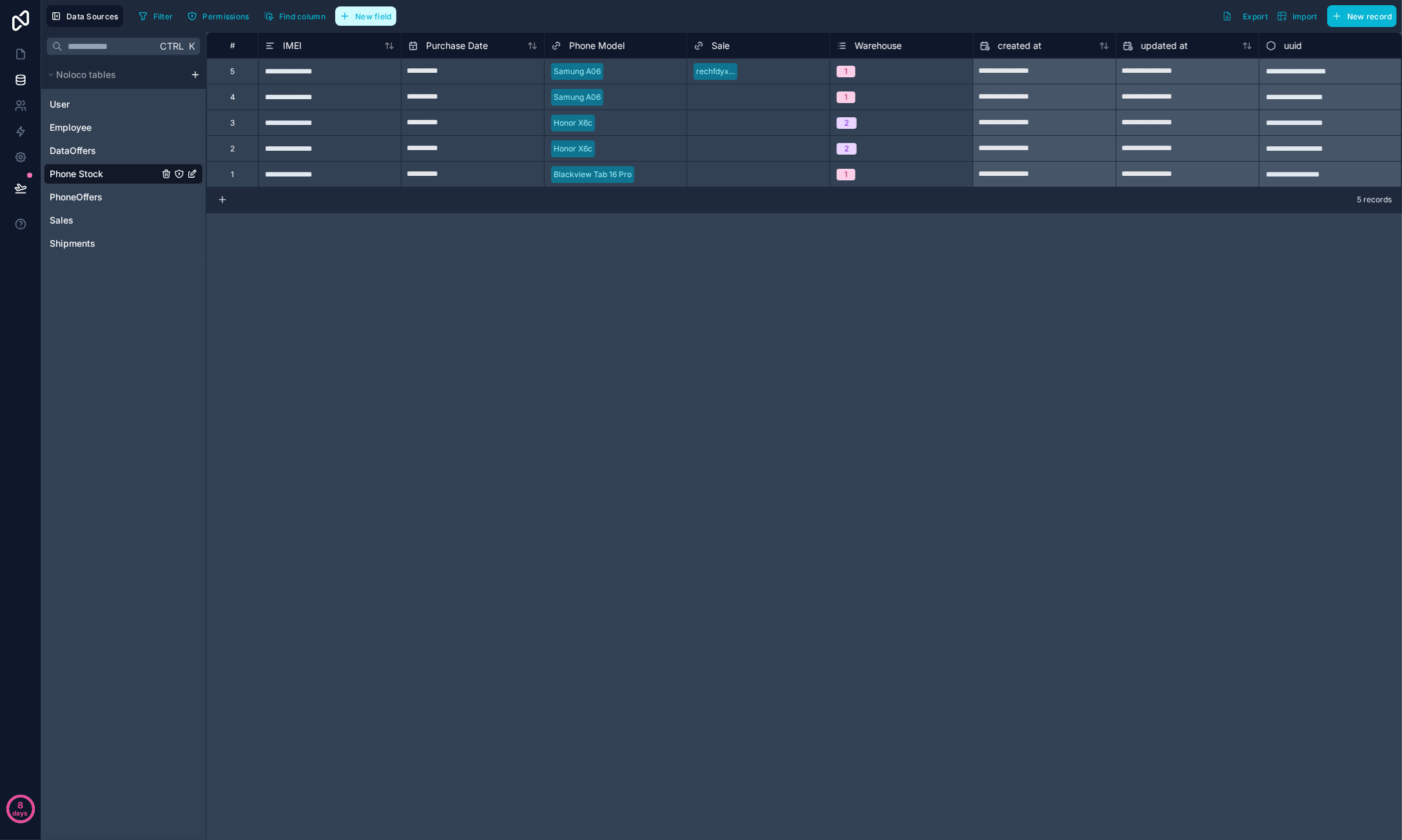
click at [357, 10] on button "New field" at bounding box center [366, 15] width 62 height 19
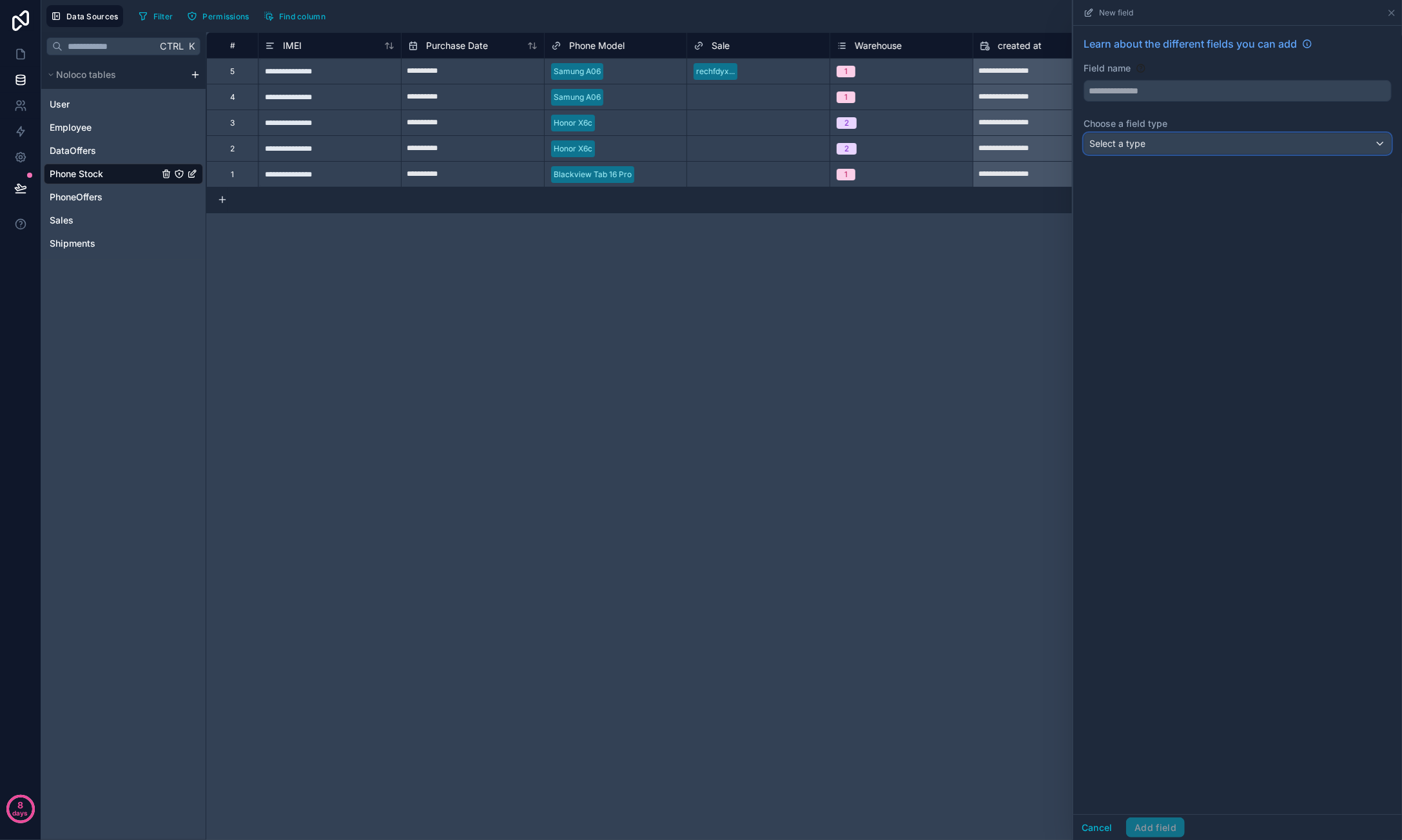
click at [1111, 144] on span "Select a type" at bounding box center [1118, 143] width 56 height 11
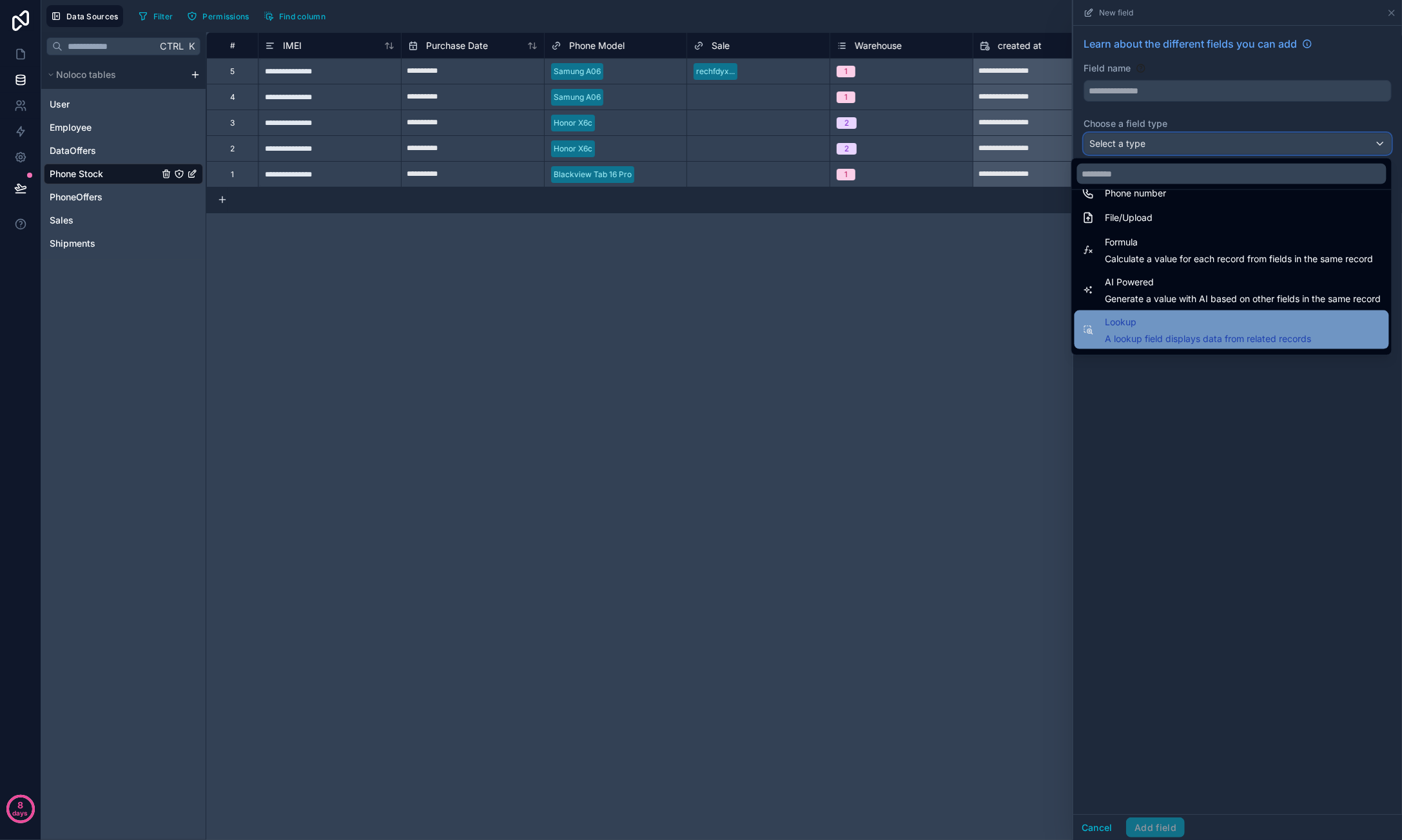
scroll to position [374, 0]
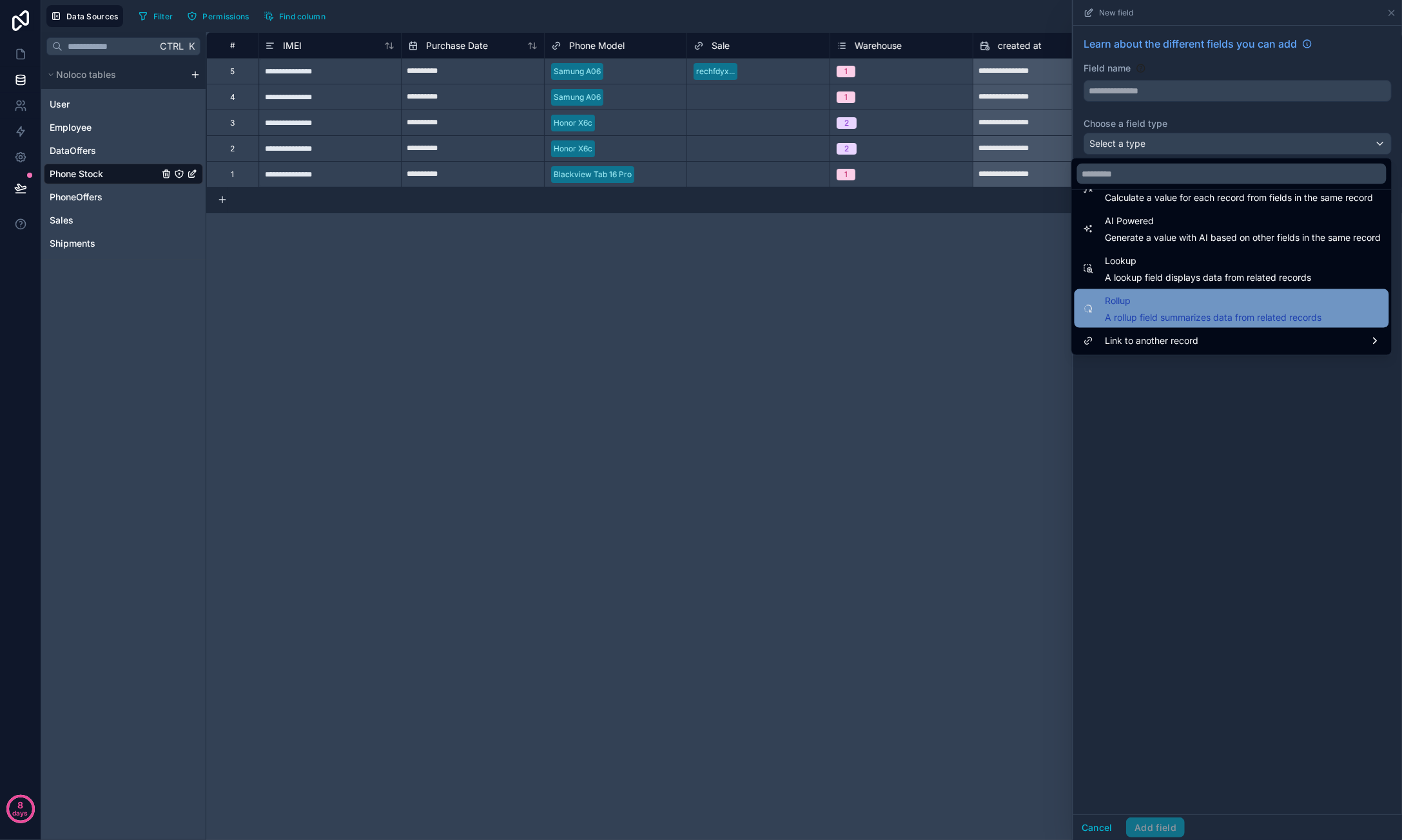
click at [1217, 302] on span "Rollup" at bounding box center [1214, 301] width 216 height 15
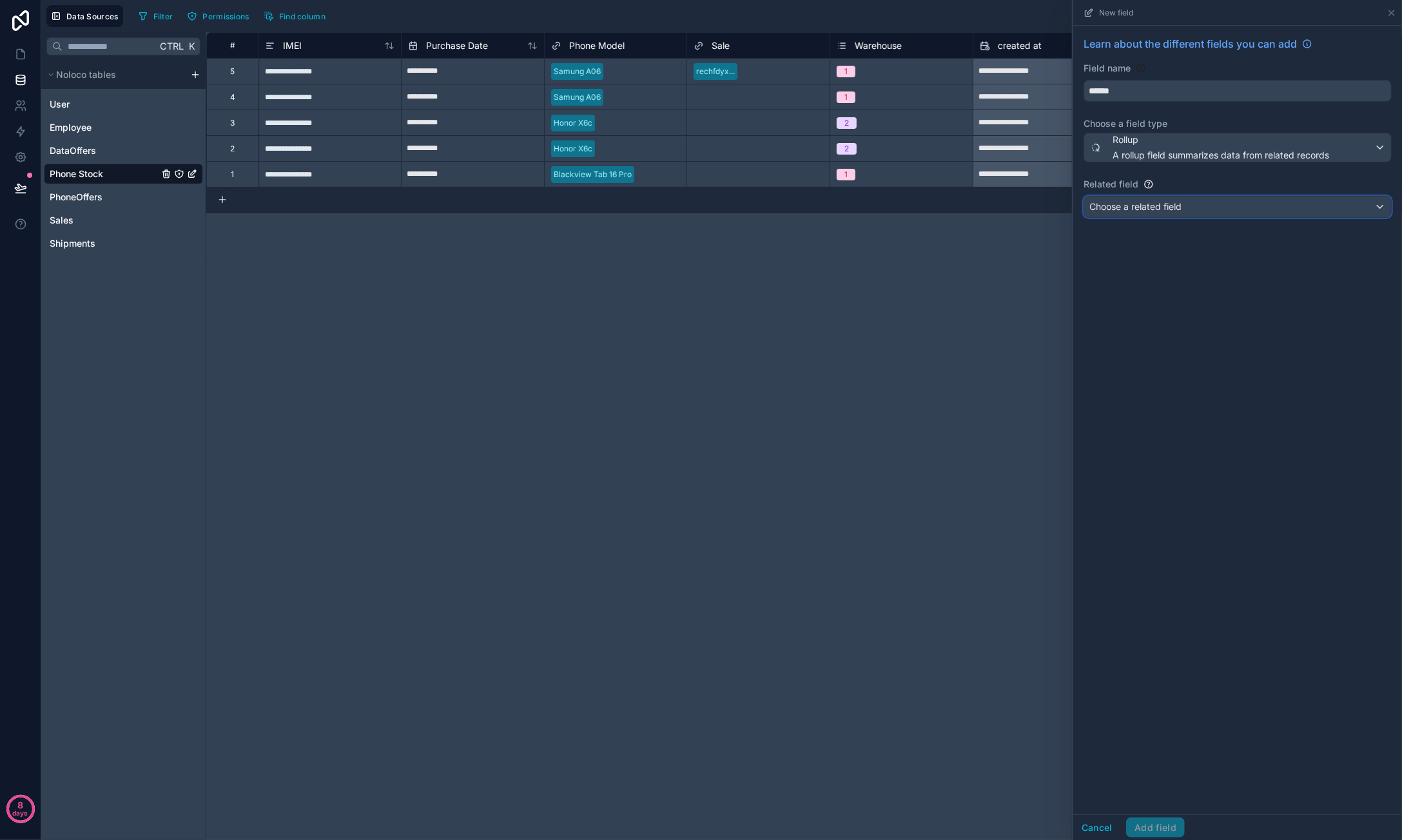
click at [1200, 211] on div "Choose a related field" at bounding box center [1237, 206] width 307 height 21
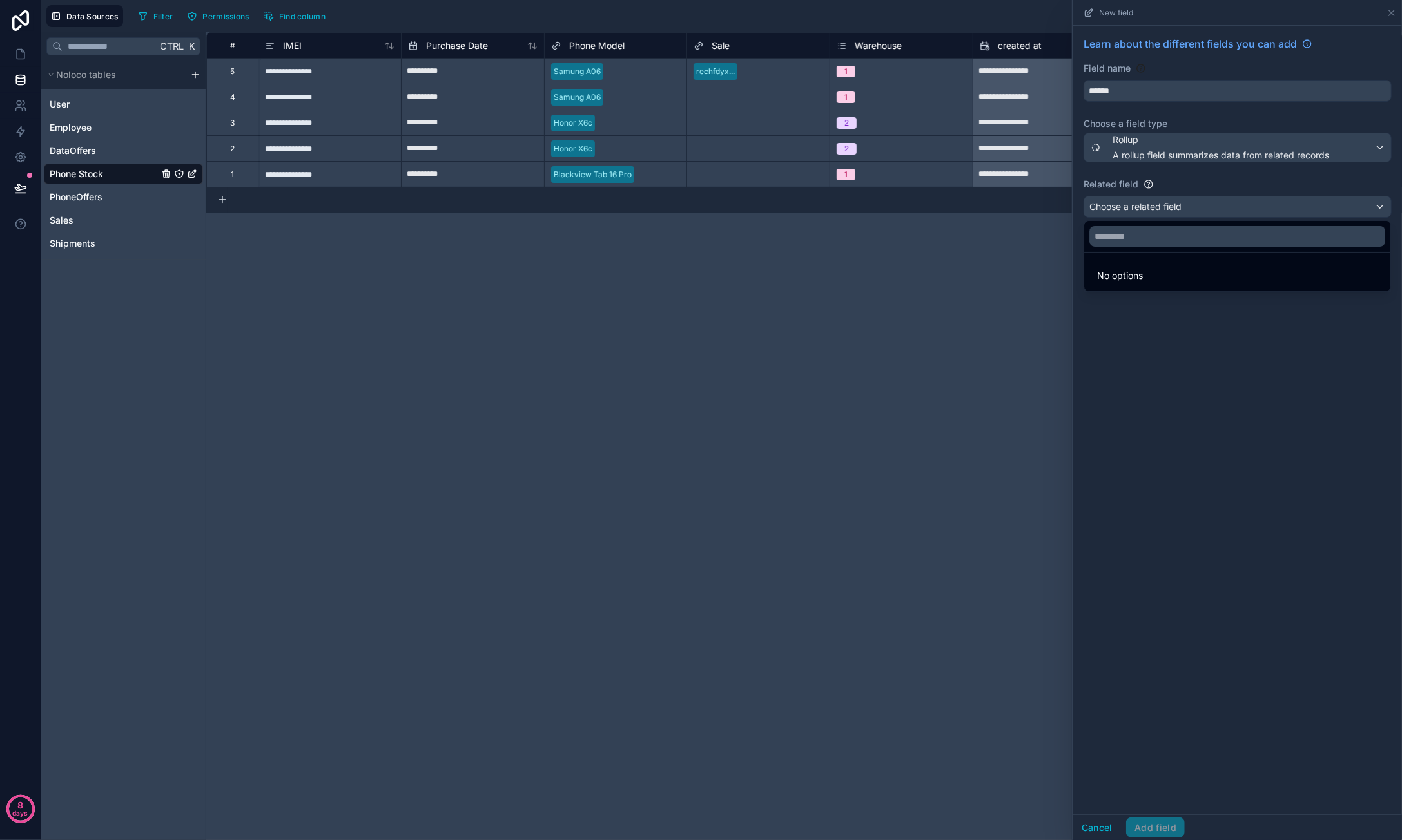
click at [1201, 203] on div at bounding box center [1237, 420] width 329 height 840
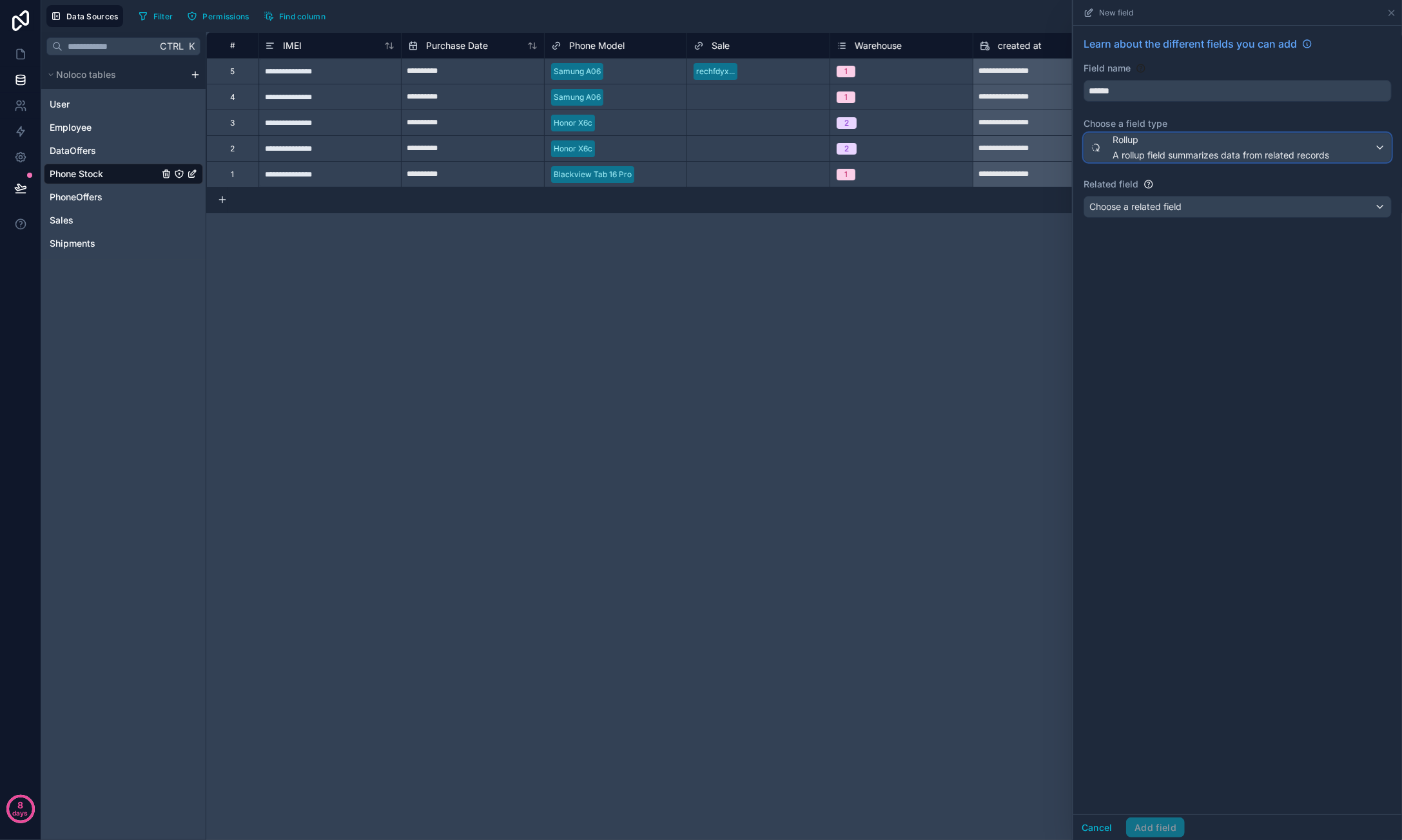
click at [1202, 154] on span "A rollup field summarizes data from related records" at bounding box center [1220, 155] width 216 height 13
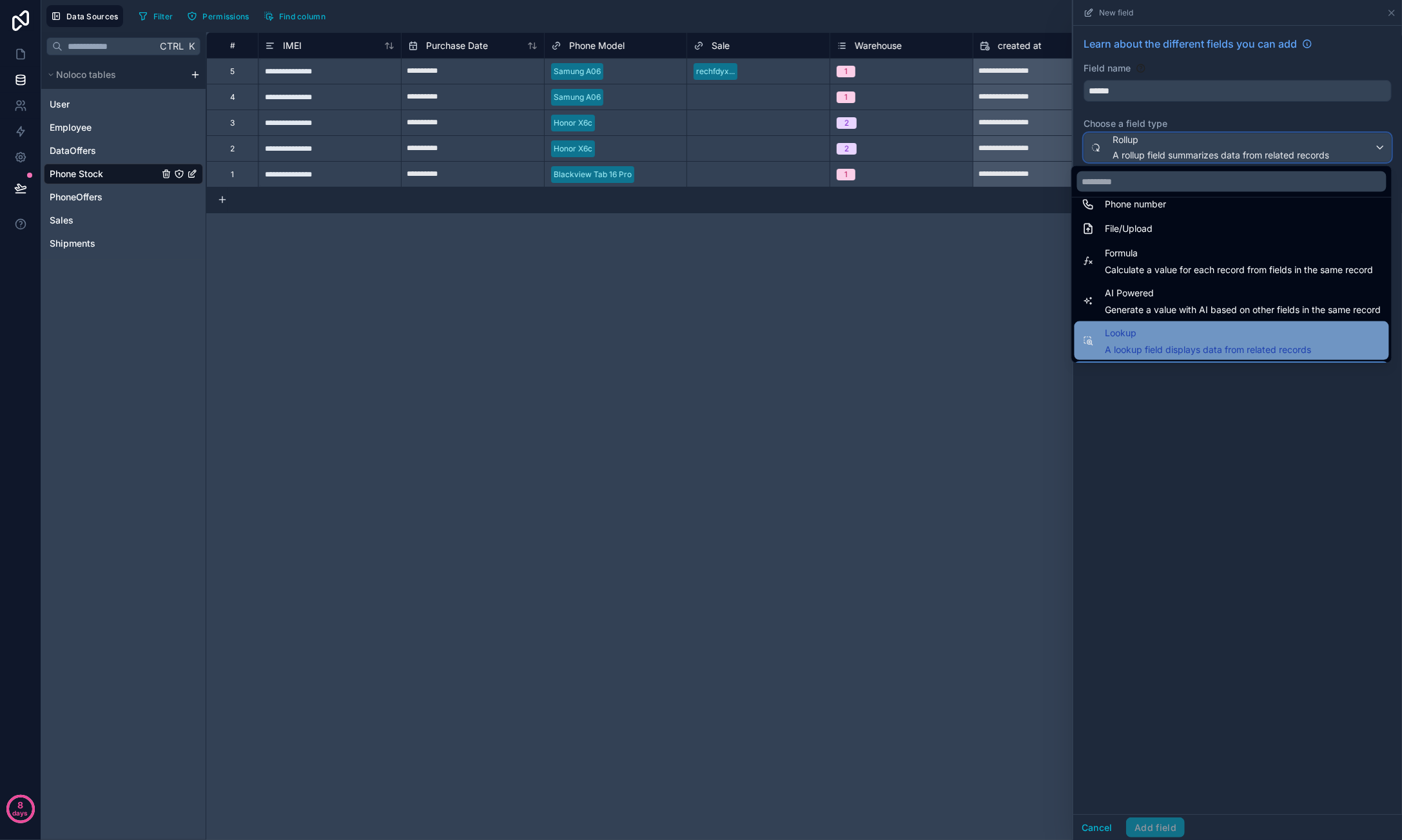
scroll to position [244, 0]
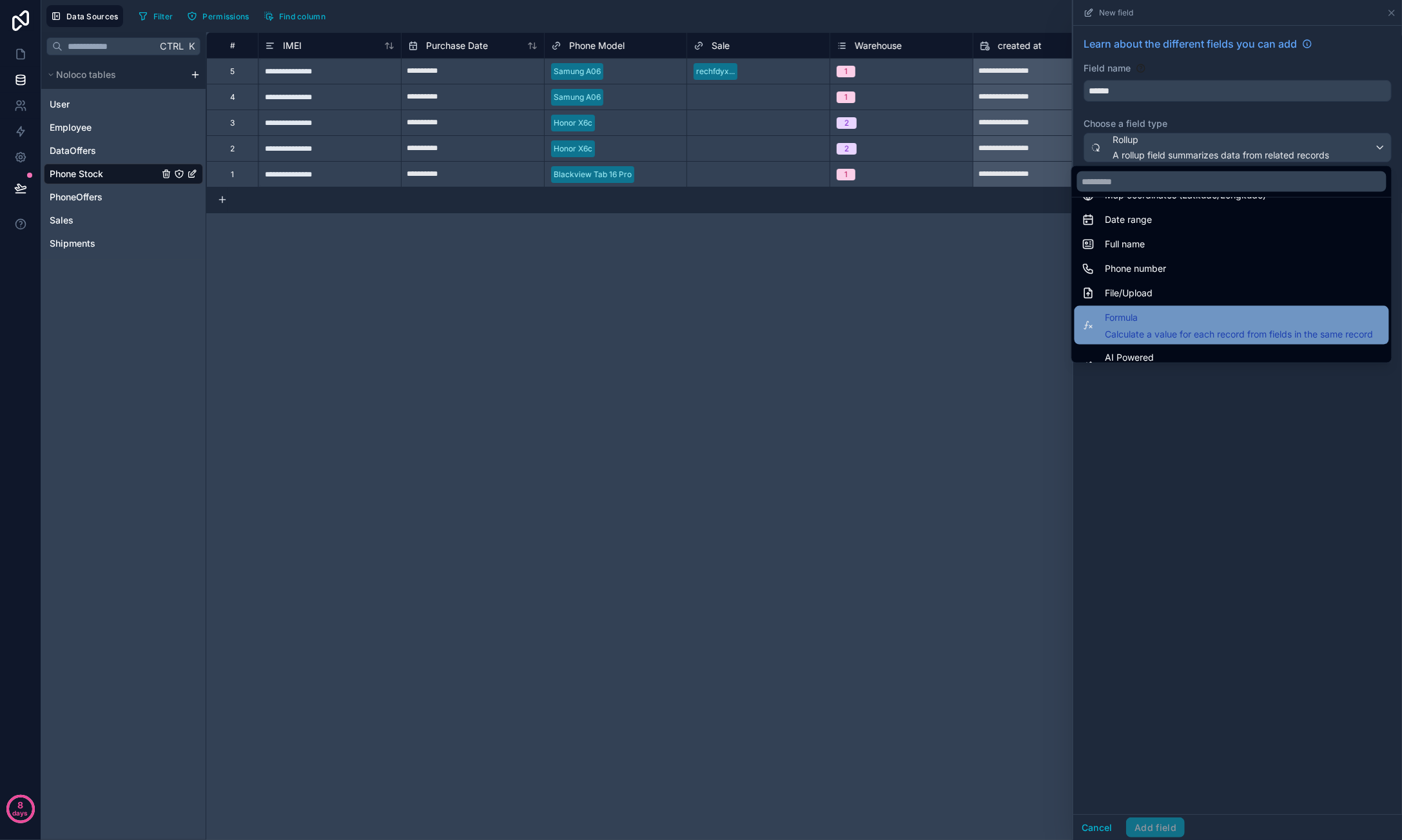
click at [1190, 316] on span "Formula" at bounding box center [1240, 317] width 268 height 15
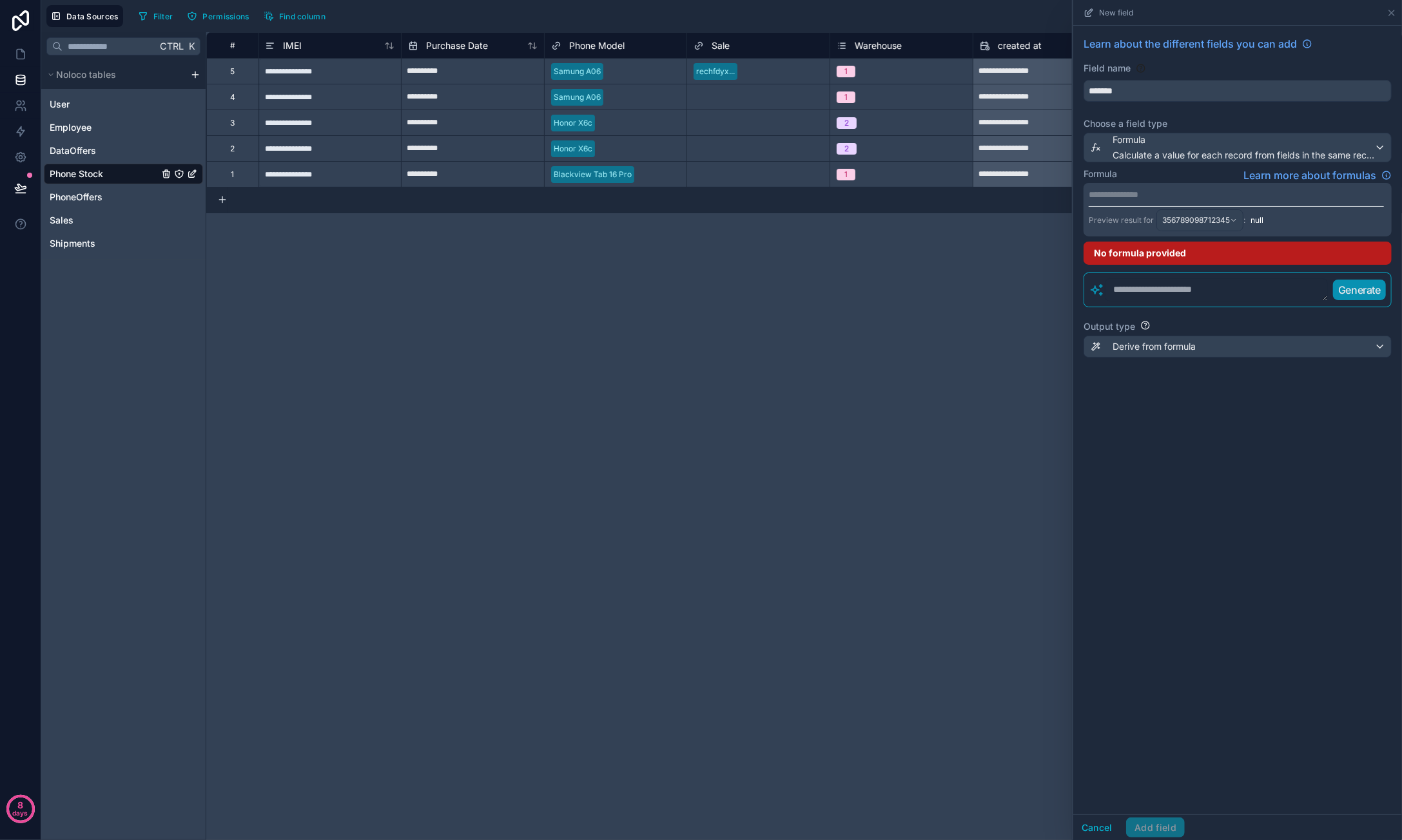
click at [1208, 196] on p "**********" at bounding box center [1236, 195] width 295 height 13
click at [877, 314] on div "**********" at bounding box center [804, 436] width 1196 height 807
click at [24, 129] on icon at bounding box center [21, 131] width 13 height 13
click at [911, 284] on div "**********" at bounding box center [804, 436] width 1196 height 807
click at [1155, 90] on input "*******" at bounding box center [1237, 91] width 307 height 21
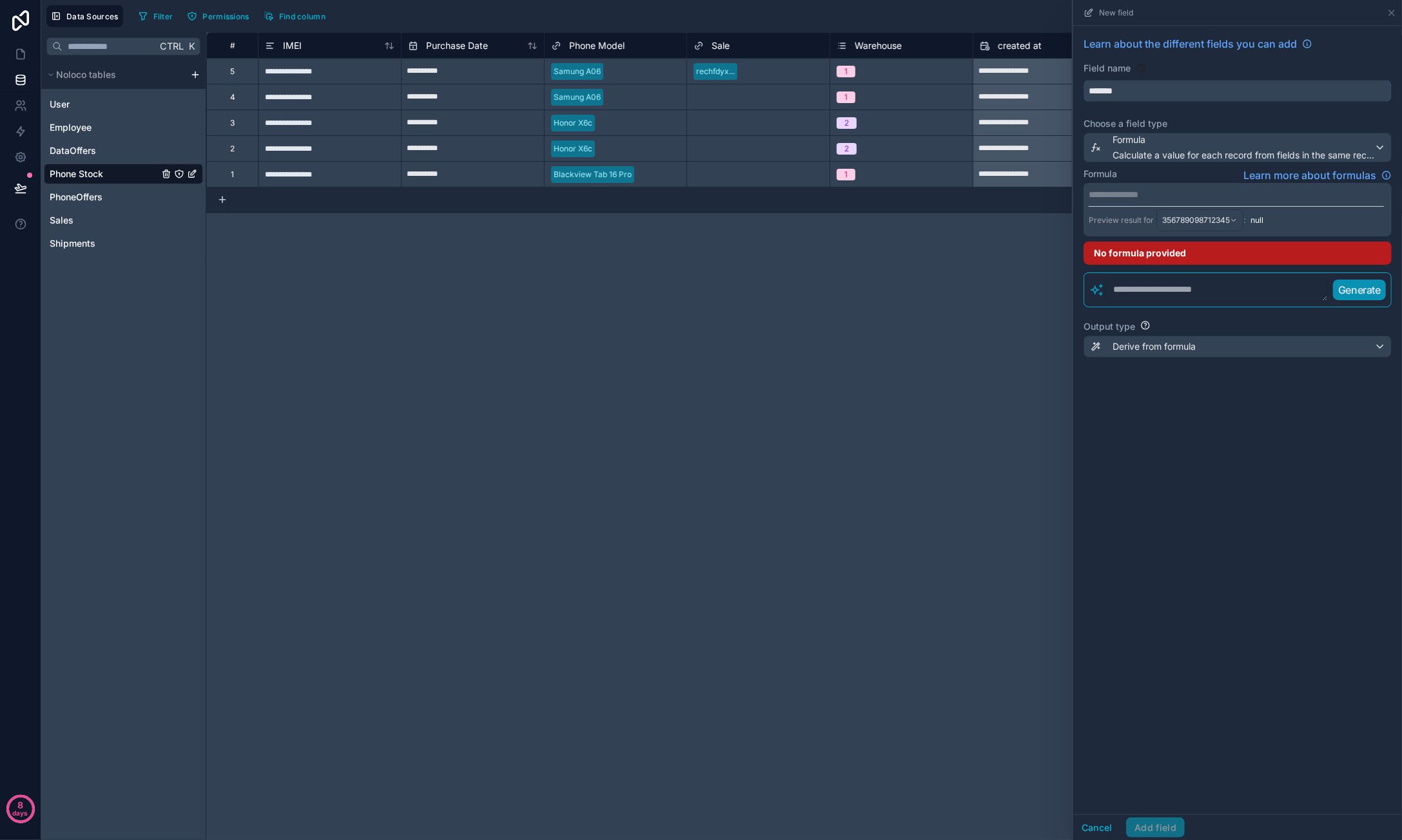
click at [1149, 95] on input "*******" at bounding box center [1237, 91] width 307 height 21
type input "*"
type input "*****"
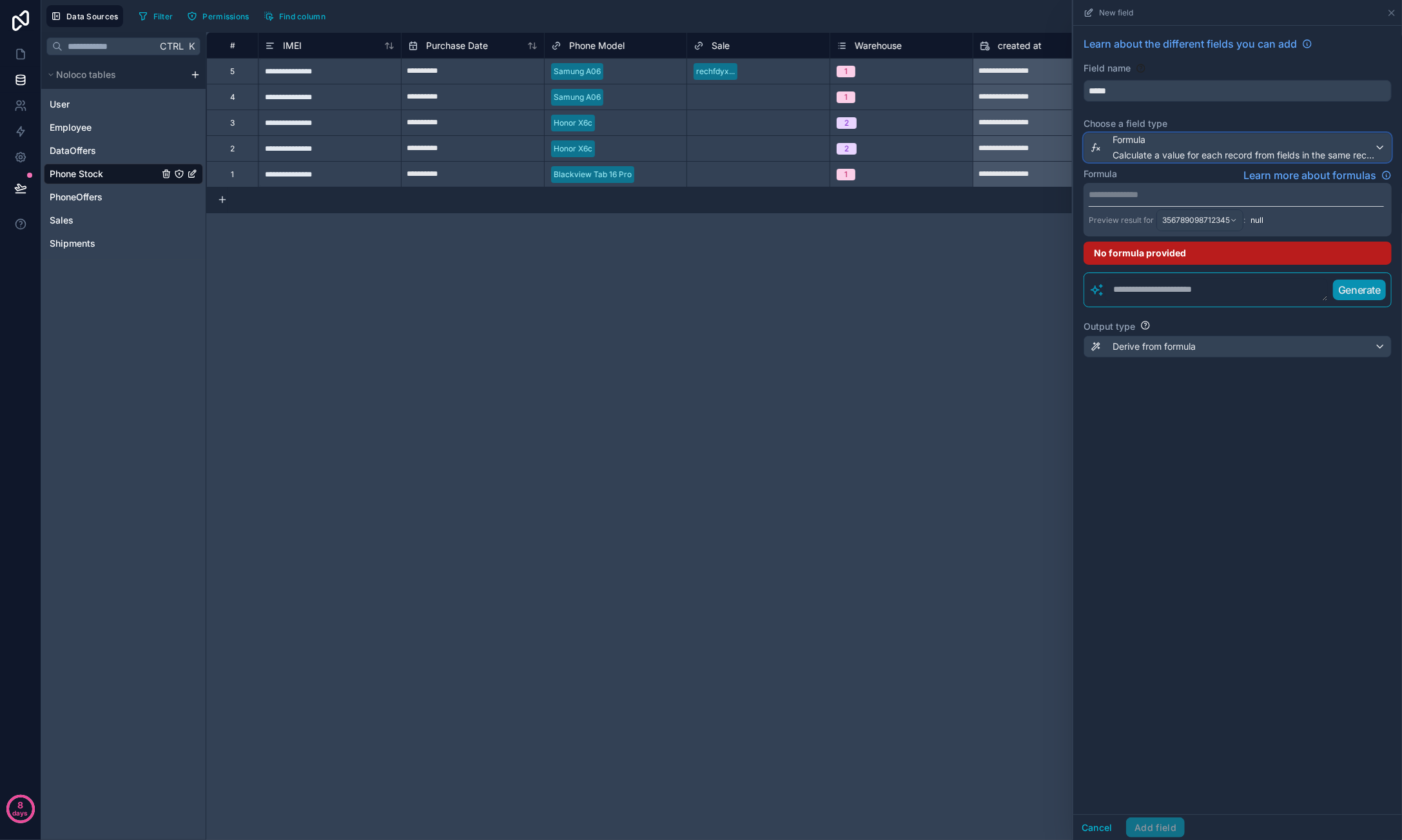
click at [1329, 148] on span "Calculate a value for each record from fields in the same record" at bounding box center [1243, 155] width 262 height 13
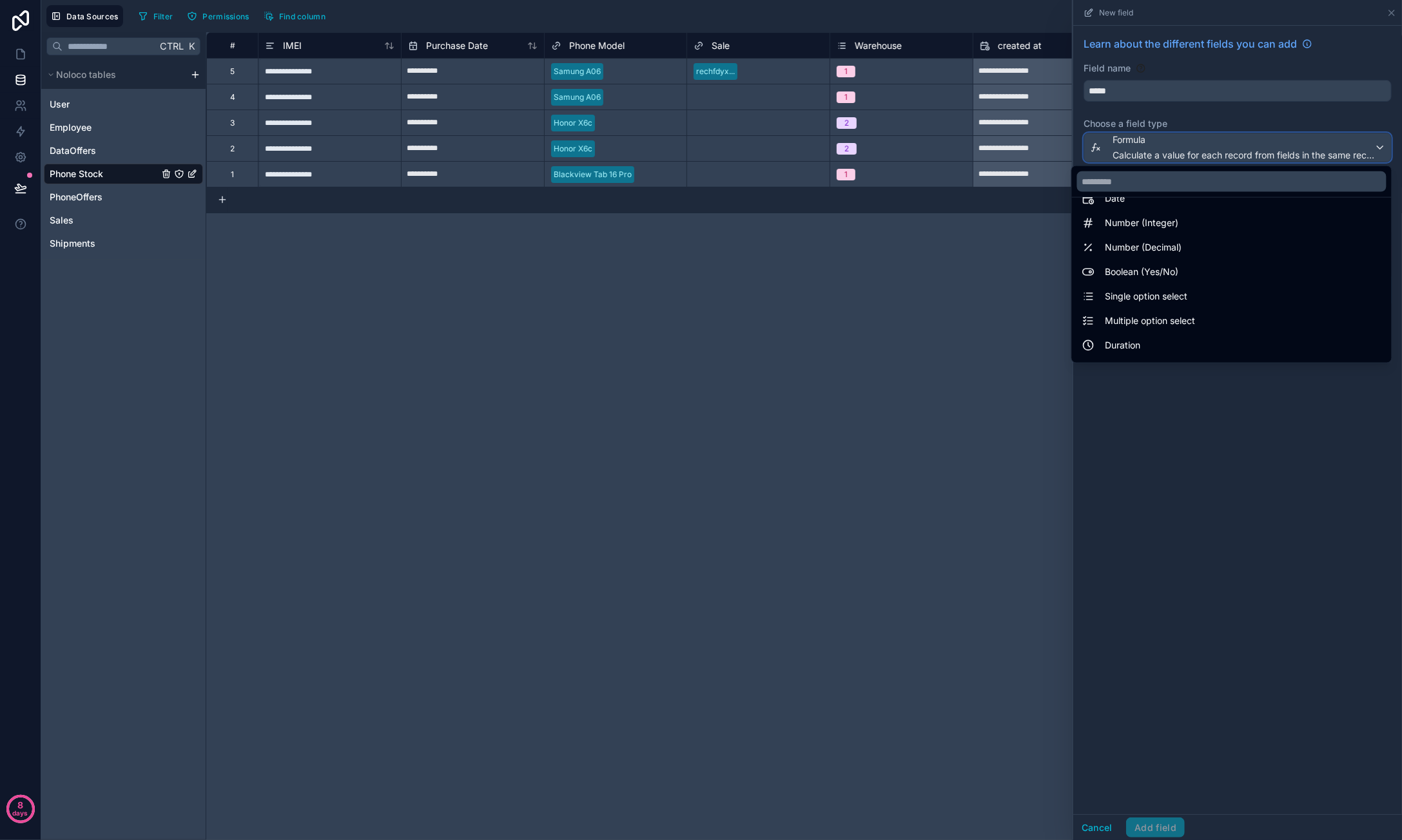
scroll to position [0, 0]
click at [1152, 182] on input "text" at bounding box center [1232, 181] width 310 height 21
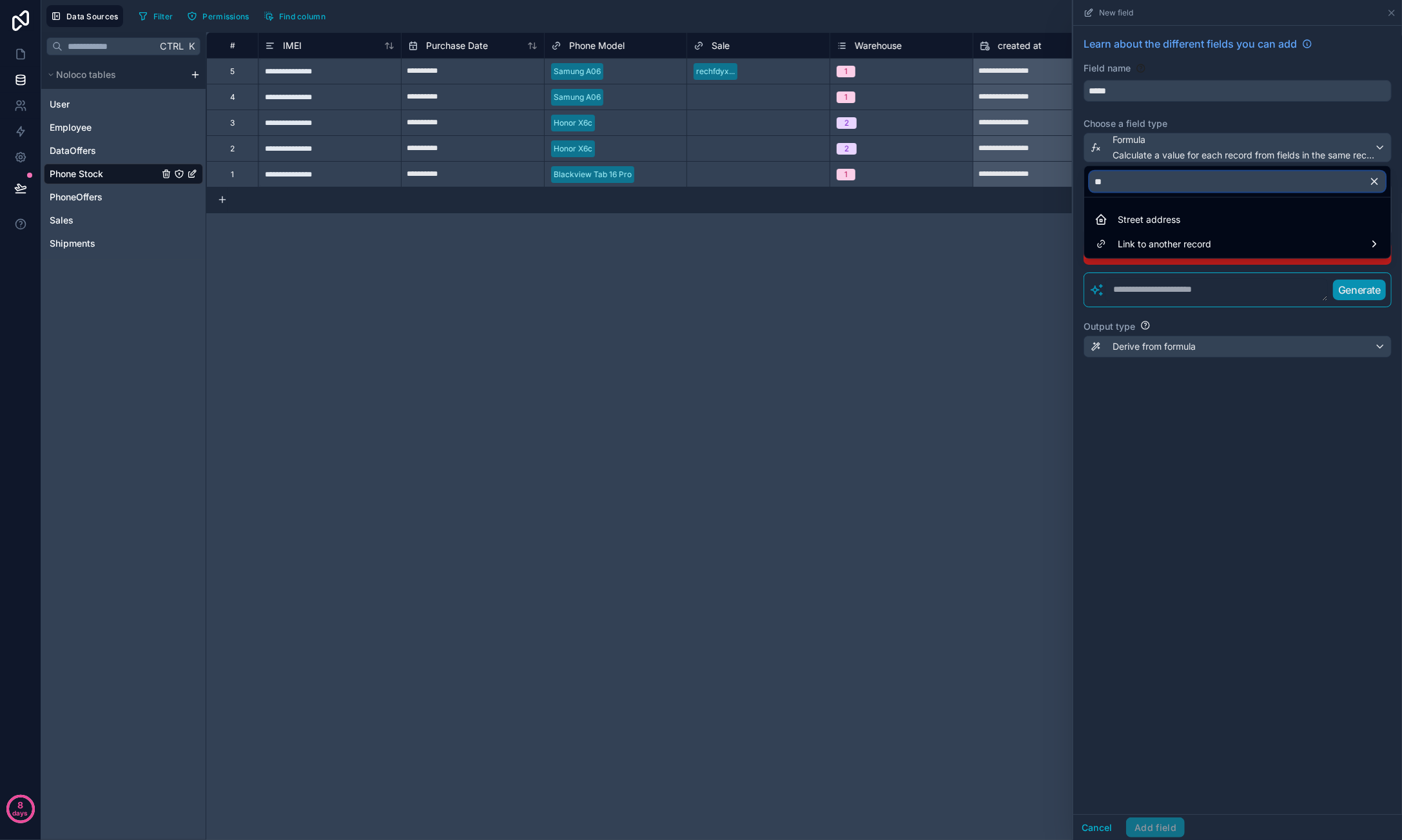
type input "*"
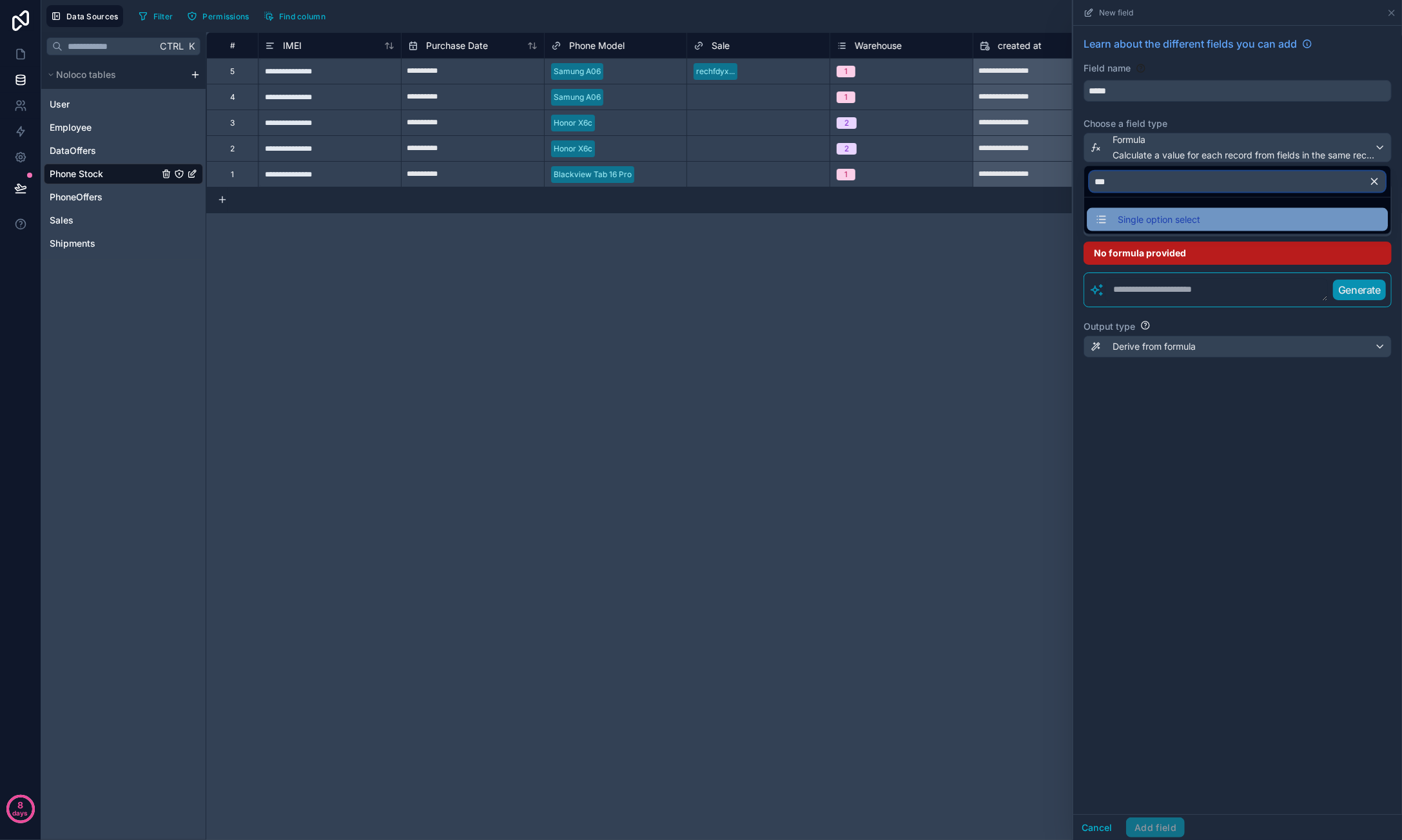
type input "***"
click at [1138, 212] on span "Single option select" at bounding box center [1158, 219] width 82 height 15
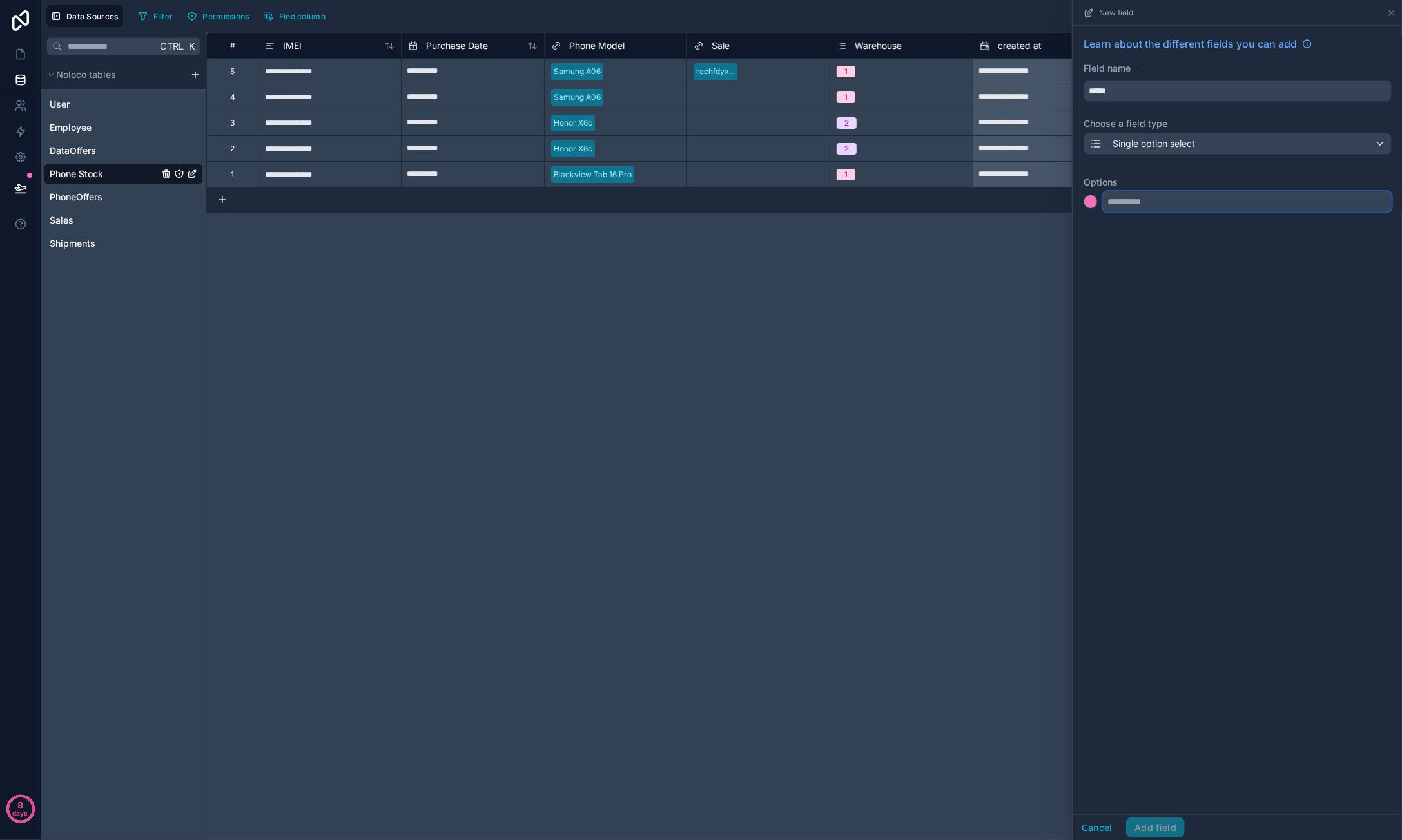
click at [1164, 203] on input "text" at bounding box center [1247, 201] width 289 height 21
type input "********"
click at [1152, 224] on input "text" at bounding box center [1247, 227] width 289 height 21
type input "****"
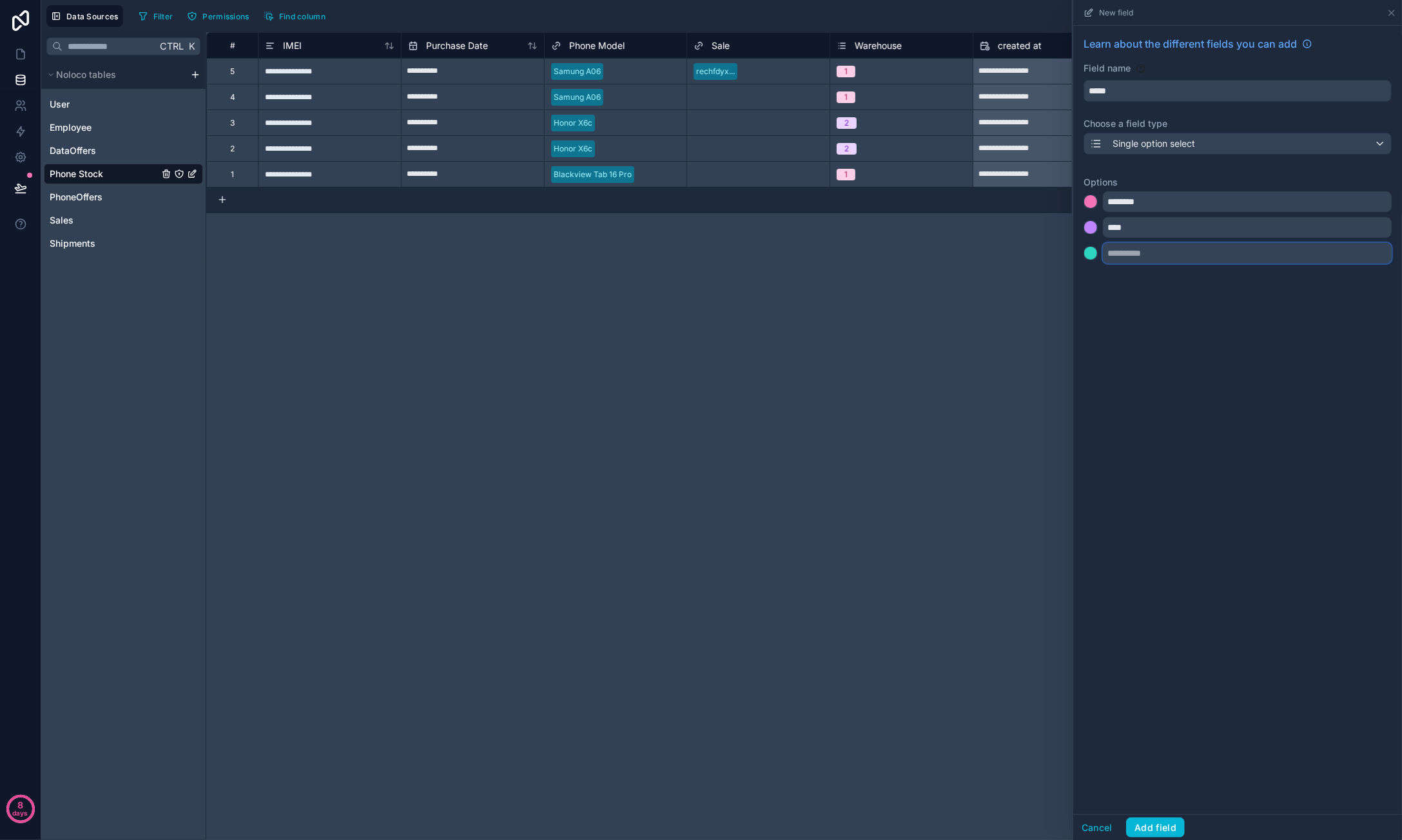
click at [1157, 258] on input "text" at bounding box center [1247, 253] width 289 height 21
type input "**********"
click at [1166, 275] on input "text" at bounding box center [1247, 279] width 289 height 21
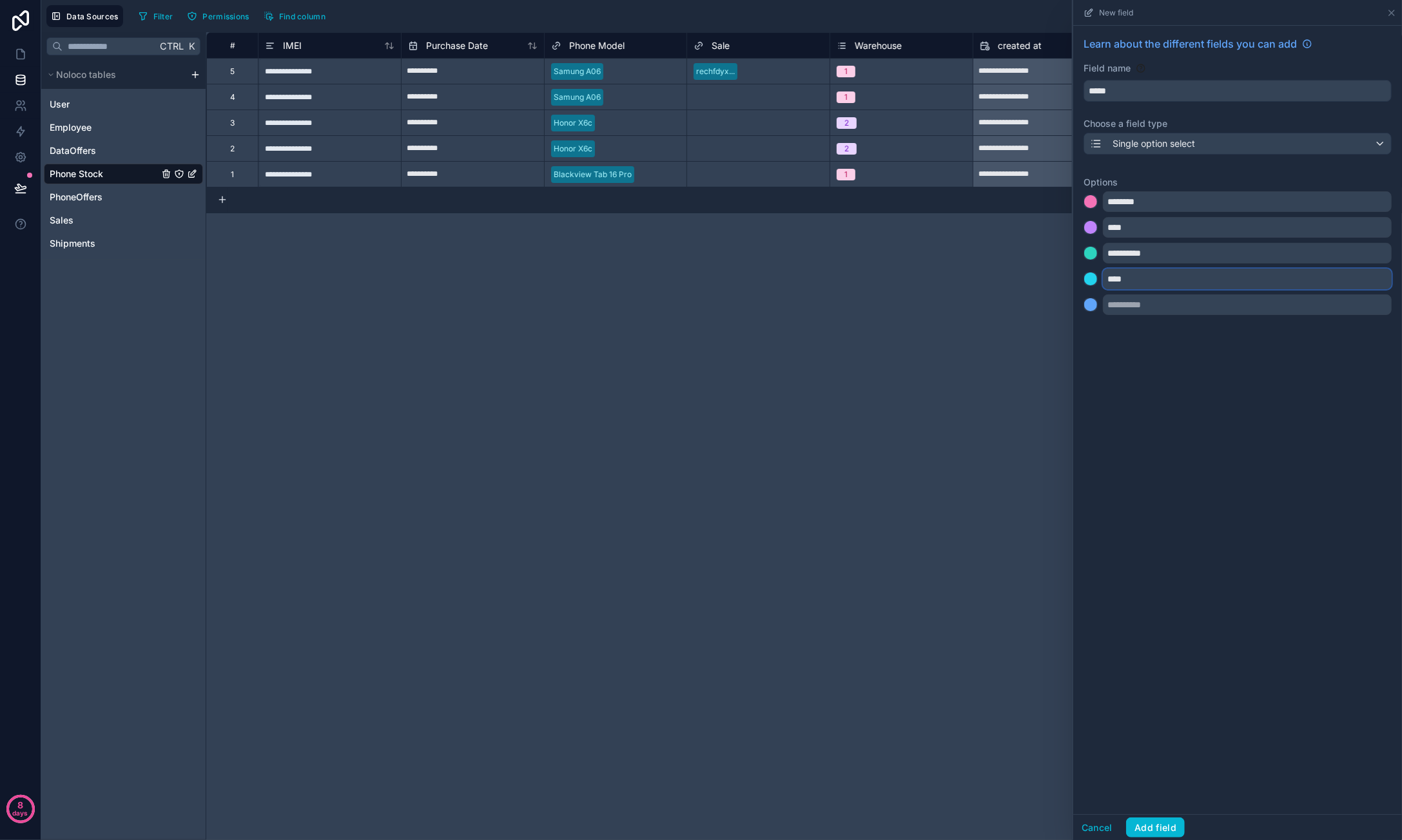
type input "****"
click at [1148, 307] on input "text" at bounding box center [1247, 304] width 289 height 21
type input "*******"
click at [1145, 399] on div "**********" at bounding box center [1237, 419] width 329 height 788
click at [1161, 200] on input "********" at bounding box center [1247, 201] width 289 height 21
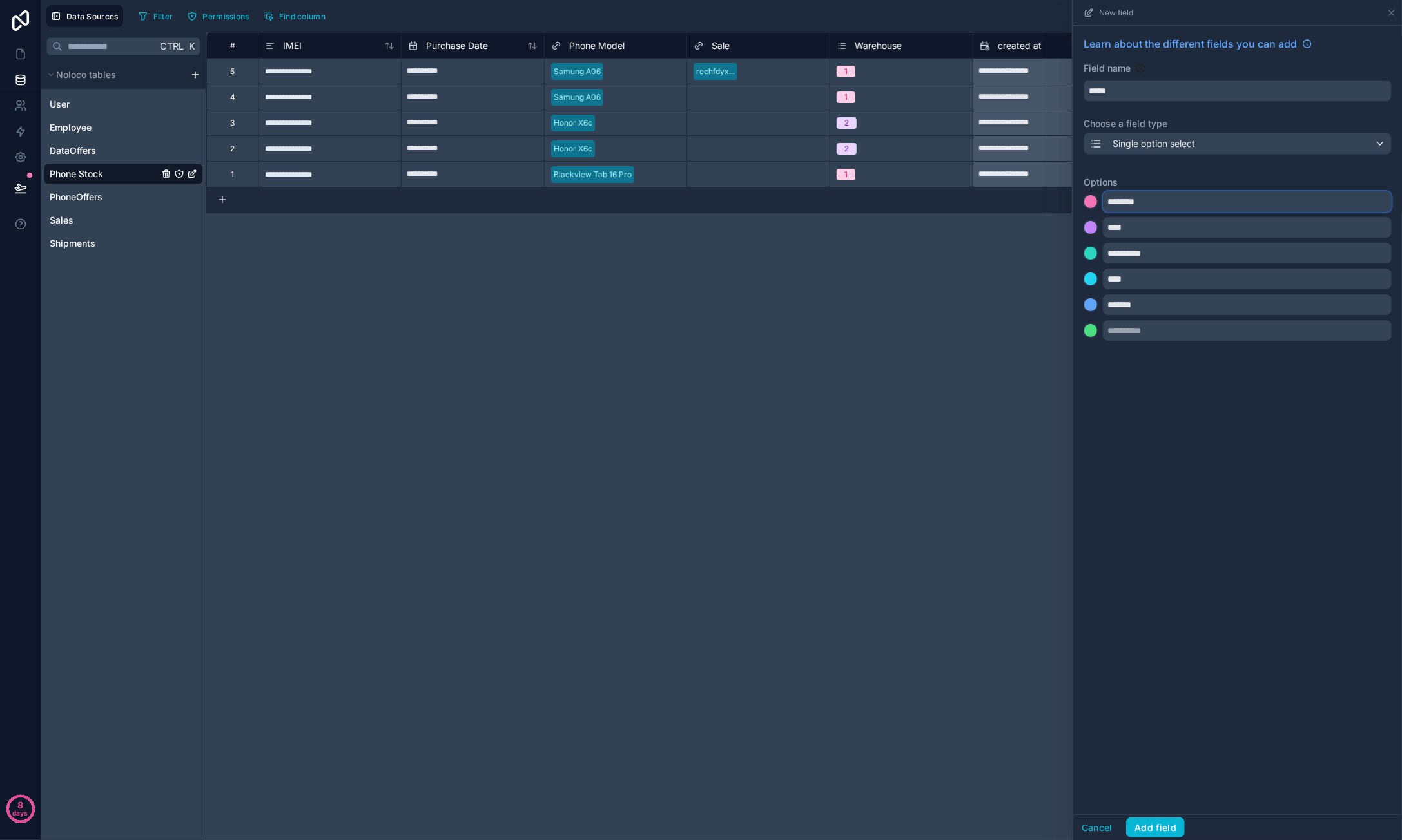
click at [1161, 200] on input "********" at bounding box center [1247, 201] width 289 height 21
type input "*********"
click at [1209, 391] on div "**********" at bounding box center [1237, 419] width 329 height 788
click at [1150, 305] on input "*******" at bounding box center [1247, 304] width 289 height 21
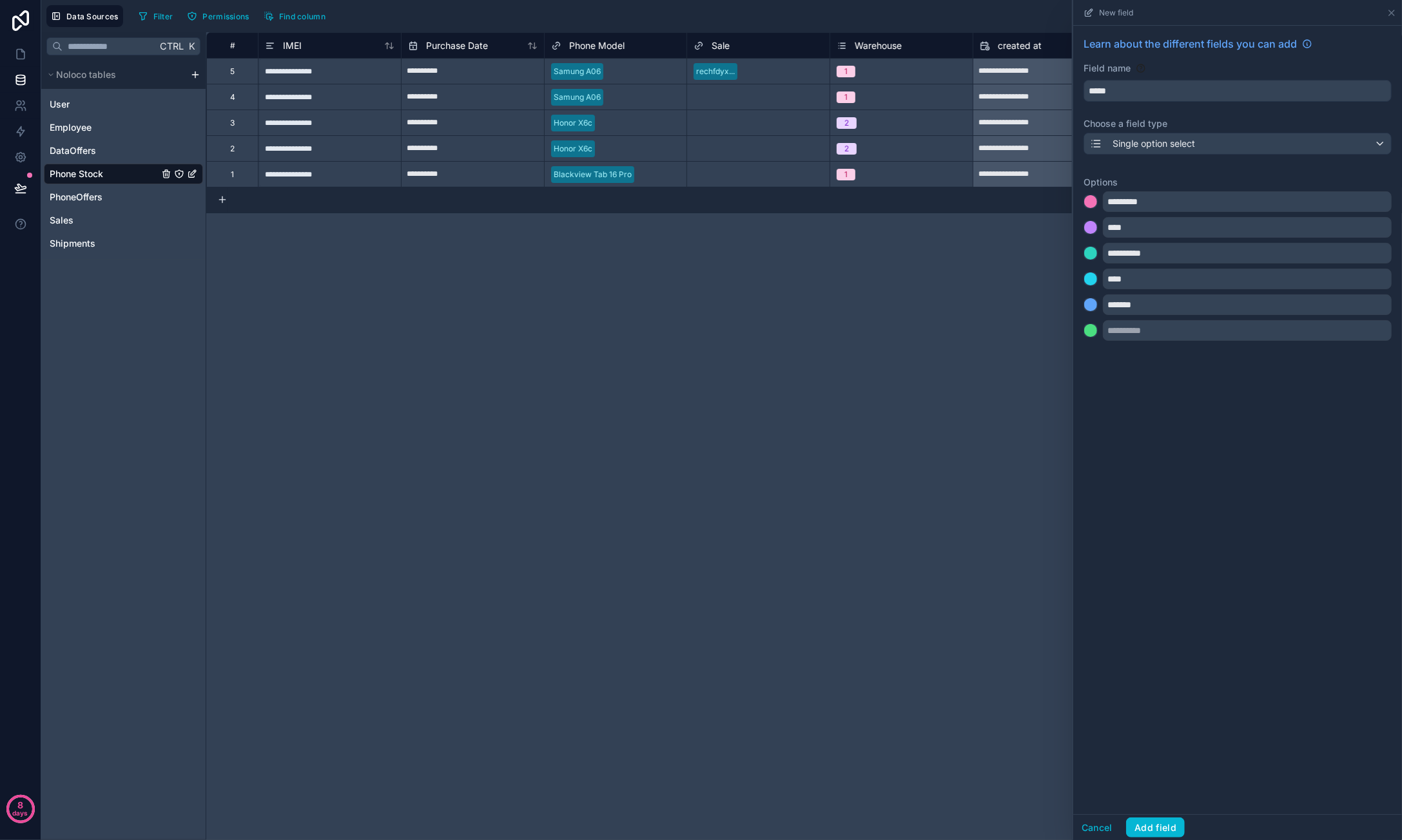
click at [1143, 400] on div "**********" at bounding box center [1237, 419] width 329 height 788
drag, startPoint x: 1094, startPoint y: 300, endPoint x: 1091, endPoint y: 249, distance: 51.1
click at [1091, 249] on div "**********" at bounding box center [1237, 265] width 308 height 149
click at [1133, 202] on input "*********" at bounding box center [1247, 201] width 289 height 21
click at [1186, 196] on input "*********" at bounding box center [1247, 201] width 289 height 21
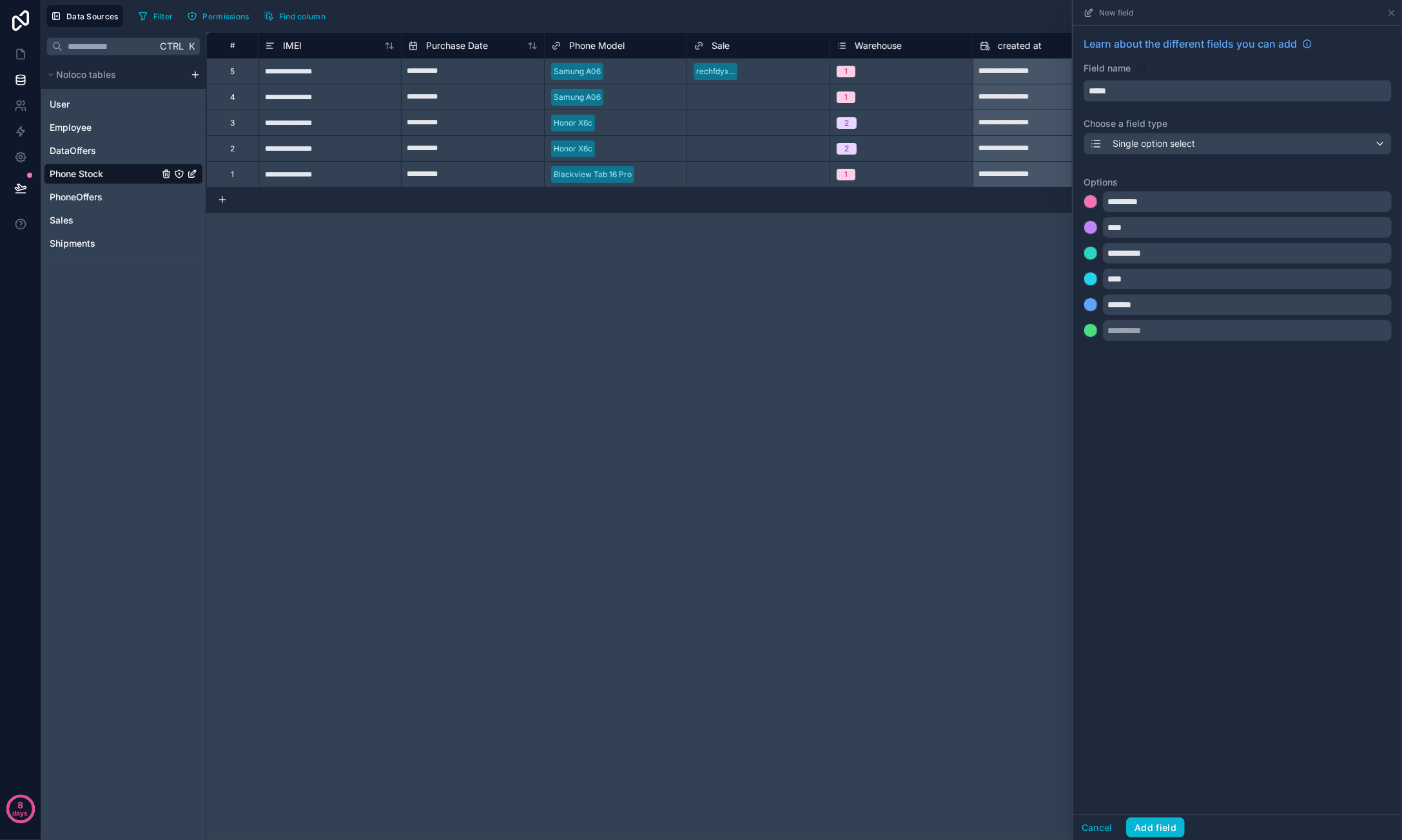
click at [1157, 85] on input "*****" at bounding box center [1237, 91] width 307 height 21
click at [1143, 119] on div "Status" at bounding box center [1236, 119] width 285 height 15
type input "******"
click at [1177, 139] on span "Single option select" at bounding box center [1153, 144] width 82 height 13
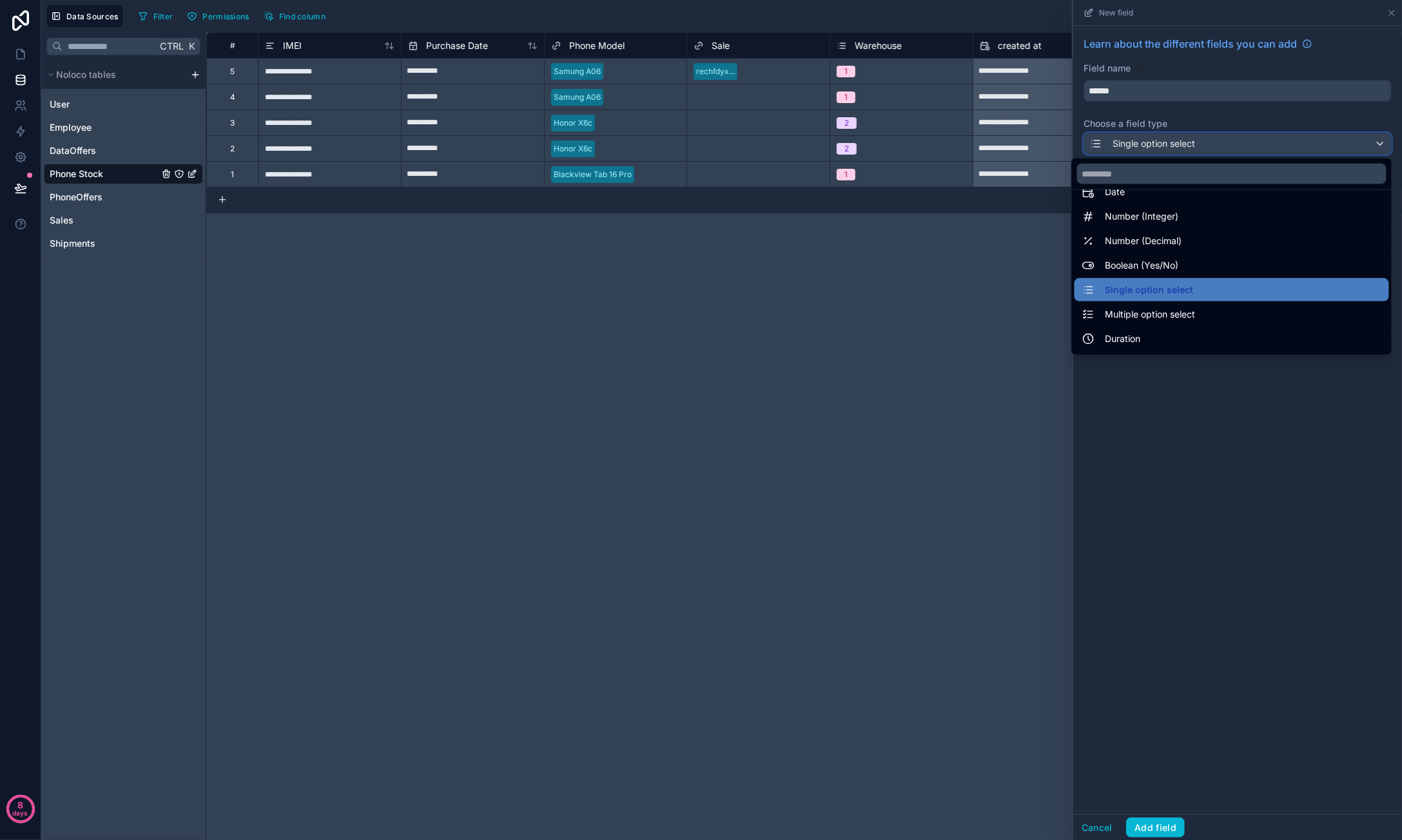
scroll to position [64, 0]
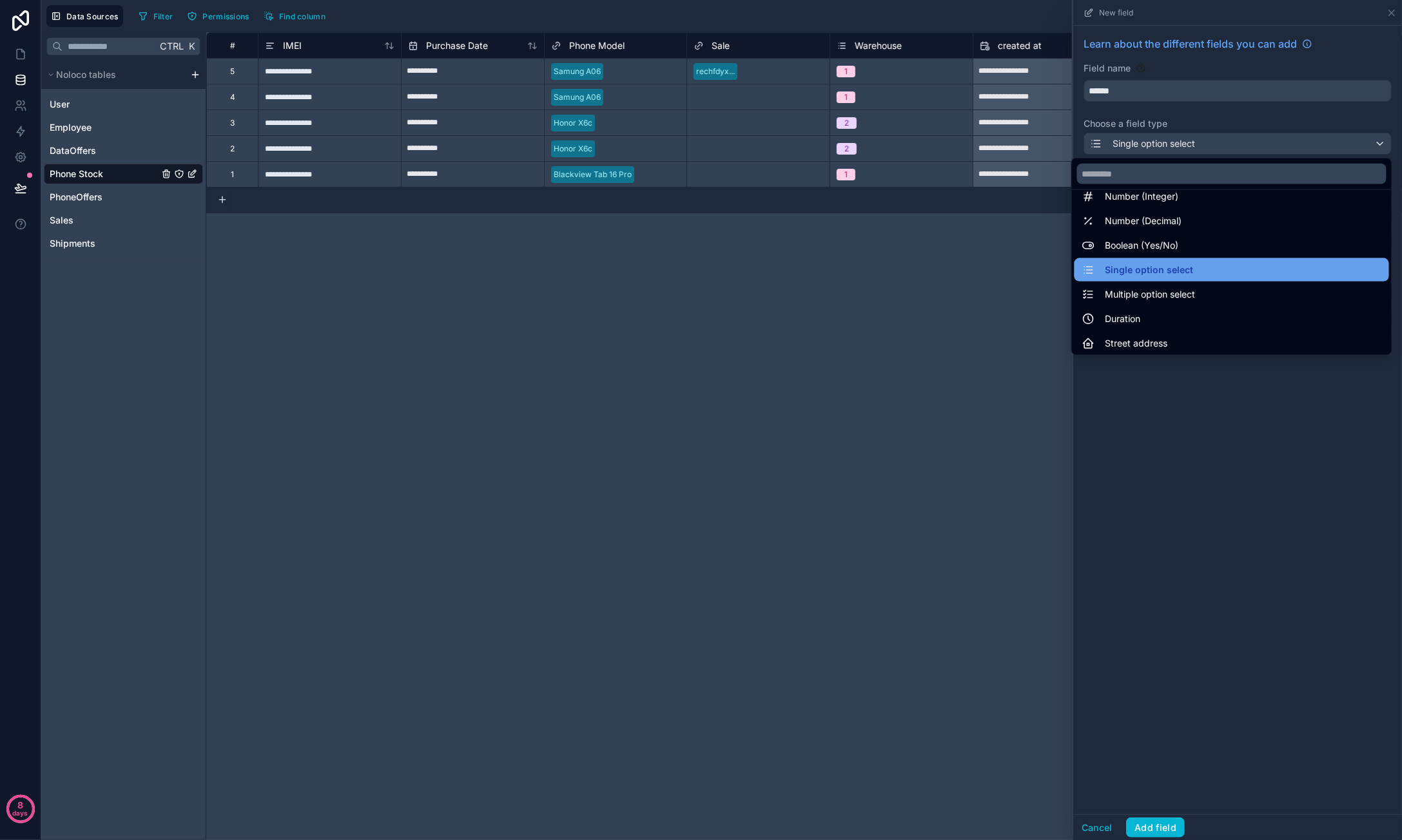
click at [1178, 271] on span "Single option select" at bounding box center [1149, 270] width 88 height 15
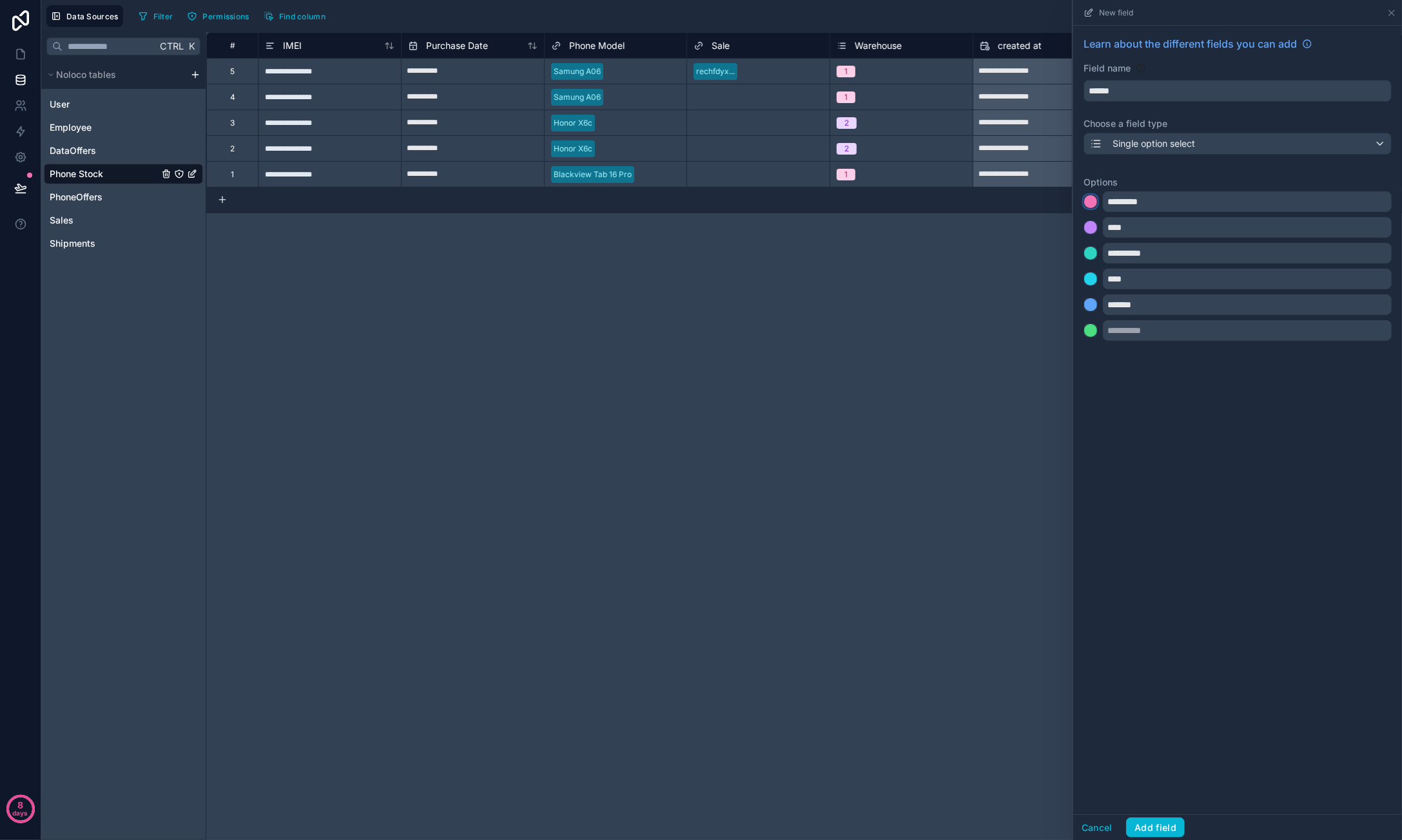
click at [1090, 202] on div at bounding box center [1090, 202] width 13 height 13
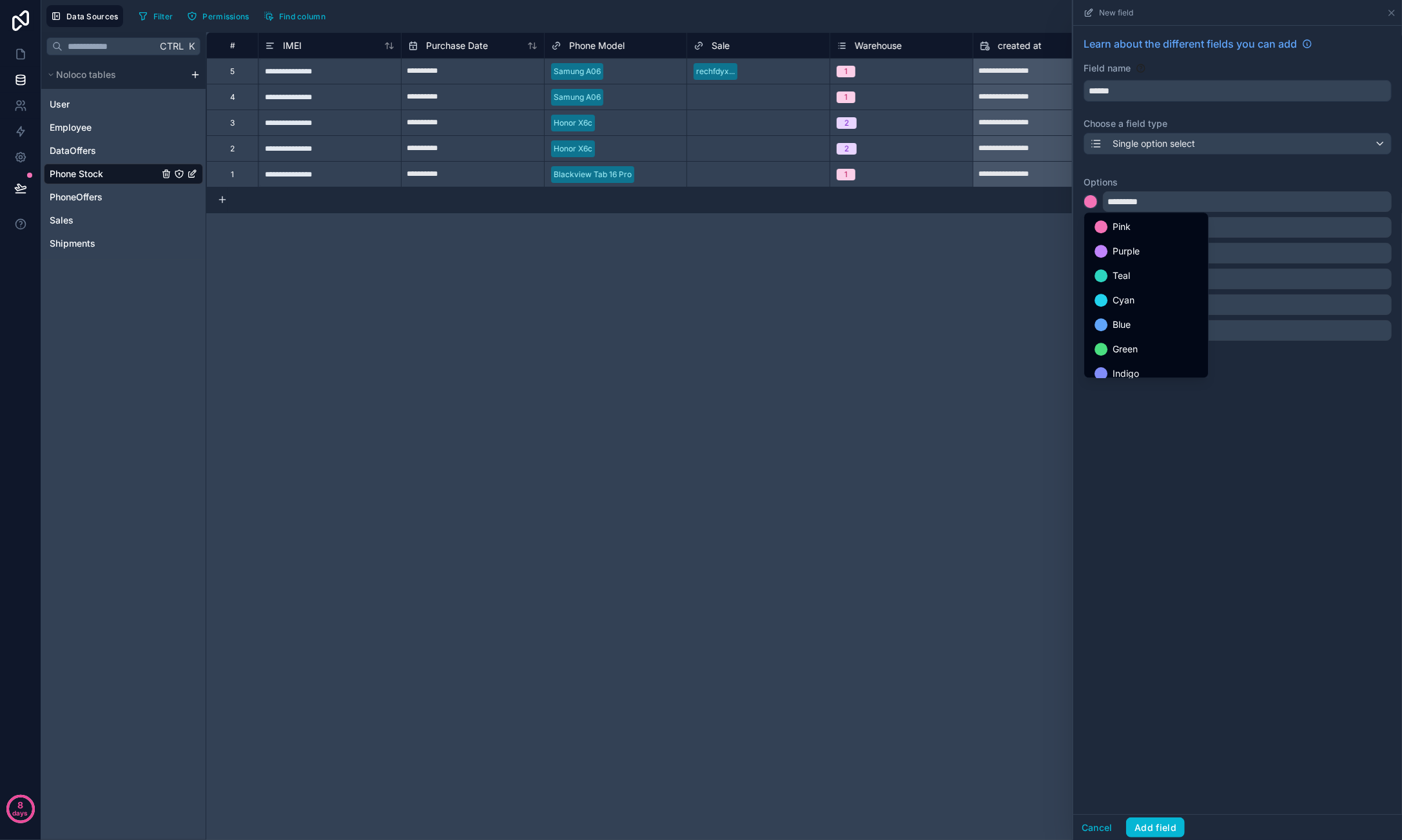
click at [1280, 421] on div at bounding box center [1237, 420] width 329 height 840
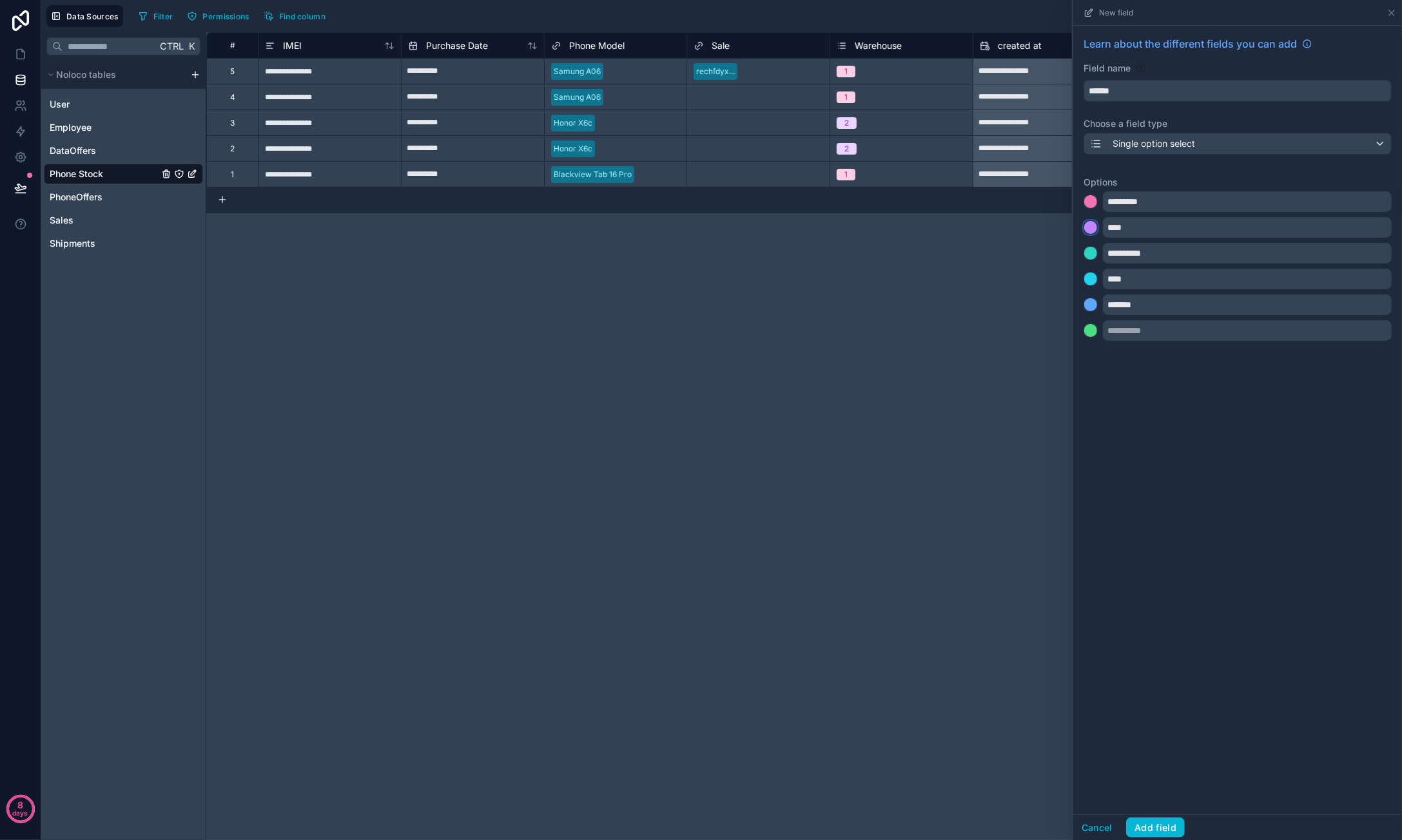
click at [1097, 231] on button at bounding box center [1090, 227] width 14 height 14
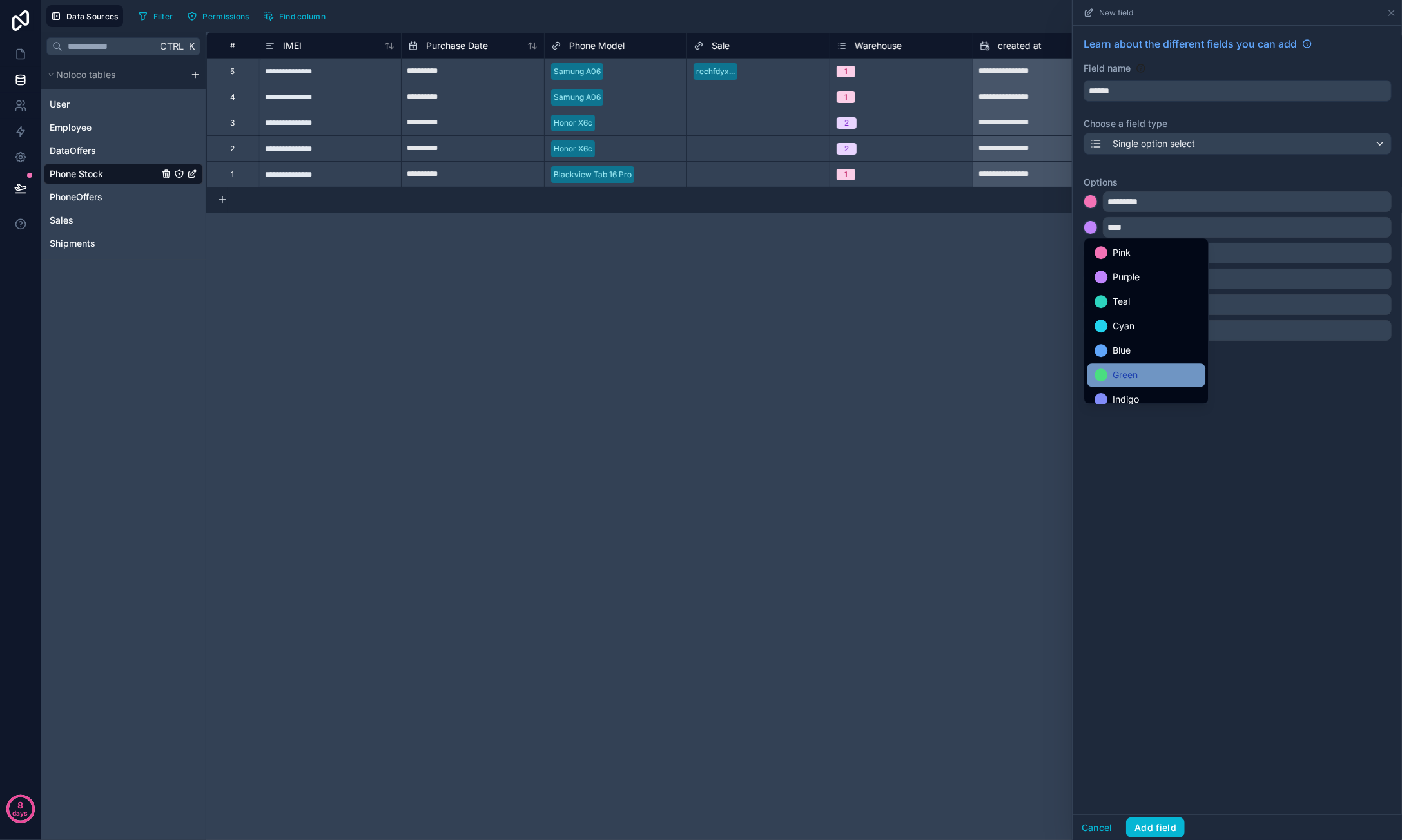
click at [1132, 368] on span "Green" at bounding box center [1125, 375] width 25 height 15
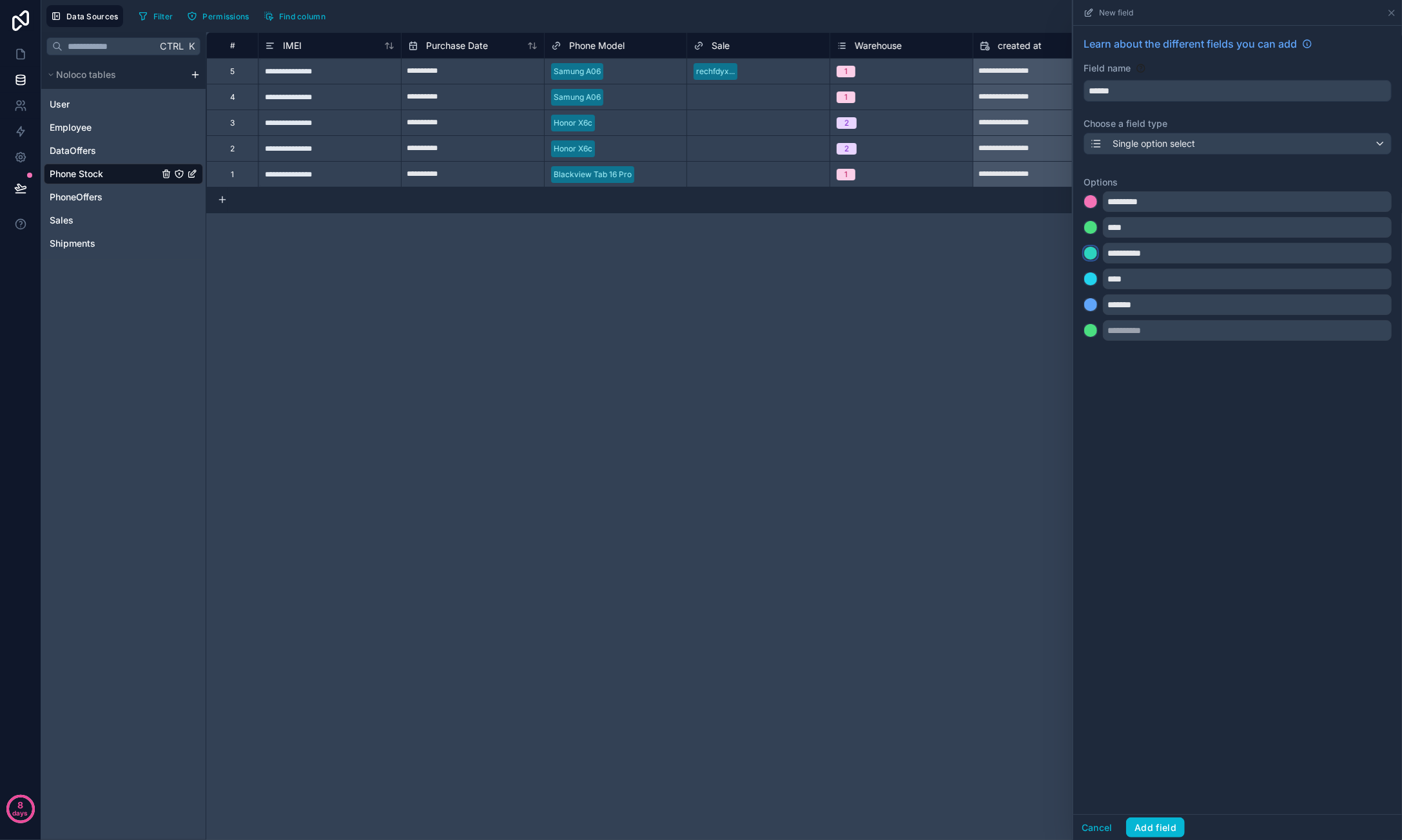
click at [1093, 252] on div at bounding box center [1090, 253] width 13 height 13
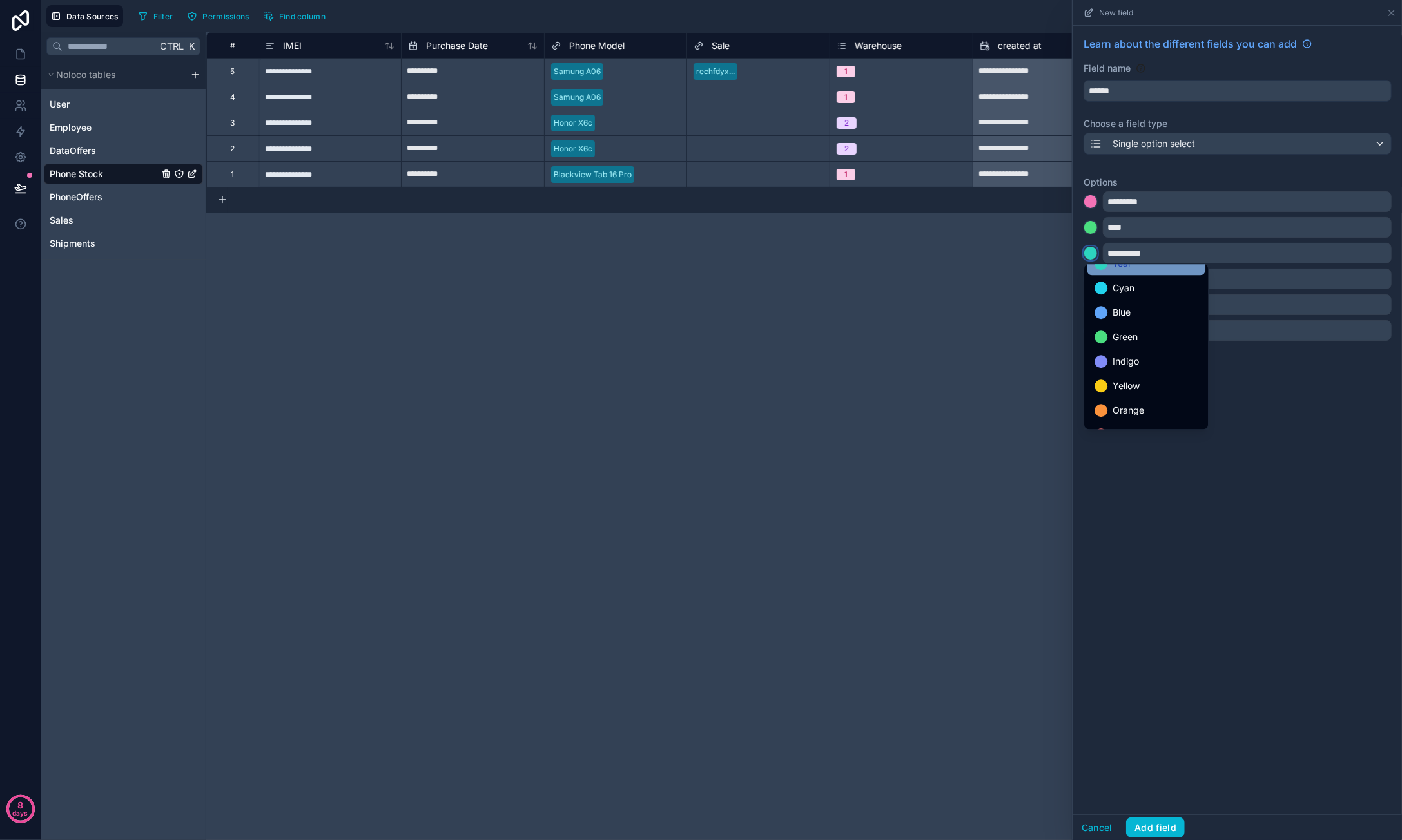
scroll to position [109, 0]
click at [1144, 358] on div "Orange" at bounding box center [1146, 366] width 103 height 15
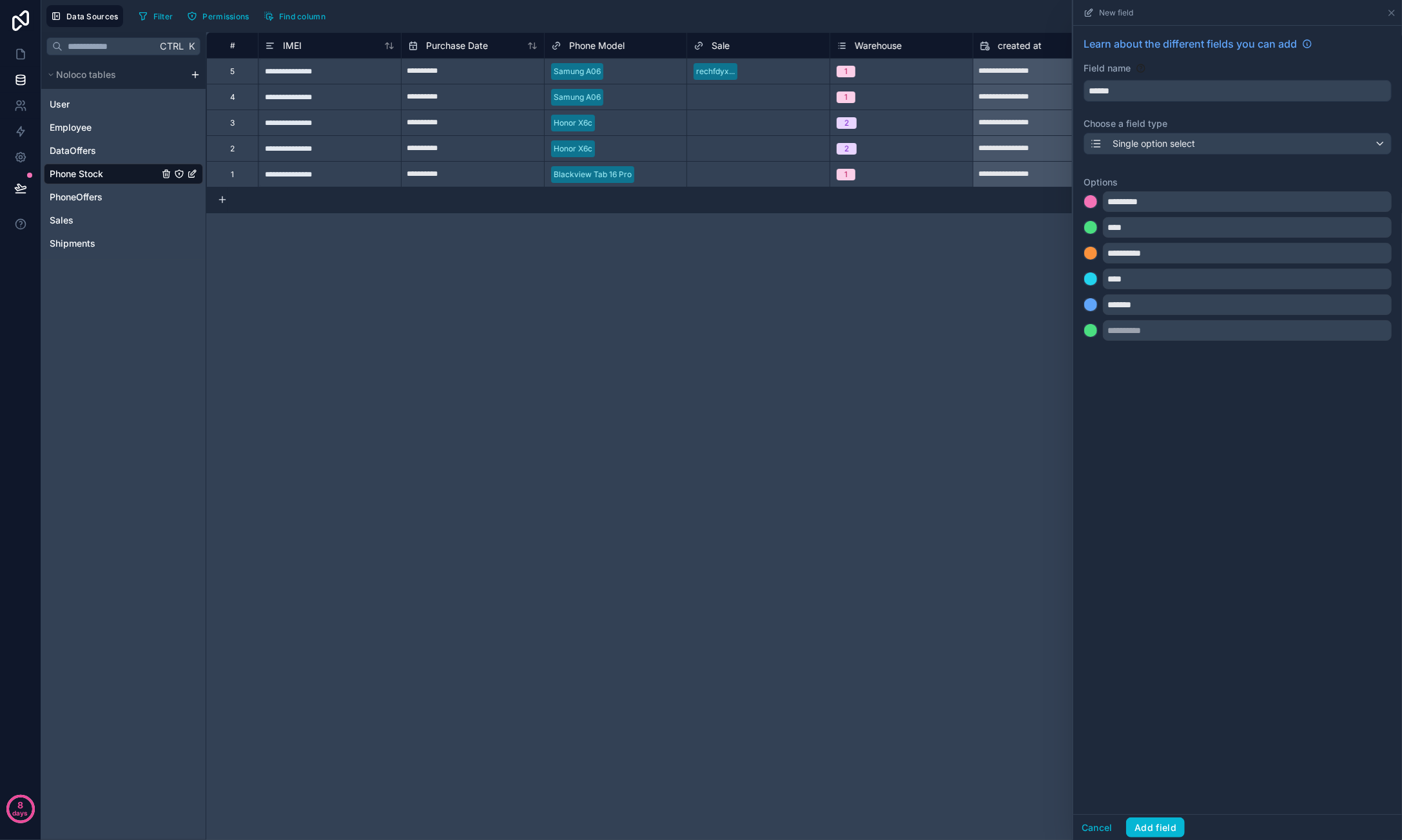
click at [1099, 281] on div "****" at bounding box center [1237, 279] width 308 height 21
click at [1092, 281] on div at bounding box center [1090, 279] width 13 height 13
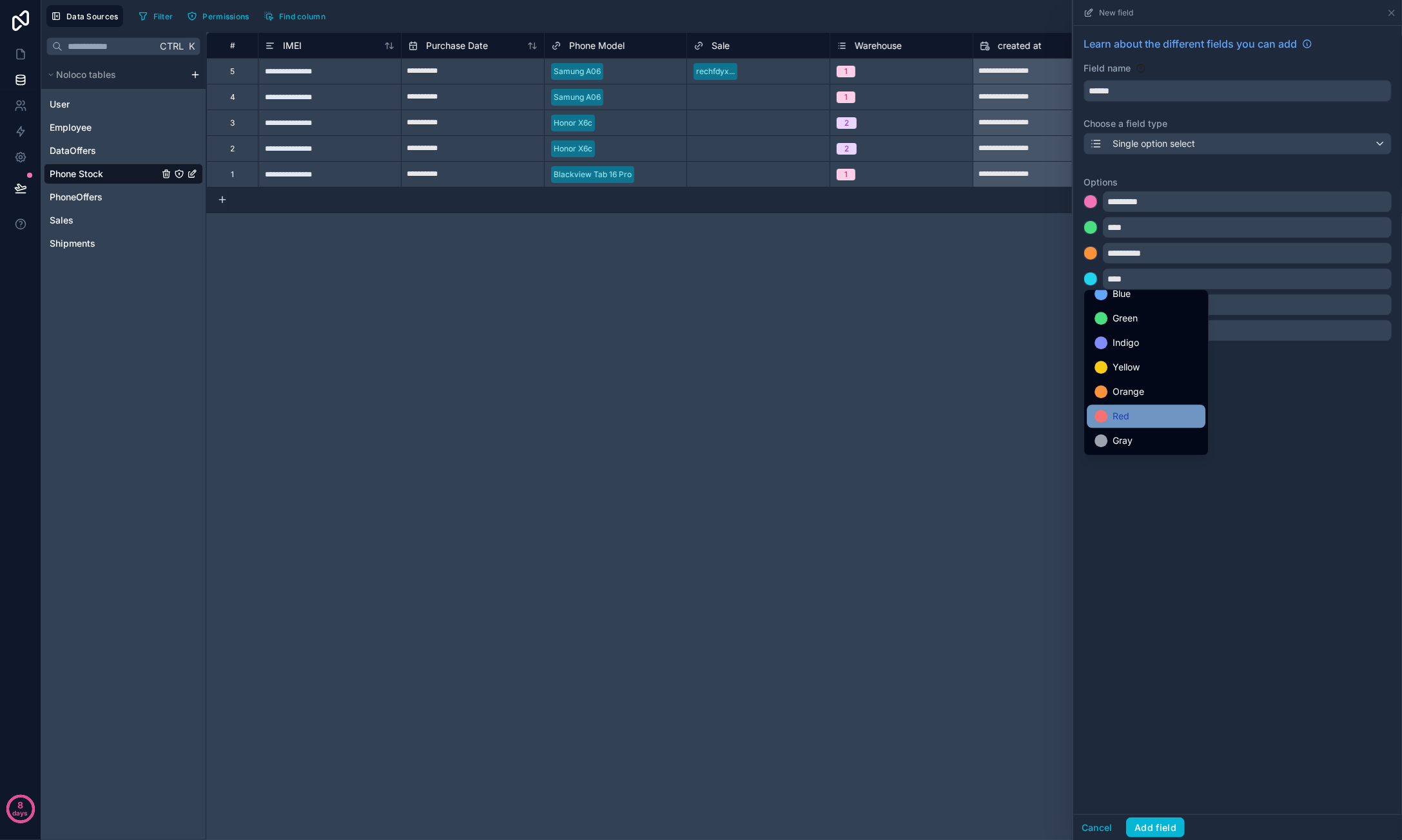
click at [1137, 410] on div "Red" at bounding box center [1146, 415] width 103 height 15
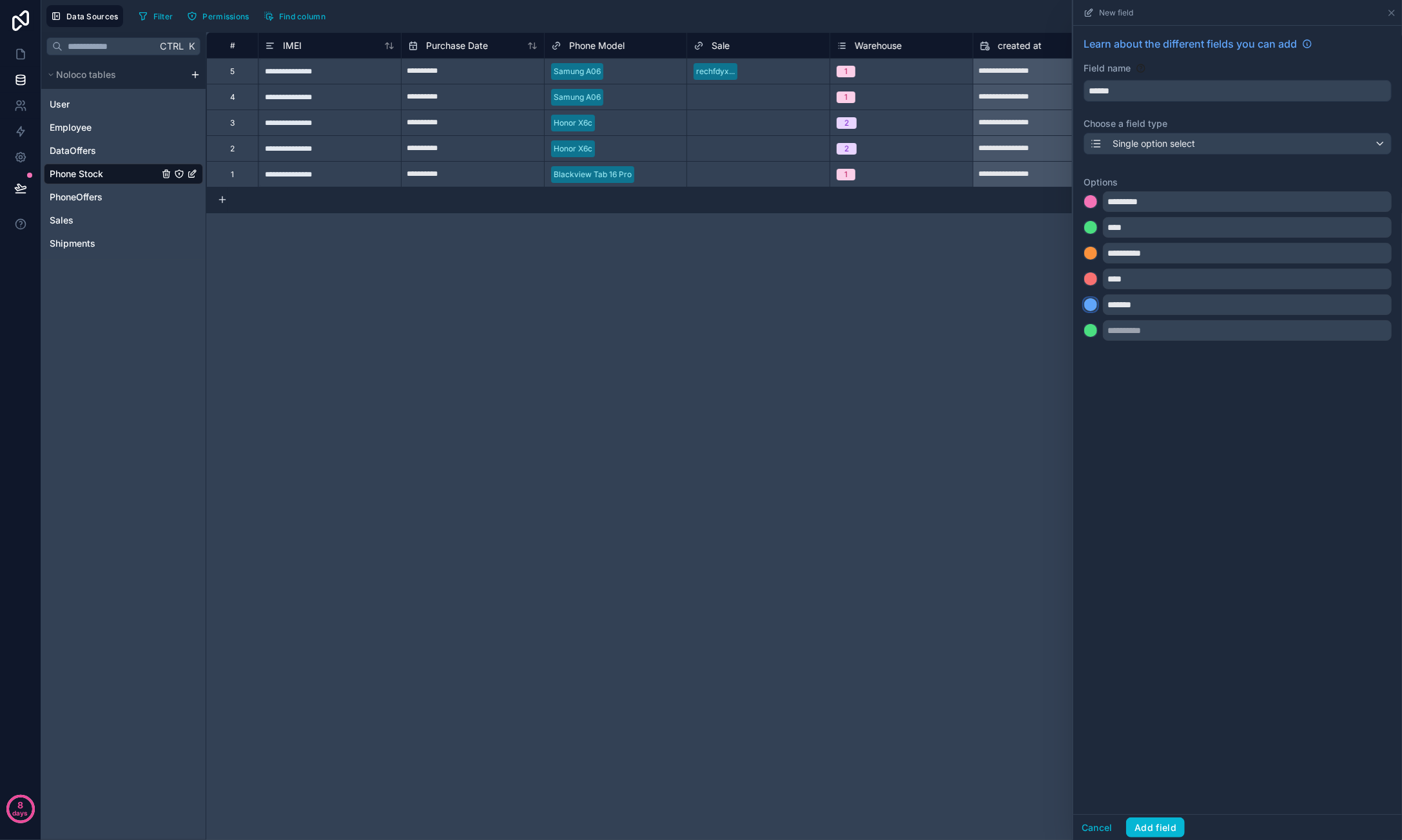
click at [1096, 307] on div at bounding box center [1090, 305] width 13 height 13
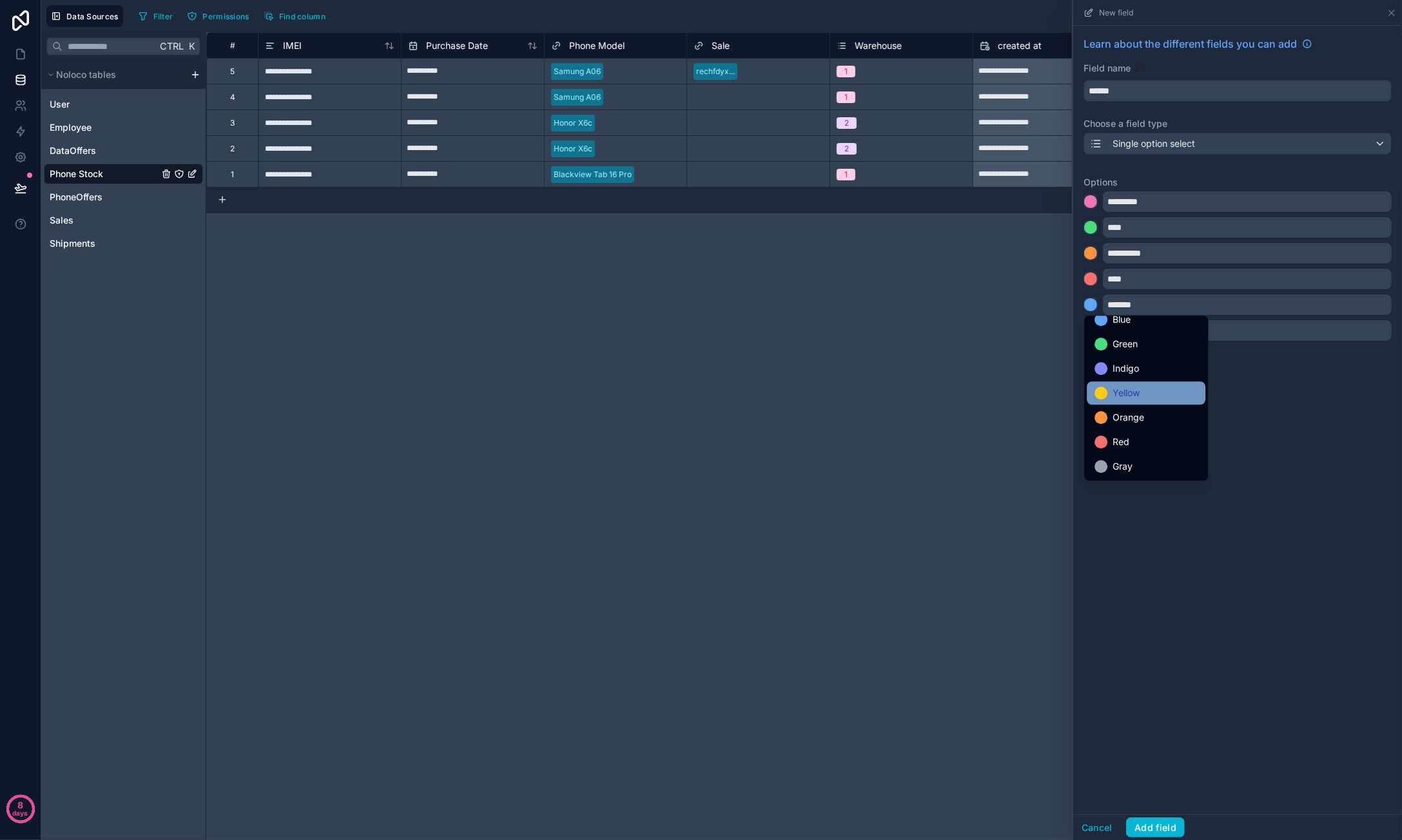
click at [1152, 396] on div "Yellow" at bounding box center [1146, 393] width 103 height 15
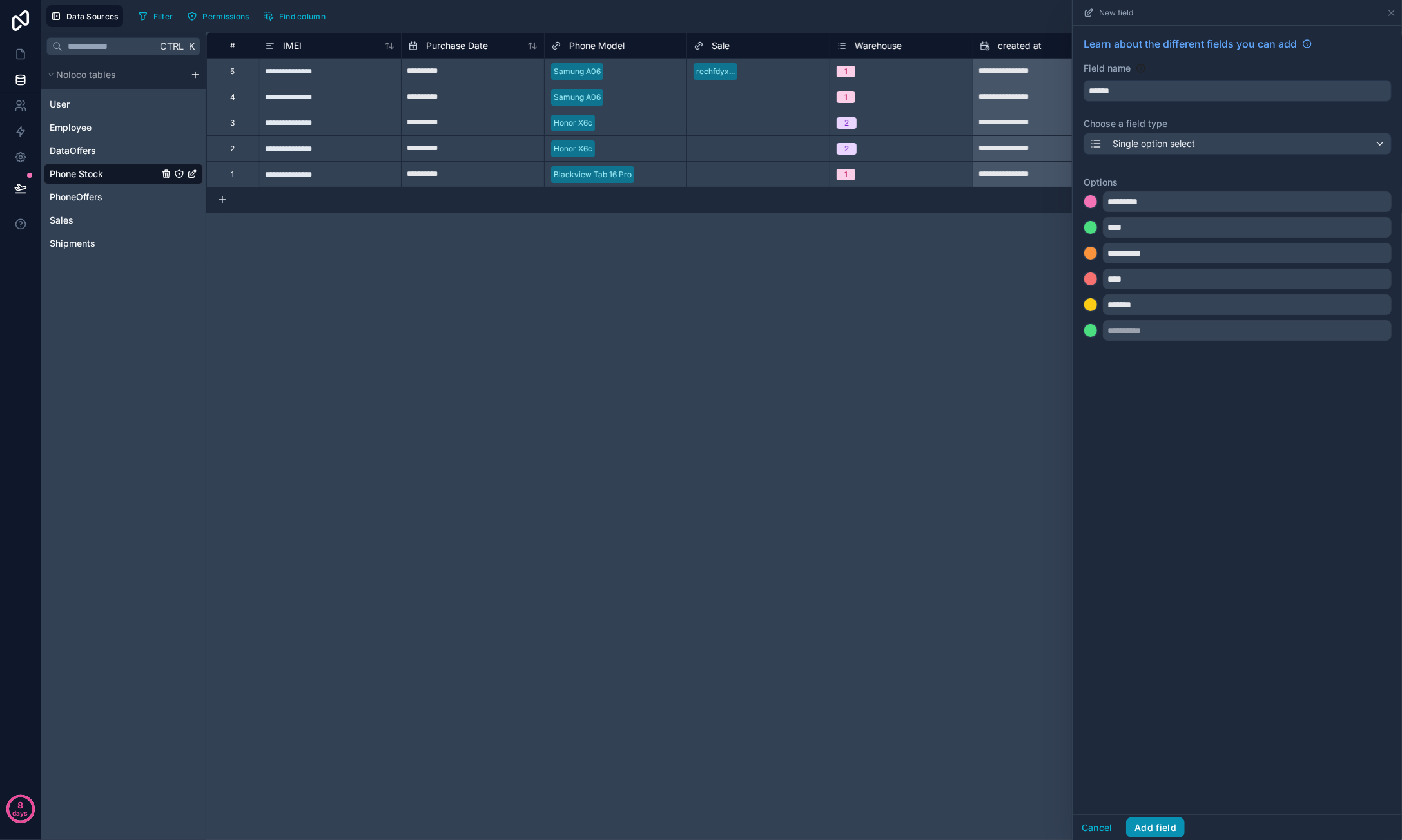
click at [1168, 831] on button "Add field" at bounding box center [1155, 827] width 59 height 21
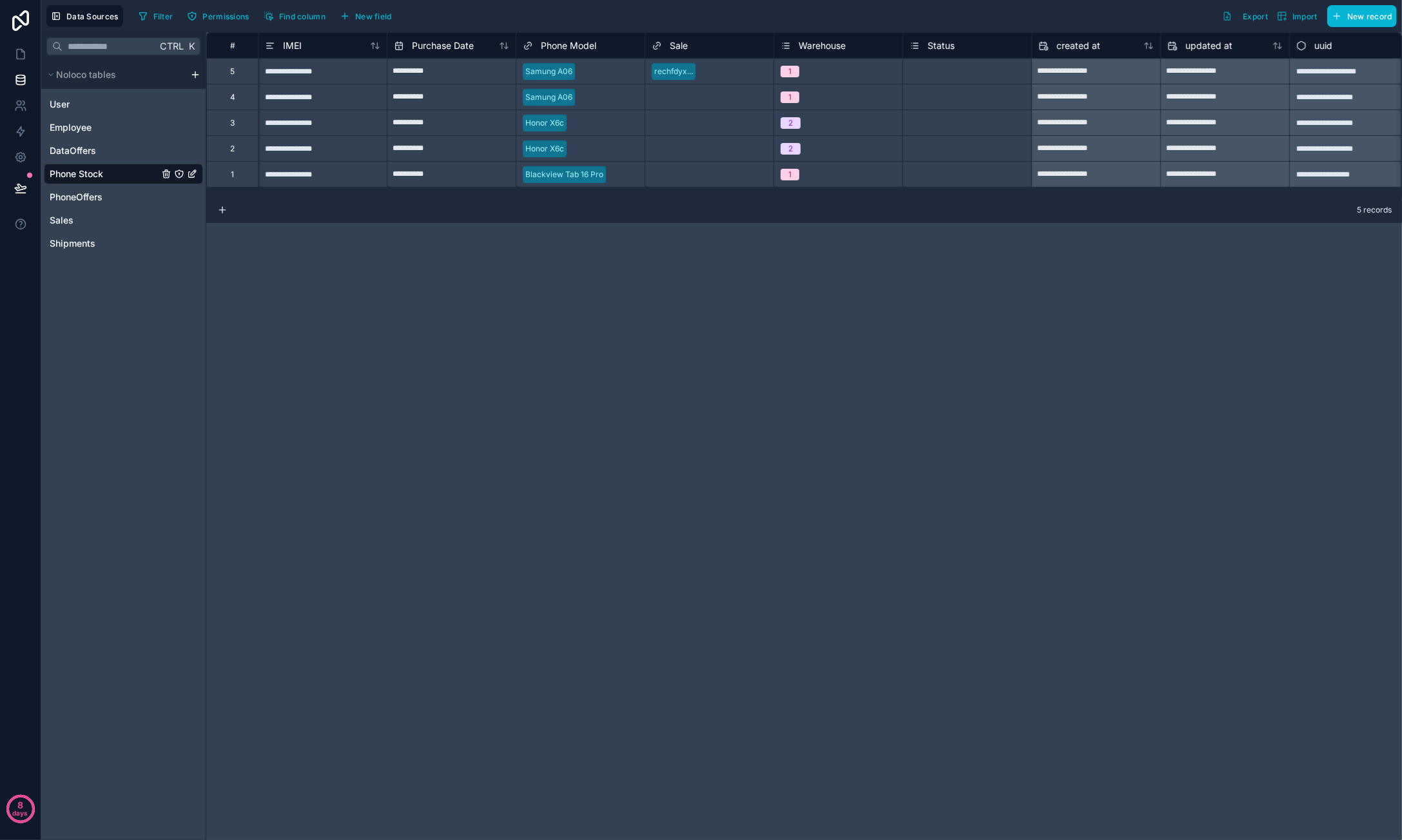
scroll to position [0, 1]
click at [962, 71] on div "Select a Status" at bounding box center [936, 71] width 54 height 10
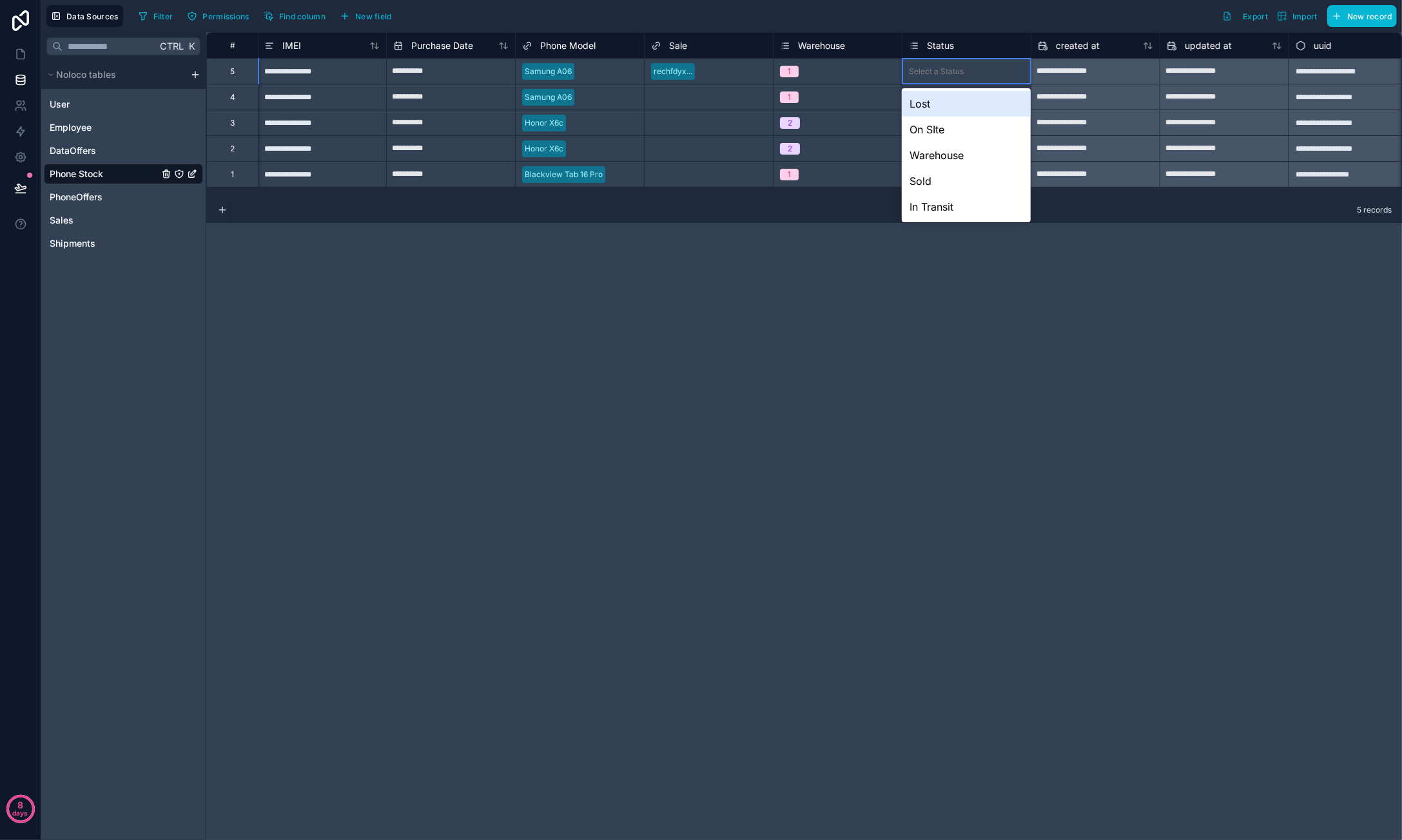
click at [965, 77] on div "Select a Status" at bounding box center [966, 72] width 129 height 25
click at [944, 151] on div "Warehouse" at bounding box center [966, 155] width 129 height 25
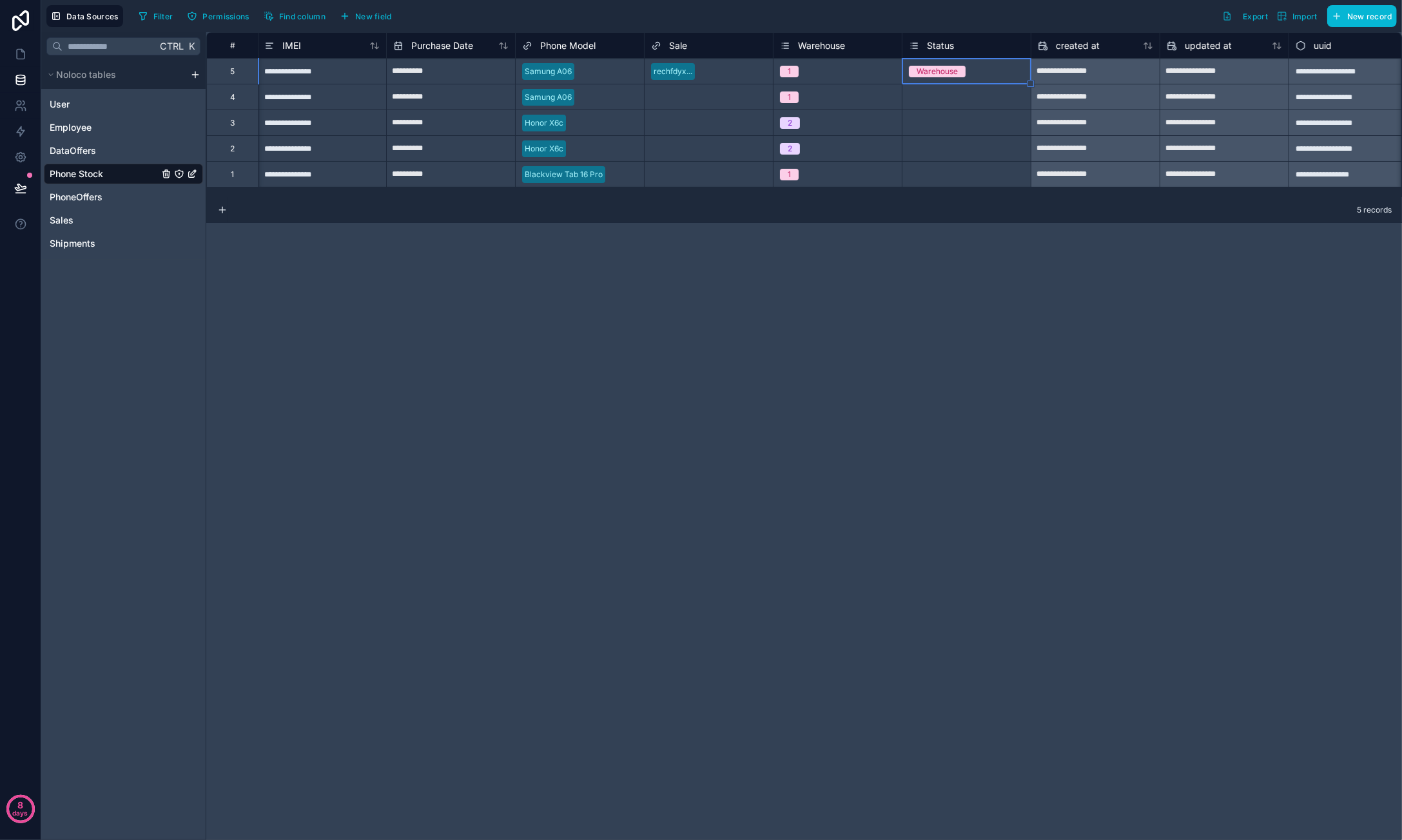
click at [958, 101] on div "Select a Status" at bounding box center [936, 97] width 54 height 10
click at [960, 96] on div "Select a Status" at bounding box center [936, 97] width 54 height 10
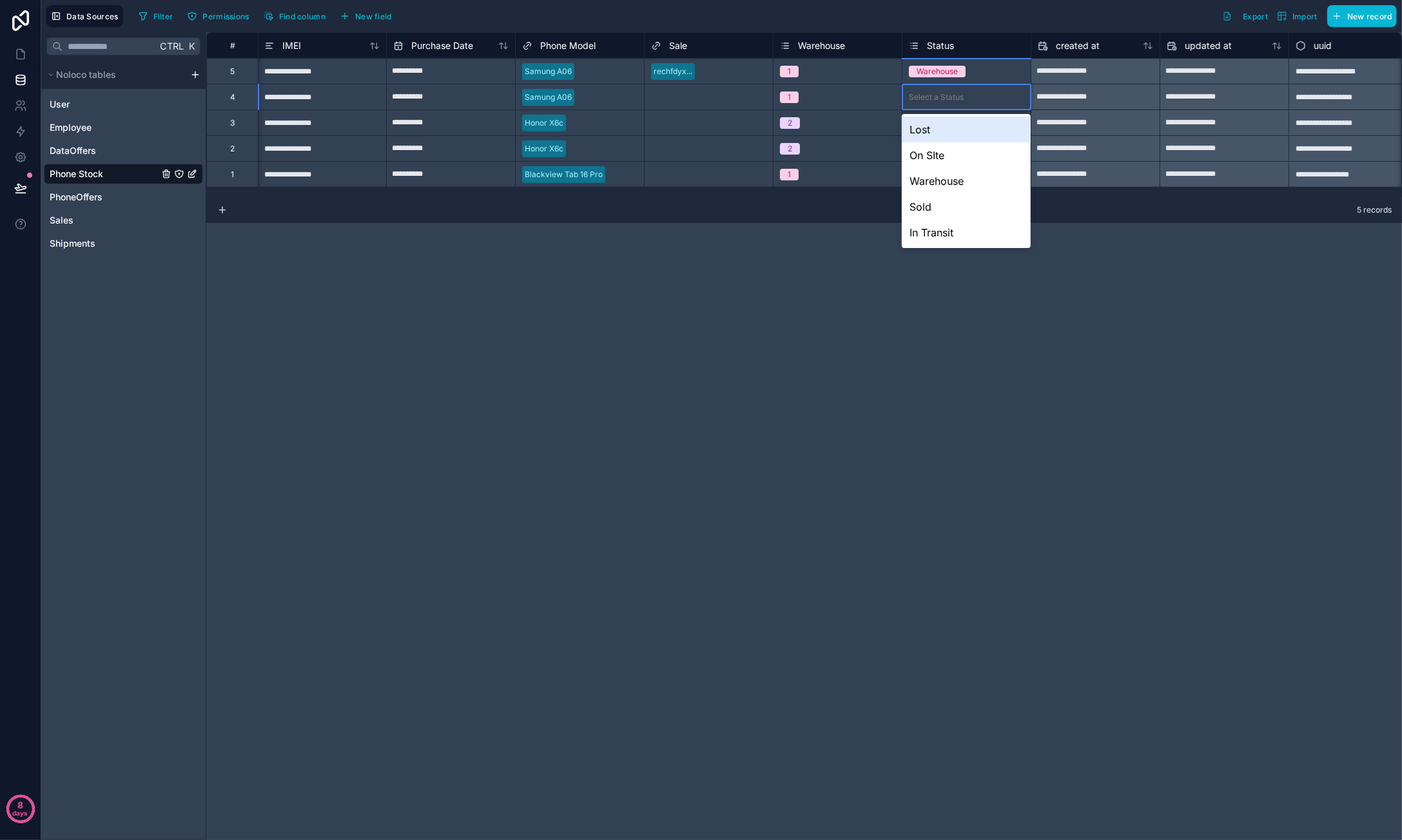
click at [954, 101] on div "Select a Status" at bounding box center [966, 97] width 129 height 13
click at [948, 173] on div "Warehouse" at bounding box center [966, 181] width 129 height 25
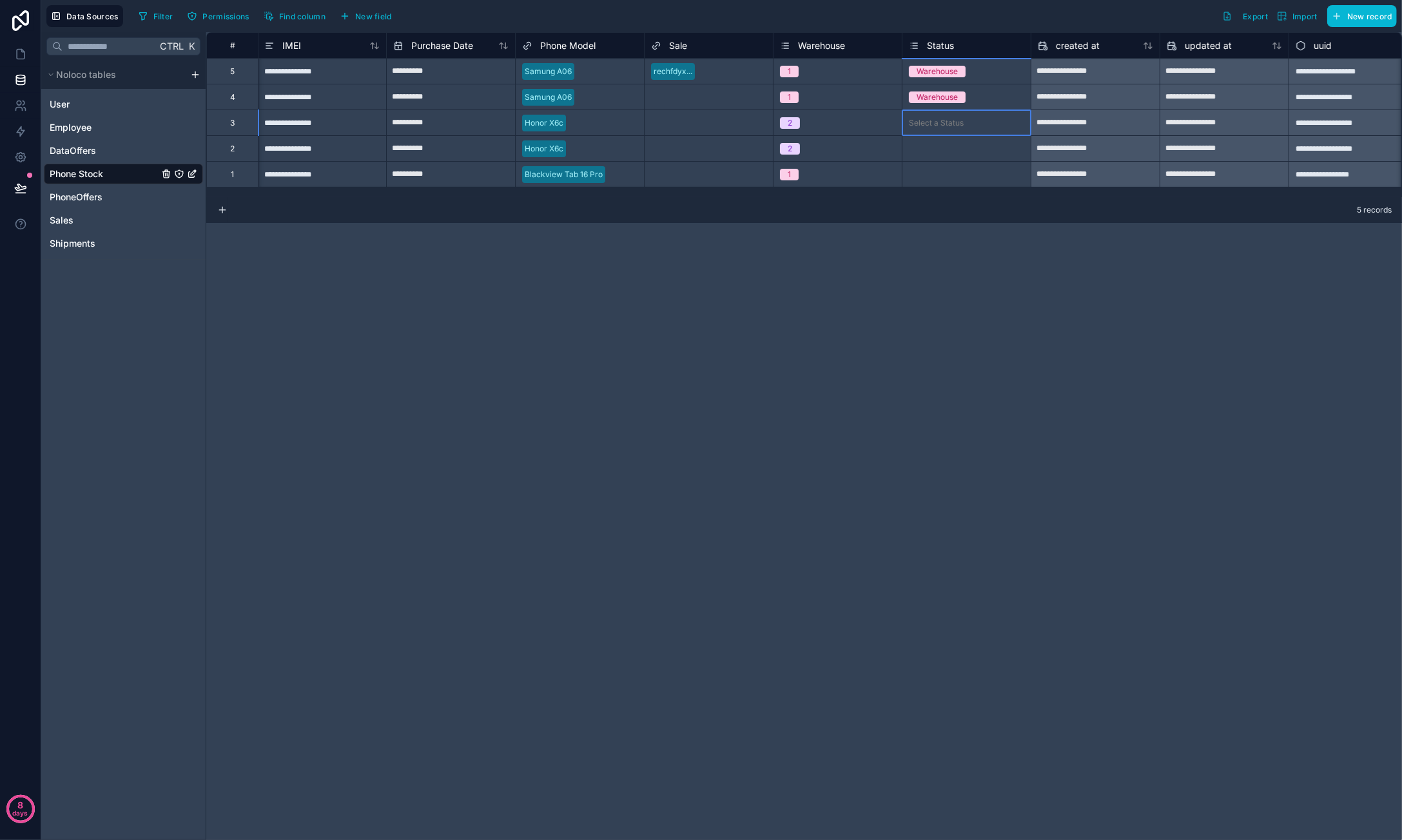
click at [944, 131] on div "Select a Status" at bounding box center [966, 123] width 129 height 25
click at [945, 129] on div "Select a Status" at bounding box center [966, 123] width 129 height 25
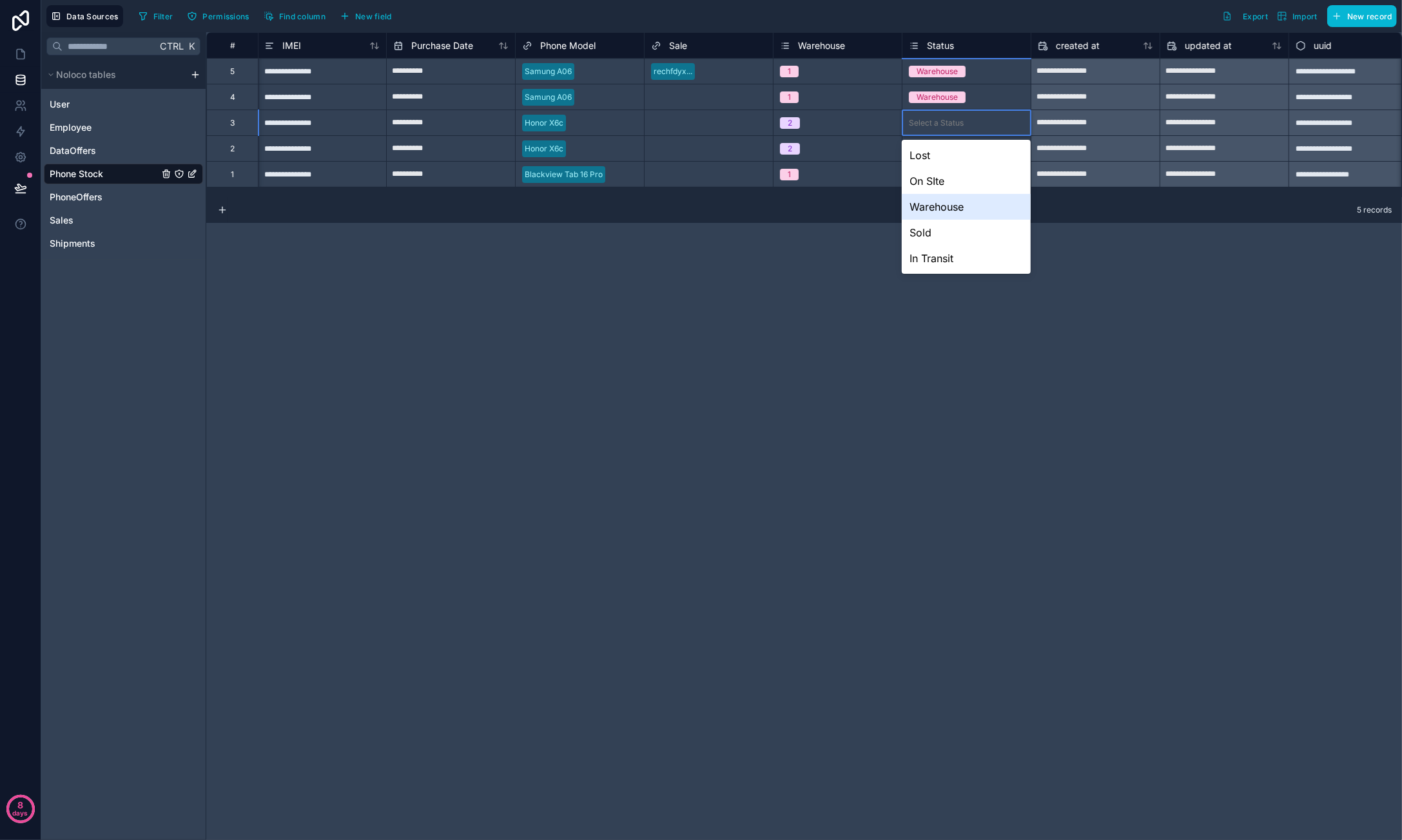
click at [955, 205] on div "Warehouse" at bounding box center [966, 206] width 129 height 25
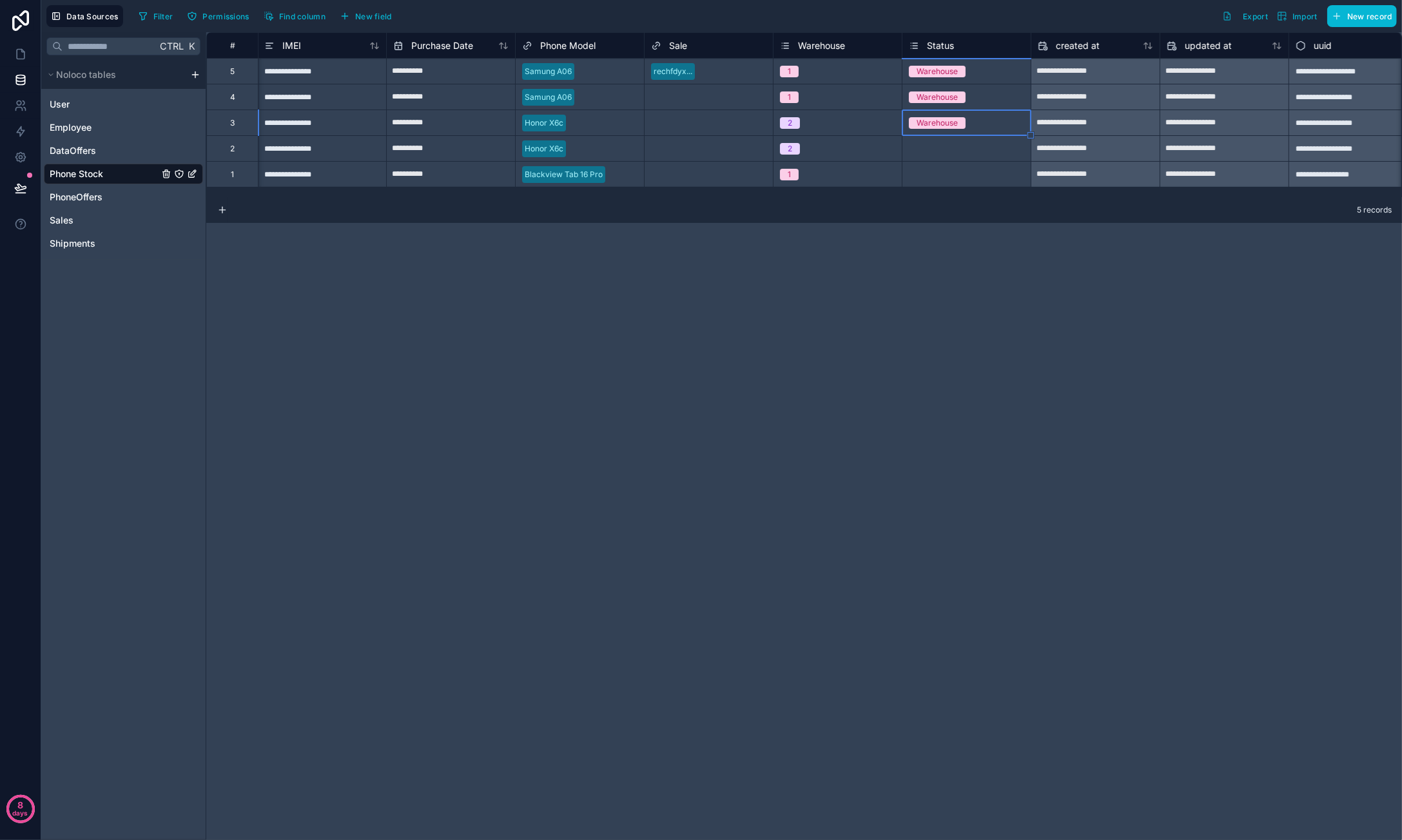
click at [938, 153] on div "Select a Status" at bounding box center [966, 148] width 129 height 13
click at [941, 153] on div "Select a Status" at bounding box center [936, 148] width 54 height 10
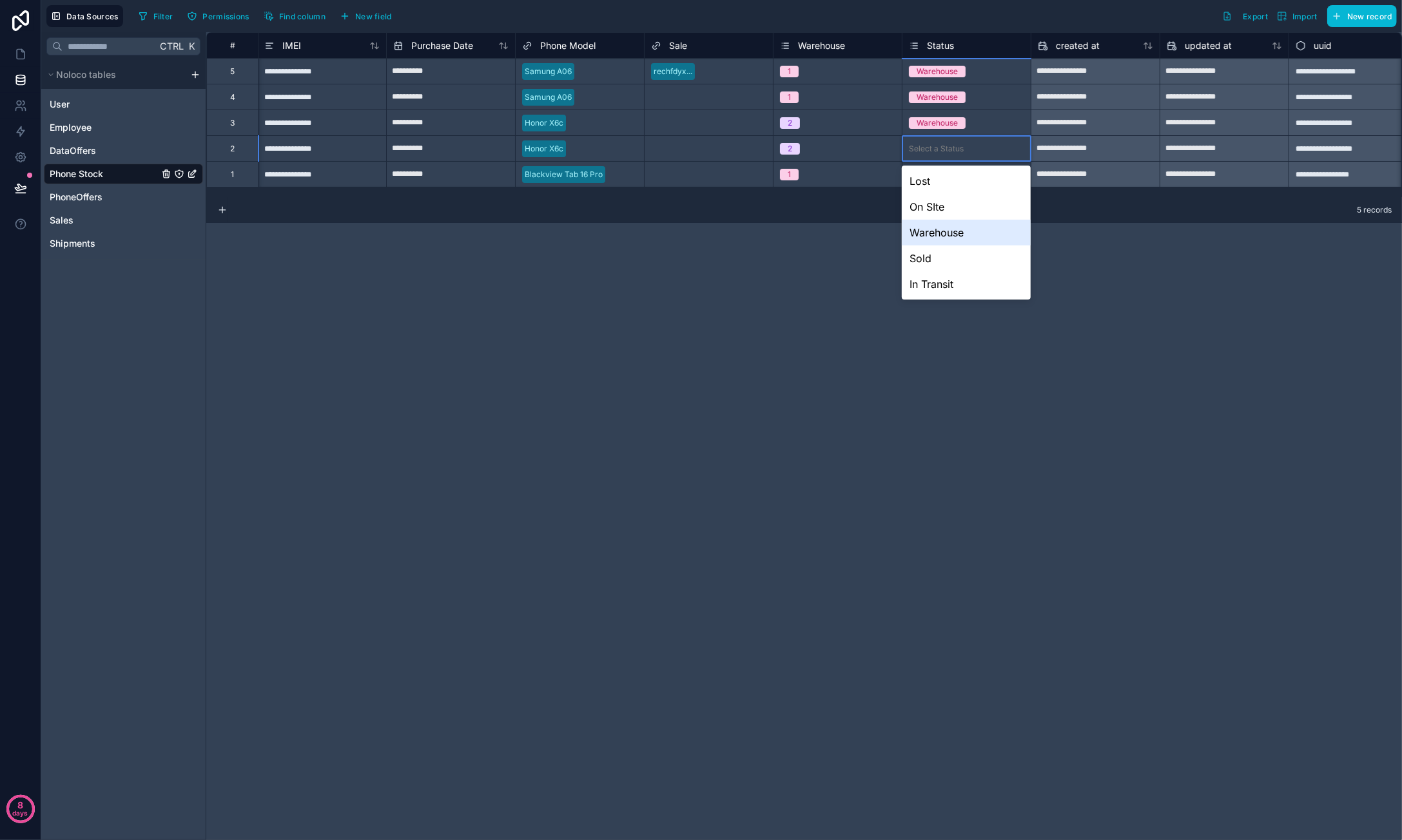
click at [958, 235] on div "Warehouse" at bounding box center [966, 233] width 129 height 25
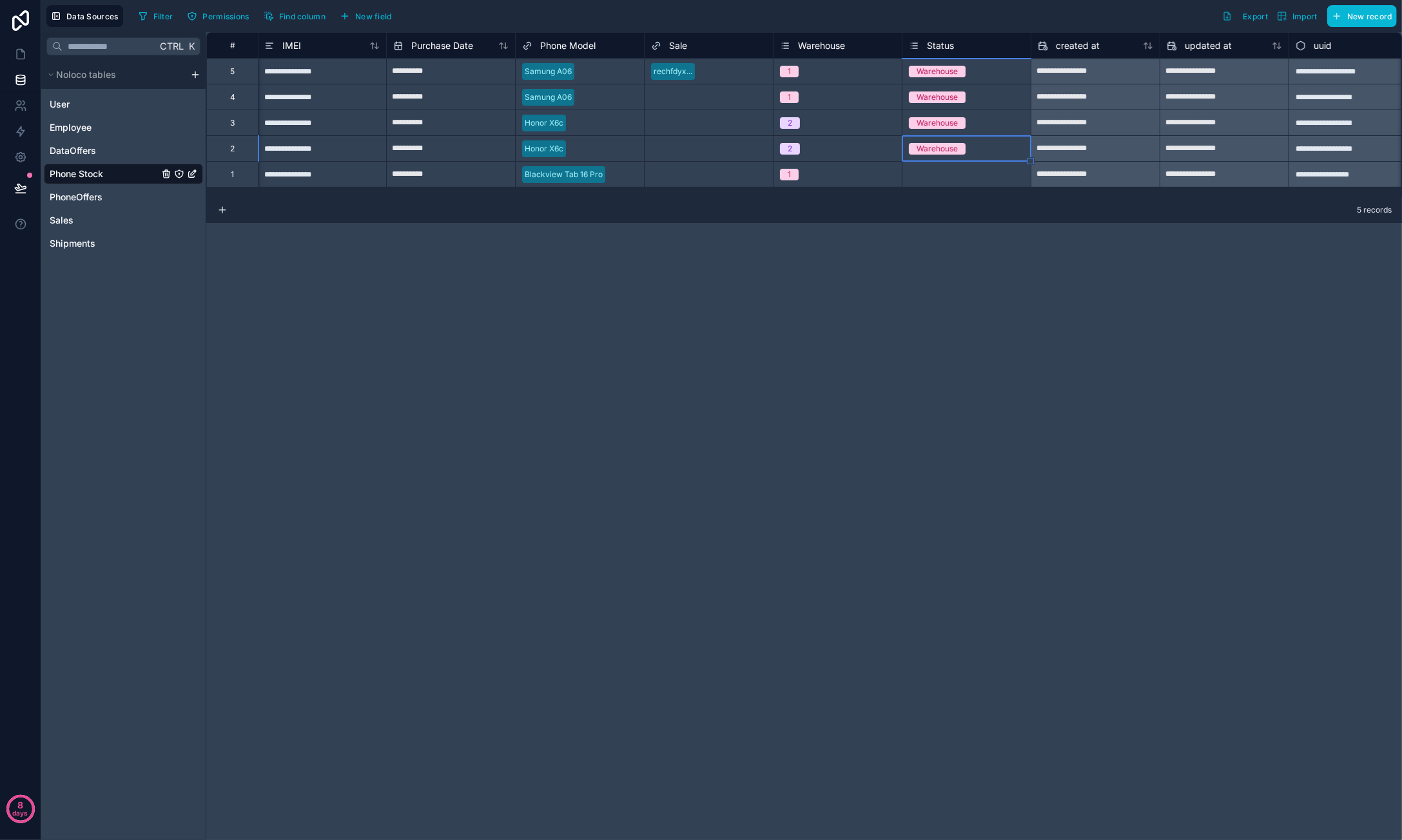
click at [951, 182] on div "Select a Status" at bounding box center [966, 175] width 129 height 25
click at [949, 177] on div "Select a Status" at bounding box center [936, 174] width 54 height 10
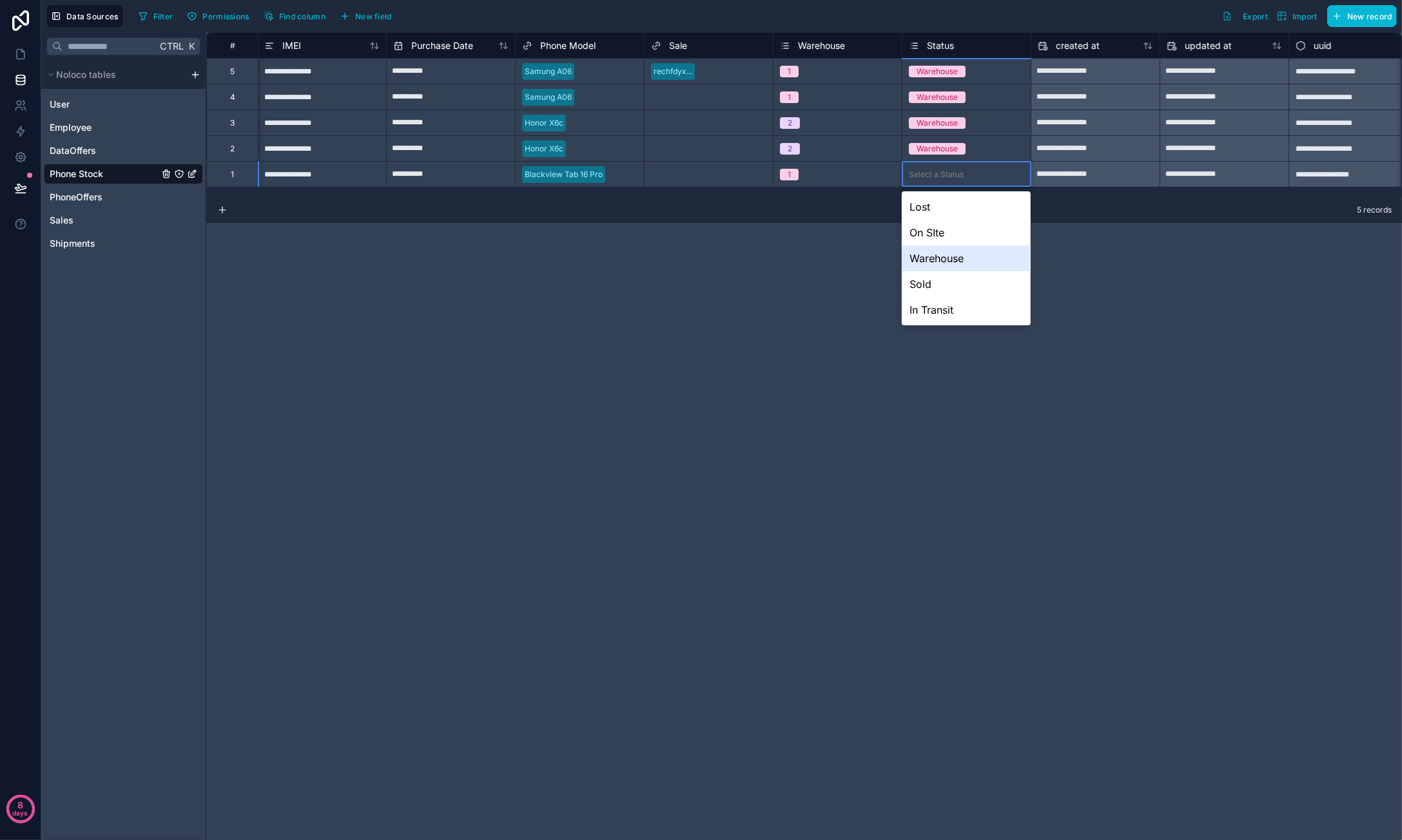
click at [955, 257] on div "Warehouse" at bounding box center [966, 258] width 129 height 25
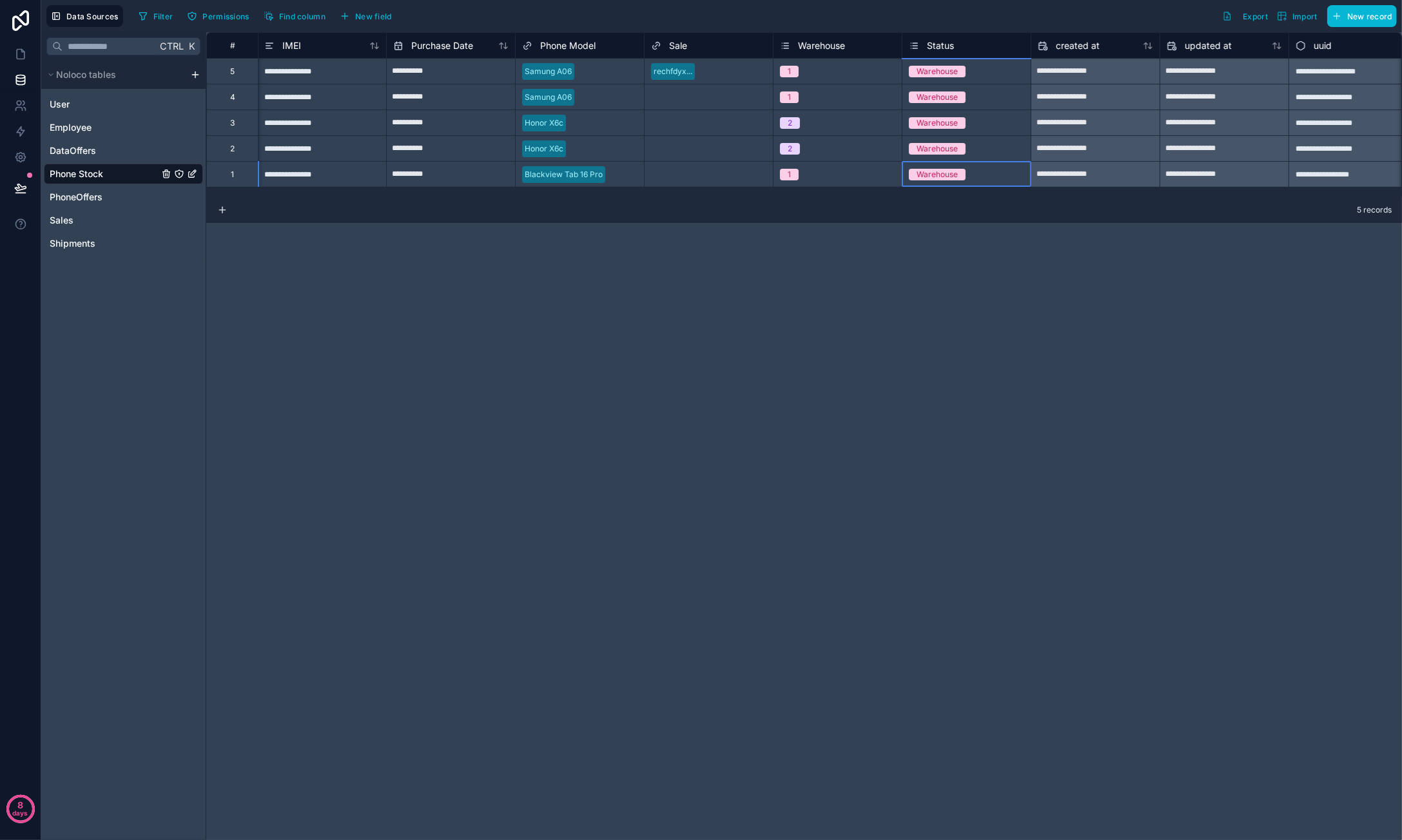
click at [956, 339] on div "**********" at bounding box center [804, 436] width 1196 height 807
click at [736, 77] on div "rechfdyx..." at bounding box center [709, 71] width 129 height 19
click at [761, 262] on div "**********" at bounding box center [804, 436] width 1196 height 807
click at [628, 312] on div "**********" at bounding box center [804, 436] width 1196 height 807
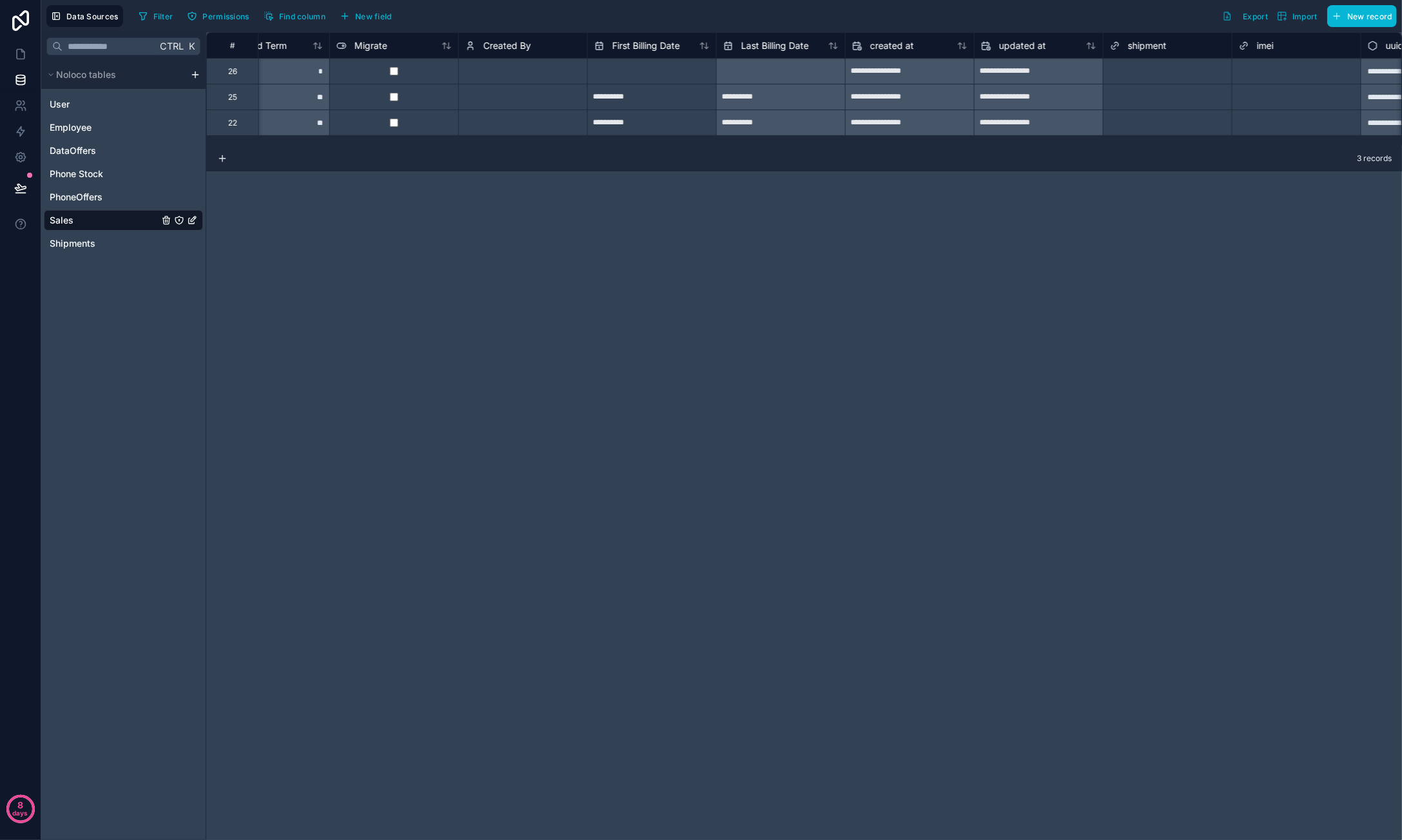
scroll to position [0, 1346]
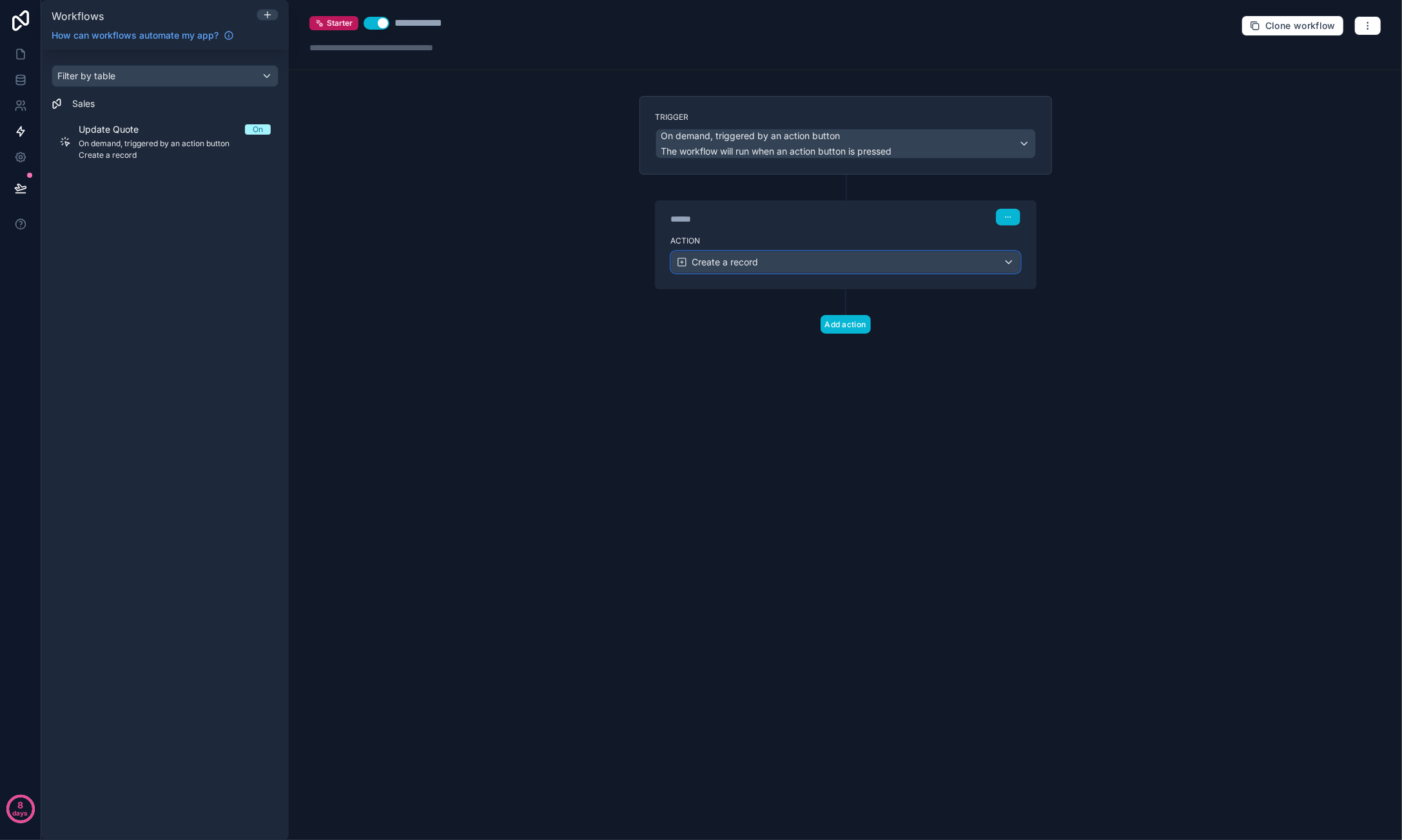
click at [813, 253] on div "Create a record" at bounding box center [846, 262] width 348 height 21
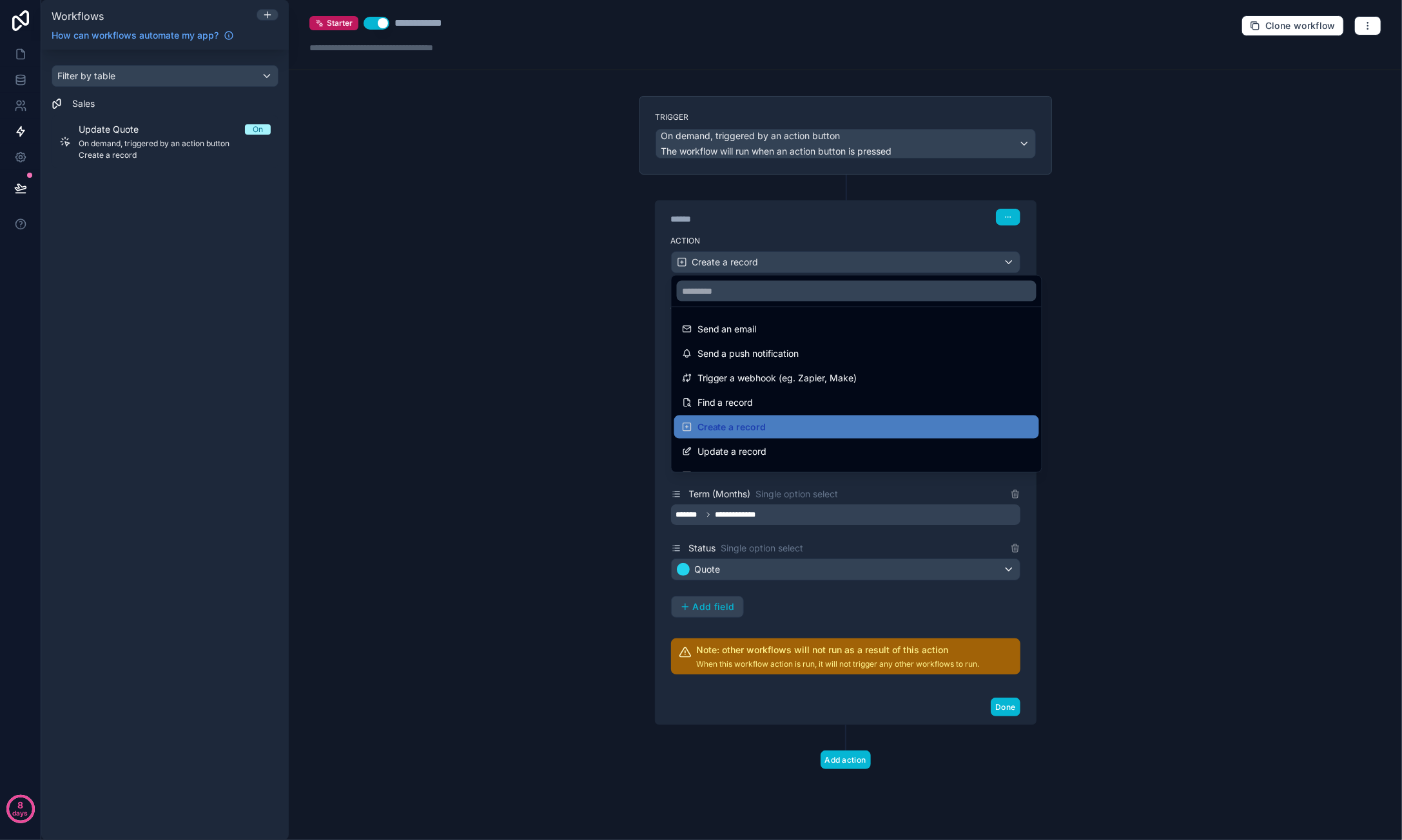
click at [1082, 355] on div at bounding box center [701, 420] width 1402 height 840
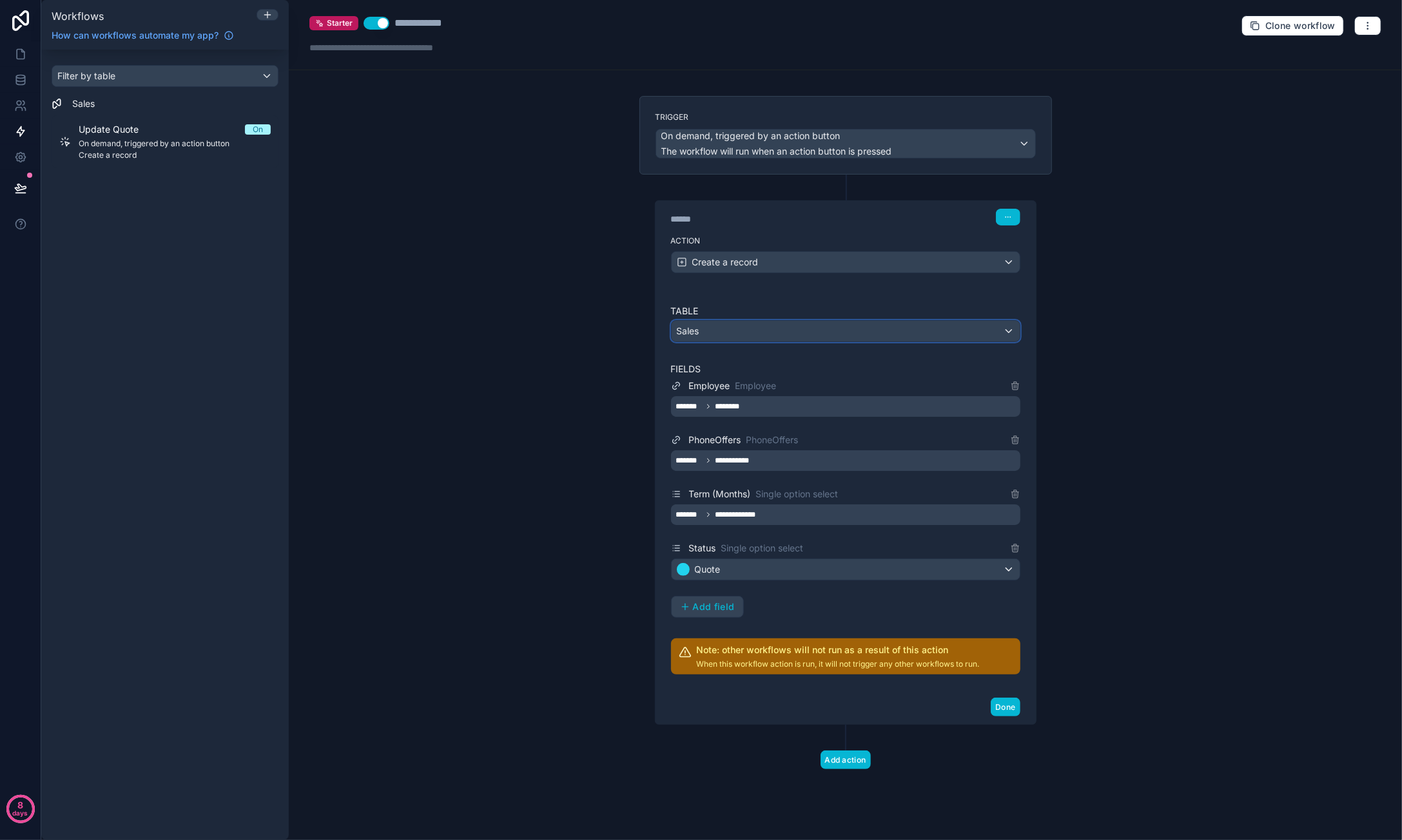
click at [862, 331] on div "Sales" at bounding box center [846, 330] width 348 height 21
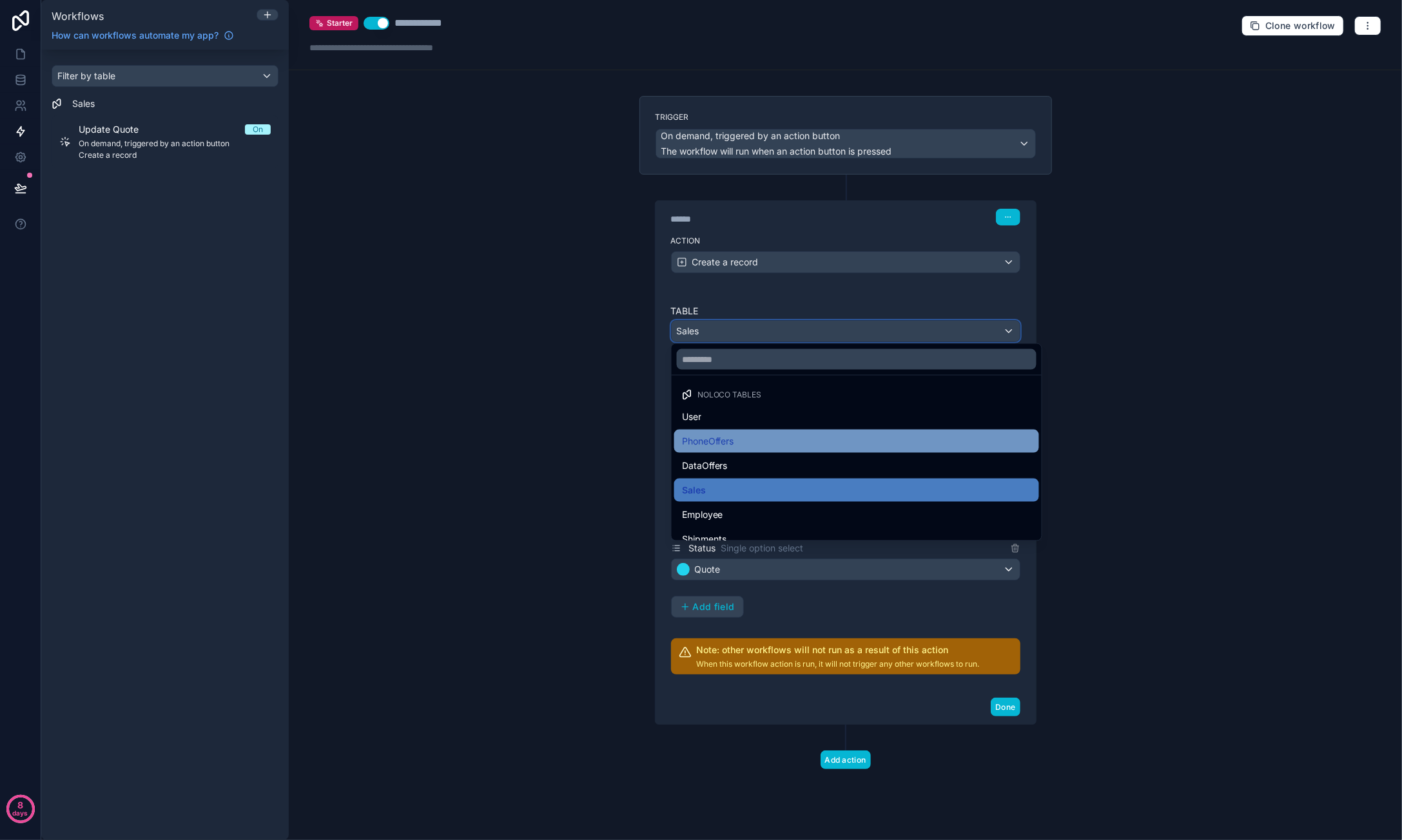
scroll to position [37, 0]
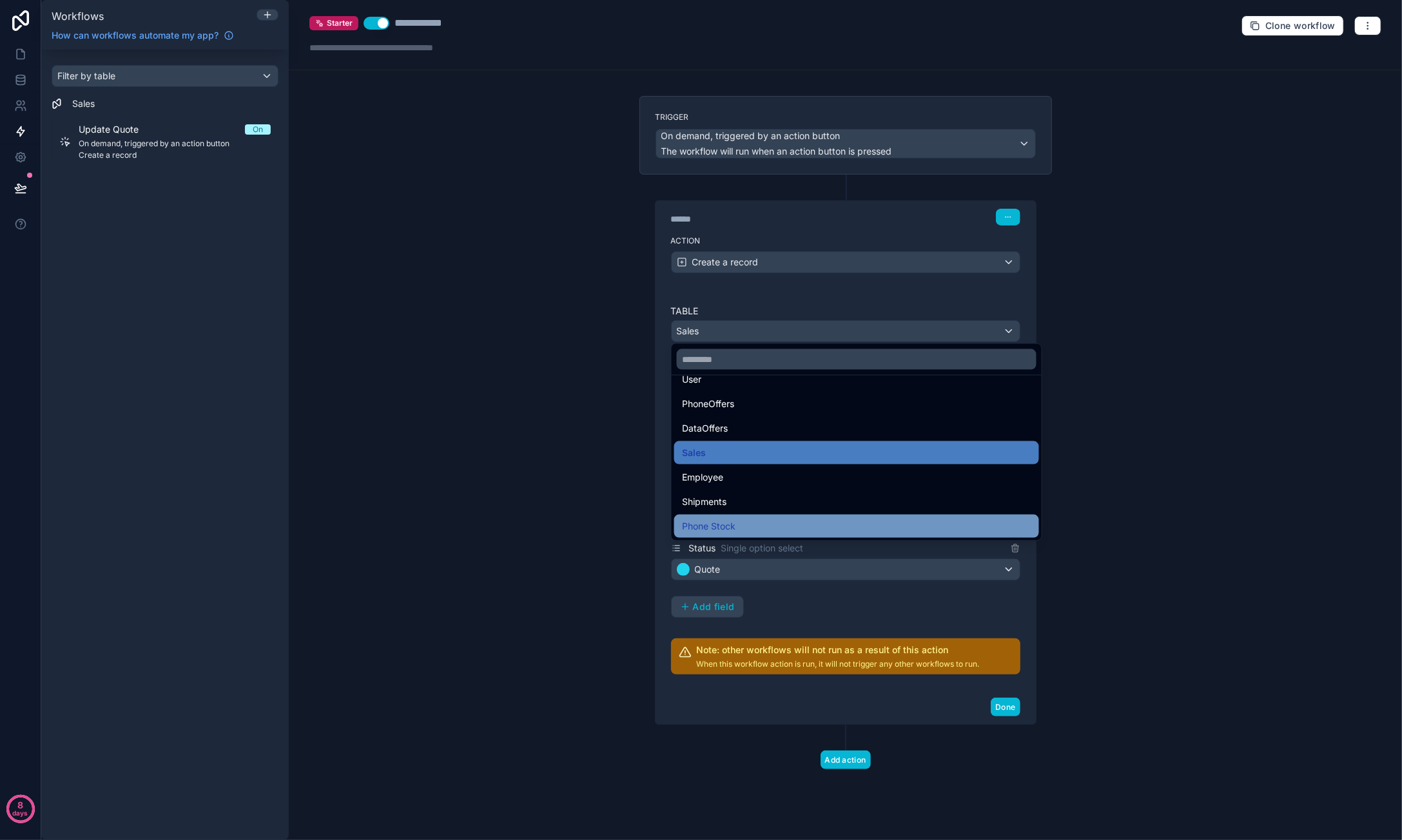
click at [770, 521] on div "Phone Stock" at bounding box center [857, 526] width 350 height 15
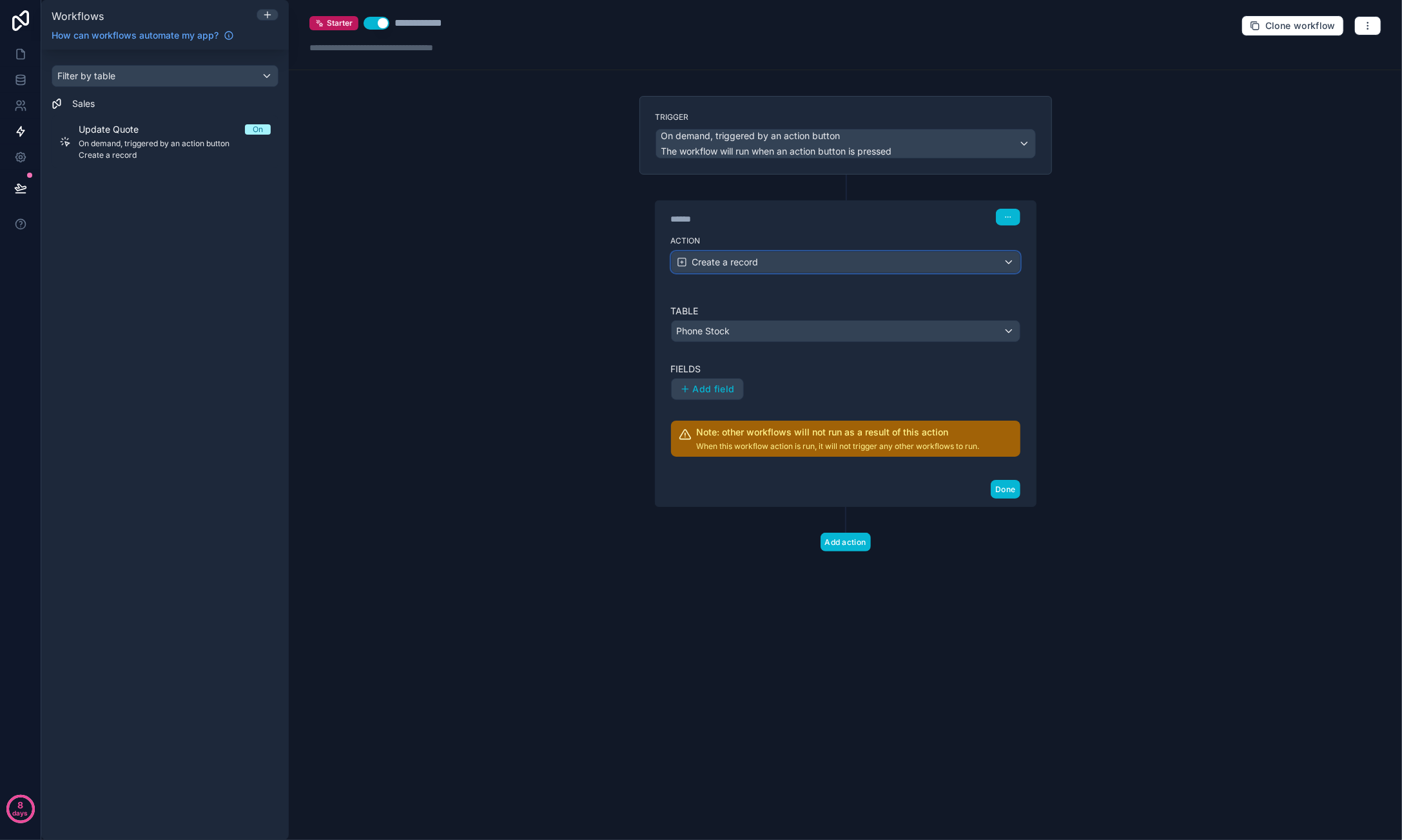
click at [773, 256] on div "Create a record" at bounding box center [846, 262] width 348 height 21
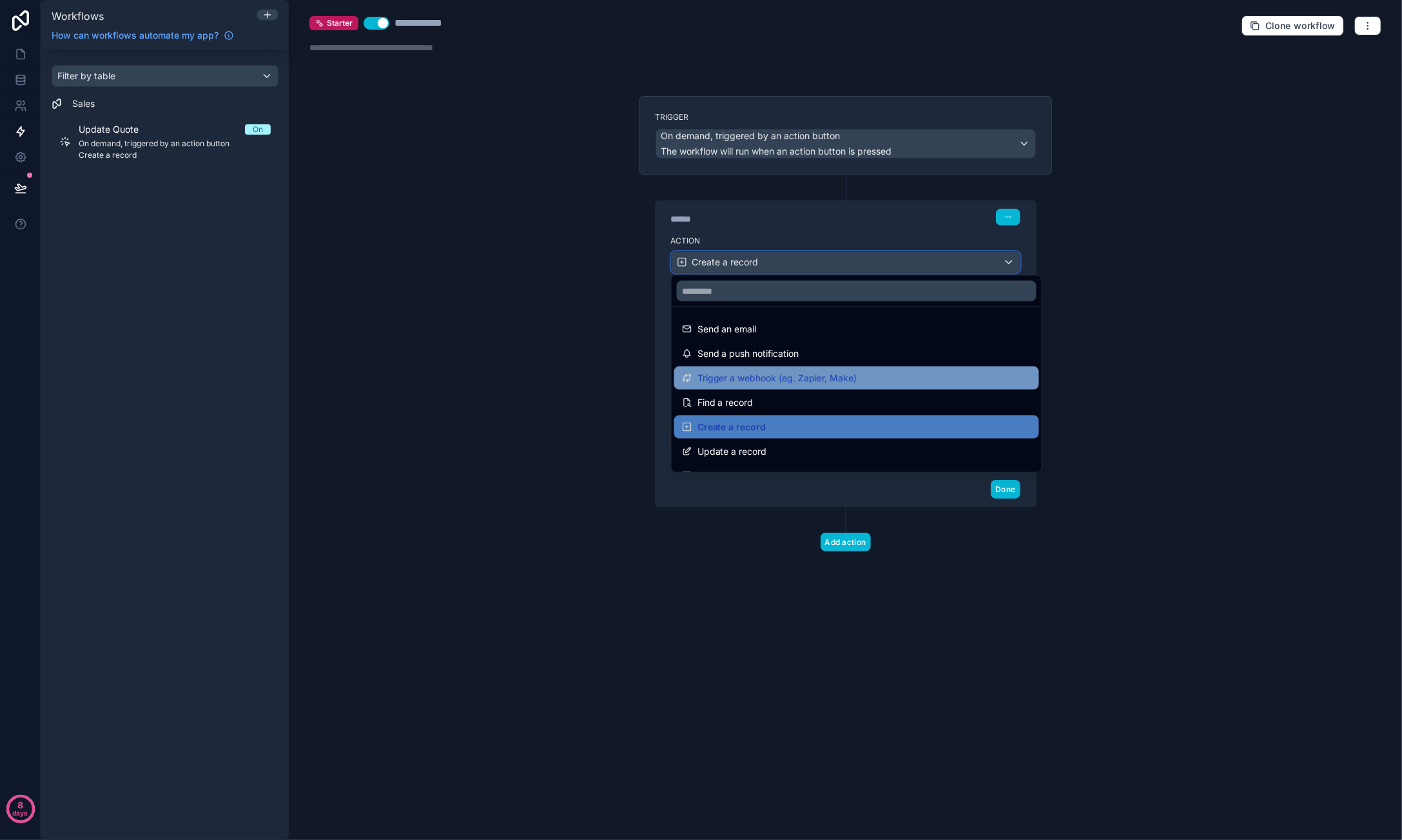
scroll to position [64, 0]
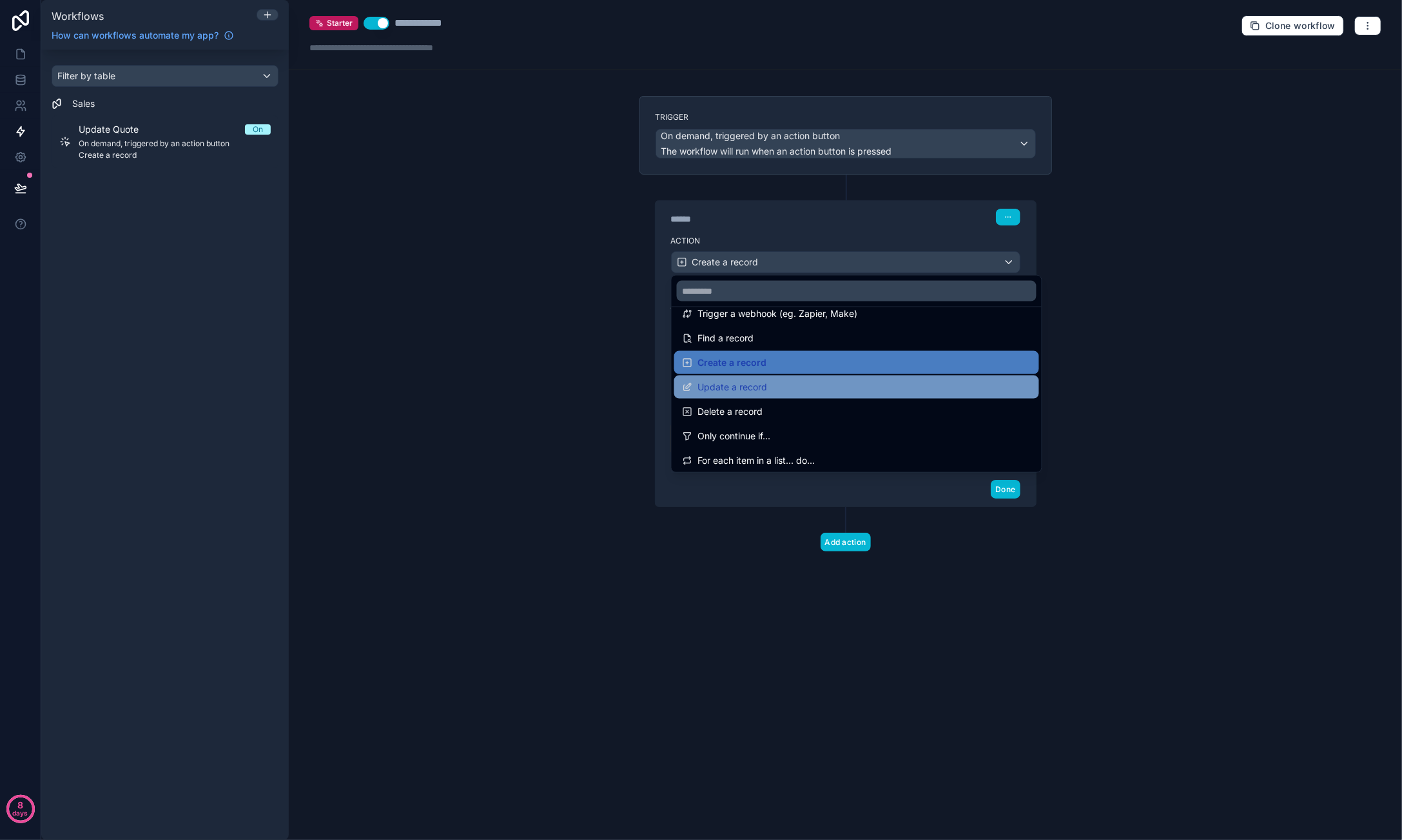
click at [811, 386] on div "Update a record" at bounding box center [857, 387] width 350 height 15
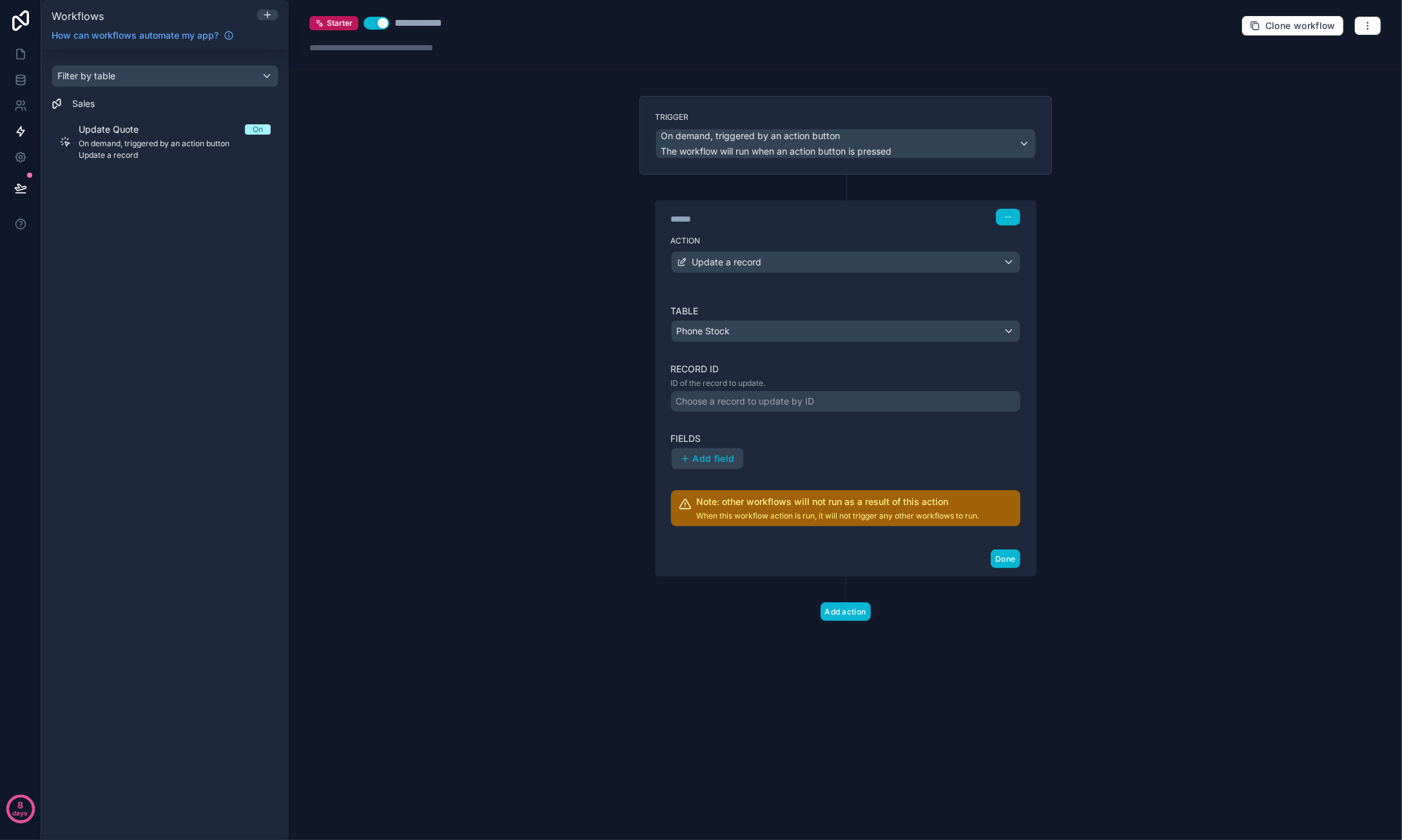
click at [828, 399] on div "Choose a record to update by ID" at bounding box center [846, 401] width 350 height 21
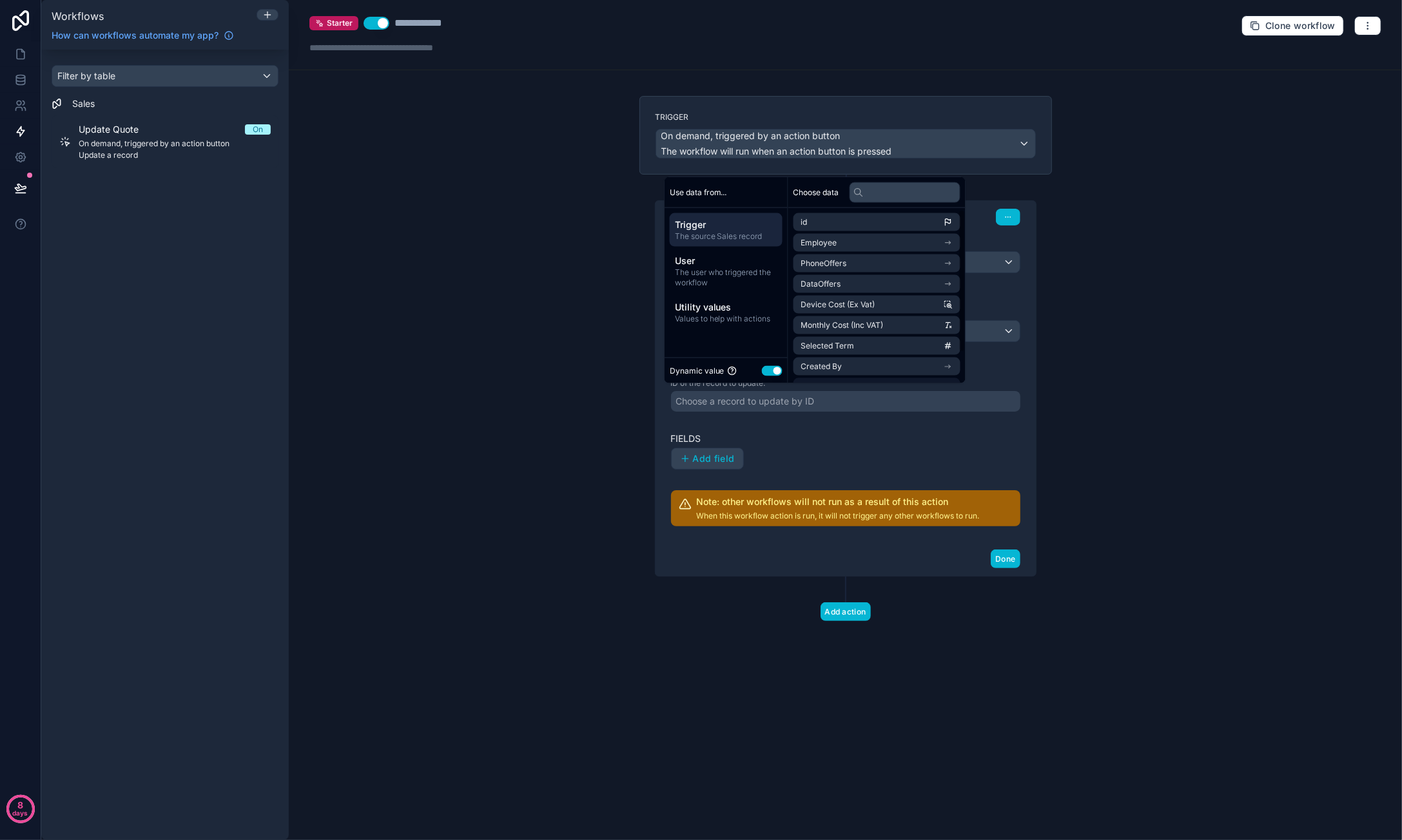
scroll to position [39, 0]
click at [853, 369] on li "imei" at bounding box center [877, 369] width 167 height 18
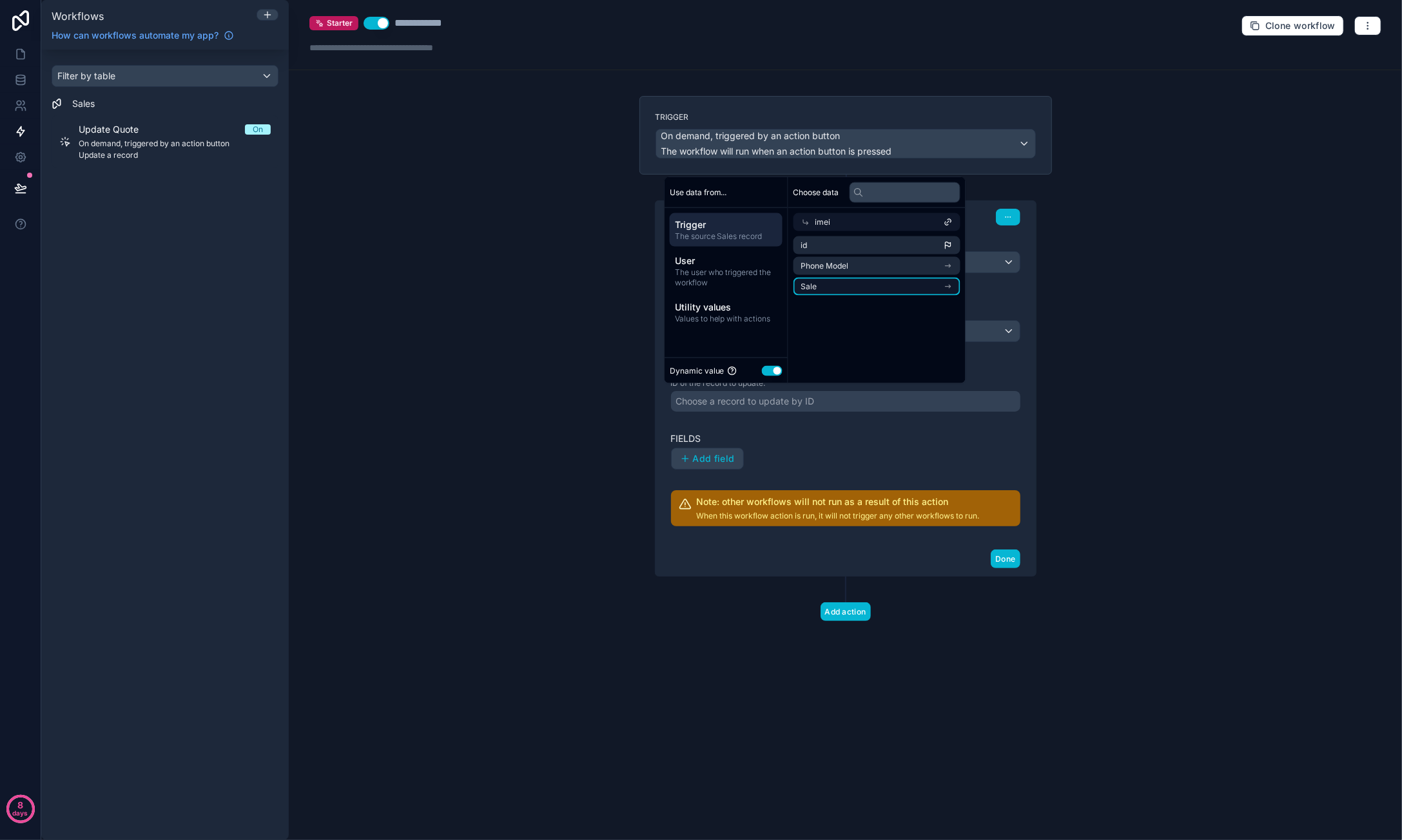
click at [850, 291] on li "Sale" at bounding box center [877, 287] width 167 height 18
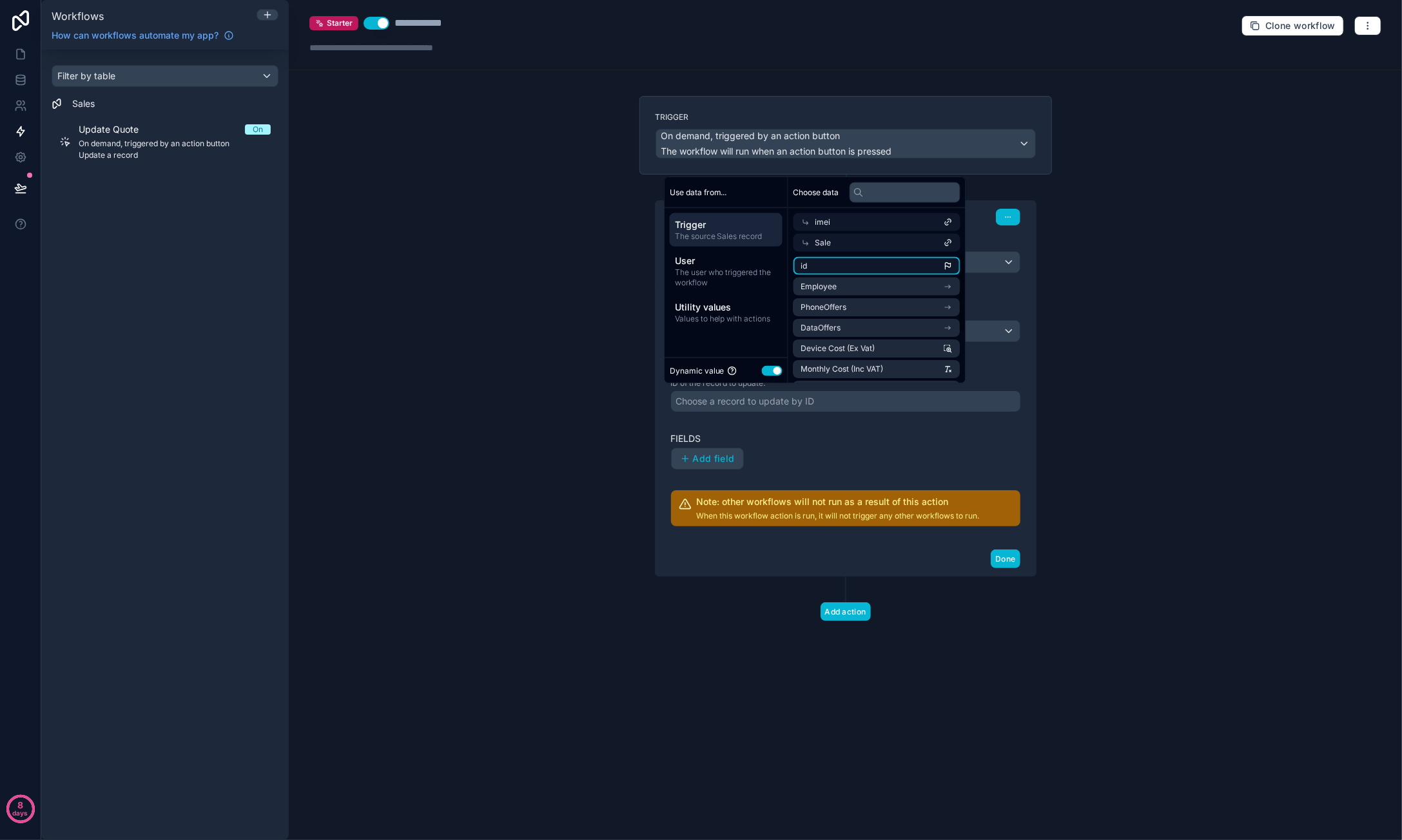
click at [877, 261] on li "id" at bounding box center [877, 266] width 167 height 18
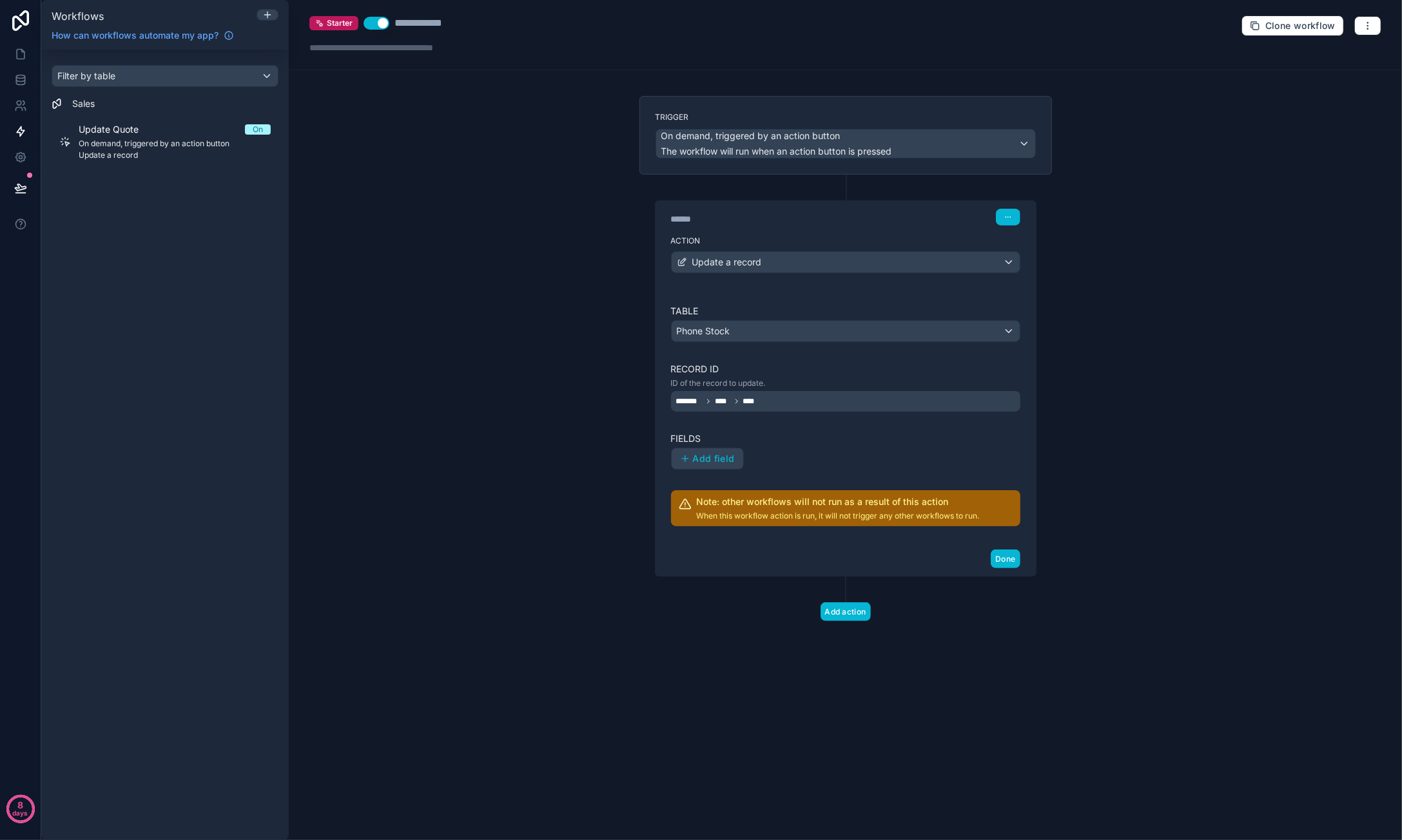
click at [822, 453] on div "Add field" at bounding box center [846, 459] width 350 height 22
click at [727, 453] on span "Add field" at bounding box center [714, 458] width 42 height 12
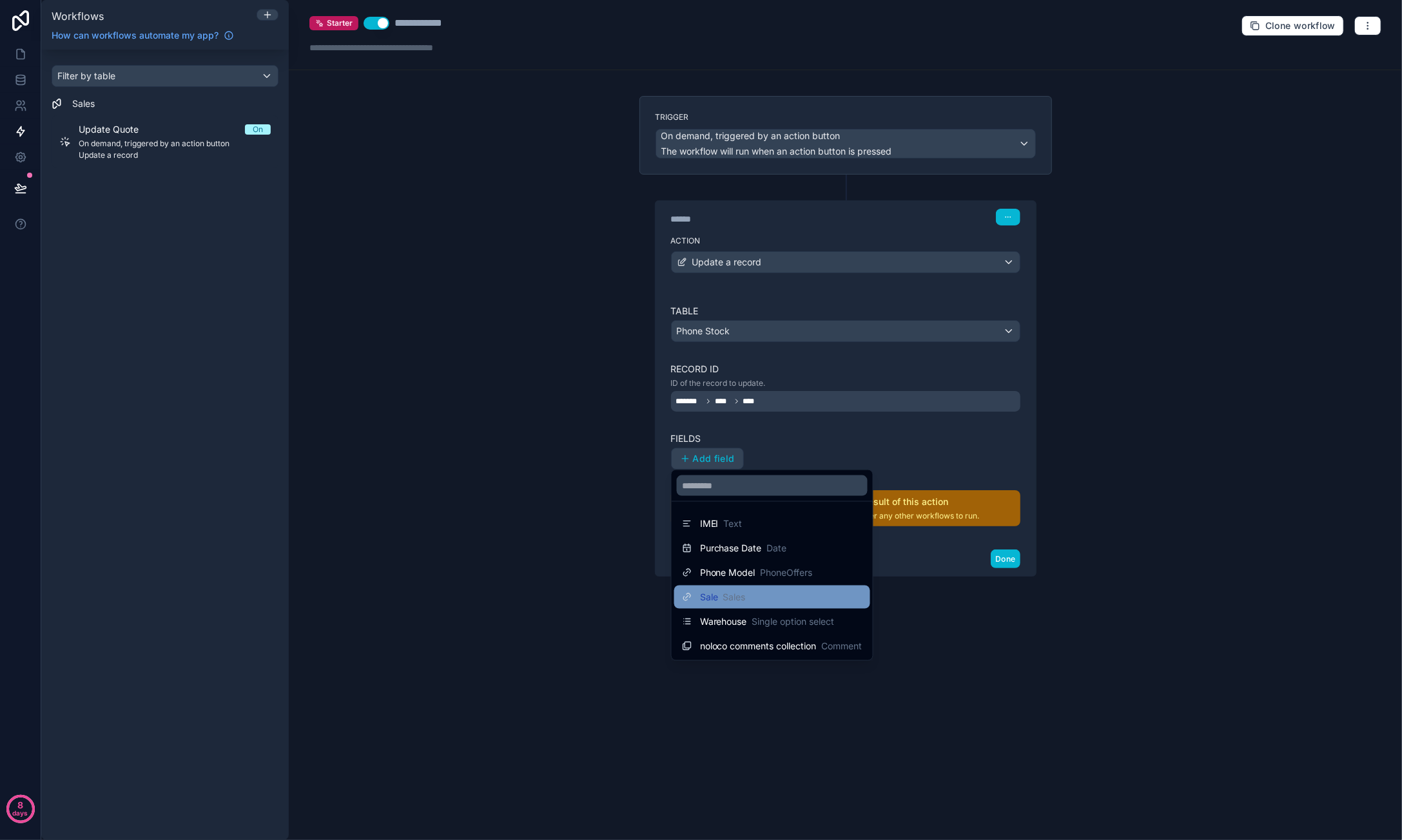
click at [782, 591] on div "Sale Sales" at bounding box center [772, 597] width 180 height 15
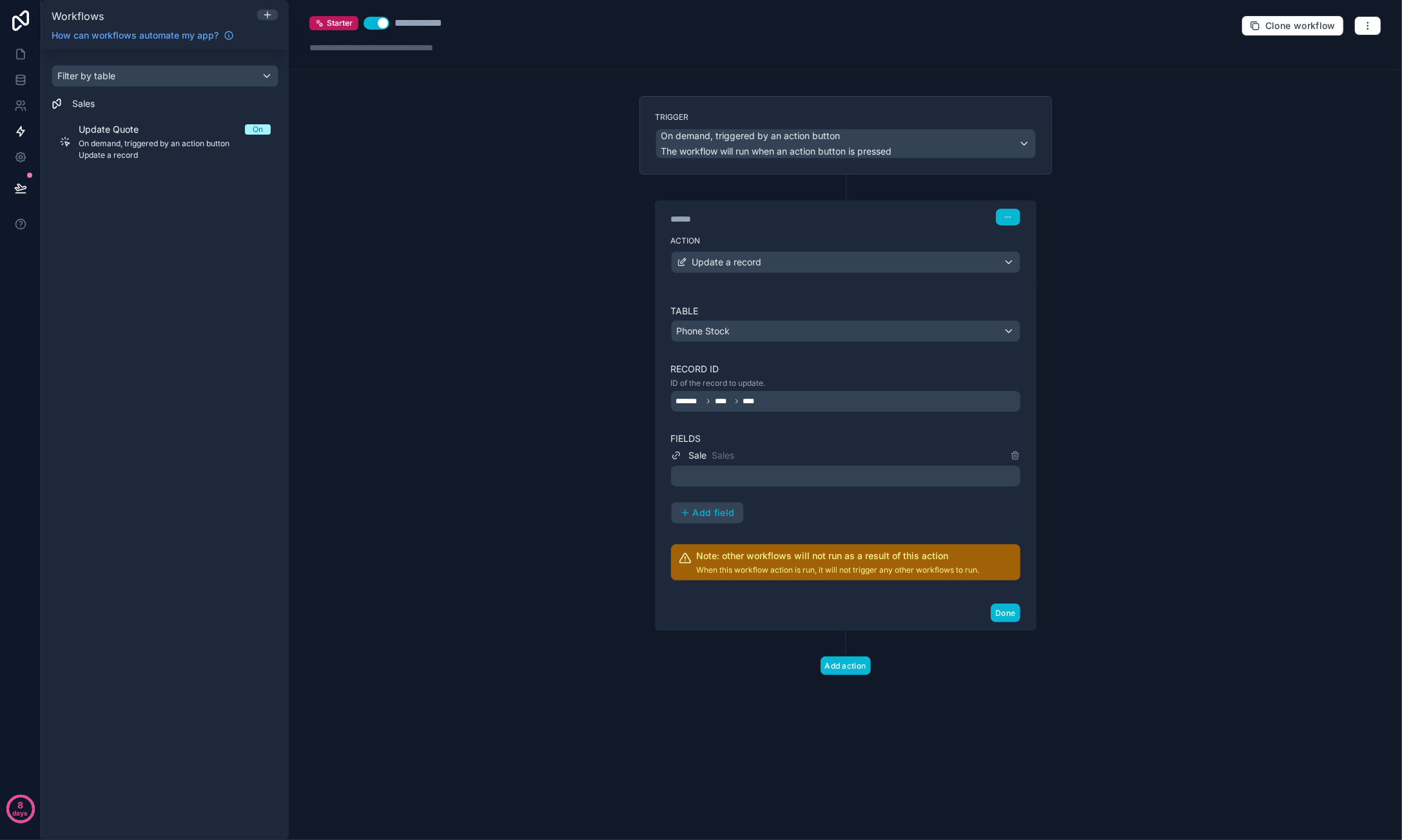
click at [789, 472] on div at bounding box center [846, 476] width 350 height 21
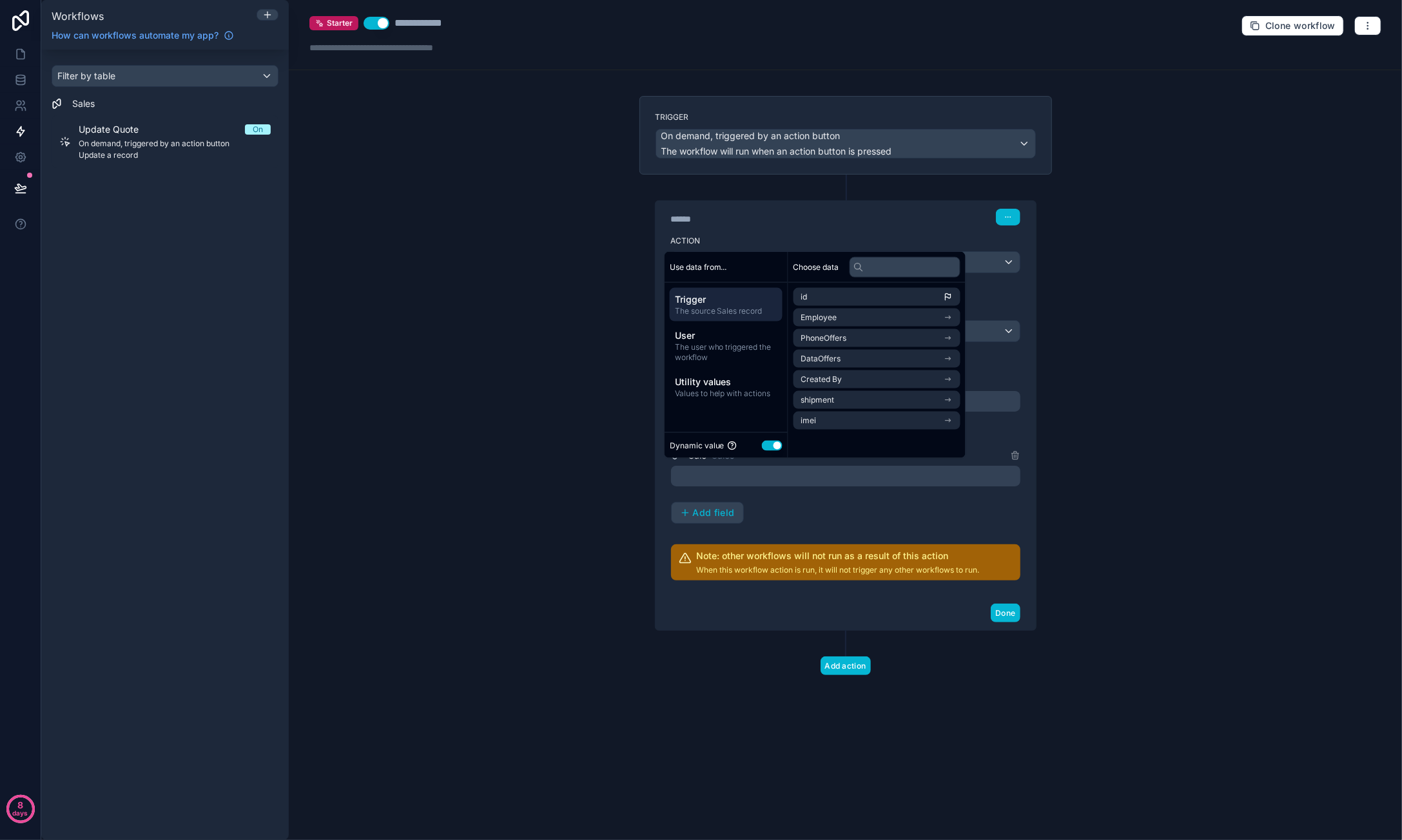
click at [828, 500] on div "Sale Sales Add field" at bounding box center [846, 486] width 350 height 76
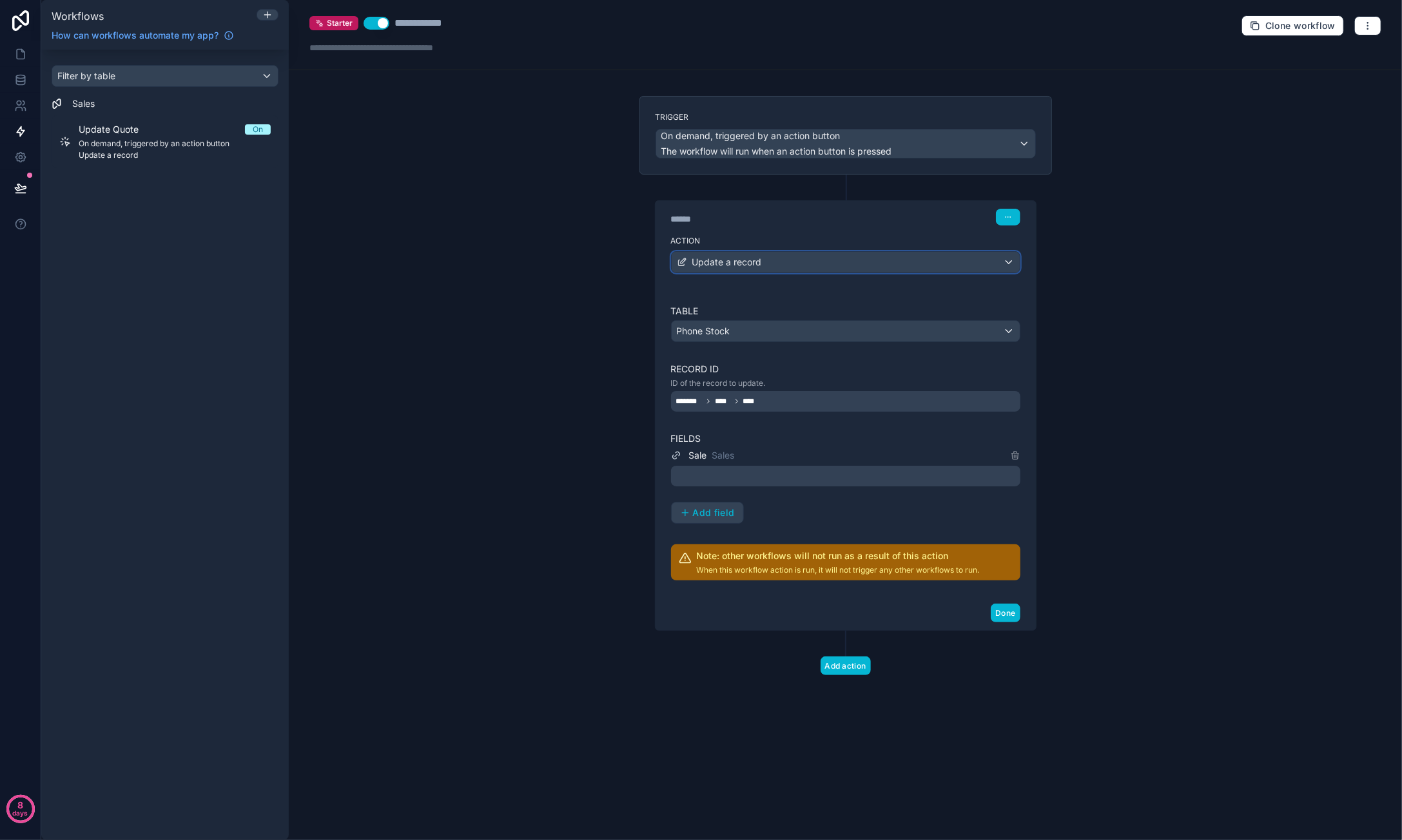
click at [799, 262] on div "Update a record" at bounding box center [846, 262] width 348 height 21
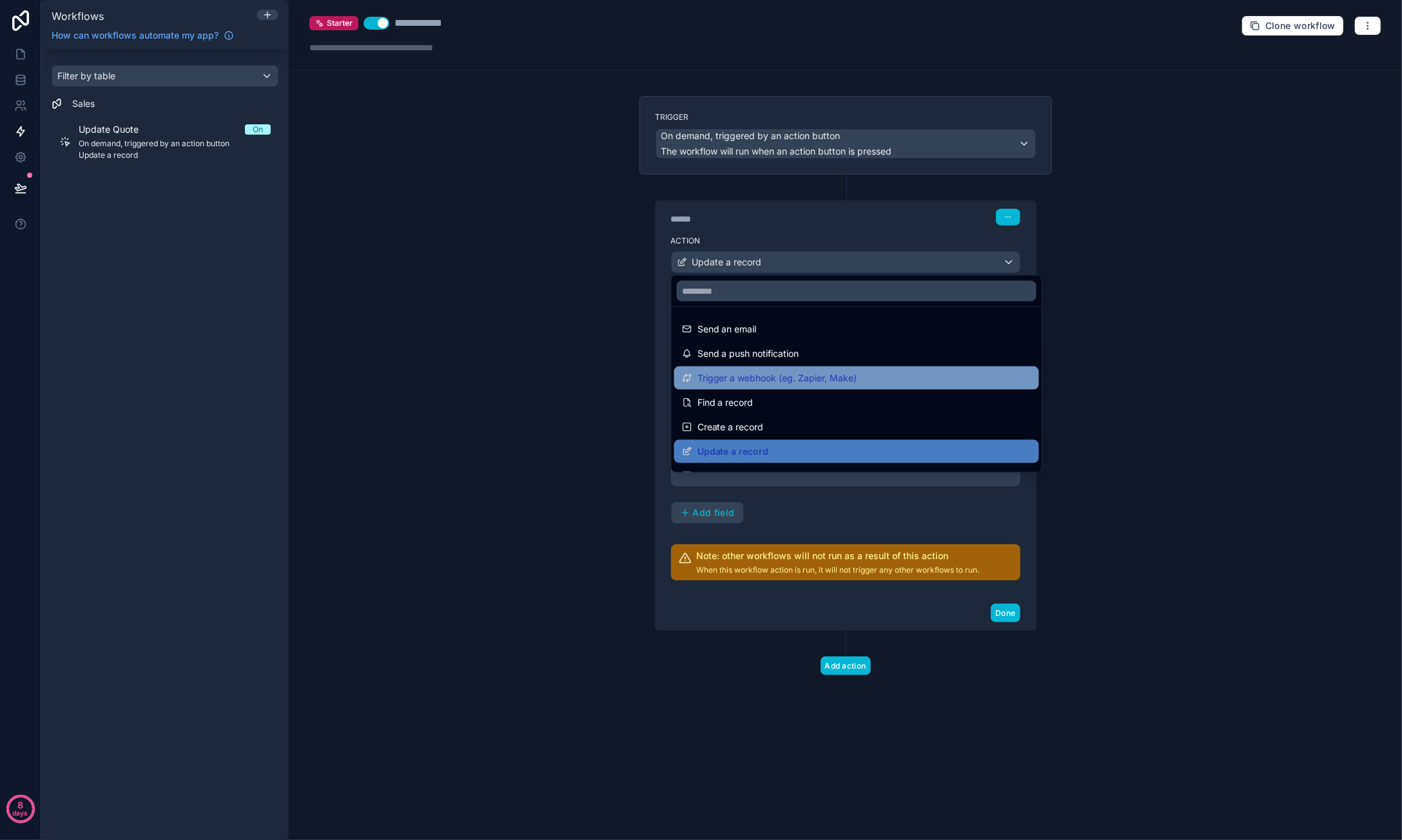
click at [870, 376] on div "Trigger a webhook (eg. Zapier, Make)" at bounding box center [857, 377] width 350 height 15
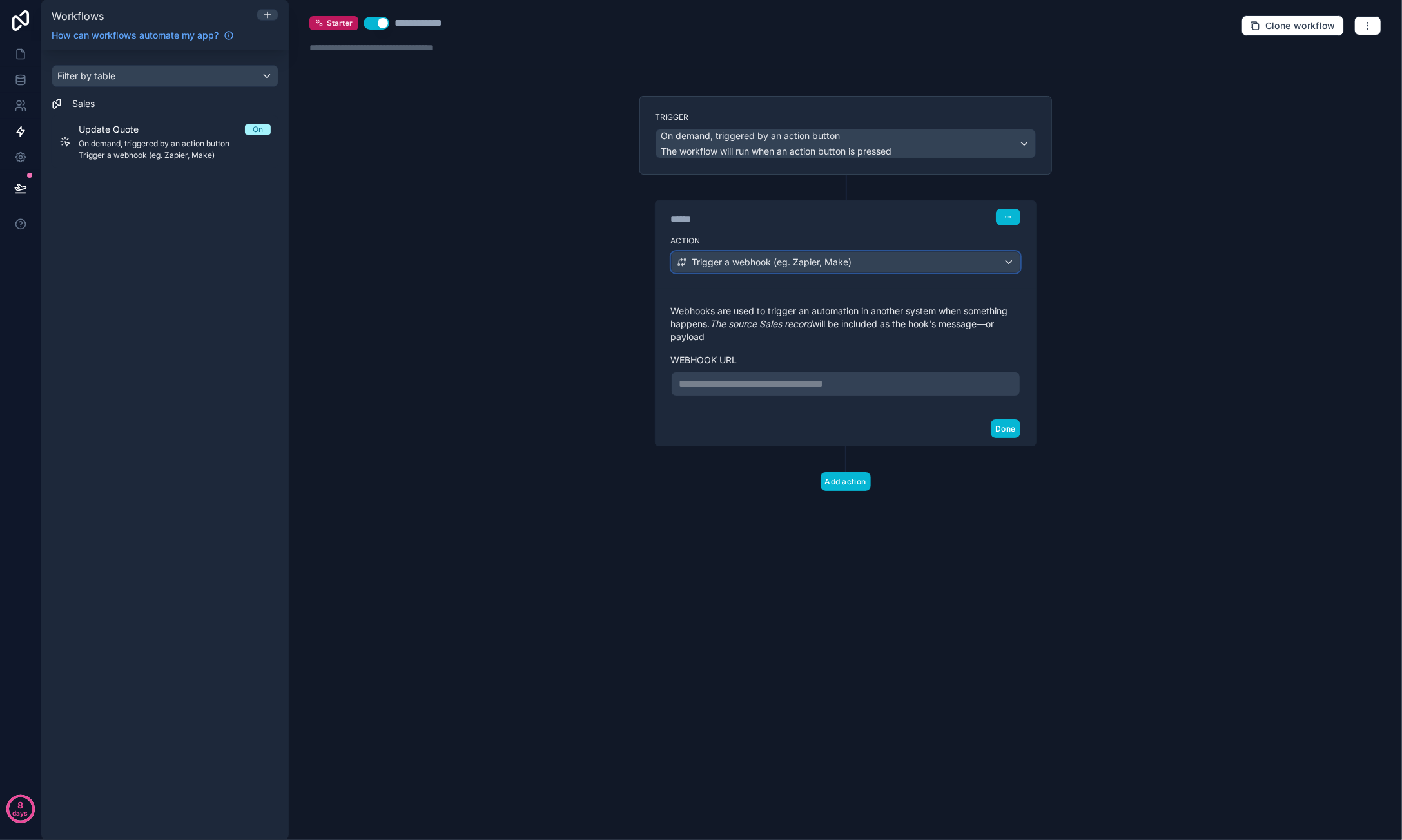
click at [898, 264] on div "Trigger a webhook (eg. Zapier, Make)" at bounding box center [846, 262] width 348 height 21
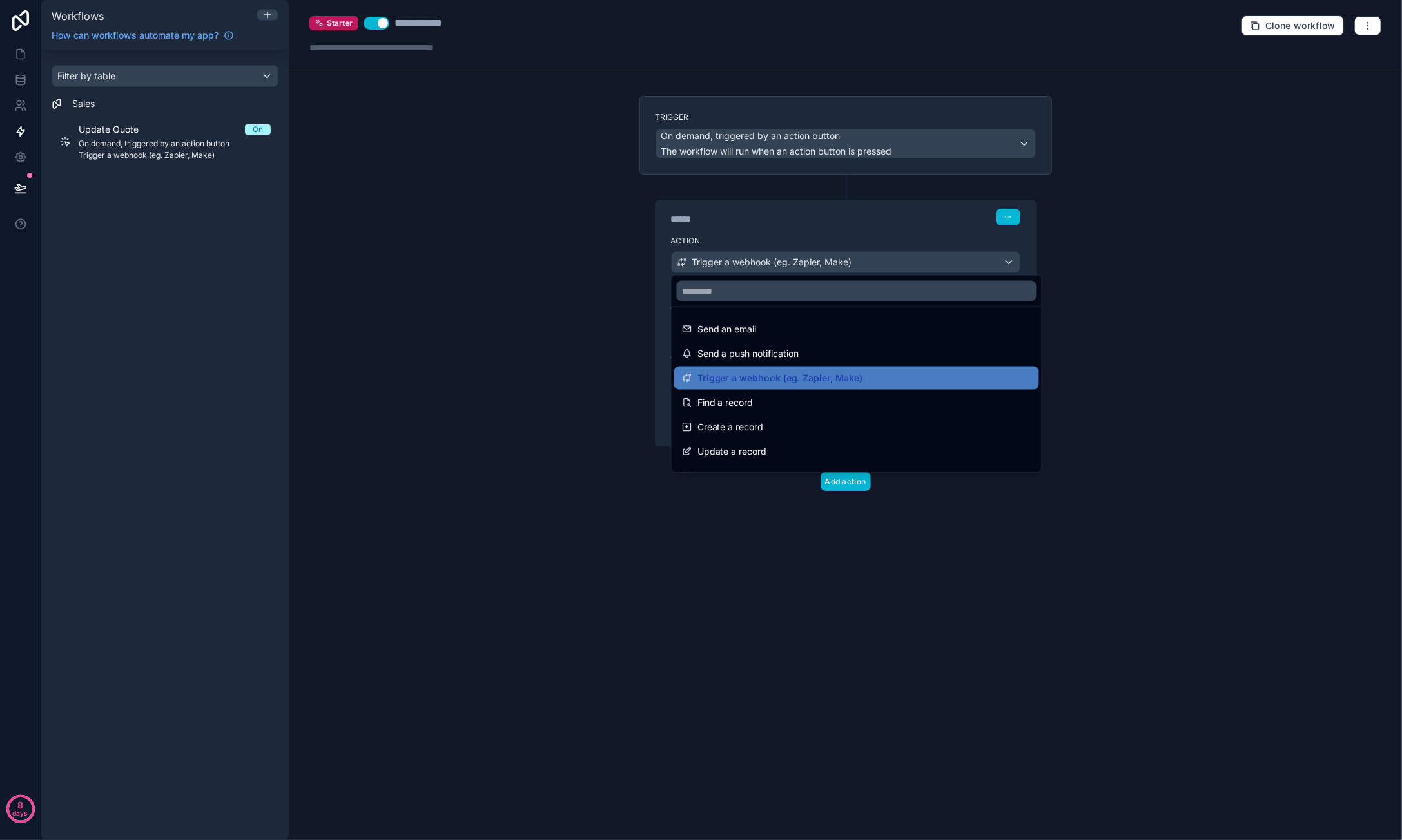
drag, startPoint x: 1169, startPoint y: 339, endPoint x: 1146, endPoint y: 298, distance: 47.0
click at [1170, 338] on div at bounding box center [701, 420] width 1402 height 840
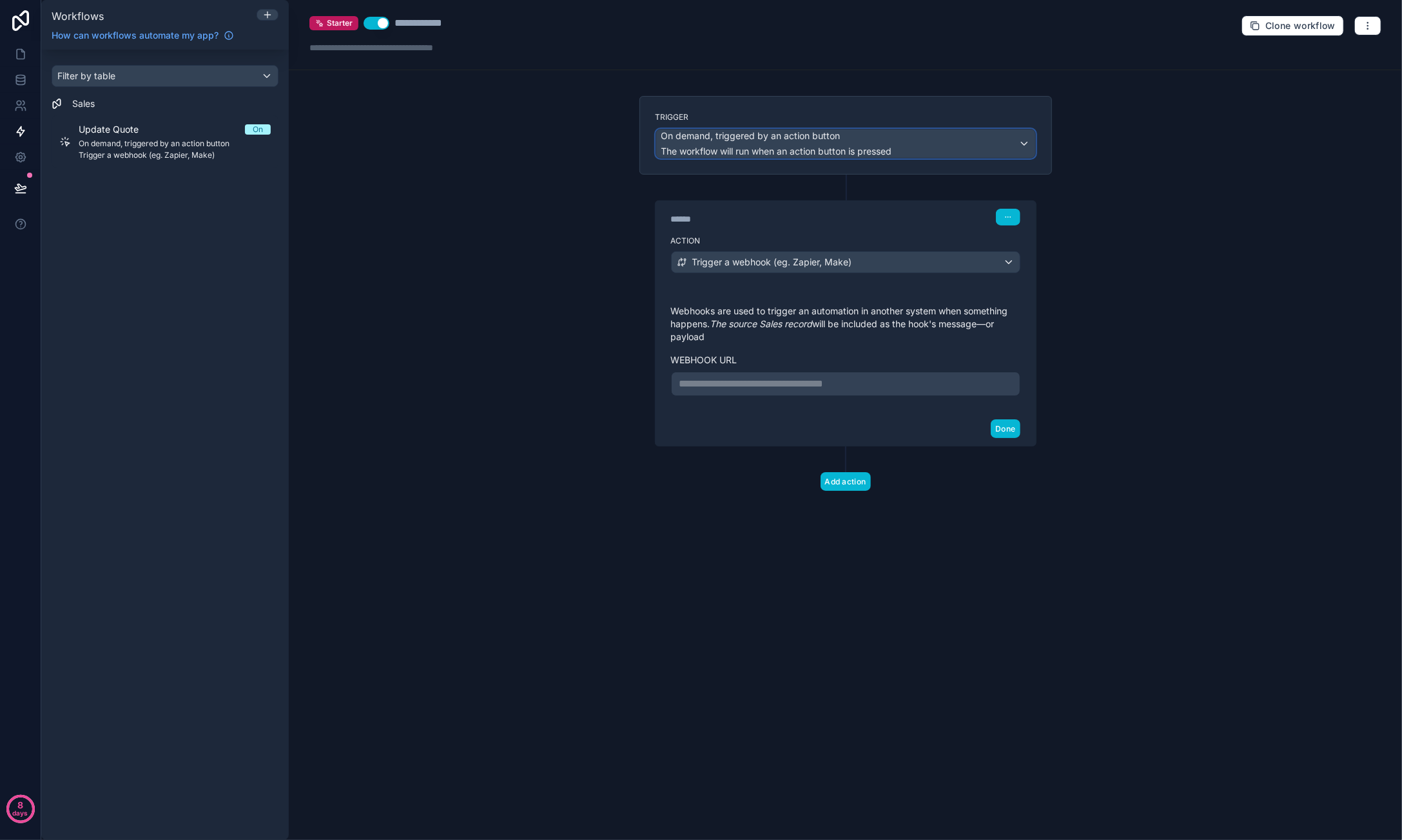
click at [909, 153] on div "On demand, triggered by an action button The workflow will run when an action b…" at bounding box center [845, 143] width 379 height 28
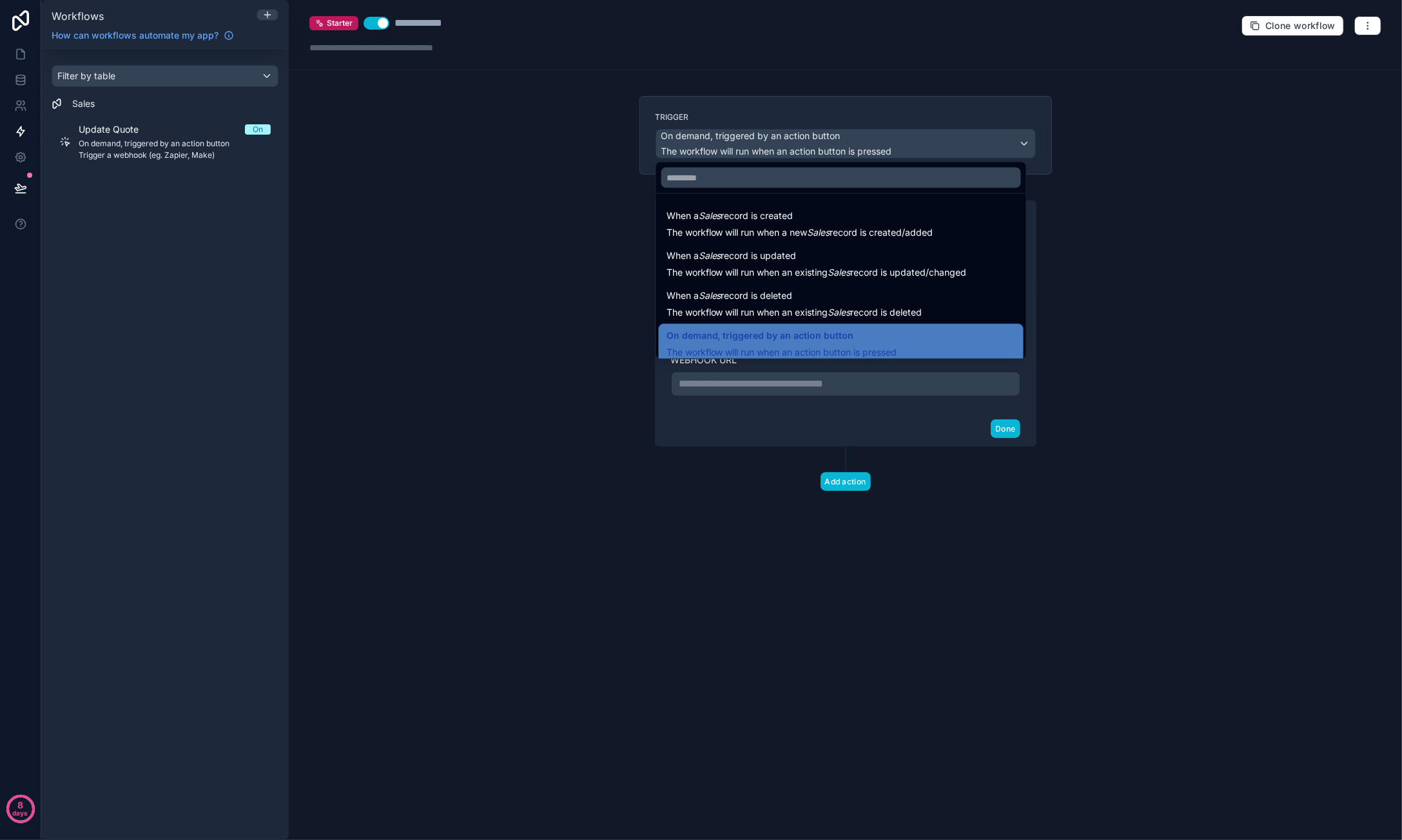
click at [520, 269] on div at bounding box center [701, 420] width 1402 height 840
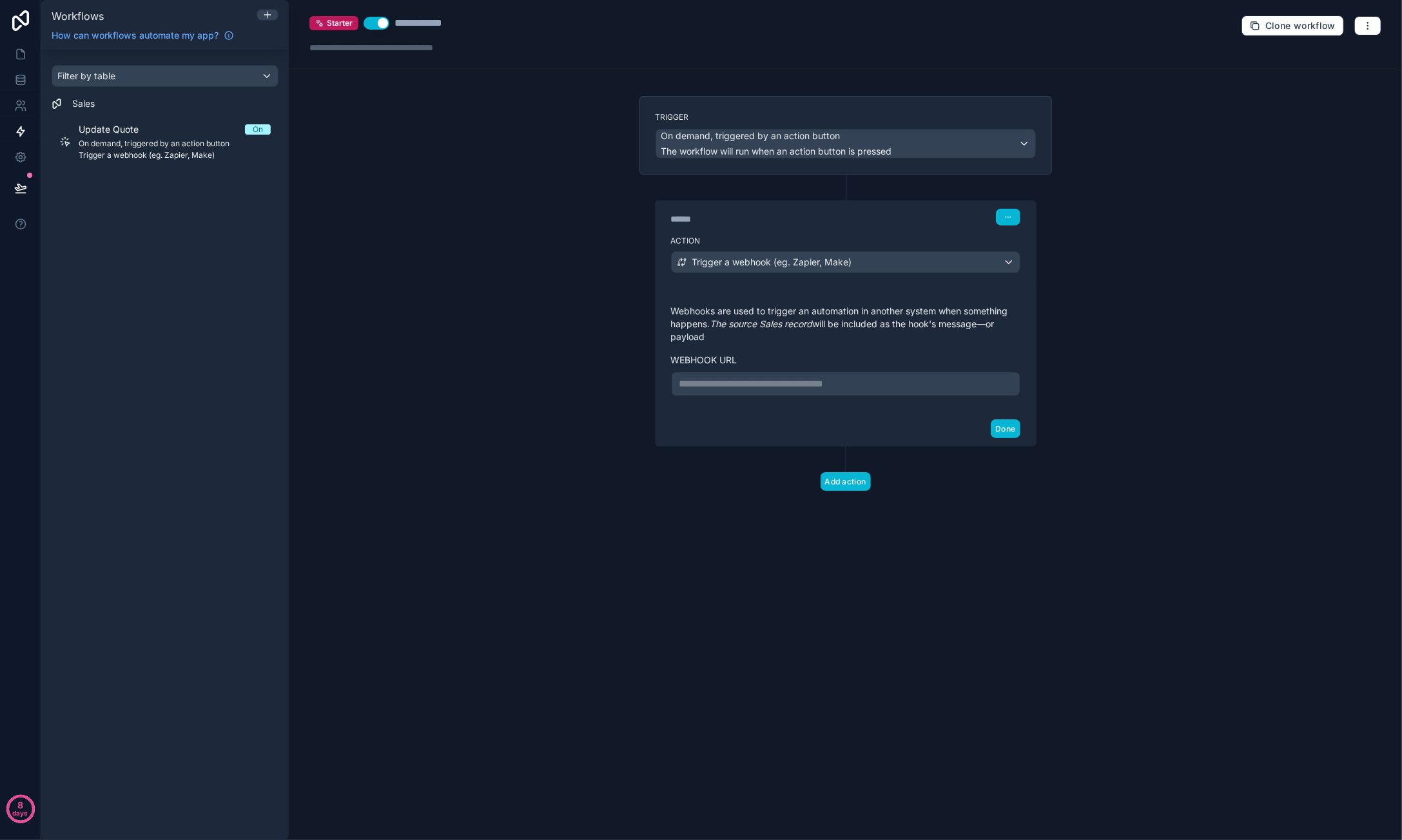
click at [131, 101] on div "Sales" at bounding box center [165, 103] width 227 height 13
drag, startPoint x: 177, startPoint y: 145, endPoint x: 197, endPoint y: 147, distance: 20.1
click at [178, 145] on span "On demand, triggered by an action button" at bounding box center [175, 143] width 192 height 10
click at [1370, 30] on button "button" at bounding box center [1368, 25] width 27 height 19
click at [1348, 92] on span "Delete workflow" at bounding box center [1334, 96] width 62 height 10
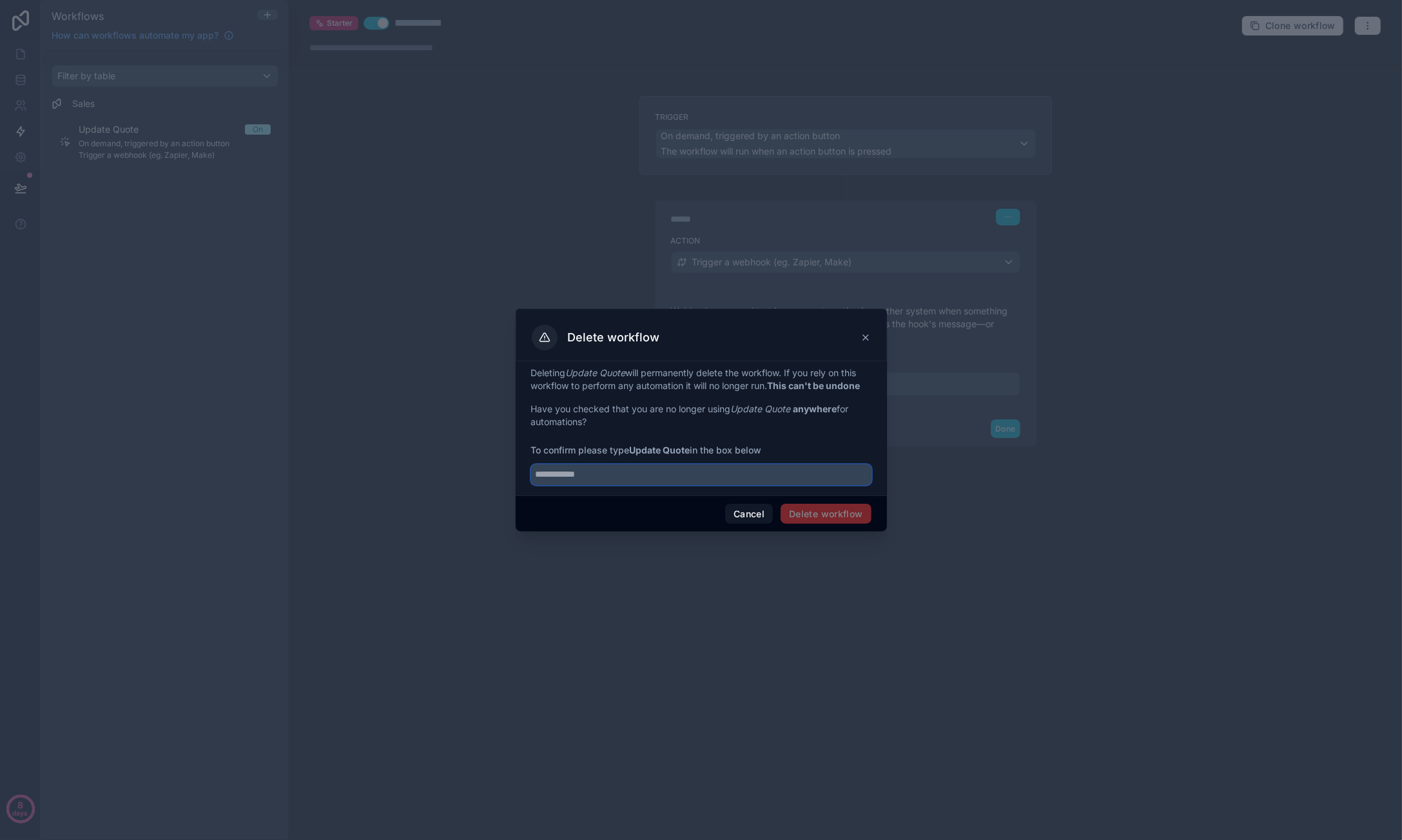
click at [722, 480] on input "text" at bounding box center [701, 474] width 341 height 21
type input "**********"
click at [832, 517] on button "Delete workflow" at bounding box center [826, 514] width 91 height 21
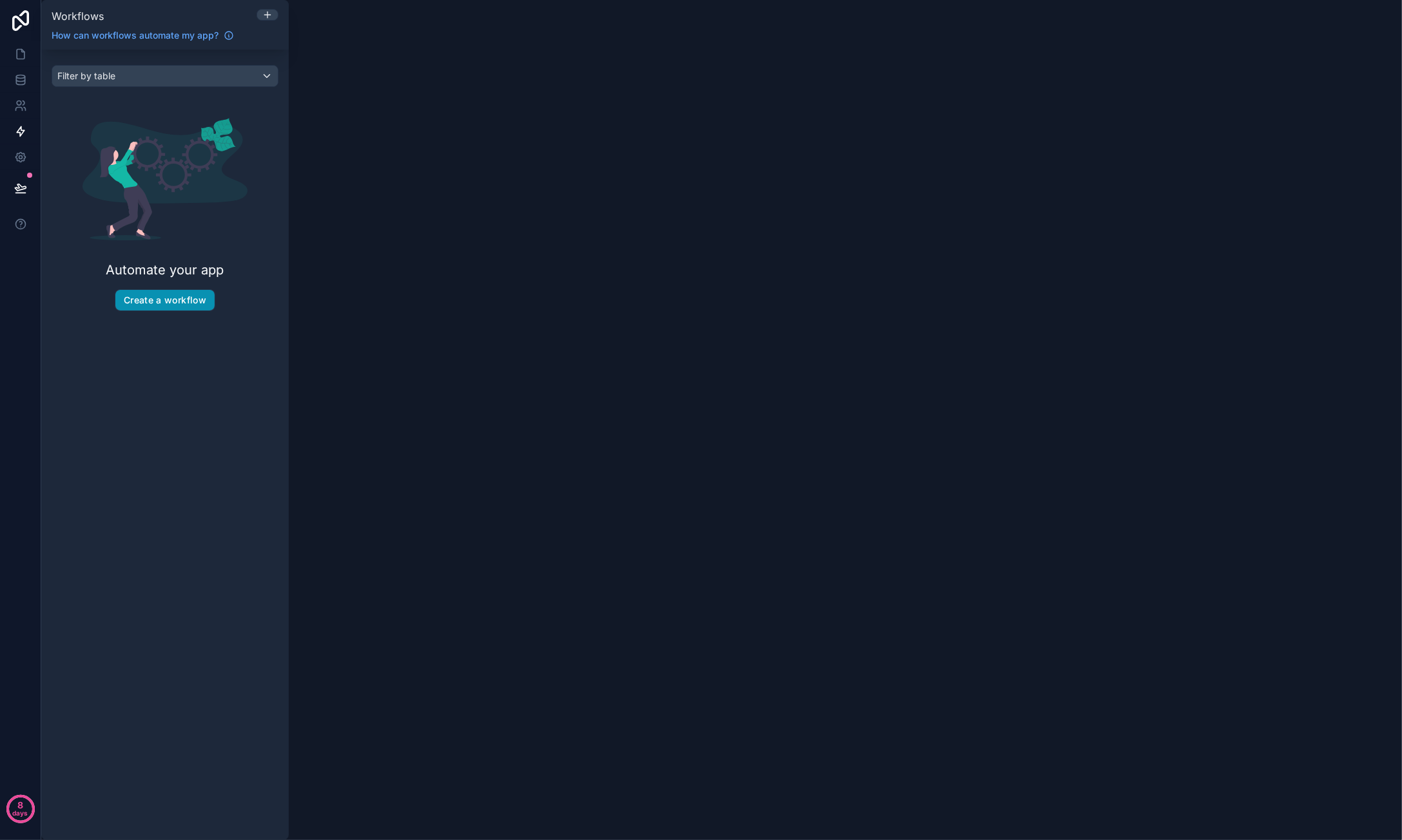
click at [155, 300] on button "Create a workflow" at bounding box center [165, 300] width 100 height 21
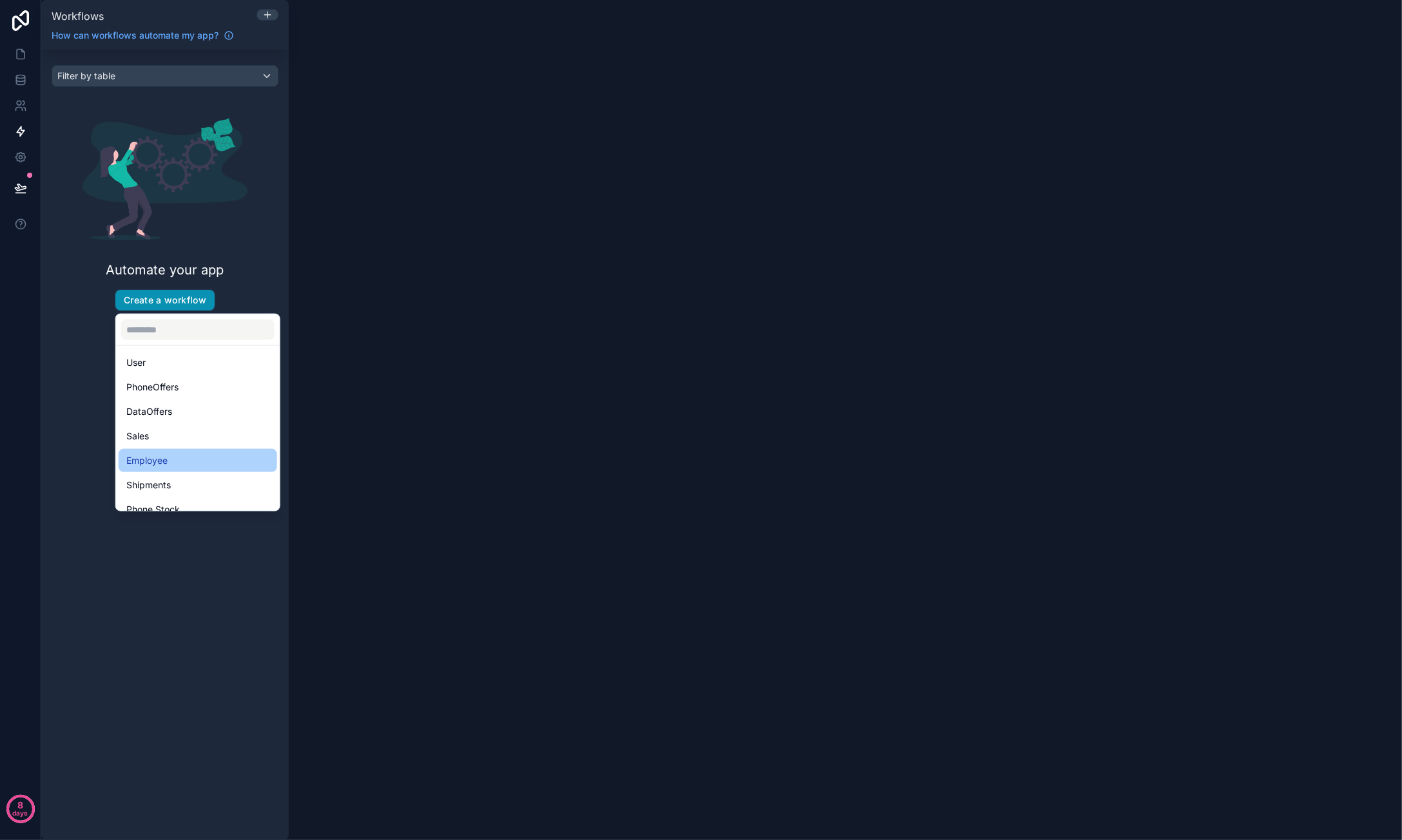
scroll to position [37, 0]
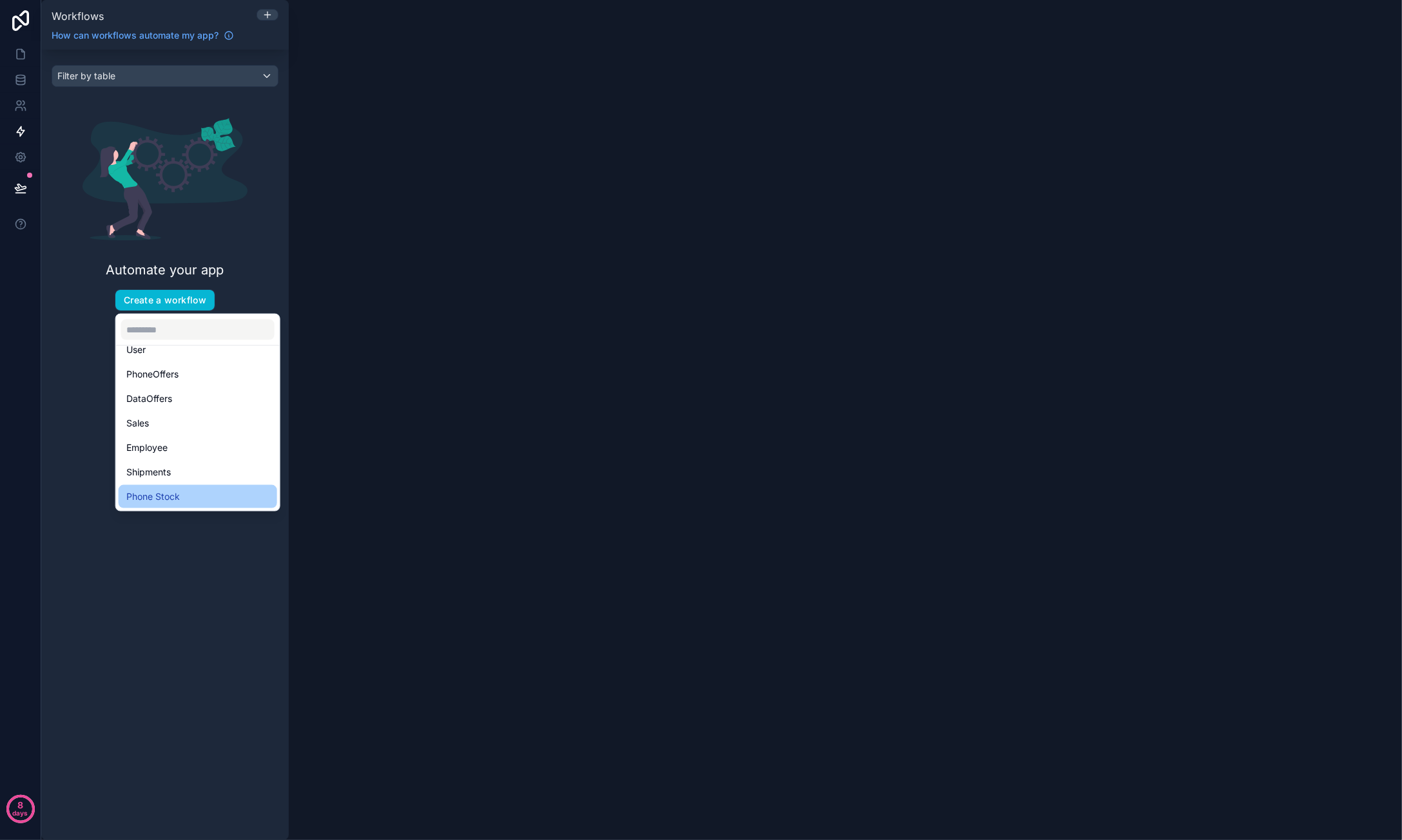
click at [184, 492] on div "Phone Stock" at bounding box center [197, 496] width 143 height 15
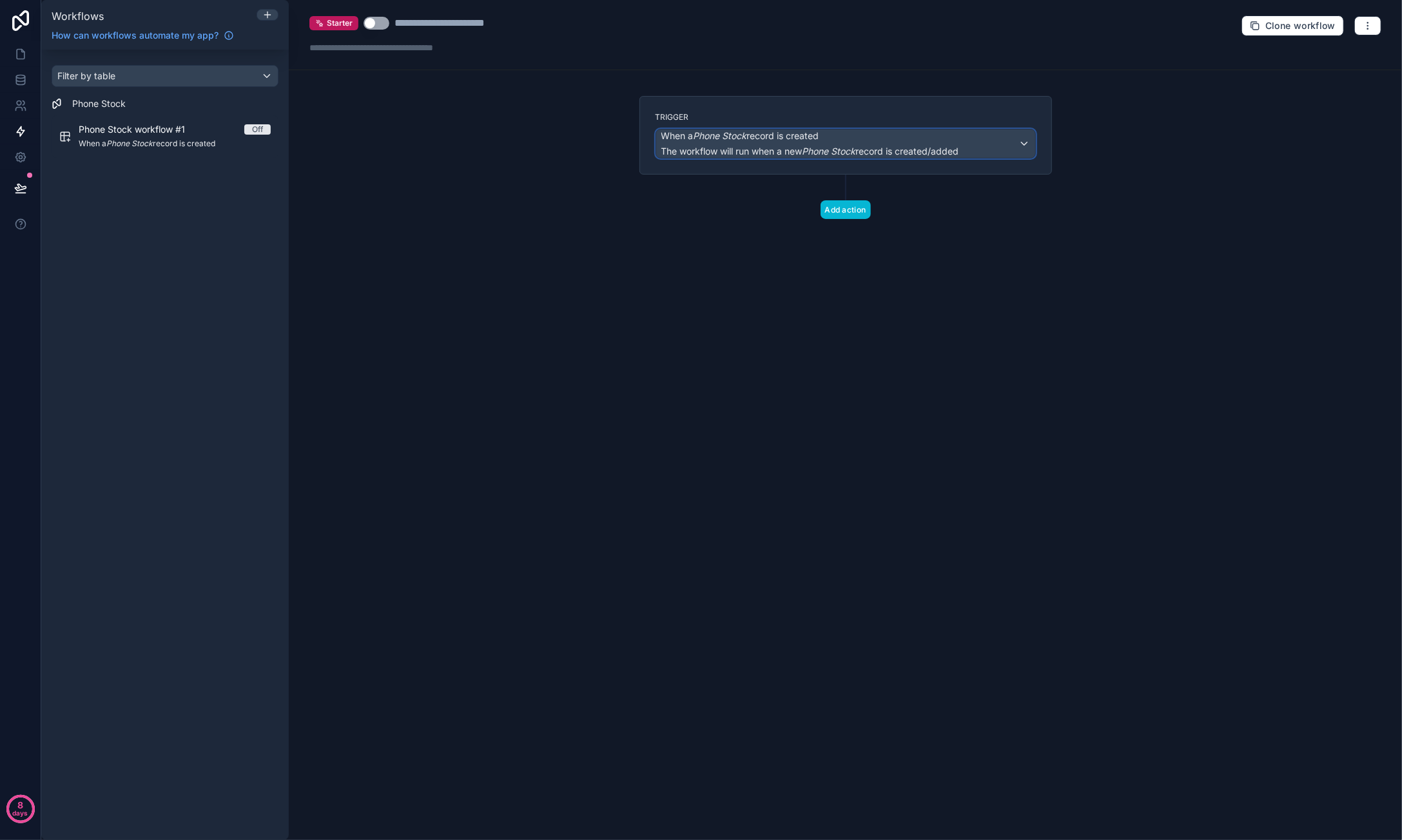
click at [779, 139] on span "When a Phone Stock record is created" at bounding box center [740, 136] width 158 height 13
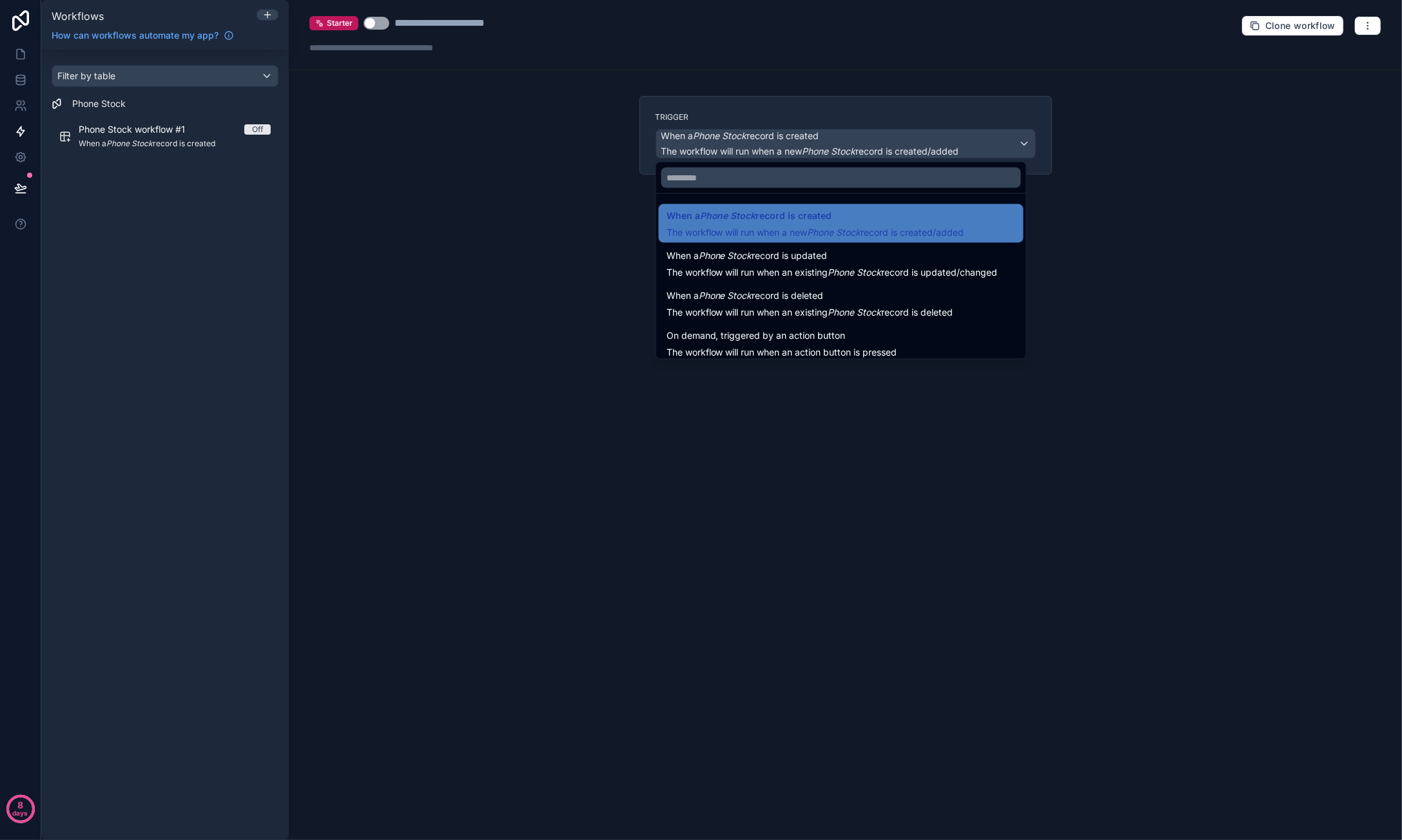
click at [875, 263] on div "When a Phone Stock record is updated The workflow will run when an existing Pho…" at bounding box center [832, 263] width 331 height 31
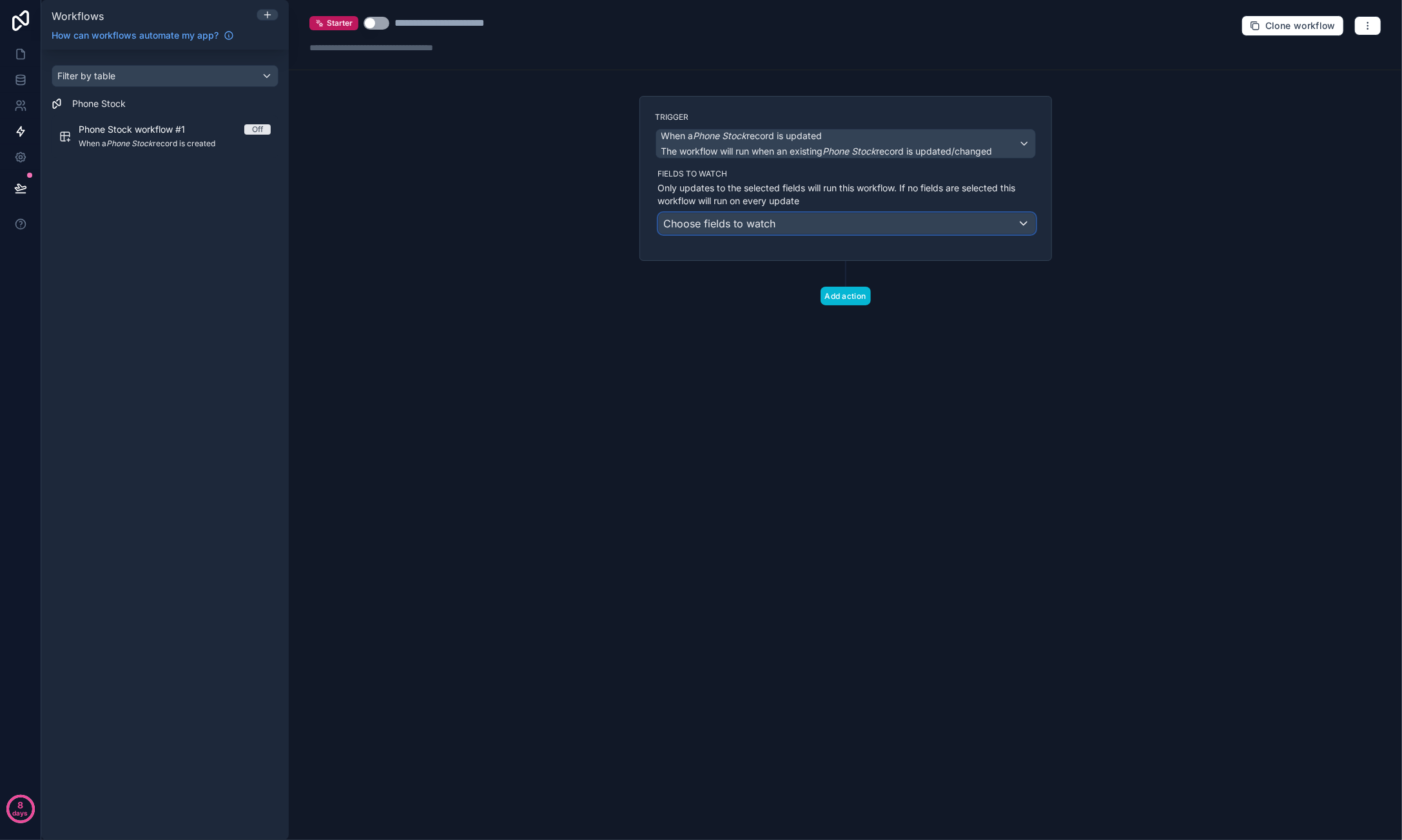
click at [783, 221] on div "Choose fields to watch" at bounding box center [847, 224] width 377 height 21
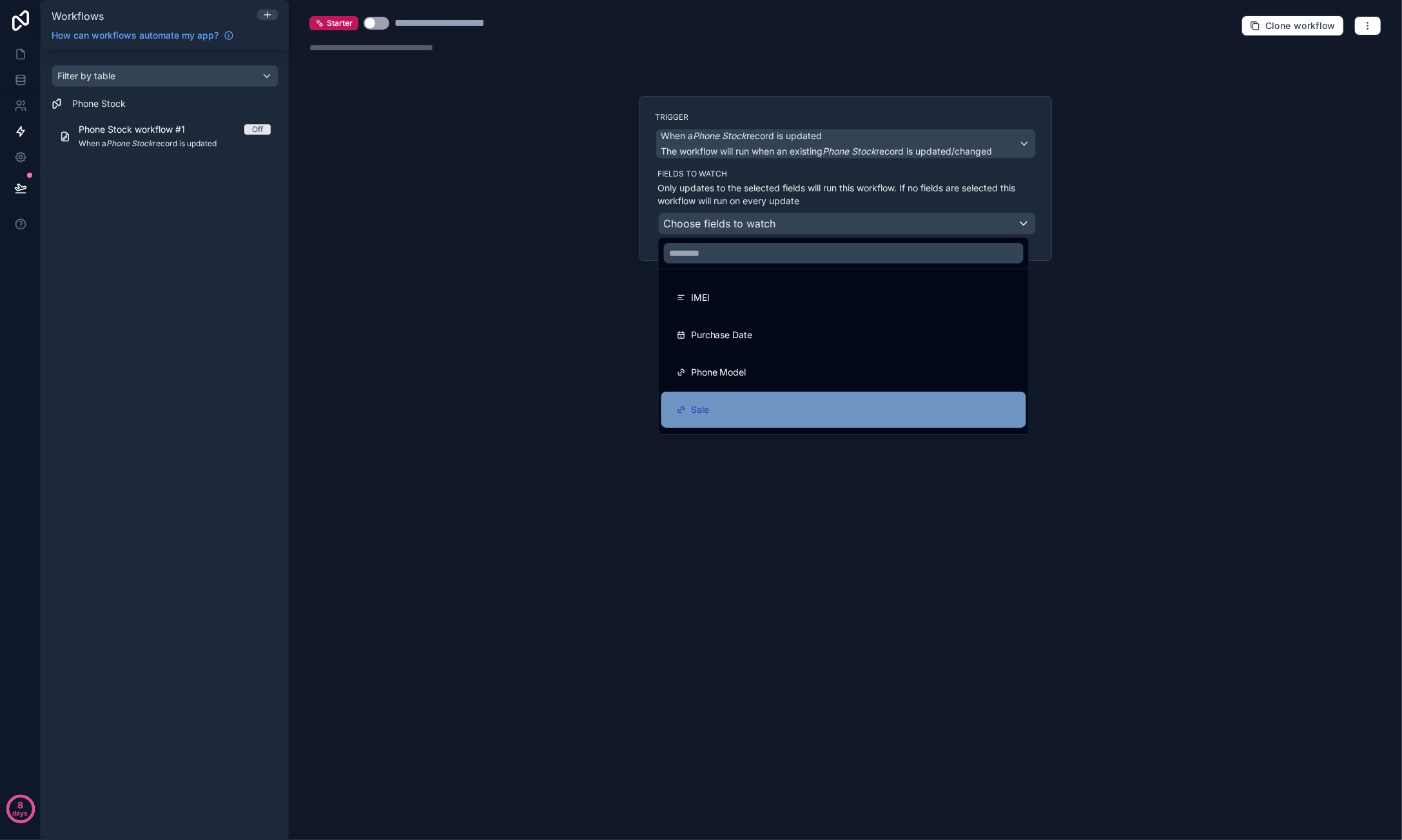
click at [744, 406] on div "Sale" at bounding box center [843, 409] width 334 height 15
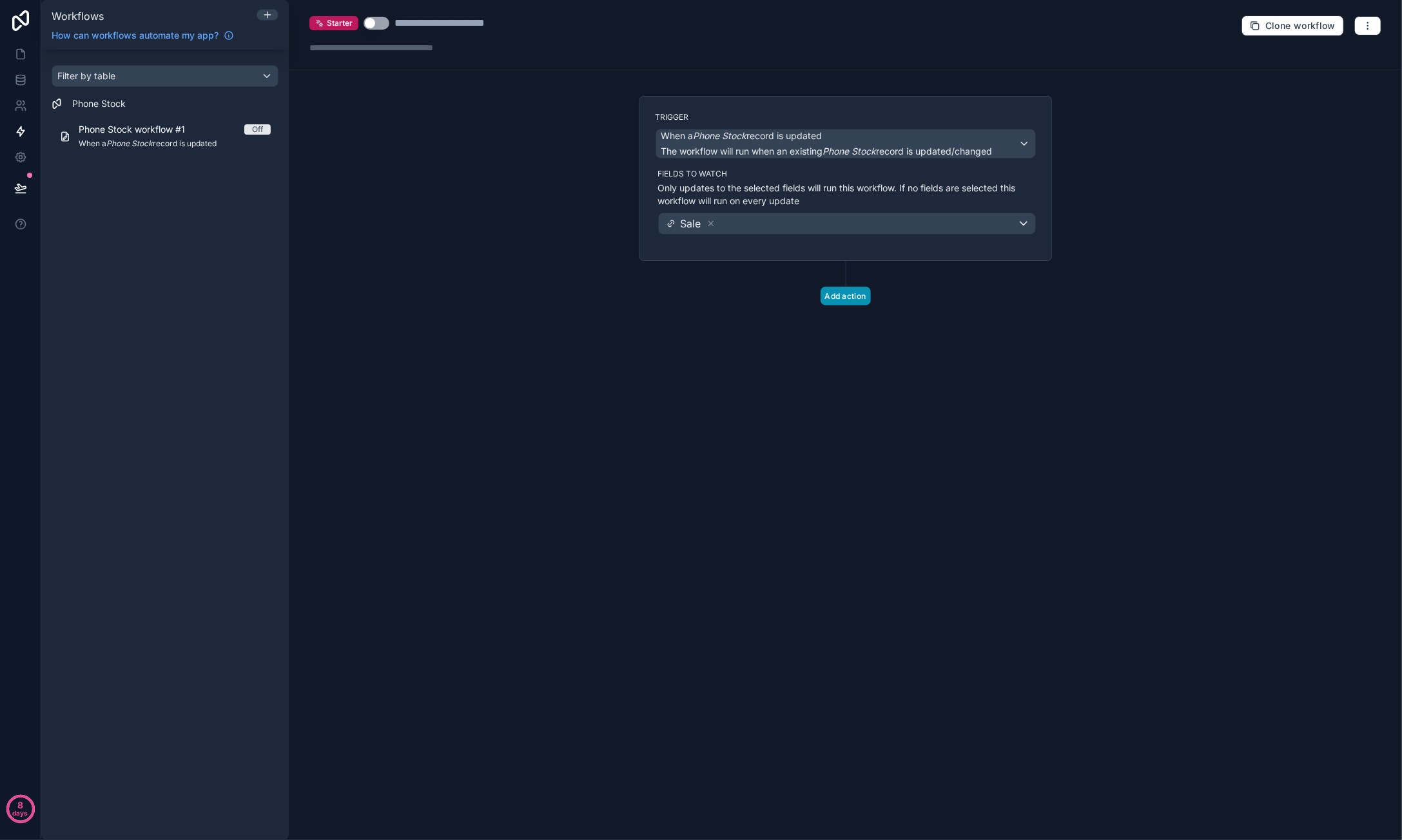
click at [854, 302] on button "Add action" at bounding box center [846, 296] width 51 height 19
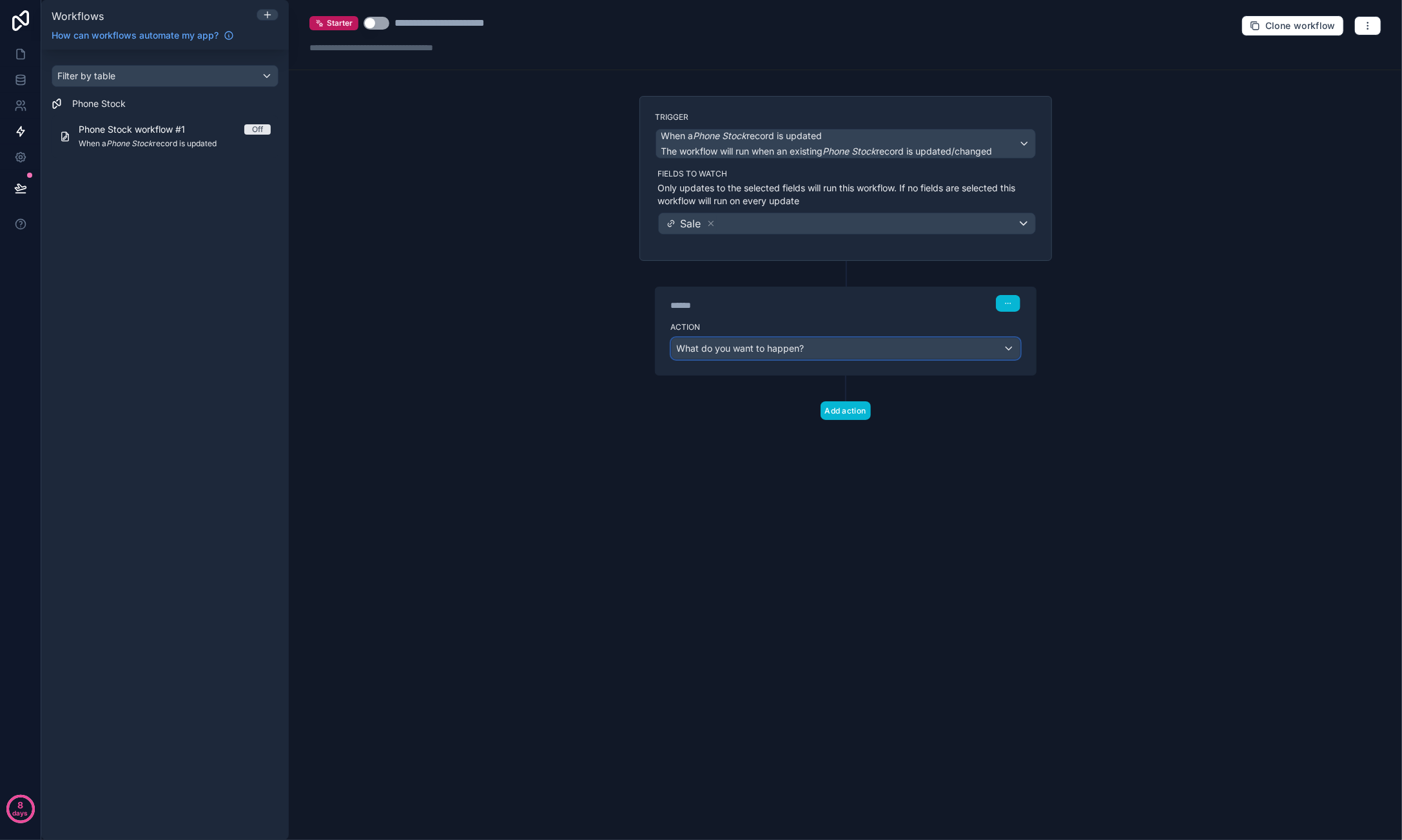
click at [823, 342] on div "What do you want to happen?" at bounding box center [846, 348] width 348 height 21
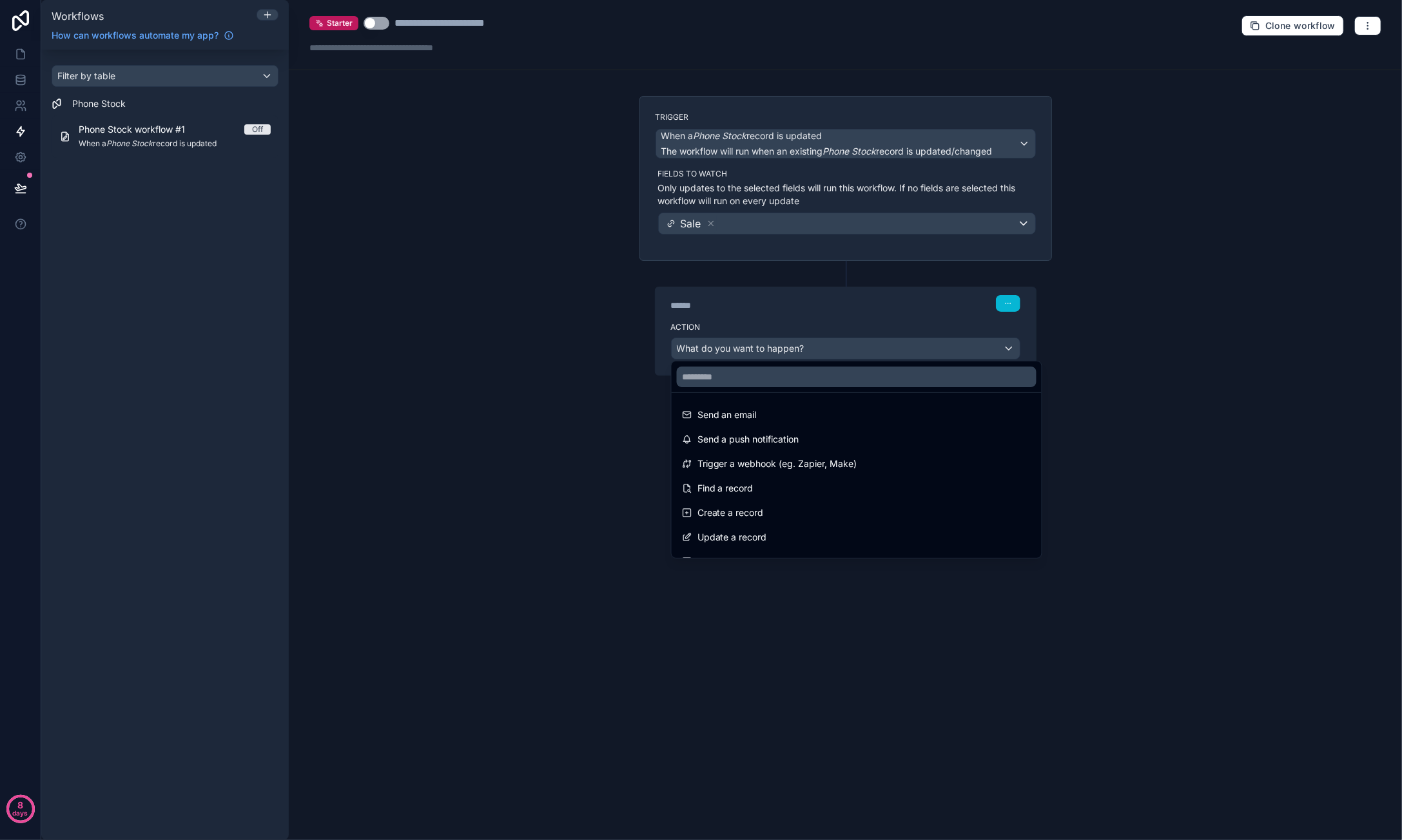
click at [1149, 345] on div at bounding box center [701, 420] width 1402 height 840
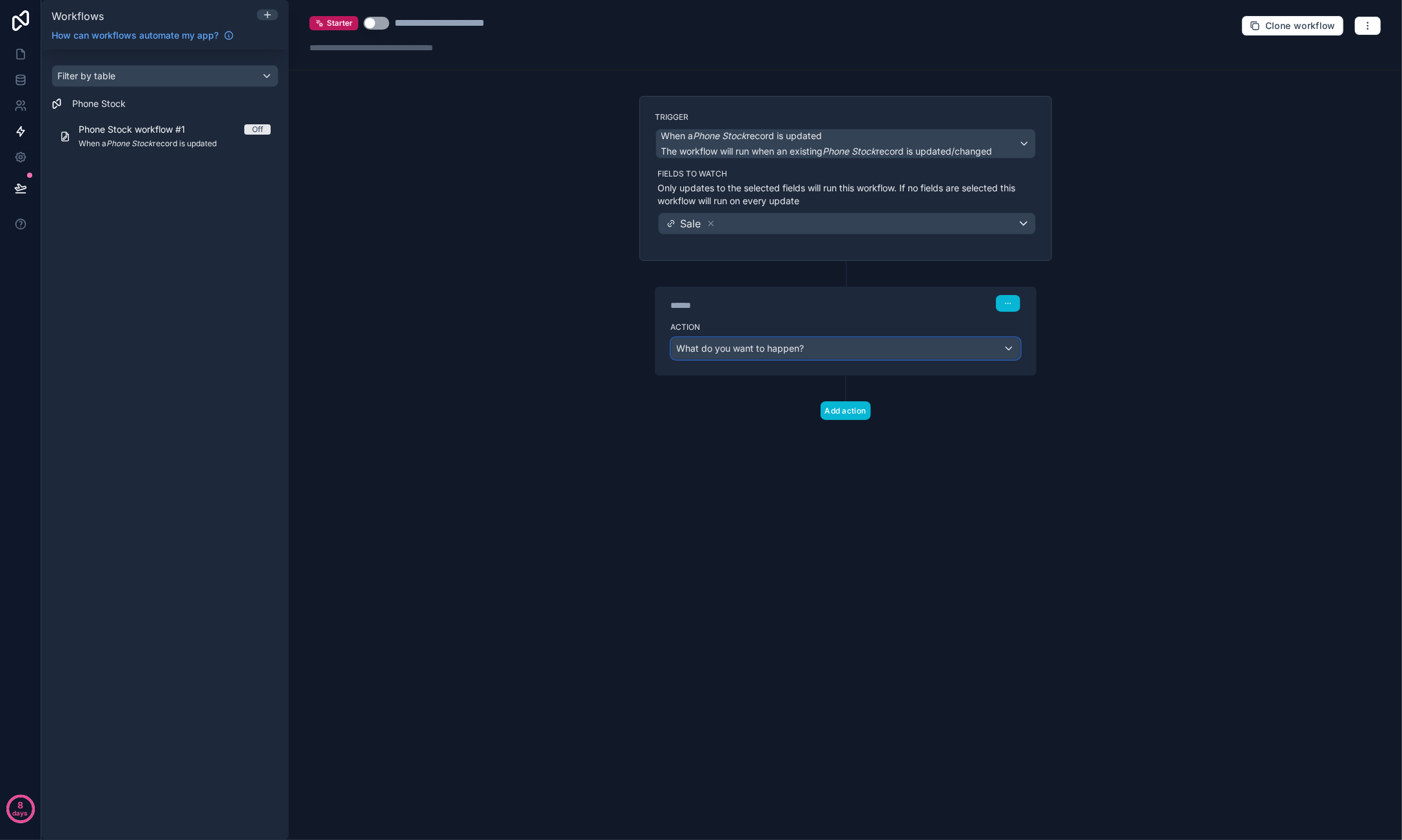
click at [788, 344] on span "What do you want to happen?" at bounding box center [740, 348] width 128 height 11
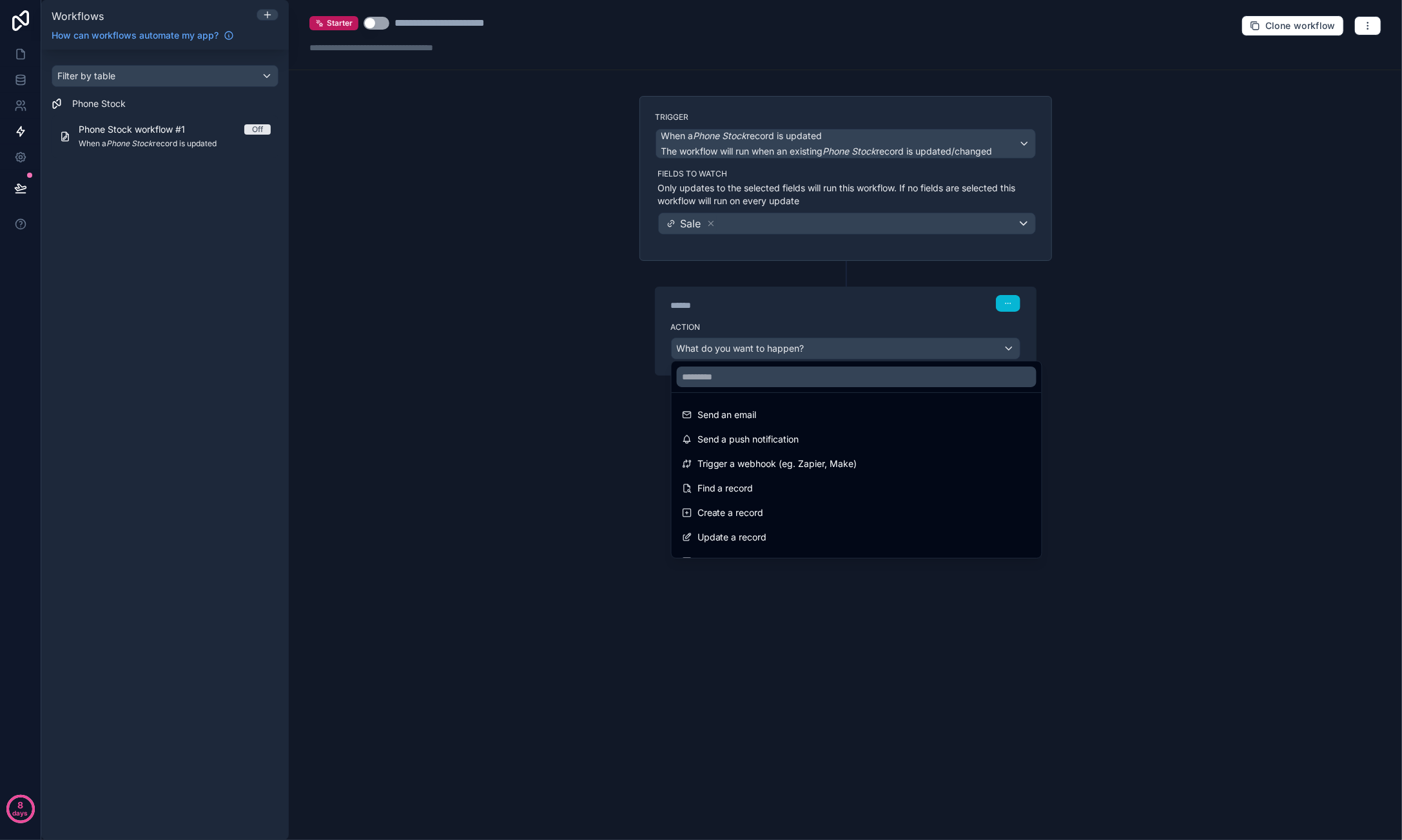
click at [815, 310] on div at bounding box center [701, 420] width 1402 height 840
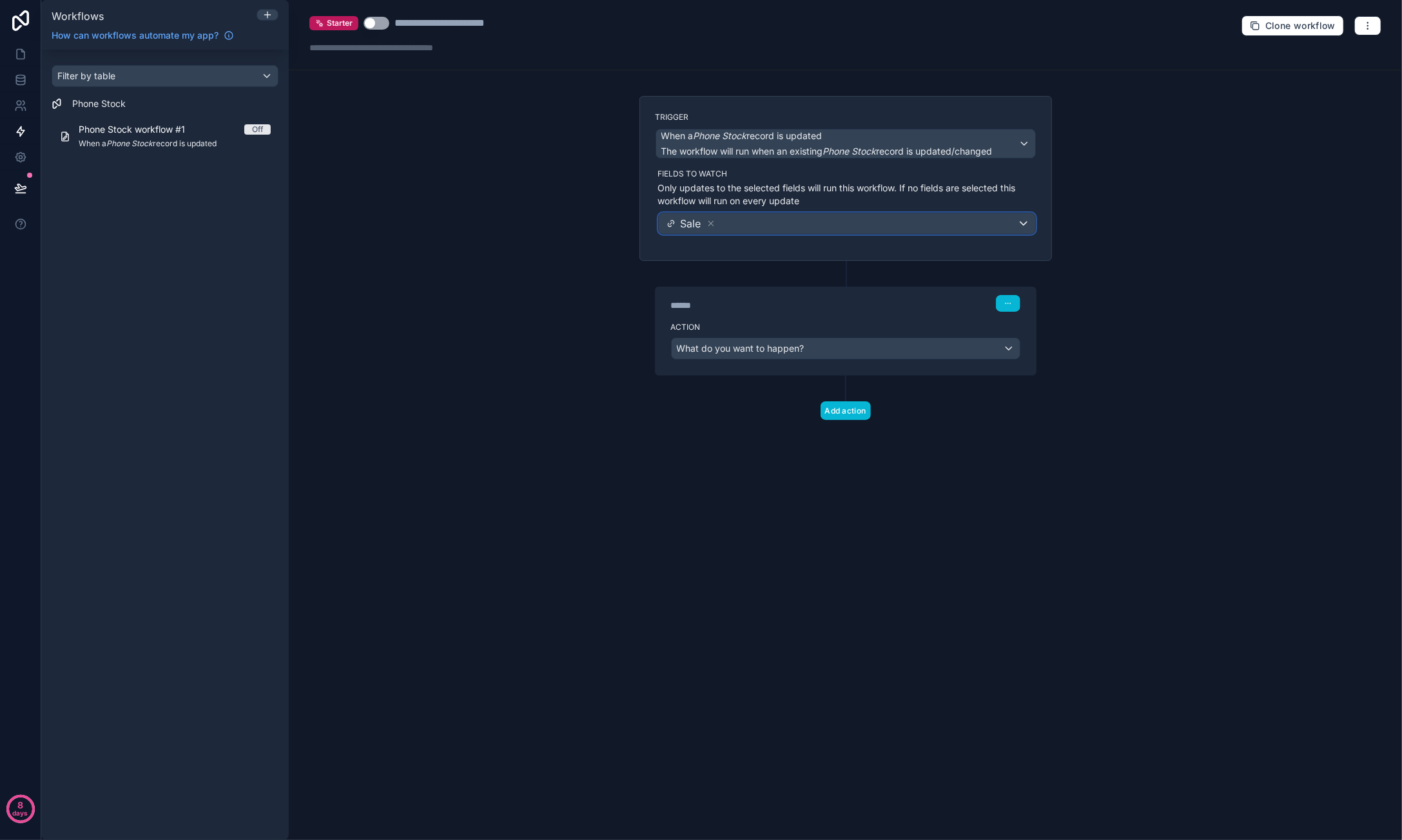
click at [773, 218] on div "Sale" at bounding box center [847, 224] width 377 height 21
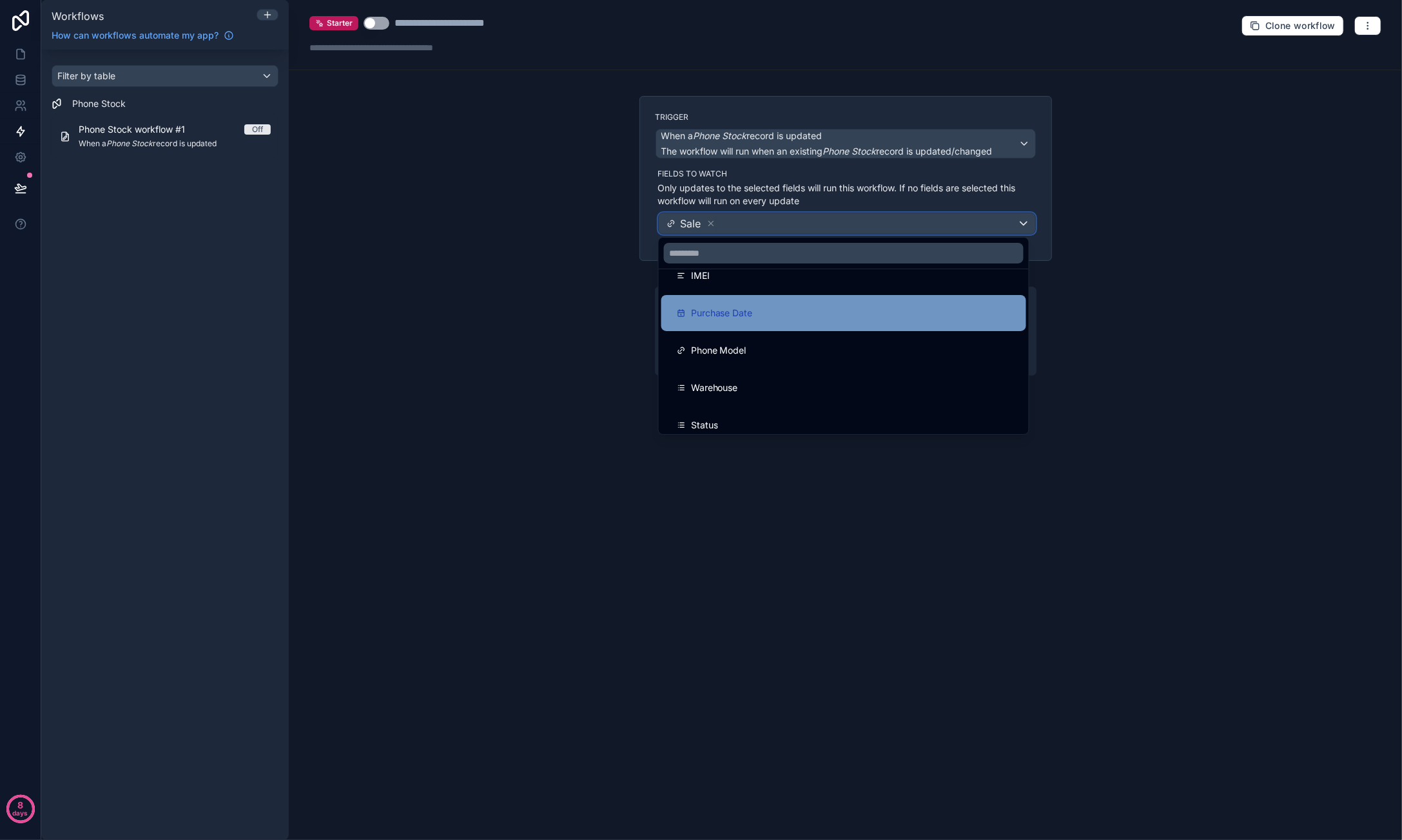
scroll to position [33, 0]
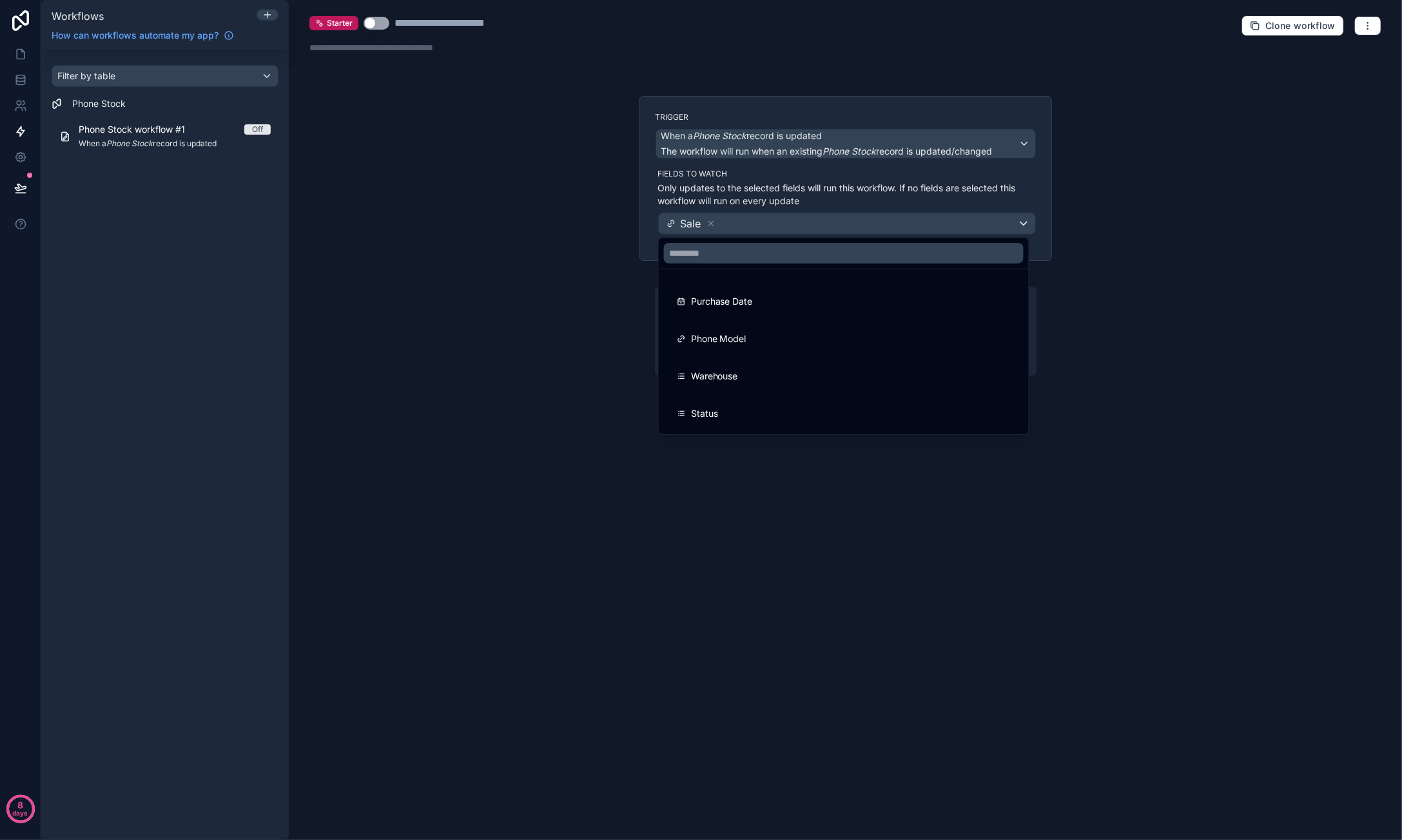
click at [801, 223] on div at bounding box center [701, 420] width 1402 height 840
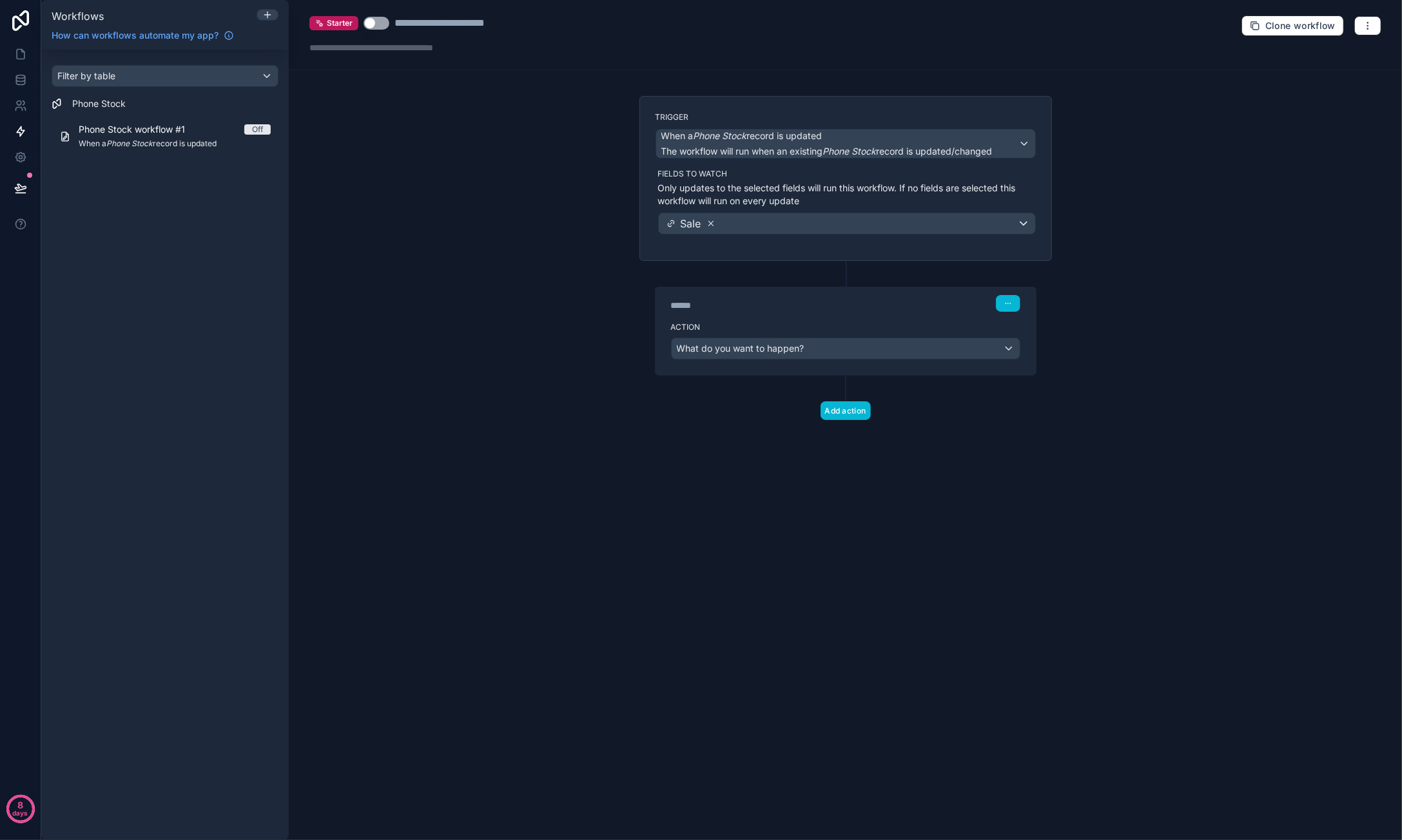
click at [710, 224] on icon at bounding box center [711, 224] width 9 height 9
click at [753, 222] on span "Choose fields to watch" at bounding box center [720, 224] width 112 height 13
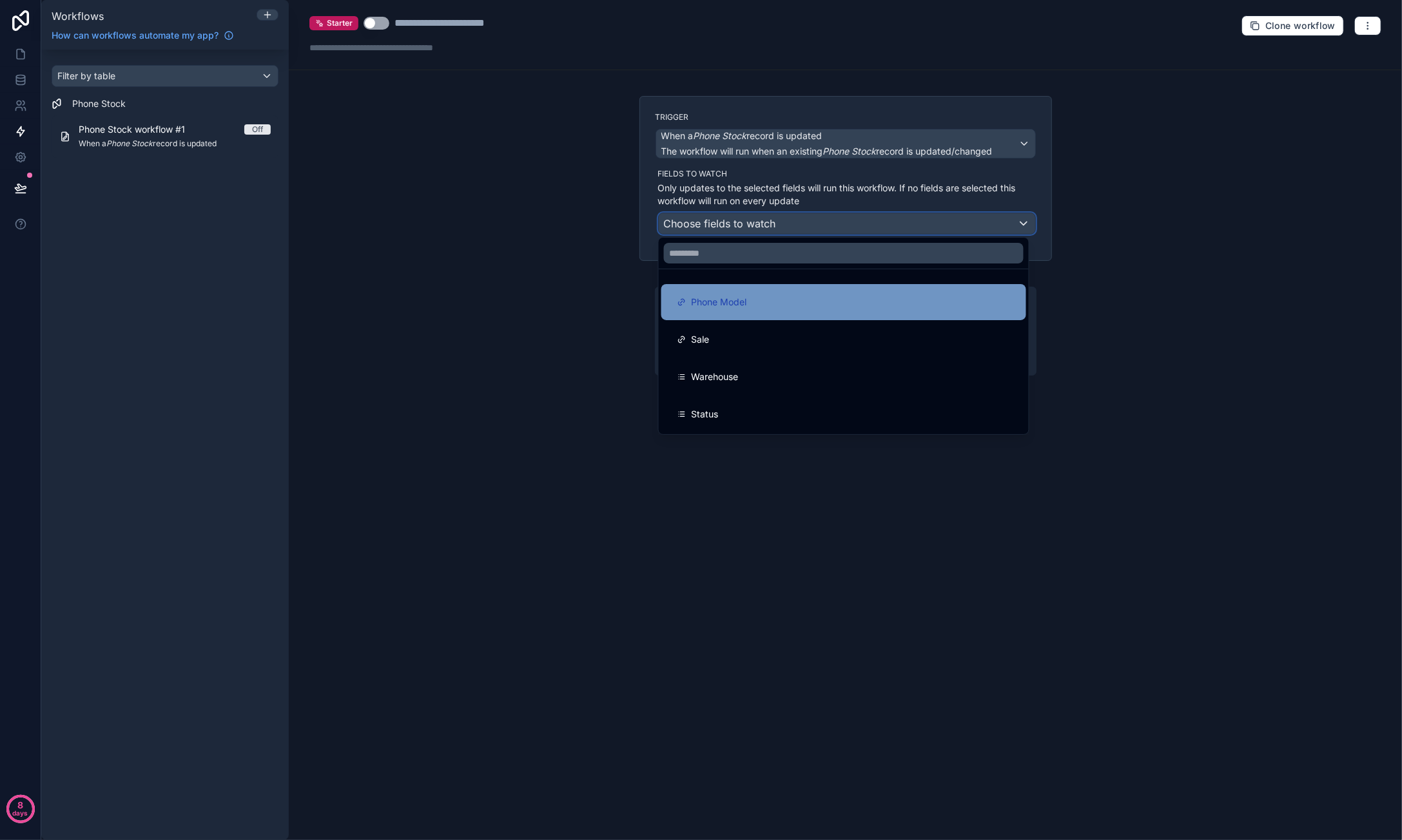
scroll to position [71, 0]
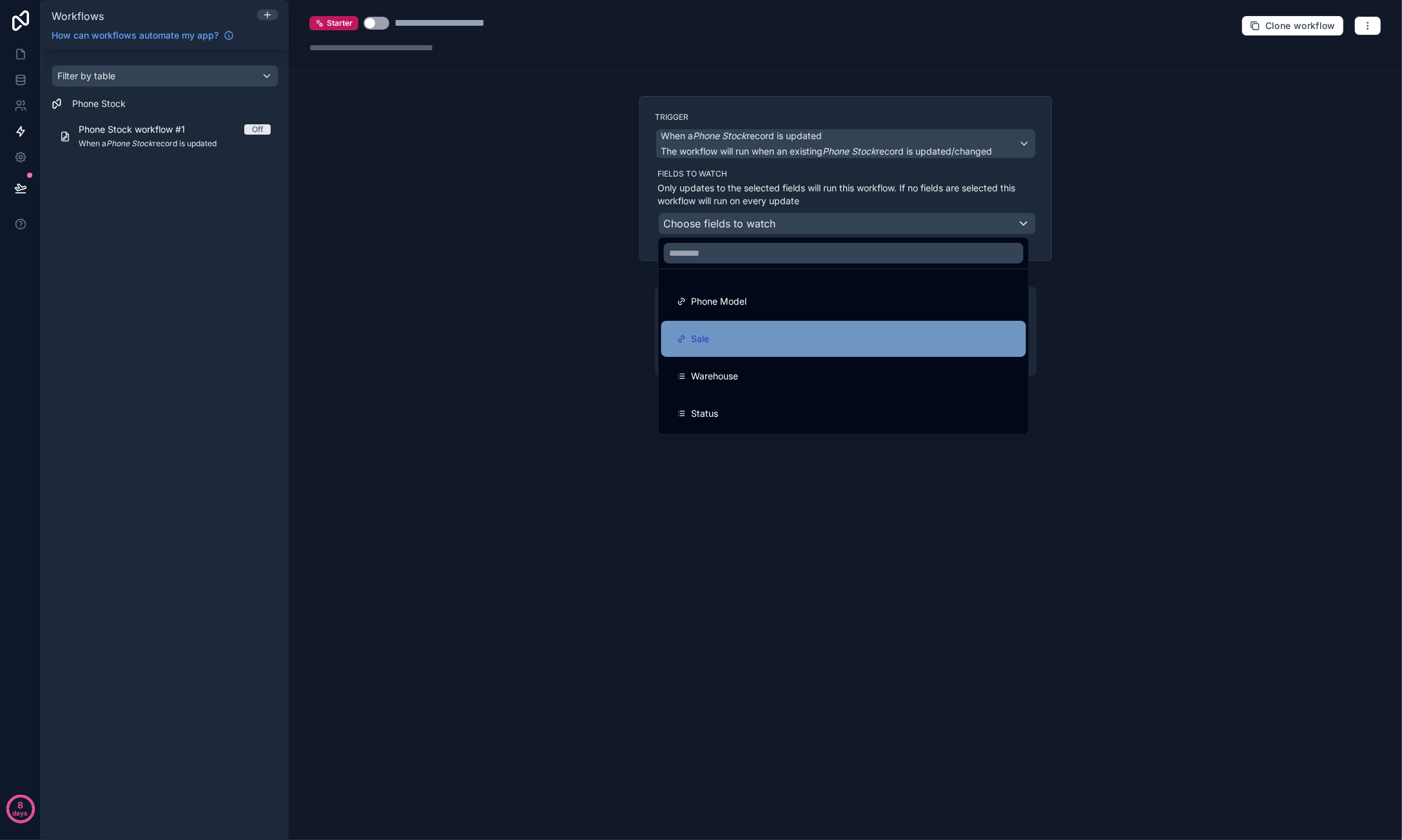
click at [778, 348] on div "Sale" at bounding box center [843, 339] width 365 height 36
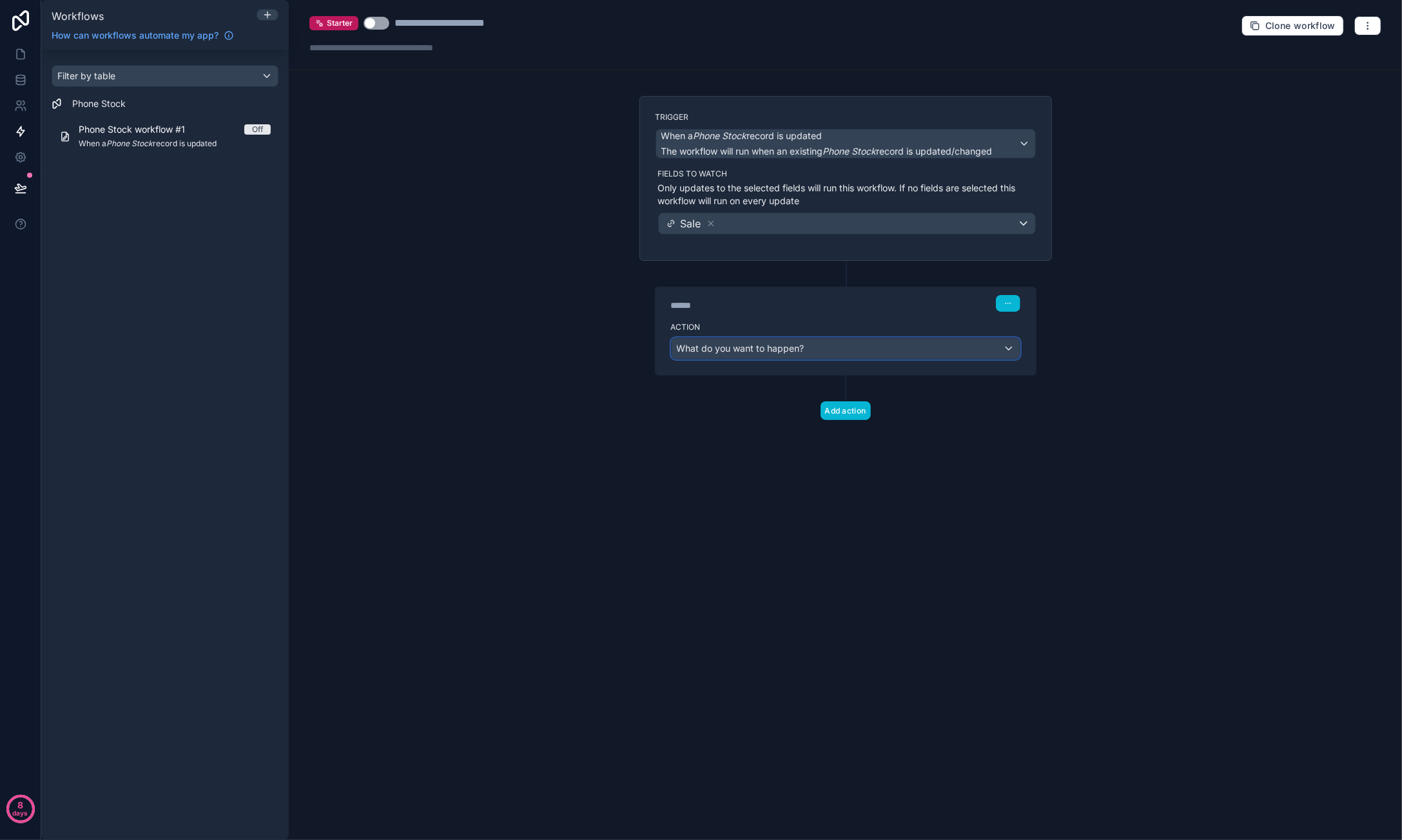
click at [785, 343] on span "What do you want to happen?" at bounding box center [740, 348] width 128 height 11
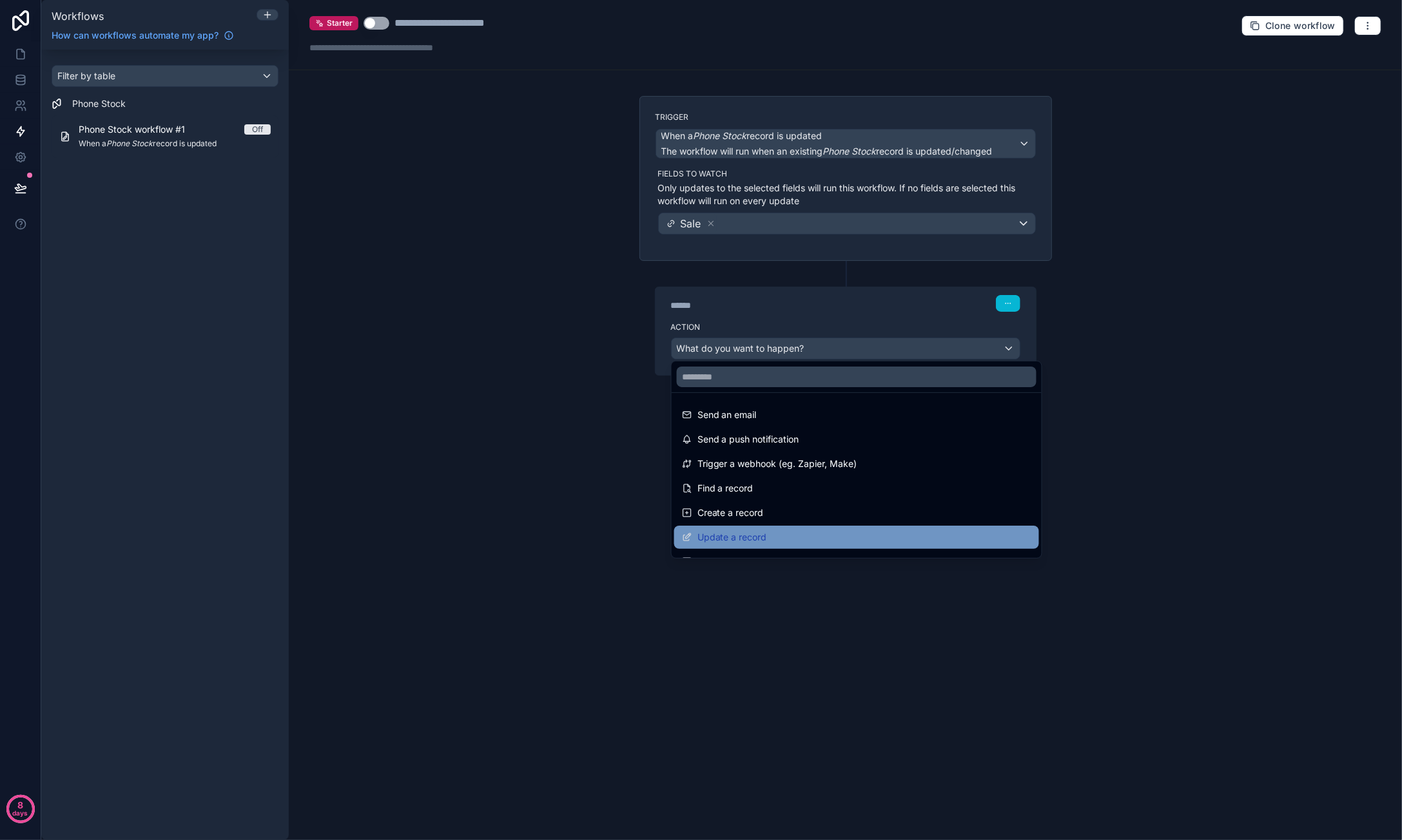
click at [792, 528] on div "Update a record" at bounding box center [856, 538] width 365 height 24
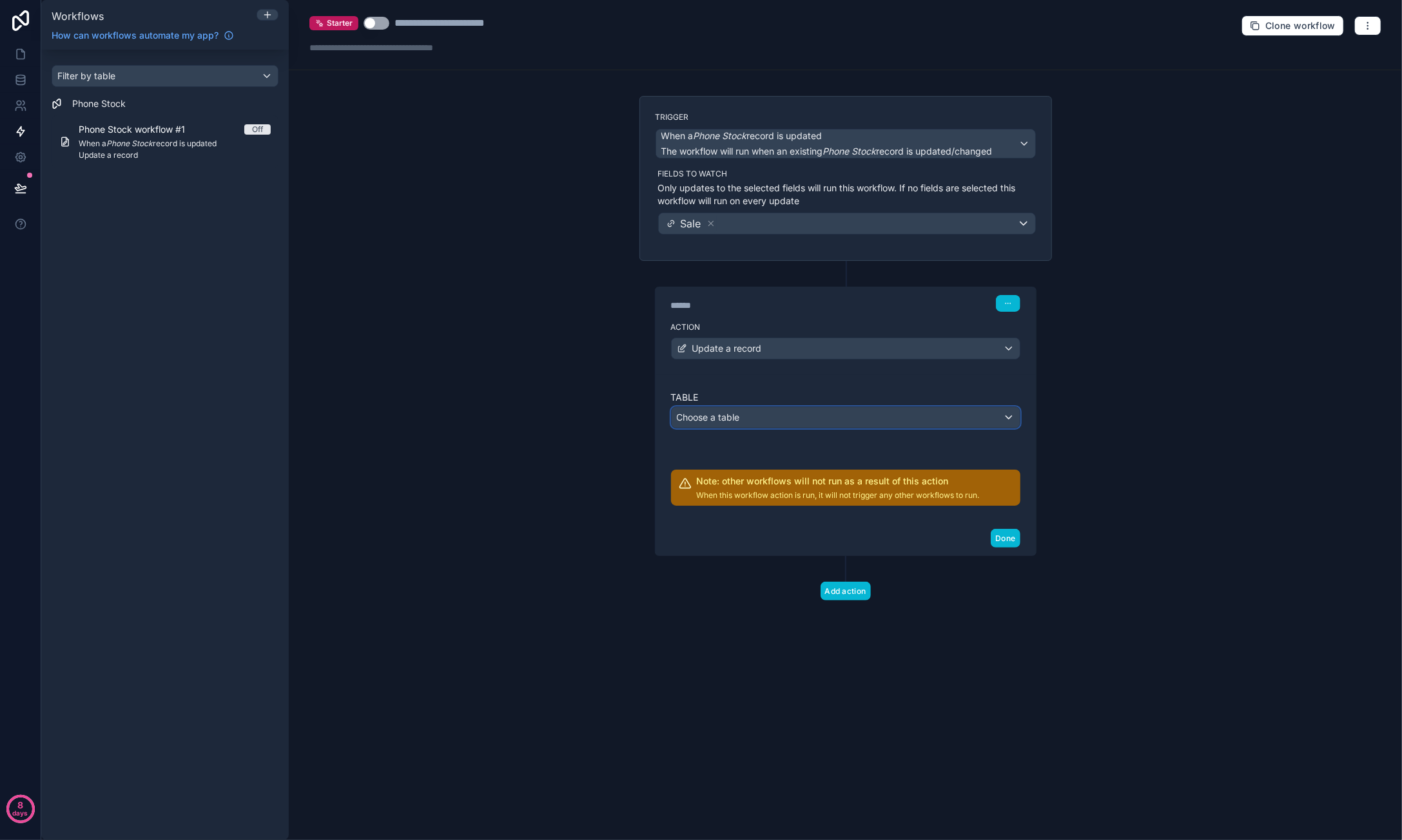
click at [782, 412] on div "Choose a table" at bounding box center [846, 417] width 348 height 21
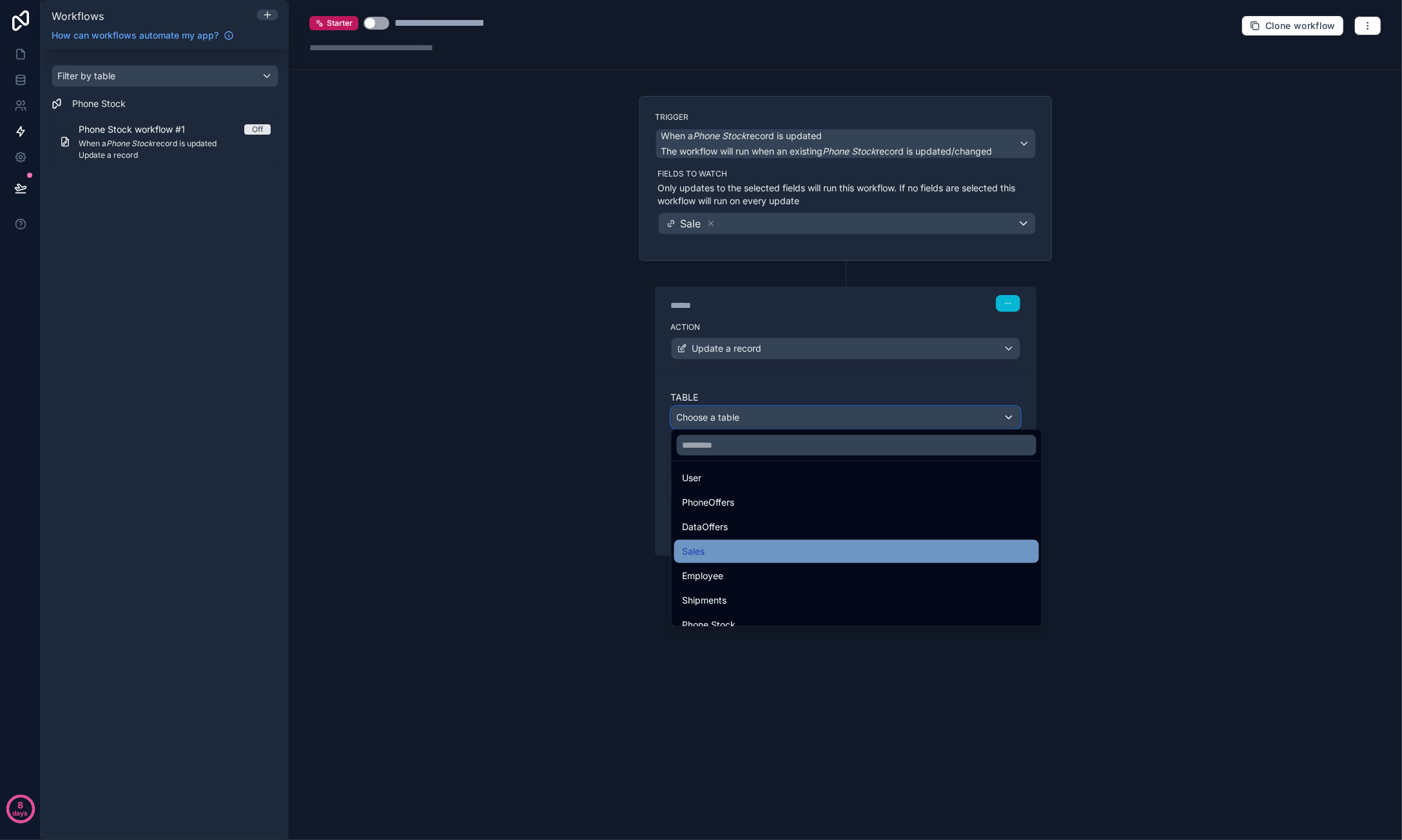
scroll to position [37, 0]
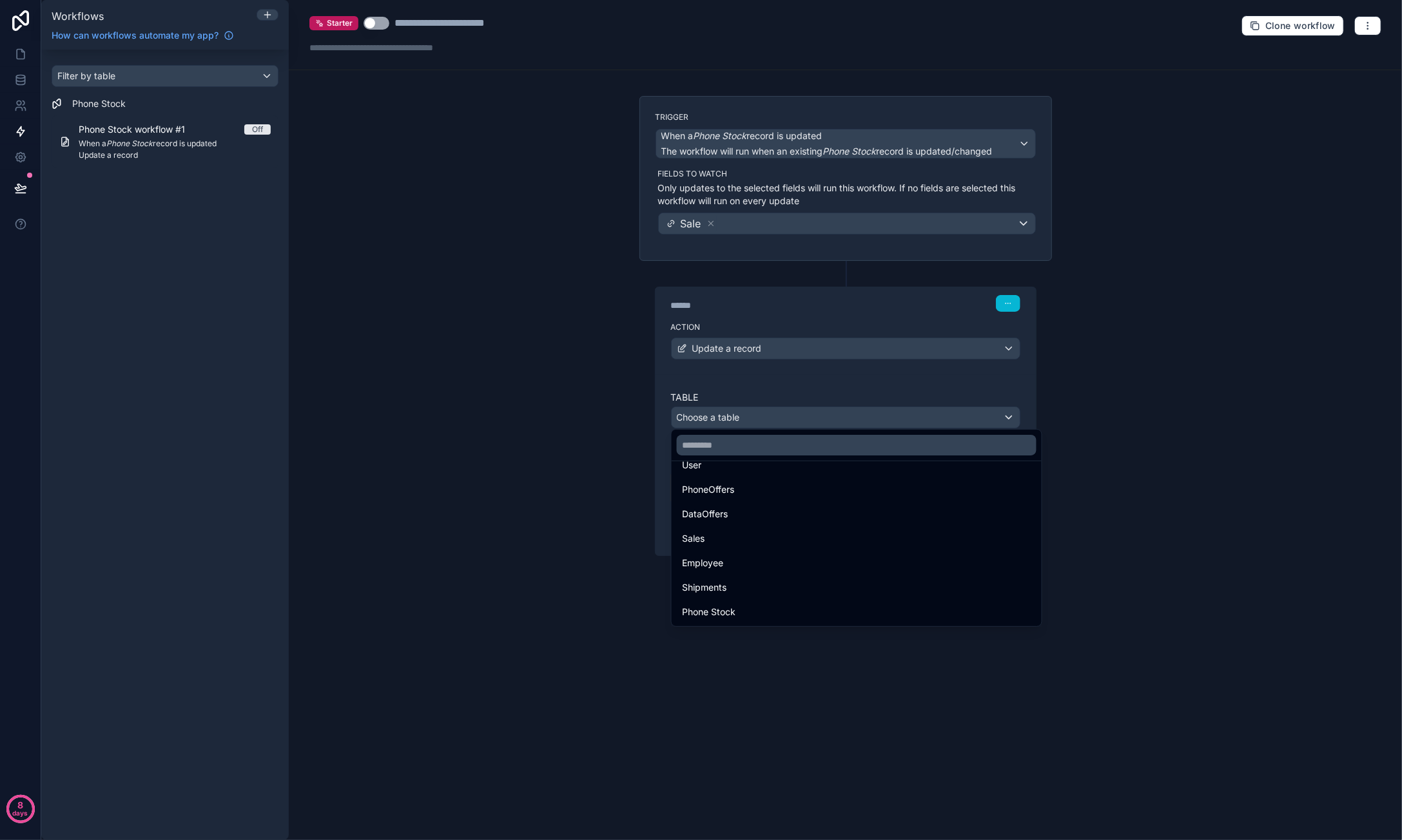
click at [761, 612] on div "Phone Stock" at bounding box center [857, 612] width 350 height 15
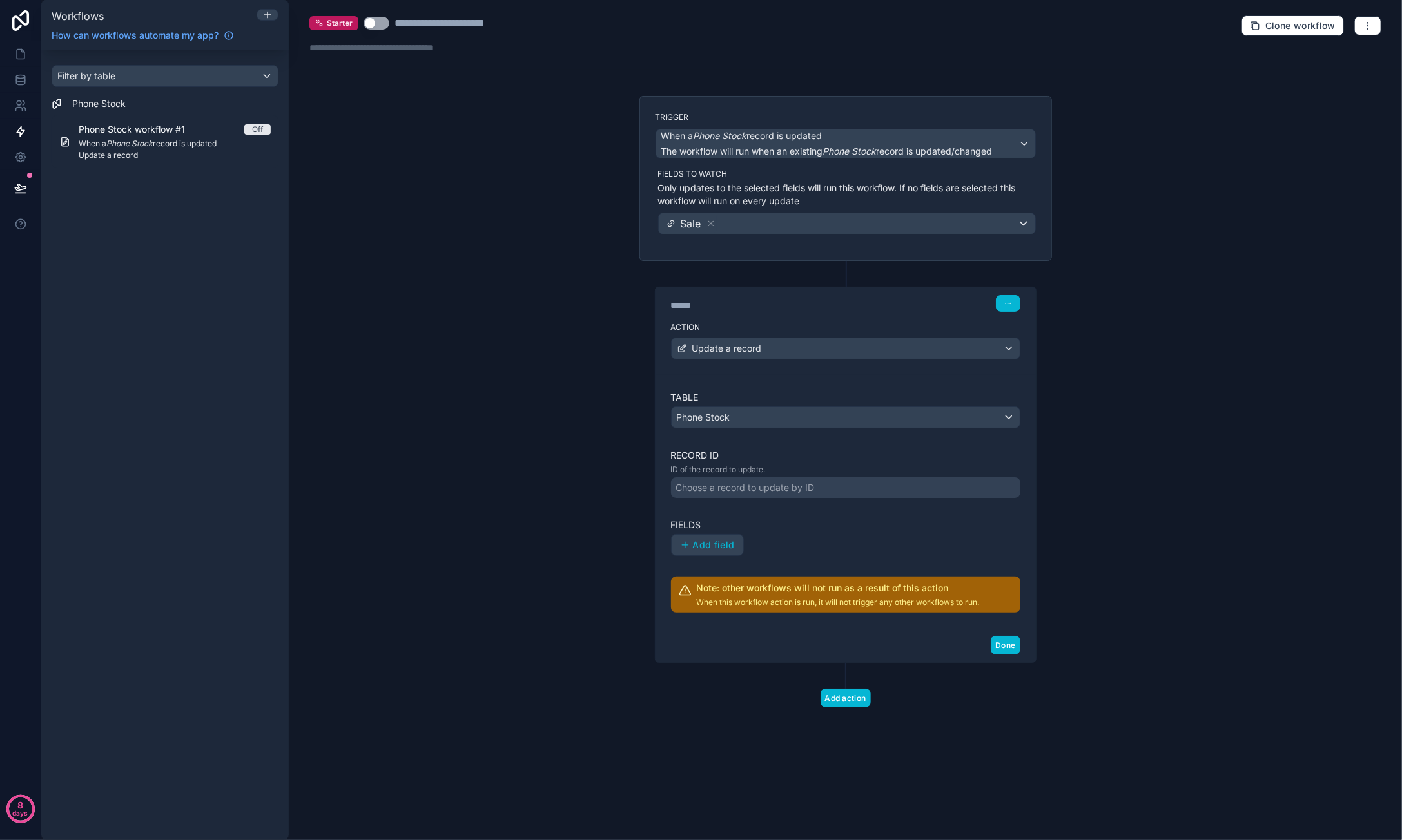
click at [831, 481] on div "Choose a record to update by ID" at bounding box center [846, 487] width 350 height 21
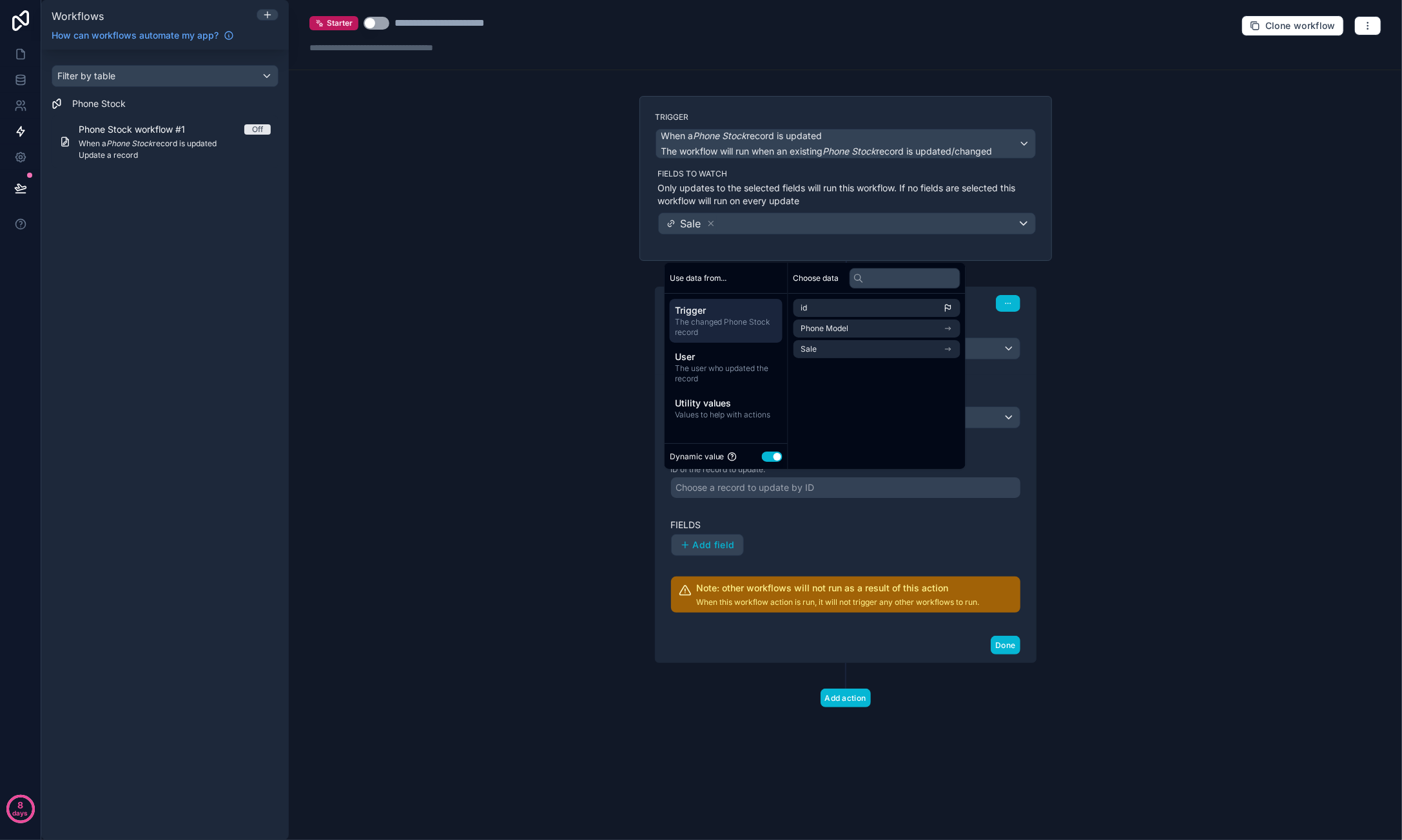
click at [768, 455] on button "Use setting" at bounding box center [772, 456] width 21 height 10
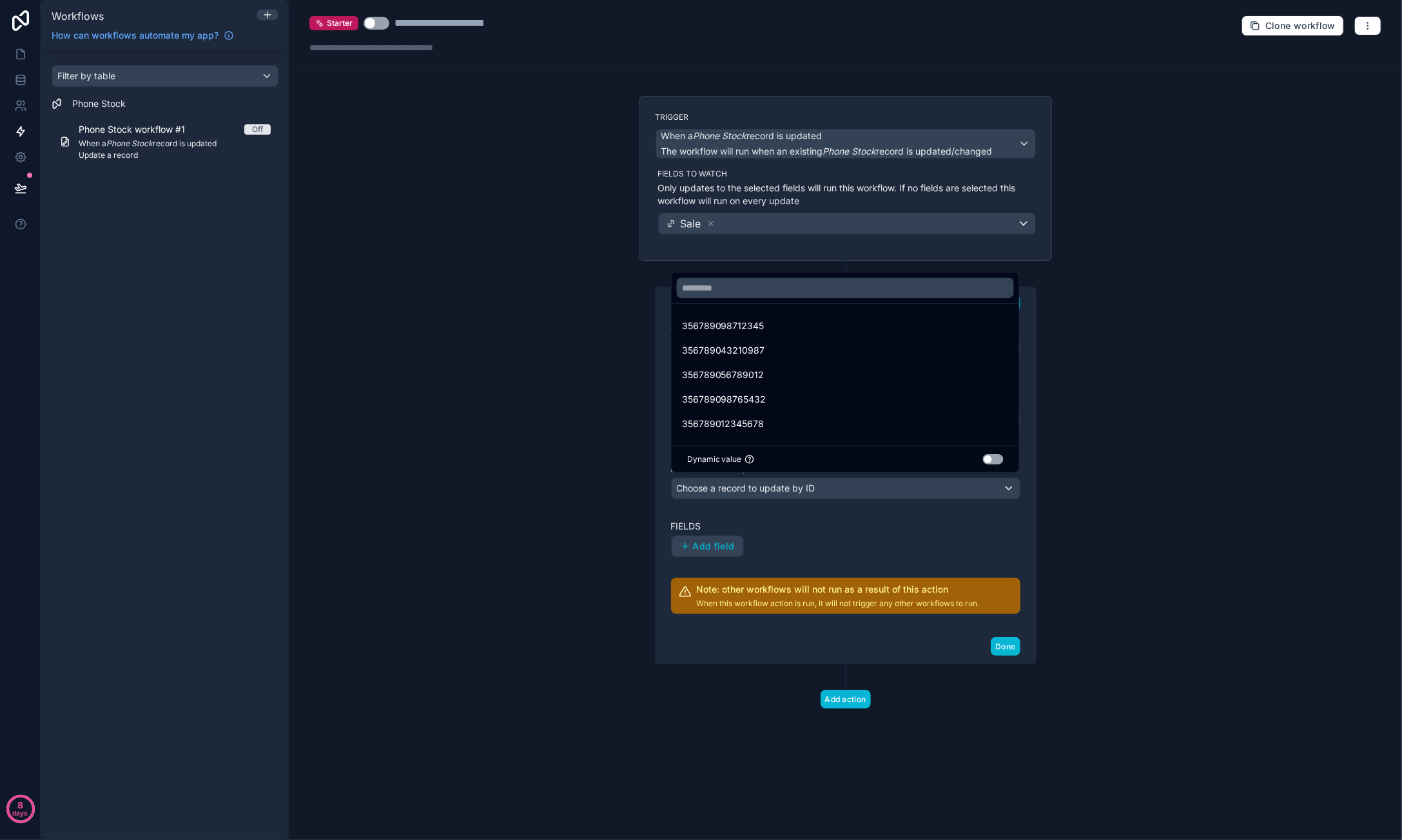
click at [992, 458] on button "Use setting" at bounding box center [993, 459] width 21 height 10
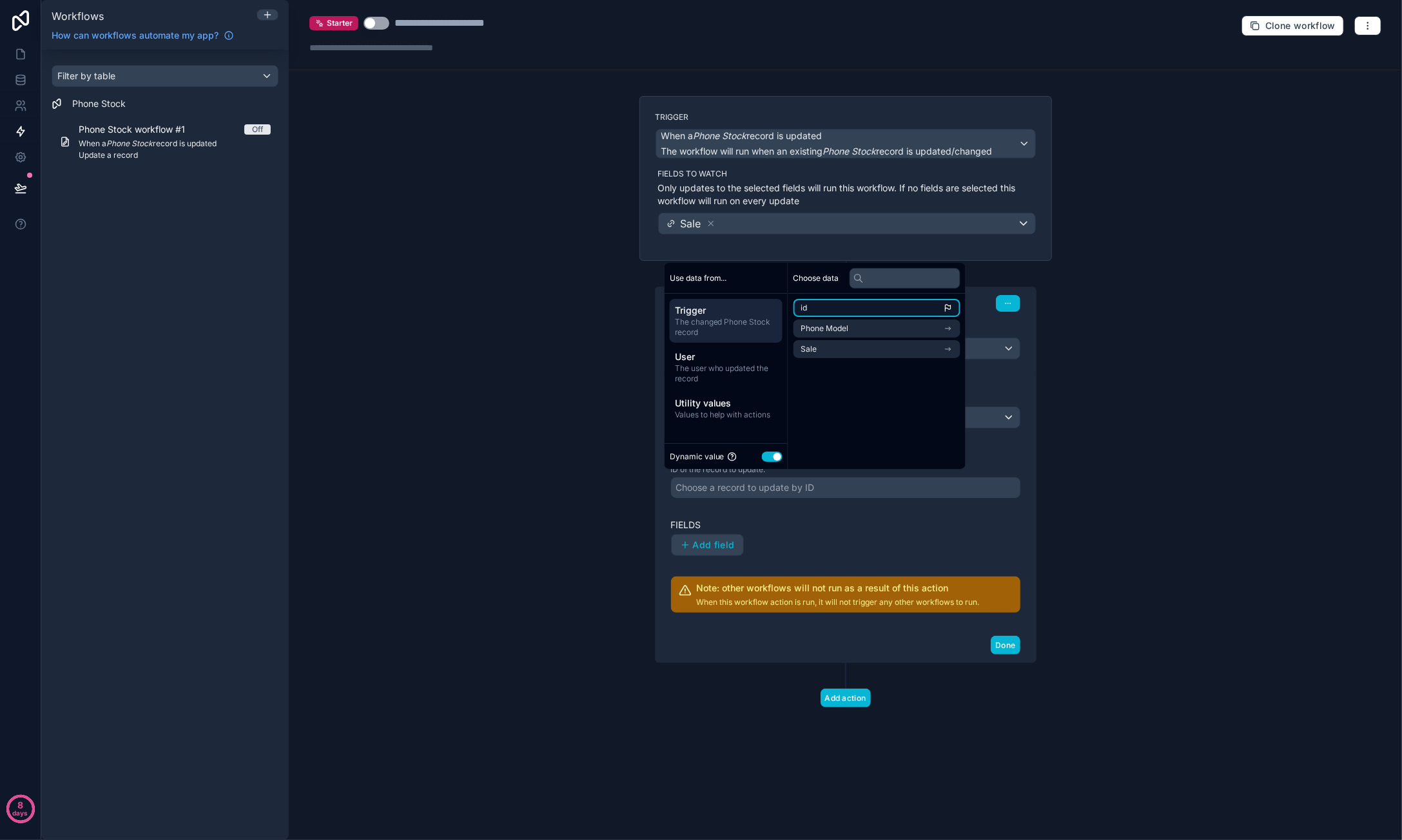
click at [816, 314] on li "id" at bounding box center [877, 308] width 167 height 18
drag, startPoint x: 867, startPoint y: 325, endPoint x: 851, endPoint y: 345, distance: 25.6
click at [851, 345] on ul "id Phone Model Sale" at bounding box center [877, 328] width 167 height 59
click at [850, 346] on li "Sale" at bounding box center [877, 349] width 167 height 18
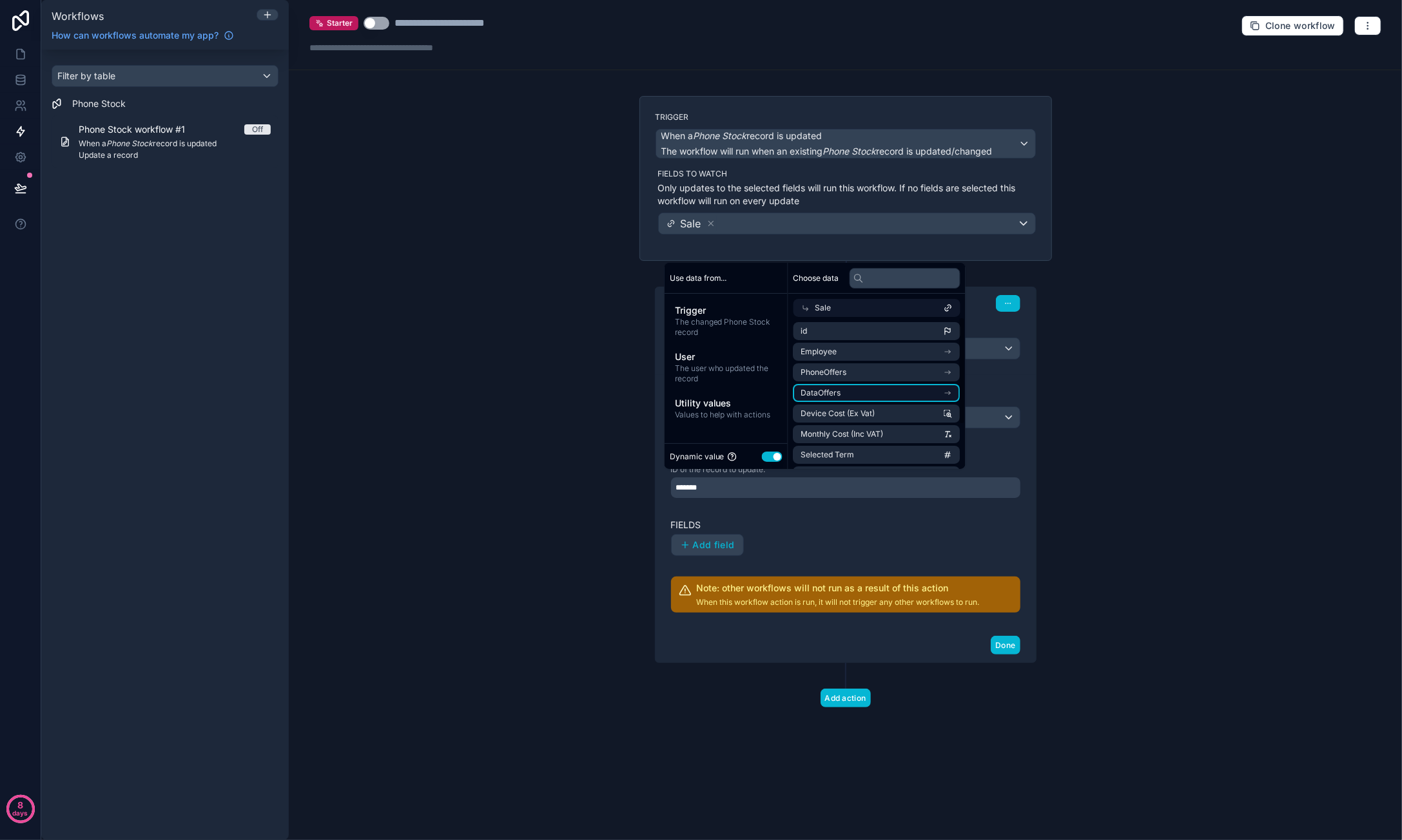
scroll to position [62, 0]
click at [878, 455] on li "imei" at bounding box center [877, 454] width 167 height 18
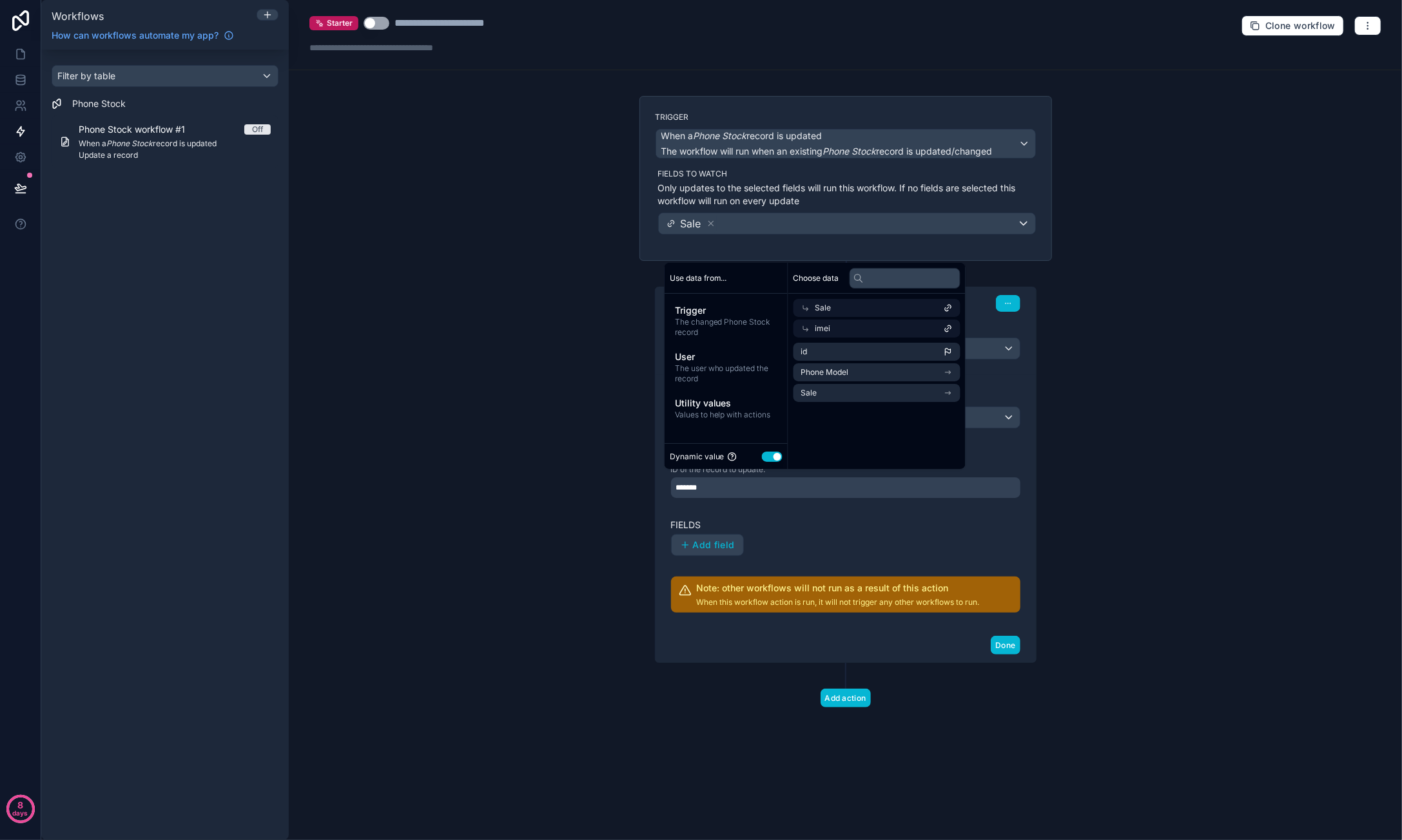
scroll to position [0, 0]
click at [886, 348] on li "id" at bounding box center [877, 352] width 167 height 18
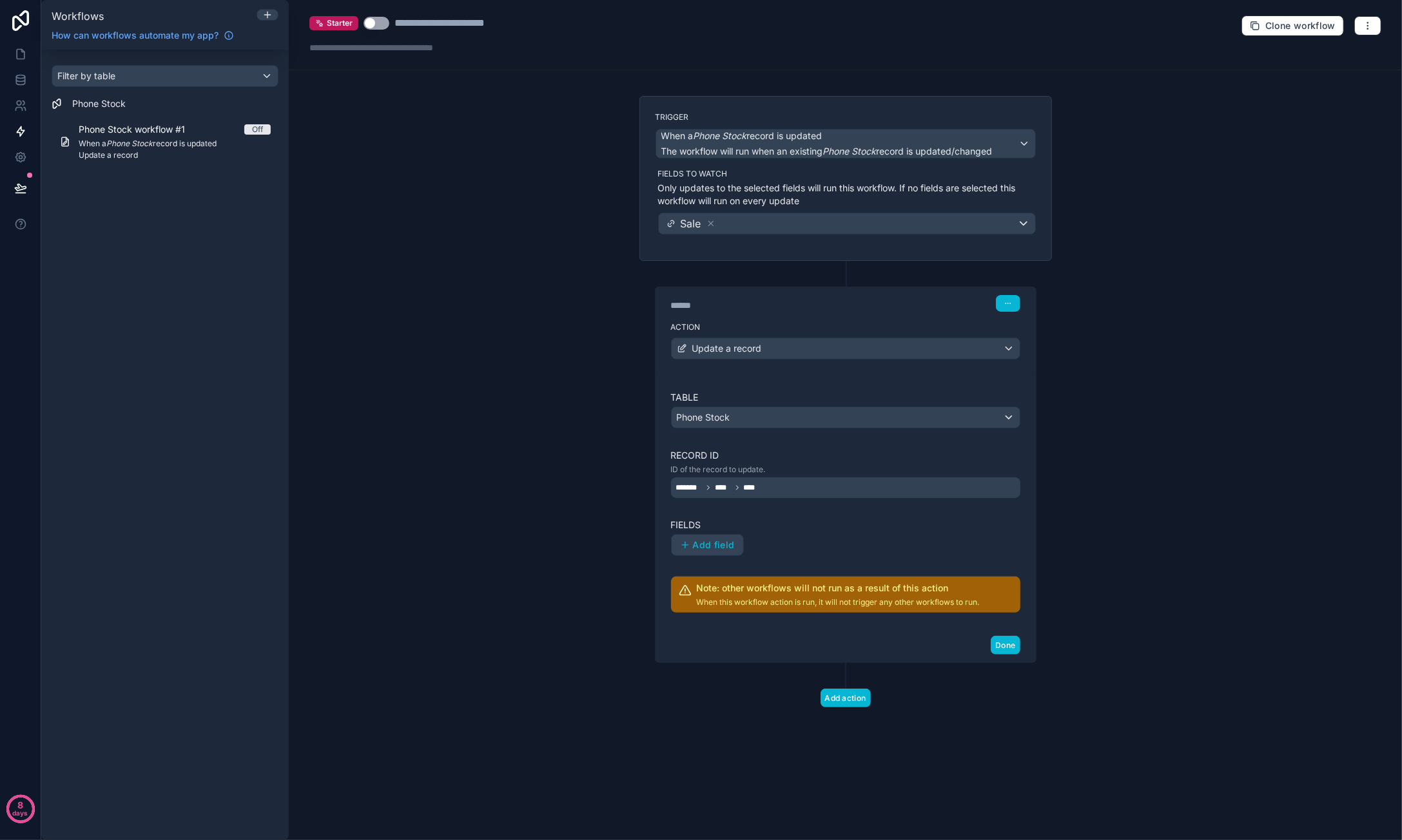
click at [886, 544] on div "Add field" at bounding box center [846, 545] width 350 height 22
click at [725, 539] on span "Add field" at bounding box center [714, 545] width 42 height 12
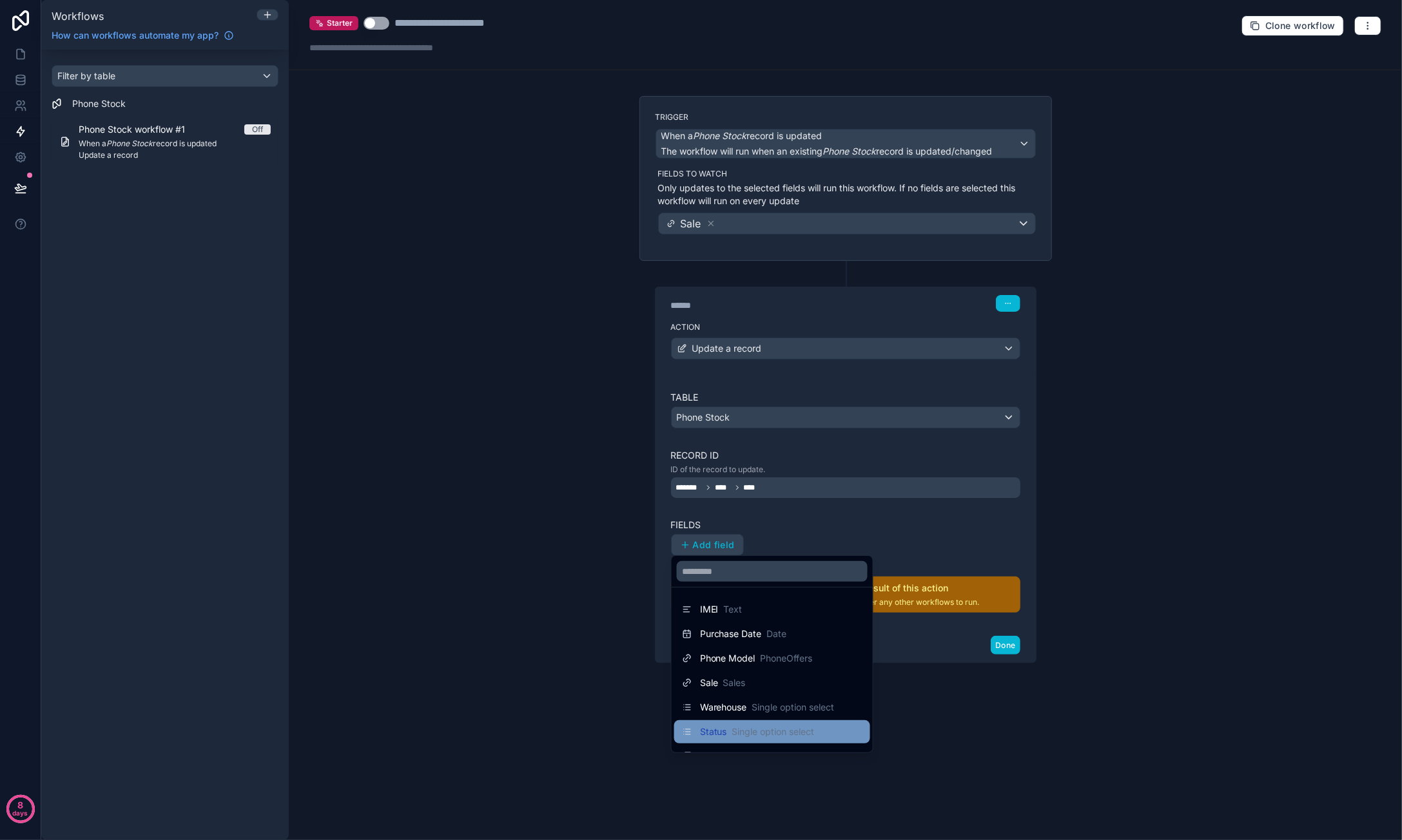
click at [789, 724] on div "Status Single option select" at bounding box center [748, 731] width 133 height 15
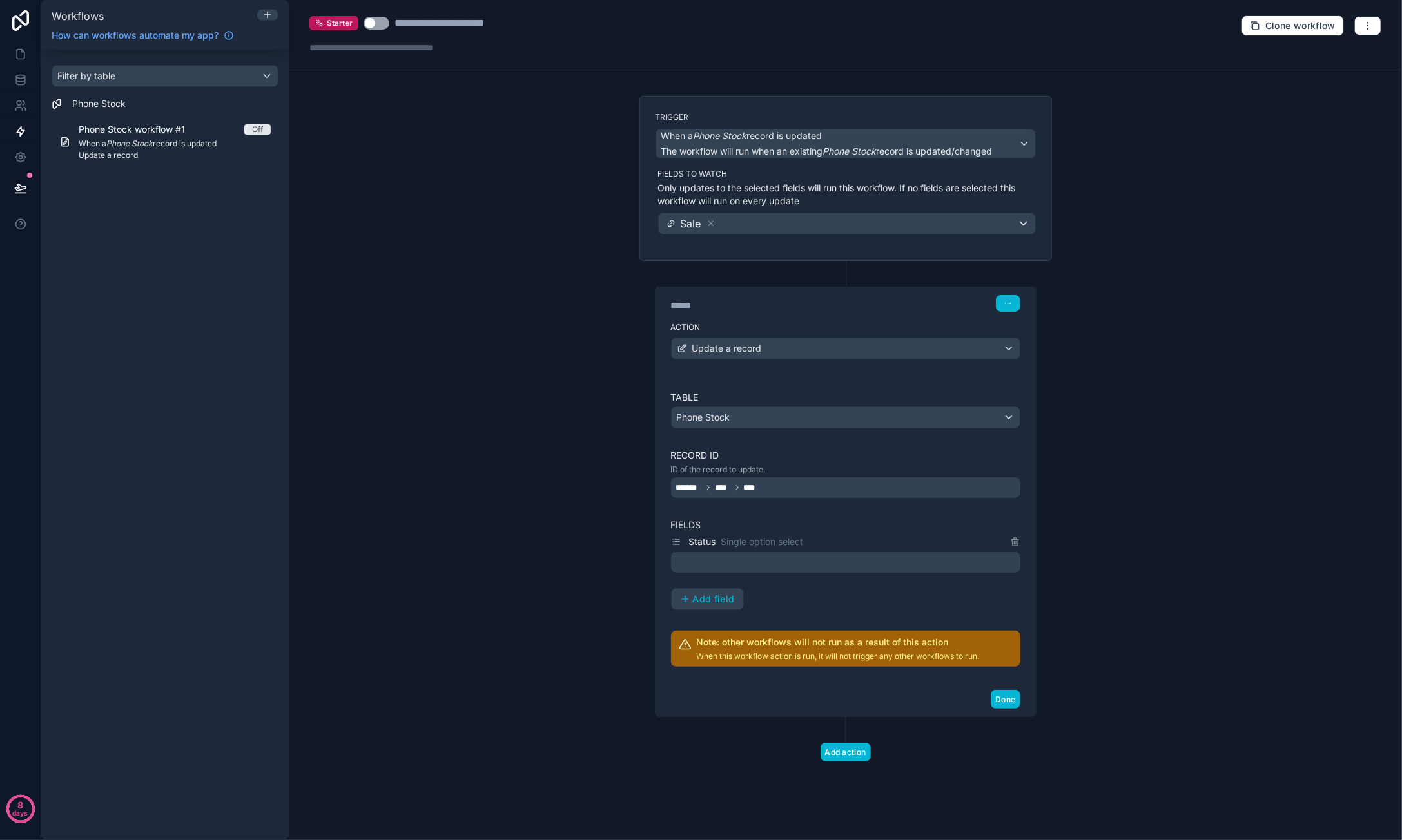
click at [742, 558] on div at bounding box center [846, 562] width 350 height 21
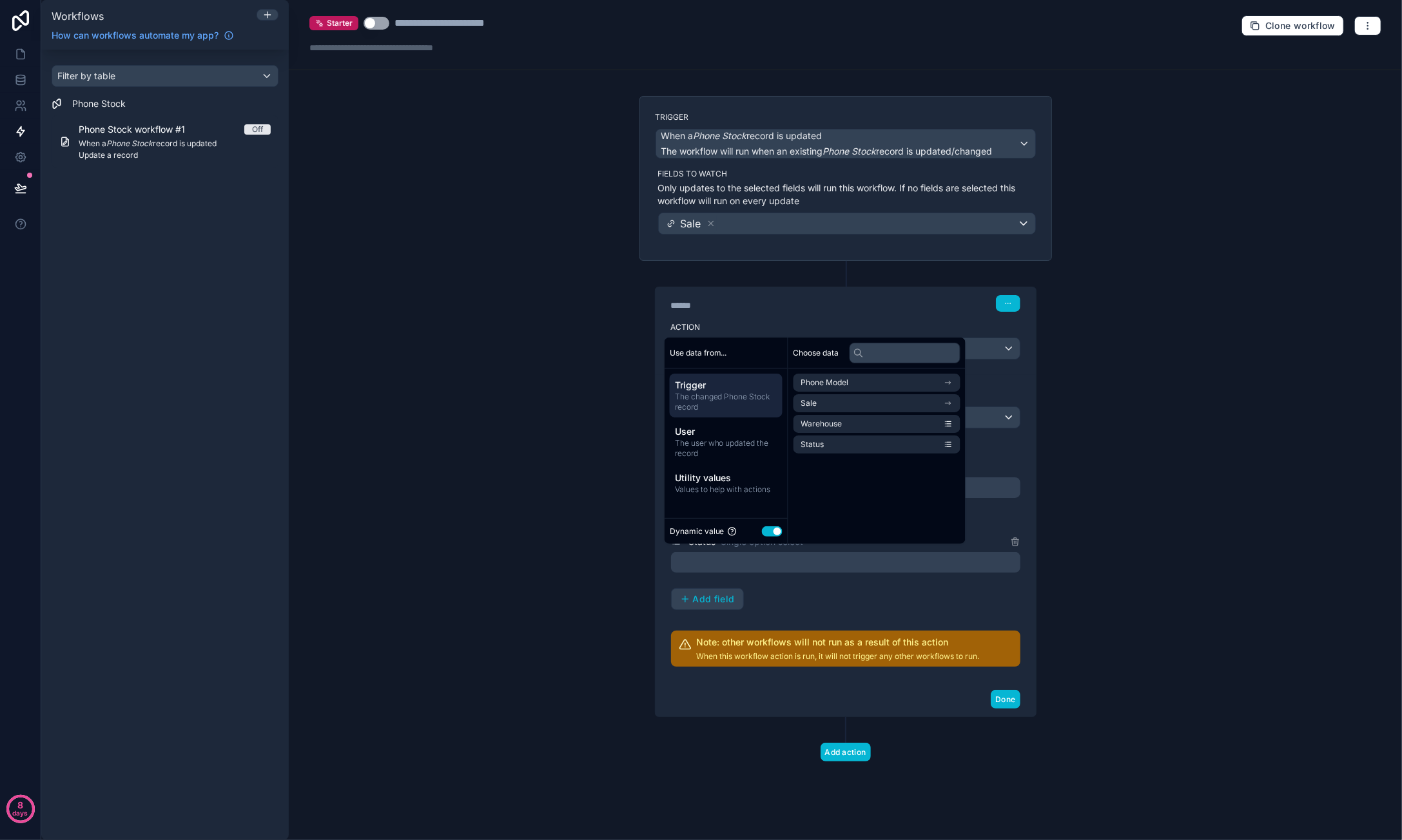
click at [770, 534] on button "Use setting" at bounding box center [772, 530] width 21 height 10
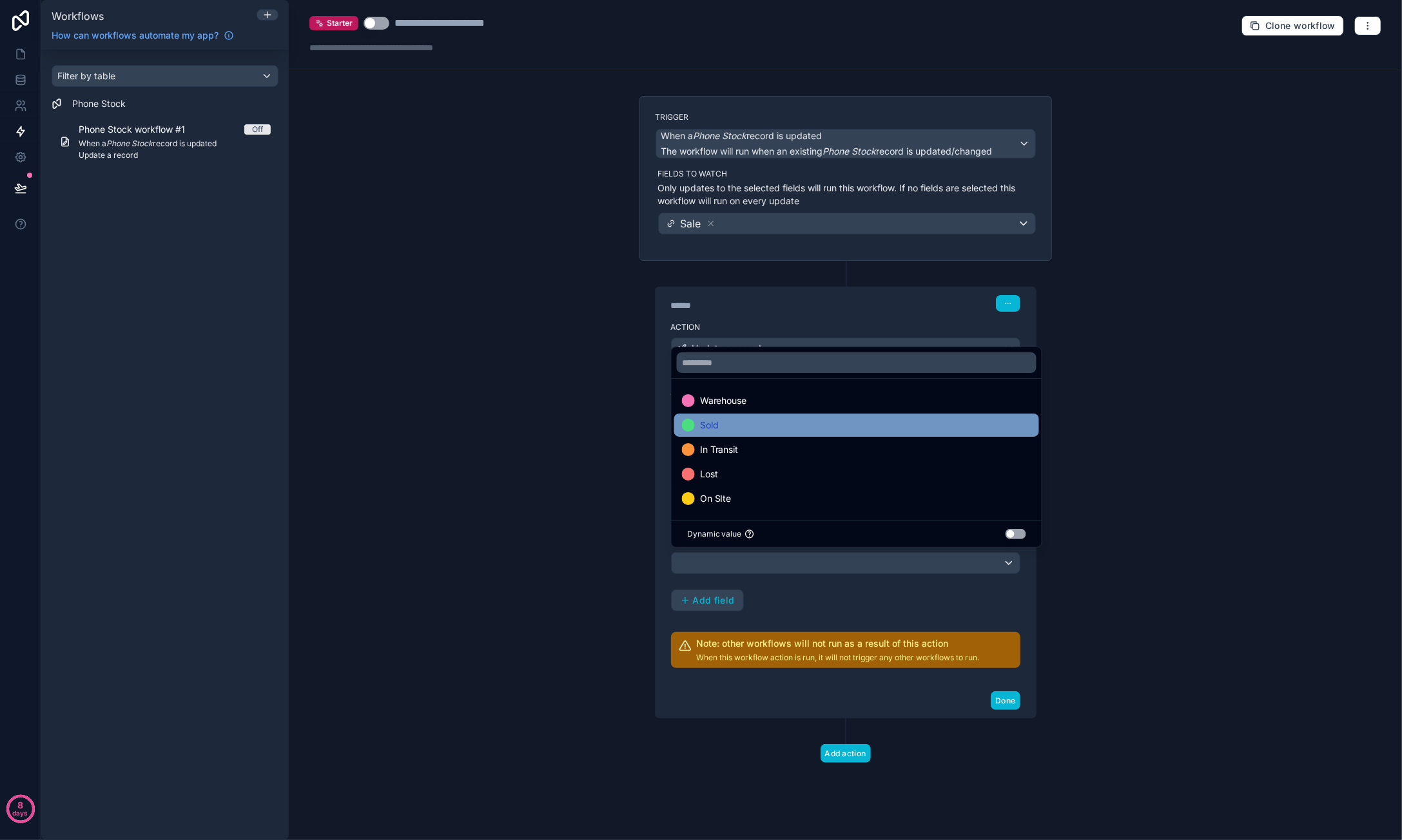
click at [776, 418] on div "Sold" at bounding box center [857, 425] width 350 height 15
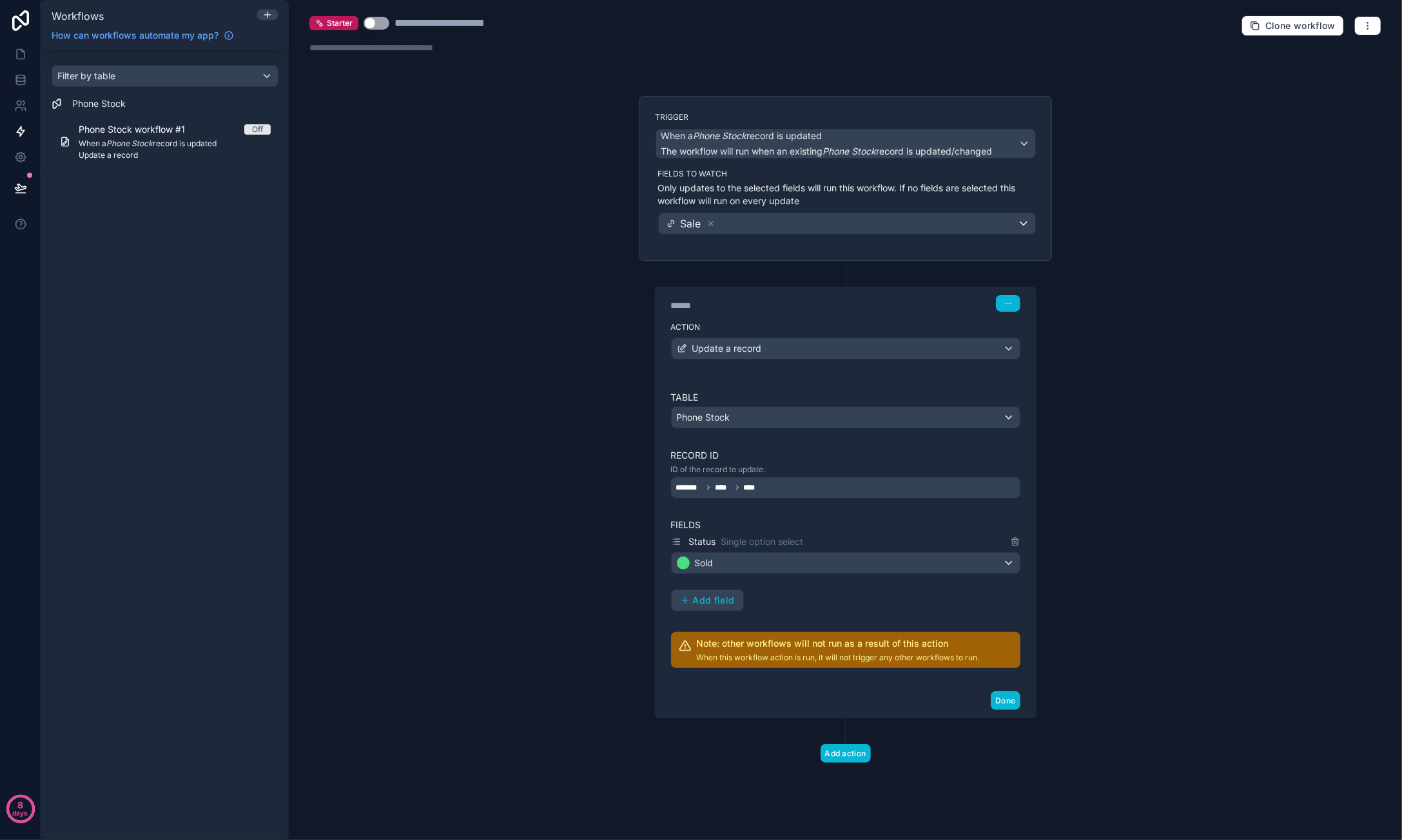
click at [1161, 501] on div "**********" at bounding box center [845, 420] width 1113 height 840
click at [1008, 698] on button "Done" at bounding box center [1005, 701] width 29 height 19
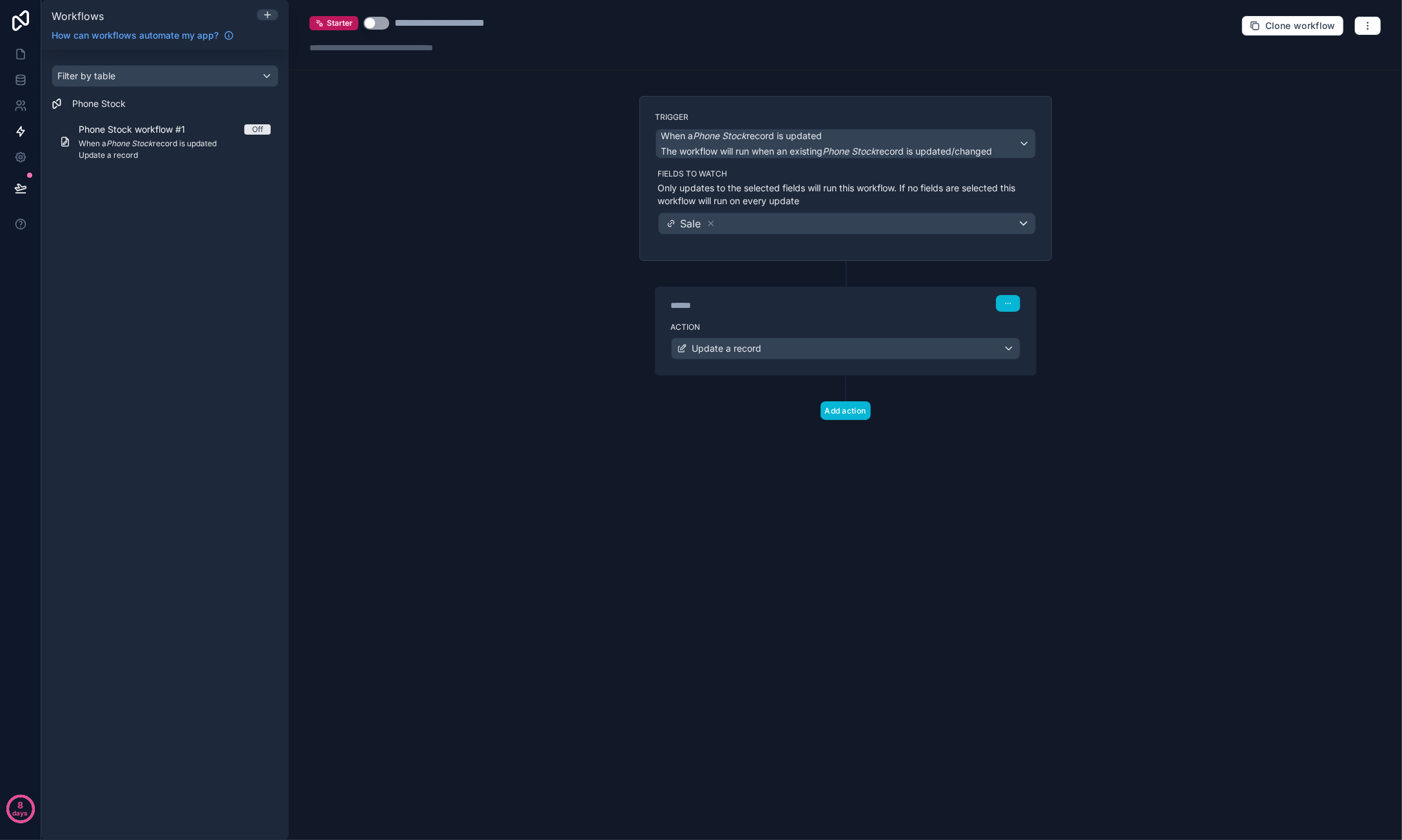
click at [374, 29] on div "Starter Use setting" at bounding box center [350, 23] width 80 height 15
click at [387, 21] on button "Use setting" at bounding box center [376, 24] width 25 height 13
click at [216, 153] on span "Update a record" at bounding box center [175, 155] width 192 height 10
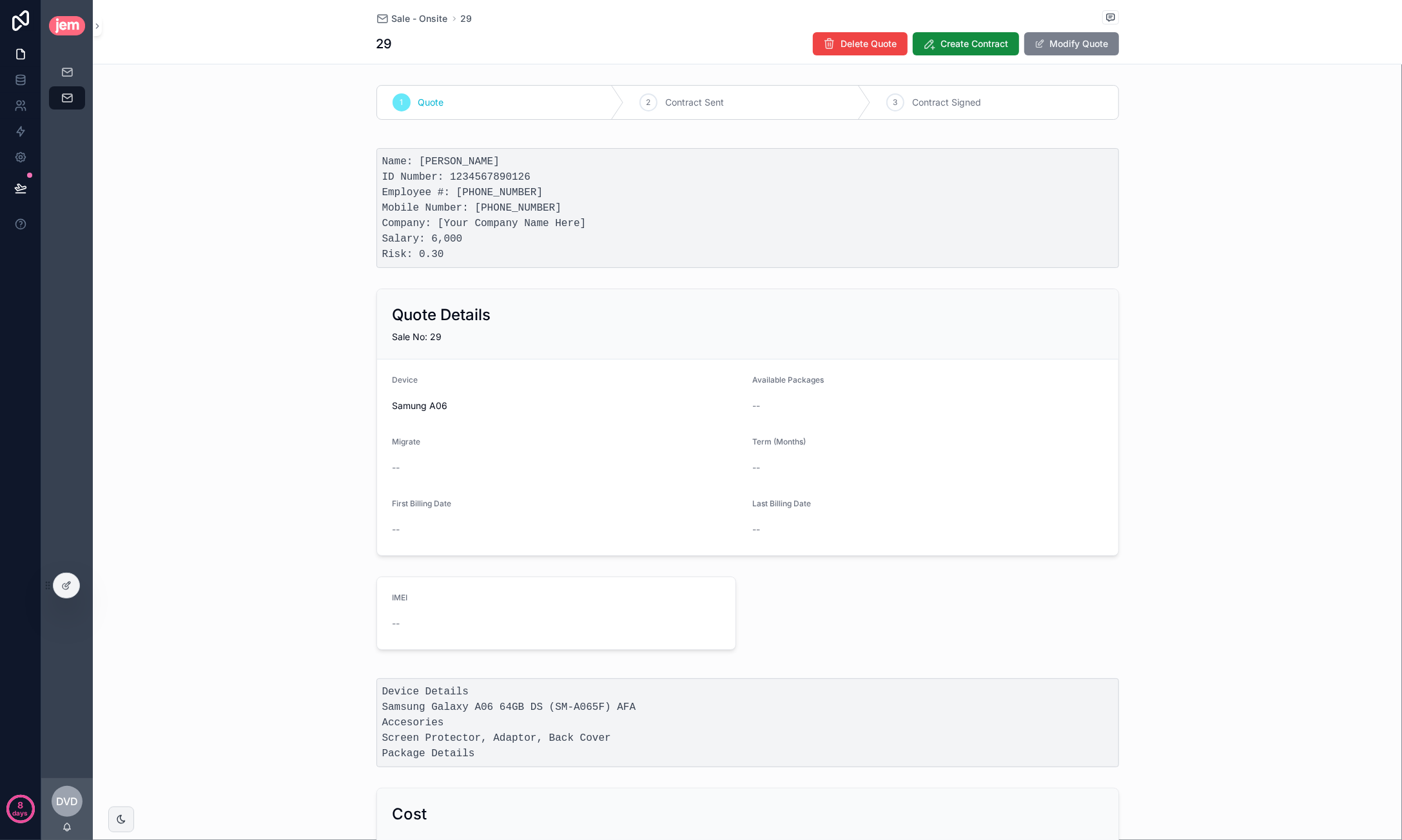
click at [1079, 43] on button "Modify Quote" at bounding box center [1071, 44] width 95 height 24
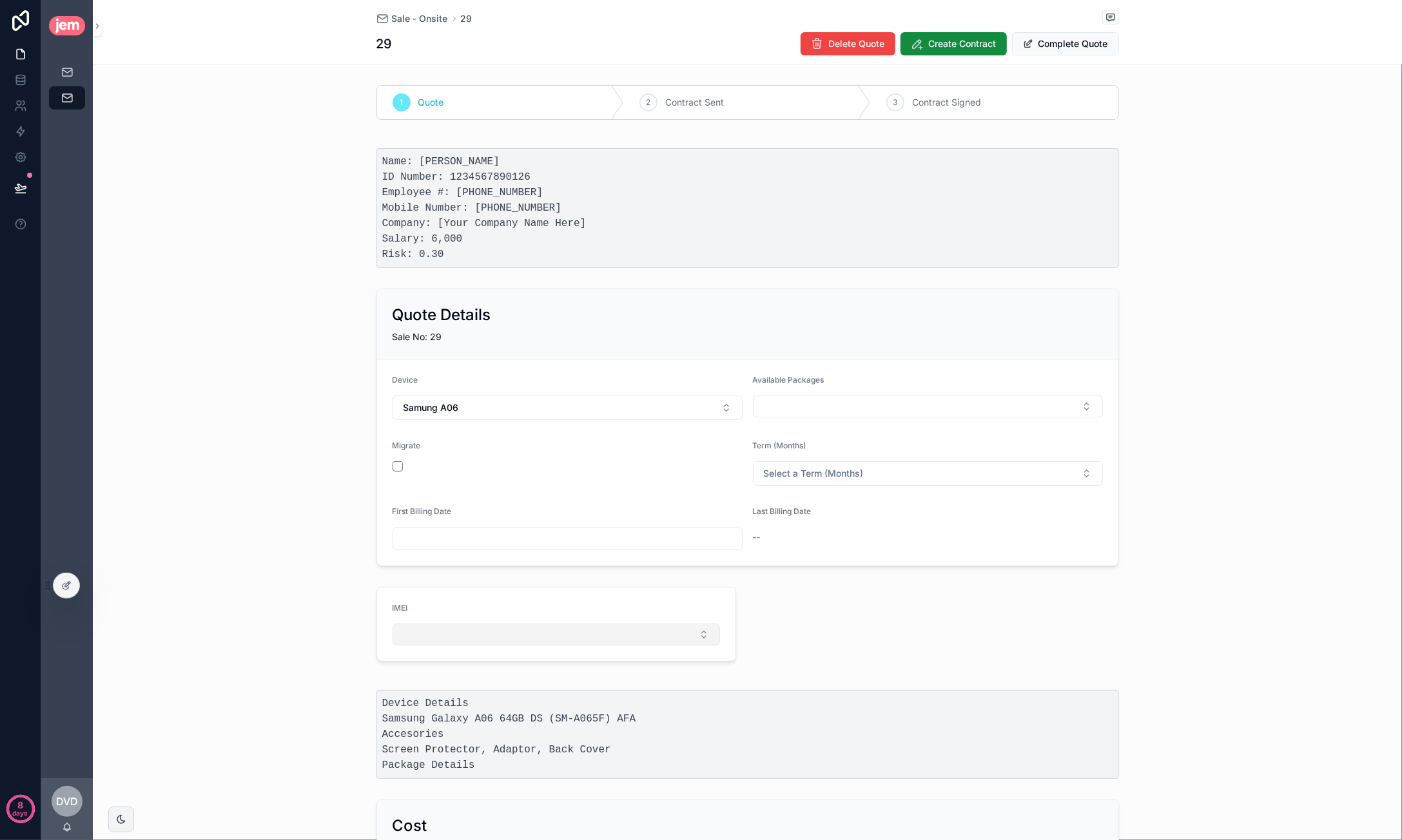
click at [526, 631] on button "Select Button" at bounding box center [556, 635] width 328 height 22
click at [515, 684] on div "356789098712345" at bounding box center [551, 682] width 322 height 21
click at [287, 584] on div "IMEI 356789098712345" at bounding box center [746, 625] width 1309 height 88
click at [1063, 44] on button "Complete Quote" at bounding box center [1065, 44] width 107 height 24
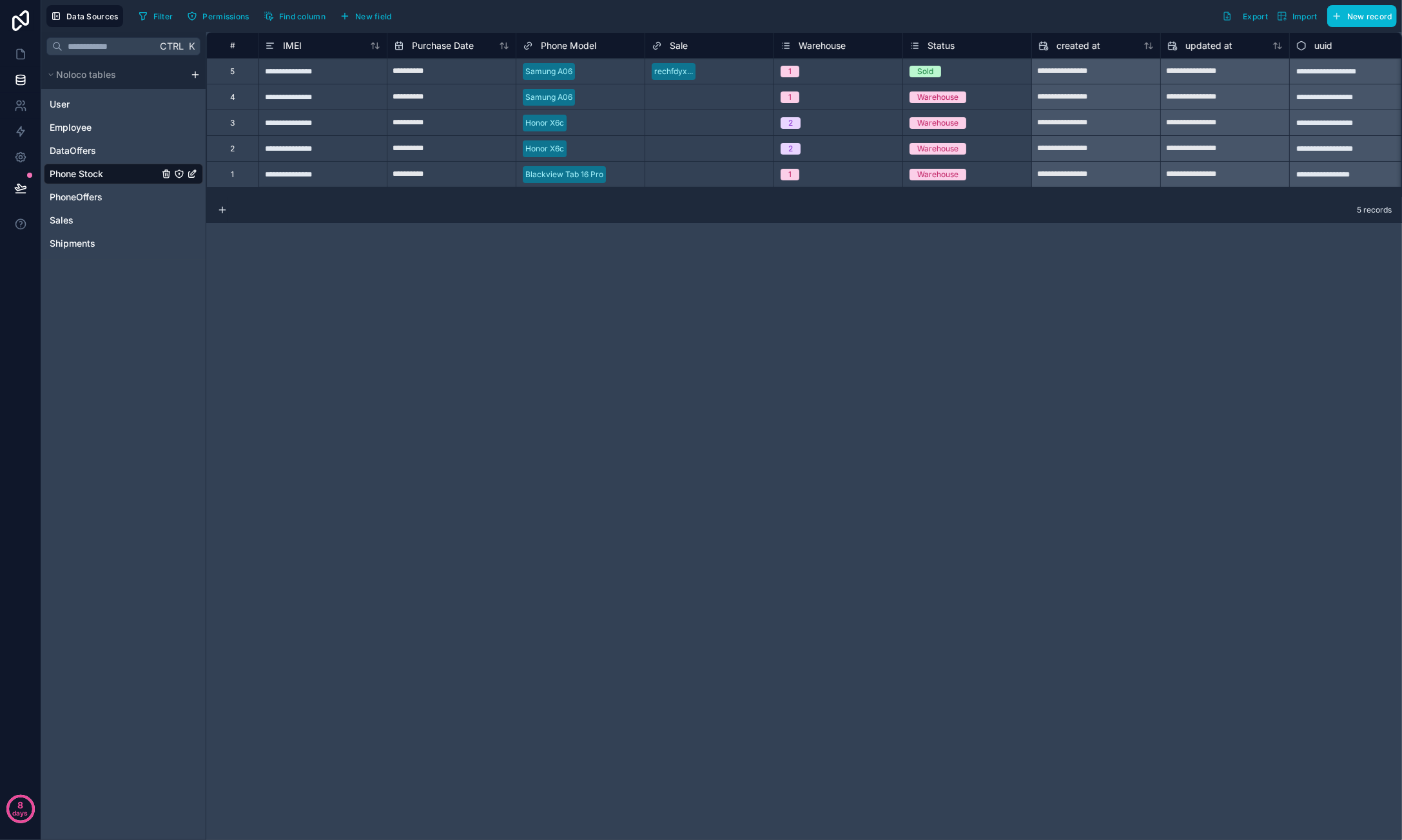
click at [946, 46] on span "Status" at bounding box center [941, 45] width 27 height 13
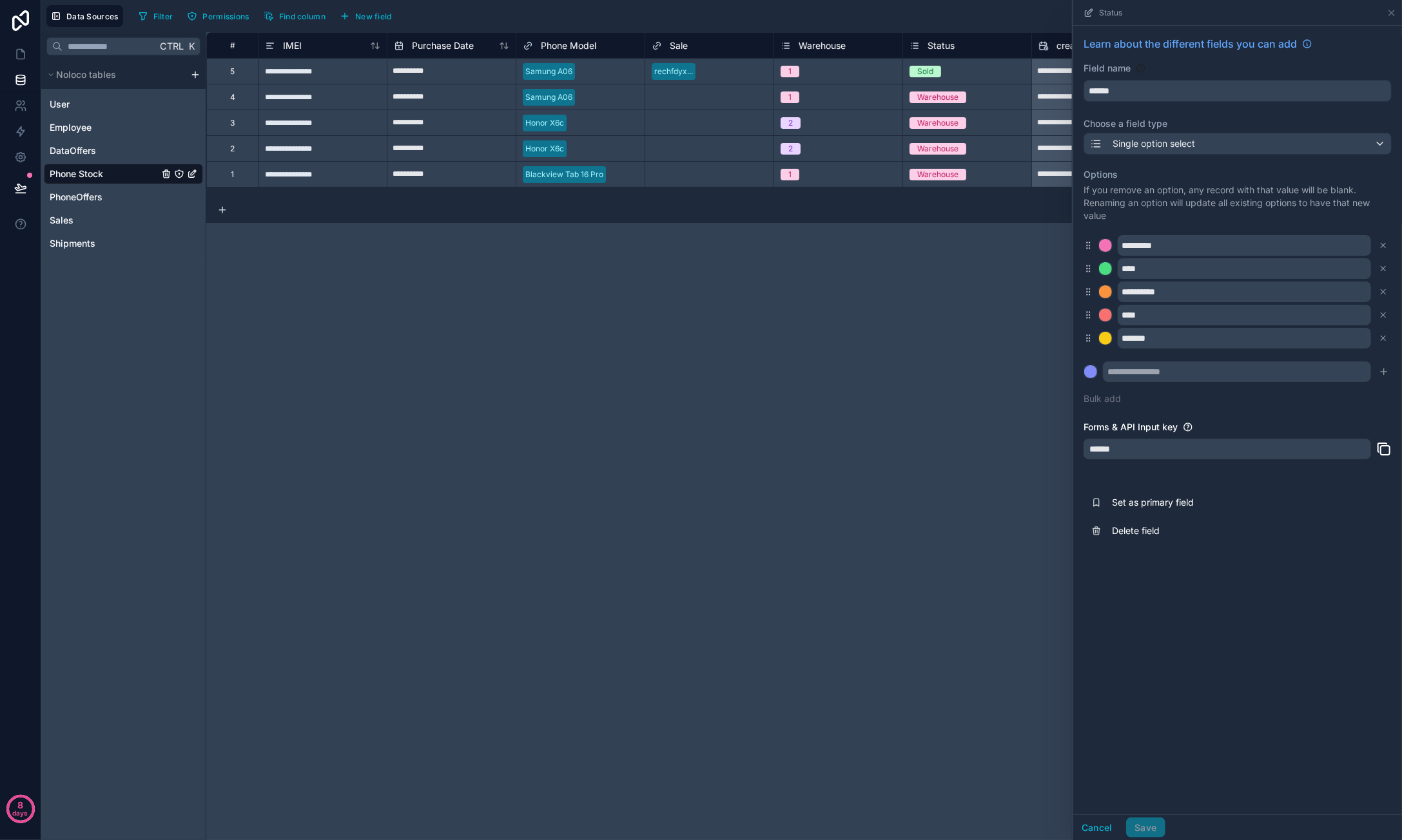
click at [850, 284] on div "**********" at bounding box center [804, 436] width 1196 height 807
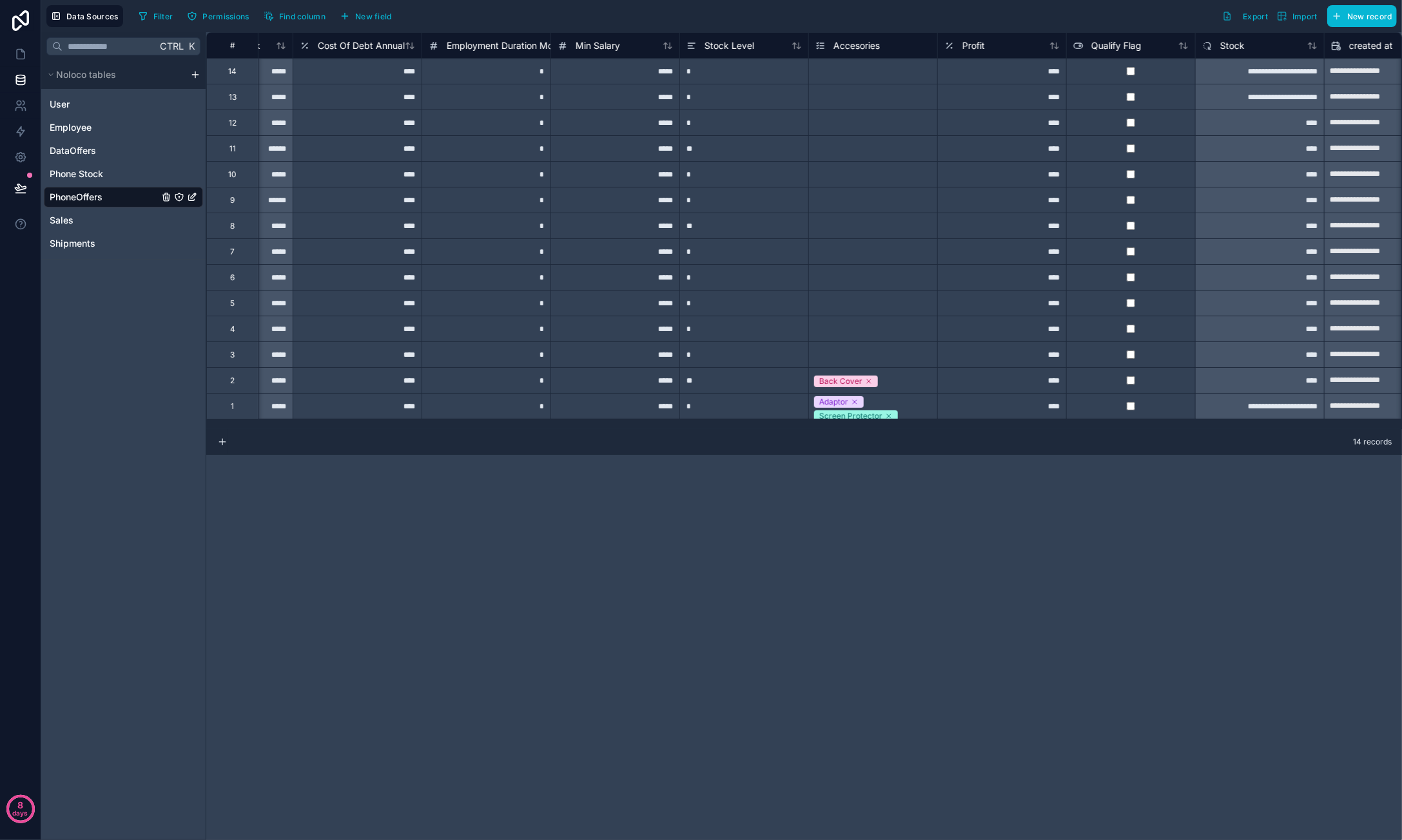
scroll to position [0, 741]
click at [731, 50] on span "Stock Level" at bounding box center [726, 45] width 50 height 13
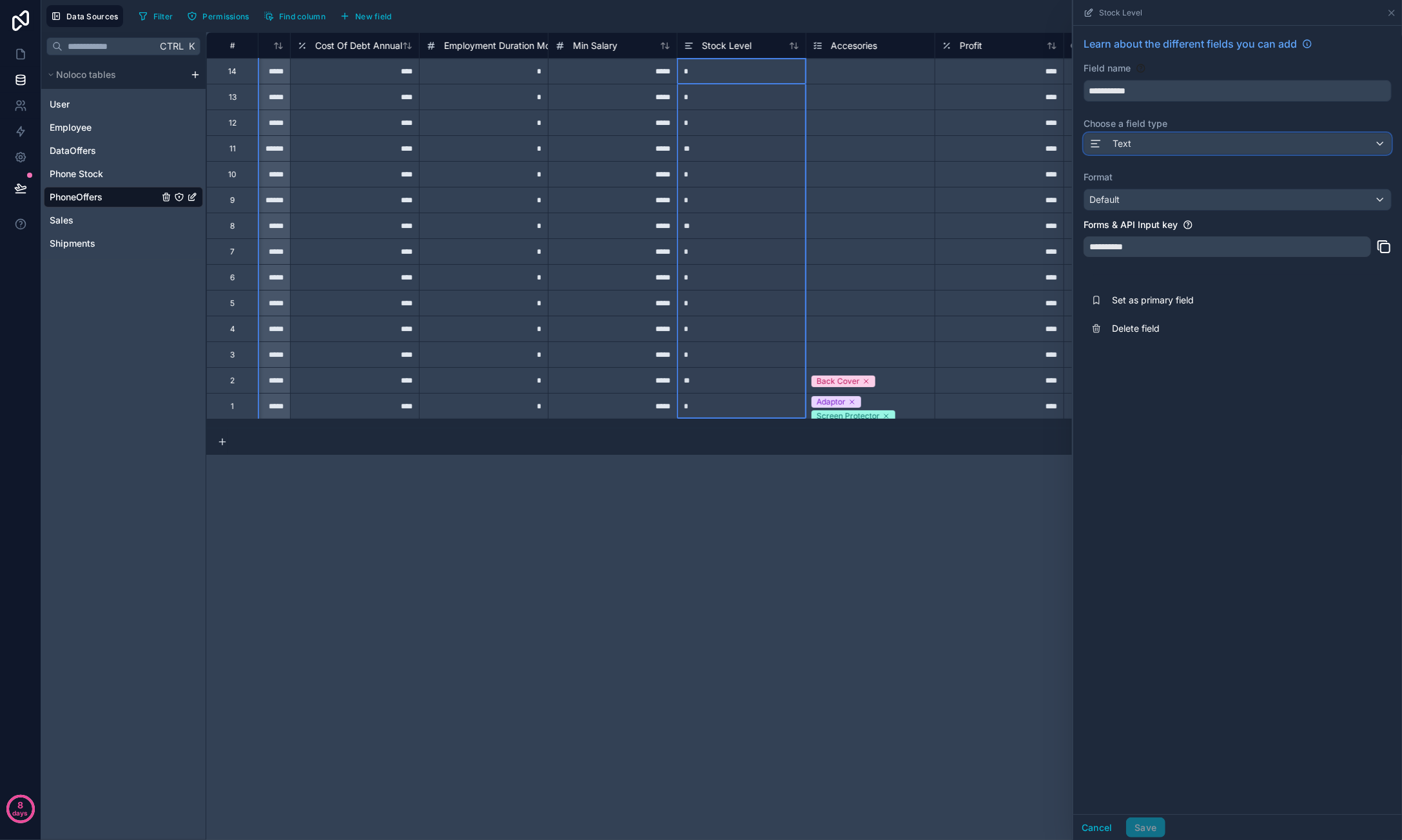
click at [1187, 140] on div "Text" at bounding box center [1237, 143] width 307 height 21
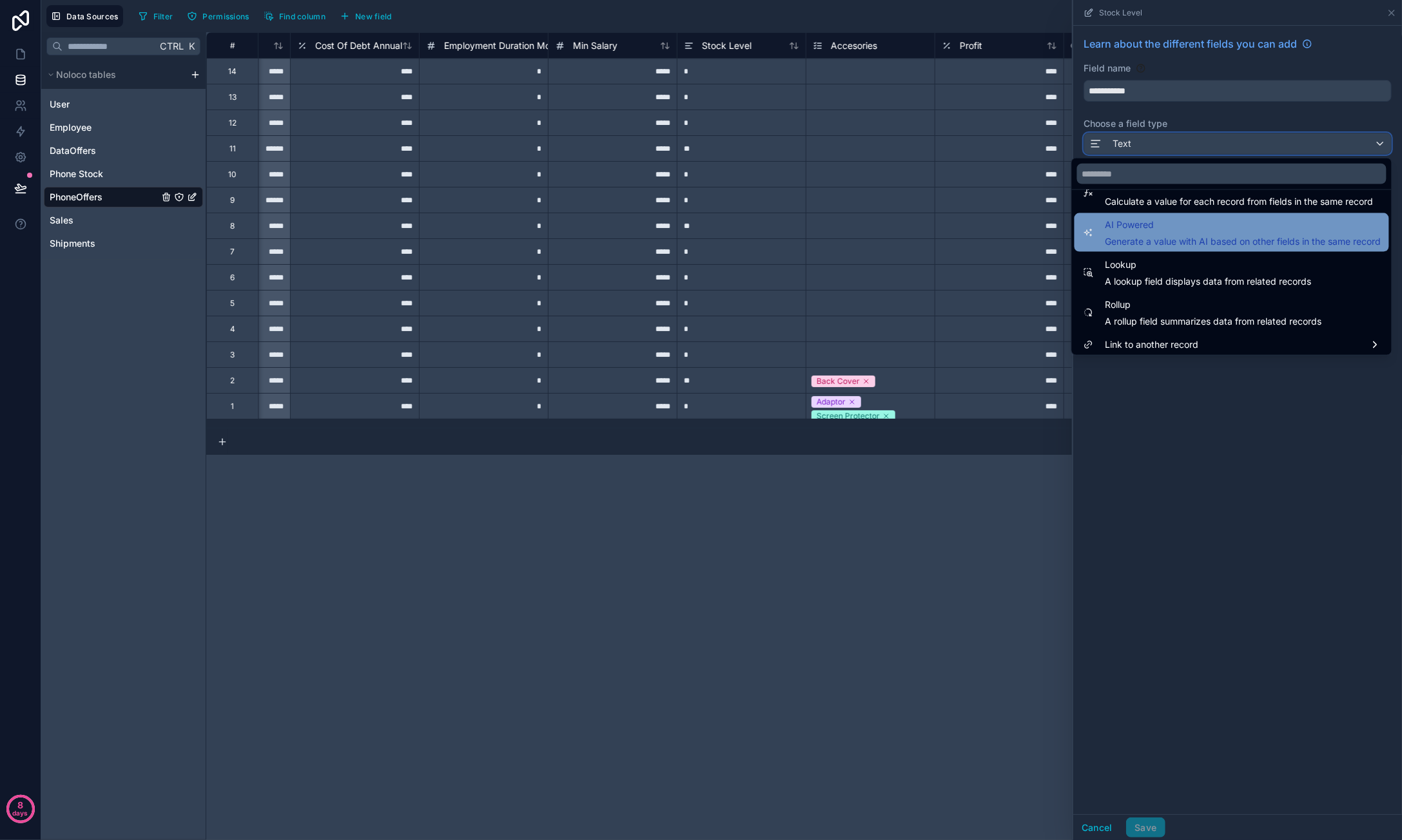
scroll to position [374, 0]
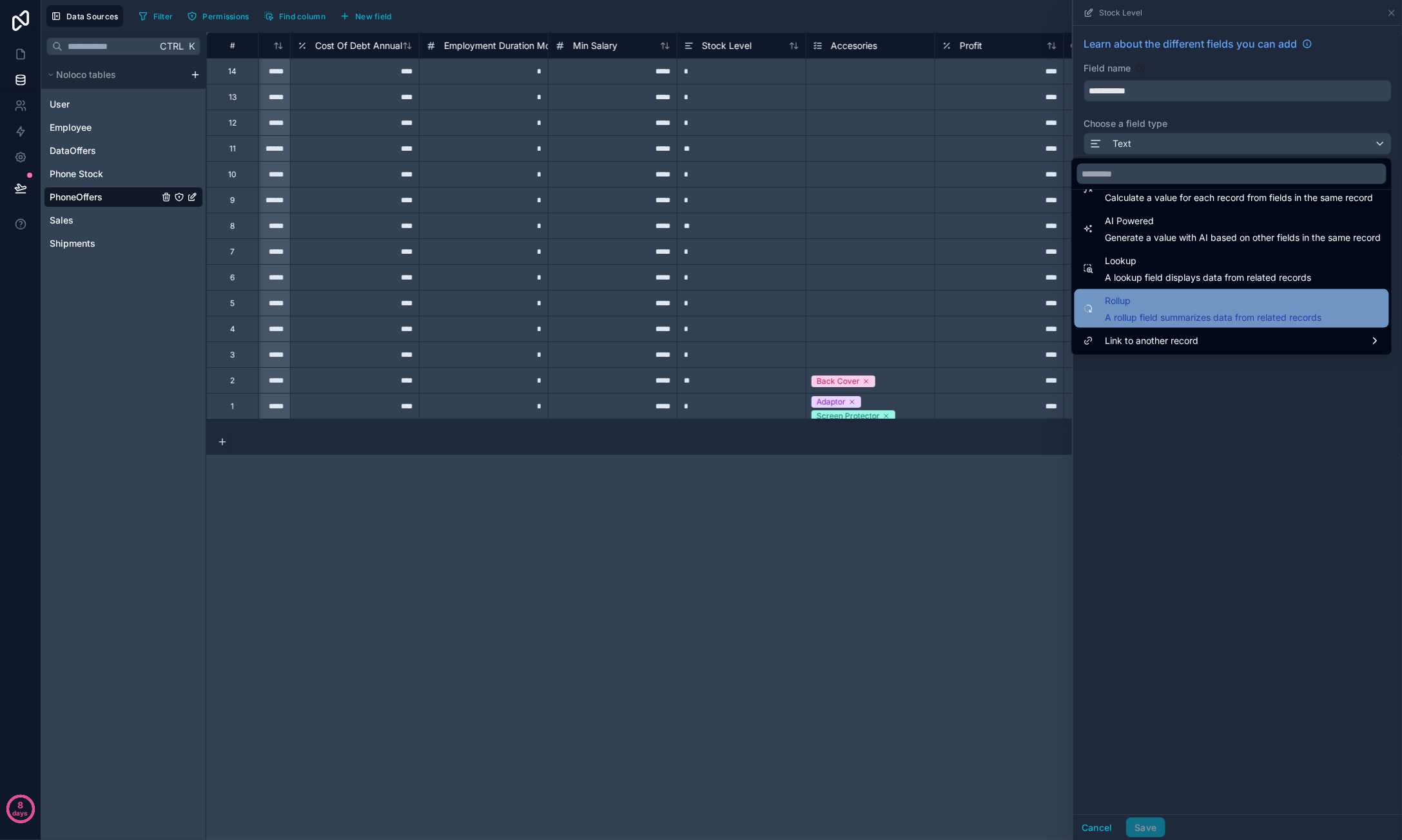
click at [1253, 300] on span "Rollup" at bounding box center [1214, 301] width 216 height 15
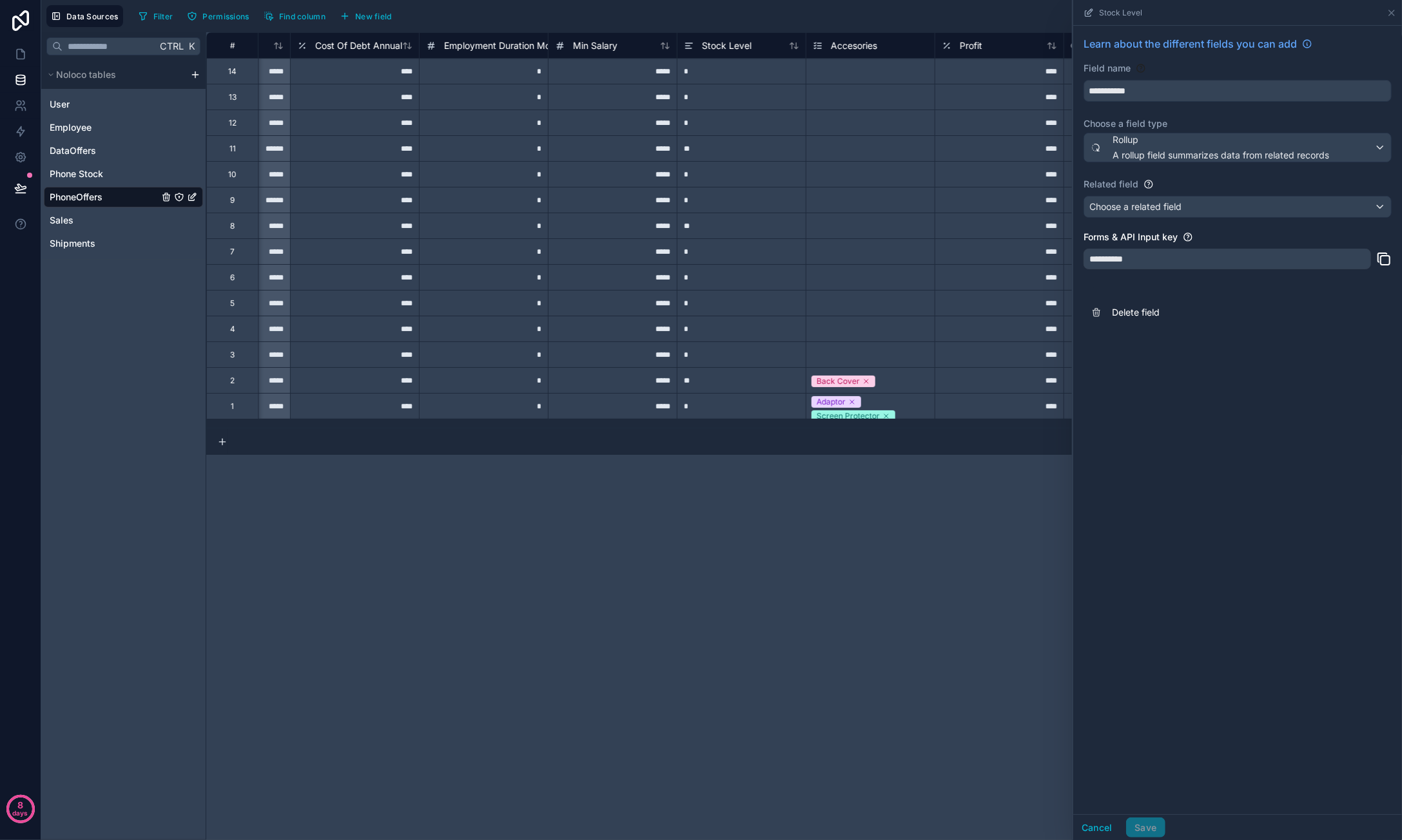
click at [1227, 184] on div "Related field" at bounding box center [1237, 184] width 308 height 13
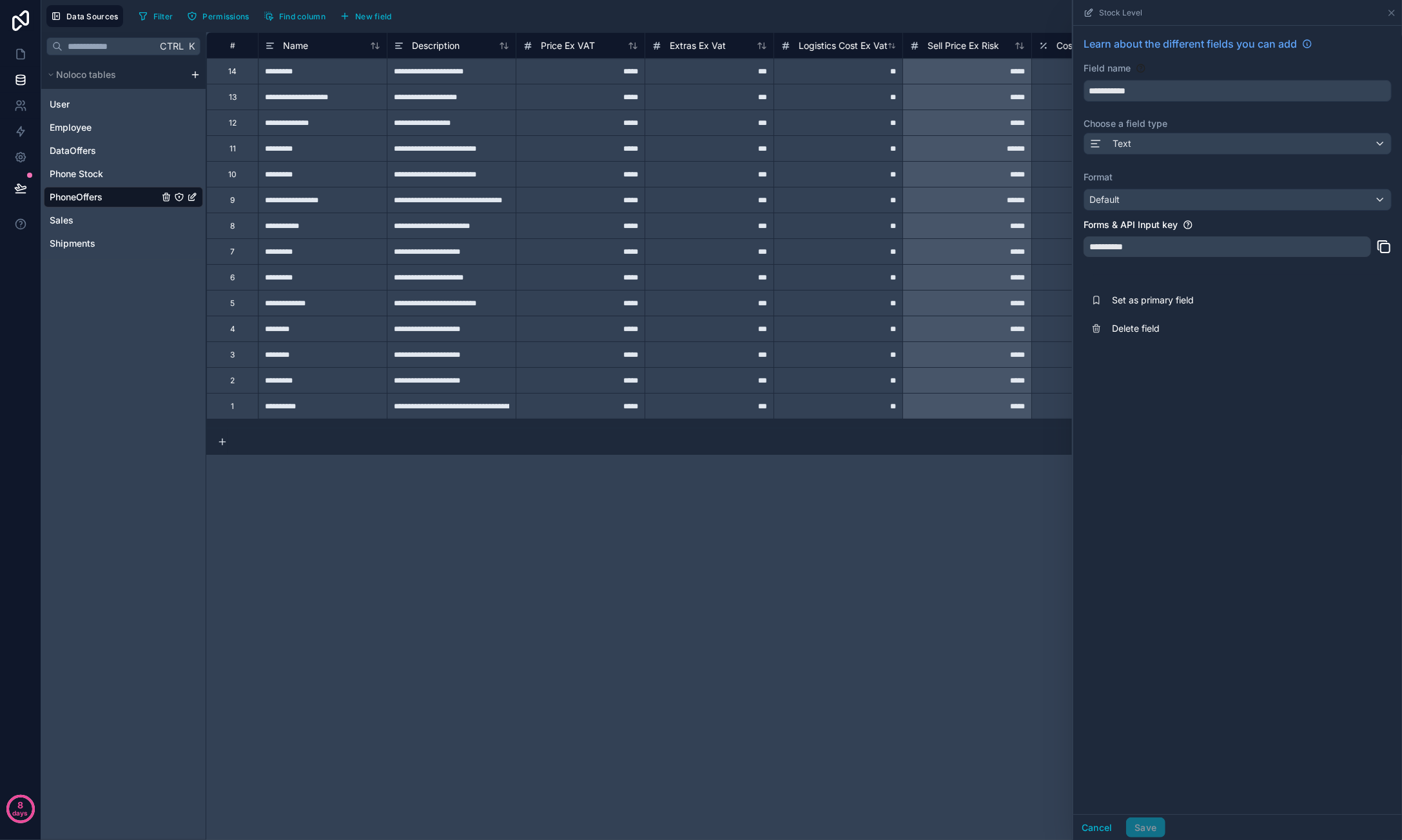
click at [890, 450] on div "14 records" at bounding box center [804, 442] width 1196 height 25
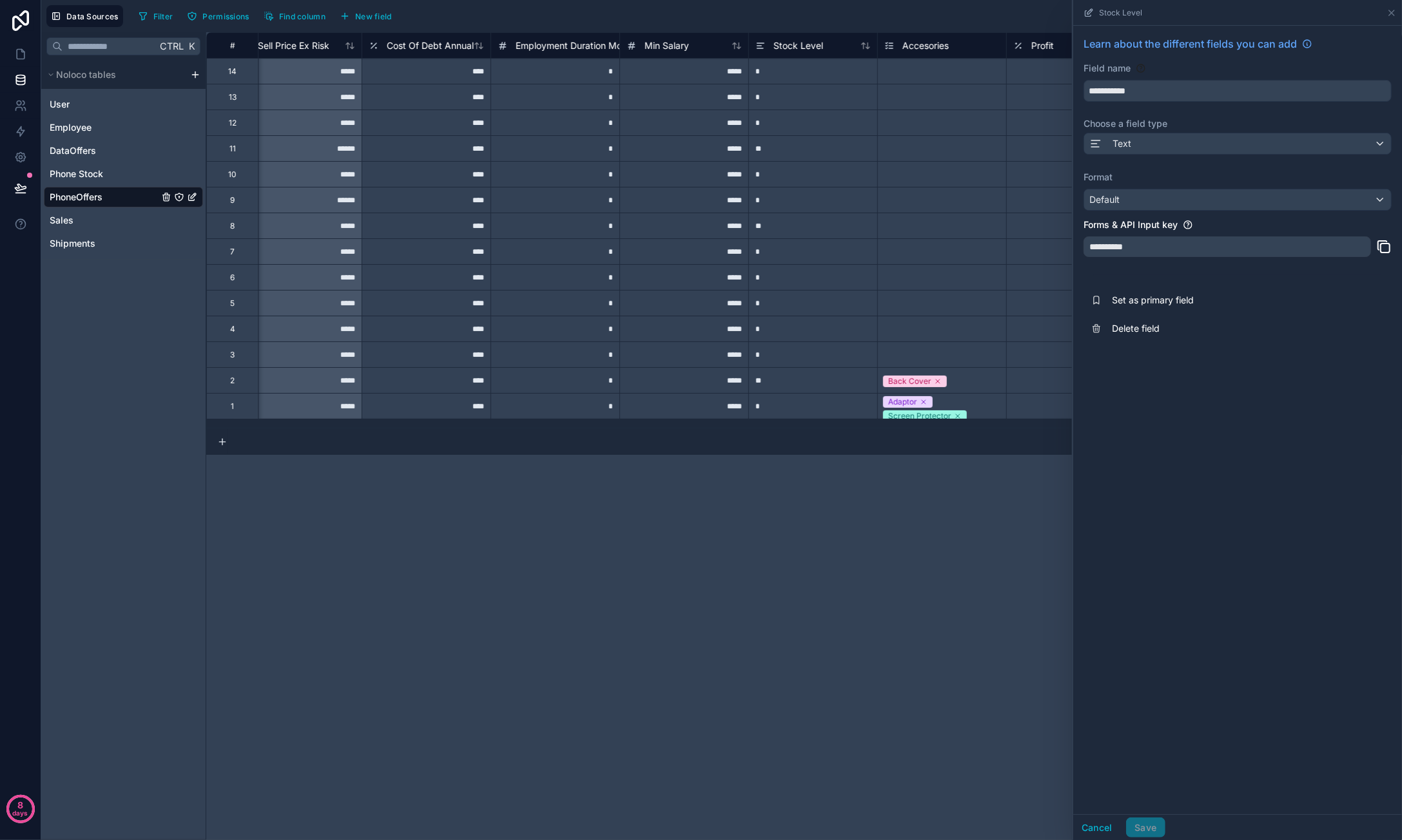
scroll to position [0, 670]
click at [811, 48] on span "Stock Level" at bounding box center [797, 45] width 50 height 13
click at [815, 46] on span "Stock Level" at bounding box center [797, 45] width 50 height 13
click at [1157, 139] on div "Text" at bounding box center [1237, 143] width 307 height 21
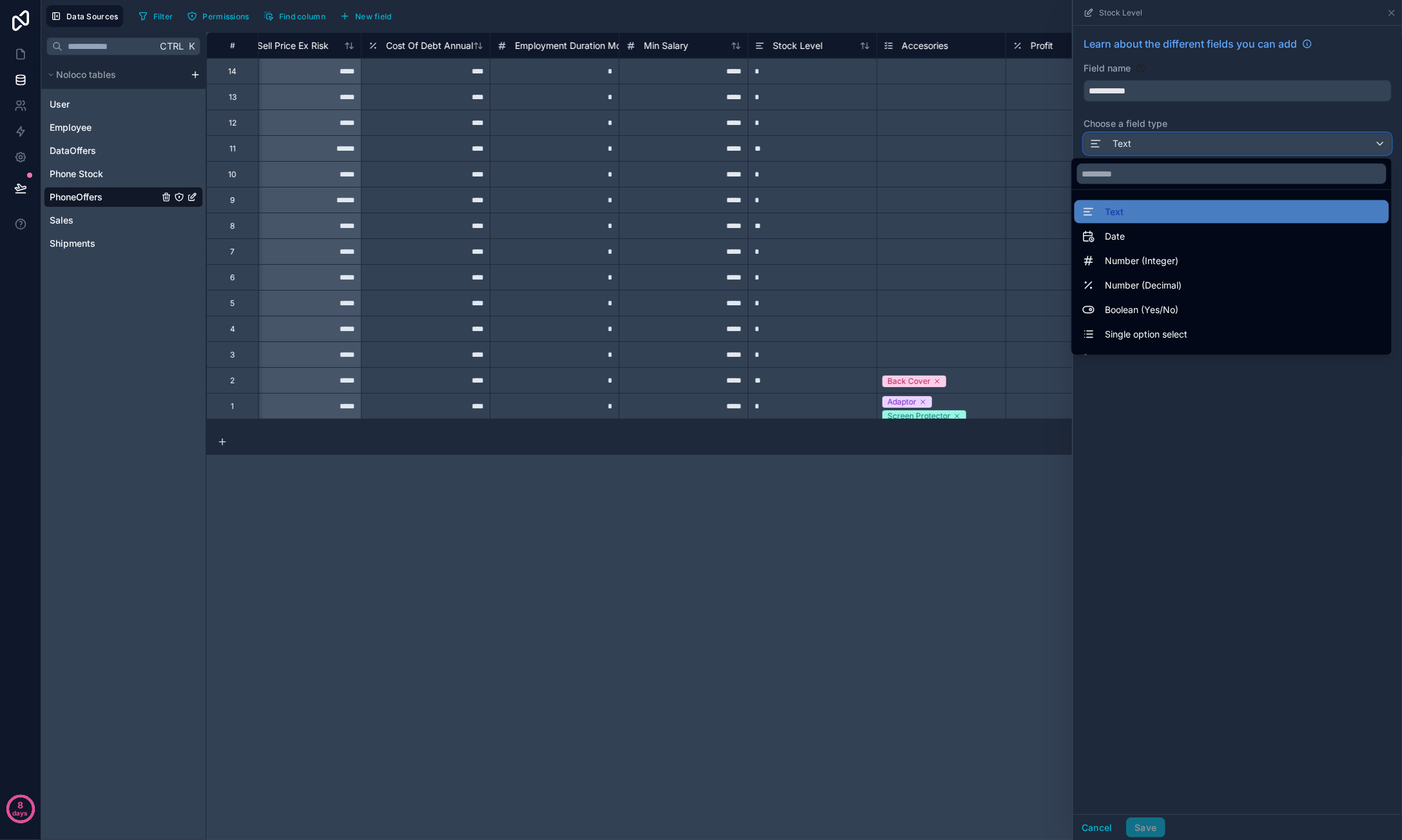
scroll to position [374, 0]
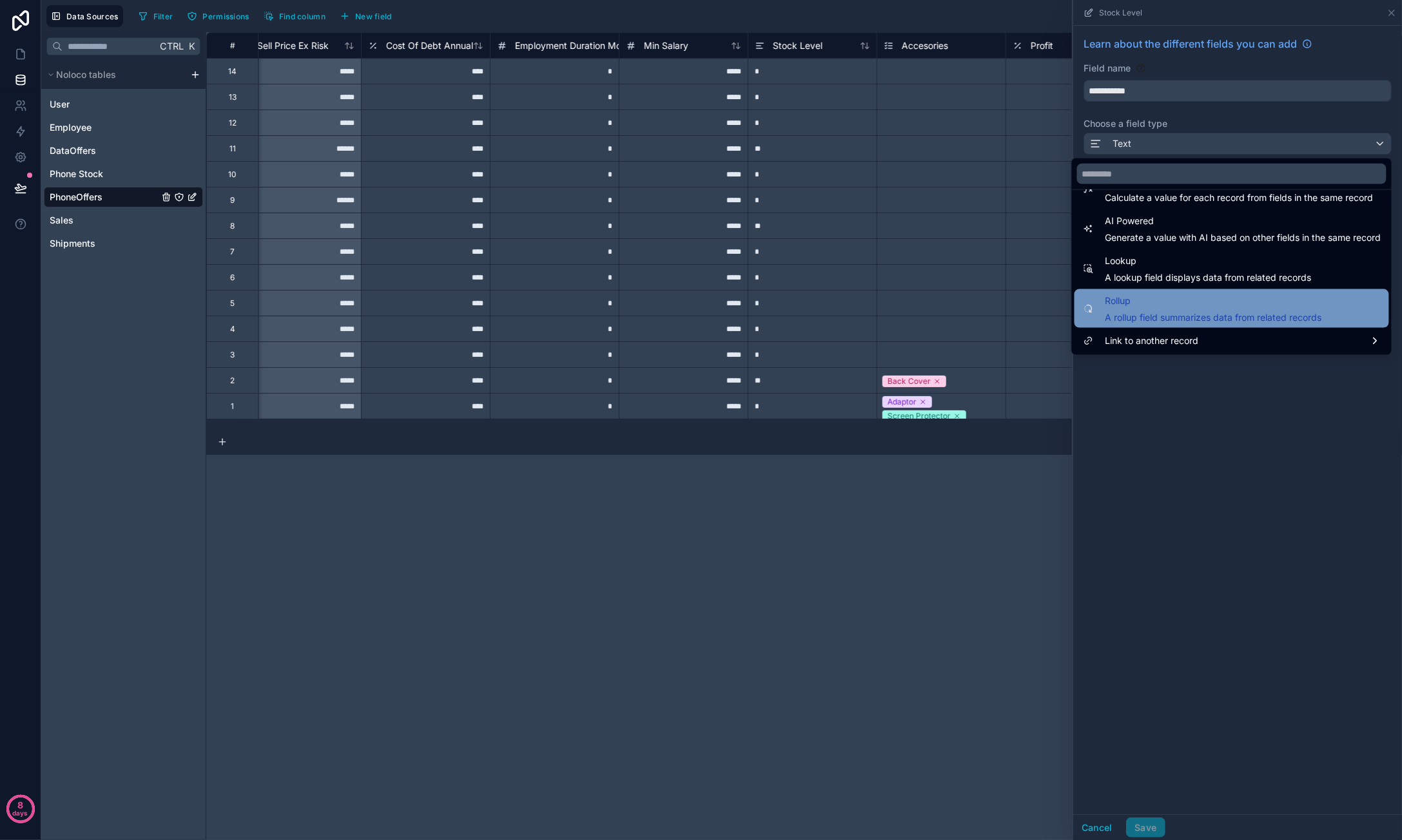
click at [1175, 294] on span "Rollup" at bounding box center [1214, 301] width 216 height 15
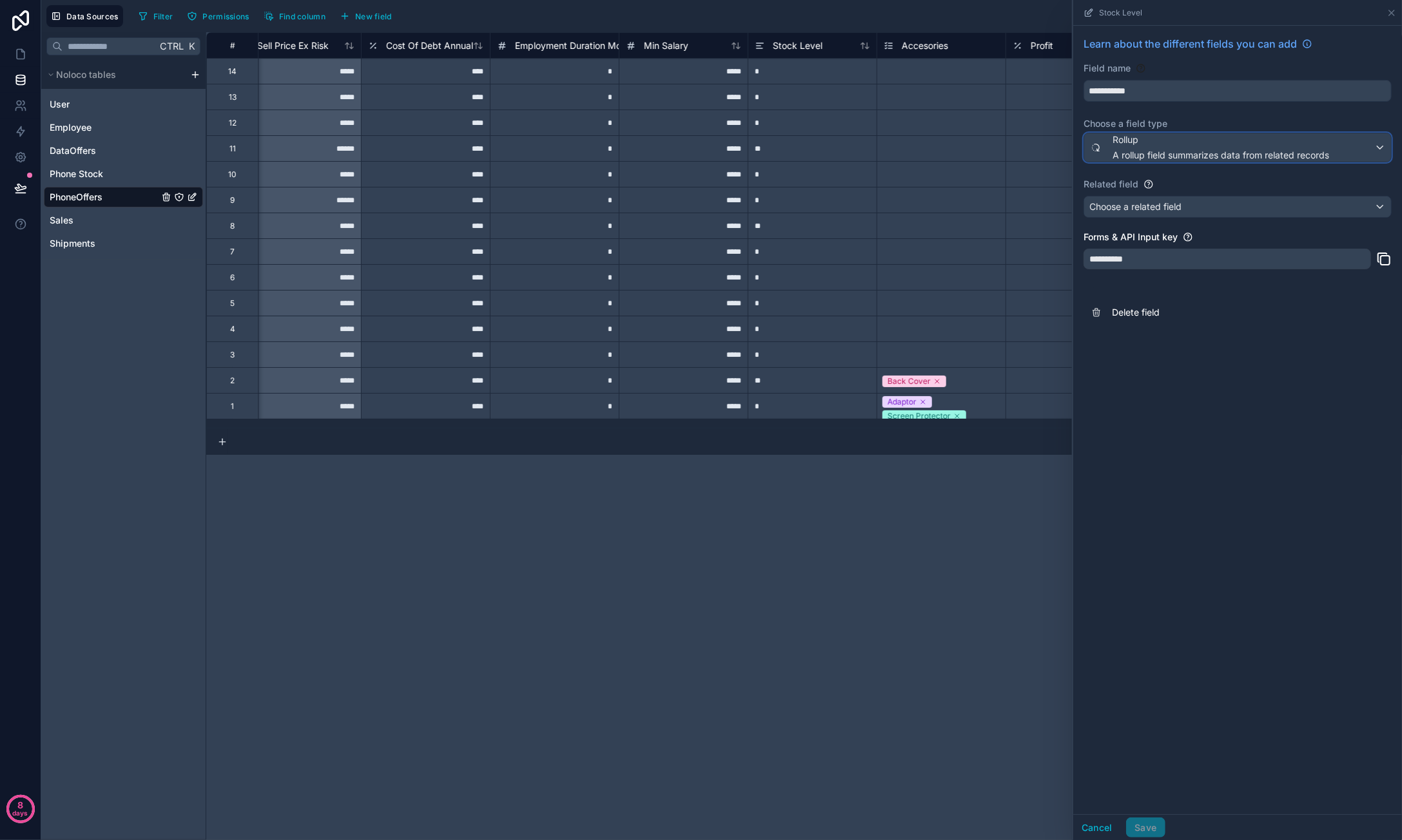
click at [1183, 155] on span "A rollup field summarizes data from related records" at bounding box center [1220, 155] width 216 height 13
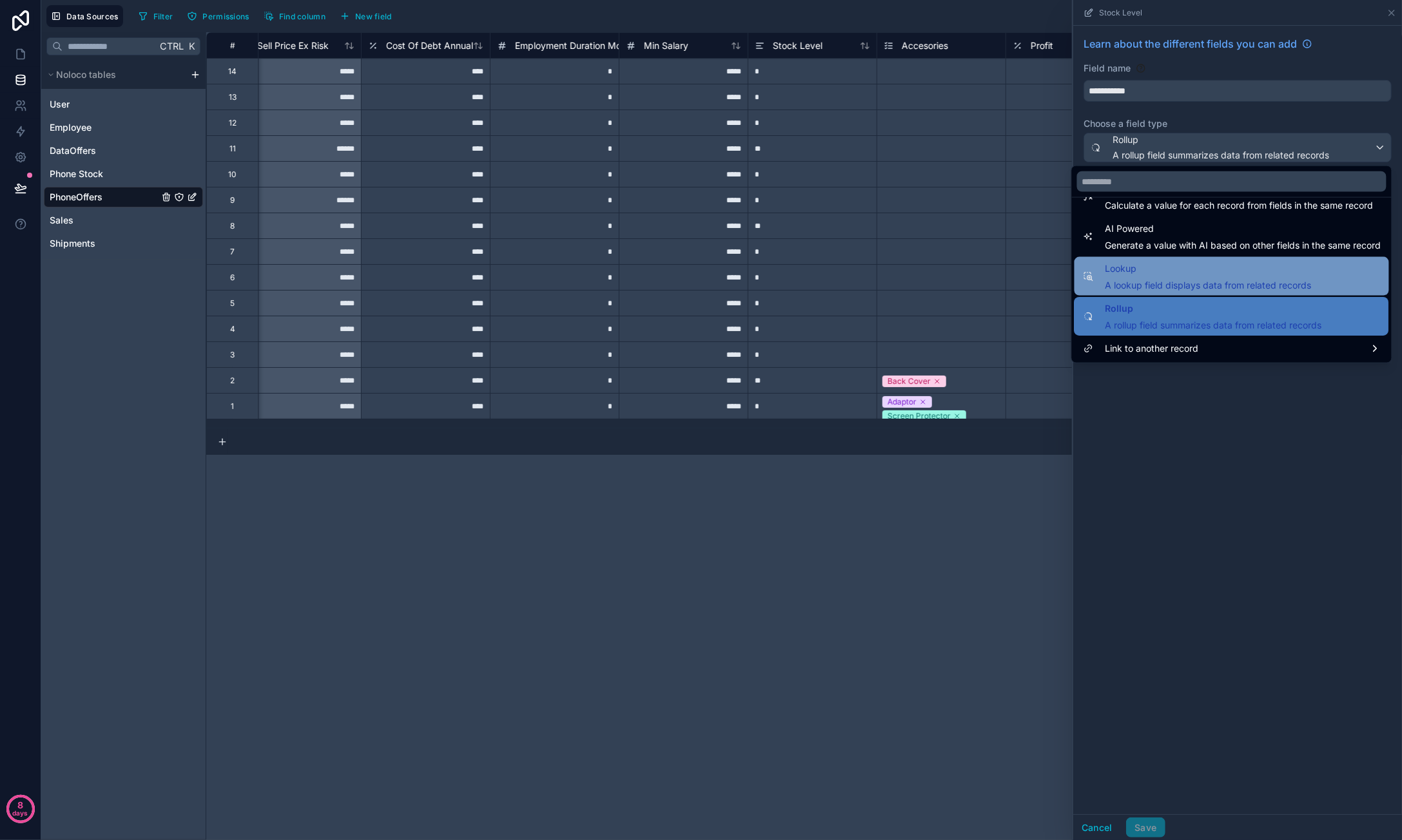
click at [1188, 264] on span "Lookup" at bounding box center [1209, 268] width 206 height 15
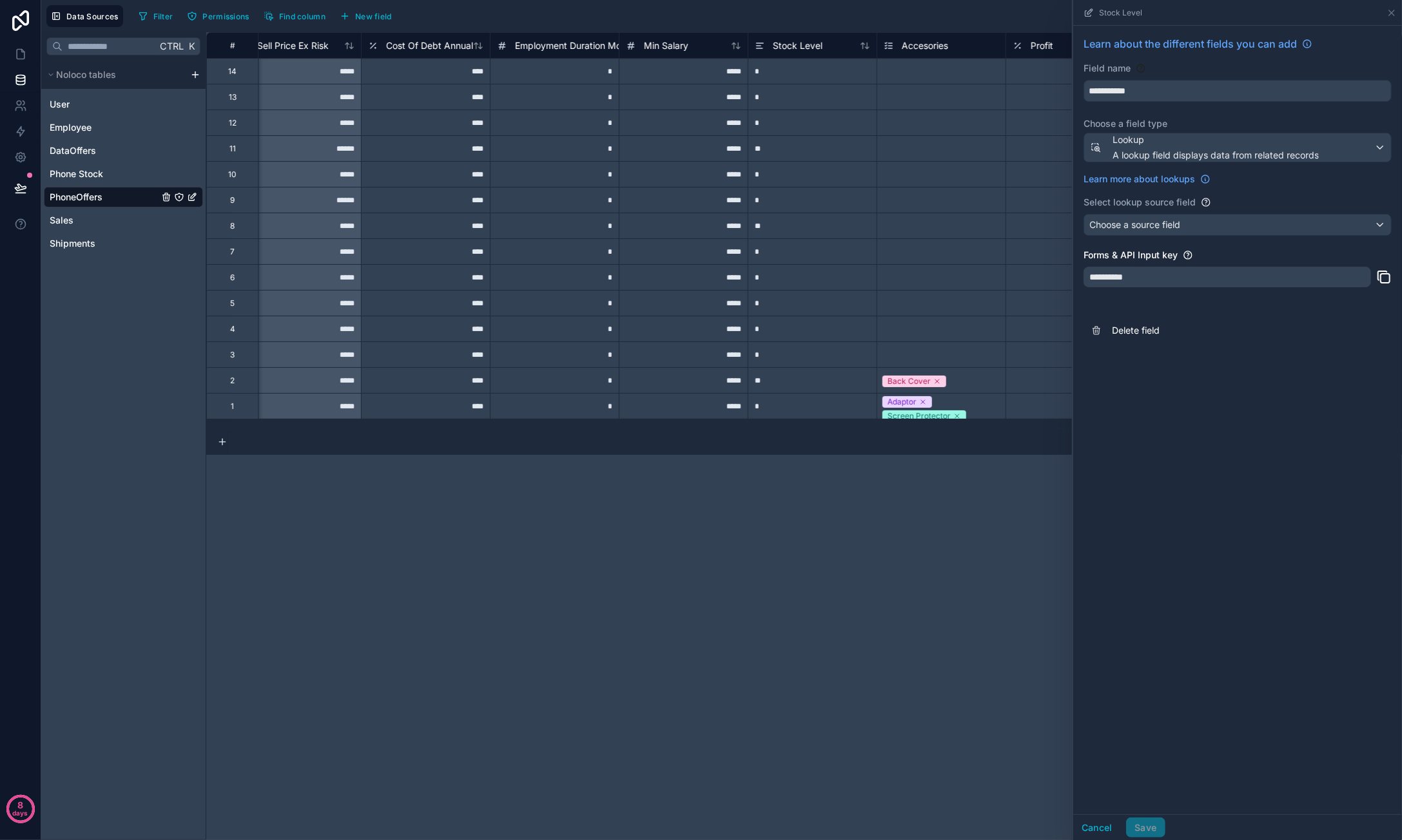
click at [1255, 204] on div "Select lookup source field" at bounding box center [1237, 202] width 308 height 13
click at [949, 607] on div "**********" at bounding box center [804, 436] width 1196 height 807
click at [1089, 821] on button "Cancel" at bounding box center [1097, 827] width 48 height 21
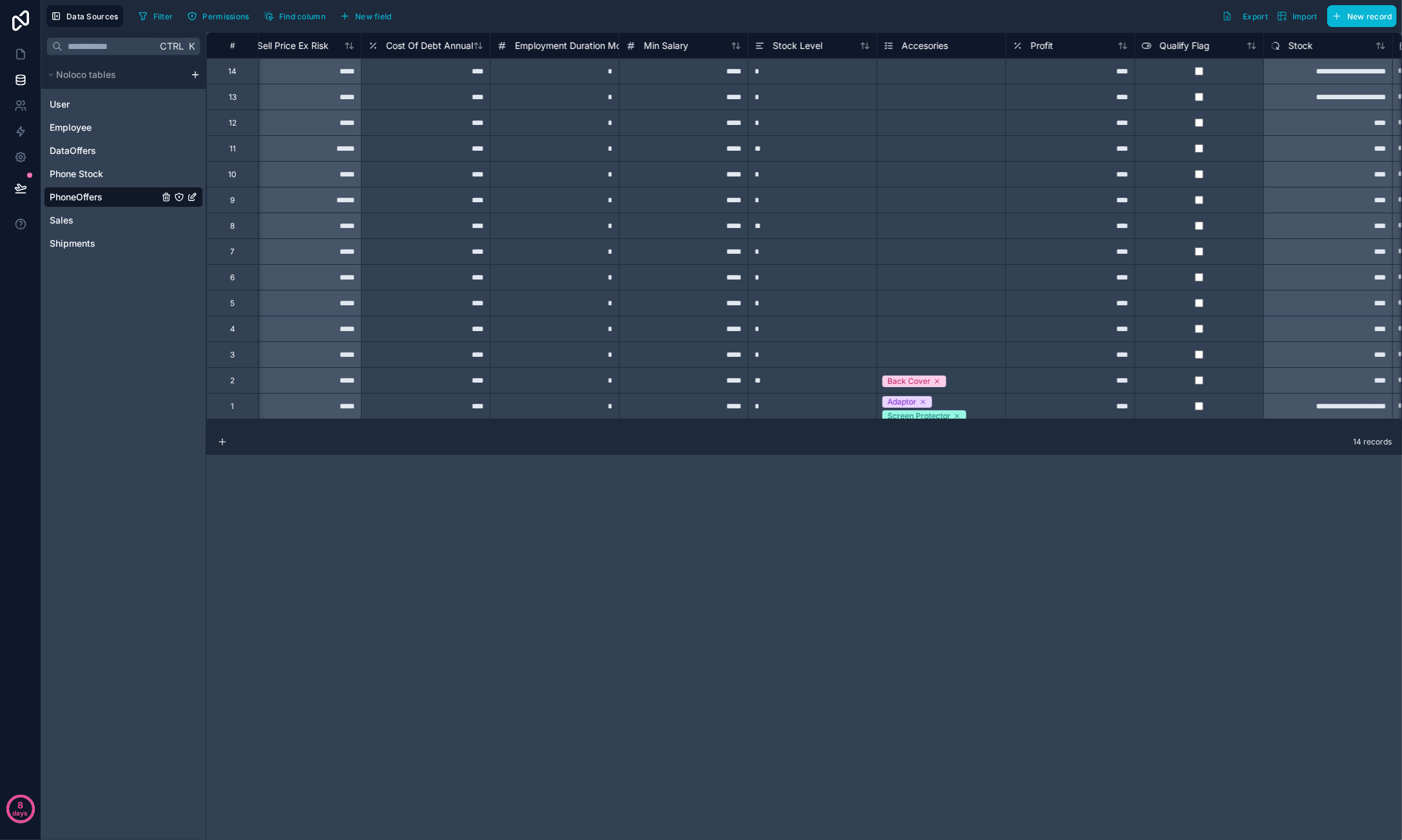
click at [1050, 653] on div "**********" at bounding box center [804, 436] width 1196 height 807
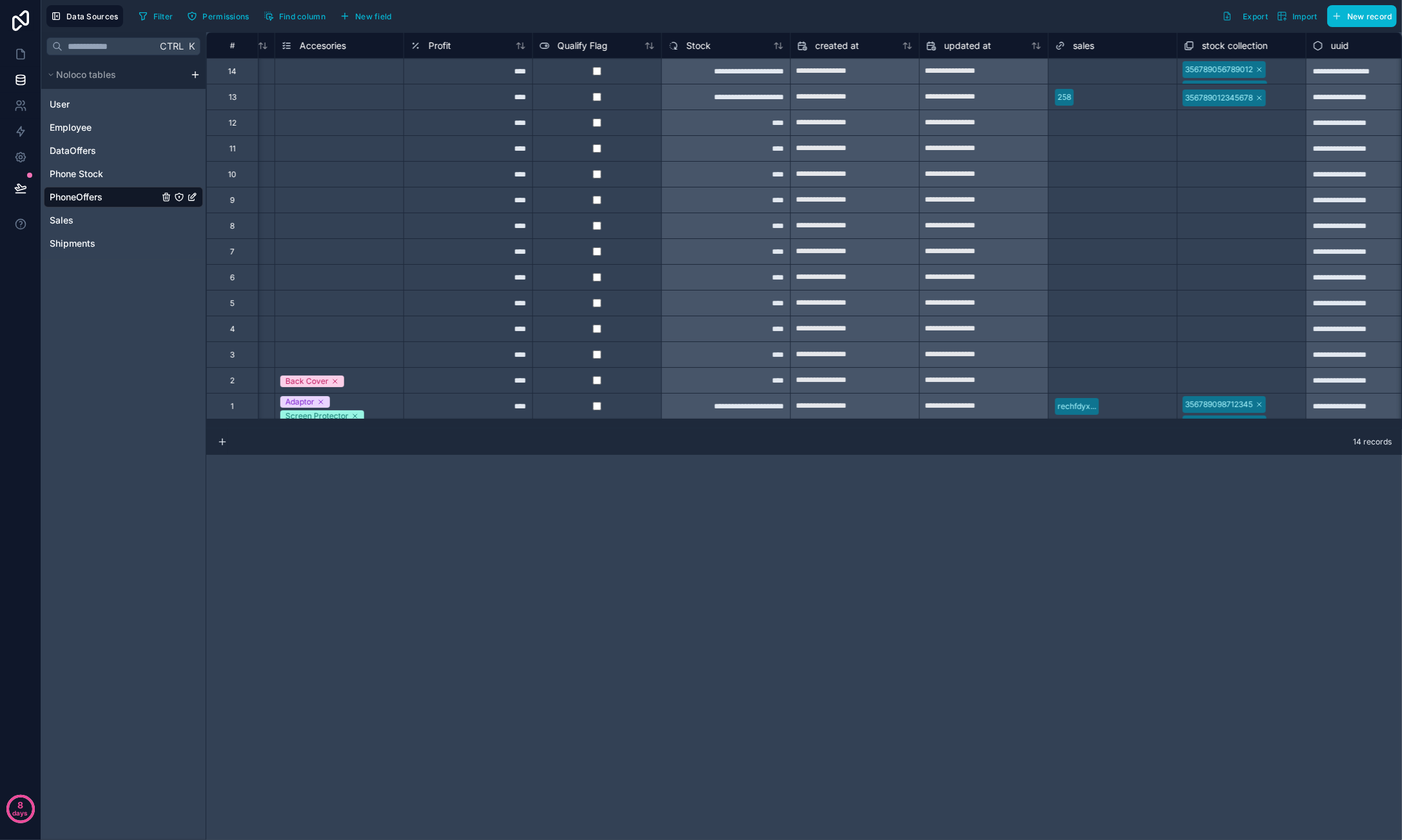
scroll to position [0, 1305]
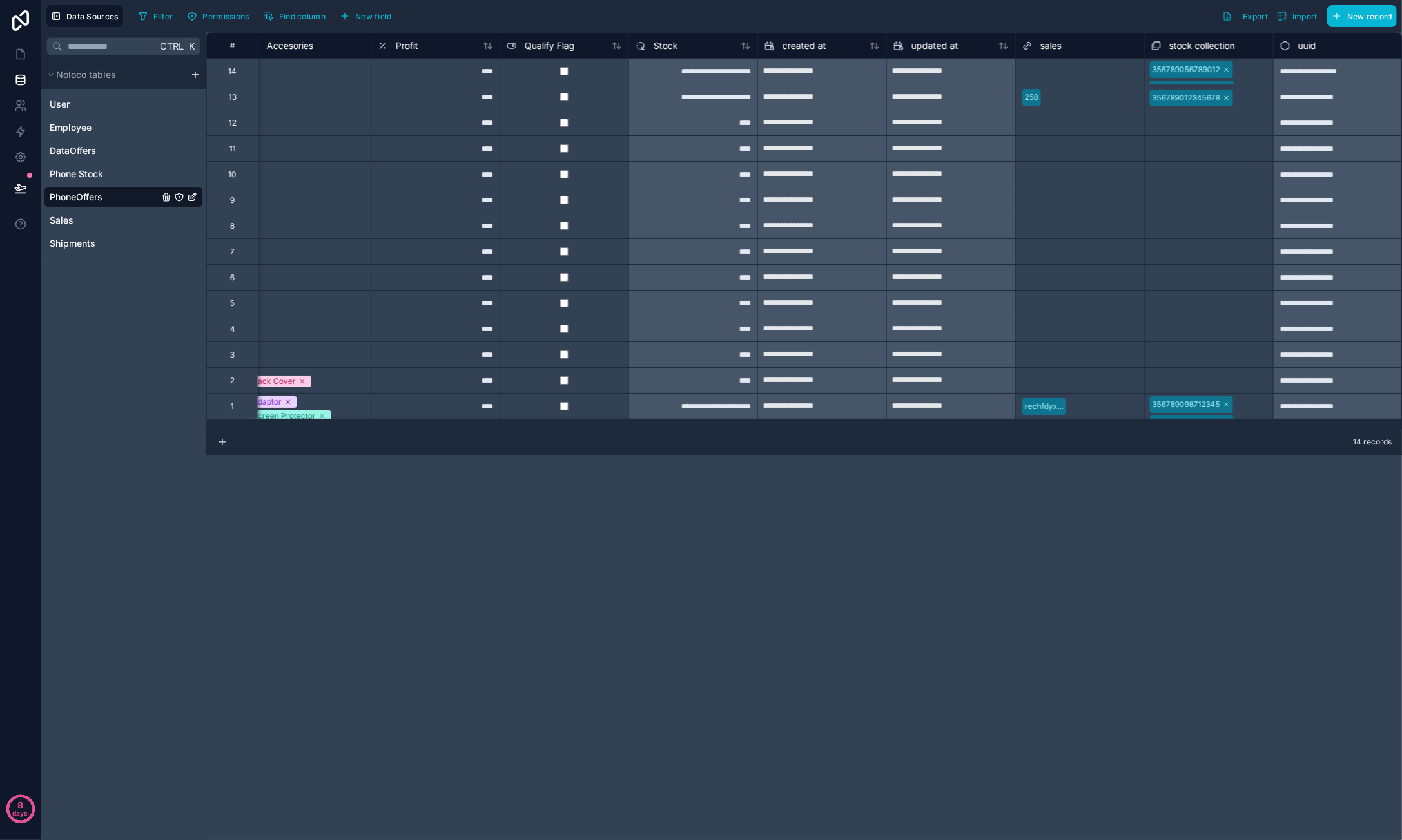
click at [1049, 408] on div "rechfdyx..." at bounding box center [1044, 406] width 39 height 12
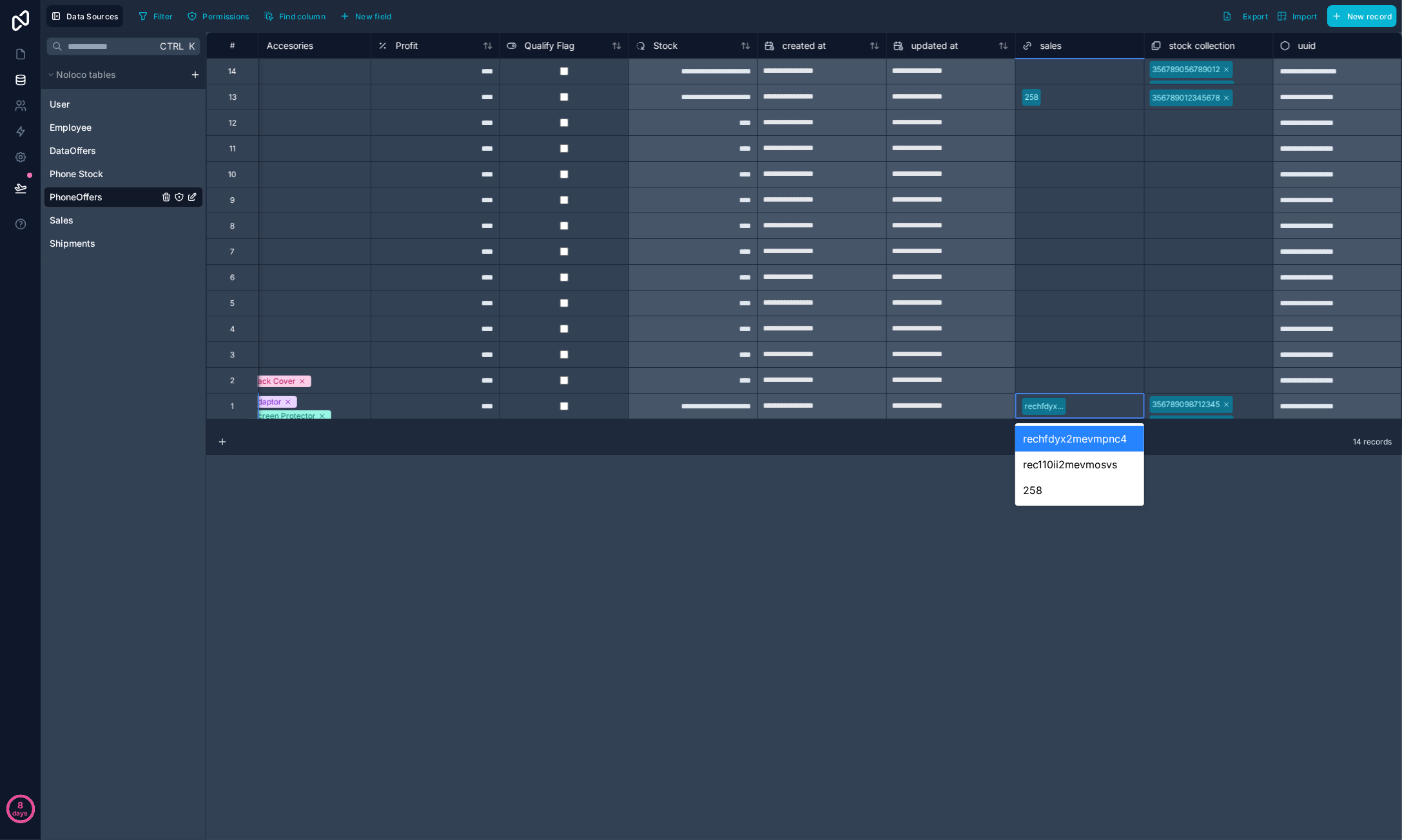
click at [1090, 406] on div "rechfdyx..." at bounding box center [1080, 406] width 129 height 19
click at [1099, 403] on div "rechfdyx..." at bounding box center [1080, 406] width 129 height 19
click at [1186, 497] on div "**********" at bounding box center [804, 436] width 1196 height 807
click at [1235, 512] on div "**********" at bounding box center [804, 436] width 1196 height 807
click at [929, 541] on div "**********" at bounding box center [804, 436] width 1196 height 807
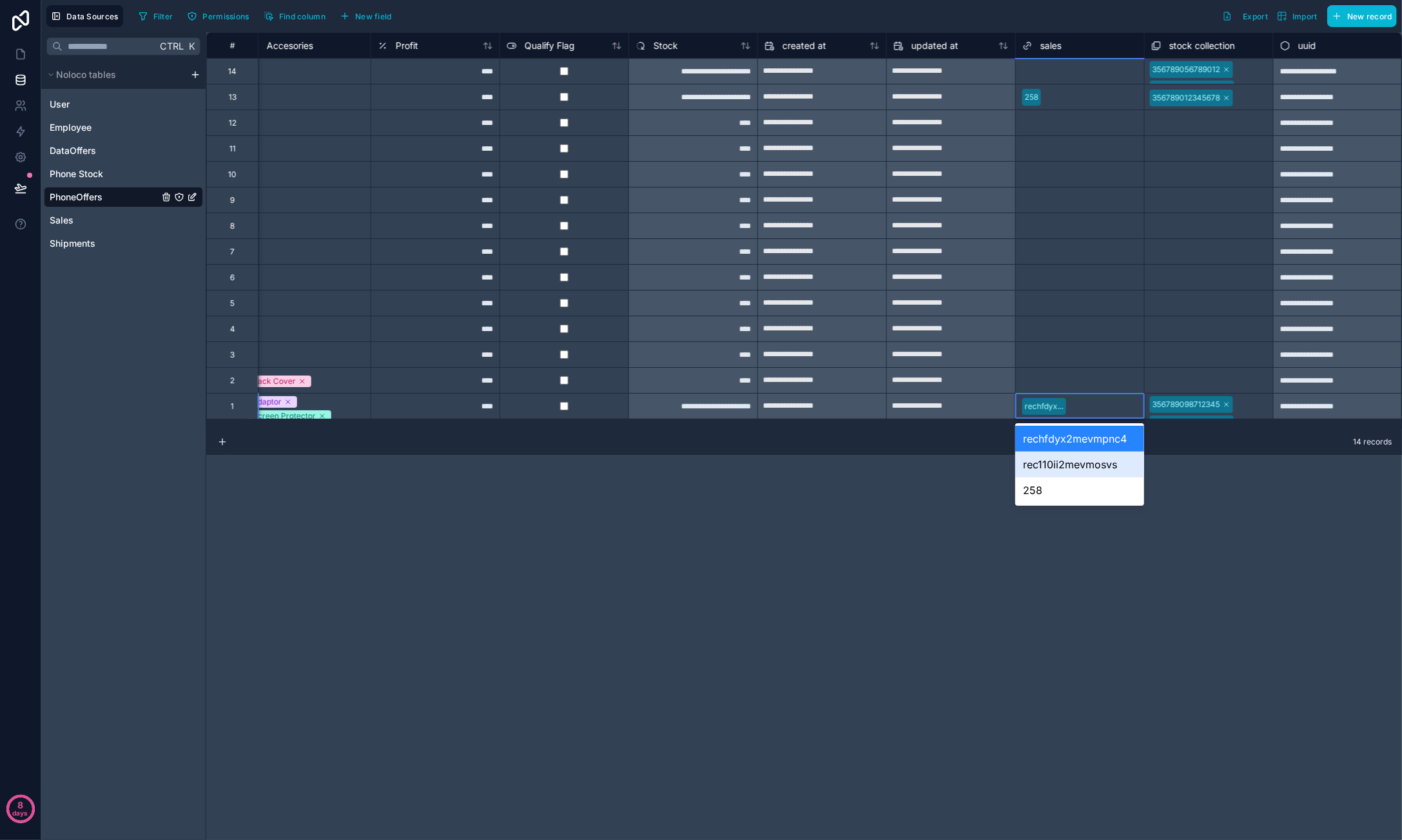
click at [923, 510] on div "**********" at bounding box center [804, 436] width 1196 height 807
click at [1072, 348] on div "Select a sales" at bounding box center [1080, 355] width 129 height 13
click at [1099, 407] on div "rechfdyx..." at bounding box center [1080, 406] width 129 height 19
click at [1083, 406] on div "rechfdyx..." at bounding box center [1080, 406] width 129 height 19
click at [1203, 497] on div "**********" at bounding box center [804, 436] width 1196 height 807
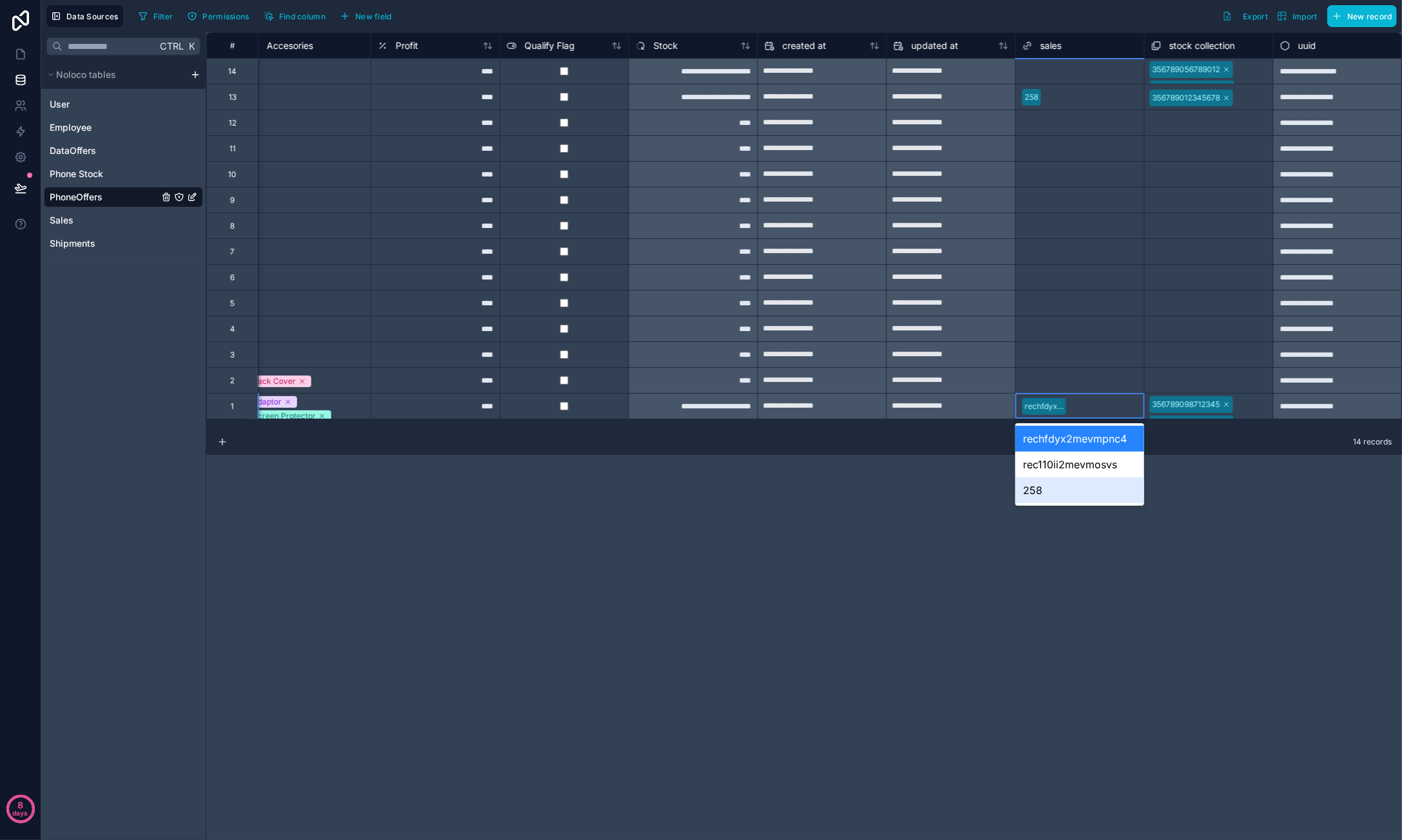
click at [1212, 488] on div "**********" at bounding box center [804, 436] width 1196 height 807
click at [1198, 446] on div "14 records" at bounding box center [804, 442] width 1196 height 25
click at [987, 509] on div "**********" at bounding box center [804, 436] width 1196 height 807
click at [948, 463] on div "**********" at bounding box center [804, 436] width 1196 height 807
click at [965, 457] on div "**********" at bounding box center [804, 436] width 1196 height 807
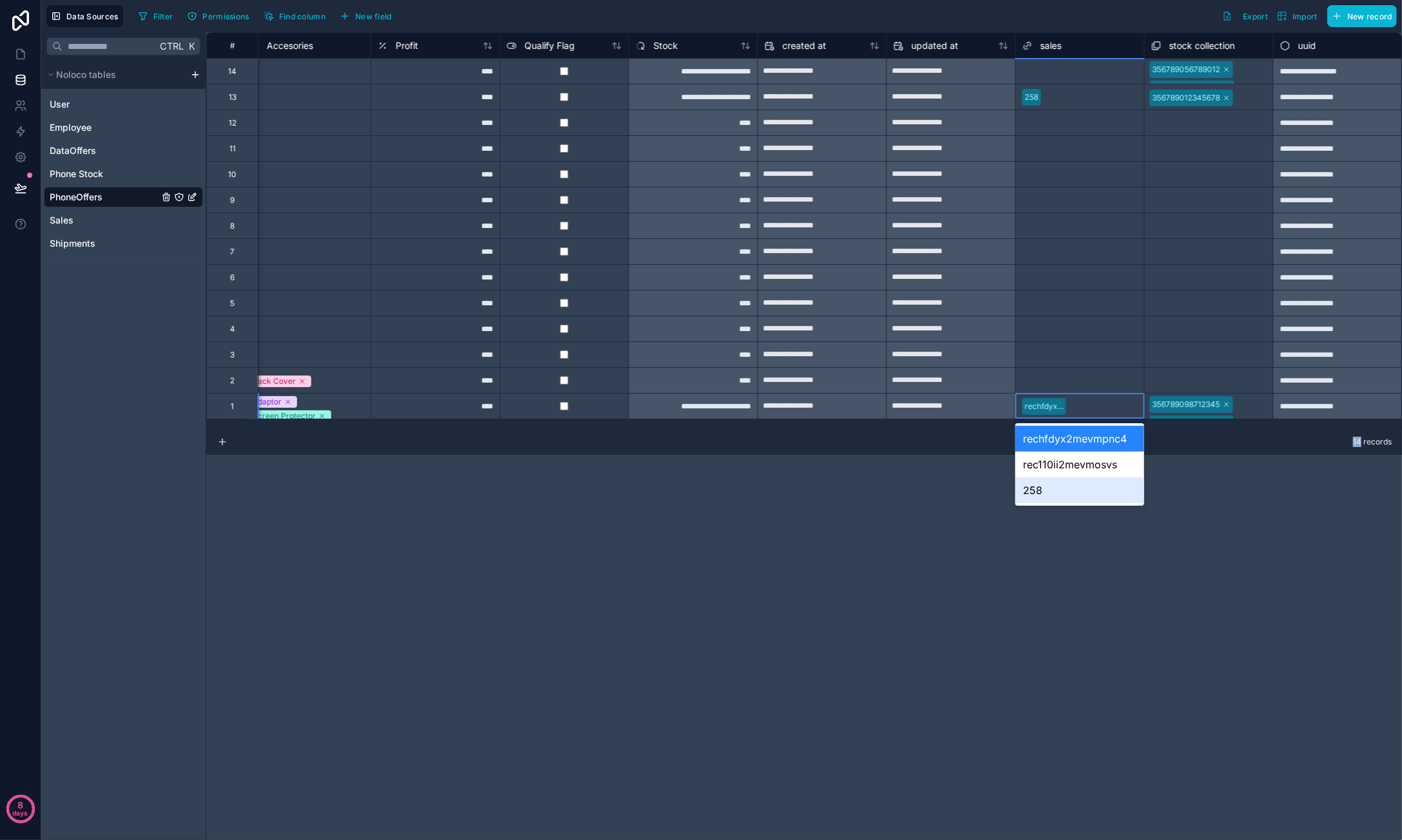
click at [965, 454] on div "**********" at bounding box center [804, 436] width 1196 height 807
click at [1063, 434] on div "rechfdyx2mevmpnc4" at bounding box center [1080, 438] width 129 height 25
click at [1063, 434] on div "14 records" at bounding box center [804, 442] width 1196 height 25
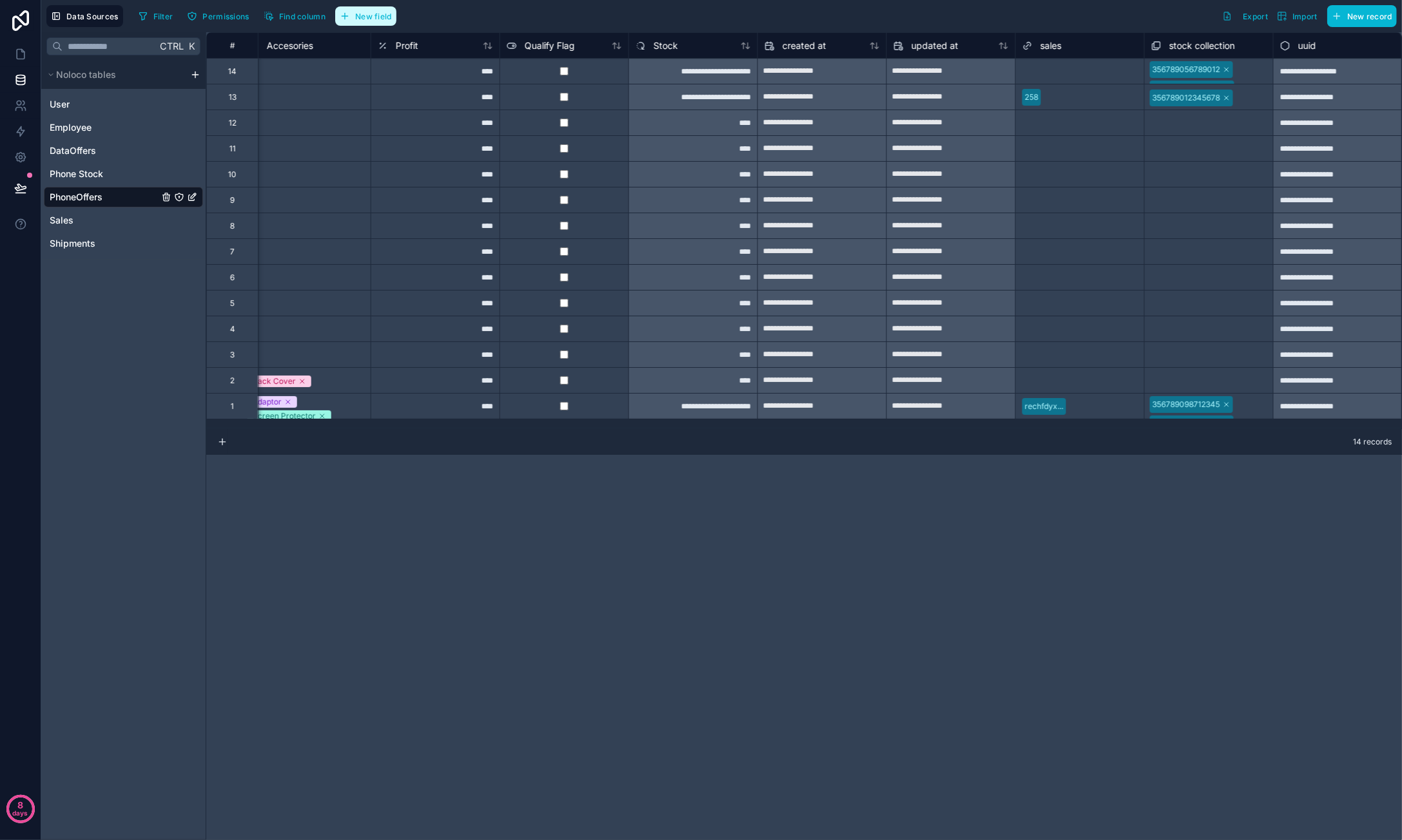
click at [386, 16] on span "New field" at bounding box center [373, 16] width 37 height 10
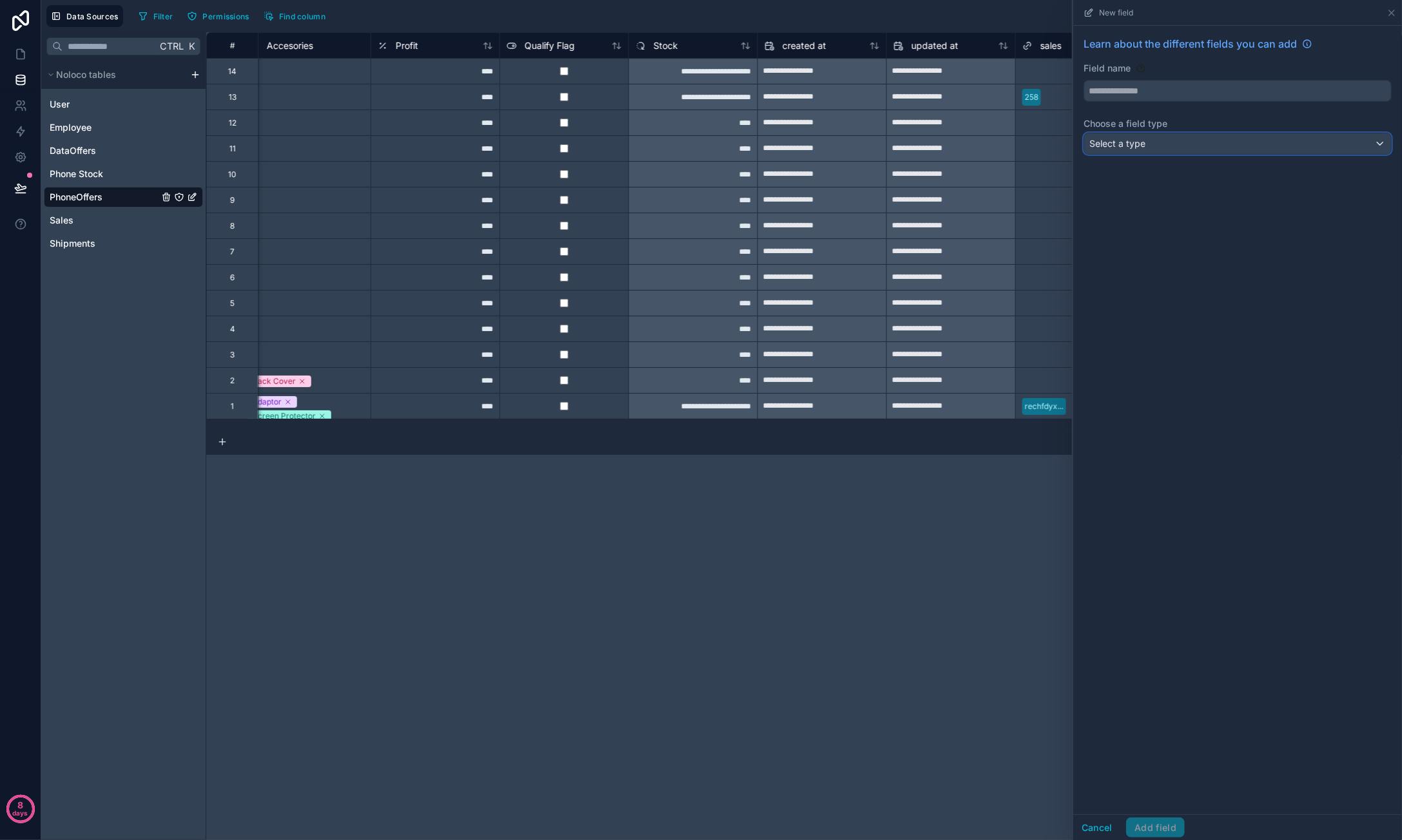
click at [1177, 138] on div "Select a type" at bounding box center [1237, 143] width 307 height 21
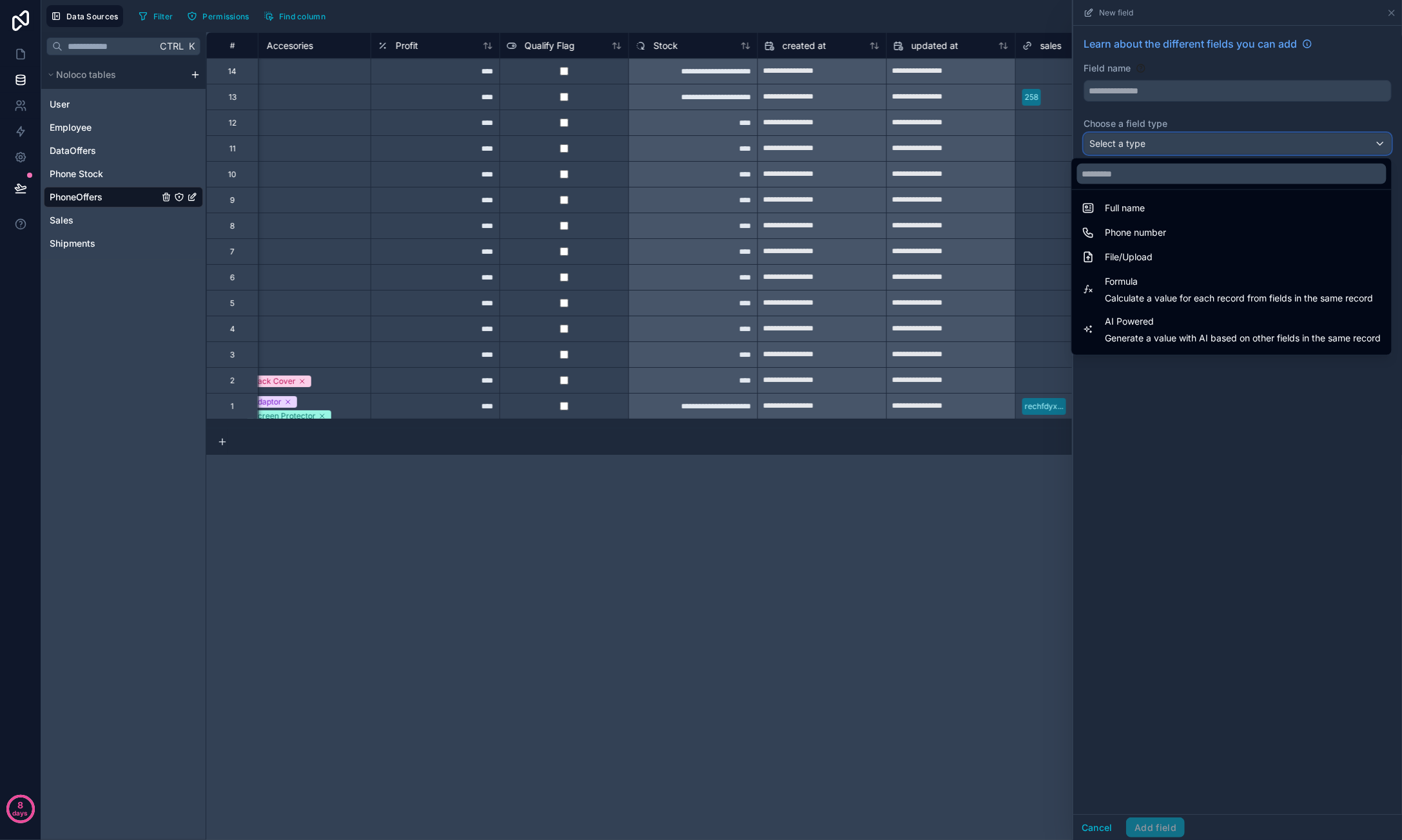
scroll to position [374, 0]
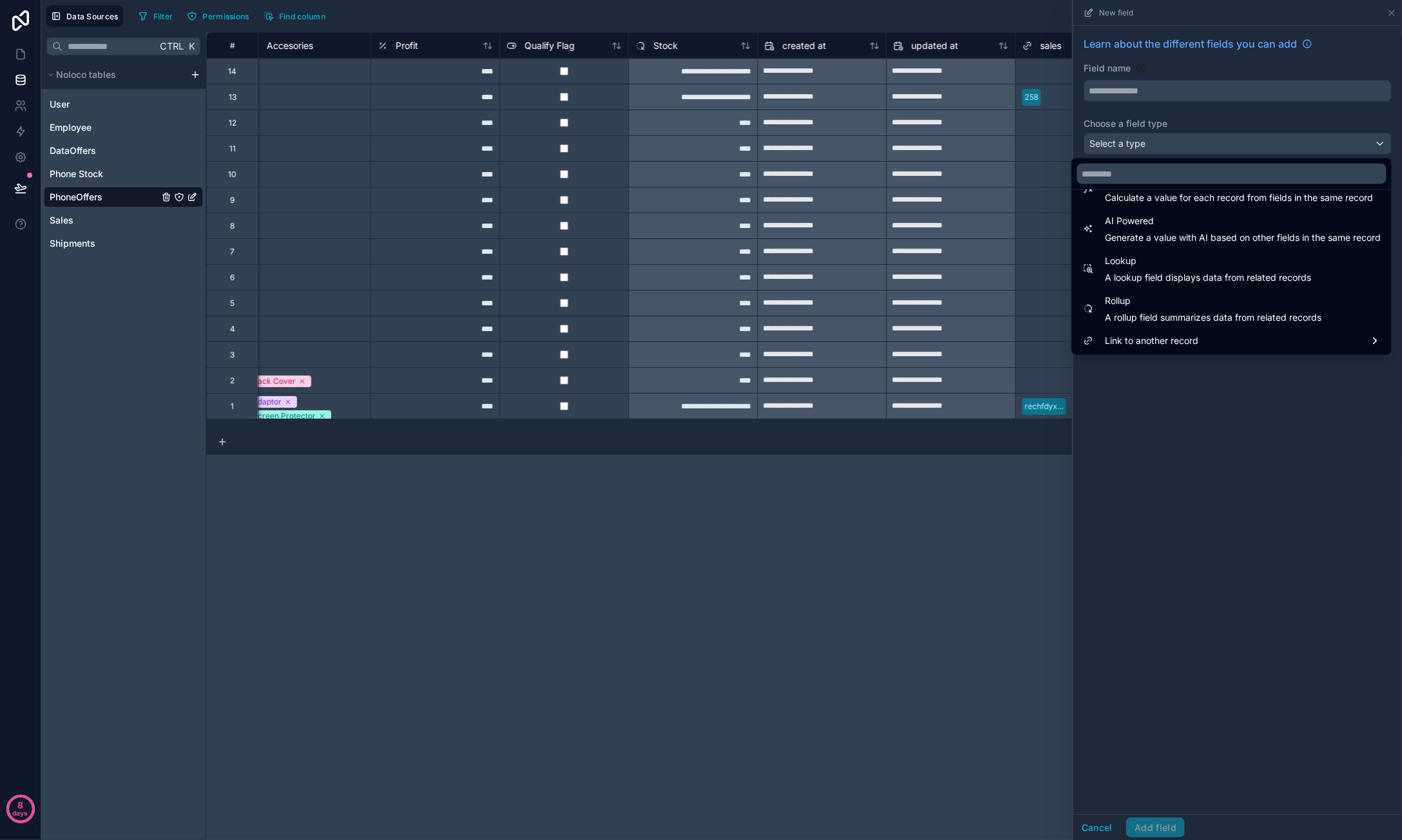
click at [1168, 302] on span "Rollup" at bounding box center [1214, 301] width 216 height 15
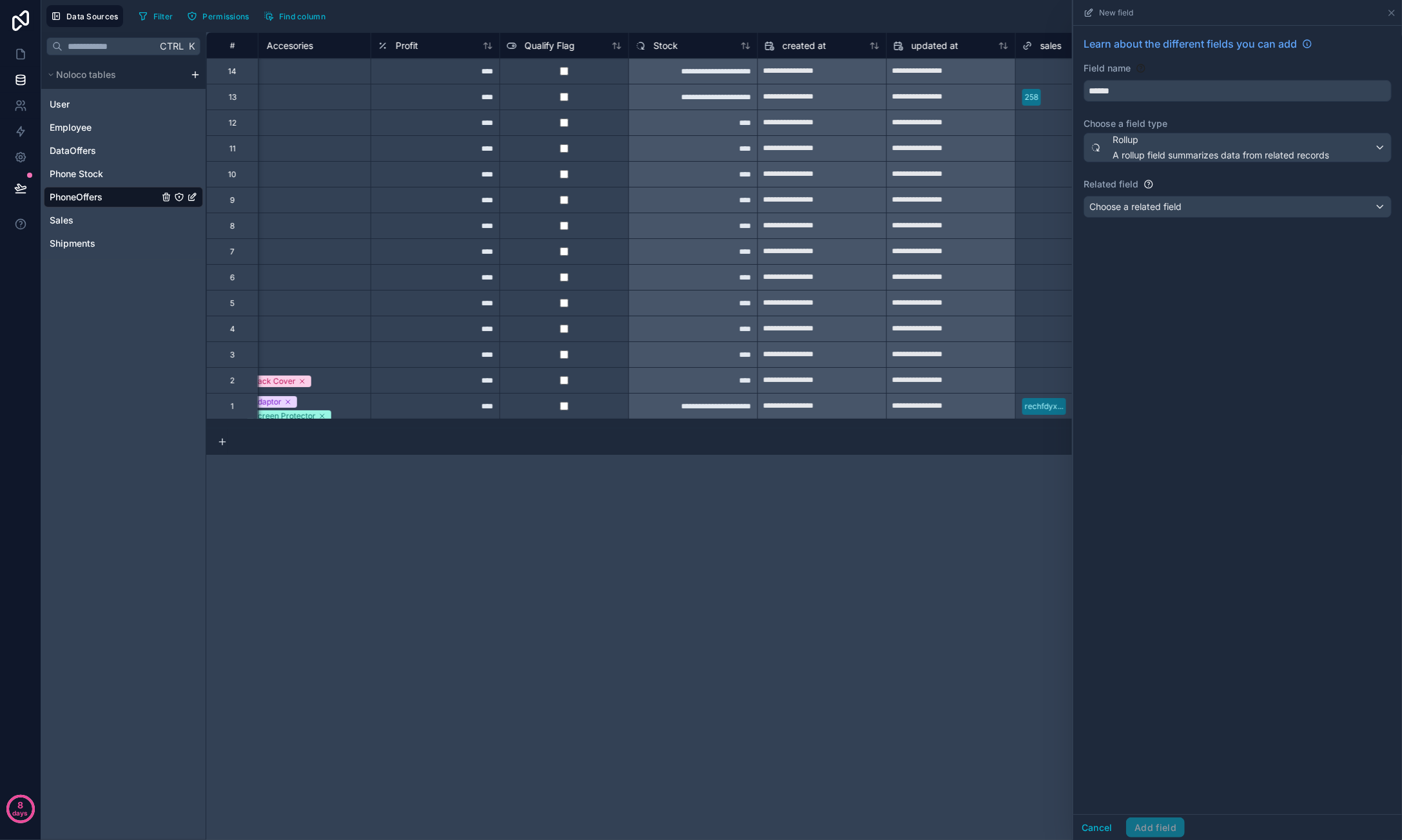
type input "******"
click at [1154, 211] on span "Choose a related field" at bounding box center [1136, 206] width 92 height 13
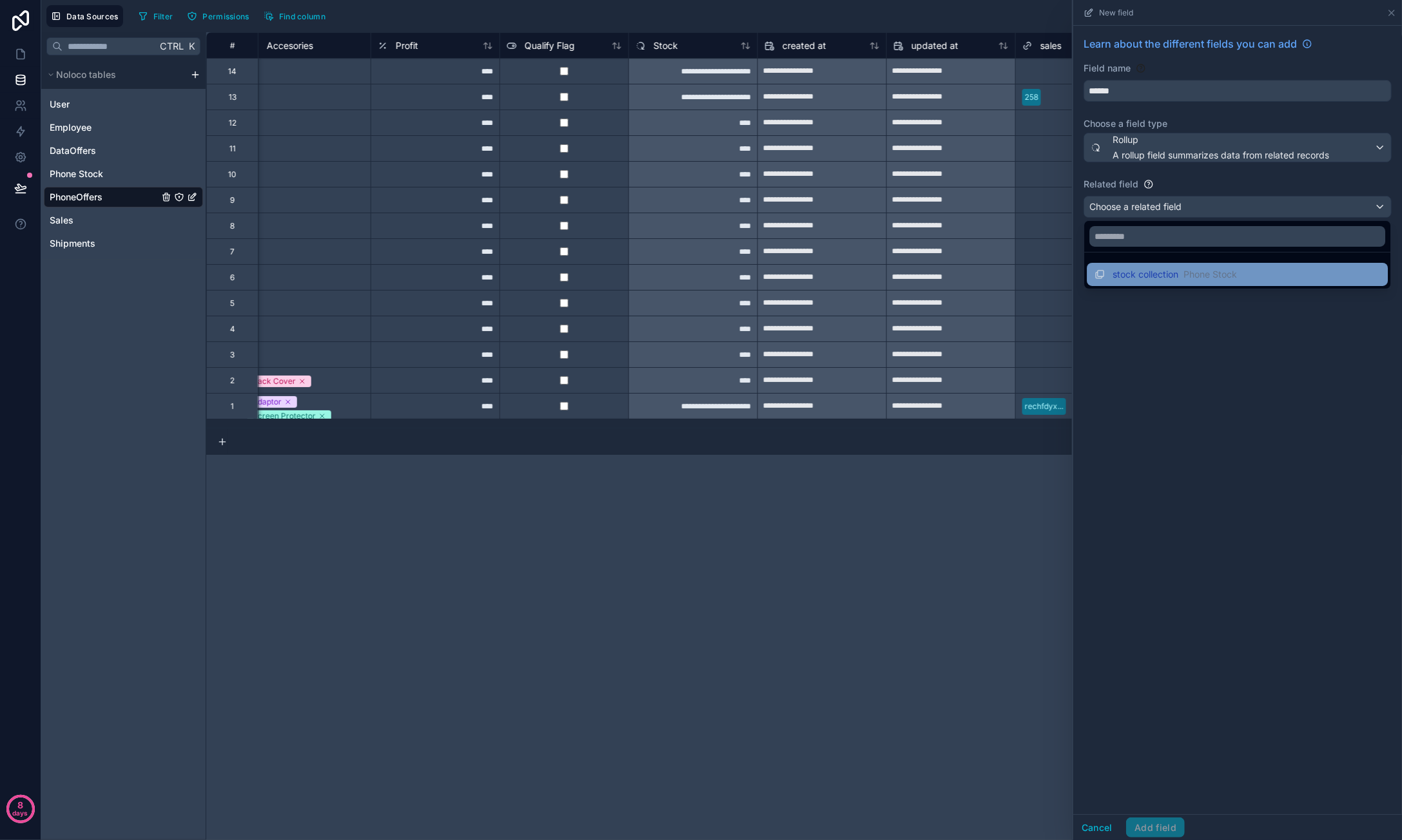
click at [1213, 272] on span "Phone Stock" at bounding box center [1210, 274] width 53 height 13
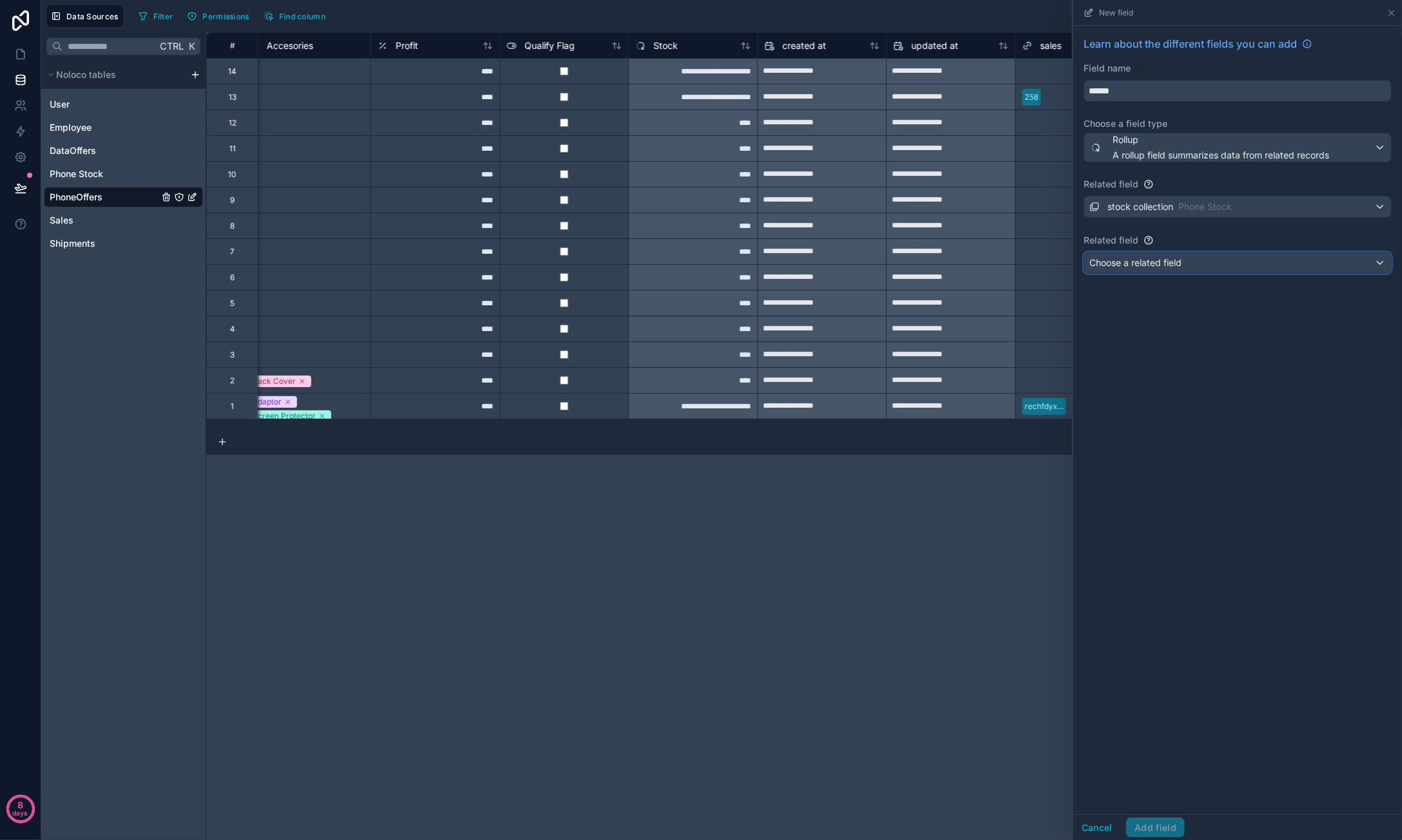
click at [1165, 264] on span "Choose a related field" at bounding box center [1136, 262] width 92 height 11
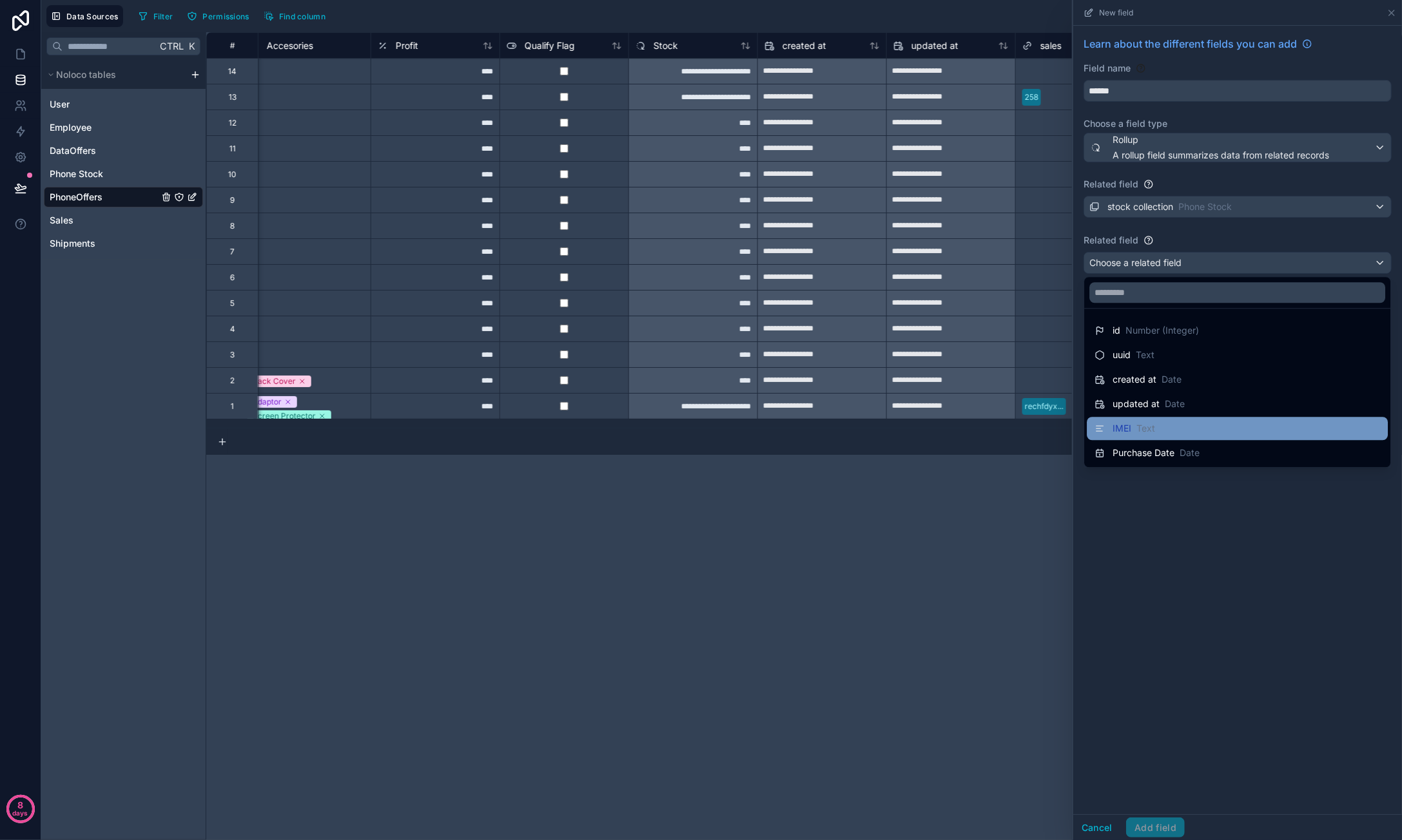
click at [1209, 419] on div "IMEI Text" at bounding box center [1237, 428] width 301 height 24
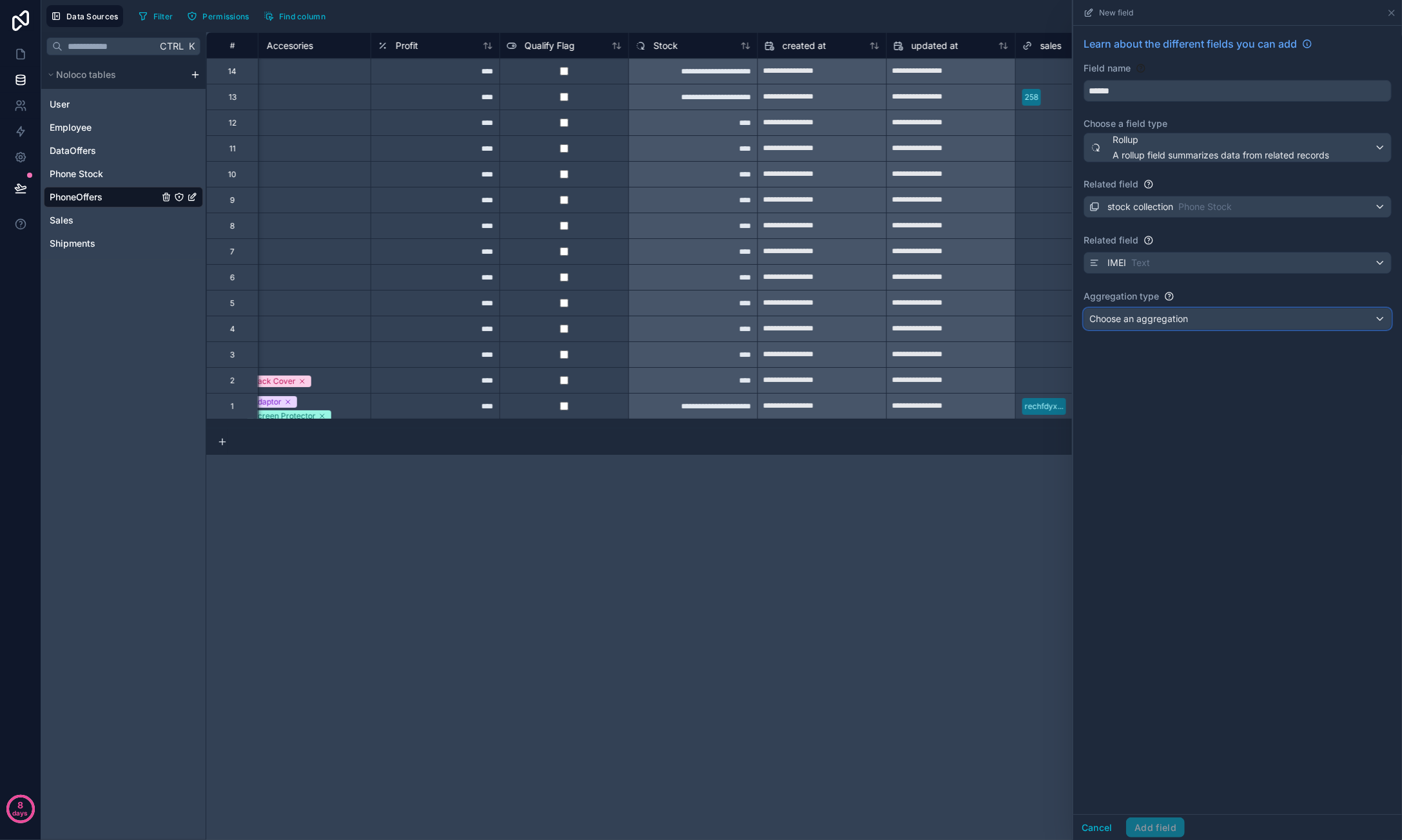
click at [1194, 324] on div "Choose an aggregation" at bounding box center [1237, 319] width 307 height 21
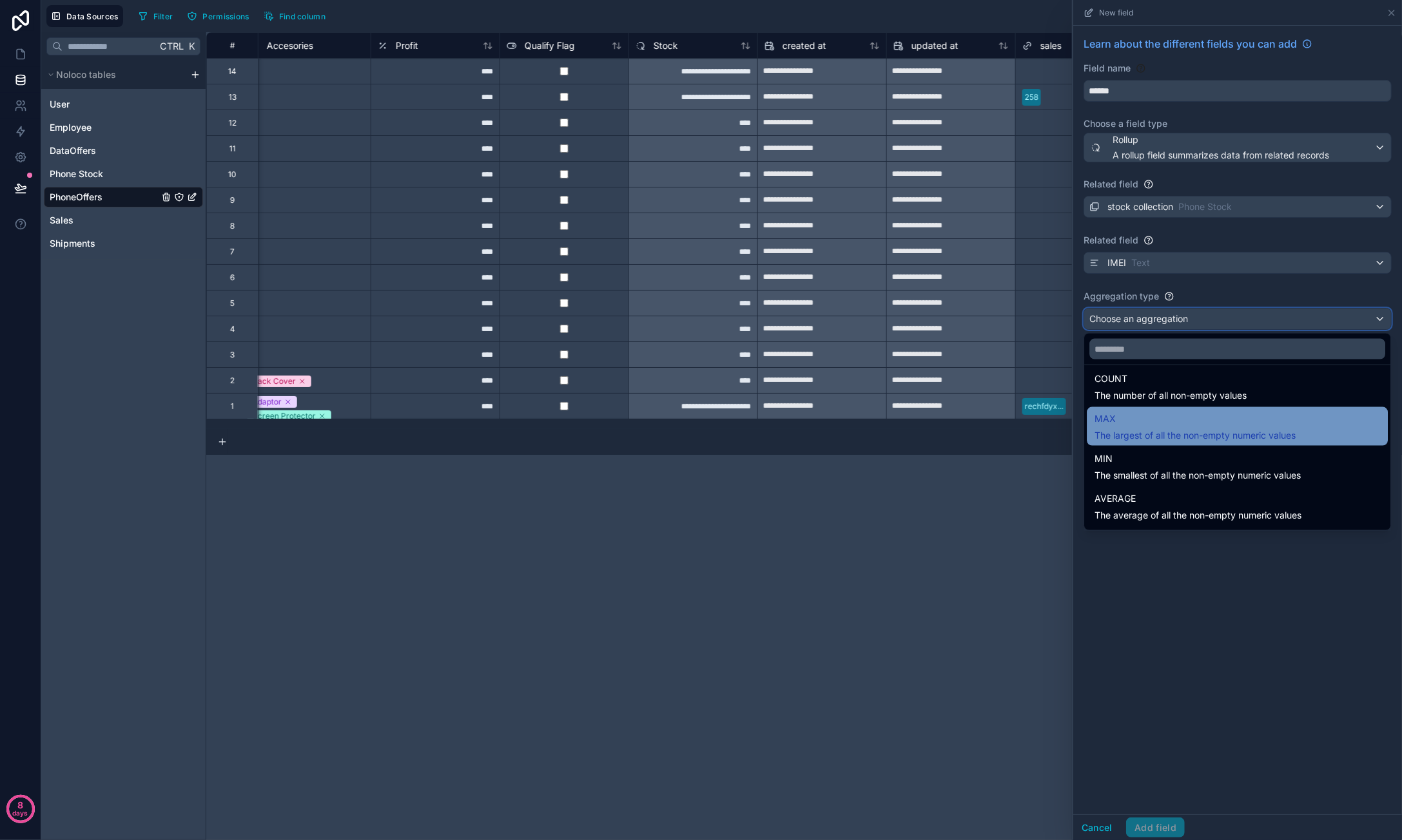
scroll to position [0, 0]
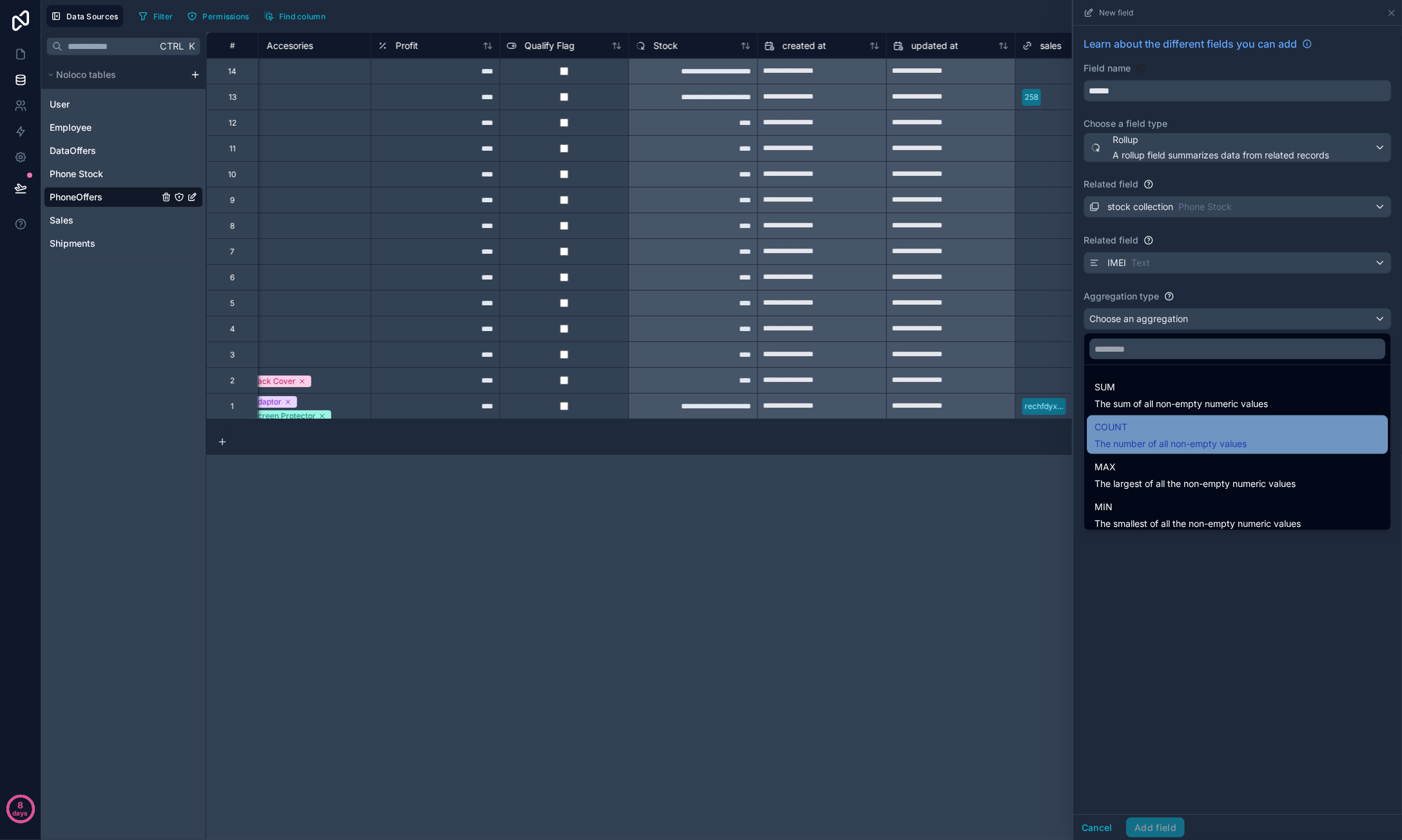
click at [1192, 417] on div "COUNT The number of all non-empty values" at bounding box center [1237, 434] width 301 height 39
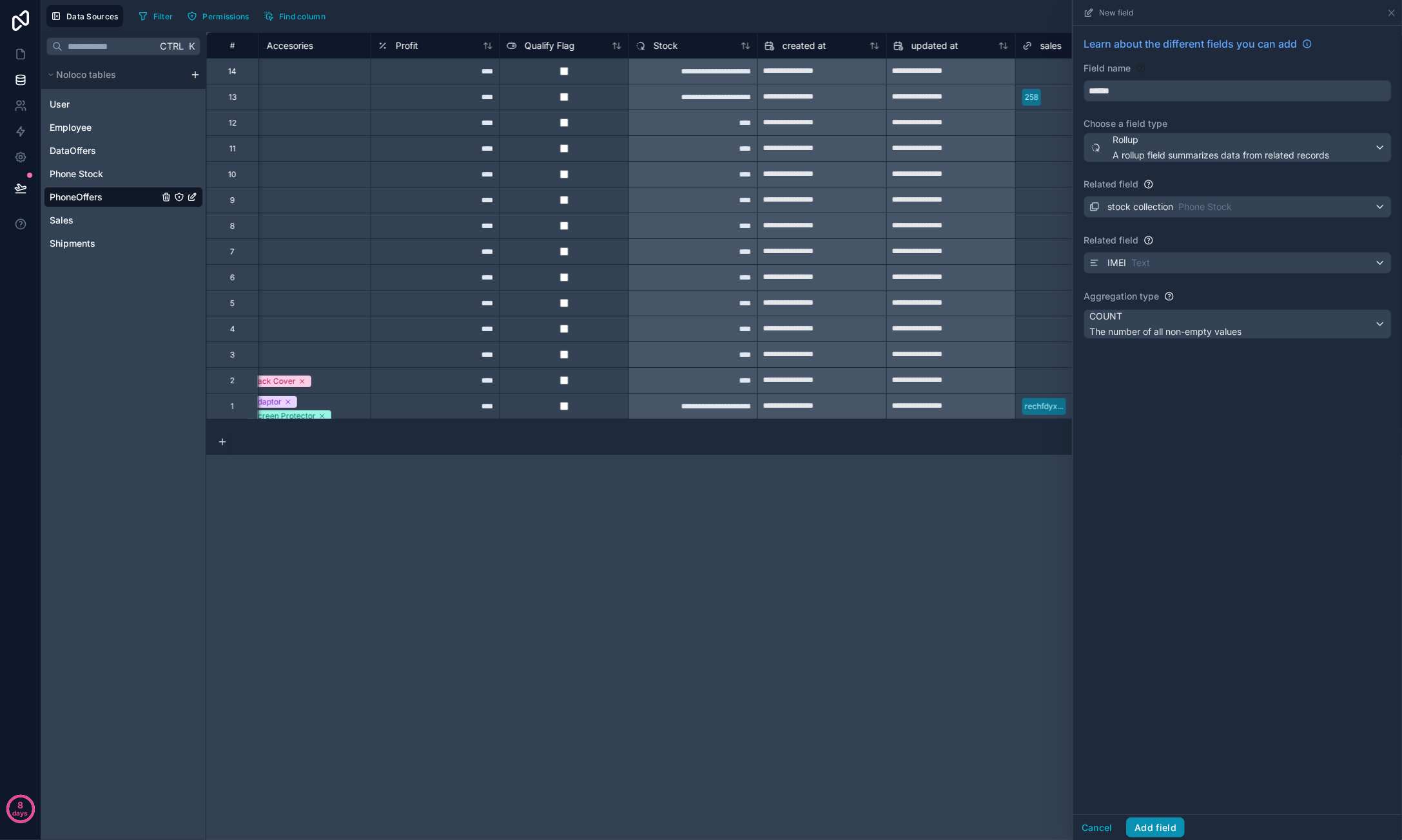
click at [1157, 819] on button "Add field" at bounding box center [1155, 827] width 59 height 21
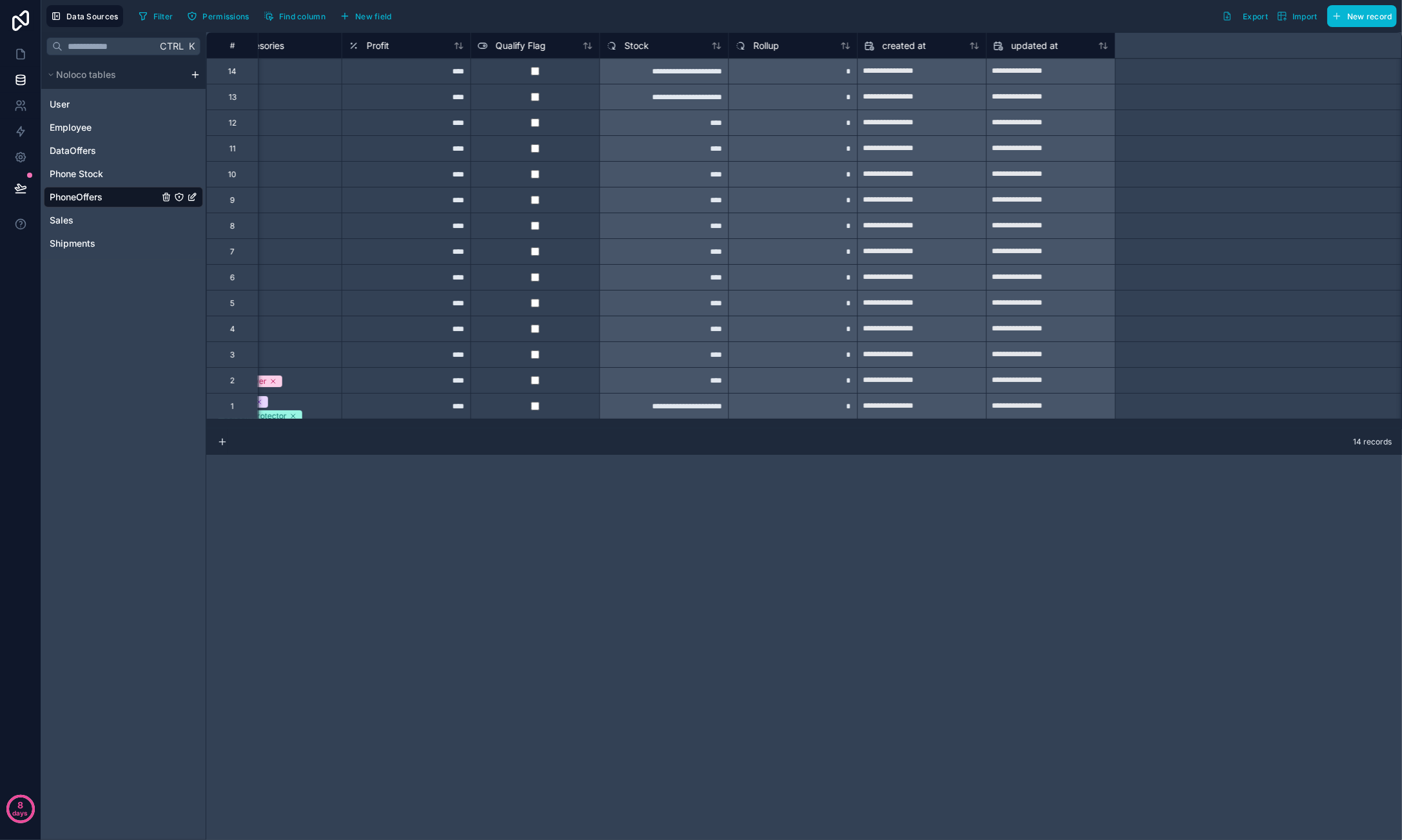
scroll to position [0, 1434]
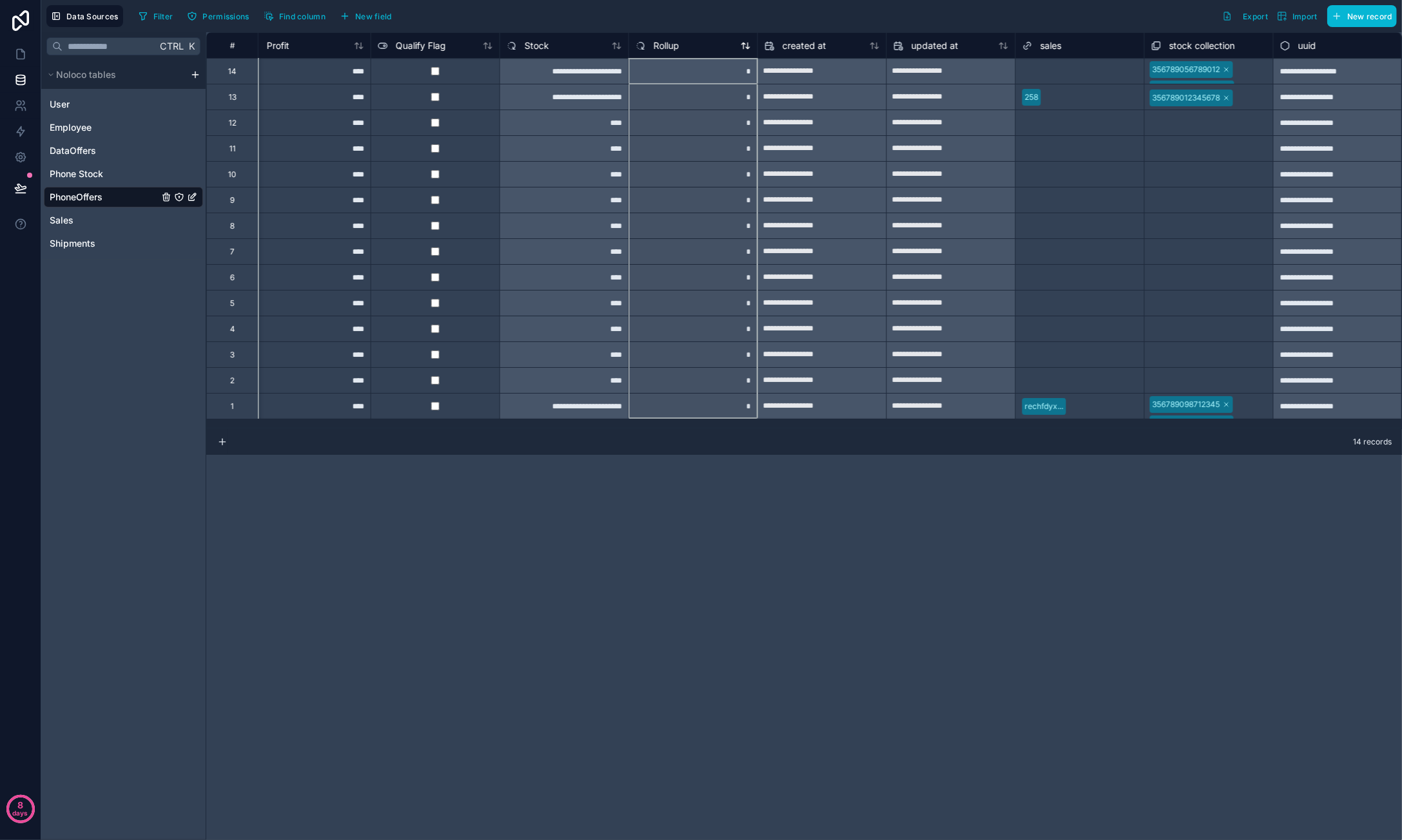
click at [673, 46] on span "Rollup" at bounding box center [667, 45] width 25 height 13
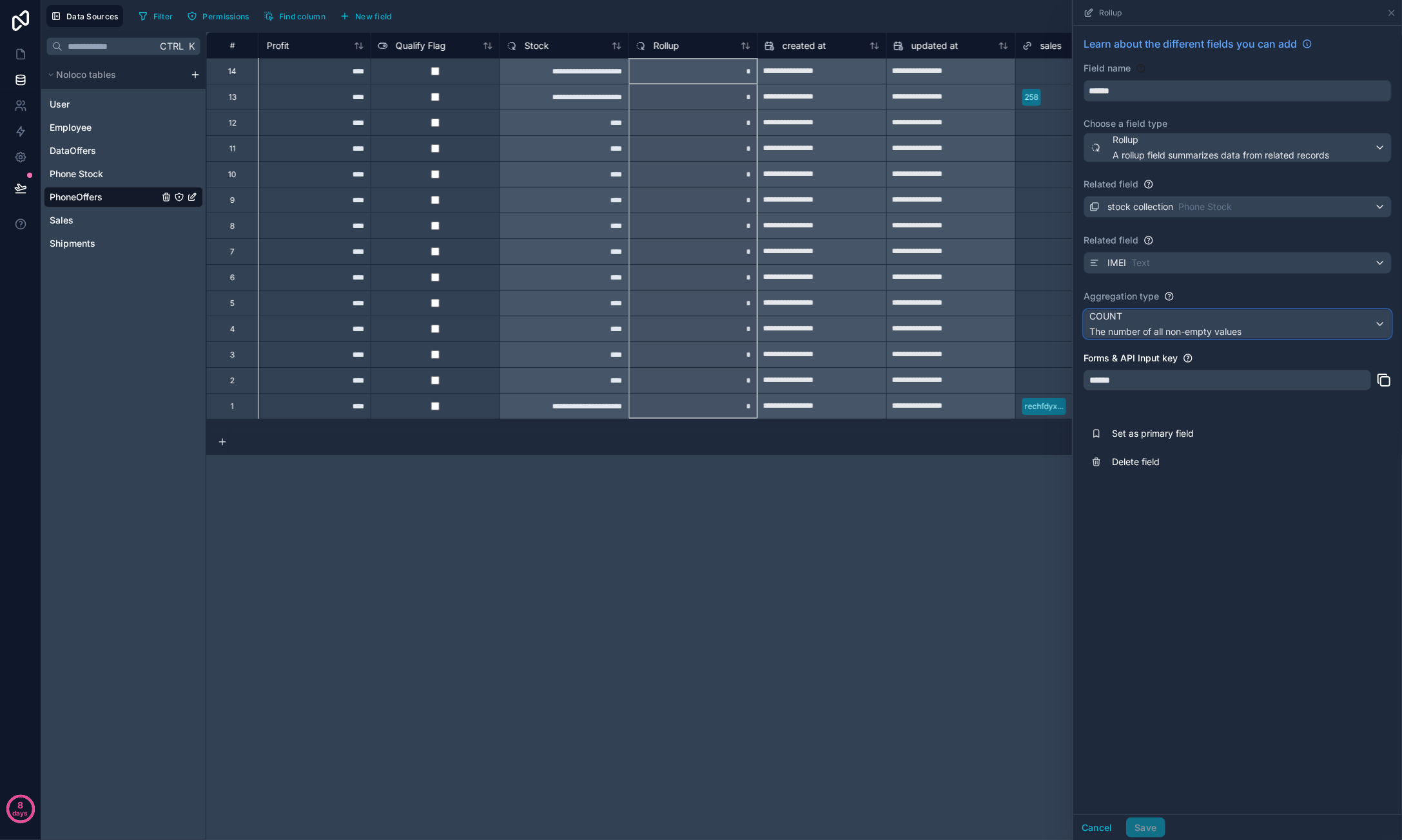
click at [1199, 322] on div "COUNT The number of all non-empty values" at bounding box center [1166, 323] width 152 height 28
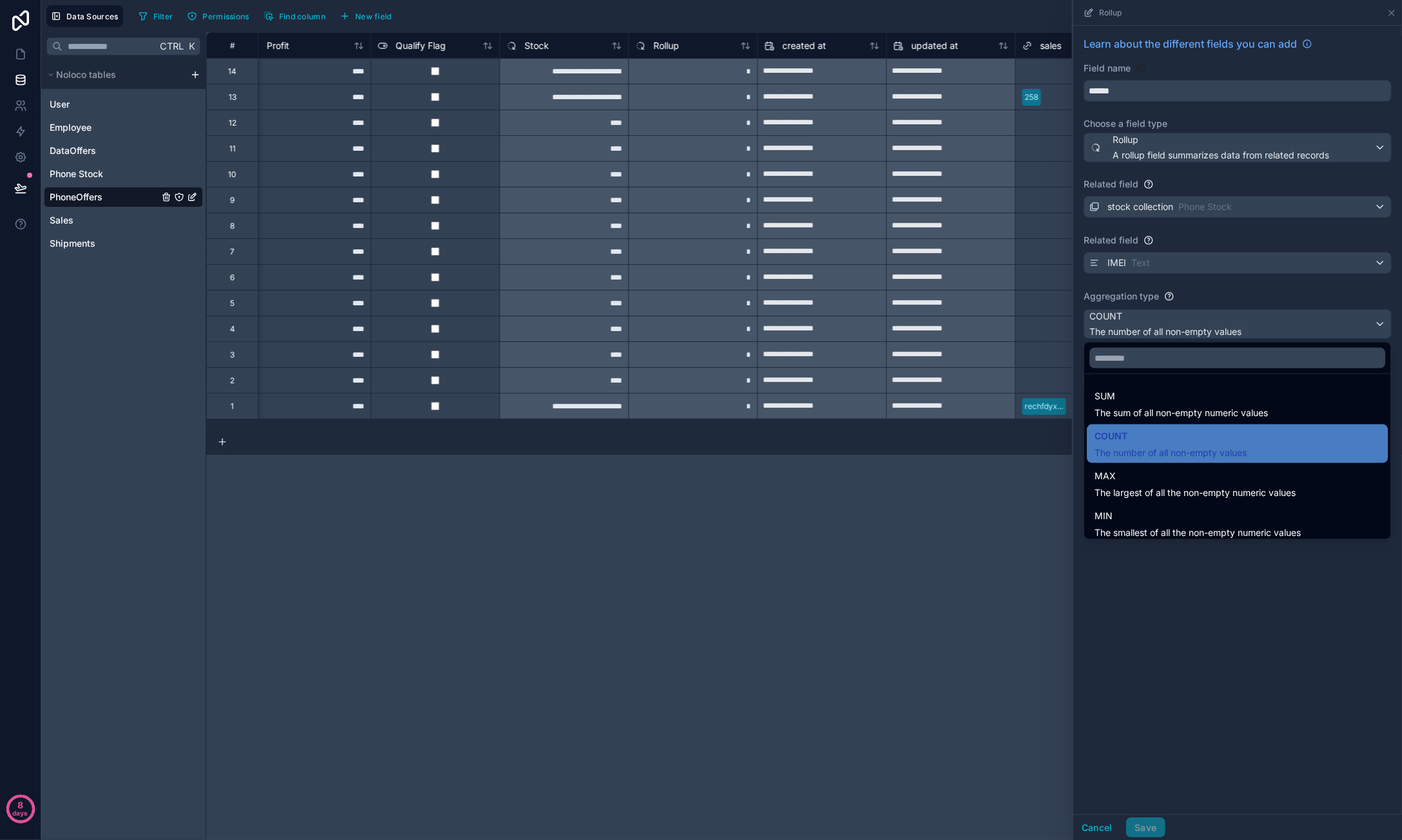
click at [1188, 156] on div at bounding box center [1237, 420] width 329 height 840
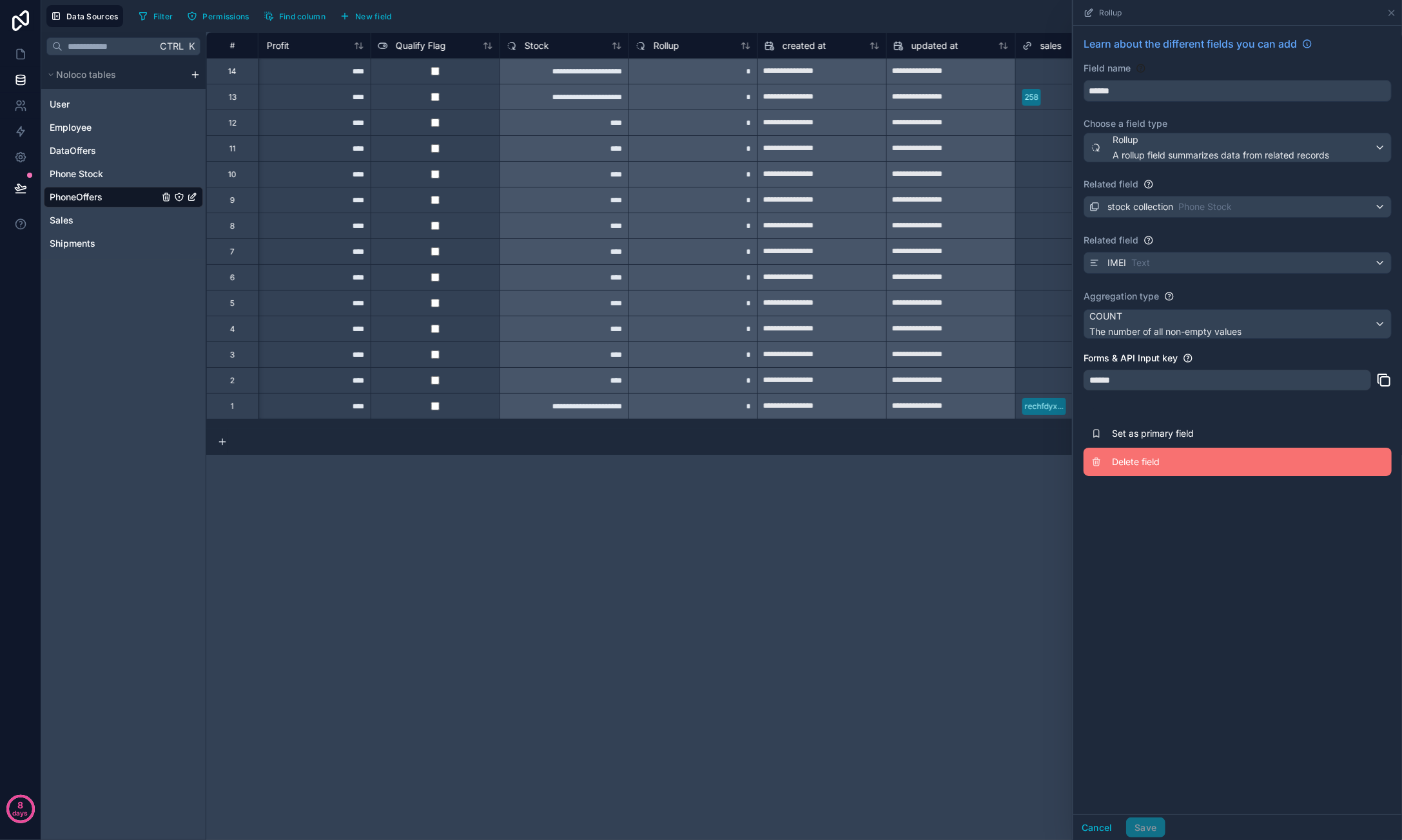
click at [1145, 463] on span "Delete field" at bounding box center [1205, 462] width 186 height 13
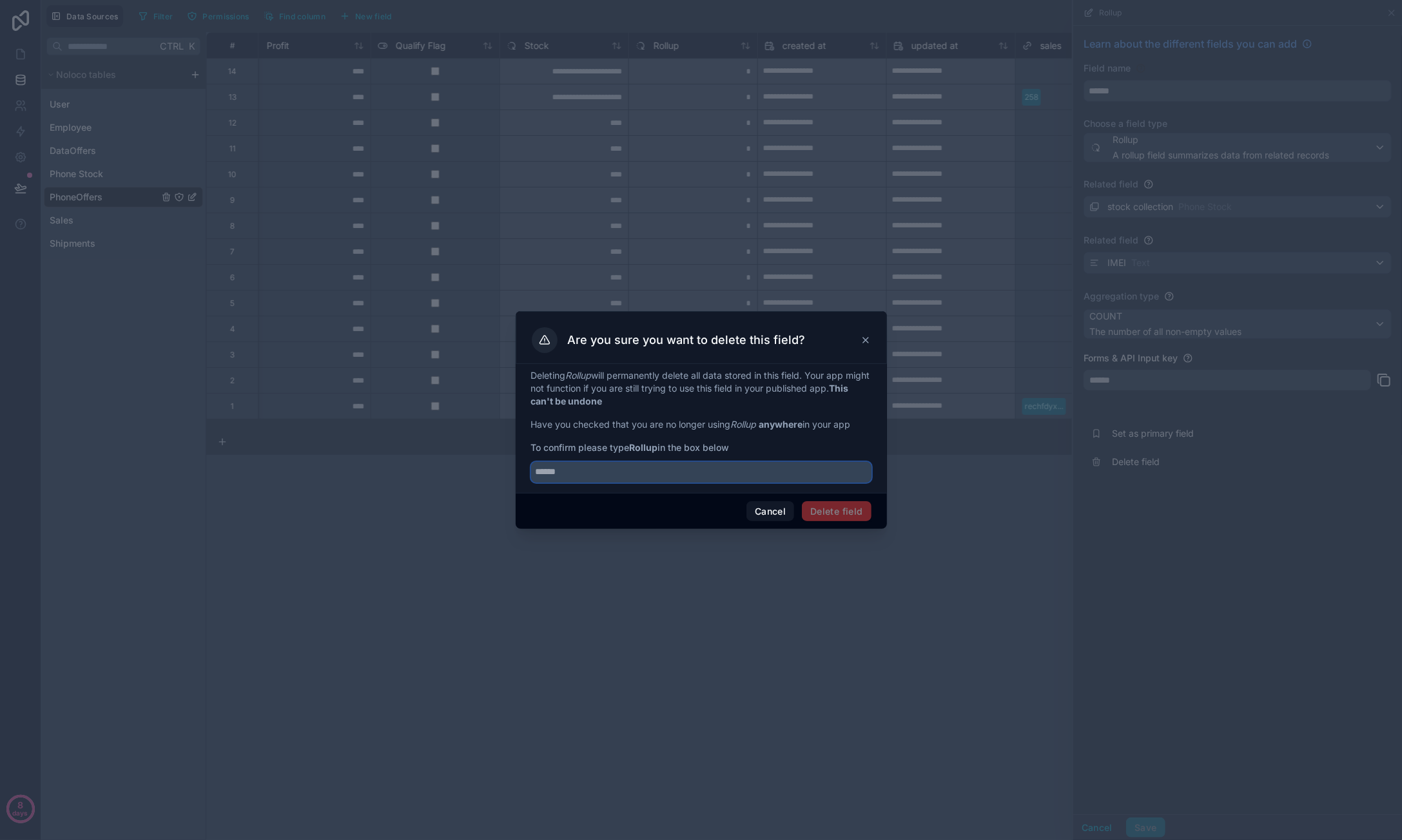
click at [591, 467] on input "text" at bounding box center [701, 472] width 341 height 21
type input "******"
click at [828, 506] on button "Delete field" at bounding box center [836, 511] width 69 height 21
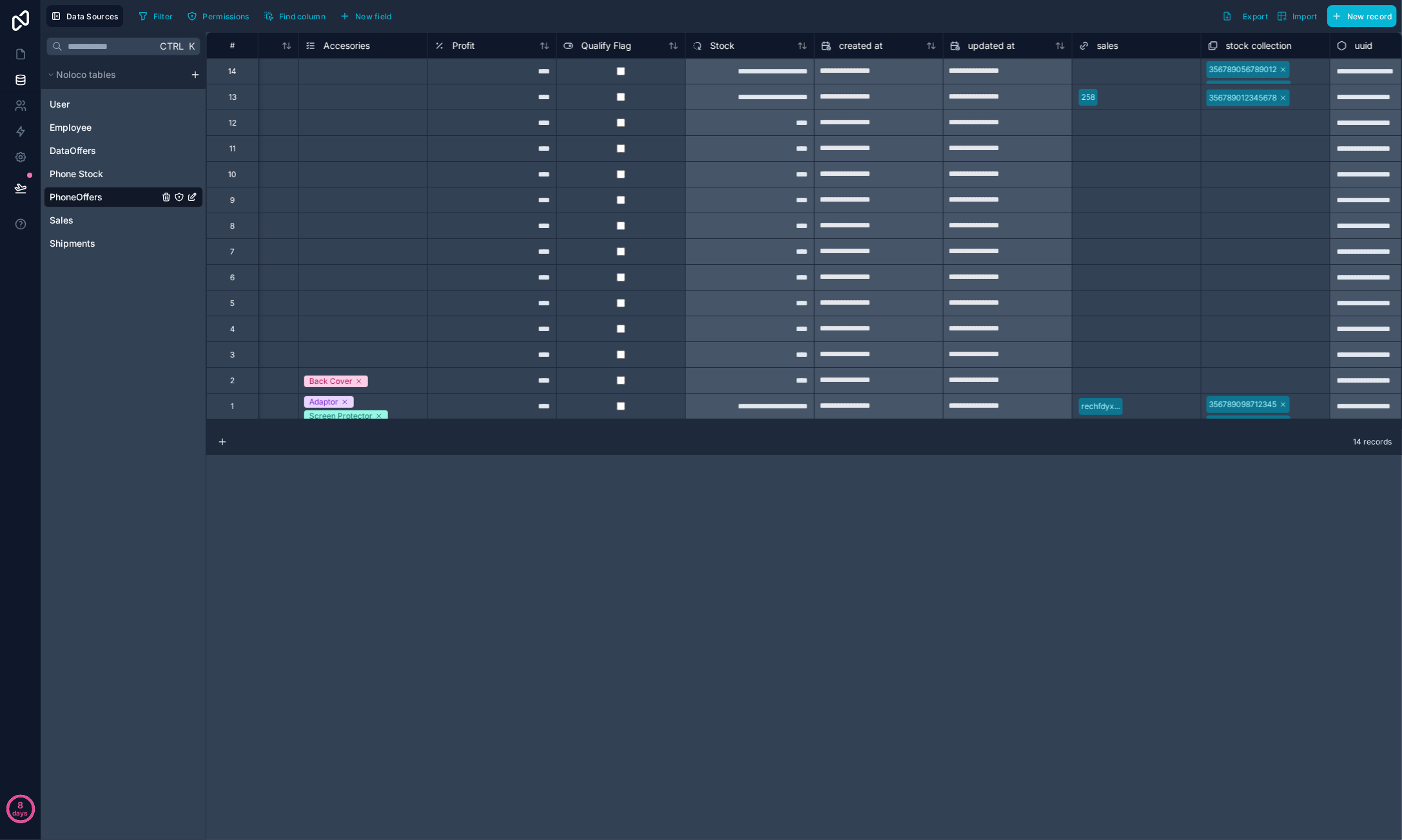
scroll to position [0, 1305]
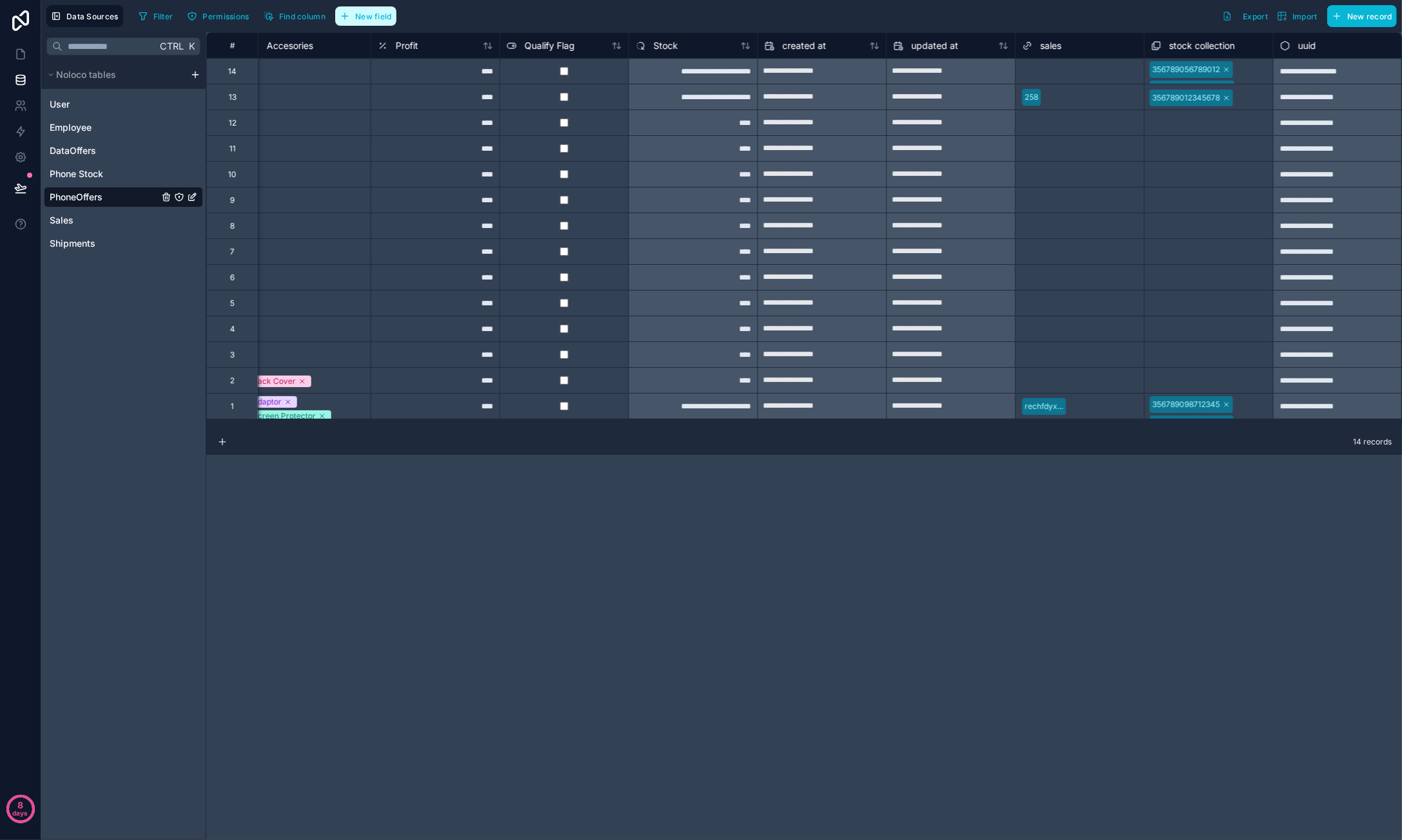
click at [360, 18] on span "New field" at bounding box center [373, 16] width 37 height 10
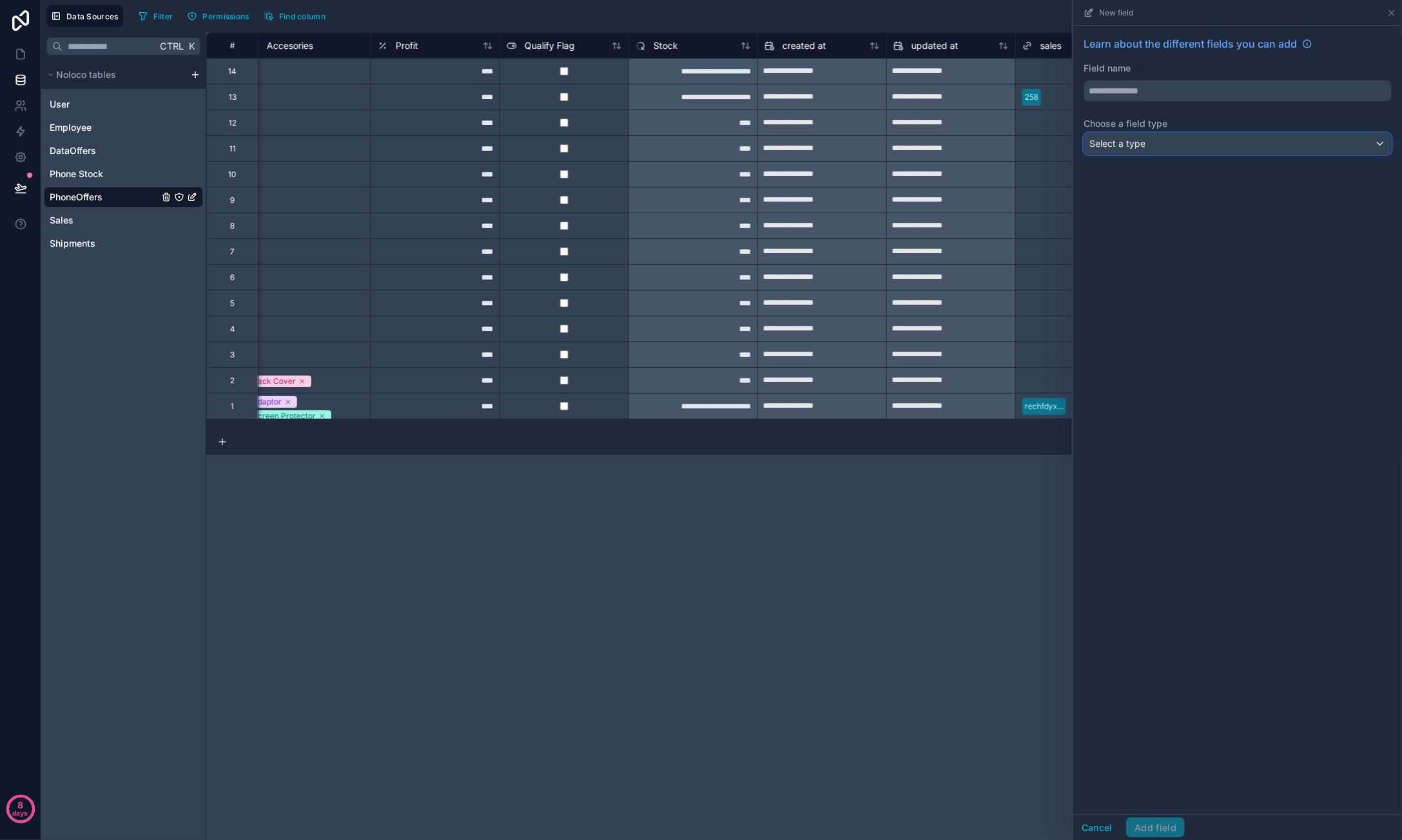
click at [1143, 138] on span "Select a type" at bounding box center [1118, 143] width 56 height 11
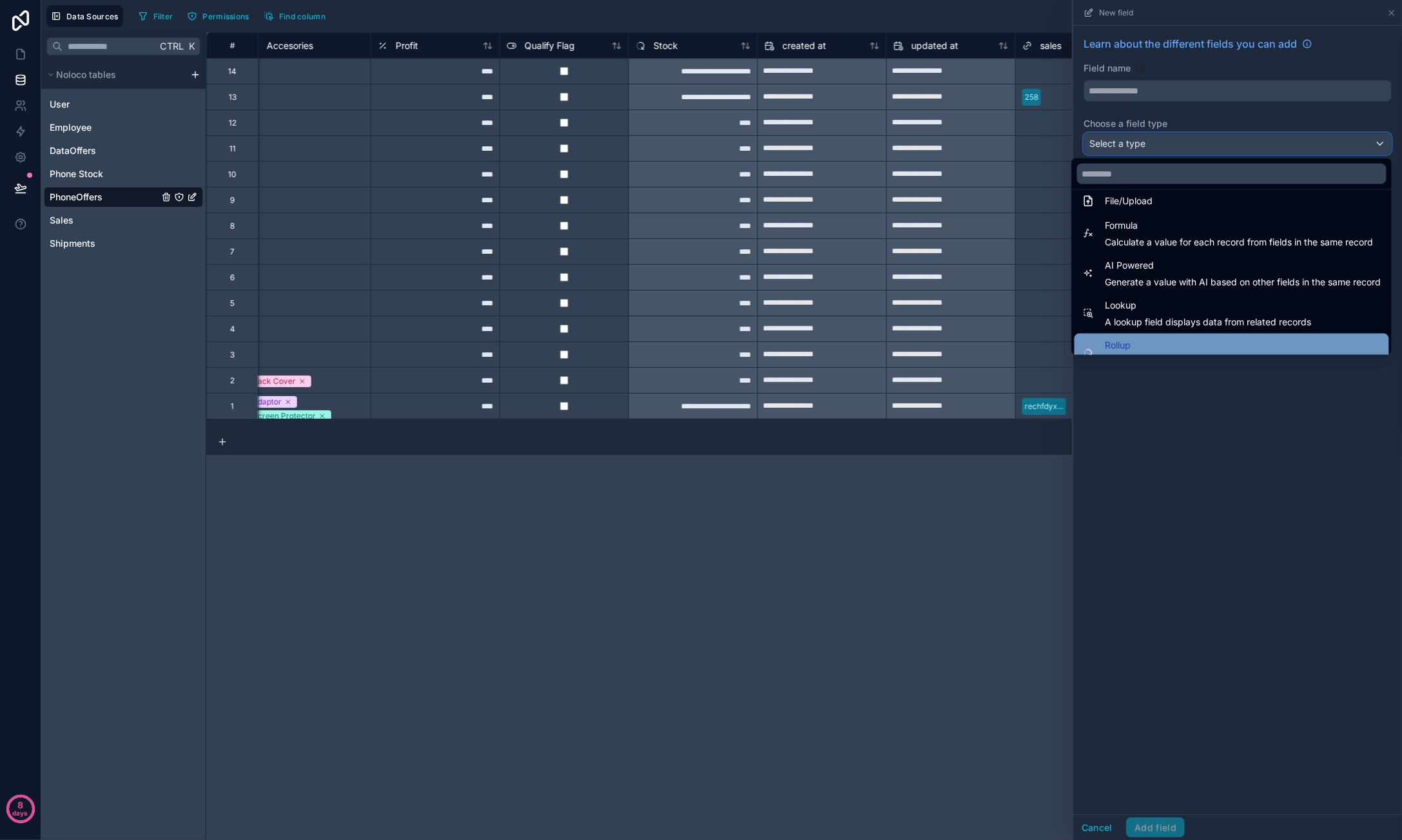
scroll to position [310, 0]
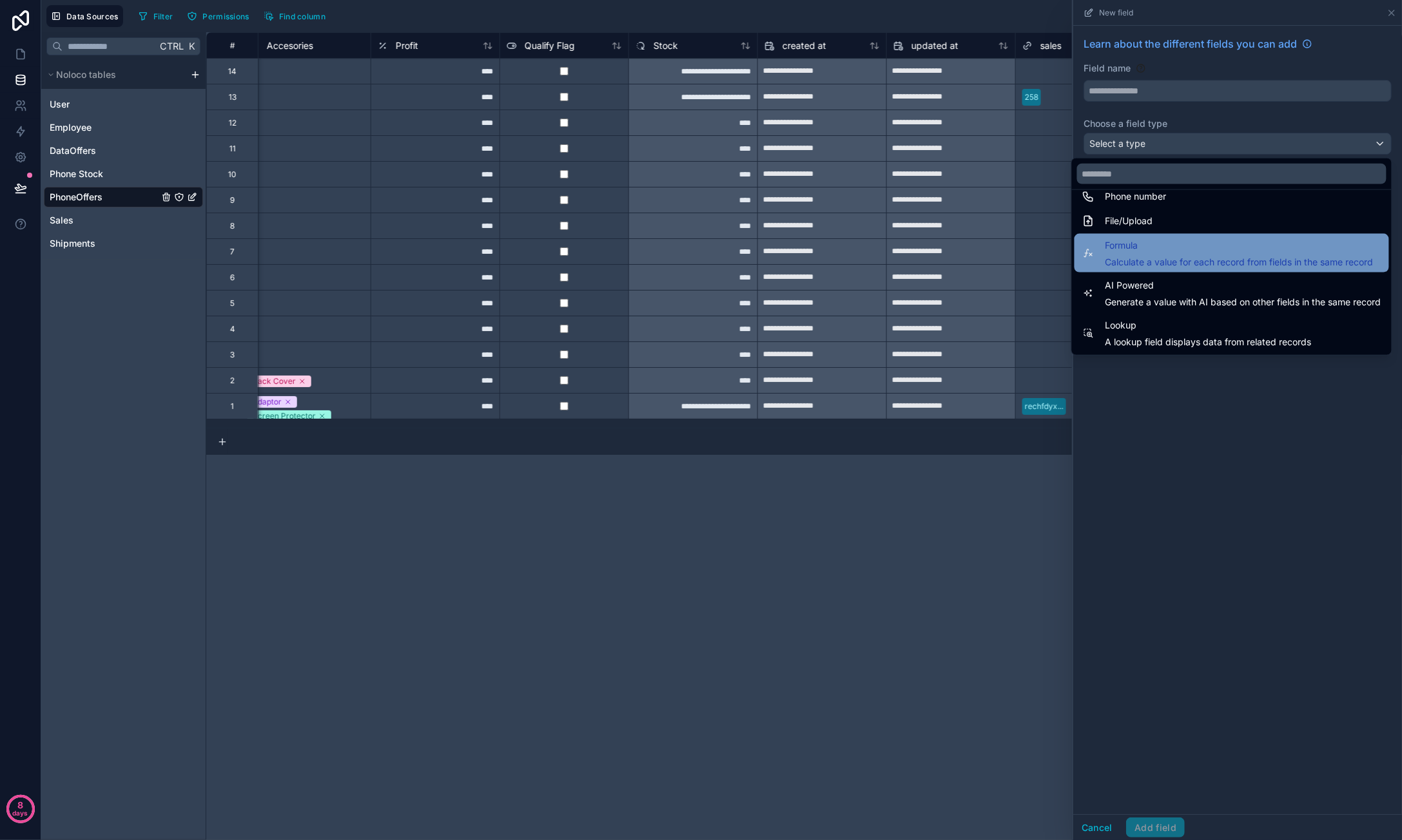
click at [1168, 261] on span "Calculate a value for each record from fields in the same record" at bounding box center [1240, 262] width 268 height 13
type input "*******"
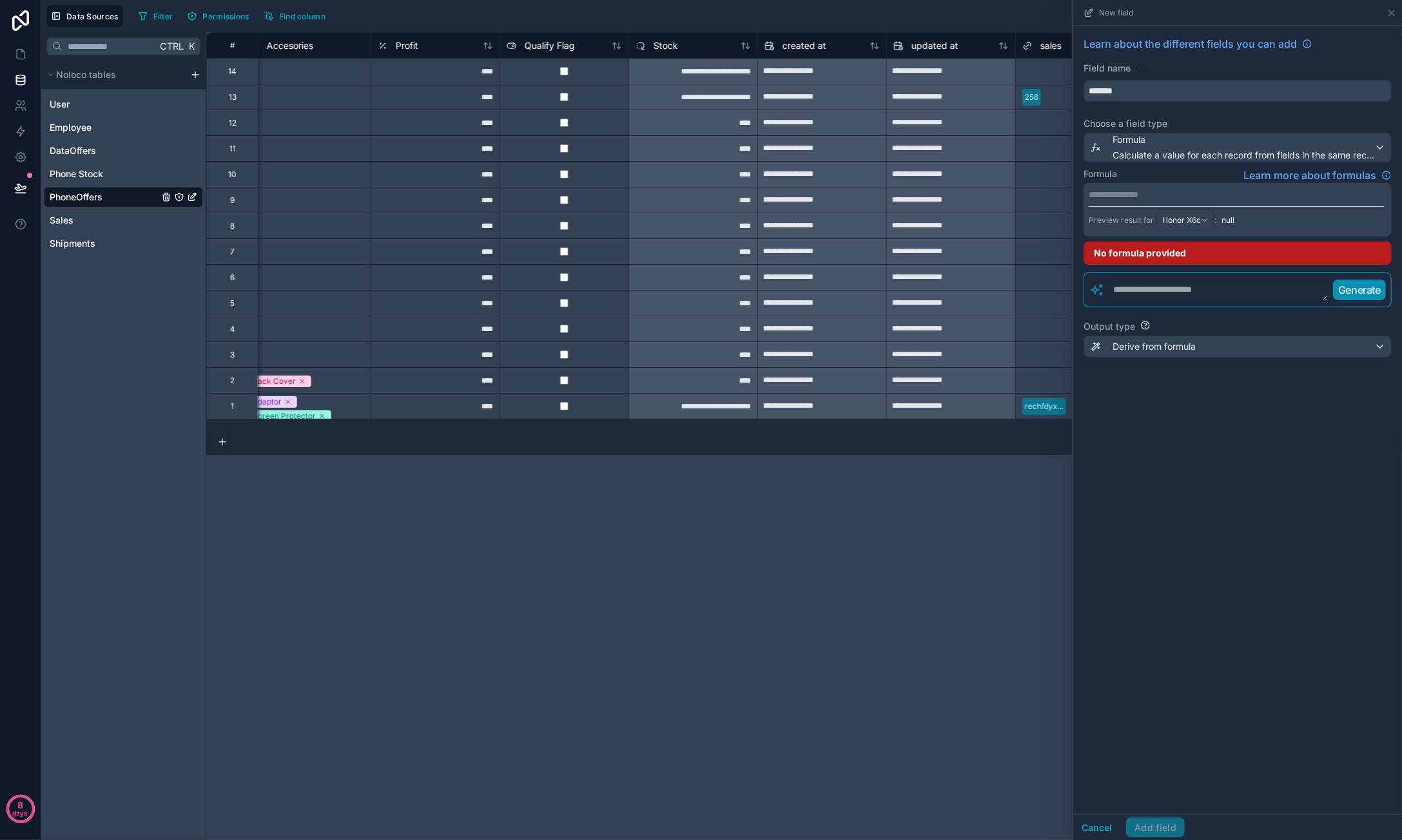
click at [1211, 195] on p "**********" at bounding box center [1236, 195] width 295 height 13
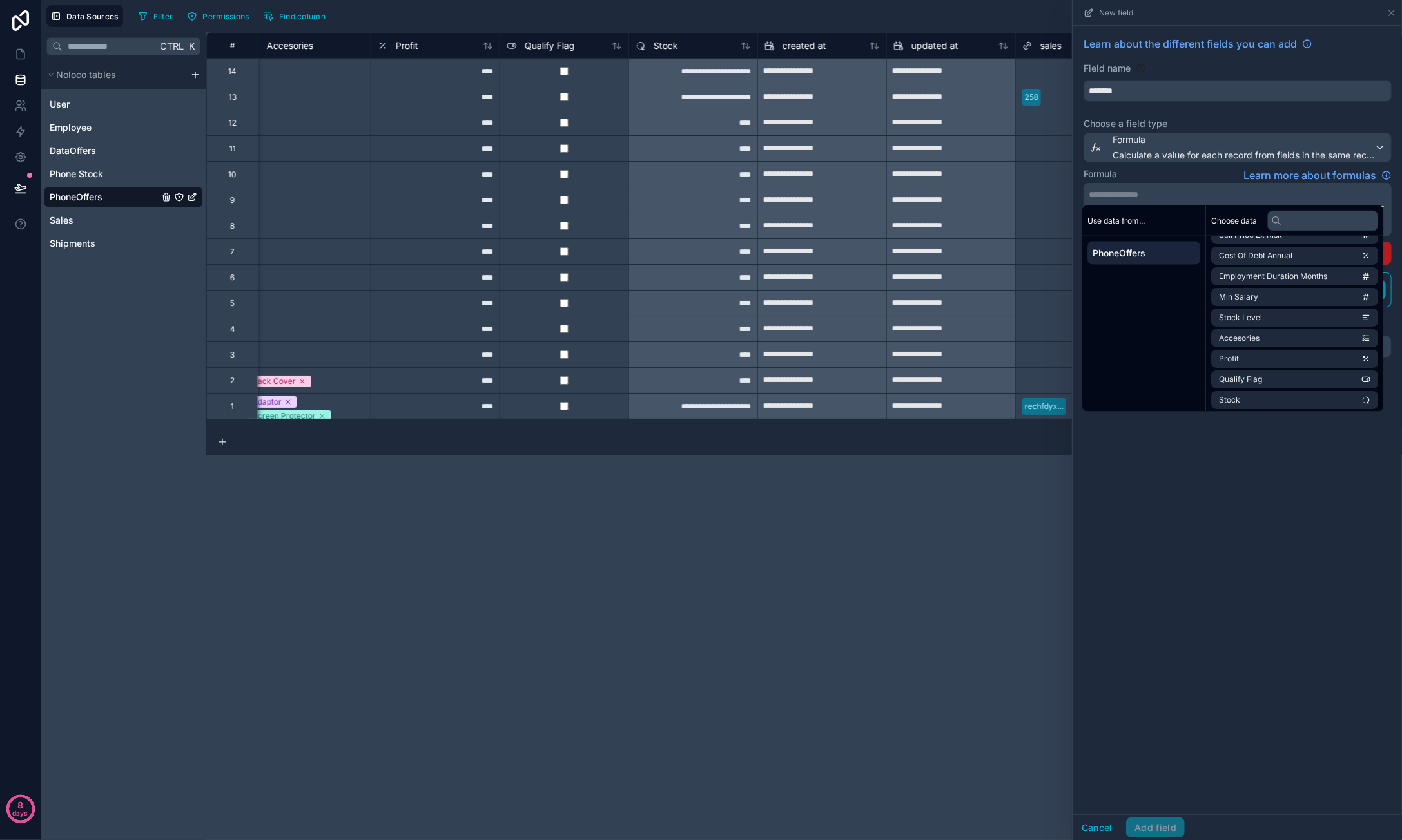
scroll to position [204, 0]
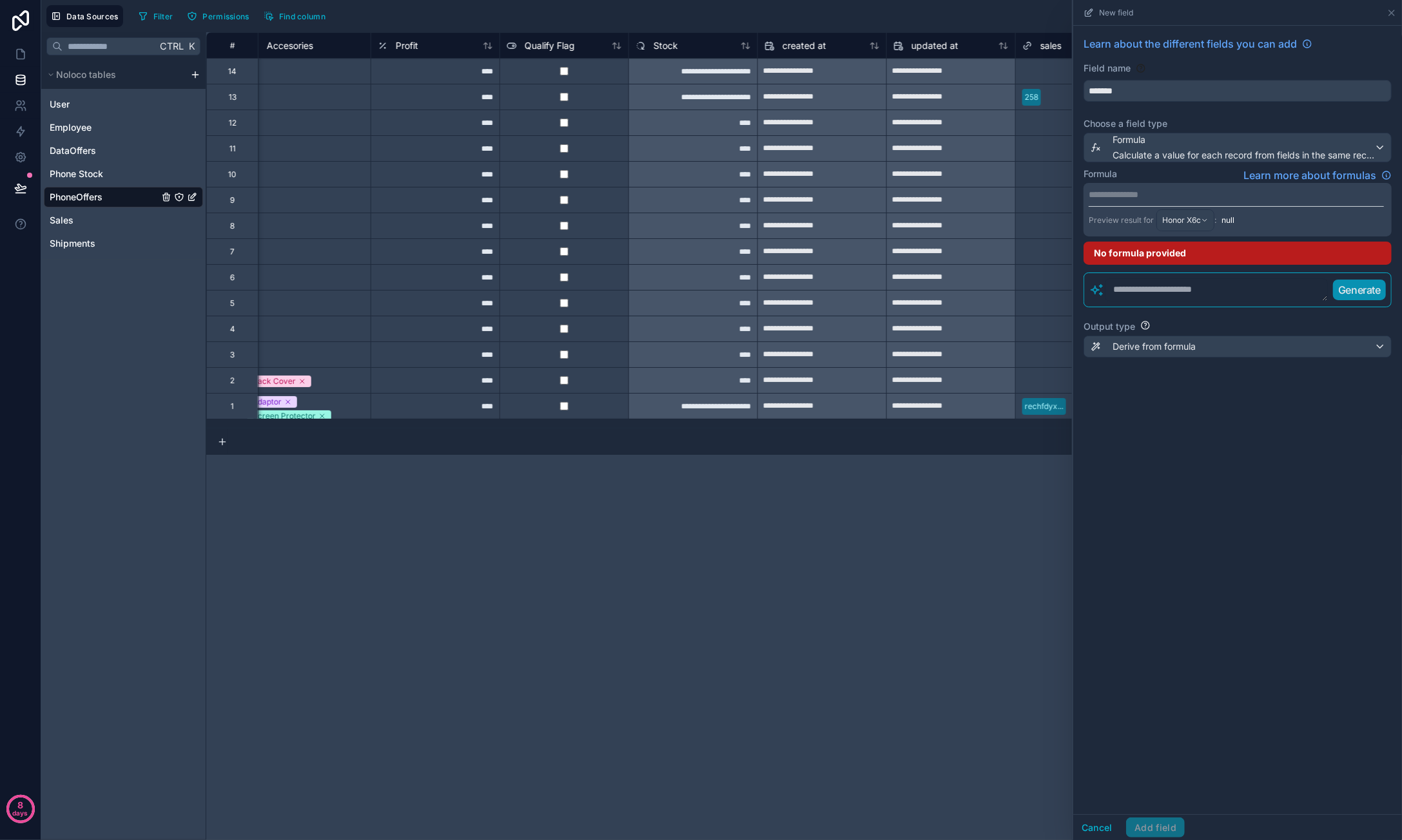
click at [1175, 194] on p "**********" at bounding box center [1236, 195] width 295 height 13
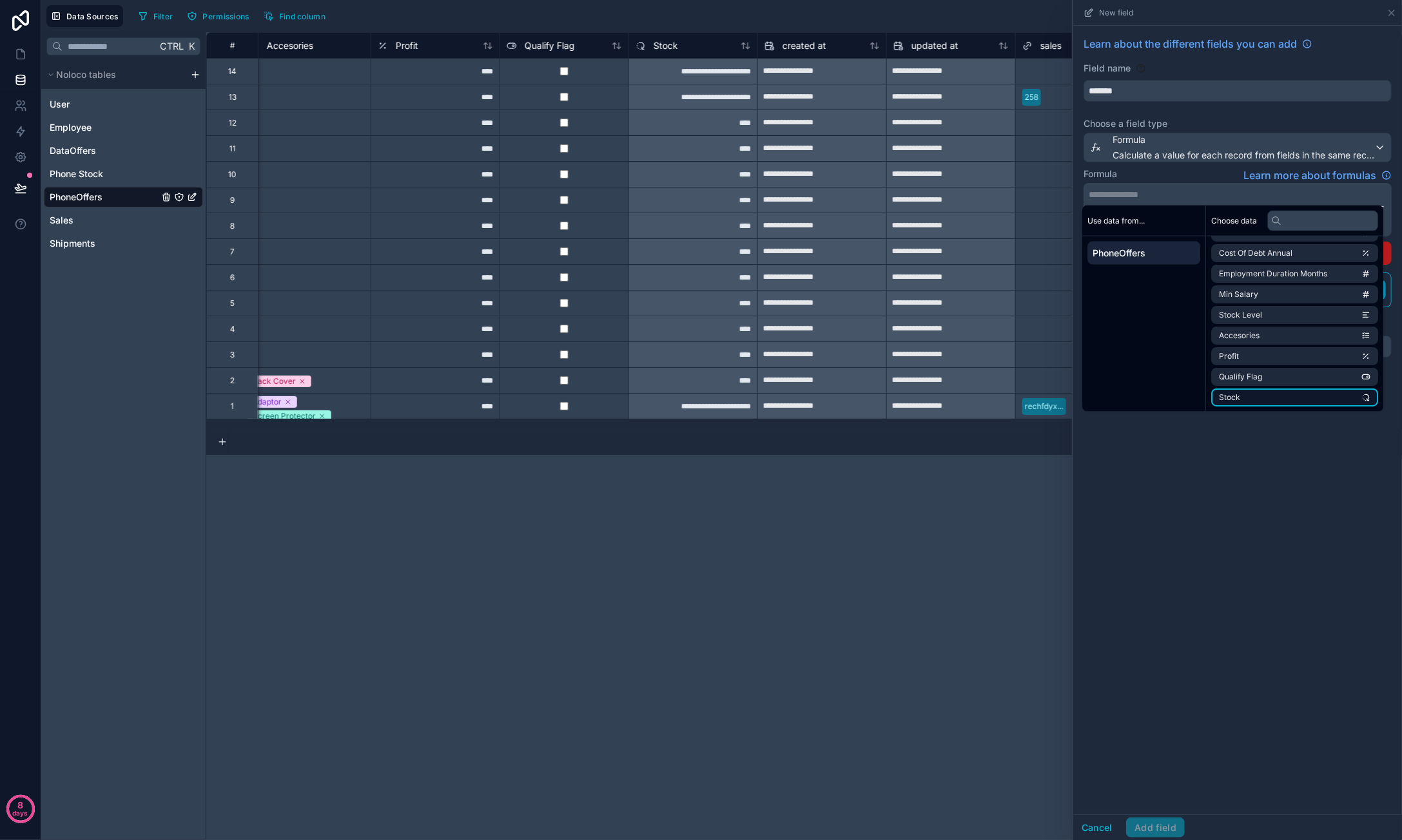
click at [1282, 395] on li "Stock" at bounding box center [1294, 397] width 167 height 18
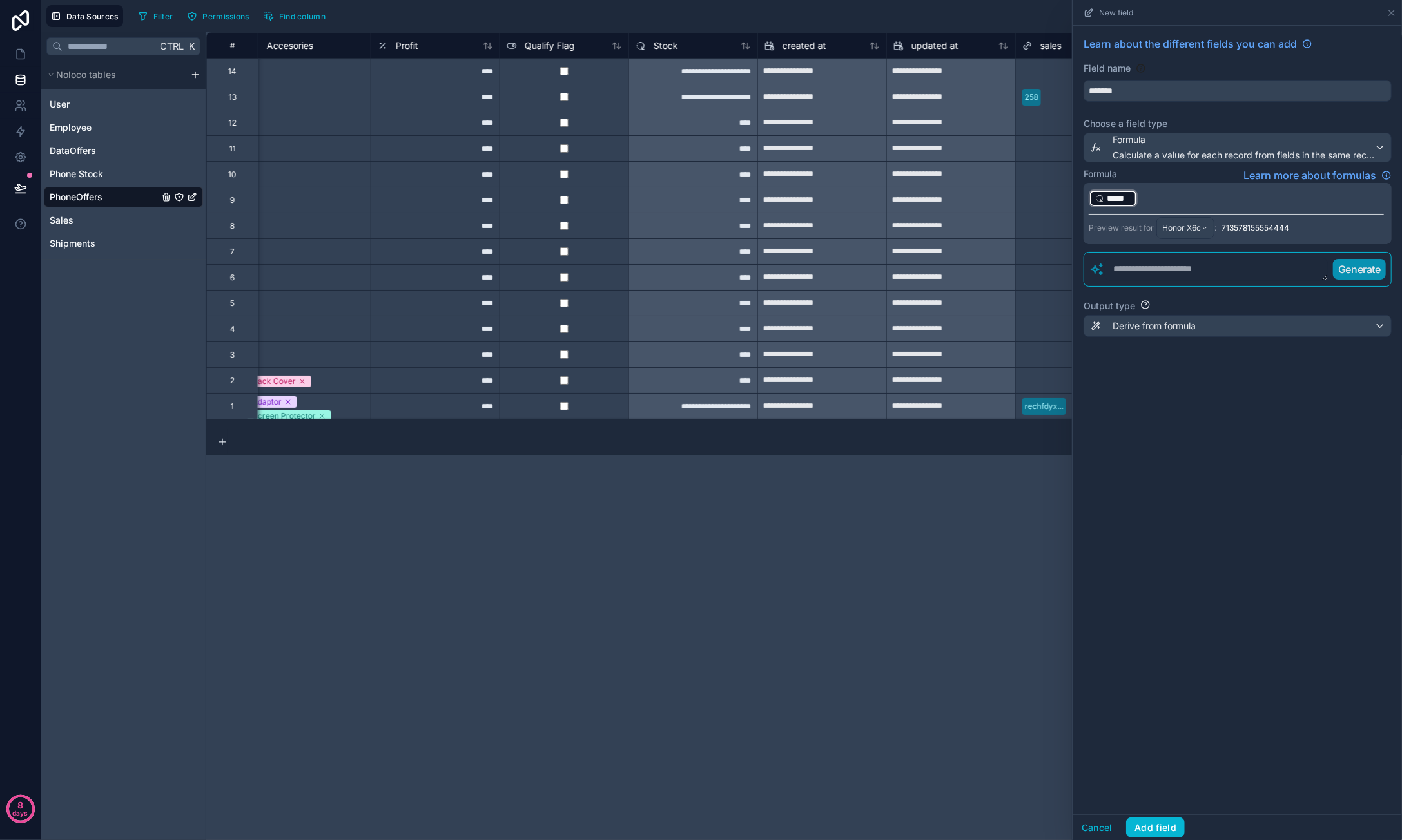
click at [1177, 198] on p "﻿ ***** ﻿ ﻿" at bounding box center [1236, 198] width 295 height 21
click at [1178, 199] on p "﻿ ***** ﻿ ﻿" at bounding box center [1236, 198] width 295 height 21
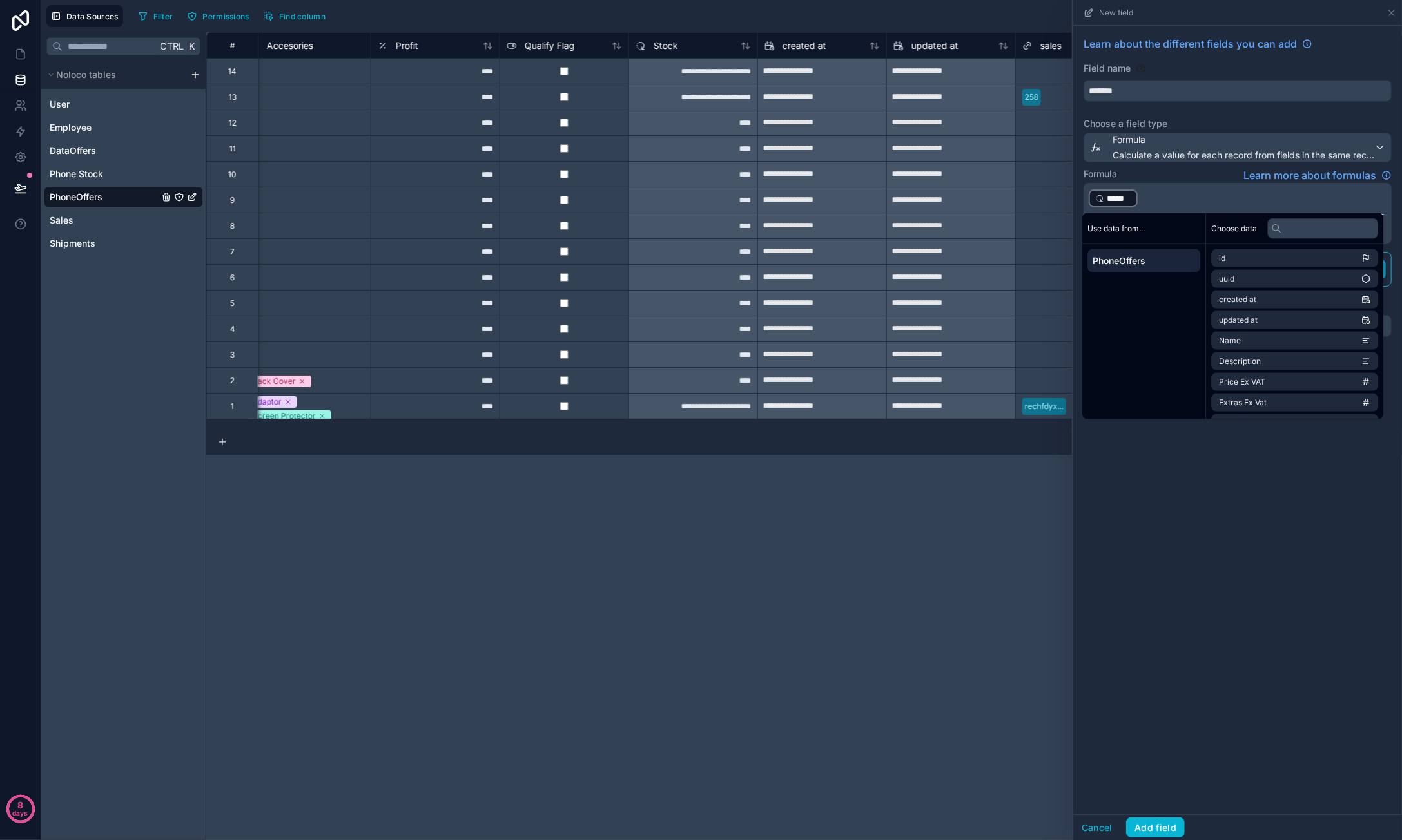
click at [1209, 598] on div "Learn about the different fields you can add Field name ******* Choose a field …" at bounding box center [1237, 419] width 329 height 788
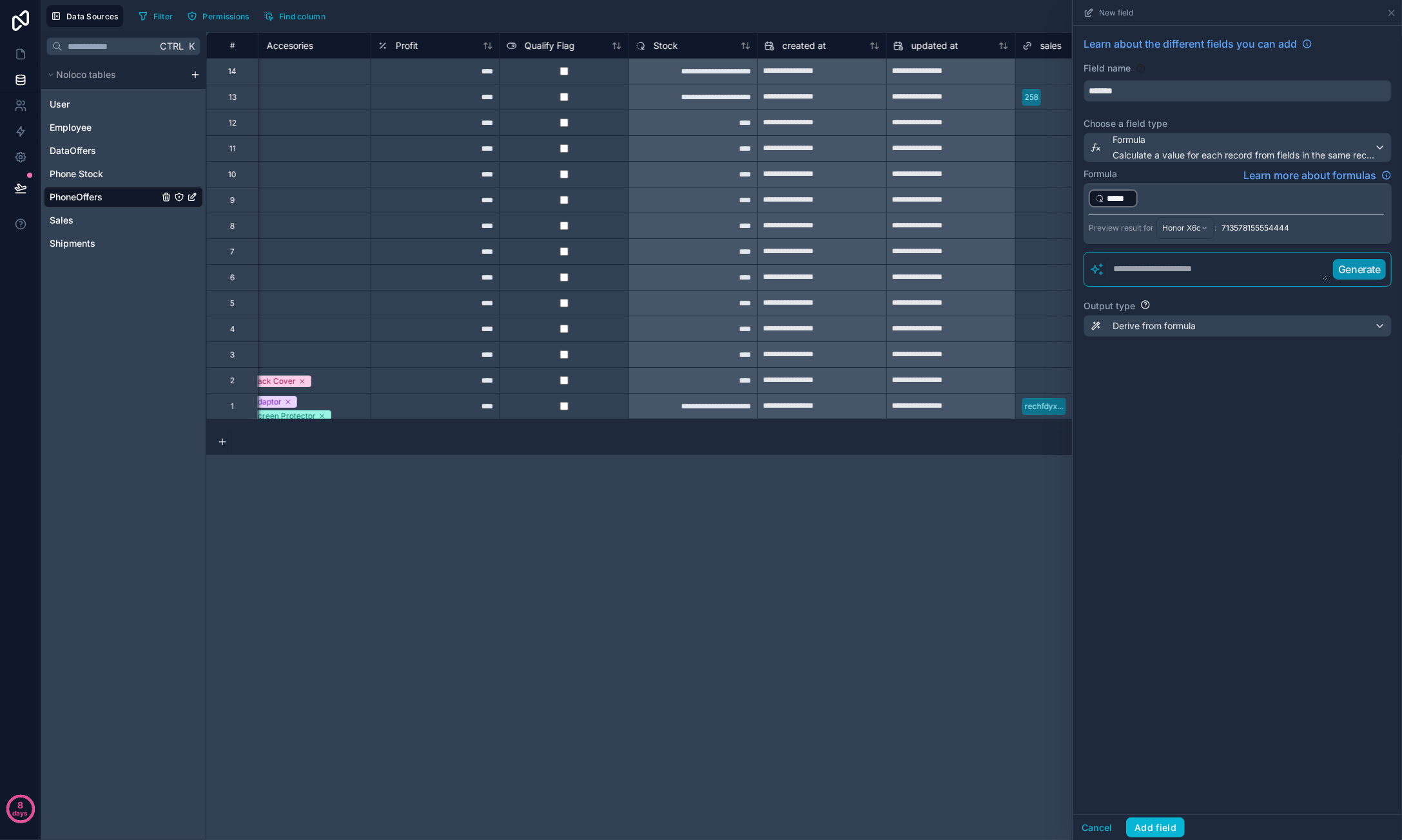
click at [1200, 270] on textarea at bounding box center [1216, 270] width 223 height 24
type textarea "**********"
click at [1365, 262] on p "Generate" at bounding box center [1359, 268] width 43 height 15
click at [1359, 269] on p "Generate" at bounding box center [1359, 268] width 43 height 15
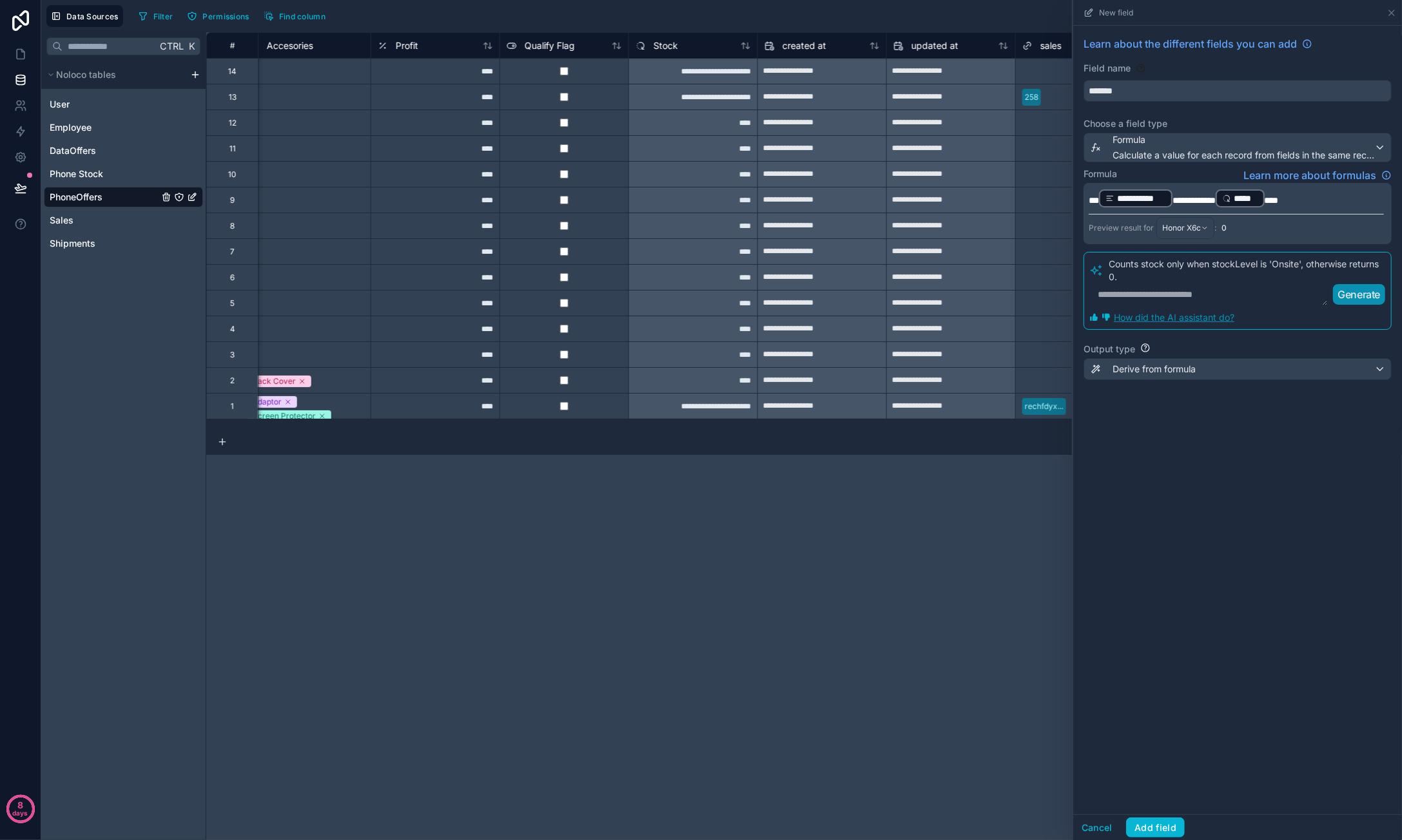
click at [1301, 197] on p "**********" at bounding box center [1236, 198] width 295 height 21
click at [1387, 8] on icon at bounding box center [1391, 13] width 10 height 10
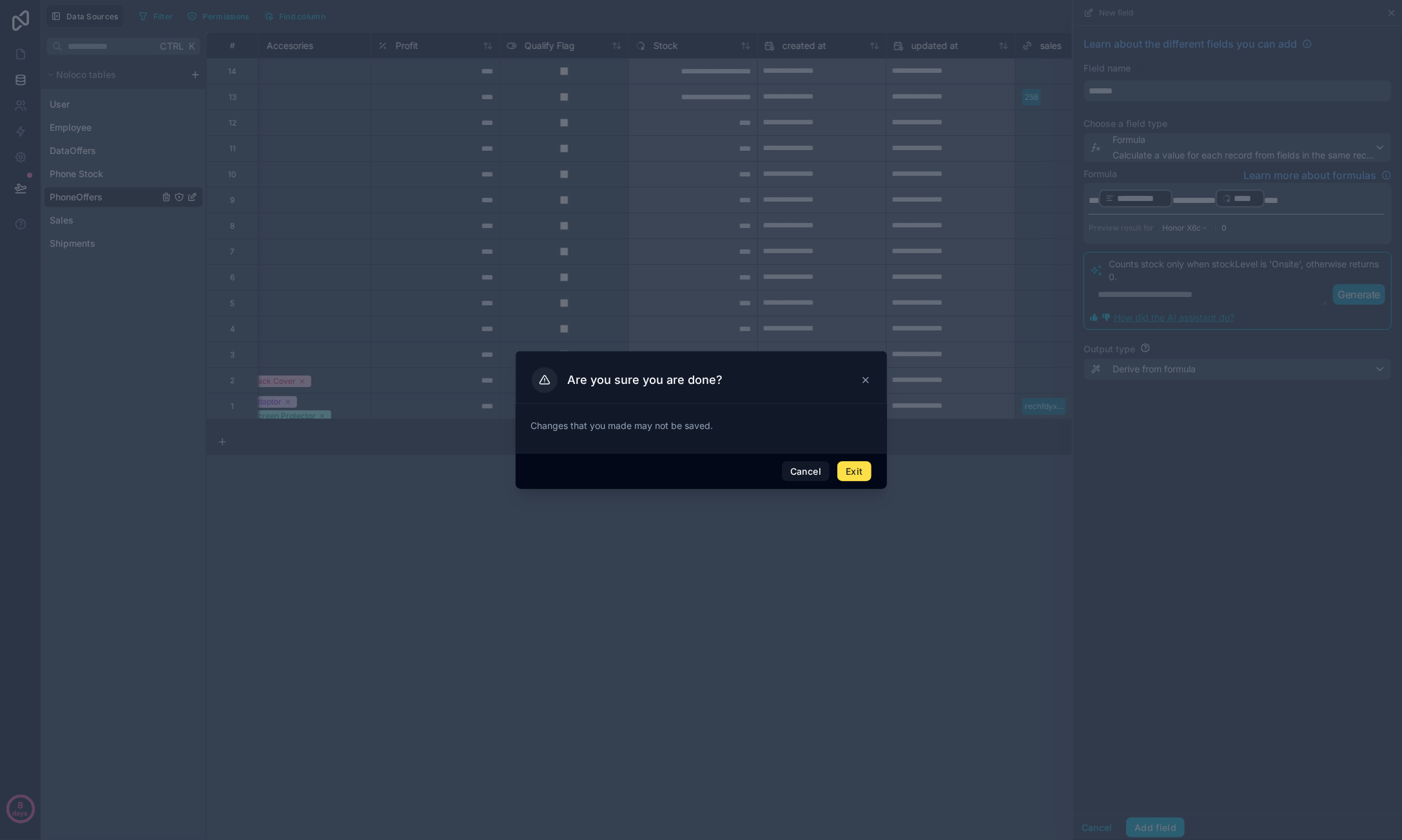
click at [1389, 10] on div at bounding box center [701, 420] width 1402 height 840
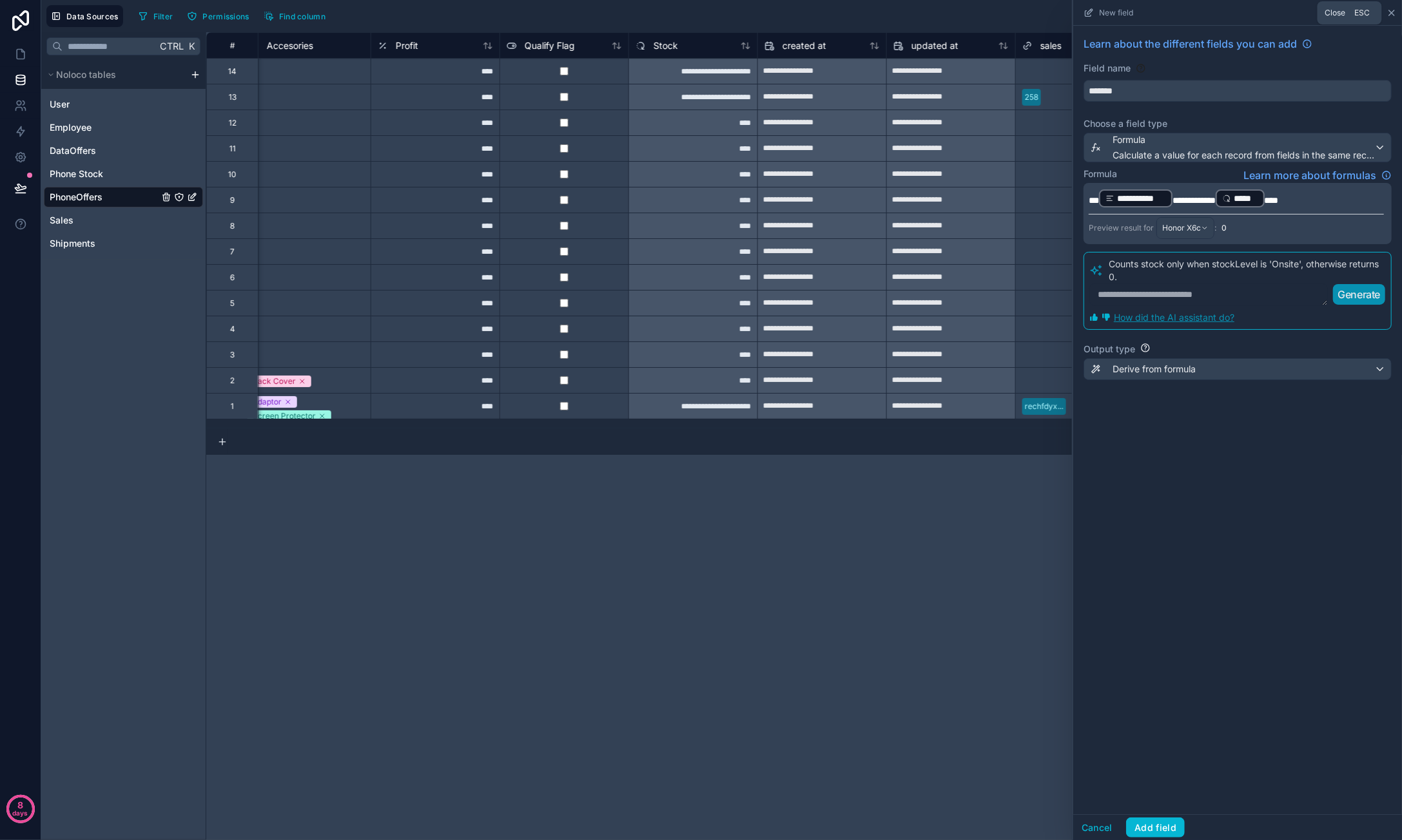
click at [1394, 14] on icon at bounding box center [1392, 13] width 5 height 5
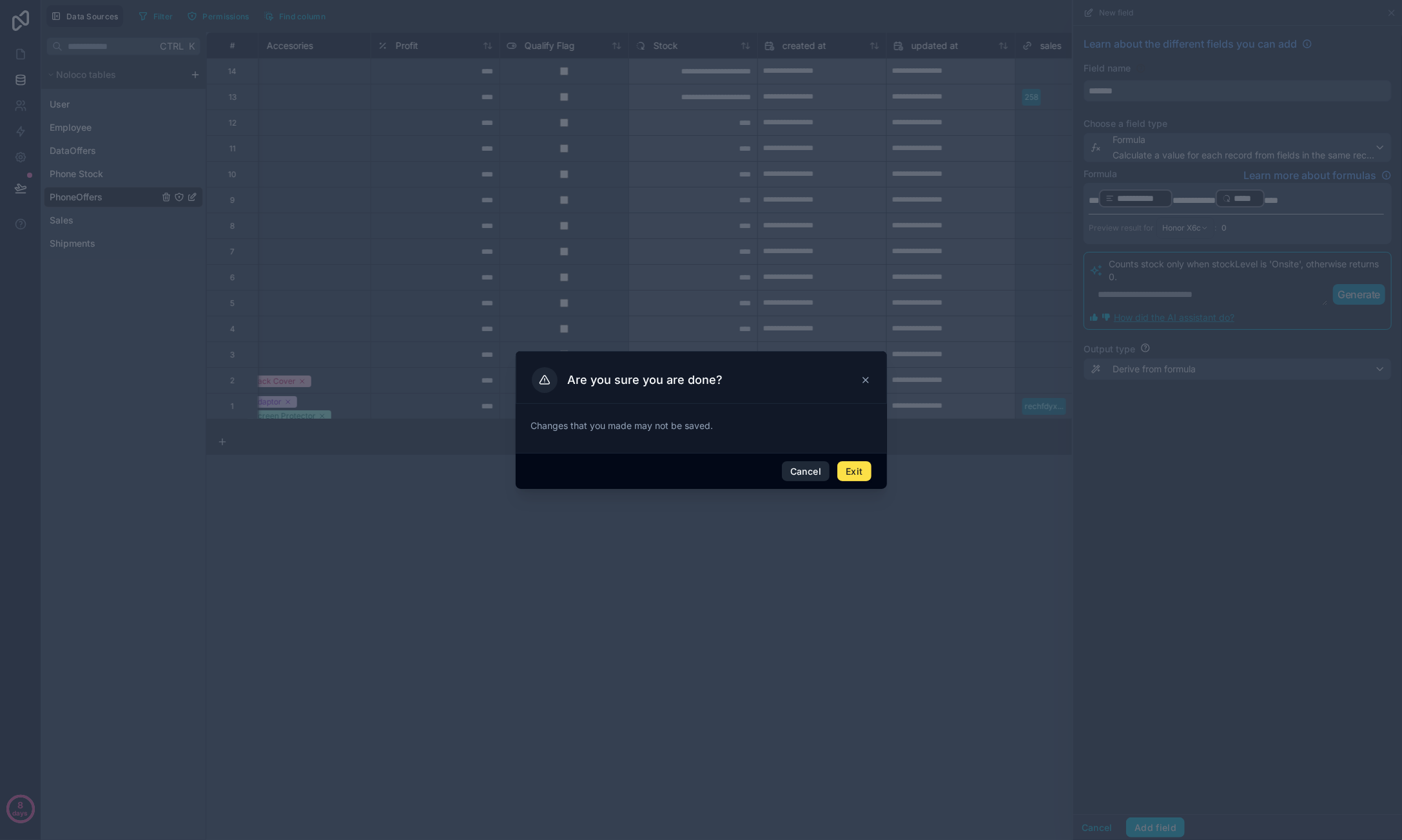
click at [821, 472] on button "Cancel" at bounding box center [805, 472] width 48 height 21
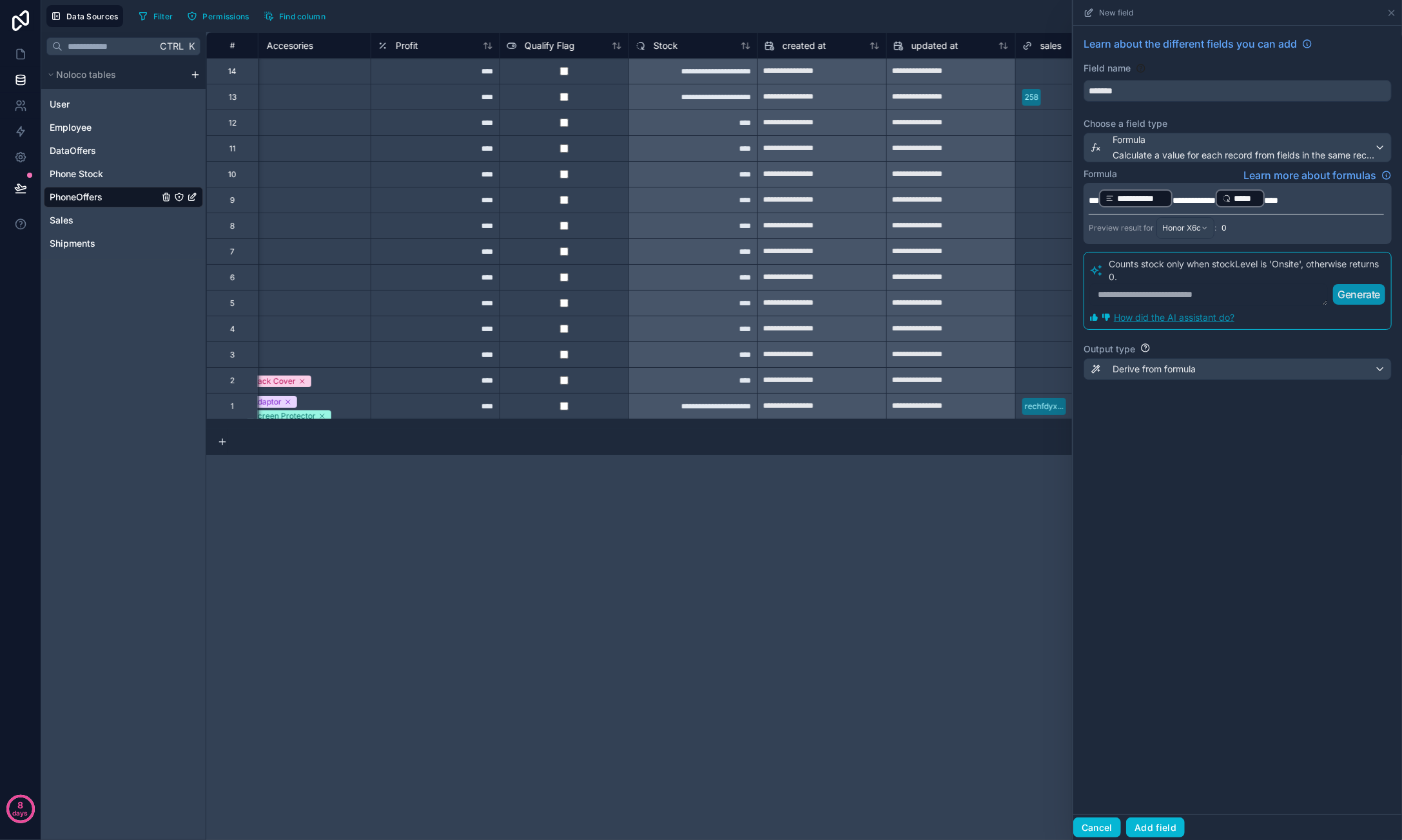
click at [1095, 827] on button "Cancel" at bounding box center [1097, 827] width 48 height 21
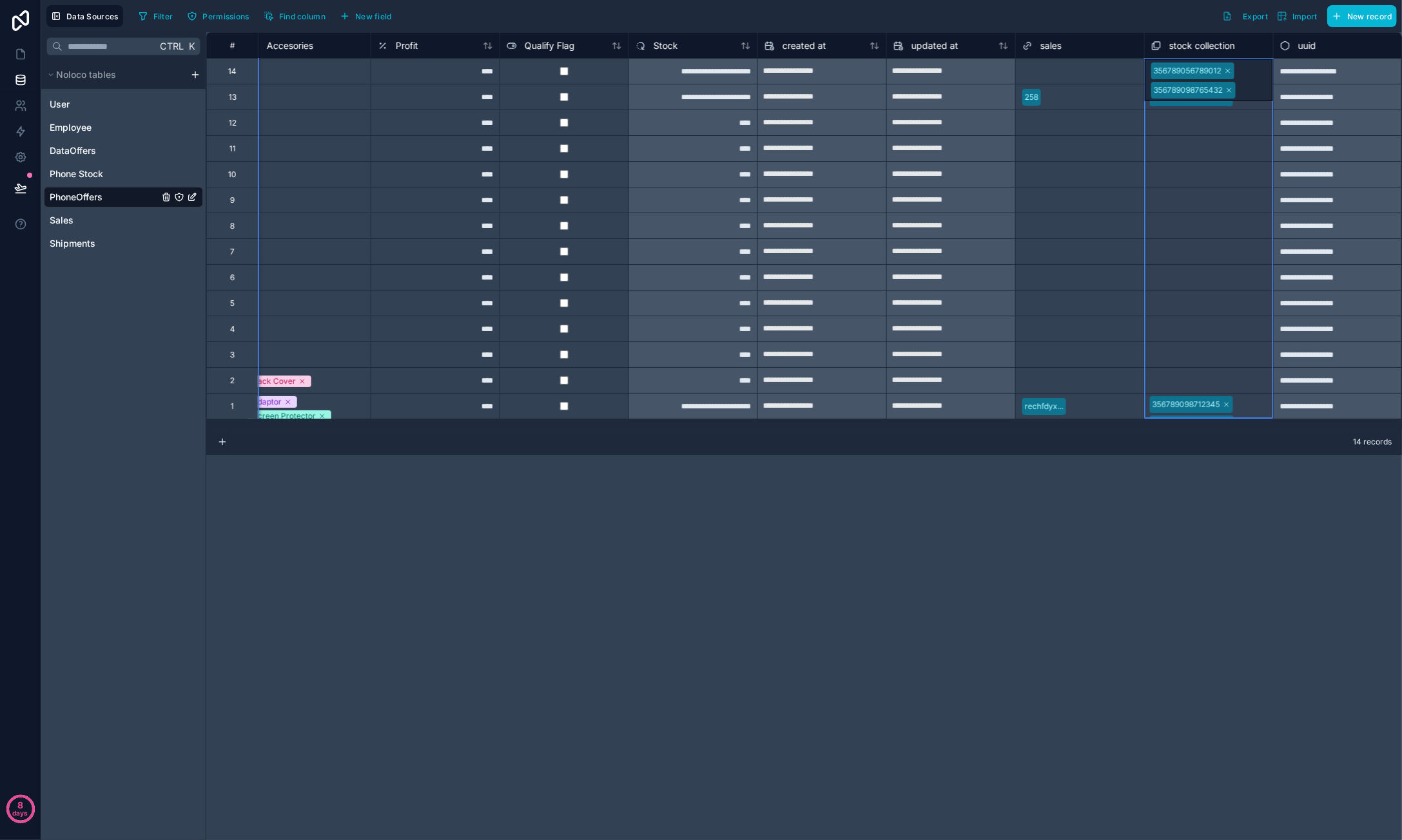
click at [1212, 54] on div "stock collection" at bounding box center [1208, 45] width 129 height 25
click at [1211, 41] on span "stock collection" at bounding box center [1202, 45] width 66 height 13
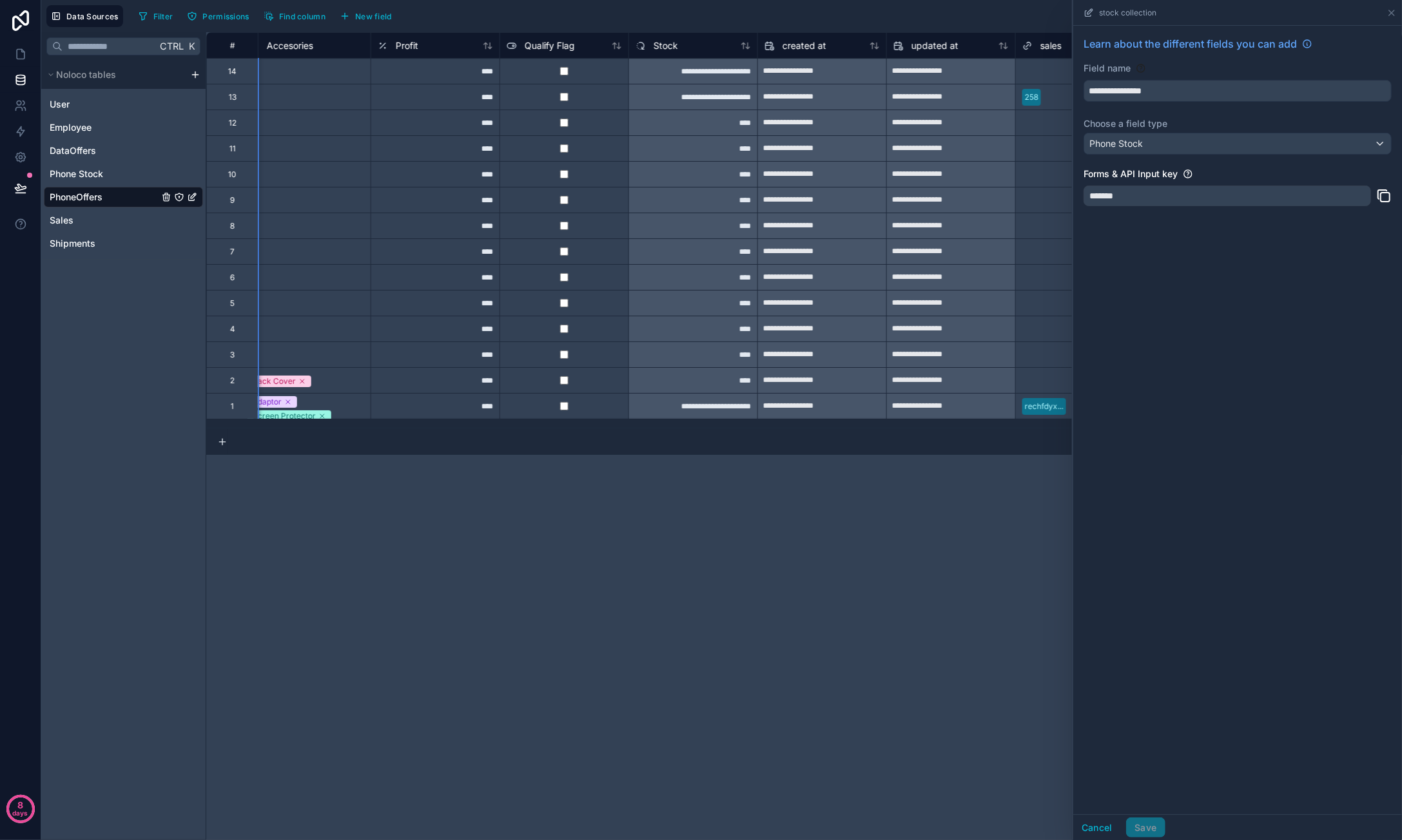
click at [962, 487] on div "**********" at bounding box center [804, 436] width 1196 height 807
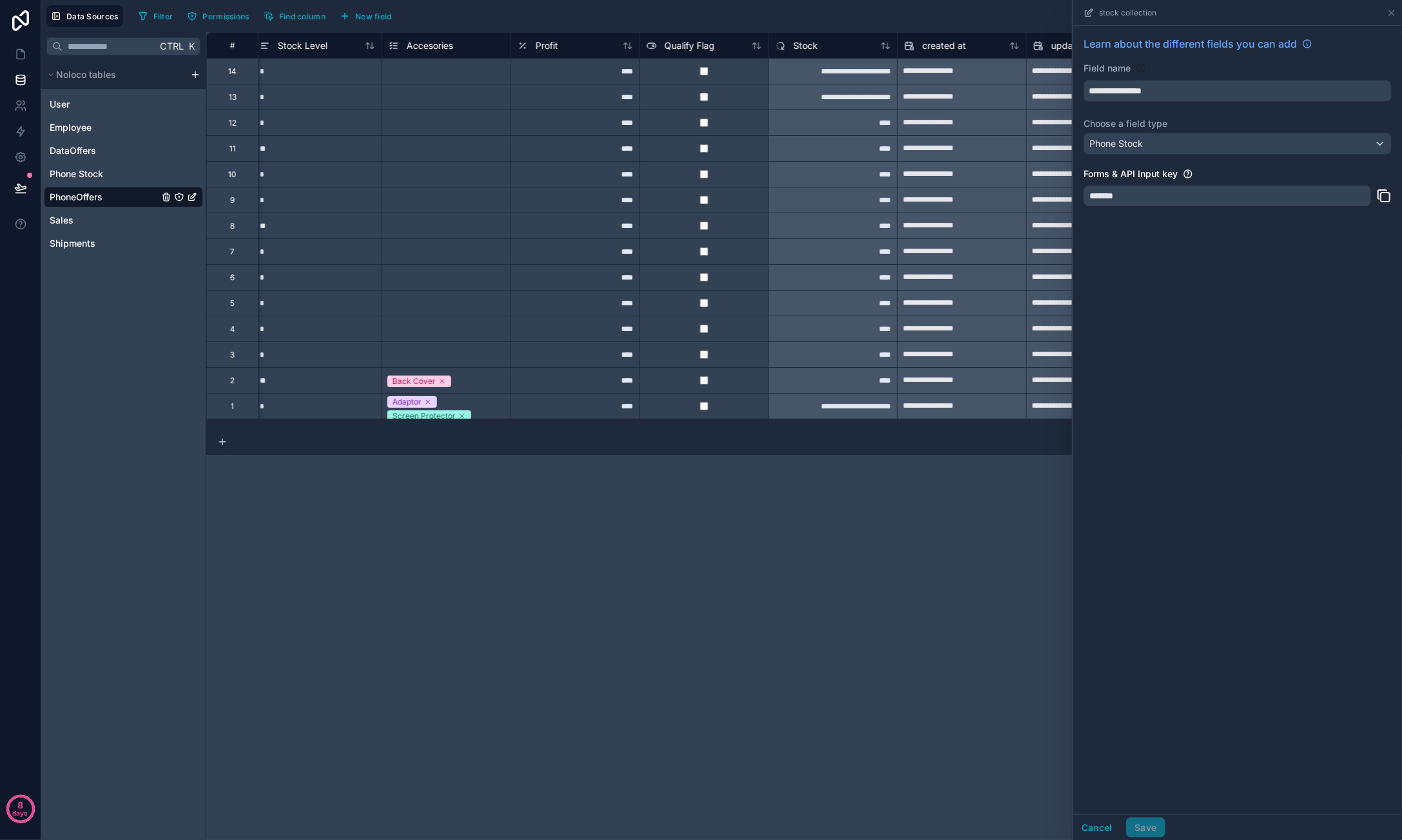
scroll to position [0, 1305]
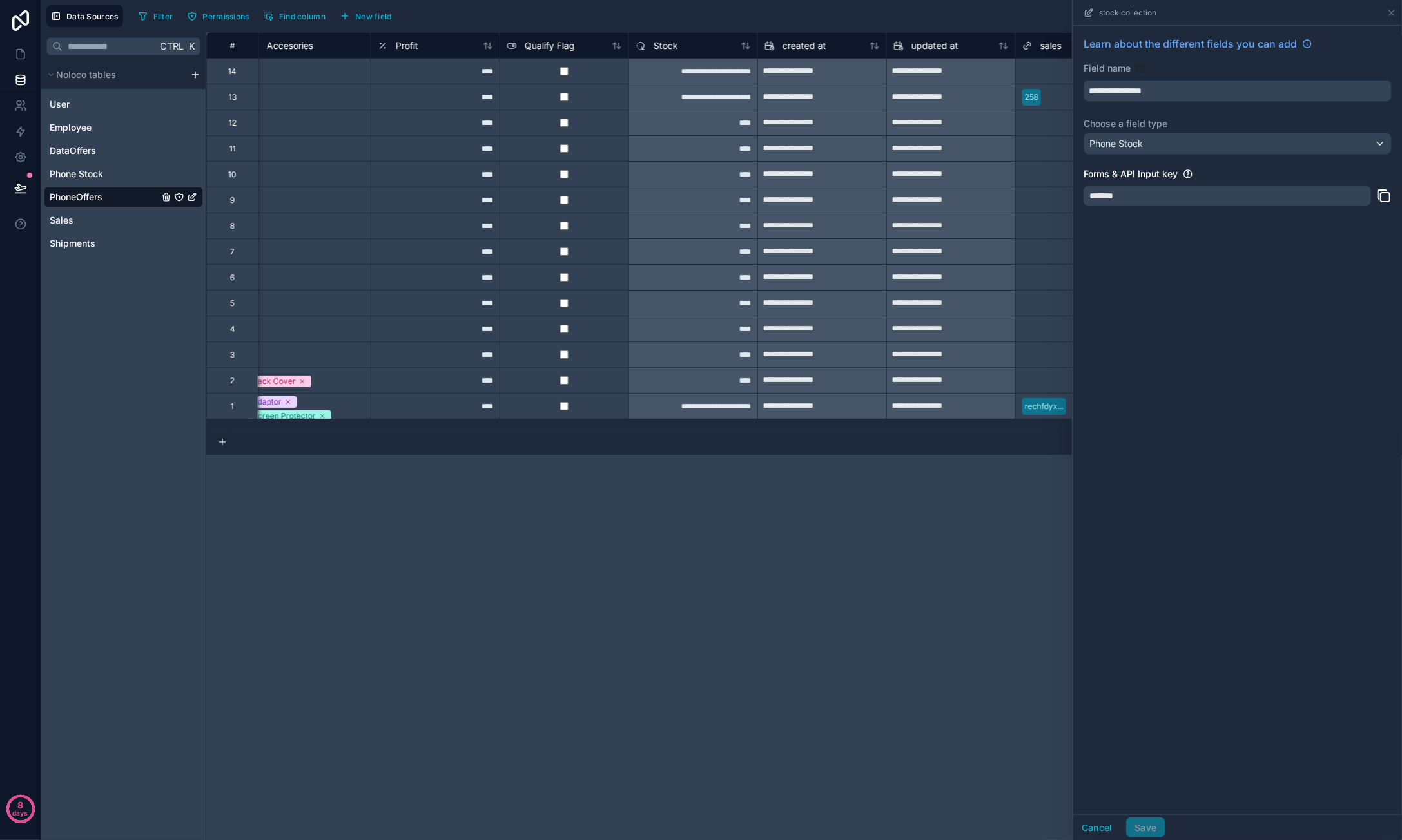
click at [1042, 497] on div "**********" at bounding box center [804, 436] width 1196 height 807
click at [1397, 16] on div "stock collection" at bounding box center [1237, 13] width 329 height 25
click at [1396, 14] on icon at bounding box center [1391, 13] width 10 height 10
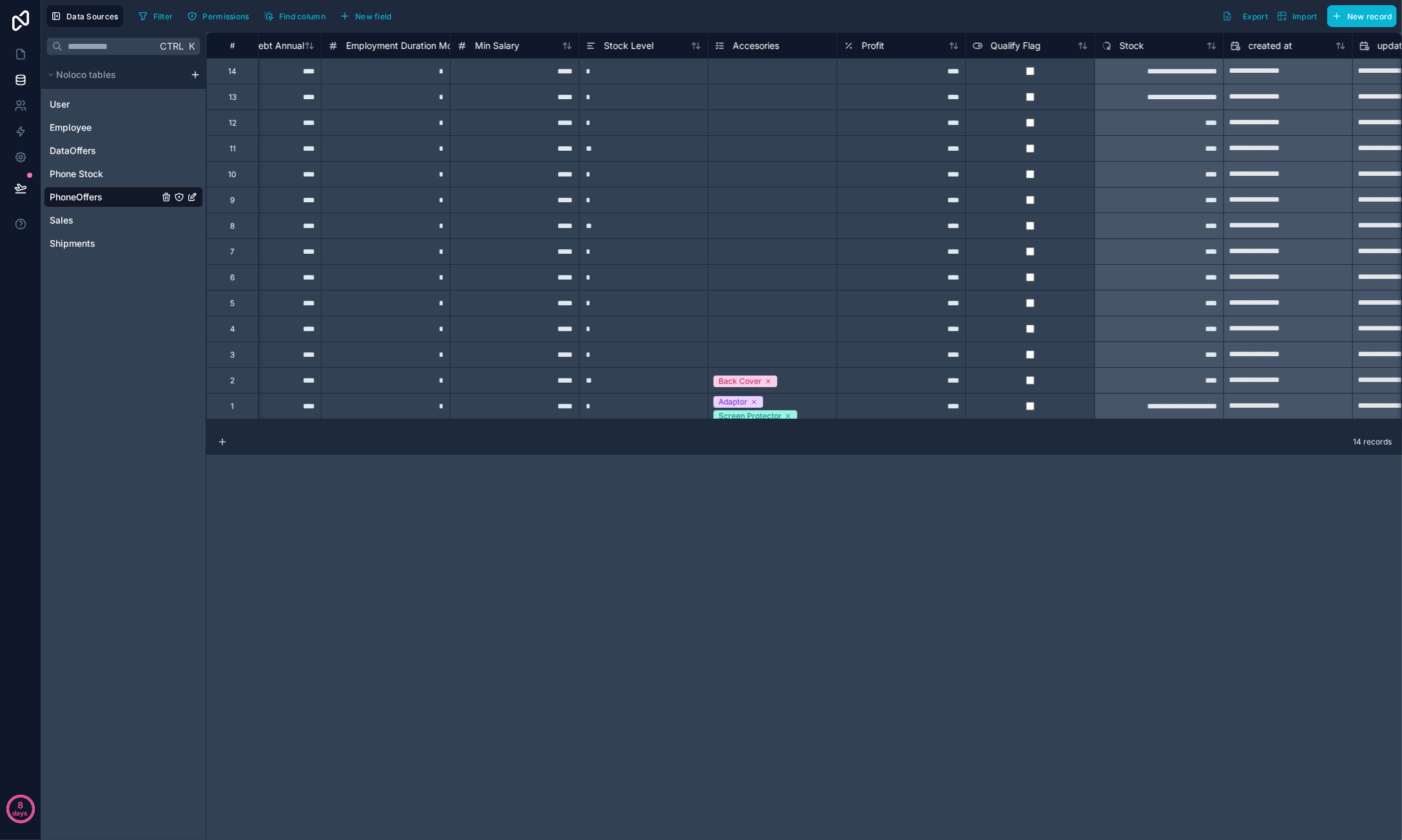
scroll to position [0, 865]
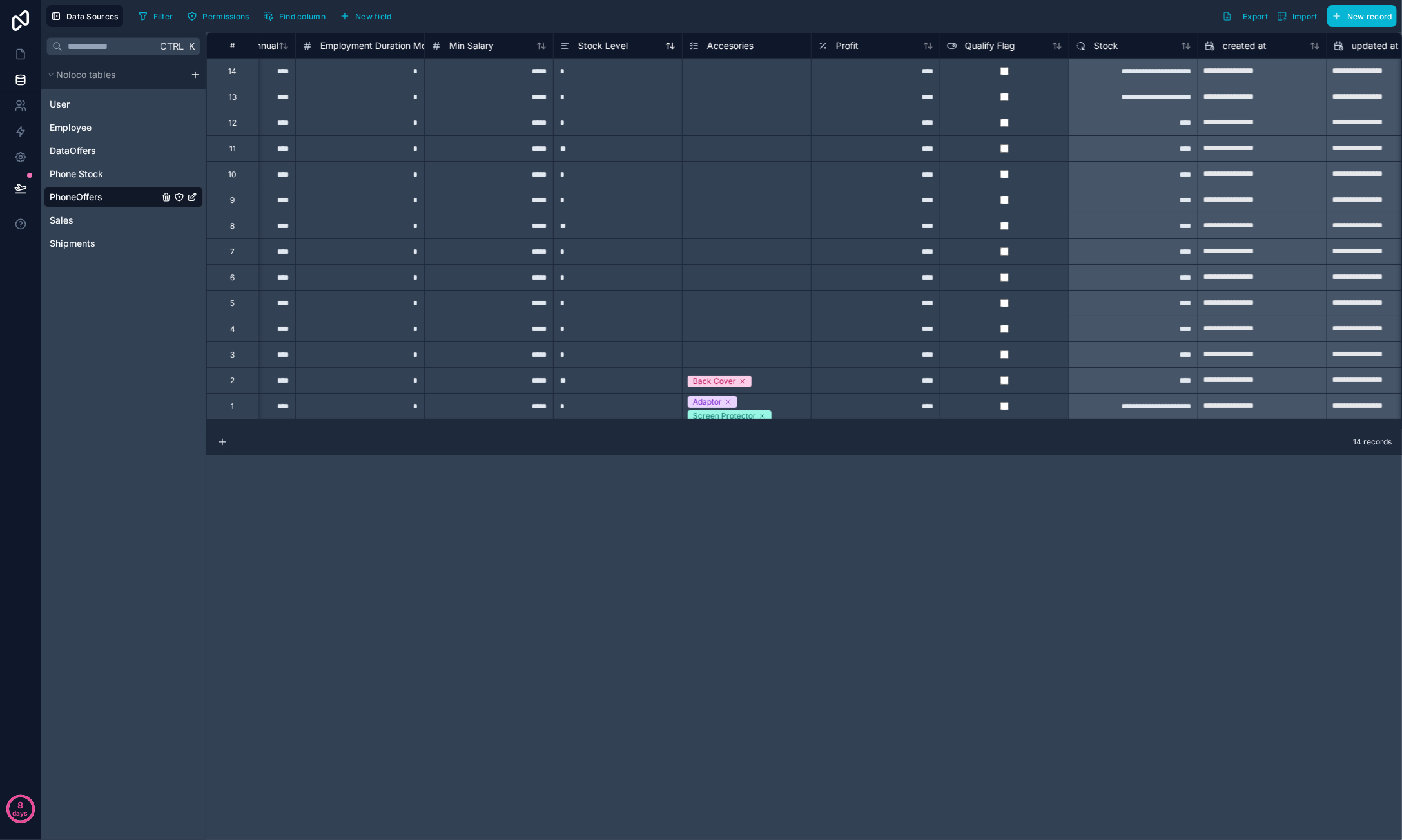
click at [589, 46] on span "Stock Level" at bounding box center [602, 45] width 50 height 13
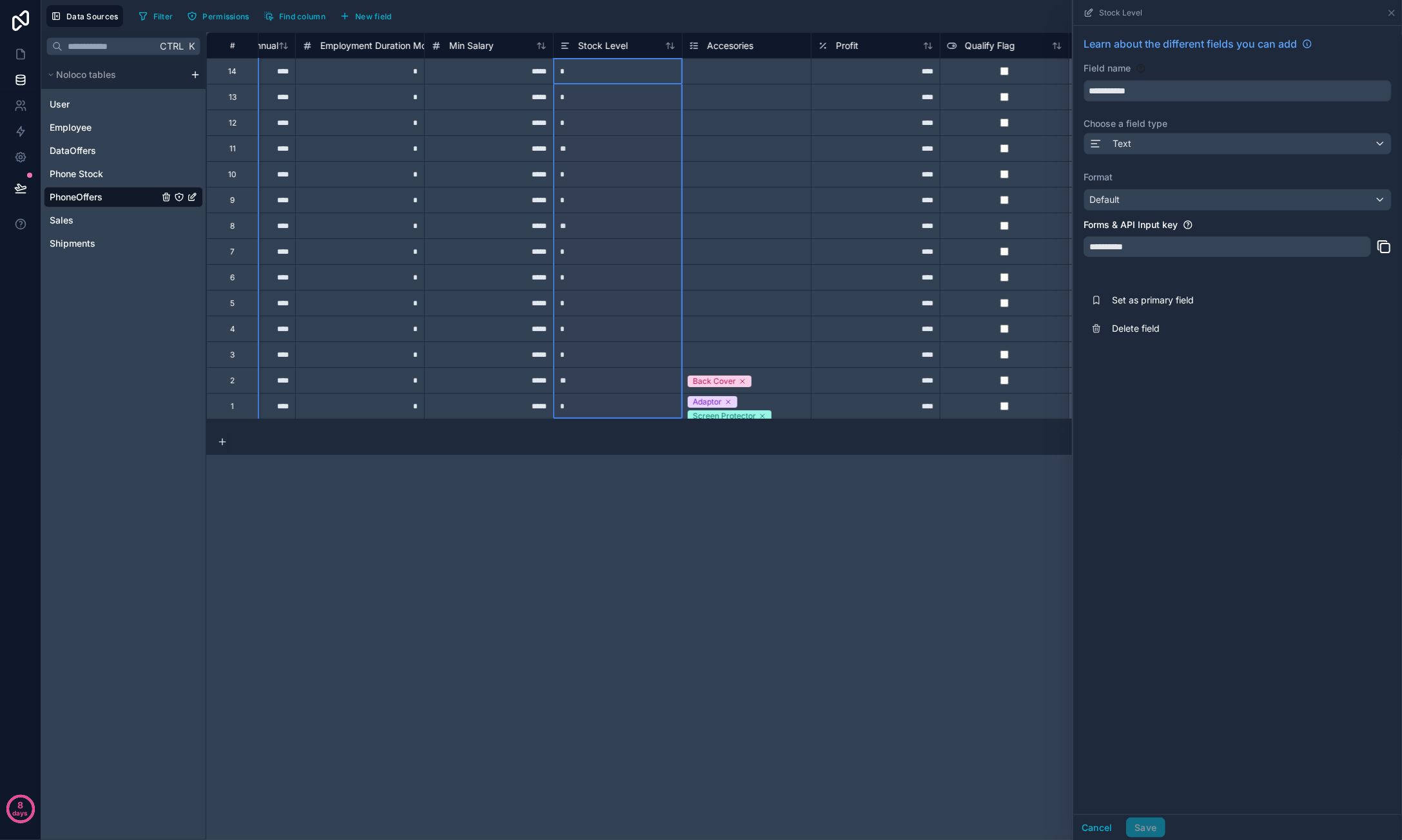
click at [1162, 154] on div "Text" at bounding box center [1237, 144] width 308 height 23
click at [1163, 145] on div "Text" at bounding box center [1237, 143] width 307 height 21
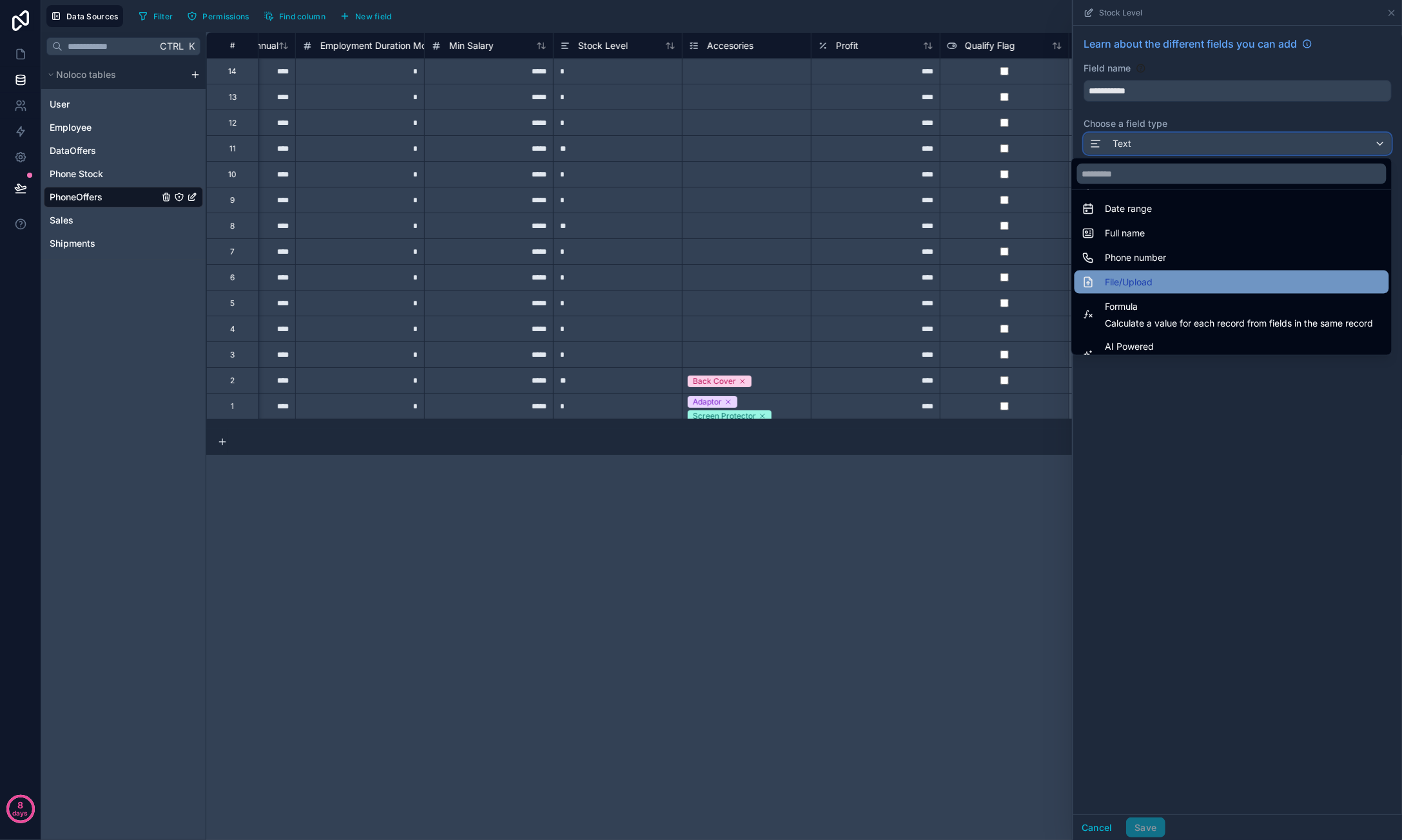
scroll to position [244, 0]
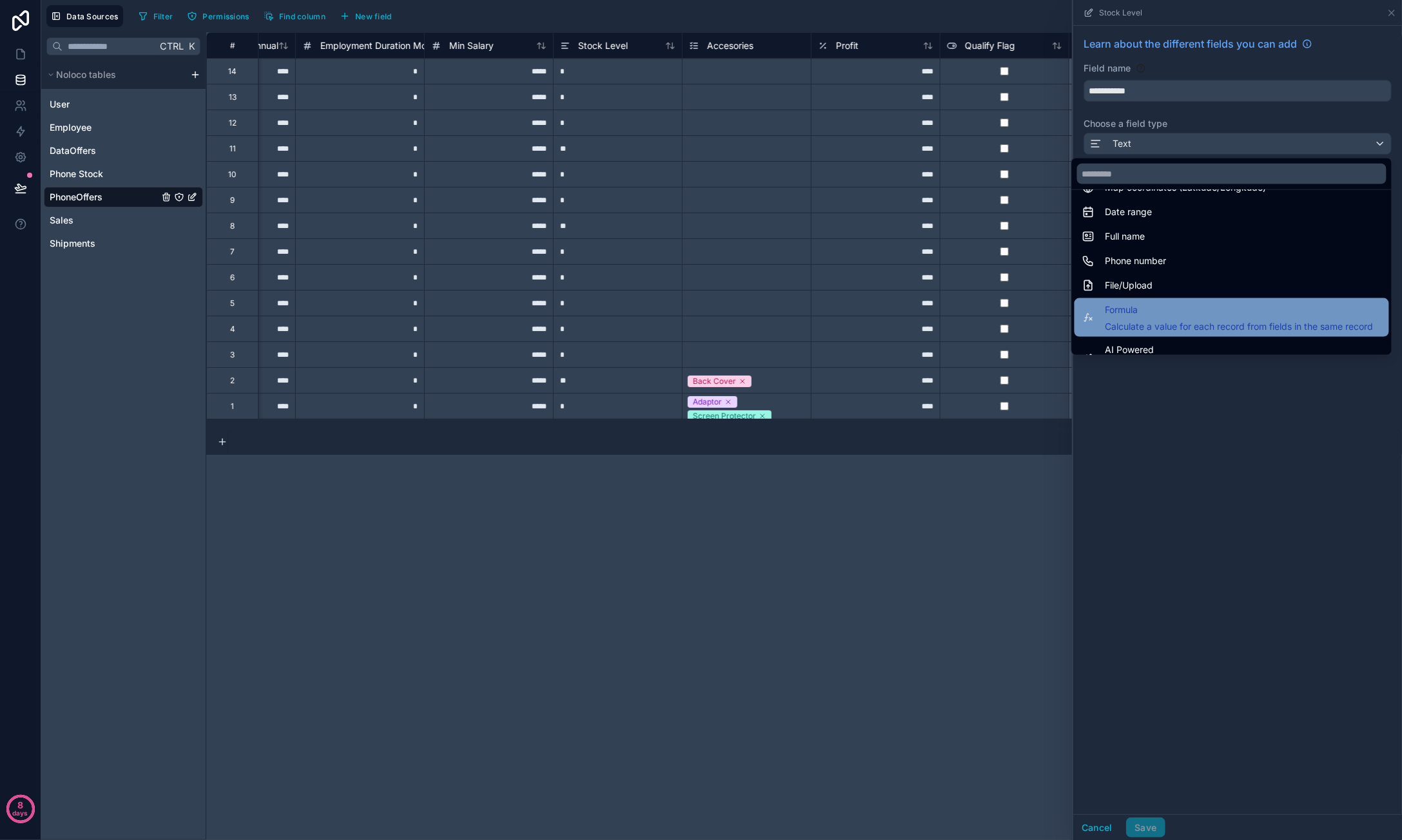
click at [1141, 302] on span "Formula" at bounding box center [1240, 310] width 268 height 15
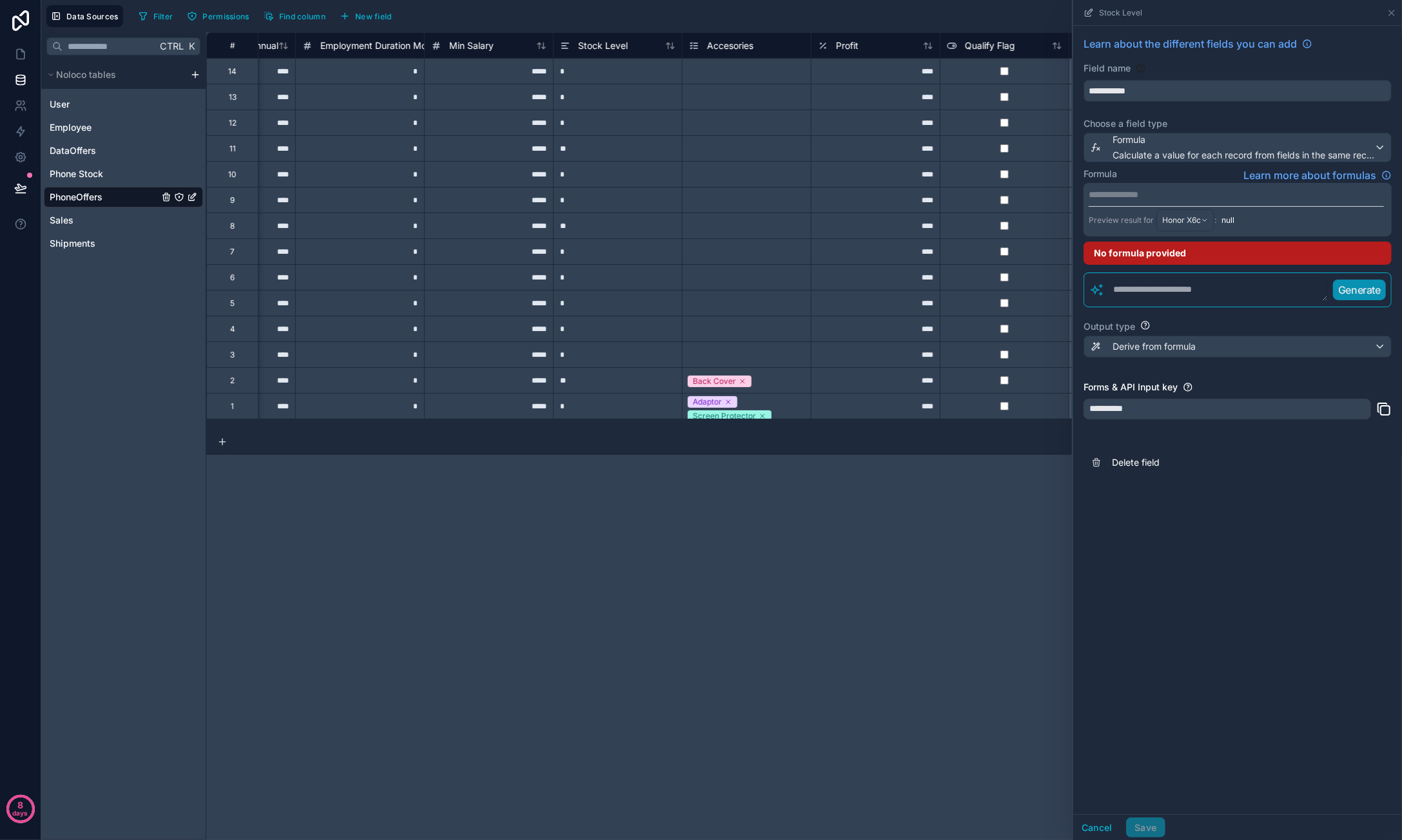
click at [1213, 197] on p "**********" at bounding box center [1236, 195] width 295 height 13
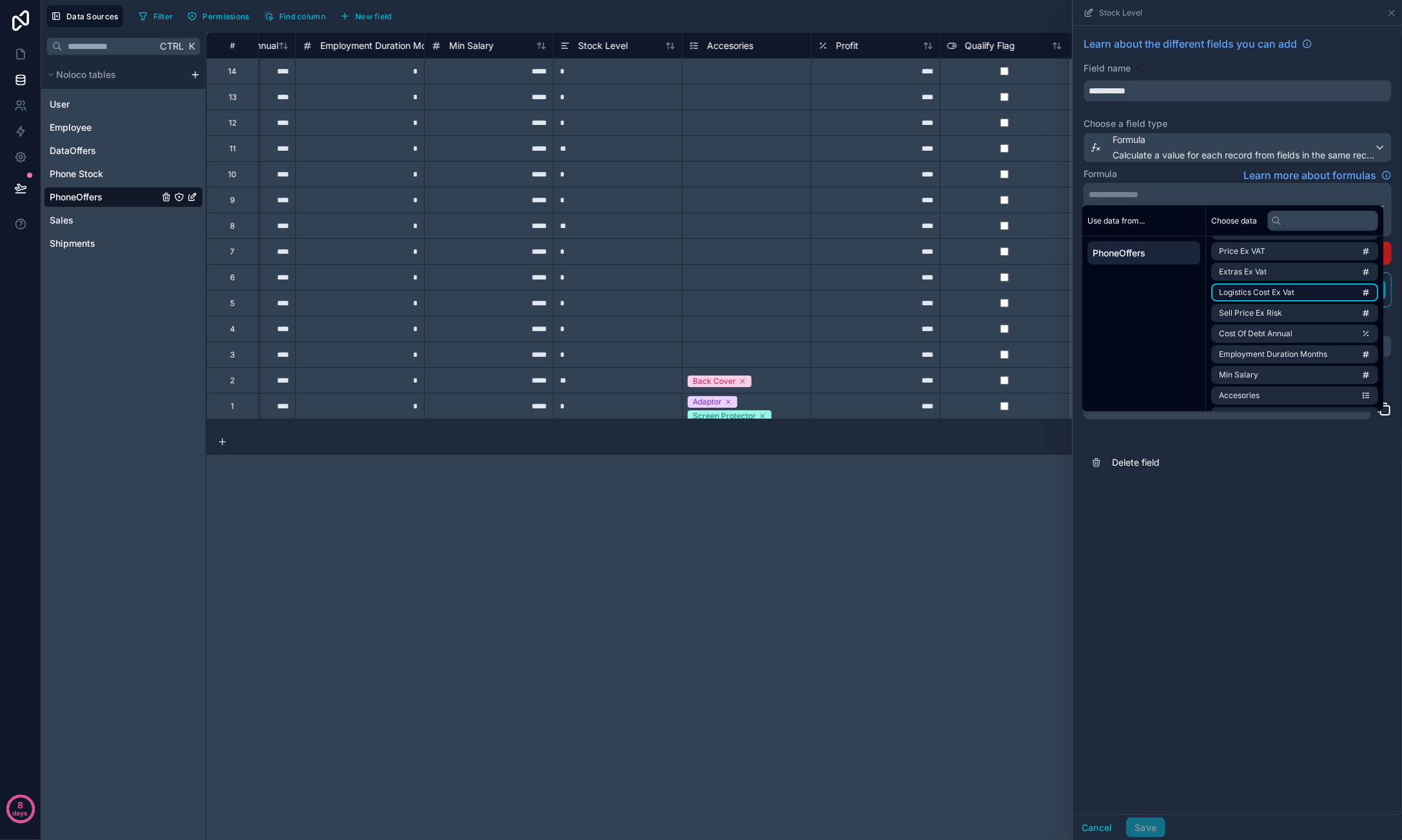
scroll to position [183, 0]
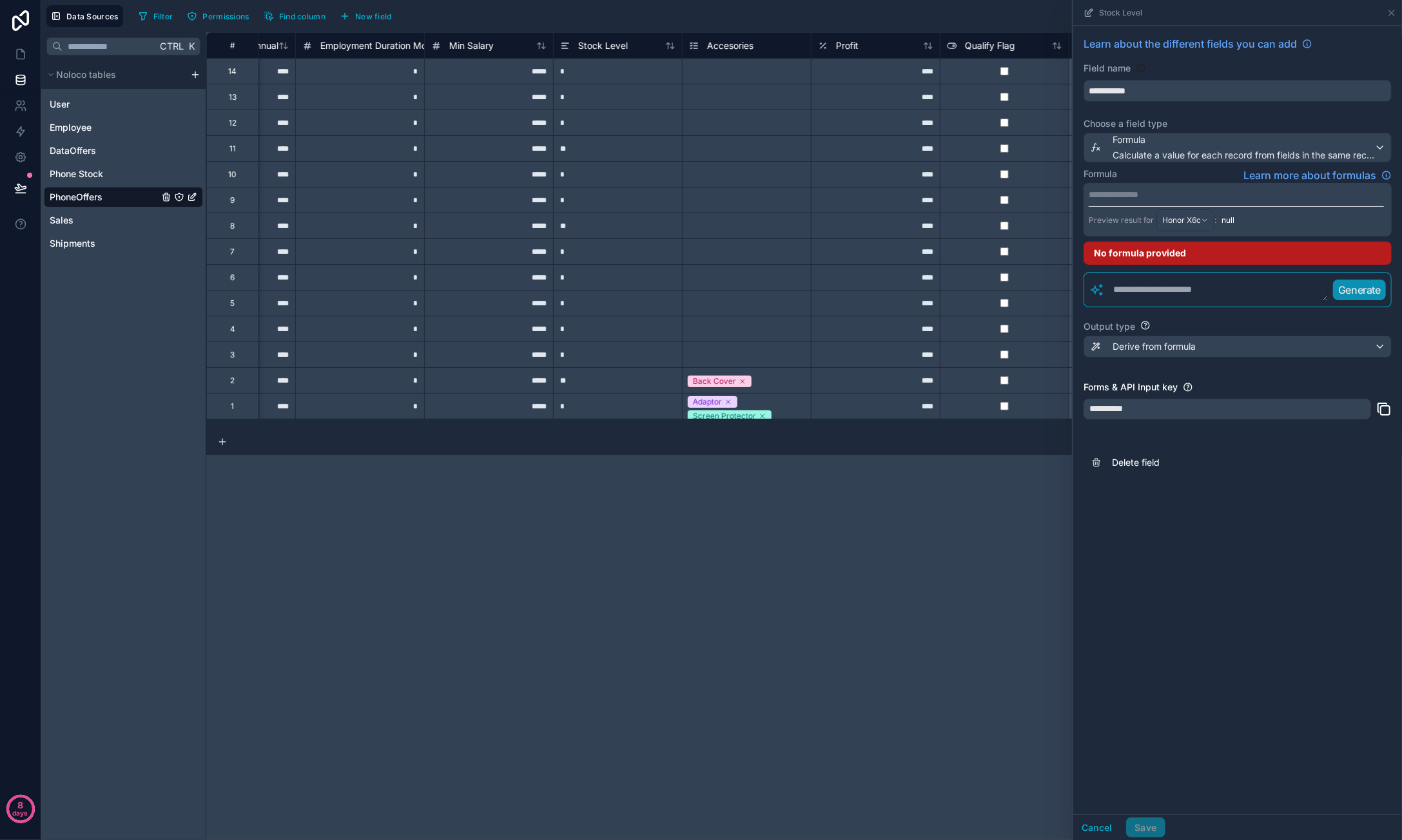
click at [933, 500] on div "**********" at bounding box center [804, 436] width 1196 height 807
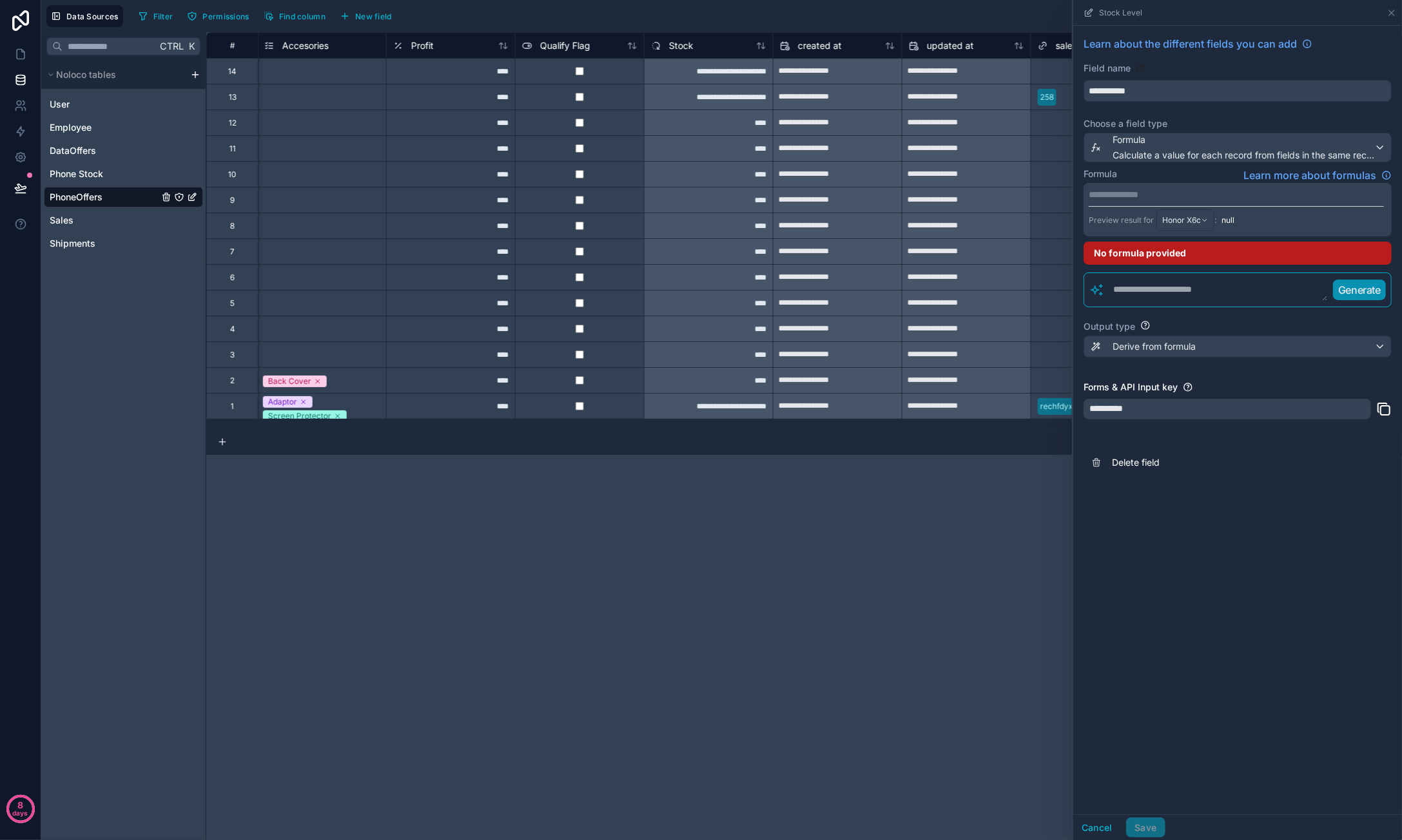
scroll to position [0, 1305]
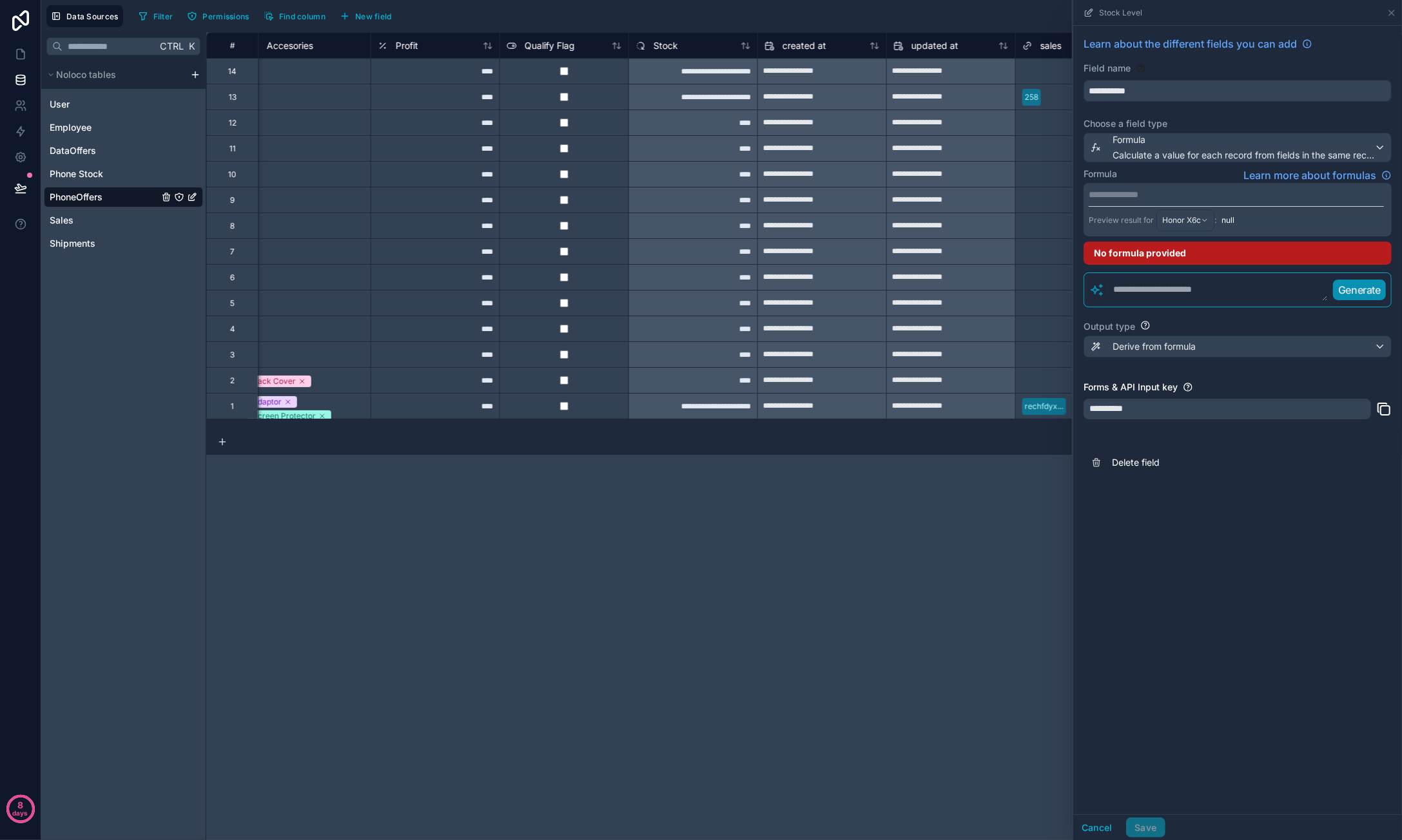
click at [1219, 198] on p "**********" at bounding box center [1236, 195] width 295 height 13
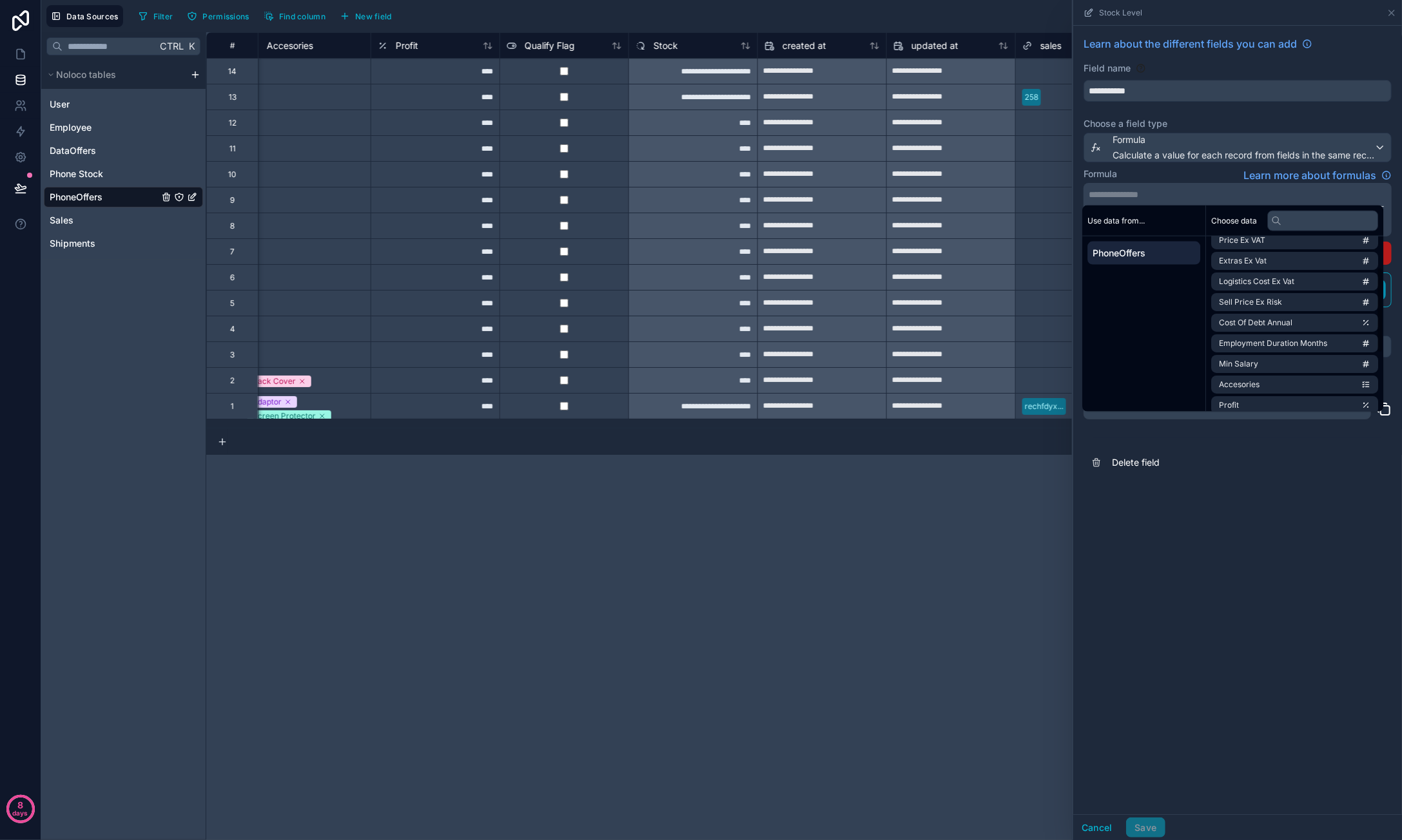
scroll to position [183, 0]
click at [1158, 252] on span "PhoneOffers" at bounding box center [1143, 253] width 102 height 13
click at [1286, 391] on li "Stock" at bounding box center [1294, 397] width 167 height 18
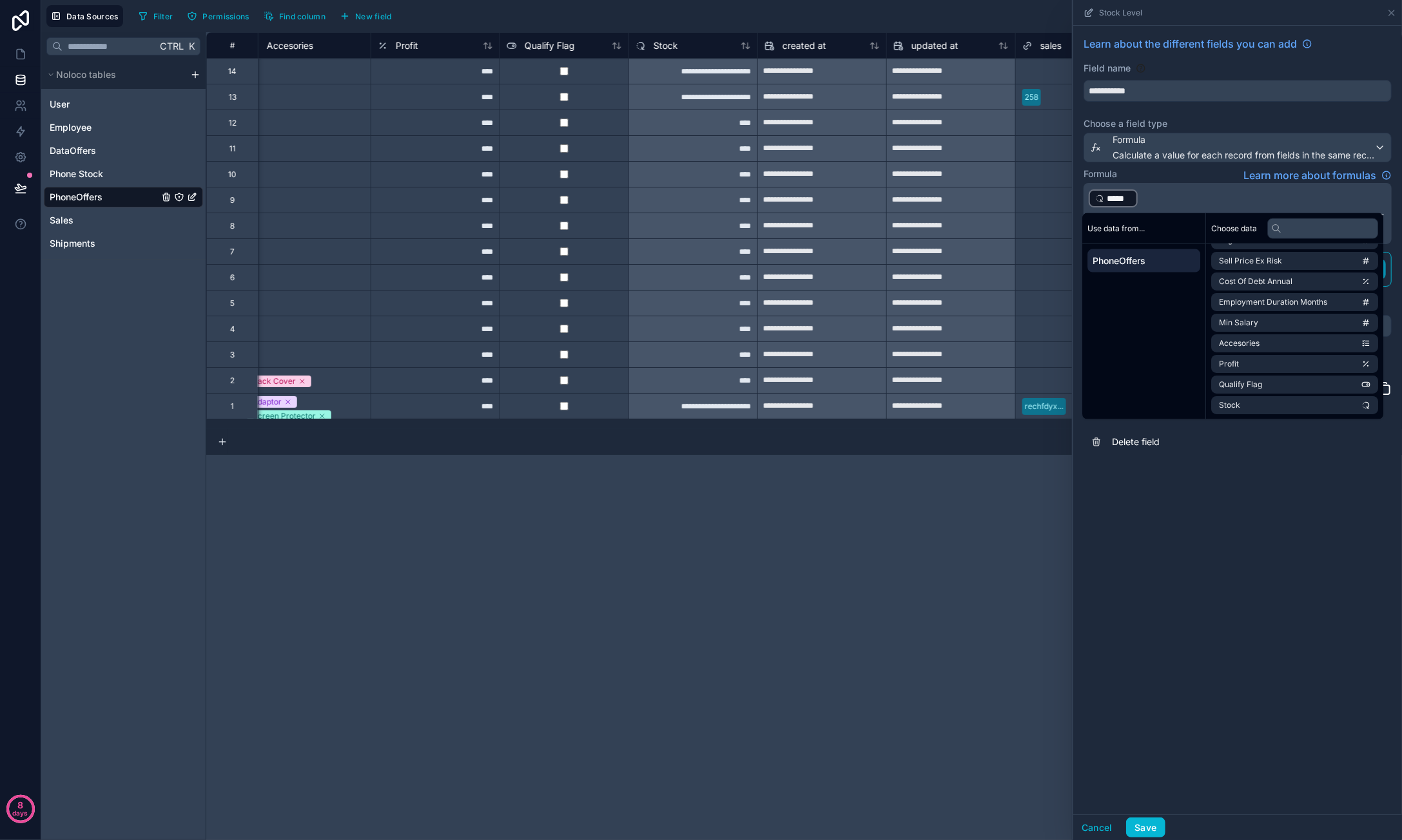
click at [1204, 196] on p "﻿ ***** ﻿ ﻿" at bounding box center [1236, 198] width 295 height 21
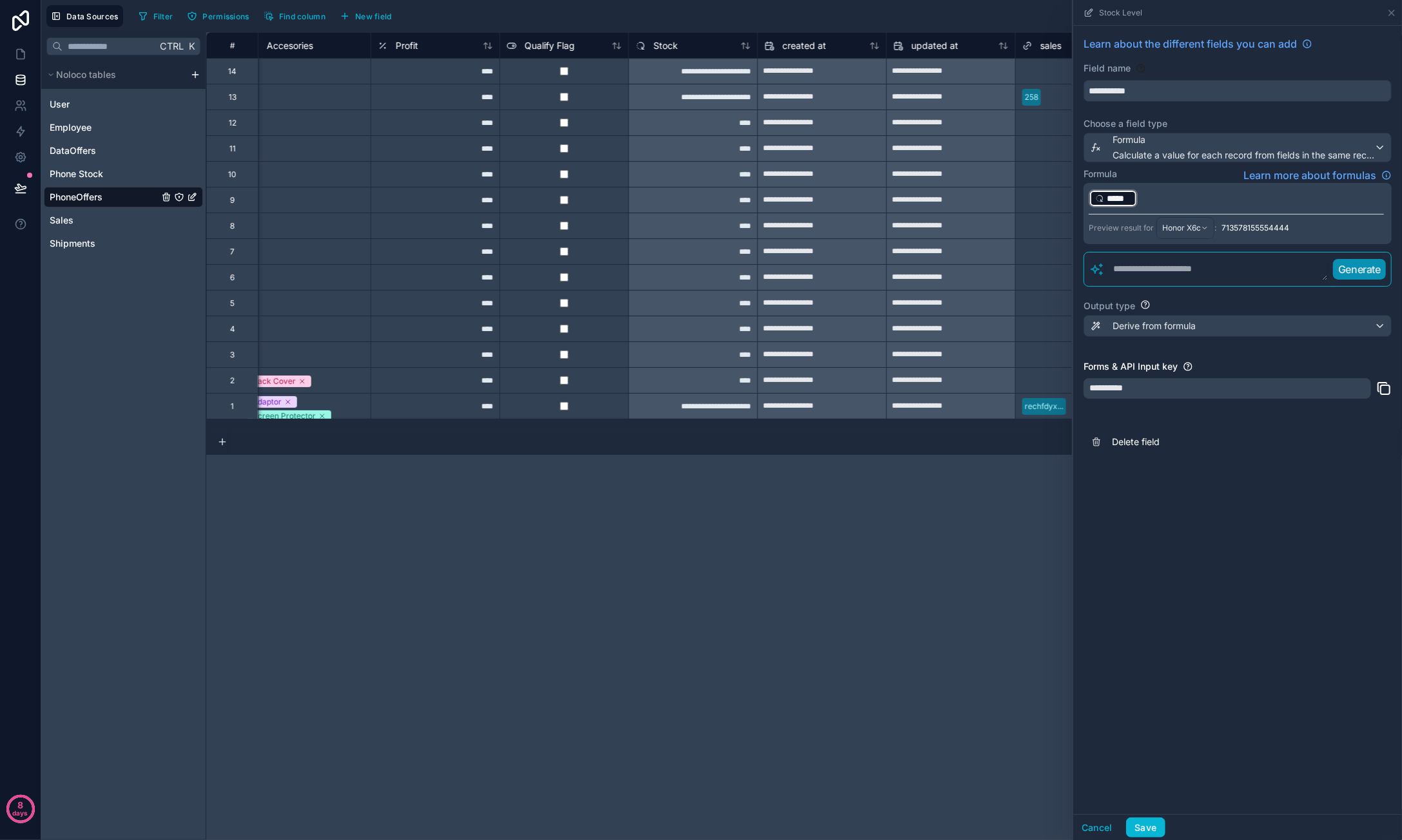
click at [1204, 196] on p "﻿ ***** ﻿ ﻿" at bounding box center [1236, 198] width 295 height 21
click at [1169, 196] on p "﻿ ***** ﻿ ﻿" at bounding box center [1236, 198] width 295 height 21
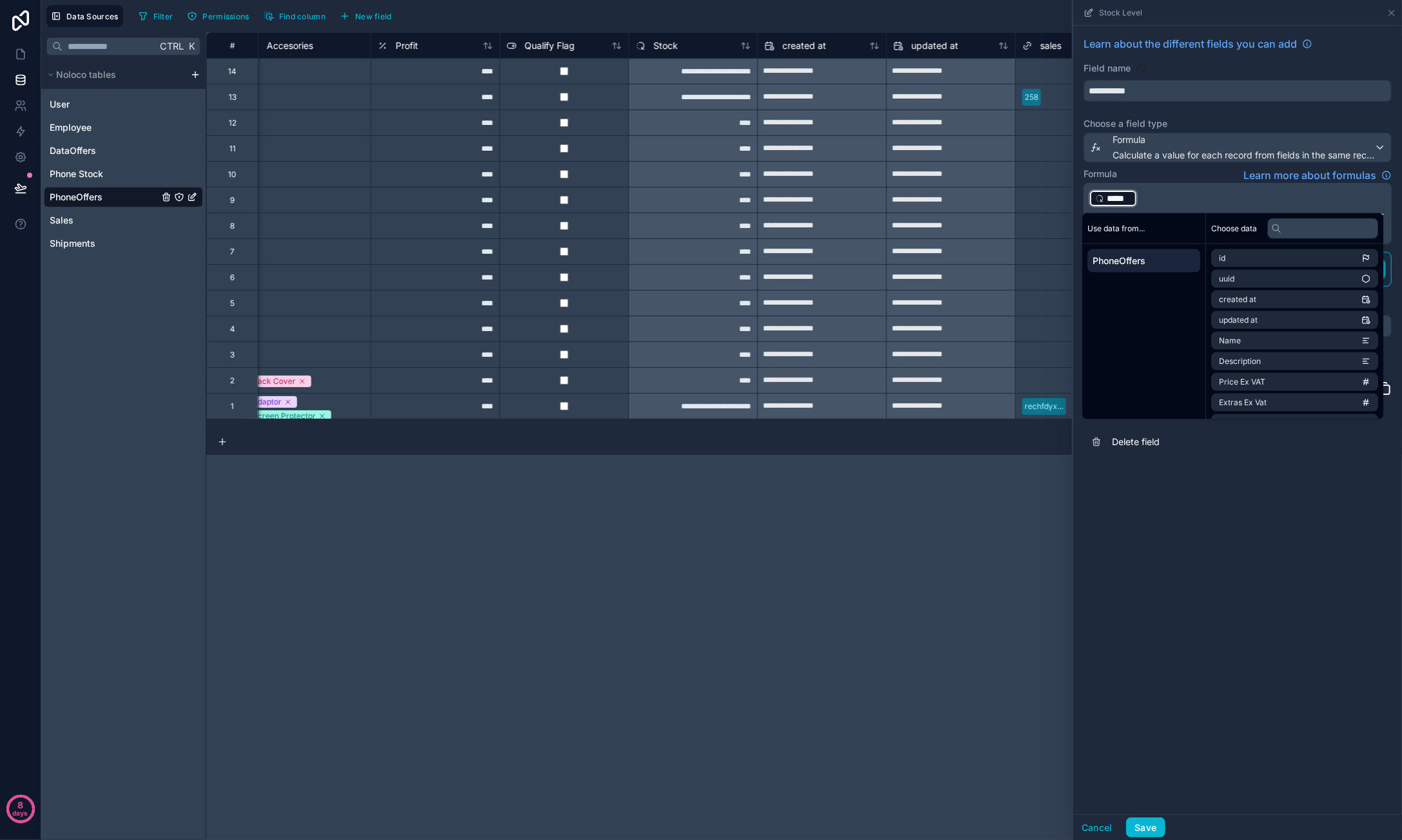
click at [1087, 196] on div "﻿ ***** ﻿ ﻿ Preview result for Honor X6c : 713578155554444" at bounding box center [1237, 214] width 308 height 62
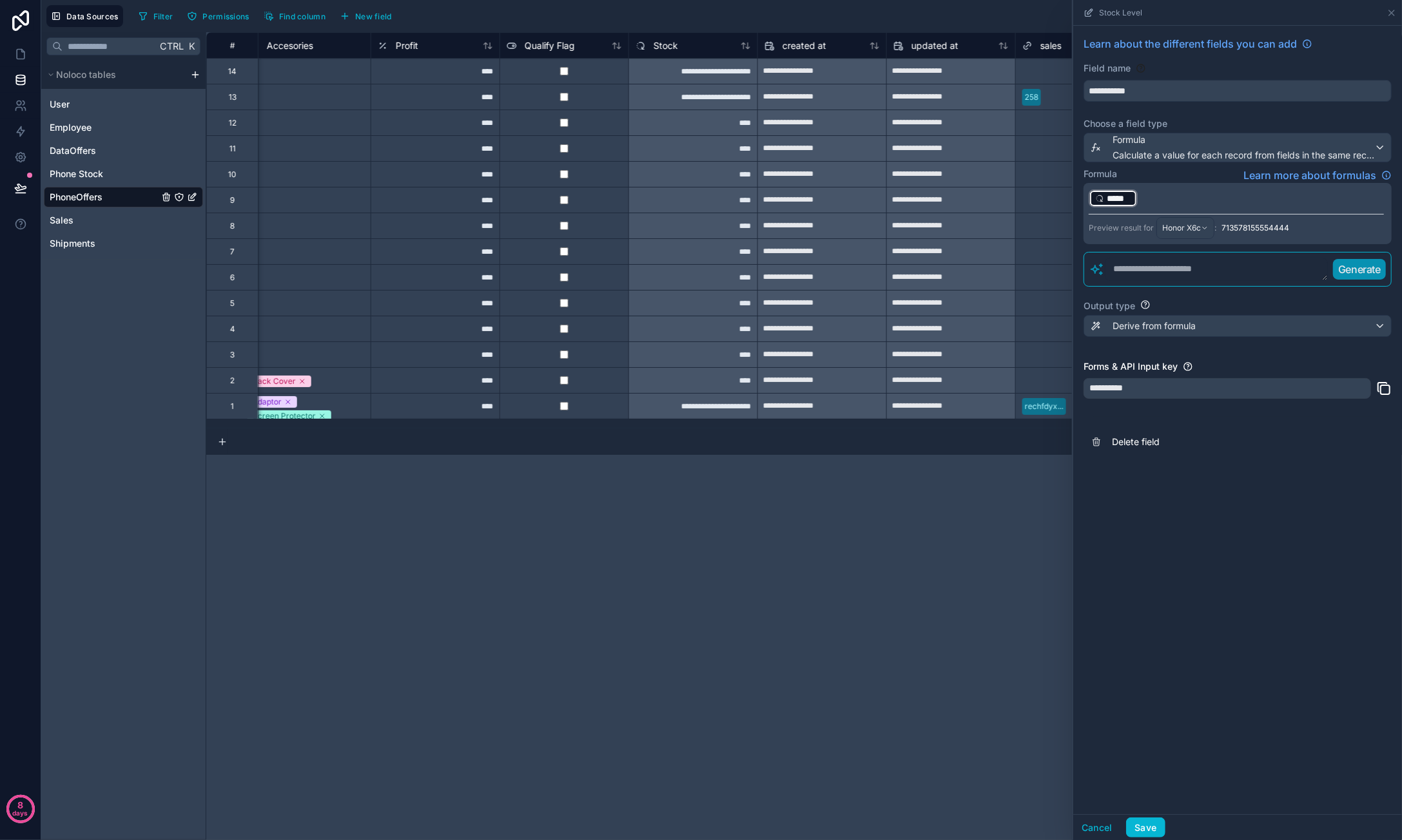
click at [1202, 193] on p "﻿ ***** ﻿ ﻿" at bounding box center [1236, 198] width 295 height 21
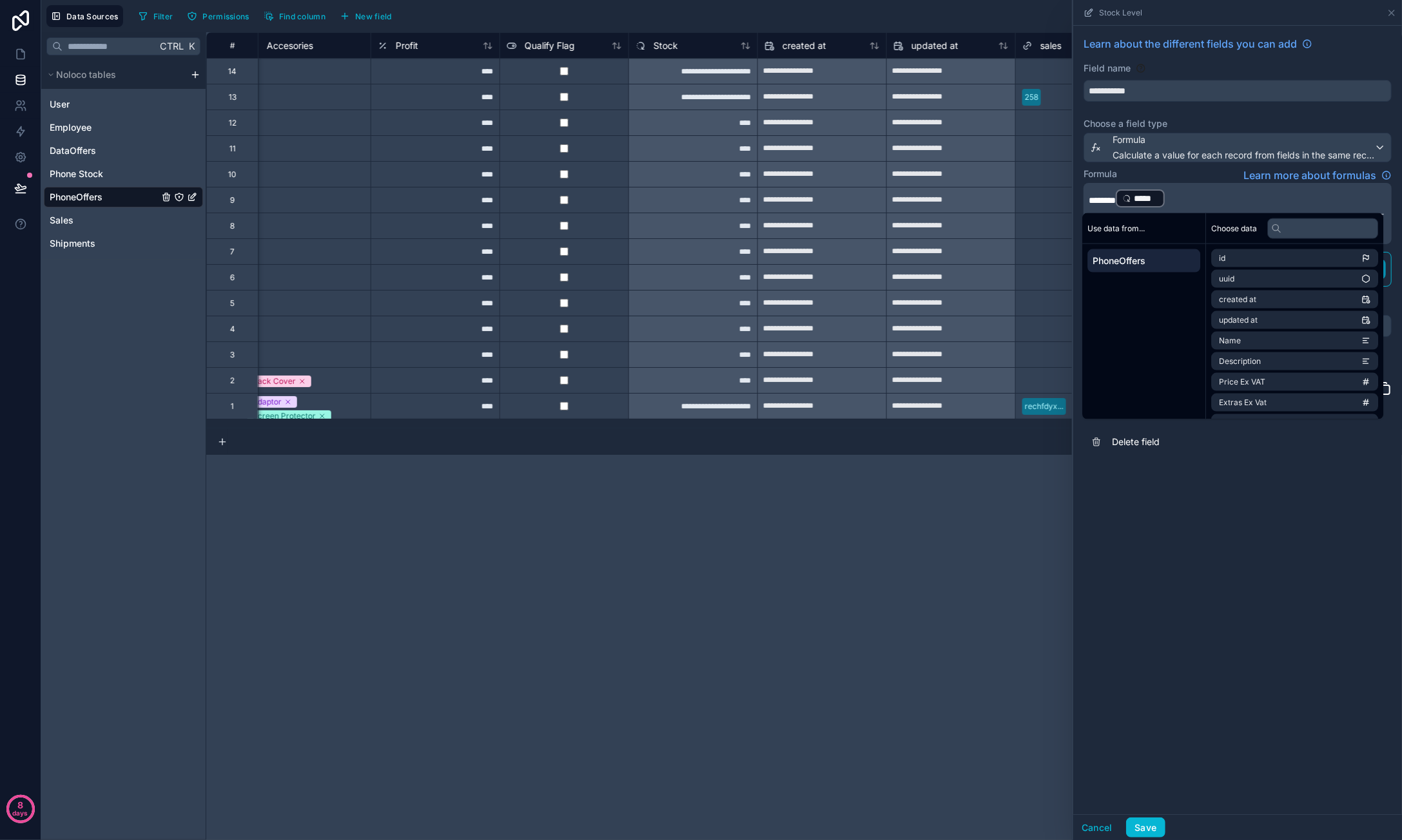
click at [1202, 193] on p "******** ***** ﻿ ﻿" at bounding box center [1236, 198] width 295 height 21
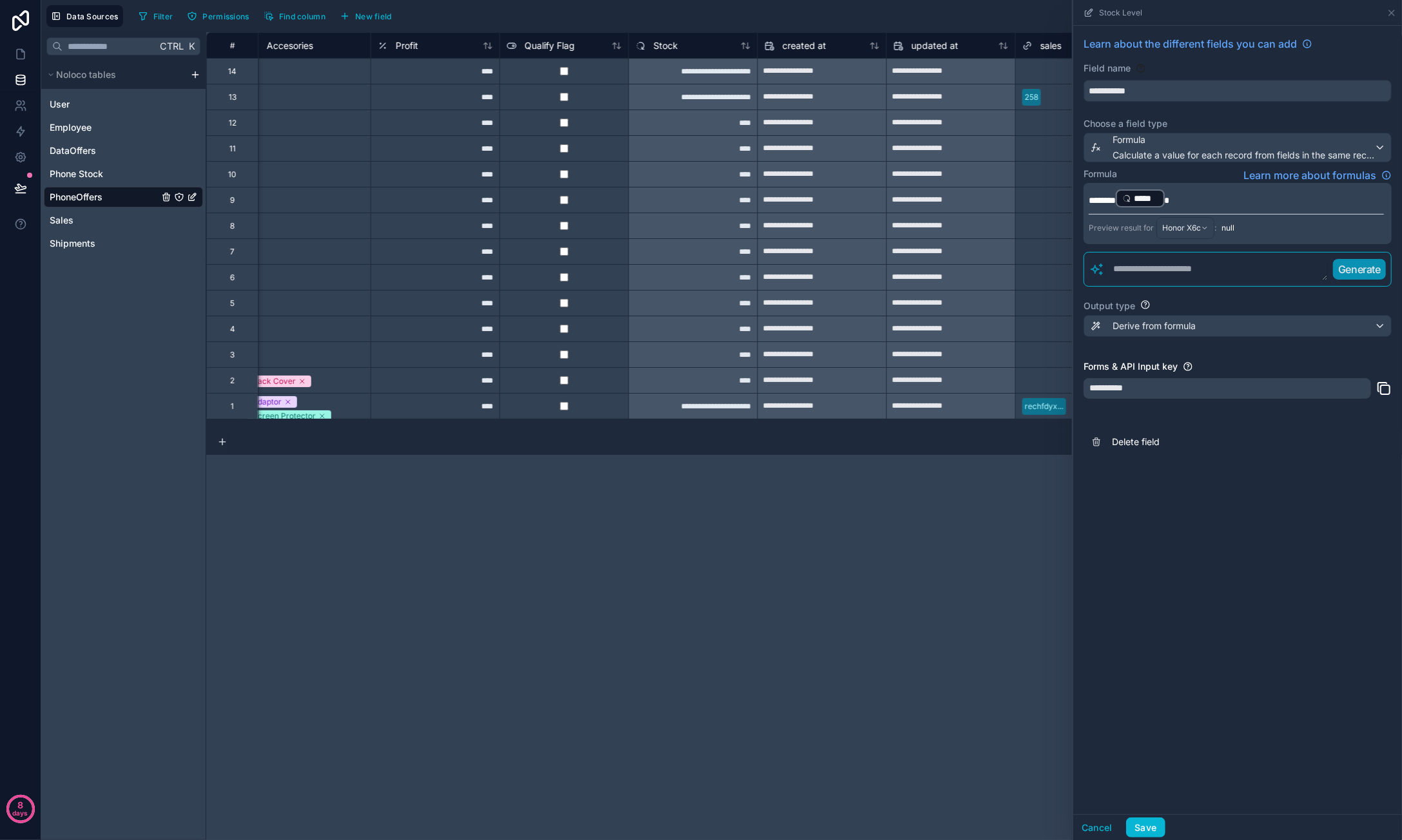
click at [1331, 584] on div "**********" at bounding box center [1237, 419] width 329 height 788
click at [1324, 176] on span "Learn more about formulas" at bounding box center [1310, 175] width 133 height 15
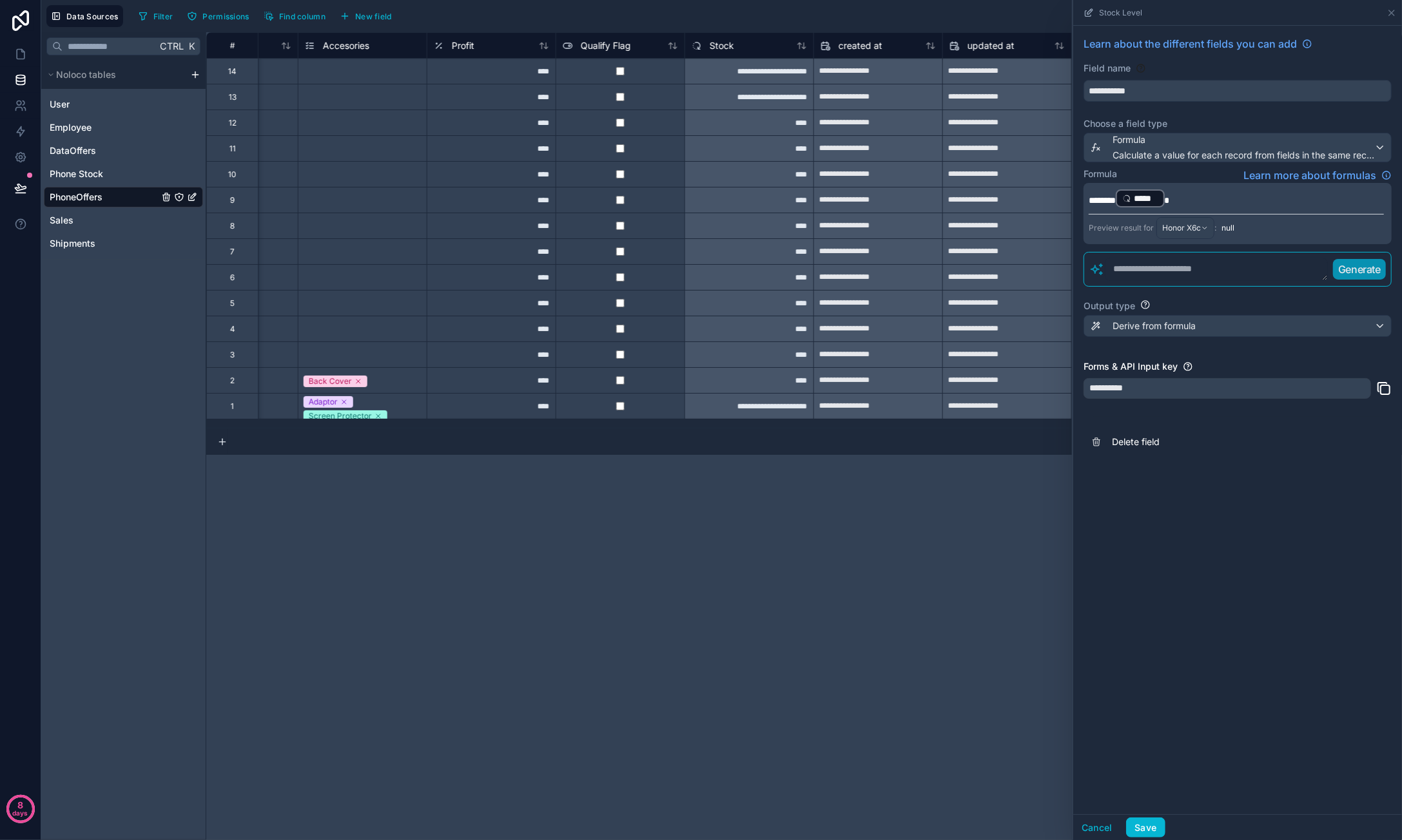
scroll to position [0, 1305]
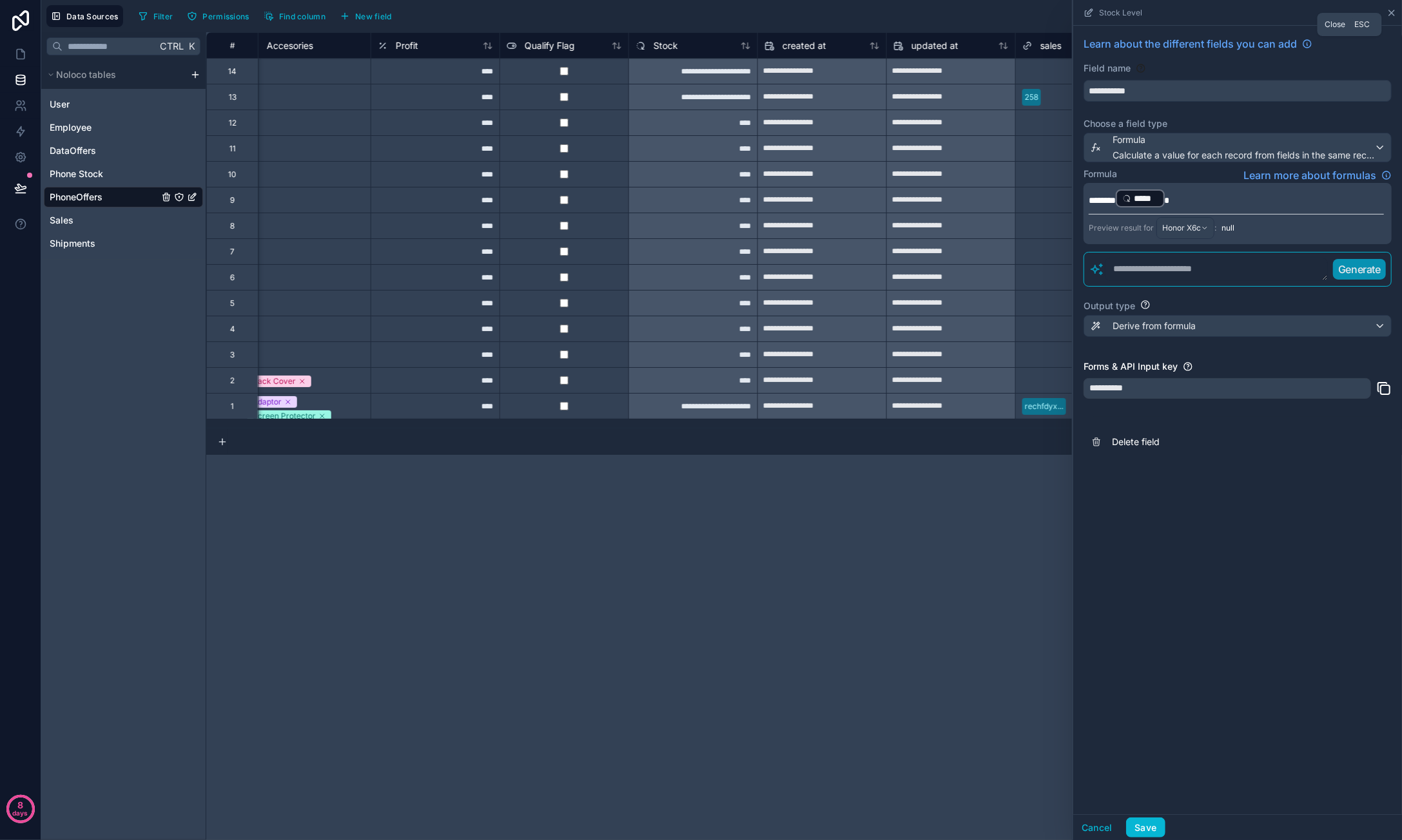
click at [1395, 10] on icon at bounding box center [1391, 13] width 10 height 10
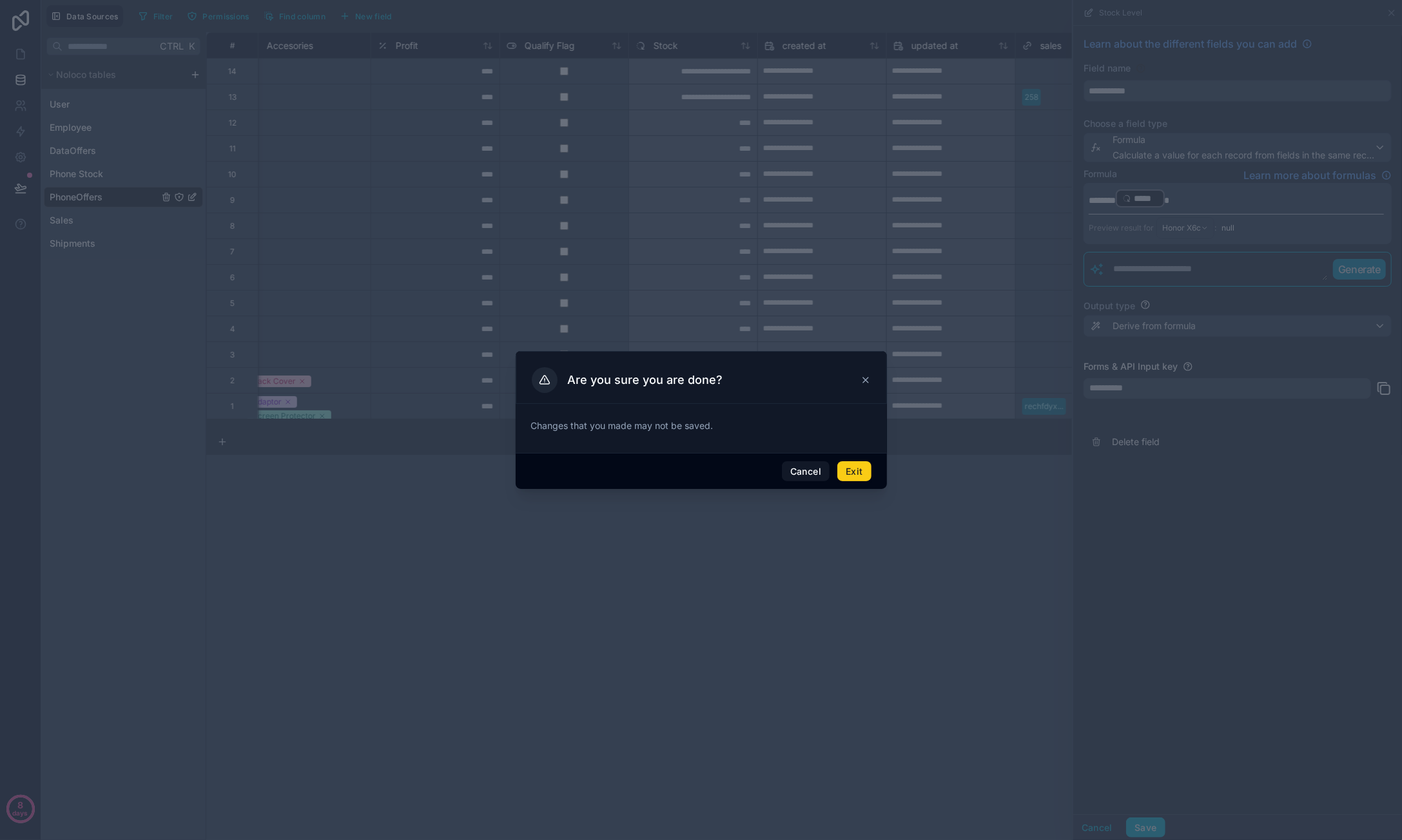
click at [843, 467] on button "Exit" at bounding box center [853, 472] width 34 height 21
